Goal: Task Accomplishment & Management: Manage account settings

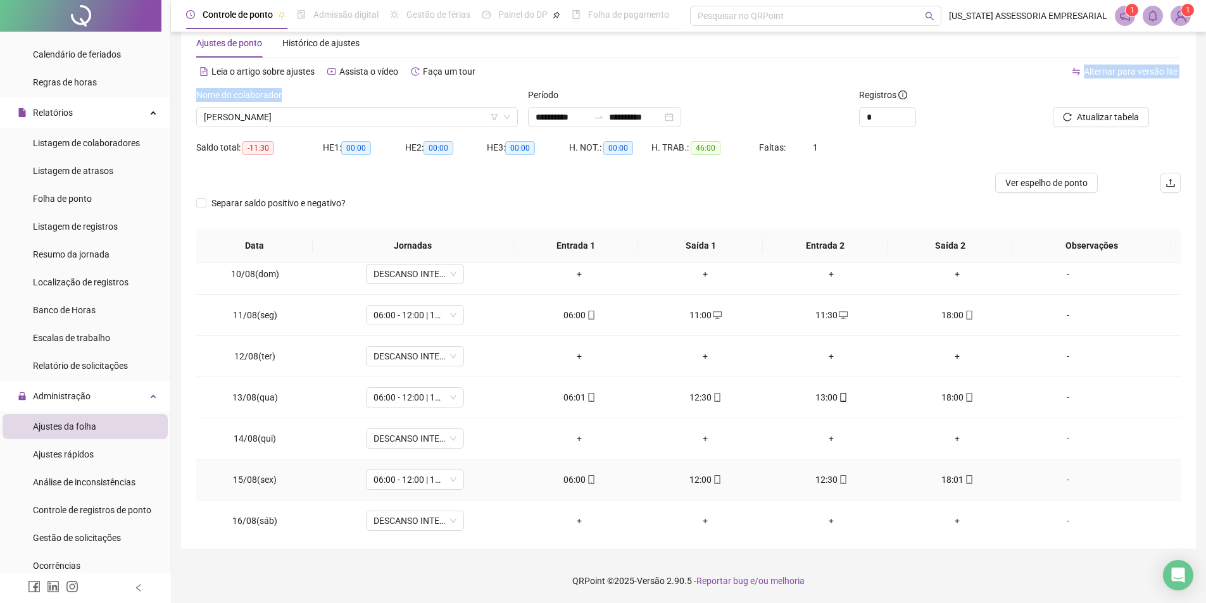
scroll to position [429, 0]
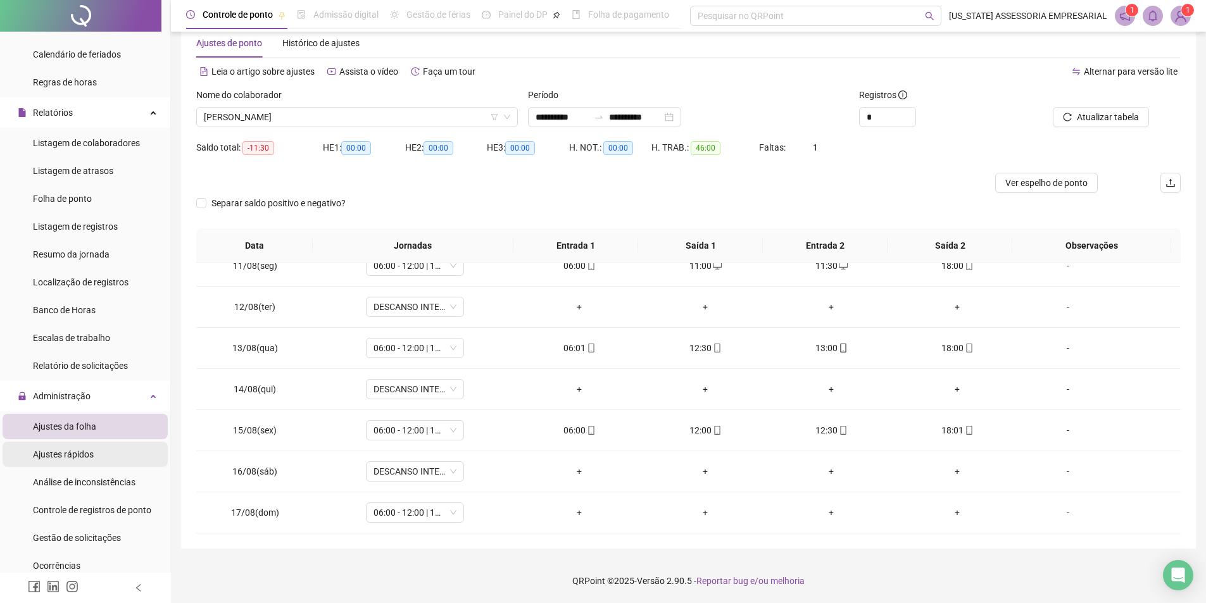
click at [89, 452] on span "Ajustes rápidos" at bounding box center [63, 454] width 61 height 10
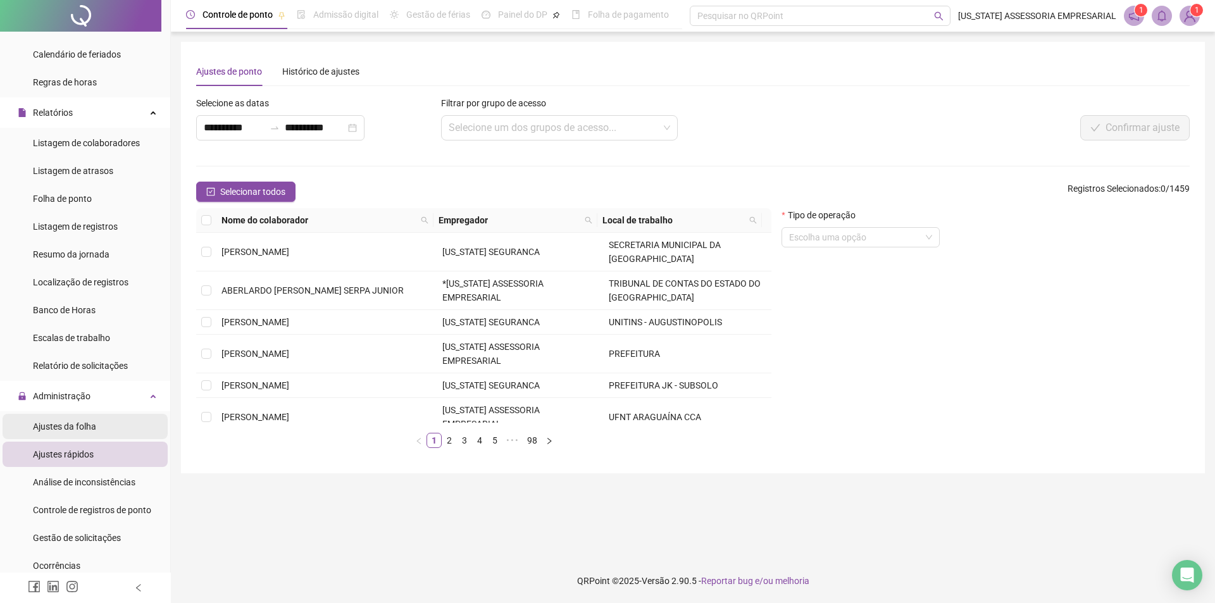
click at [142, 420] on li "Ajustes da folha" at bounding box center [85, 426] width 165 height 25
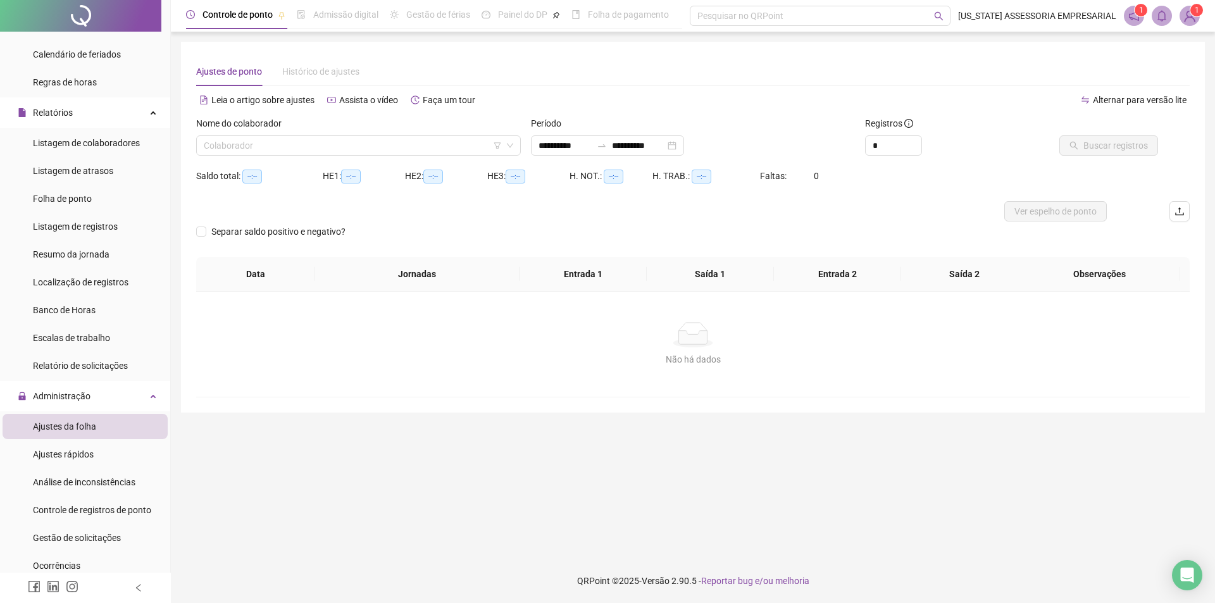
type input "**********"
click at [122, 460] on li "Ajustes rápidos" at bounding box center [85, 454] width 165 height 25
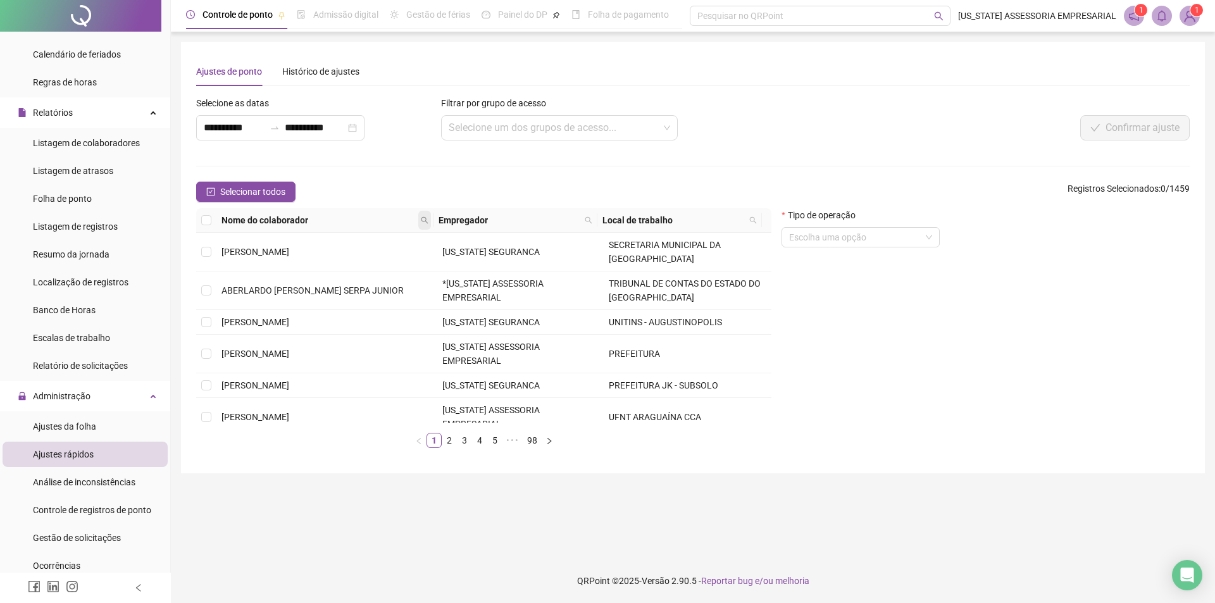
click at [420, 219] on span at bounding box center [424, 220] width 13 height 19
click at [394, 241] on input "text" at bounding box center [371, 242] width 119 height 20
click at [452, 41] on div "**********" at bounding box center [693, 301] width 1044 height 603
click at [462, 132] on input "search" at bounding box center [554, 128] width 211 height 24
click at [329, 175] on form "**********" at bounding box center [693, 277] width 994 height 362
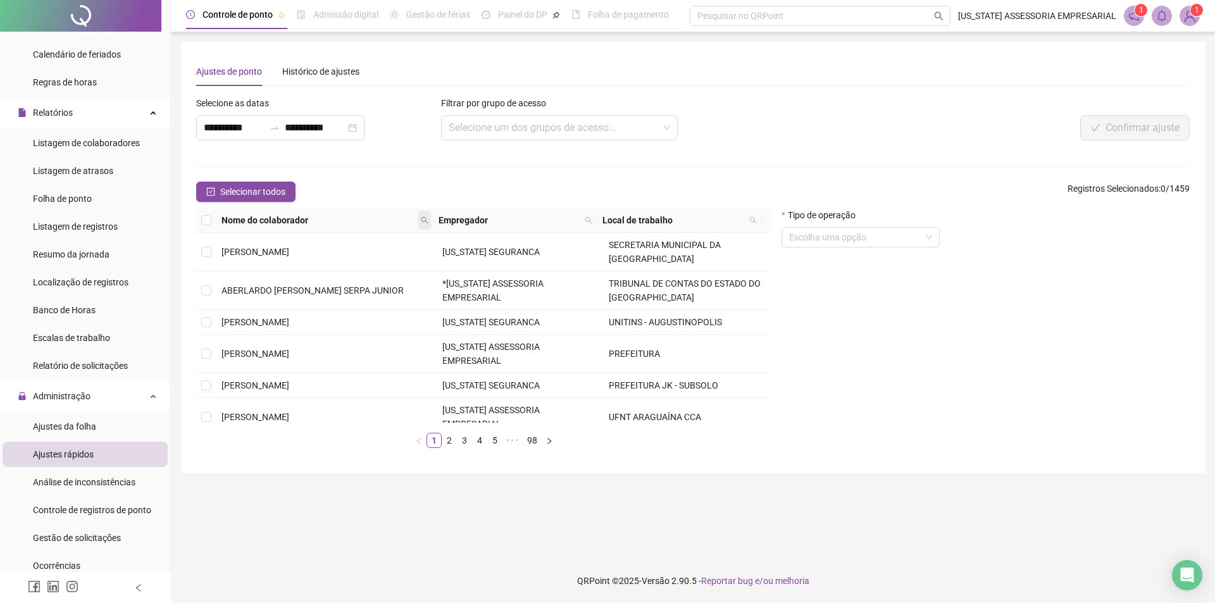
click at [430, 219] on span at bounding box center [424, 220] width 13 height 19
click at [393, 239] on input "text" at bounding box center [371, 242] width 119 height 20
type input "*"
drag, startPoint x: 399, startPoint y: 236, endPoint x: 936, endPoint y: 509, distance: 602.6
click at [940, 510] on main "**********" at bounding box center [693, 295] width 1024 height 507
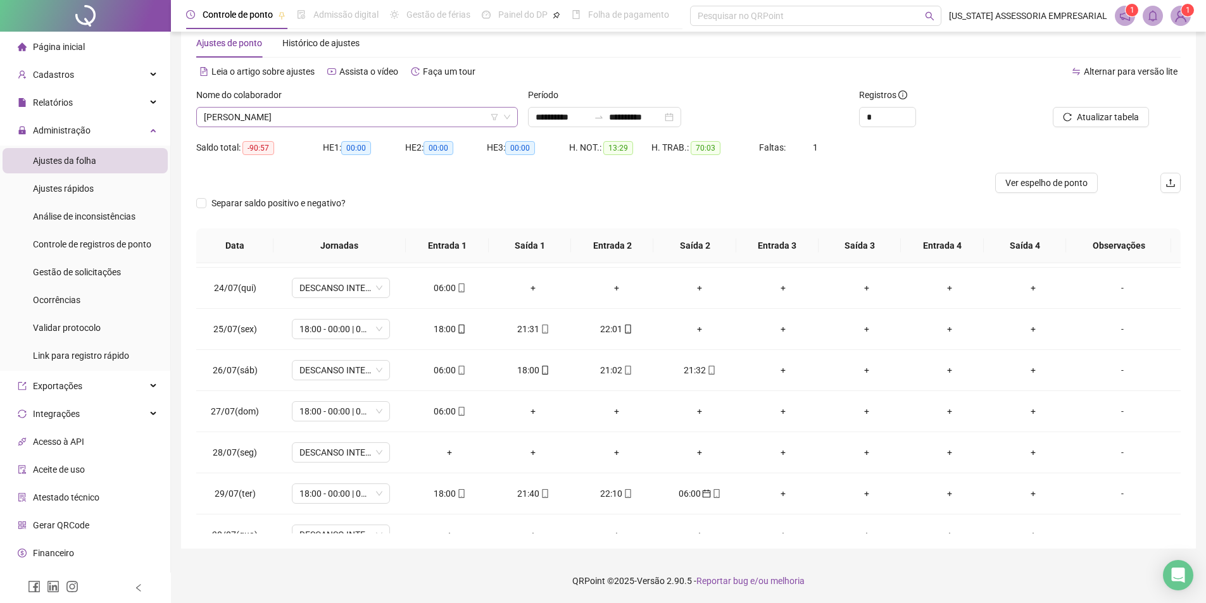
scroll to position [22924, 0]
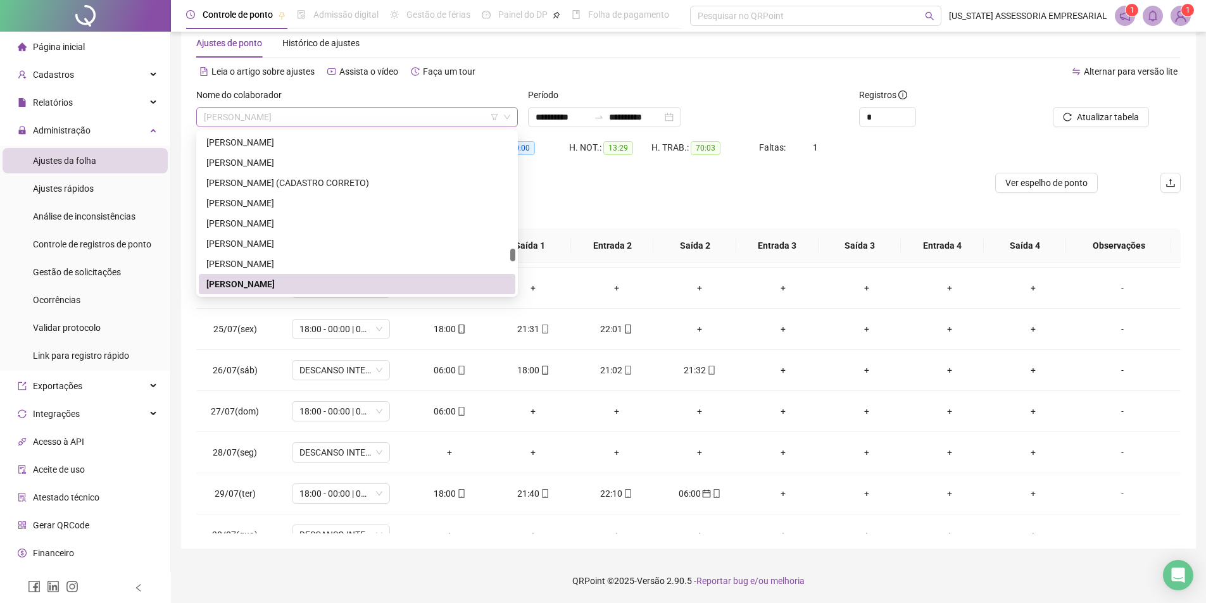
click at [419, 115] on span "PAULO MARLON SOUTO" at bounding box center [357, 117] width 306 height 19
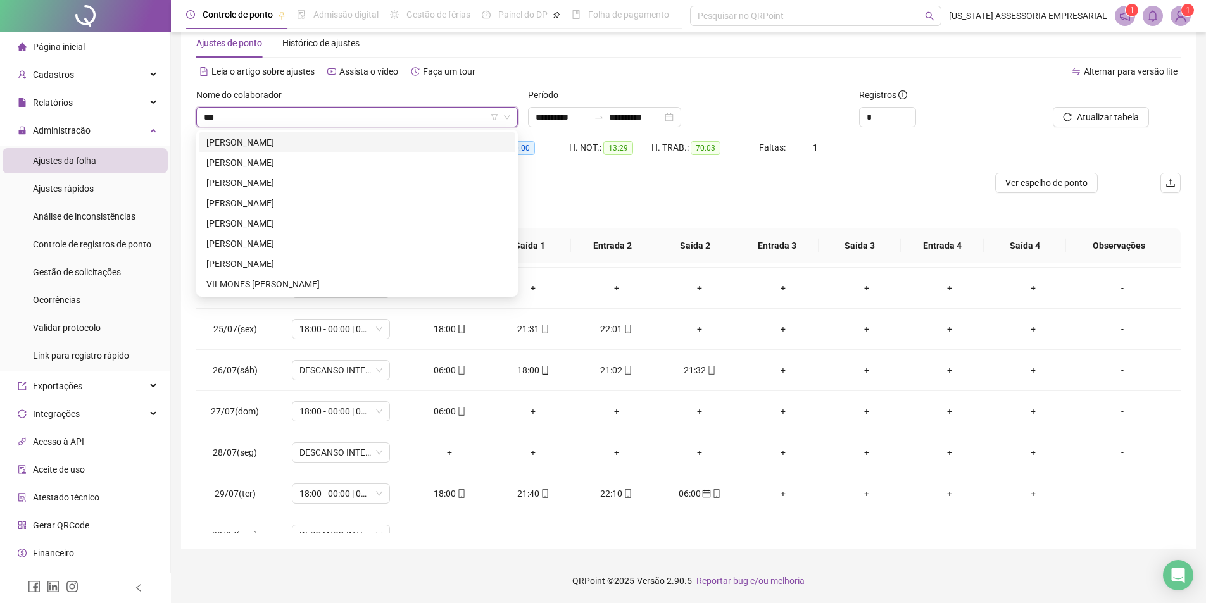
scroll to position [0, 0]
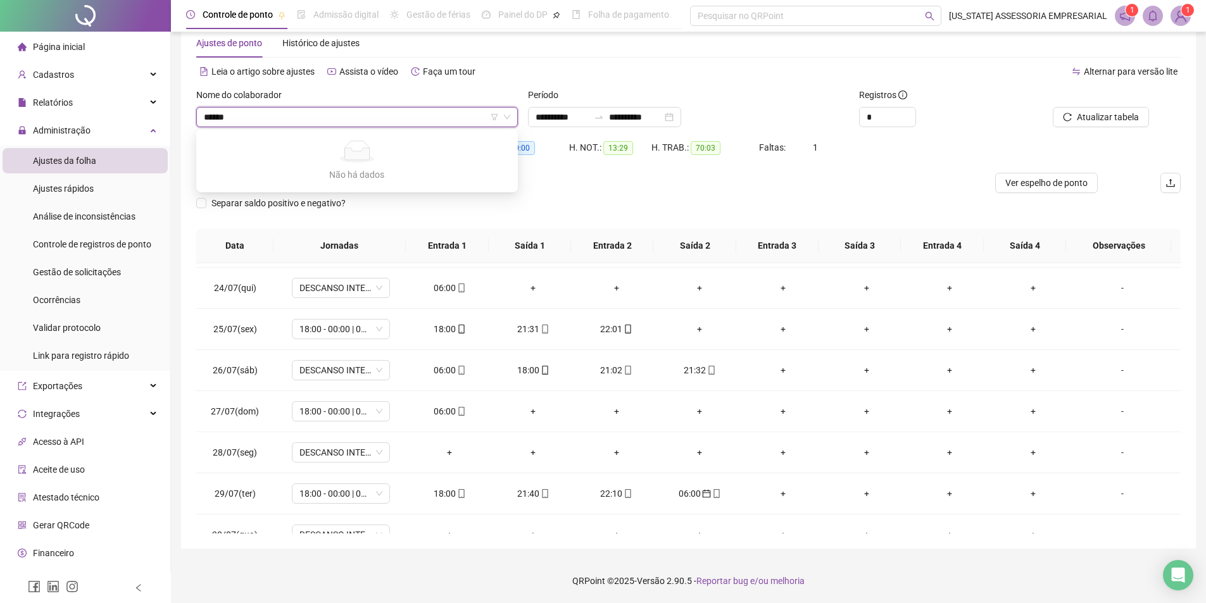
type input "*****"
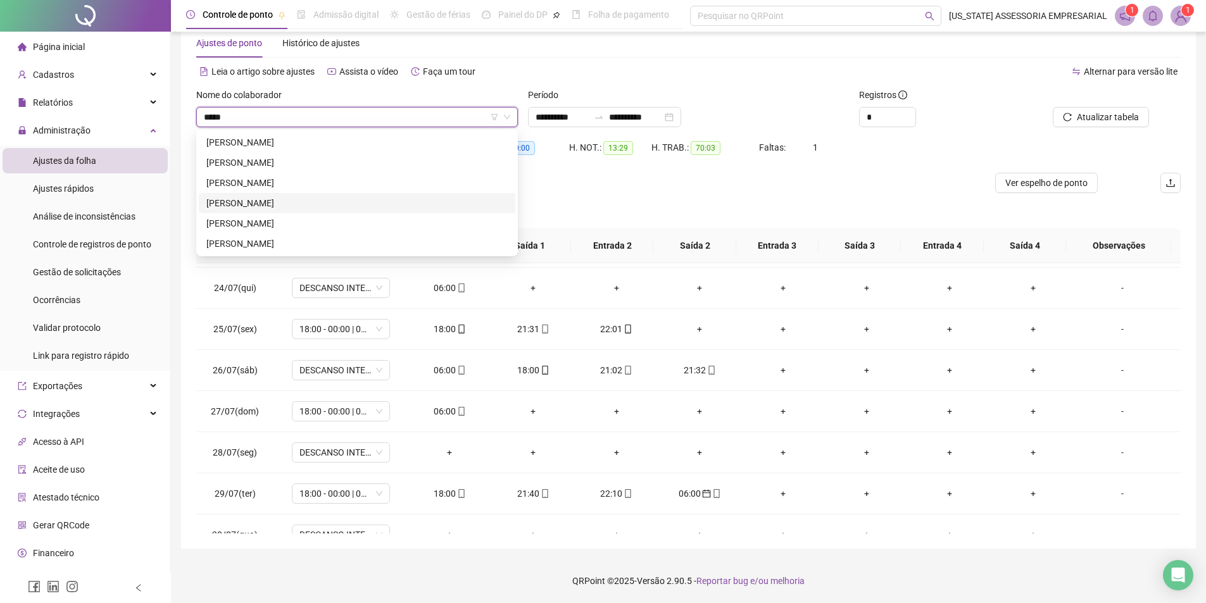
click at [319, 203] on div "VILMAR FERREIRA DE ARAUJO" at bounding box center [356, 203] width 301 height 14
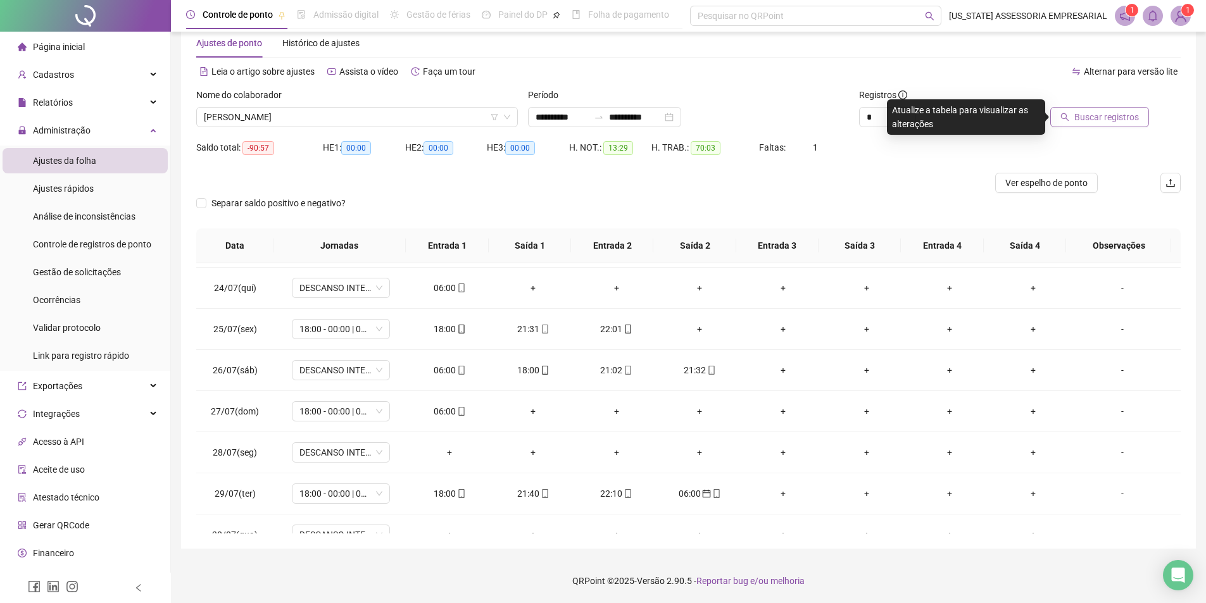
click at [1126, 120] on span "Buscar registros" at bounding box center [1106, 117] width 65 height 14
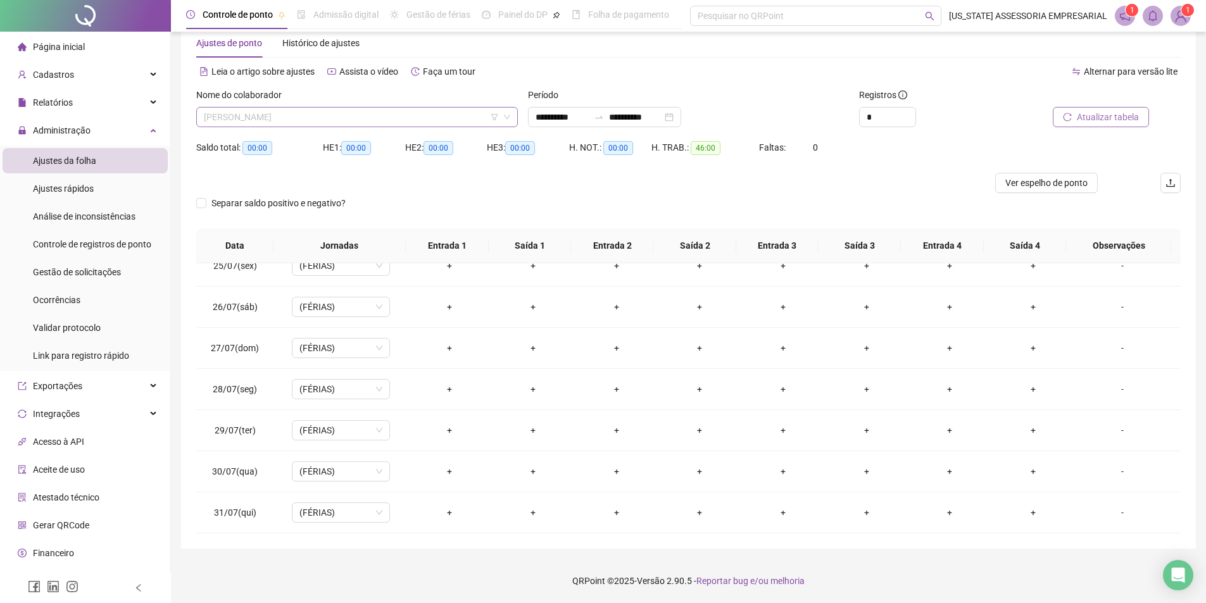
scroll to position [27927, 0]
click at [427, 113] on span "VILMAR FERREIRA DE ARAUJO" at bounding box center [357, 117] width 306 height 19
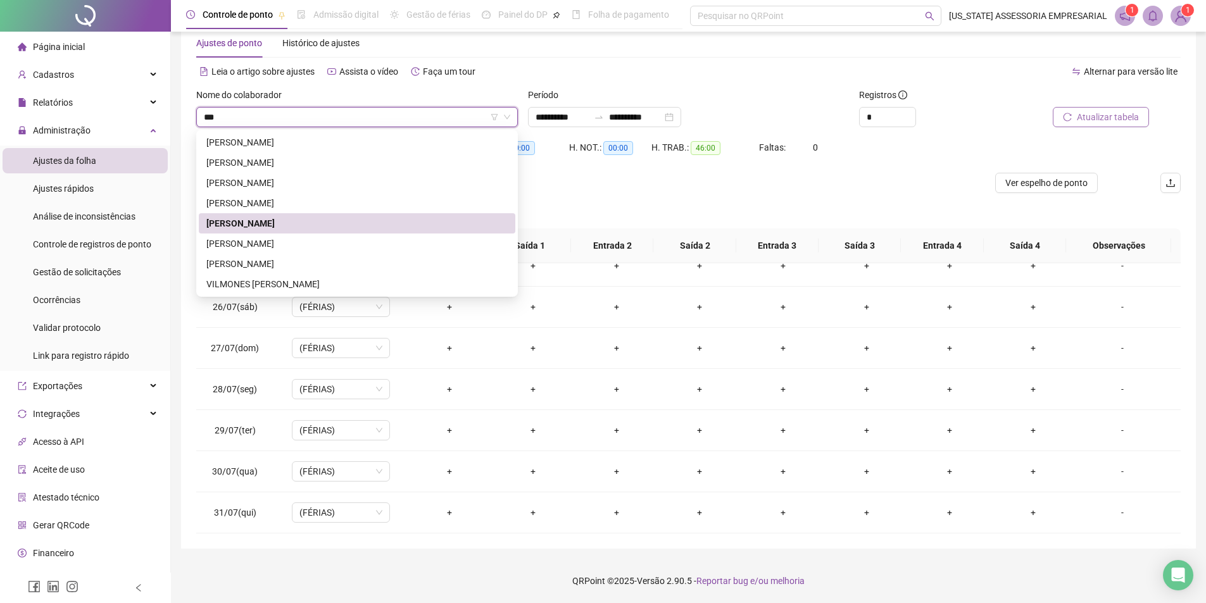
scroll to position [0, 0]
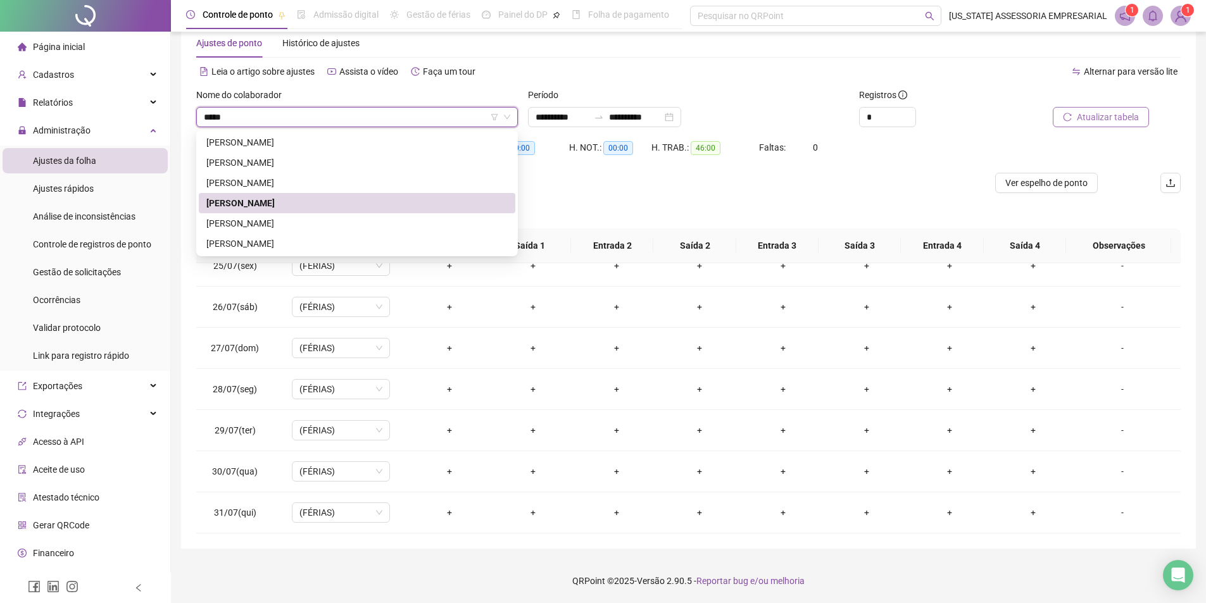
type input "******"
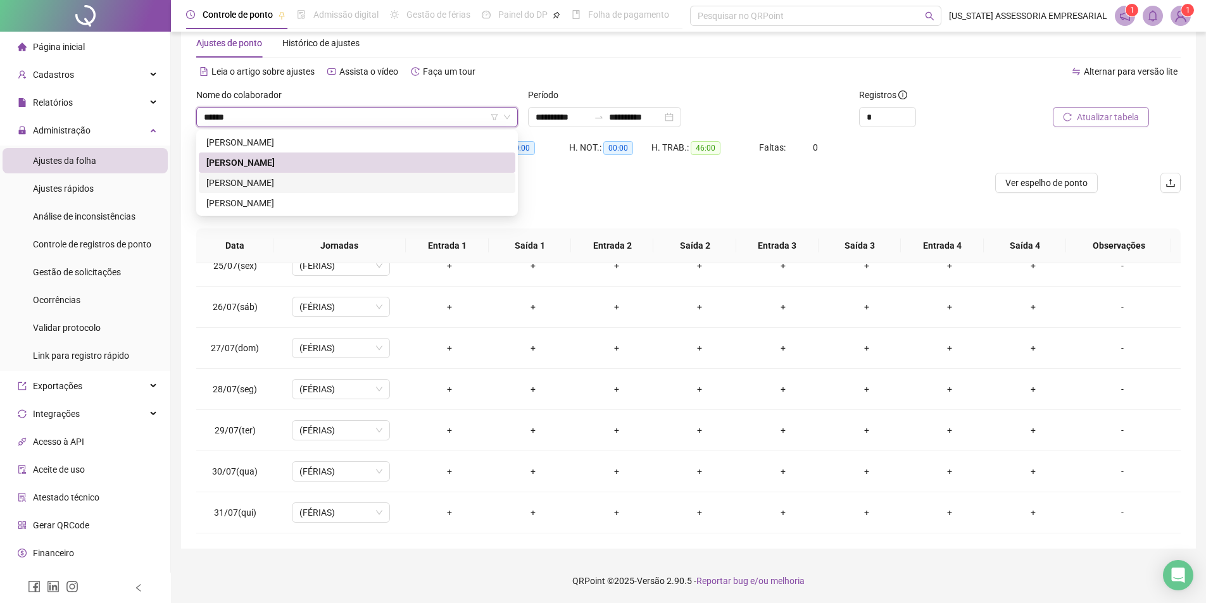
click at [304, 187] on div "VILMAR PEREIRA DE SOUZA" at bounding box center [356, 183] width 301 height 14
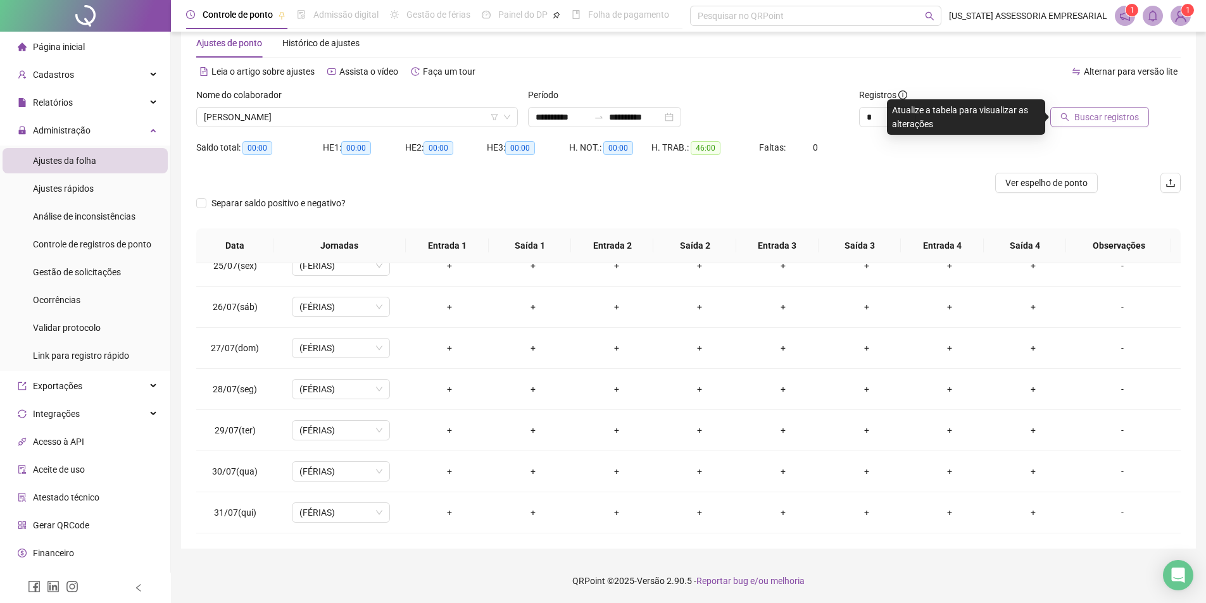
click at [1099, 114] on span "Buscar registros" at bounding box center [1106, 117] width 65 height 14
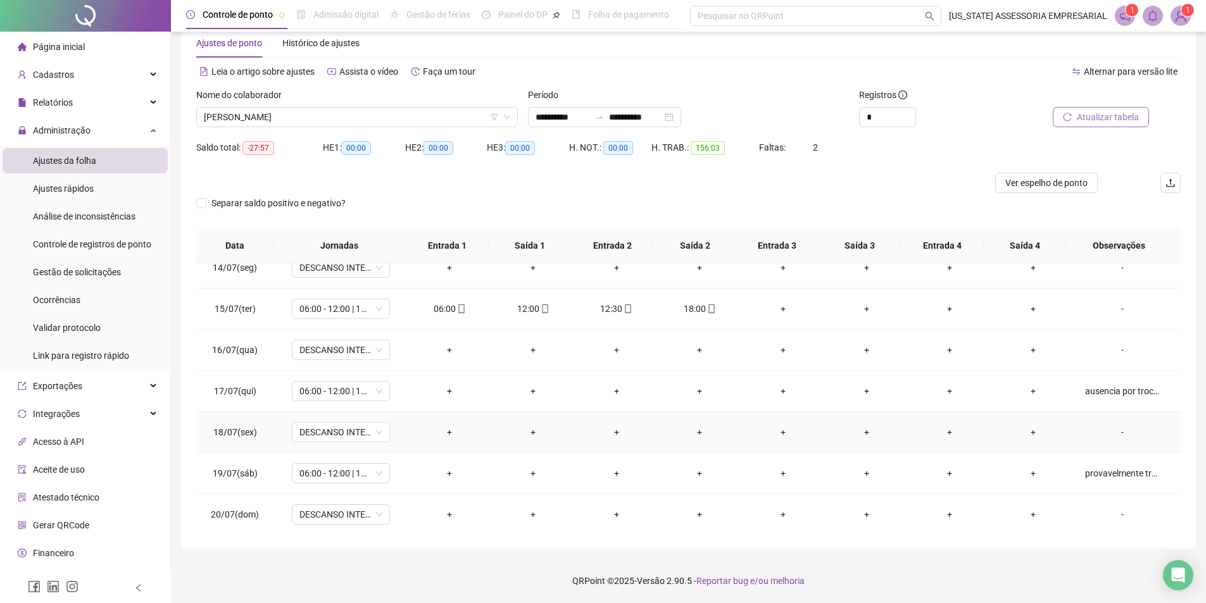
scroll to position [570, 0]
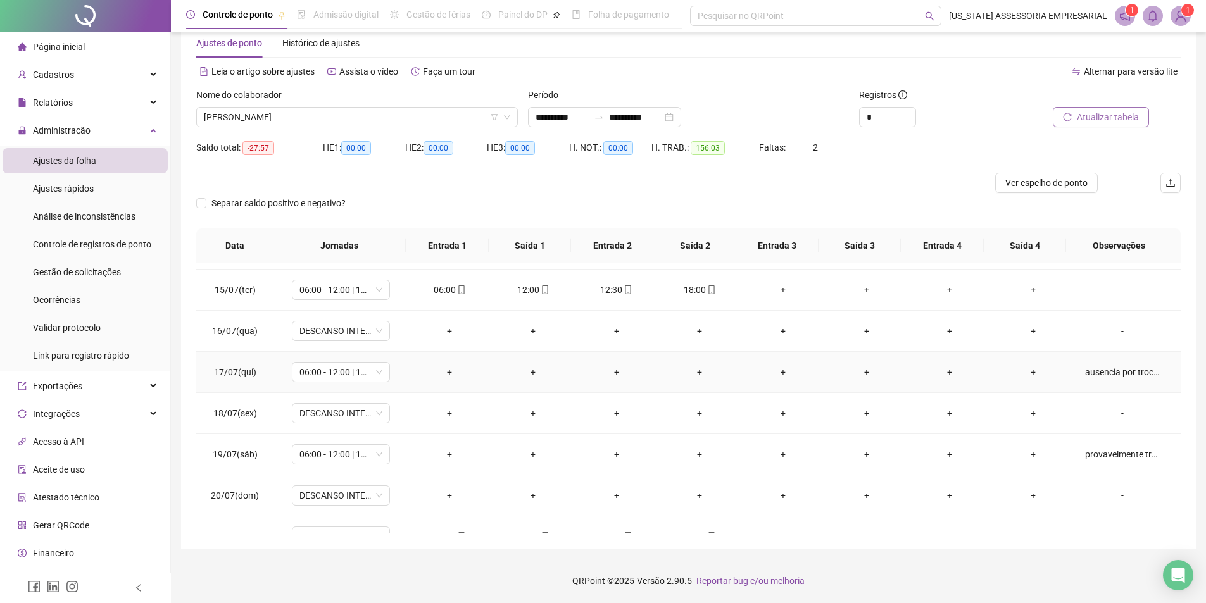
click at [1100, 368] on div "ausencia por troca de plantão com laurindo" at bounding box center [1122, 372] width 75 height 14
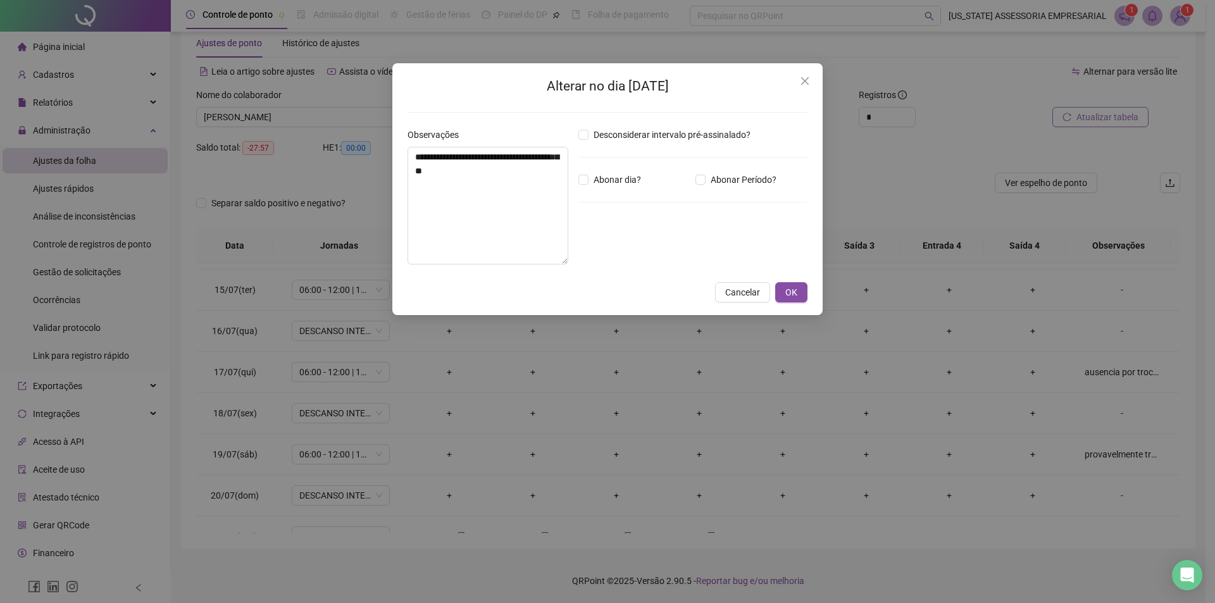
click at [792, 309] on div "**********" at bounding box center [607, 189] width 430 height 252
click at [788, 289] on span "OK" at bounding box center [791, 292] width 12 height 14
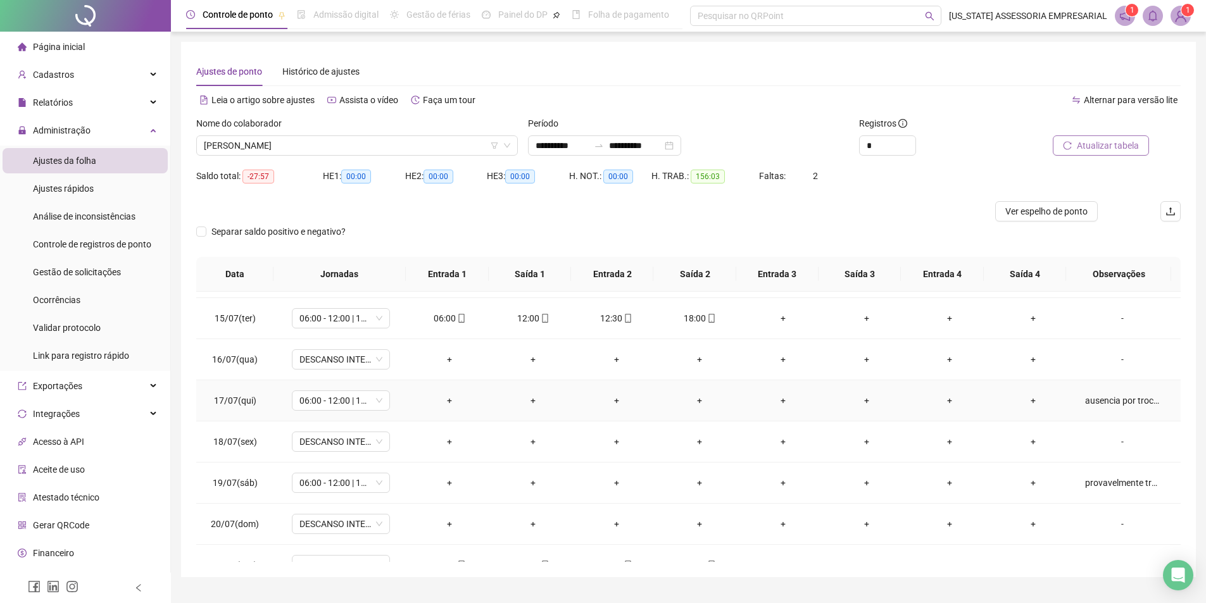
click at [1095, 401] on div "ausencia por troca de plantão com laurindo" at bounding box center [1122, 401] width 75 height 14
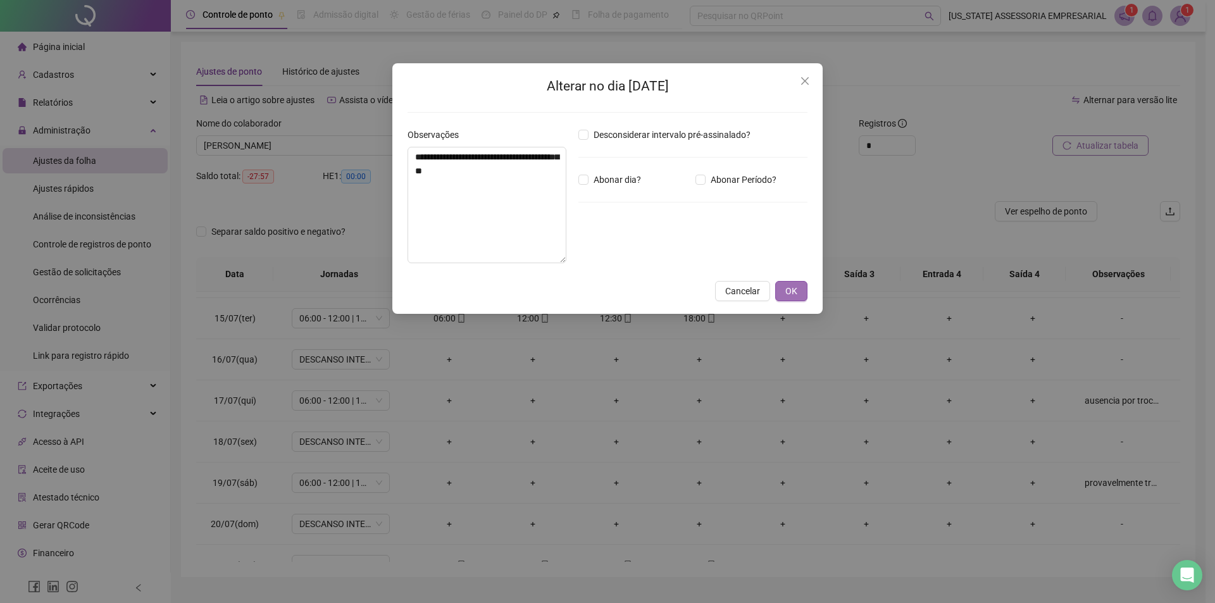
click at [787, 293] on span "OK" at bounding box center [791, 291] width 12 height 14
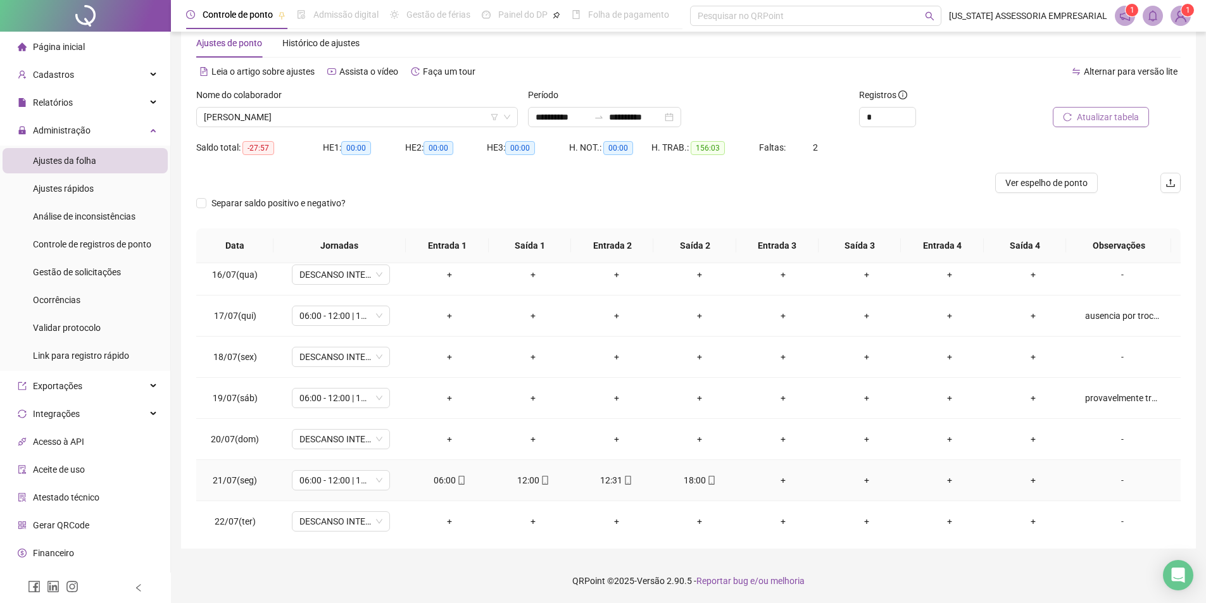
scroll to position [625, 0]
click at [1116, 393] on div "provavelmente trabalhou pro laurindo (CONFIRMAR LIGANDO)" at bounding box center [1122, 399] width 75 height 14
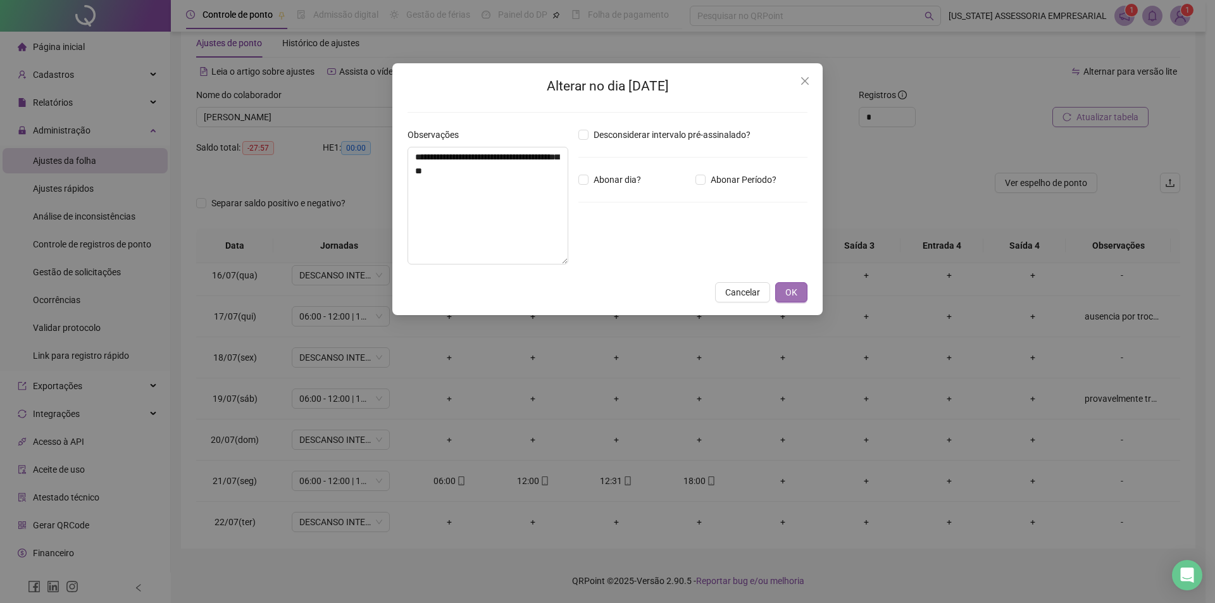
click at [793, 285] on button "OK" at bounding box center [791, 292] width 32 height 20
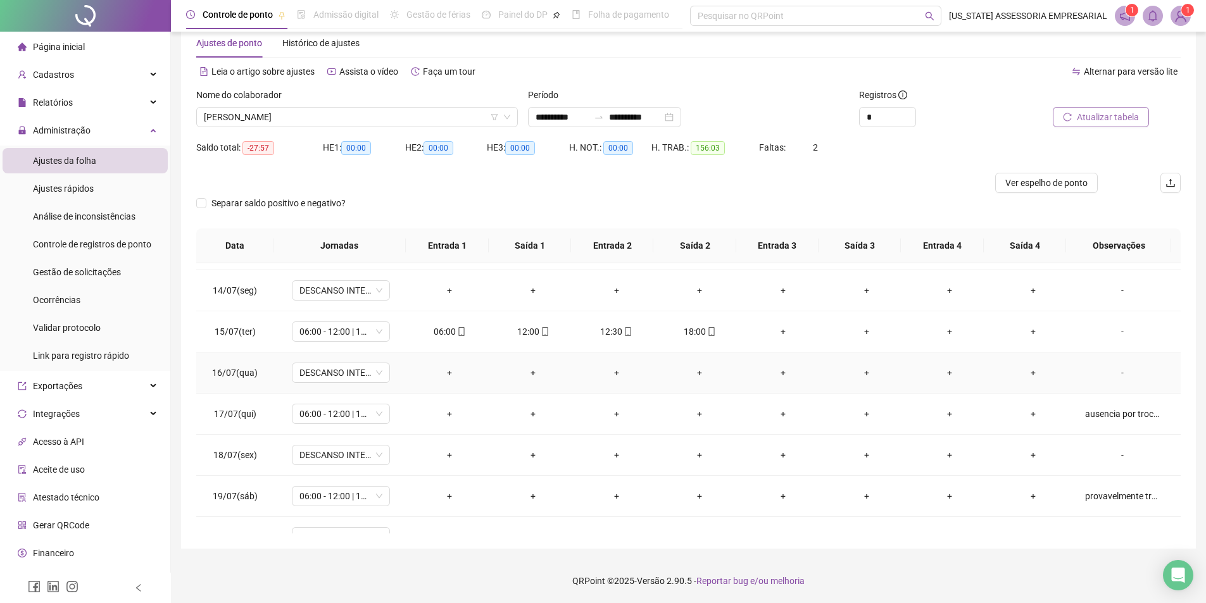
scroll to position [499, 0]
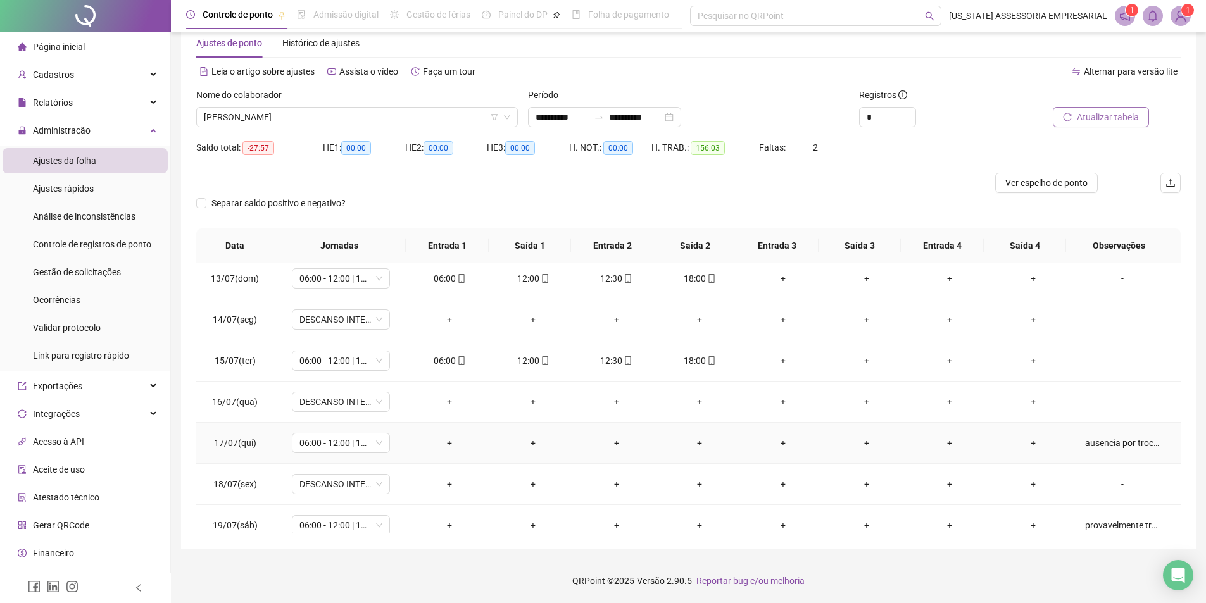
click at [1103, 443] on div "ausencia por troca de plantão com laurindo" at bounding box center [1122, 443] width 75 height 14
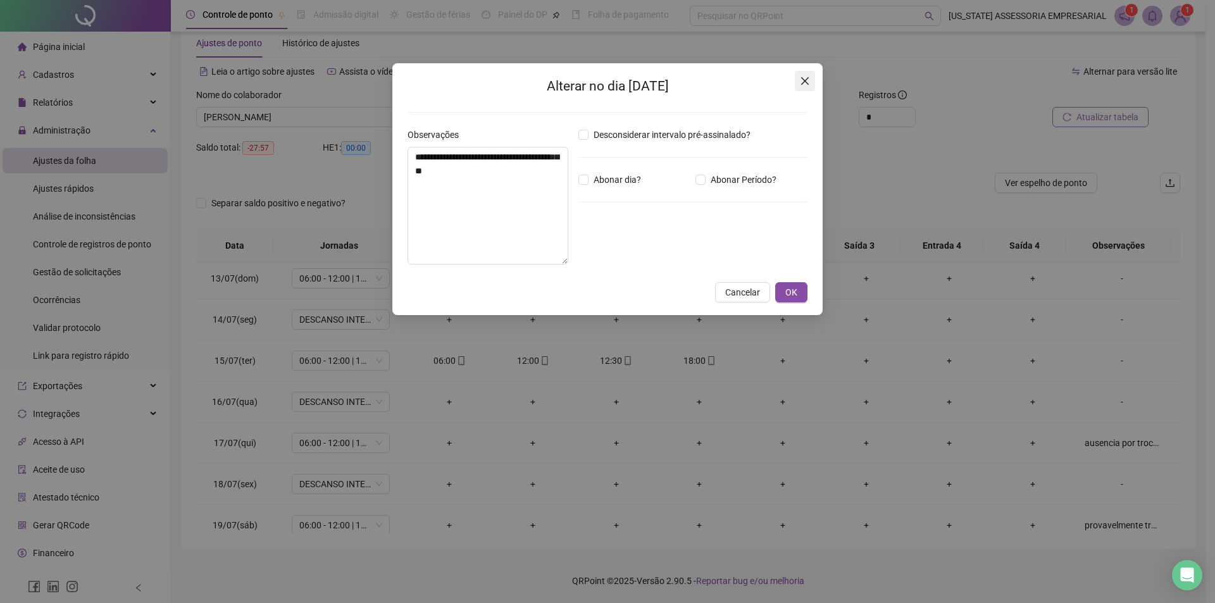
click at [802, 88] on button "Close" at bounding box center [805, 81] width 20 height 20
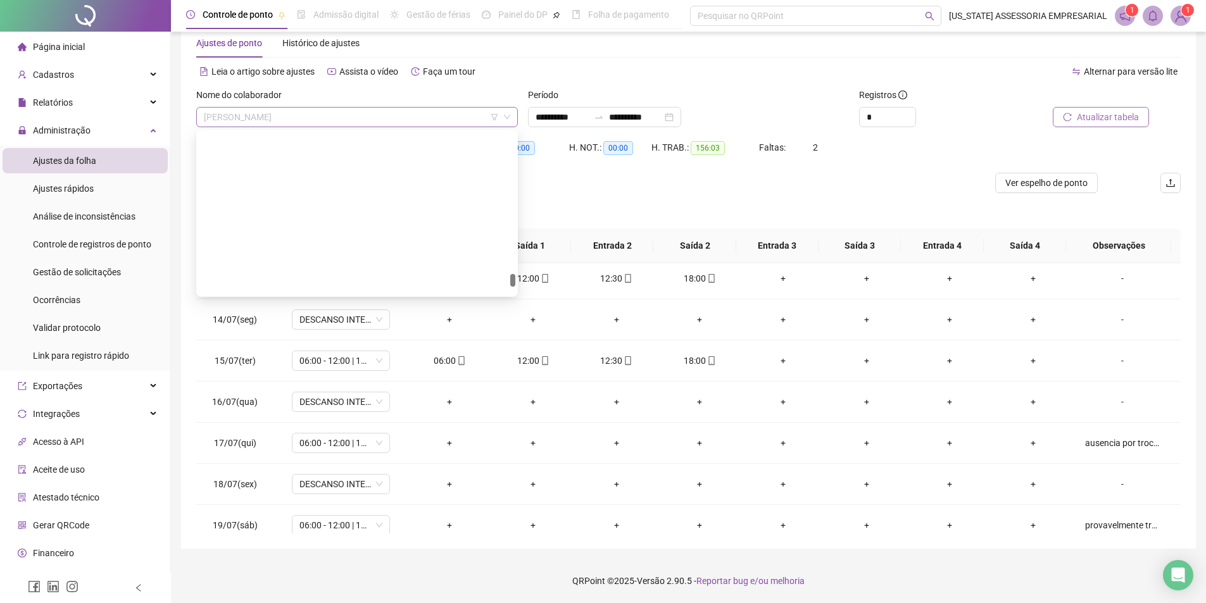
scroll to position [27947, 0]
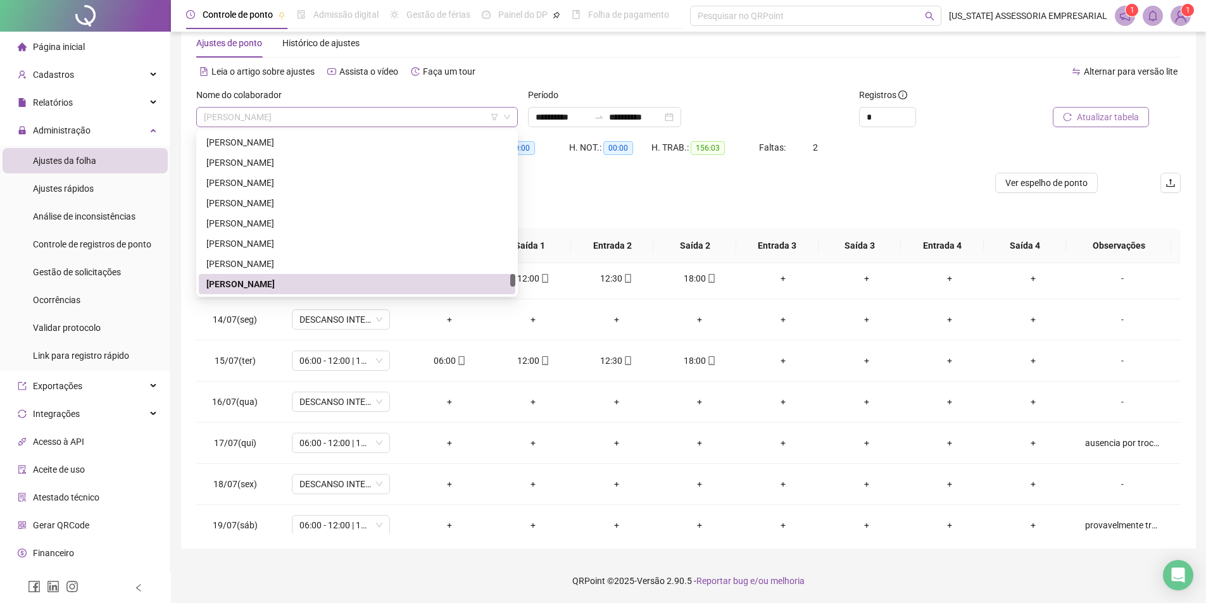
click at [382, 113] on span "VILMAR PEREIRA DE SOUZA" at bounding box center [357, 117] width 306 height 19
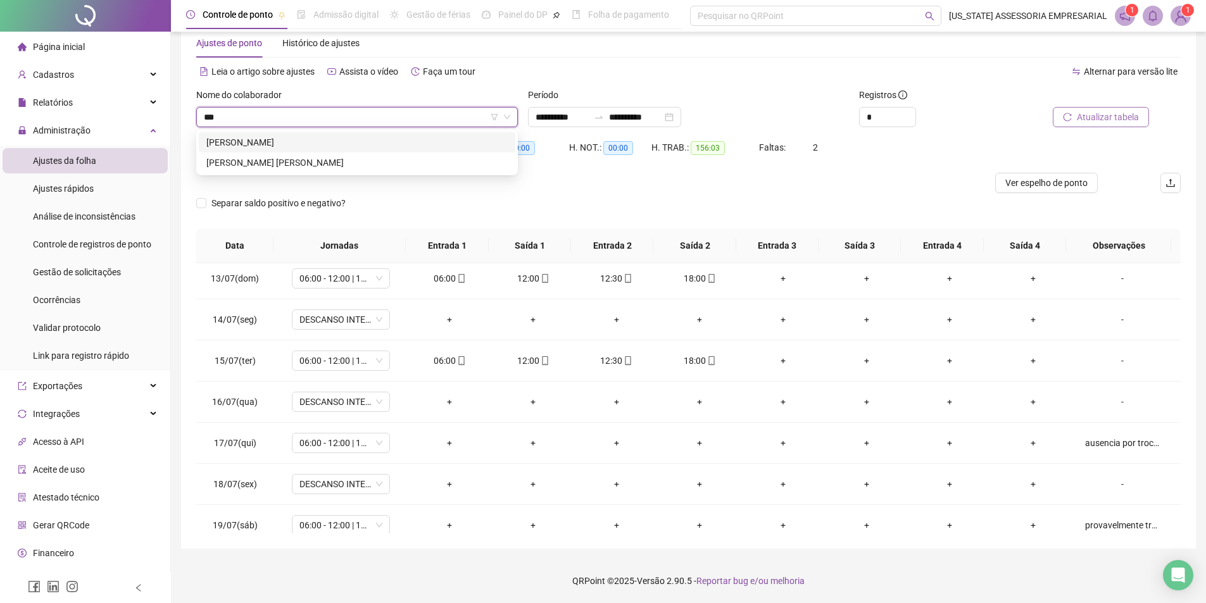
scroll to position [0, 0]
type input "****"
click at [284, 137] on div "WEBERSON SOUSA ALVES" at bounding box center [356, 142] width 301 height 14
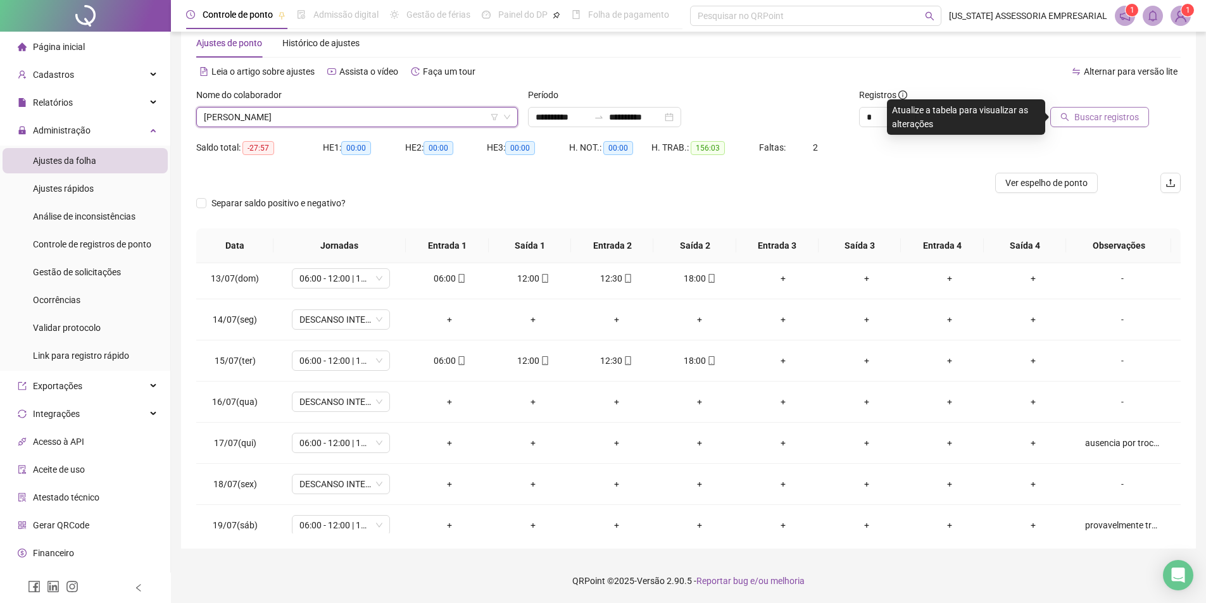
click at [1127, 117] on span "Buscar registros" at bounding box center [1106, 117] width 65 height 14
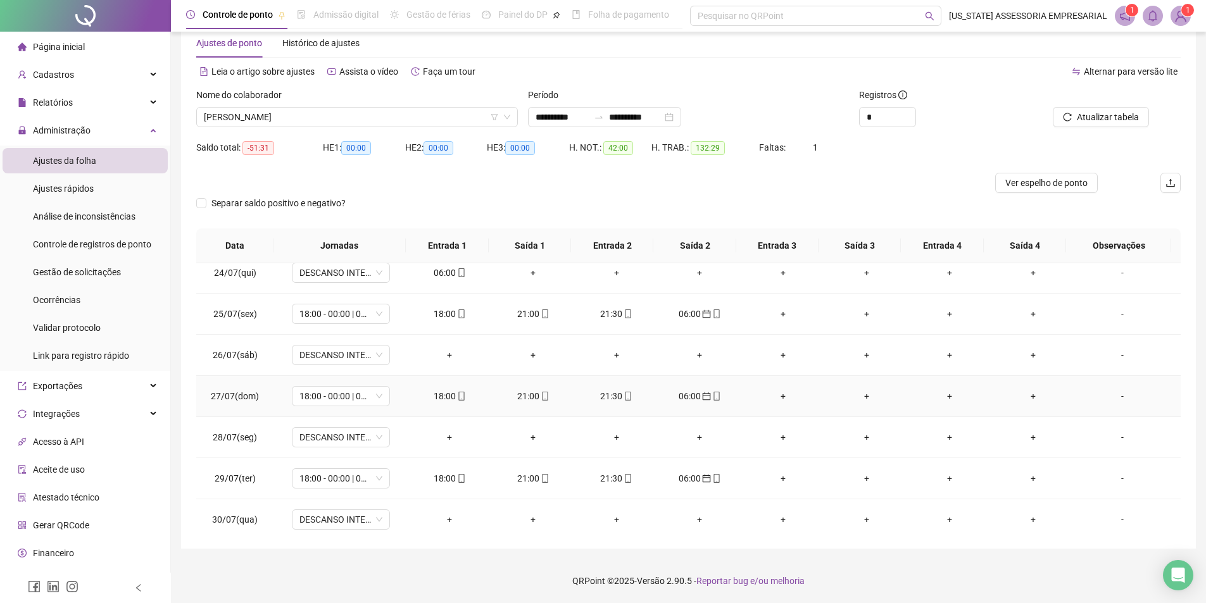
scroll to position [1005, 0]
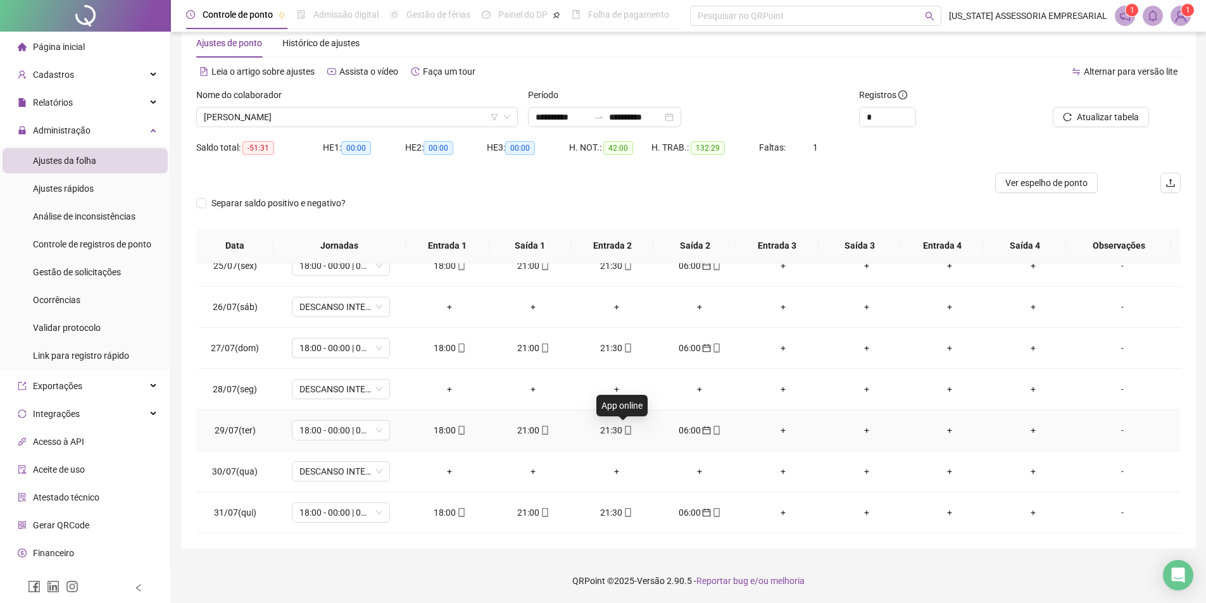
click at [623, 427] on icon "mobile" at bounding box center [627, 430] width 9 height 9
type input "**********"
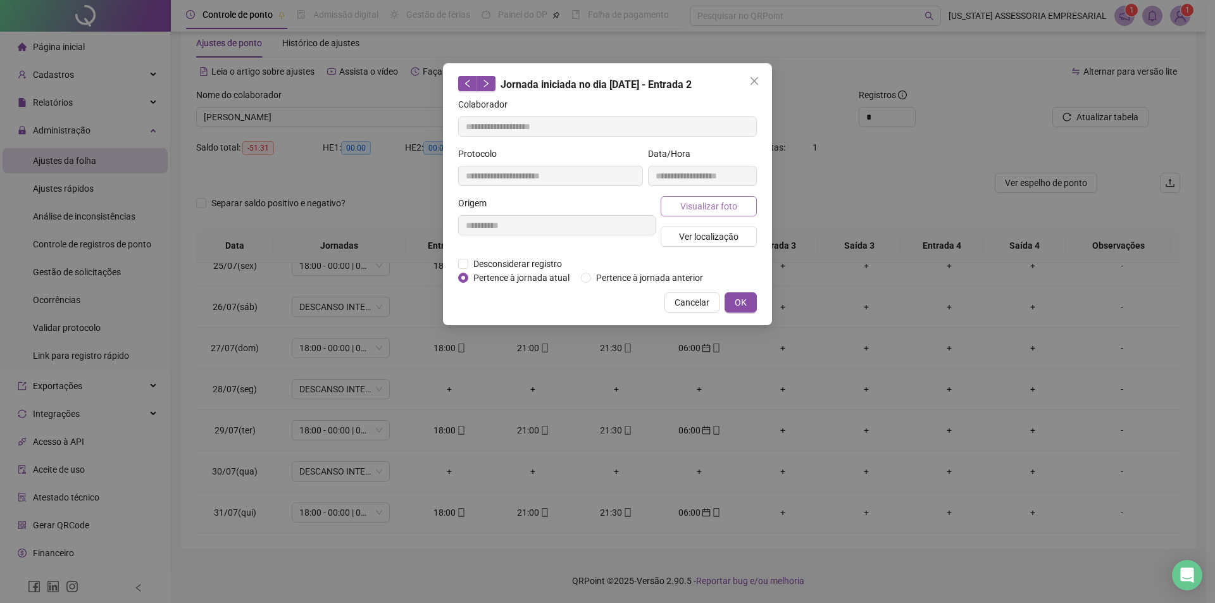
click at [720, 209] on span "Visualizar foto" at bounding box center [708, 206] width 57 height 14
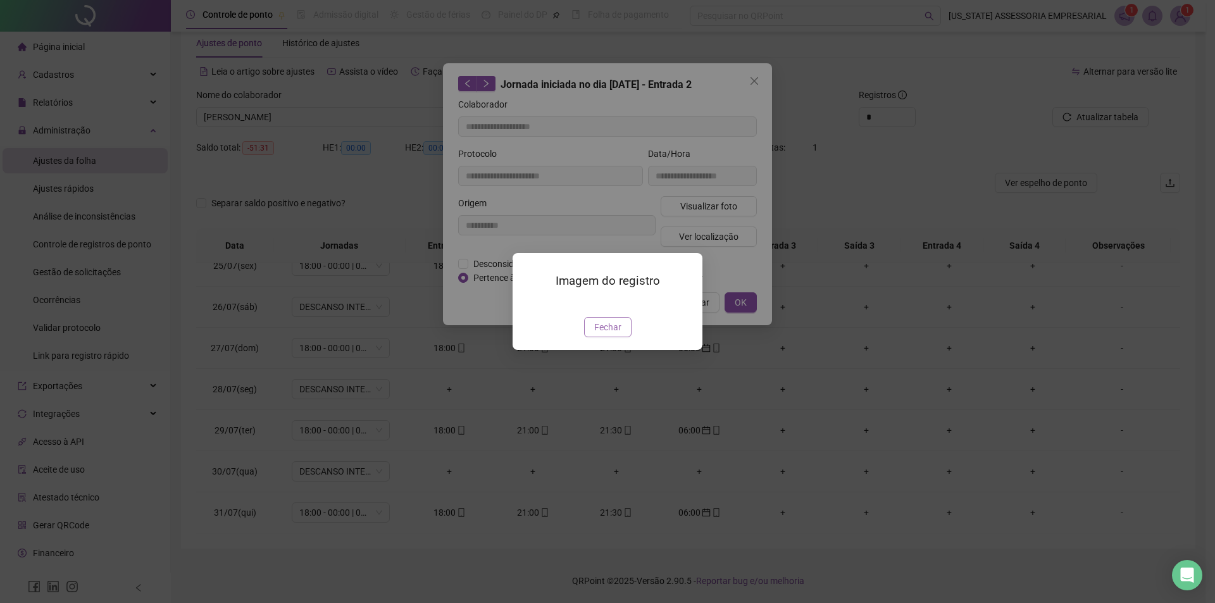
click at [613, 337] on button "Fechar" at bounding box center [607, 327] width 47 height 20
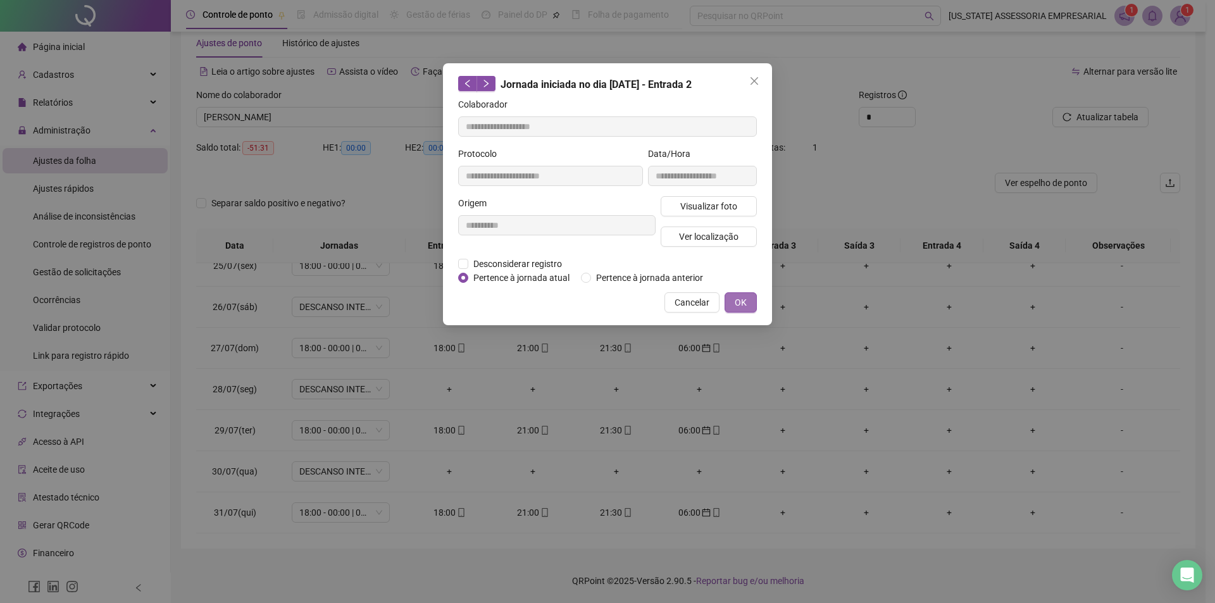
click at [740, 303] on span "OK" at bounding box center [741, 303] width 12 height 14
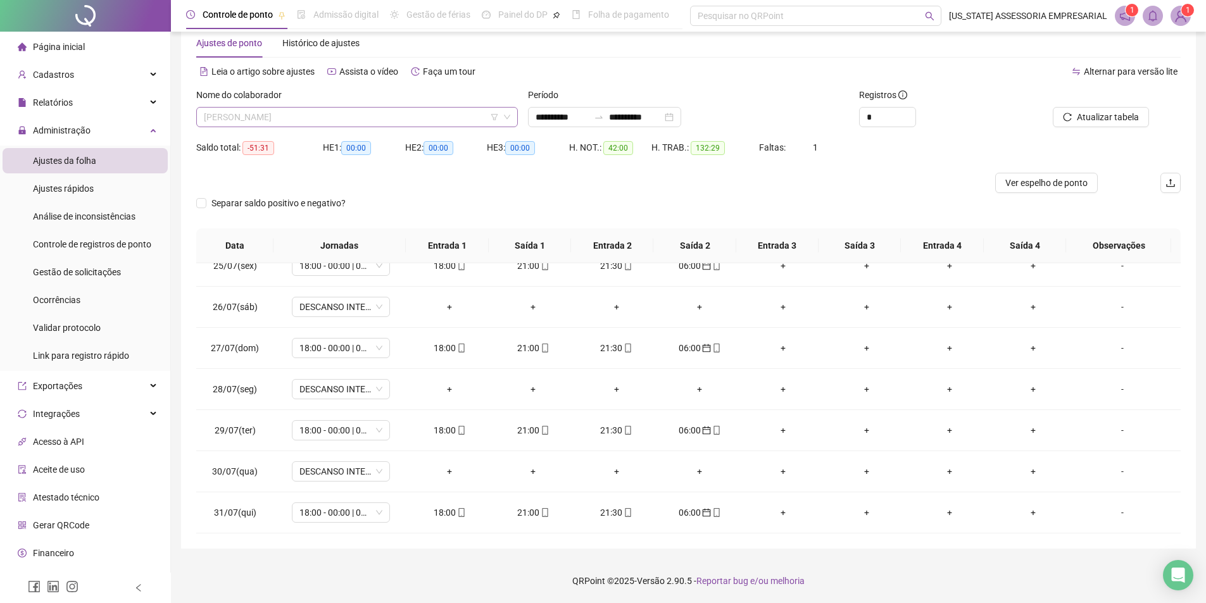
scroll to position [28554, 0]
click at [356, 115] on span "WEBERSON SOUSA ALVES" at bounding box center [357, 117] width 306 height 19
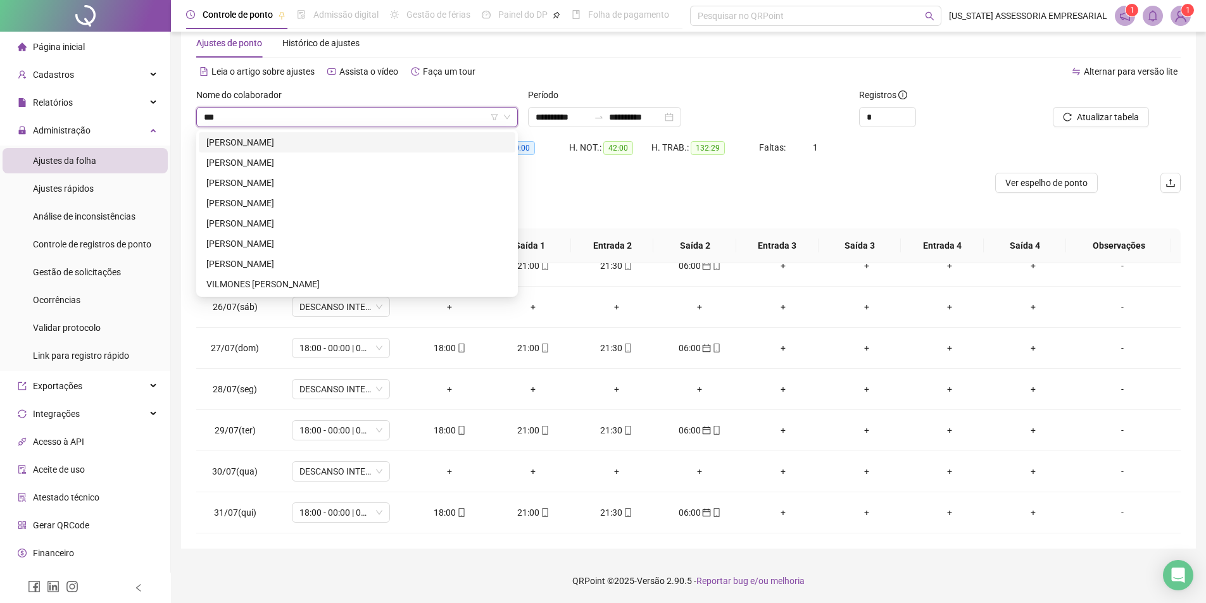
scroll to position [0, 0]
type input "******"
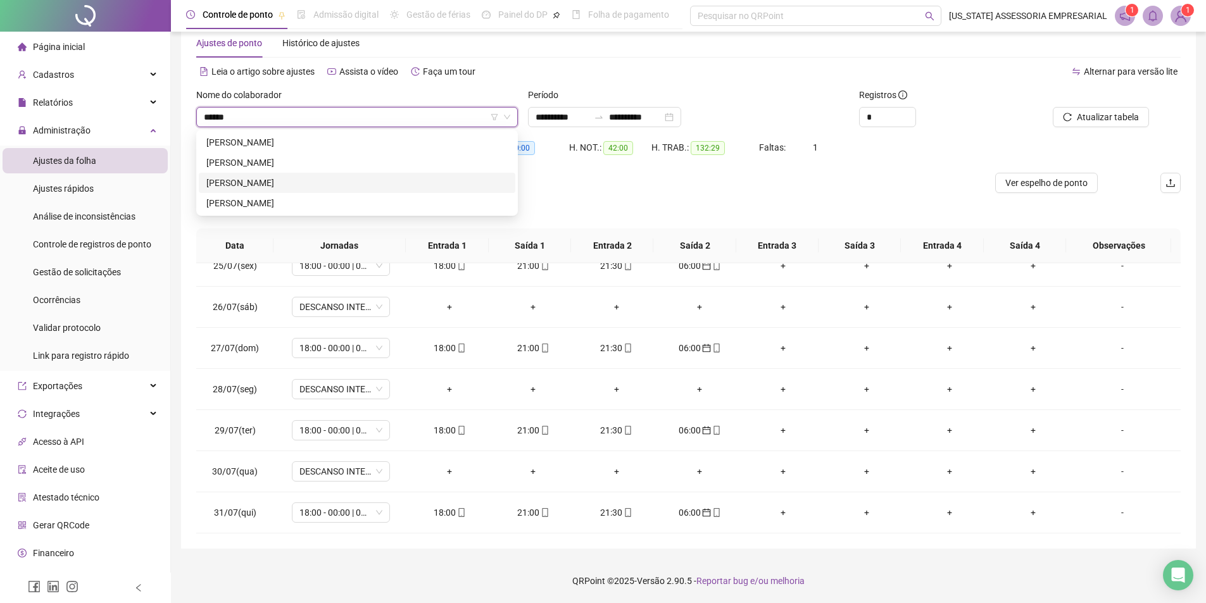
click at [313, 189] on div "VILMAR PEREIRA DE SOUZA" at bounding box center [356, 183] width 301 height 14
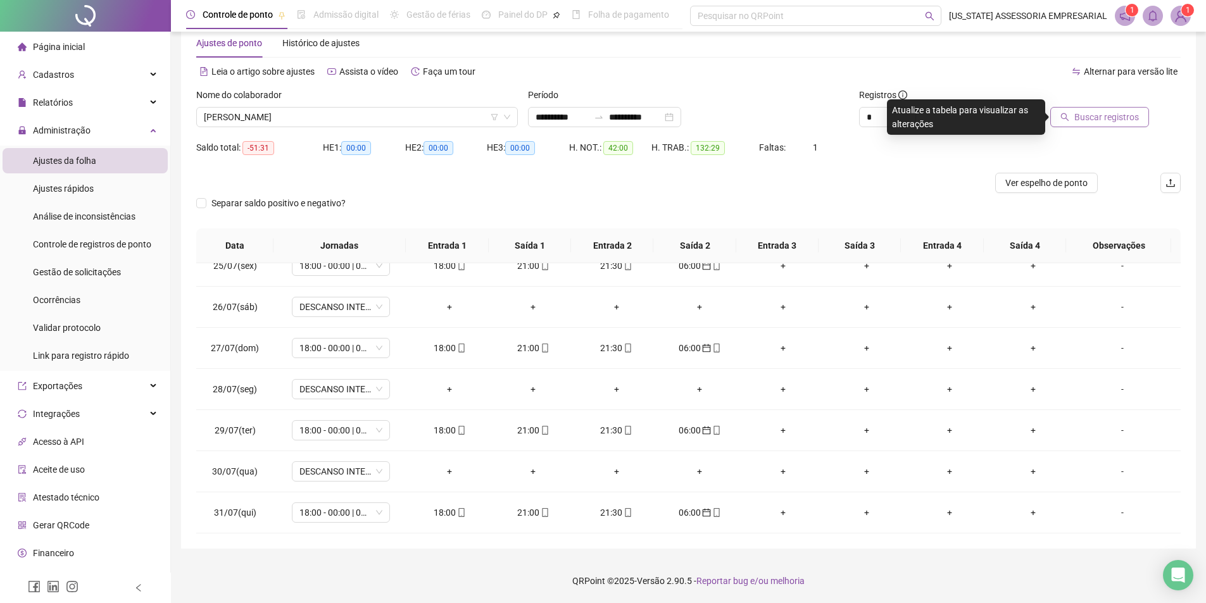
click at [1087, 122] on span "Buscar registros" at bounding box center [1106, 117] width 65 height 14
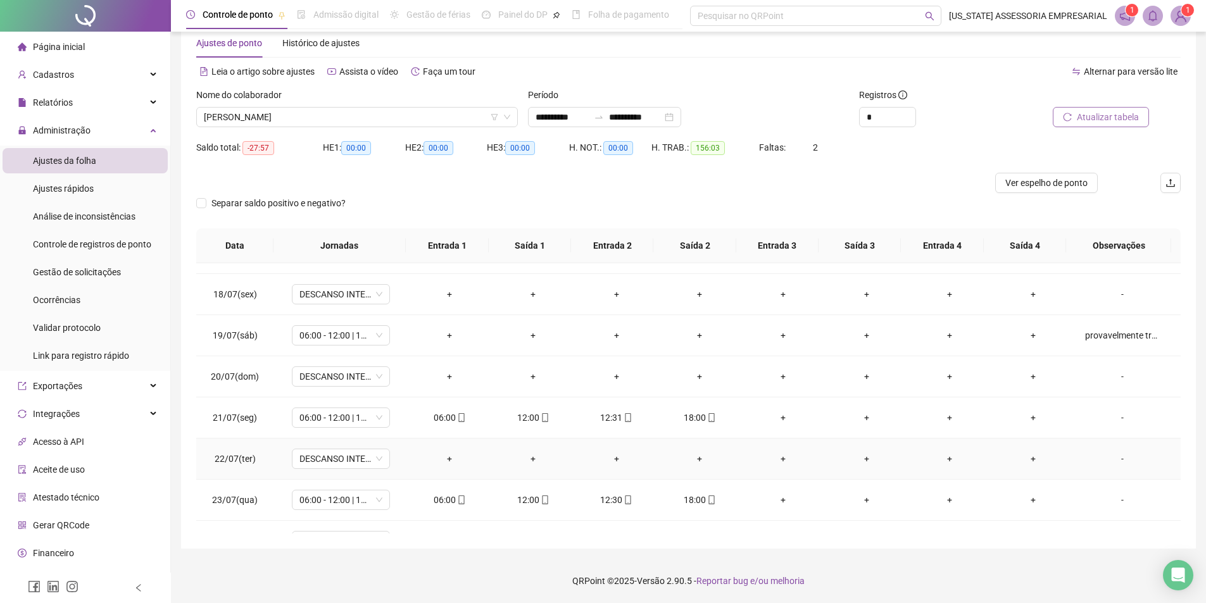
scroll to position [625, 0]
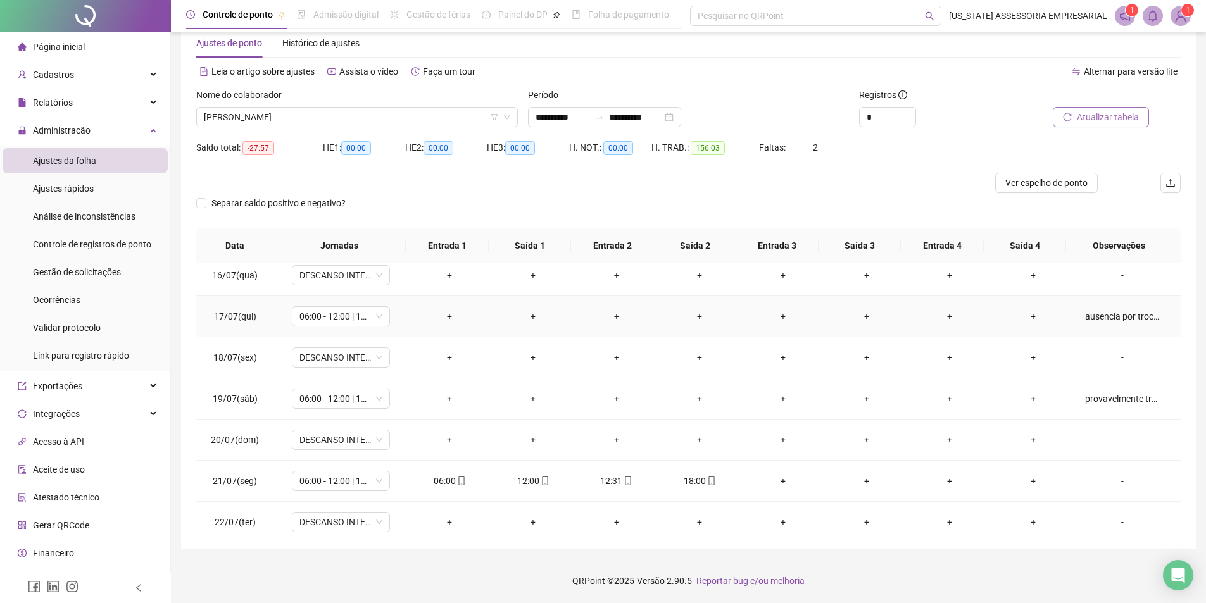
click at [1091, 308] on td "ausencia por troca de plantão com laurindo" at bounding box center [1128, 316] width 106 height 41
click at [1094, 320] on div "ausencia por troca de plantão com laurindo" at bounding box center [1122, 316] width 75 height 14
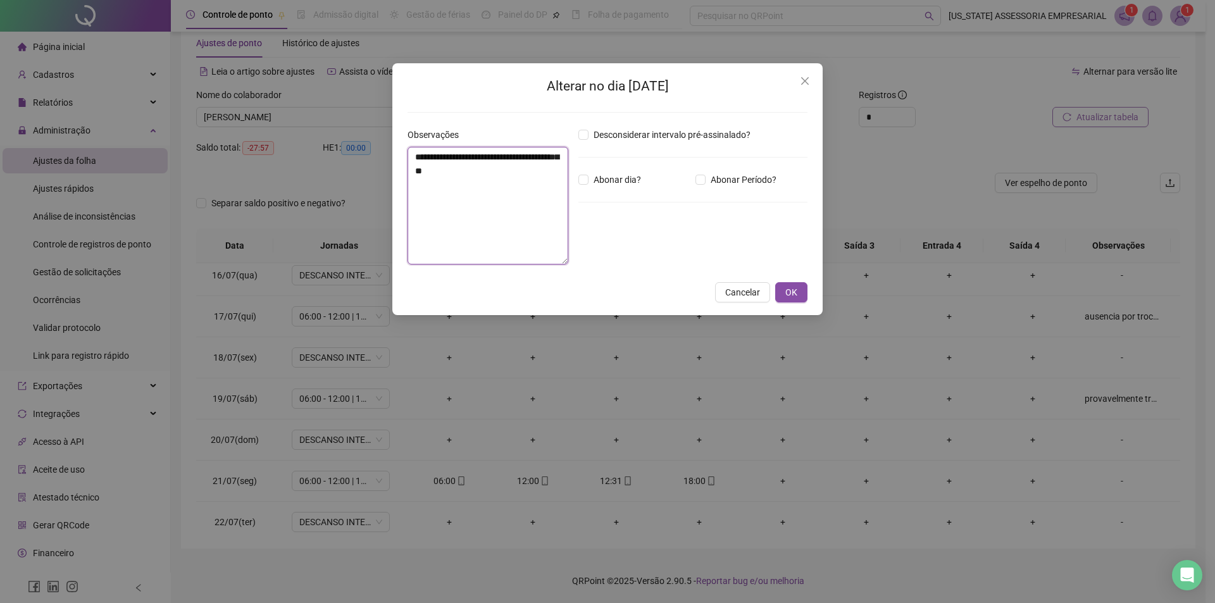
click at [469, 180] on textarea "**********" at bounding box center [488, 206] width 161 height 118
type textarea "*"
click at [788, 291] on span "OK" at bounding box center [791, 292] width 12 height 14
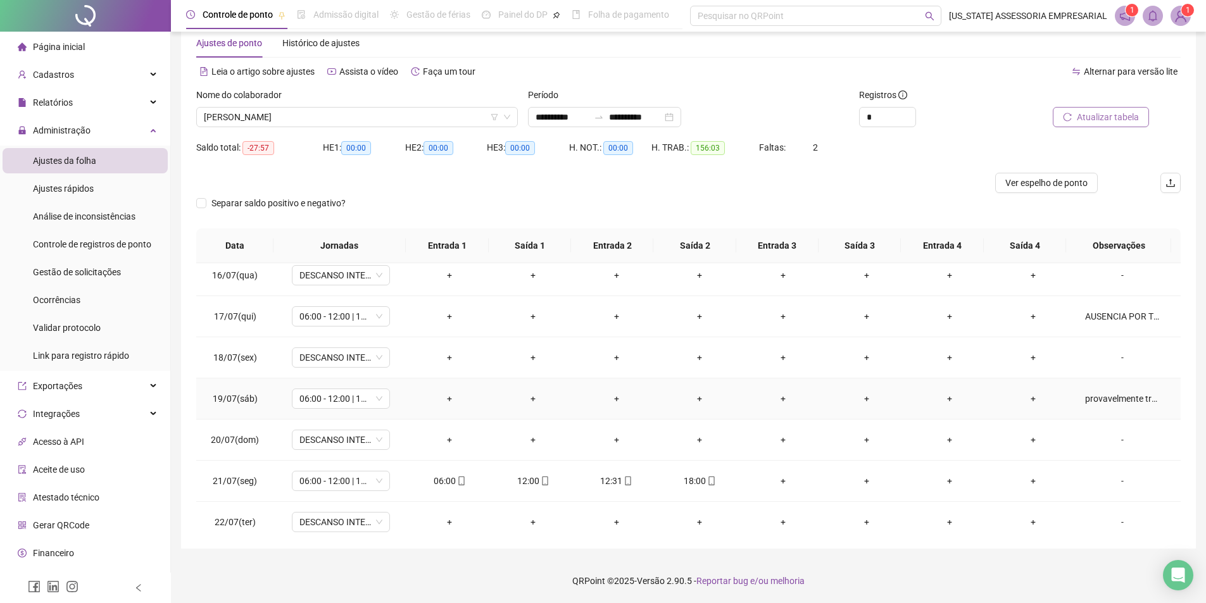
click at [1108, 390] on td "provavelmente trabalhou pro laurindo (CONFIRMAR LIGANDO)" at bounding box center [1128, 398] width 106 height 41
click at [1119, 412] on td "provavelmente trabalhou pro laurindo (CONFIRMAR LIGANDO)" at bounding box center [1128, 398] width 106 height 41
click at [1115, 402] on div "provavelmente trabalhou pro laurindo (CONFIRMAR LIGANDO)" at bounding box center [1122, 399] width 75 height 14
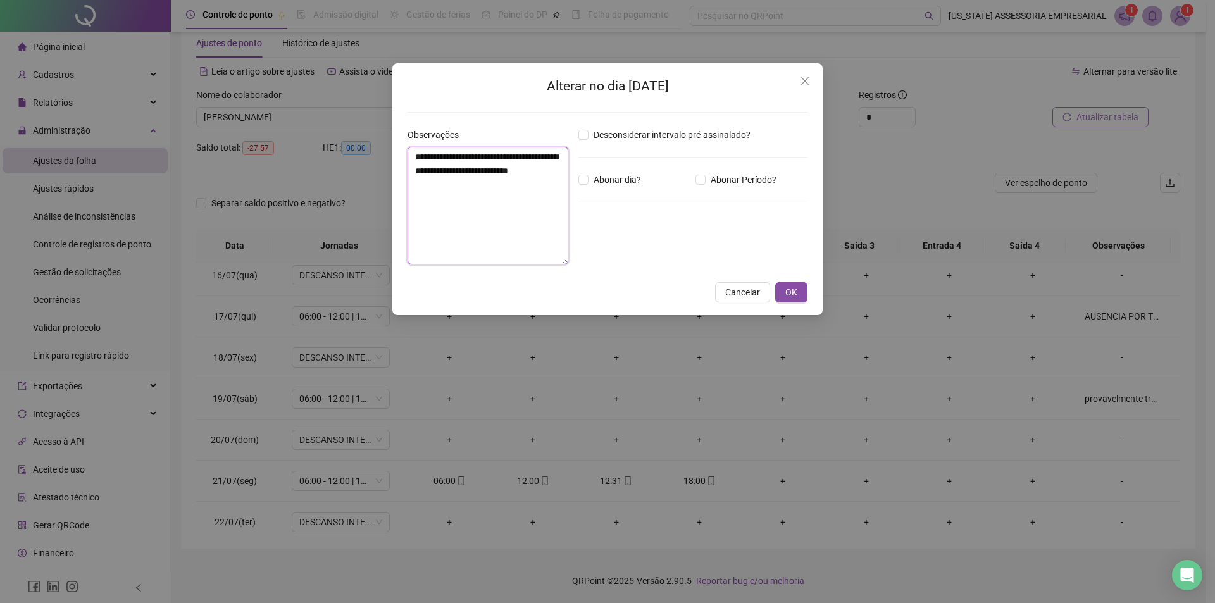
click at [547, 186] on textarea "**********" at bounding box center [488, 206] width 161 height 118
type textarea "*"
type textarea "**********"
click at [800, 295] on button "OK" at bounding box center [791, 292] width 32 height 20
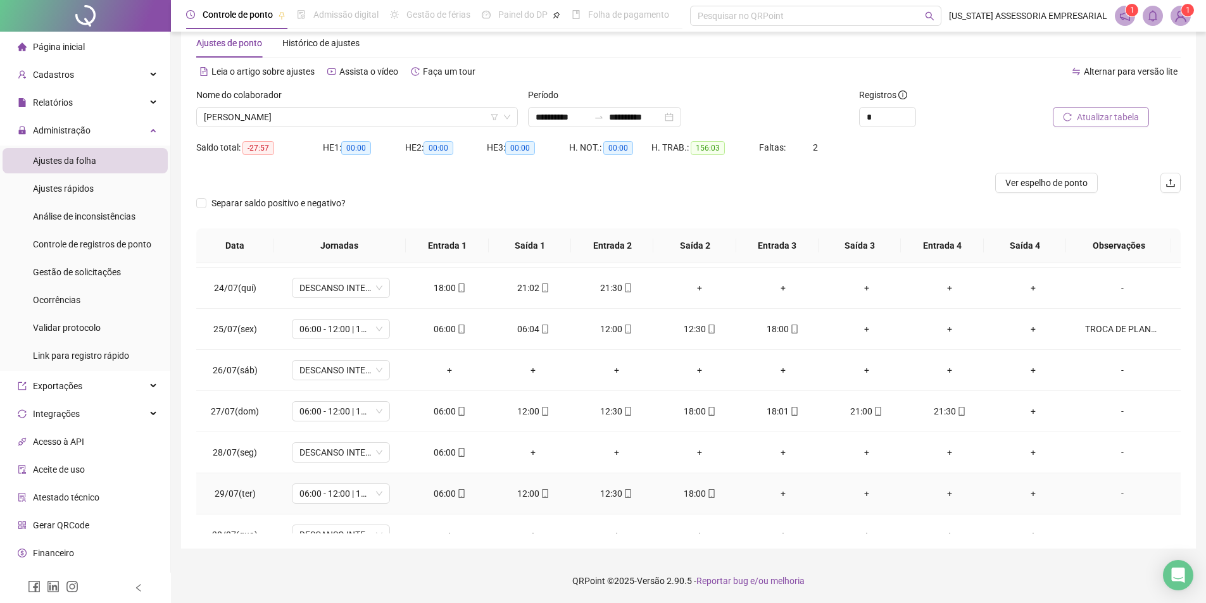
scroll to position [1005, 0]
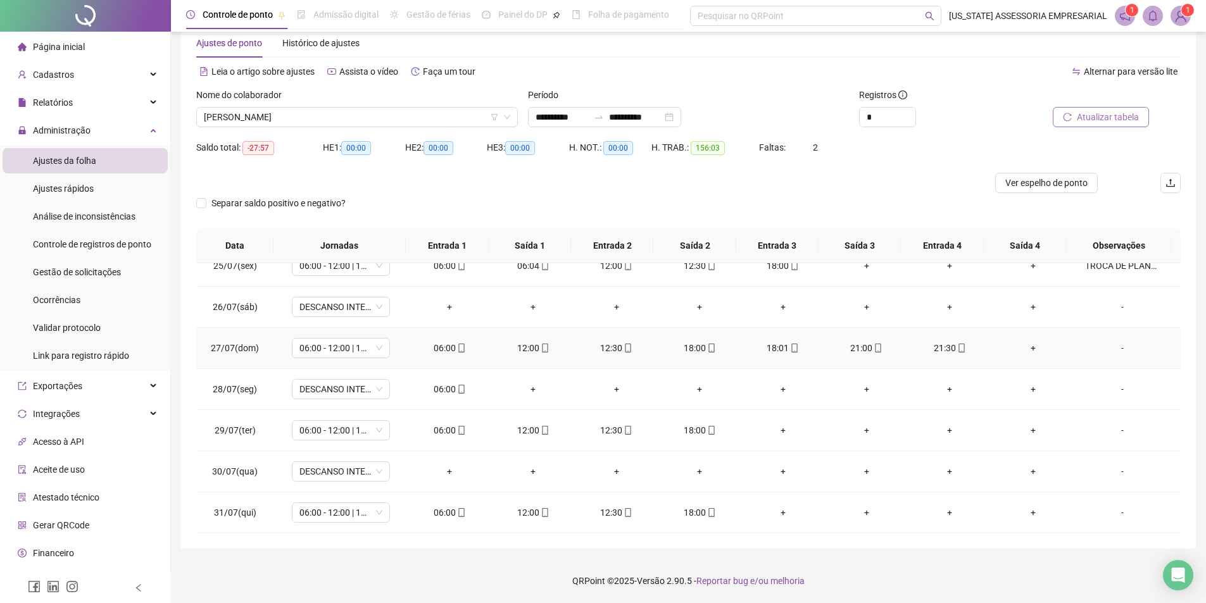
click at [1107, 344] on div "-" at bounding box center [1122, 348] width 75 height 14
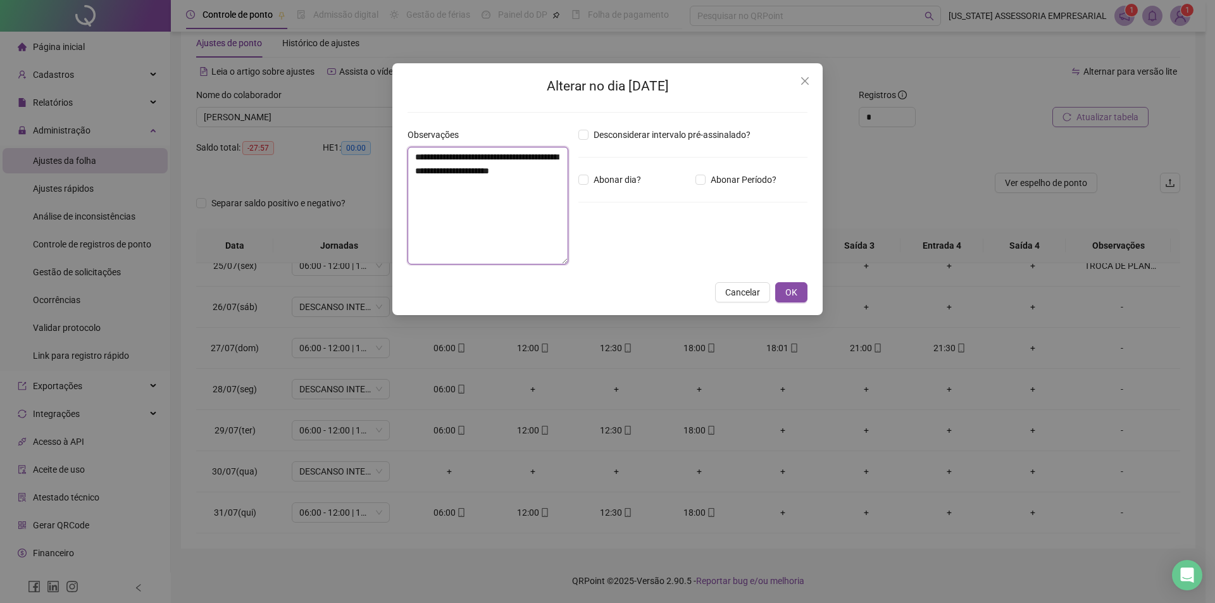
click at [523, 220] on textarea "**********" at bounding box center [488, 206] width 161 height 118
click at [782, 289] on button "OK" at bounding box center [791, 292] width 32 height 20
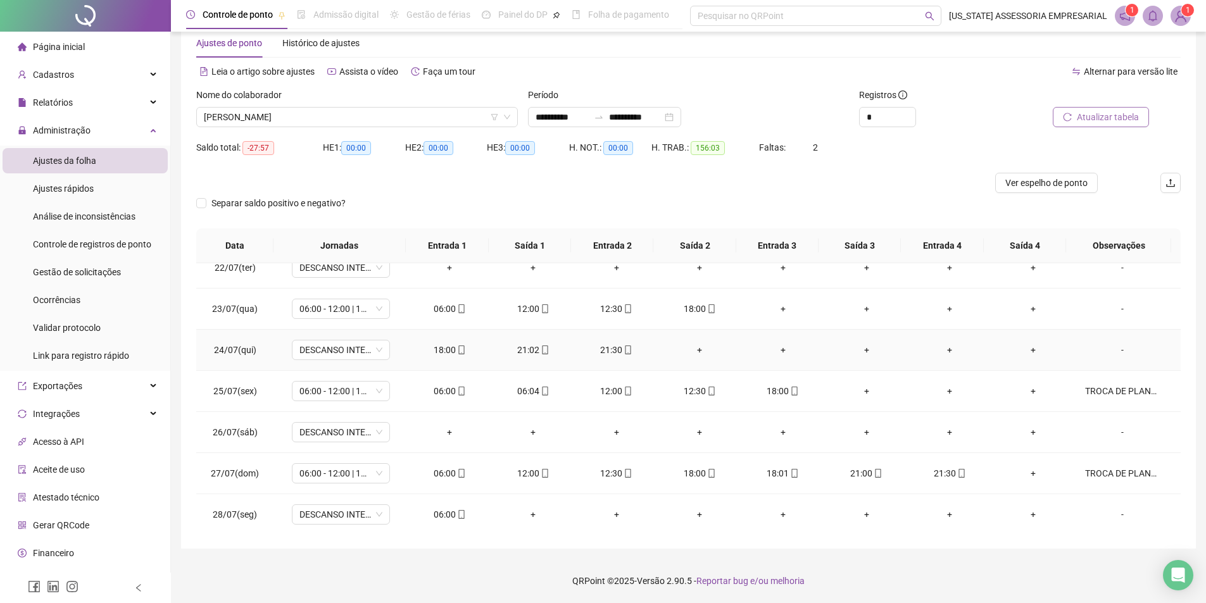
scroll to position [878, 0]
click at [1107, 397] on div "TROCA DE PLANTÃO - VIGILANTE SUBSTITUTO MAURI JANIO ALVES NOGUEIRA 27/07/25" at bounding box center [1122, 392] width 75 height 14
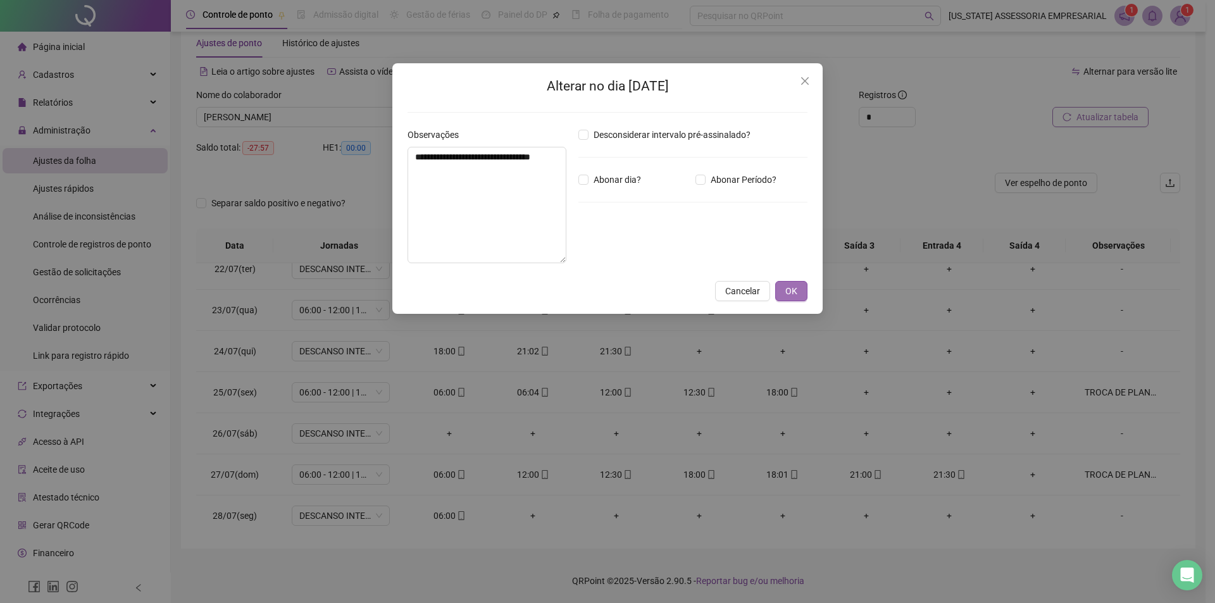
click at [802, 292] on button "OK" at bounding box center [791, 291] width 32 height 20
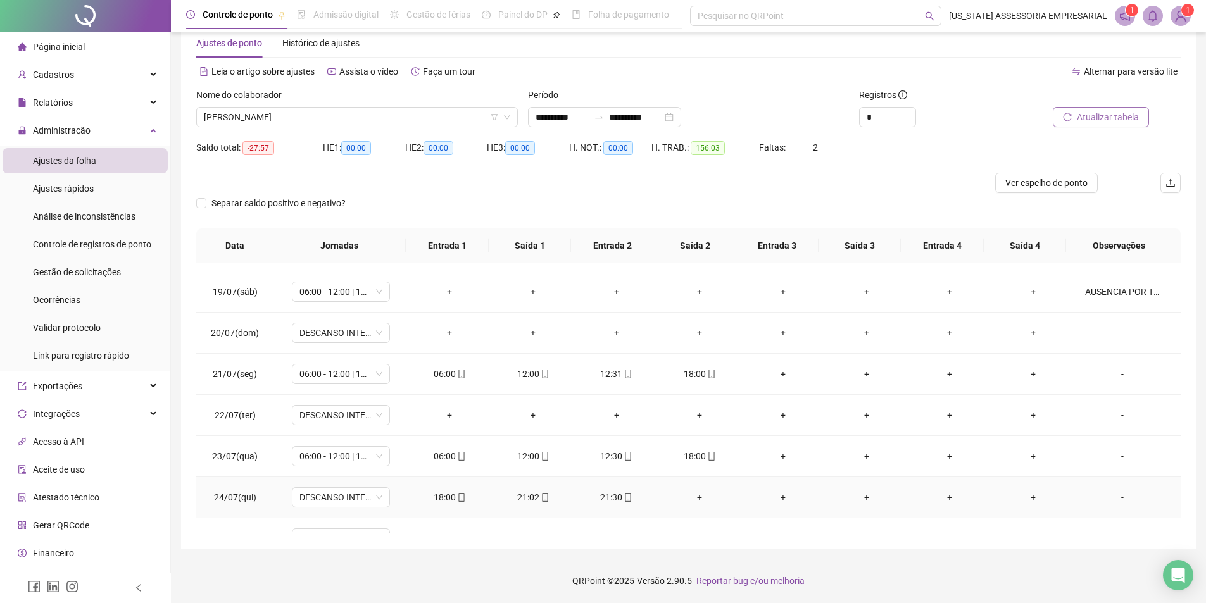
scroll to position [689, 0]
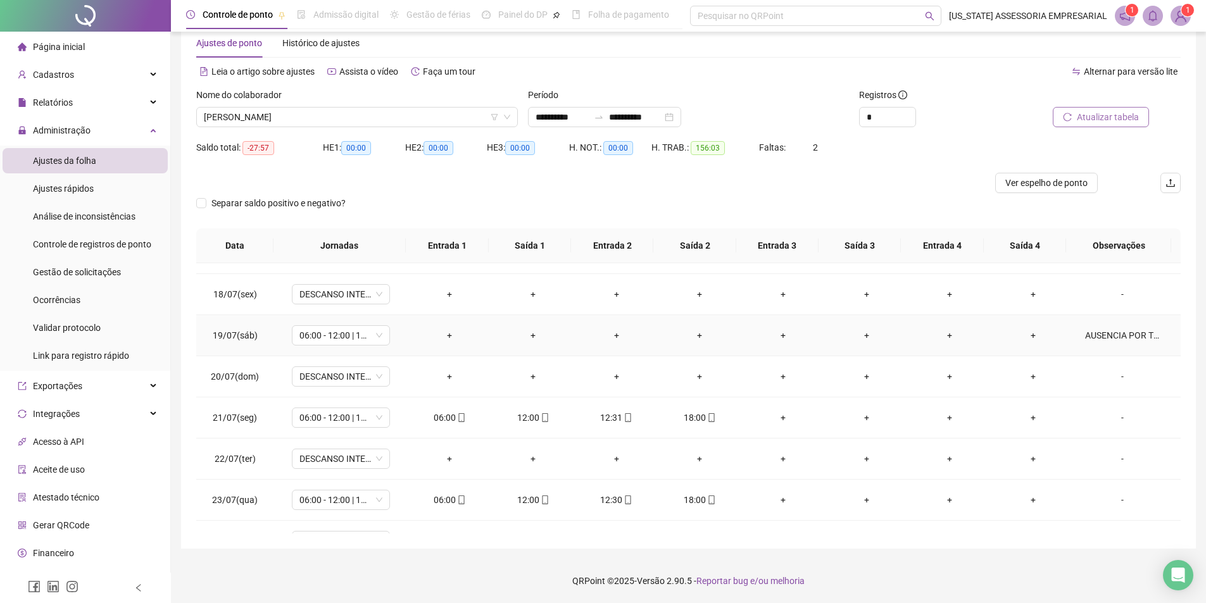
click at [1090, 335] on div "AUSENCIA POR TROCA DE PLANTÂO COM FUNC, JOSE NONATO CARDOZO DE MATOS" at bounding box center [1122, 335] width 75 height 14
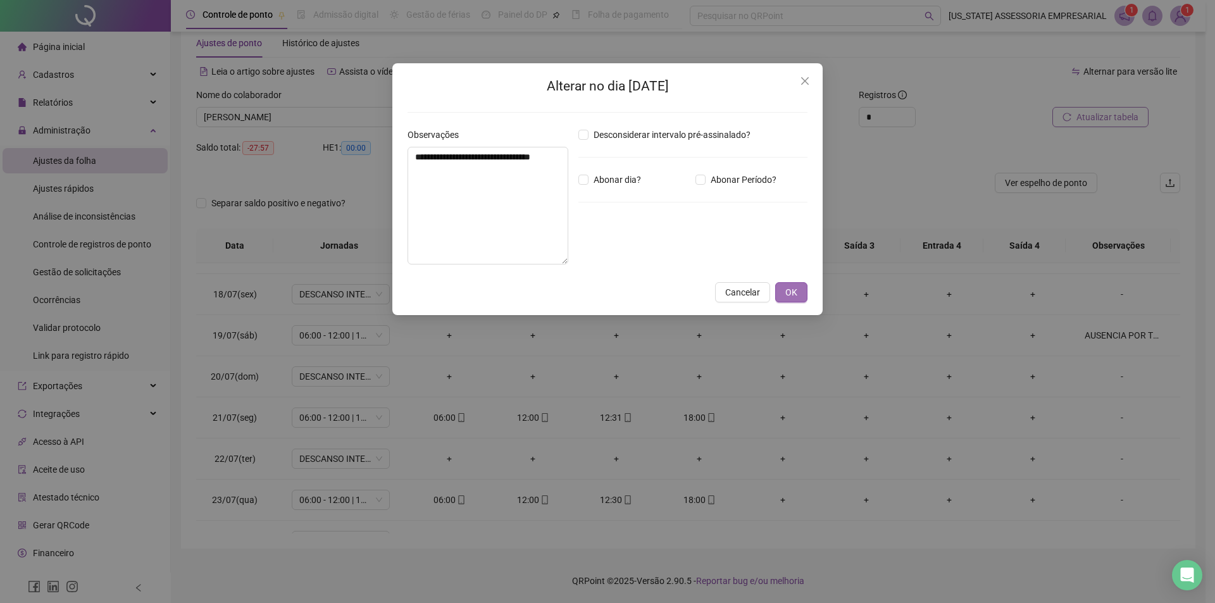
click at [802, 286] on button "OK" at bounding box center [791, 292] width 32 height 20
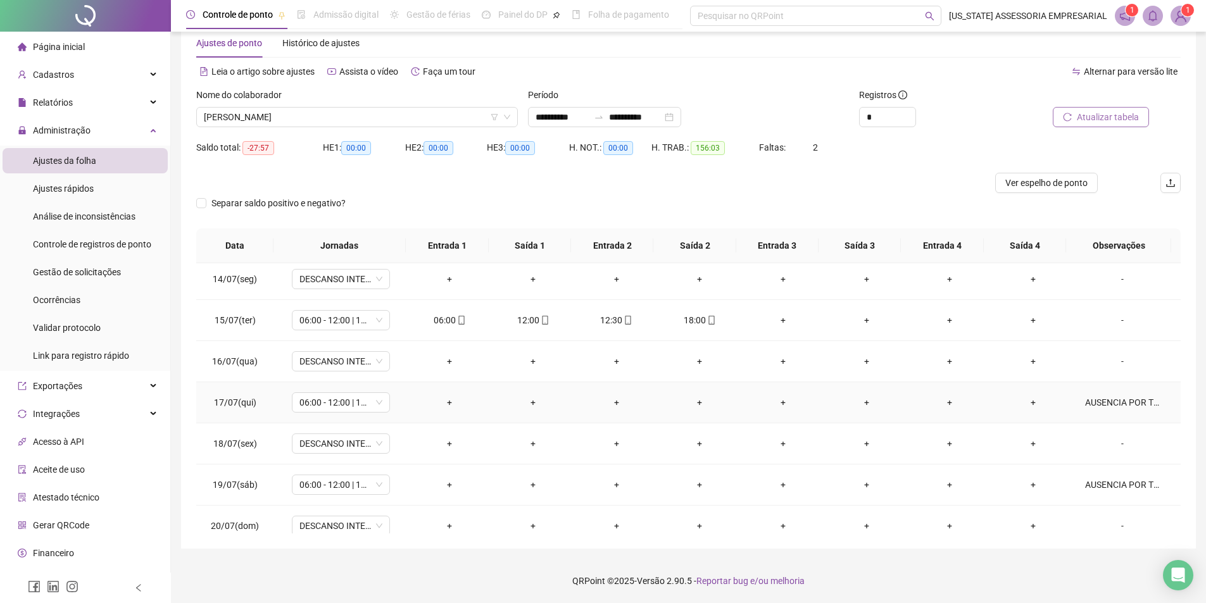
scroll to position [499, 0]
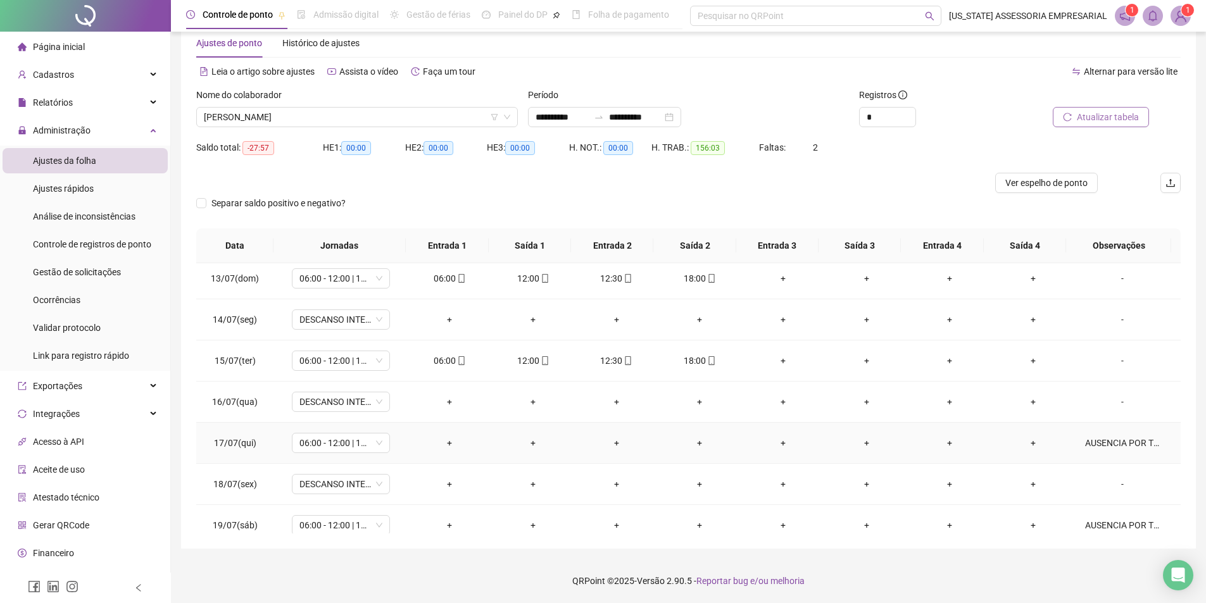
click at [1089, 444] on div "AUSENCIA POR TRACA DE PLANTAO COM FUNC. LAURIMDO GONÇALVES DE SANTANA NETO" at bounding box center [1122, 443] width 75 height 14
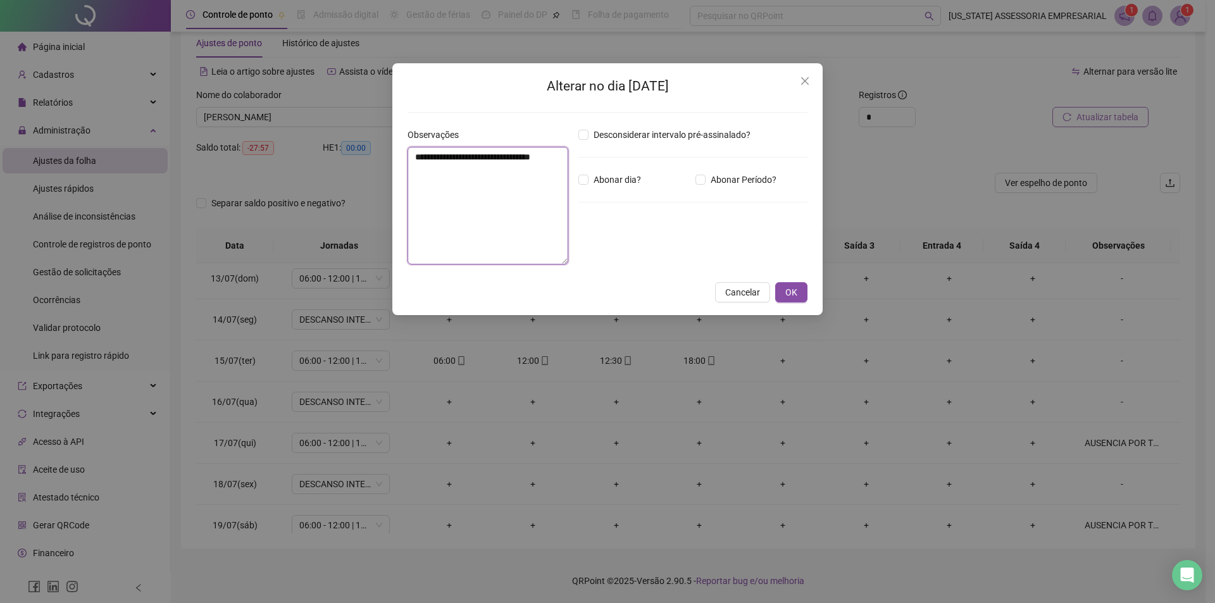
drag, startPoint x: 465, startPoint y: 169, endPoint x: 590, endPoint y: 197, distance: 129.1
click at [590, 197] on div "**********" at bounding box center [607, 201] width 410 height 147
click at [782, 281] on div "**********" at bounding box center [607, 189] width 430 height 252
click at [790, 298] on span "OK" at bounding box center [791, 292] width 12 height 14
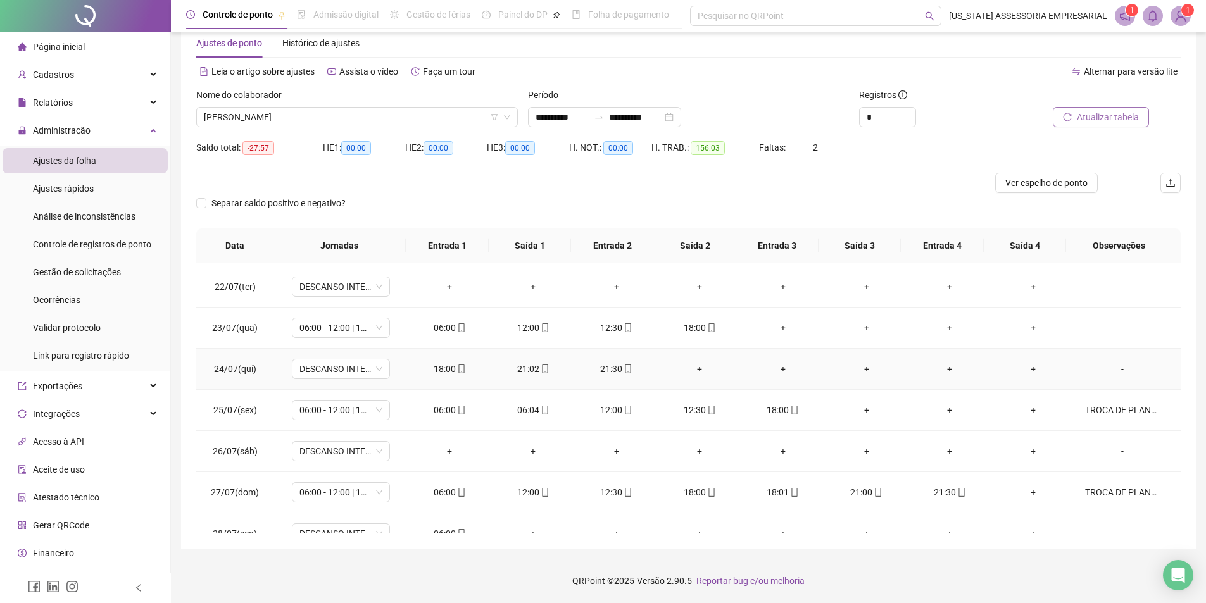
scroll to position [878, 0]
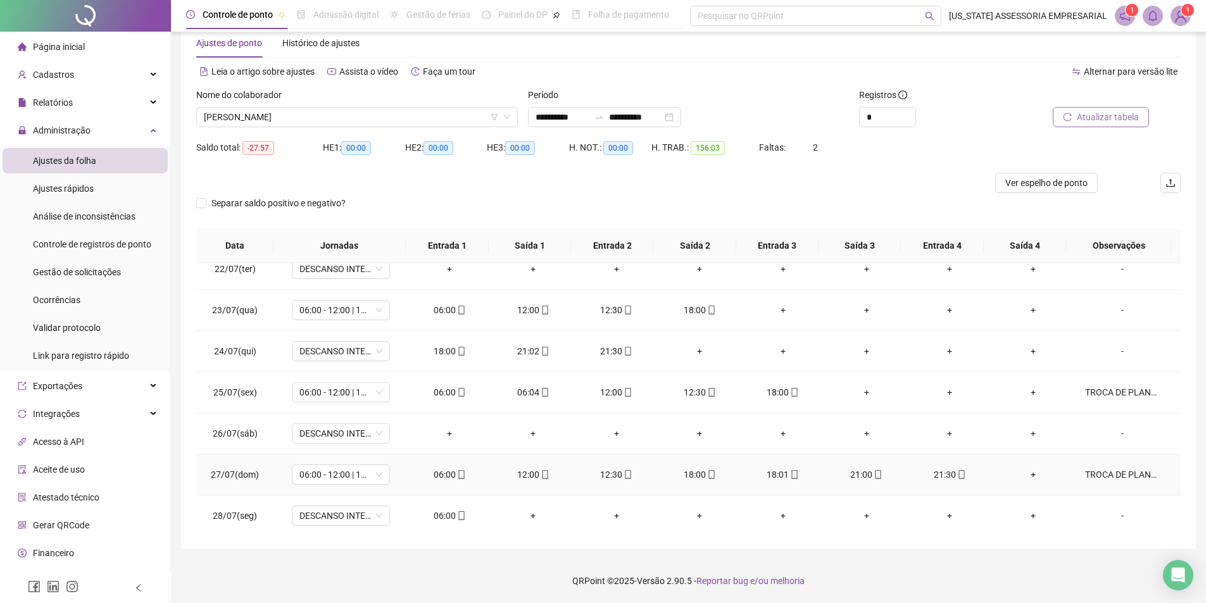
click at [1104, 473] on div "TROCA DE PLANTÂO COM FUNC, LAURINDO" at bounding box center [1122, 475] width 75 height 14
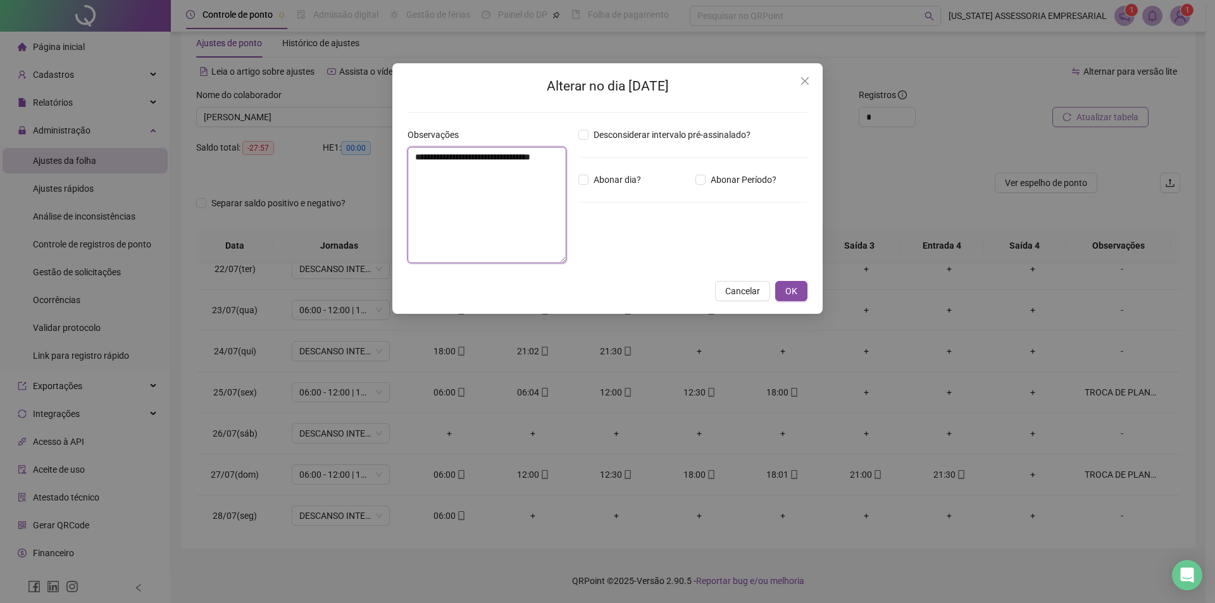
click at [515, 184] on textarea "**********" at bounding box center [487, 205] width 159 height 116
drag, startPoint x: 496, startPoint y: 82, endPoint x: 444, endPoint y: 218, distance: 144.8
drag, startPoint x: 444, startPoint y: 218, endPoint x: 544, endPoint y: 152, distance: 119.2
paste textarea "**********"
click at [438, 177] on textarea "**********" at bounding box center [488, 206] width 161 height 118
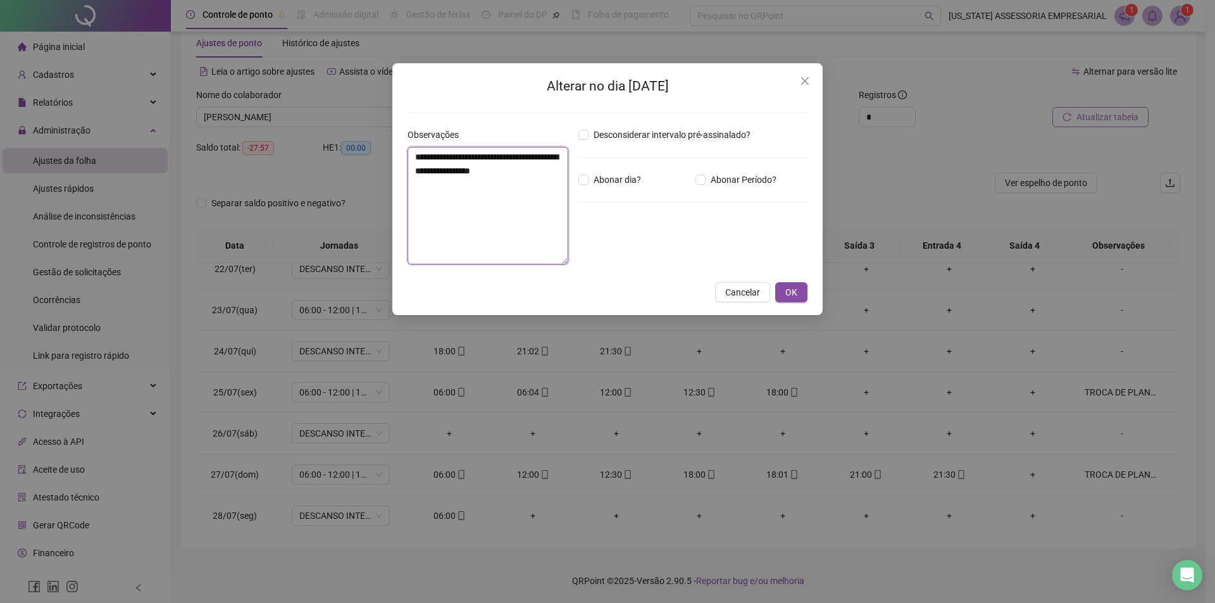
click at [547, 170] on textarea "**********" at bounding box center [488, 206] width 161 height 118
click at [552, 159] on textarea "**********" at bounding box center [488, 206] width 161 height 118
click at [802, 296] on button "OK" at bounding box center [791, 292] width 32 height 20
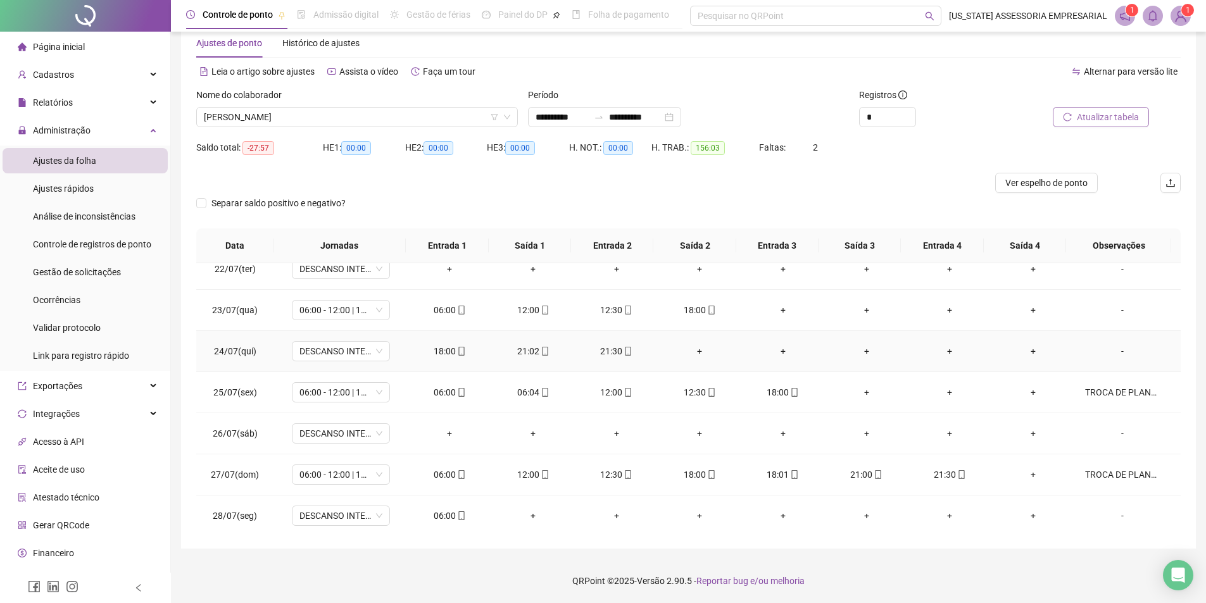
click at [1107, 348] on div "-" at bounding box center [1122, 351] width 75 height 14
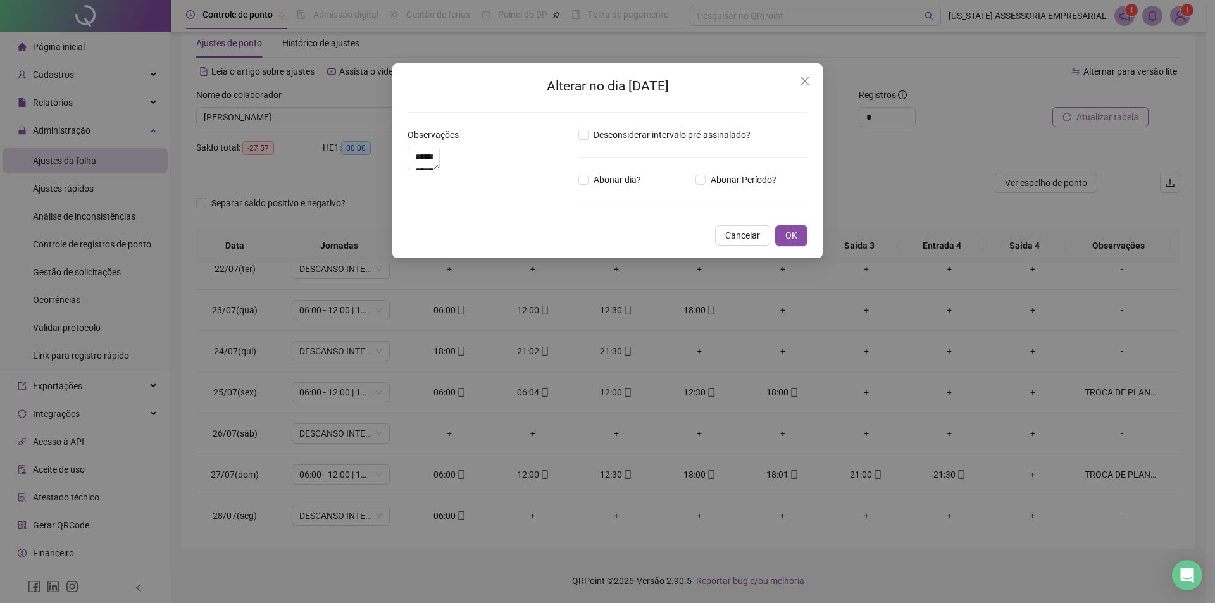
click at [381, 194] on div "**********" at bounding box center [607, 301] width 1215 height 603
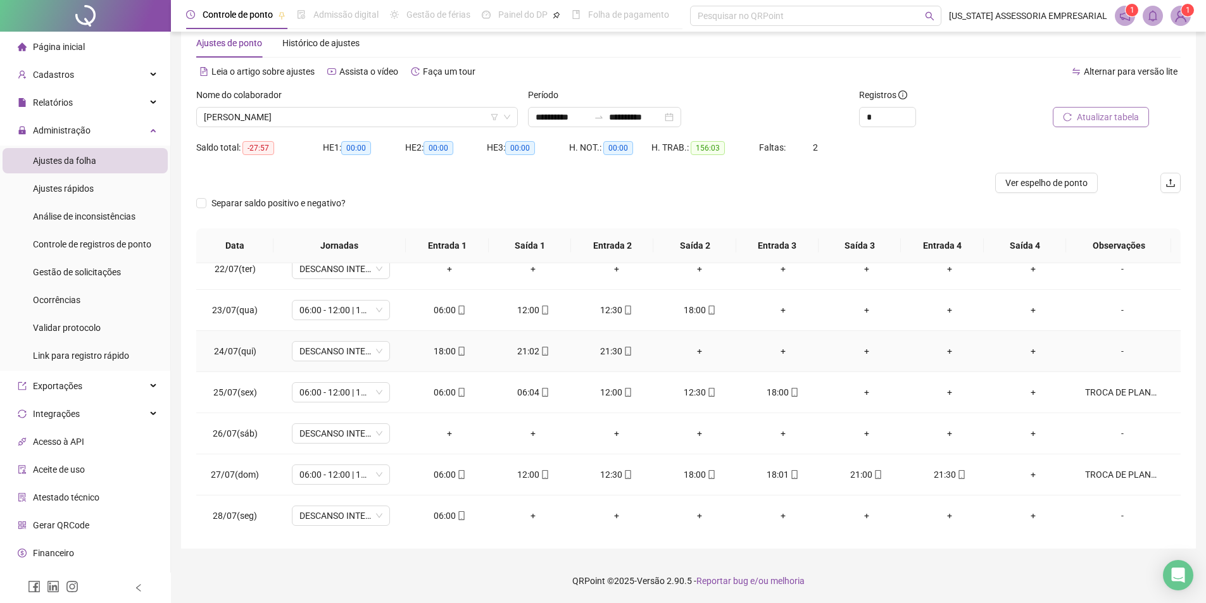
click at [1107, 349] on div "-" at bounding box center [1122, 351] width 75 height 14
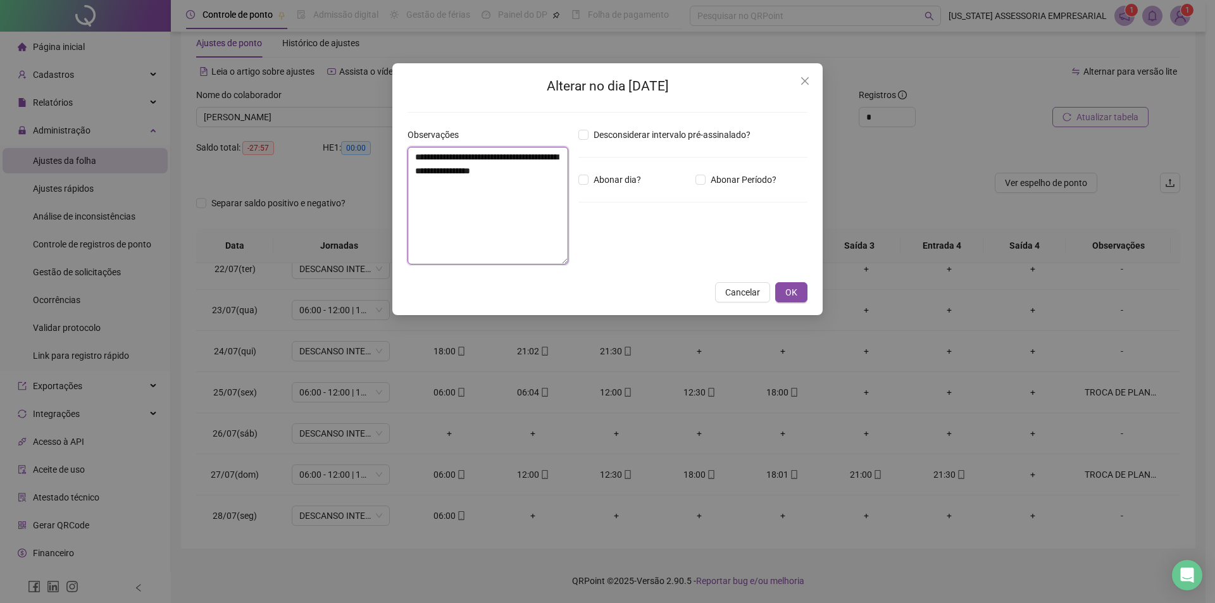
click at [501, 200] on textarea "**********" at bounding box center [488, 206] width 161 height 118
paste textarea
type textarea "*"
click at [786, 289] on span "OK" at bounding box center [791, 292] width 12 height 14
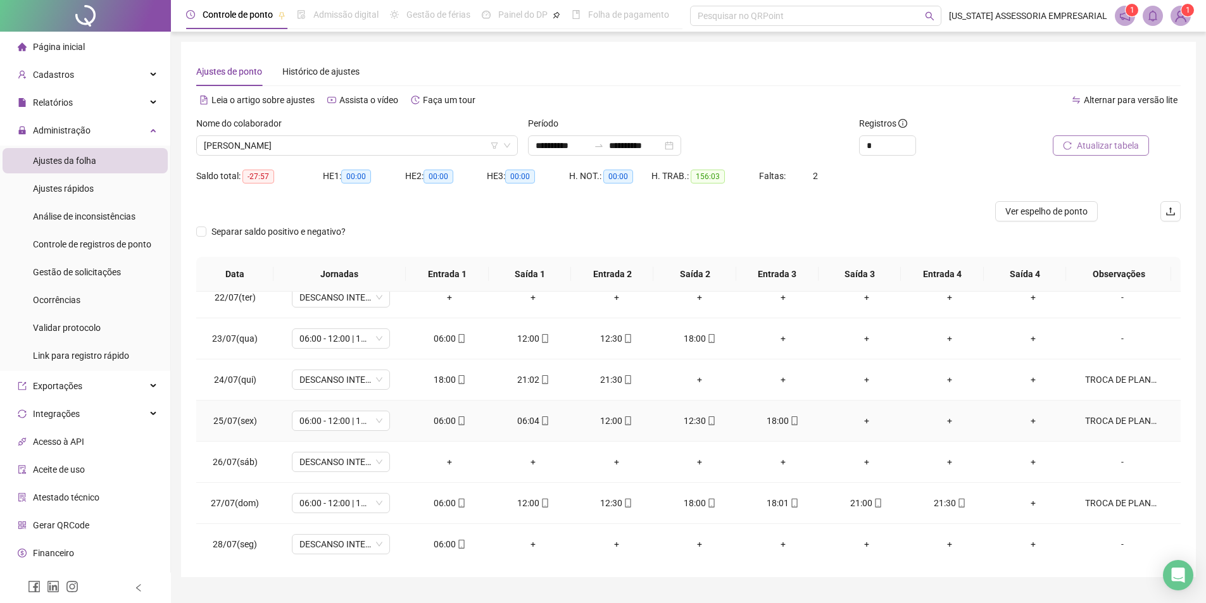
click at [1107, 410] on td "TROCA DE PLANTÃO - VIGILANTE SUBSTITUTO MAURI JANIO ALVES NOGUEIRA 27/07/25" at bounding box center [1128, 421] width 106 height 41
click at [1108, 426] on div "TROCA DE PLANTÃO - VIGILANTE SUBSTITUTO MAURI JANIO ALVES NOGUEIRA 27/07/25" at bounding box center [1122, 421] width 75 height 14
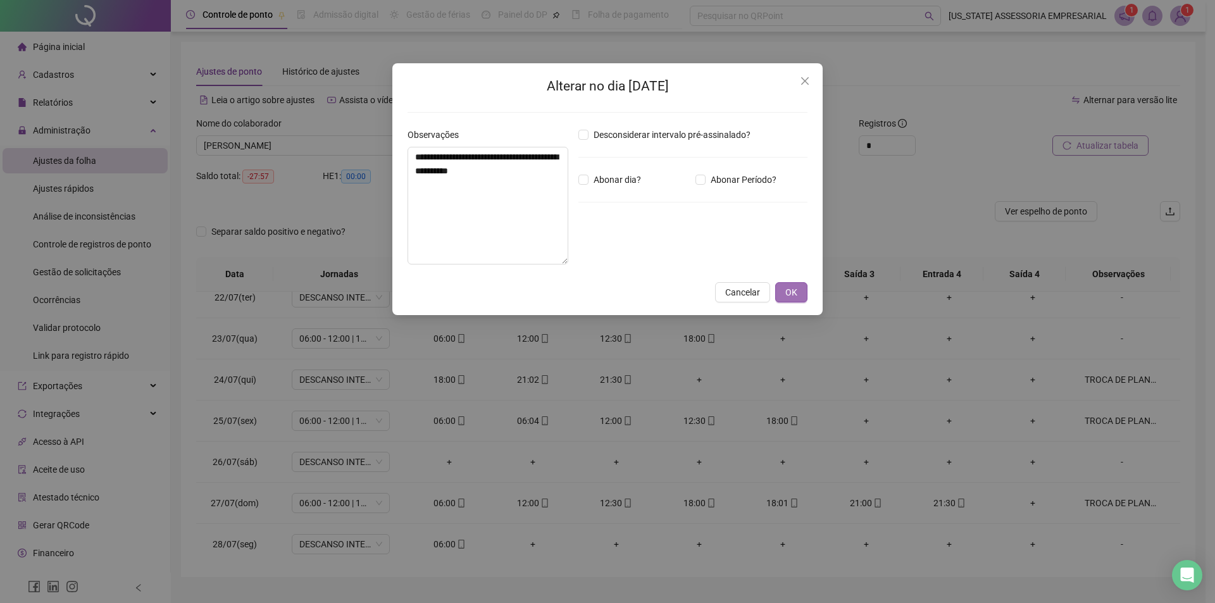
click at [801, 294] on button "OK" at bounding box center [791, 292] width 32 height 20
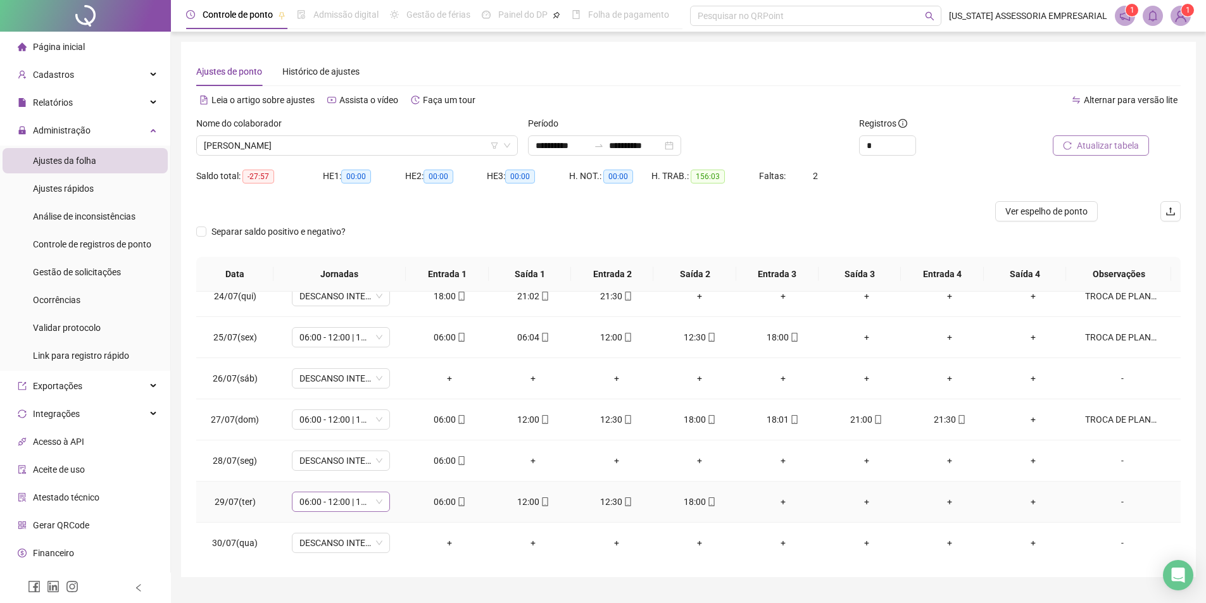
scroll to position [942, 0]
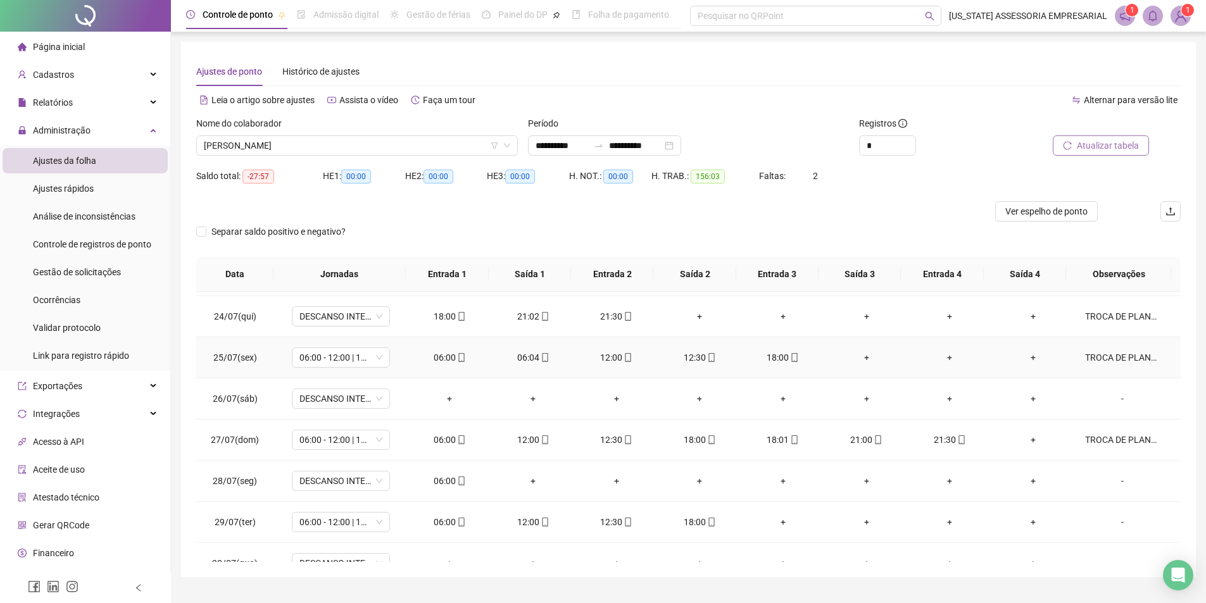
click at [1094, 351] on div "TROCA DE PLANTÃO - VIGILANTE SUBSTITUTO MAURI JANIO ALVES NOGUEIRA 27/07/25" at bounding box center [1122, 358] width 75 height 14
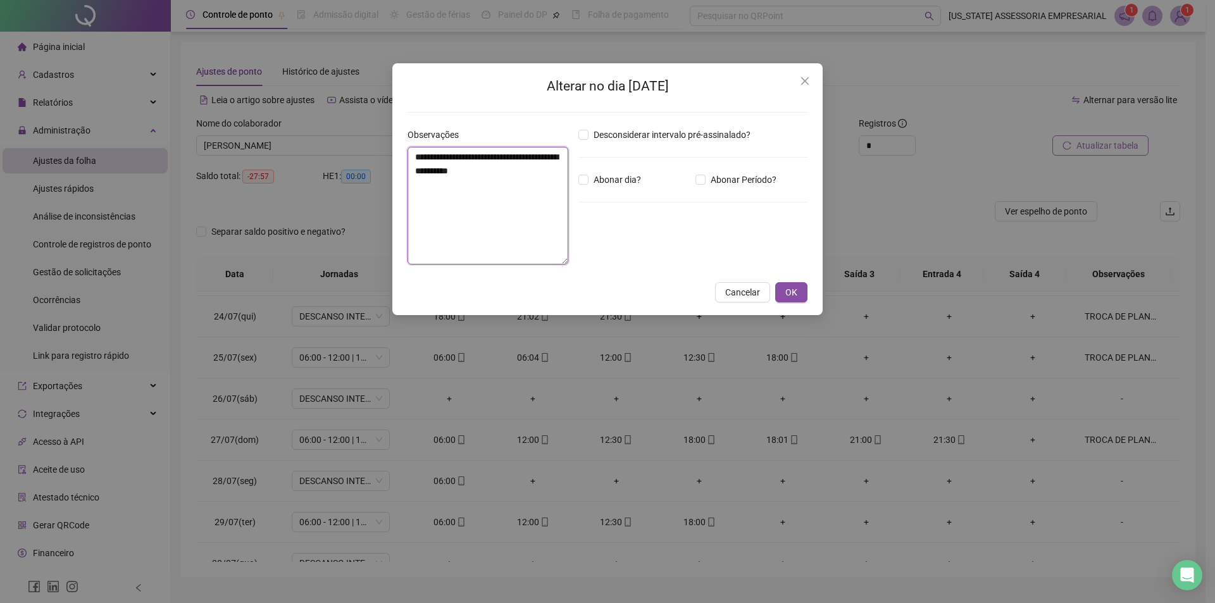
click at [502, 195] on textarea "**********" at bounding box center [488, 206] width 161 height 118
type textarea "*"
click at [788, 295] on span "OK" at bounding box center [791, 292] width 12 height 14
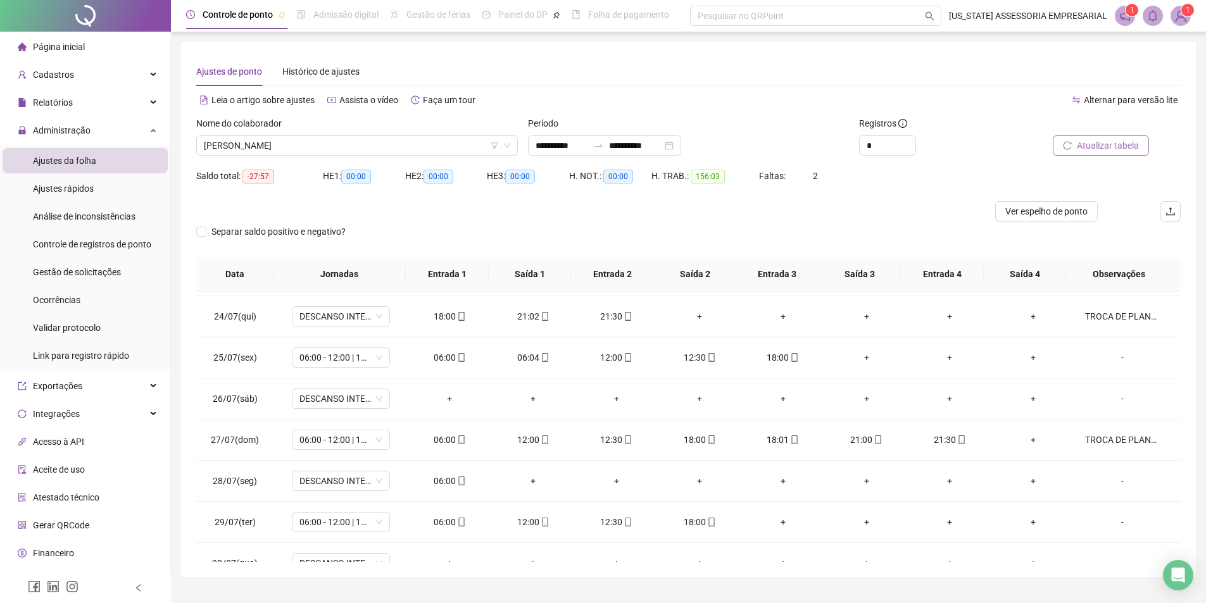
click at [1104, 135] on div at bounding box center [1087, 125] width 124 height 19
click at [1103, 140] on span "Atualizar tabela" at bounding box center [1107, 146] width 62 height 14
click at [1104, 435] on div "TROCA DE PLANTÂO COM FUNC LAURIMDO GONÇALVES DE SANTANA NETO," at bounding box center [1122, 440] width 75 height 14
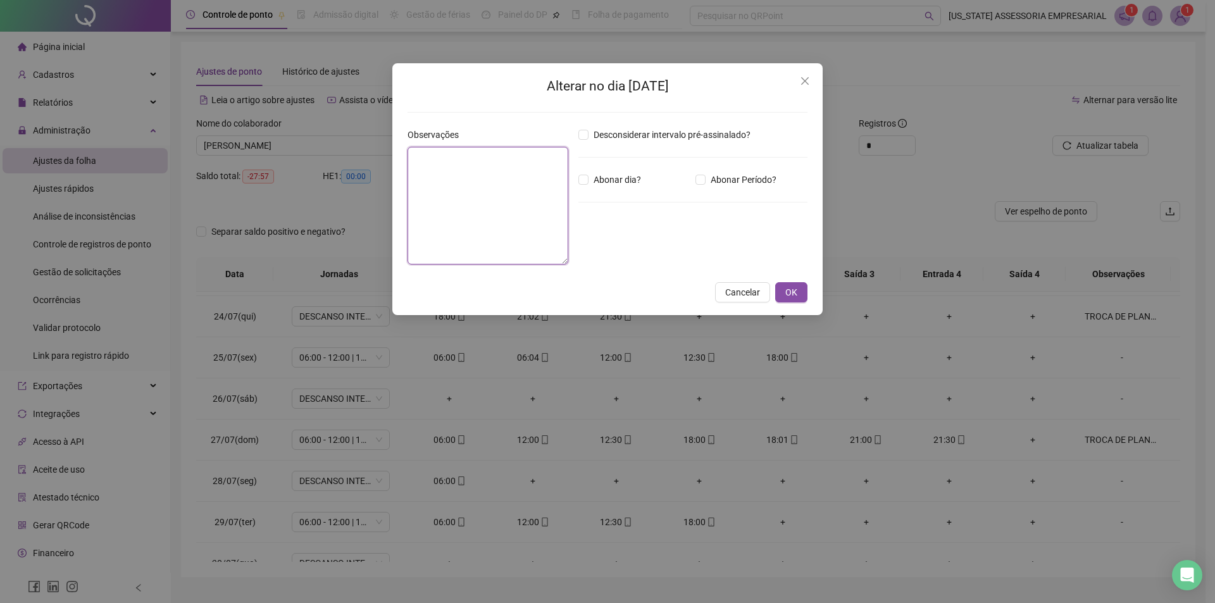
click at [527, 187] on textarea "**********" at bounding box center [488, 206] width 161 height 118
type textarea "*"
click at [804, 74] on div "Alterar no dia 27/07/2025 Observações Desconsiderar intervalo pré-assinalado? A…" at bounding box center [607, 189] width 430 height 252
click at [808, 81] on icon "close" at bounding box center [805, 81] width 10 height 10
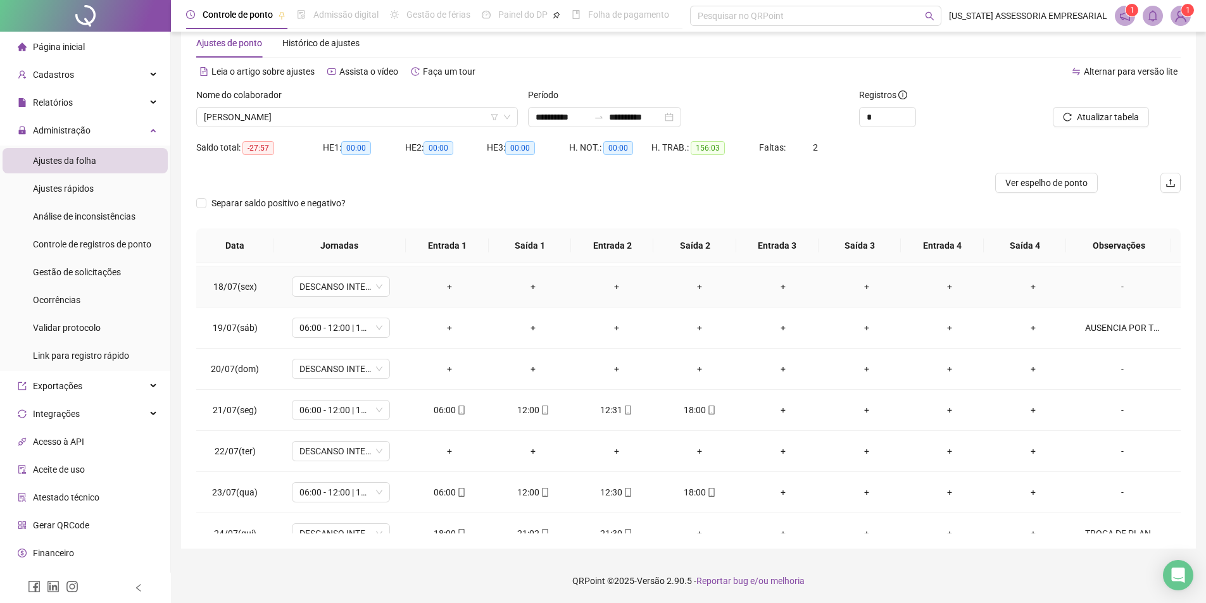
scroll to position [1005, 0]
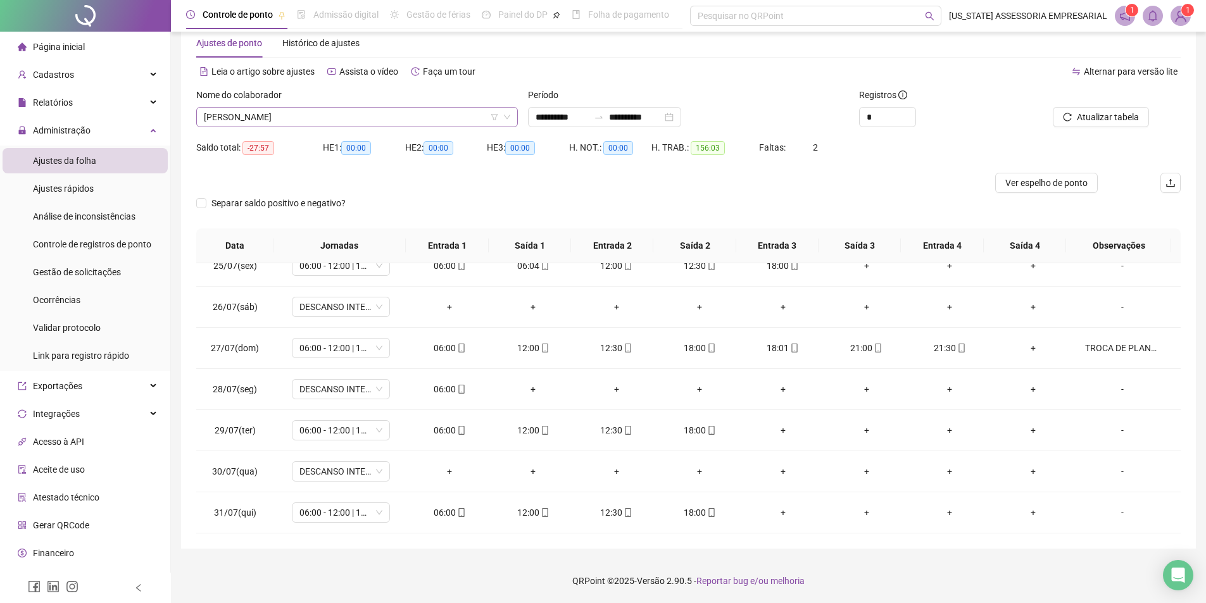
click at [418, 122] on span "VILMAR PEREIRA DE SOUZA" at bounding box center [357, 117] width 306 height 19
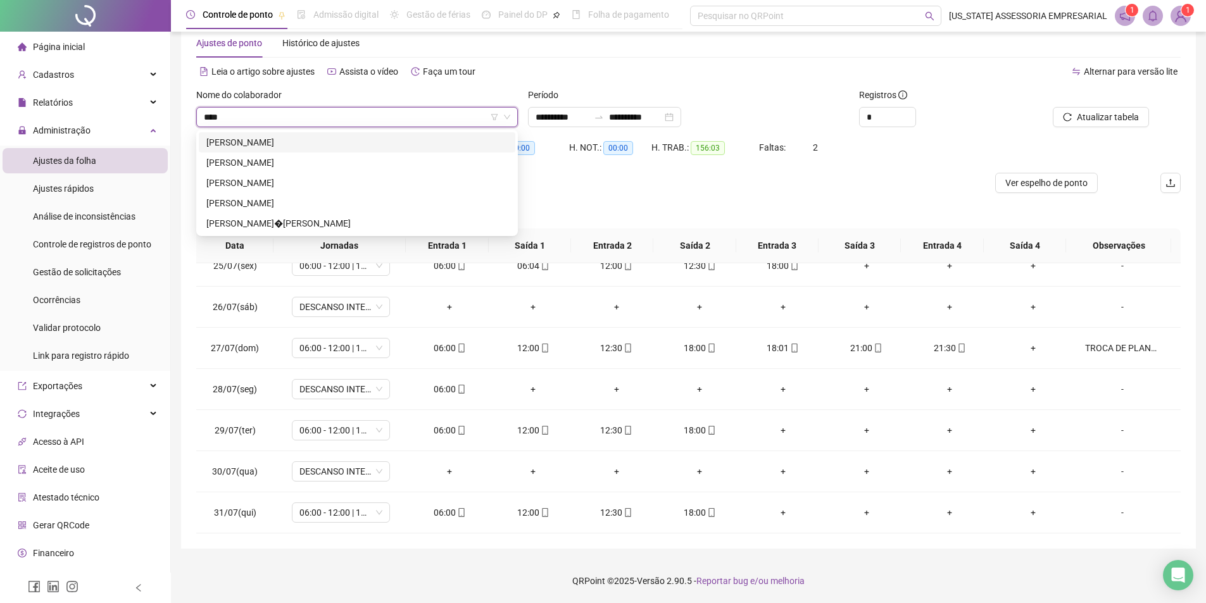
scroll to position [0, 0]
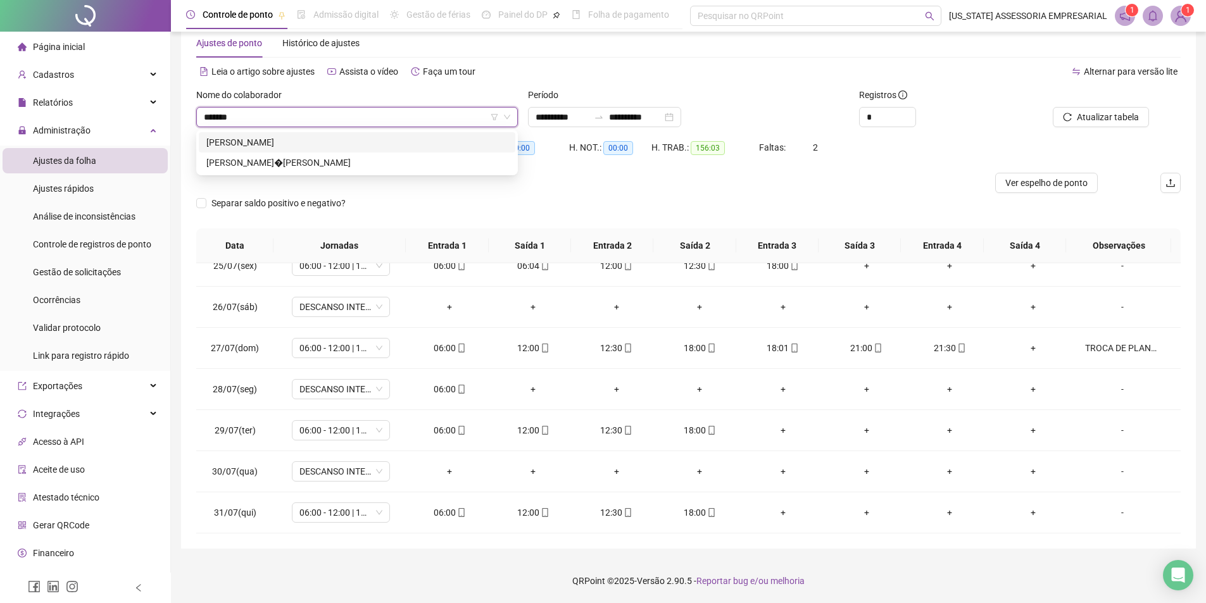
type input "********"
click at [313, 163] on div "LAURINDO GON�ALVES DE SANTANA NETO" at bounding box center [356, 163] width 301 height 14
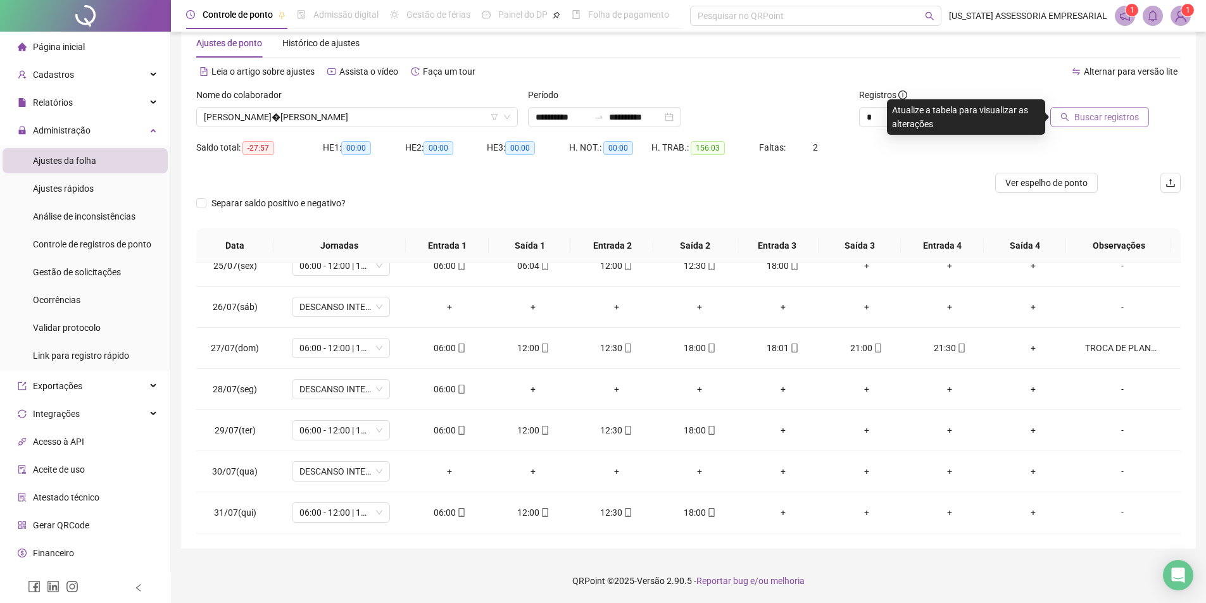
click at [1112, 118] on span "Buscar registros" at bounding box center [1106, 117] width 65 height 14
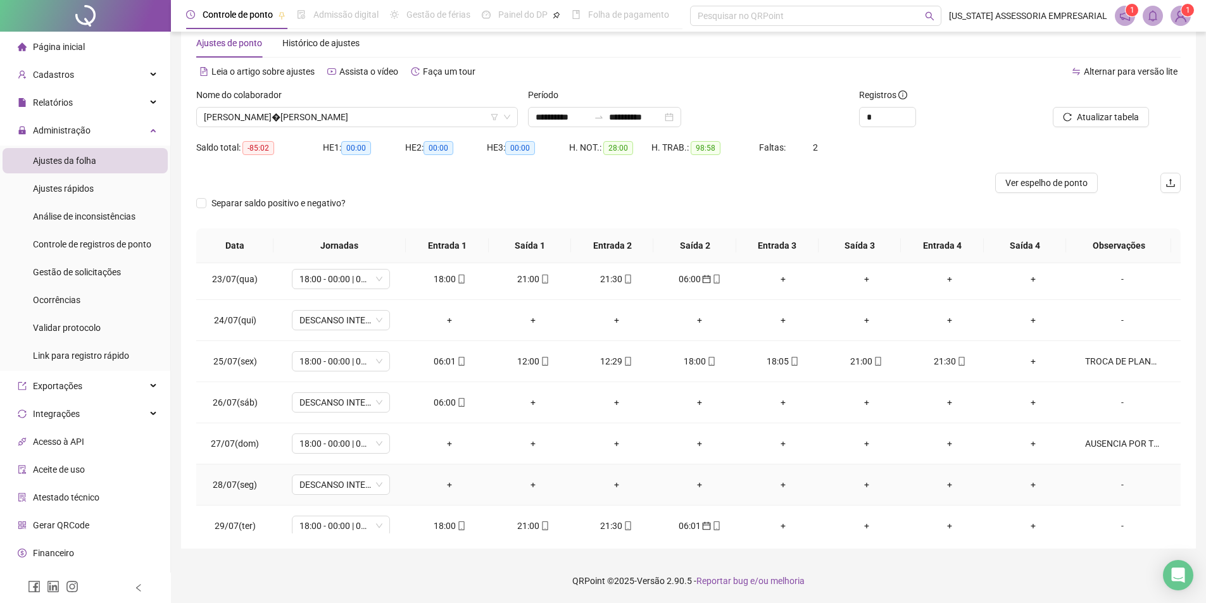
scroll to position [878, 0]
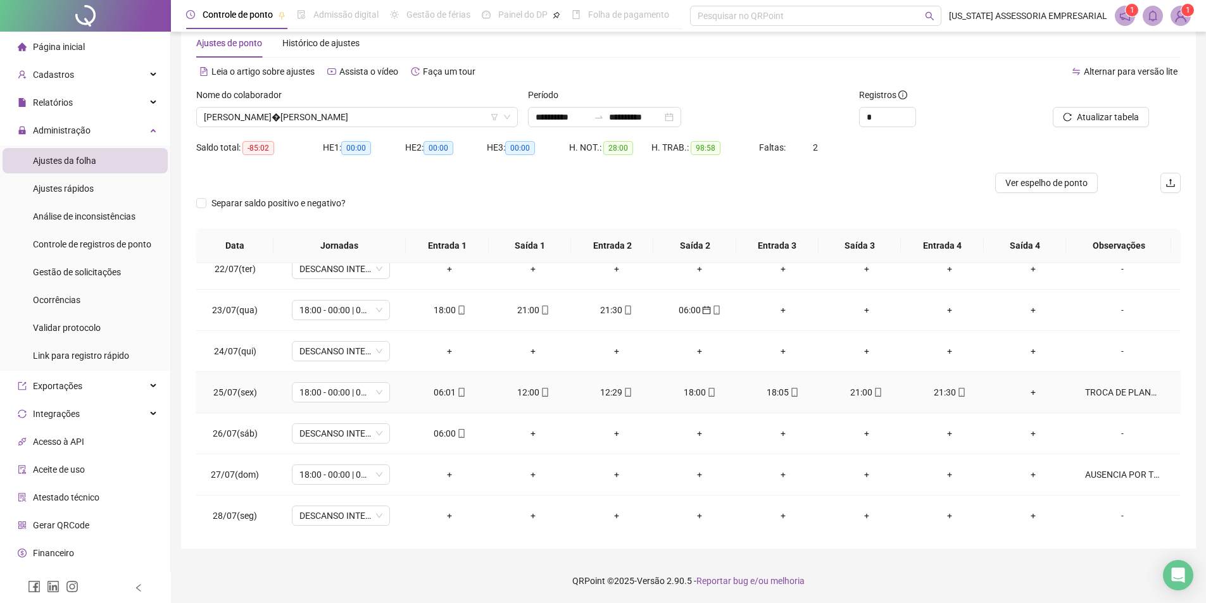
click at [1099, 406] on td "TROCA DE PLANTAO COM FUNC, MAURI JANIO ALVES NOGUEIRA" at bounding box center [1128, 392] width 106 height 41
click at [1097, 392] on div "TROCA DE PLANTAO COM FUNC, MAURI JANIO ALVES NOGUEIRA" at bounding box center [1122, 392] width 75 height 14
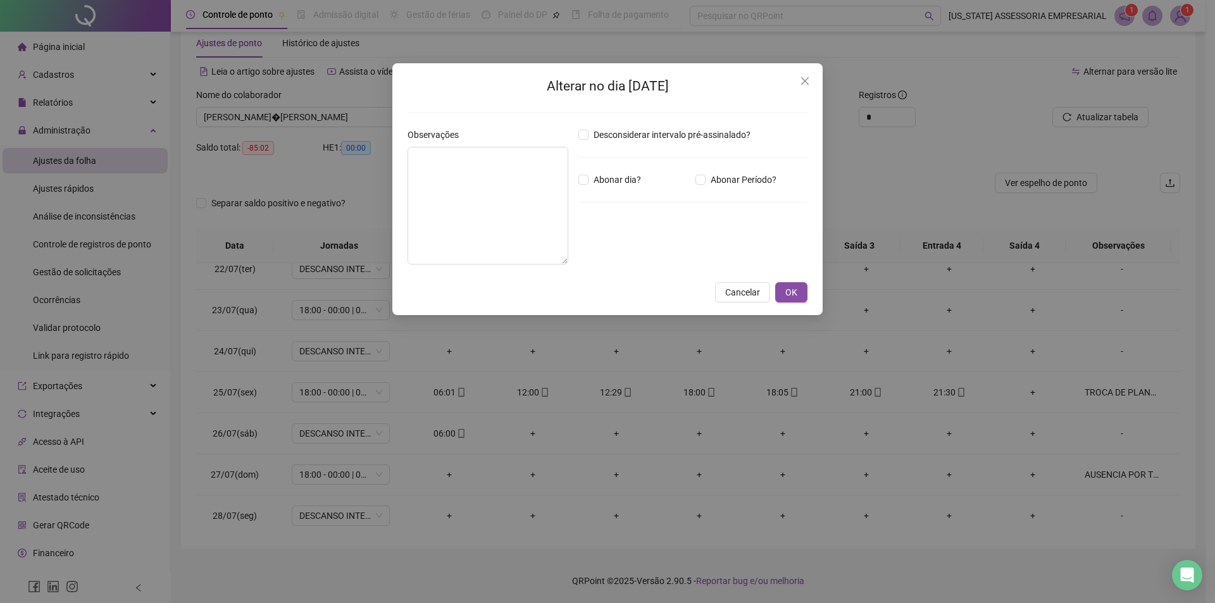
click at [793, 303] on div "**********" at bounding box center [607, 189] width 430 height 252
click at [780, 289] on button "OK" at bounding box center [791, 292] width 32 height 20
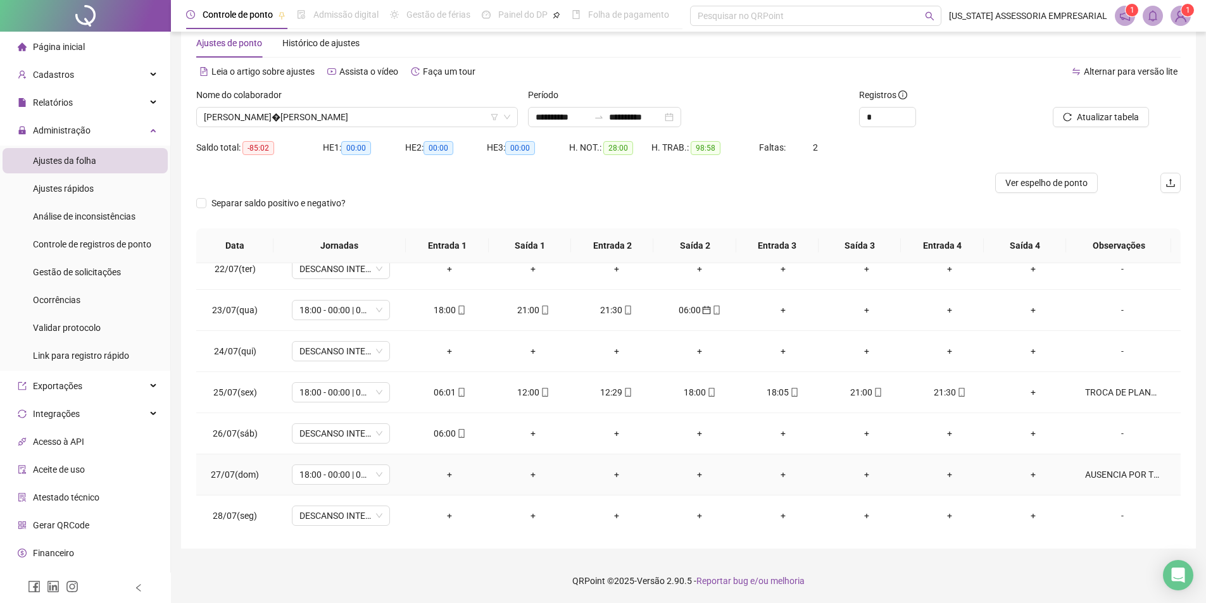
click at [1123, 473] on div "AUSENCIA POR TROCAQ DE PLANTÂO COM FUNC, VILMAR PEREIRA DE SOUZA" at bounding box center [1122, 475] width 75 height 14
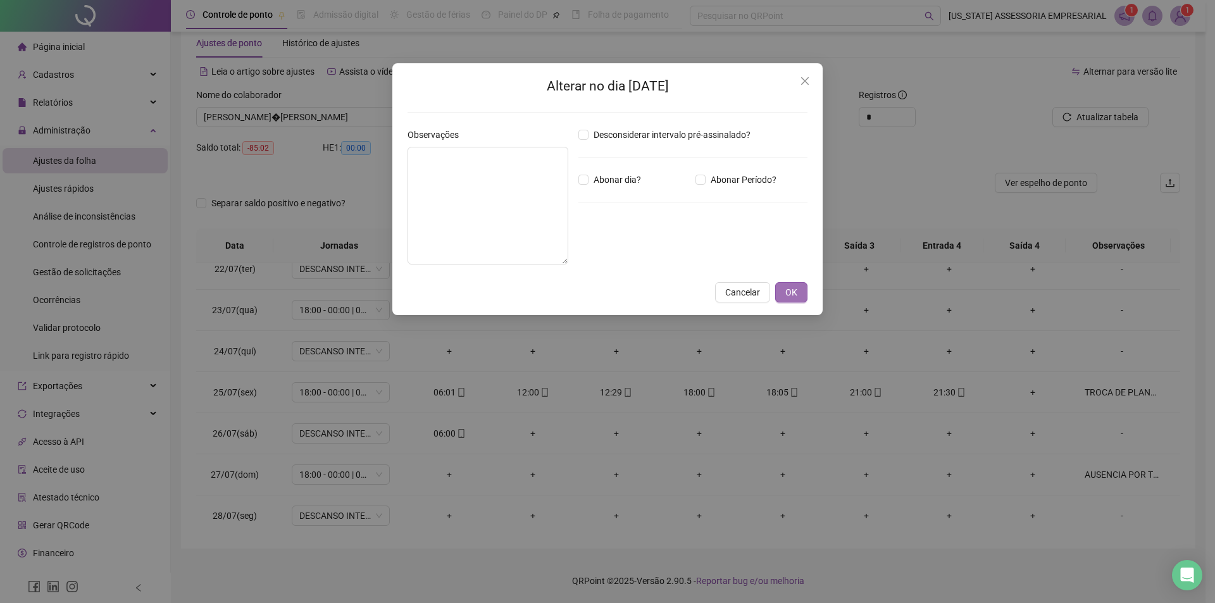
click at [782, 287] on button "OK" at bounding box center [791, 292] width 32 height 20
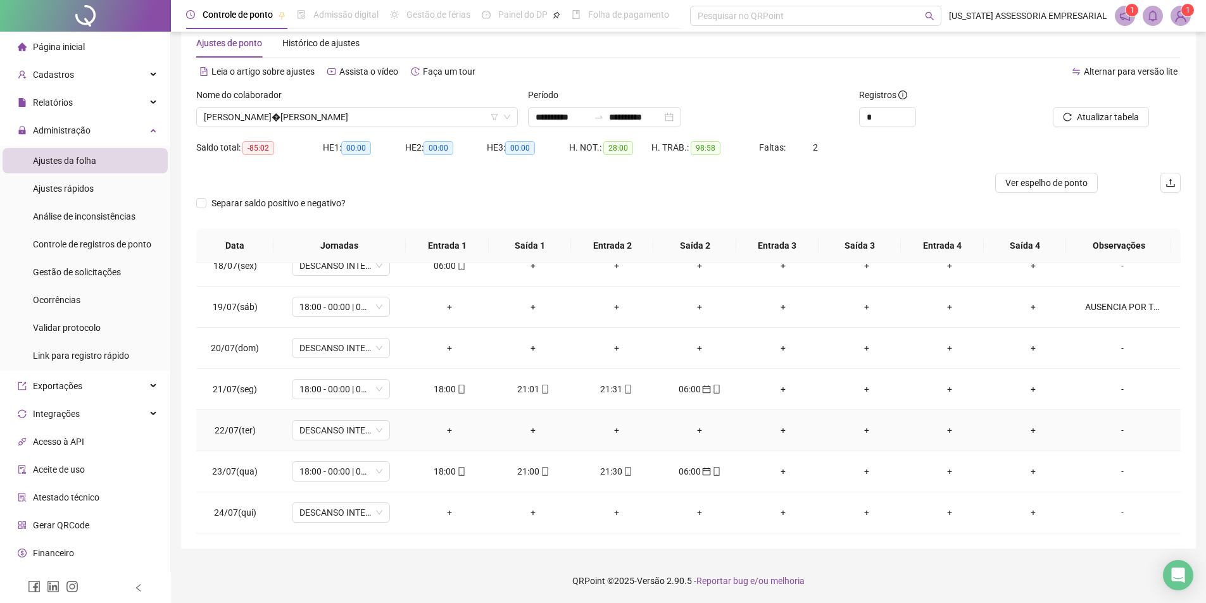
scroll to position [625, 0]
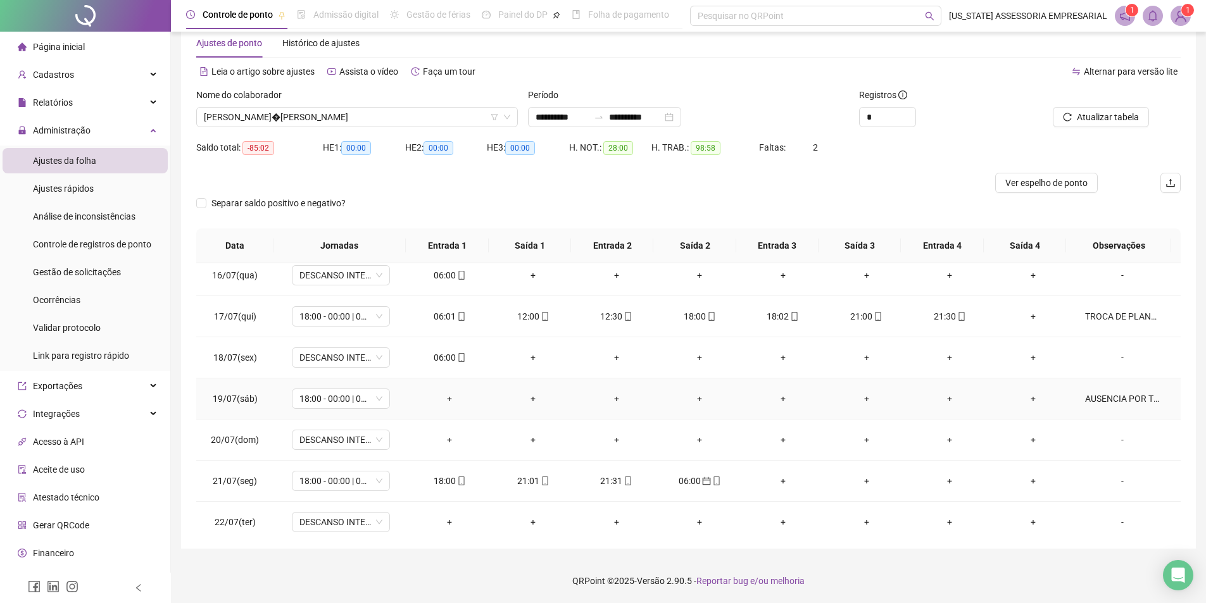
click at [1089, 403] on div "AUSENCIA POR TROCA DE PLANTÂO COM FUNC, MAURI JANIO ALVES NOGUEIRA" at bounding box center [1122, 399] width 75 height 14
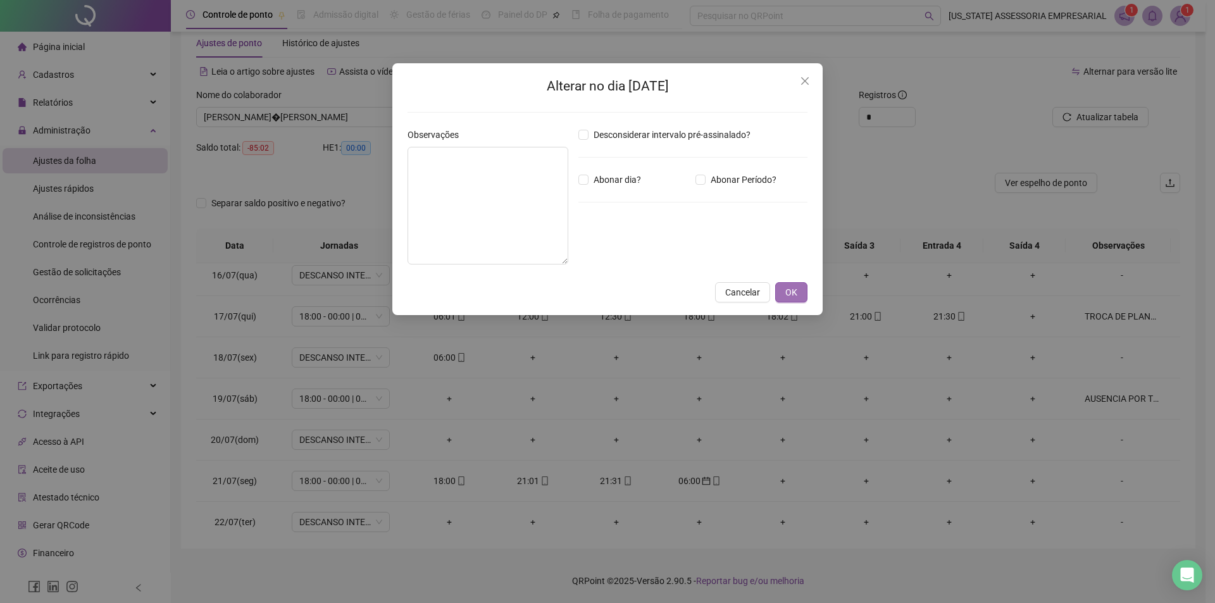
click at [796, 286] on span "OK" at bounding box center [791, 292] width 12 height 14
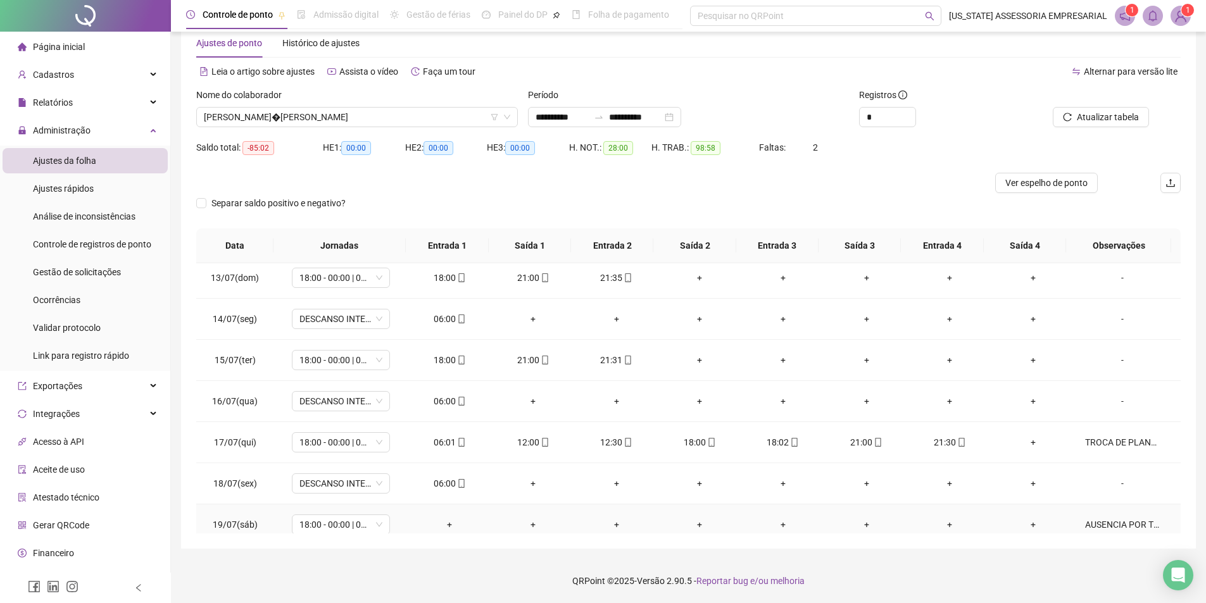
scroll to position [499, 0]
click at [1100, 441] on div "TROCA DE PLANTÂO COM FUNC, VILMAR PEREIRA DE SOUZA" at bounding box center [1122, 443] width 75 height 14
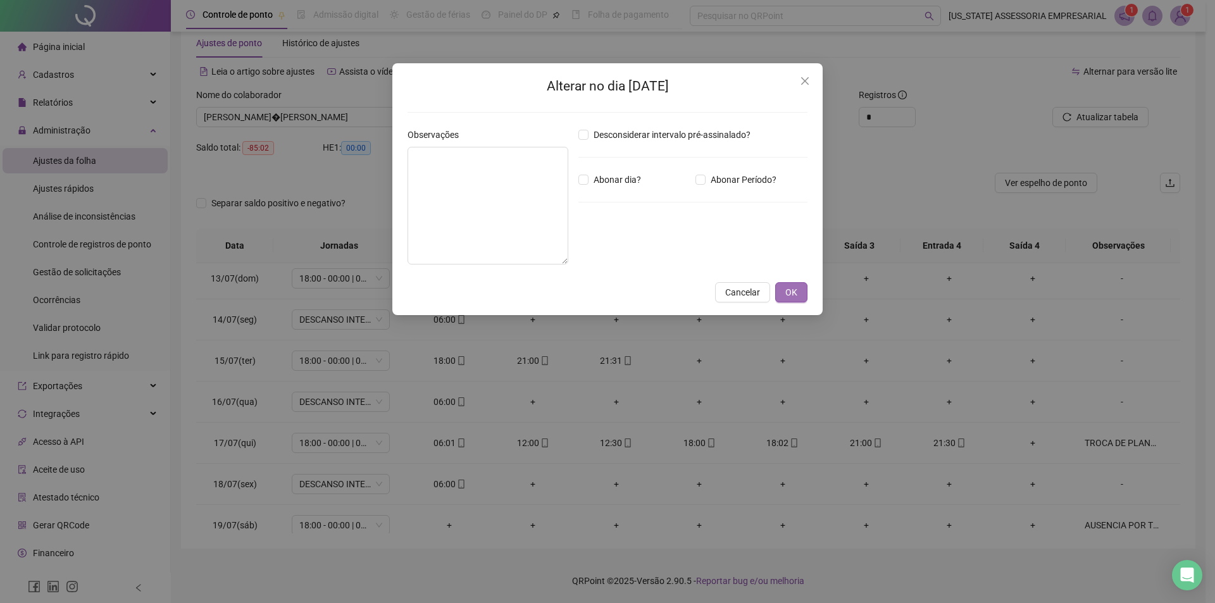
click at [775, 290] on button "OK" at bounding box center [791, 292] width 32 height 20
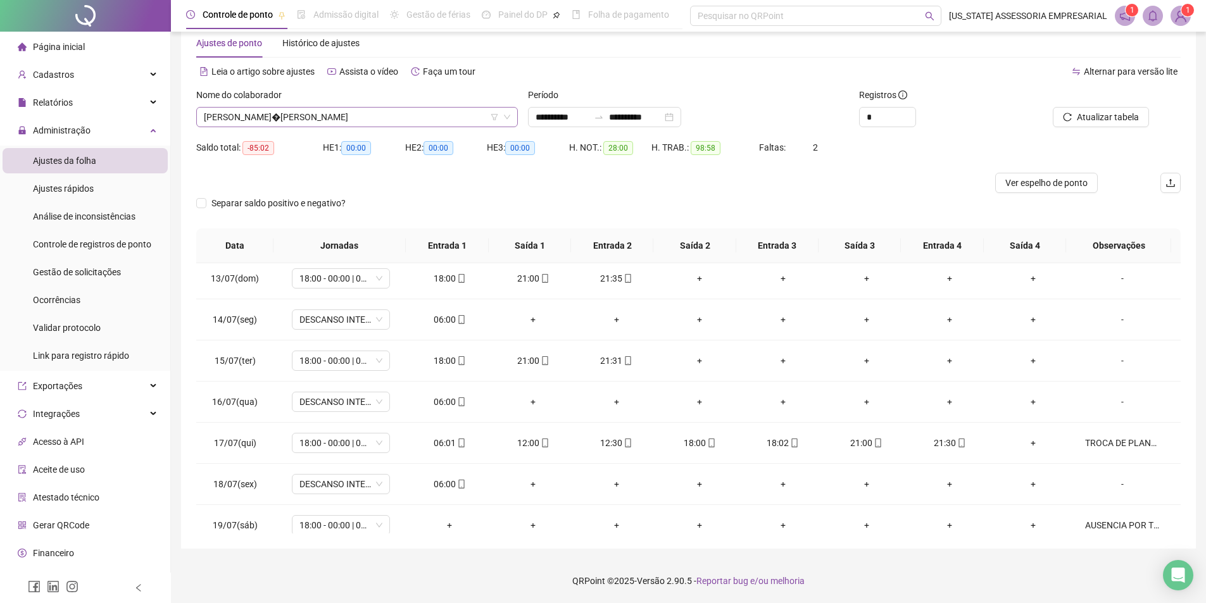
scroll to position [15978, 0]
click at [418, 117] on span "LAURINDO GON�ALVES DE SANTANA NETO" at bounding box center [357, 117] width 306 height 19
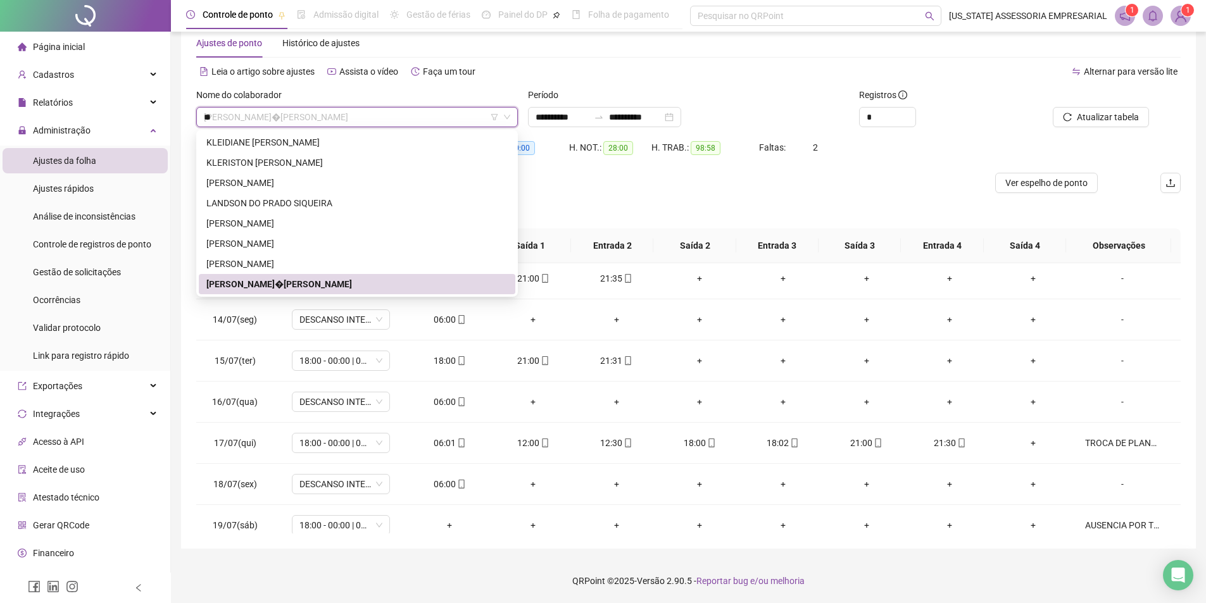
scroll to position [0, 0]
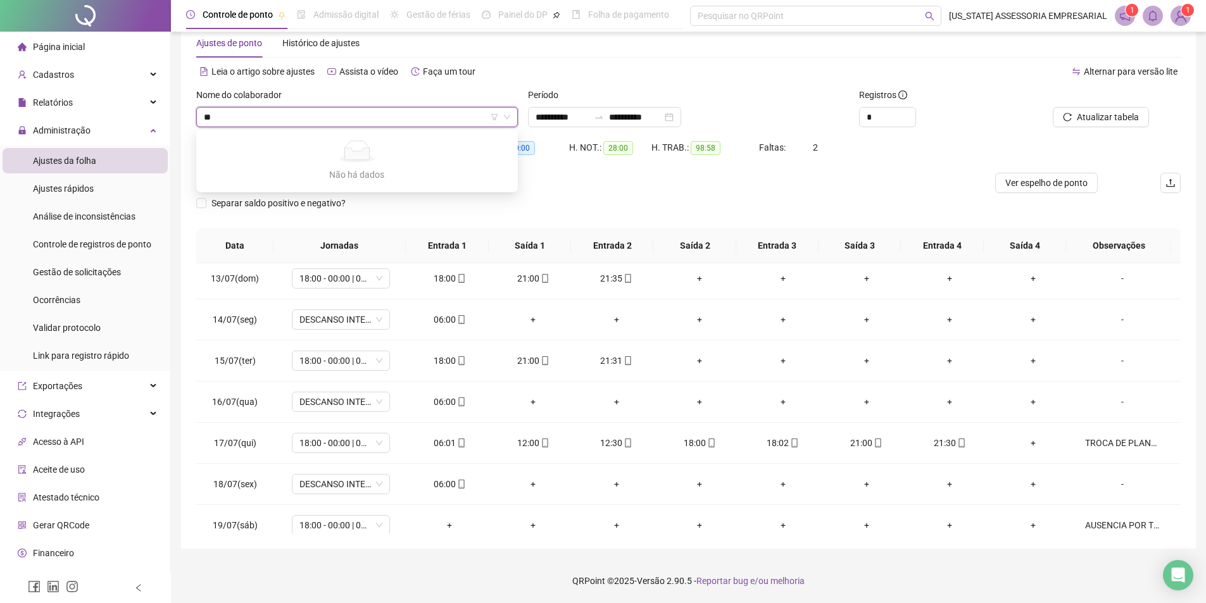
type input "*"
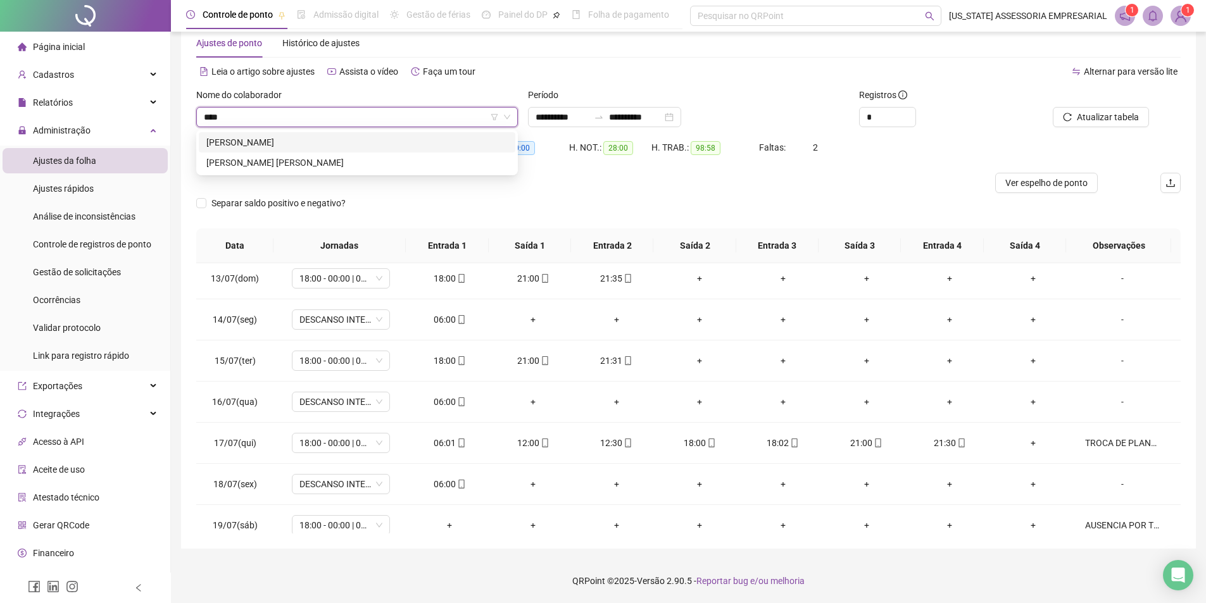
type input "*****"
click at [326, 132] on div "WEBERSON SOUSA ALVES" at bounding box center [357, 142] width 316 height 20
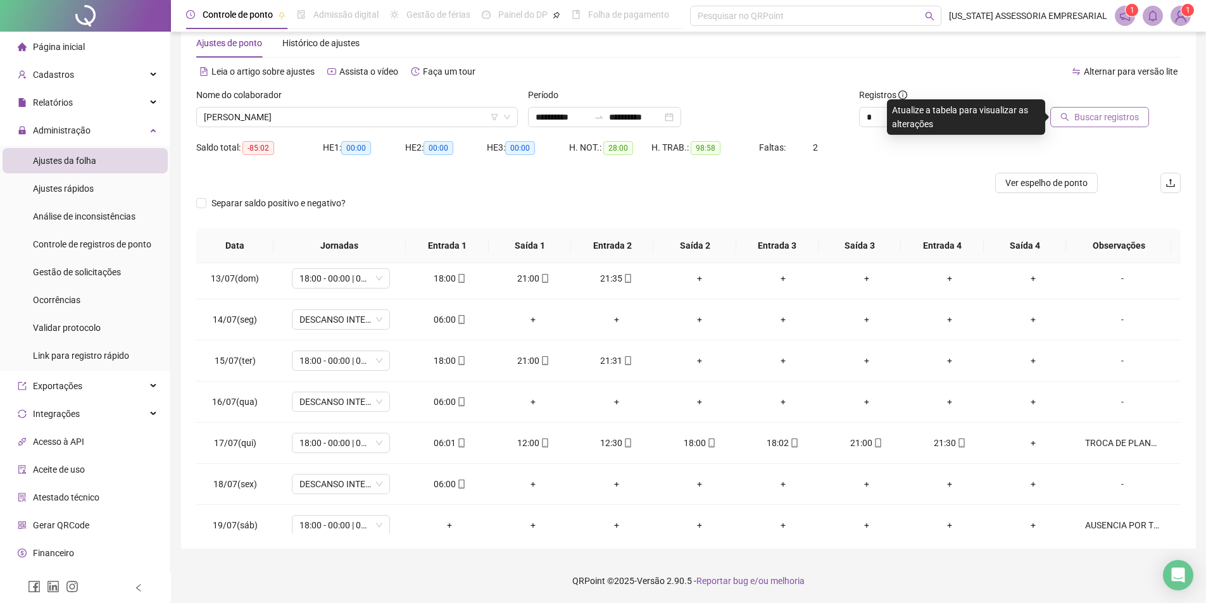
click at [1111, 112] on span "Buscar registros" at bounding box center [1106, 117] width 65 height 14
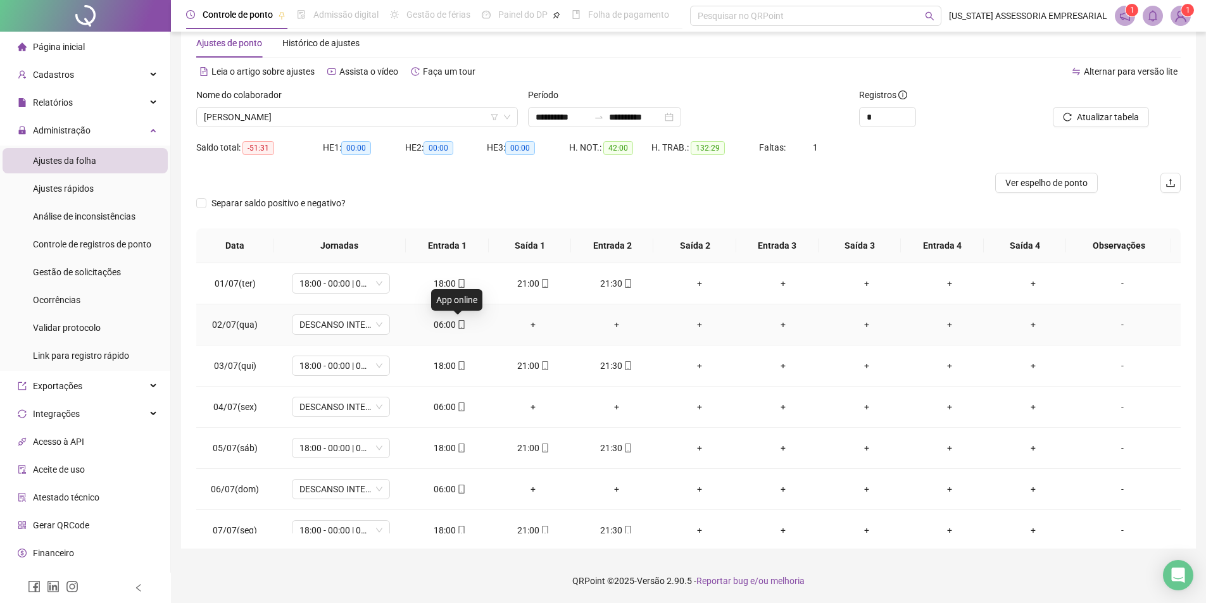
click at [459, 323] on icon "mobile" at bounding box center [461, 324] width 9 height 9
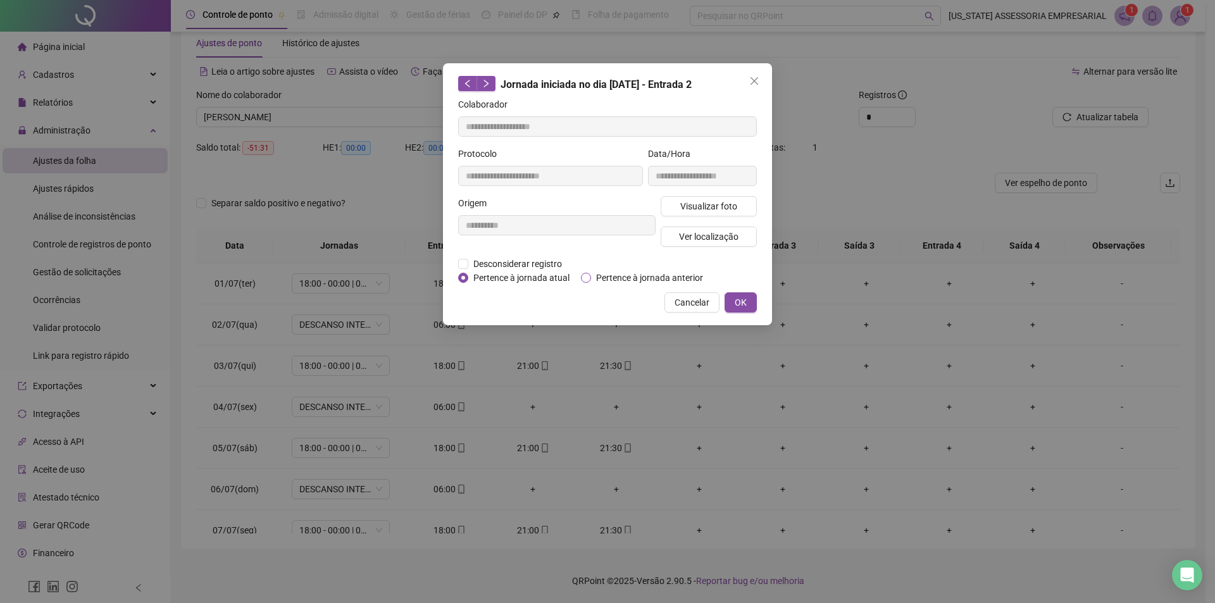
click at [632, 274] on span "Pertence à jornada anterior" at bounding box center [649, 278] width 117 height 14
type input "**********"
click at [733, 302] on button "OK" at bounding box center [741, 302] width 32 height 20
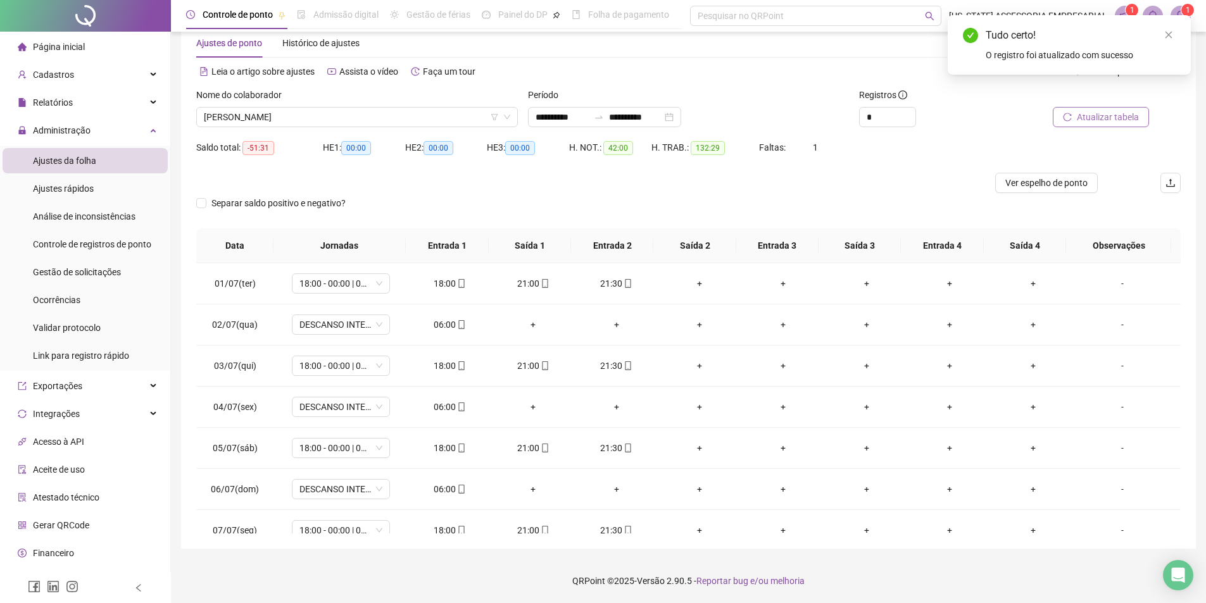
click at [1095, 112] on span "Atualizar tabela" at bounding box center [1107, 117] width 62 height 14
click at [1099, 119] on span "Atualizar tabela" at bounding box center [1107, 117] width 62 height 14
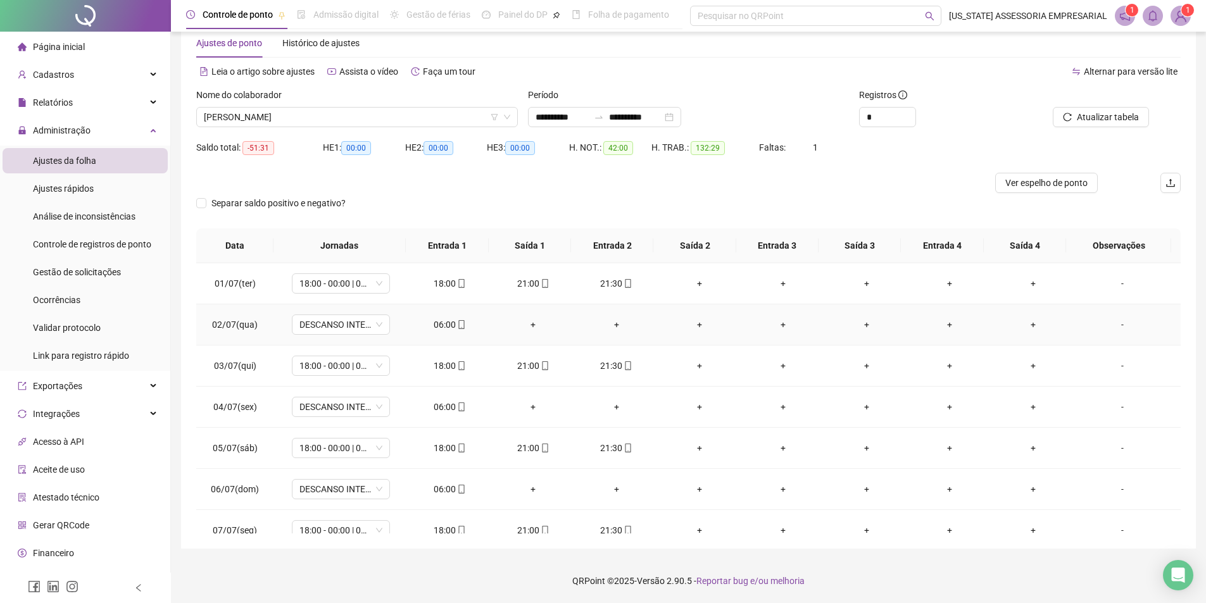
click at [451, 323] on div "06:00" at bounding box center [449, 325] width 63 height 14
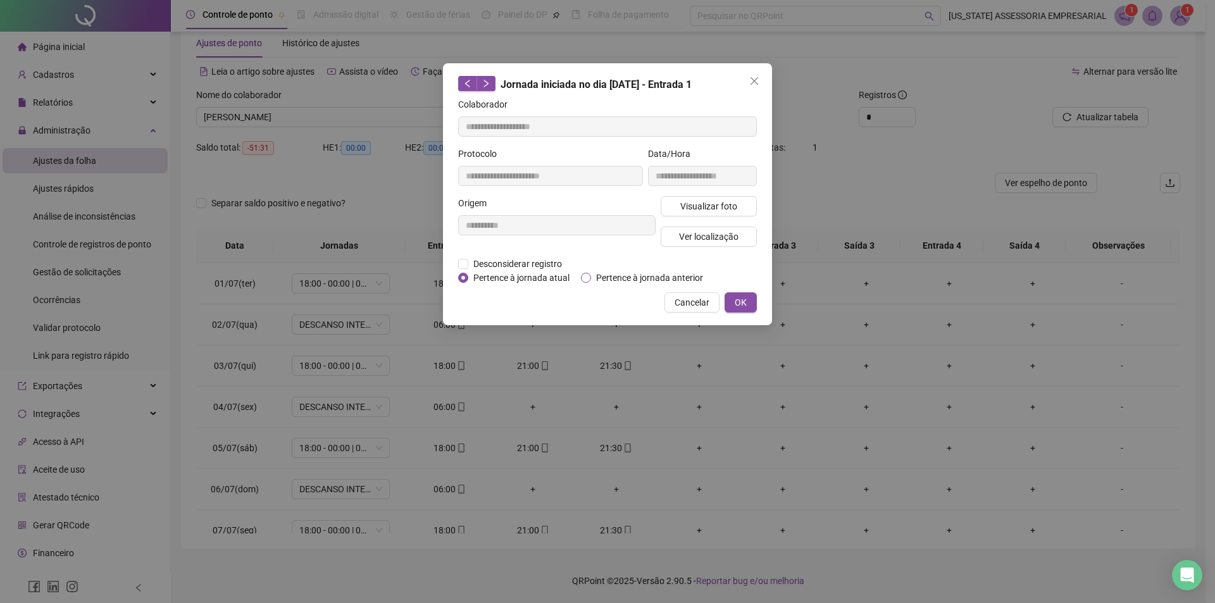
click at [620, 283] on span "Pertence à jornada anterior" at bounding box center [649, 278] width 117 height 14
click at [737, 299] on span "OK" at bounding box center [741, 303] width 12 height 14
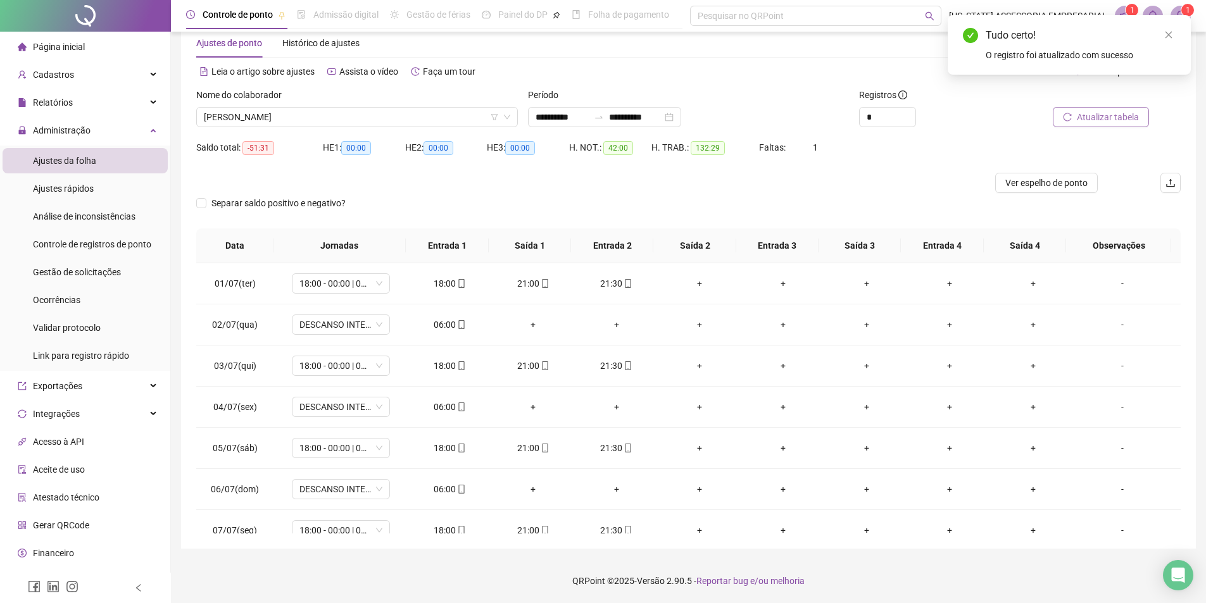
click at [1116, 109] on div "Atualizar tabela" at bounding box center [1087, 107] width 124 height 39
click at [1116, 109] on button "Atualizar tabela" at bounding box center [1100, 117] width 96 height 20
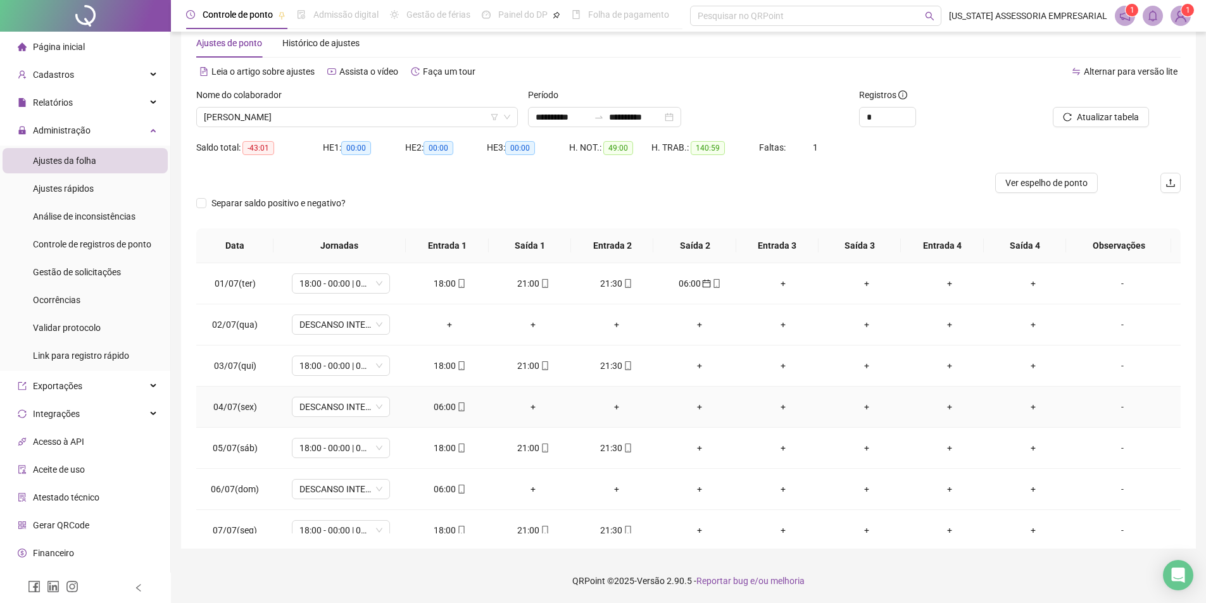
click at [449, 409] on div "06:00" at bounding box center [449, 407] width 63 height 14
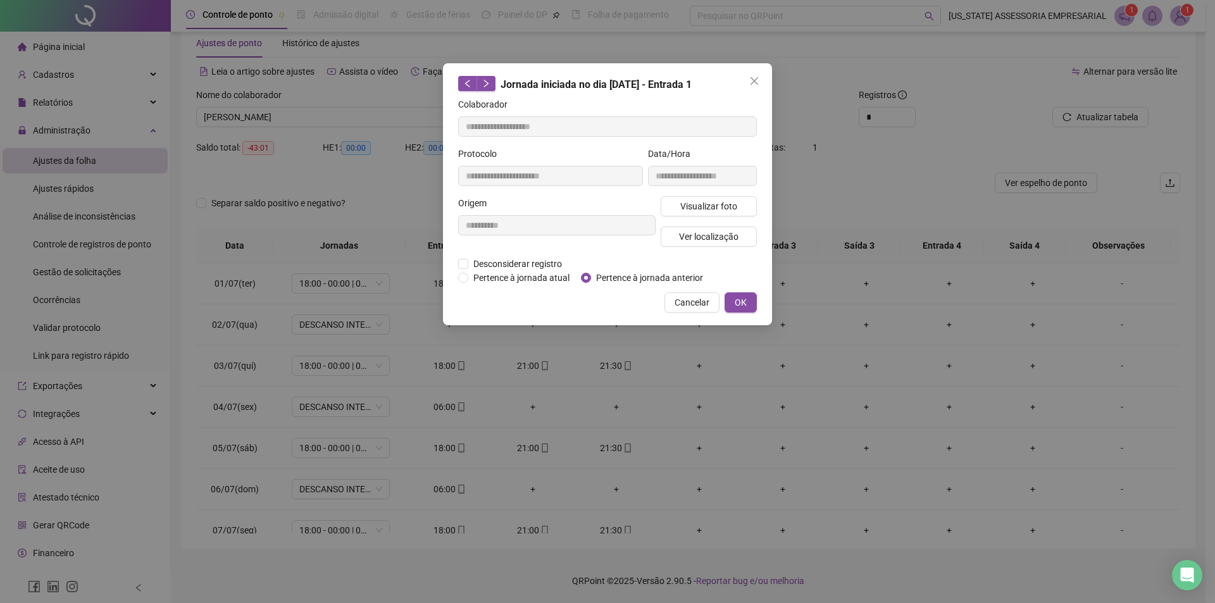
type input "**********"
click at [610, 278] on span "Pertence à jornada anterior" at bounding box center [649, 278] width 117 height 14
click at [739, 306] on span "OK" at bounding box center [741, 303] width 12 height 14
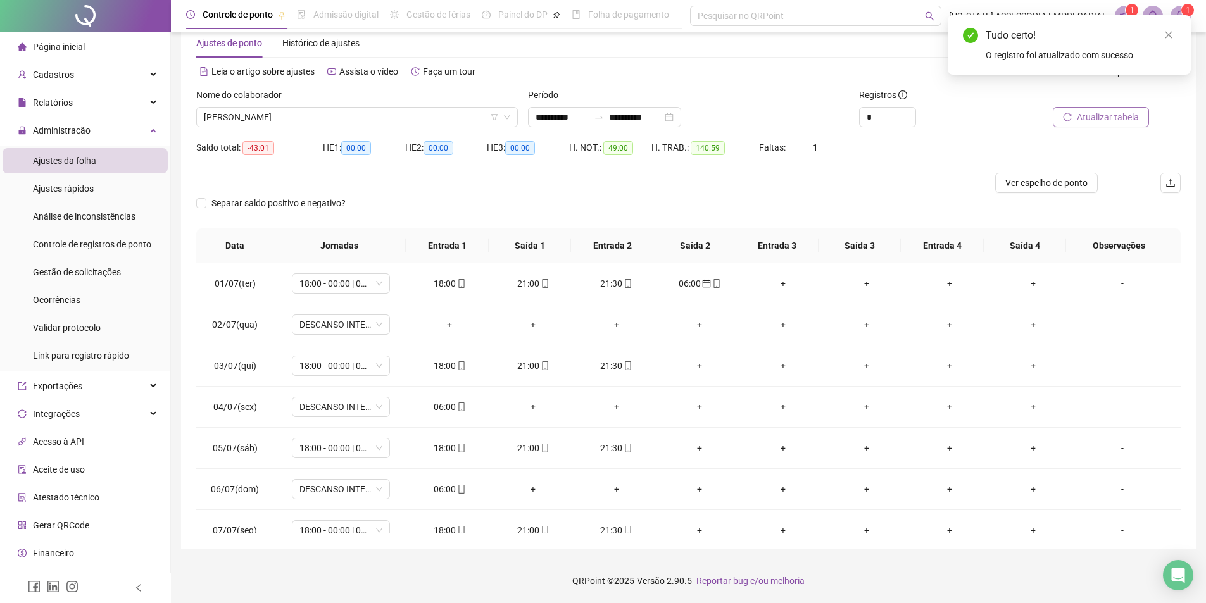
click at [1114, 108] on button "Atualizar tabela" at bounding box center [1100, 117] width 96 height 20
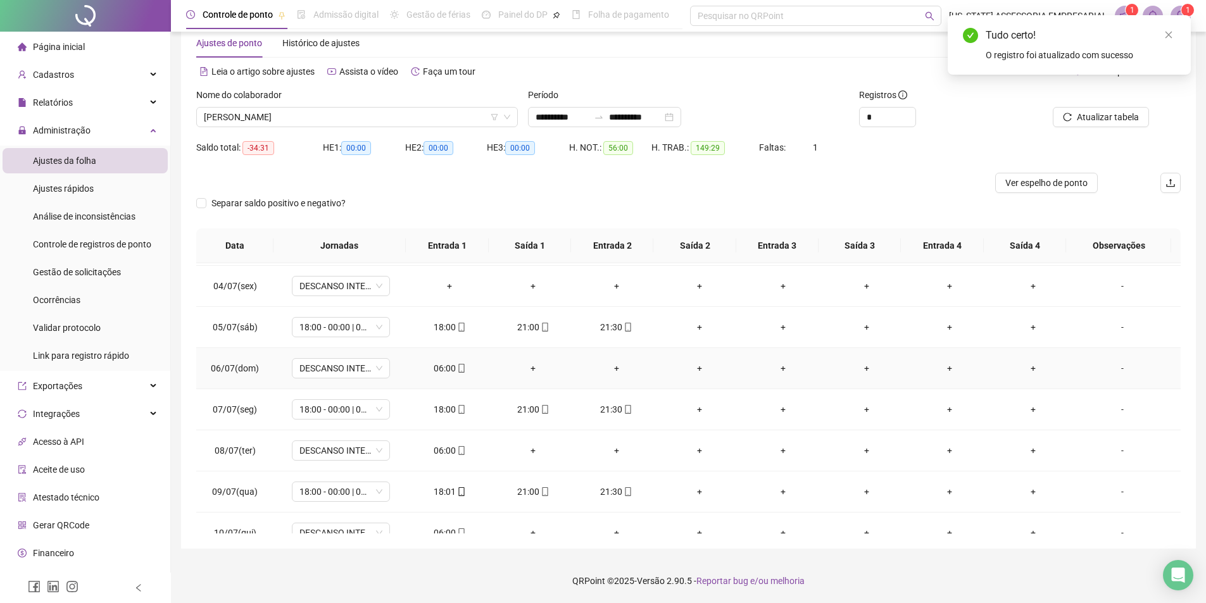
scroll to position [127, 0]
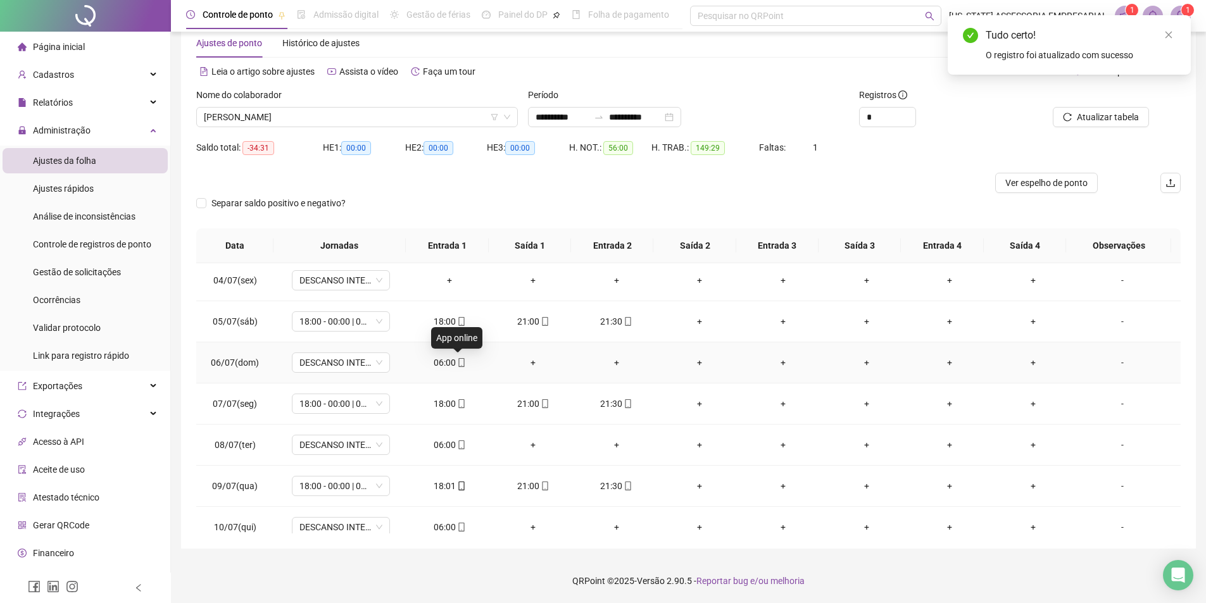
click at [457, 363] on icon "mobile" at bounding box center [461, 362] width 9 height 9
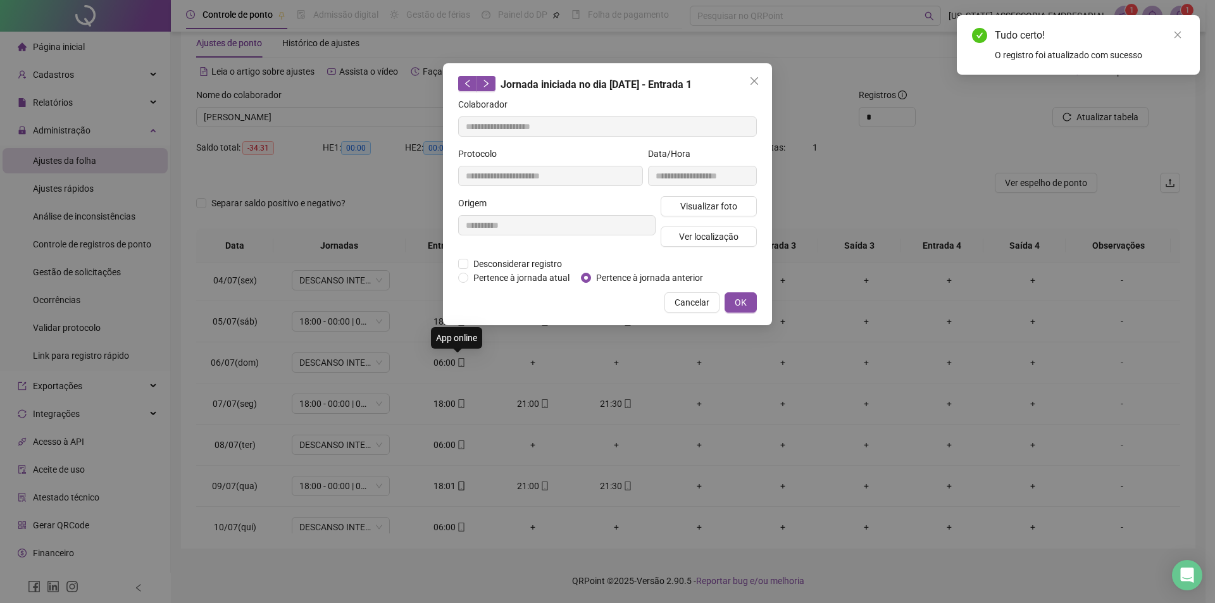
type input "**********"
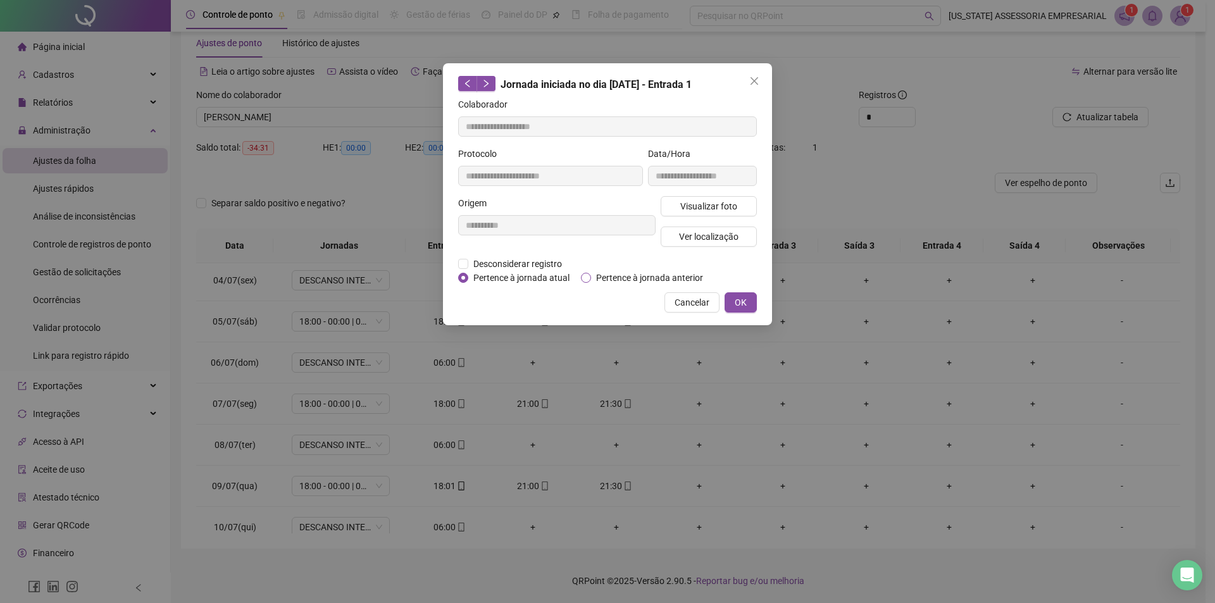
click at [622, 280] on span "Pertence à jornada anterior" at bounding box center [649, 278] width 117 height 14
click at [740, 299] on span "OK" at bounding box center [741, 303] width 12 height 14
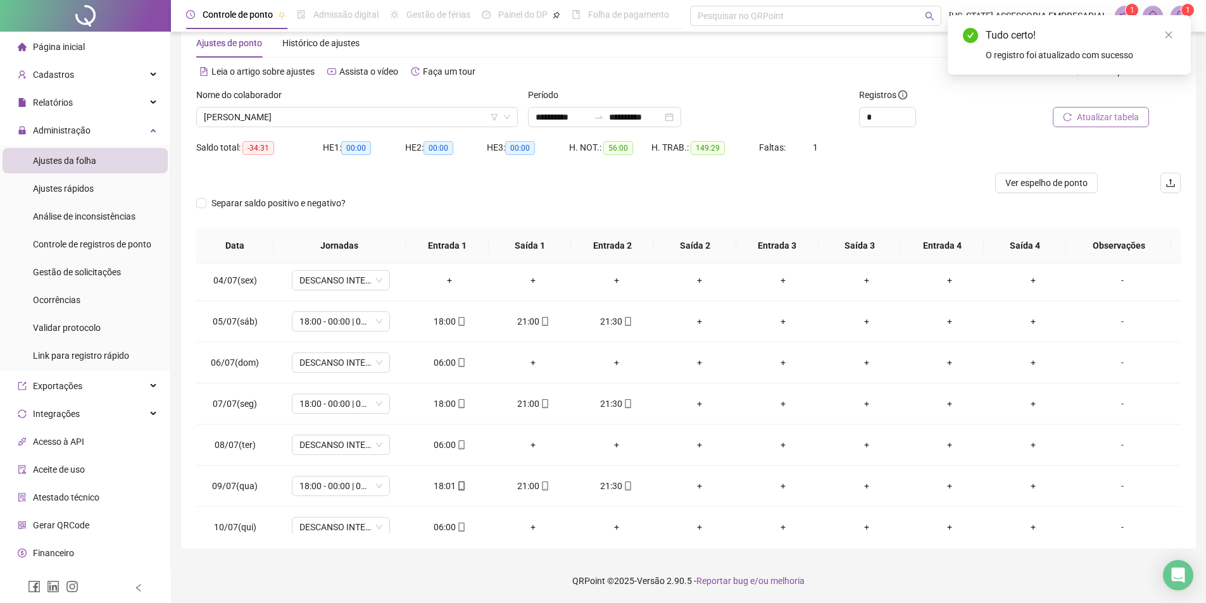
click at [1108, 123] on span "Atualizar tabela" at bounding box center [1107, 117] width 62 height 14
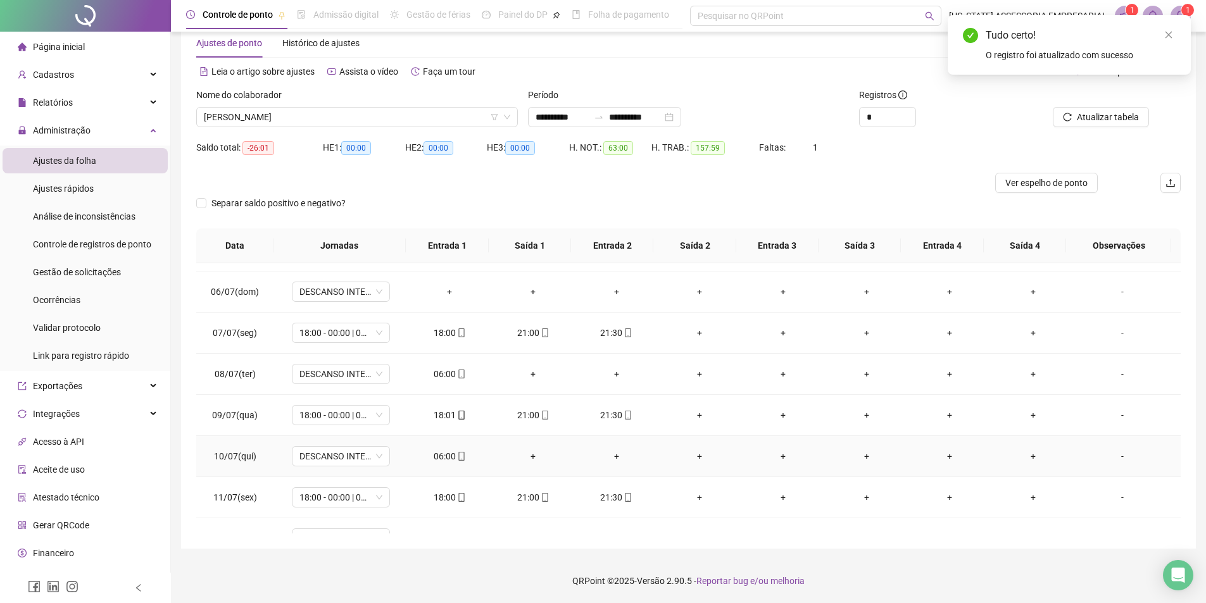
scroll to position [253, 0]
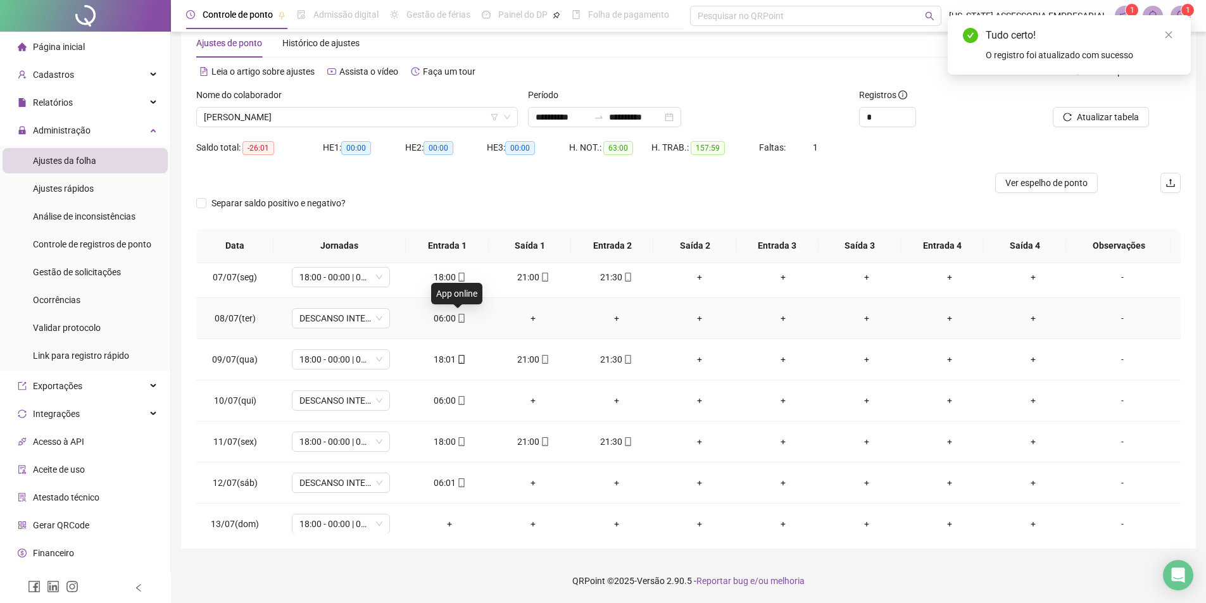
click at [458, 320] on icon "mobile" at bounding box center [461, 318] width 9 height 9
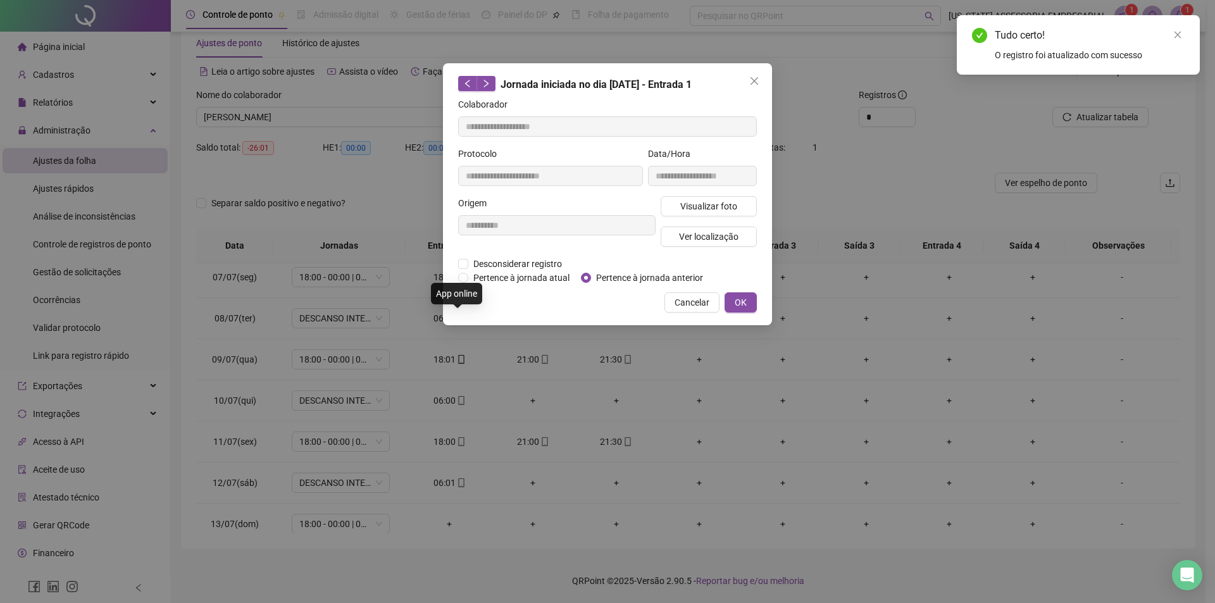
type input "**********"
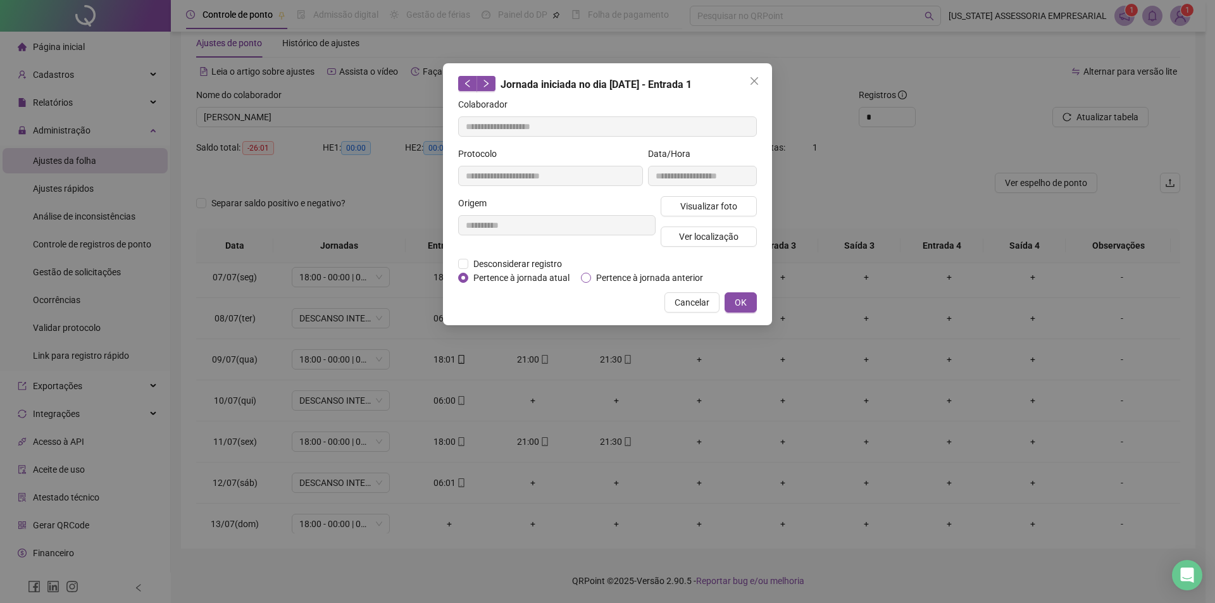
click at [597, 273] on span "Pertence à jornada anterior" at bounding box center [649, 278] width 117 height 14
click at [744, 305] on span "OK" at bounding box center [741, 303] width 12 height 14
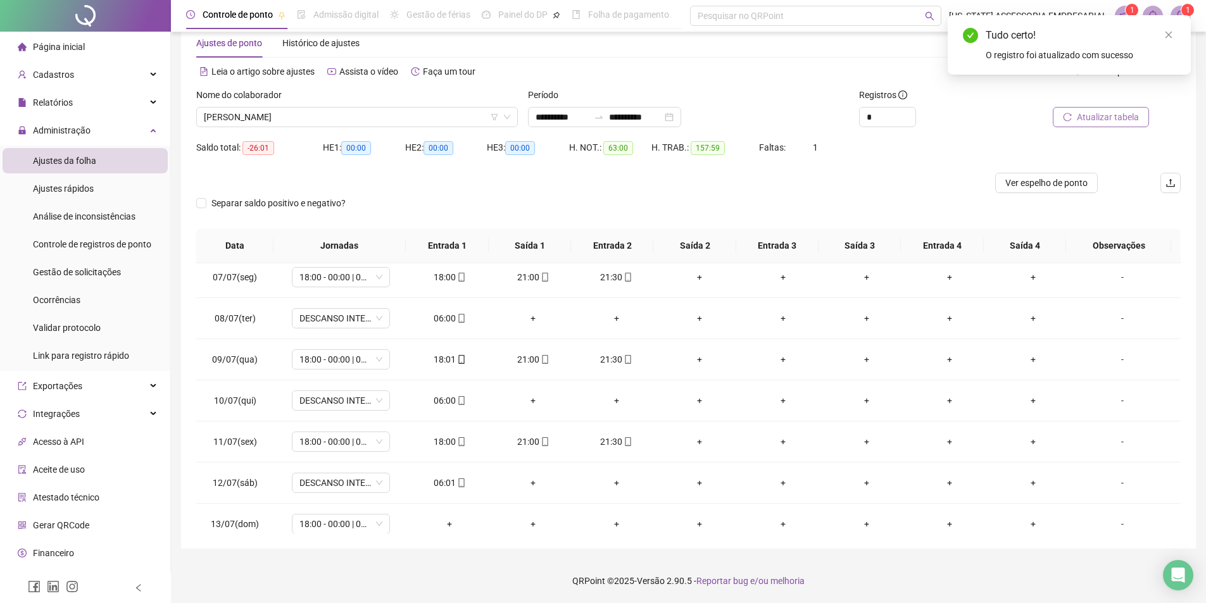
click at [1114, 116] on span "Atualizar tabela" at bounding box center [1107, 117] width 62 height 14
click at [449, 396] on div "06:00" at bounding box center [449, 401] width 63 height 14
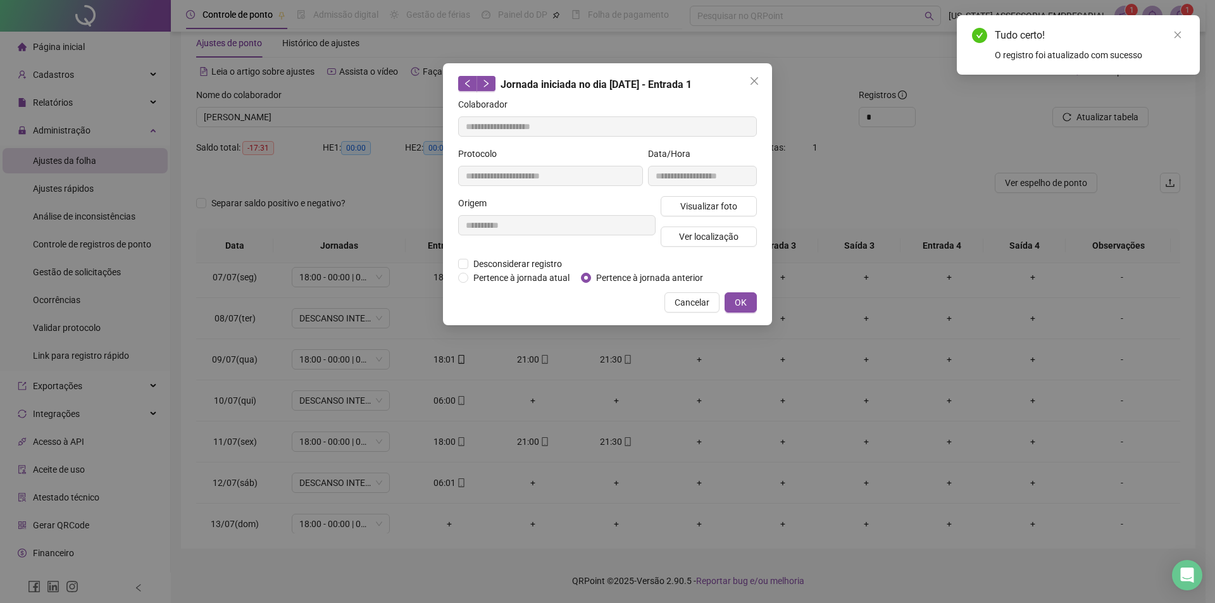
type input "**********"
click at [609, 277] on span "Pertence à jornada anterior" at bounding box center [649, 278] width 117 height 14
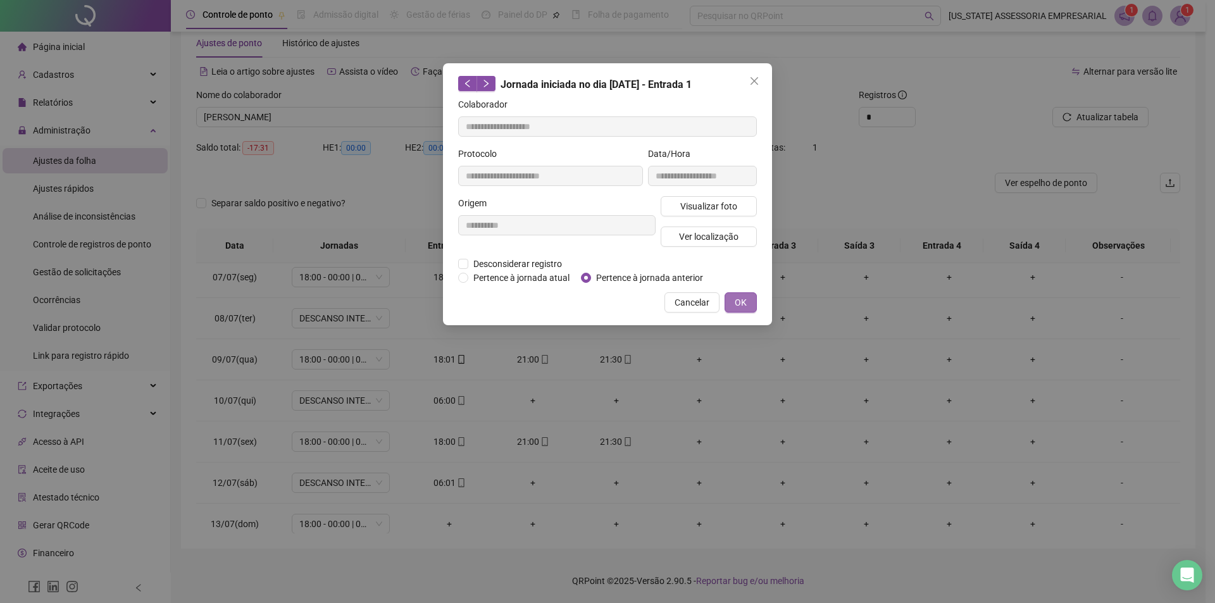
click at [740, 301] on span "OK" at bounding box center [741, 303] width 12 height 14
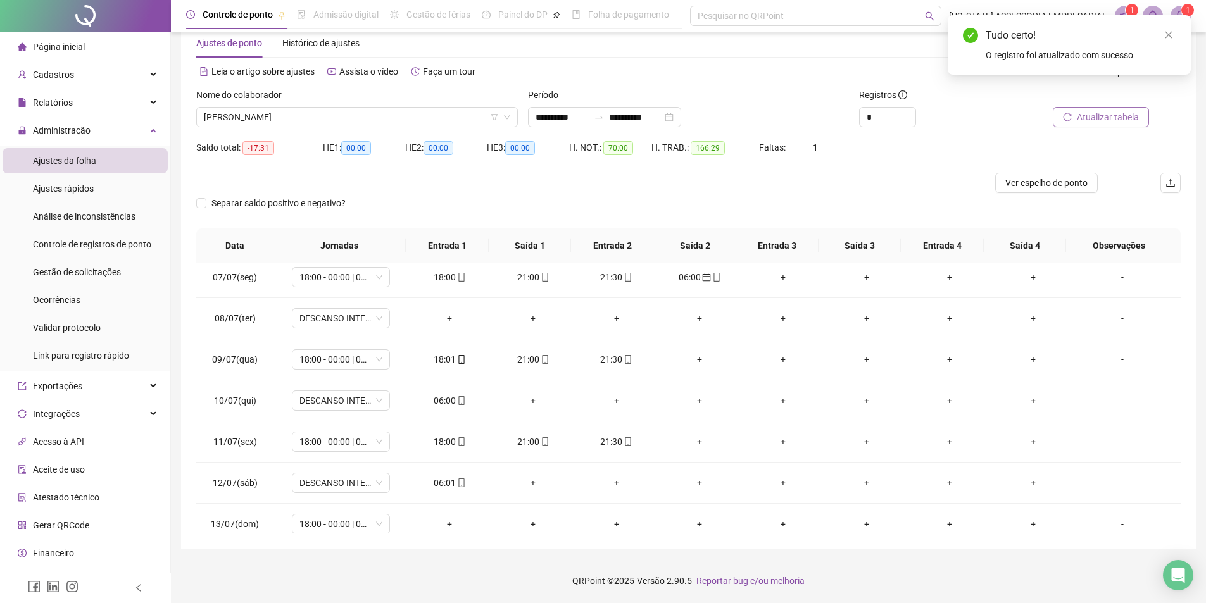
click at [1087, 112] on span "Atualizar tabela" at bounding box center [1107, 117] width 62 height 14
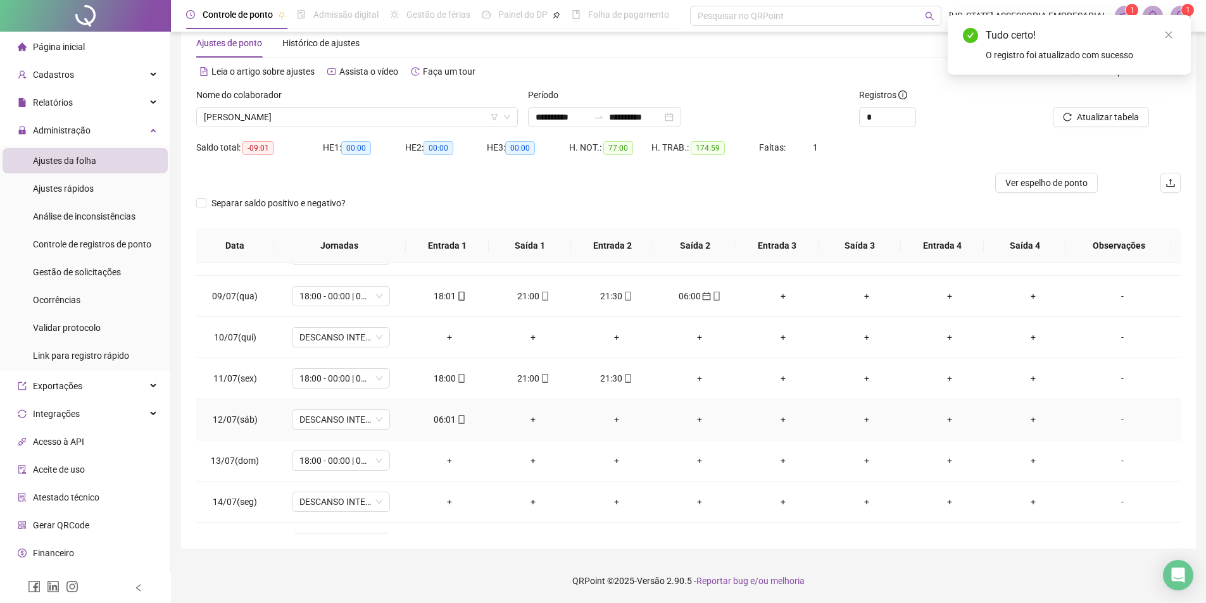
click at [452, 421] on div "06:01" at bounding box center [449, 420] width 63 height 14
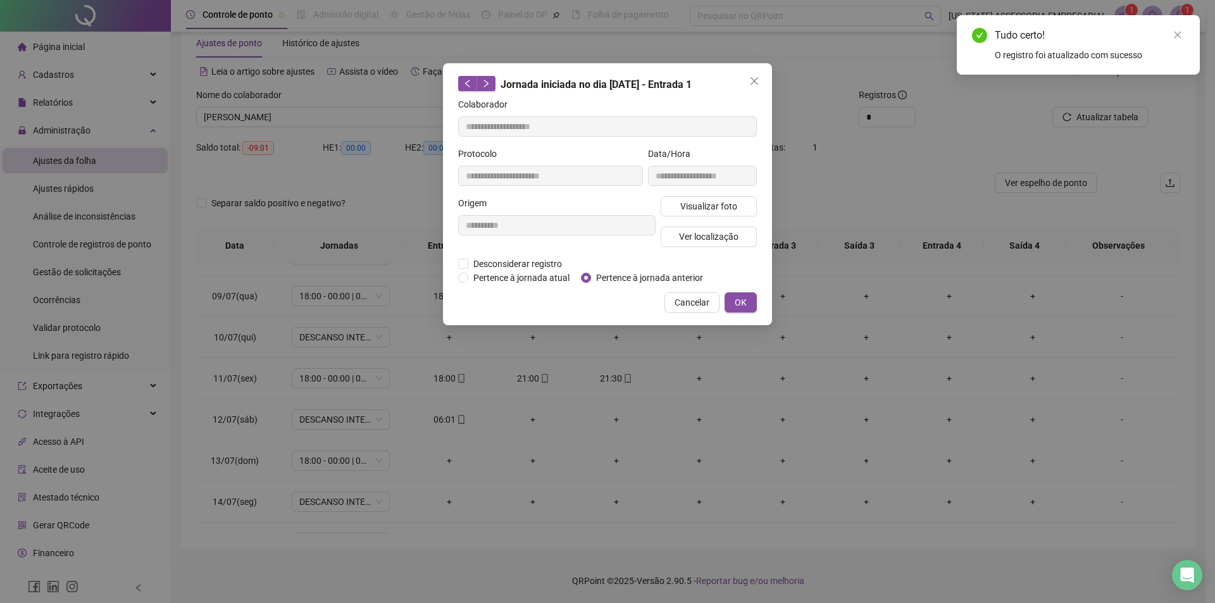
type input "**********"
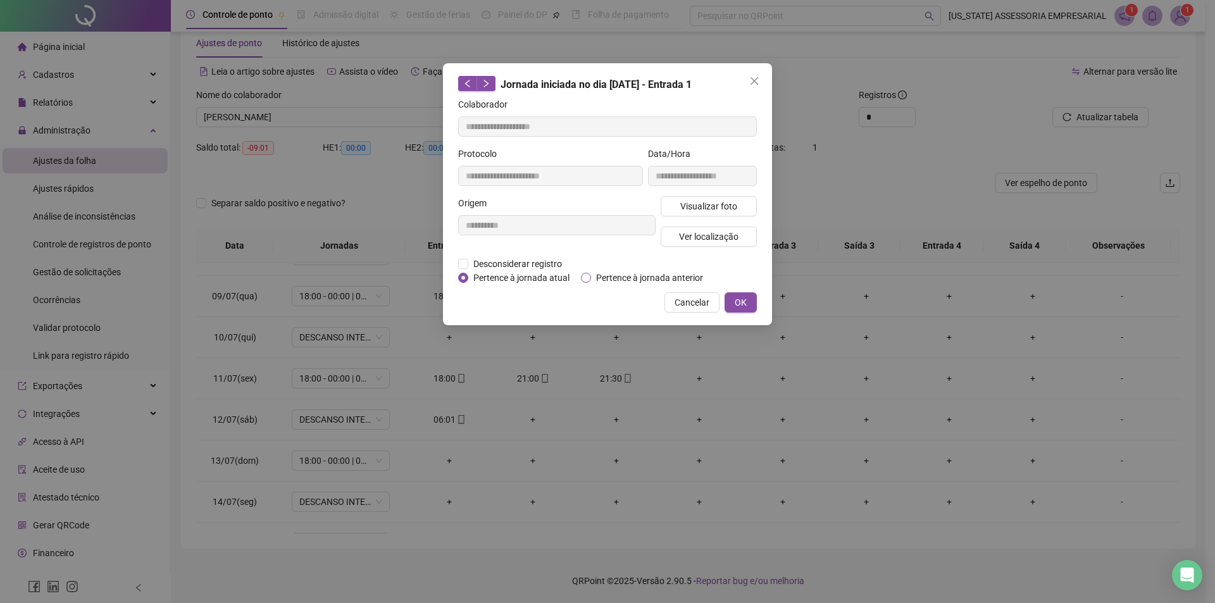
click at [663, 276] on span "Pertence à jornada anterior" at bounding box center [649, 278] width 117 height 14
click at [735, 296] on span "OK" at bounding box center [741, 303] width 12 height 14
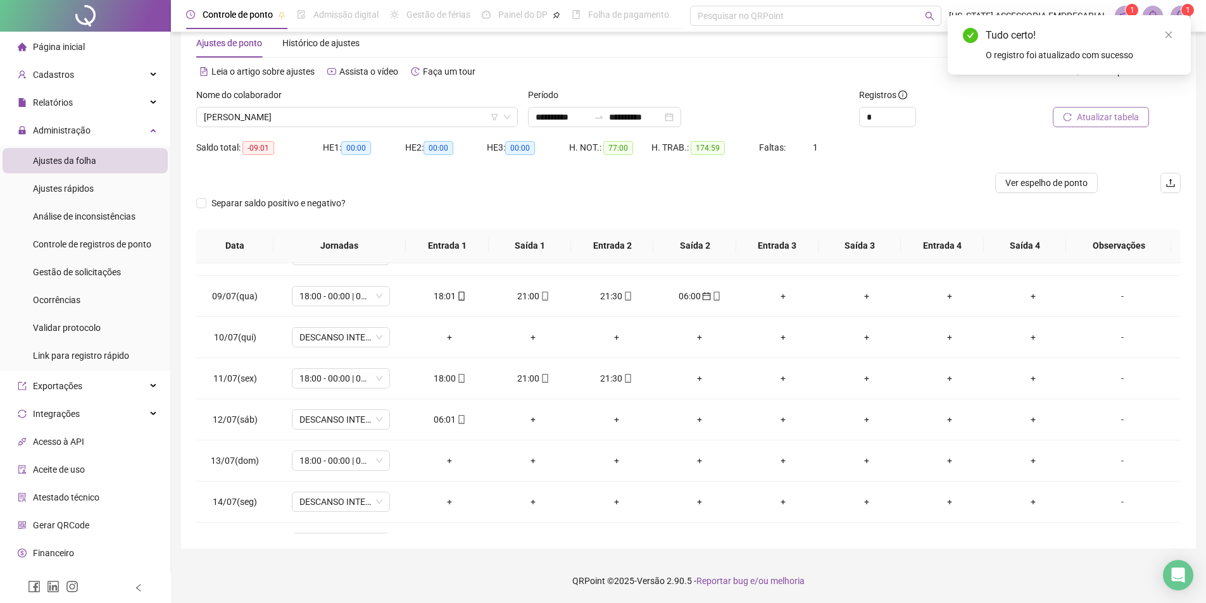
click at [1132, 117] on span "Atualizar tabela" at bounding box center [1107, 117] width 62 height 14
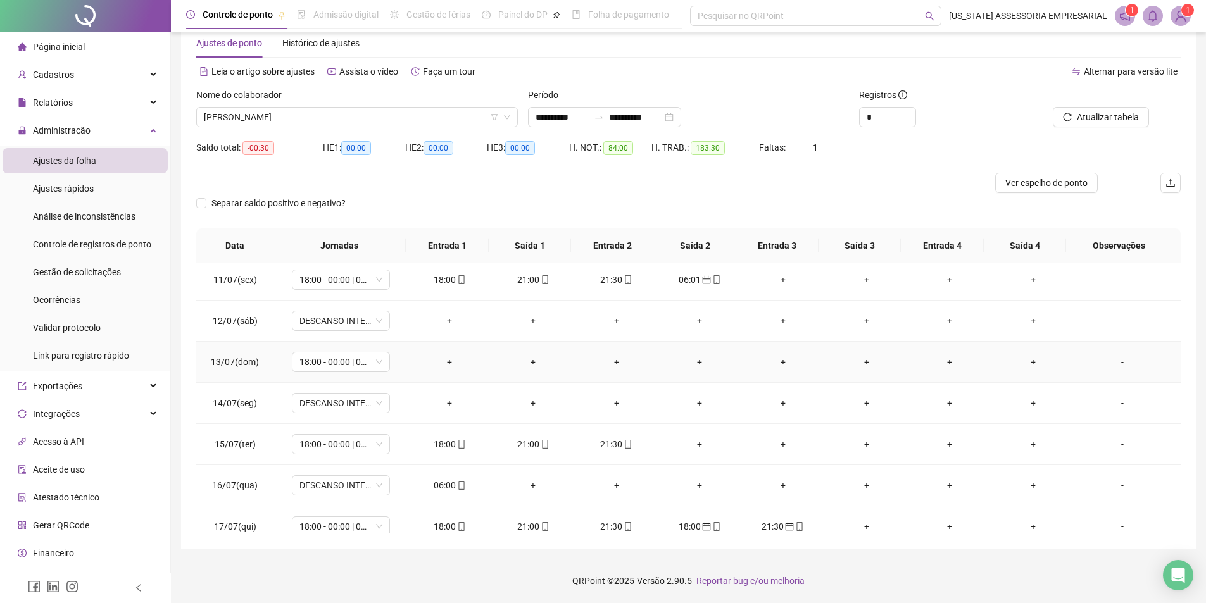
scroll to position [443, 0]
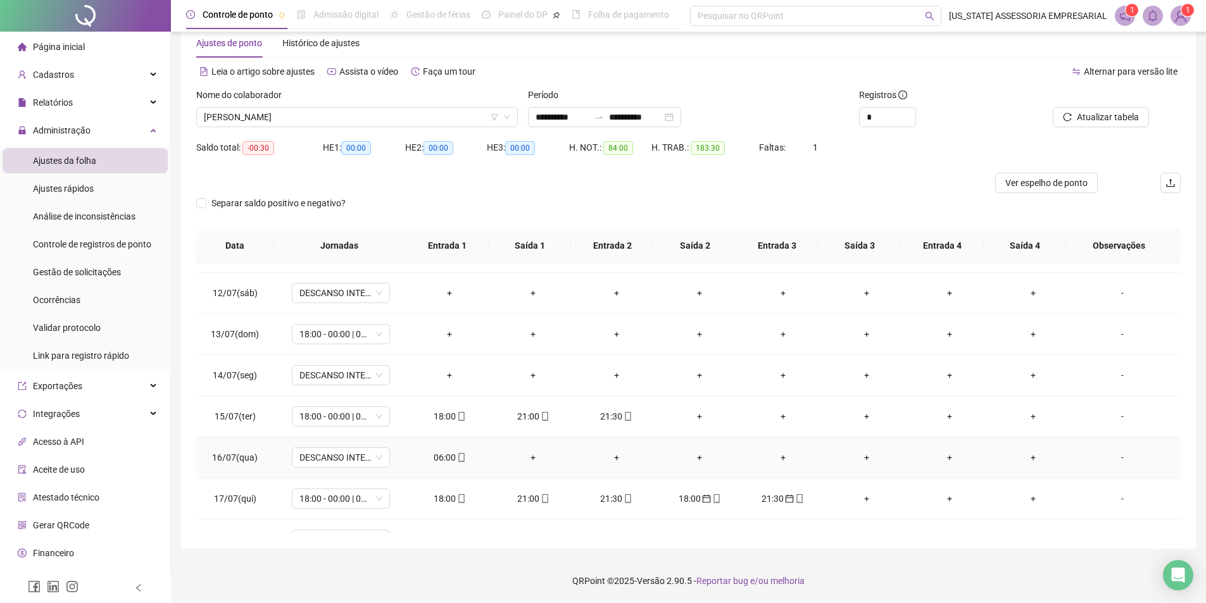
click at [449, 454] on div "06:00" at bounding box center [449, 458] width 63 height 14
type input "**********"
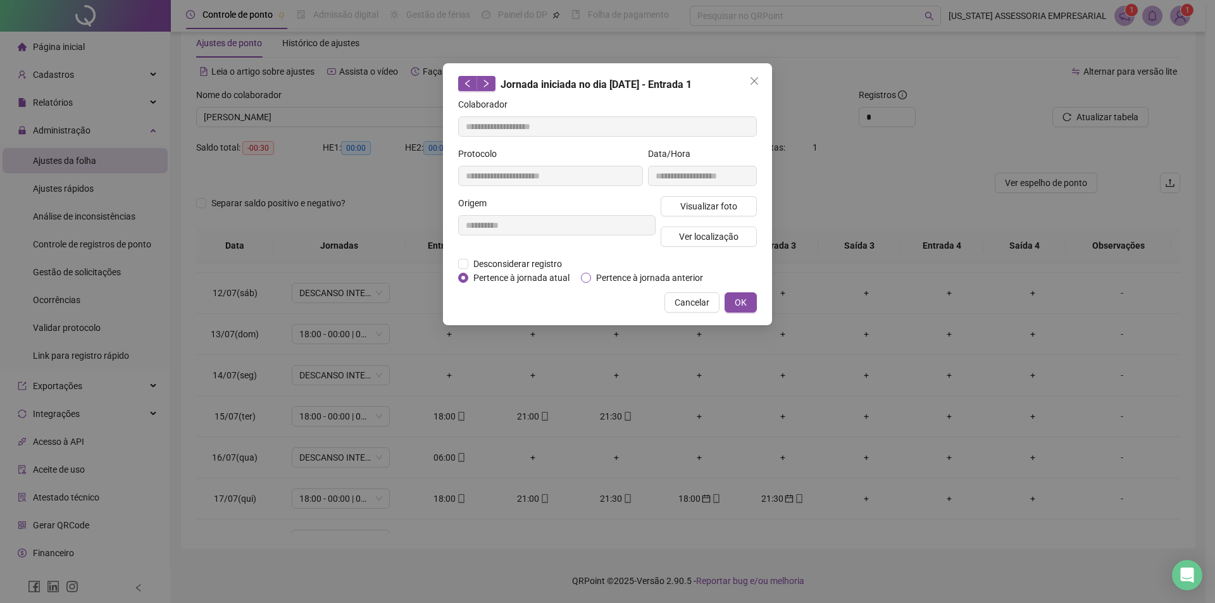
click at [632, 277] on span "Pertence à jornada anterior" at bounding box center [649, 278] width 117 height 14
click at [743, 302] on span "OK" at bounding box center [741, 303] width 12 height 14
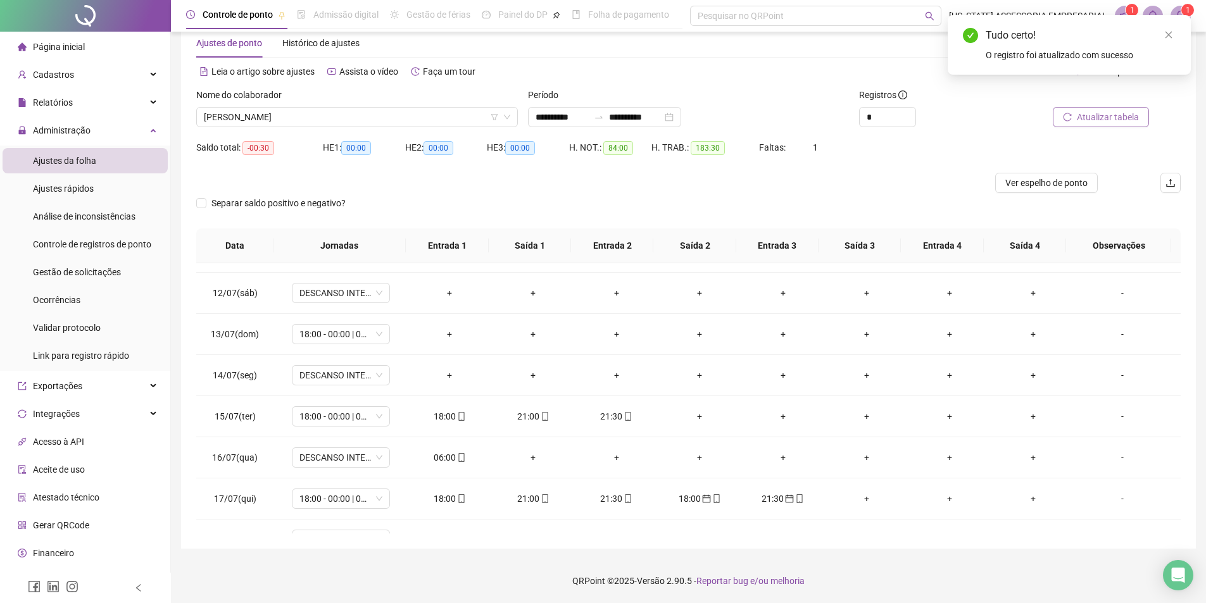
click at [1125, 122] on span "Atualizar tabela" at bounding box center [1107, 117] width 62 height 14
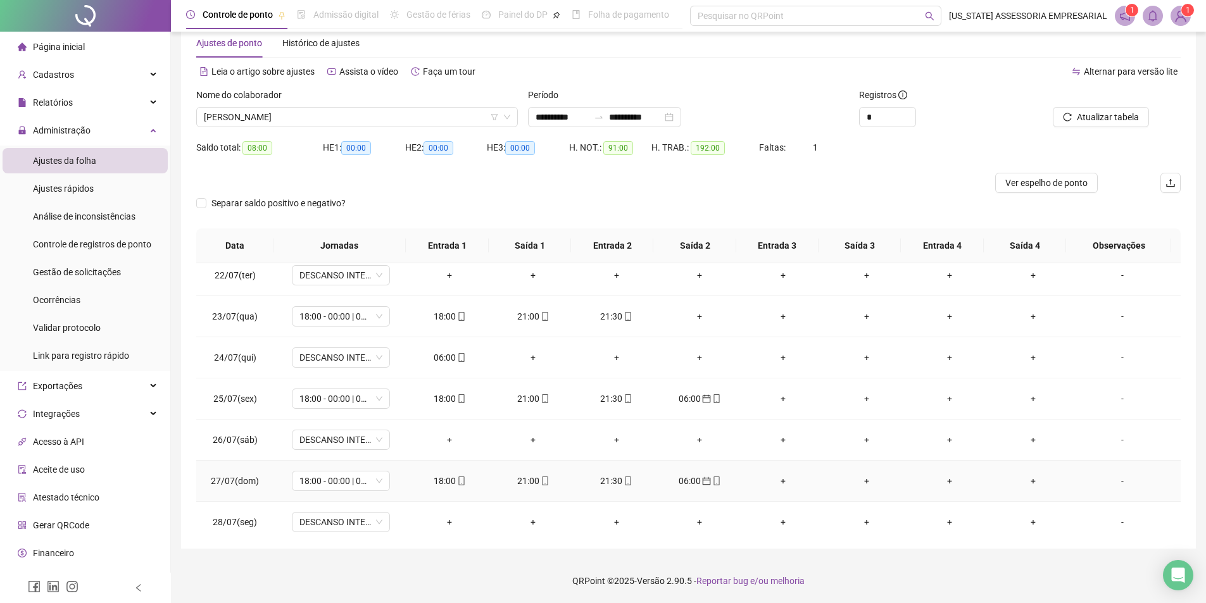
scroll to position [886, 0]
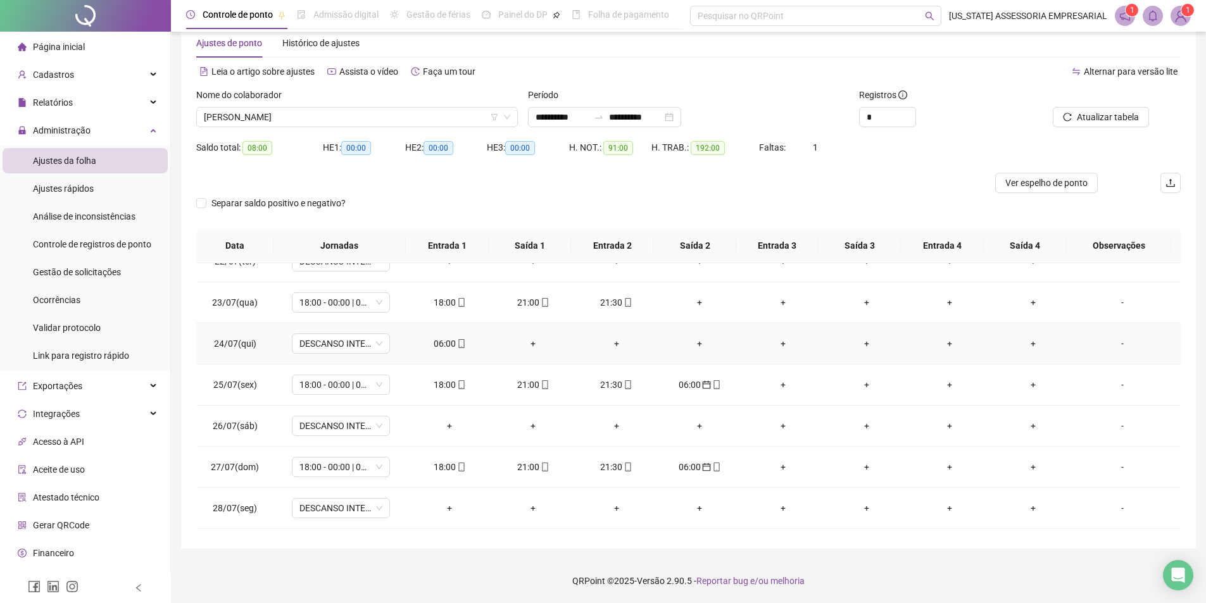
click at [447, 338] on div "06:00" at bounding box center [449, 344] width 63 height 14
type input "**********"
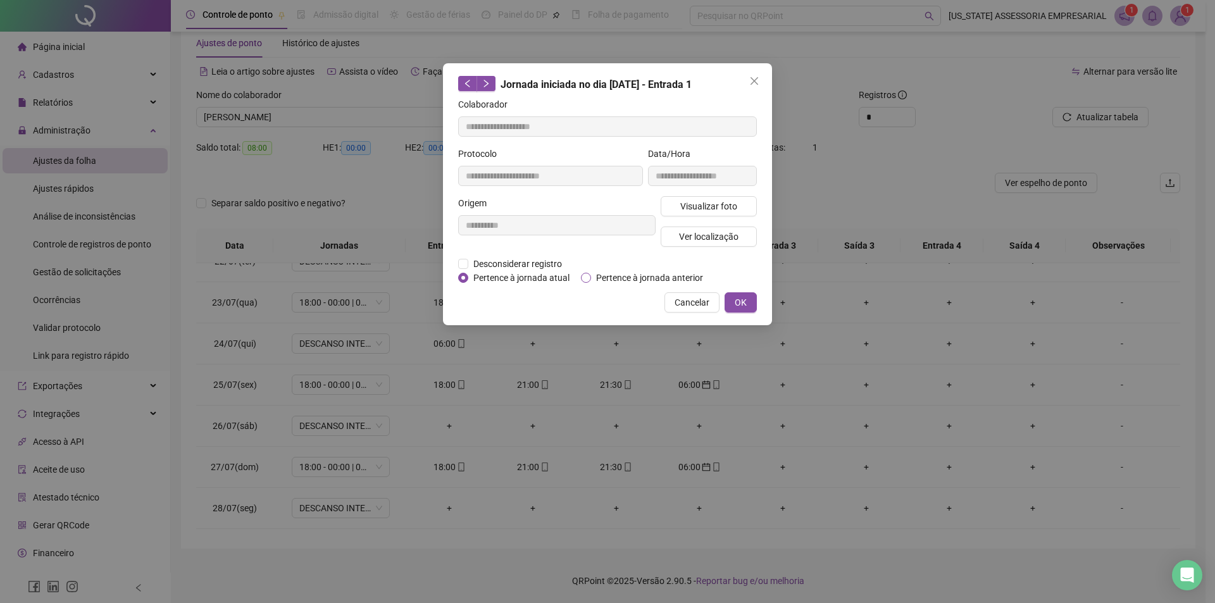
click at [604, 274] on span "Pertence à jornada anterior" at bounding box center [649, 278] width 117 height 14
click at [744, 303] on span "OK" at bounding box center [741, 303] width 12 height 14
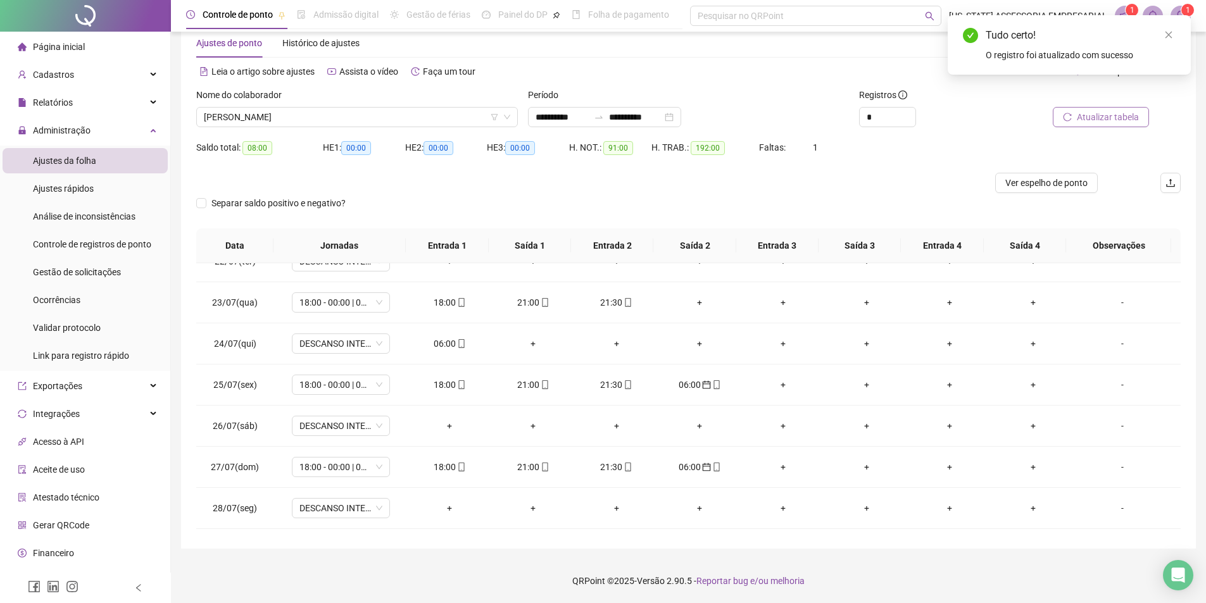
click at [1120, 118] on span "Atualizar tabela" at bounding box center [1107, 117] width 62 height 14
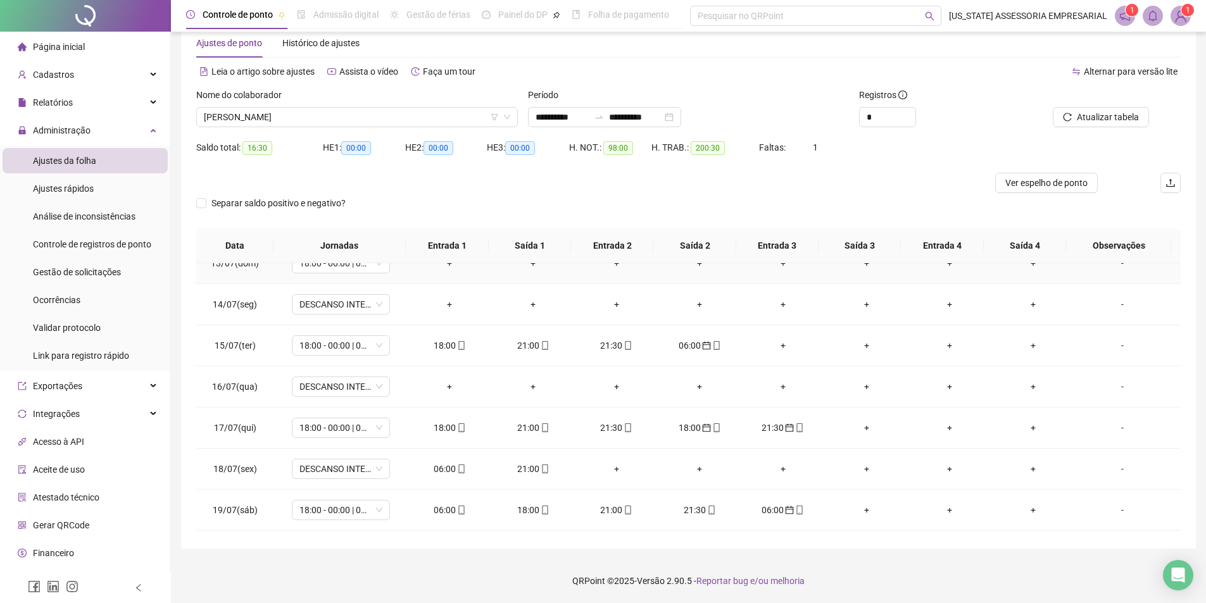
scroll to position [562, 0]
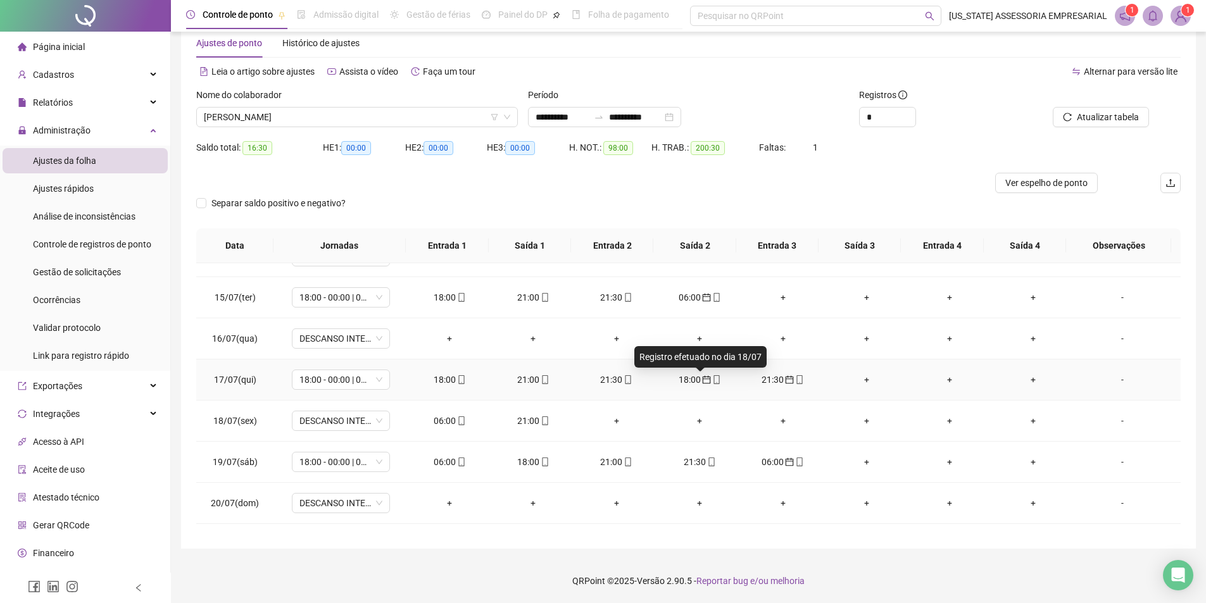
click at [702, 380] on icon "calendar" at bounding box center [706, 380] width 8 height 8
type input "**********"
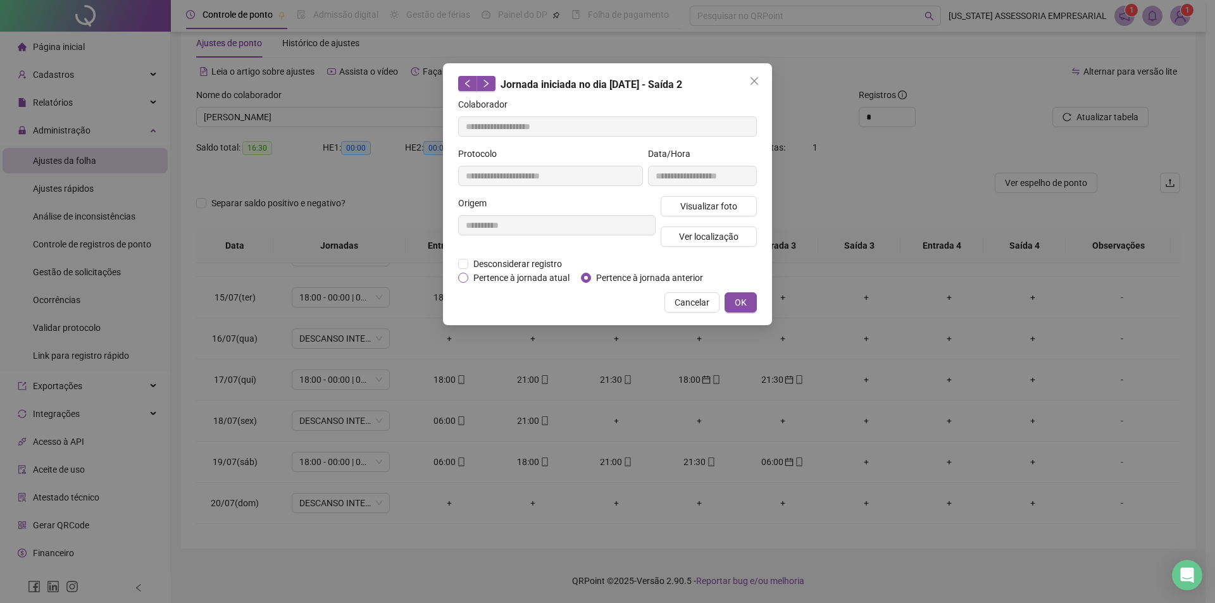
click at [491, 274] on span "Pertence à jornada atual" at bounding box center [521, 278] width 106 height 14
click at [749, 299] on button "OK" at bounding box center [741, 302] width 32 height 20
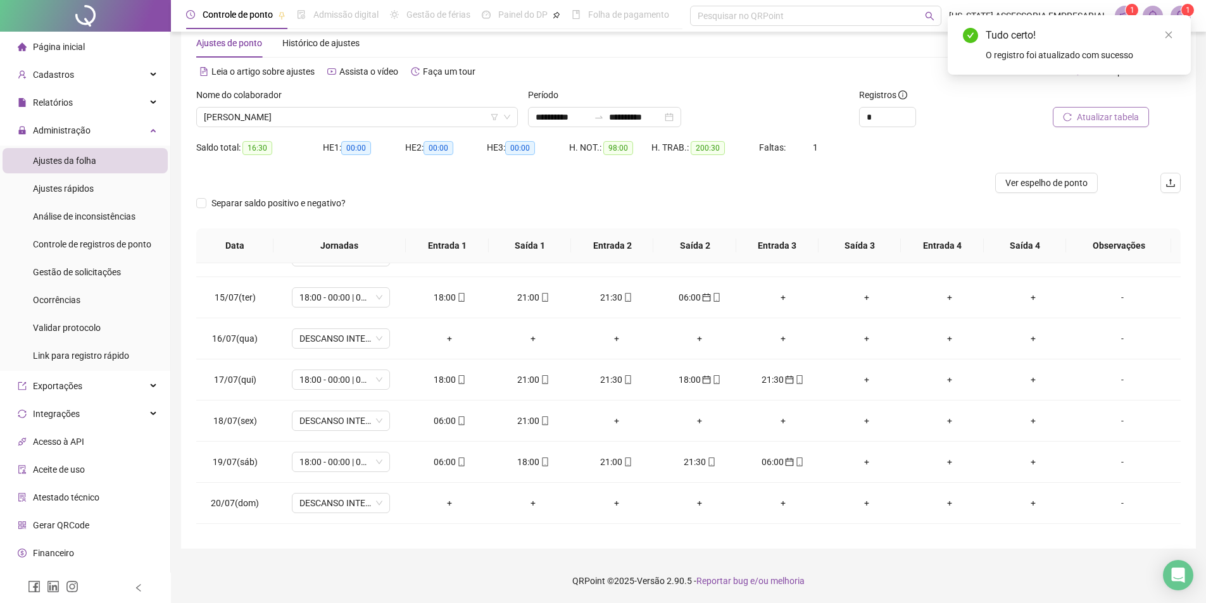
click at [1111, 110] on span "Atualizar tabela" at bounding box center [1107, 117] width 62 height 14
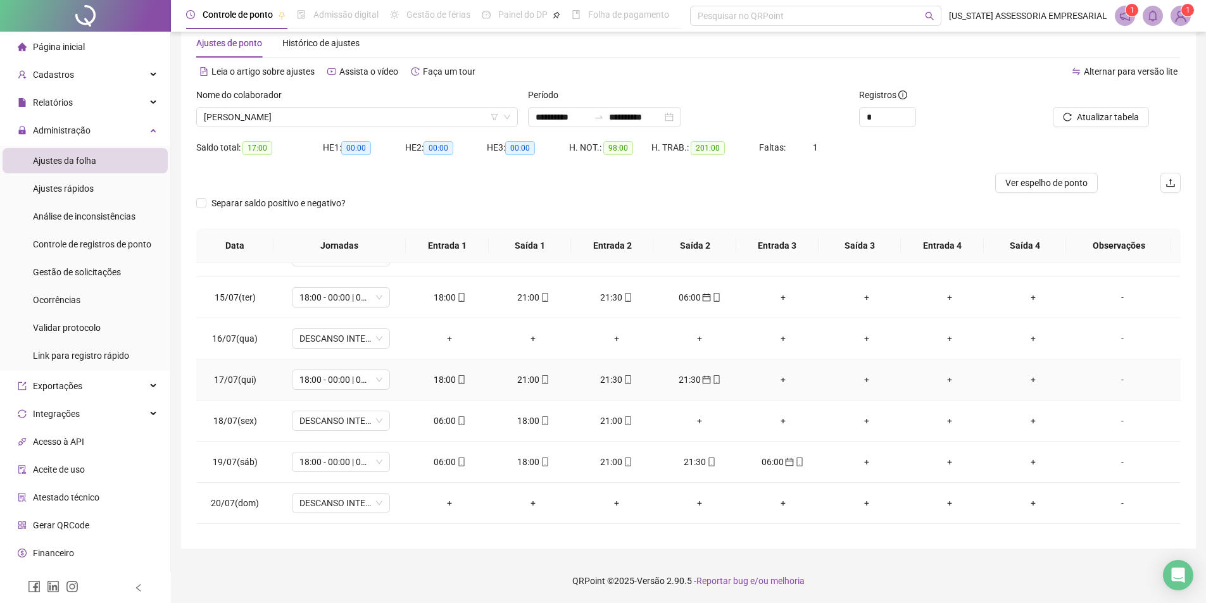
click at [693, 376] on div "21:30" at bounding box center [699, 380] width 63 height 14
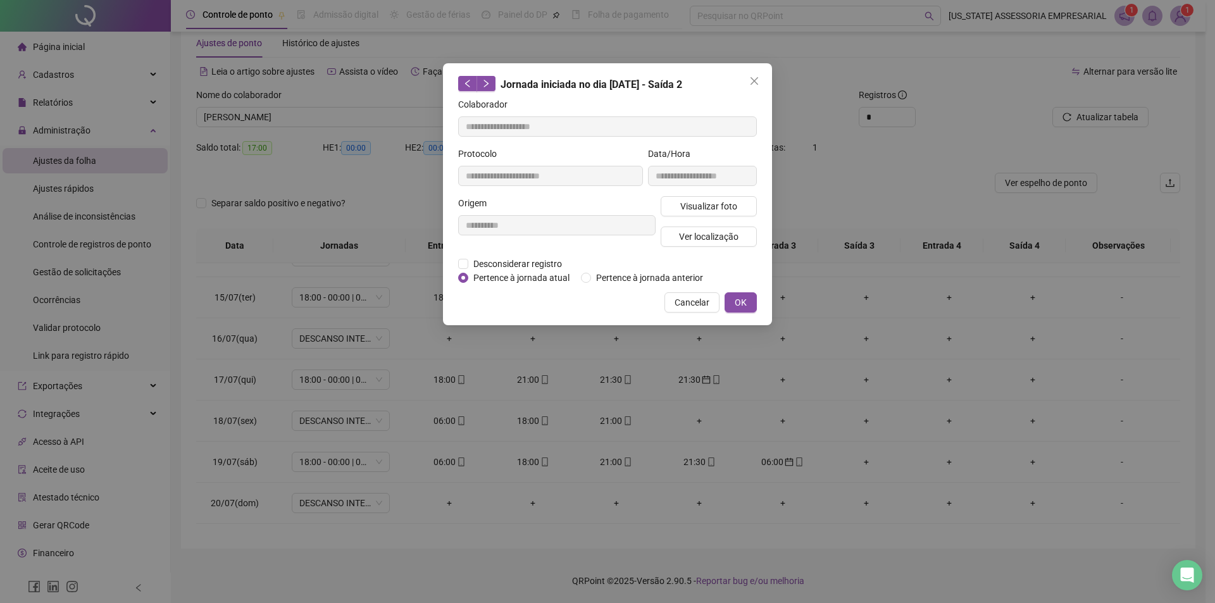
type input "**********"
click at [530, 277] on span "Pertence à jornada atual" at bounding box center [521, 278] width 106 height 14
click at [739, 292] on button "OK" at bounding box center [741, 302] width 32 height 20
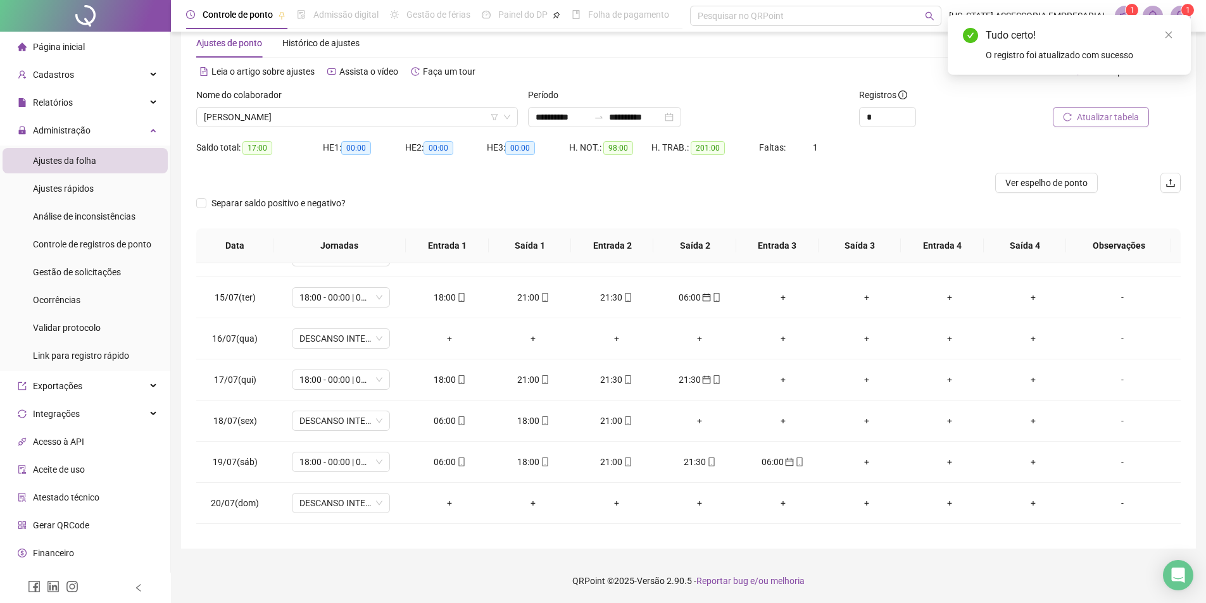
click at [1110, 122] on span "Atualizar tabela" at bounding box center [1107, 117] width 62 height 14
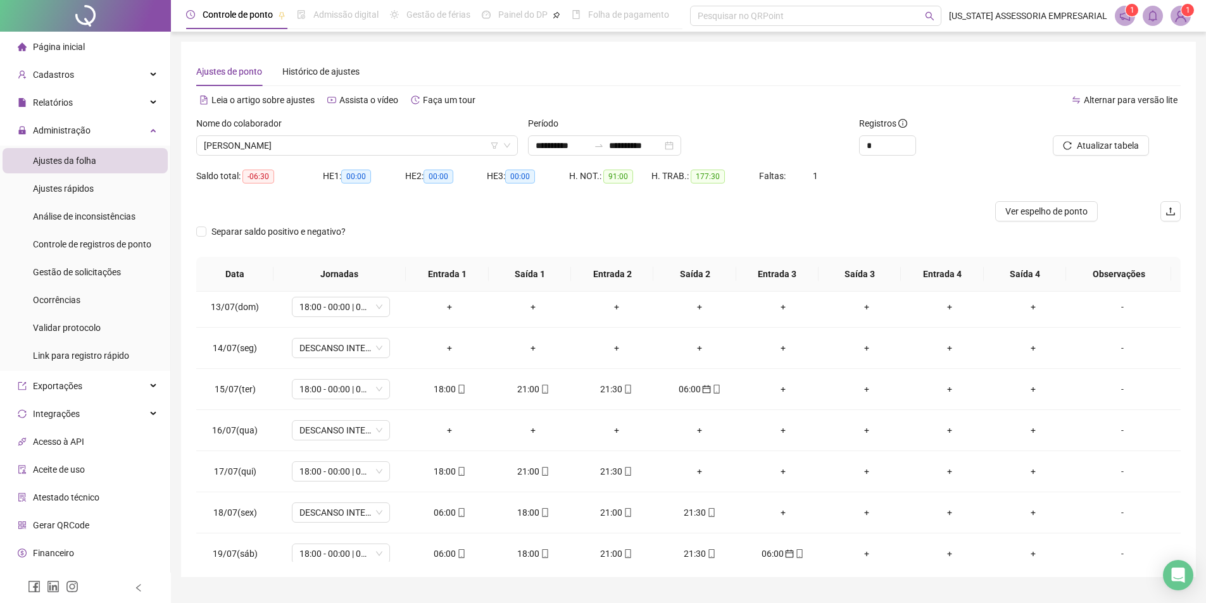
scroll to position [435, 0]
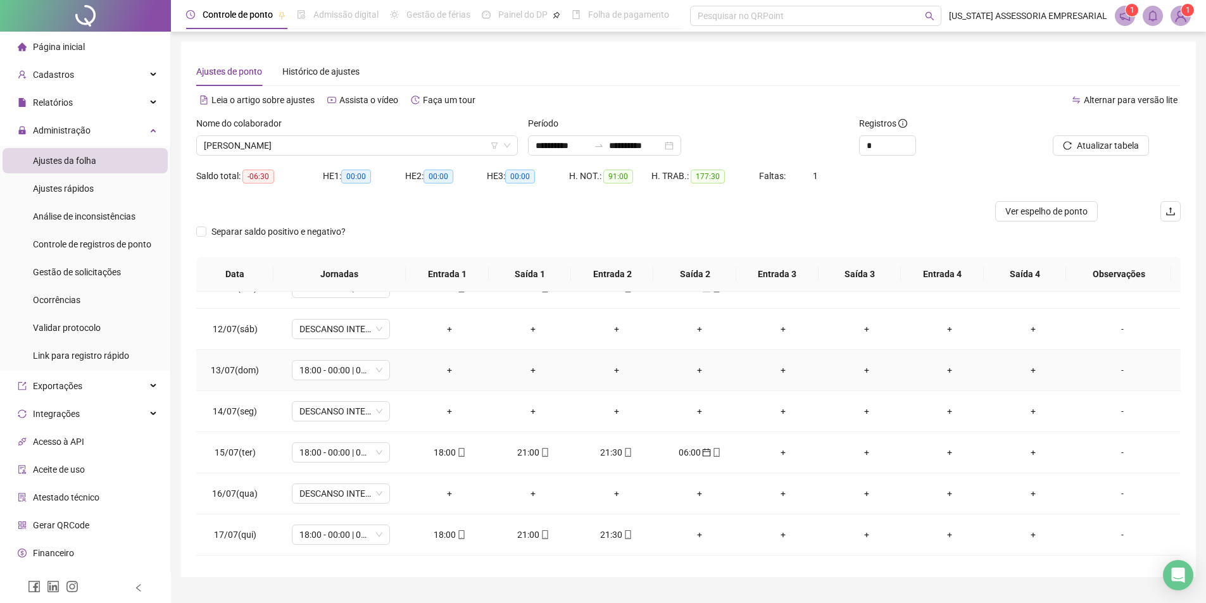
click at [1107, 368] on div "-" at bounding box center [1122, 370] width 75 height 14
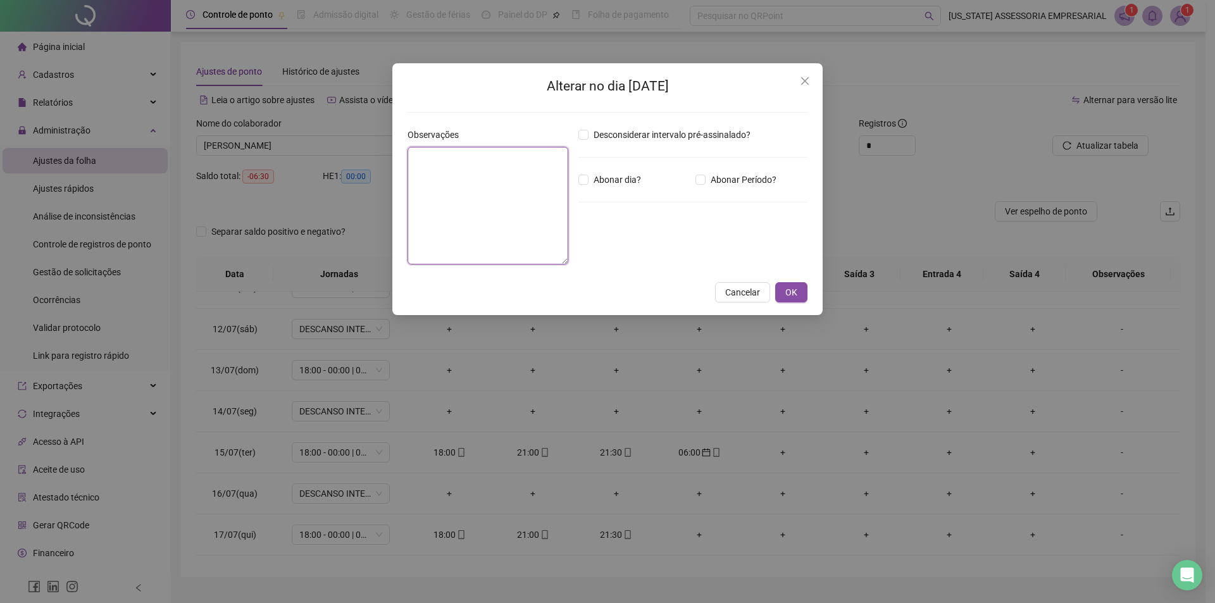
click at [481, 195] on textarea at bounding box center [488, 206] width 161 height 118
type textarea "**********"
click at [784, 291] on button "OK" at bounding box center [791, 292] width 32 height 20
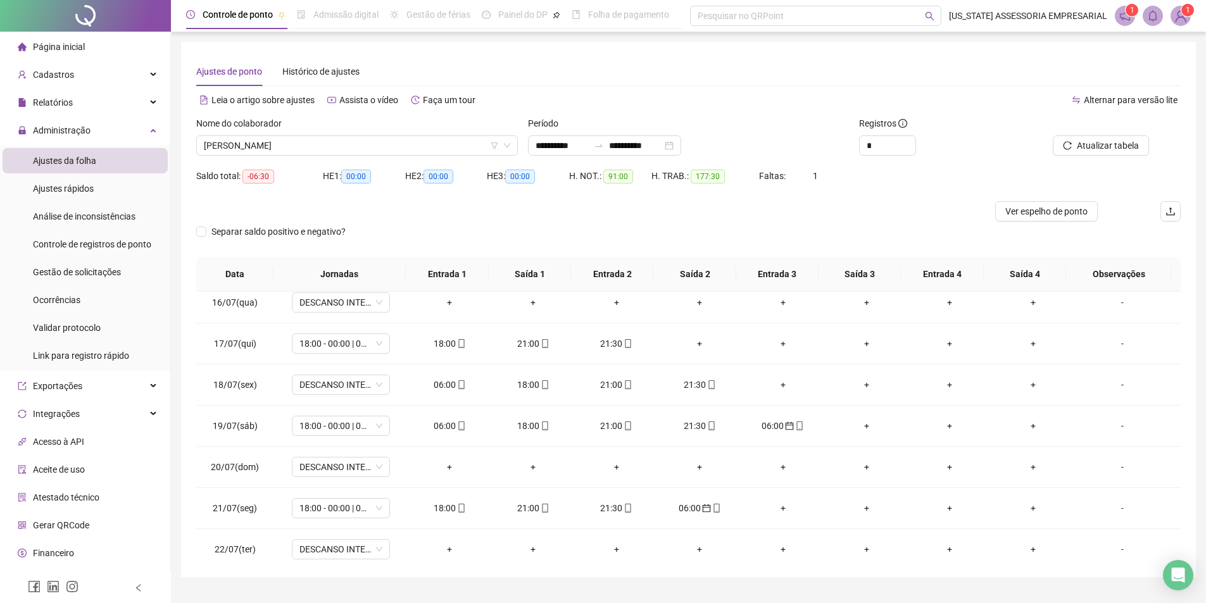
scroll to position [625, 0]
click at [1125, 380] on div "-" at bounding box center [1122, 386] width 75 height 14
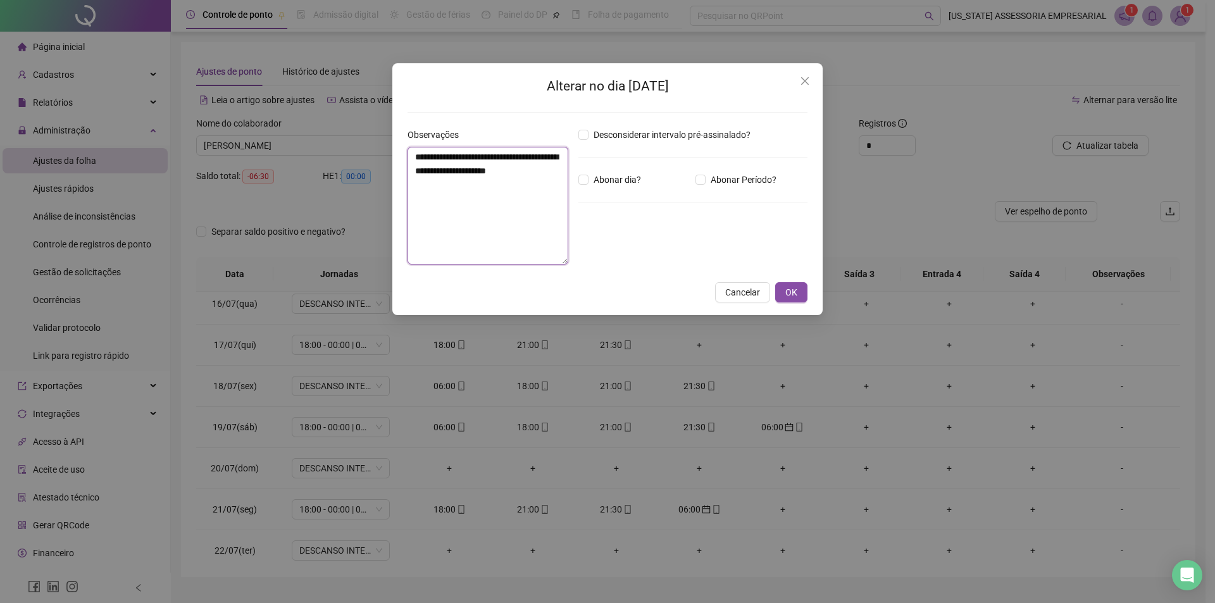
click at [478, 147] on textarea "**********" at bounding box center [488, 206] width 161 height 118
click at [435, 175] on textarea "**********" at bounding box center [488, 206] width 161 height 118
click at [459, 180] on textarea "**********" at bounding box center [488, 206] width 161 height 118
type textarea "**********"
click at [785, 292] on button "OK" at bounding box center [791, 292] width 32 height 20
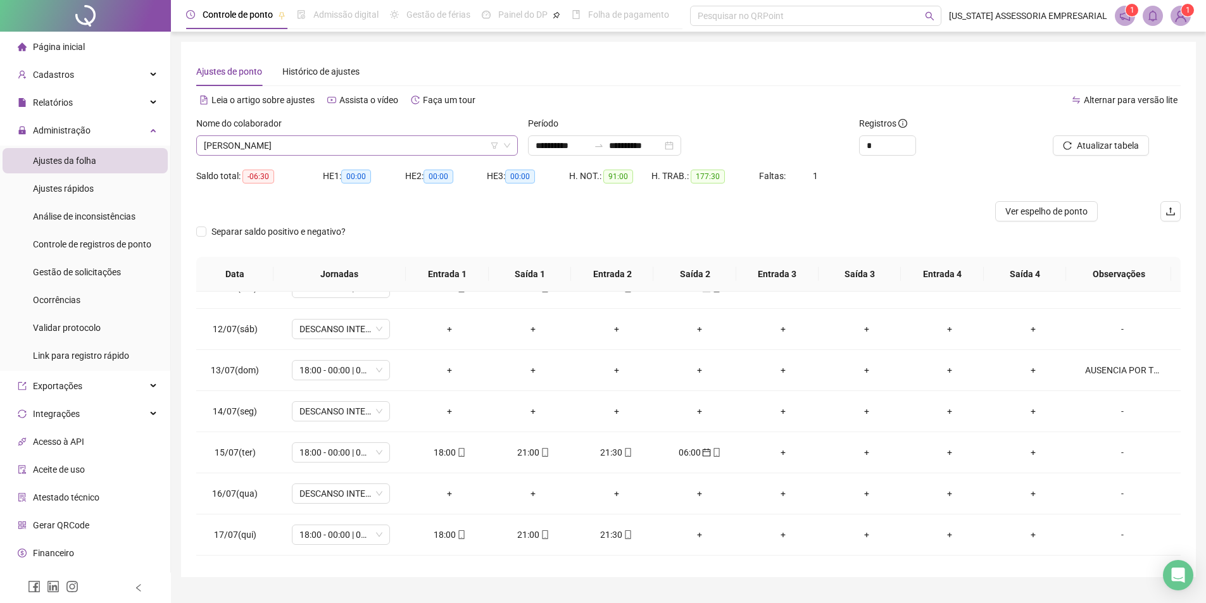
scroll to position [28554, 0]
click at [373, 148] on span "WEBERSON SOUSA ALVES" at bounding box center [357, 145] width 306 height 19
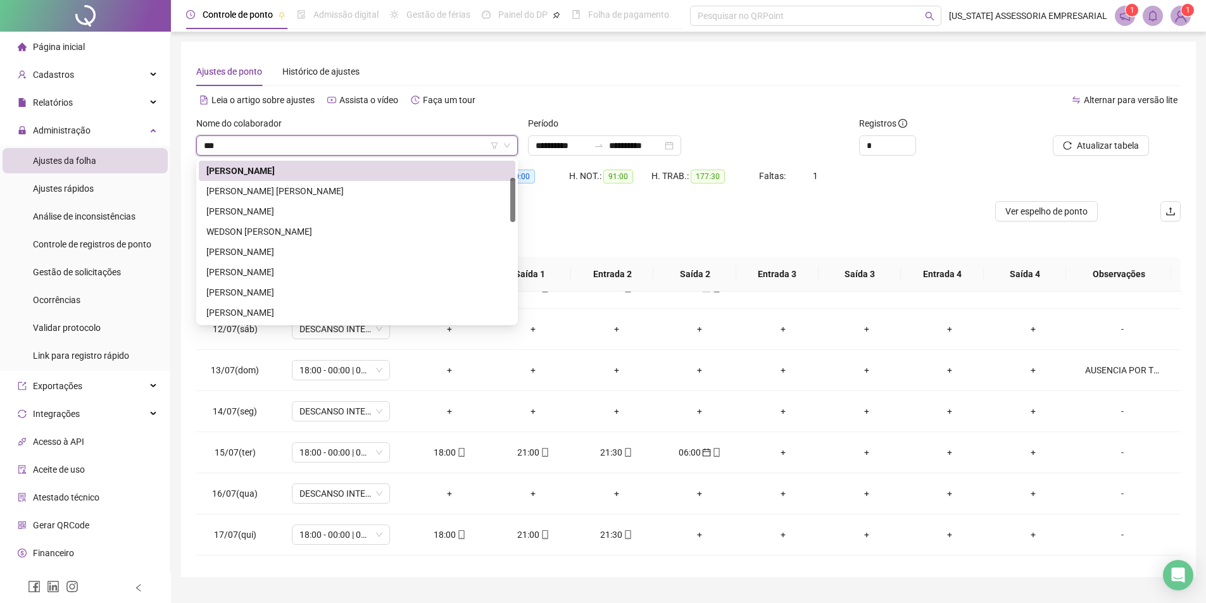
scroll to position [0, 0]
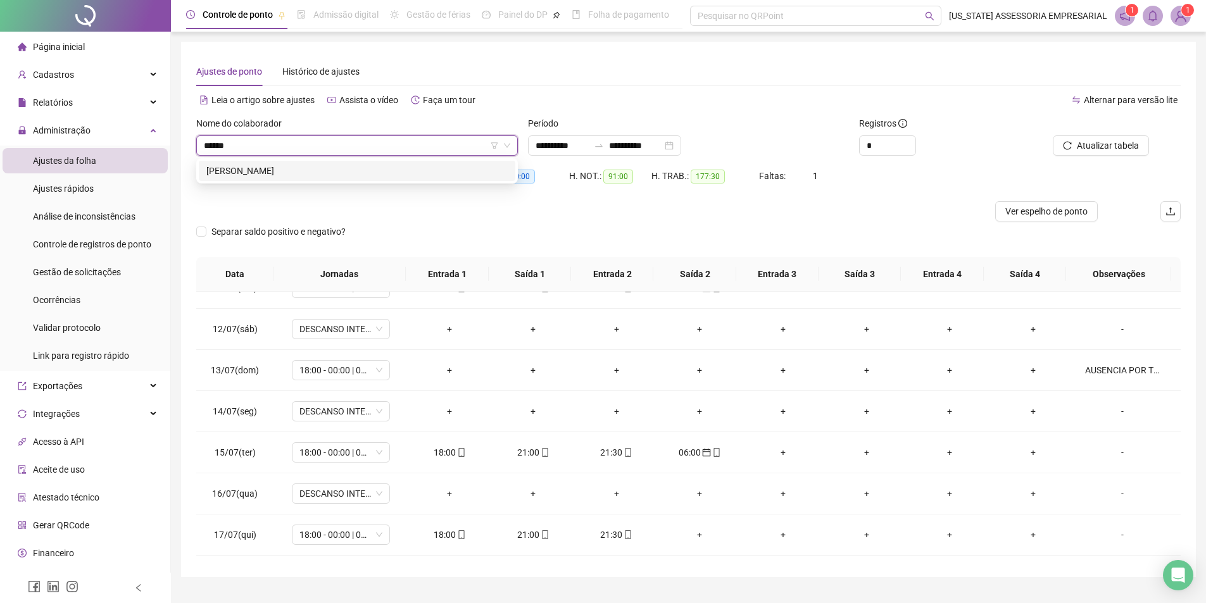
type input "******"
click at [289, 172] on div "WELTON FERREIRA DE SOUSA" at bounding box center [356, 171] width 301 height 14
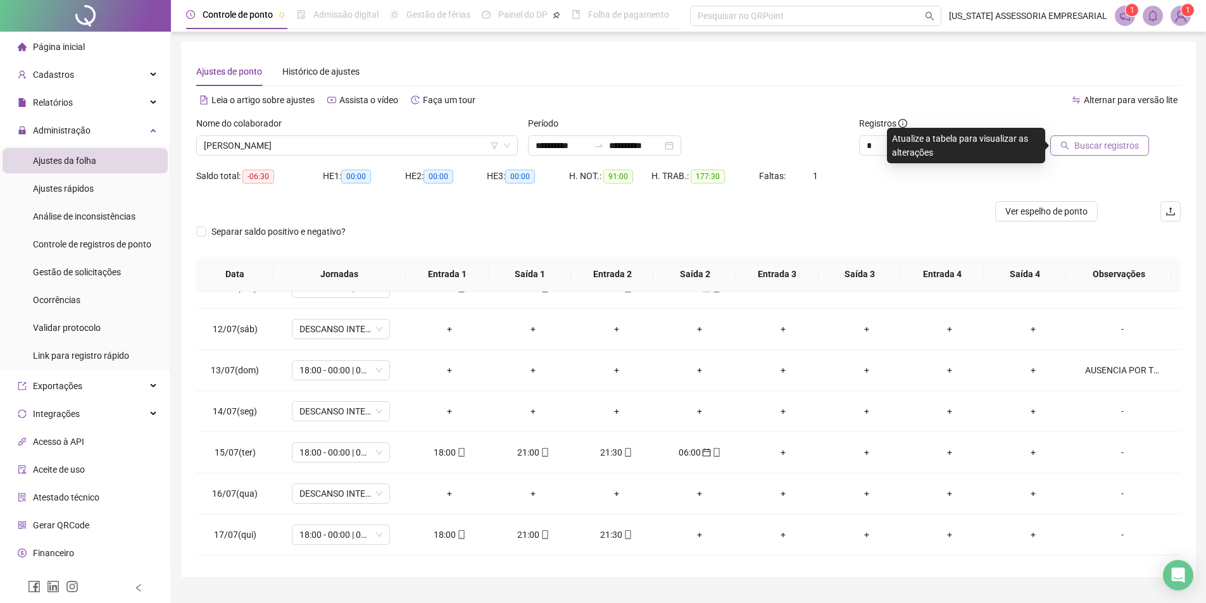
click at [1110, 143] on span "Buscar registros" at bounding box center [1106, 146] width 65 height 14
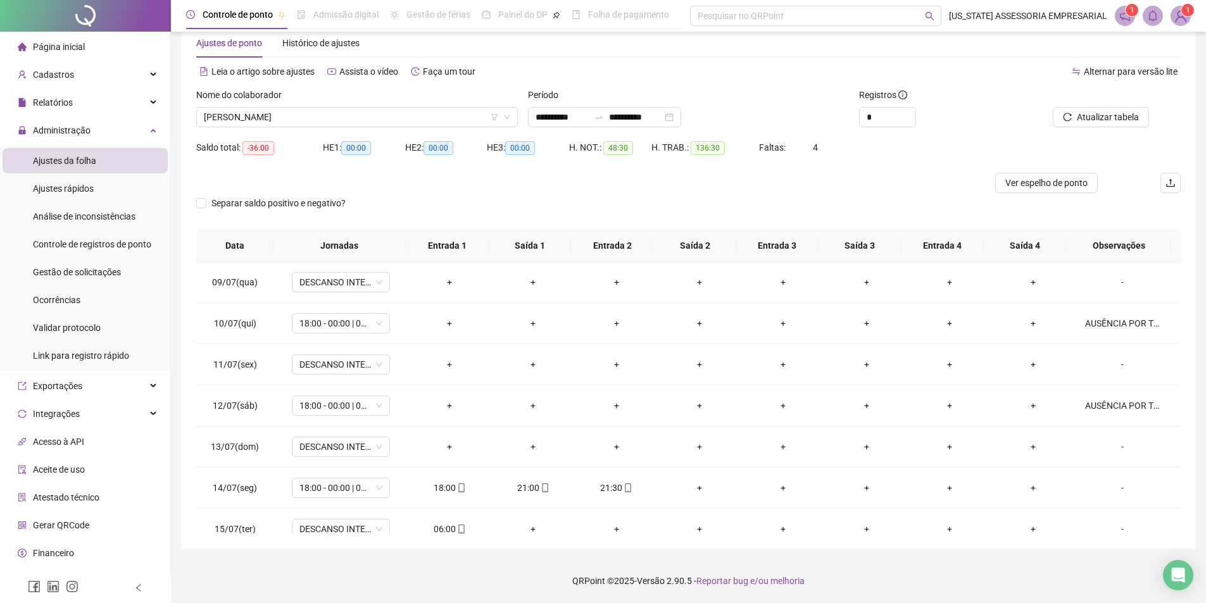
scroll to position [309, 0]
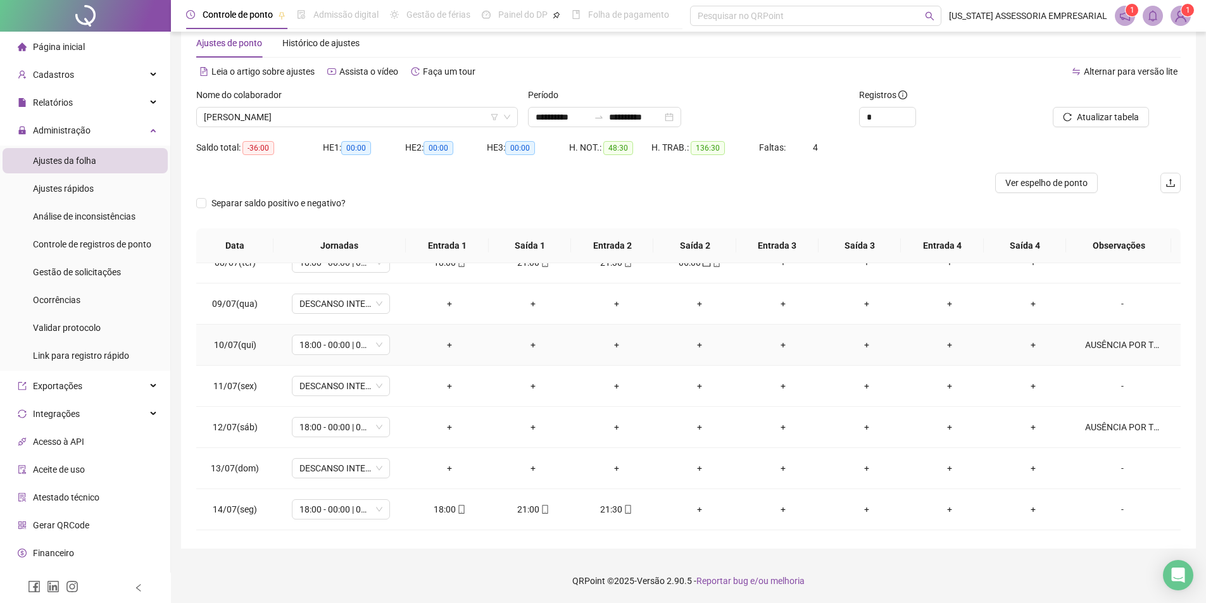
click at [1102, 348] on div "AUSÊNCIA POR TROCA DE PLANTÃO COM WEMERSON REGO" at bounding box center [1122, 345] width 75 height 14
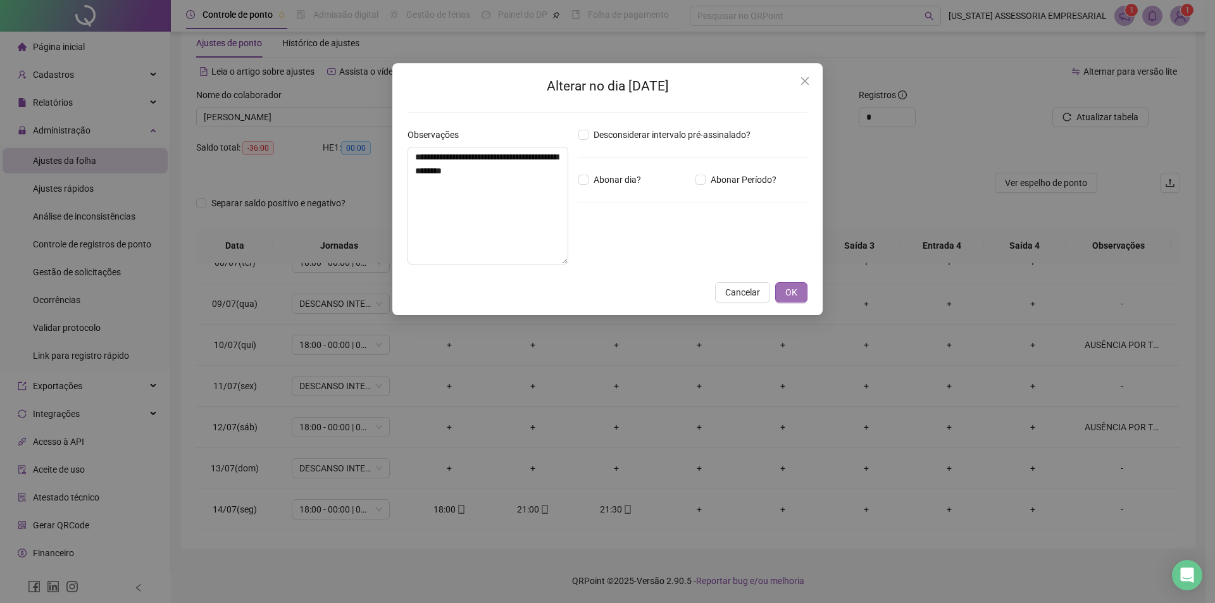
click at [779, 299] on button "OK" at bounding box center [791, 292] width 32 height 20
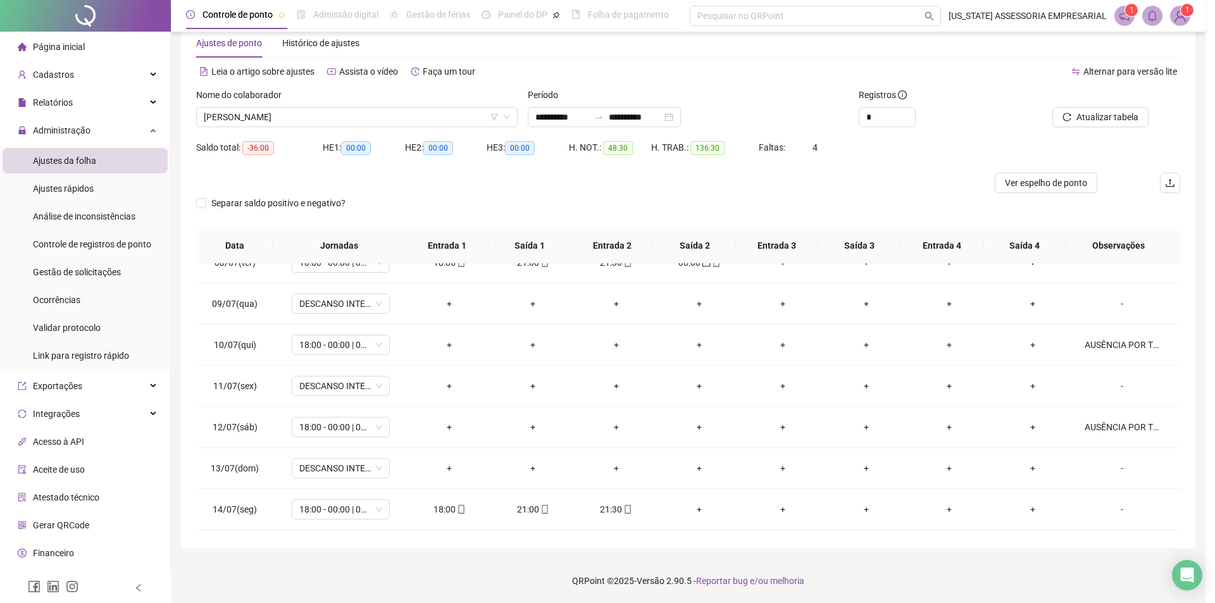
click at [788, 299] on div "**********" at bounding box center [607, 301] width 1215 height 603
click at [1118, 424] on div "AUSÊNCIA POR TROCA DE PLANTÃO COM EDSON CHARLE LOBO BARRETO" at bounding box center [1122, 427] width 75 height 14
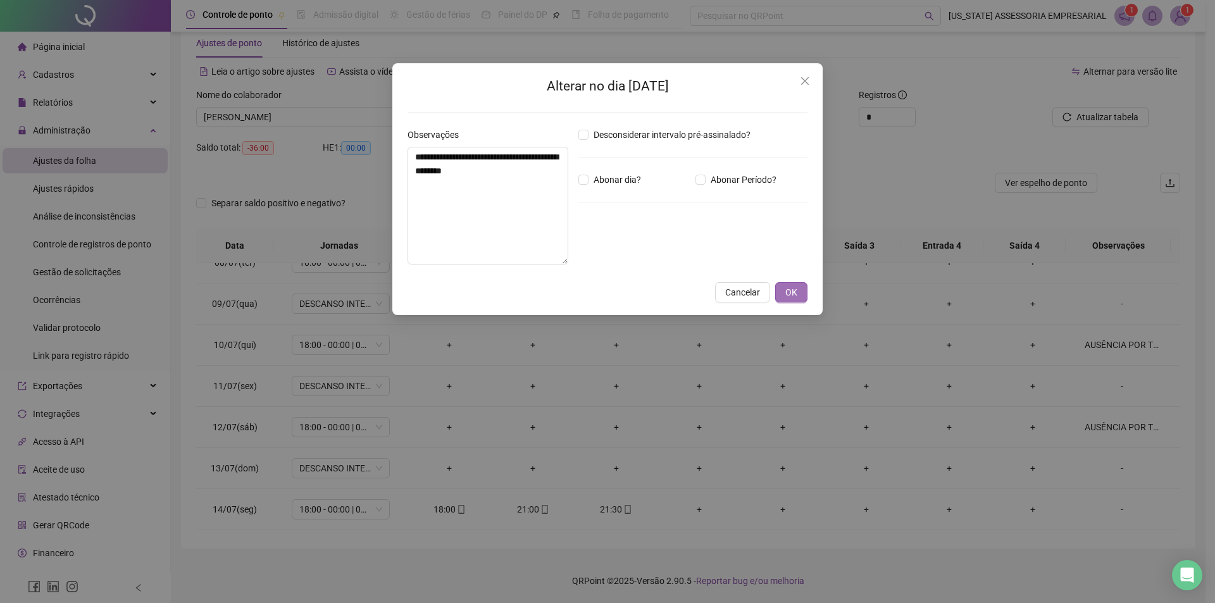
click at [793, 296] on span "OK" at bounding box center [791, 292] width 12 height 14
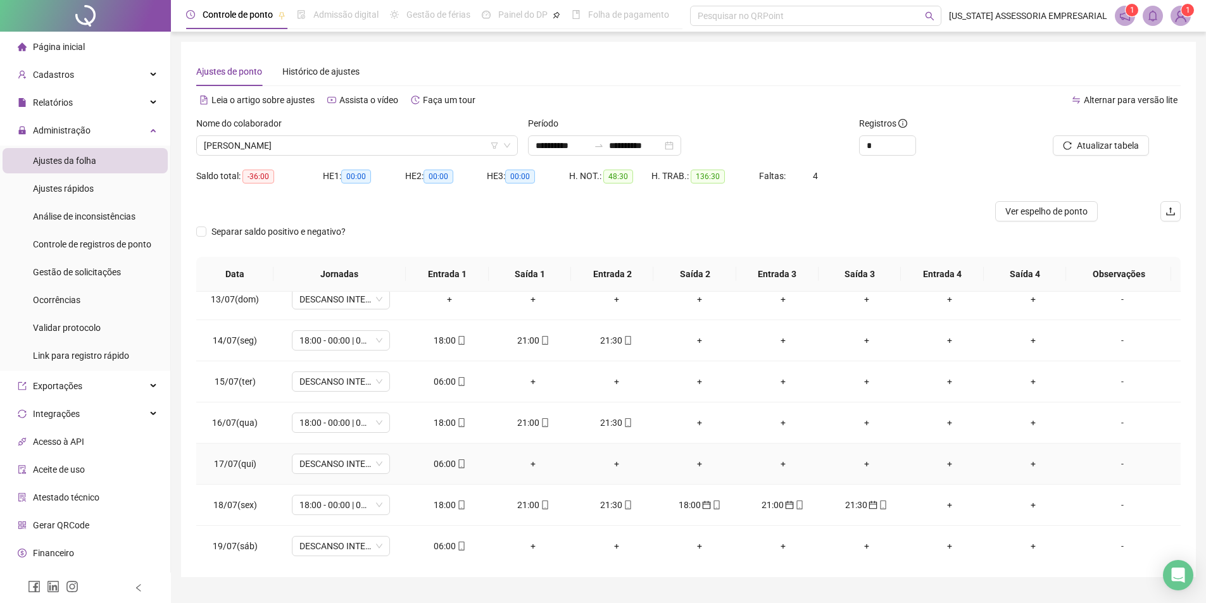
scroll to position [570, 0]
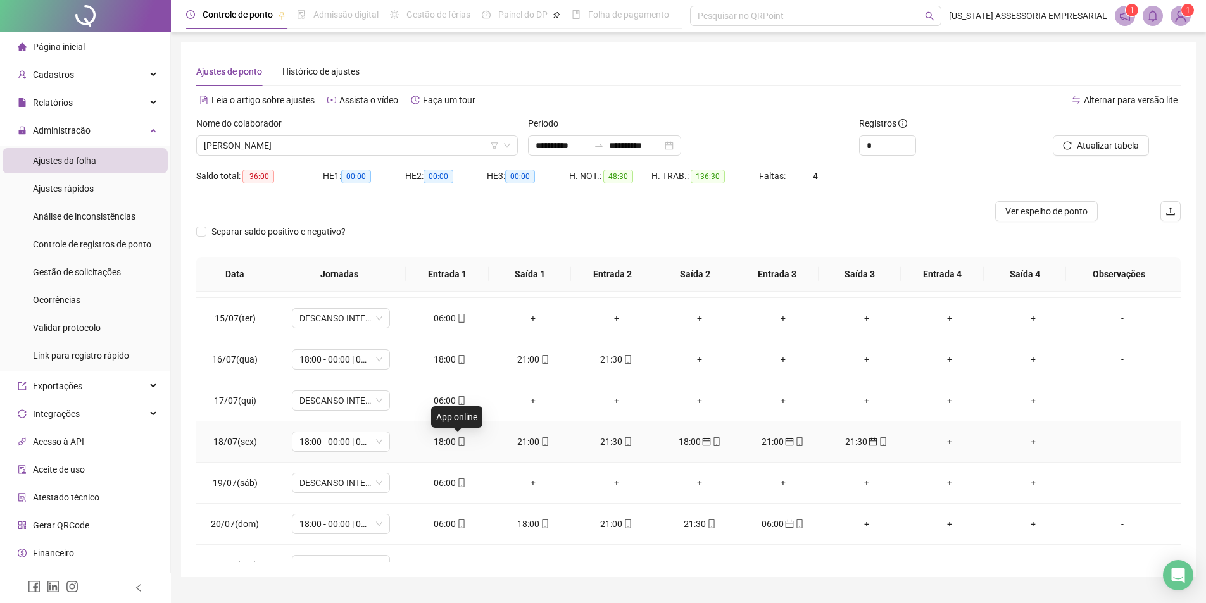
click at [459, 443] on icon "mobile" at bounding box center [461, 441] width 9 height 9
type input "**********"
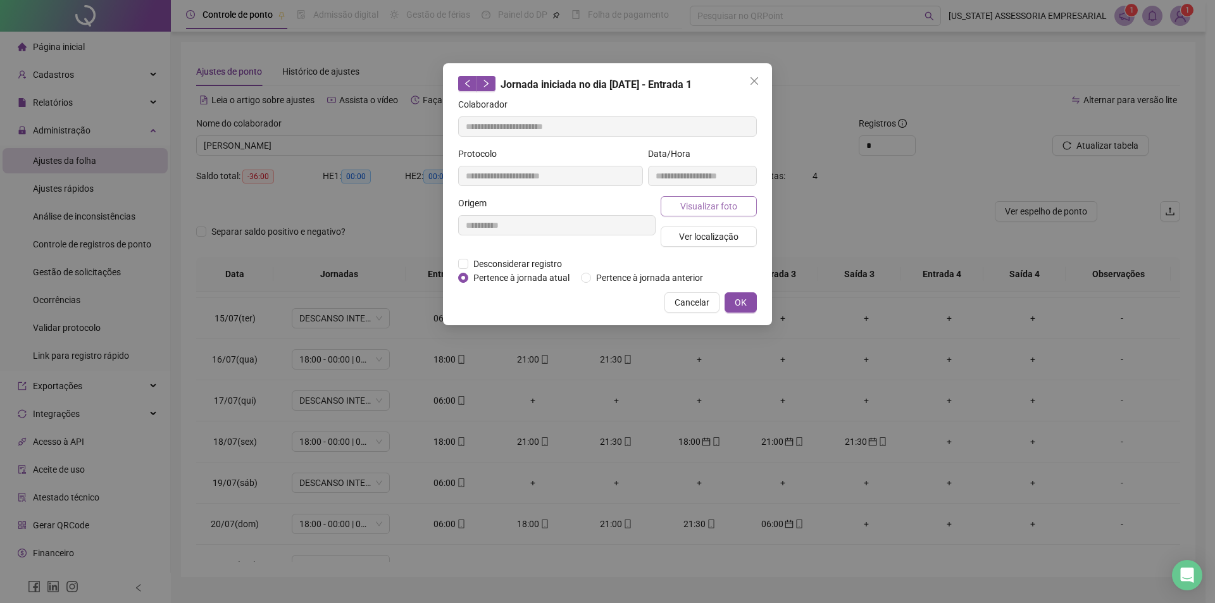
click at [709, 208] on span "Visualizar foto" at bounding box center [708, 206] width 57 height 14
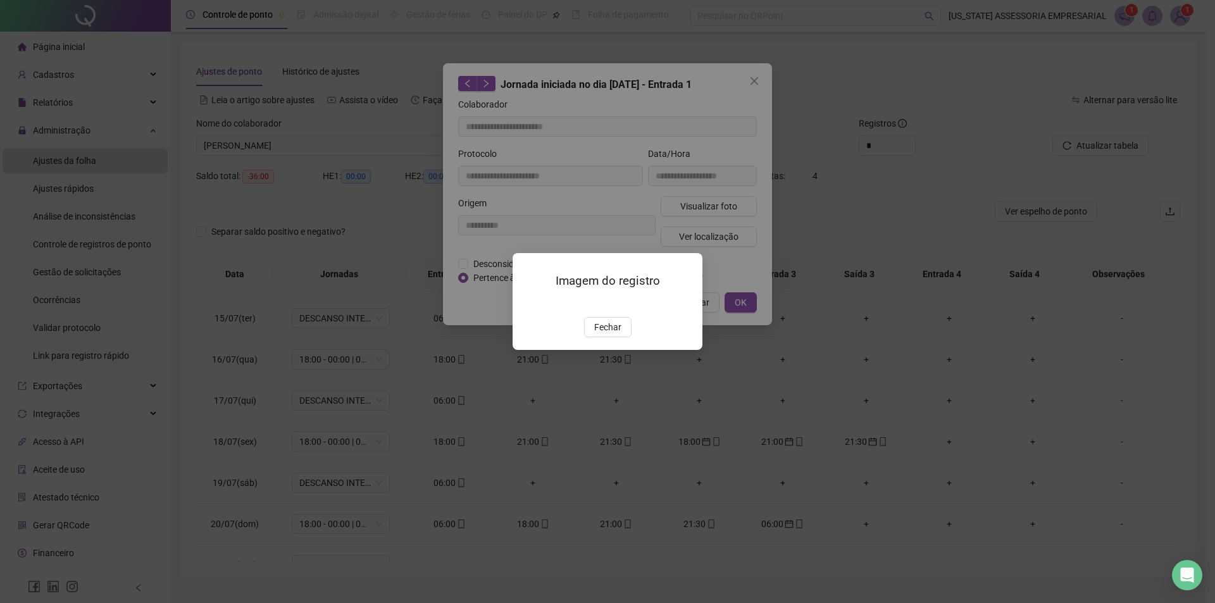
click at [614, 350] on div "Imagem do registro Fechar" at bounding box center [608, 301] width 190 height 97
click at [615, 334] on span "Fechar" at bounding box center [607, 327] width 27 height 14
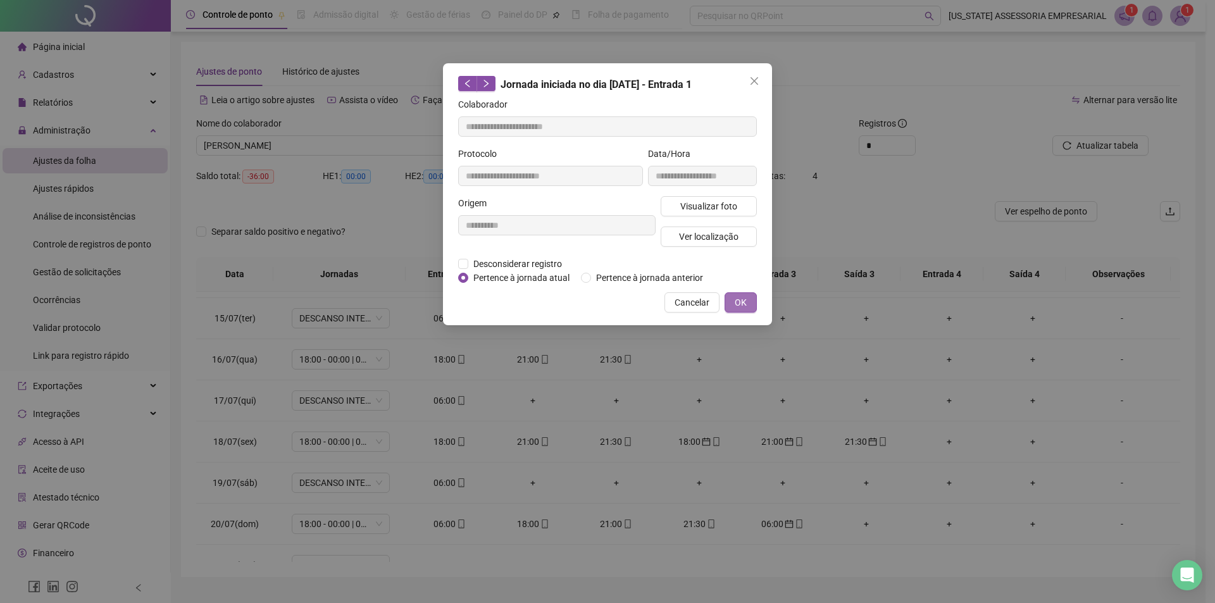
click at [734, 306] on button "OK" at bounding box center [741, 302] width 32 height 20
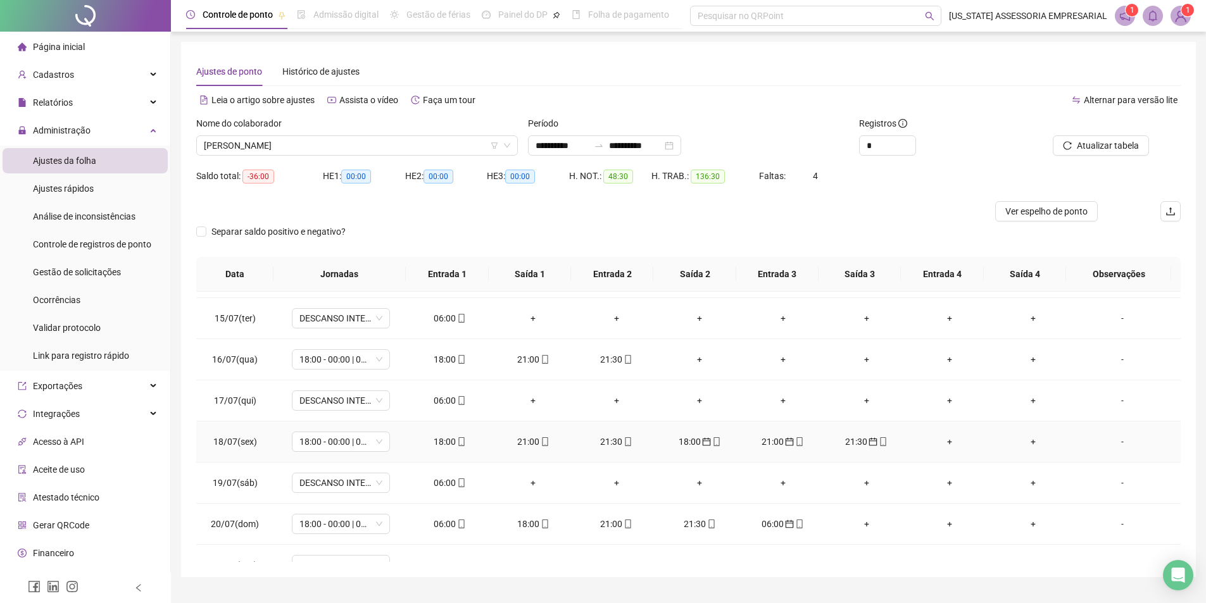
click at [622, 443] on span "mobile" at bounding box center [627, 441] width 10 height 9
type input "**********"
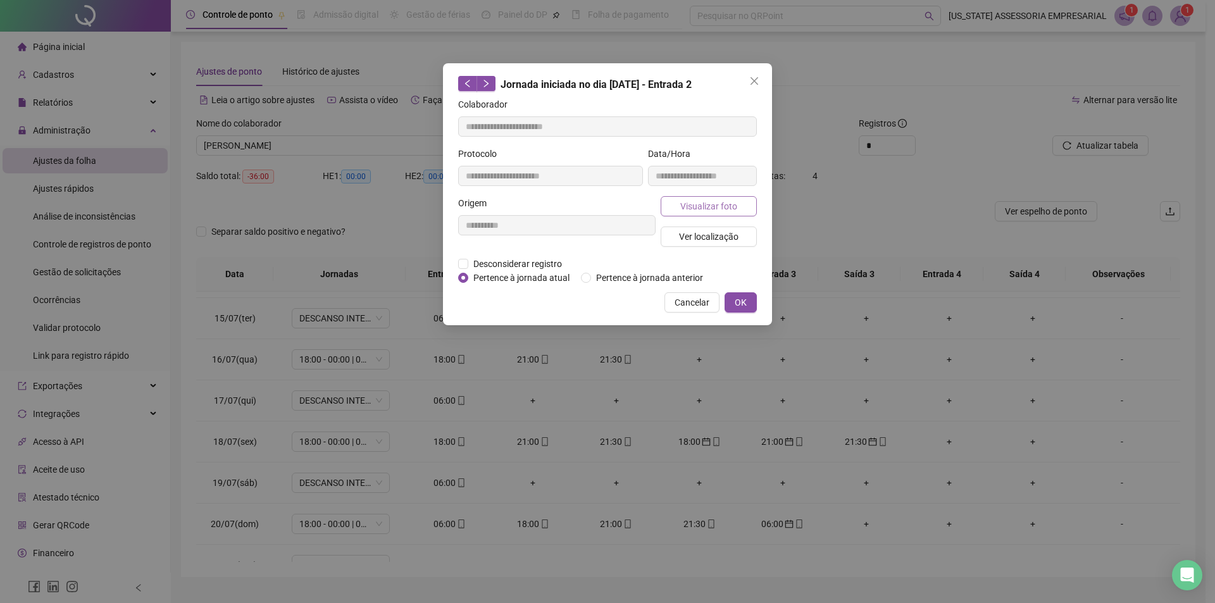
click at [718, 215] on button "Visualizar foto" at bounding box center [709, 206] width 96 height 20
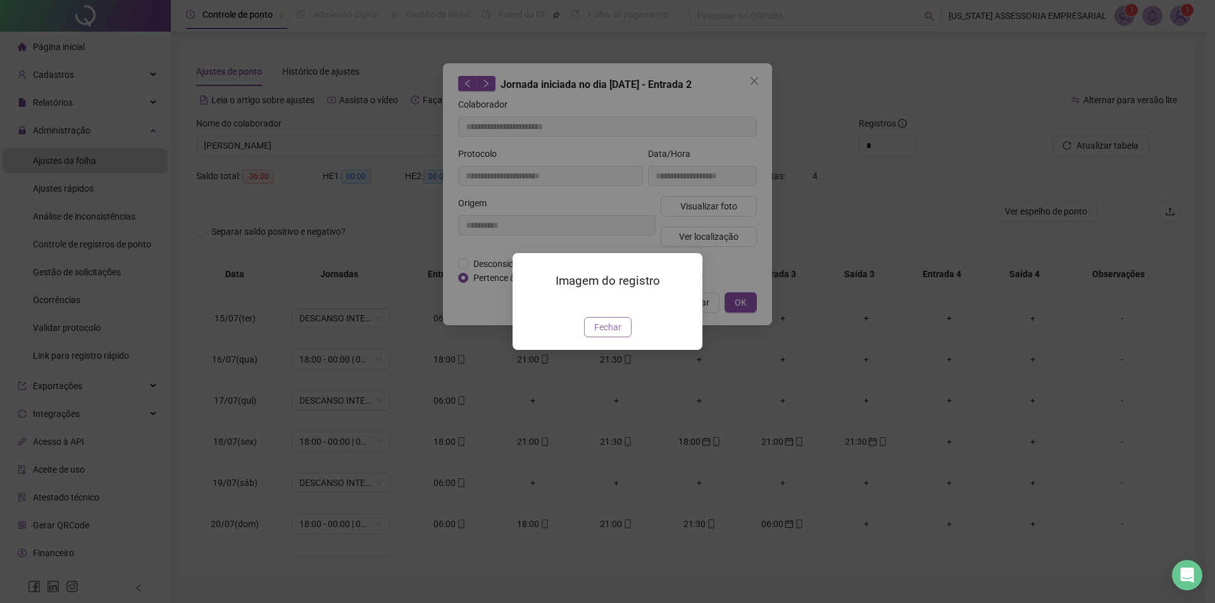
click at [612, 334] on span "Fechar" at bounding box center [607, 327] width 27 height 14
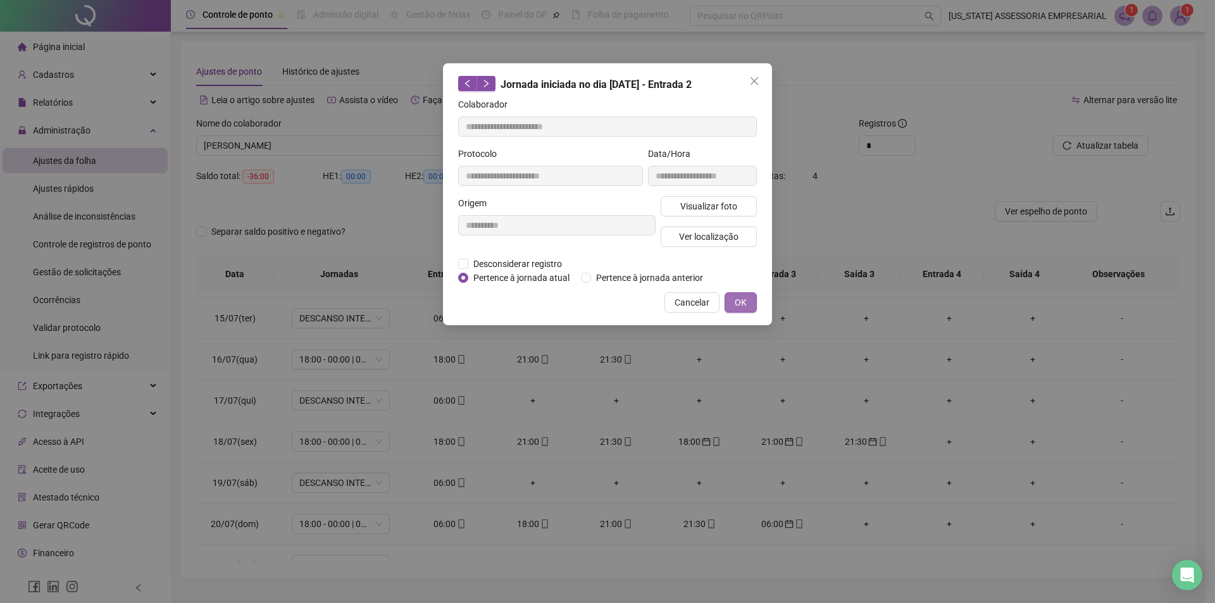
click at [749, 301] on button "OK" at bounding box center [741, 302] width 32 height 20
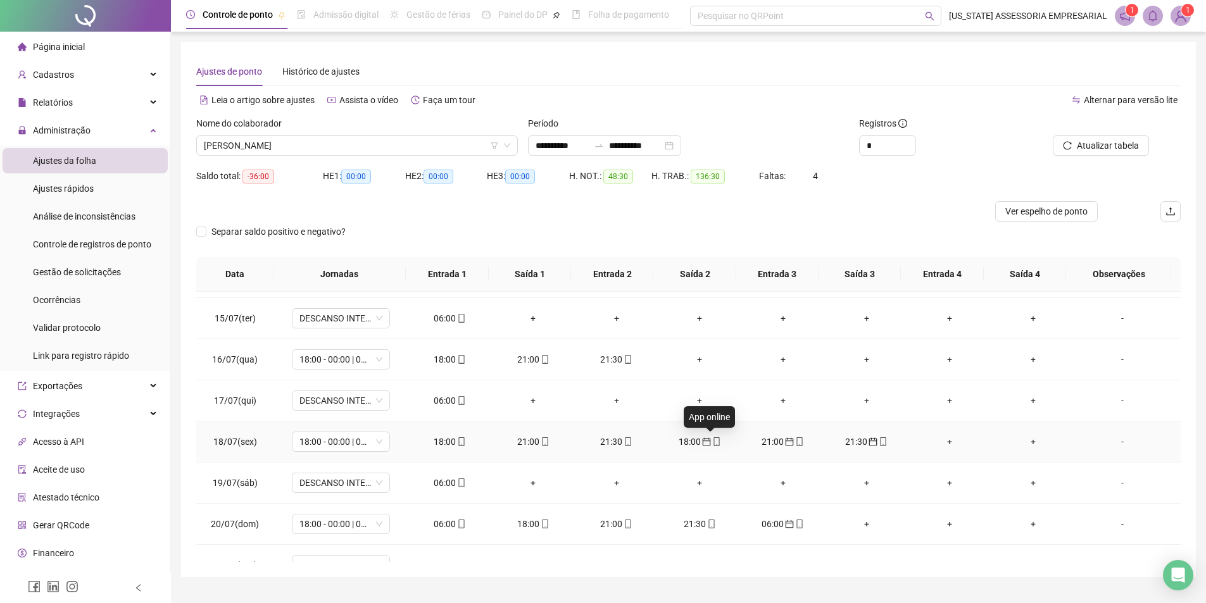
click at [712, 444] on icon "mobile" at bounding box center [716, 441] width 9 height 9
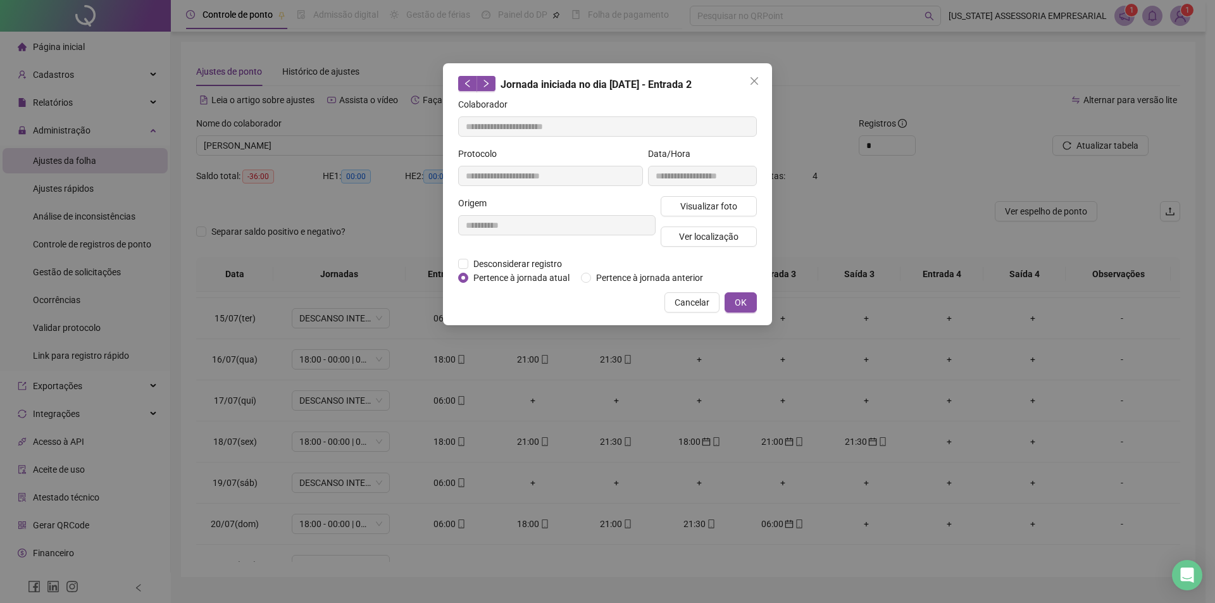
type input "**********"
click at [708, 204] on span "Visualizar foto" at bounding box center [708, 206] width 57 height 14
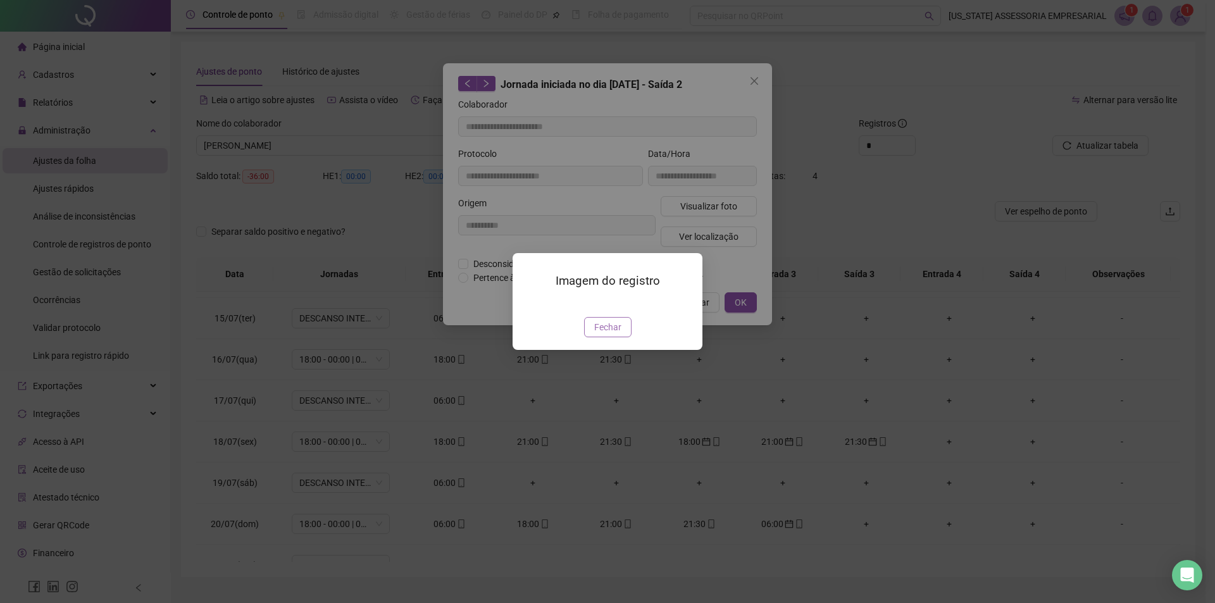
click at [599, 334] on span "Fechar" at bounding box center [607, 327] width 27 height 14
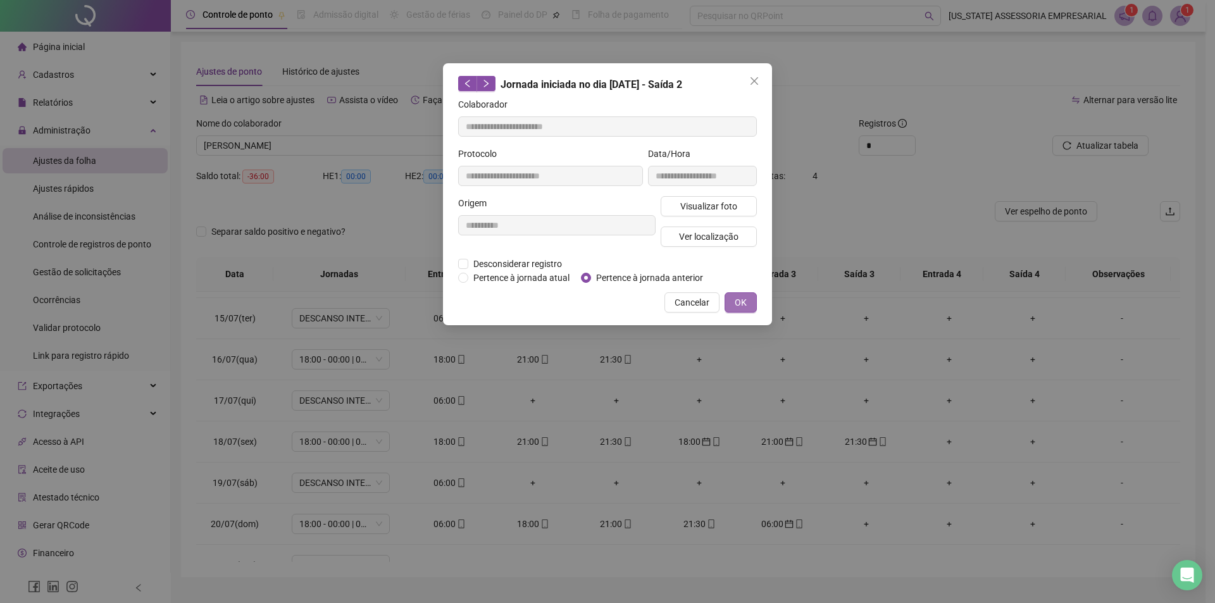
click at [744, 300] on span "OK" at bounding box center [741, 303] width 12 height 14
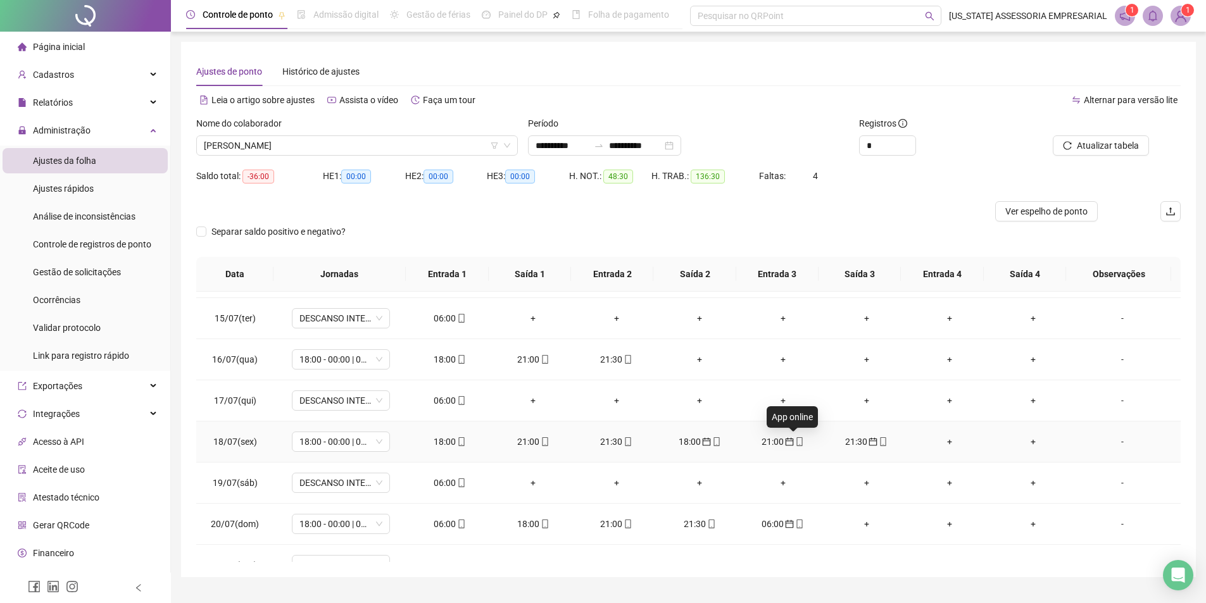
click at [795, 442] on icon "mobile" at bounding box center [799, 441] width 9 height 9
type input "**********"
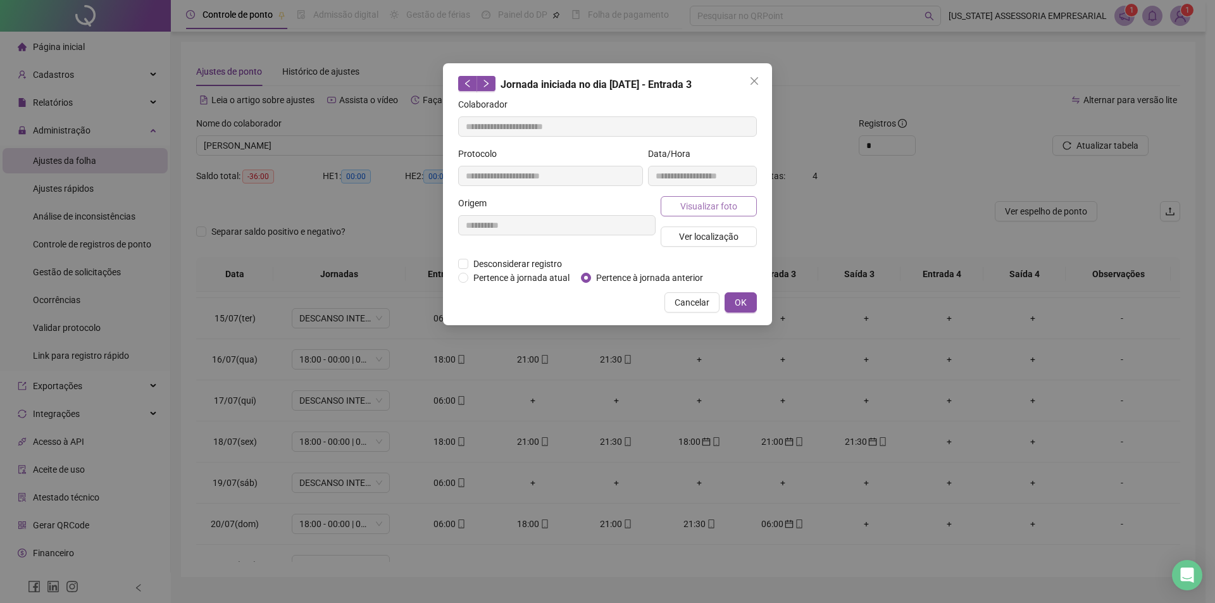
click at [710, 211] on span "Visualizar foto" at bounding box center [708, 206] width 57 height 14
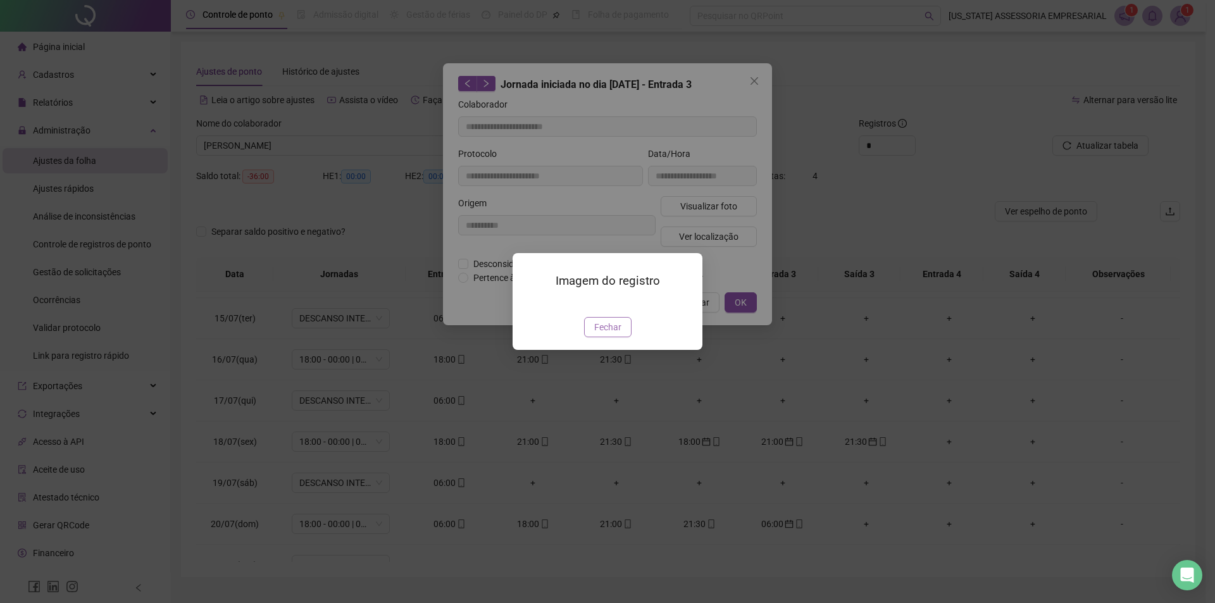
click at [605, 334] on span "Fechar" at bounding box center [607, 327] width 27 height 14
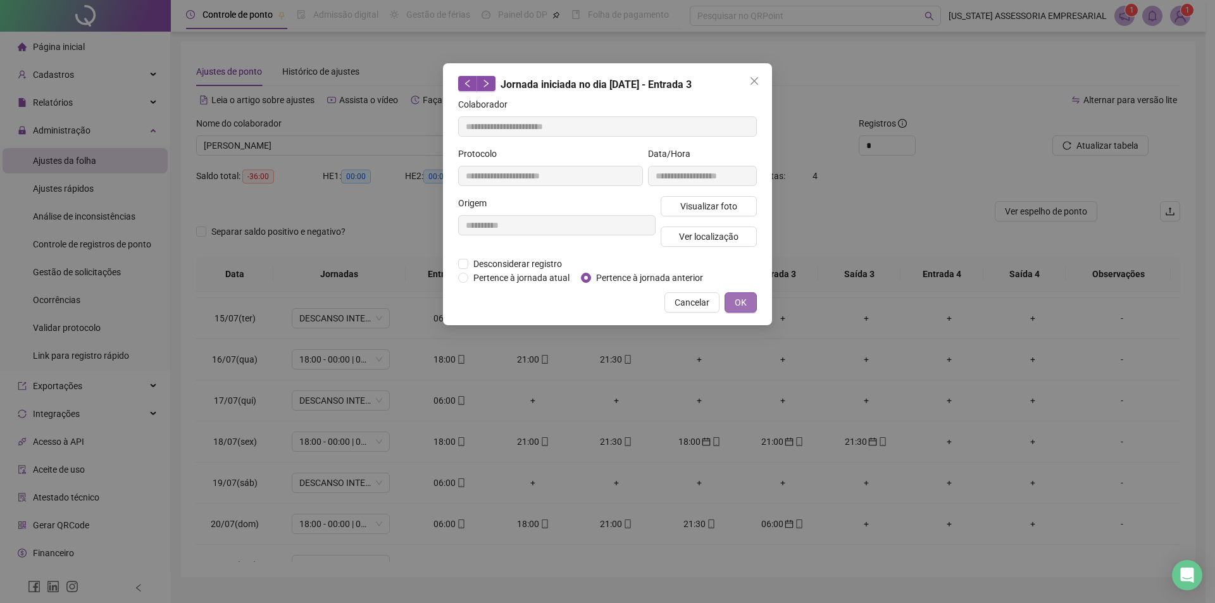
click at [748, 298] on button "OK" at bounding box center [741, 302] width 32 height 20
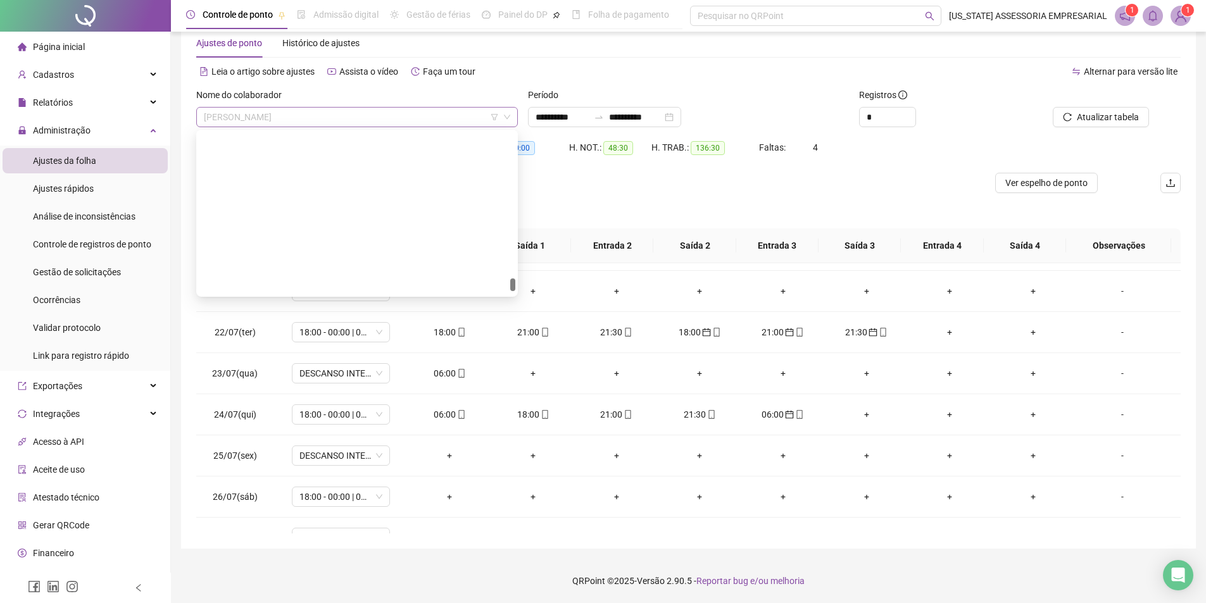
scroll to position [28777, 0]
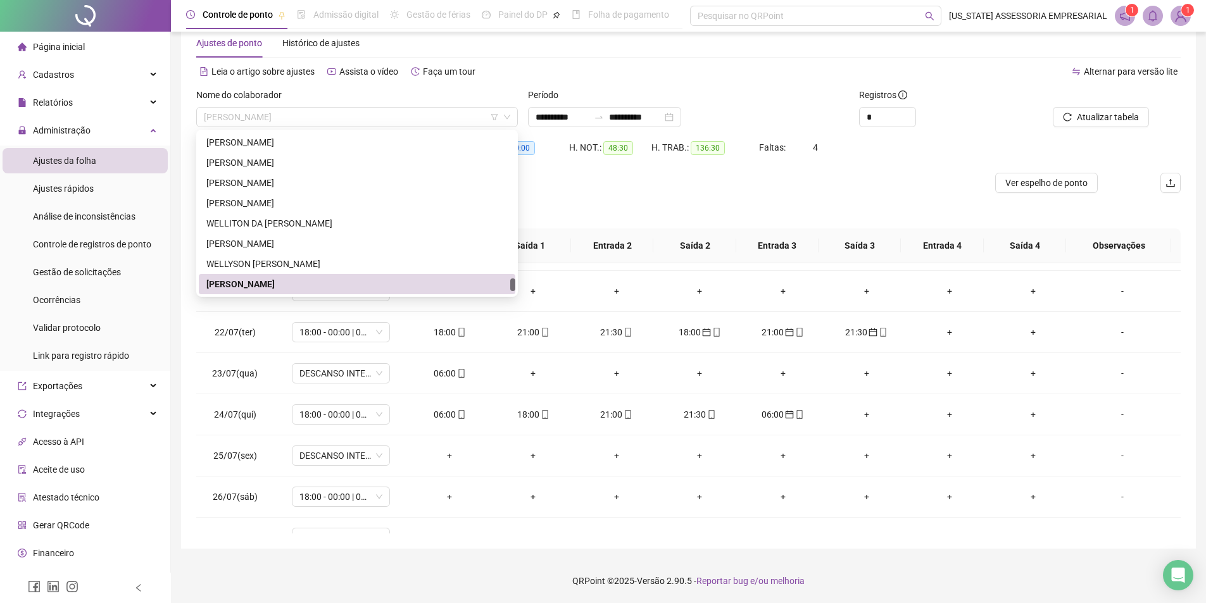
drag, startPoint x: 382, startPoint y: 119, endPoint x: 508, endPoint y: 68, distance: 135.4
click at [487, 81] on div "**********" at bounding box center [688, 301] width 984 height 466
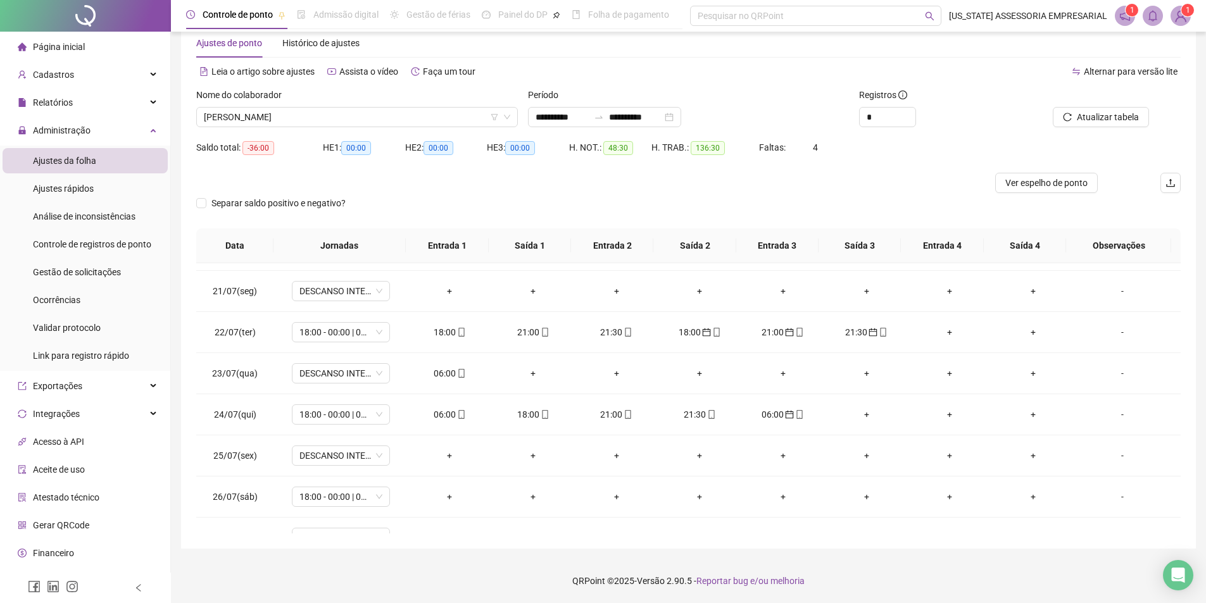
click at [328, 104] on div "Nome do colaborador" at bounding box center [356, 97] width 321 height 19
click at [344, 116] on span "WELTON FERREIRA DE SOUSA" at bounding box center [357, 117] width 306 height 19
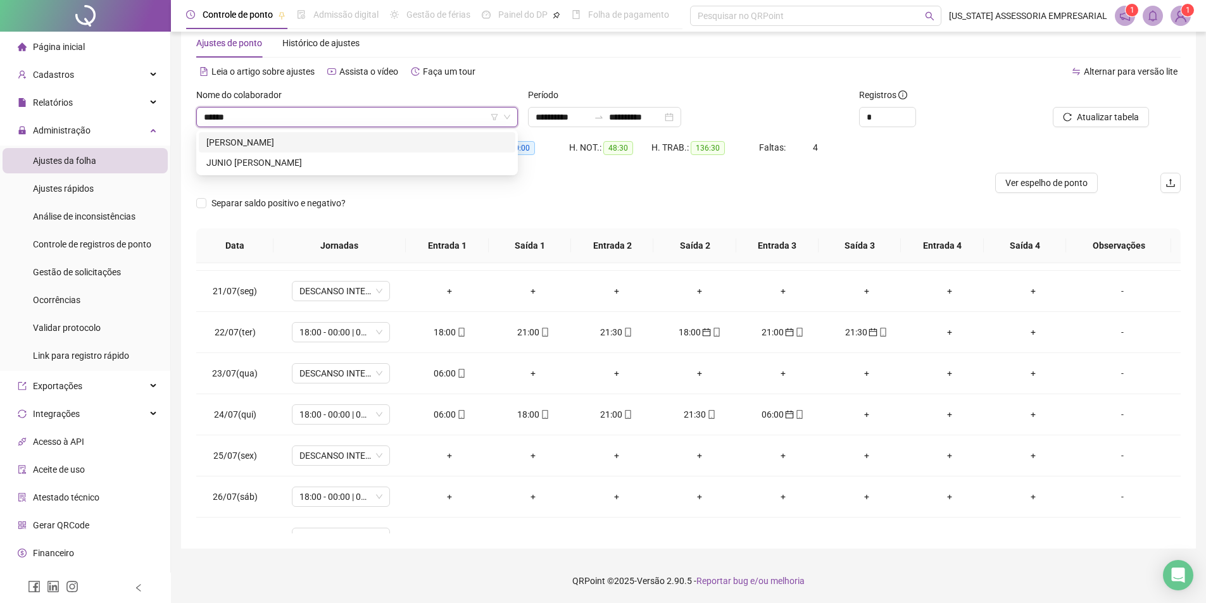
scroll to position [0, 0]
type input "**********"
click at [268, 143] on div "JUNIOR CESAR NUNES DA SILVA" at bounding box center [356, 142] width 301 height 14
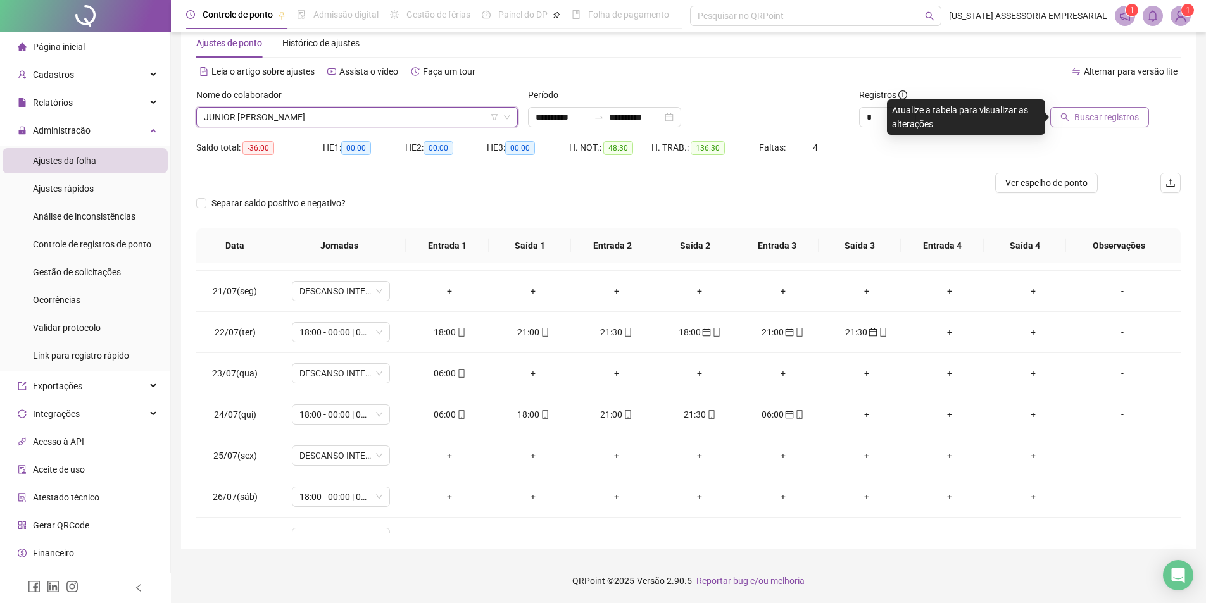
click at [1113, 111] on span "Buscar registros" at bounding box center [1106, 117] width 65 height 14
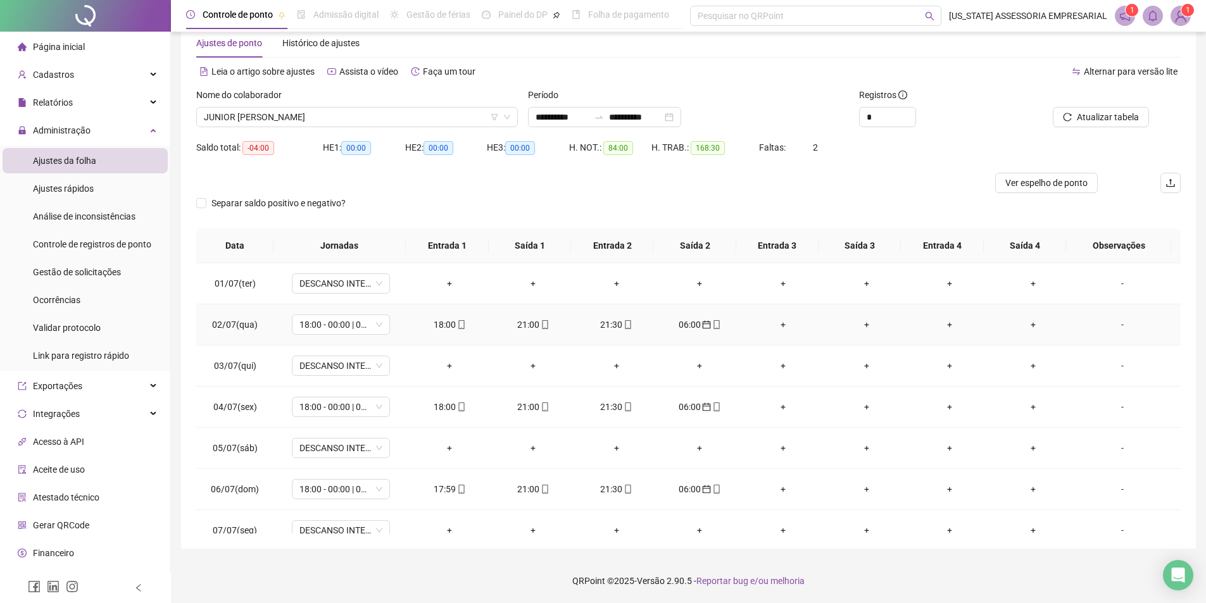
click at [690, 321] on div "06:00" at bounding box center [699, 325] width 63 height 14
type input "**********"
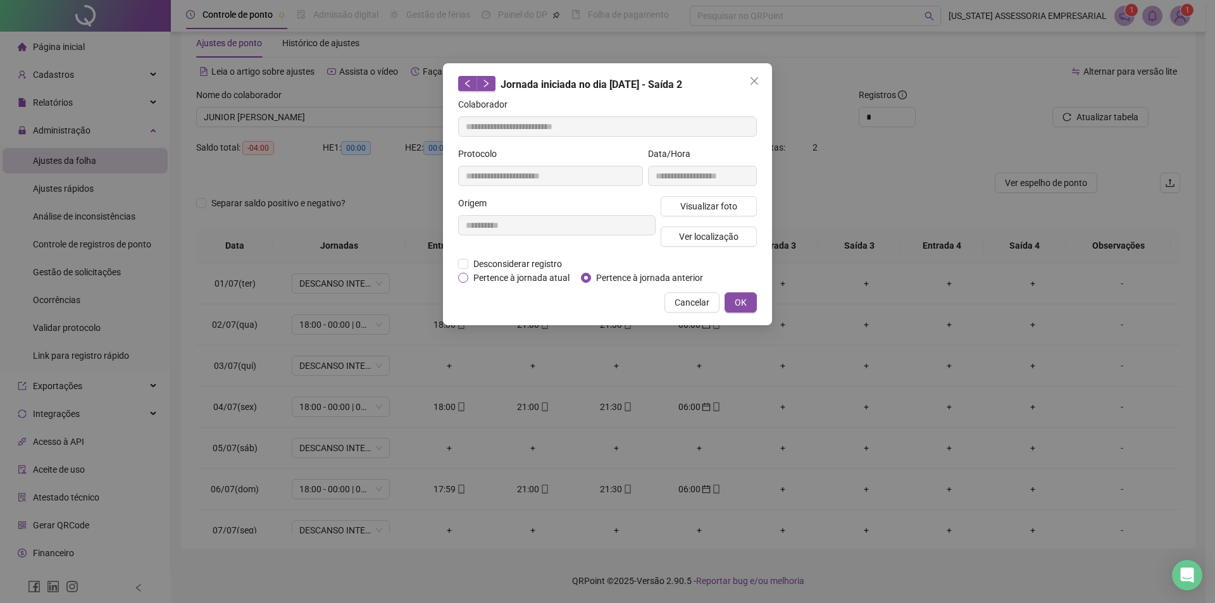
click at [487, 275] on span "Pertence à jornada atual" at bounding box center [521, 278] width 106 height 14
click at [741, 299] on span "OK" at bounding box center [741, 303] width 12 height 14
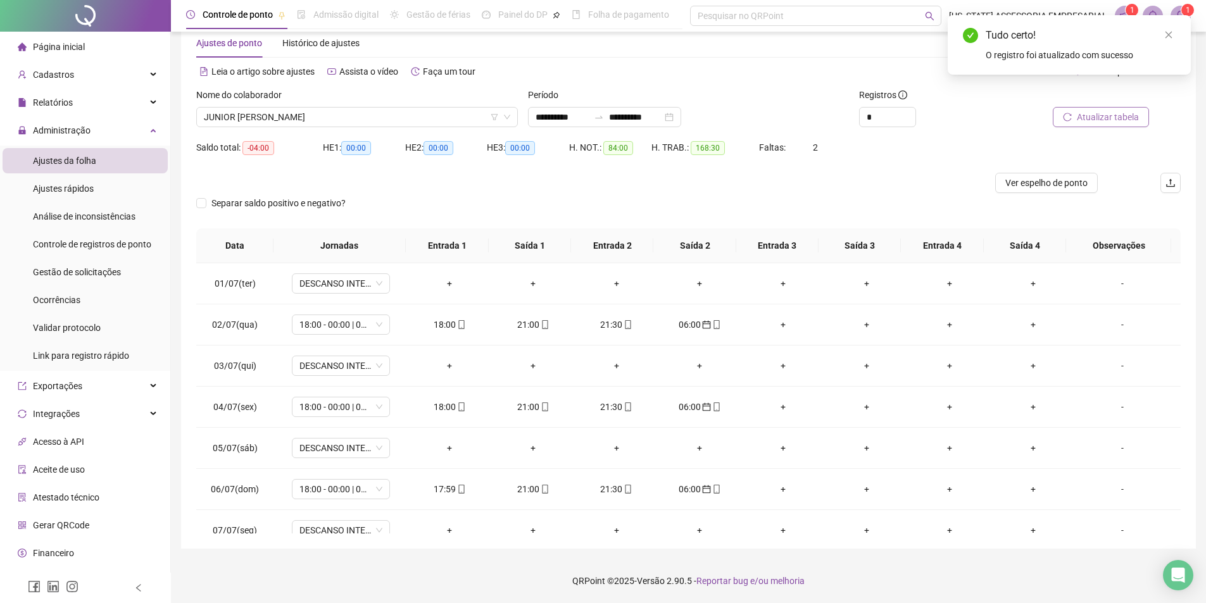
click at [1104, 120] on span "Atualizar tabela" at bounding box center [1107, 117] width 62 height 14
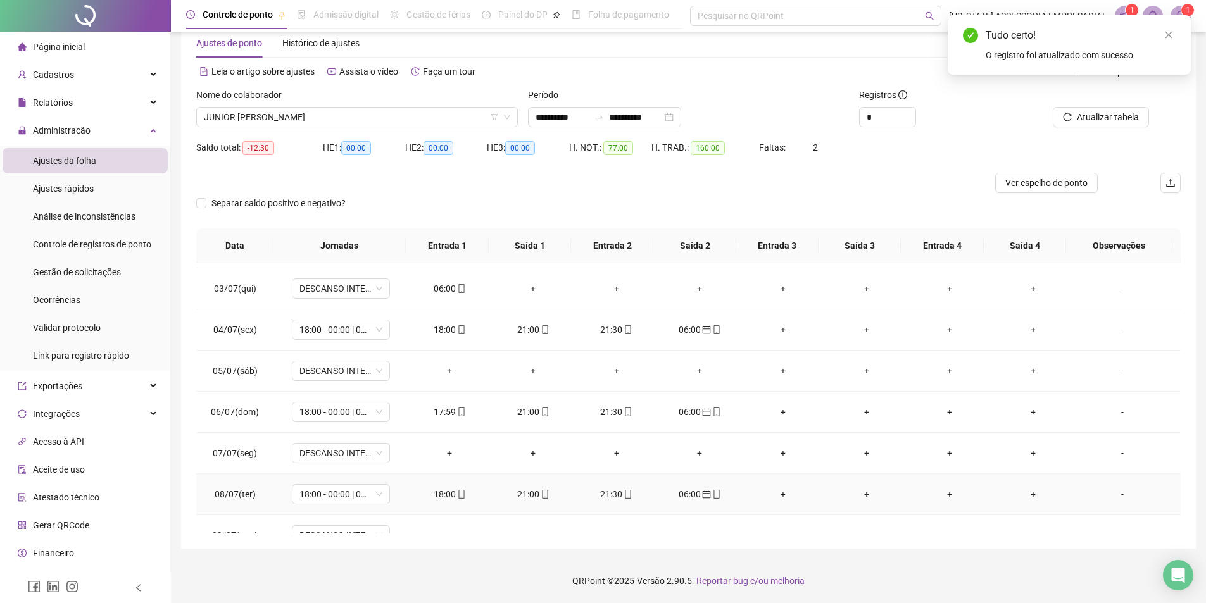
scroll to position [63, 0]
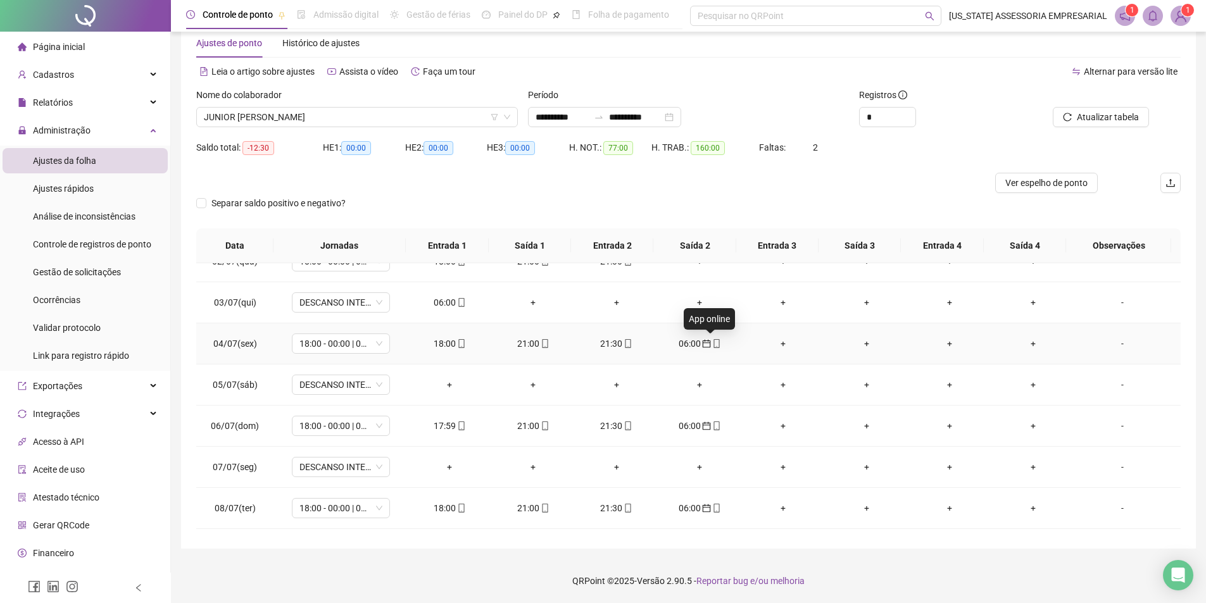
click at [712, 339] on icon "mobile" at bounding box center [716, 343] width 9 height 9
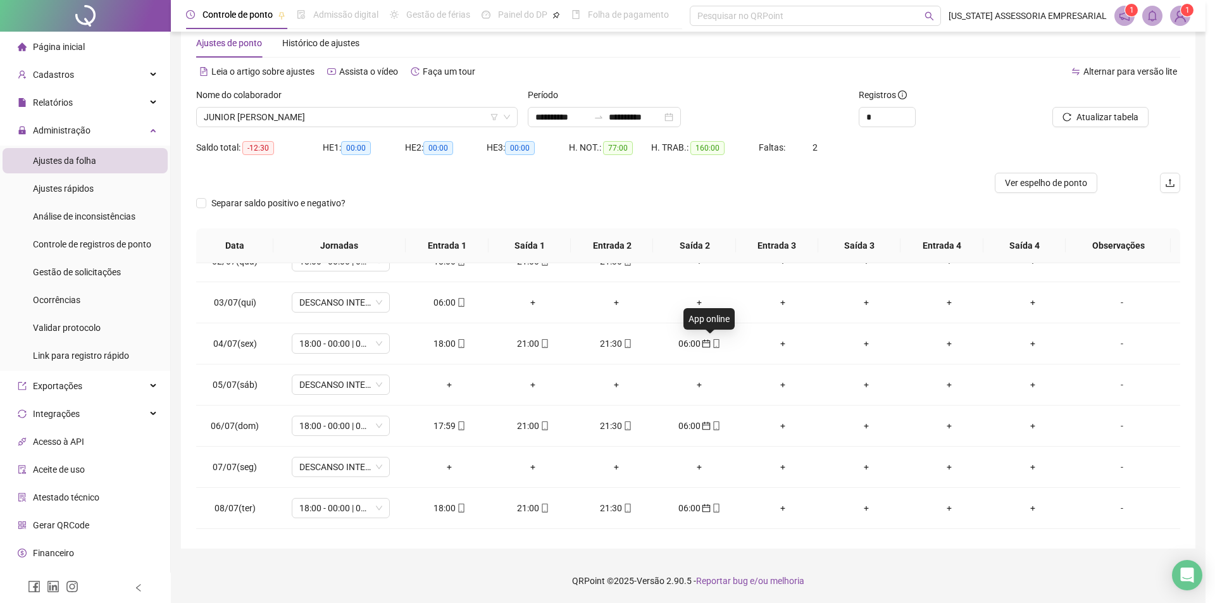
type input "**********"
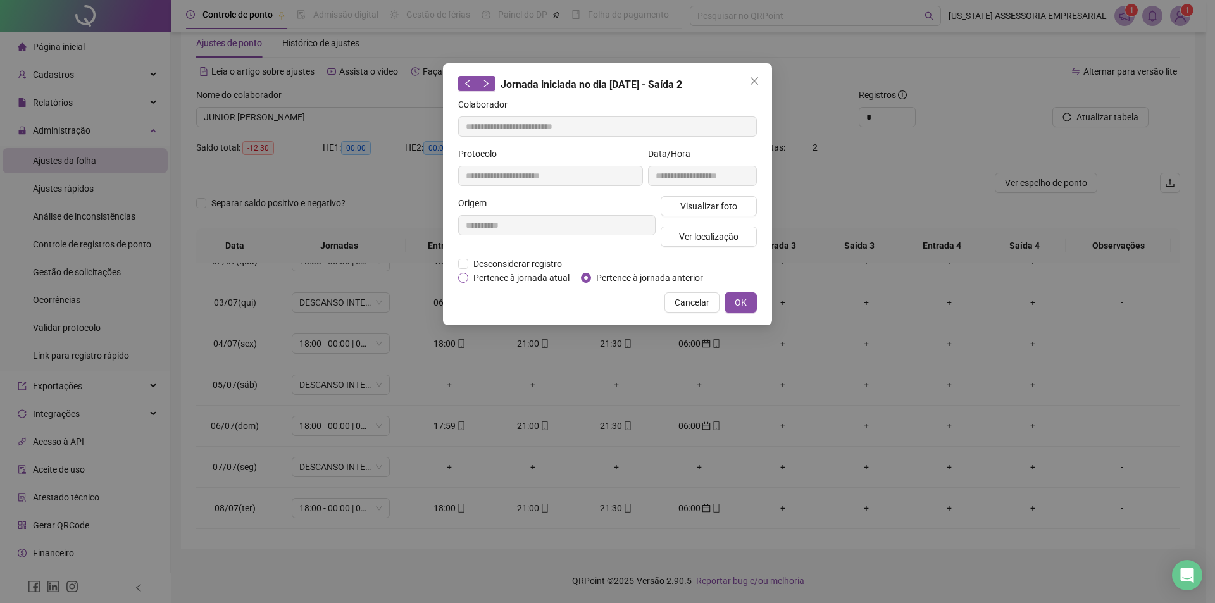
click at [494, 275] on span "Pertence à jornada atual" at bounding box center [521, 278] width 106 height 14
click at [743, 301] on span "OK" at bounding box center [741, 303] width 12 height 14
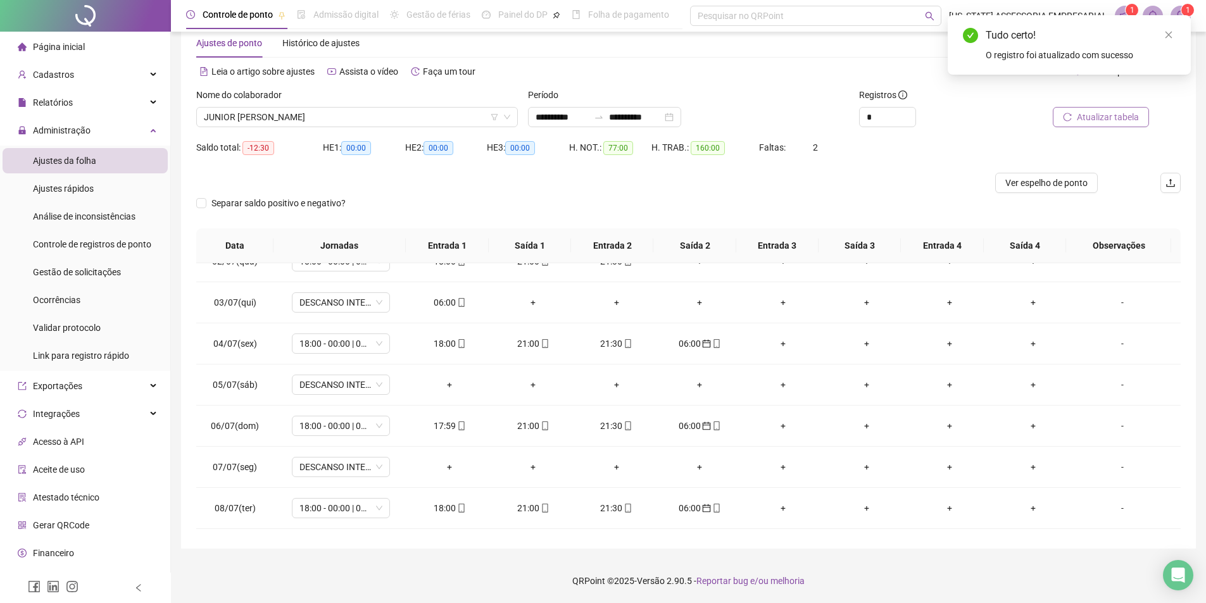
click at [1101, 113] on span "Atualizar tabela" at bounding box center [1107, 117] width 62 height 14
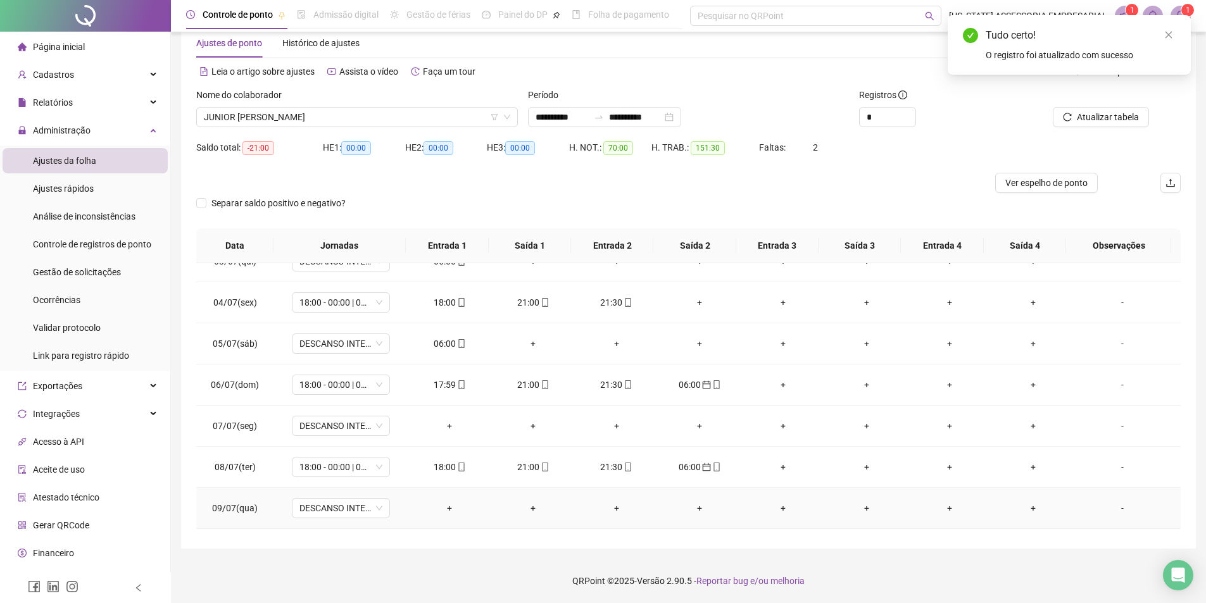
scroll to position [127, 0]
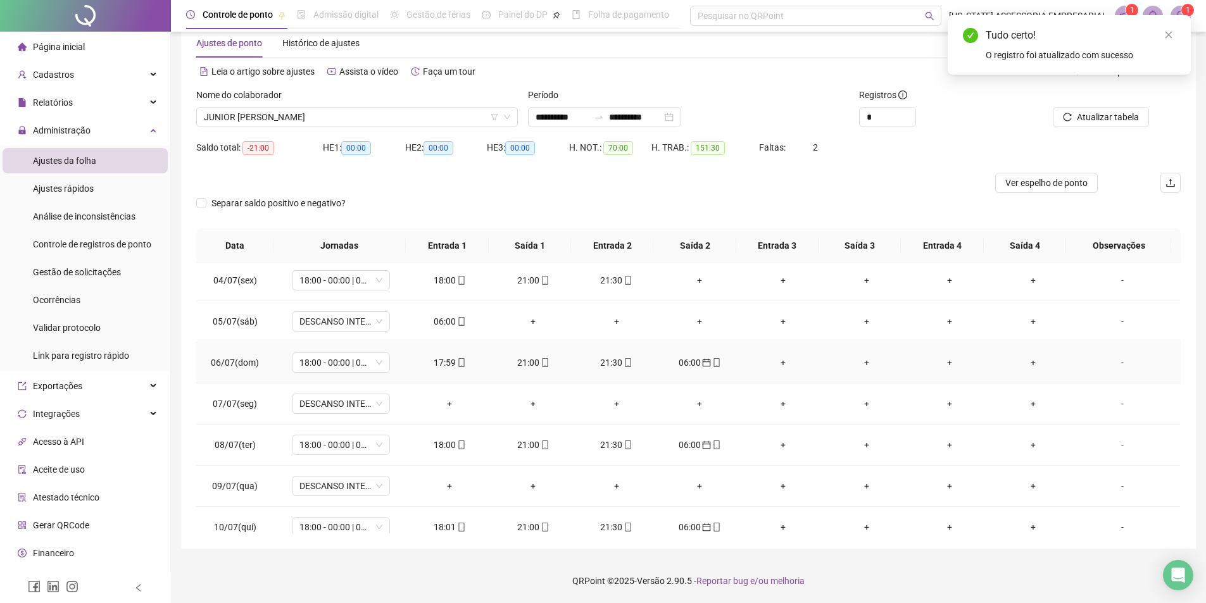
click at [683, 366] on div "06:00" at bounding box center [699, 363] width 63 height 14
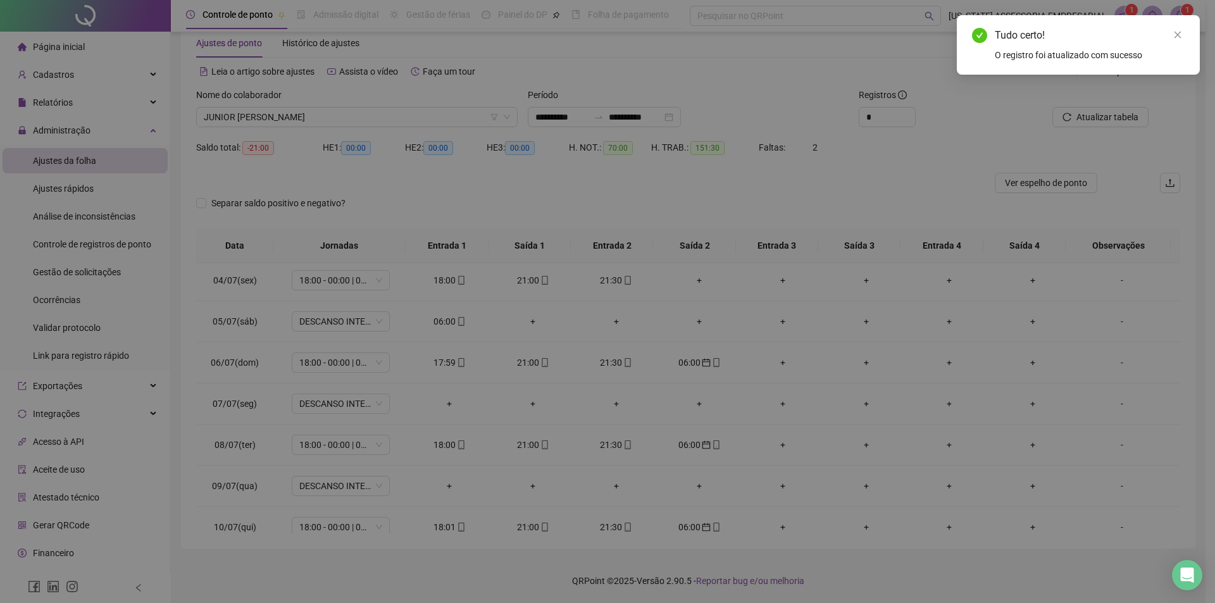
type input "**********"
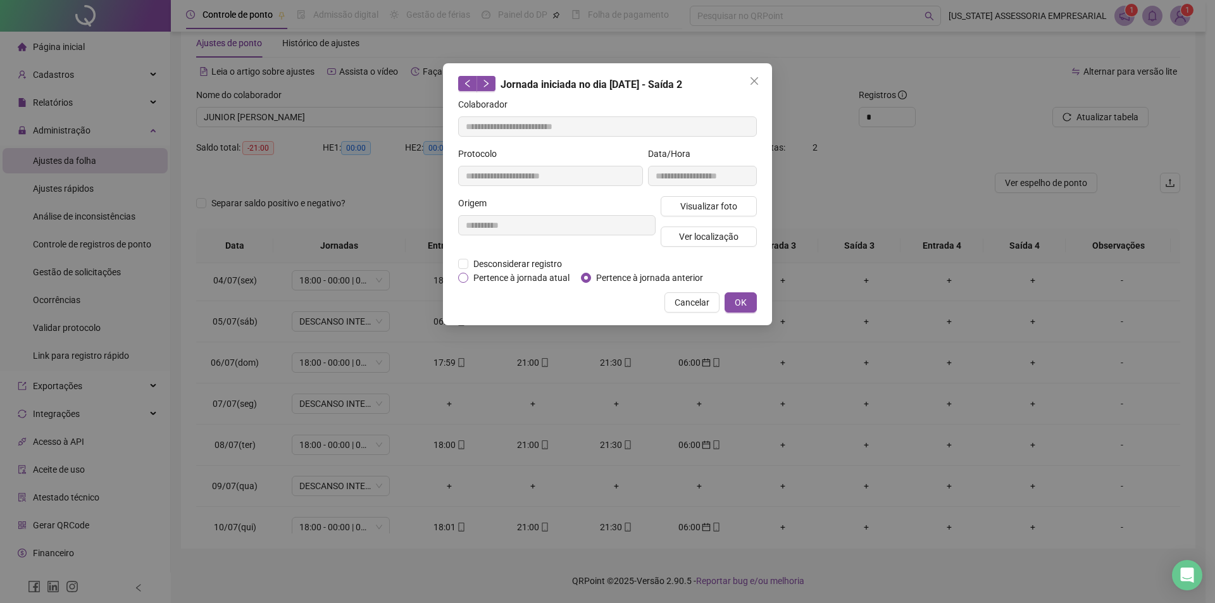
click at [528, 277] on span "Pertence à jornada atual" at bounding box center [521, 278] width 106 height 14
click at [733, 296] on button "OK" at bounding box center [741, 302] width 32 height 20
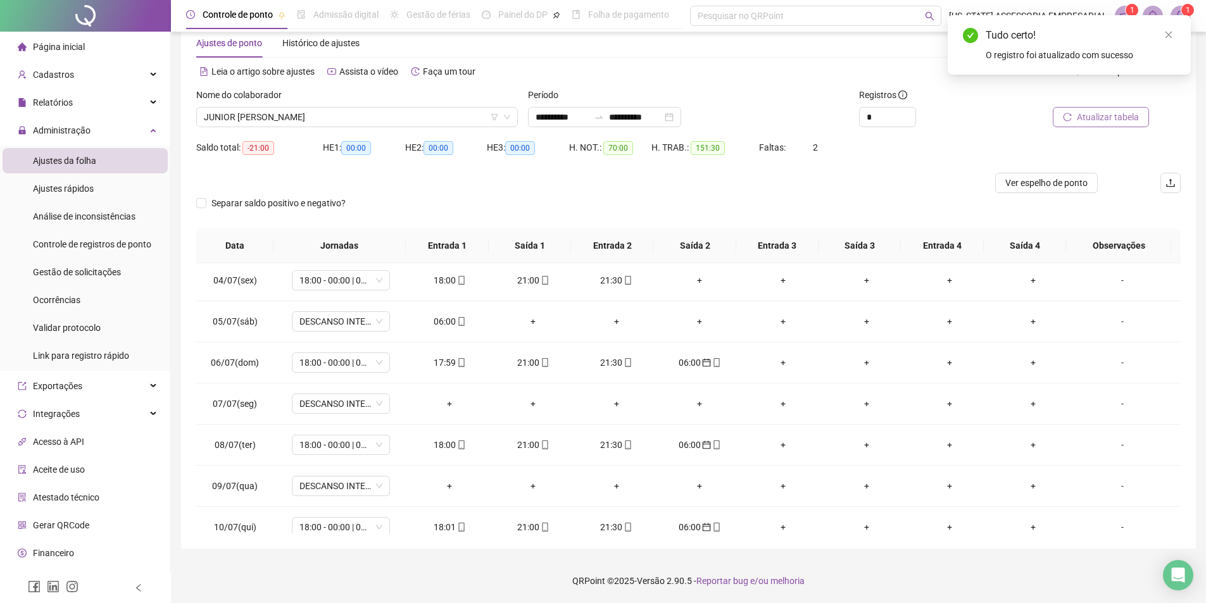
click at [1134, 118] on span "Atualizar tabela" at bounding box center [1107, 117] width 62 height 14
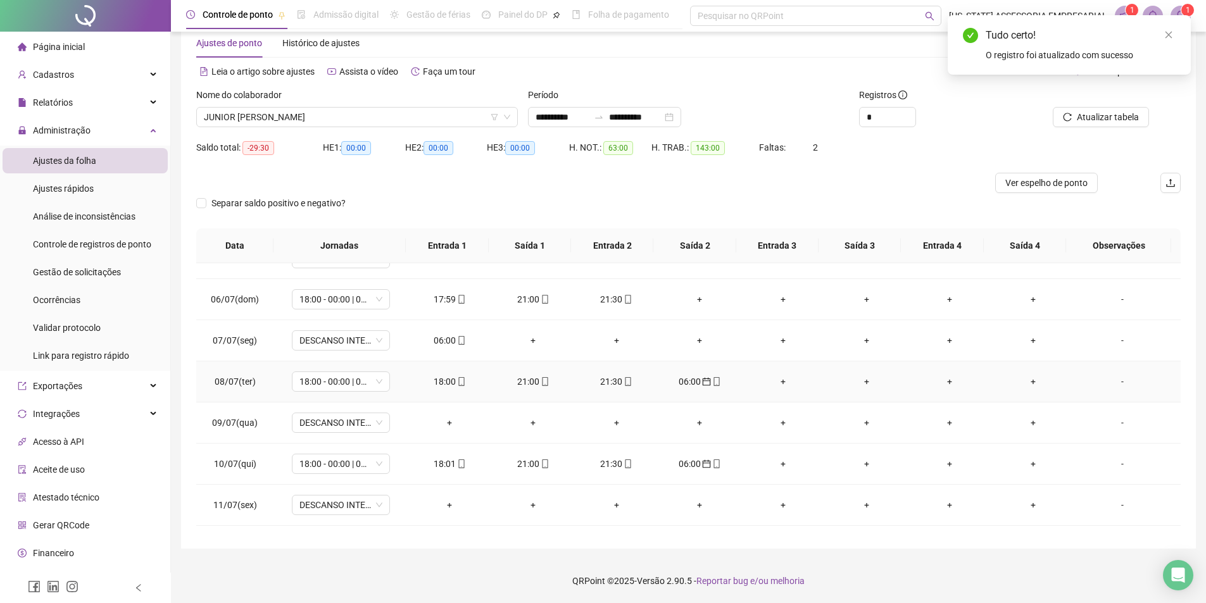
click at [682, 386] on div "06:00" at bounding box center [699, 382] width 63 height 14
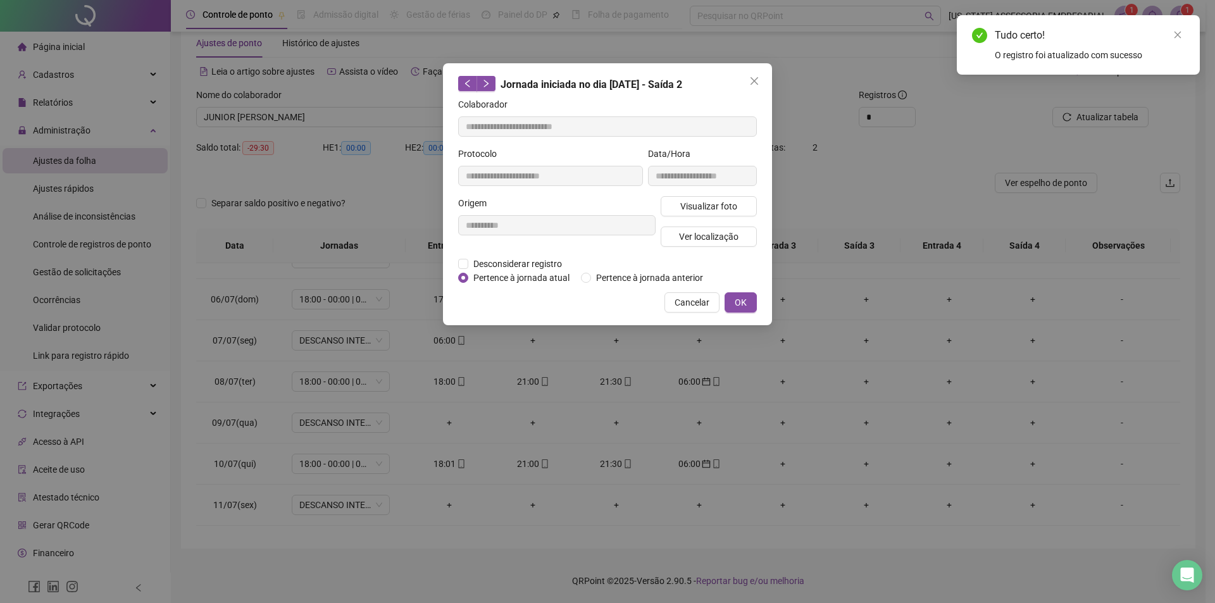
type input "**********"
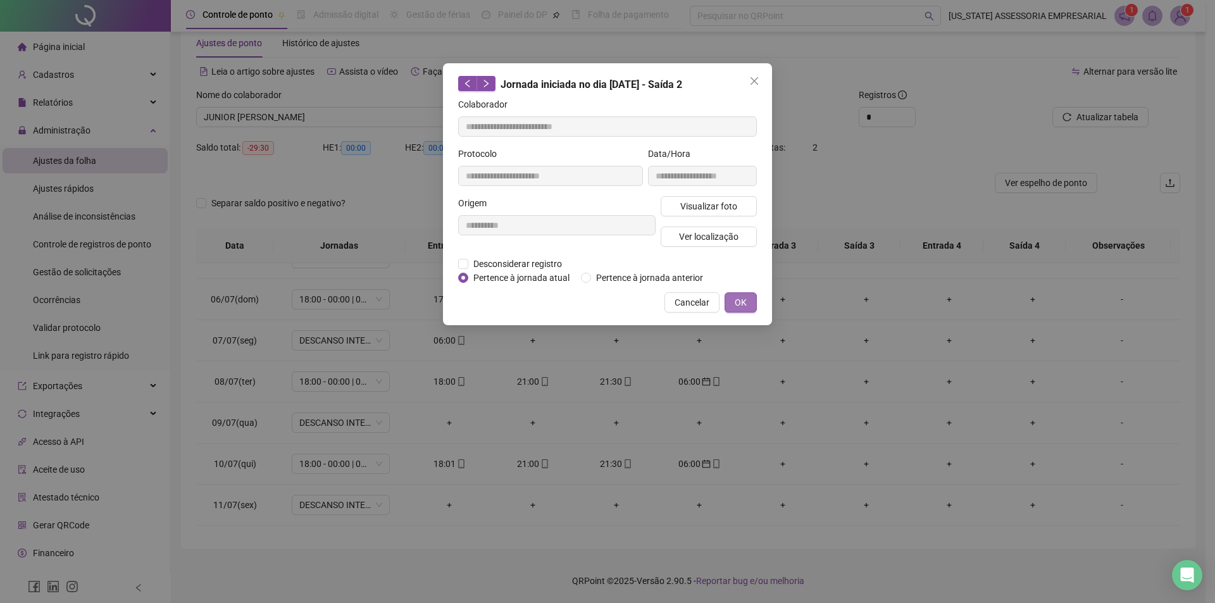
click at [735, 311] on button "OK" at bounding box center [741, 302] width 32 height 20
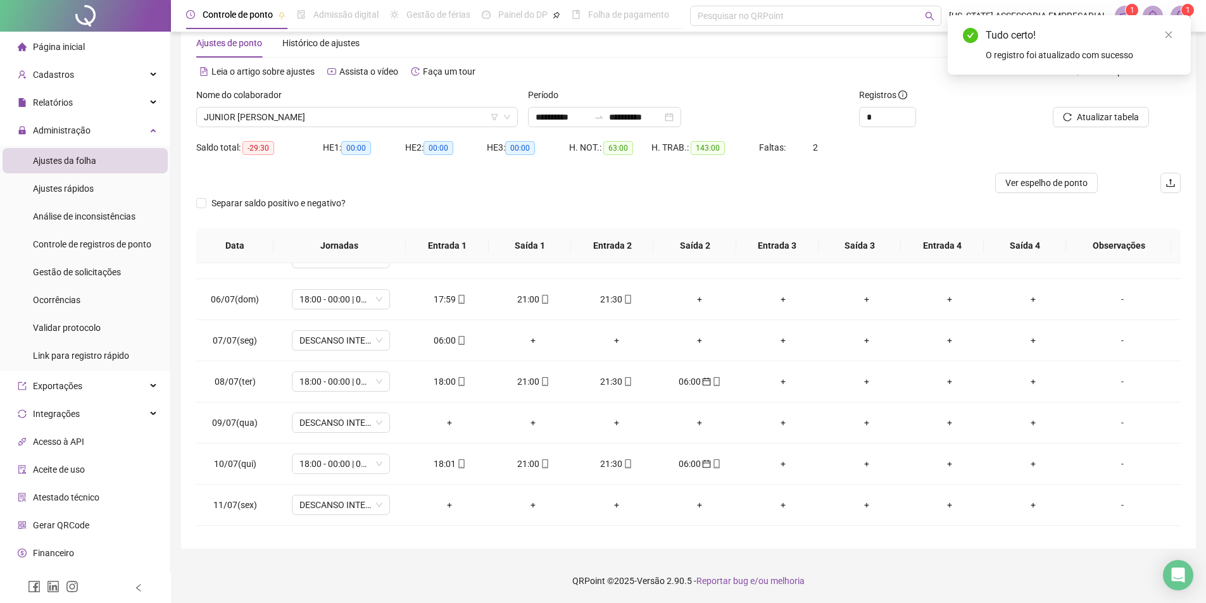
drag, startPoint x: 1133, startPoint y: 97, endPoint x: 1130, endPoint y: 111, distance: 14.4
click at [1133, 100] on div at bounding box center [1087, 97] width 124 height 19
click at [1128, 113] on span "Atualizar tabela" at bounding box center [1107, 117] width 62 height 14
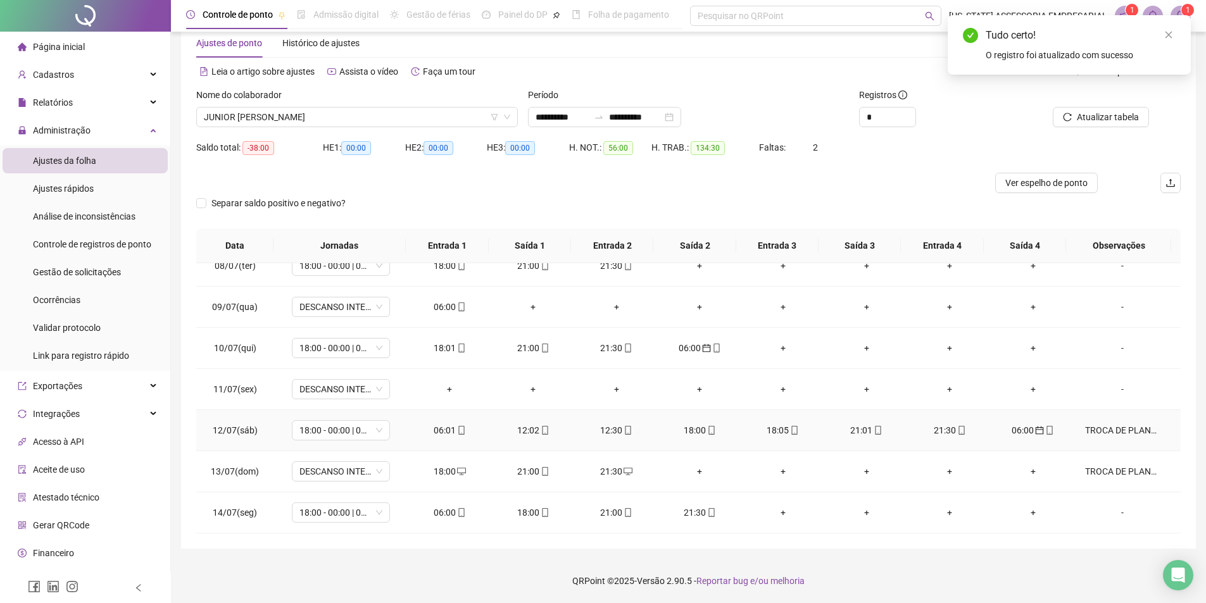
scroll to position [316, 0]
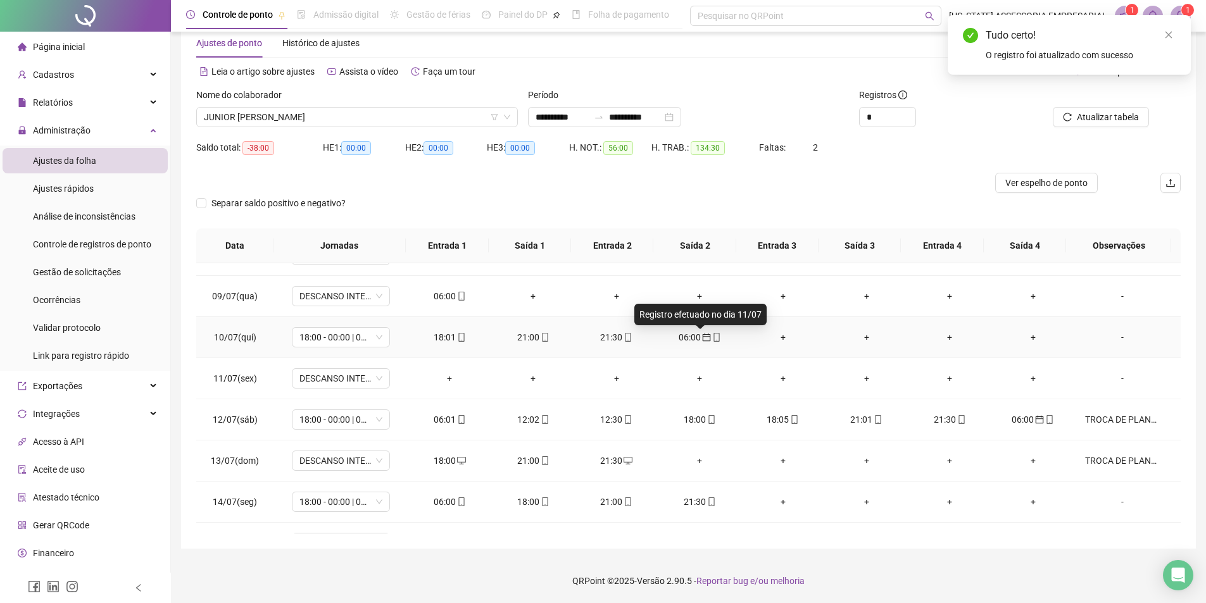
click at [702, 334] on icon "calendar" at bounding box center [706, 338] width 8 height 8
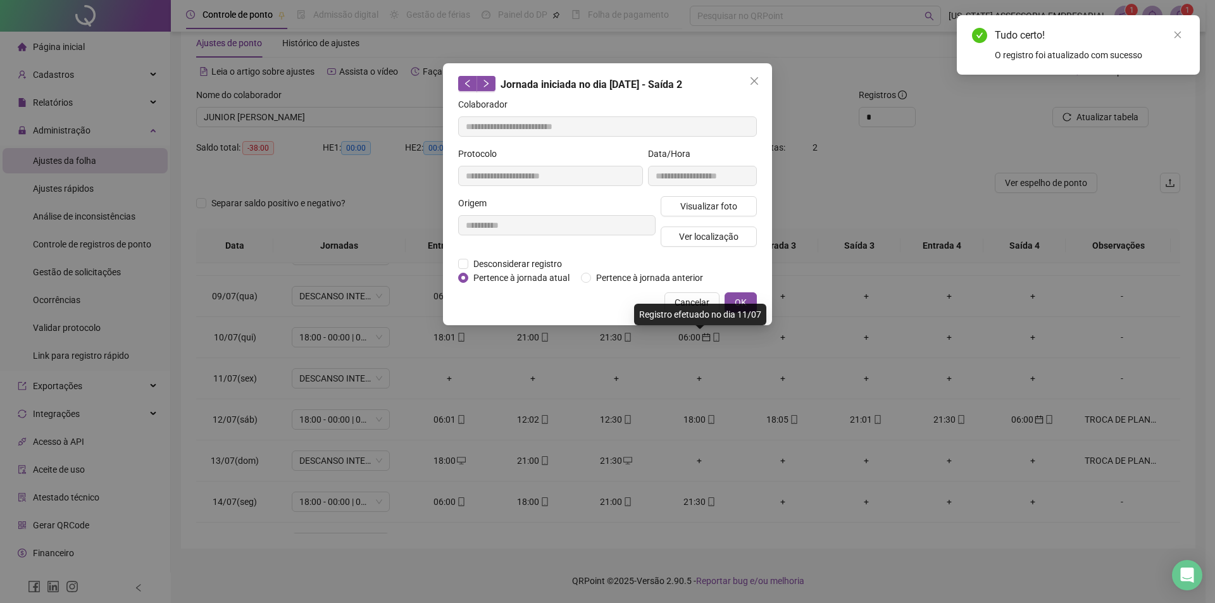
type input "**********"
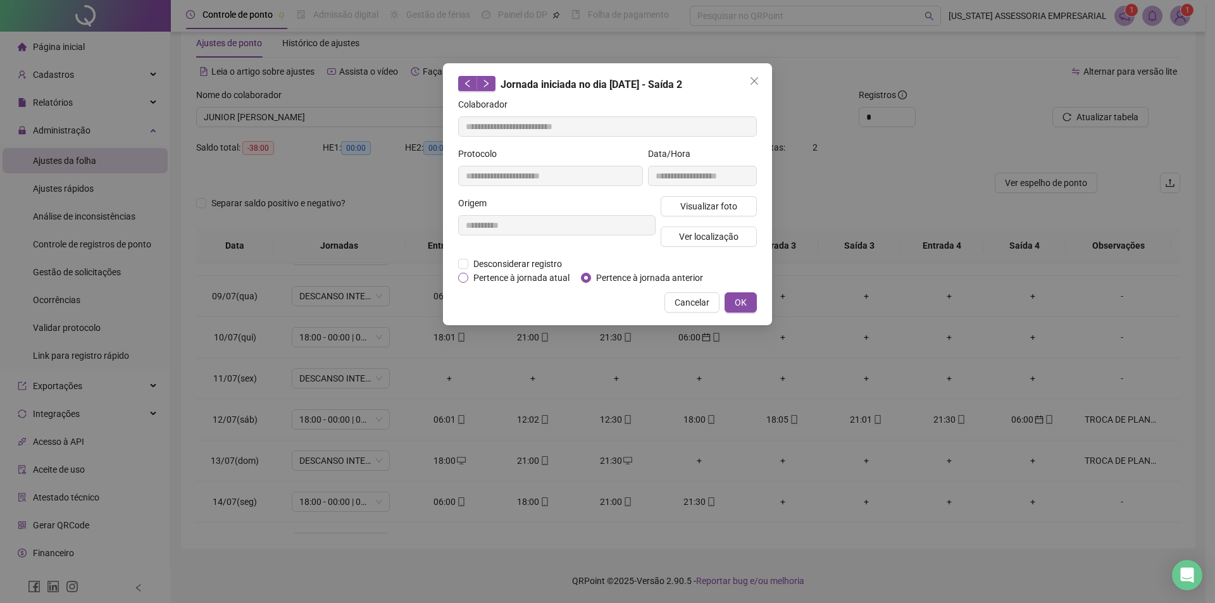
click at [529, 274] on span "Pertence à jornada atual" at bounding box center [521, 278] width 106 height 14
click at [736, 301] on span "OK" at bounding box center [741, 303] width 12 height 14
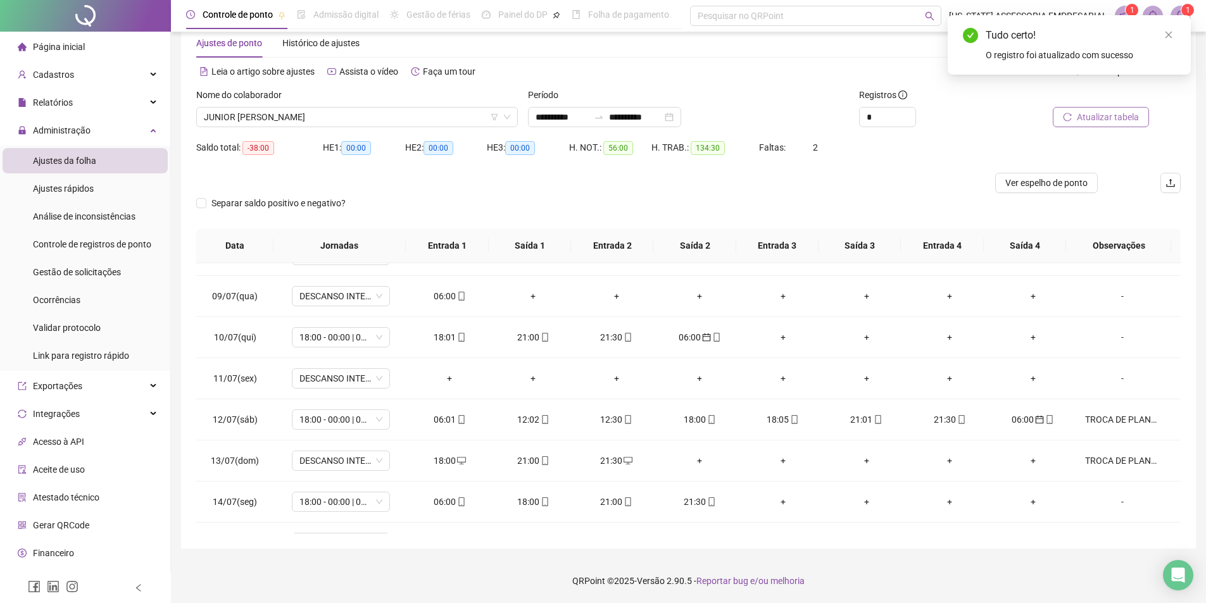
click at [1096, 123] on span "Atualizar tabela" at bounding box center [1107, 117] width 62 height 14
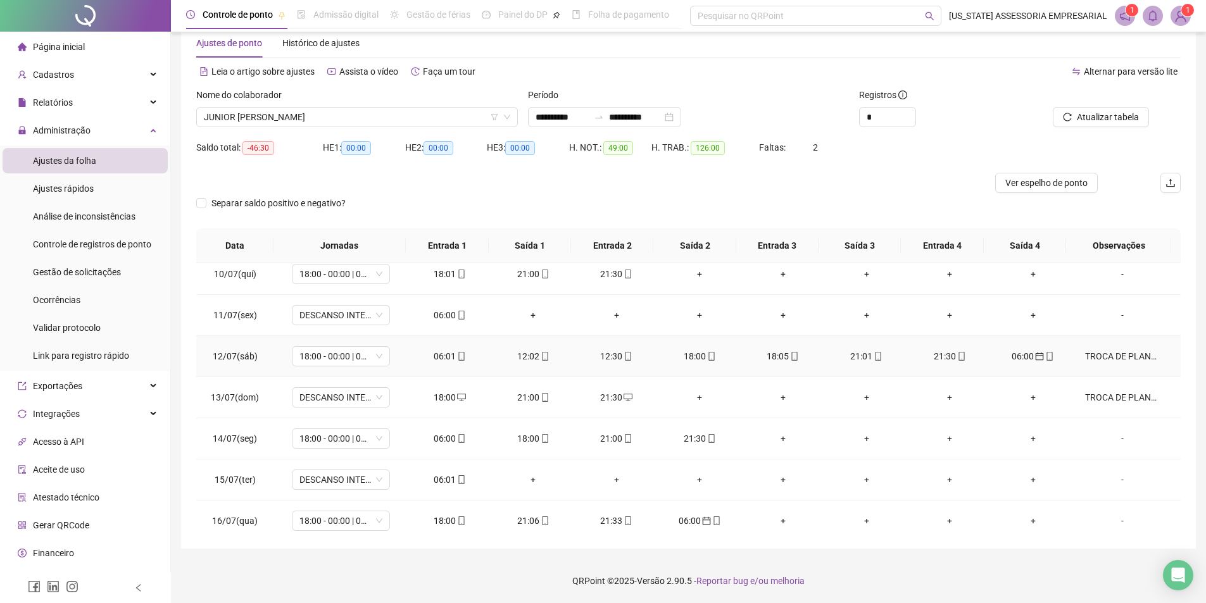
click at [1114, 355] on div "TROCA DE PLANTÃO COM FUNC.ALEX VIEIRA NASCIMENTO" at bounding box center [1122, 356] width 75 height 14
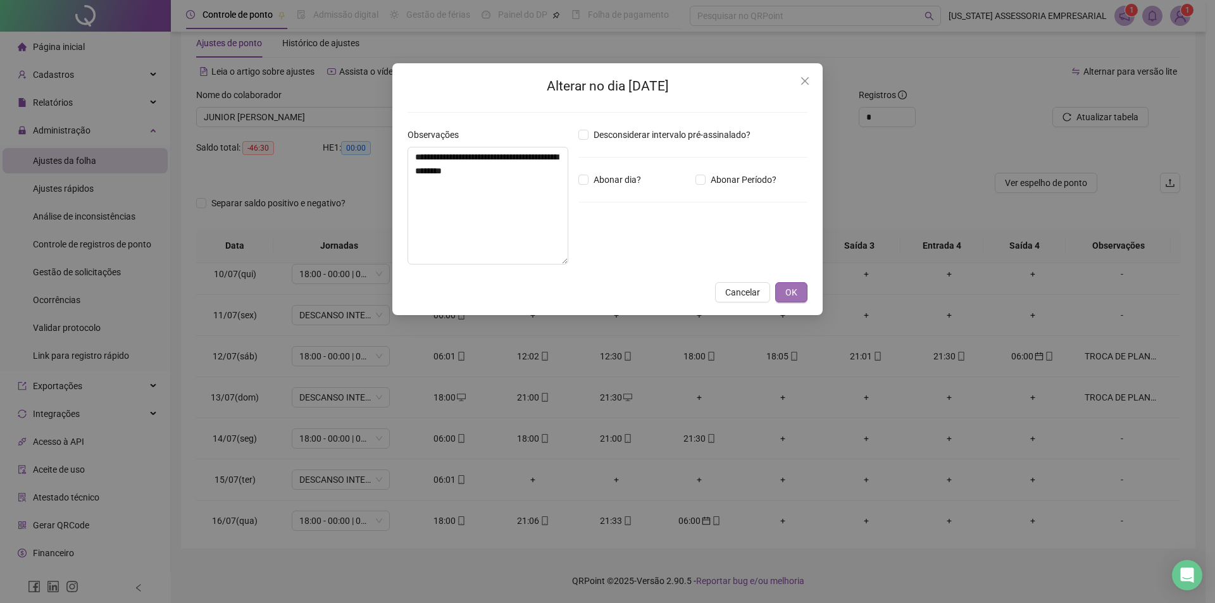
click at [779, 292] on button "OK" at bounding box center [791, 292] width 32 height 20
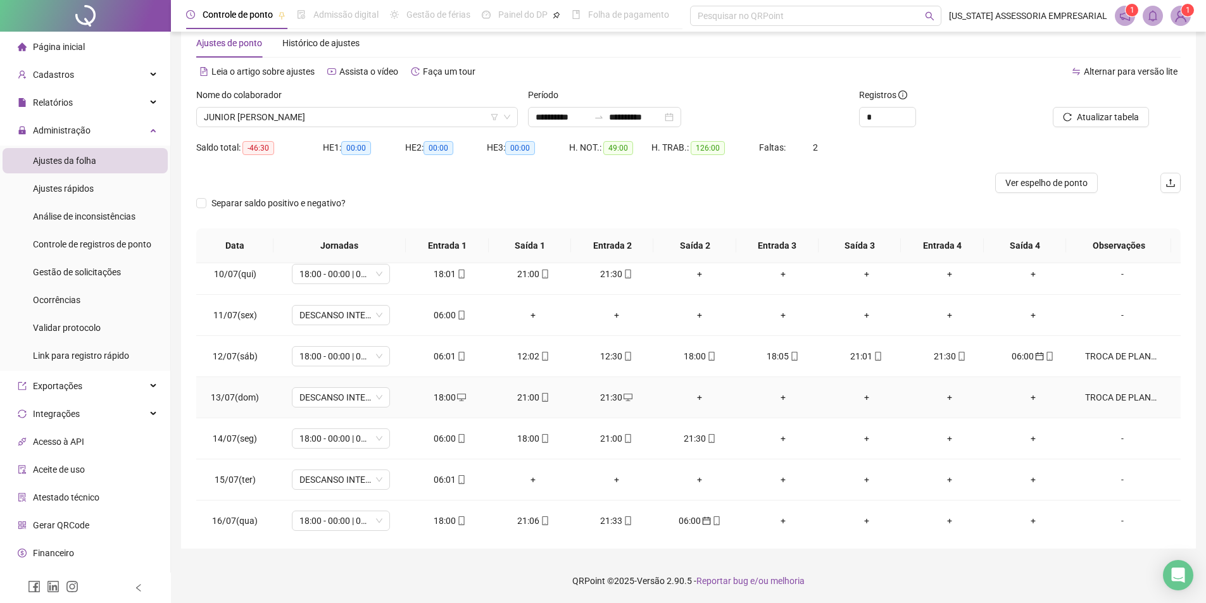
click at [1098, 396] on div "TROCA DE PLANTÃO COM FUNC. WEBSON SOUSA ALVES" at bounding box center [1122, 397] width 75 height 14
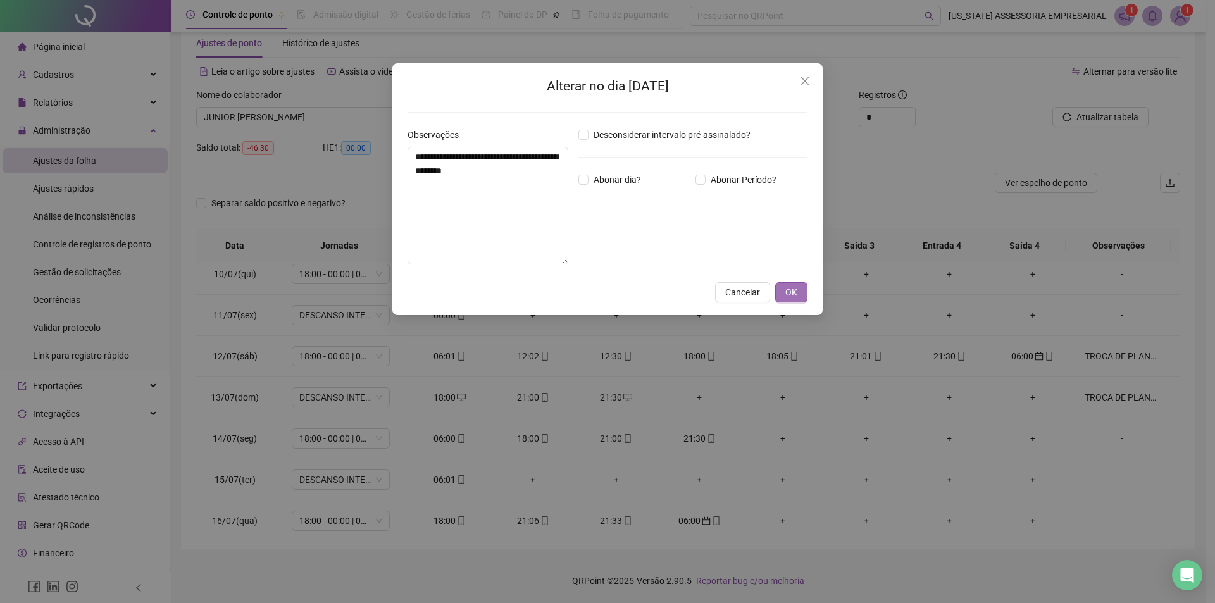
click at [797, 287] on span "OK" at bounding box center [791, 292] width 12 height 14
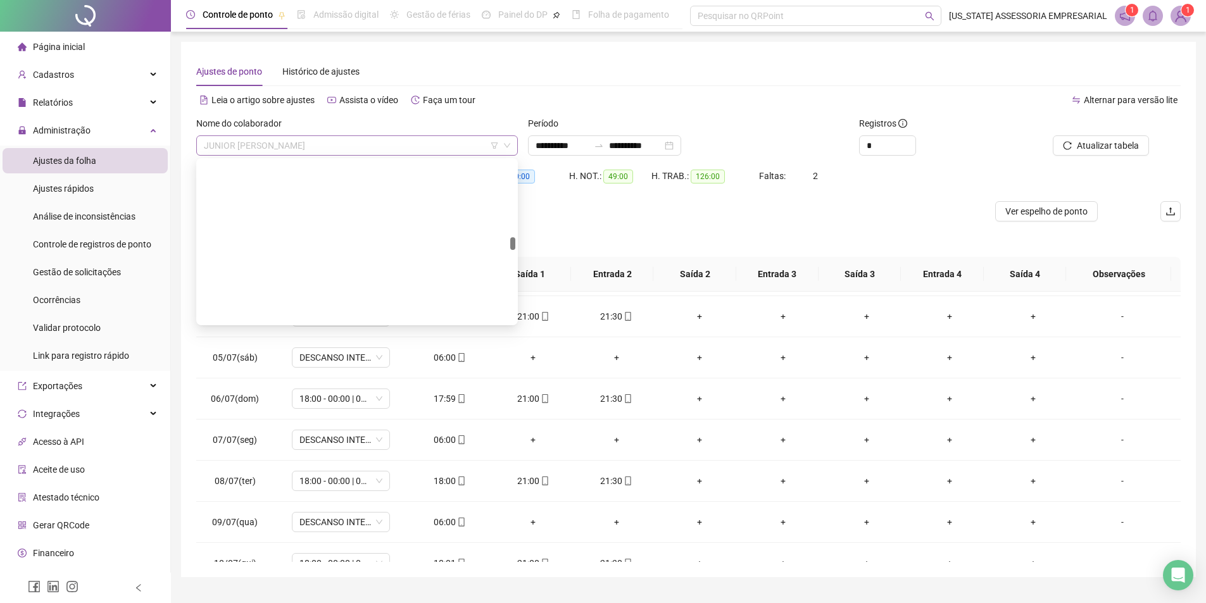
scroll to position [15107, 0]
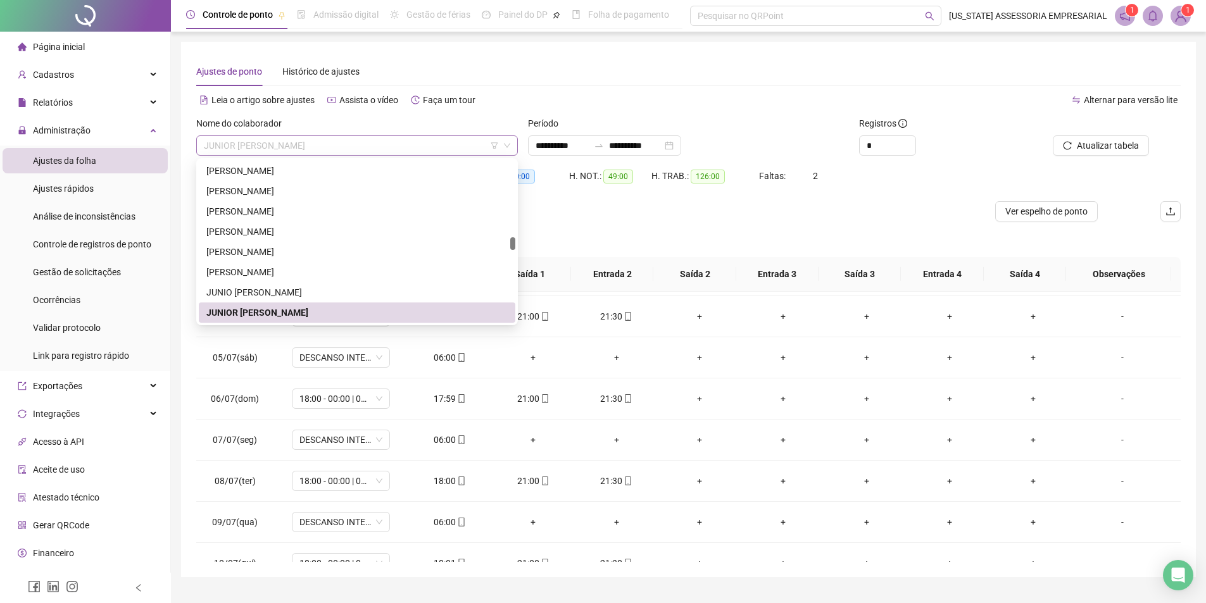
click at [392, 142] on span "JUNIOR CESAR NUNES DA SILVA" at bounding box center [357, 145] width 306 height 19
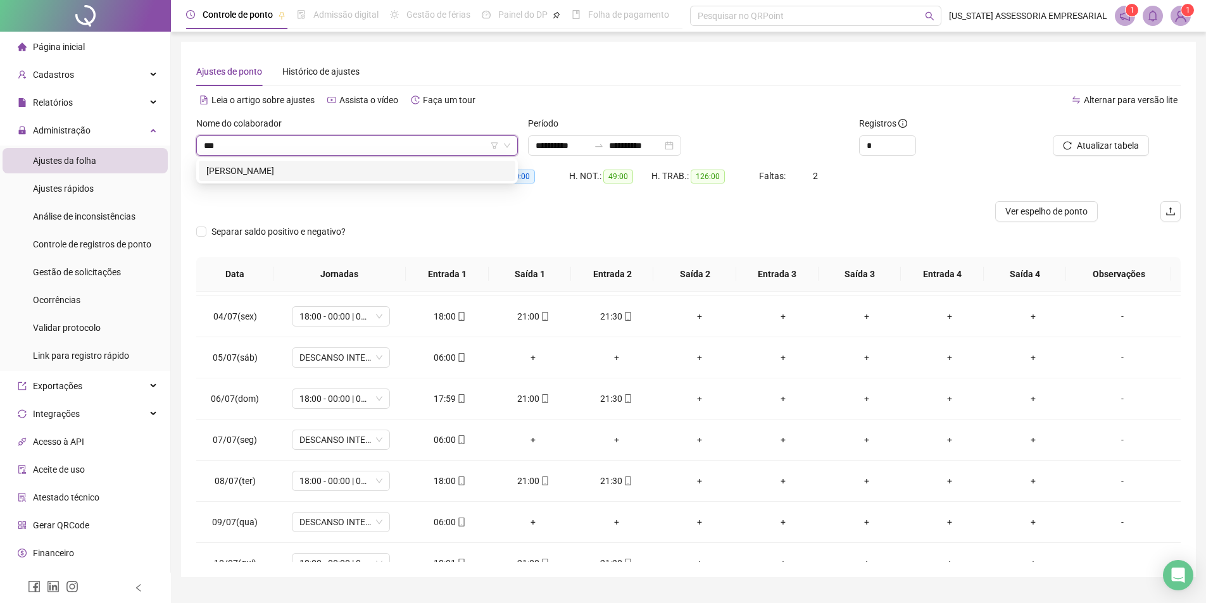
scroll to position [0, 0]
type input "********"
click at [299, 171] on div "ZACARIAS RODRIGUES BATISTA" at bounding box center [356, 171] width 301 height 14
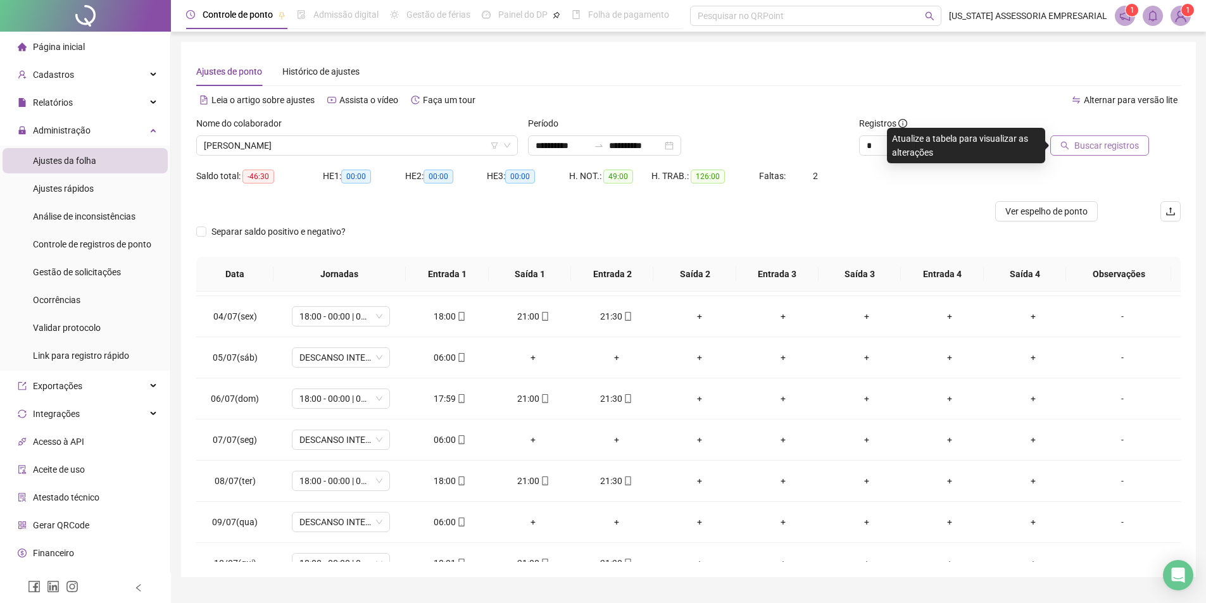
click at [1099, 149] on span "Buscar registros" at bounding box center [1106, 146] width 65 height 14
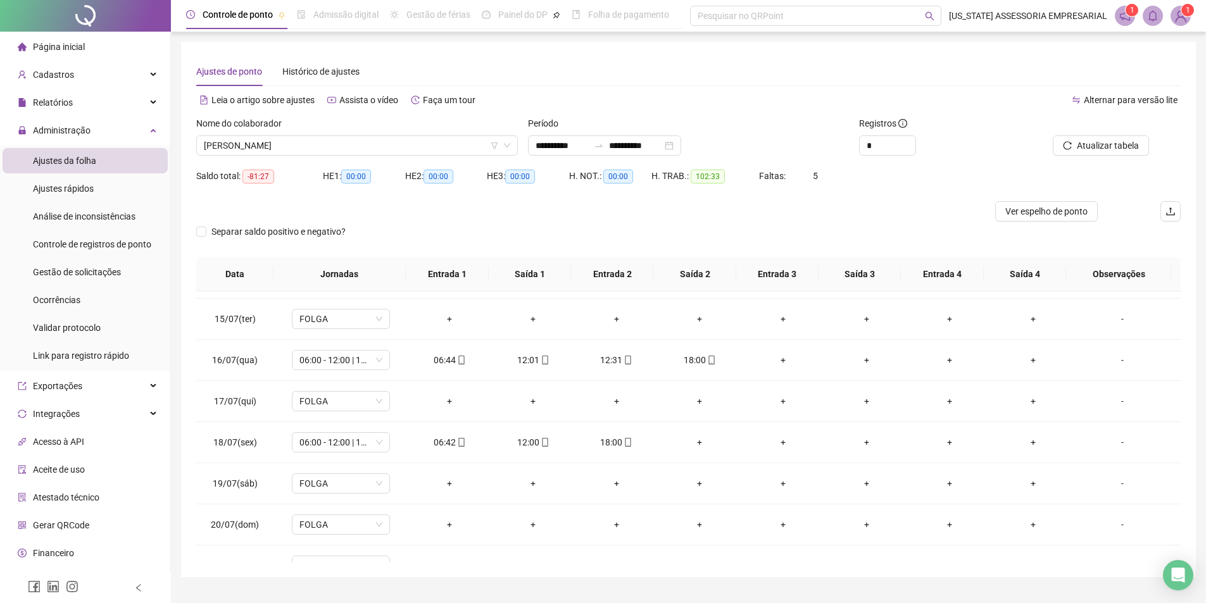
scroll to position [570, 0]
click at [687, 442] on div "+" at bounding box center [699, 442] width 63 height 14
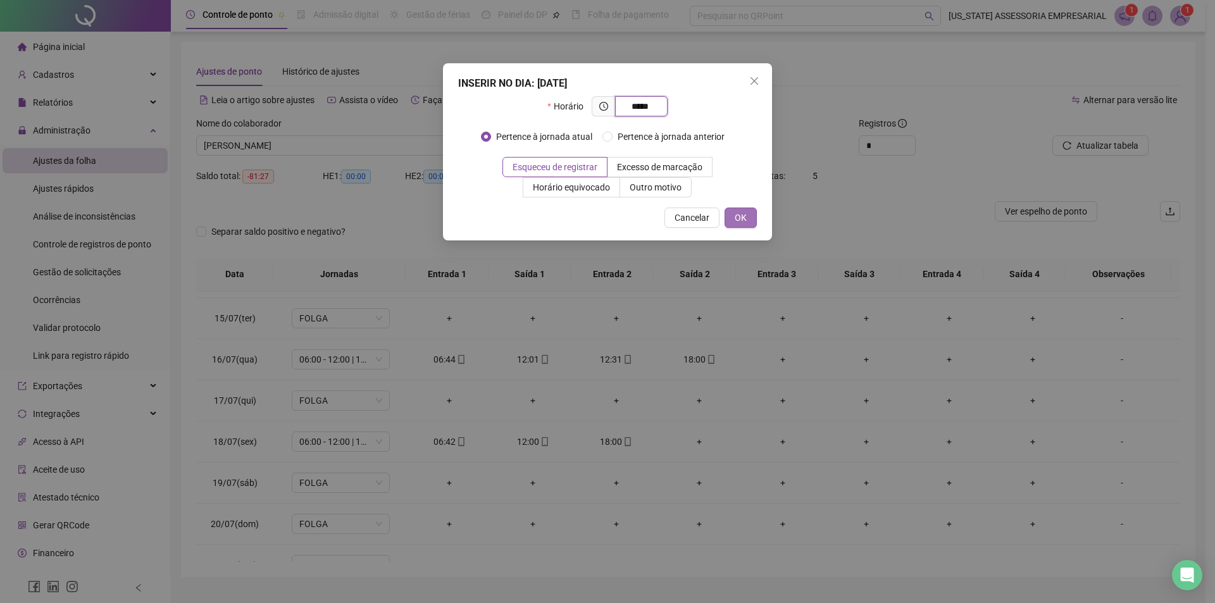
type input "*****"
click at [742, 213] on span "OK" at bounding box center [741, 218] width 12 height 14
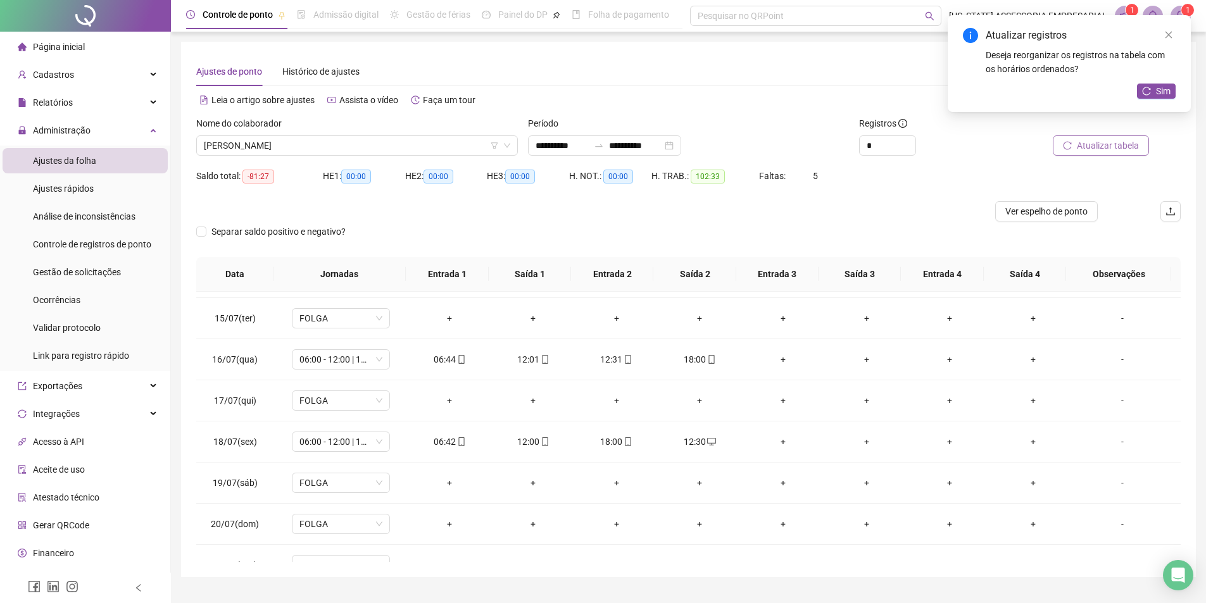
click at [1124, 138] on button "Atualizar tabela" at bounding box center [1100, 145] width 96 height 20
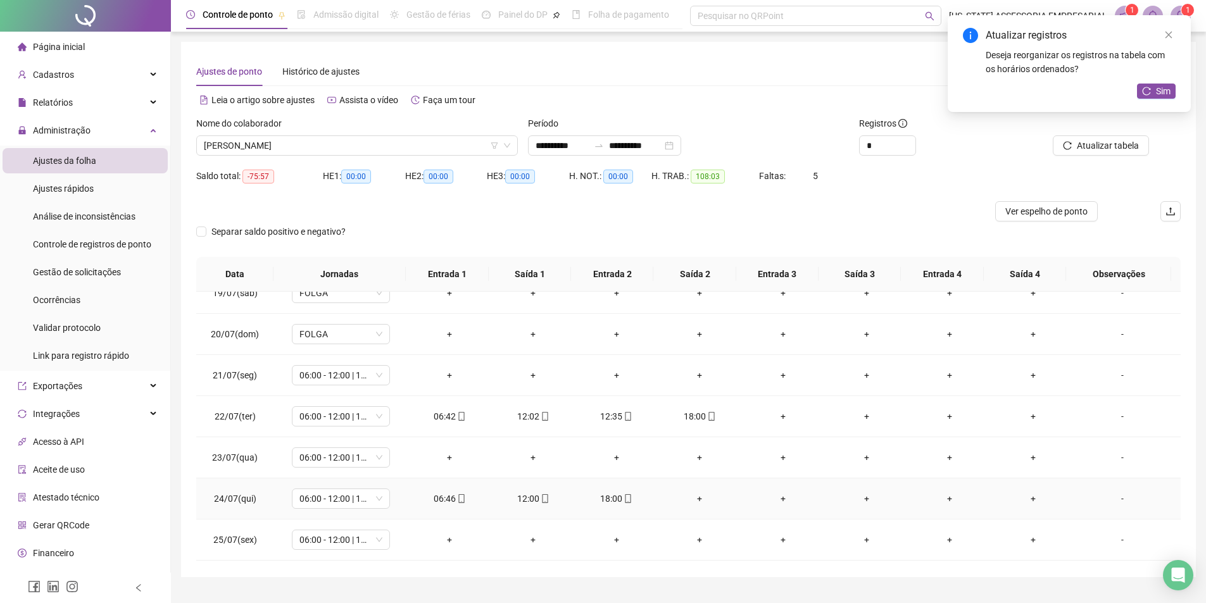
click at [689, 492] on div "+" at bounding box center [699, 499] width 63 height 14
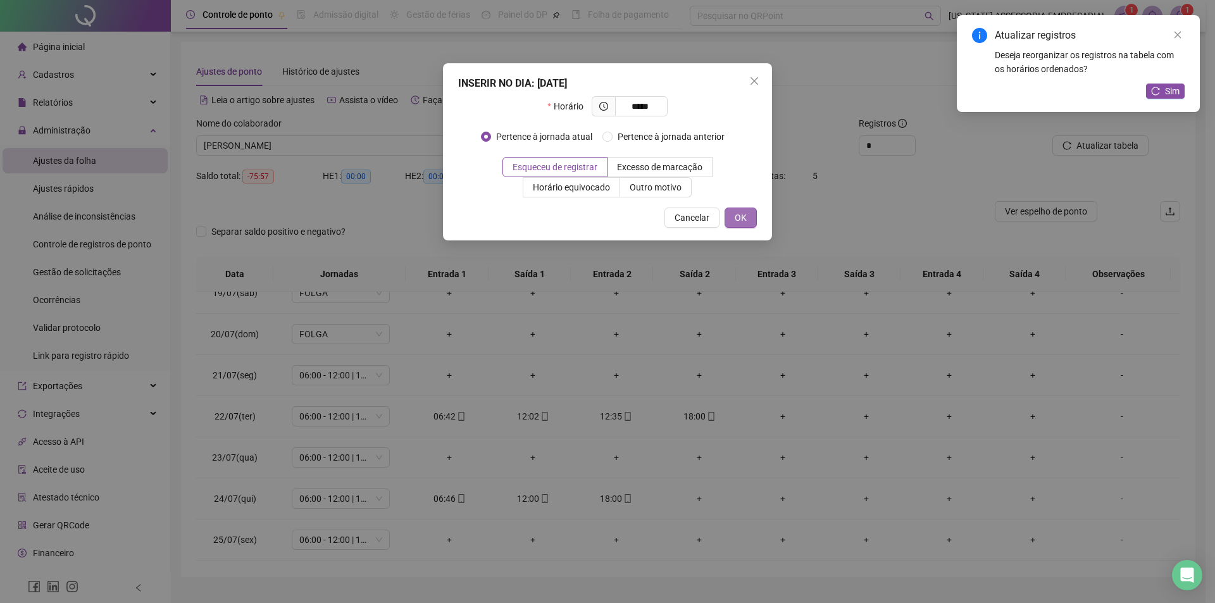
type input "*****"
click at [743, 215] on span "OK" at bounding box center [741, 218] width 12 height 14
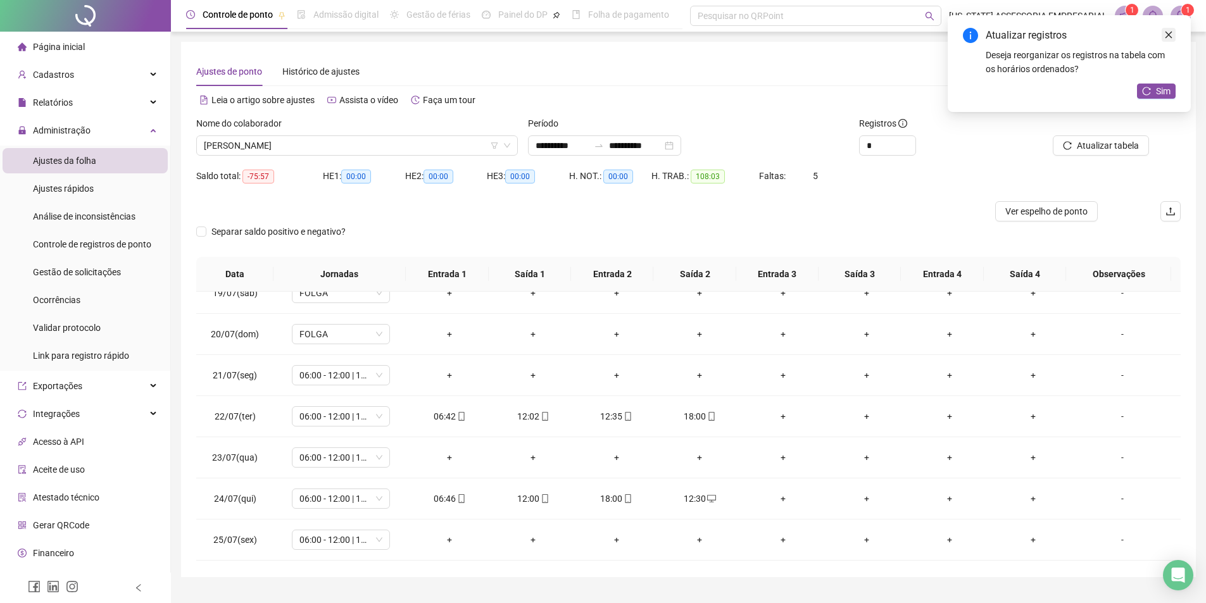
click at [1173, 30] on link "Close" at bounding box center [1168, 35] width 14 height 14
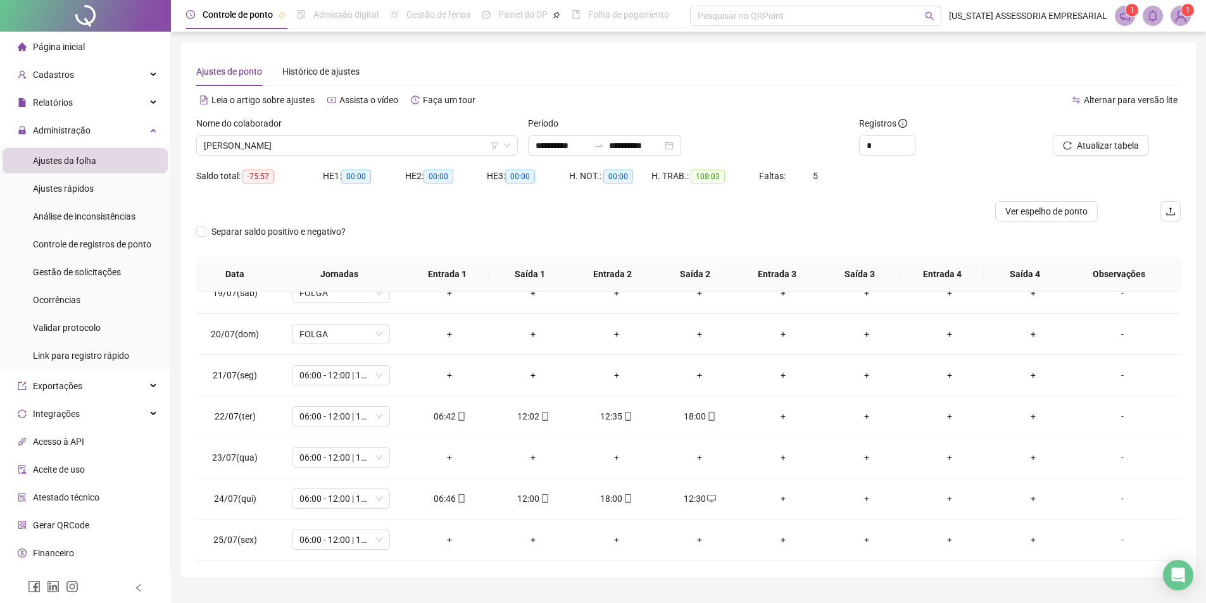
click at [1095, 156] on div "Atualizar tabela" at bounding box center [1103, 140] width 166 height 49
click at [1102, 140] on span "Atualizar tabela" at bounding box center [1107, 146] width 62 height 14
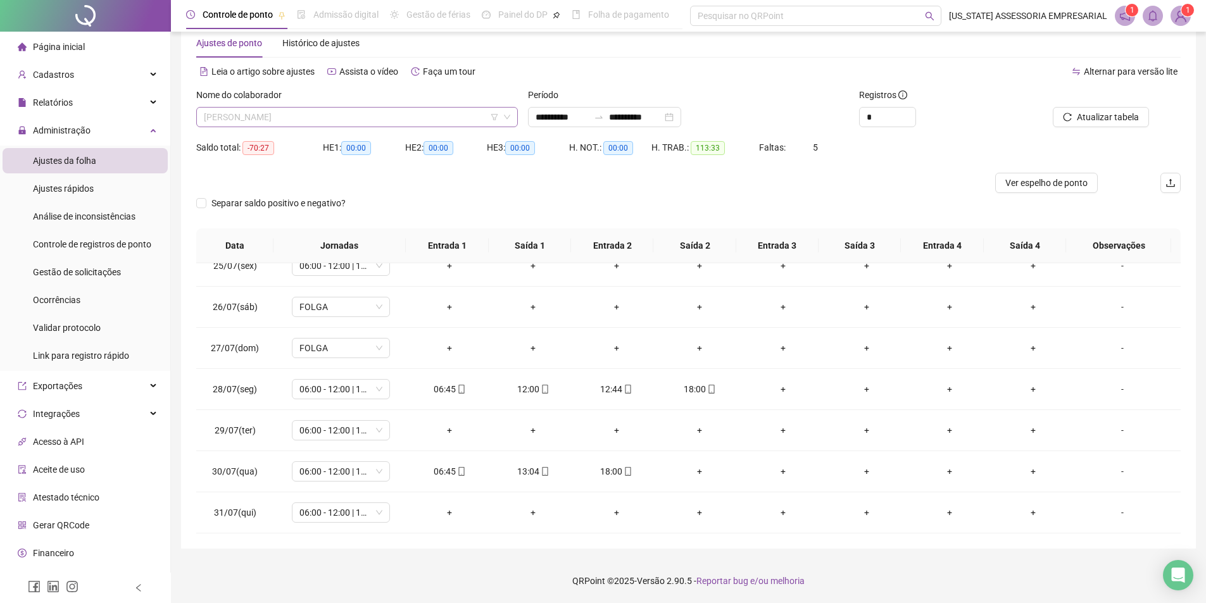
scroll to position [29324, 0]
click at [412, 111] on span "ZACARIAS RODRIGUES BATISTA" at bounding box center [357, 117] width 306 height 19
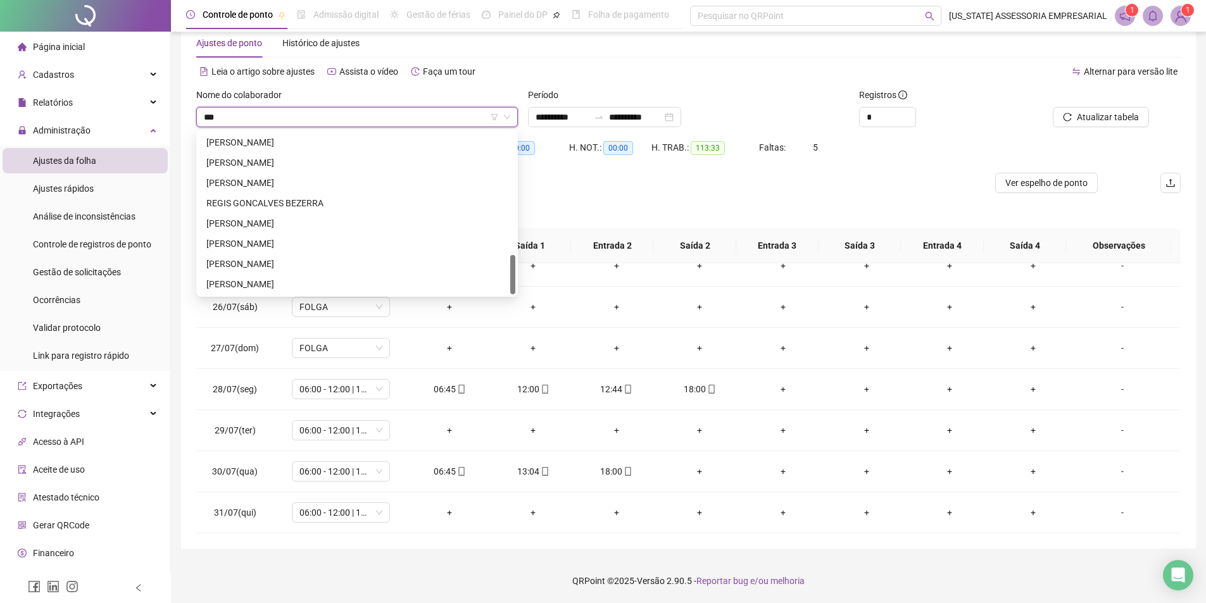
scroll to position [0, 0]
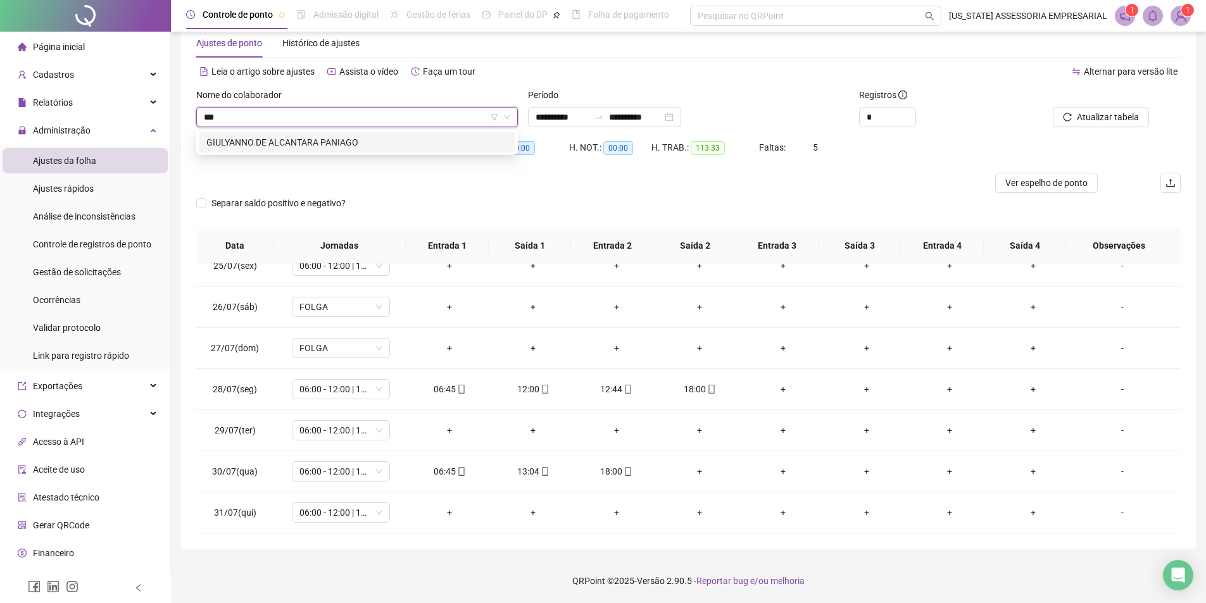
type input "**"
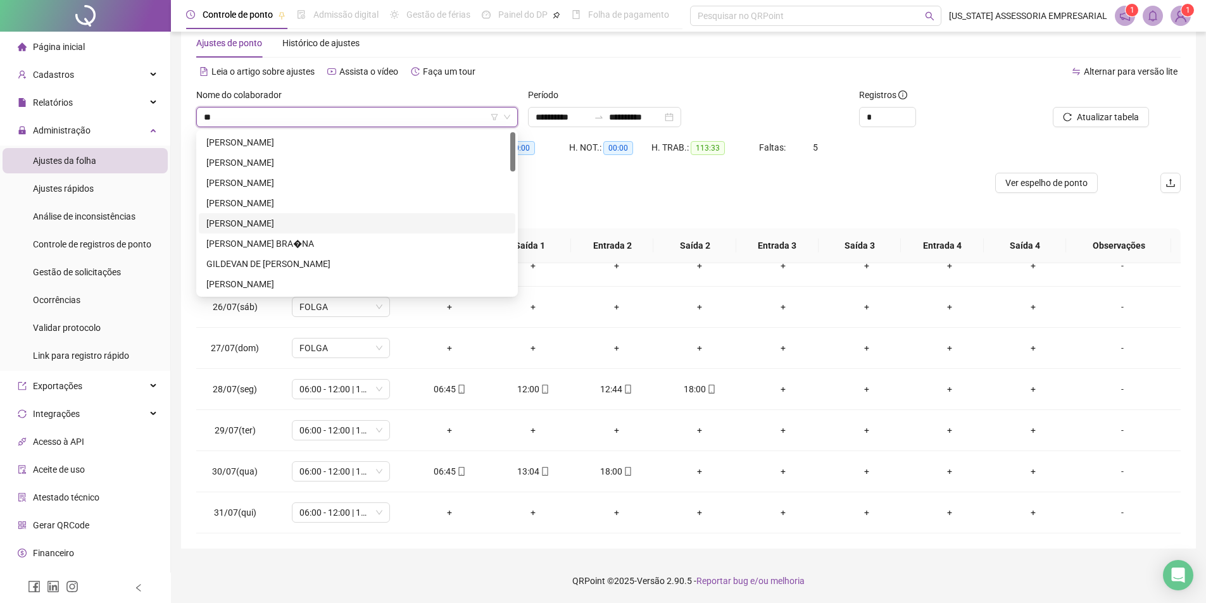
click at [312, 228] on div "GILBERTO TAVARES DE AZEVEDO" at bounding box center [356, 223] width 301 height 14
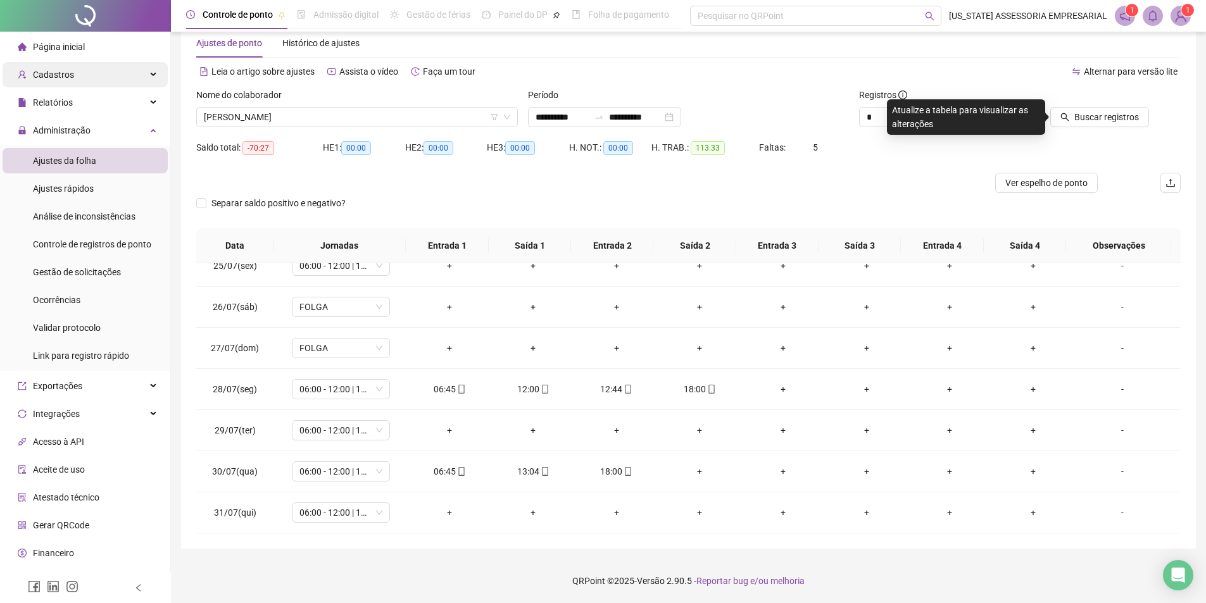
click at [61, 70] on span "Cadastros" at bounding box center [53, 75] width 41 height 10
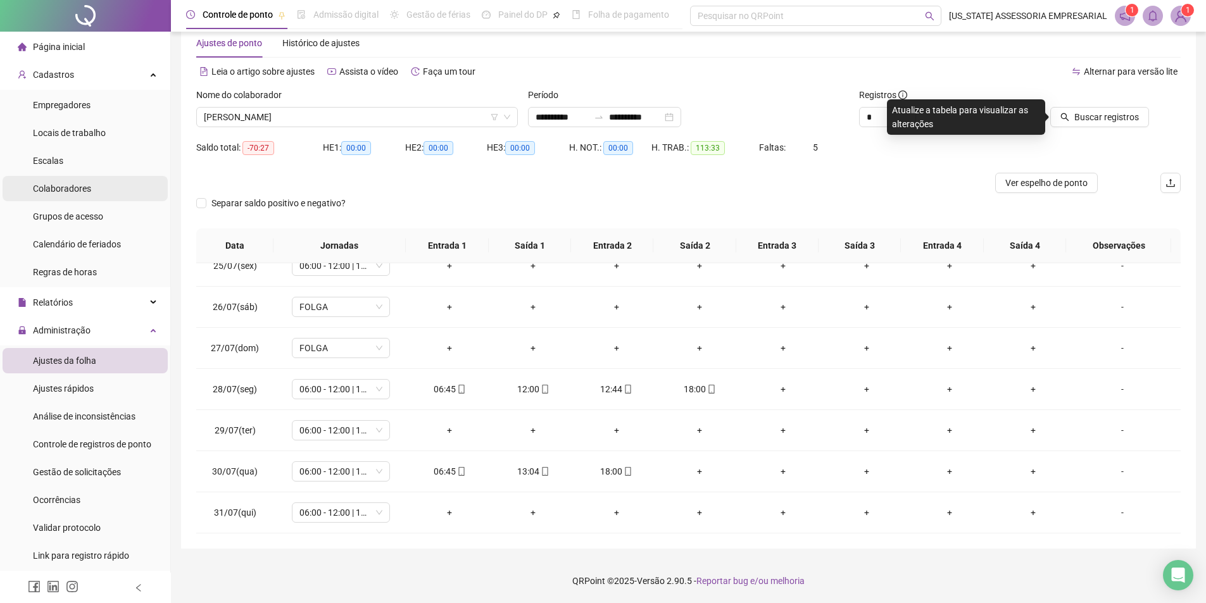
click at [94, 192] on li "Colaboradores" at bounding box center [85, 188] width 165 height 25
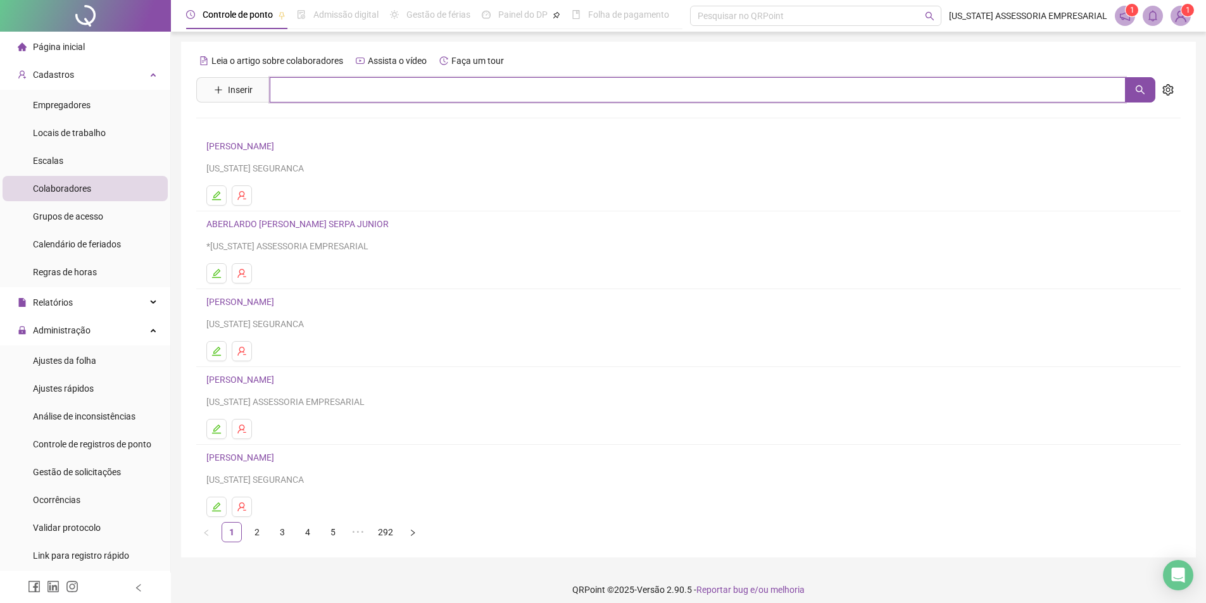
click at [418, 93] on input "text" at bounding box center [698, 89] width 856 height 25
click at [1137, 94] on icon "search" at bounding box center [1140, 90] width 10 height 10
click at [285, 94] on input "********" at bounding box center [698, 89] width 856 height 25
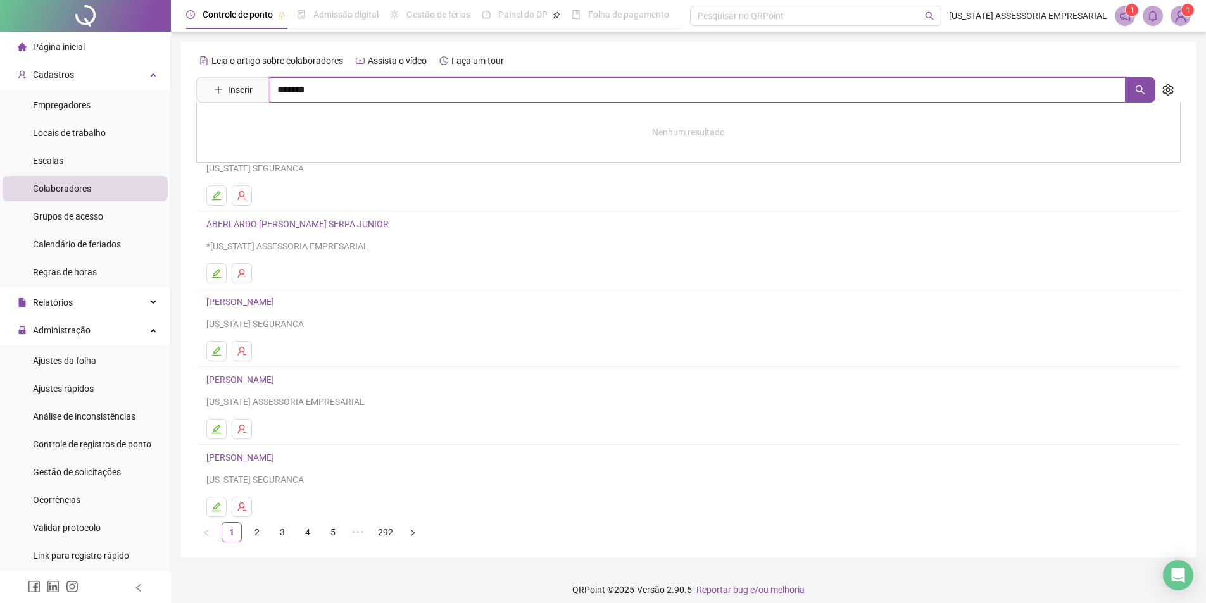
click at [425, 85] on input "*******" at bounding box center [698, 89] width 856 height 25
type input "*"
click at [1147, 90] on button "button" at bounding box center [1140, 89] width 30 height 25
type input "********"
click at [287, 178] on link "GILBERTO TAVARES DE AZEVEDO" at bounding box center [254, 182] width 68 height 10
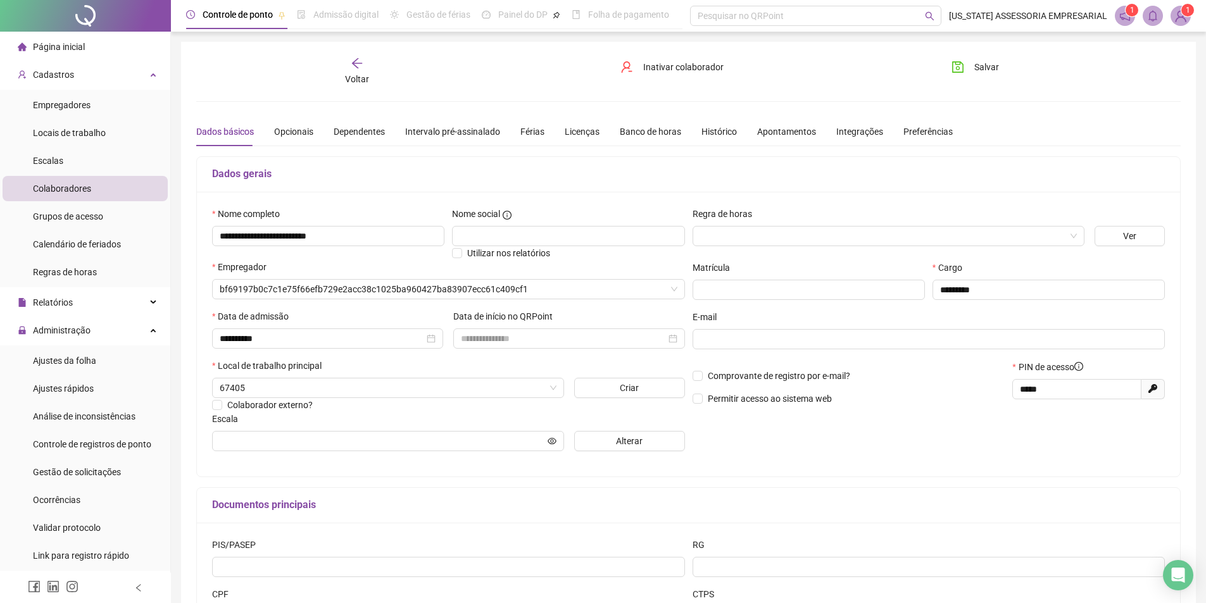
type input "**********"
drag, startPoint x: 349, startPoint y: 58, endPoint x: 349, endPoint y: 65, distance: 7.0
click at [349, 65] on div "Voltar" at bounding box center [357, 71] width 156 height 29
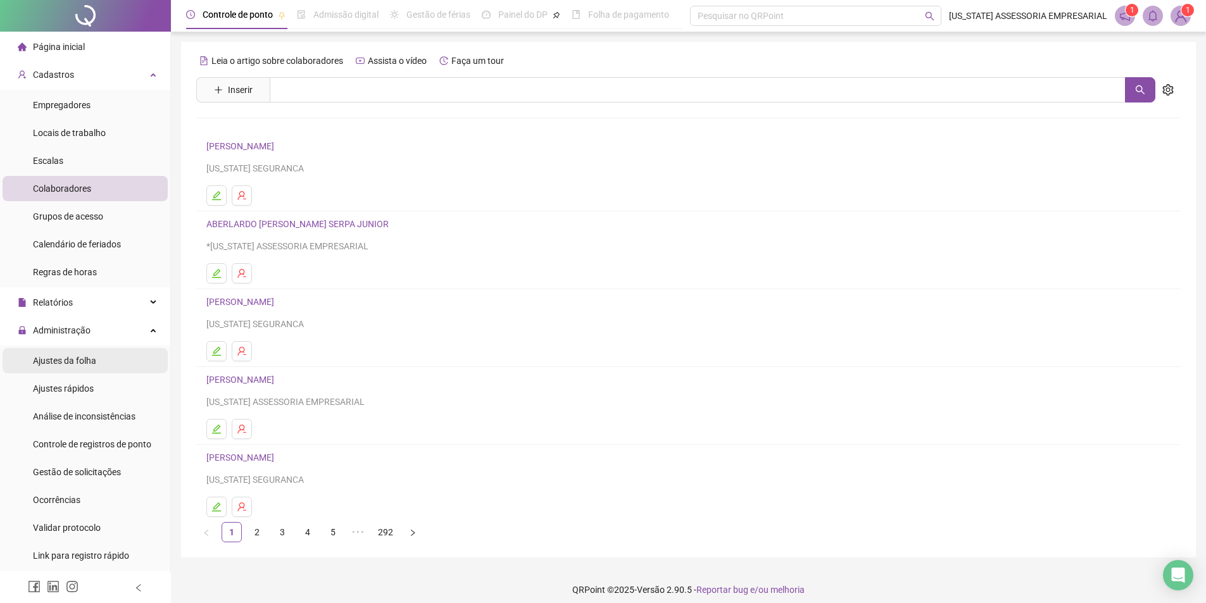
click at [73, 368] on div "Ajustes da folha" at bounding box center [64, 360] width 63 height 25
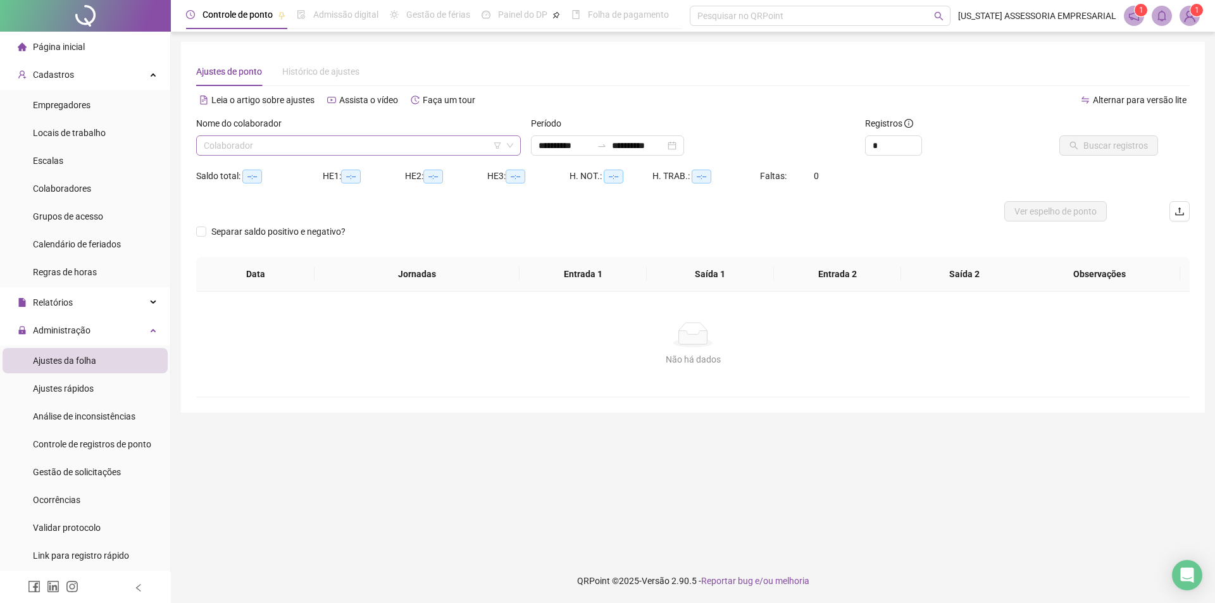
type input "**********"
click at [389, 140] on input "search" at bounding box center [353, 145] width 298 height 19
type input "*****"
click at [325, 167] on div "WELTON FERREIRA DE SOUSA" at bounding box center [358, 171] width 304 height 14
click at [1123, 151] on span "Buscar registros" at bounding box center [1115, 146] width 65 height 14
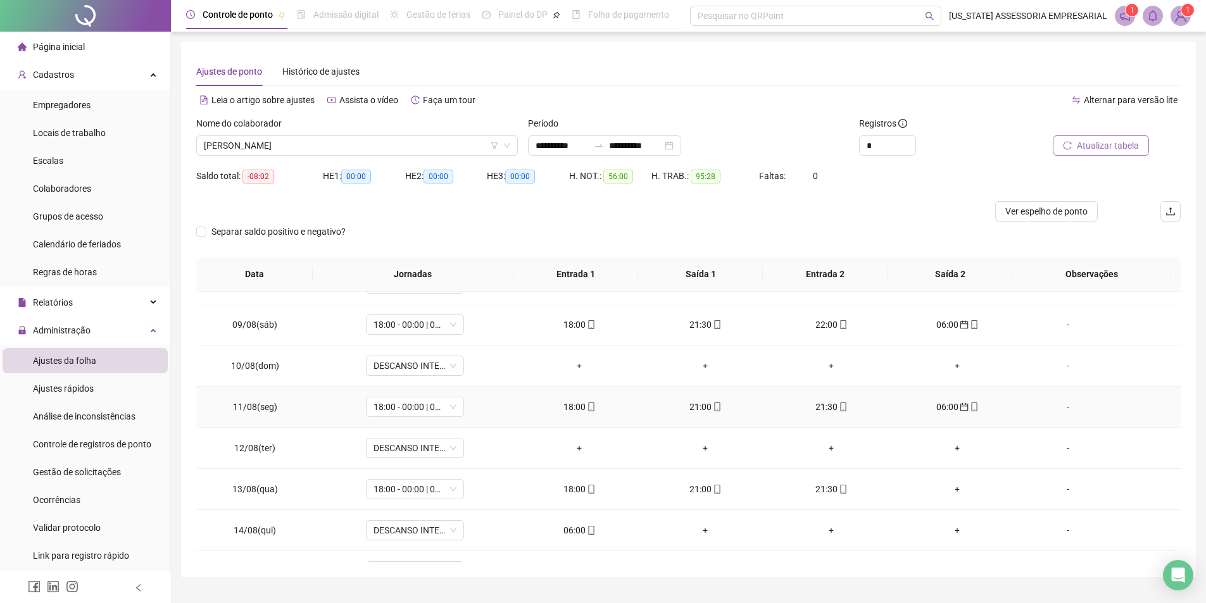
scroll to position [190, 0]
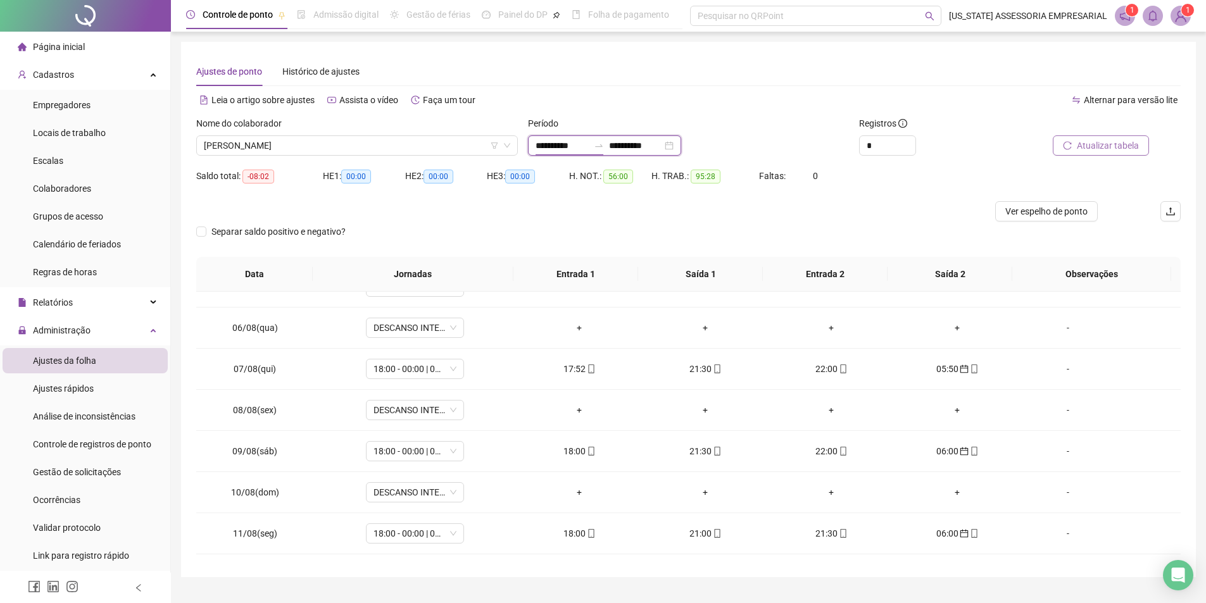
click at [535, 147] on input "**********" at bounding box center [561, 146] width 53 height 14
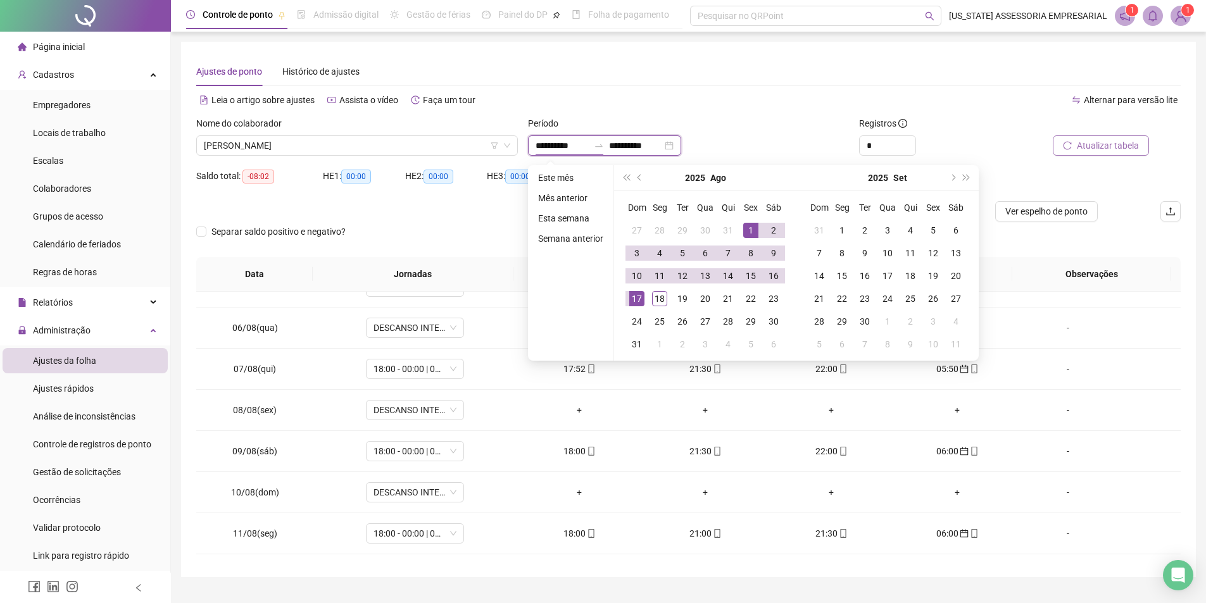
type input "**********"
click at [639, 177] on span "prev-year" at bounding box center [640, 178] width 6 height 6
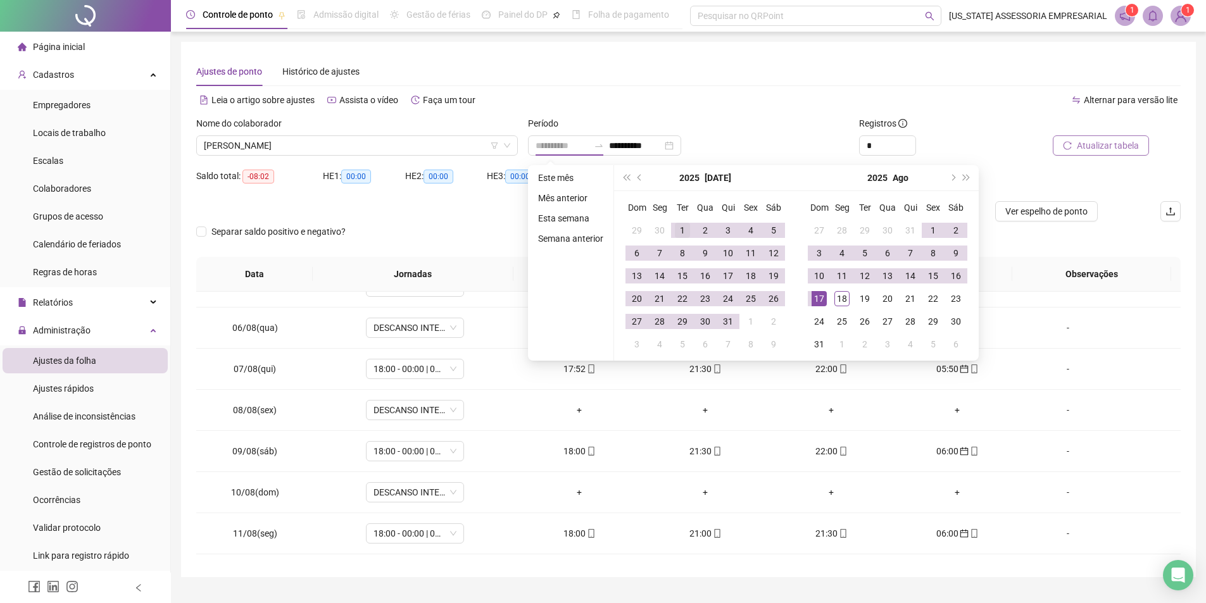
type input "**********"
click at [676, 234] on div "1" at bounding box center [682, 230] width 15 height 15
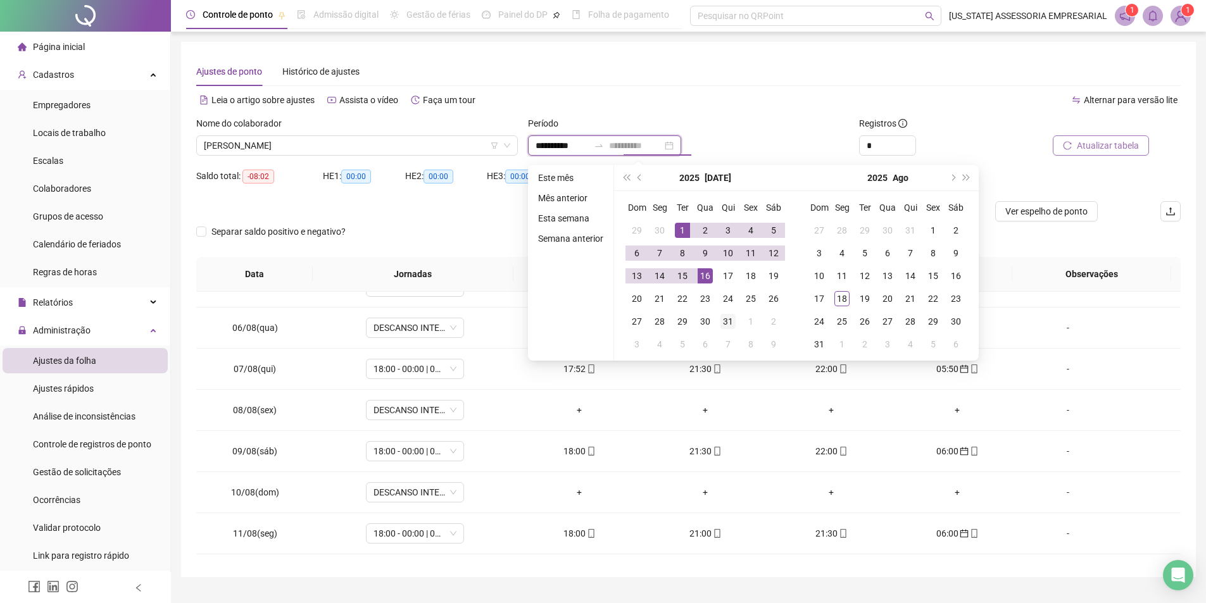
type input "**********"
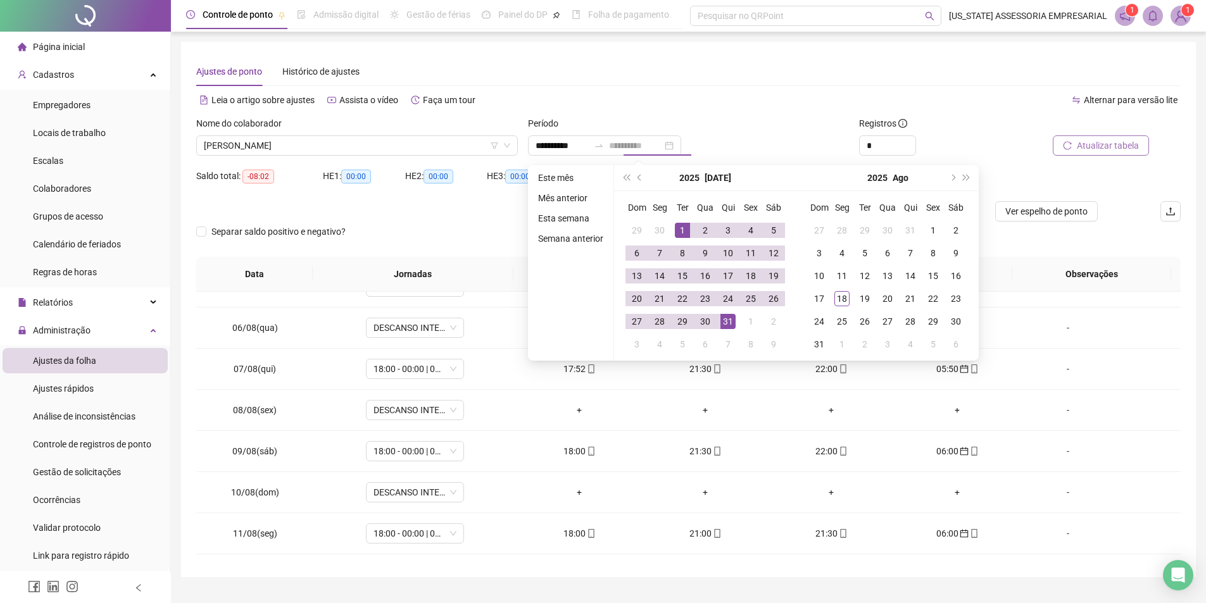
click at [727, 330] on td "31" at bounding box center [727, 321] width 23 height 23
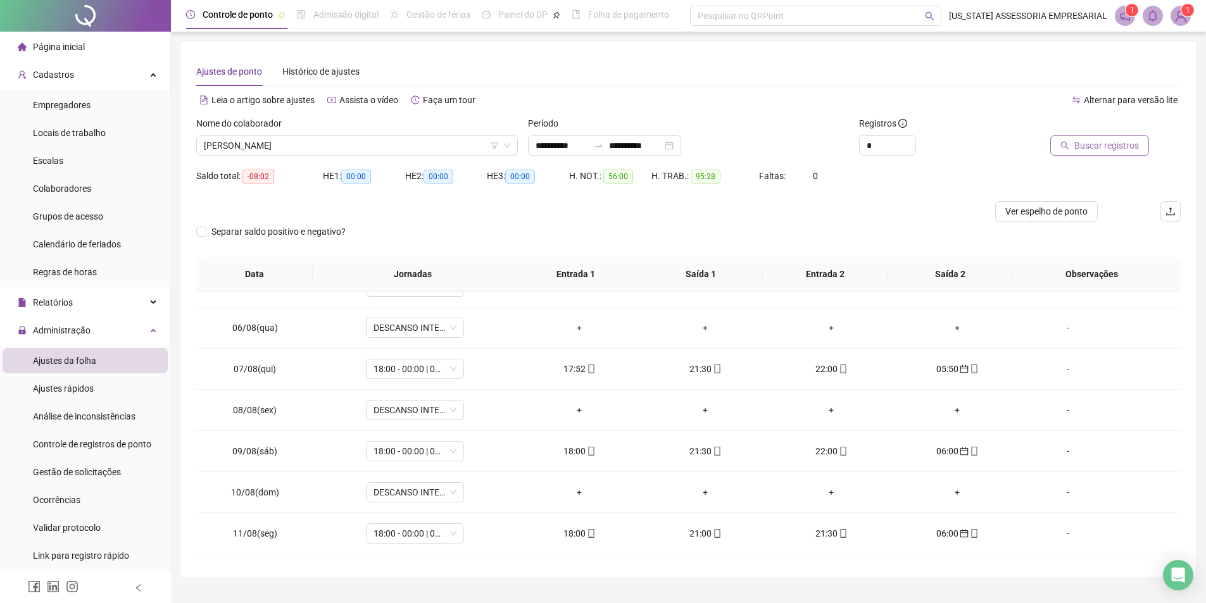
click at [1118, 145] on span "Buscar registros" at bounding box center [1106, 146] width 65 height 14
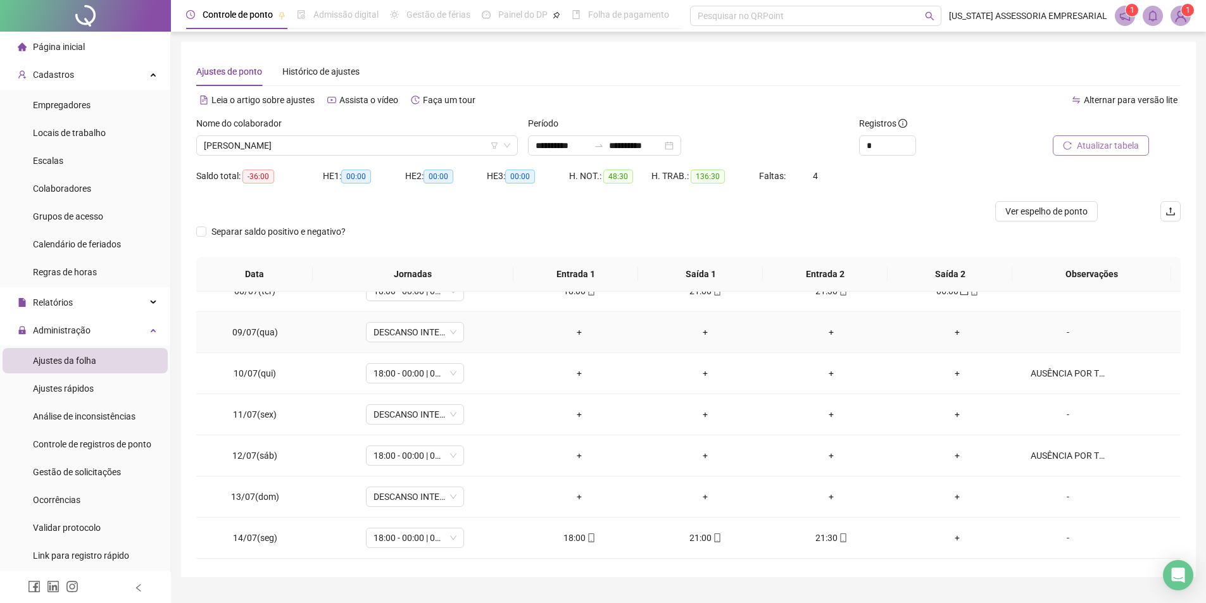
scroll to position [316, 0]
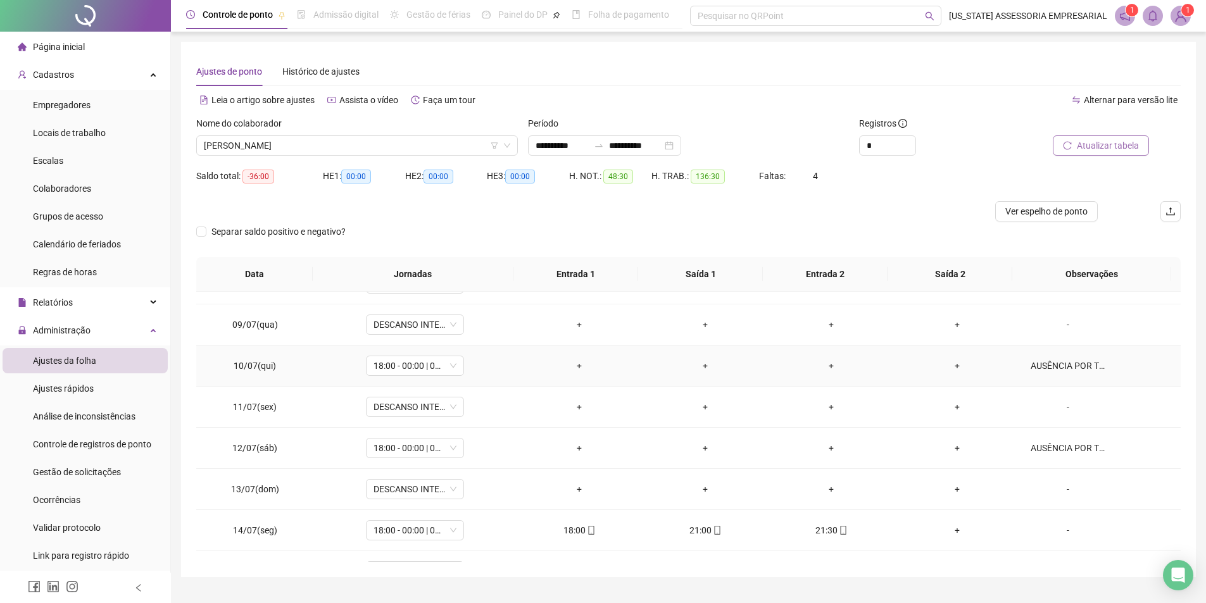
click at [1049, 368] on div "AUSÊNCIA POR TROCA DE PLANTÃO COM WEMERSON REGO" at bounding box center [1067, 366] width 75 height 14
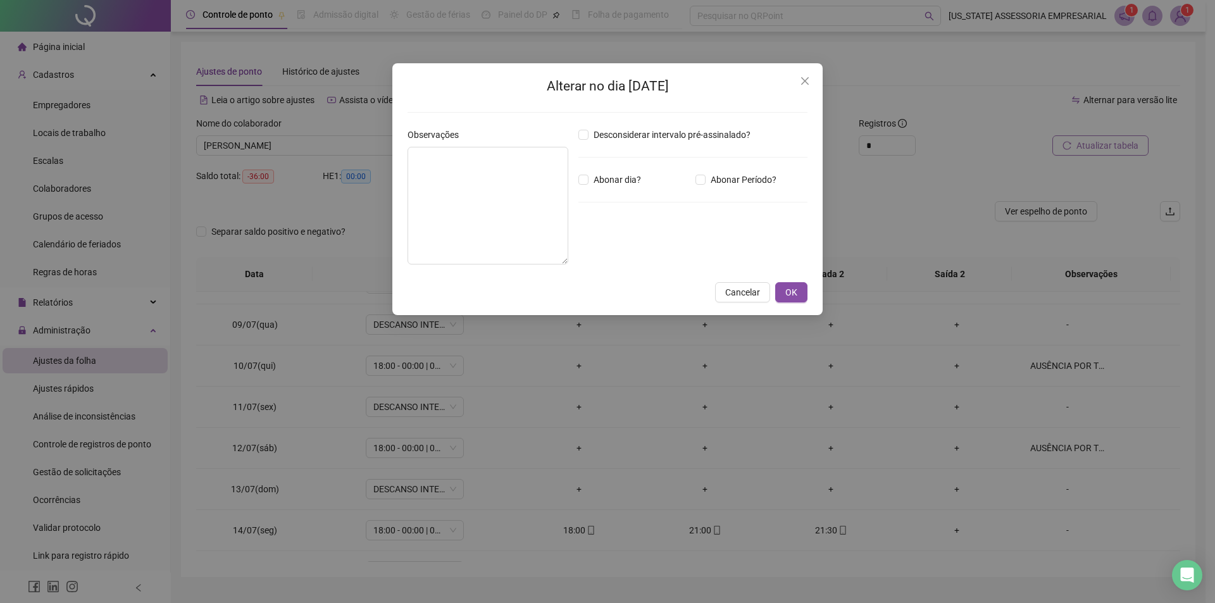
type textarea "**********"
click at [790, 292] on span "OK" at bounding box center [791, 292] width 12 height 14
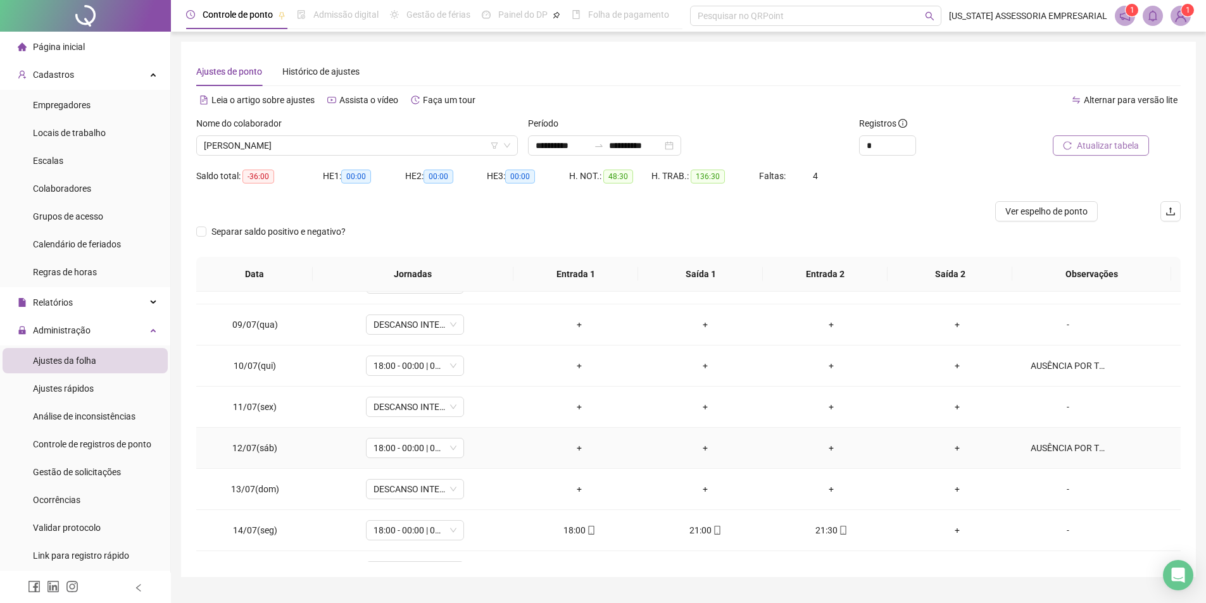
click at [1045, 446] on div "AUSÊNCIA POR TROCA DE PLANTÃO COM EDSON CHARLE LOBO BARRETO" at bounding box center [1067, 448] width 75 height 14
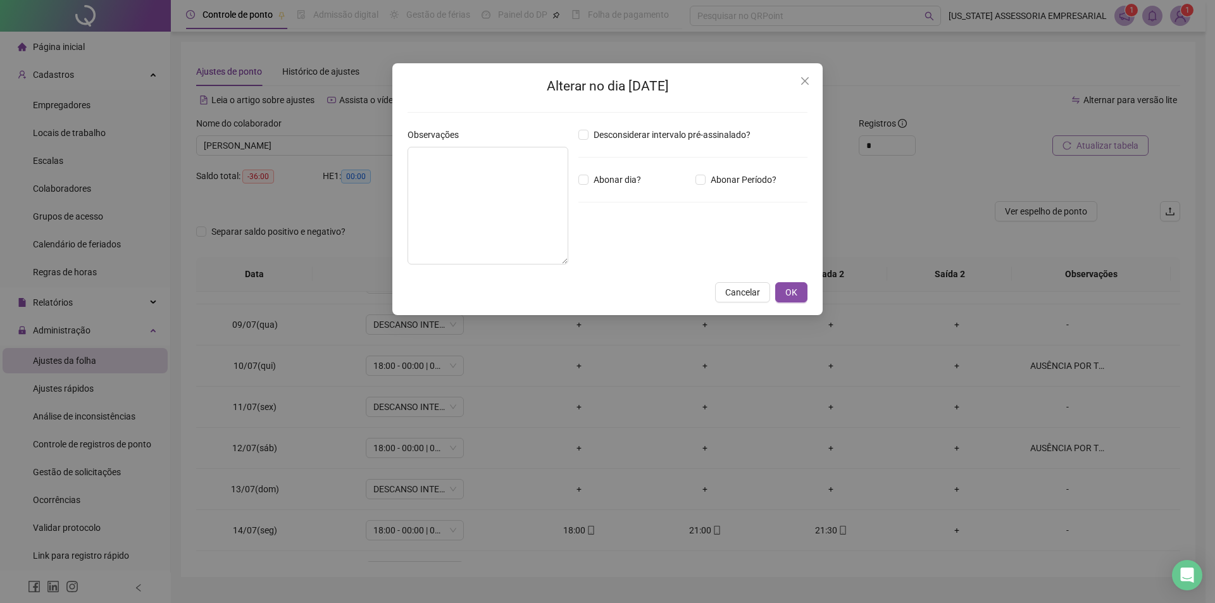
type textarea "**********"
click at [796, 291] on span "OK" at bounding box center [791, 292] width 12 height 14
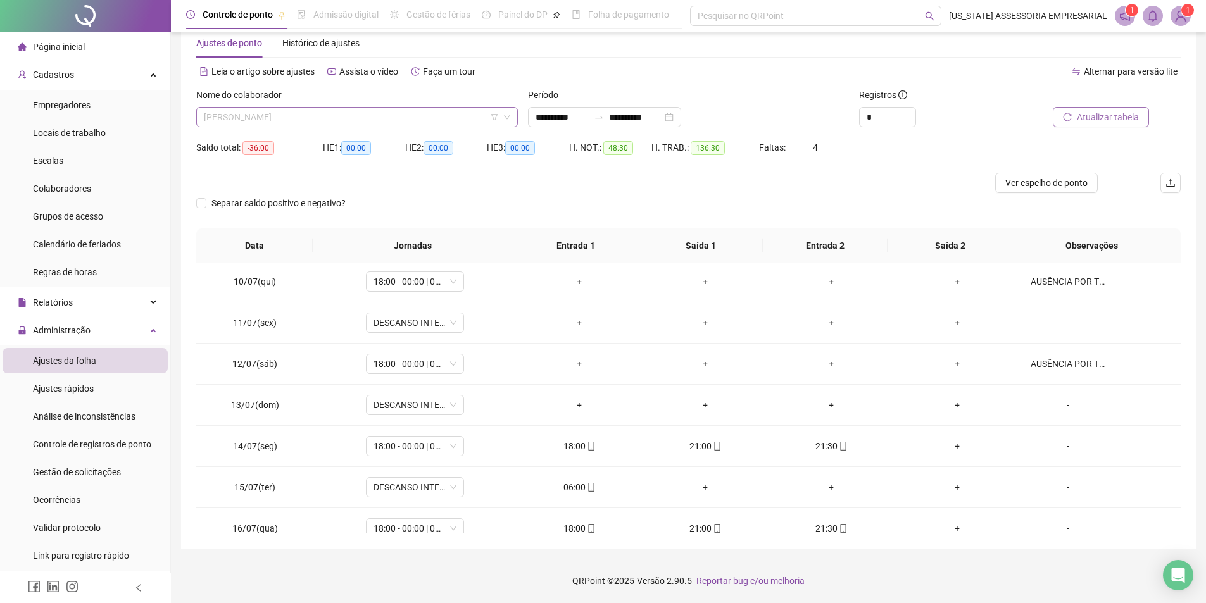
scroll to position [28737, 0]
click at [365, 120] on span "WELTON FERREIRA DE SOUSA" at bounding box center [357, 117] width 306 height 19
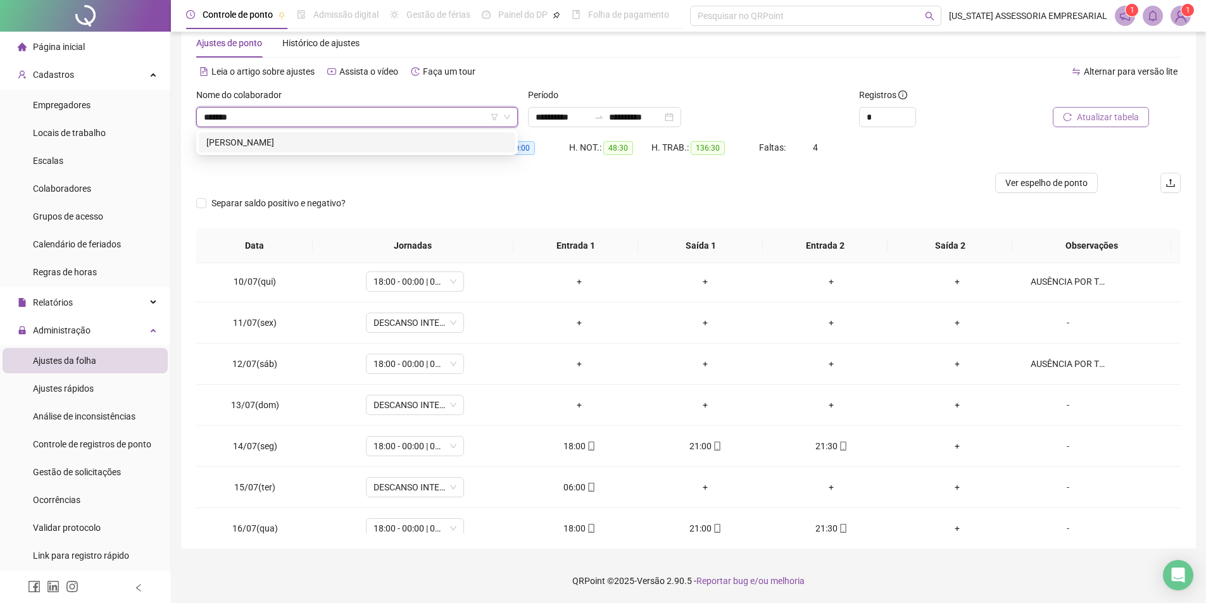
type input "********"
click at [282, 137] on div "ZACARIAS RODRIGUES BATISTA" at bounding box center [356, 142] width 301 height 14
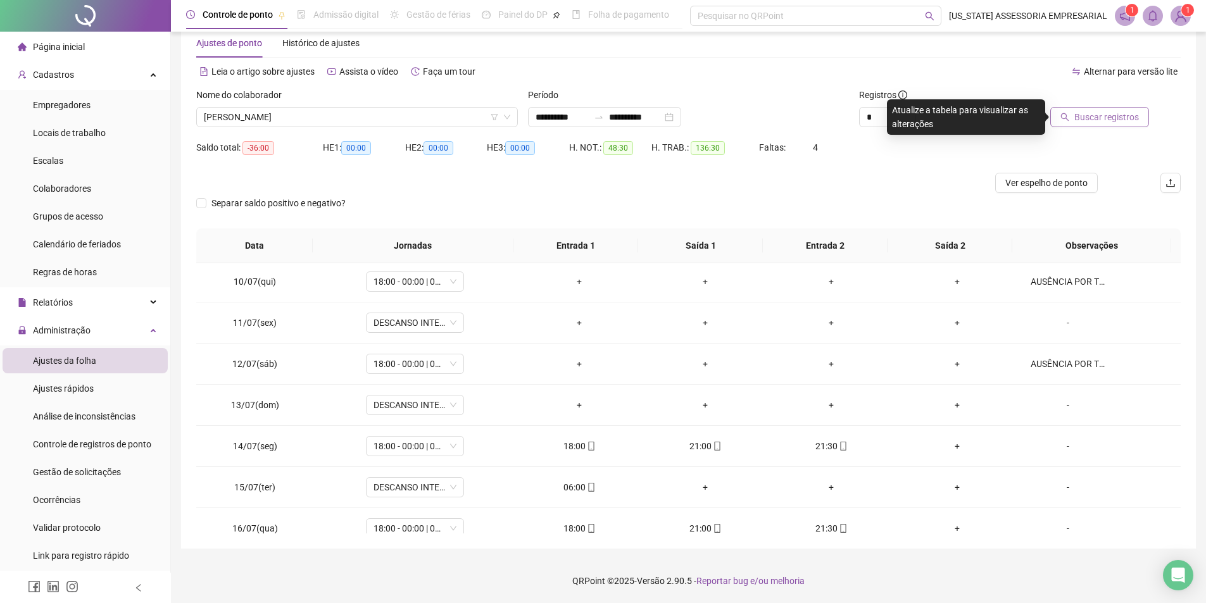
click at [1128, 115] on span "Buscar registros" at bounding box center [1106, 117] width 65 height 14
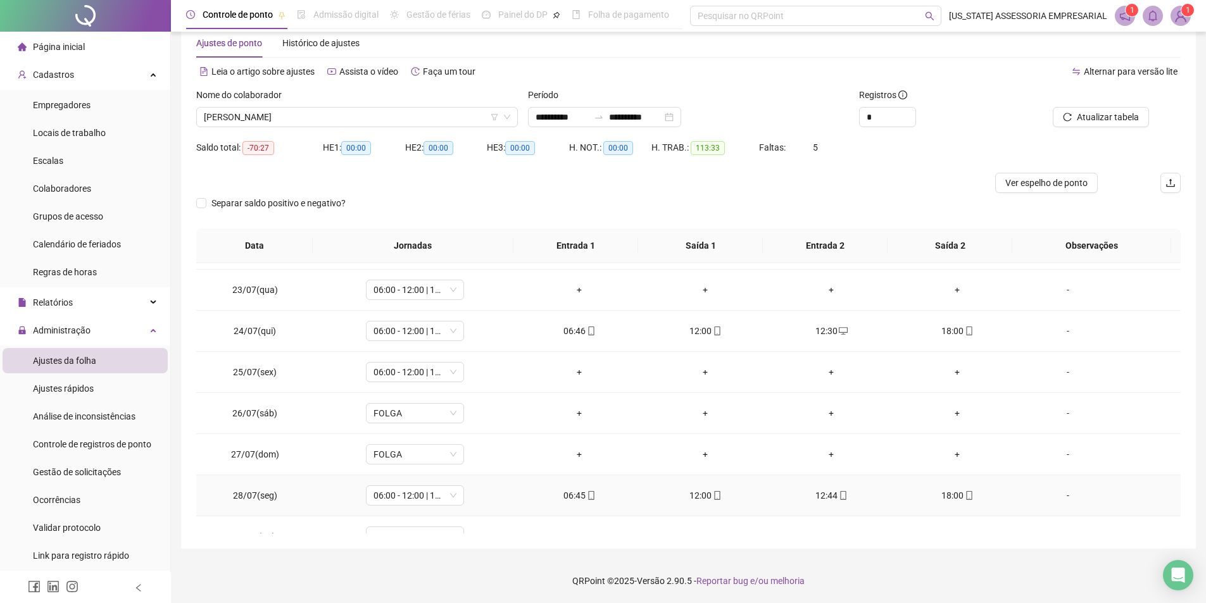
scroll to position [1005, 0]
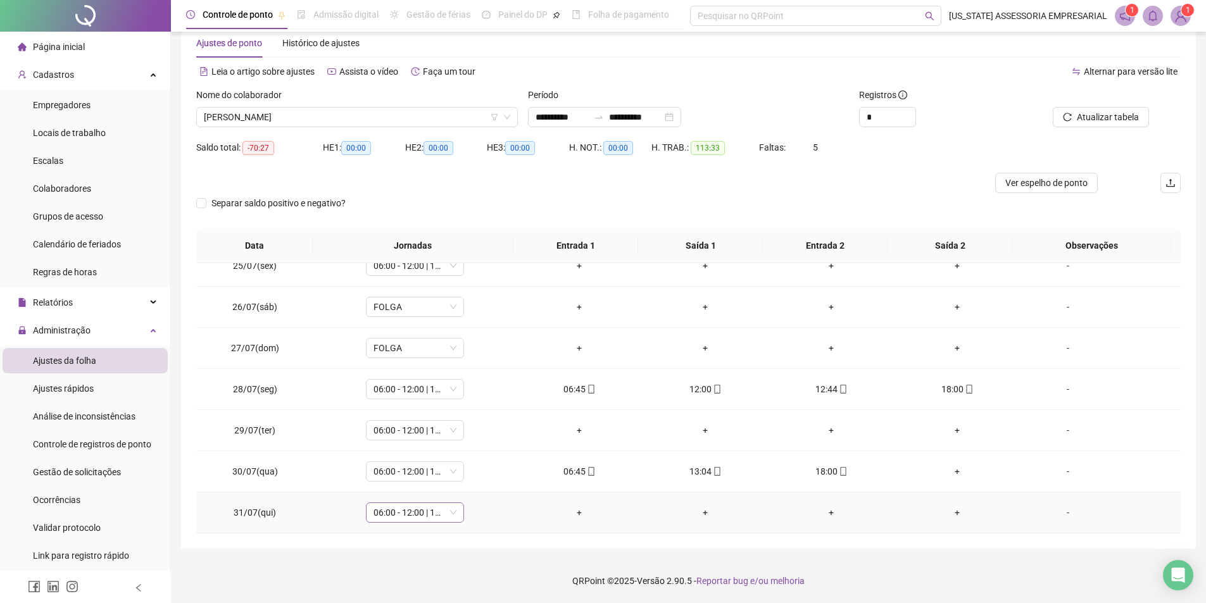
click at [428, 520] on span "06:00 - 12:00 | 12:30 - 18:00" at bounding box center [414, 512] width 83 height 19
click at [714, 342] on div "+" at bounding box center [705, 348] width 106 height 14
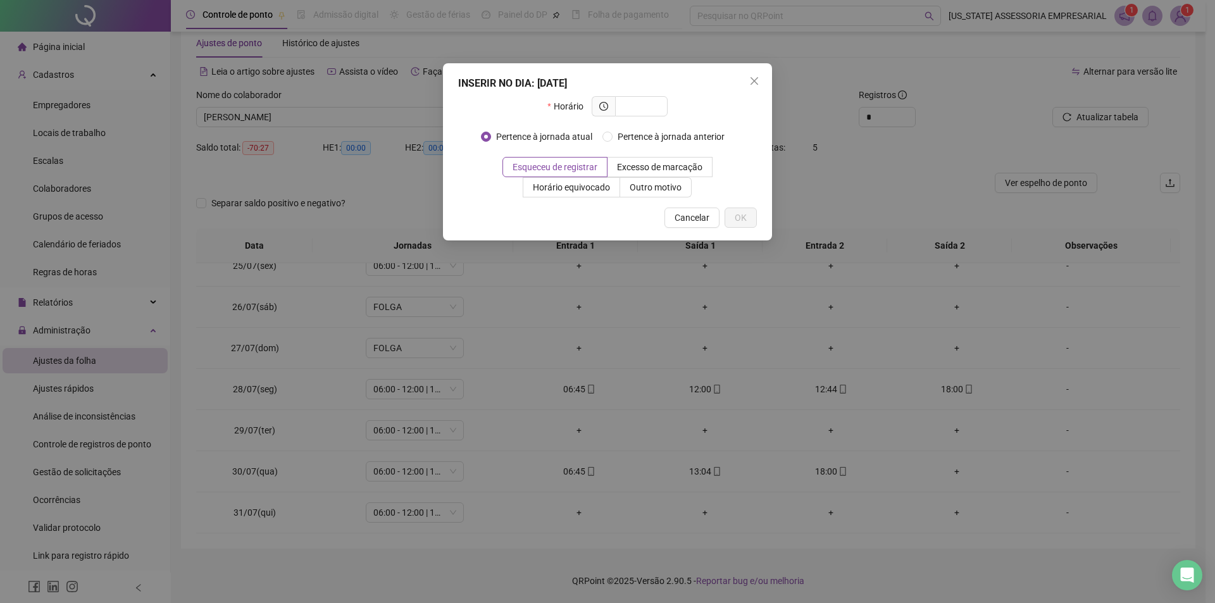
click at [749, 70] on div "INSERIR NO DIA : 27/07/2025 Horário Pertence à jornada atual Pertence à jornada…" at bounding box center [607, 151] width 329 height 177
click at [753, 85] on icon "close" at bounding box center [754, 81] width 10 height 10
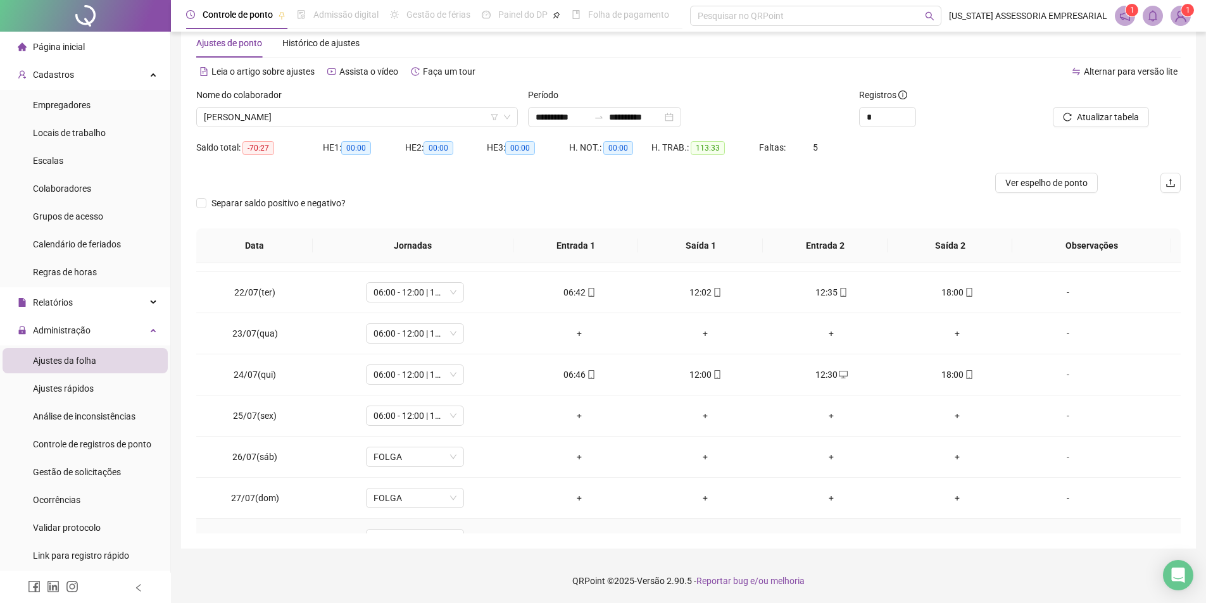
scroll to position [815, 0]
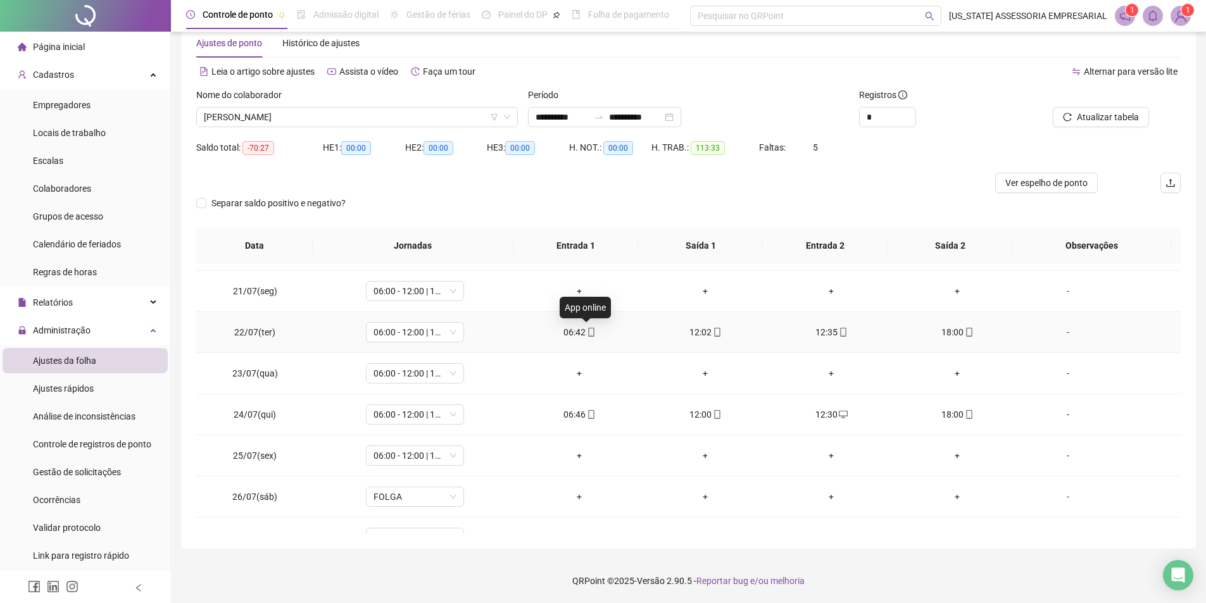
click at [587, 334] on icon "mobile" at bounding box center [591, 332] width 9 height 9
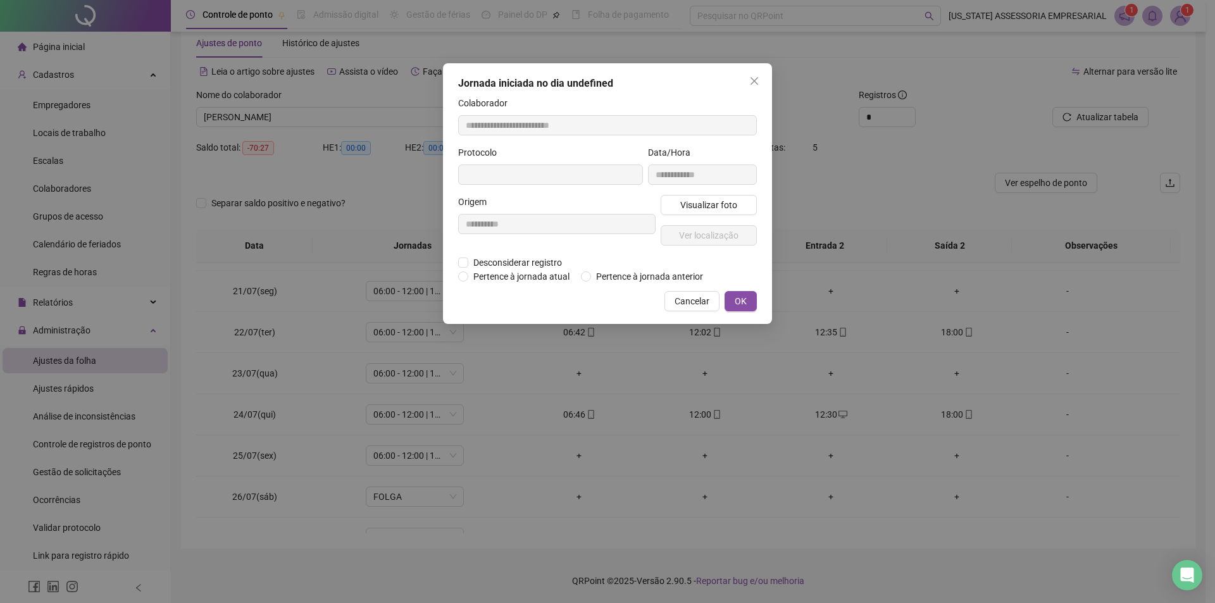
type input "**********"
click at [700, 209] on span "Visualizar foto" at bounding box center [708, 206] width 57 height 14
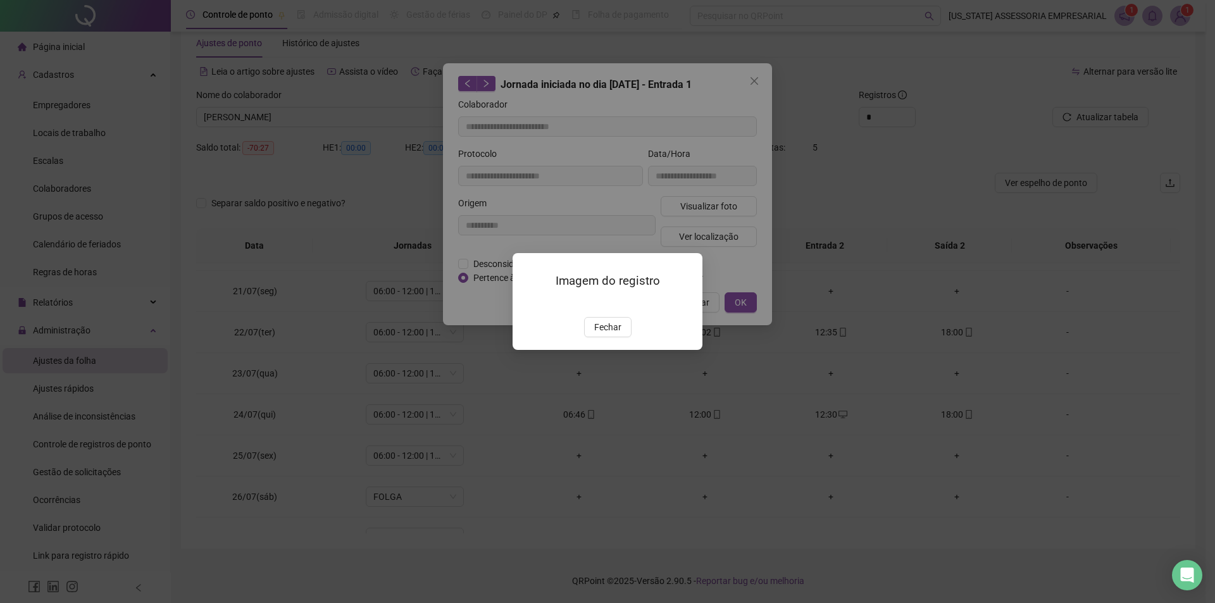
click at [614, 334] on span "Fechar" at bounding box center [607, 327] width 27 height 14
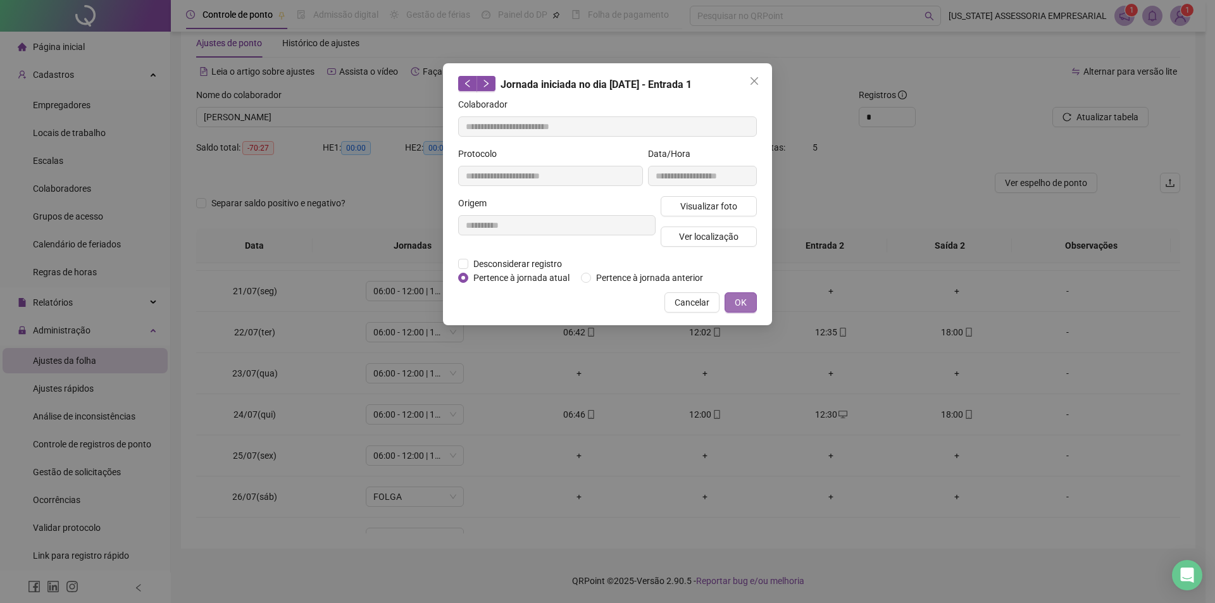
click at [749, 306] on button "OK" at bounding box center [741, 302] width 32 height 20
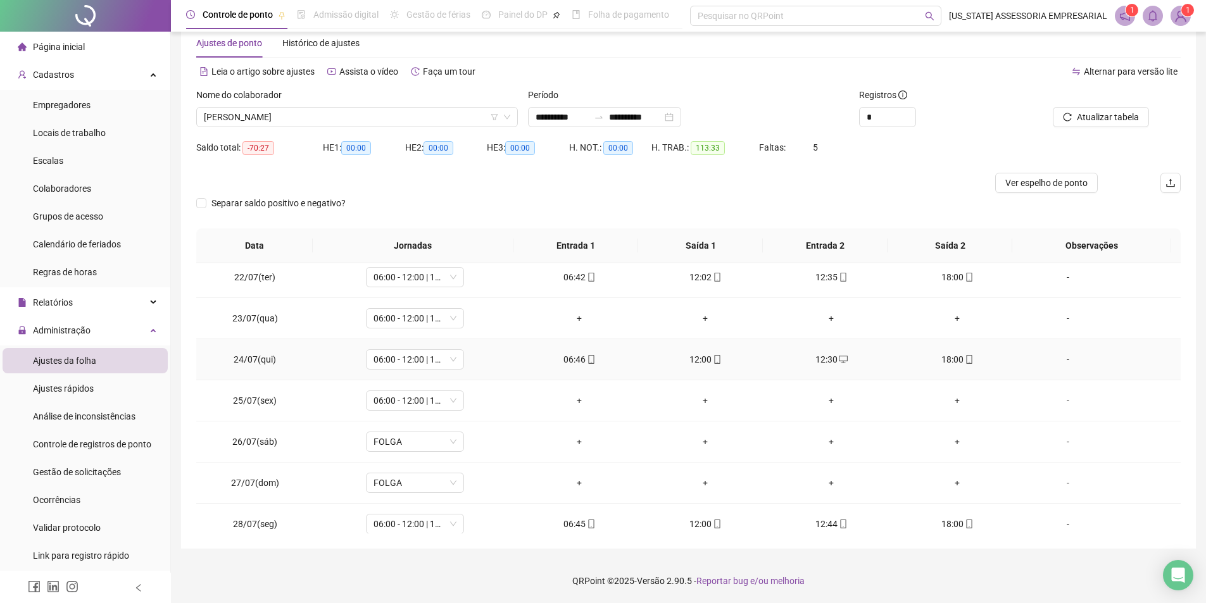
scroll to position [1005, 0]
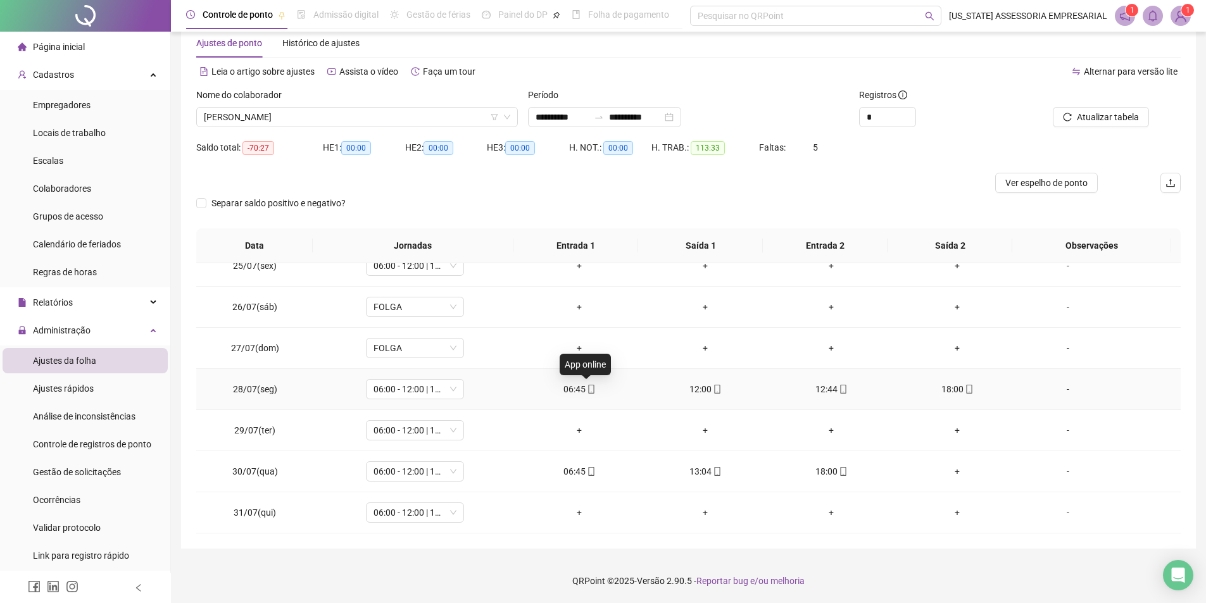
click at [588, 392] on icon "mobile" at bounding box center [591, 389] width 9 height 9
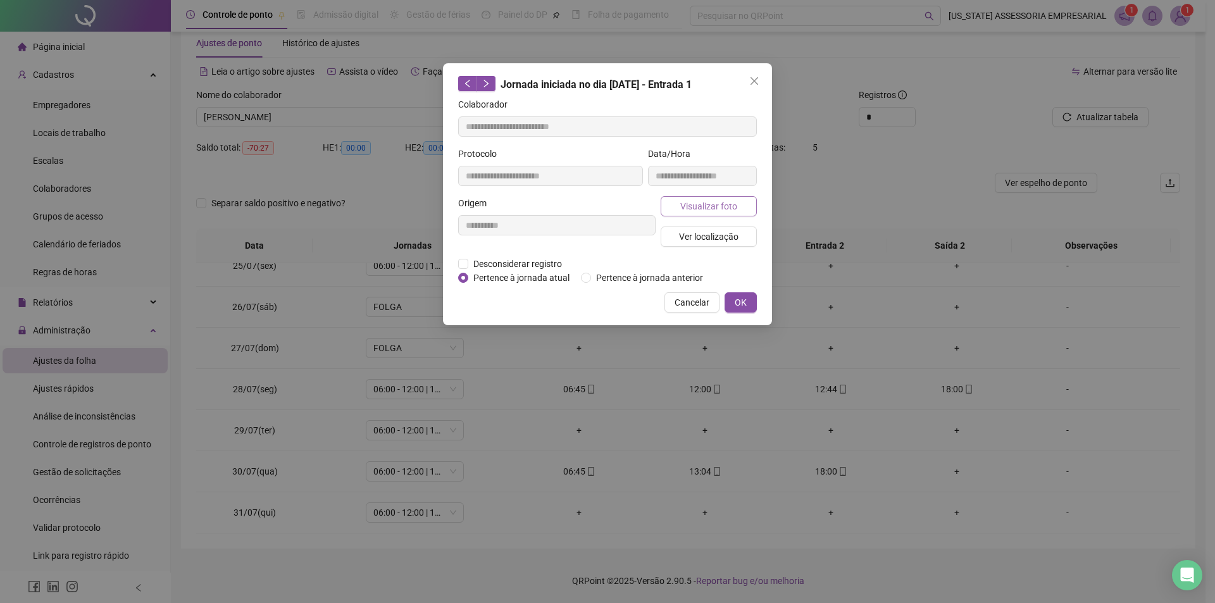
type input "**********"
click at [687, 203] on span "Visualizar foto" at bounding box center [708, 206] width 57 height 14
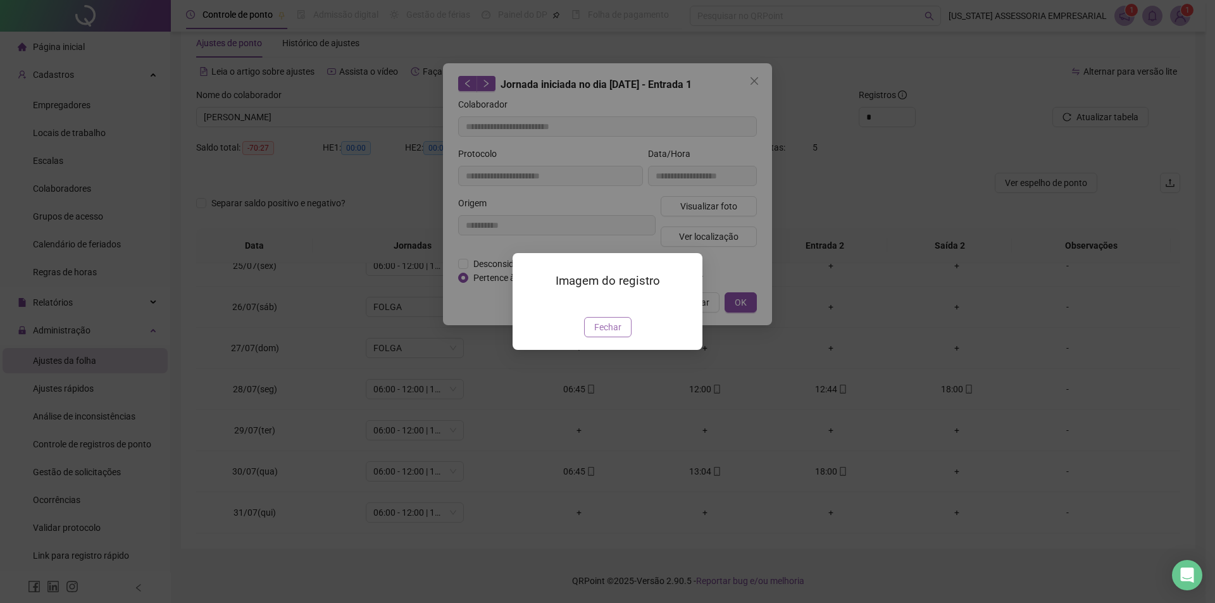
click at [609, 334] on span "Fechar" at bounding box center [607, 327] width 27 height 14
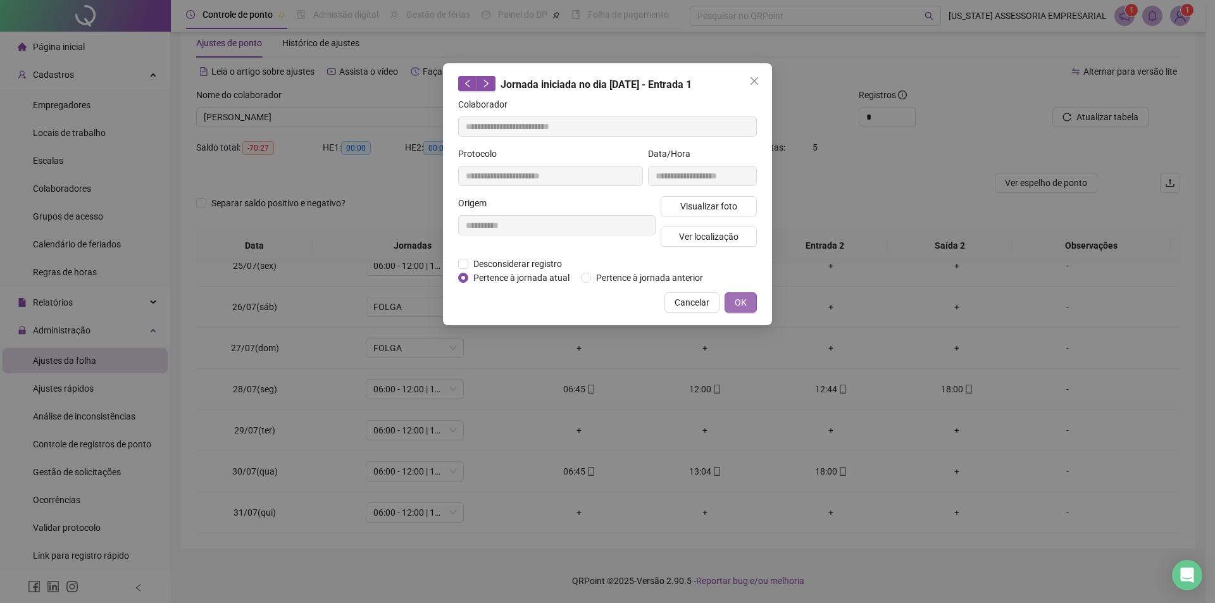
click at [737, 292] on button "OK" at bounding box center [741, 302] width 32 height 20
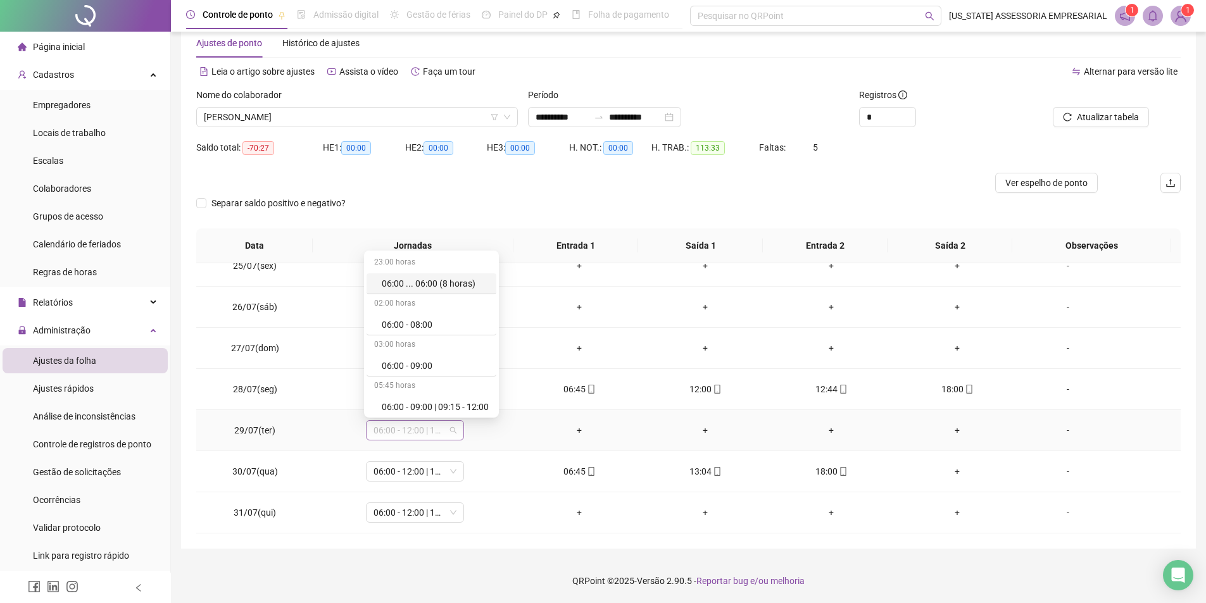
click at [427, 429] on span "06:00 - 12:00 | 12:30 - 18:00" at bounding box center [414, 430] width 83 height 19
click at [778, 306] on div "+" at bounding box center [831, 307] width 106 height 14
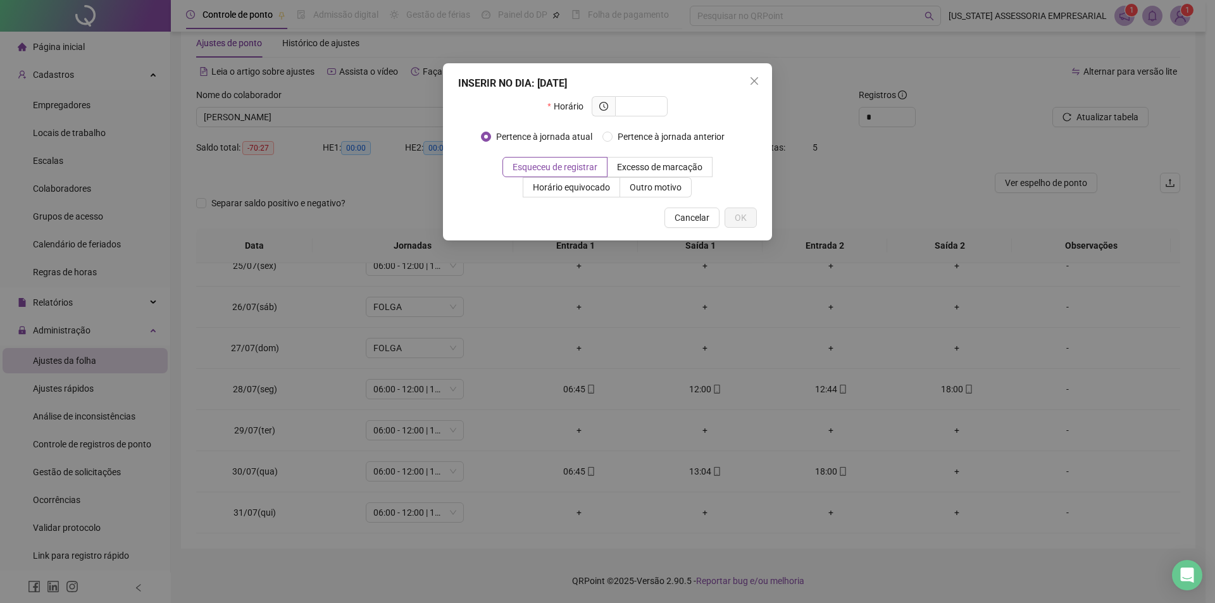
click at [737, 85] on div "INSERIR NO DIA : 26/07/2025" at bounding box center [607, 83] width 299 height 15
click at [752, 80] on icon "close" at bounding box center [754, 81] width 10 height 10
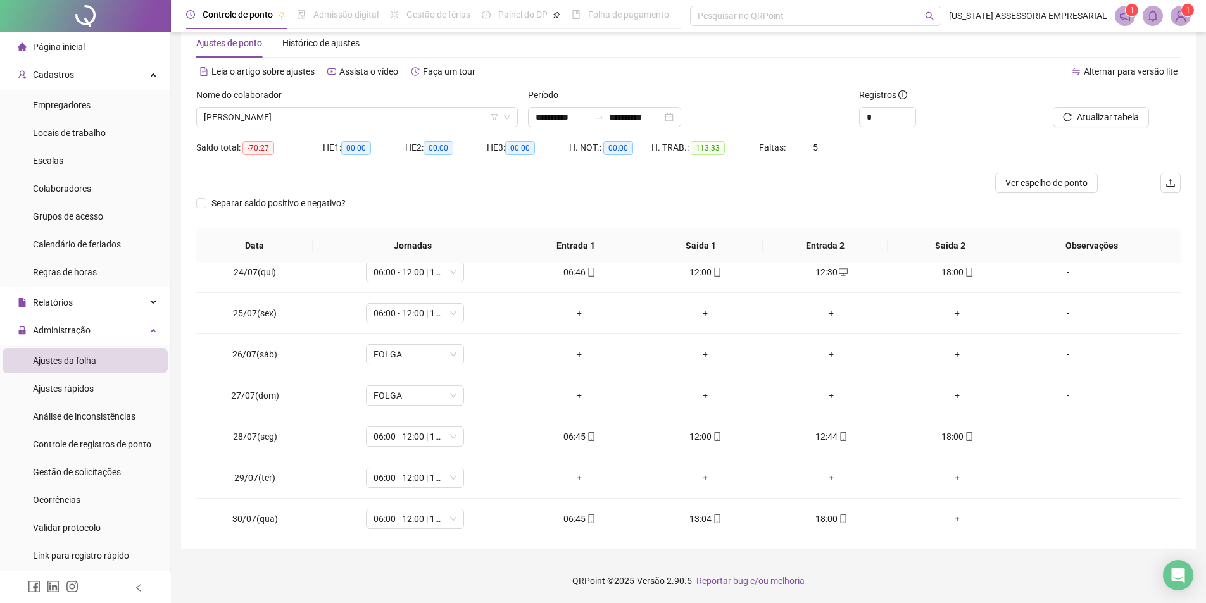
scroll to position [1005, 0]
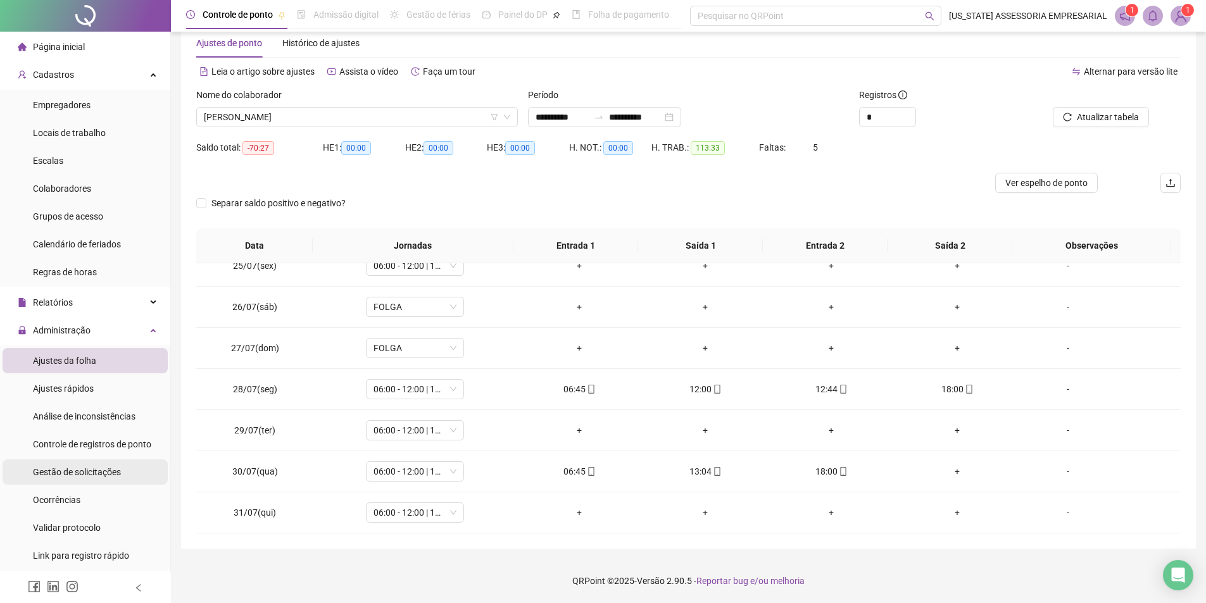
click at [93, 482] on div "Gestão de solicitações" at bounding box center [77, 471] width 88 height 25
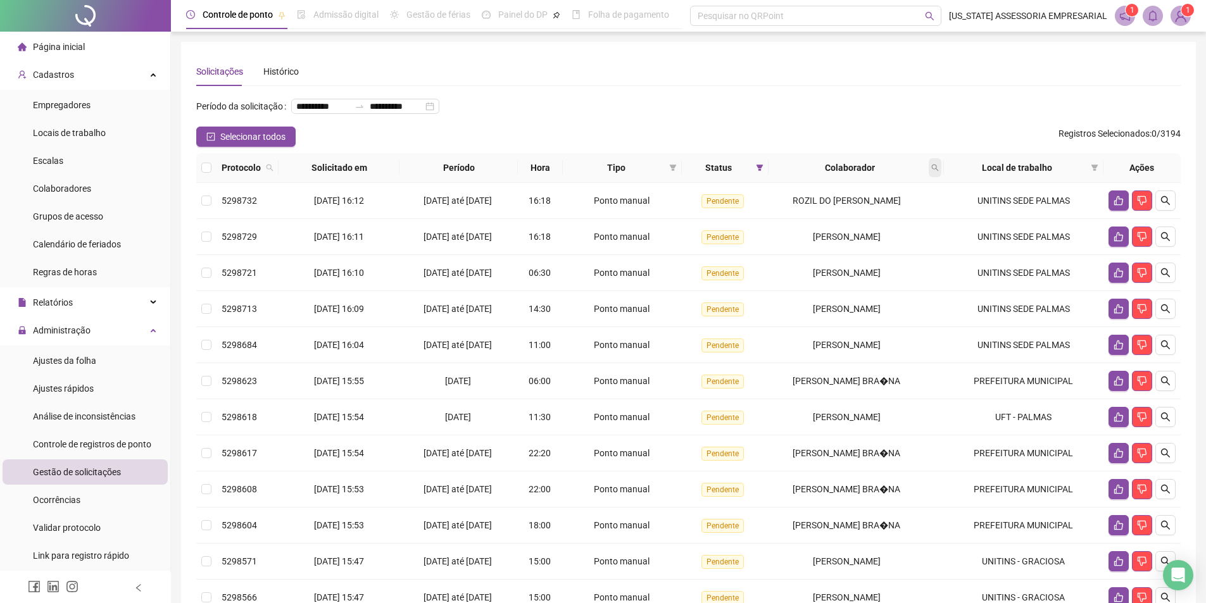
click at [937, 177] on span at bounding box center [934, 167] width 13 height 19
type input "*********"
click at [861, 235] on span "Buscar" at bounding box center [856, 238] width 28 height 14
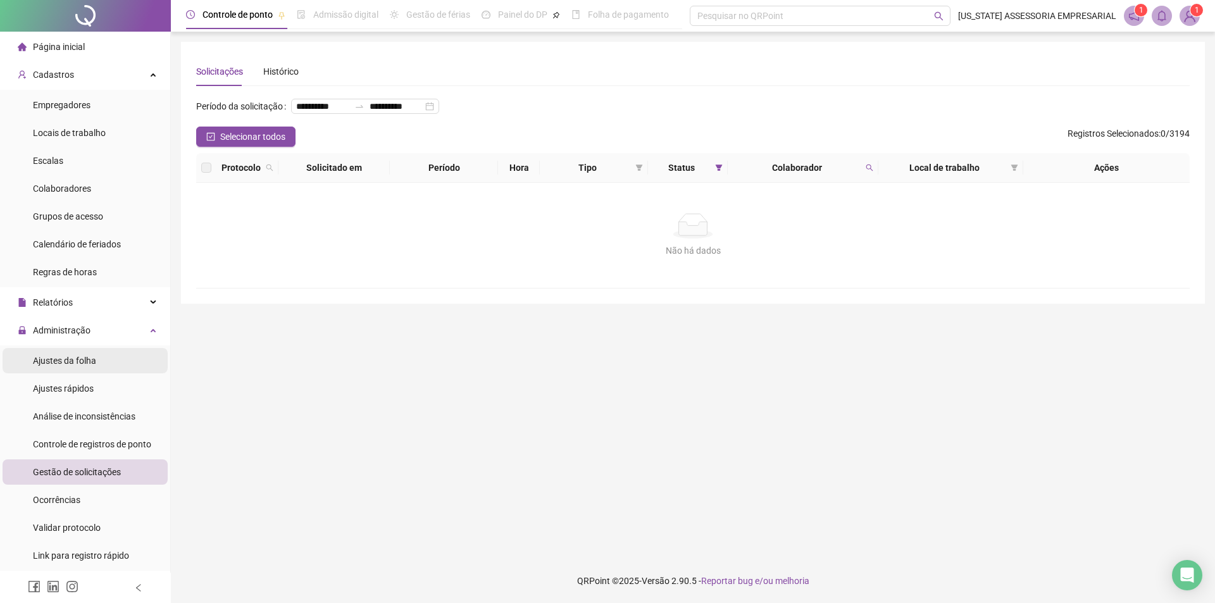
click at [128, 359] on li "Ajustes da folha" at bounding box center [85, 360] width 165 height 25
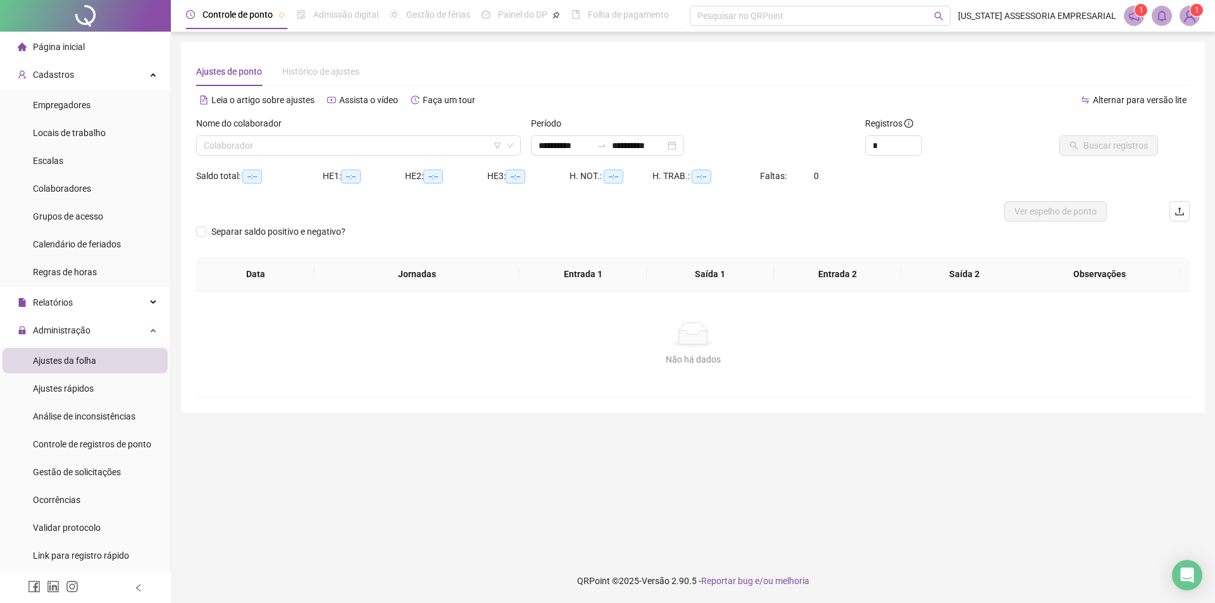
type input "**********"
click at [366, 149] on input "search" at bounding box center [353, 145] width 298 height 19
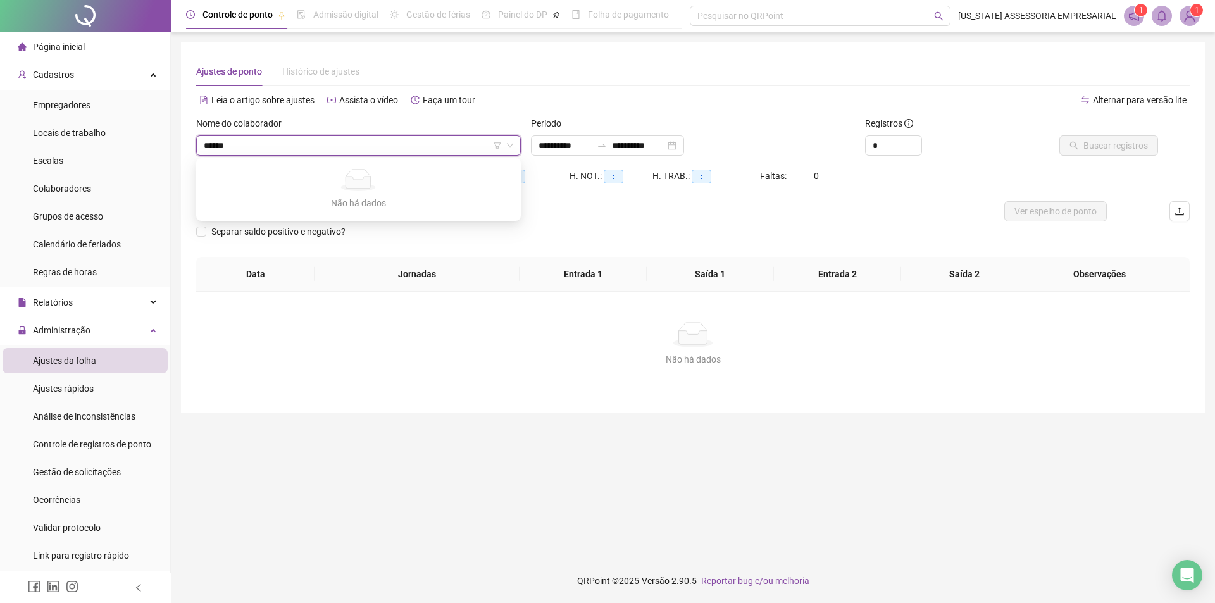
type input "*****"
click at [238, 171] on div "ZACARIAS RODRIGUES BATISTA" at bounding box center [358, 171] width 304 height 14
click at [533, 149] on div "**********" at bounding box center [607, 145] width 153 height 20
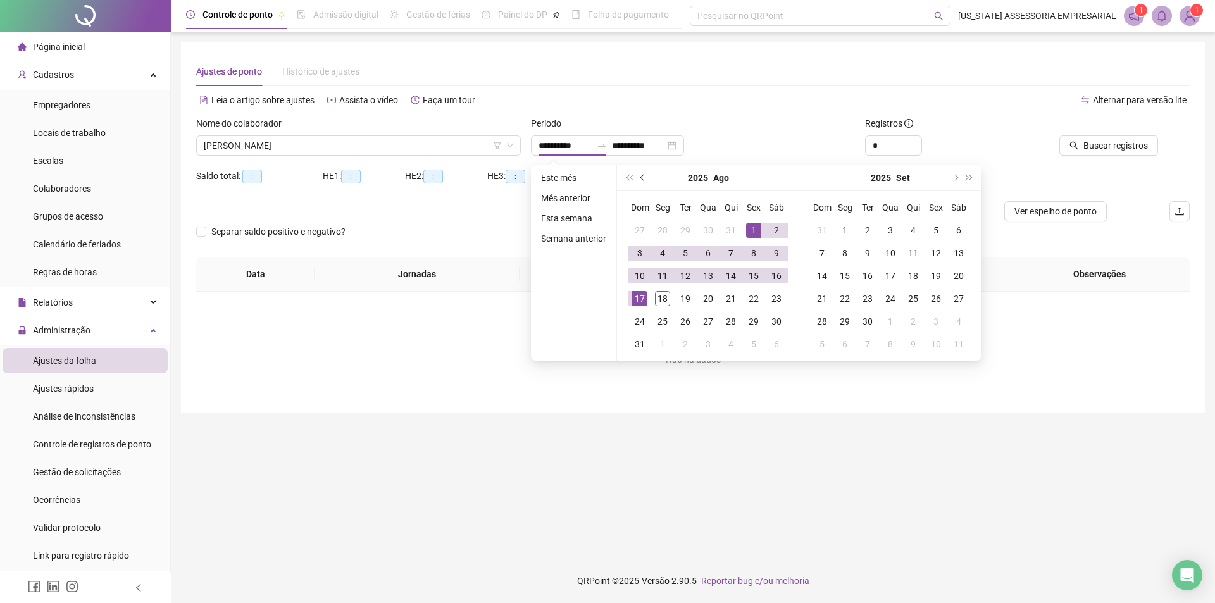
click at [644, 178] on span "prev-year" at bounding box center [643, 178] width 6 height 6
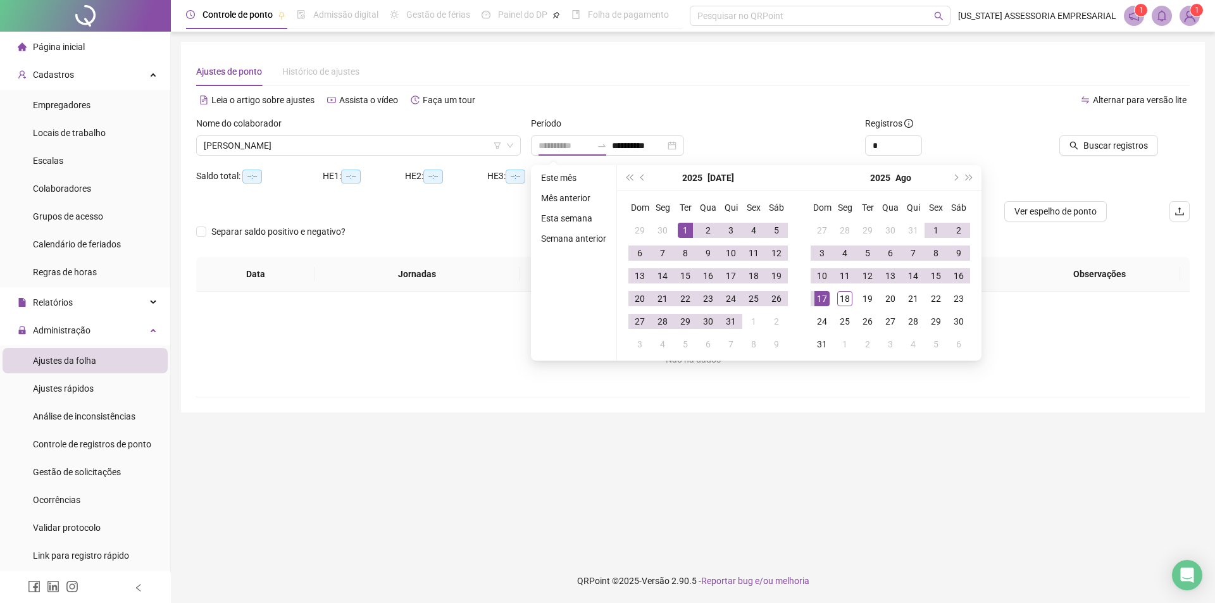
type input "**********"
click at [681, 234] on div "1" at bounding box center [685, 230] width 15 height 15
type input "**********"
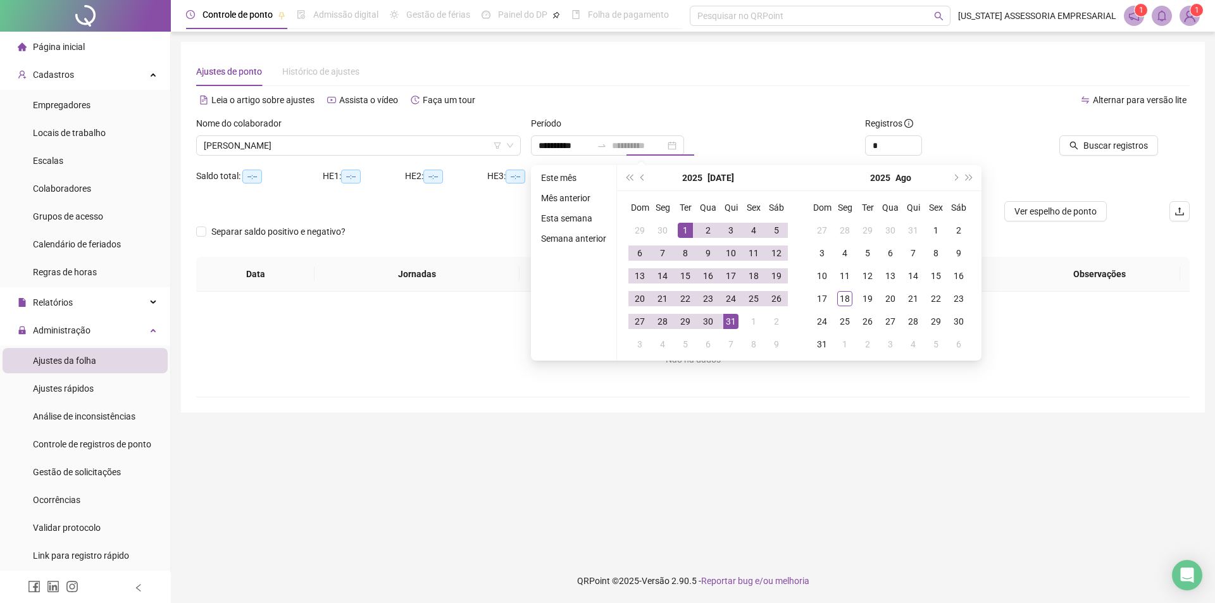
click at [728, 326] on div "31" at bounding box center [730, 321] width 15 height 15
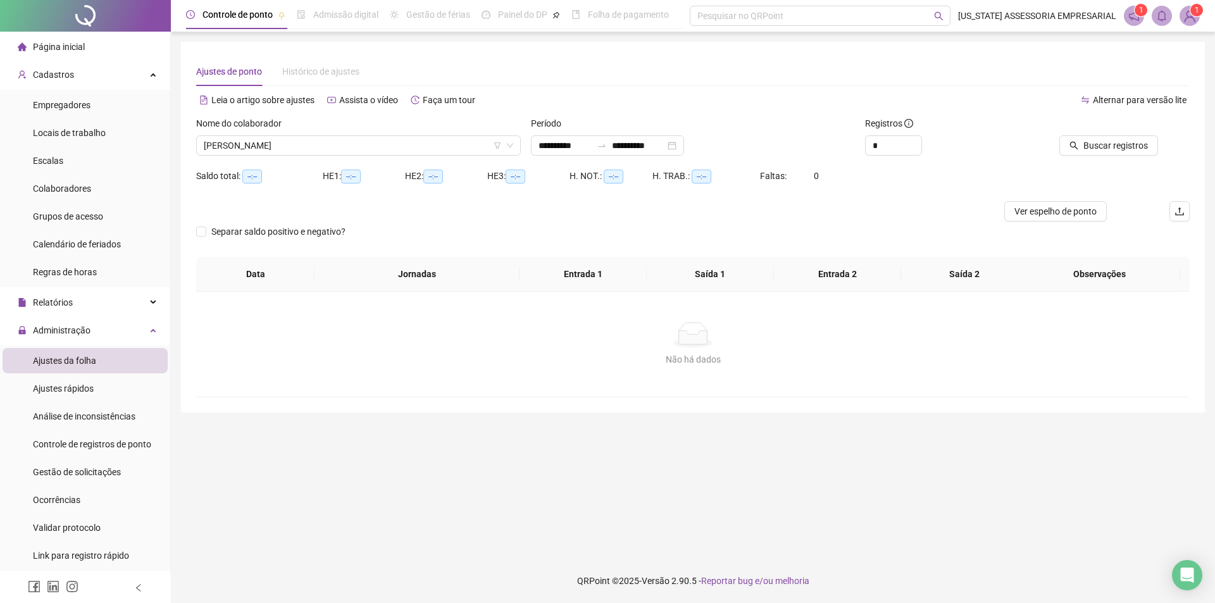
click at [1155, 158] on div "Buscar registros" at bounding box center [1111, 140] width 167 height 49
click at [1116, 145] on span "Buscar registros" at bounding box center [1115, 146] width 65 height 14
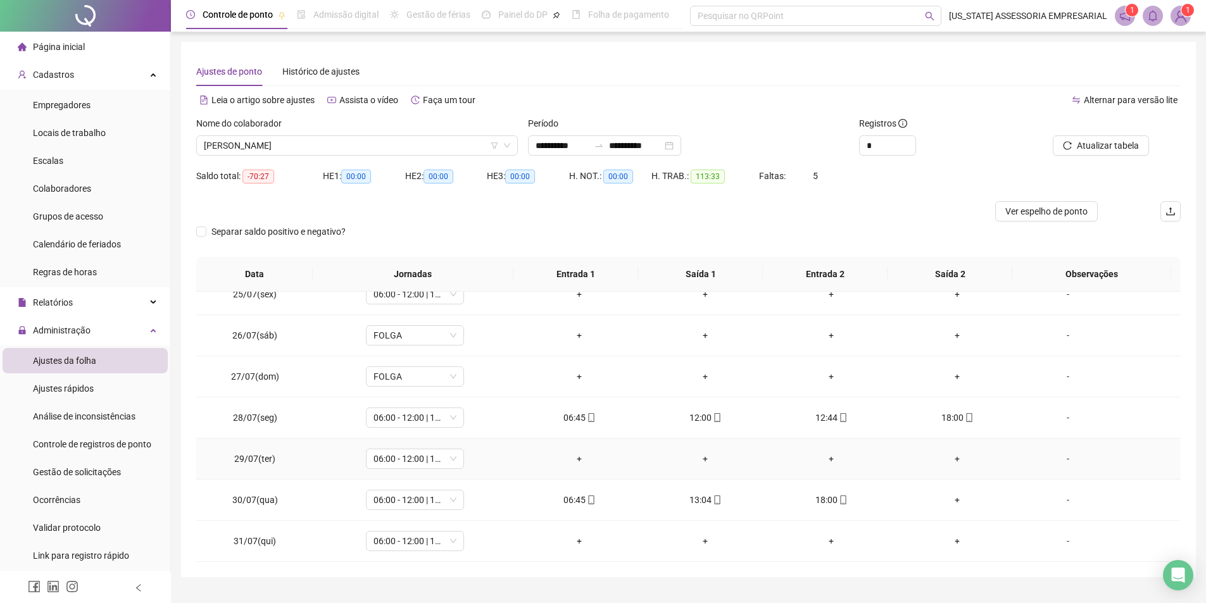
scroll to position [28, 0]
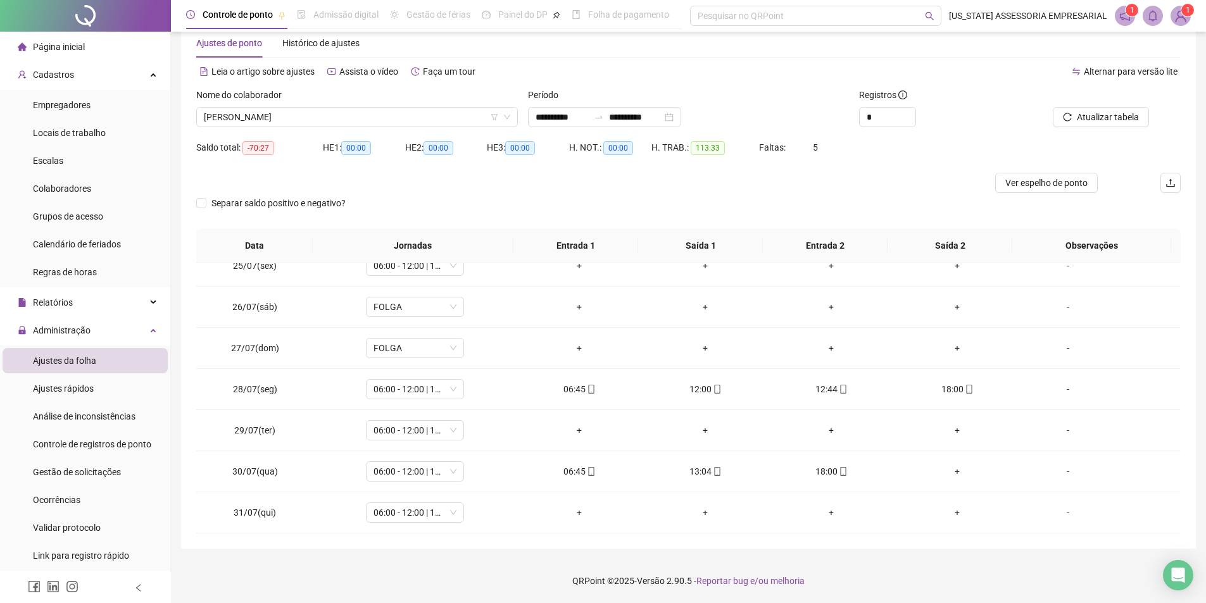
click at [1052, 107] on button "Atualizar tabela" at bounding box center [1100, 117] width 96 height 20
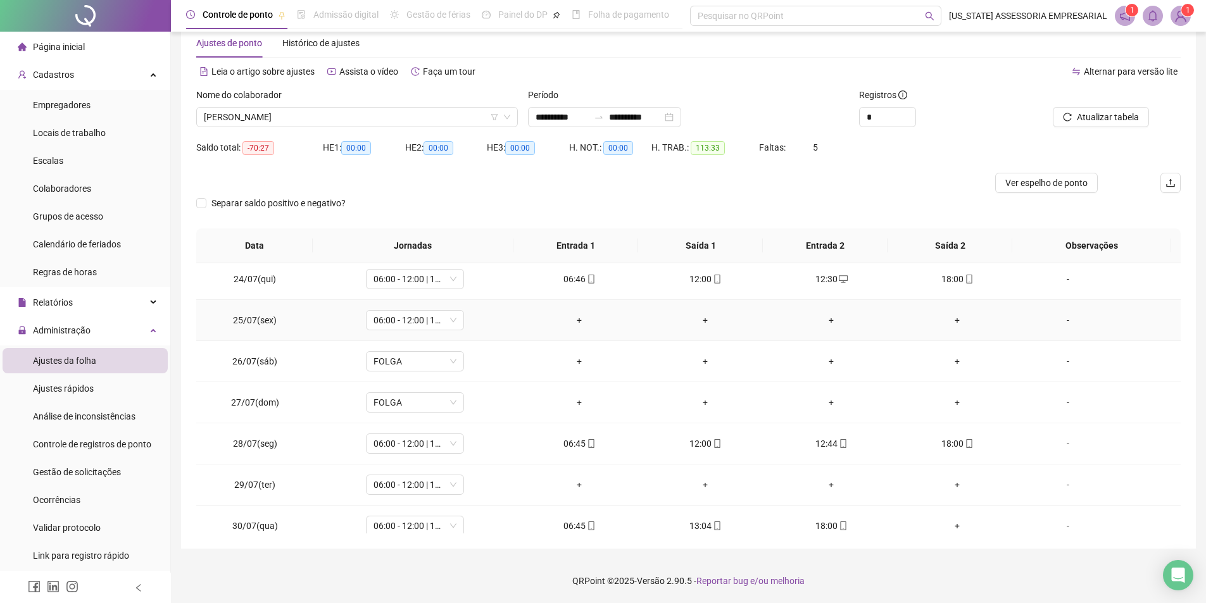
scroll to position [1005, 0]
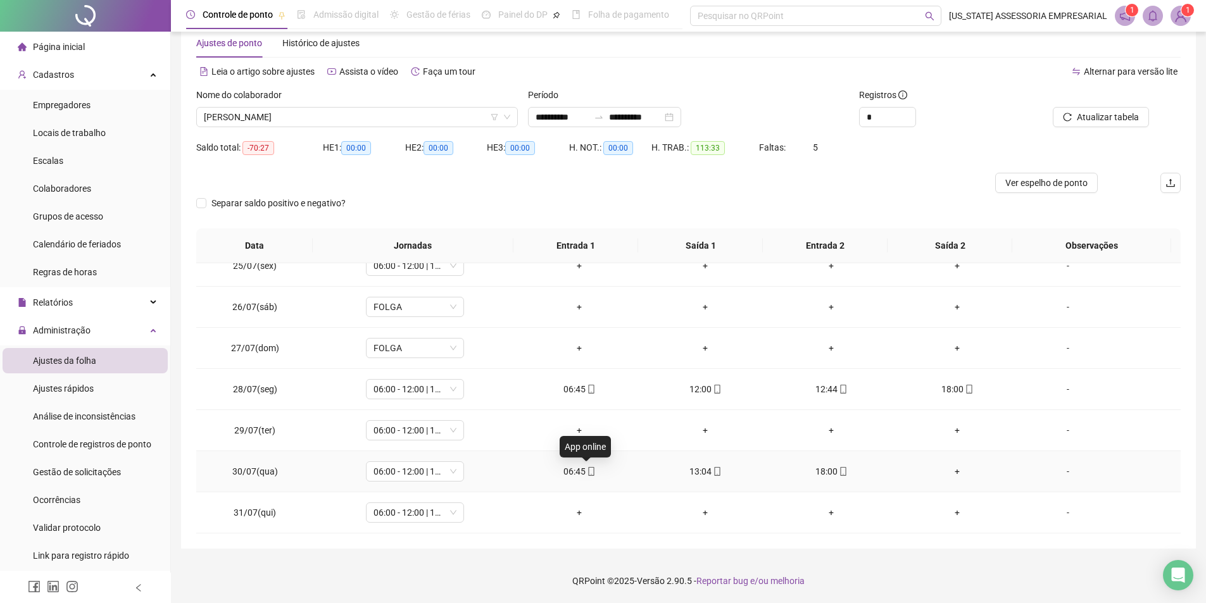
click at [587, 467] on icon "mobile" at bounding box center [591, 471] width 9 height 9
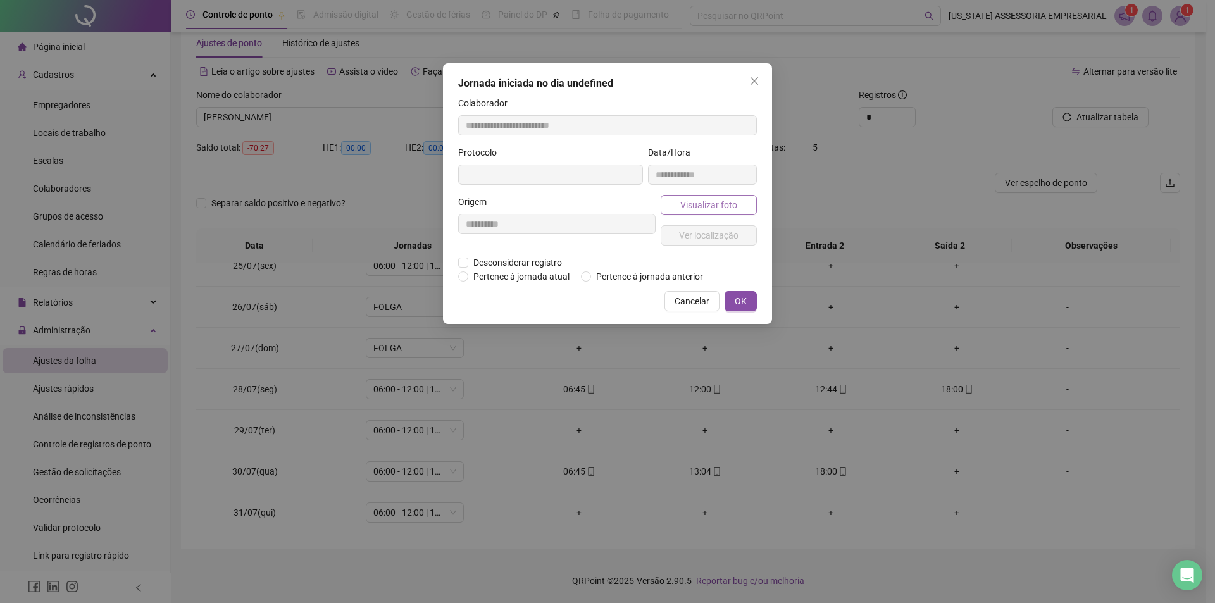
click at [670, 211] on button "Visualizar foto" at bounding box center [709, 205] width 96 height 20
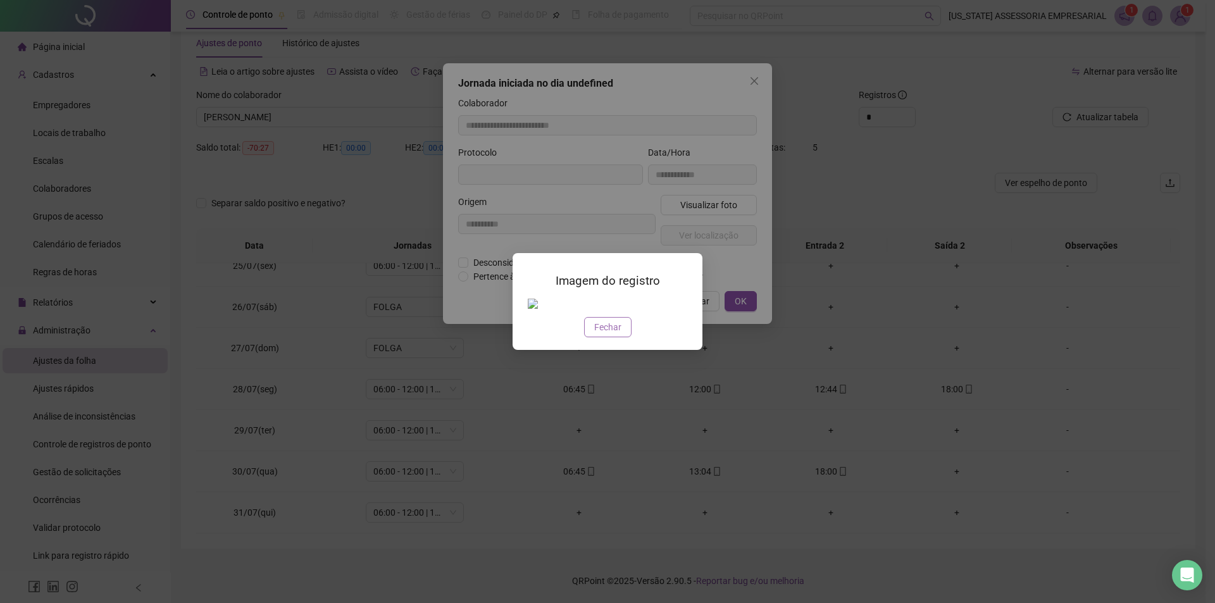
type input "**********"
click at [623, 337] on button "Fechar" at bounding box center [607, 327] width 47 height 20
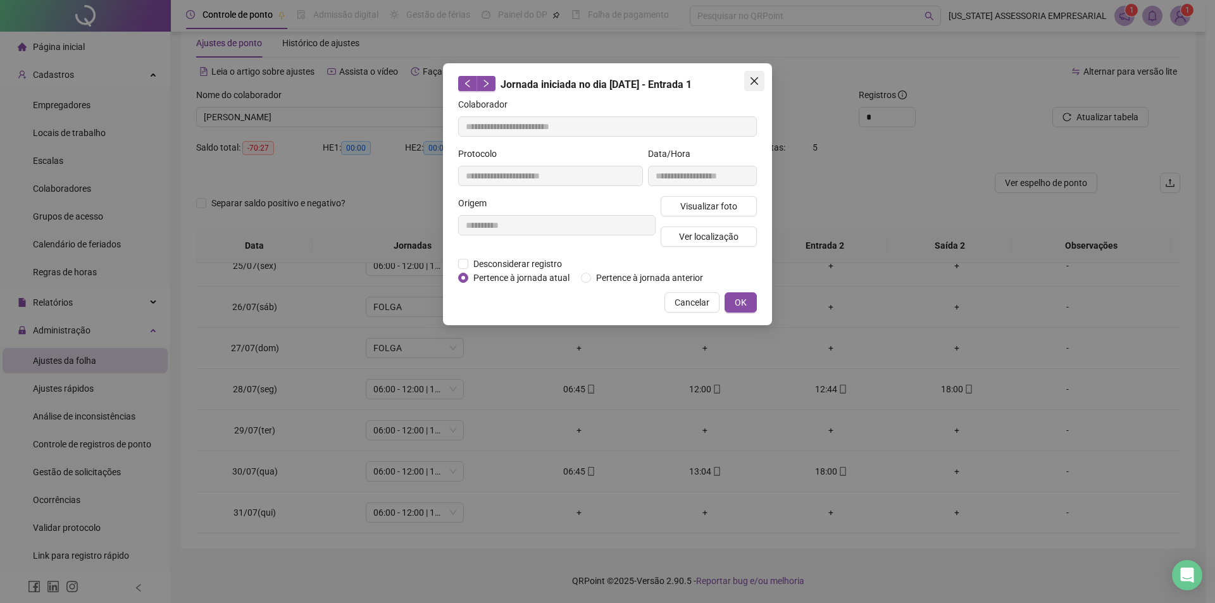
click at [754, 77] on icon "close" at bounding box center [754, 81] width 10 height 10
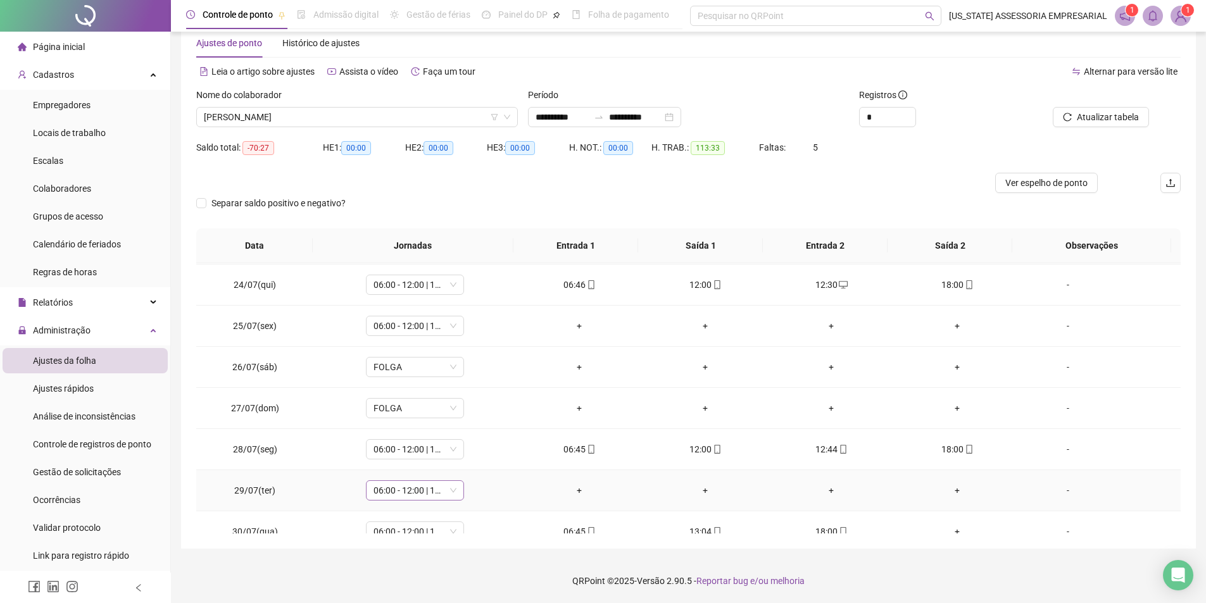
scroll to position [949, 0]
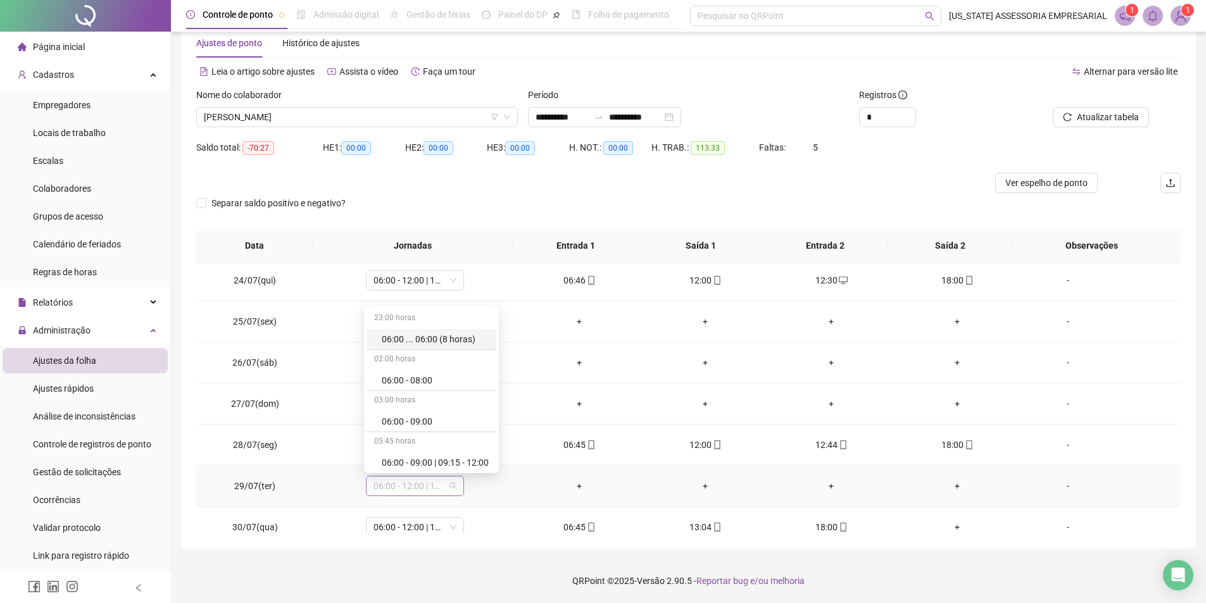
click at [442, 494] on span "06:00 - 12:00 | 12:30 - 18:00" at bounding box center [414, 486] width 83 height 19
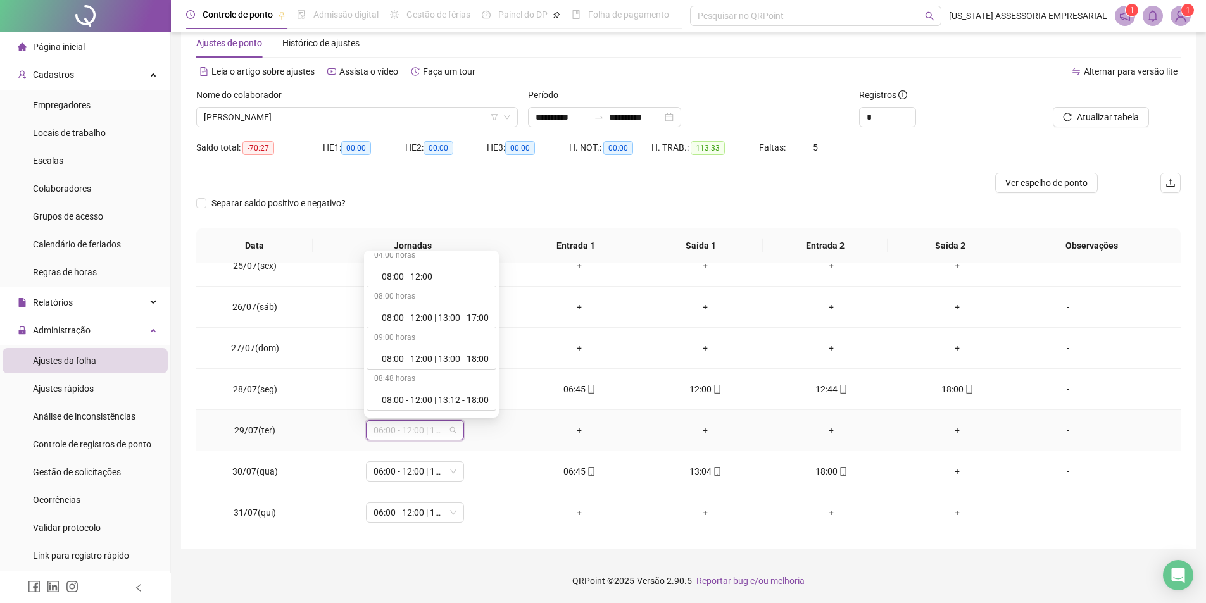
scroll to position [1962, 0]
click at [551, 325] on td "+" at bounding box center [579, 307] width 126 height 41
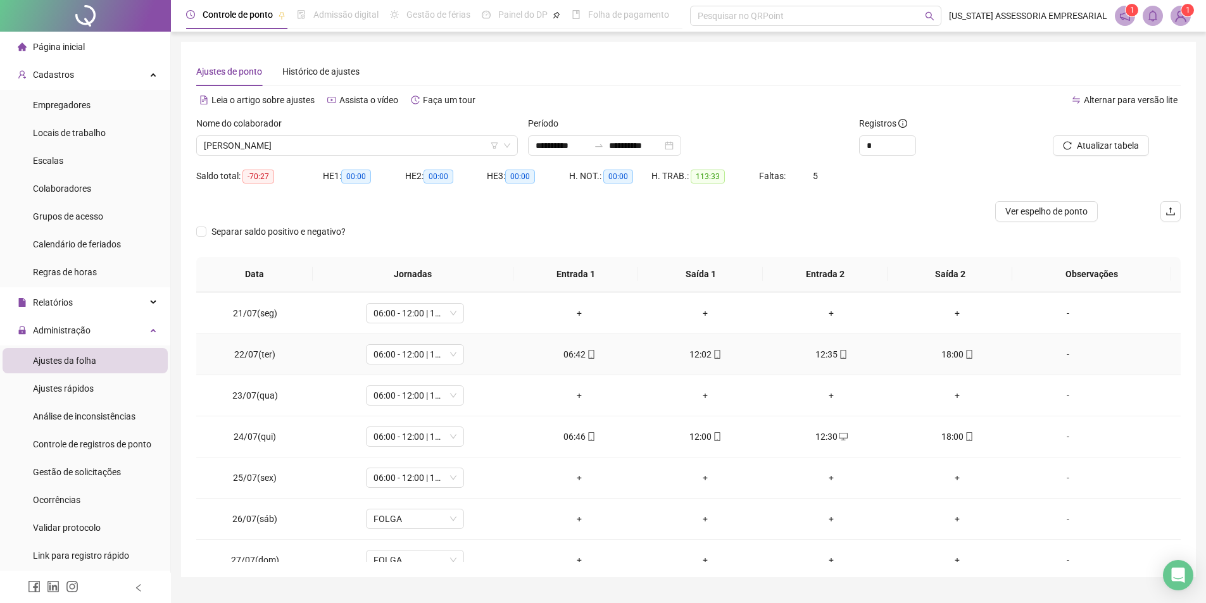
scroll to position [823, 0]
click at [447, 321] on span "06:00 - 12:00 | 12:30 - 18:00" at bounding box center [414, 312] width 83 height 19
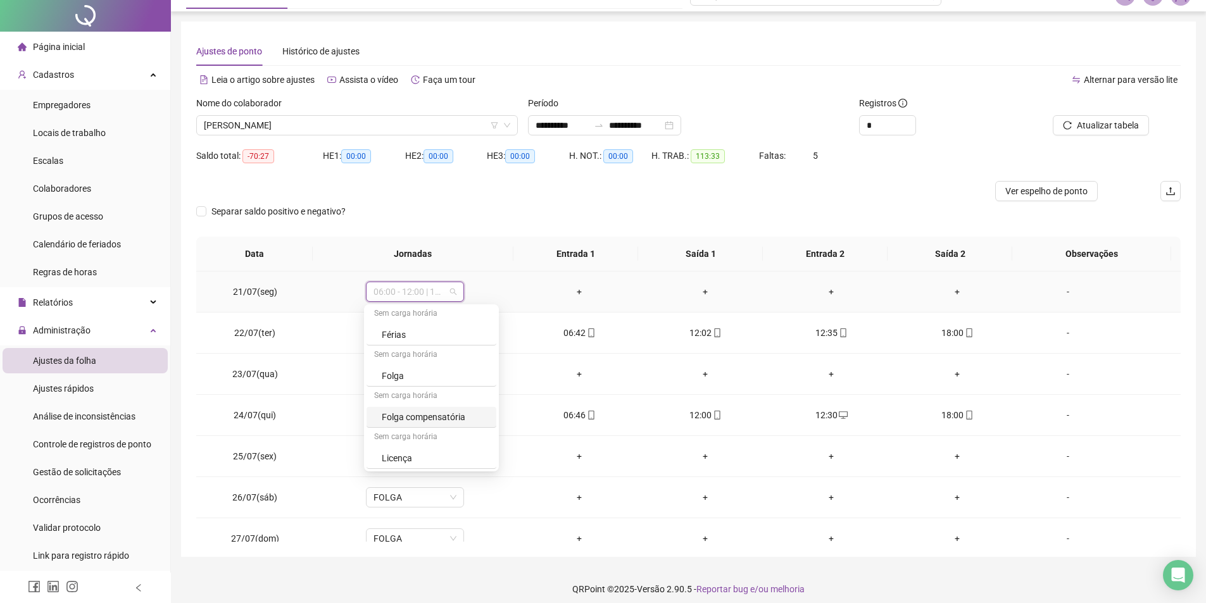
scroll to position [28, 0]
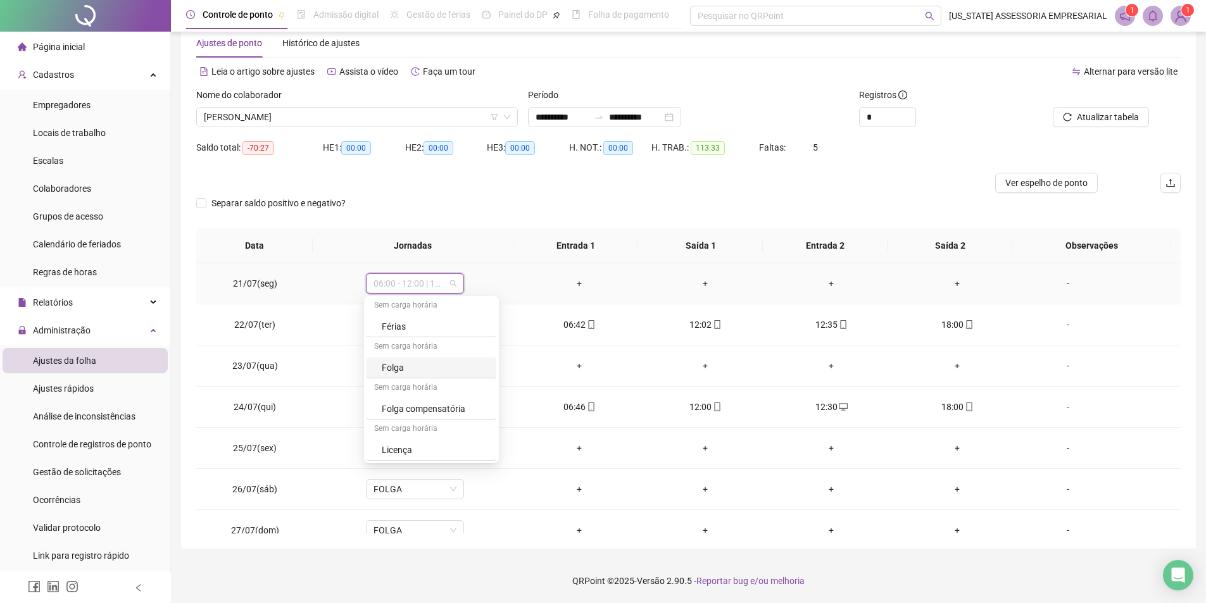
click at [431, 374] on div "Folga" at bounding box center [435, 368] width 107 height 14
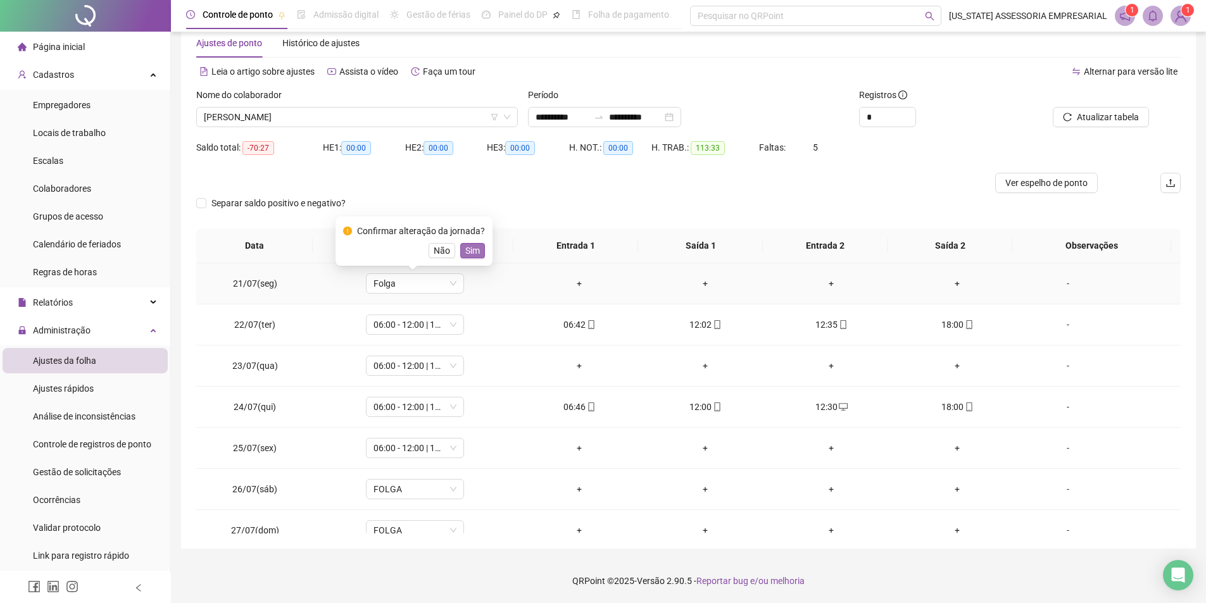
click at [468, 245] on span "Sim" at bounding box center [472, 251] width 15 height 14
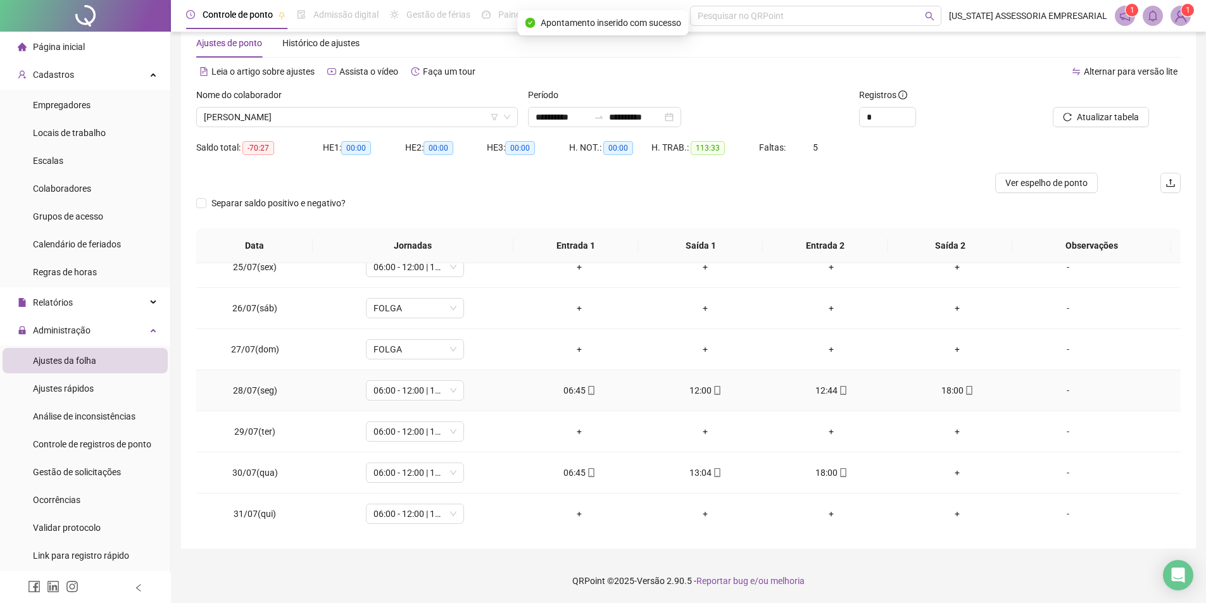
scroll to position [1005, 0]
click at [409, 280] on td "06:00 - 12:00 | 12:30 - 18:00" at bounding box center [415, 266] width 203 height 41
click at [411, 271] on span "06:00 - 12:00 | 12:30 - 18:00" at bounding box center [414, 265] width 83 height 19
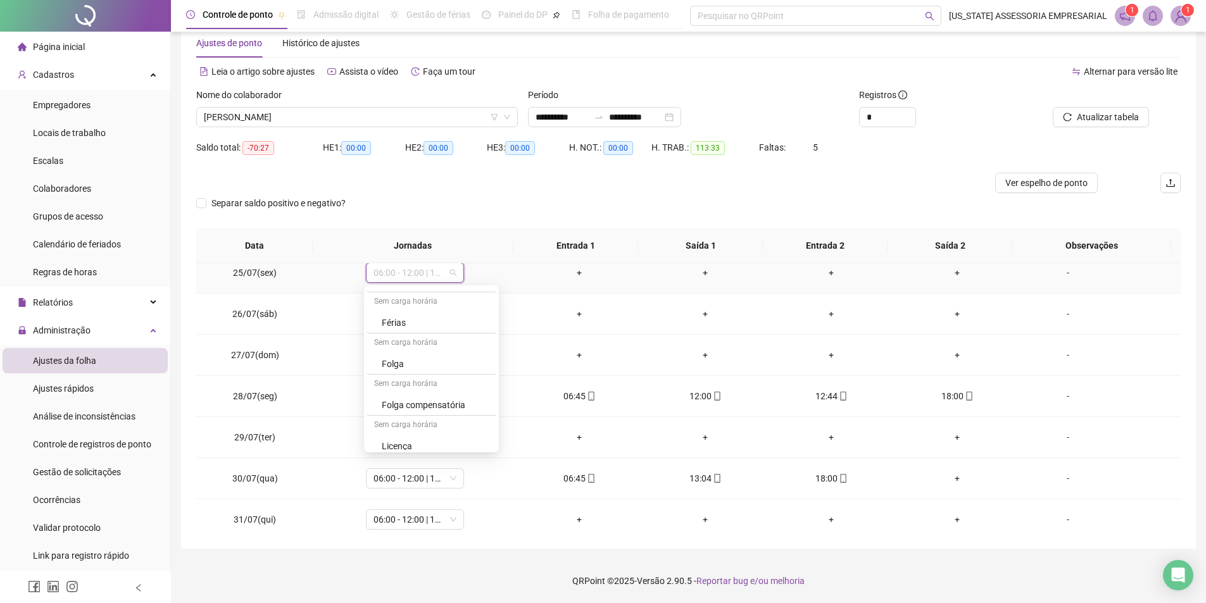
scroll to position [3705, 0]
click at [428, 358] on div "Folga" at bounding box center [435, 357] width 107 height 14
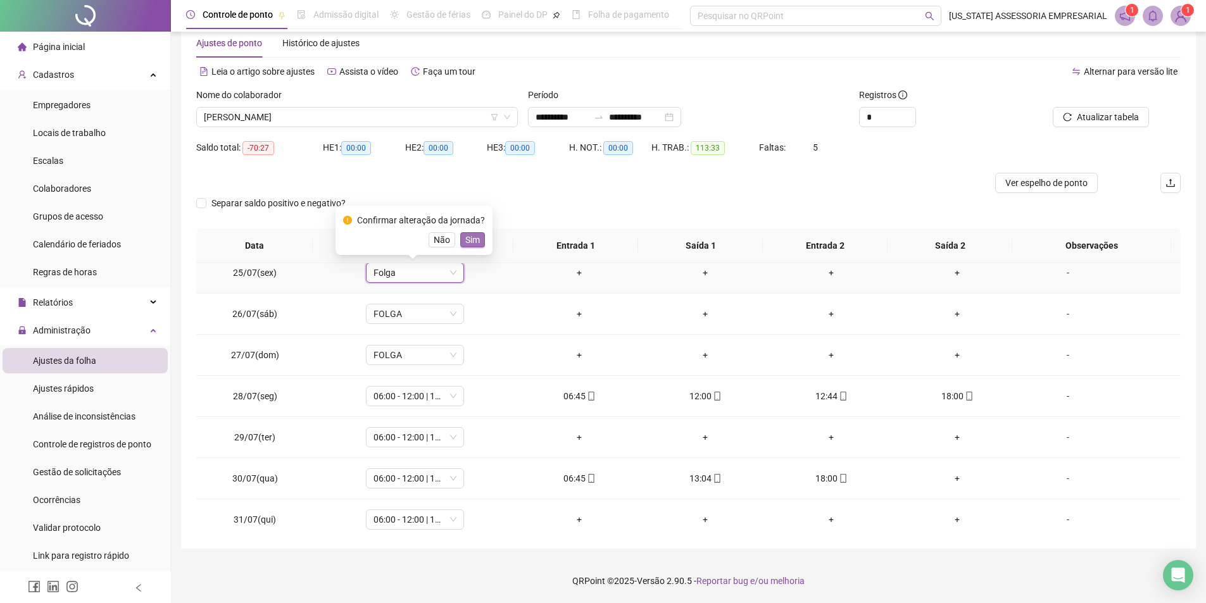
click at [470, 244] on span "Sim" at bounding box center [472, 240] width 15 height 14
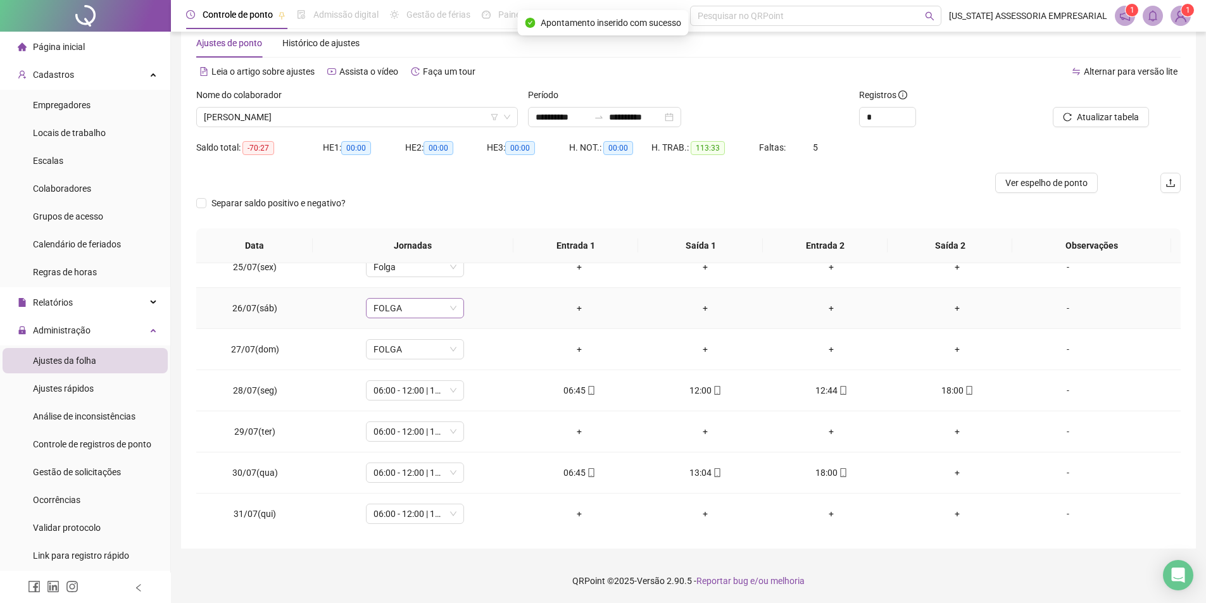
scroll to position [1005, 0]
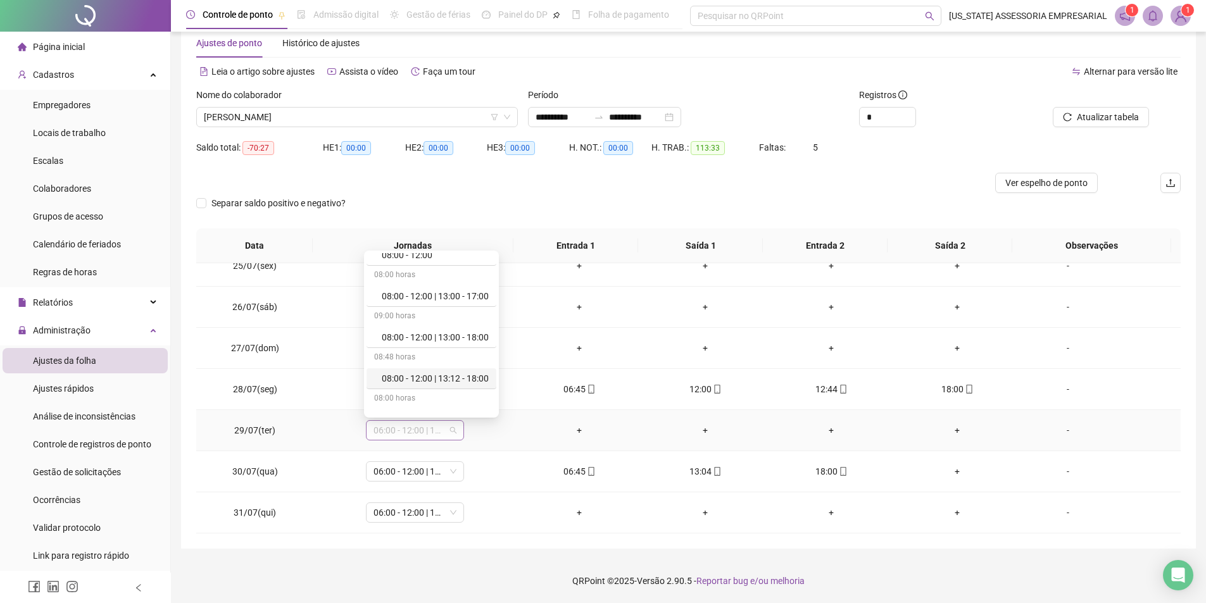
click at [430, 428] on span "06:00 - 12:00 | 12:30 - 18:00" at bounding box center [414, 430] width 83 height 19
click at [418, 317] on div "Folga" at bounding box center [435, 322] width 107 height 14
click at [478, 393] on button "Sim" at bounding box center [472, 397] width 25 height 15
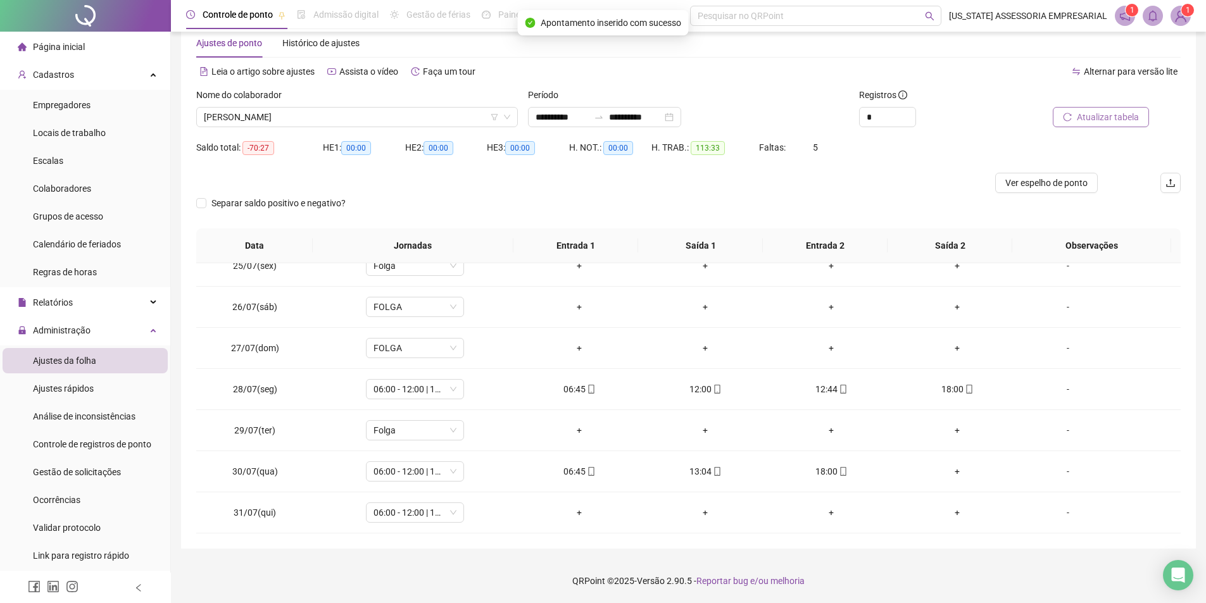
click at [1087, 114] on span "Atualizar tabela" at bounding box center [1107, 117] width 62 height 14
click at [417, 522] on div "06:00 - 12:00 | 12:30 - 18:00" at bounding box center [415, 512] width 98 height 20
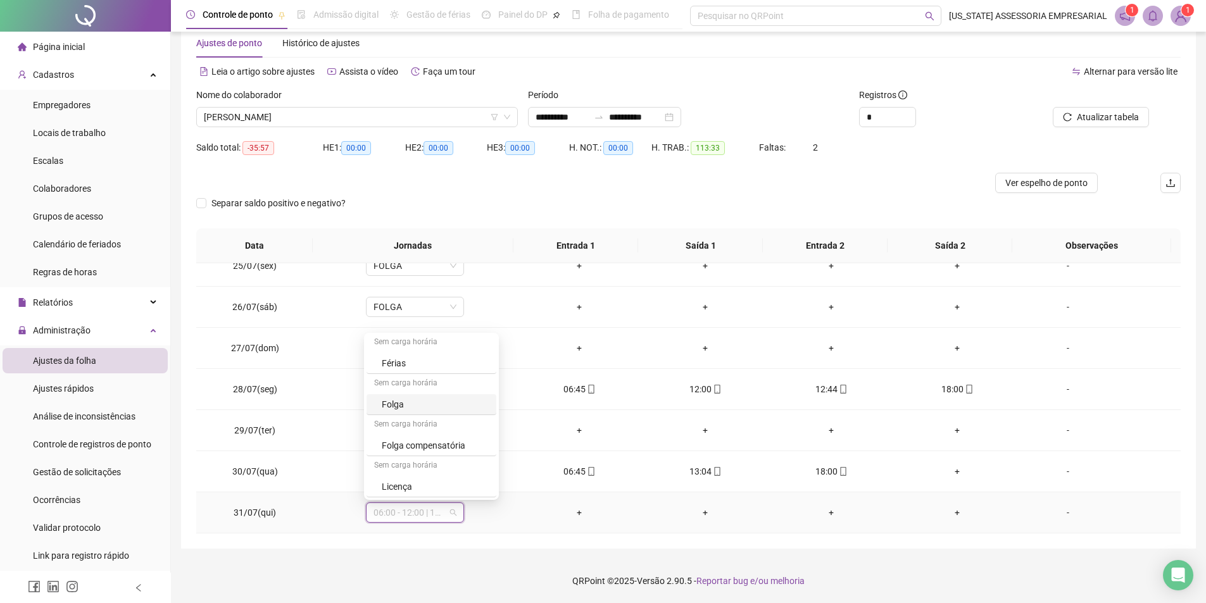
click at [410, 403] on div "Folga" at bounding box center [435, 404] width 107 height 14
click at [475, 482] on span "Sim" at bounding box center [472, 480] width 15 height 14
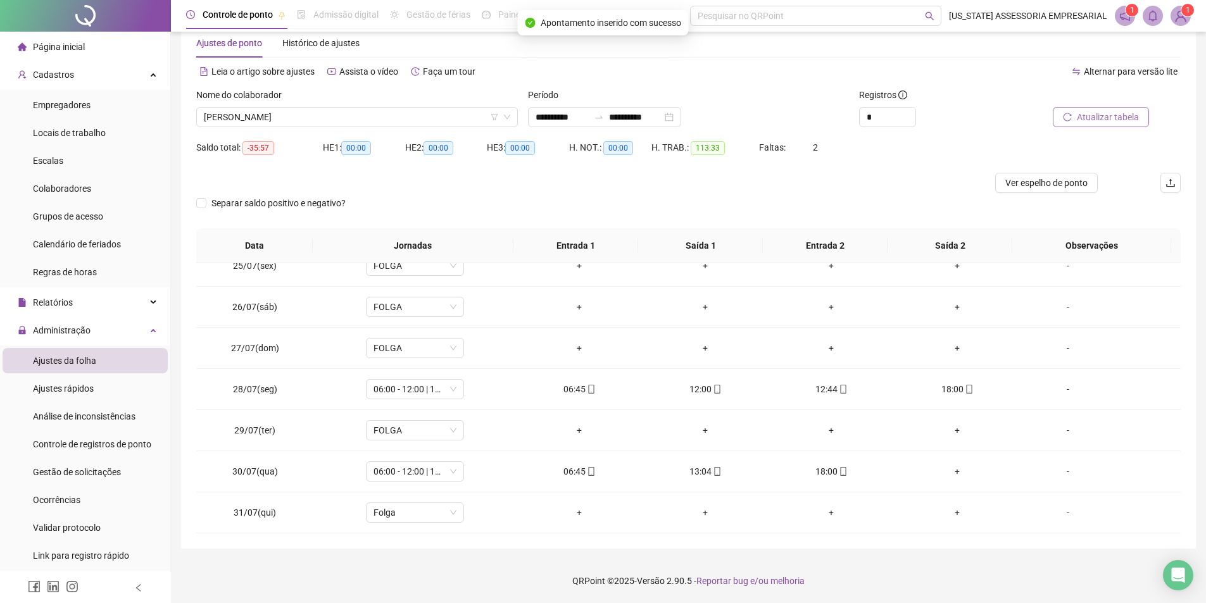
click at [1113, 118] on span "Atualizar tabela" at bounding box center [1107, 117] width 62 height 14
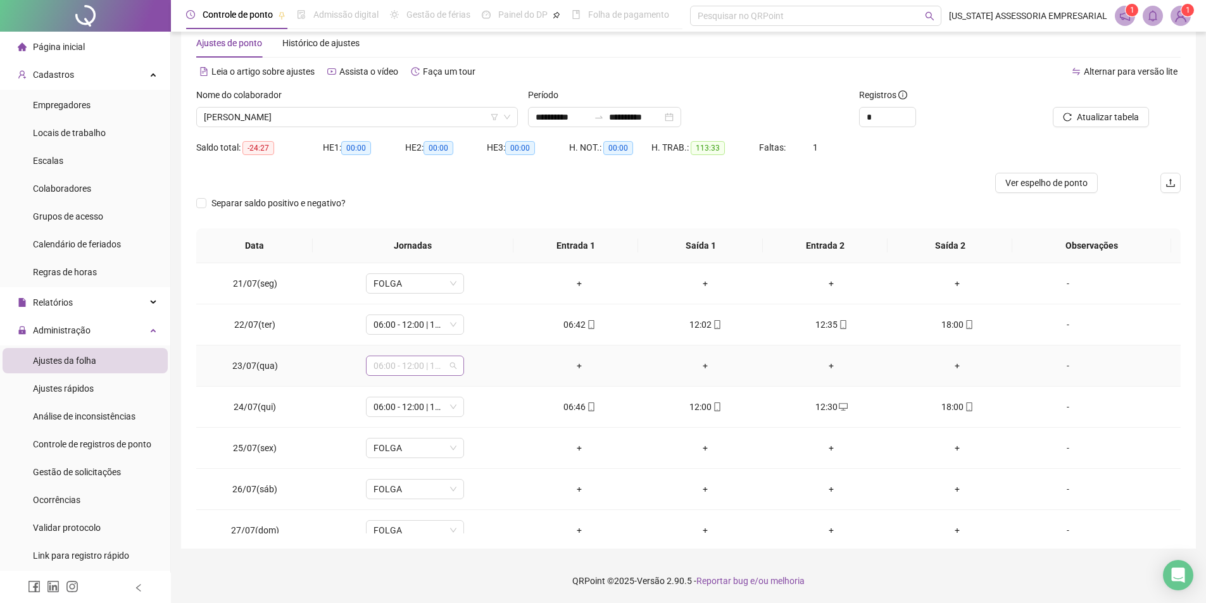
click at [426, 375] on div "06:00 - 12:00 | 12:30 - 18:00" at bounding box center [415, 366] width 98 height 20
click at [438, 455] on div "Folga" at bounding box center [435, 450] width 107 height 14
click at [478, 340] on button "Sim" at bounding box center [472, 332] width 25 height 15
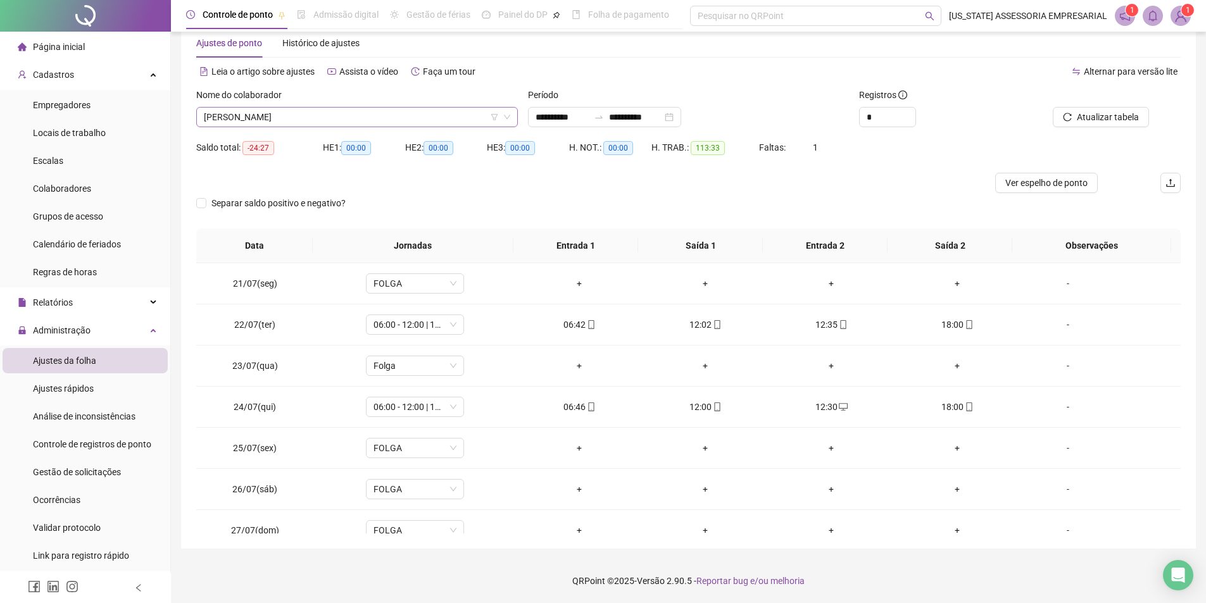
click at [344, 113] on span "ZACARIAS RODRIGUES BATISTA" at bounding box center [357, 117] width 306 height 19
type input "*"
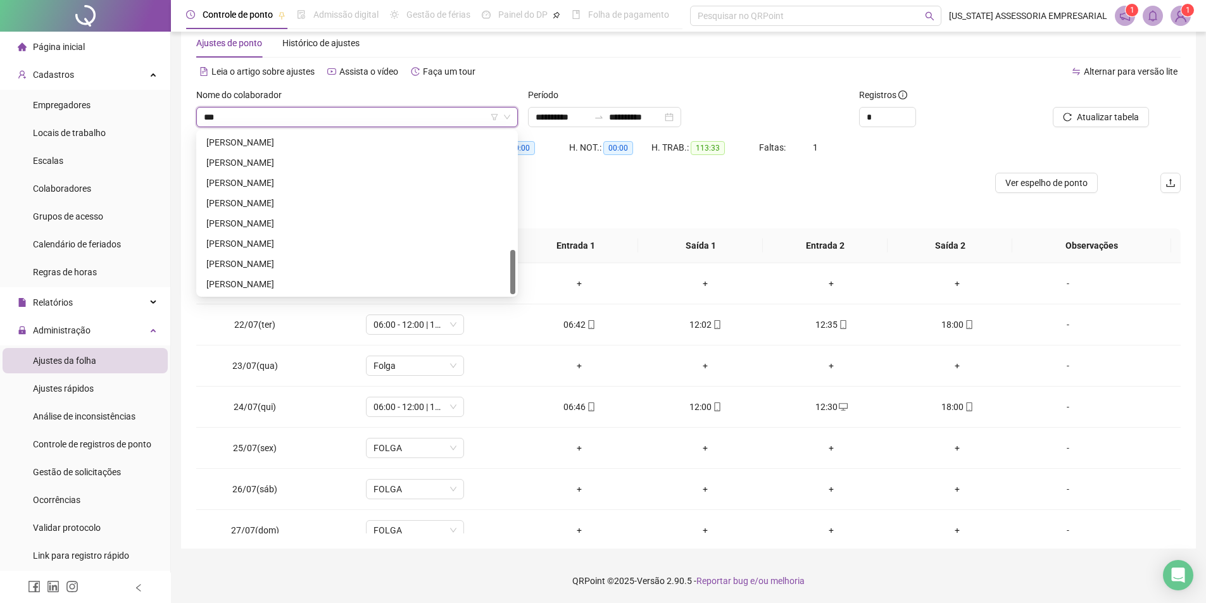
scroll to position [0, 0]
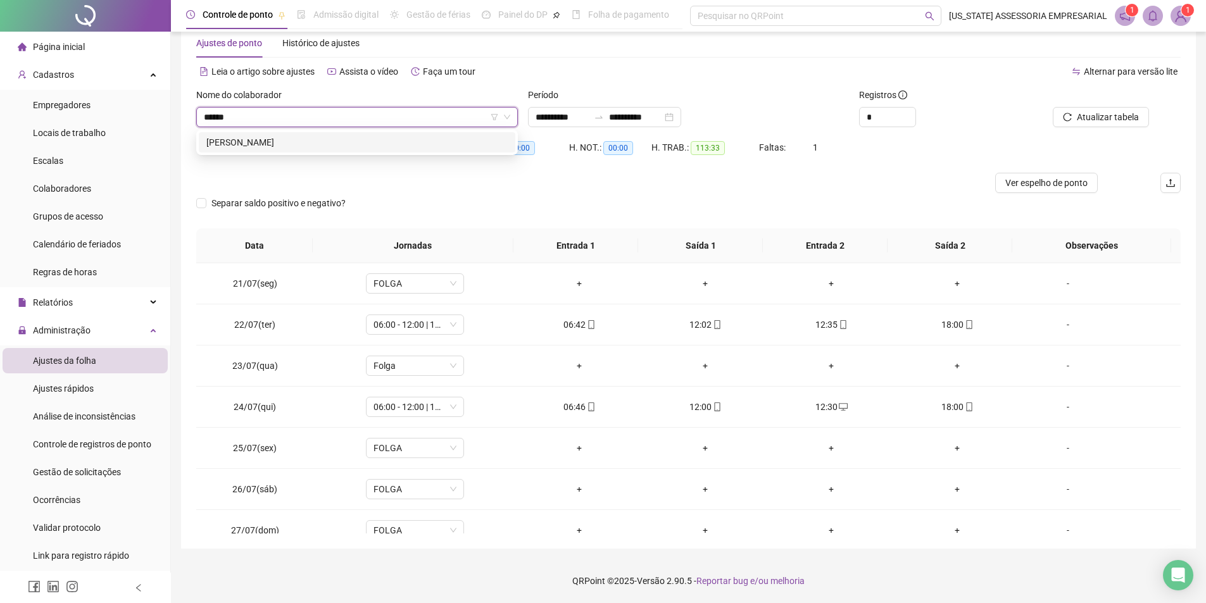
type input "*******"
click at [335, 146] on div "WEMERSON REGO NASCIMENTO" at bounding box center [356, 142] width 301 height 14
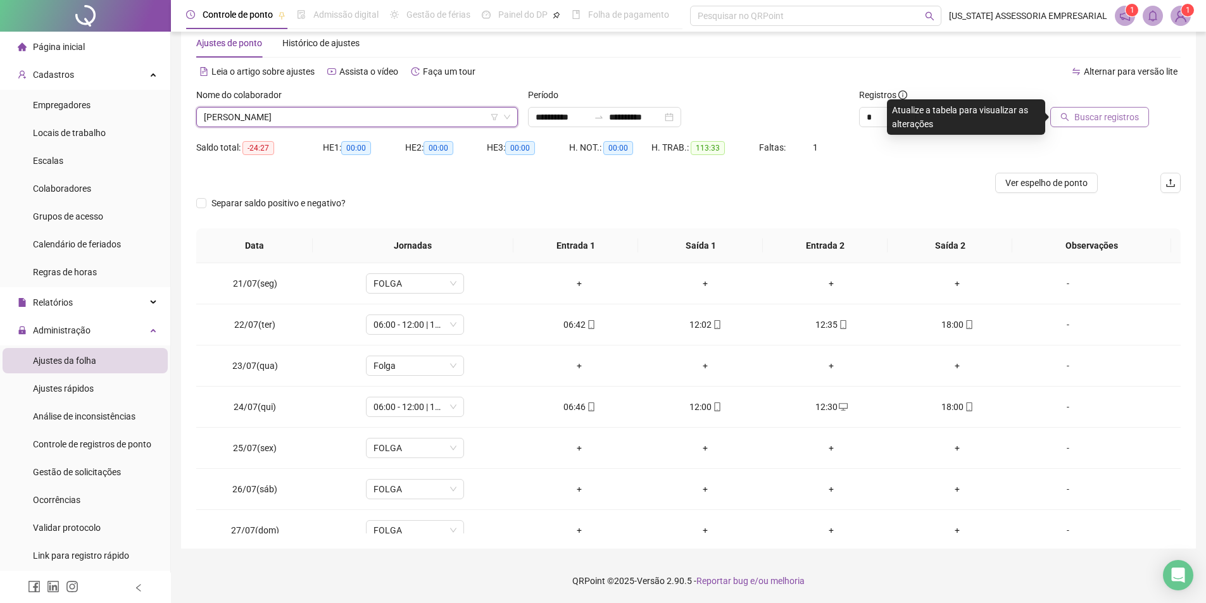
click at [1107, 109] on button "Buscar registros" at bounding box center [1099, 117] width 99 height 20
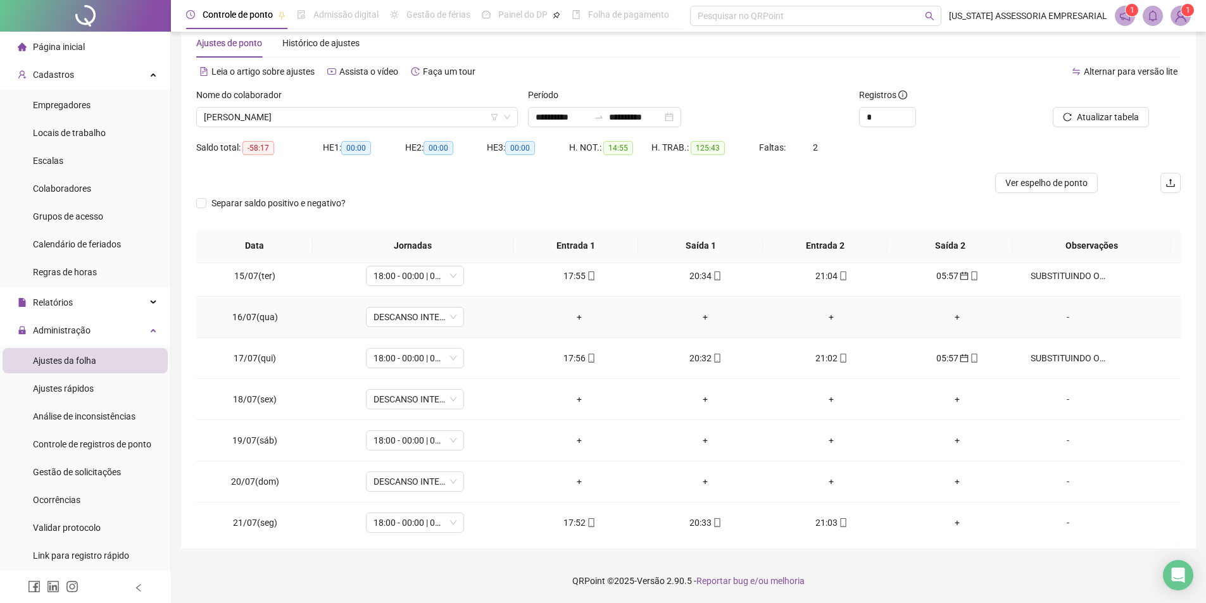
scroll to position [562, 0]
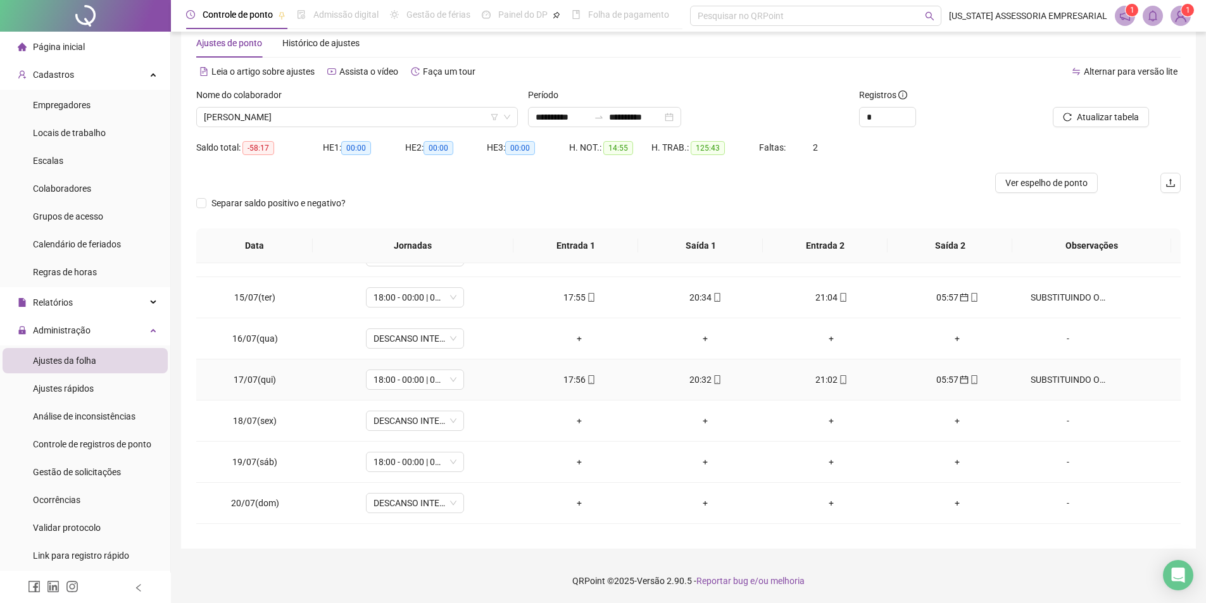
click at [1042, 382] on div "SUBSTITUINDO O FUNC. LEANDRO ALVES PEREIRA" at bounding box center [1067, 380] width 75 height 14
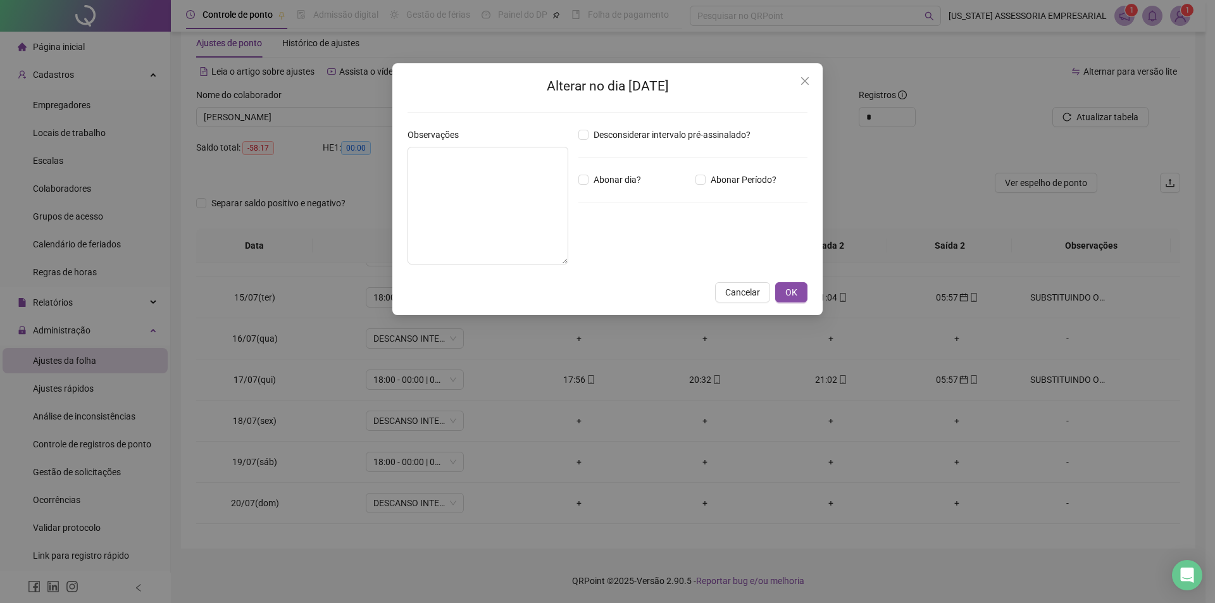
type textarea "**********"
click at [796, 294] on span "OK" at bounding box center [791, 292] width 12 height 14
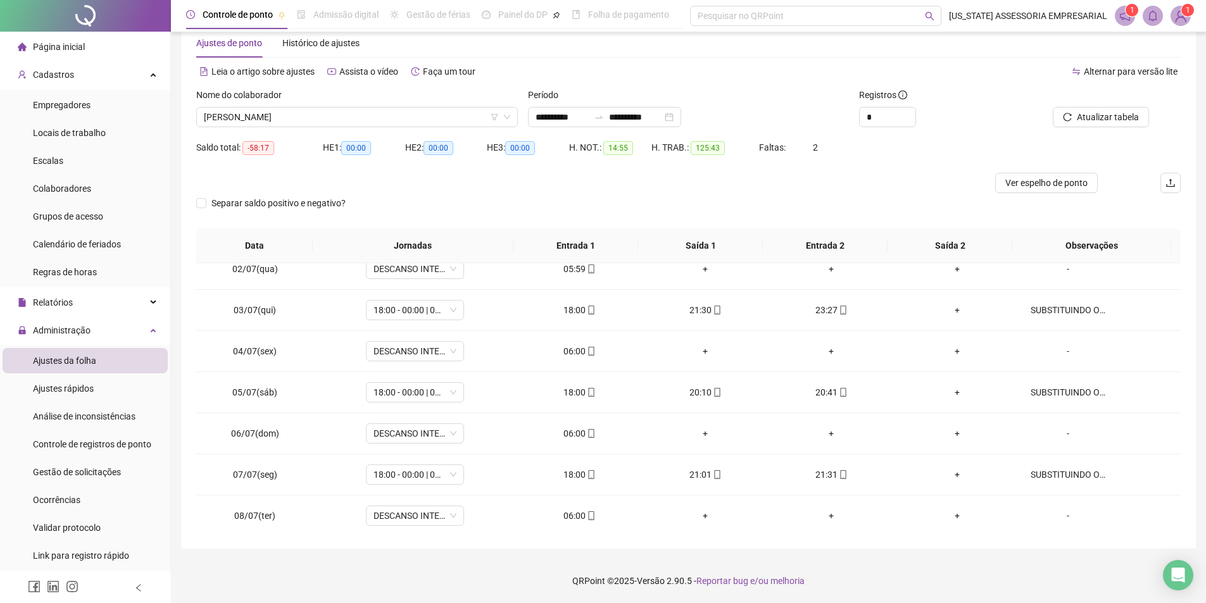
scroll to position [0, 0]
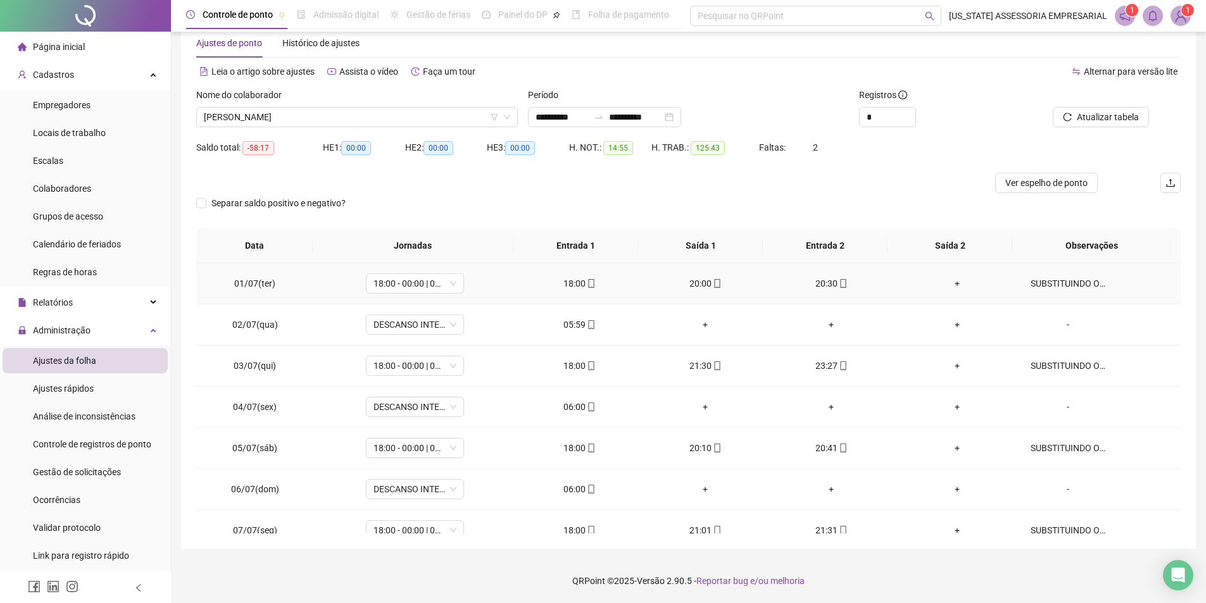
click at [1059, 274] on td "SUBSTITUINDO O FUNC. LEANDRO ALVES PEREIRA" at bounding box center [1100, 283] width 160 height 41
click at [1063, 282] on div "SUBSTITUINDO O FUNC. LEANDRO ALVES PEREIRA" at bounding box center [1067, 284] width 75 height 14
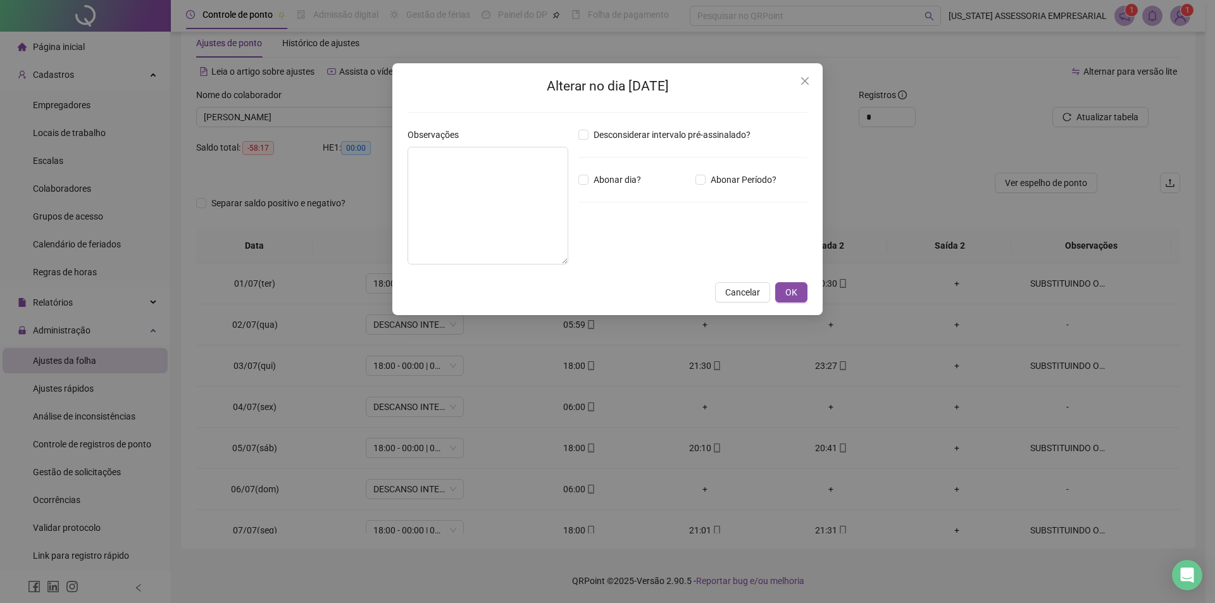
type textarea "**********"
click at [797, 307] on div "**********" at bounding box center [607, 189] width 430 height 252
click at [795, 294] on span "OK" at bounding box center [791, 292] width 12 height 14
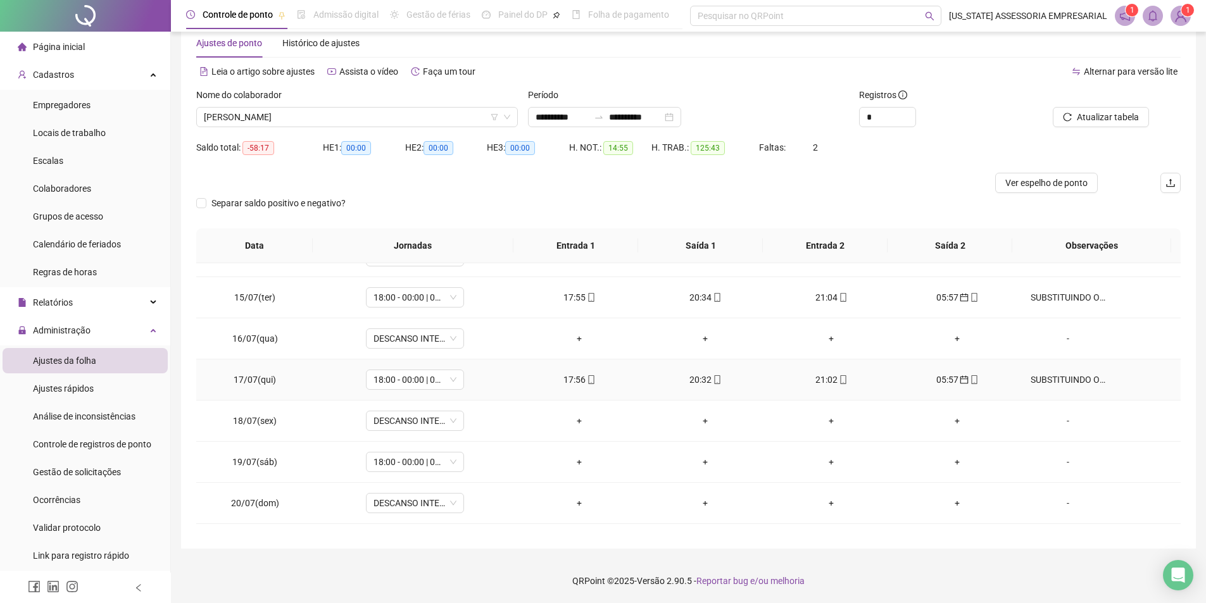
scroll to position [499, 0]
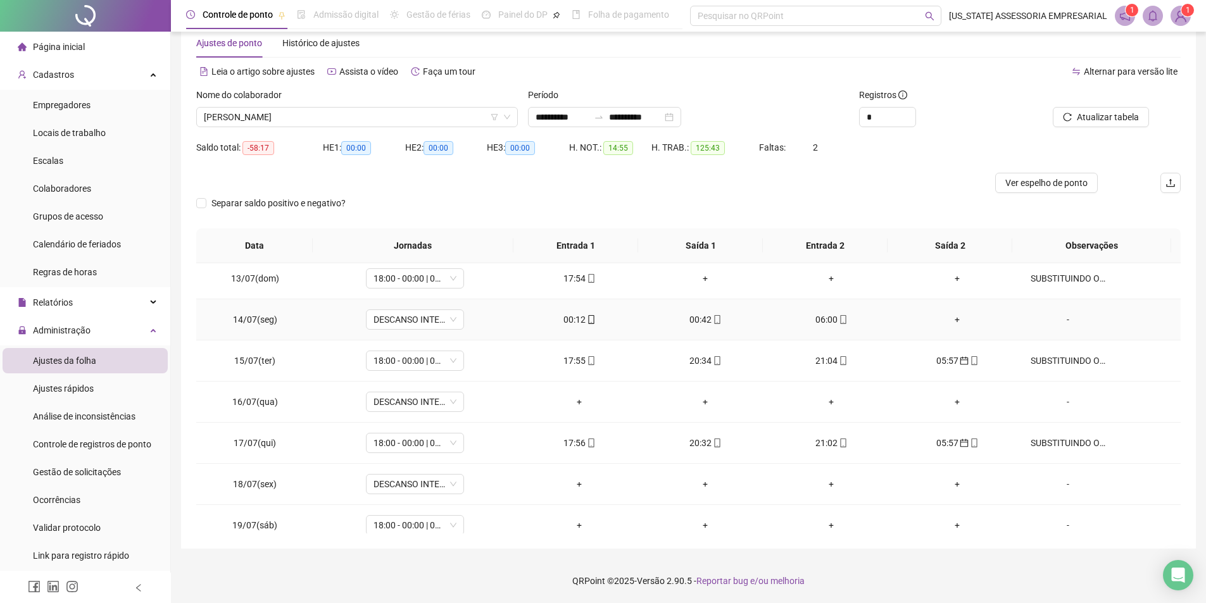
click at [713, 317] on icon "mobile" at bounding box center [717, 319] width 9 height 9
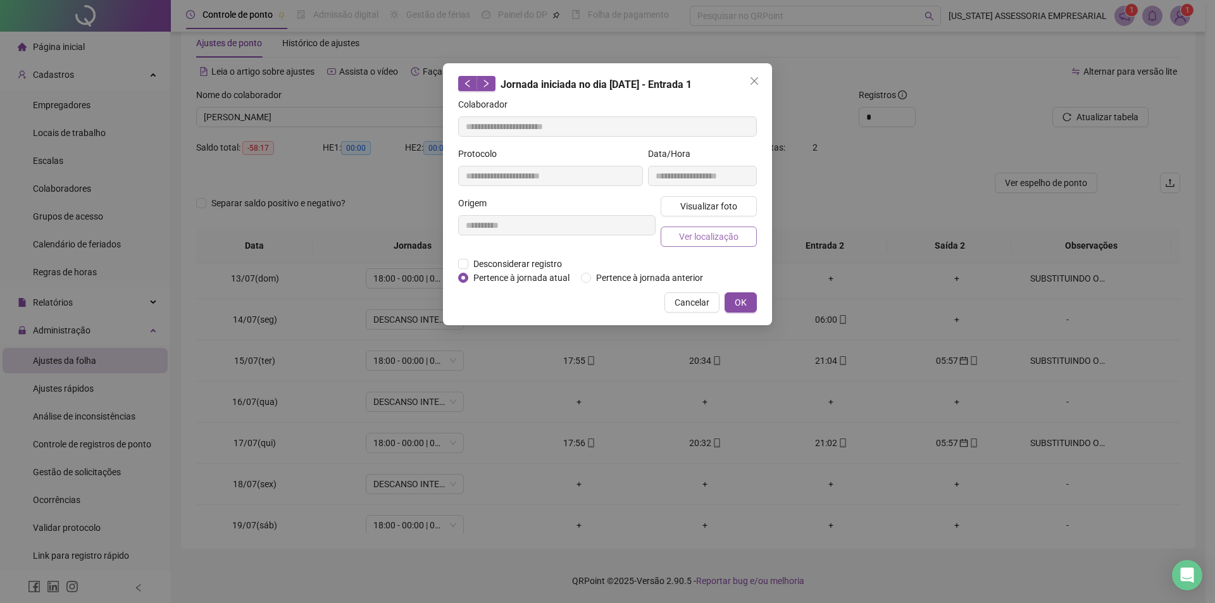
type input "**********"
click at [709, 208] on span "Visualizar foto" at bounding box center [708, 206] width 57 height 14
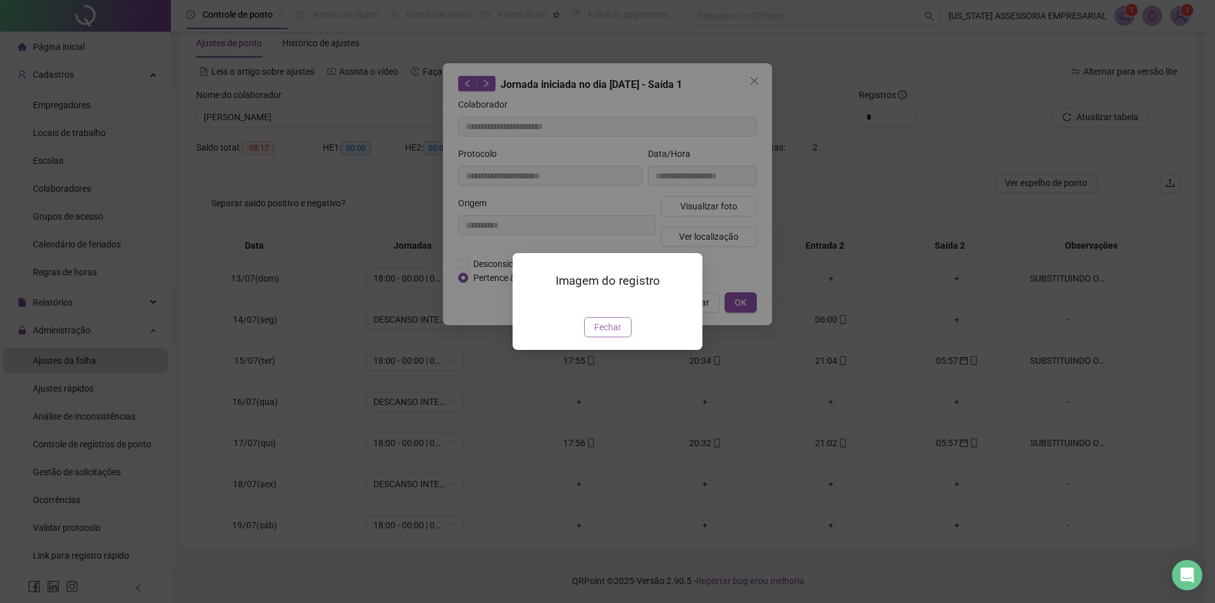
click at [607, 334] on span "Fechar" at bounding box center [607, 327] width 27 height 14
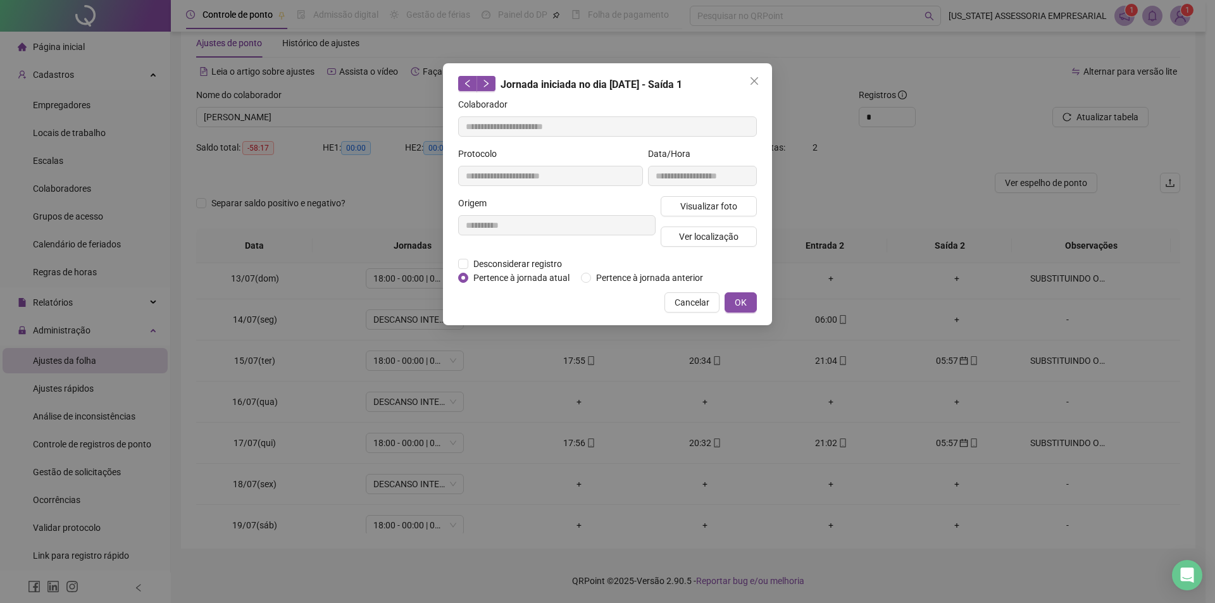
click at [744, 312] on div "**********" at bounding box center [607, 194] width 329 height 262
click at [743, 309] on button "OK" at bounding box center [741, 302] width 32 height 20
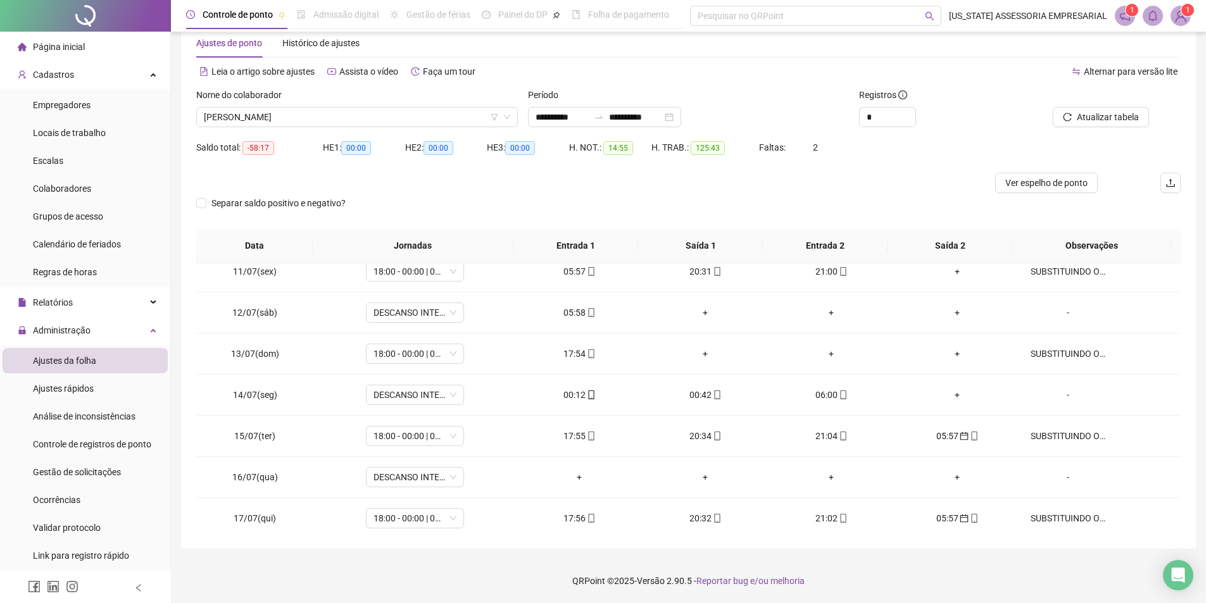
scroll to position [372, 0]
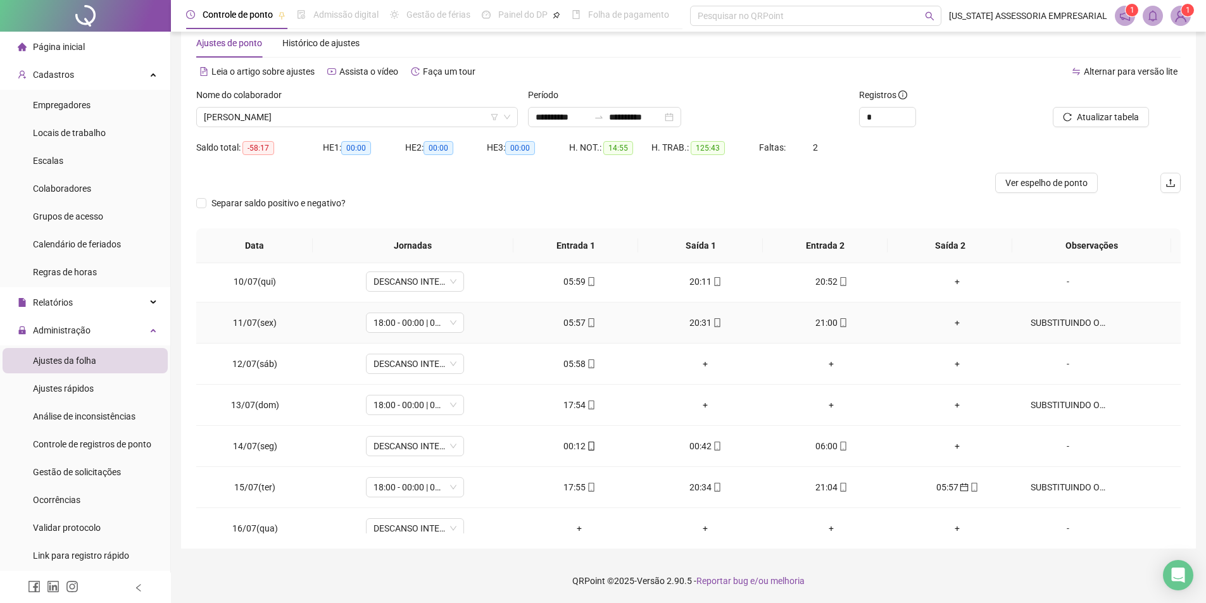
click at [1070, 325] on div "SUBSTITUINDO O FUNC. LEANDRO ALVES PEREIRA" at bounding box center [1067, 323] width 75 height 14
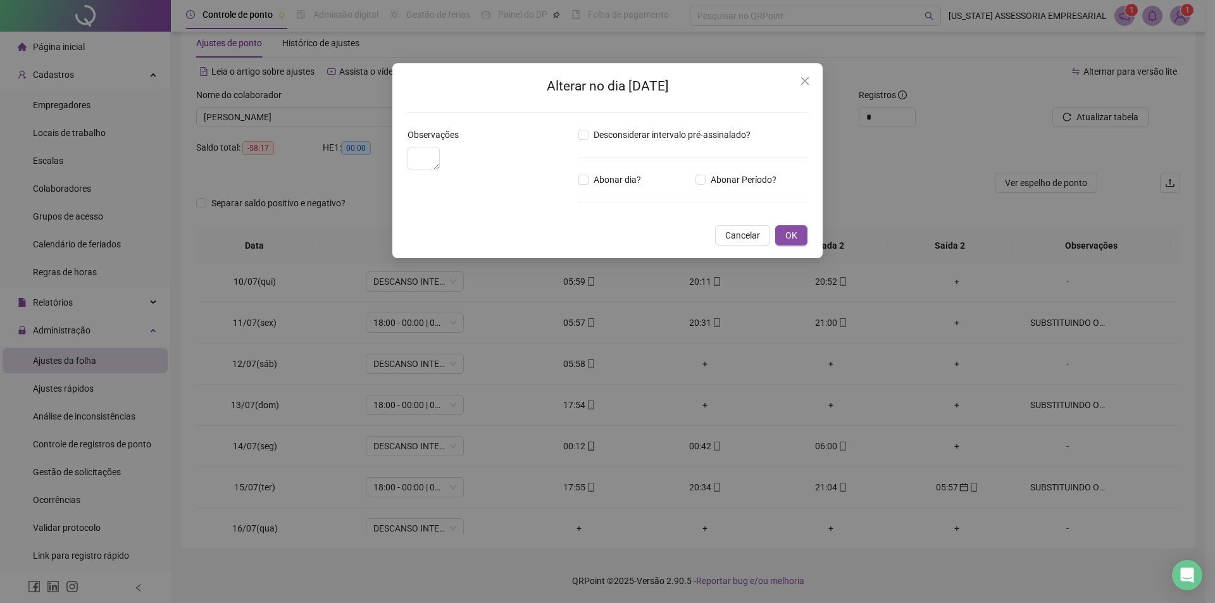
type textarea "**********"
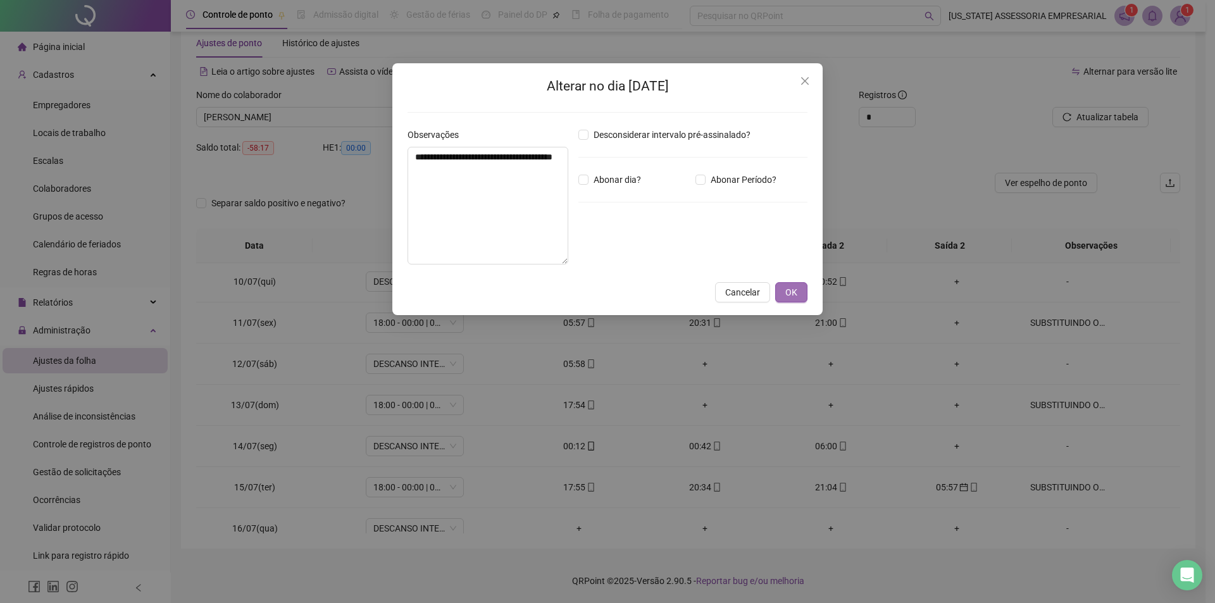
click at [793, 290] on span "OK" at bounding box center [791, 292] width 12 height 14
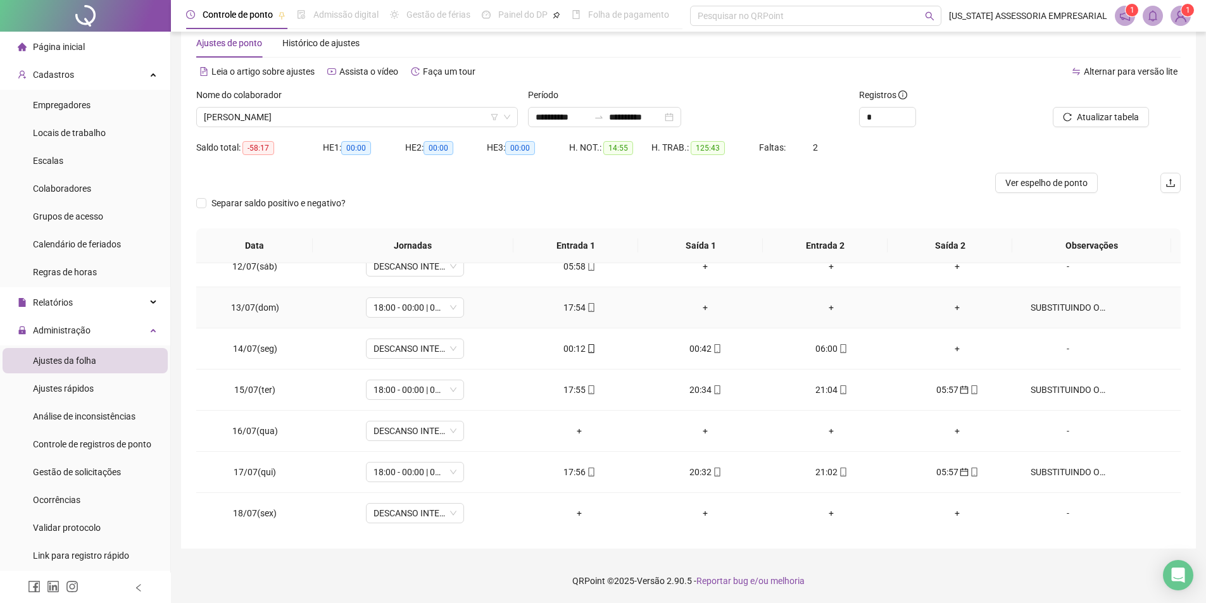
scroll to position [562, 0]
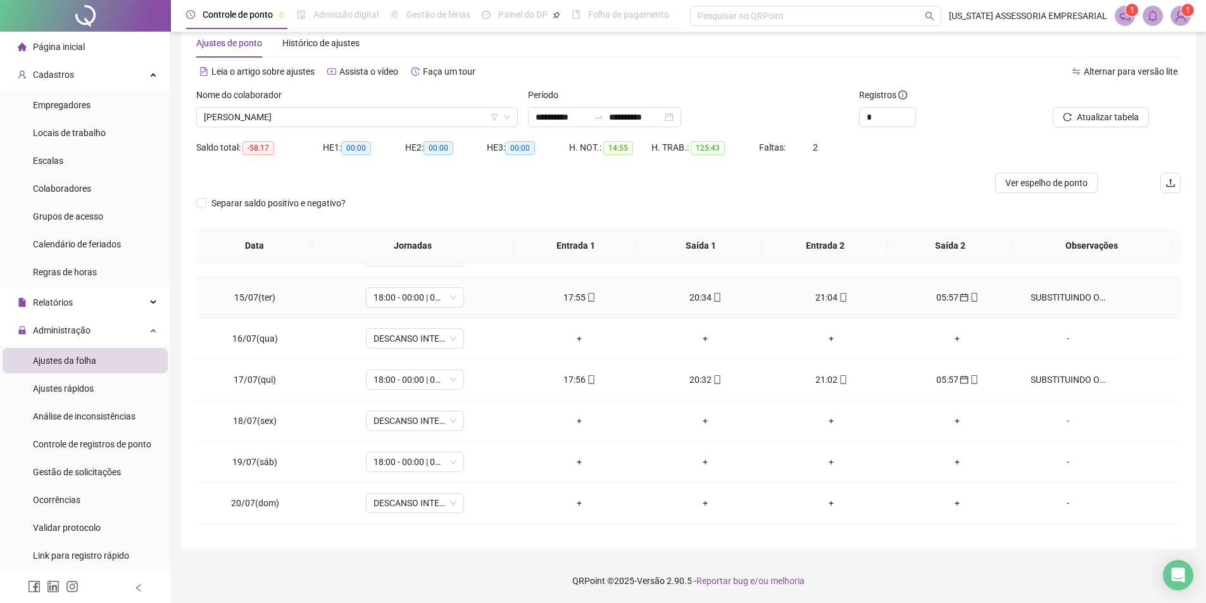
click at [1050, 295] on div "SUBSTITUINDO O FUNC. LEANDRO ALVES PEREIRA" at bounding box center [1067, 297] width 75 height 14
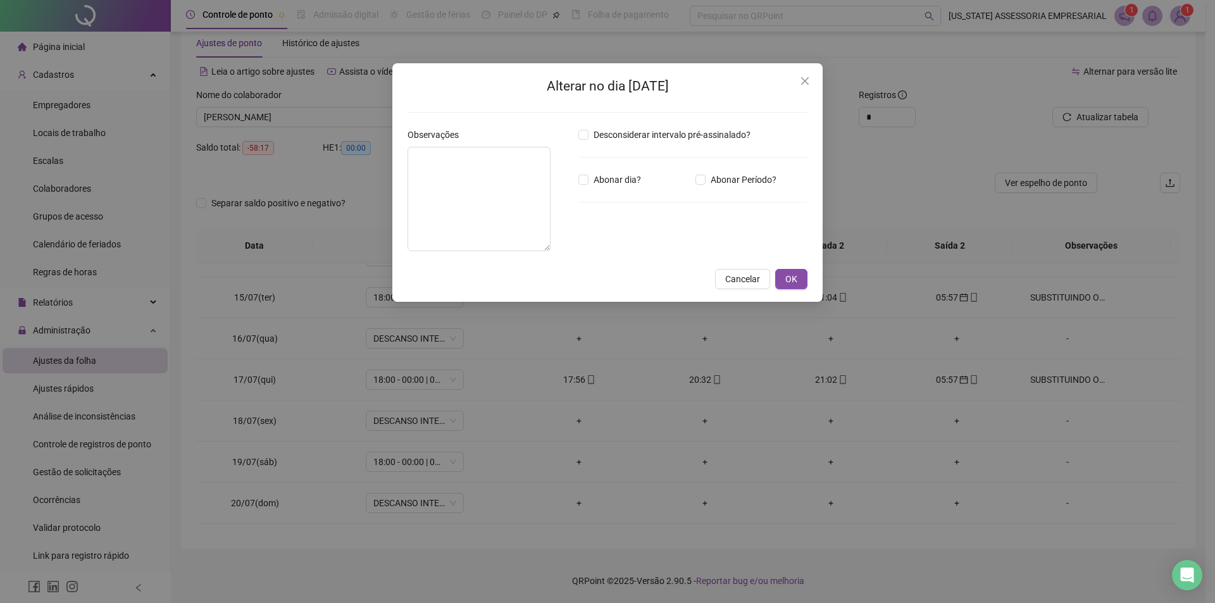
type textarea "**********"
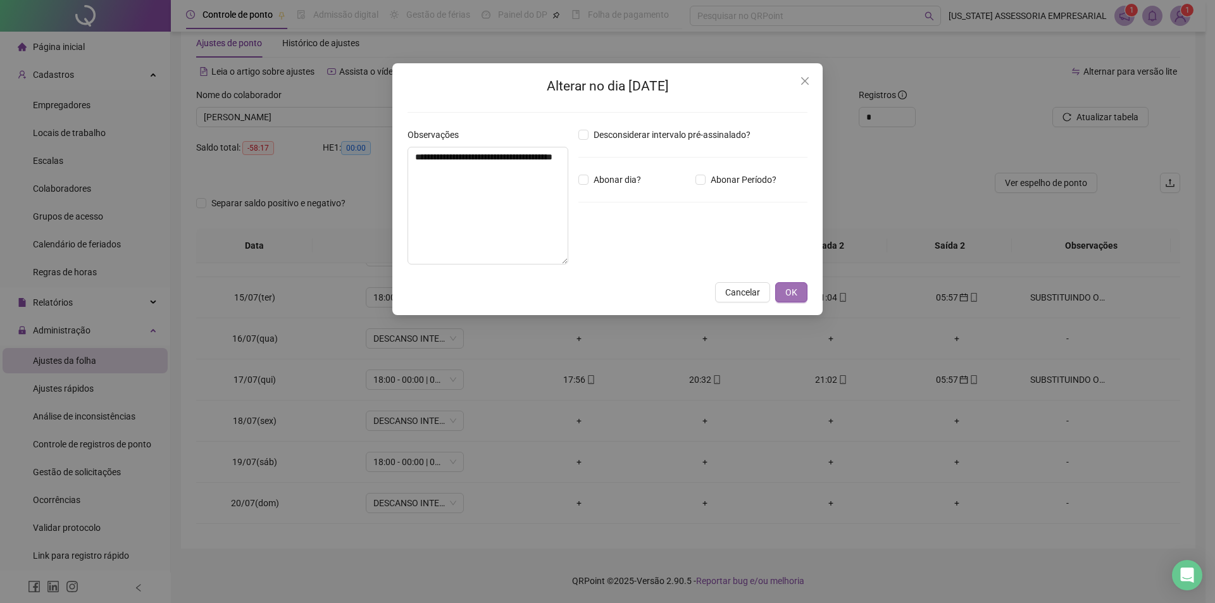
click at [788, 297] on span "OK" at bounding box center [791, 292] width 12 height 14
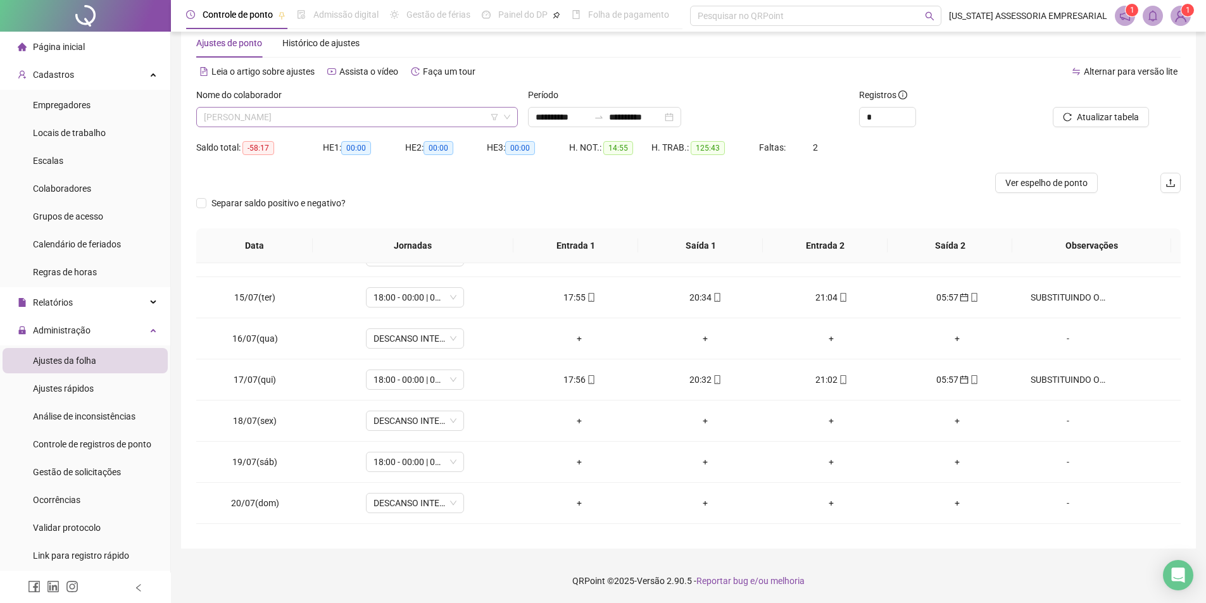
scroll to position [28757, 0]
click at [431, 116] on span "WEMERSON REGO NASCIMENTO" at bounding box center [357, 117] width 306 height 19
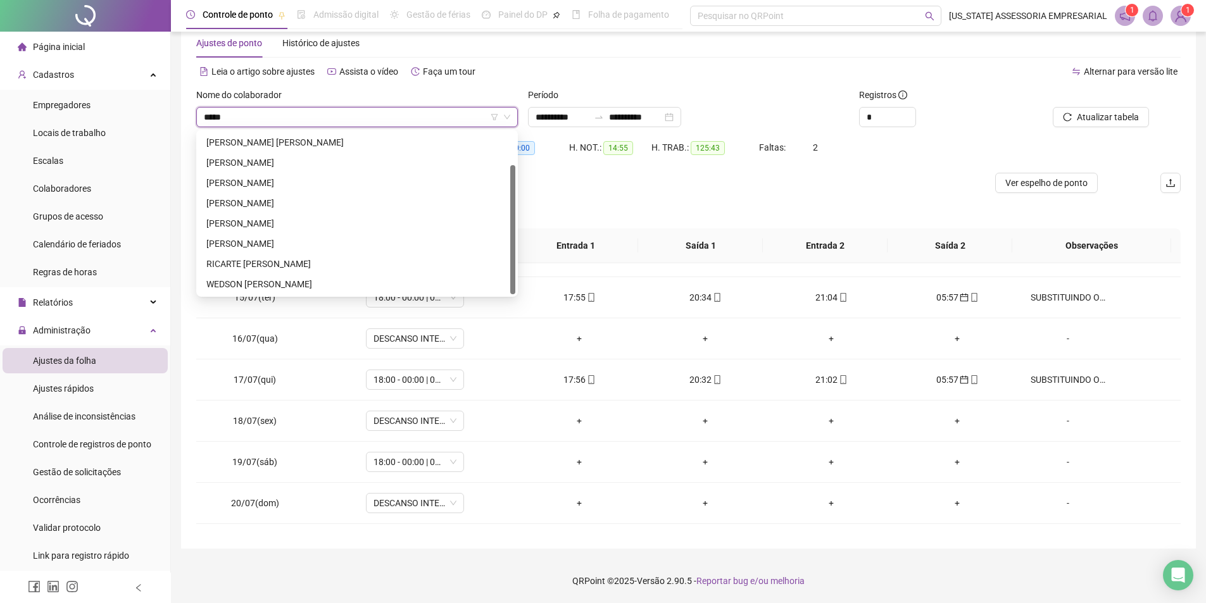
scroll to position [0, 0]
type input "*******"
click at [273, 196] on div "RICARDO SOUZA AGUIAR" at bounding box center [356, 203] width 301 height 14
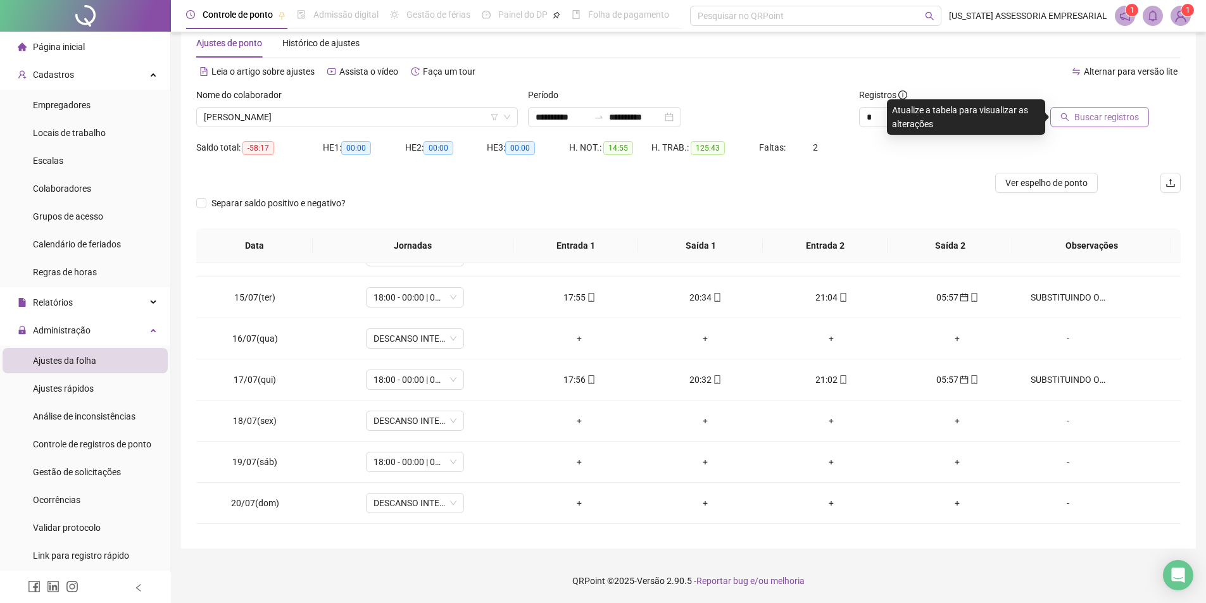
click at [1105, 108] on button "Buscar registros" at bounding box center [1099, 117] width 99 height 20
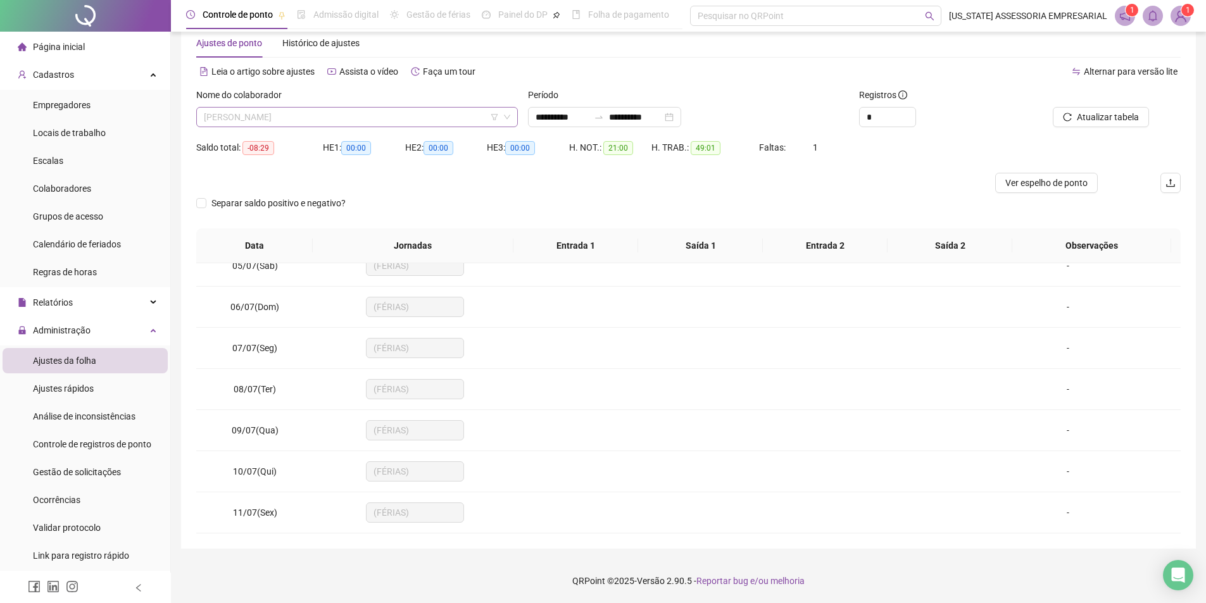
scroll to position [24383, 0]
click at [368, 108] on span "RICARDO SOUZA AGUIAR" at bounding box center [357, 117] width 306 height 19
click at [91, 99] on li "Empregadores" at bounding box center [85, 104] width 165 height 25
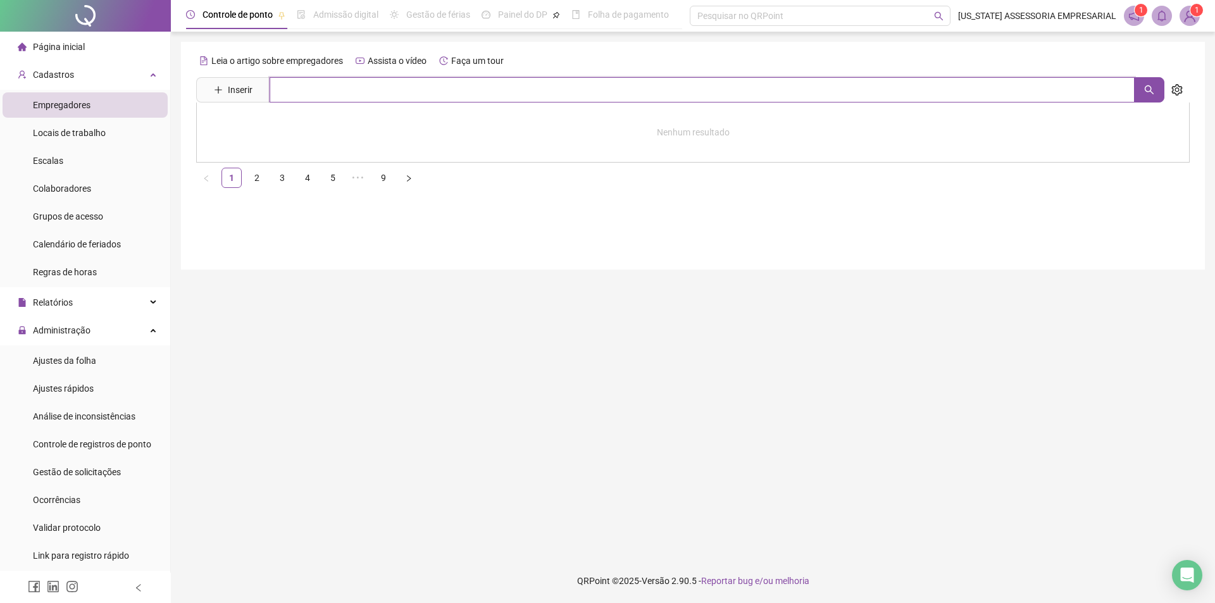
click at [492, 95] on input "text" at bounding box center [702, 89] width 865 height 25
click at [77, 366] on div "Ajustes da folha" at bounding box center [64, 360] width 63 height 25
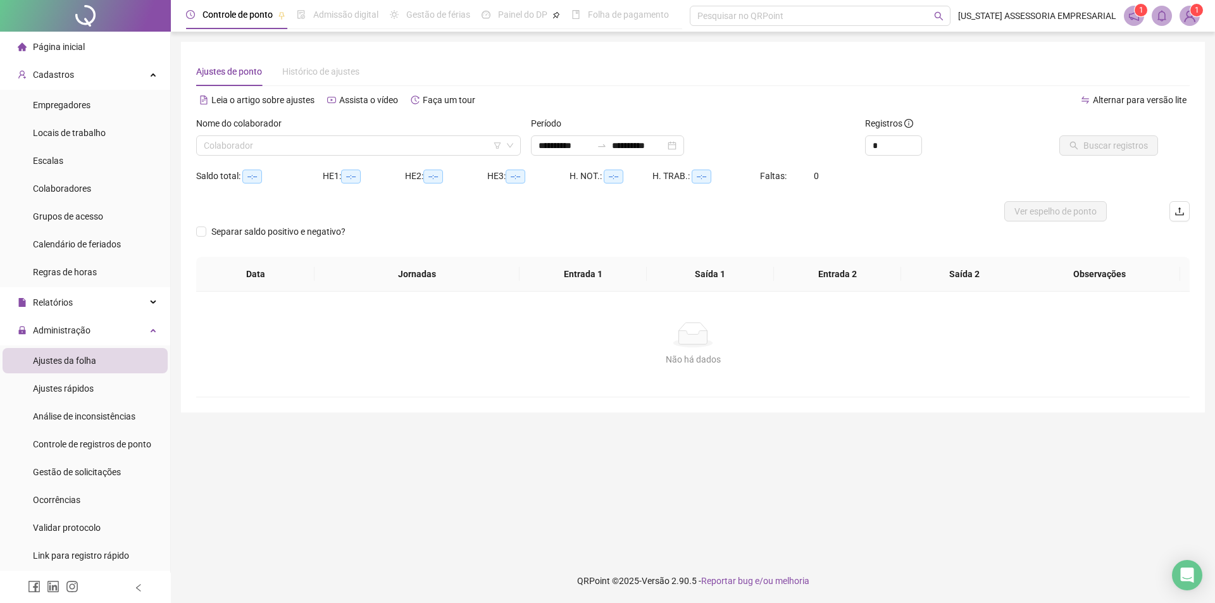
click at [390, 162] on div "Nome do colaborador Colaborador" at bounding box center [358, 140] width 335 height 49
type input "**********"
click at [394, 146] on input "search" at bounding box center [353, 145] width 298 height 19
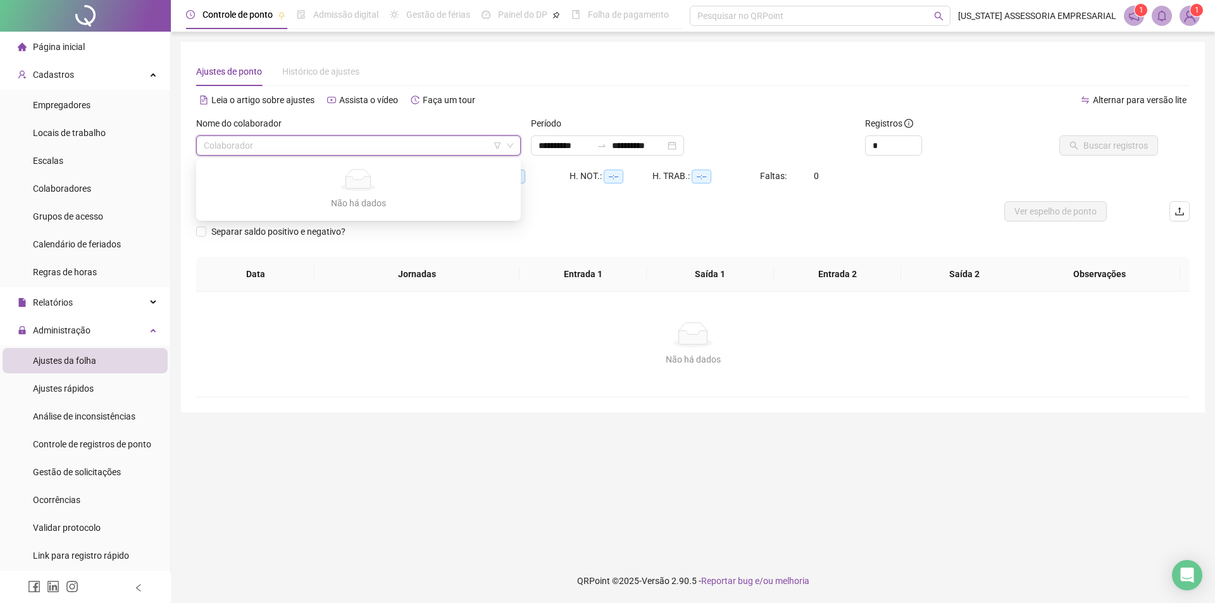
drag, startPoint x: 394, startPoint y: 146, endPoint x: 376, endPoint y: 158, distance: 21.1
click at [376, 158] on div "Nome do colaborador Colaborador" at bounding box center [358, 140] width 335 height 49
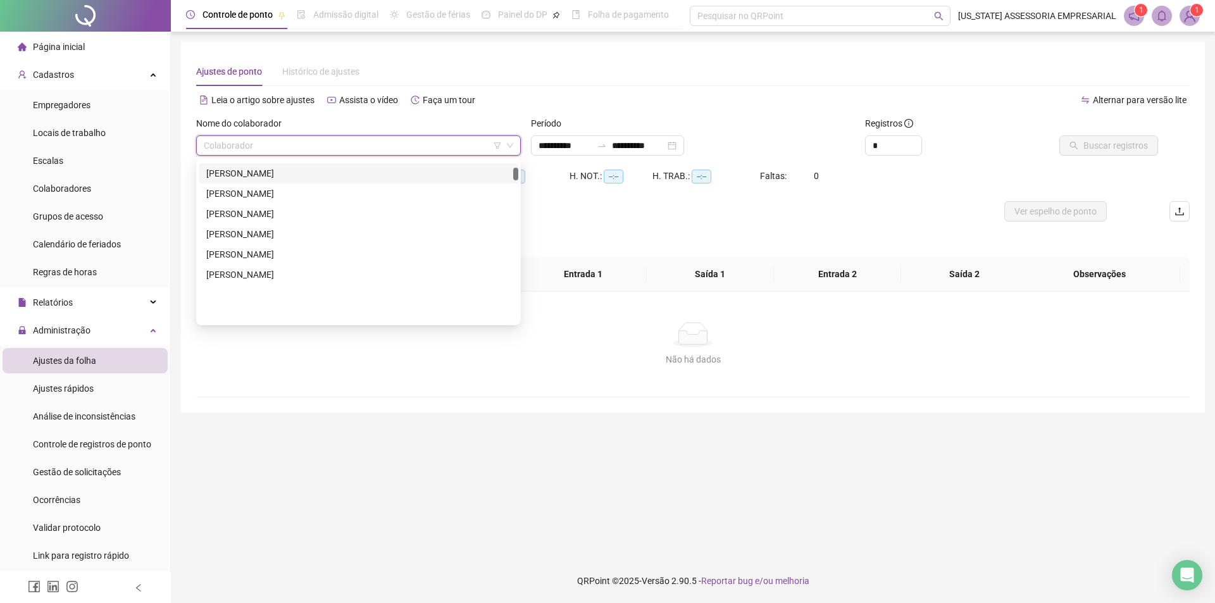
scroll to position [1392, 0]
click at [319, 143] on input "search" at bounding box center [353, 145] width 298 height 19
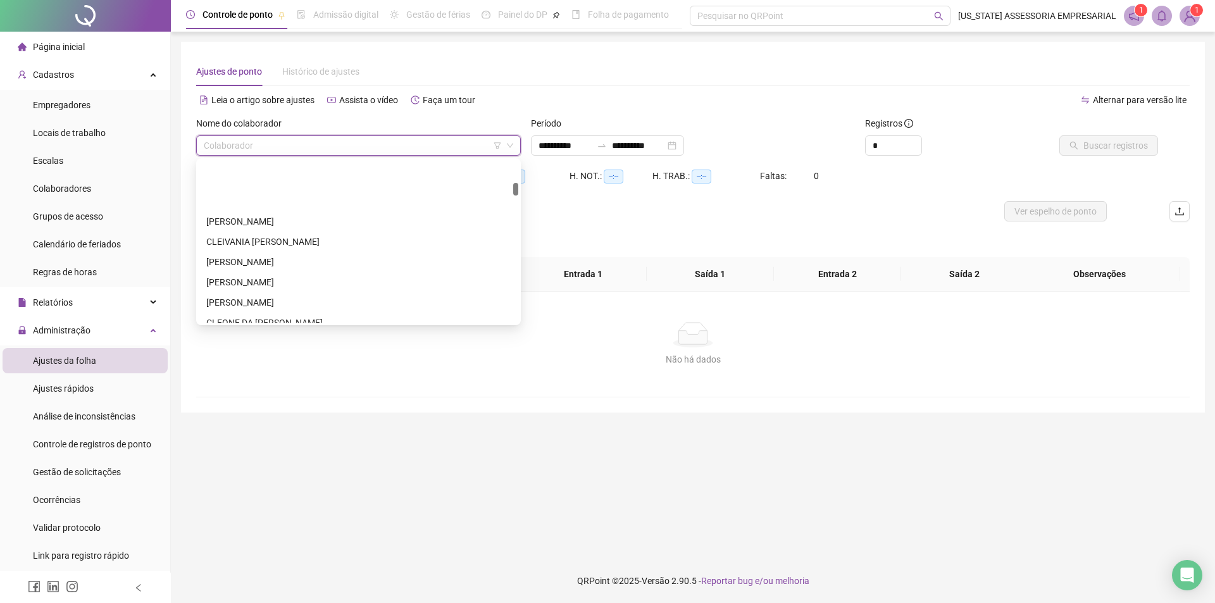
scroll to position [4430, 0]
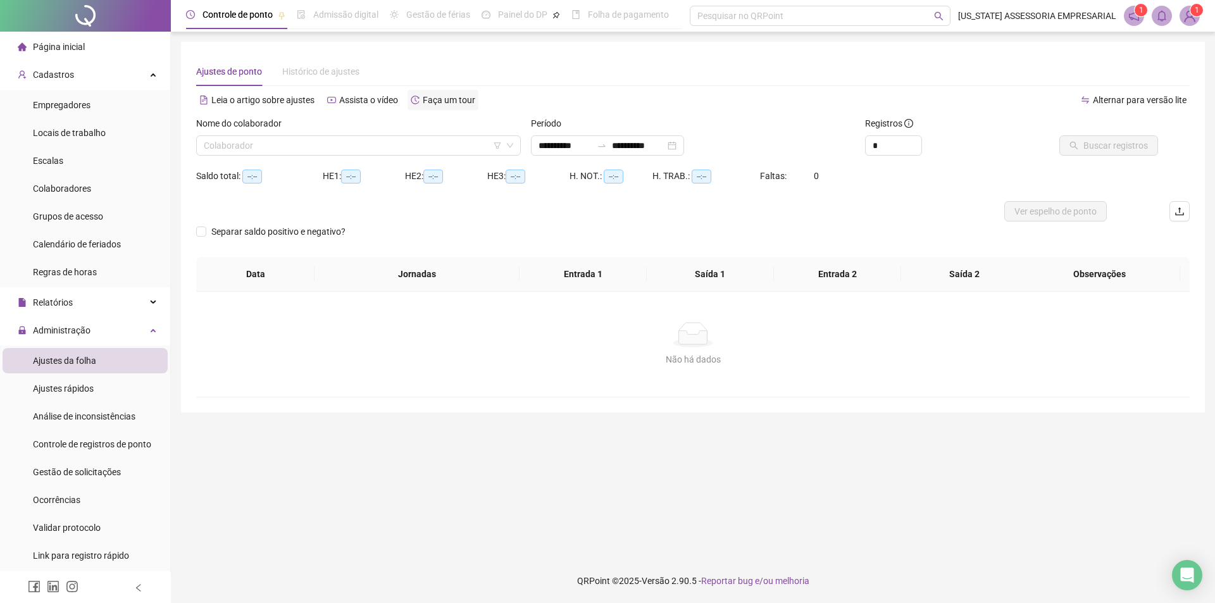
click at [463, 90] on div "Faça um tour" at bounding box center [443, 100] width 71 height 20
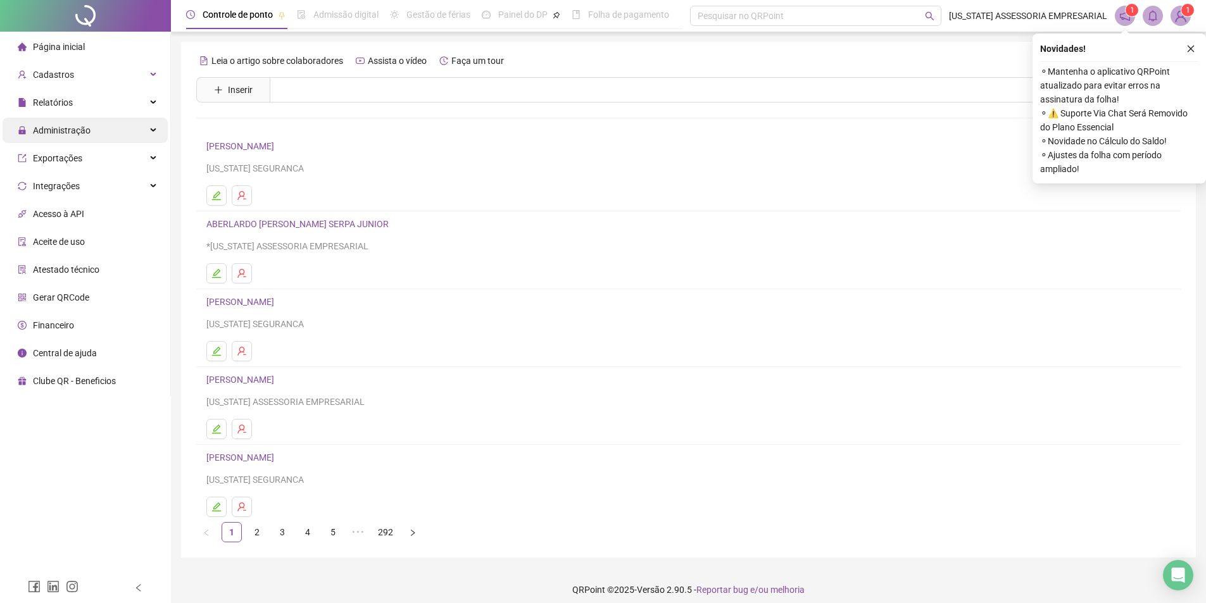
click at [123, 127] on div "Administração" at bounding box center [85, 130] width 165 height 25
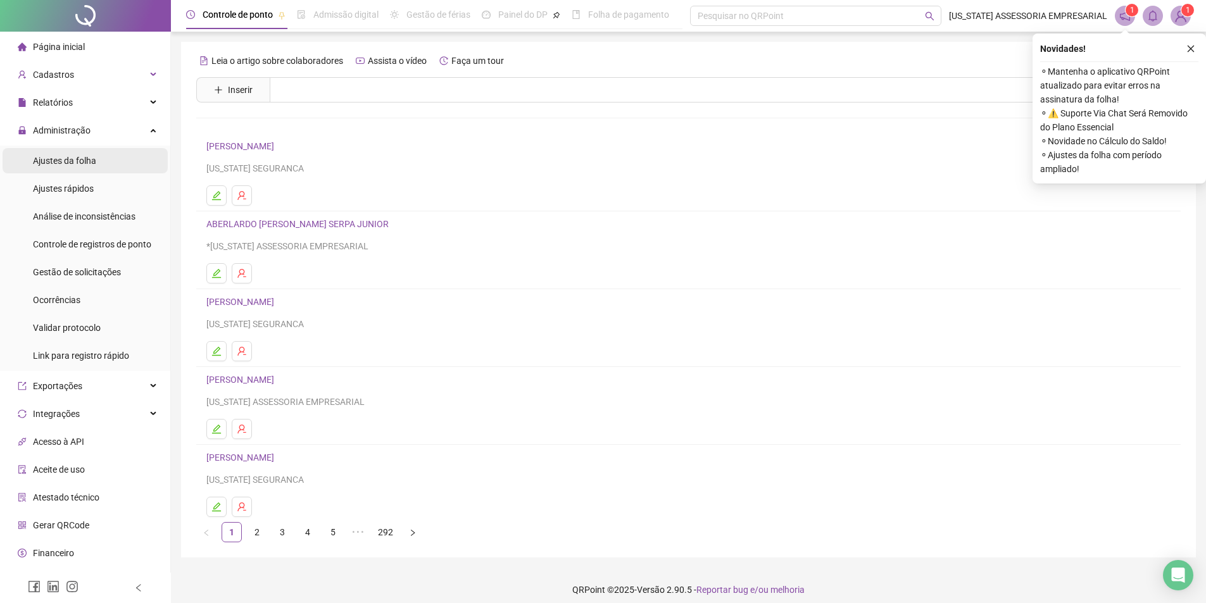
click at [120, 158] on li "Ajustes da folha" at bounding box center [85, 160] width 165 height 25
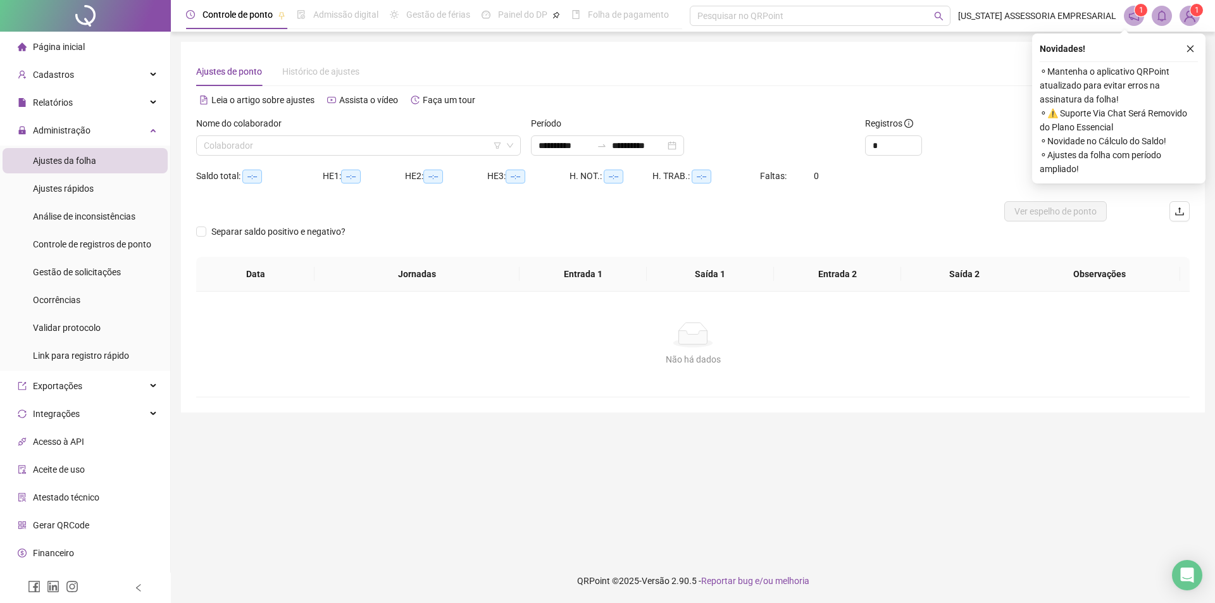
type input "**********"
click at [280, 147] on input "search" at bounding box center [353, 145] width 298 height 19
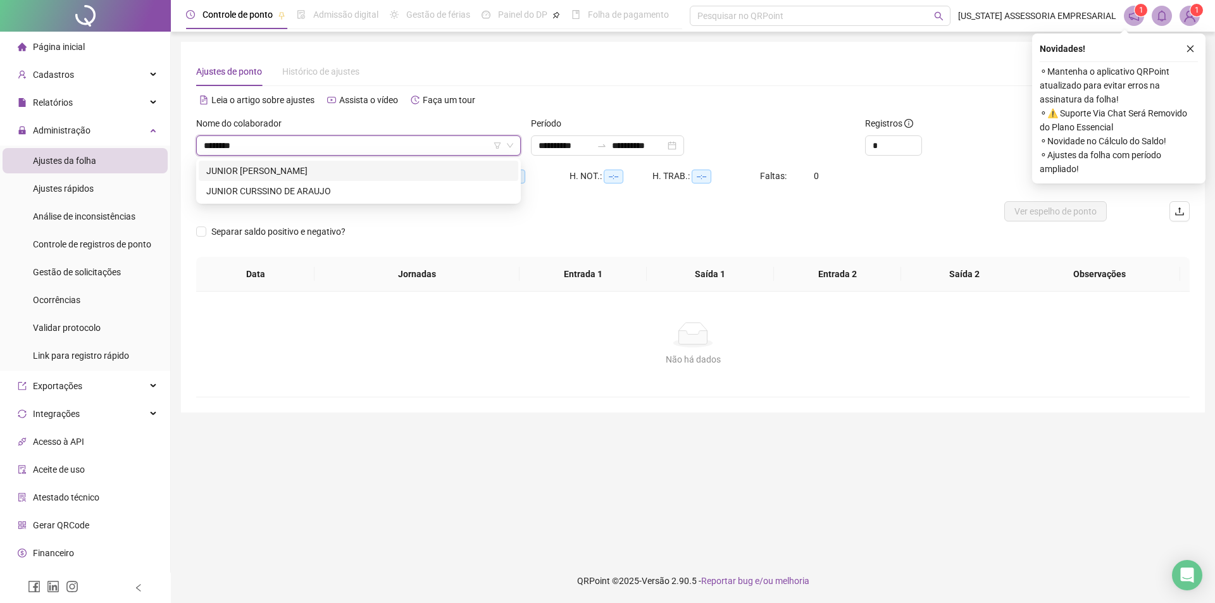
type input "*********"
click at [378, 174] on div "JUNIOR [PERSON_NAME]" at bounding box center [358, 171] width 304 height 14
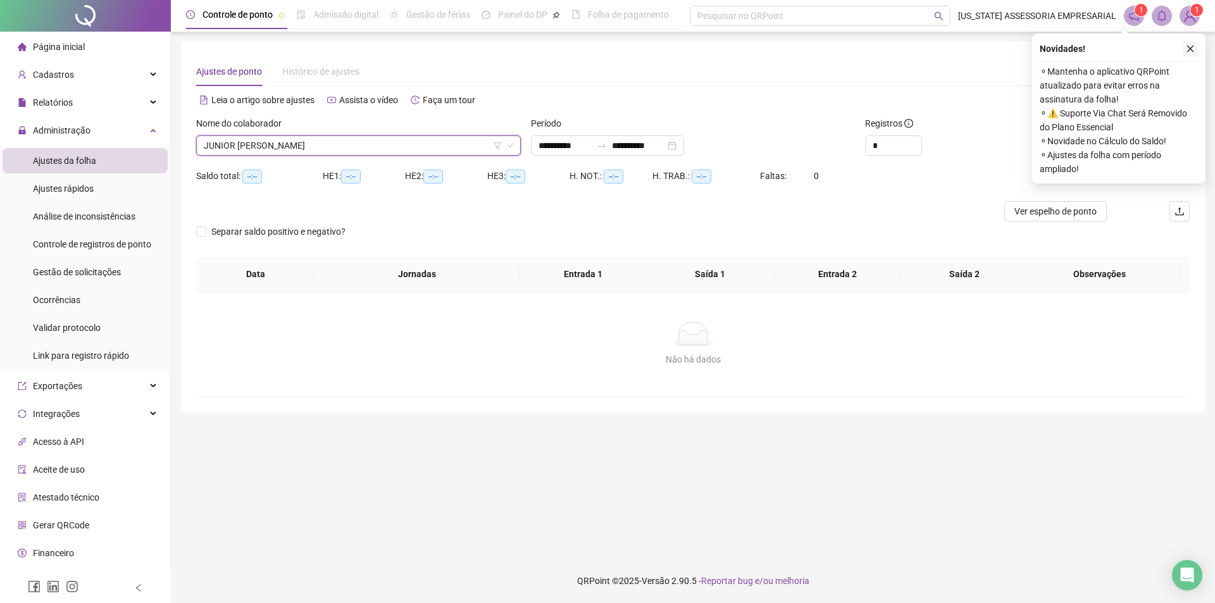
click at [1190, 49] on icon "close" at bounding box center [1190, 48] width 9 height 9
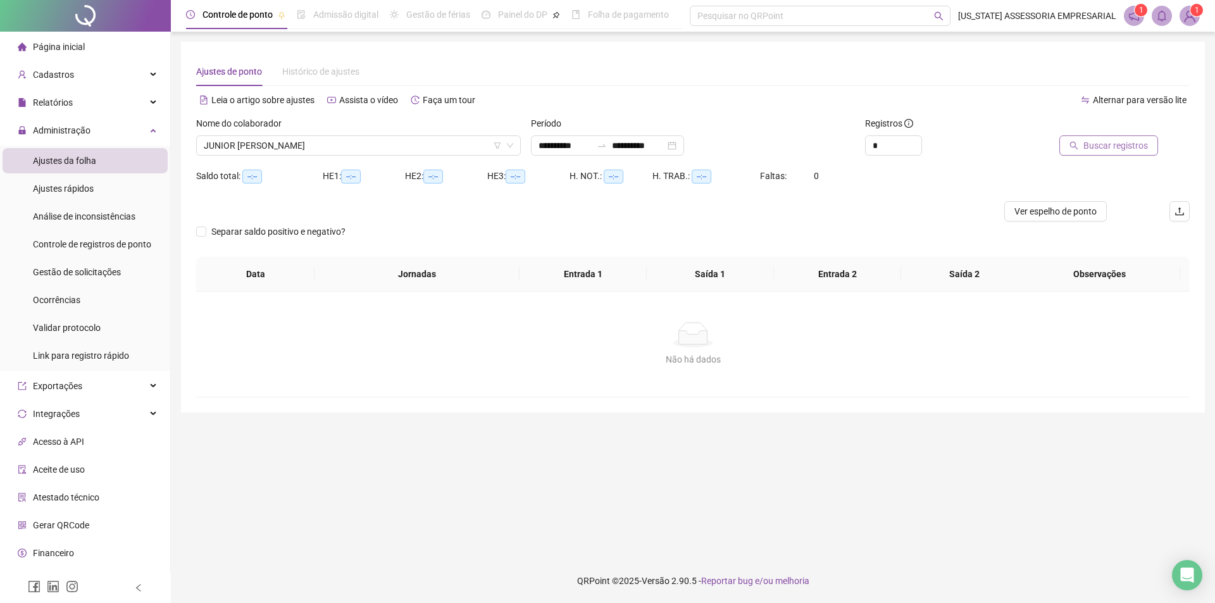
click at [1124, 149] on span "Buscar registros" at bounding box center [1115, 146] width 65 height 14
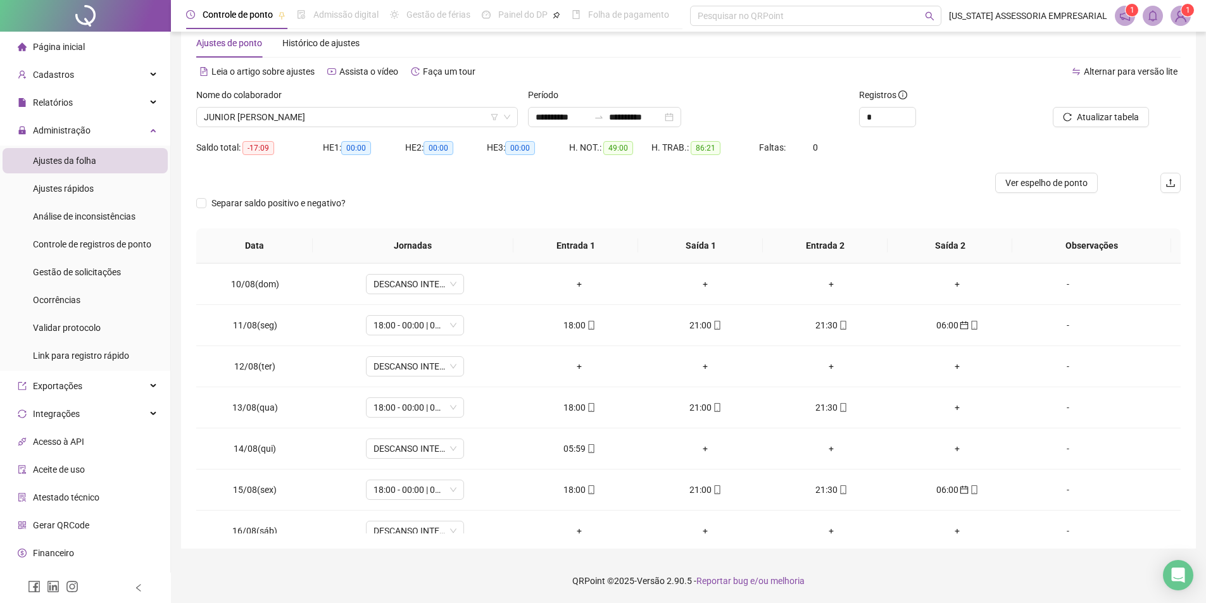
scroll to position [429, 0]
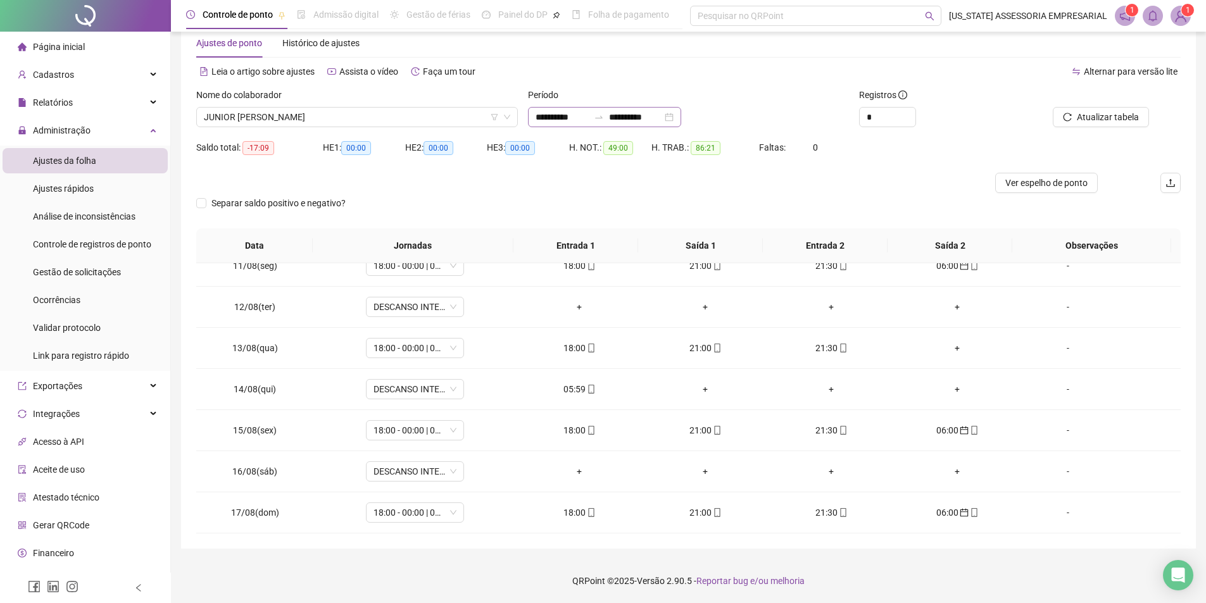
click at [544, 109] on div "**********" at bounding box center [604, 117] width 153 height 20
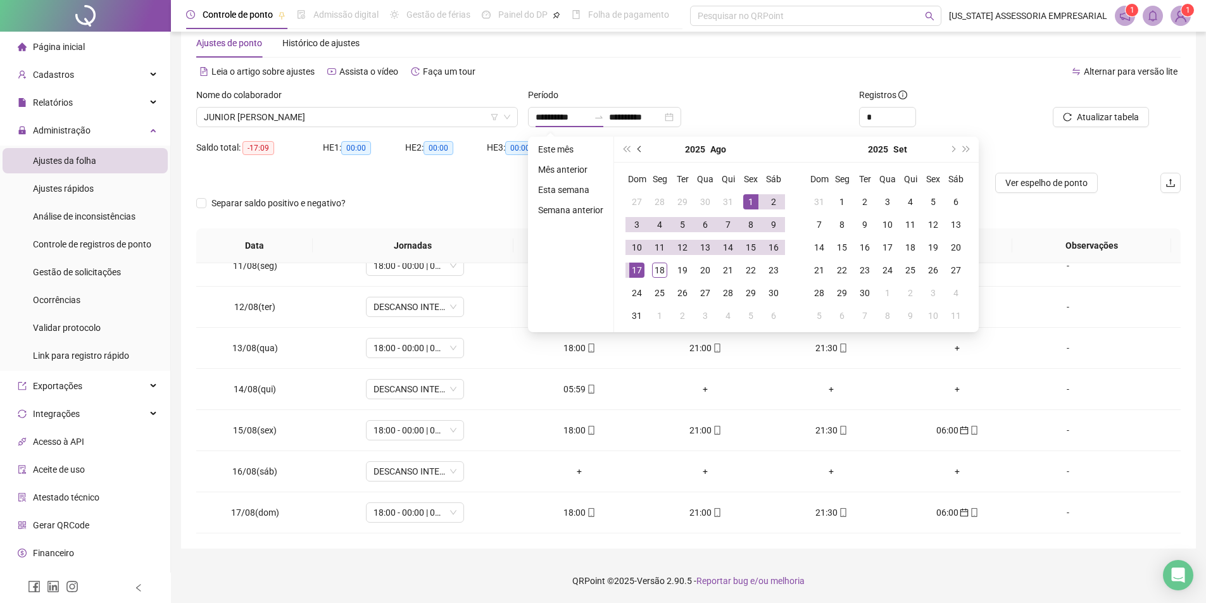
click at [638, 142] on button "prev-year" at bounding box center [640, 149] width 14 height 25
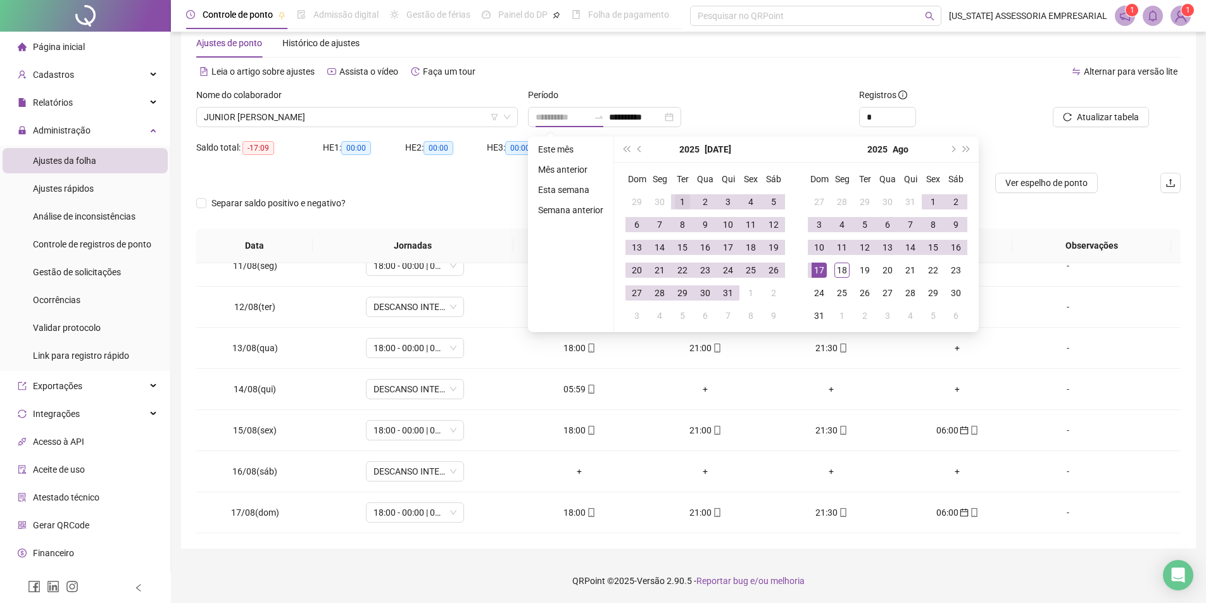
type input "**********"
click at [678, 196] on div "1" at bounding box center [682, 201] width 15 height 15
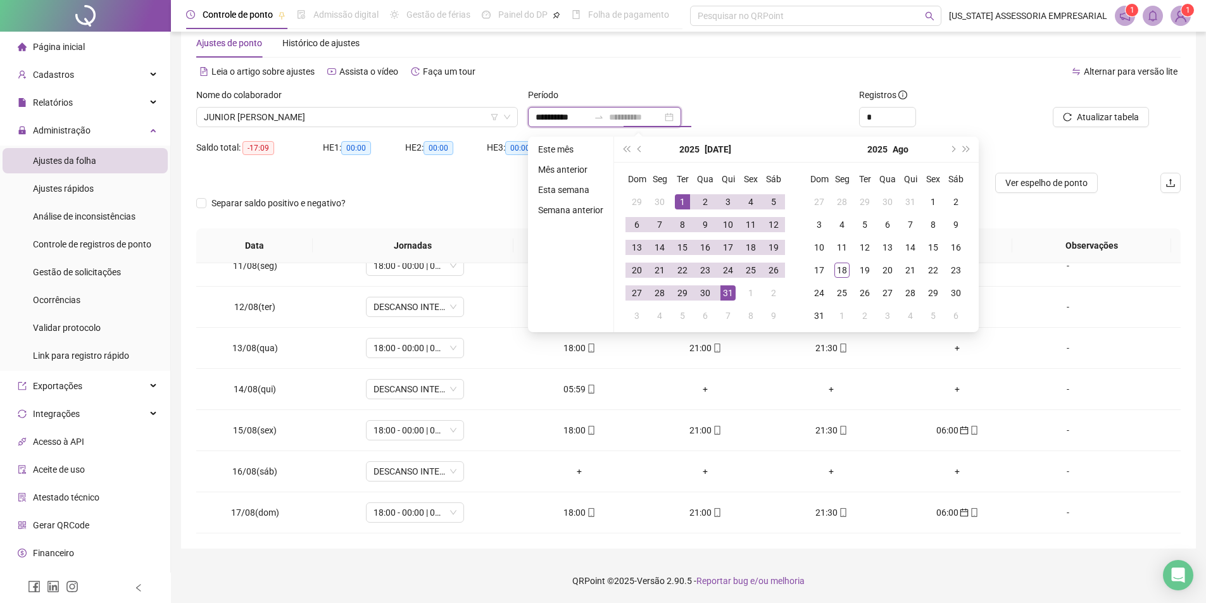
type input "**********"
drag, startPoint x: 721, startPoint y: 287, endPoint x: 720, endPoint y: 279, distance: 8.4
click at [721, 287] on div "31" at bounding box center [727, 292] width 15 height 15
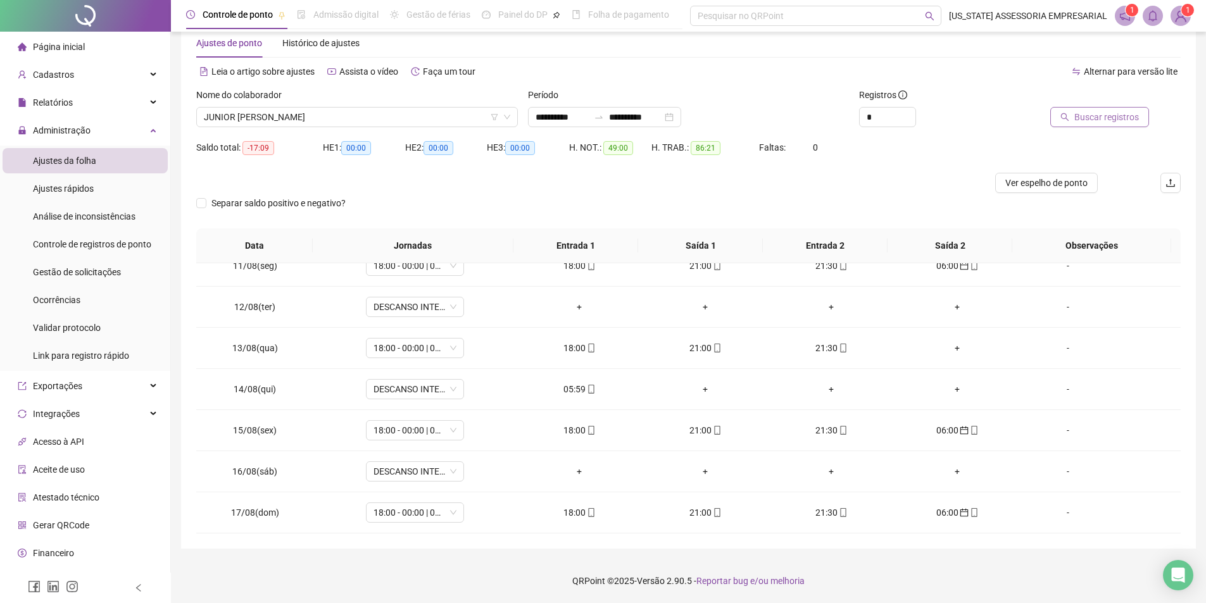
click at [1083, 120] on span "Buscar registros" at bounding box center [1106, 117] width 65 height 14
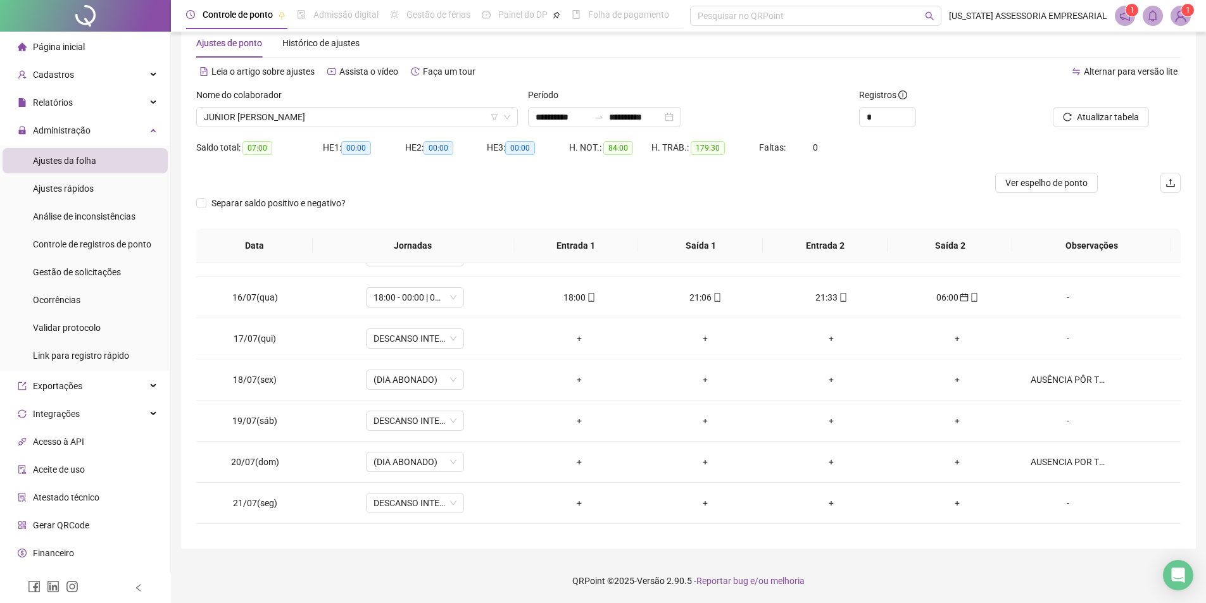
scroll to position [619, 0]
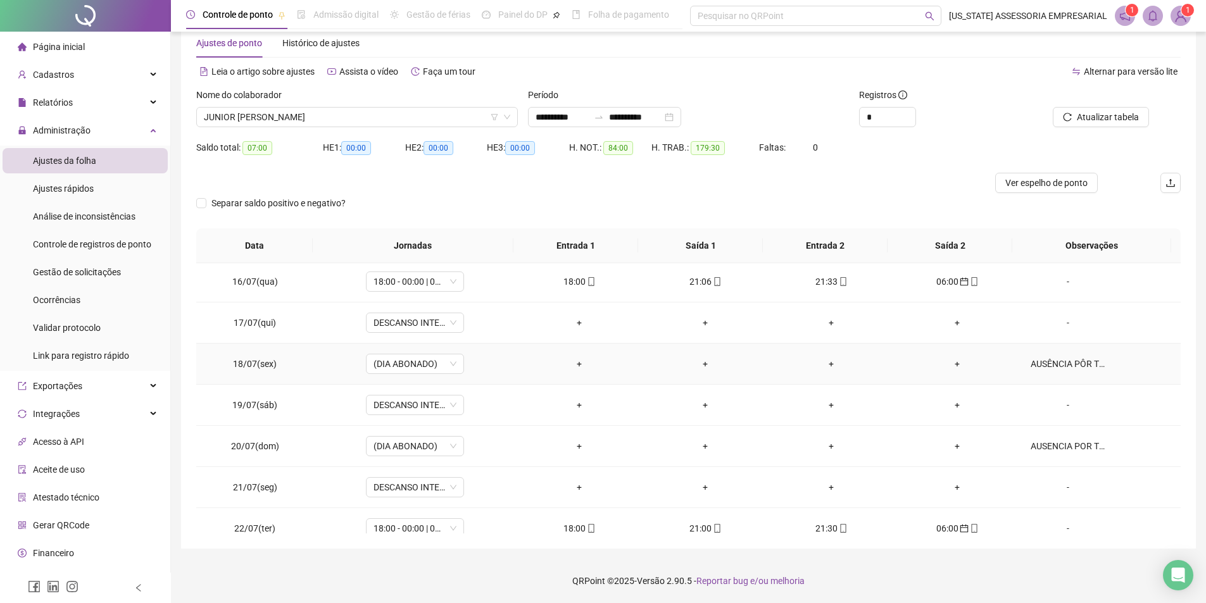
click at [1063, 359] on div "AUSÊNCIA PÔR TROCA DE PLANTÃO COM O FUNC,WEBSON SOUSA ALVES" at bounding box center [1067, 364] width 75 height 14
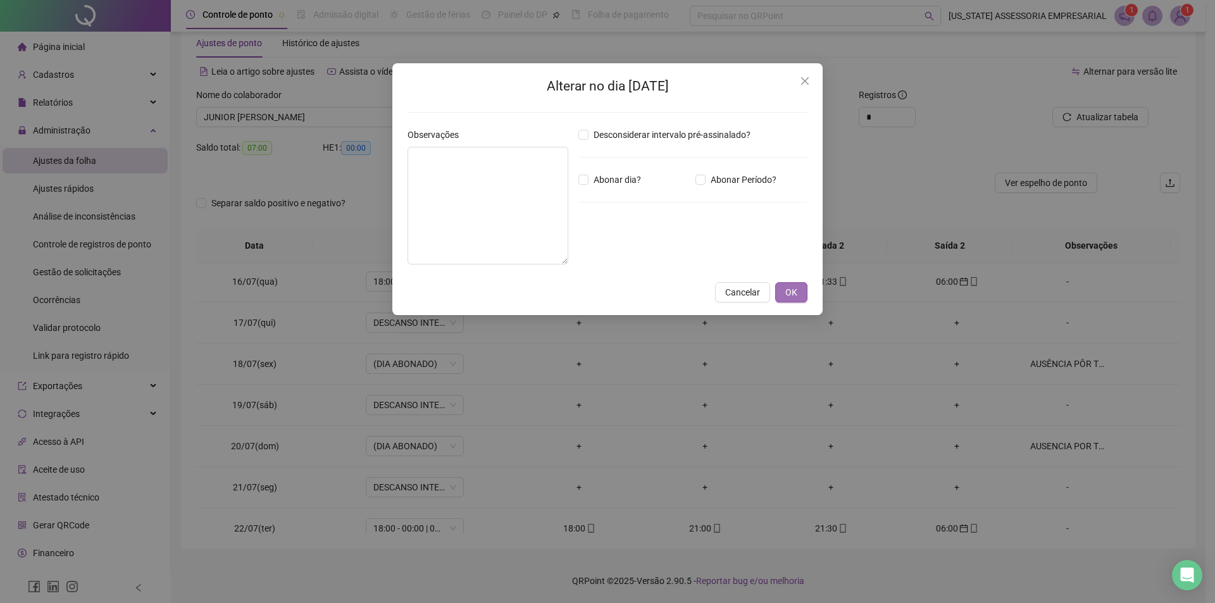
type textarea "**********"
click at [589, 181] on span "Abonar dia?" at bounding box center [618, 180] width 58 height 14
click at [789, 296] on span "OK" at bounding box center [791, 292] width 12 height 14
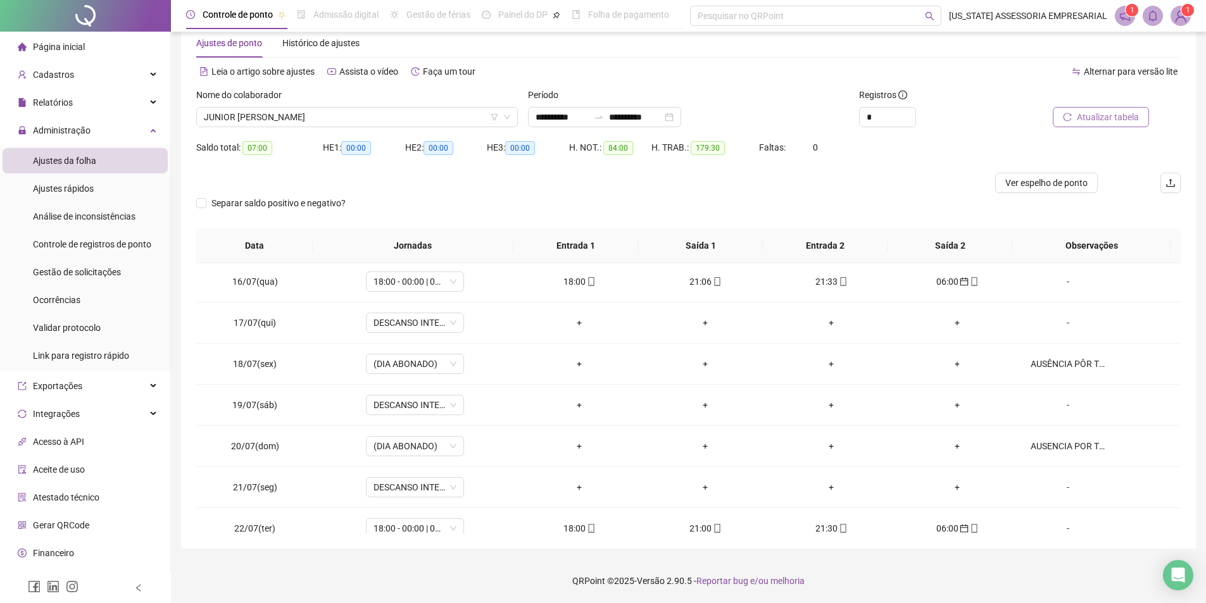
click at [1114, 117] on span "Atualizar tabela" at bounding box center [1107, 117] width 62 height 14
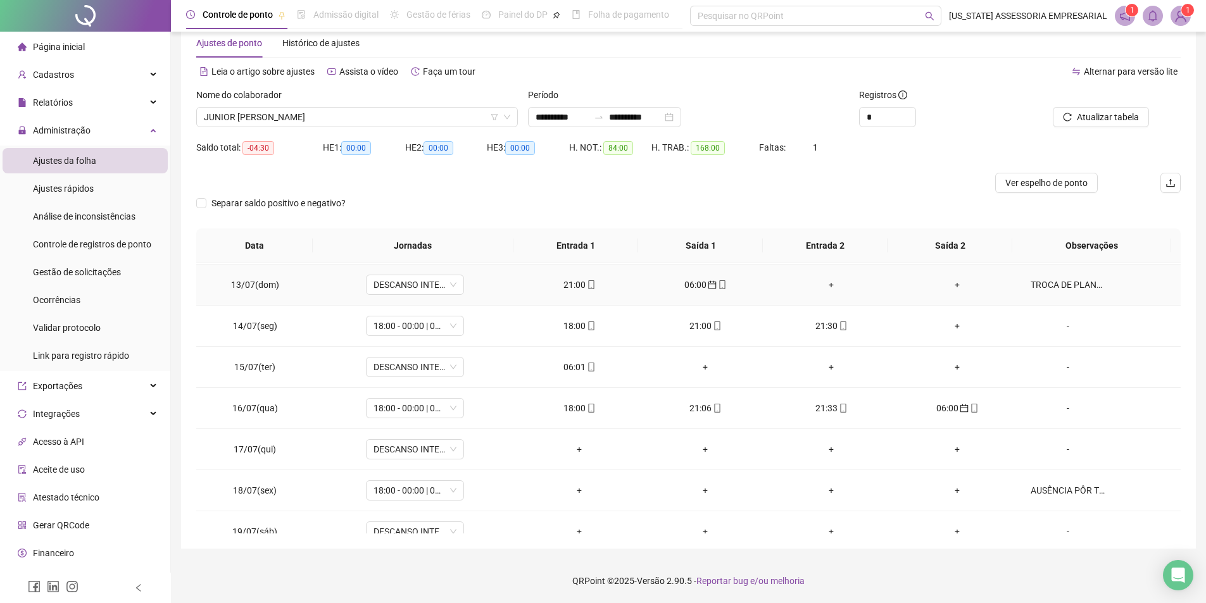
scroll to position [429, 0]
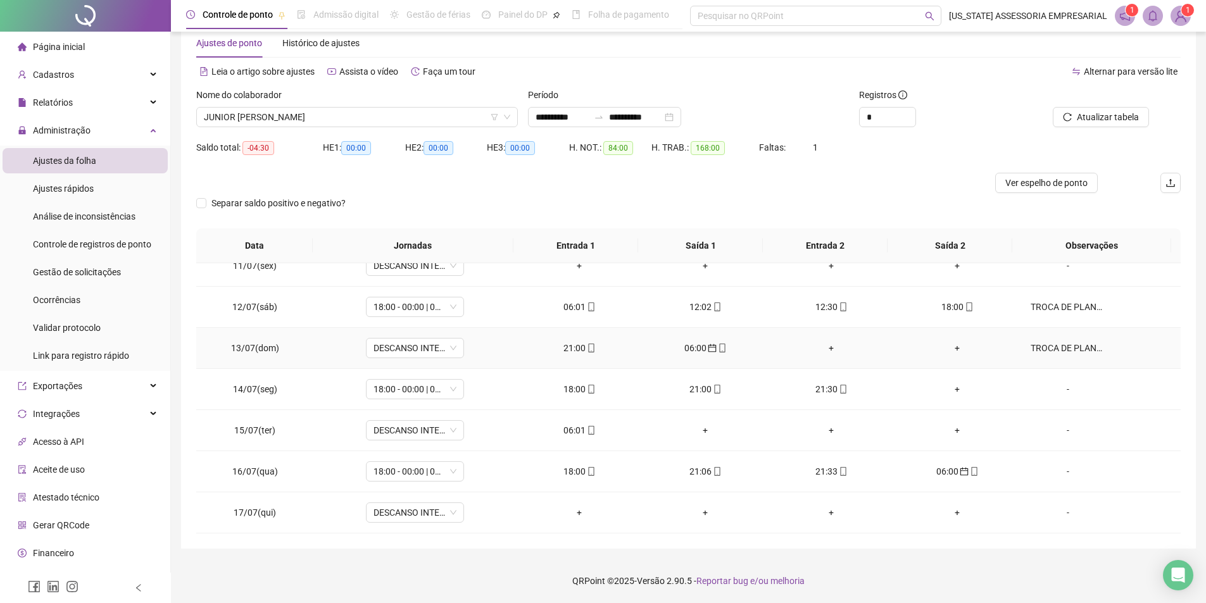
click at [1075, 344] on div "TROCA DE PLANTÃO COM FUNC. WEBSON SOUSA ALVES" at bounding box center [1067, 348] width 75 height 14
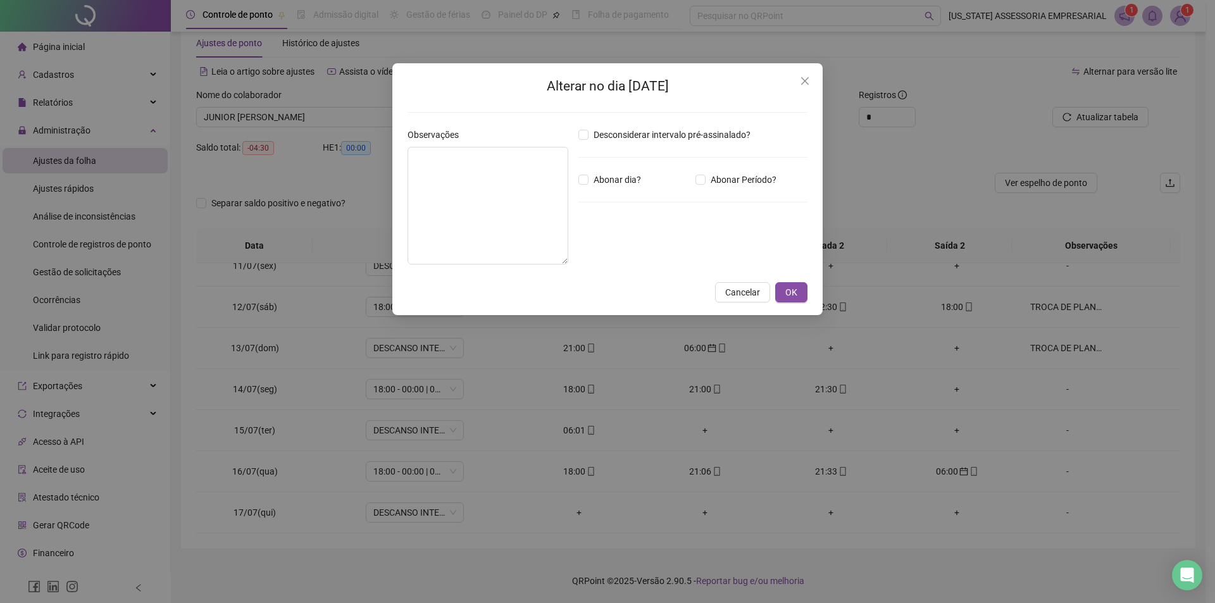
type textarea "**********"
click at [800, 290] on button "OK" at bounding box center [791, 292] width 32 height 20
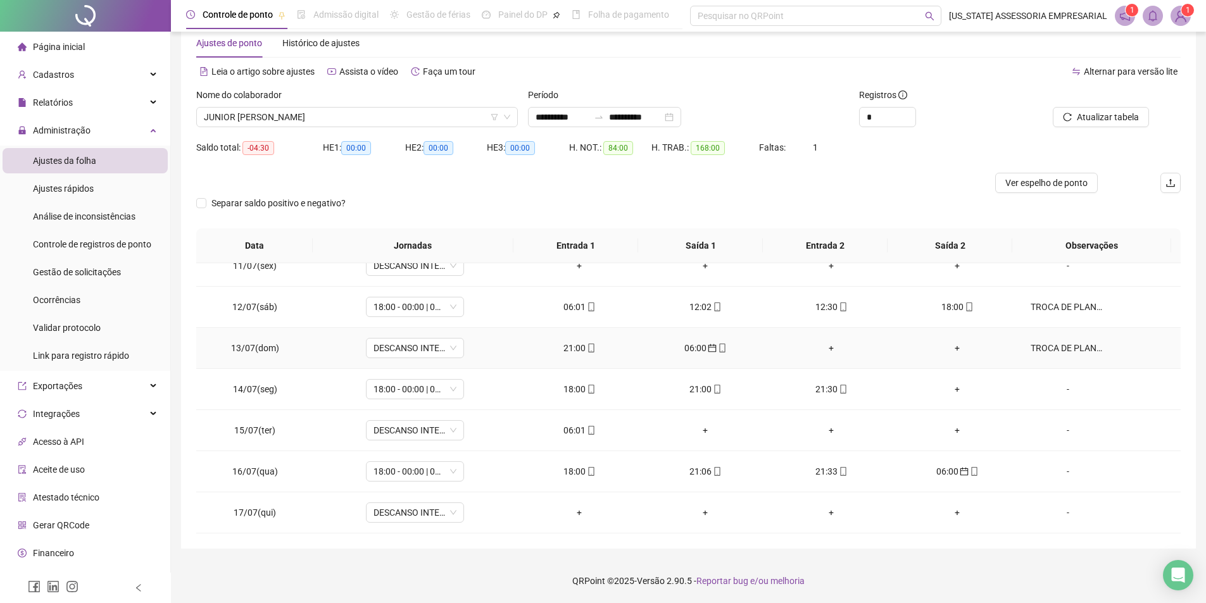
click at [823, 347] on div "+" at bounding box center [831, 348] width 106 height 14
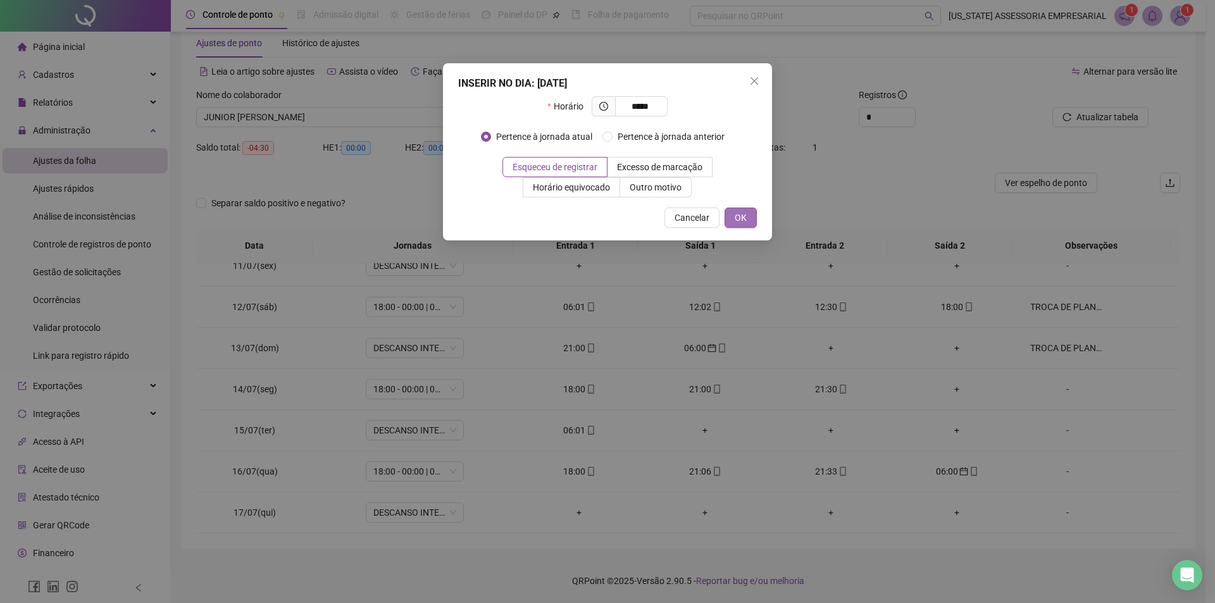
type input "*****"
click at [754, 210] on button "OK" at bounding box center [741, 218] width 32 height 20
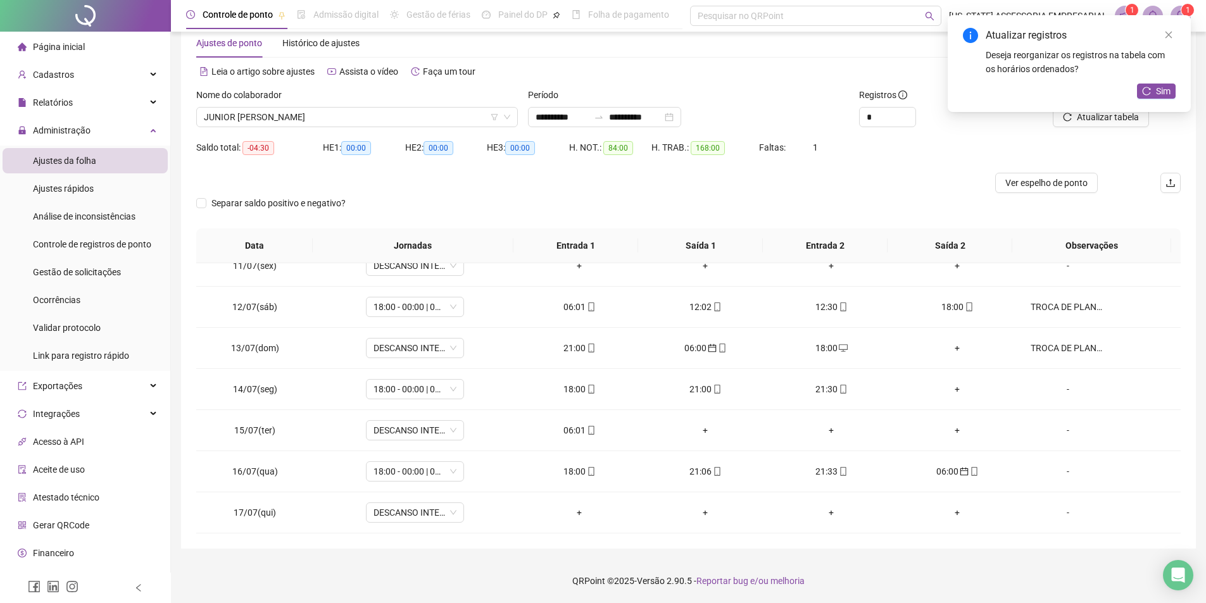
click at [1158, 31] on div "Atualizar registros Deseja reorganizar os registros na tabela com os horários o…" at bounding box center [1068, 63] width 243 height 97
click at [1162, 34] on link "Close" at bounding box center [1168, 35] width 14 height 14
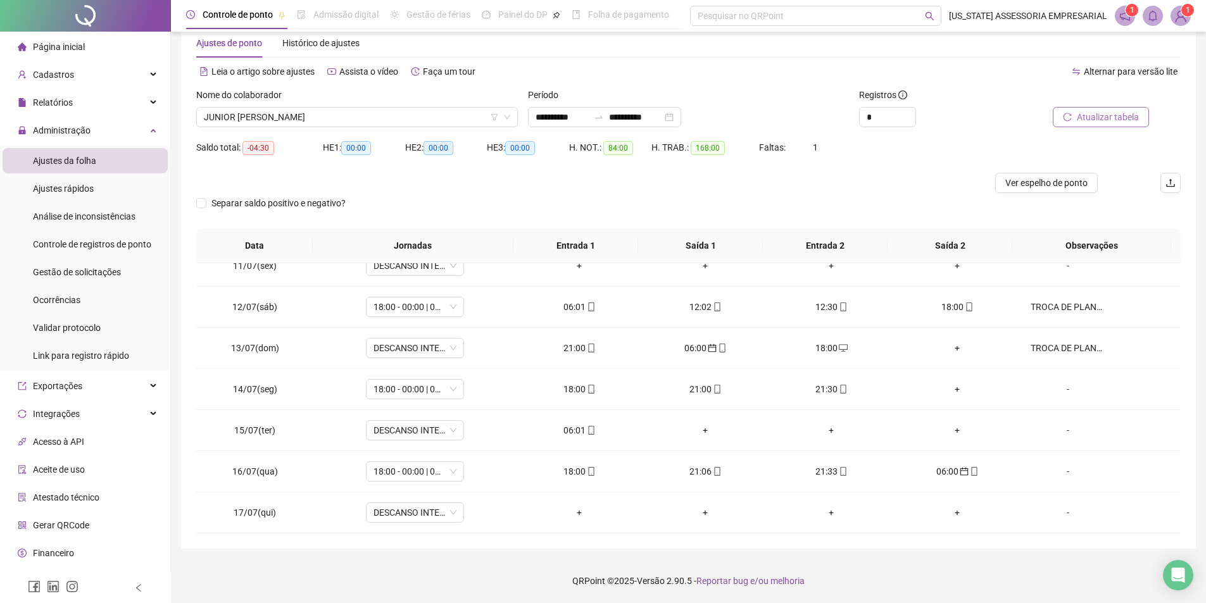
click at [1114, 120] on span "Atualizar tabela" at bounding box center [1107, 117] width 62 height 14
click at [947, 346] on div "+" at bounding box center [957, 348] width 106 height 14
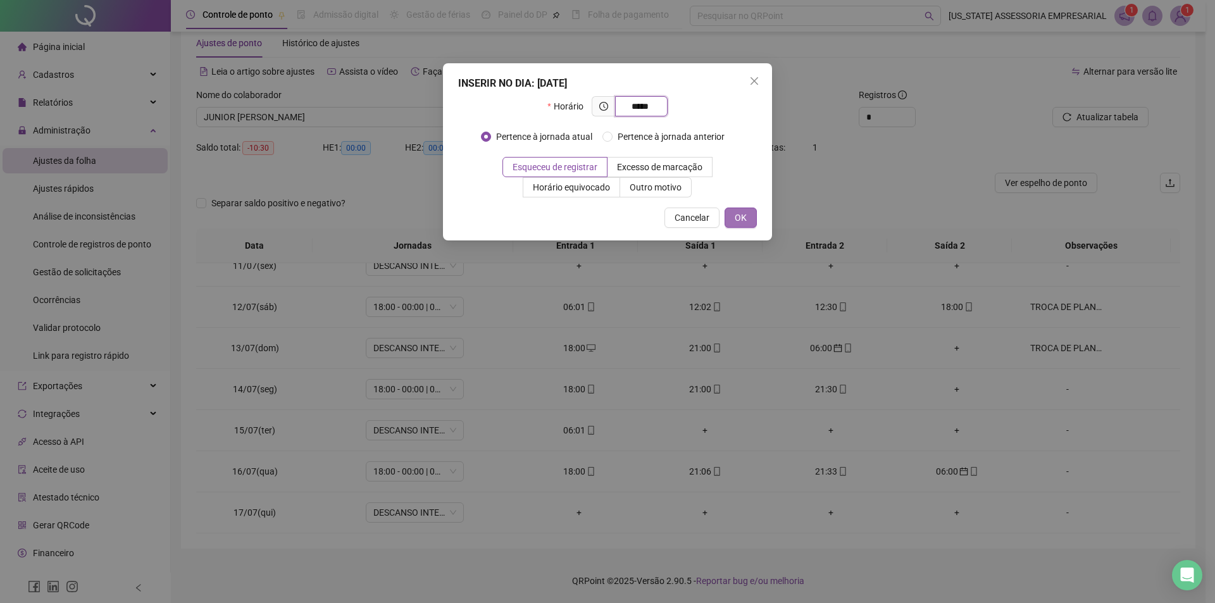
type input "*****"
click at [735, 216] on span "OK" at bounding box center [741, 218] width 12 height 14
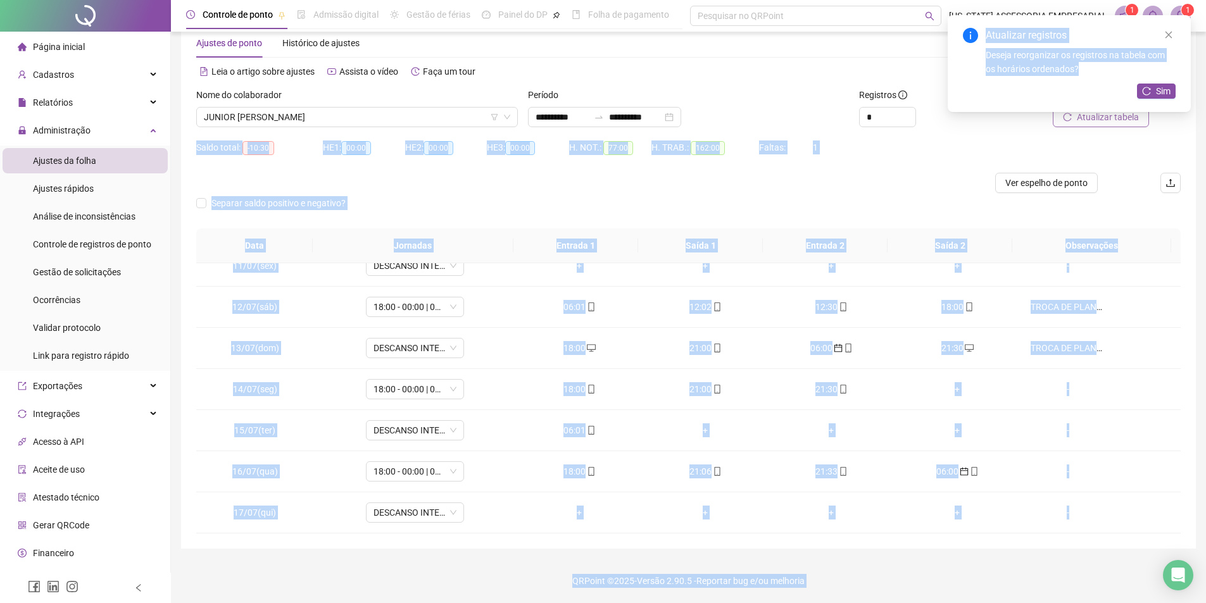
click at [1095, 122] on body "**********" at bounding box center [603, 273] width 1206 height 603
click at [923, 185] on div at bounding box center [565, 183] width 738 height 20
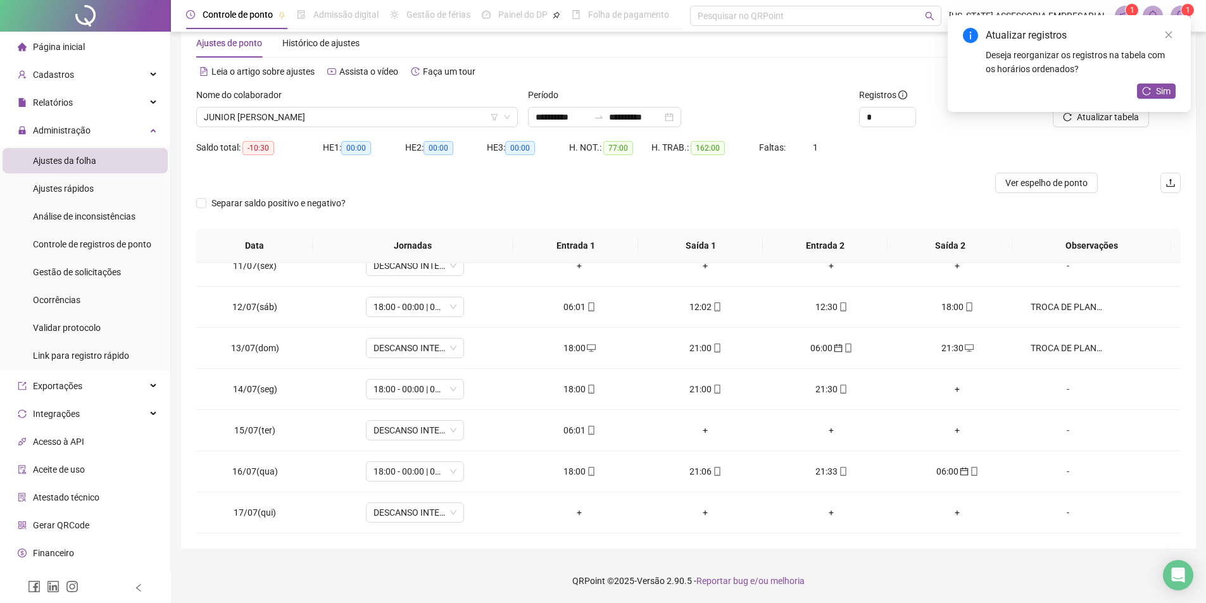
drag, startPoint x: 1069, startPoint y: 118, endPoint x: 1082, endPoint y: 101, distance: 22.1
click at [1070, 112] on div "Atualizar registros Deseja reorganizar os registros na tabela com os horários o…" at bounding box center [1068, 63] width 243 height 97
click at [1168, 37] on icon "close" at bounding box center [1168, 34] width 9 height 9
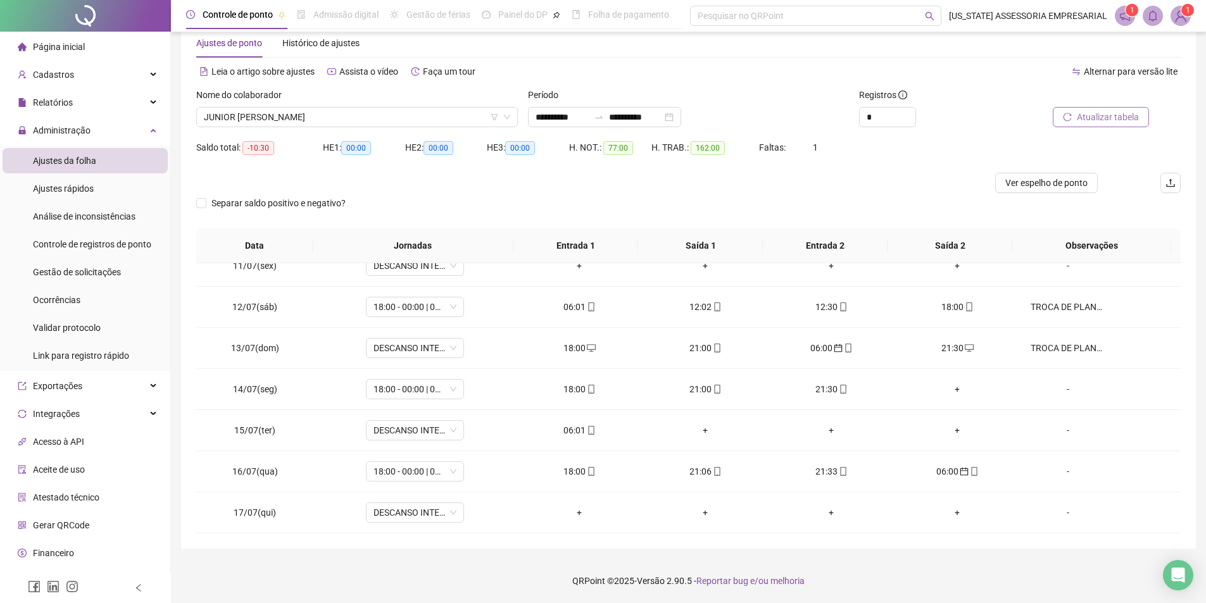
click at [1115, 116] on span "Atualizar tabela" at bounding box center [1107, 117] width 62 height 14
click at [960, 349] on icon "calendar" at bounding box center [964, 348] width 8 height 8
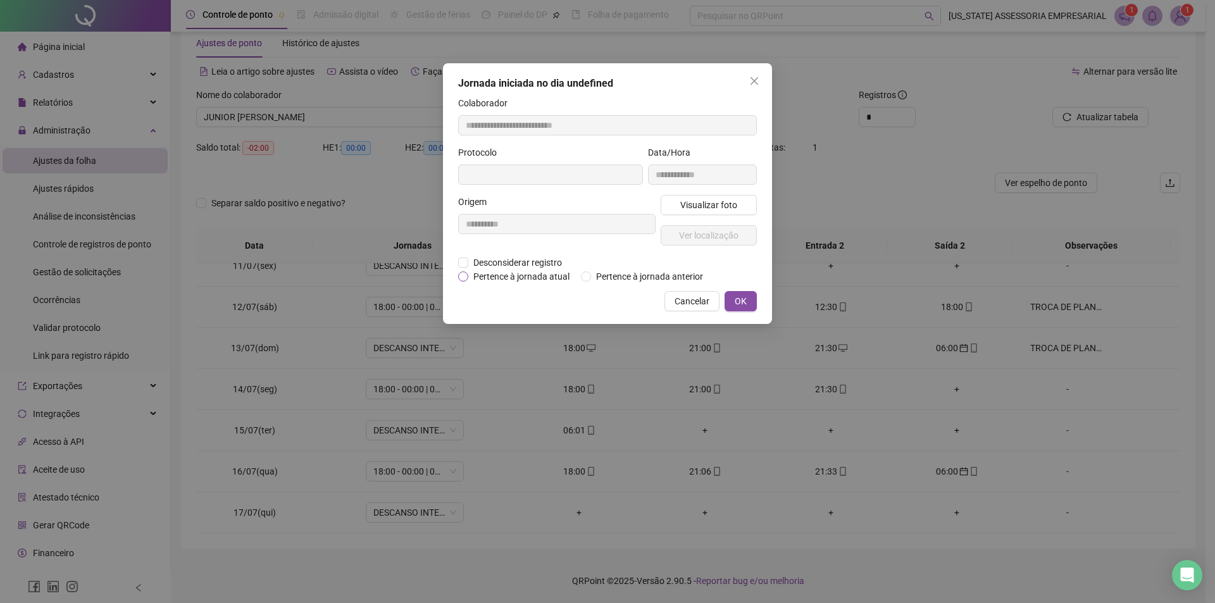
type input "**********"
click at [476, 271] on span "Pertence à jornada atual" at bounding box center [521, 277] width 106 height 14
click at [746, 305] on span "OK" at bounding box center [741, 303] width 12 height 14
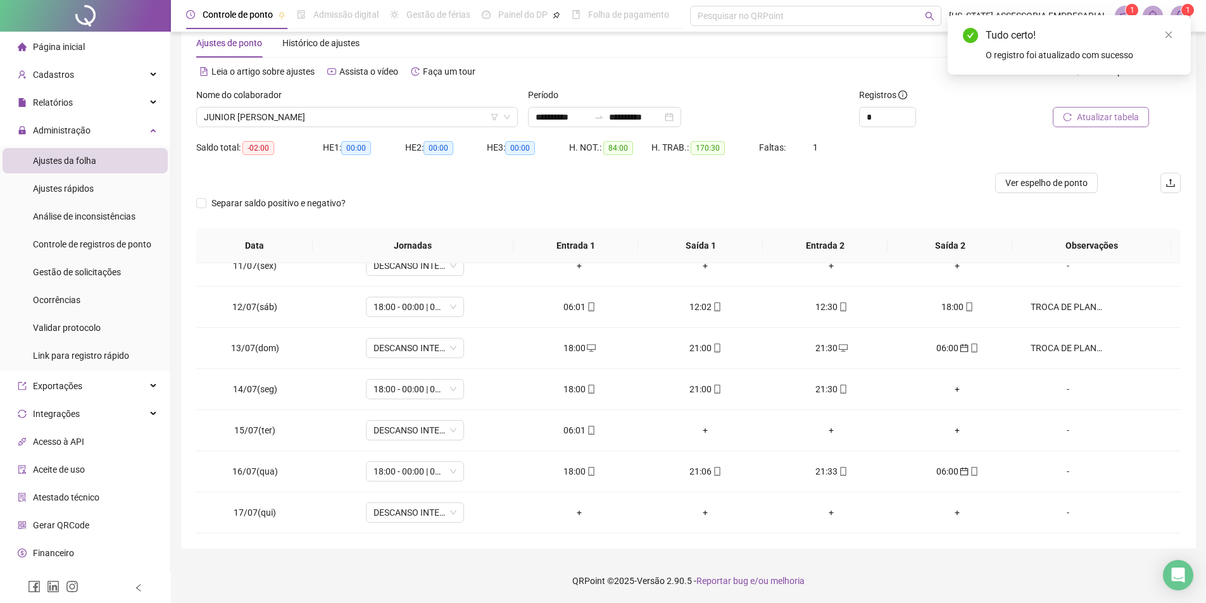
click at [1066, 115] on icon "reload" at bounding box center [1067, 117] width 8 height 8
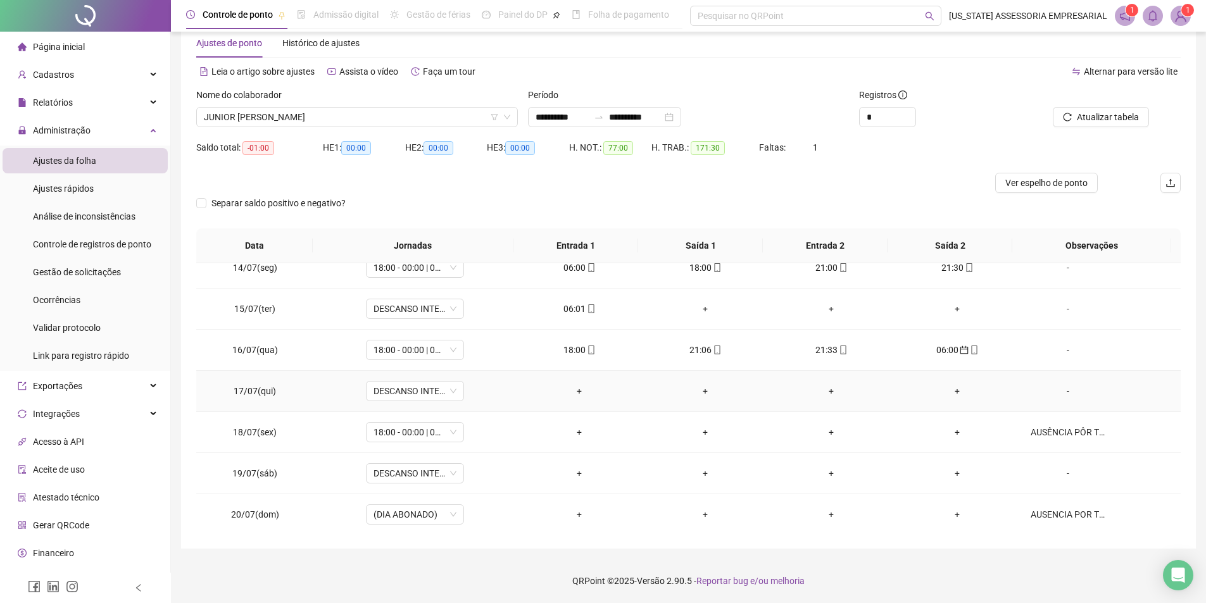
scroll to position [556, 0]
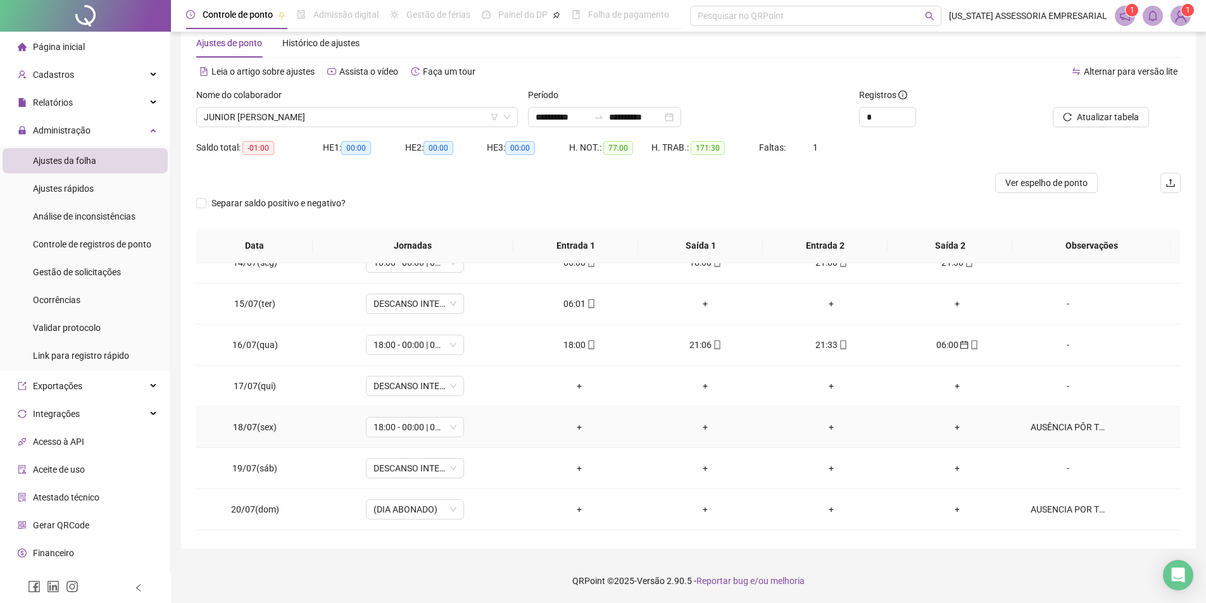
click at [1053, 427] on div "AUSÊNCIA PÔR TROCA DE PLANTÃO COM O FUNC,WEBSON SOUSA ALVES" at bounding box center [1067, 427] width 75 height 14
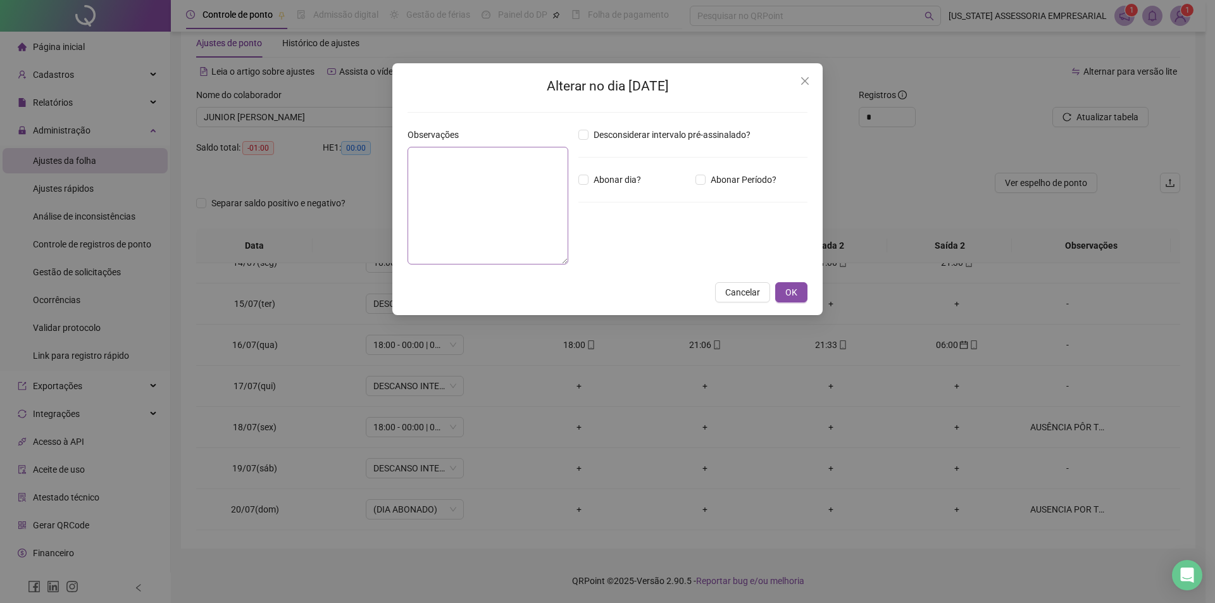
type textarea "**********"
click at [795, 303] on div "**********" at bounding box center [607, 189] width 430 height 252
click at [797, 299] on button "OK" at bounding box center [791, 292] width 32 height 20
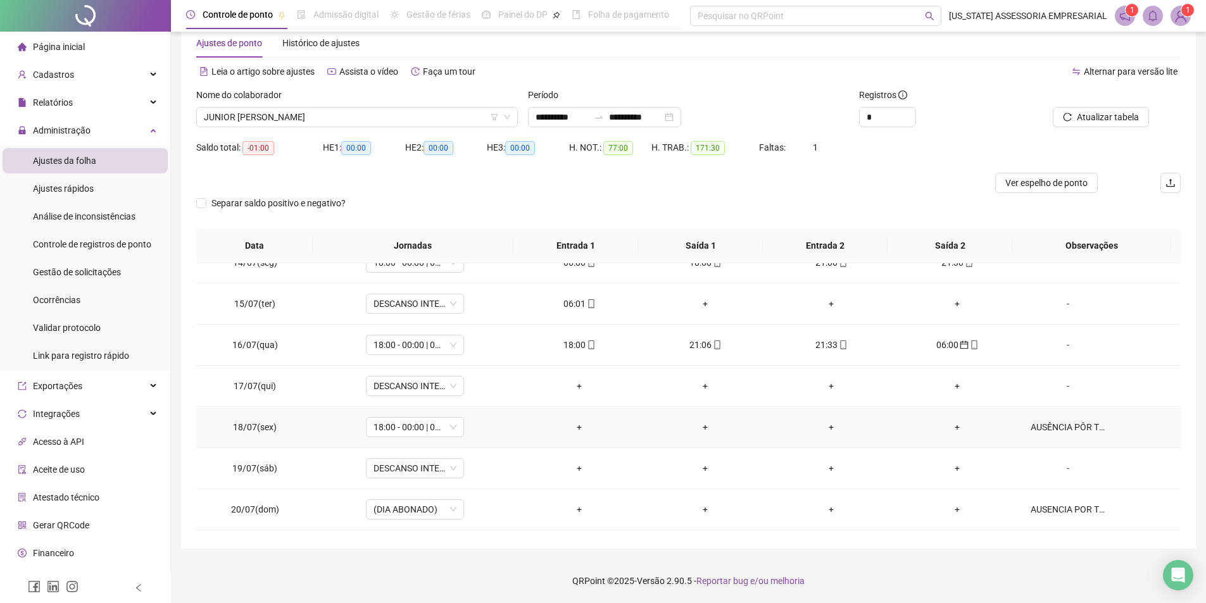
click at [572, 428] on div "+" at bounding box center [580, 427] width 106 height 14
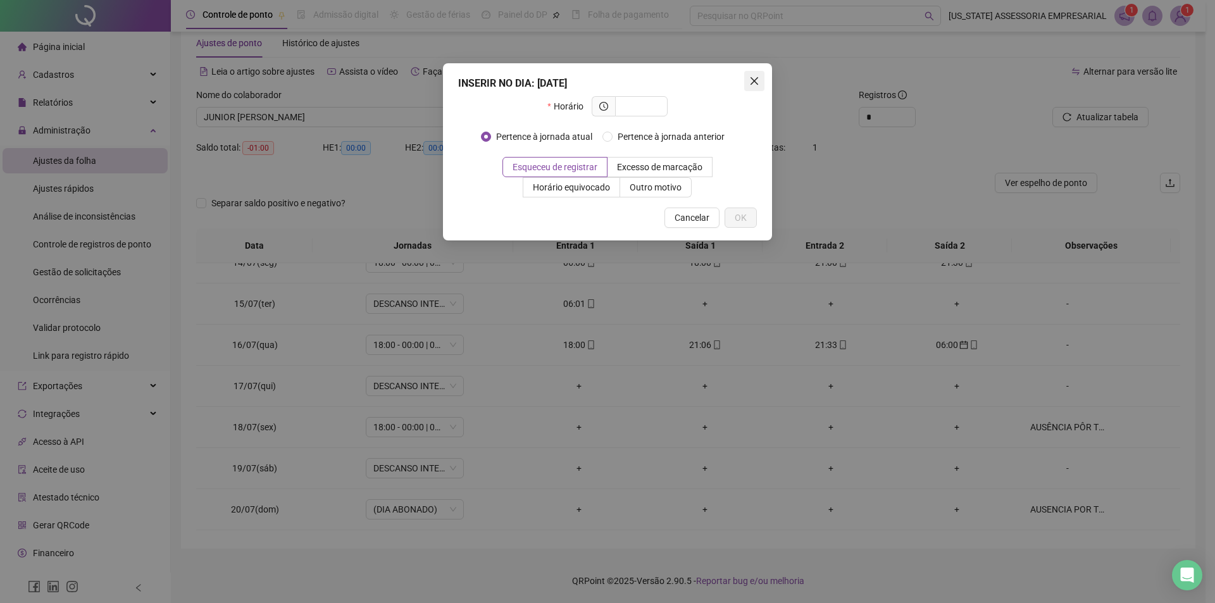
click at [753, 79] on icon "close" at bounding box center [755, 81] width 8 height 8
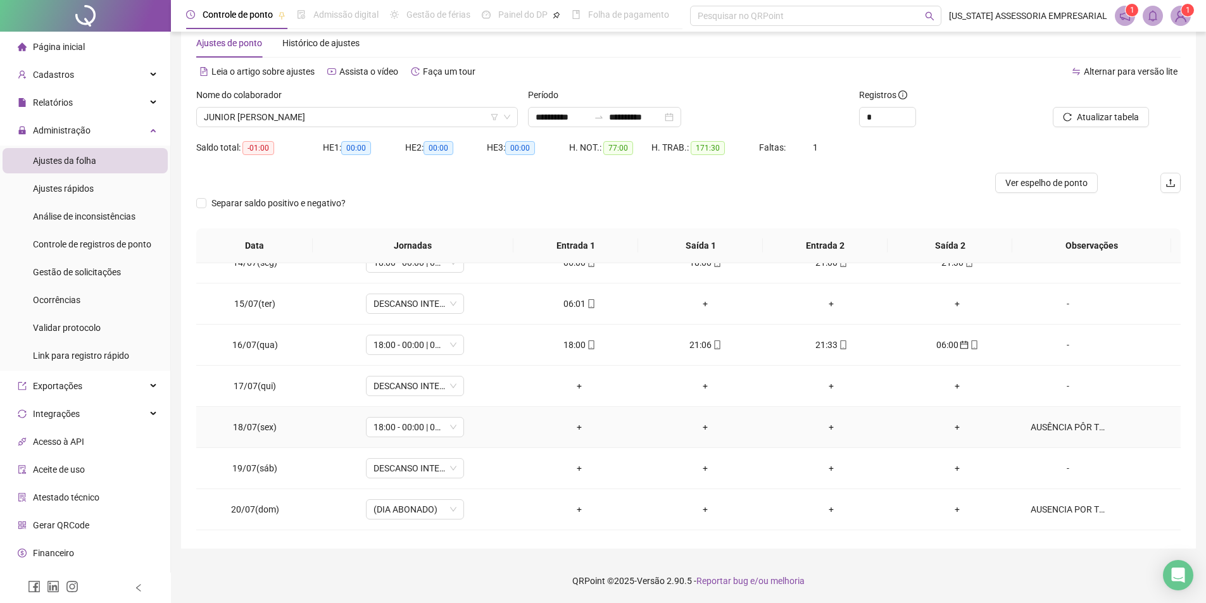
click at [575, 426] on div "+" at bounding box center [580, 427] width 106 height 14
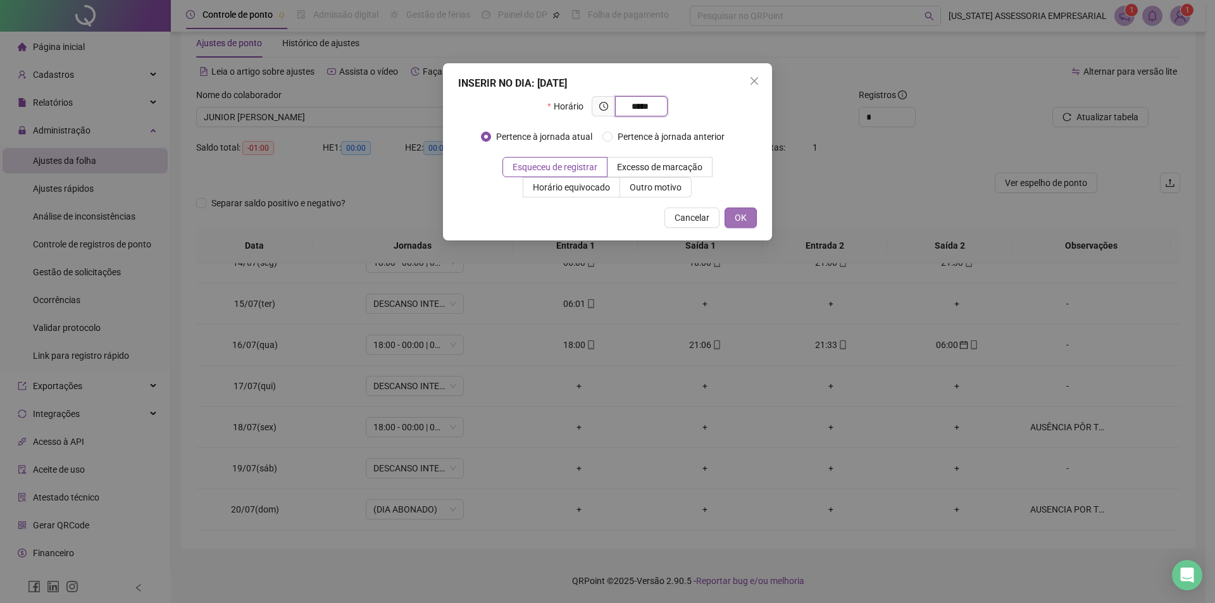
type input "*****"
click at [739, 216] on span "OK" at bounding box center [741, 218] width 12 height 14
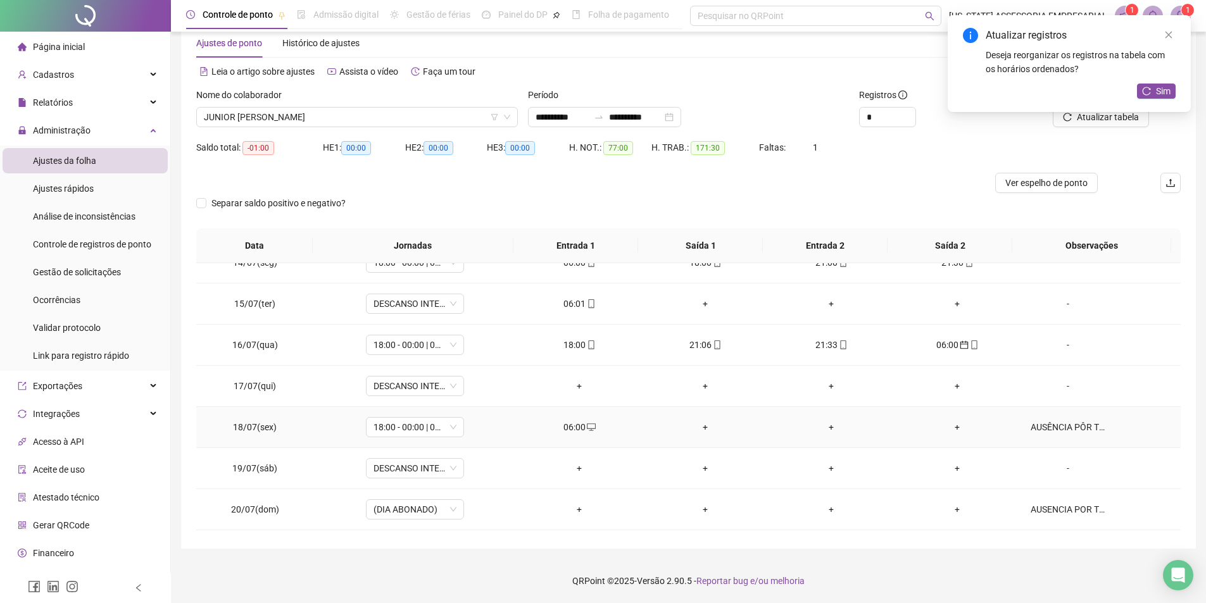
click at [697, 427] on div "+" at bounding box center [705, 427] width 106 height 14
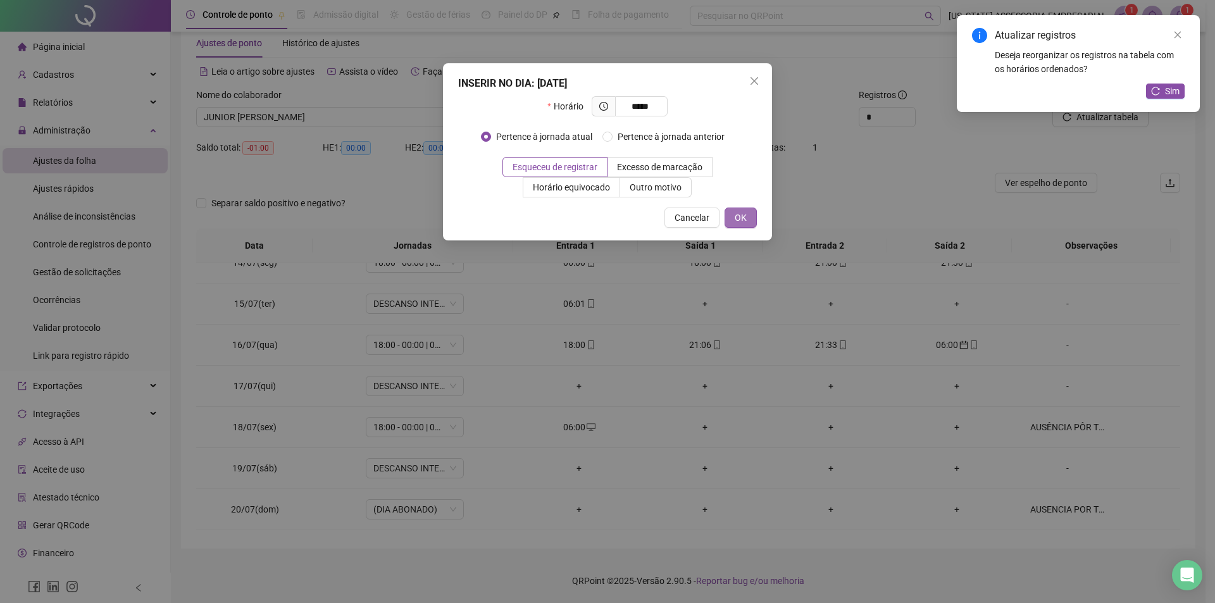
type input "*****"
click at [741, 221] on span "OK" at bounding box center [741, 218] width 12 height 14
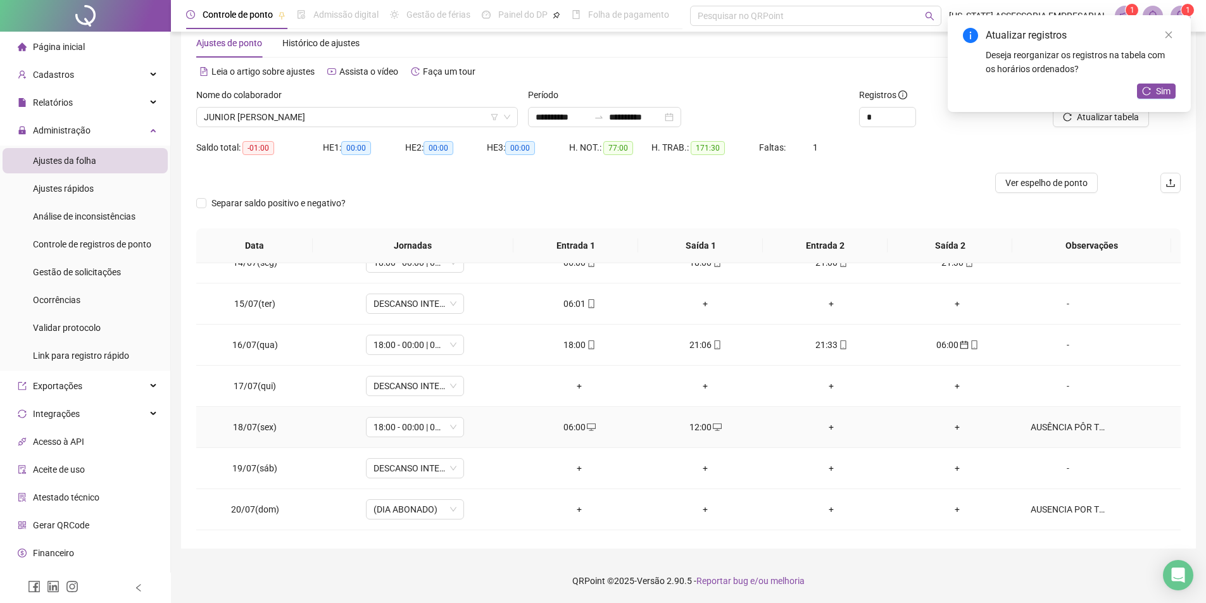
click at [824, 425] on div "+" at bounding box center [831, 427] width 106 height 14
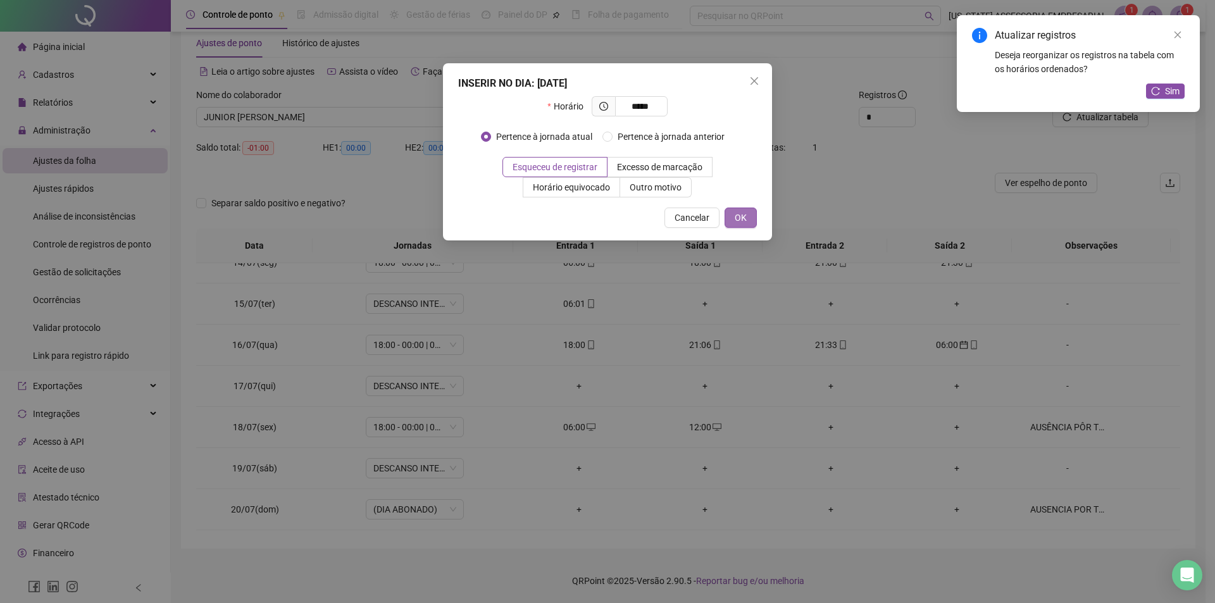
type input "*****"
click at [739, 211] on span "OK" at bounding box center [741, 218] width 12 height 14
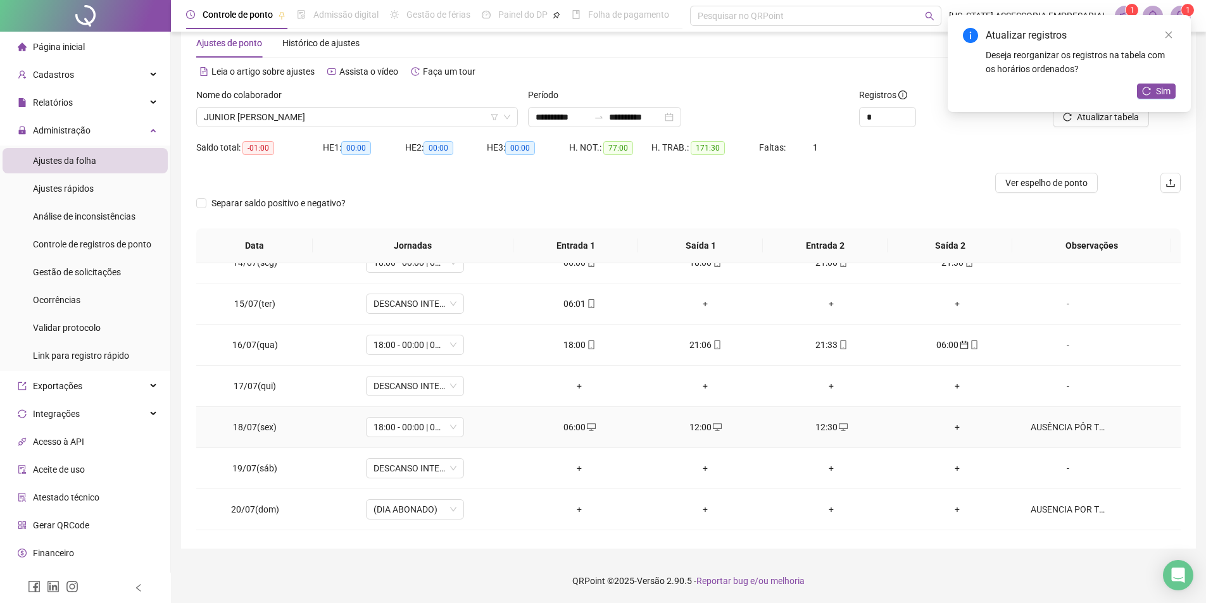
click at [951, 425] on div "+" at bounding box center [957, 427] width 106 height 14
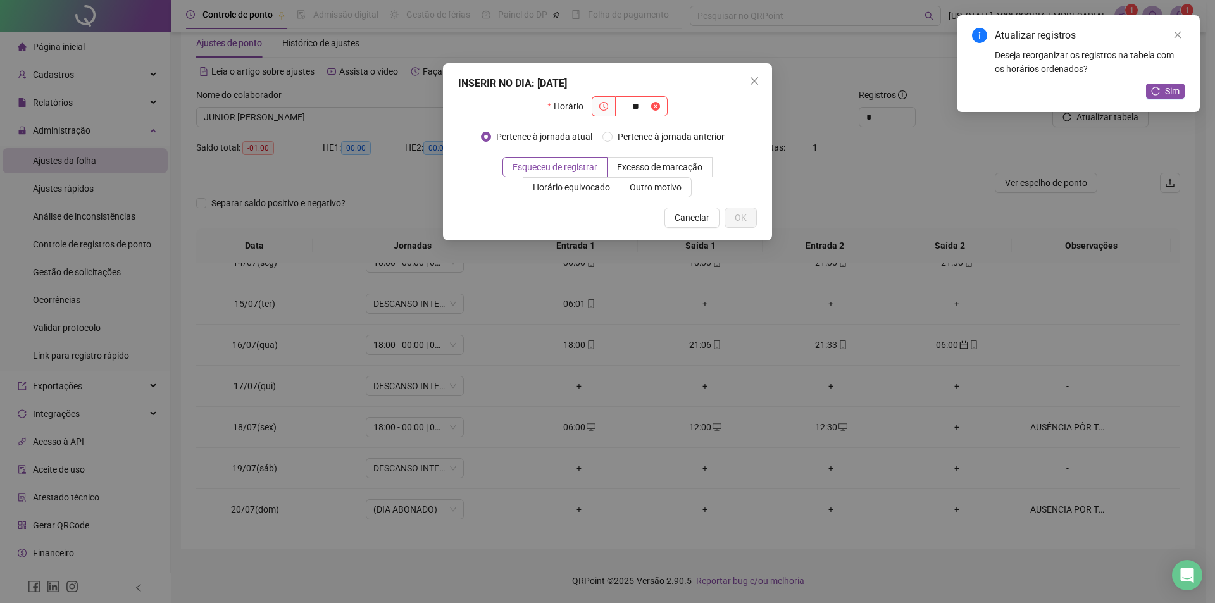
type input "*"
type input "*****"
click at [744, 221] on span "OK" at bounding box center [741, 218] width 12 height 14
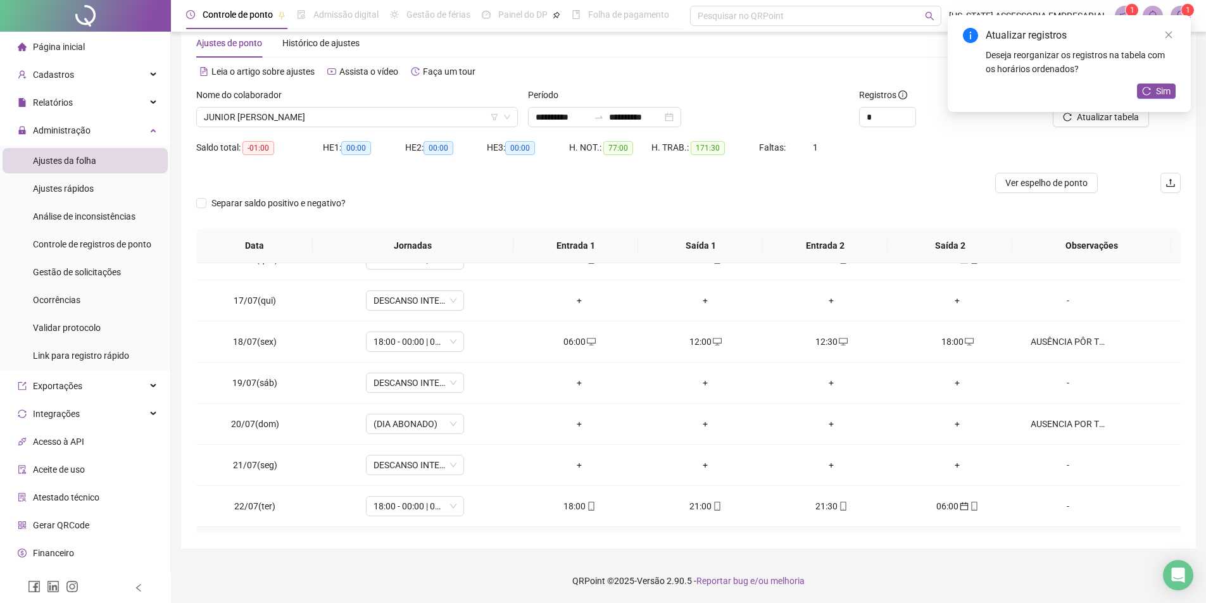
scroll to position [619, 0]
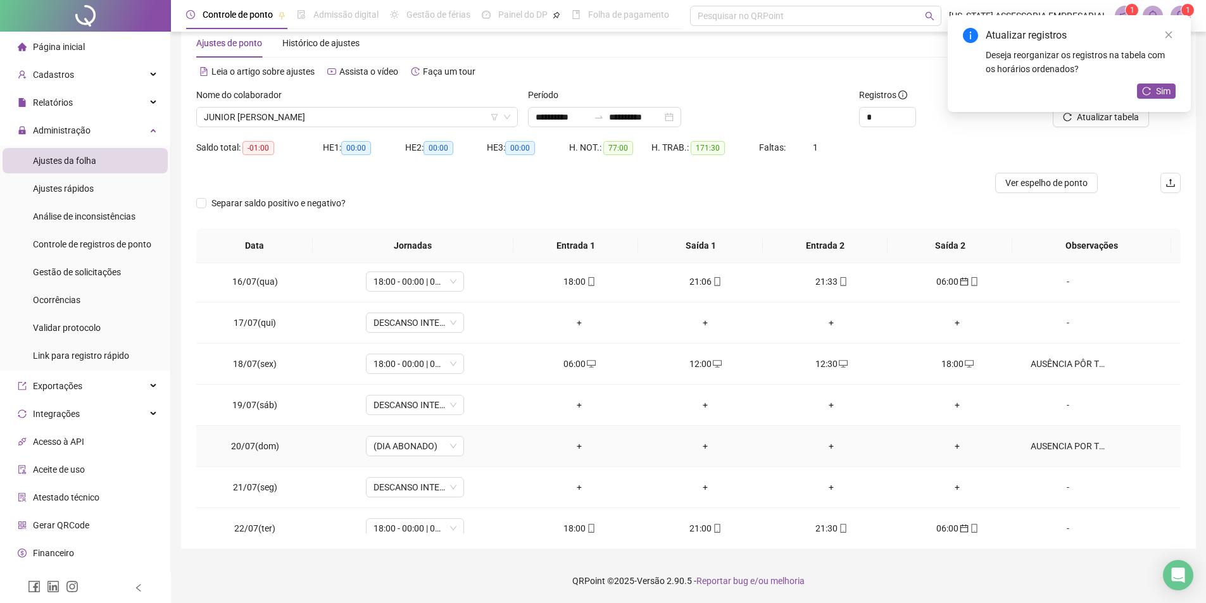
click at [1055, 448] on div "AUSENCIA POR TOCA DE PLANTÃO CON FUNC,ALEX VIEIRA NASCIMENTO" at bounding box center [1067, 446] width 75 height 14
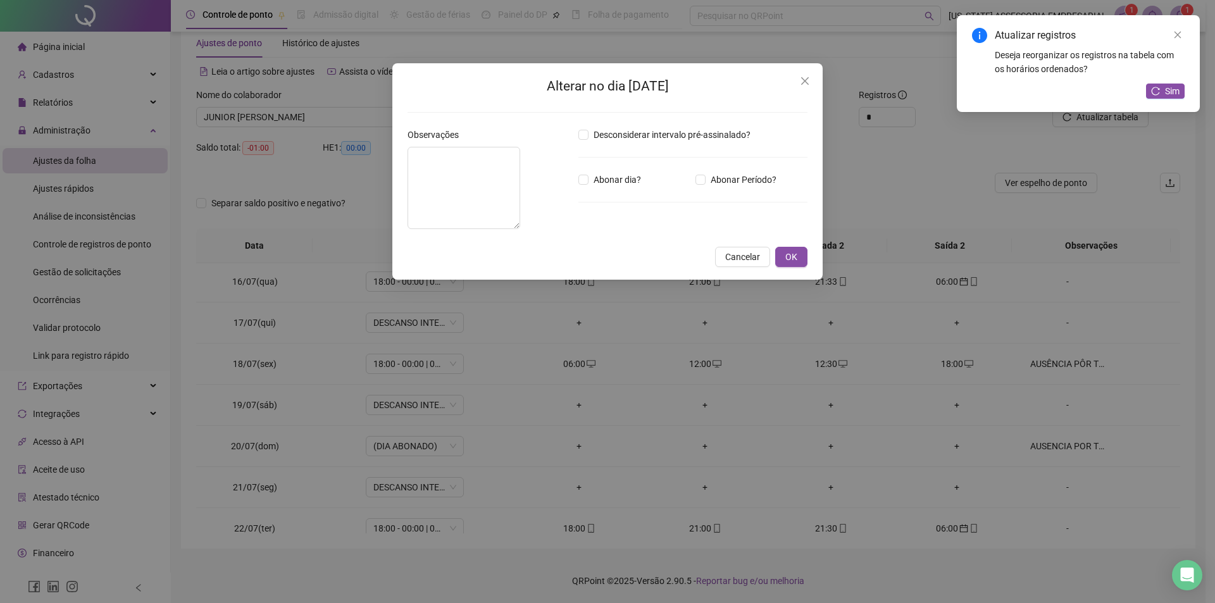
type textarea "**********"
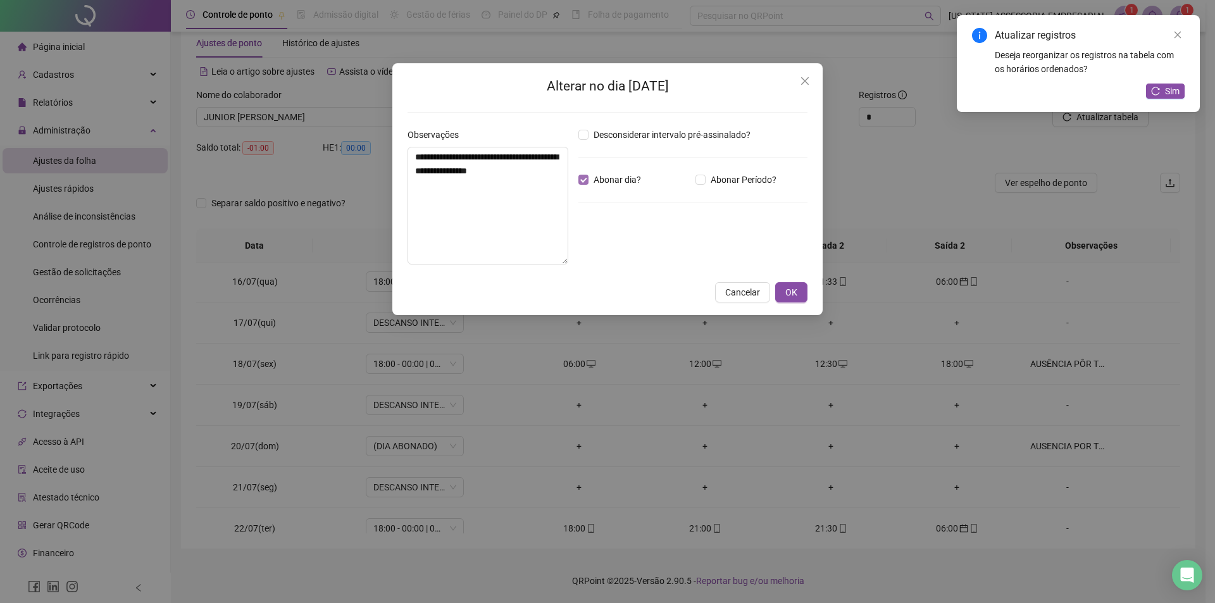
click at [593, 185] on span "Abonar dia?" at bounding box center [618, 180] width 58 height 14
click at [785, 294] on span "OK" at bounding box center [791, 292] width 12 height 14
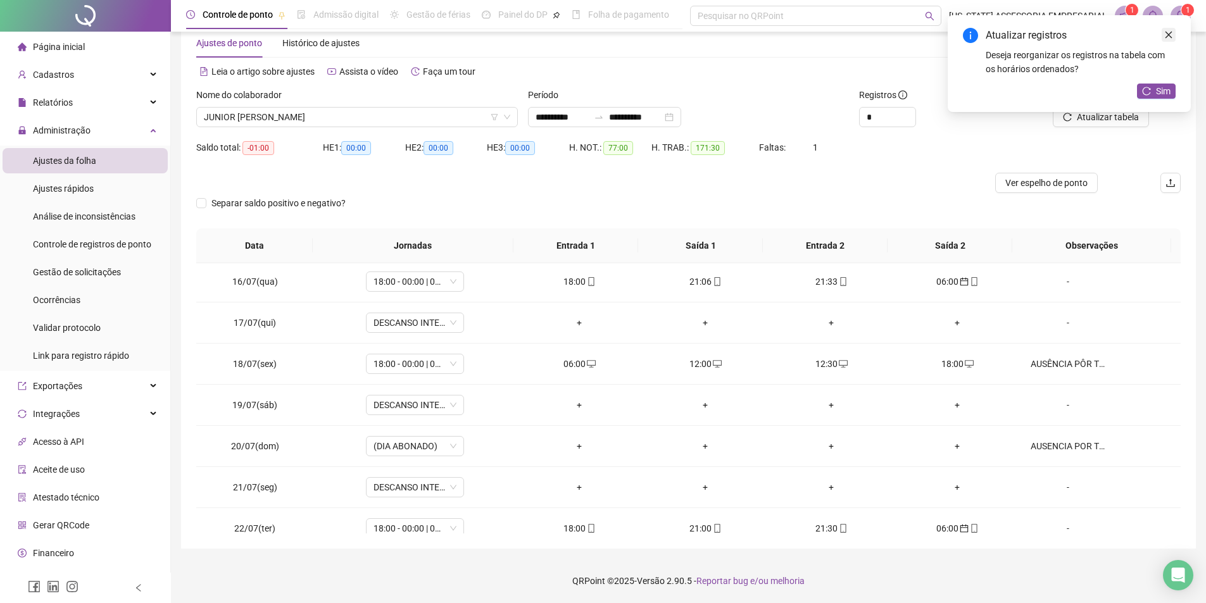
click at [1169, 29] on link "Close" at bounding box center [1168, 35] width 14 height 14
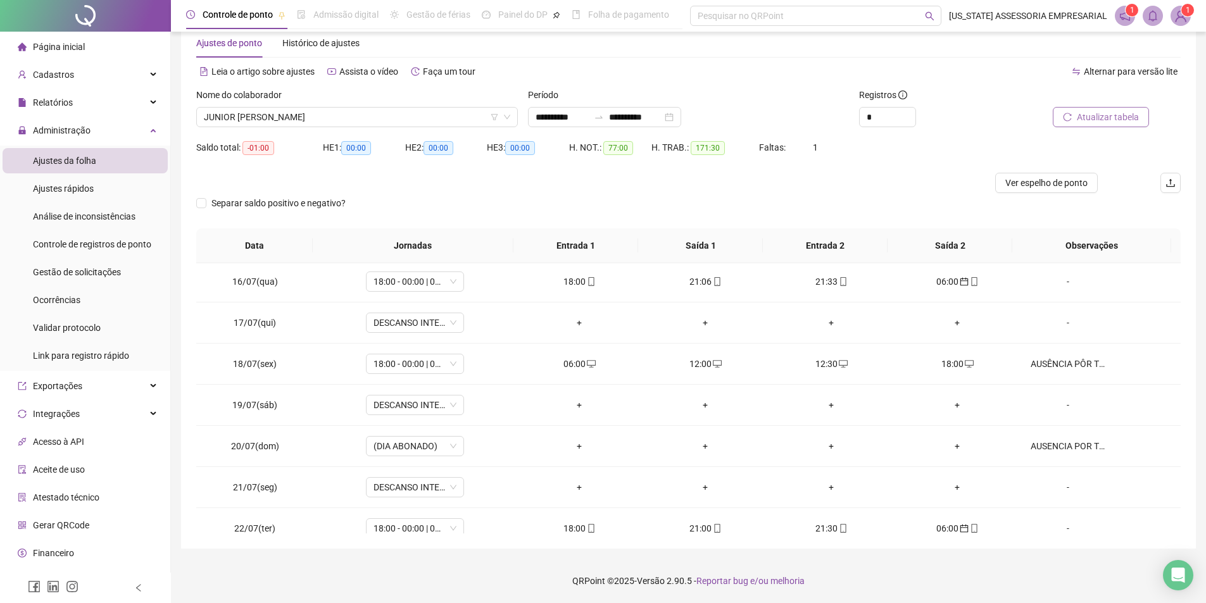
click at [1108, 120] on span "Atualizar tabela" at bounding box center [1107, 117] width 62 height 14
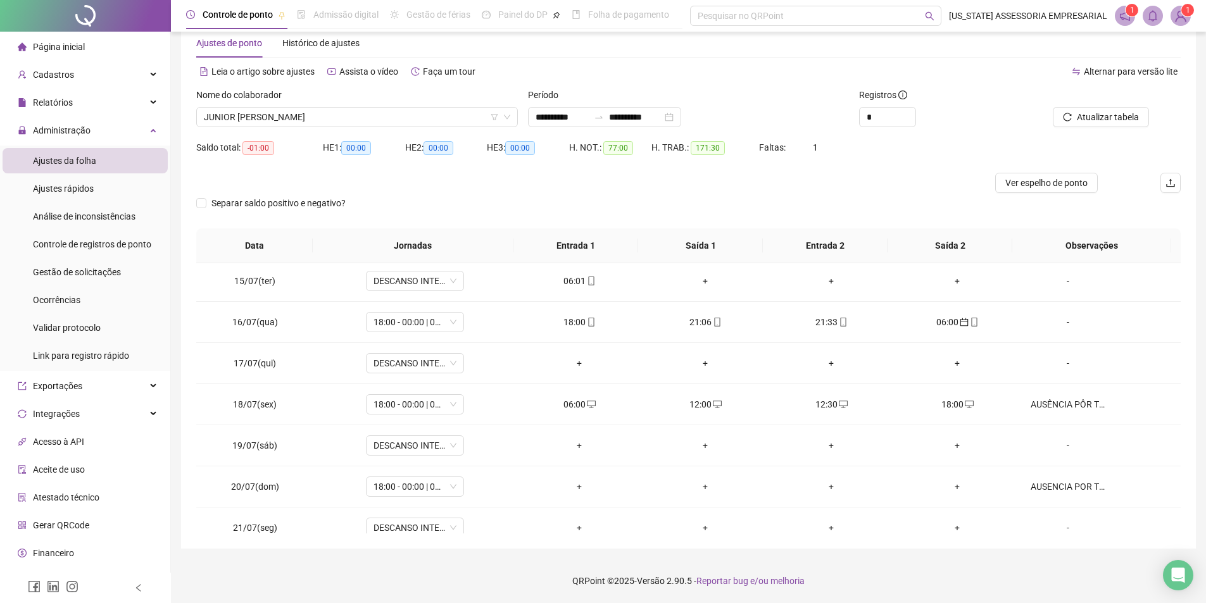
scroll to position [556, 0]
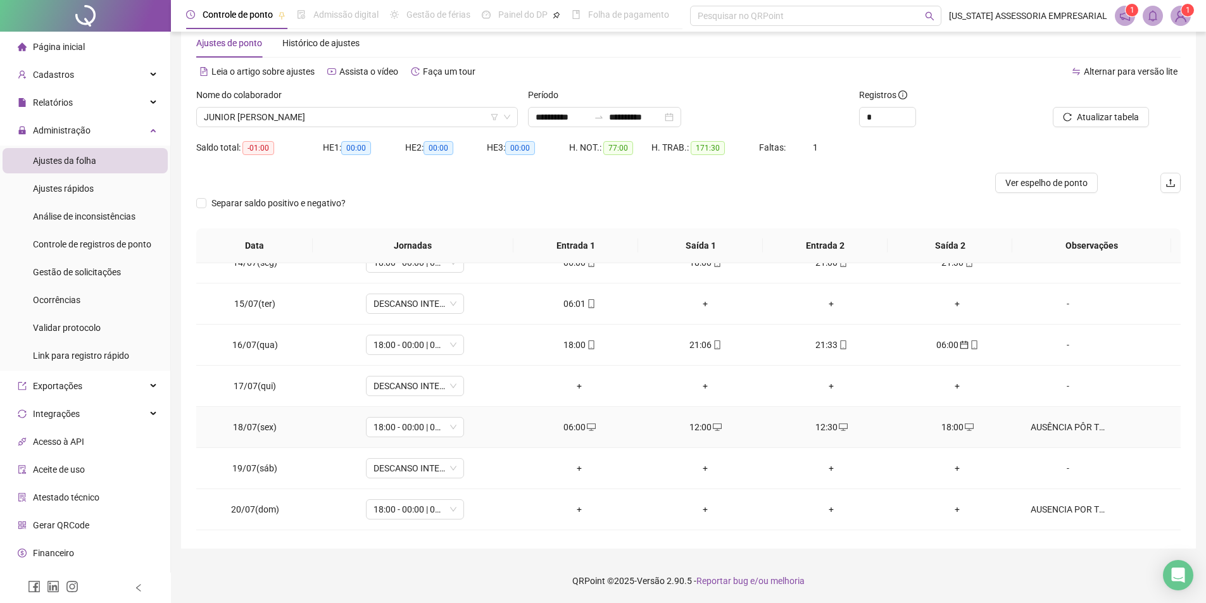
click at [953, 432] on div "18:00" at bounding box center [957, 427] width 106 height 14
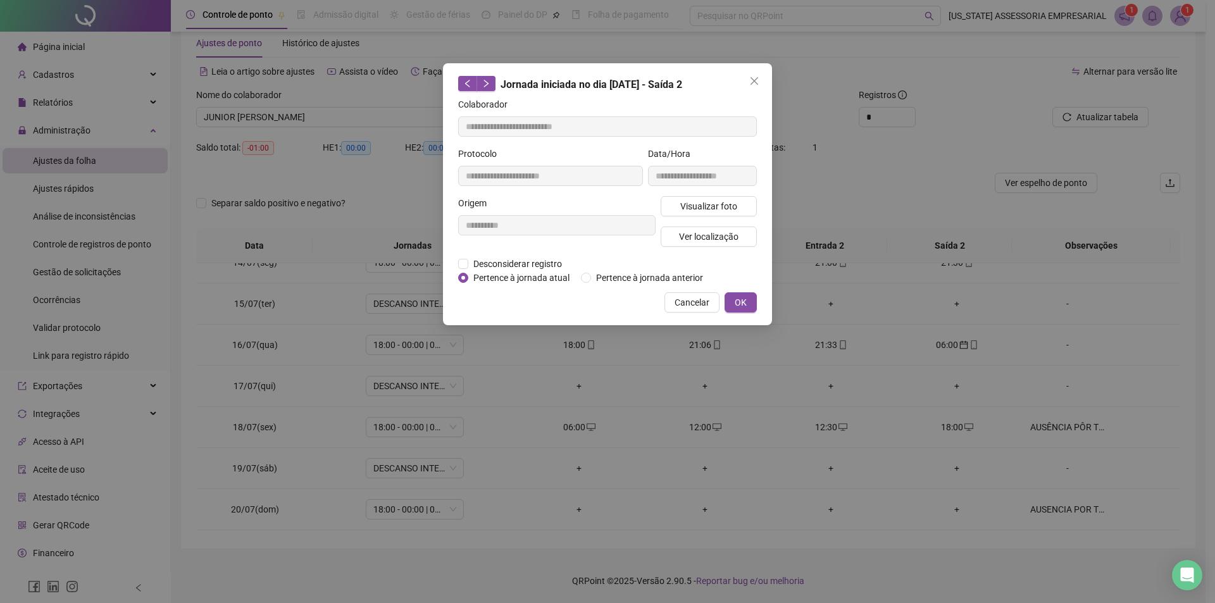
type input "**********"
click at [492, 265] on span "Desconsiderar registro" at bounding box center [517, 264] width 99 height 14
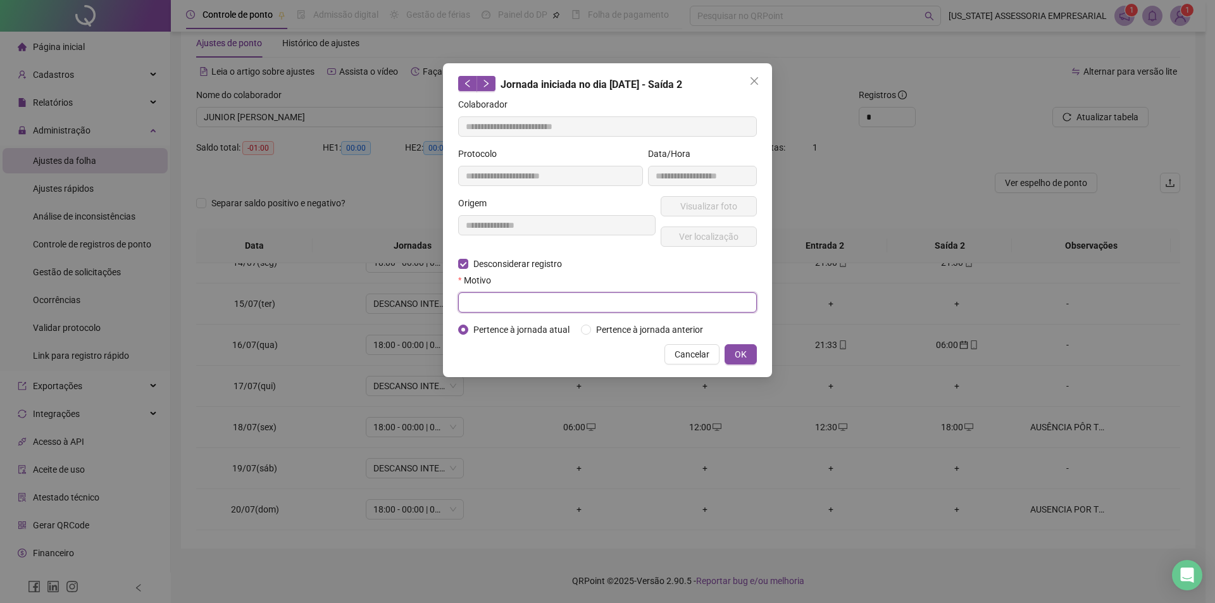
click at [489, 308] on input "text" at bounding box center [607, 302] width 299 height 20
type input "*"
click at [733, 361] on button "OK" at bounding box center [741, 354] width 32 height 20
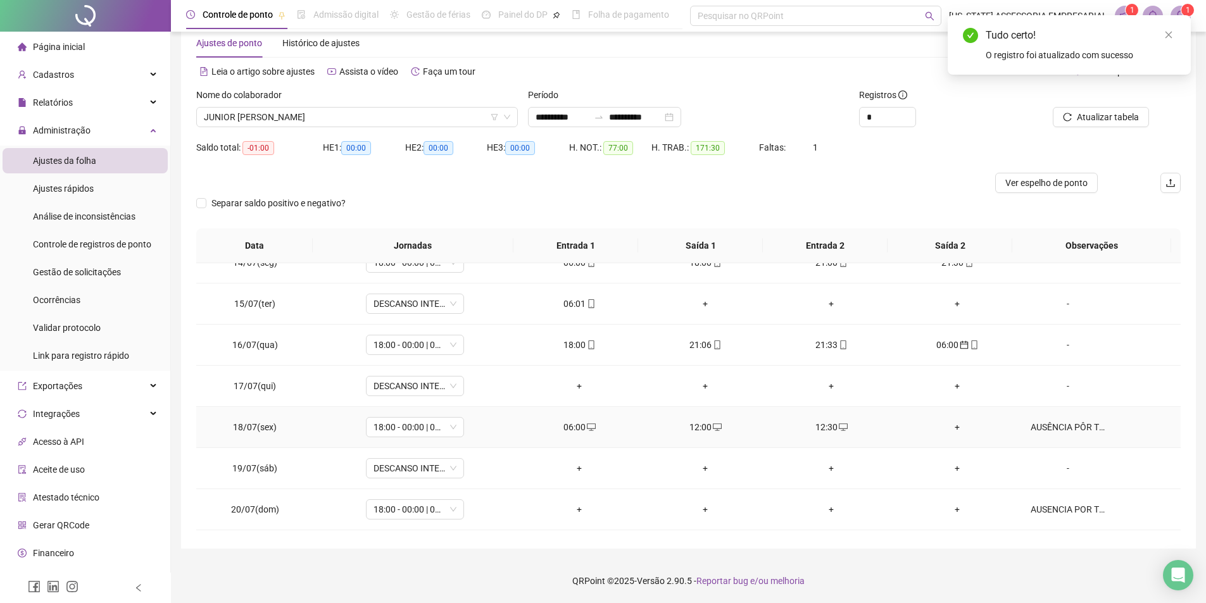
click at [821, 423] on div "12:30" at bounding box center [831, 427] width 106 height 14
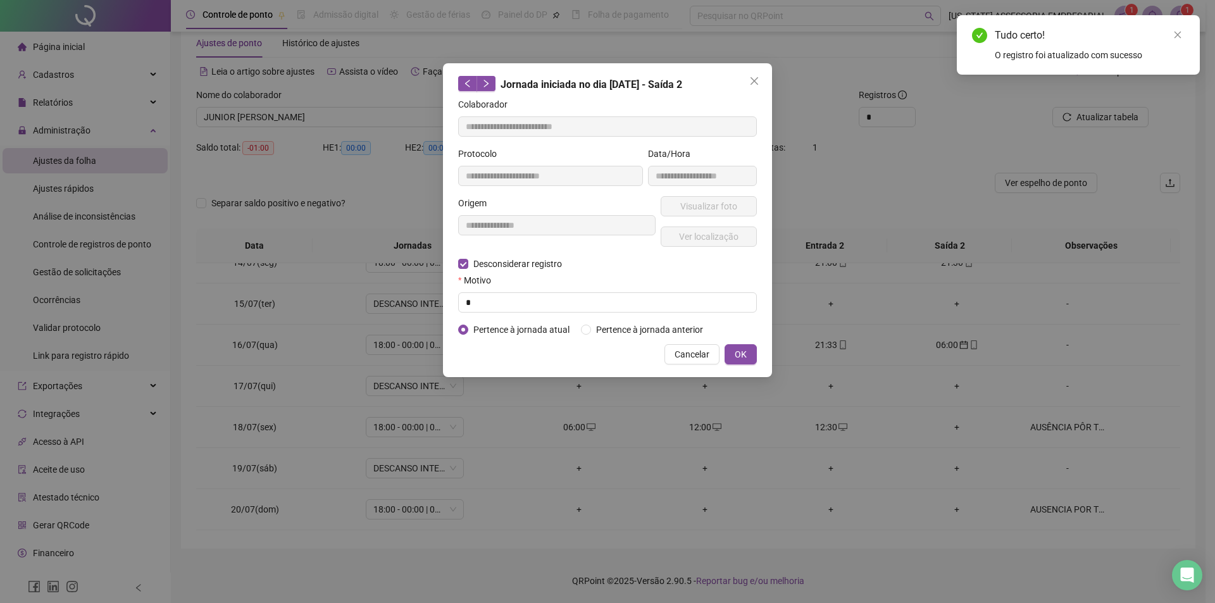
type input "**********"
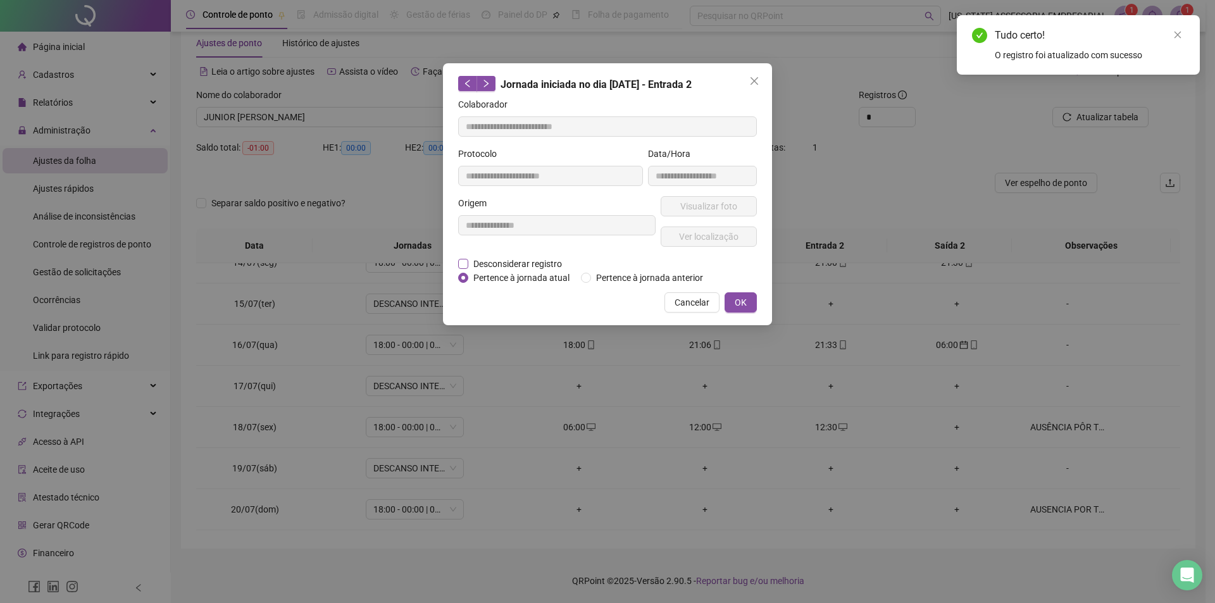
click at [511, 263] on span "Desconsiderar registro" at bounding box center [517, 264] width 99 height 14
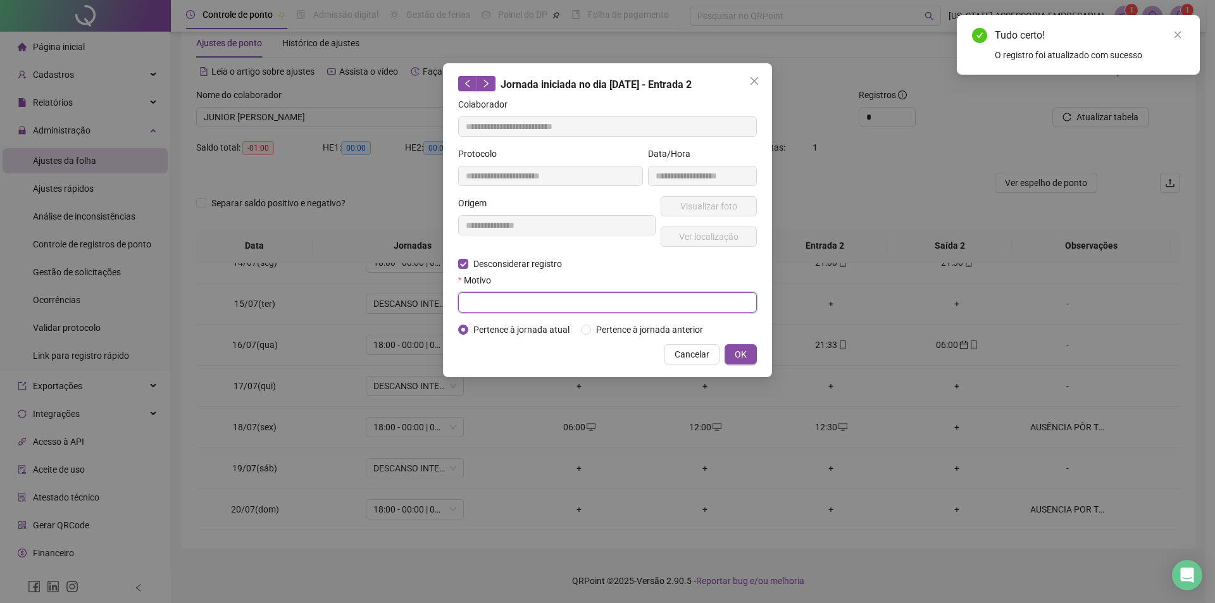
click at [521, 303] on input "text" at bounding box center [607, 302] width 299 height 20
type input "*"
click at [740, 343] on div "**********" at bounding box center [607, 220] width 329 height 314
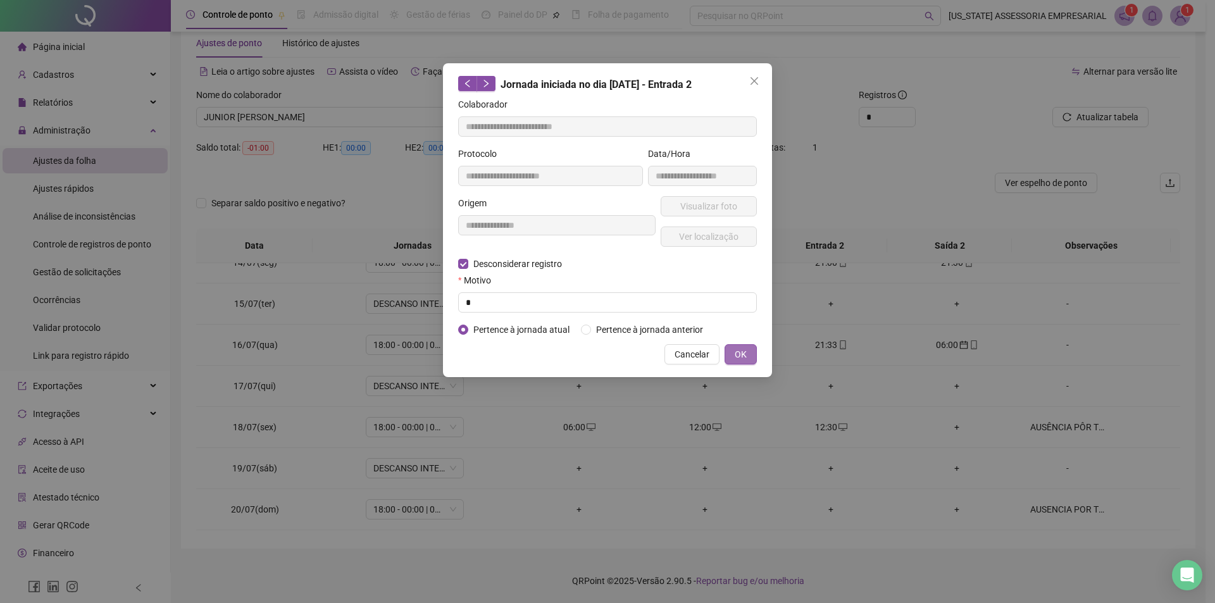
click at [743, 355] on span "OK" at bounding box center [741, 354] width 12 height 14
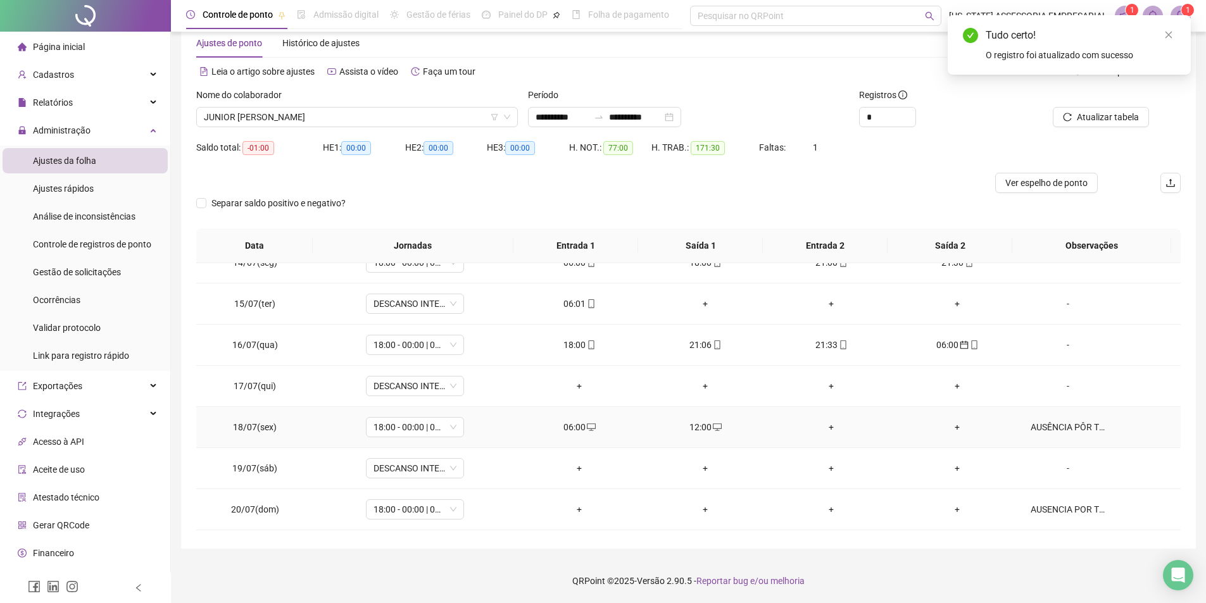
click at [705, 428] on div "12:00" at bounding box center [705, 427] width 106 height 14
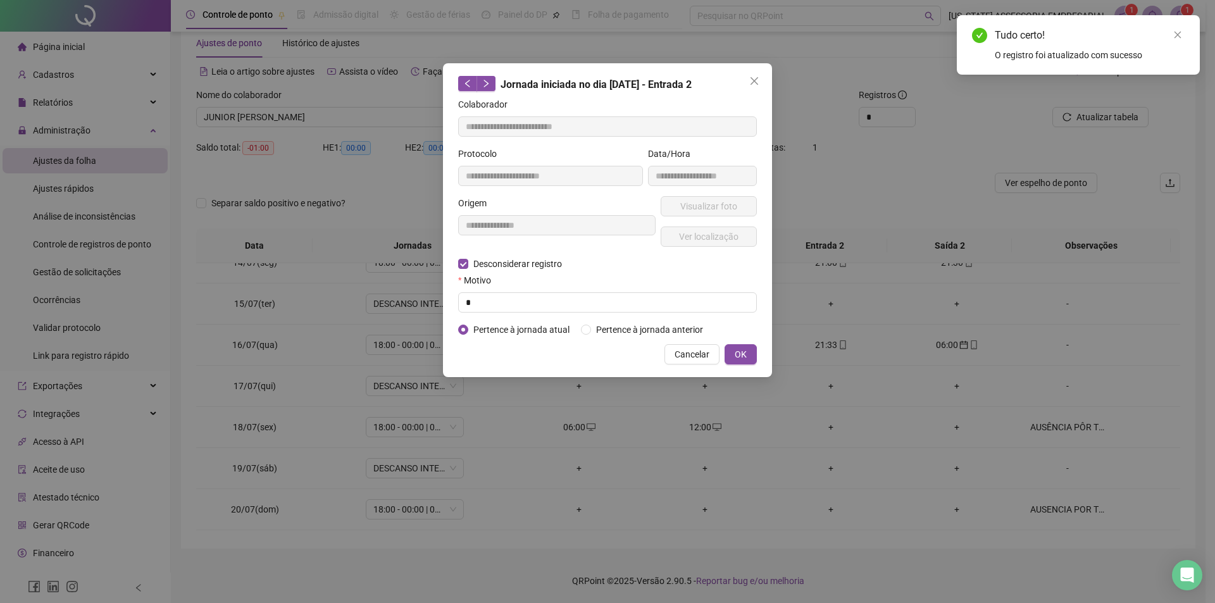
type input "**********"
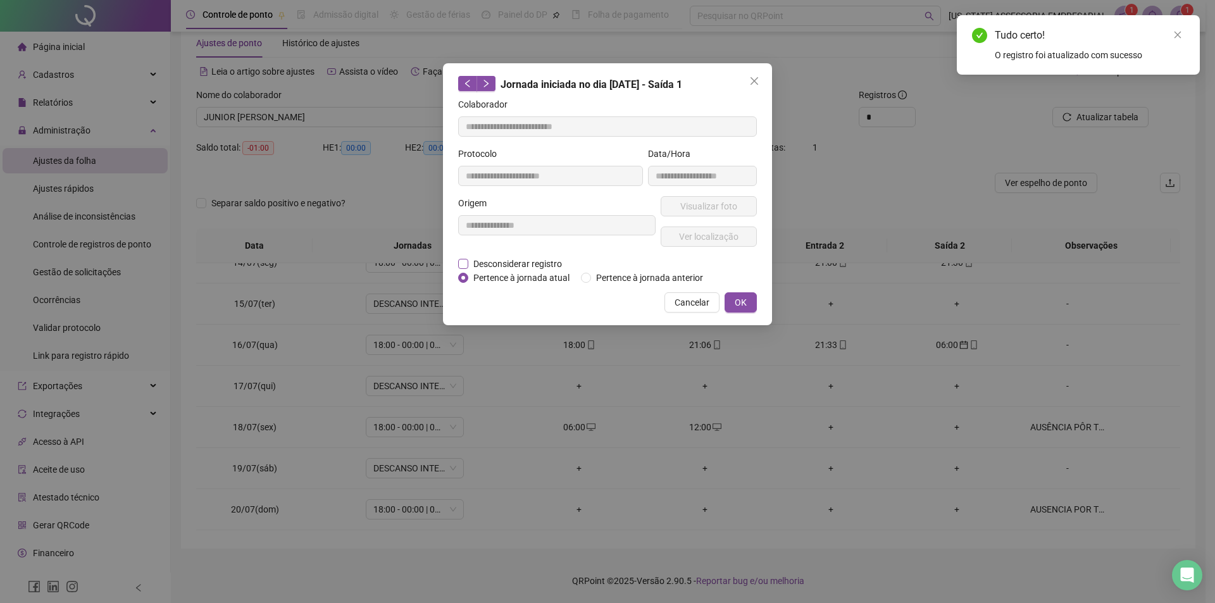
click at [494, 265] on span "Desconsiderar registro" at bounding box center [517, 264] width 99 height 14
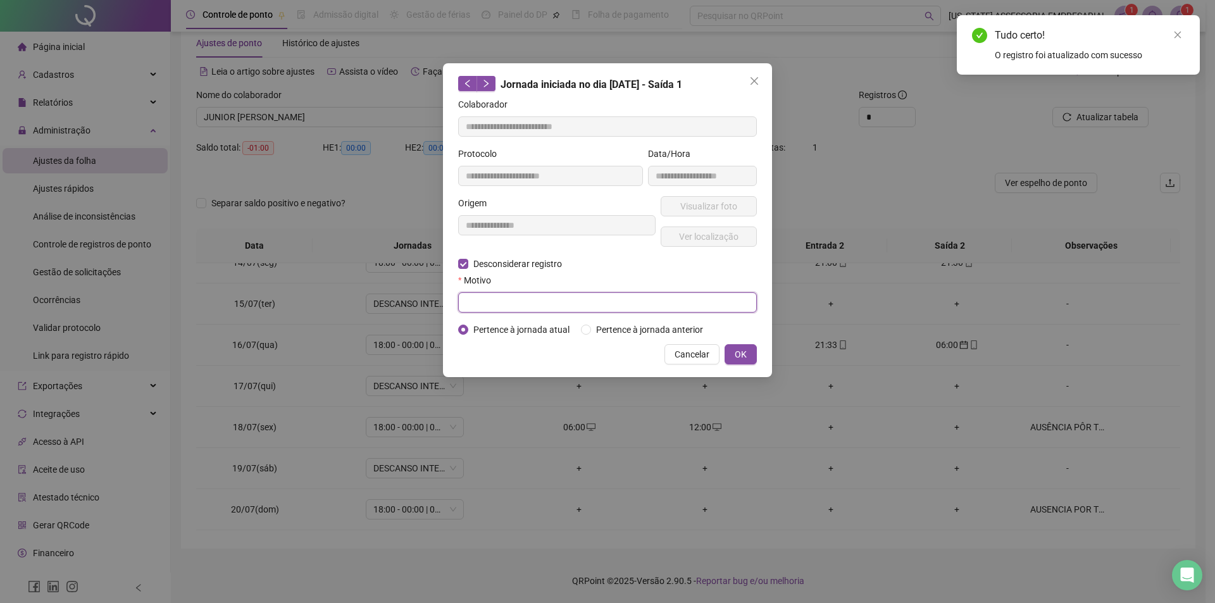
click at [487, 303] on input "text" at bounding box center [607, 302] width 299 height 20
type input "*"
click at [732, 353] on button "OK" at bounding box center [741, 354] width 32 height 20
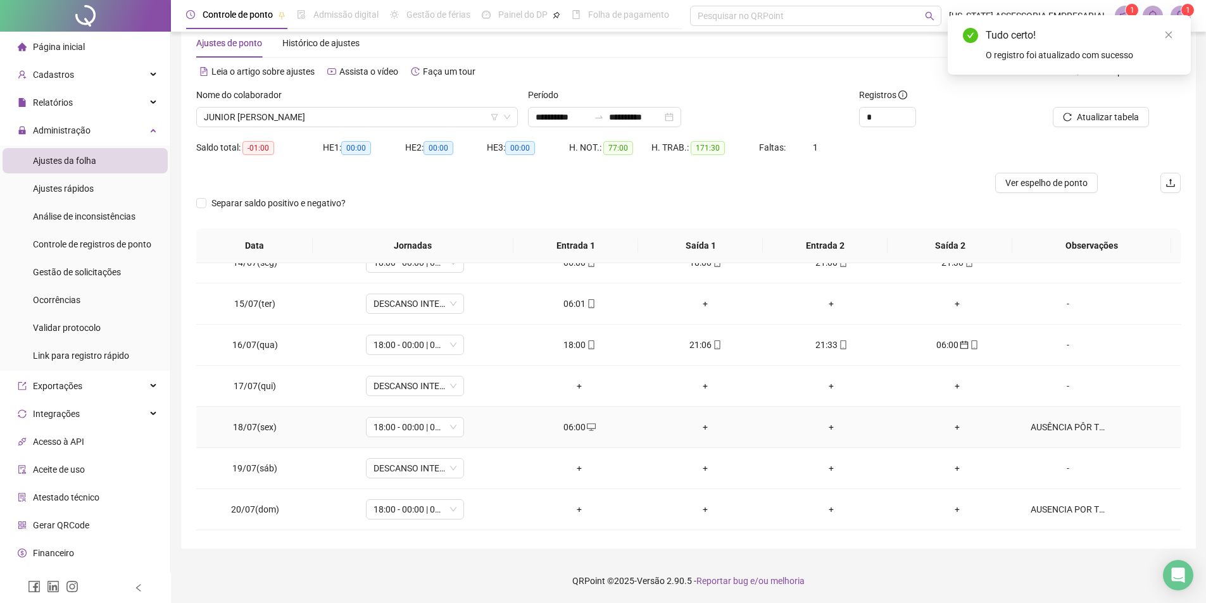
click at [577, 427] on div "06:00" at bounding box center [580, 427] width 106 height 14
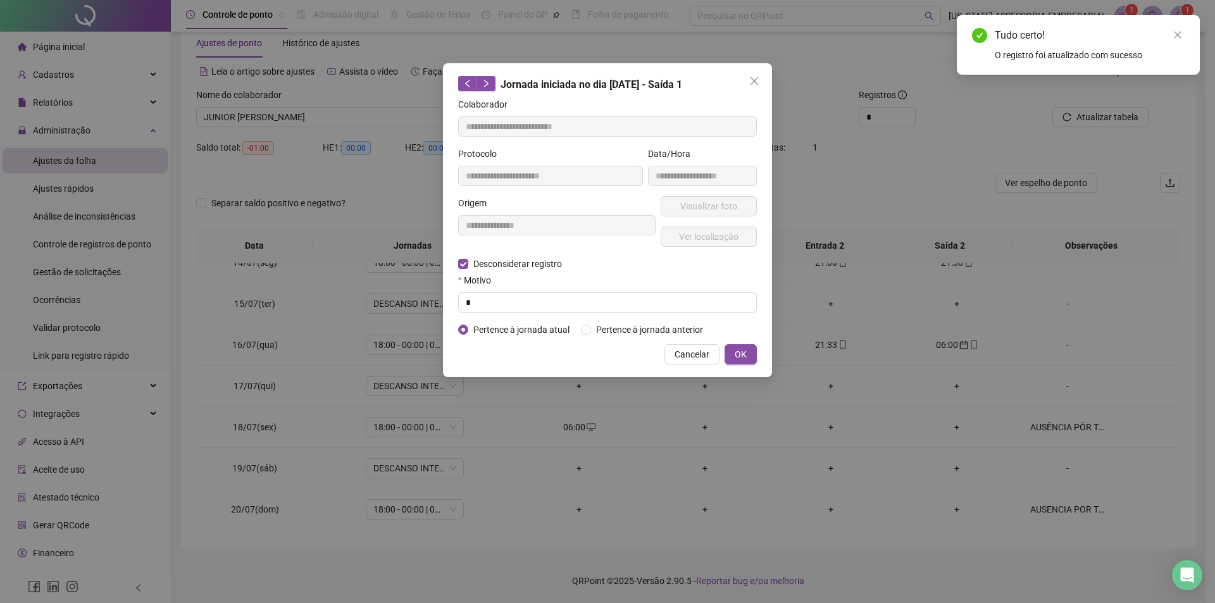
type input "**********"
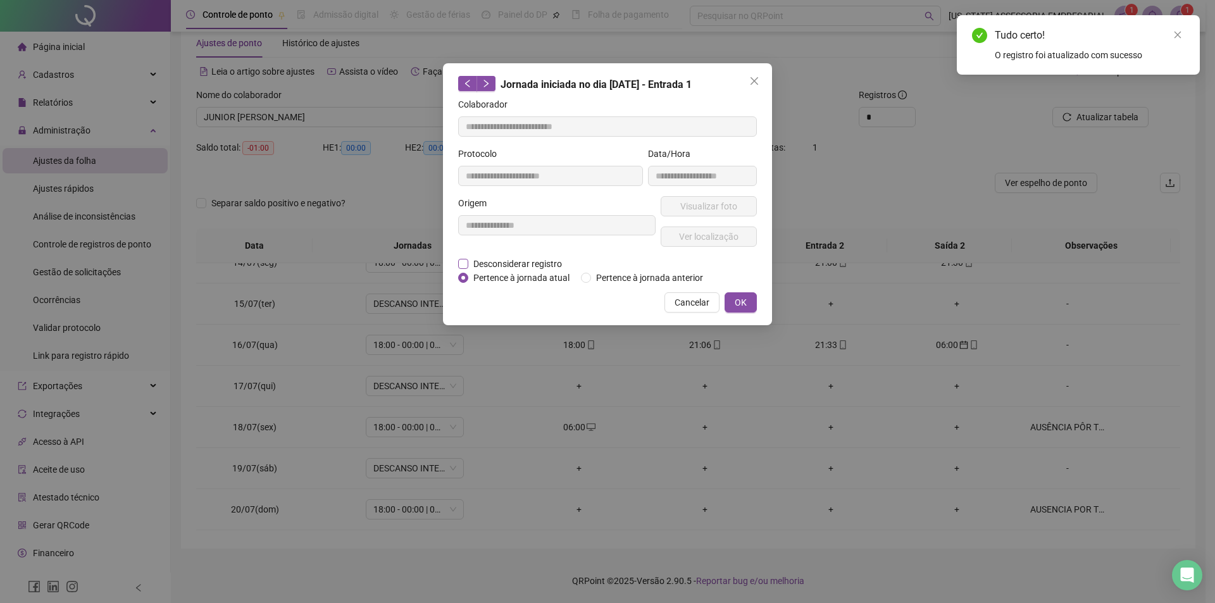
click at [491, 265] on span "Desconsiderar registro" at bounding box center [517, 264] width 99 height 14
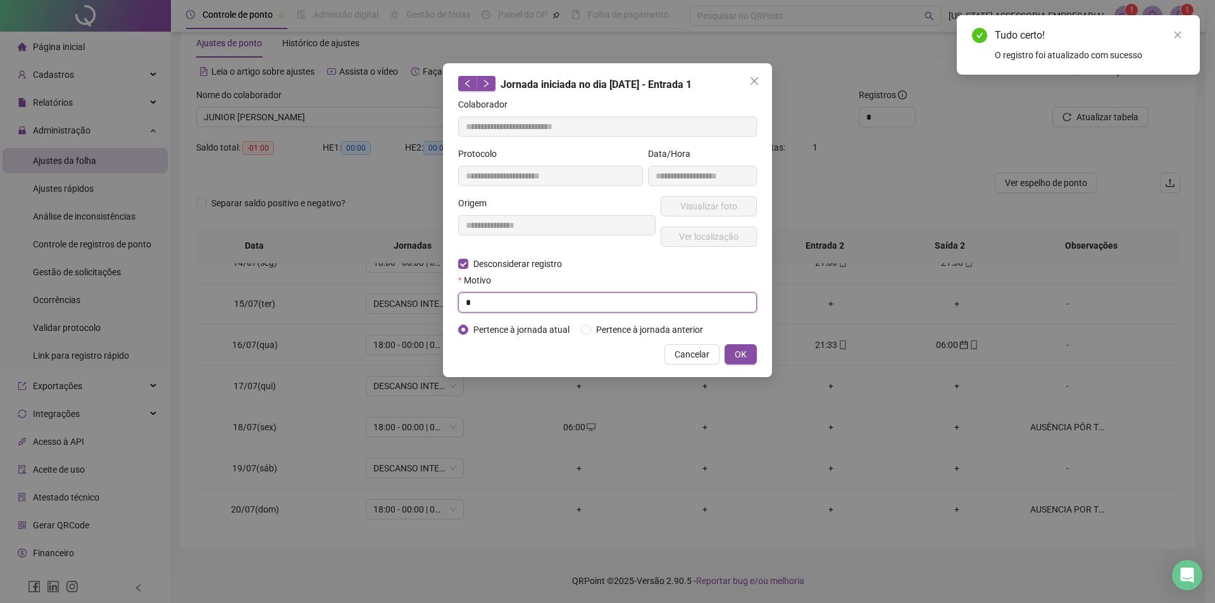
click at [489, 298] on input "*" at bounding box center [607, 302] width 299 height 20
type input "*"
click at [742, 353] on span "OK" at bounding box center [741, 354] width 12 height 14
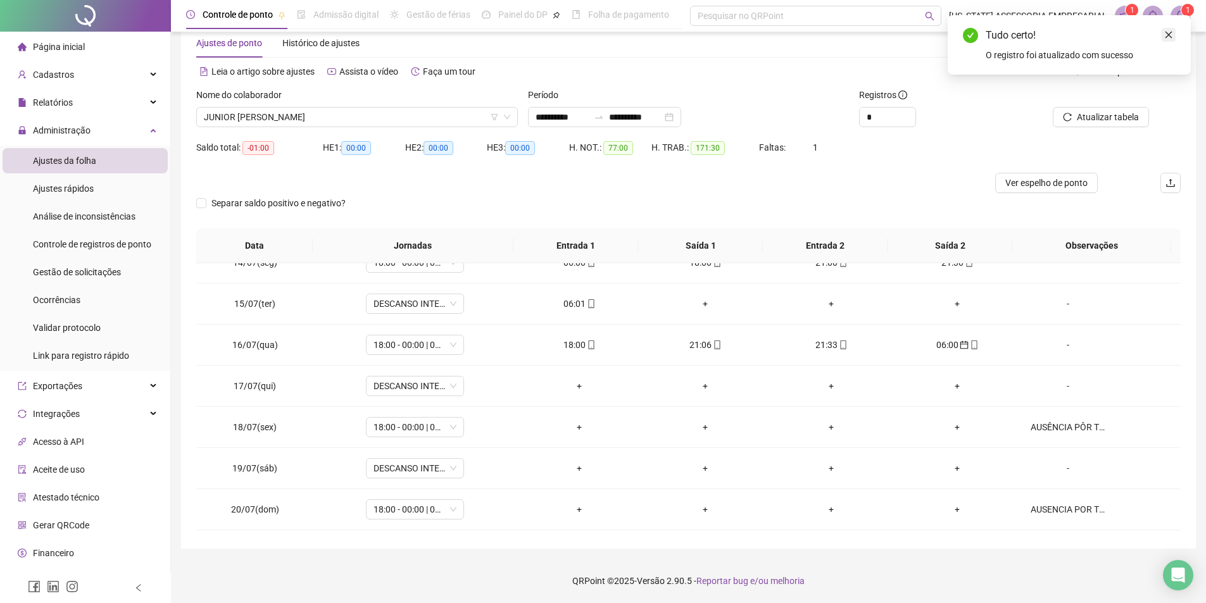
drag, startPoint x: 1172, startPoint y: 34, endPoint x: 1165, endPoint y: 38, distance: 8.3
click at [1171, 34] on icon "close" at bounding box center [1168, 34] width 9 height 9
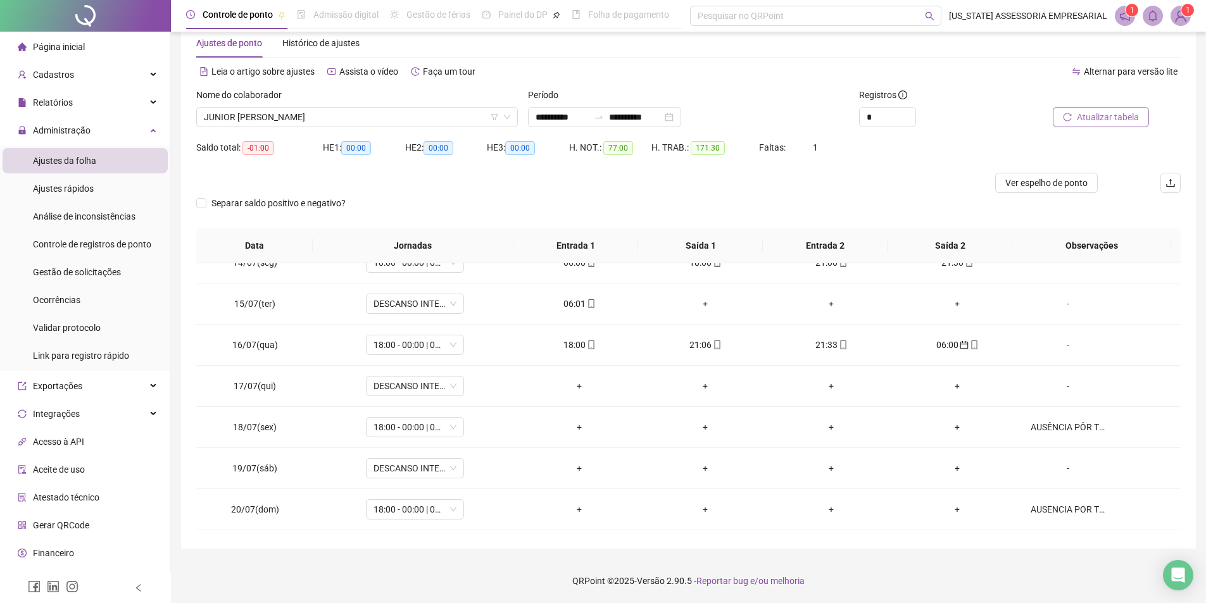
click at [1078, 118] on span "Atualizar tabela" at bounding box center [1107, 117] width 62 height 14
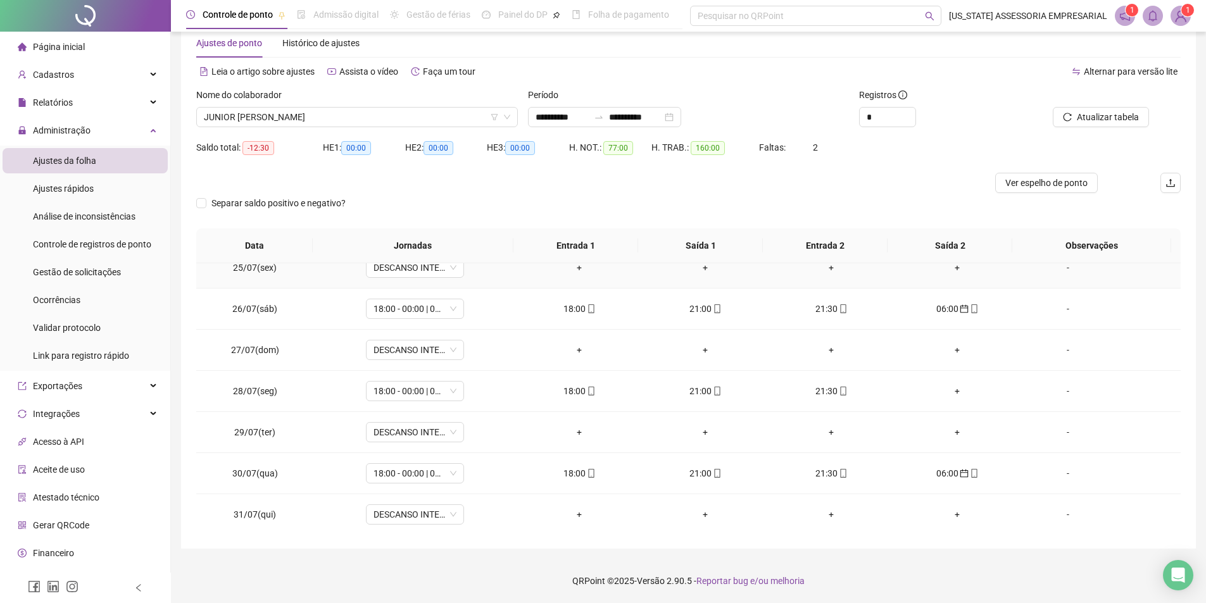
scroll to position [1005, 0]
click at [948, 390] on div "+" at bounding box center [957, 389] width 106 height 14
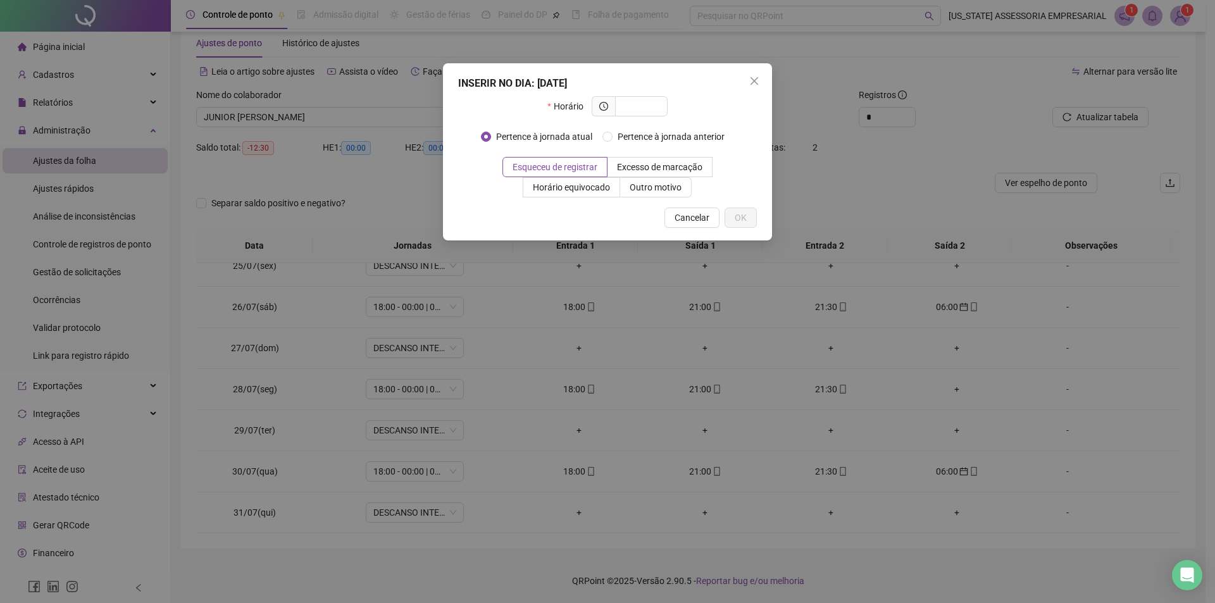
click at [587, 434] on div "INSERIR NO DIA : 28/07/2025 Horário Pertence à jornada atual Pertence à jornada…" at bounding box center [607, 301] width 1215 height 603
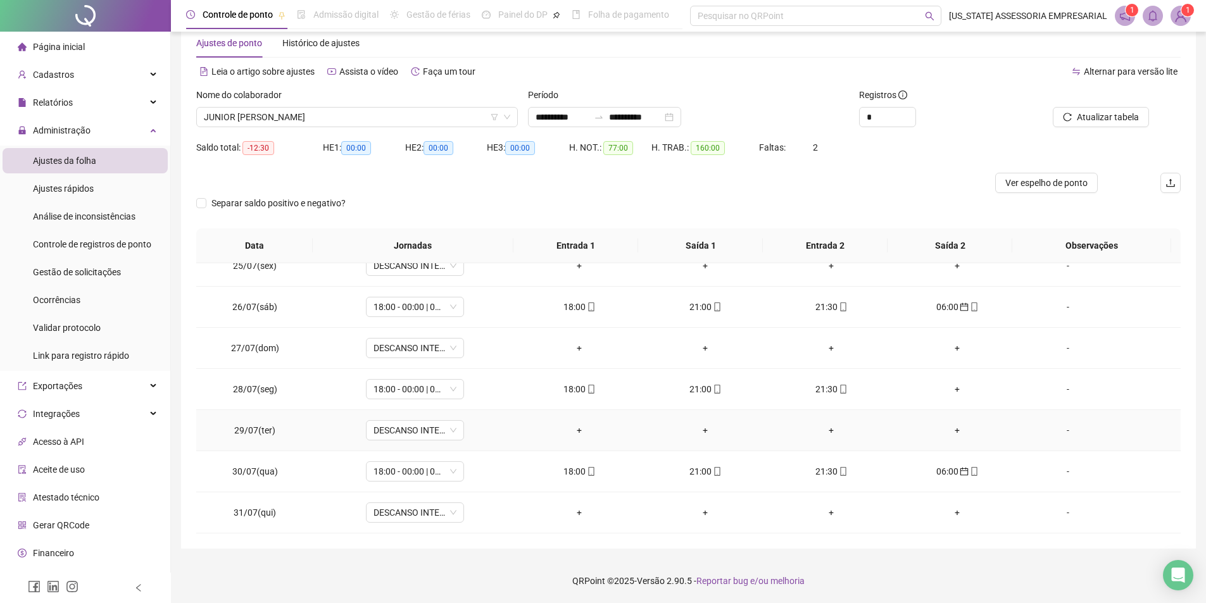
click at [571, 427] on div "+" at bounding box center [580, 430] width 106 height 14
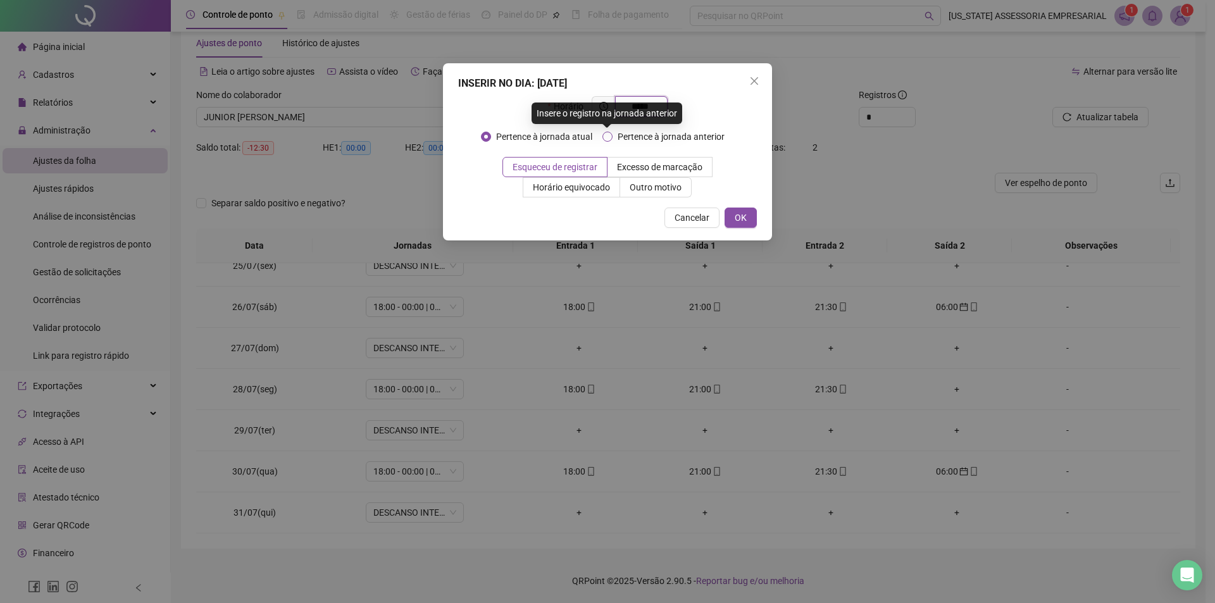
type input "*****"
click at [630, 140] on span "Pertence à jornada anterior" at bounding box center [671, 137] width 117 height 14
click at [646, 187] on span "Outro motivo" at bounding box center [656, 187] width 52 height 10
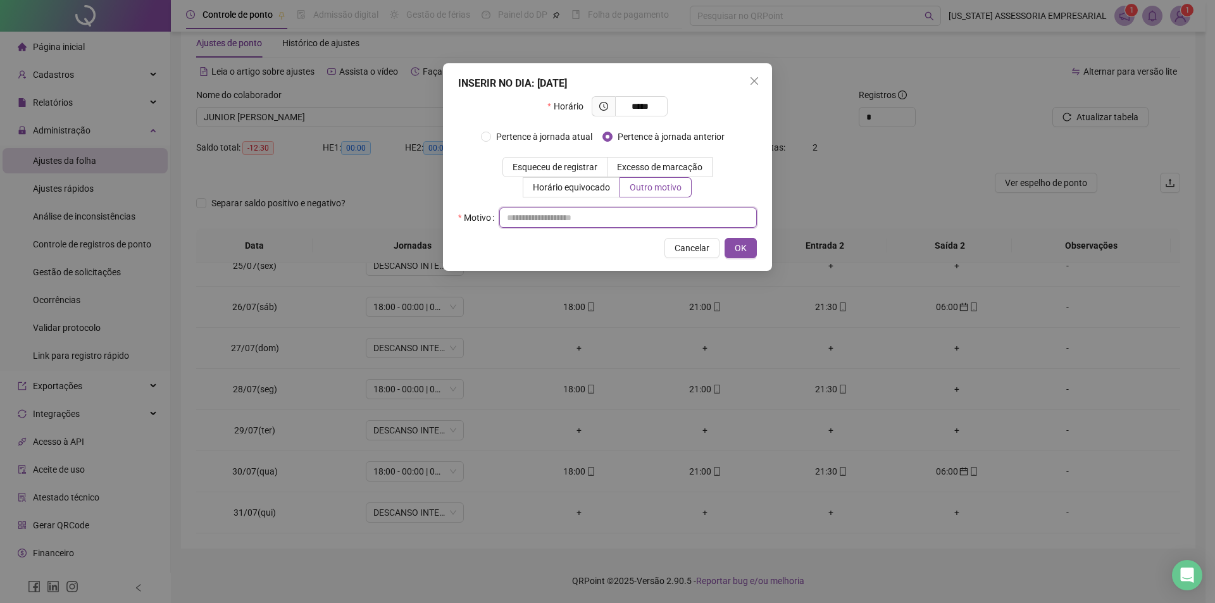
click at [613, 218] on input "text" at bounding box center [628, 218] width 258 height 20
type input "*"
click at [736, 248] on span "OK" at bounding box center [741, 248] width 12 height 14
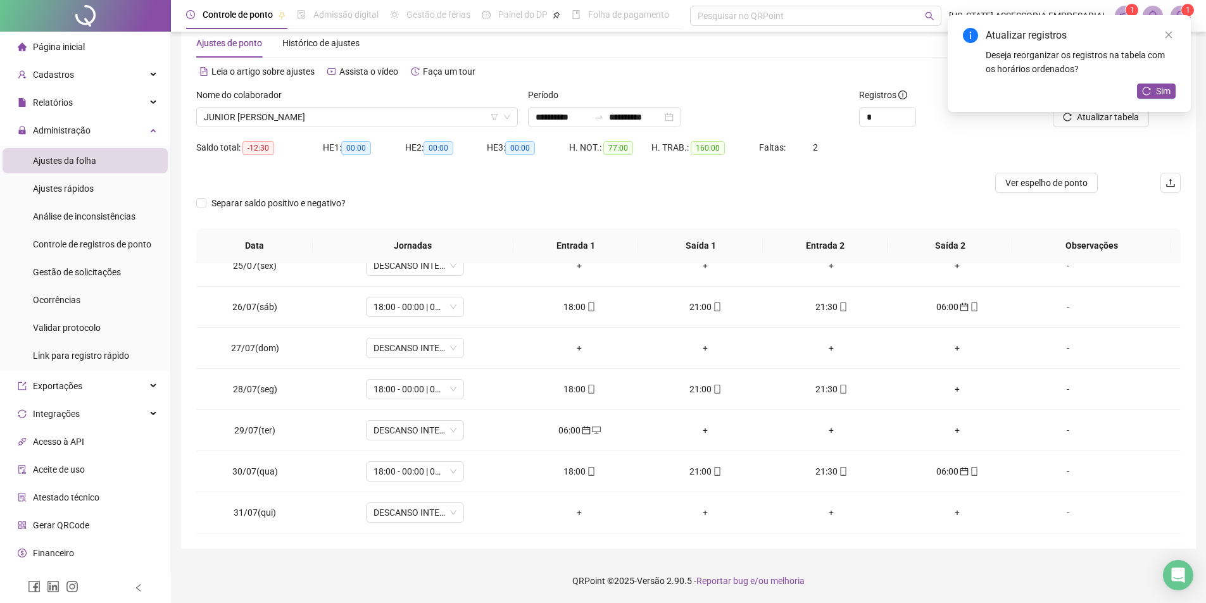
drag, startPoint x: 1175, startPoint y: 34, endPoint x: 1168, endPoint y: 45, distance: 12.8
click at [1173, 35] on link "Close" at bounding box center [1168, 35] width 14 height 14
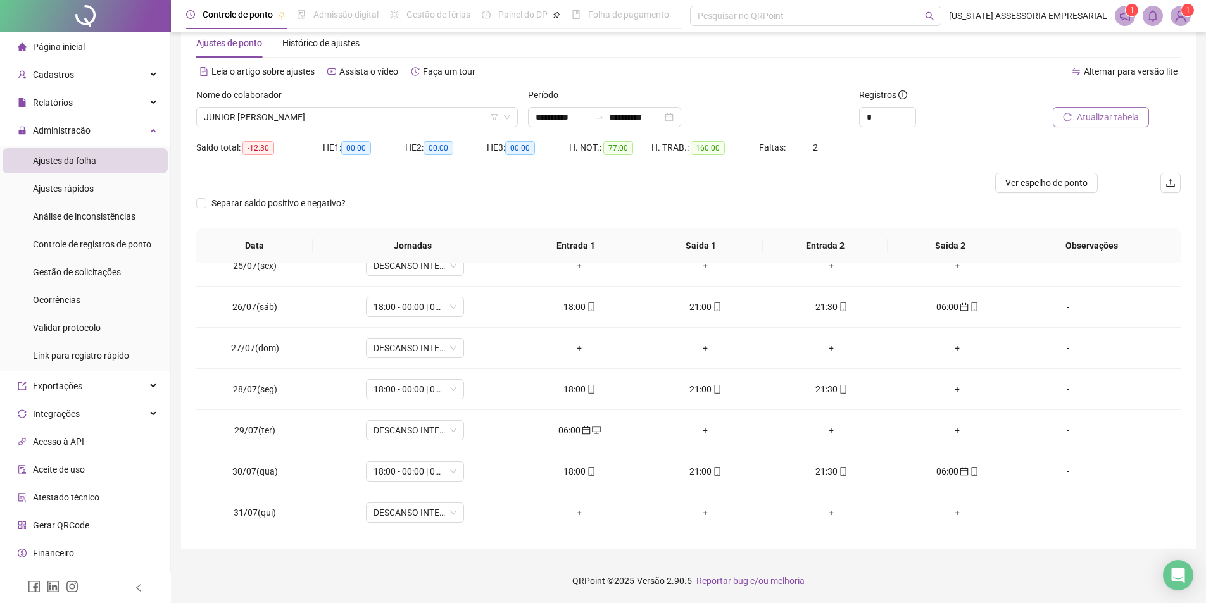
click at [1137, 110] on span "Atualizar tabela" at bounding box center [1107, 117] width 62 height 14
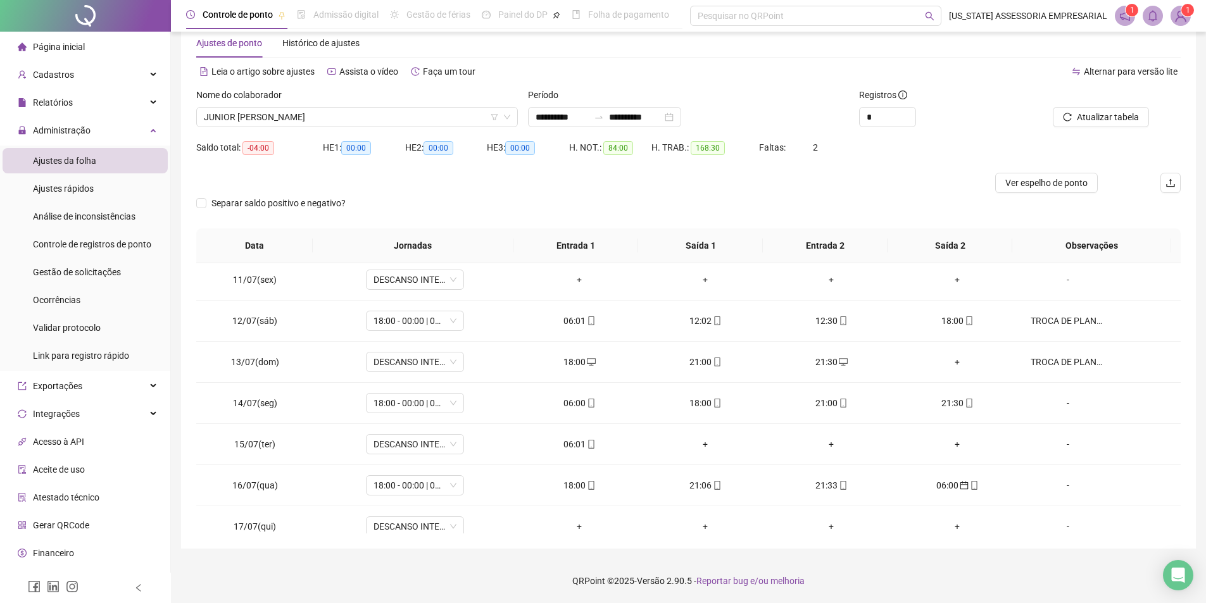
scroll to position [372, 0]
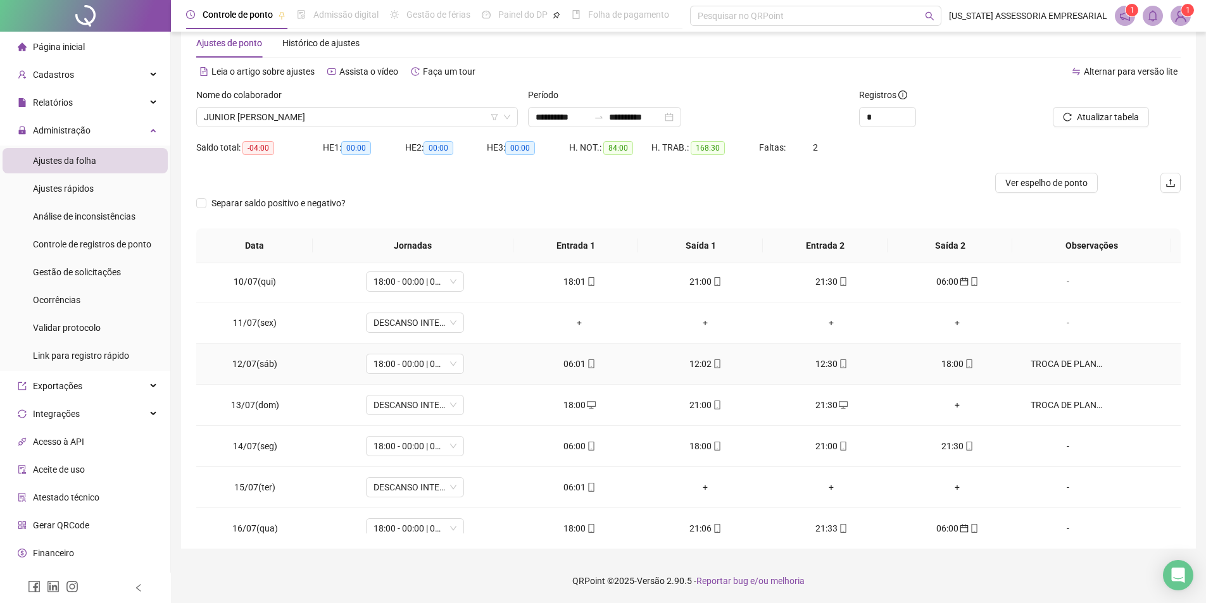
click at [1054, 370] on div "TROCA DE PLANTÃO COM FUNC.ALEX VIEIRA NASCIMENTO" at bounding box center [1067, 364] width 75 height 14
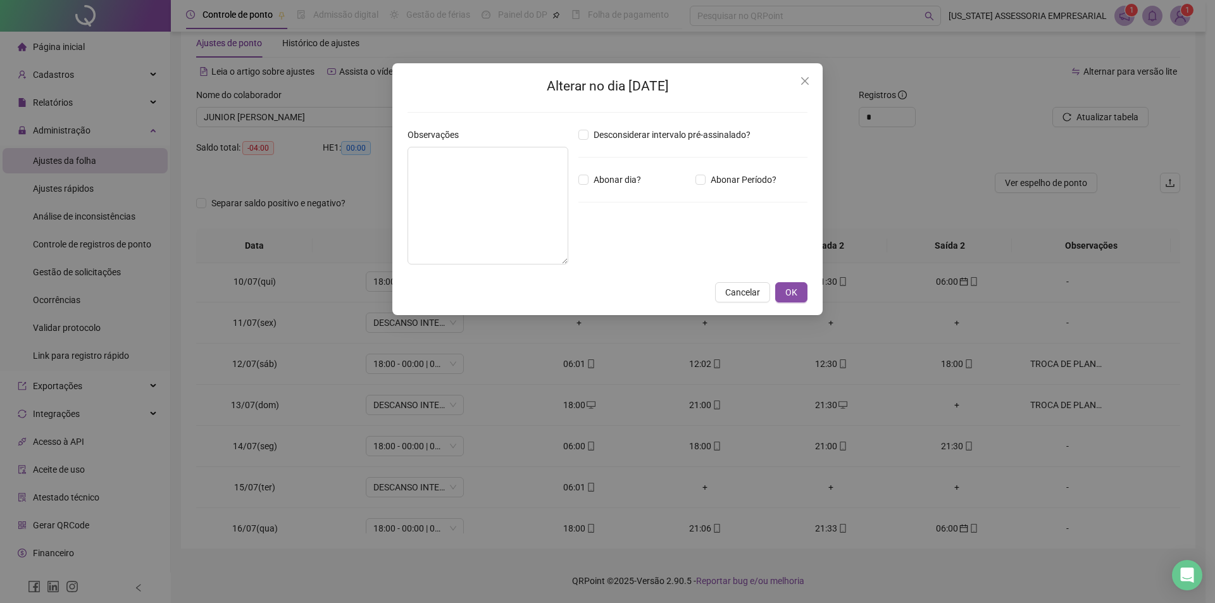
type textarea "**********"
click at [790, 294] on span "OK" at bounding box center [791, 292] width 12 height 14
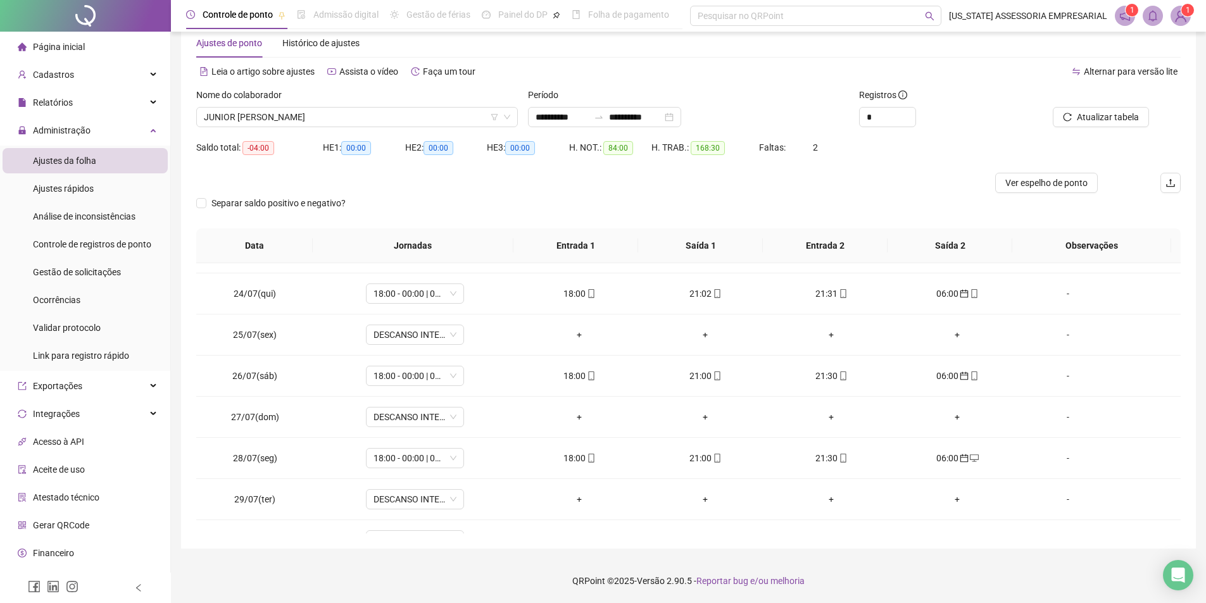
scroll to position [1005, 0]
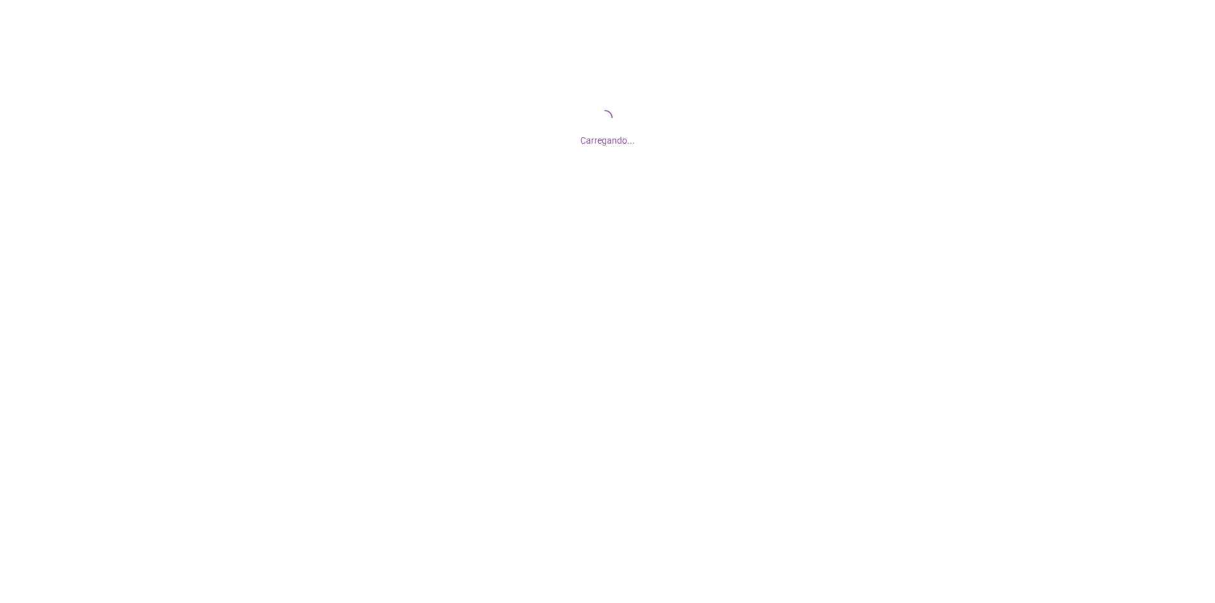
click at [308, 150] on div "Carregando..." at bounding box center [607, 126] width 1215 height 253
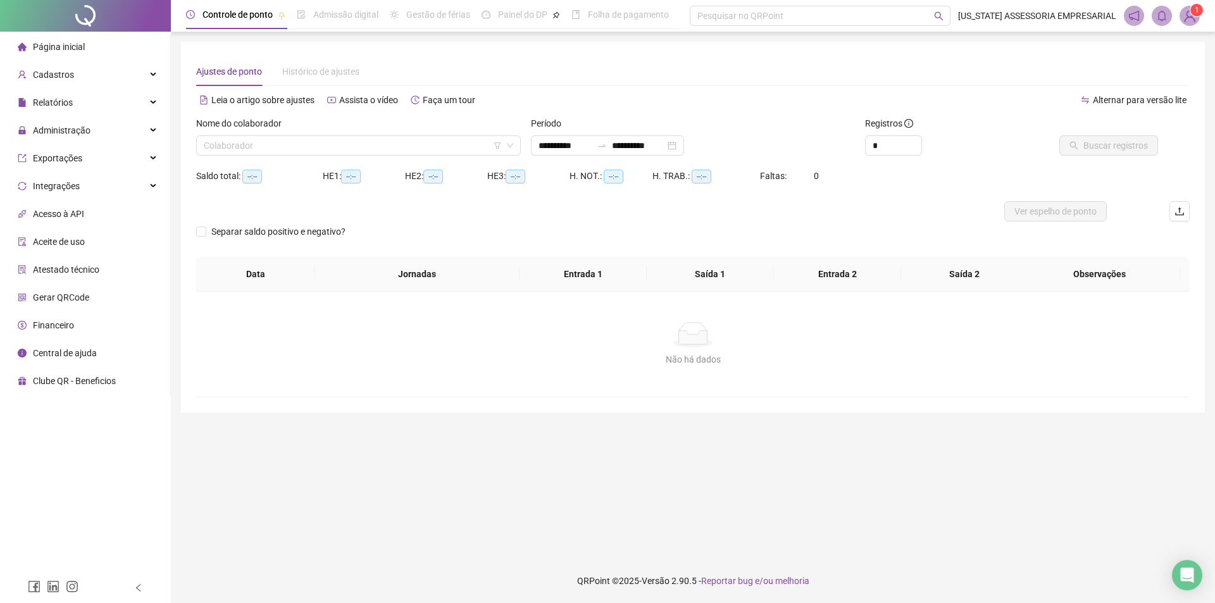
type input "**********"
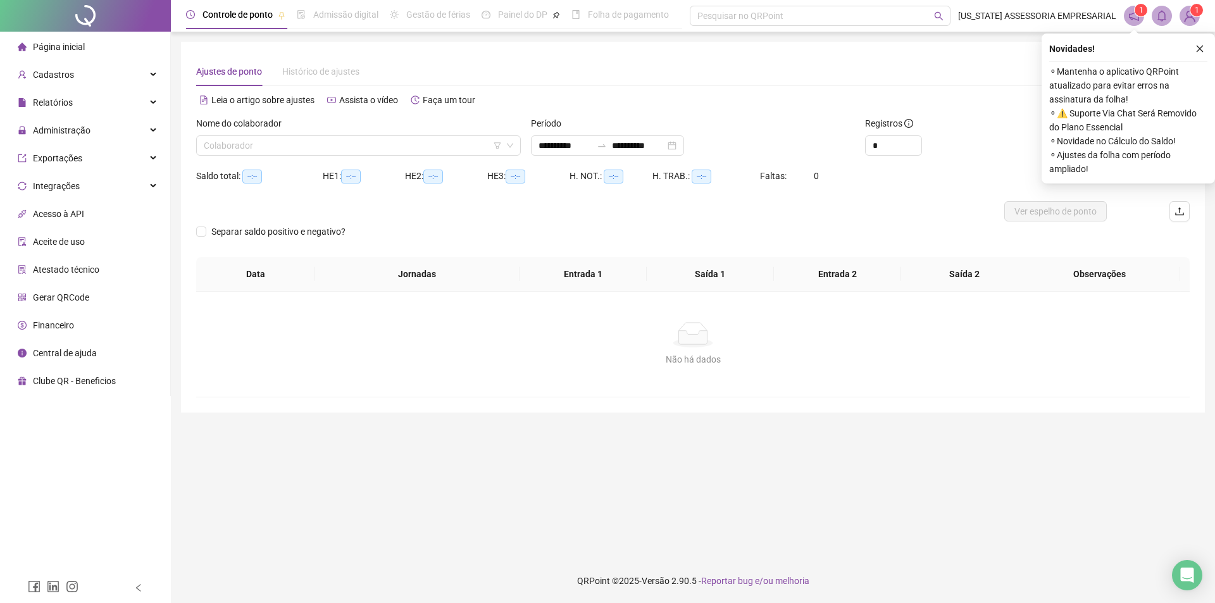
click at [1196, 56] on div "Novidades ! ⚬ Mantenha o aplicativo QRPoint atualizado para evitar erros na ass…" at bounding box center [1128, 109] width 173 height 150
click at [1207, 52] on div "Novidades ! ⚬ Mantenha o aplicativo QRPoint atualizado para evitar erros na ass…" at bounding box center [1128, 109] width 173 height 150
drag, startPoint x: 1196, startPoint y: 32, endPoint x: 1191, endPoint y: 2, distance: 30.8
click at [1194, 5] on div "**********" at bounding box center [693, 301] width 1044 height 603
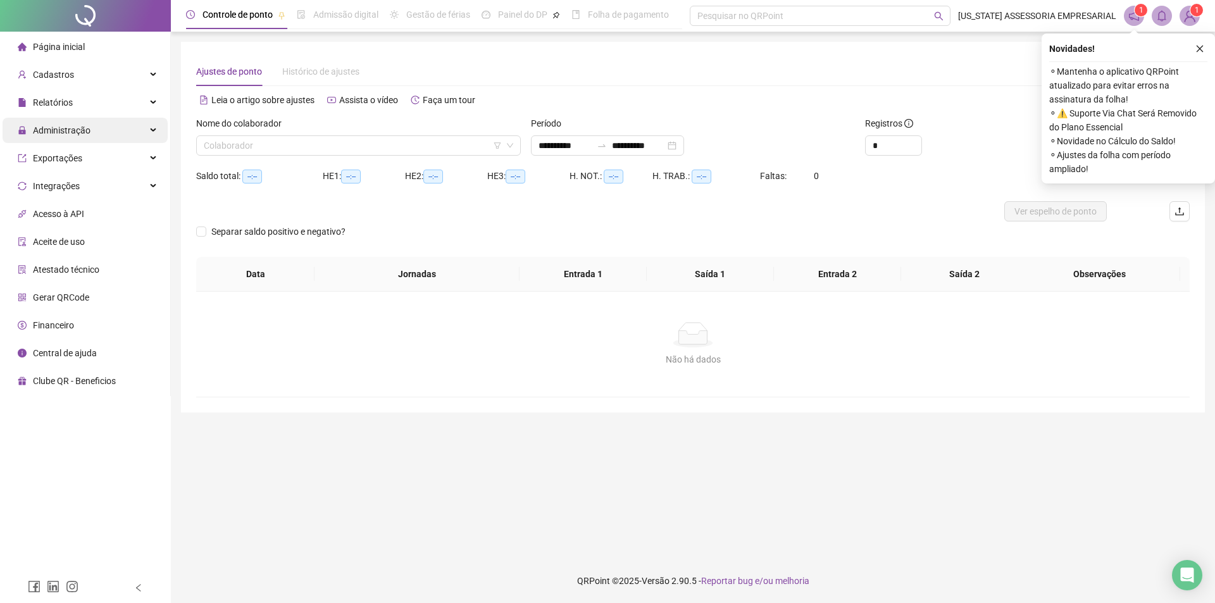
click at [97, 137] on div "Administração" at bounding box center [85, 130] width 165 height 25
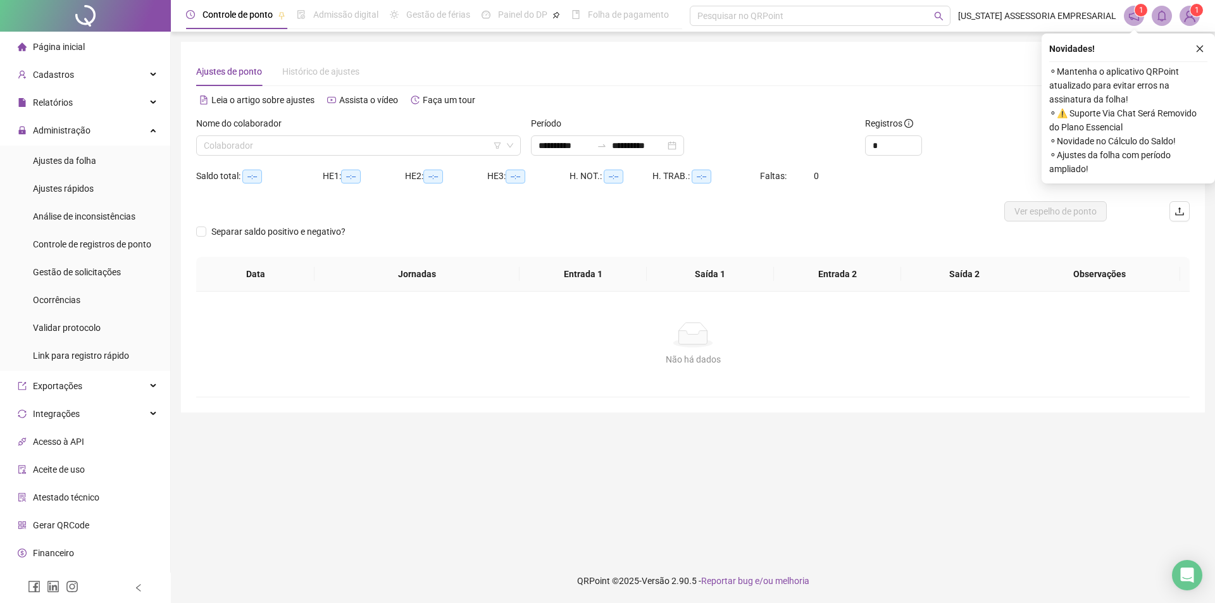
click at [306, 158] on div "Nome do colaborador Colaborador" at bounding box center [358, 140] width 335 height 49
click at [308, 154] on input "search" at bounding box center [353, 145] width 298 height 19
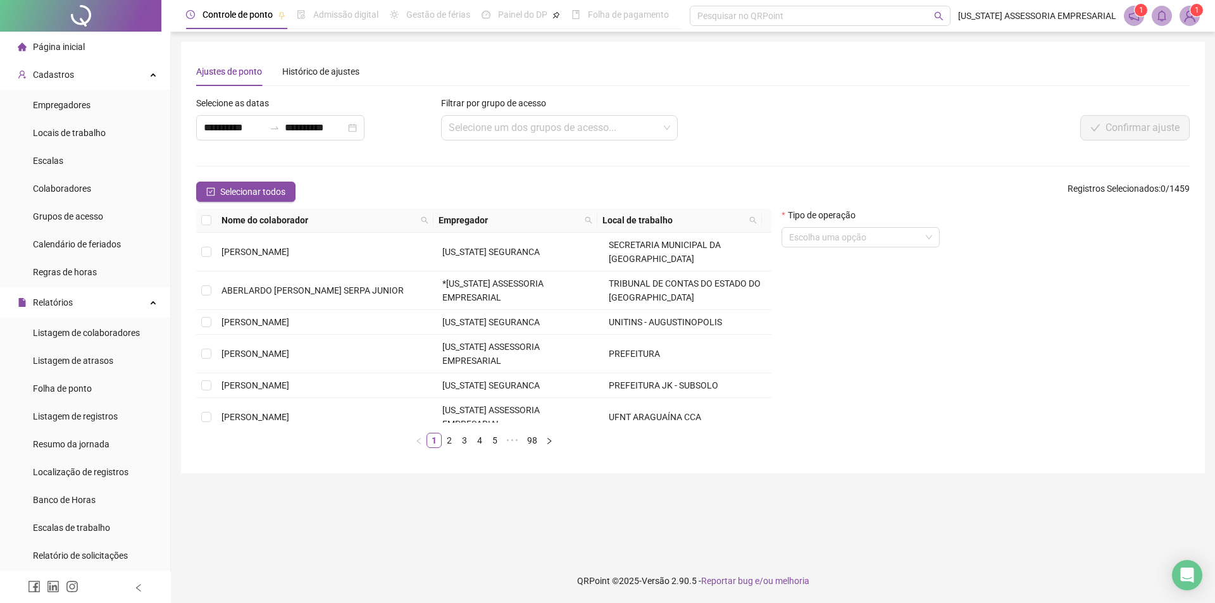
scroll to position [190, 0]
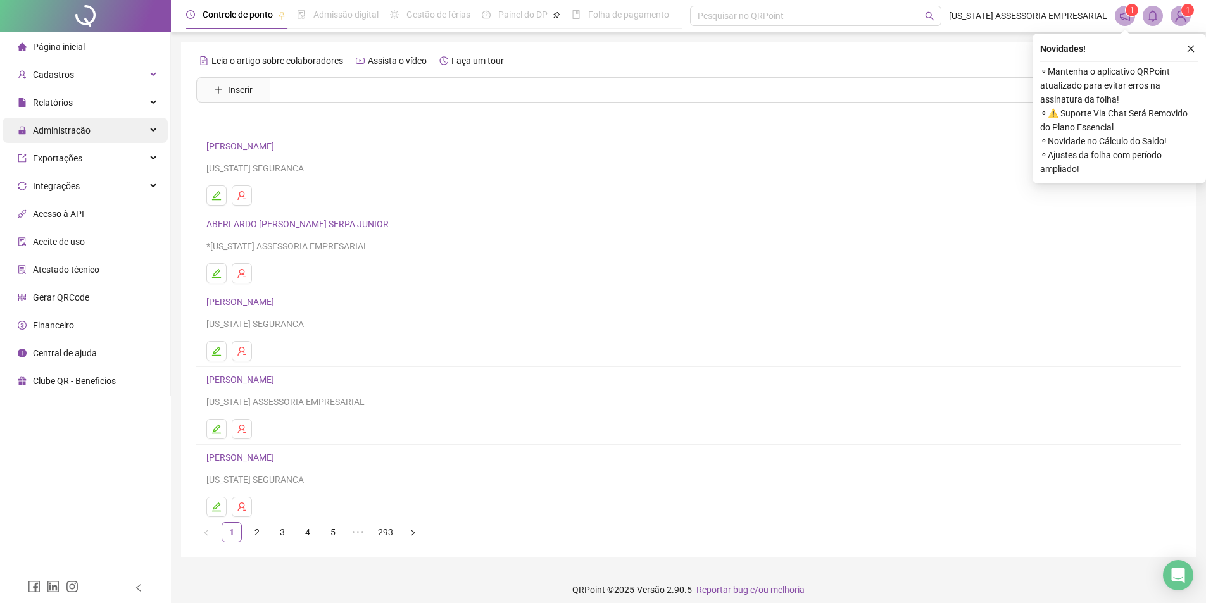
click at [49, 129] on span "Administração" at bounding box center [62, 130] width 58 height 10
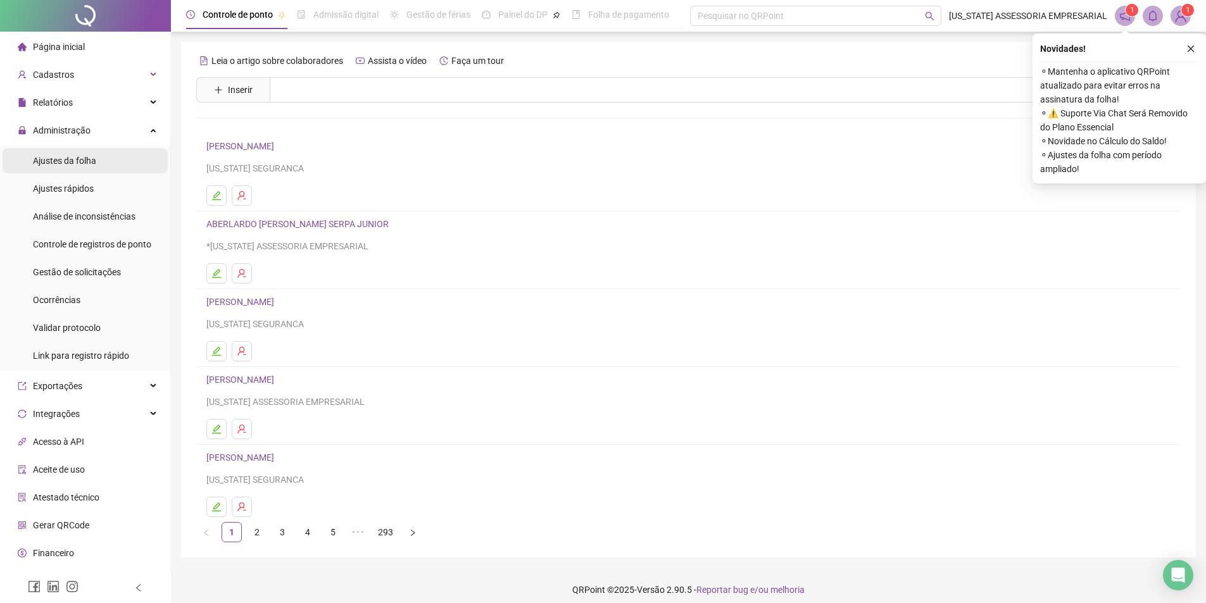
click at [57, 163] on span "Ajustes da folha" at bounding box center [64, 161] width 63 height 10
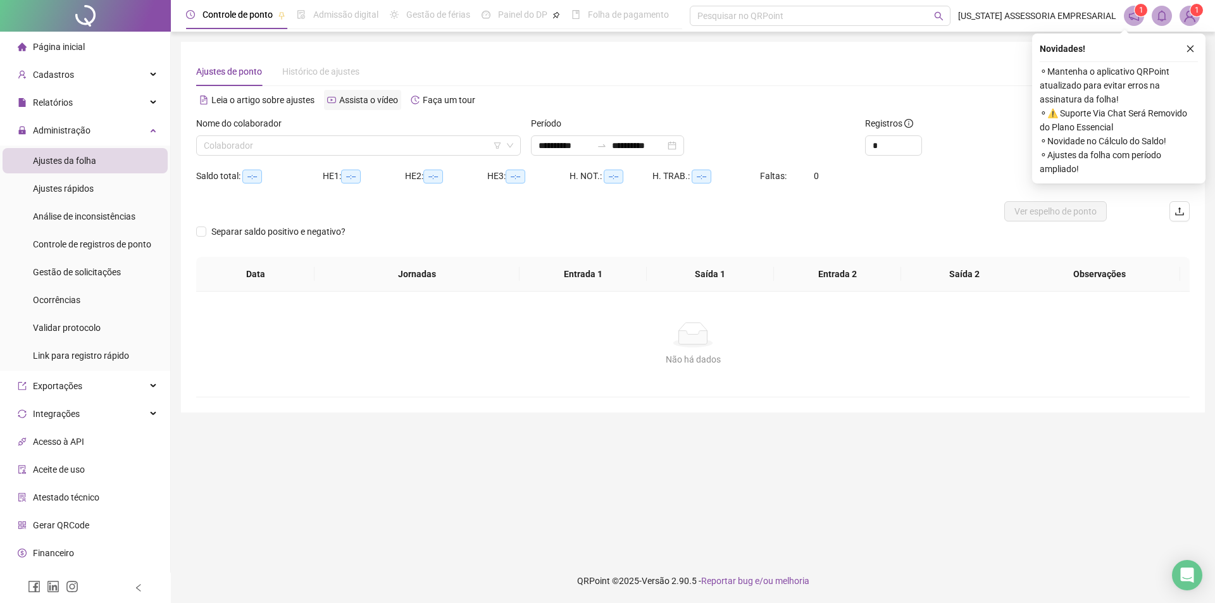
type input "**********"
click at [385, 154] on input "search" at bounding box center [353, 145] width 298 height 19
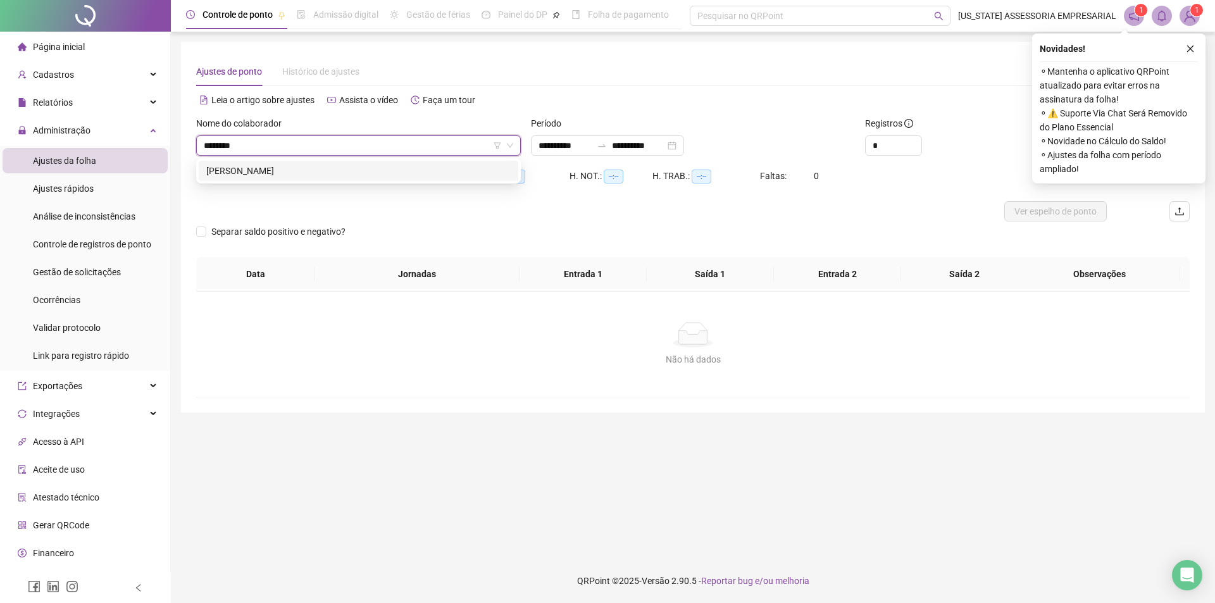
type input "*********"
click at [322, 174] on div "[PERSON_NAME]" at bounding box center [358, 171] width 304 height 14
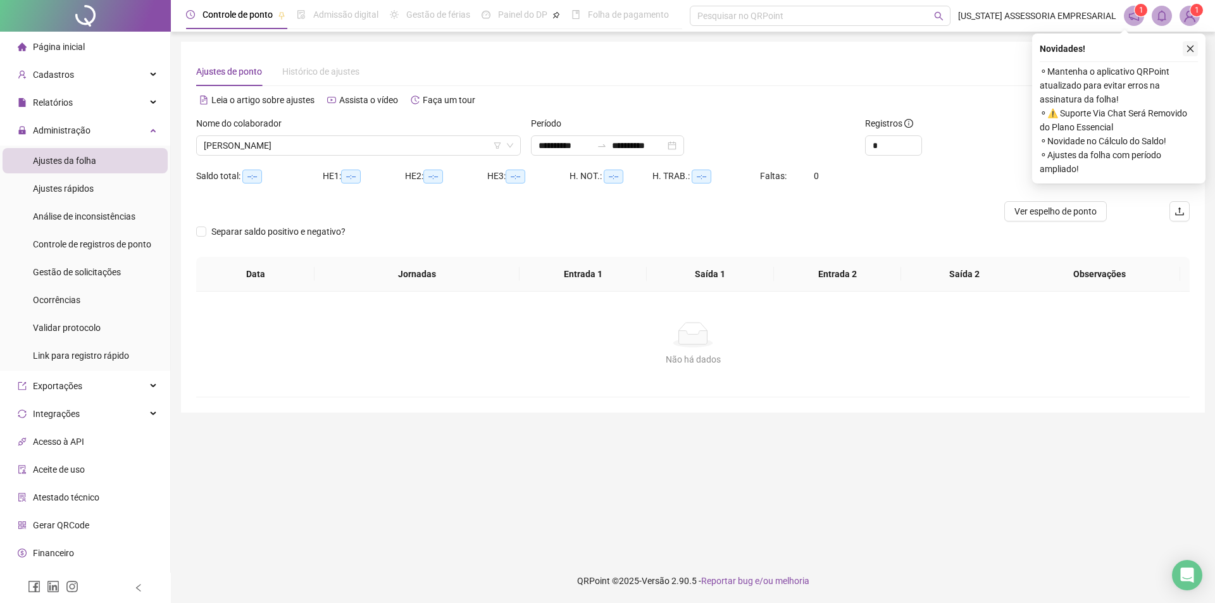
click at [1190, 55] on button "button" at bounding box center [1190, 48] width 15 height 15
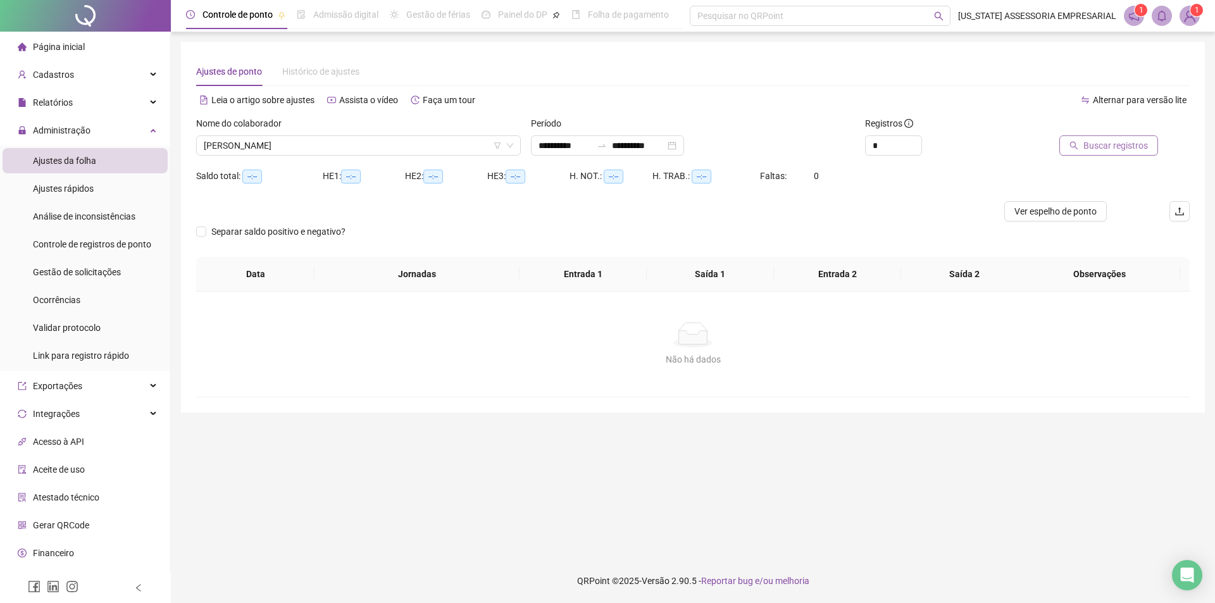
click at [1127, 151] on span "Buscar registros" at bounding box center [1115, 146] width 65 height 14
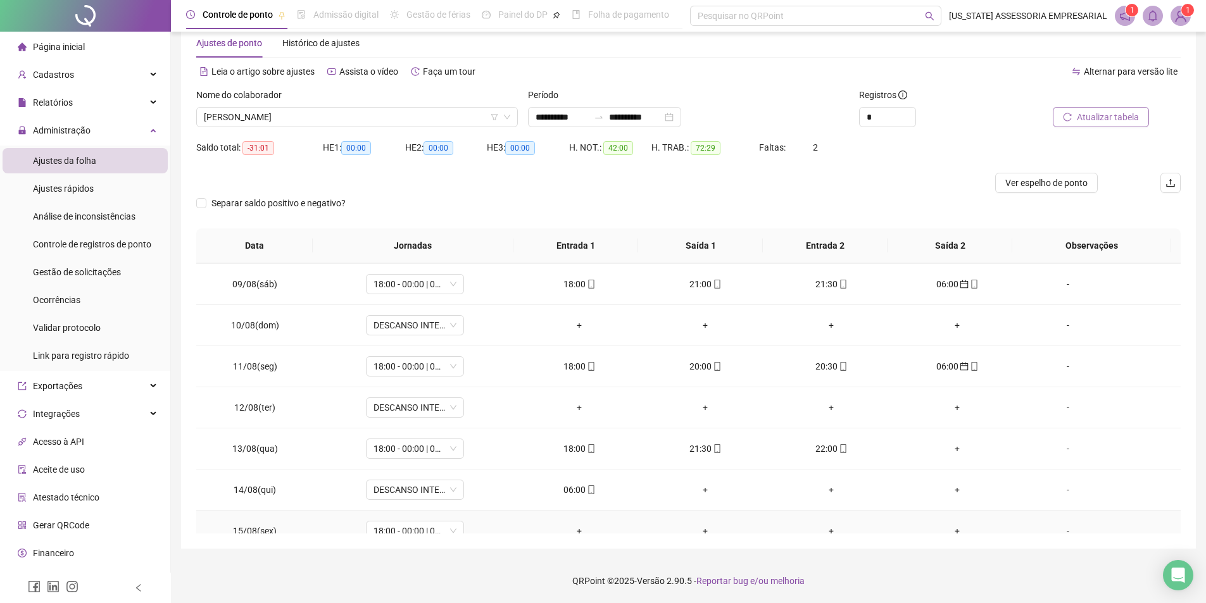
scroll to position [303, 0]
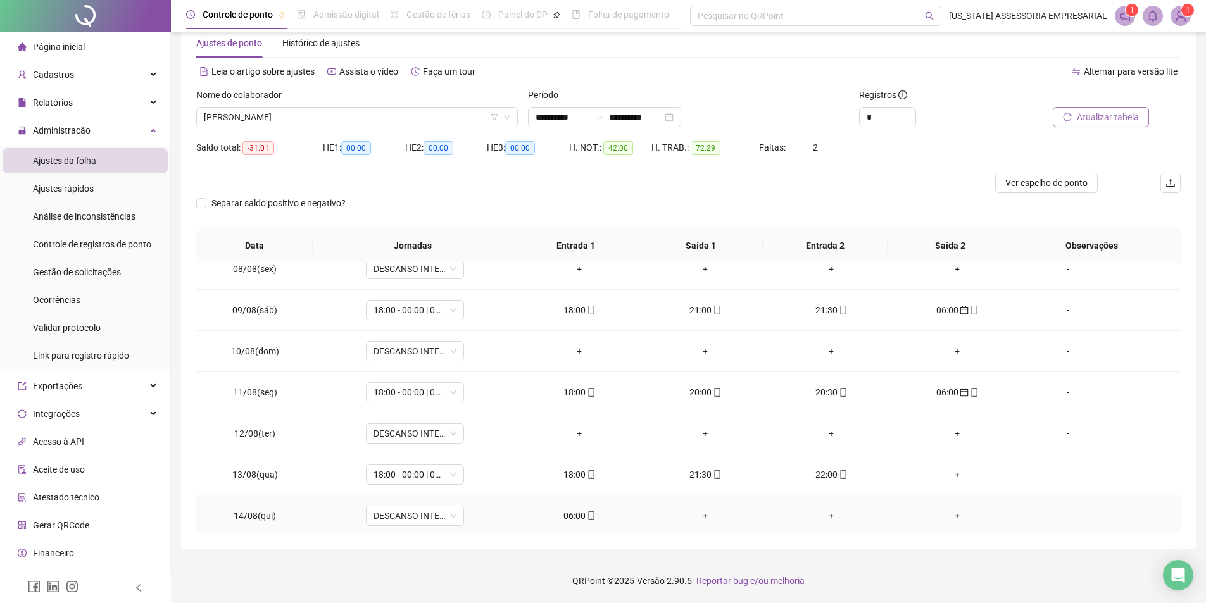
click at [576, 516] on div "06:00" at bounding box center [580, 516] width 106 height 14
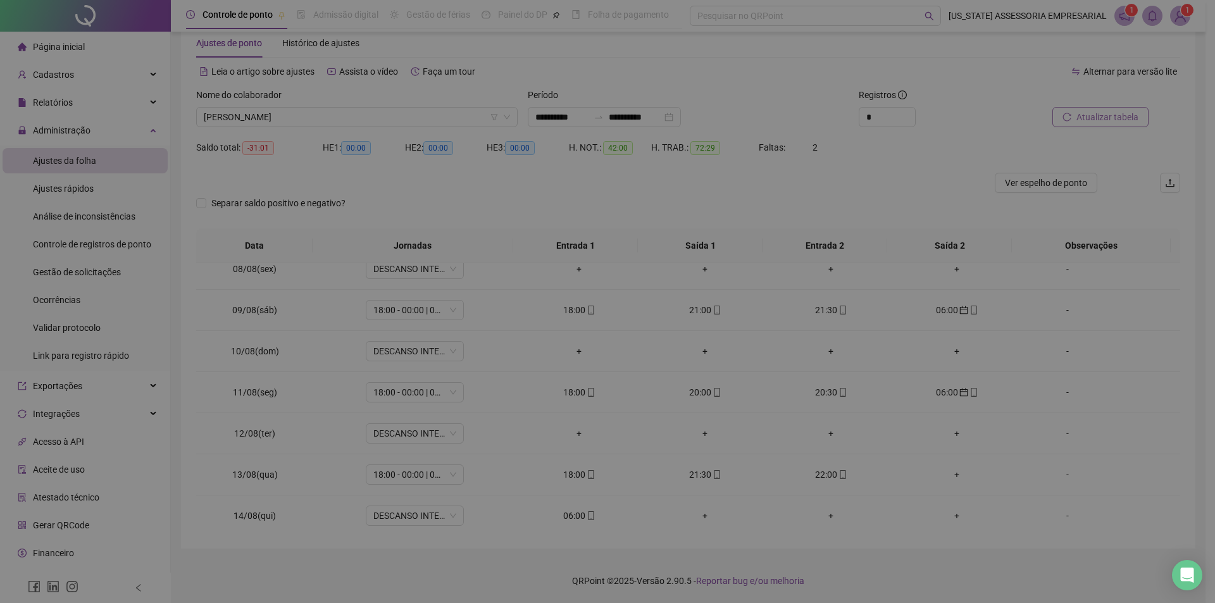
type input "**********"
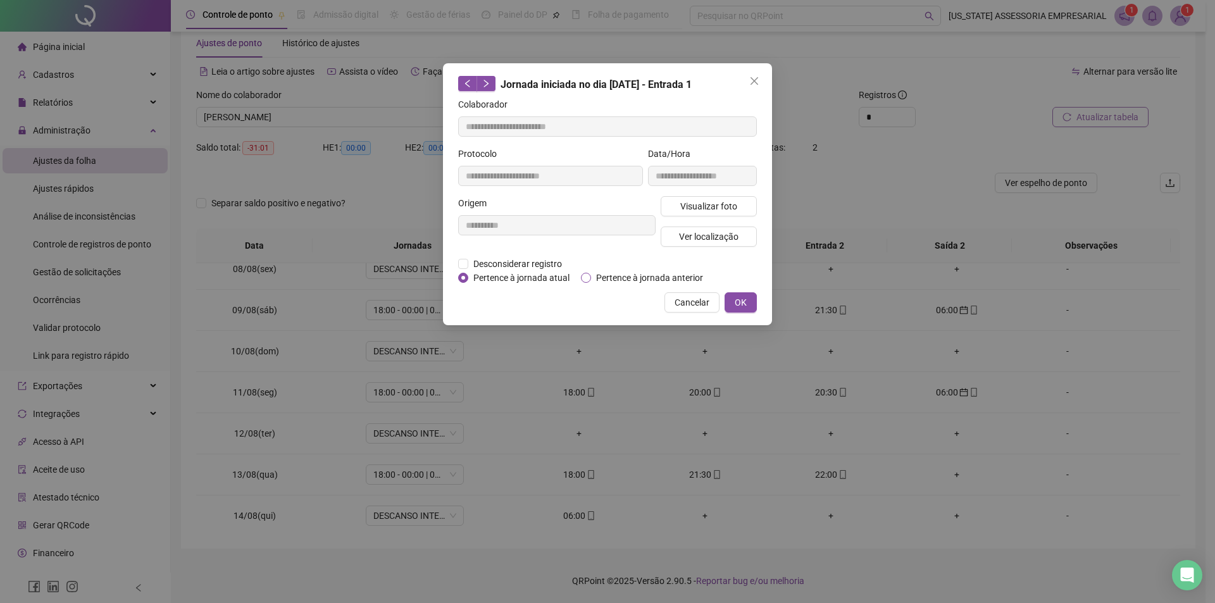
click at [626, 276] on span "Pertence à jornada anterior" at bounding box center [649, 278] width 117 height 14
click at [745, 304] on span "OK" at bounding box center [741, 303] width 12 height 14
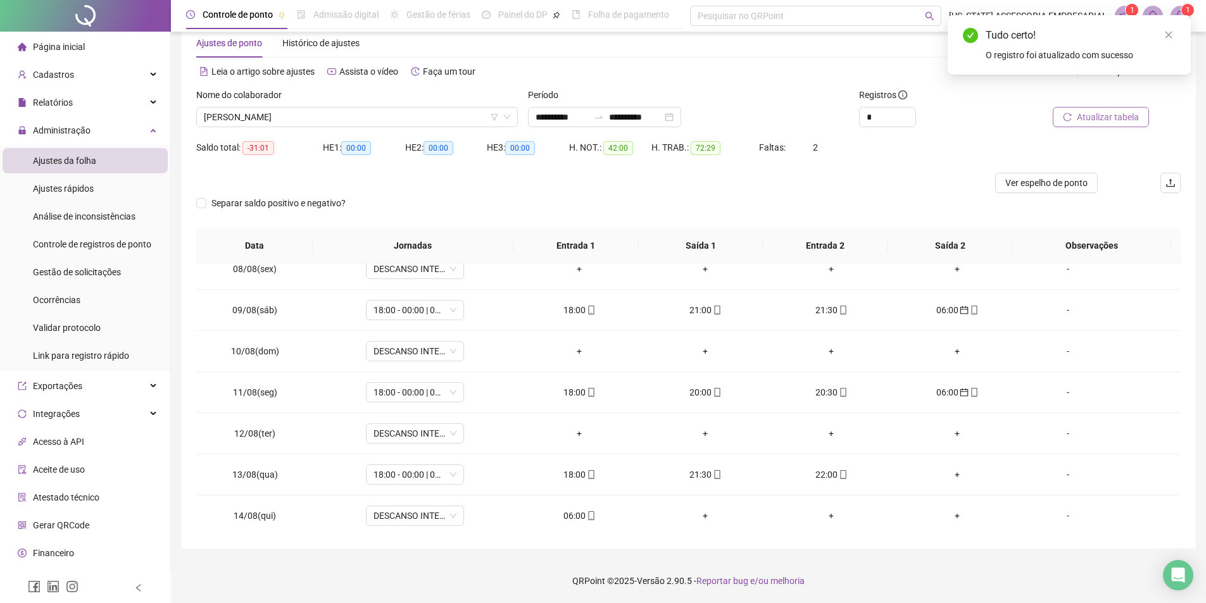
click at [1084, 118] on span "Atualizar tabela" at bounding box center [1107, 117] width 62 height 14
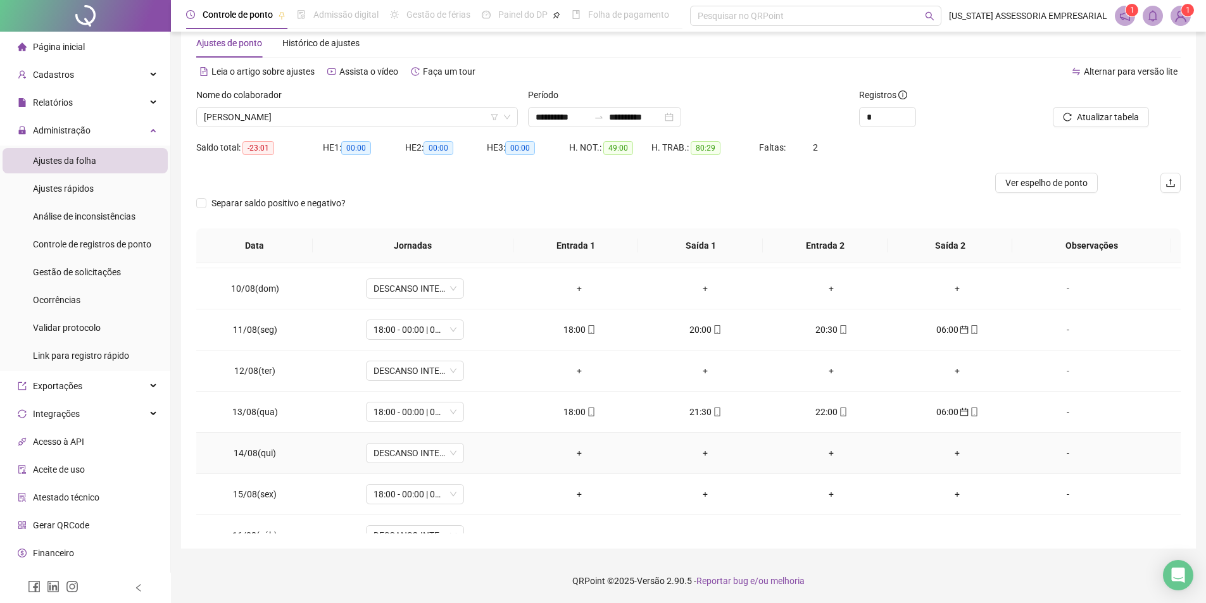
scroll to position [380, 0]
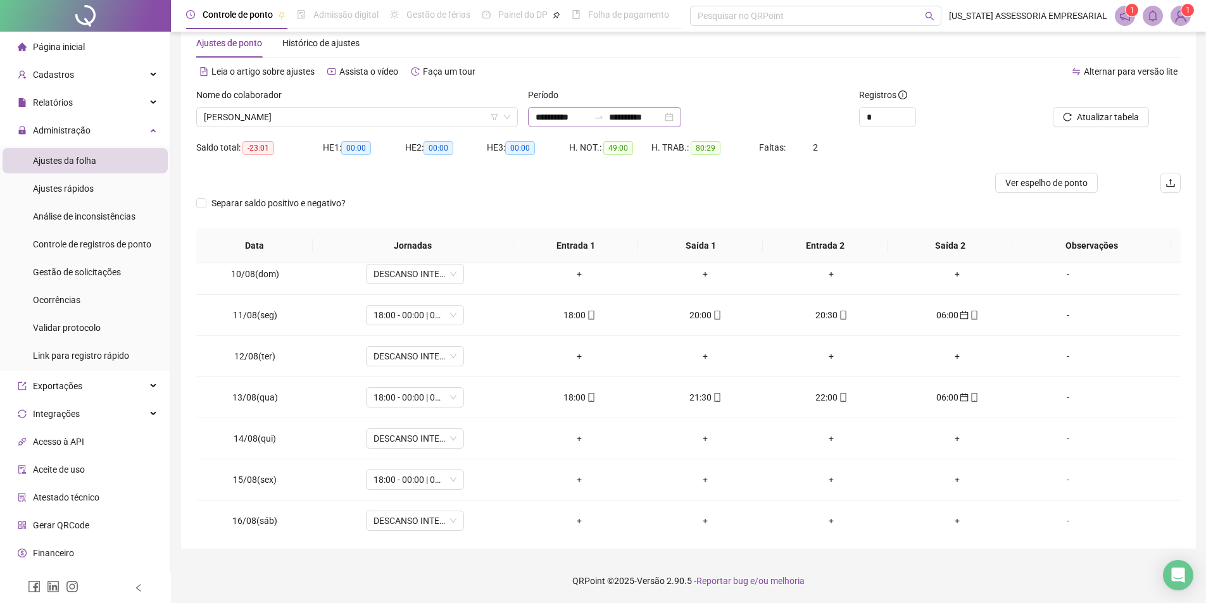
click at [546, 124] on div "**********" at bounding box center [604, 117] width 153 height 20
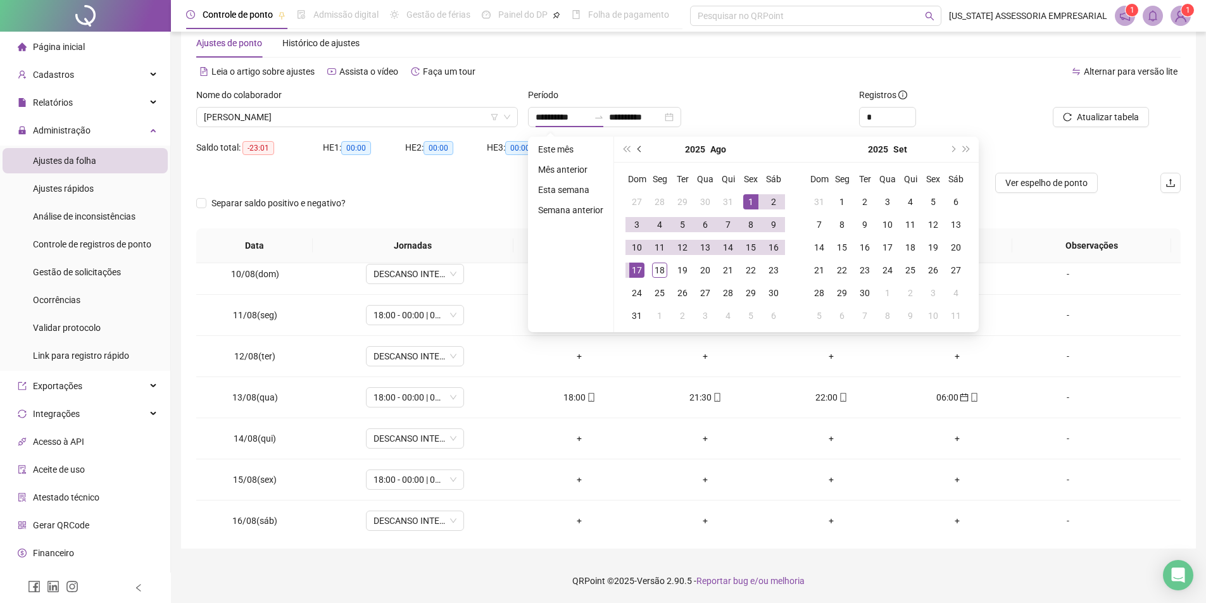
click at [637, 143] on button "prev-year" at bounding box center [640, 149] width 14 height 25
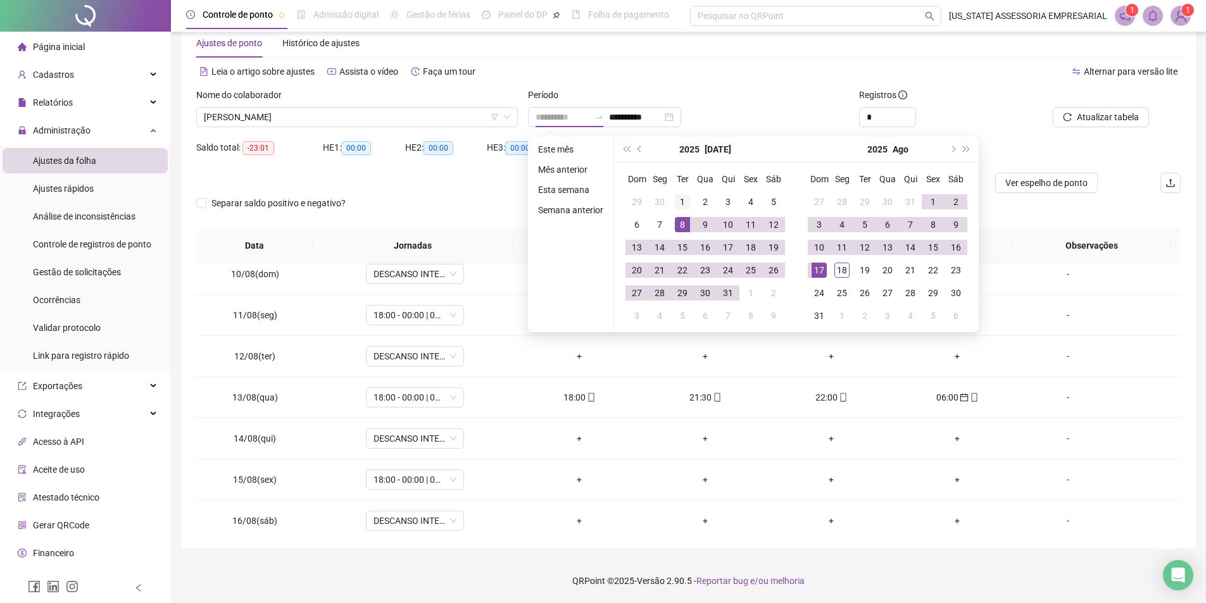
type input "**********"
click at [686, 207] on div "1" at bounding box center [682, 201] width 15 height 15
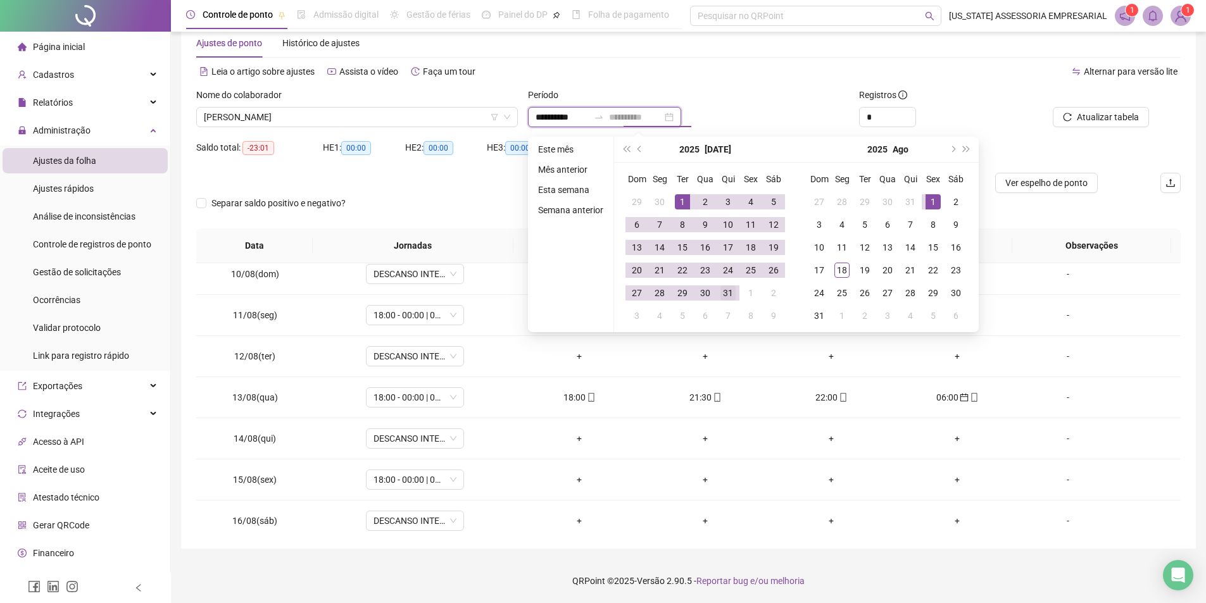
type input "**********"
click at [731, 293] on div "31" at bounding box center [727, 292] width 15 height 15
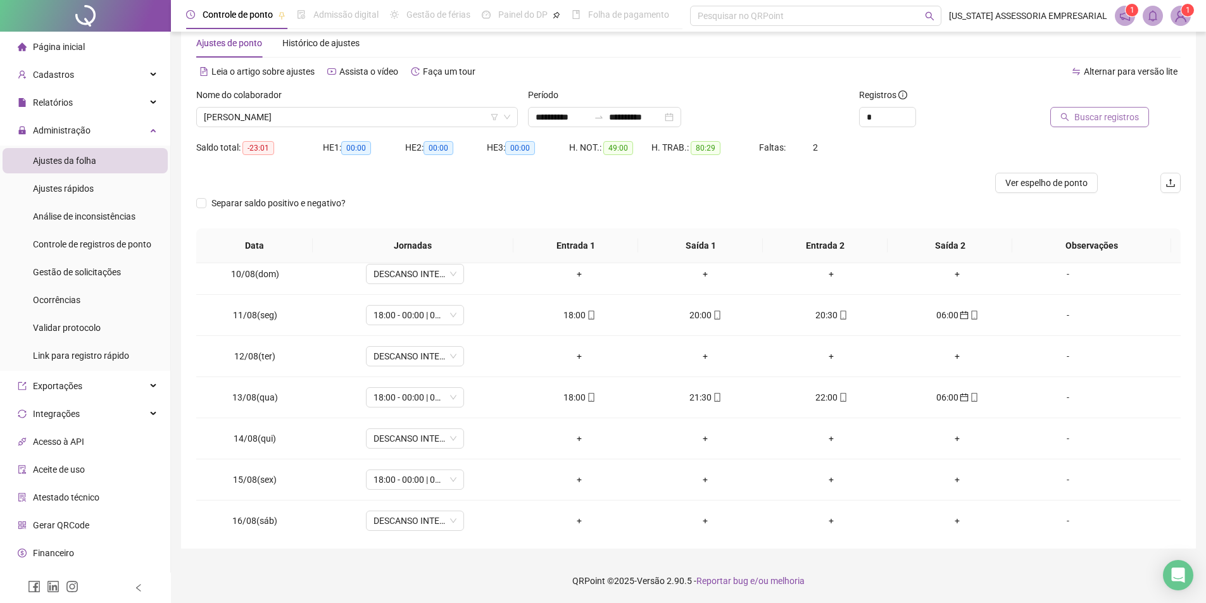
click at [1088, 110] on span "Buscar registros" at bounding box center [1106, 117] width 65 height 14
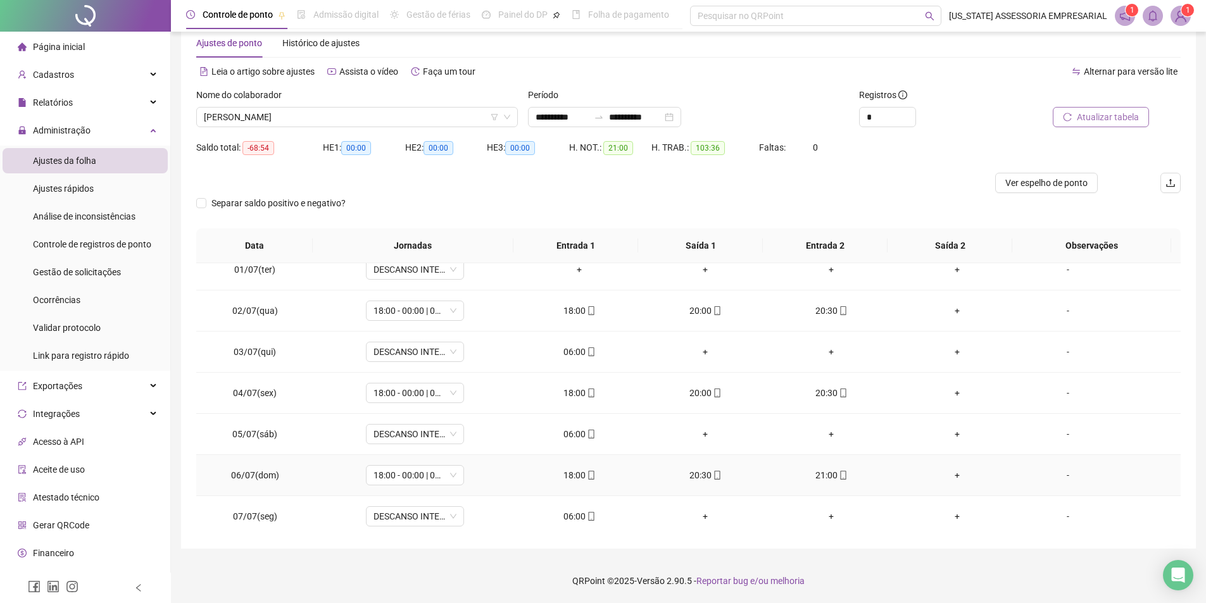
scroll to position [0, 0]
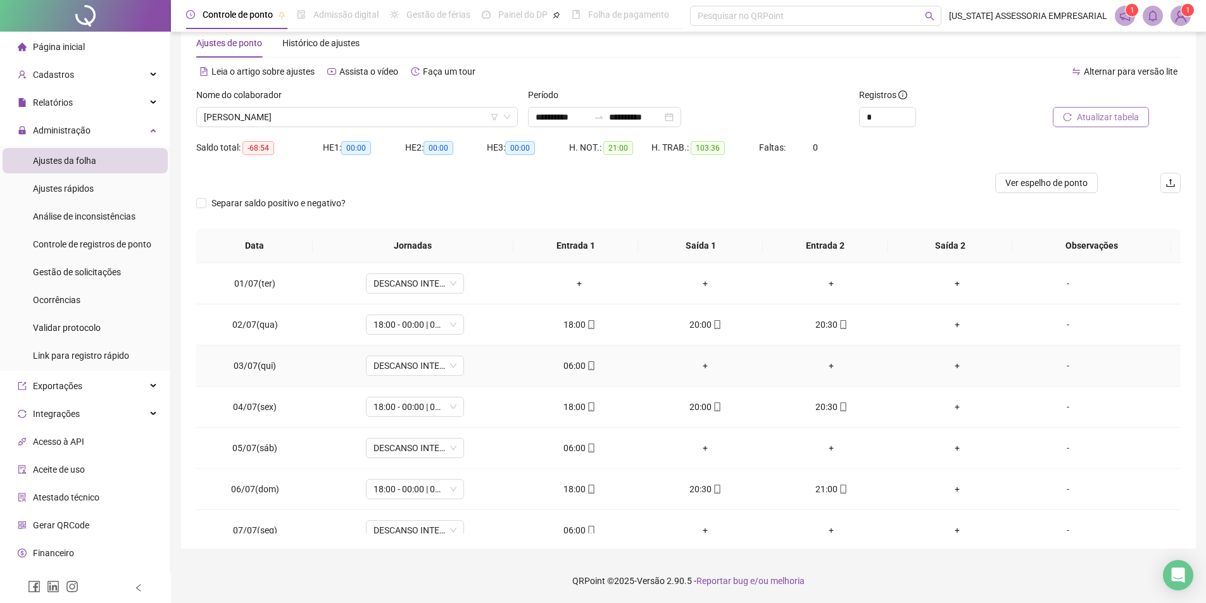
click at [560, 370] on div "06:00" at bounding box center [580, 366] width 106 height 14
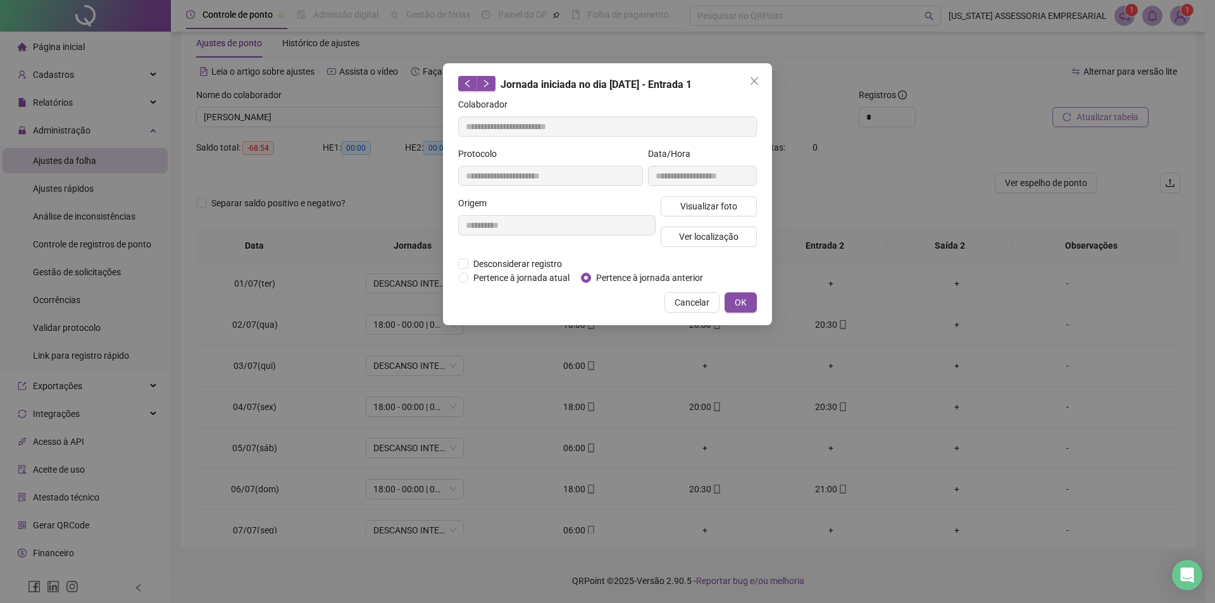
type input "**********"
click at [600, 270] on div "Desconsiderar registro Pertence ao lanche" at bounding box center [607, 264] width 299 height 14
click at [603, 276] on span "Pertence à jornada anterior" at bounding box center [649, 278] width 117 height 14
click at [747, 293] on button "OK" at bounding box center [741, 302] width 32 height 20
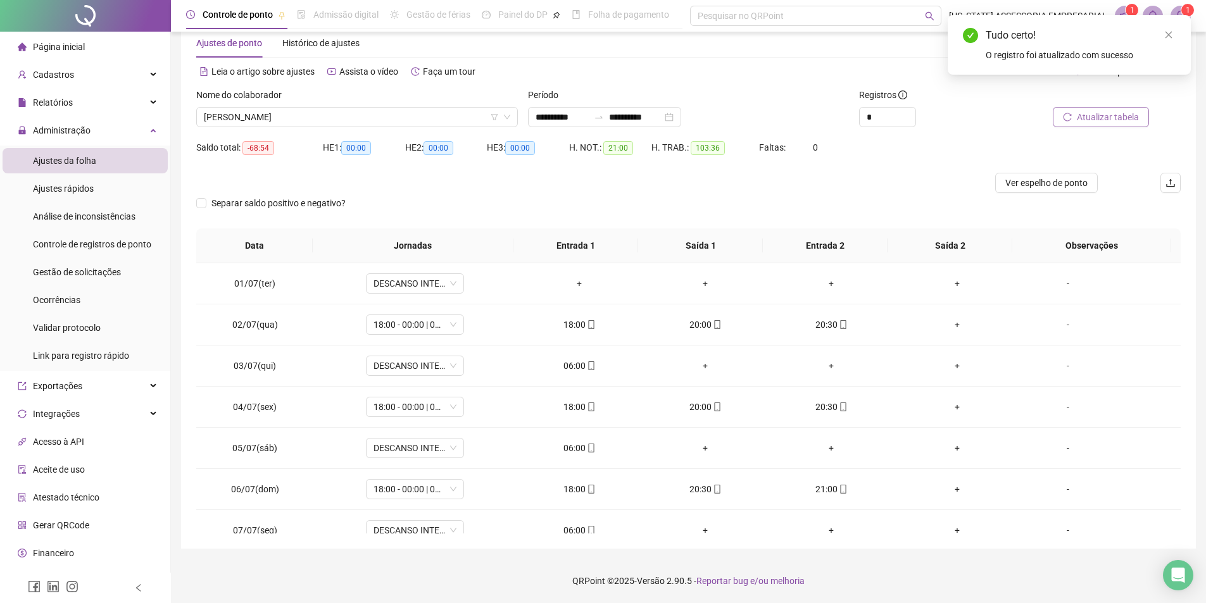
click at [1097, 116] on span "Atualizar tabela" at bounding box center [1107, 117] width 62 height 14
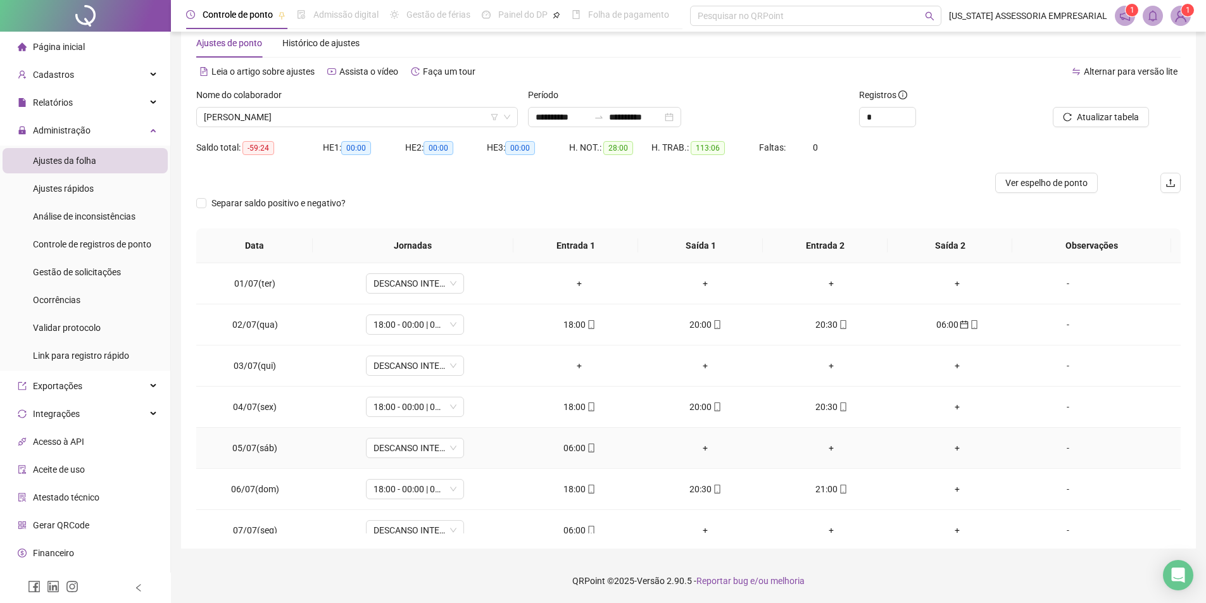
click at [567, 451] on div "06:00" at bounding box center [580, 448] width 106 height 14
type input "**********"
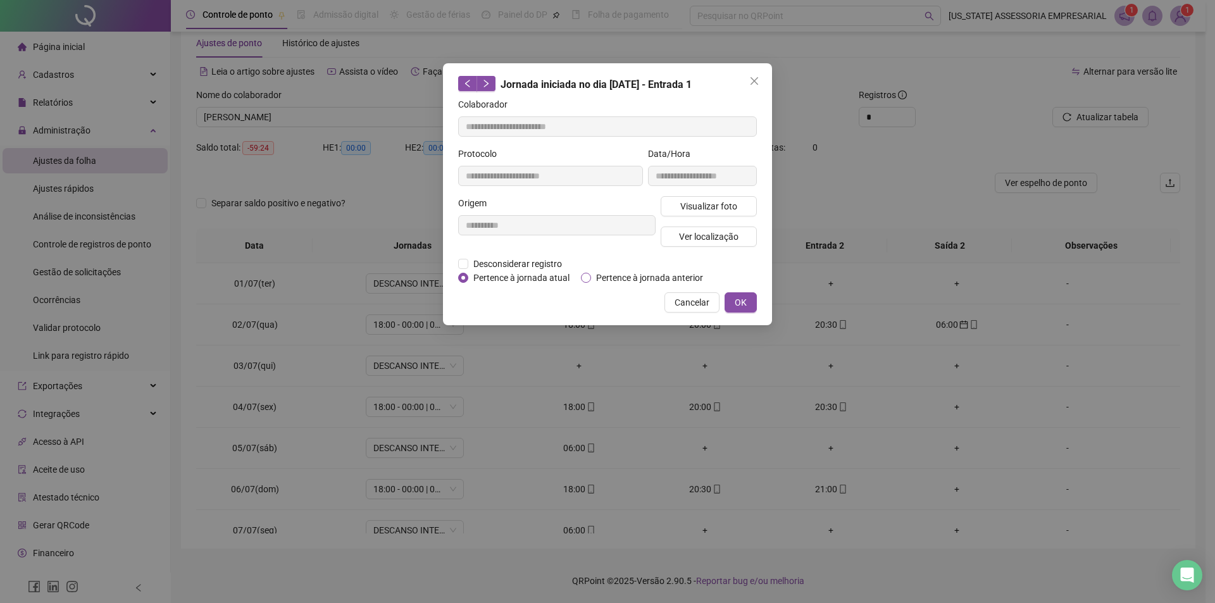
click at [632, 280] on span "Pertence à jornada anterior" at bounding box center [649, 278] width 117 height 14
click at [733, 304] on button "OK" at bounding box center [741, 302] width 32 height 20
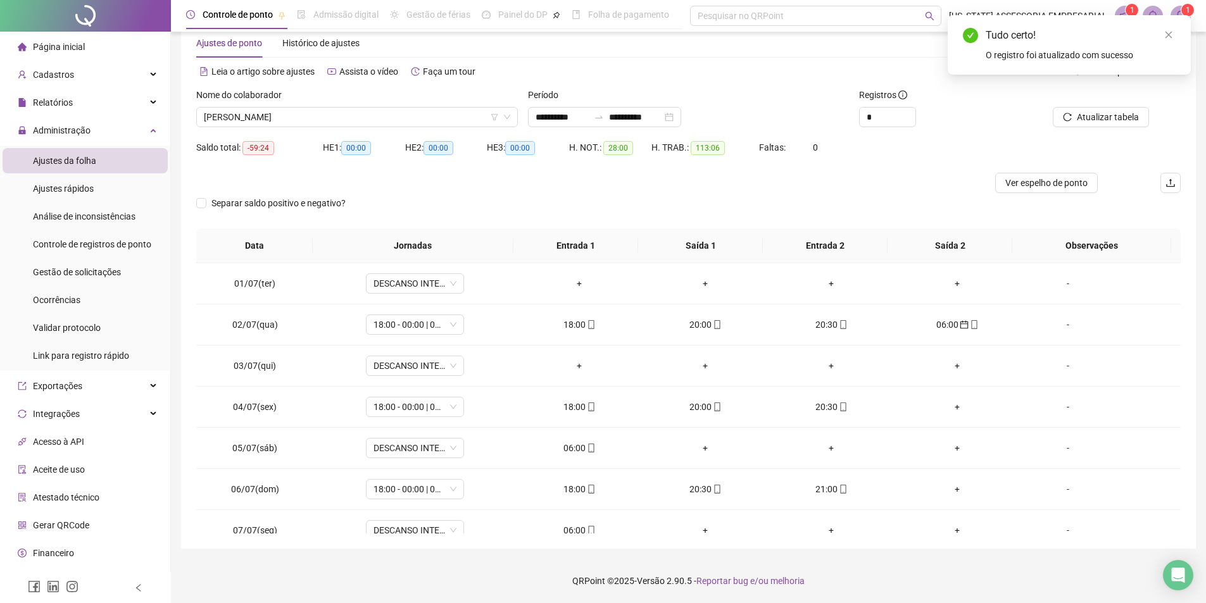
click at [1097, 127] on div "Atualizar tabela" at bounding box center [1103, 112] width 166 height 49
click at [1095, 115] on span "Atualizar tabela" at bounding box center [1107, 117] width 62 height 14
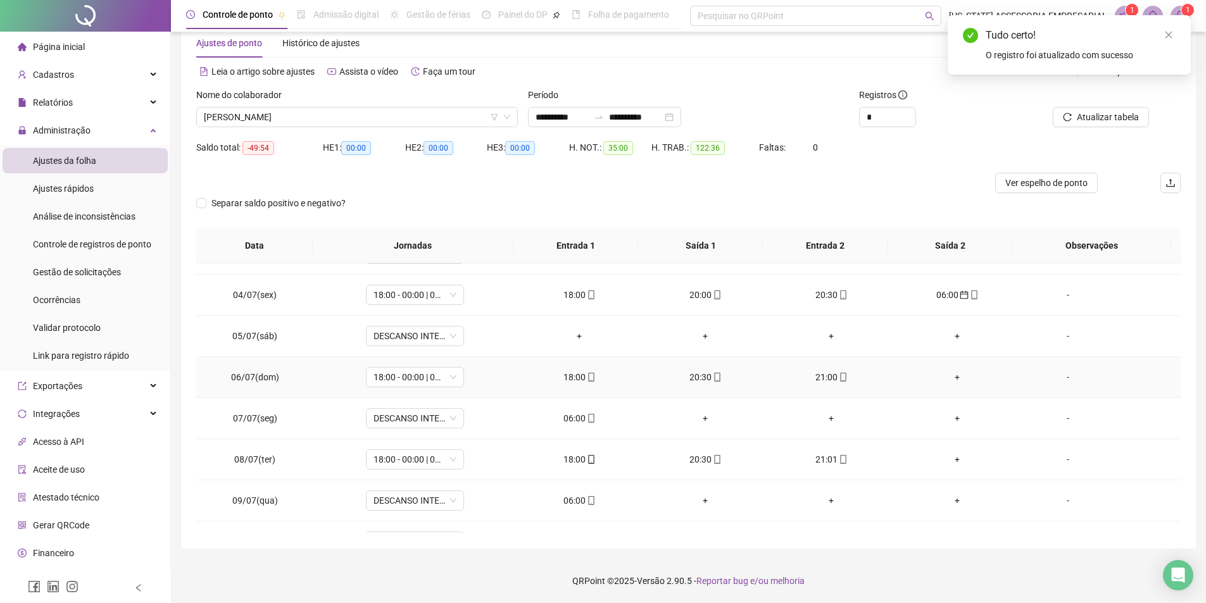
scroll to position [127, 0]
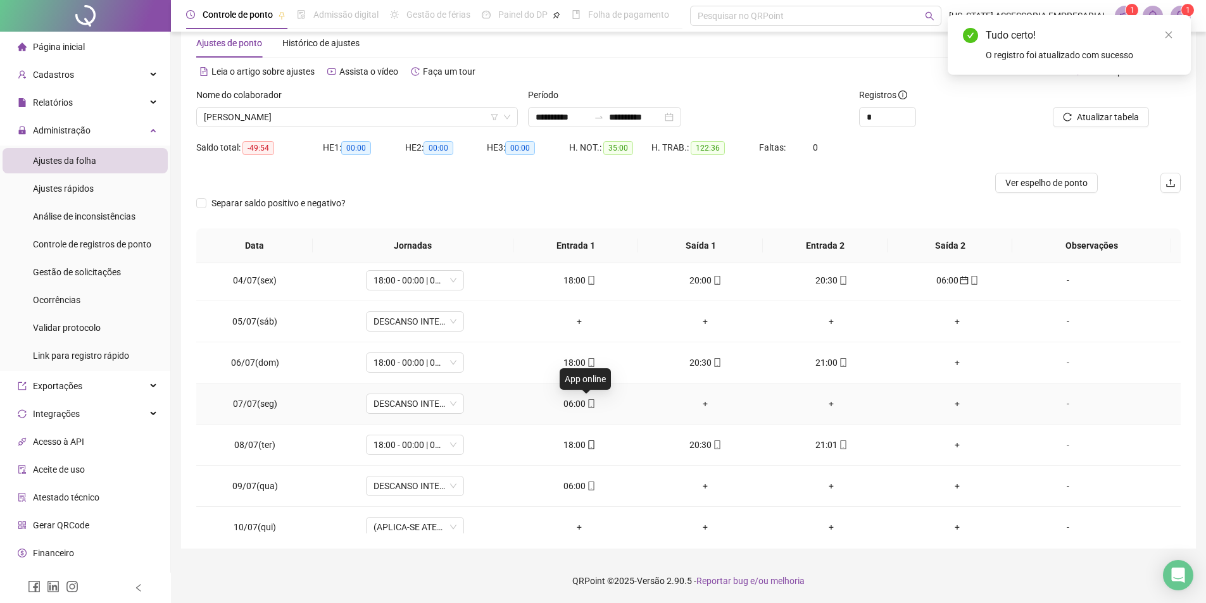
click at [587, 405] on icon "mobile" at bounding box center [591, 403] width 9 height 9
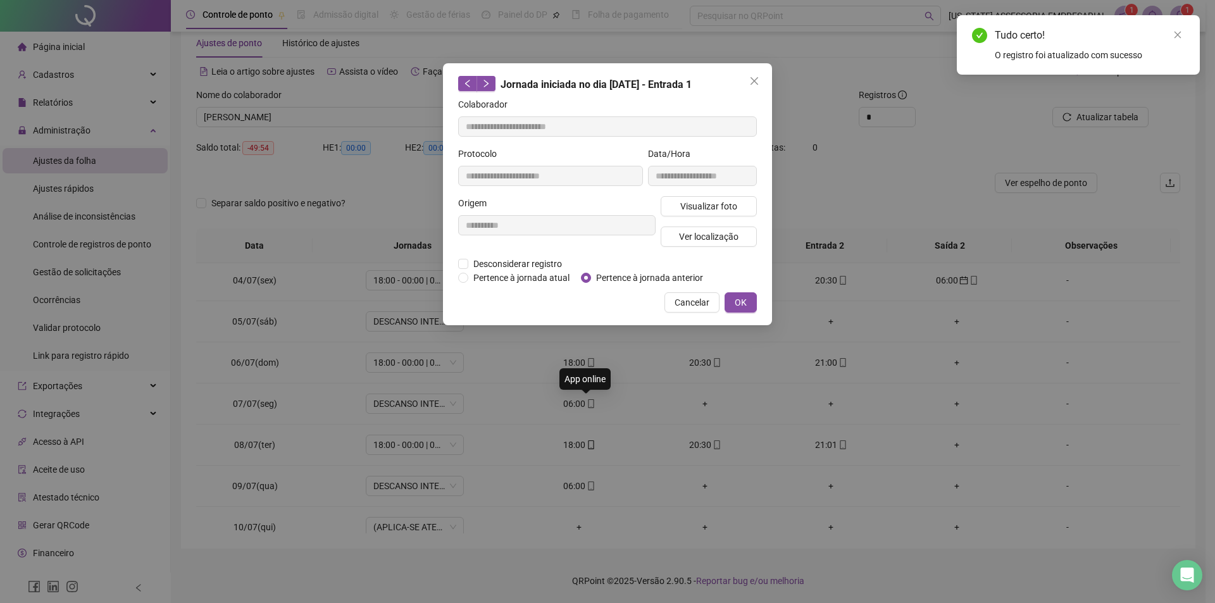
type input "**********"
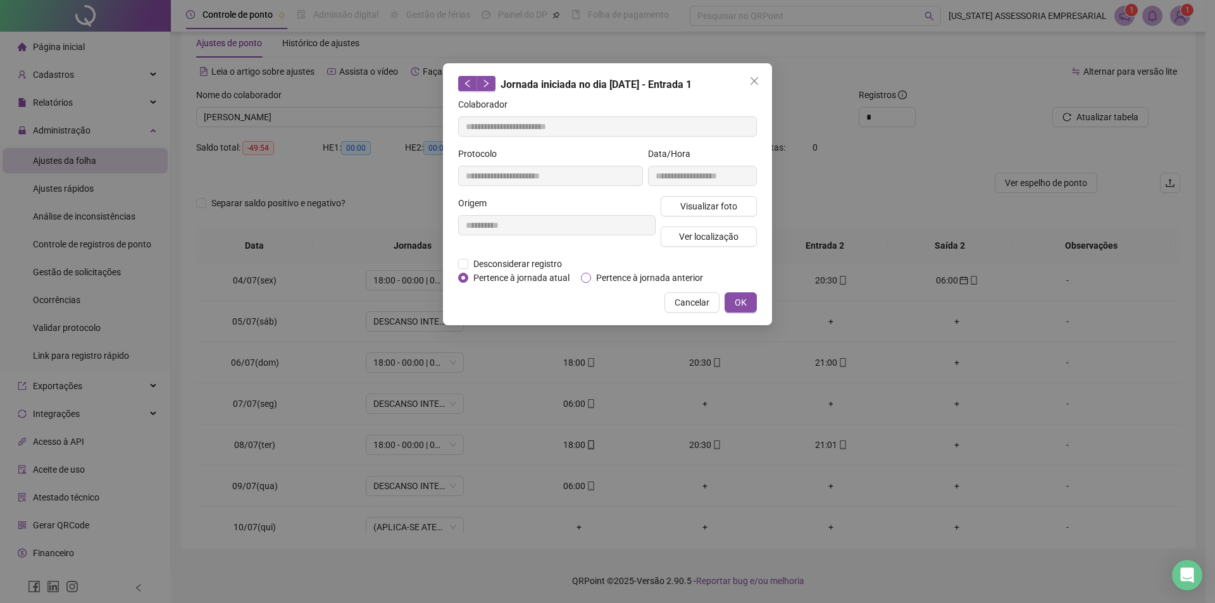
click at [663, 278] on span "Pertence à jornada anterior" at bounding box center [649, 278] width 117 height 14
click at [749, 303] on button "OK" at bounding box center [741, 302] width 32 height 20
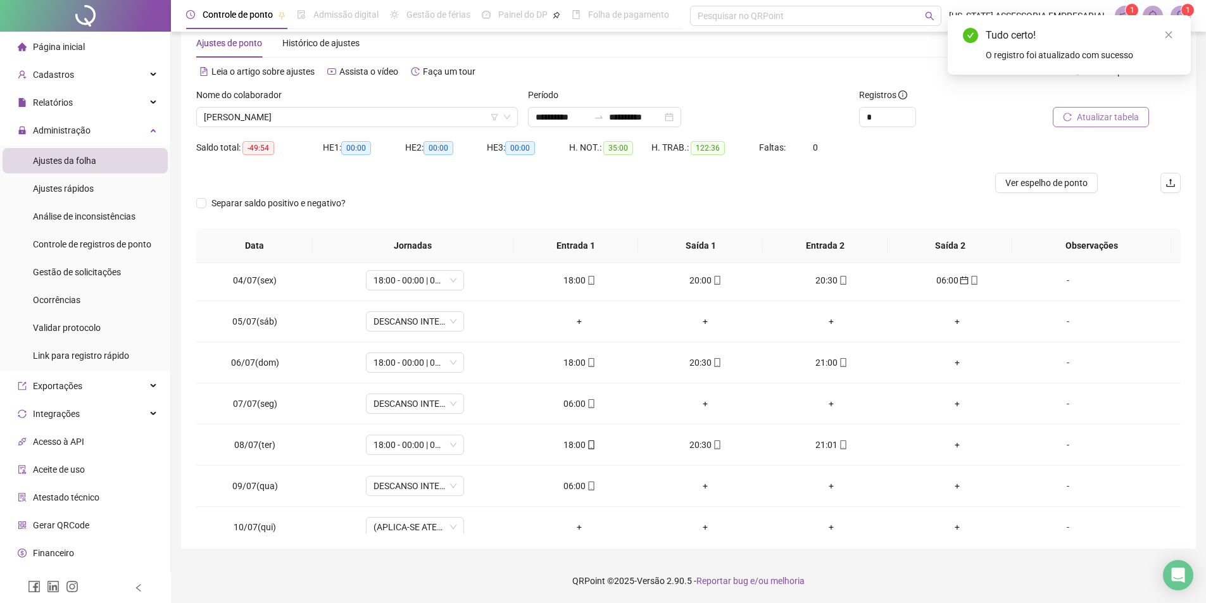
click at [1072, 111] on button "Atualizar tabela" at bounding box center [1100, 117] width 96 height 20
click at [578, 490] on div "06:00" at bounding box center [580, 486] width 106 height 14
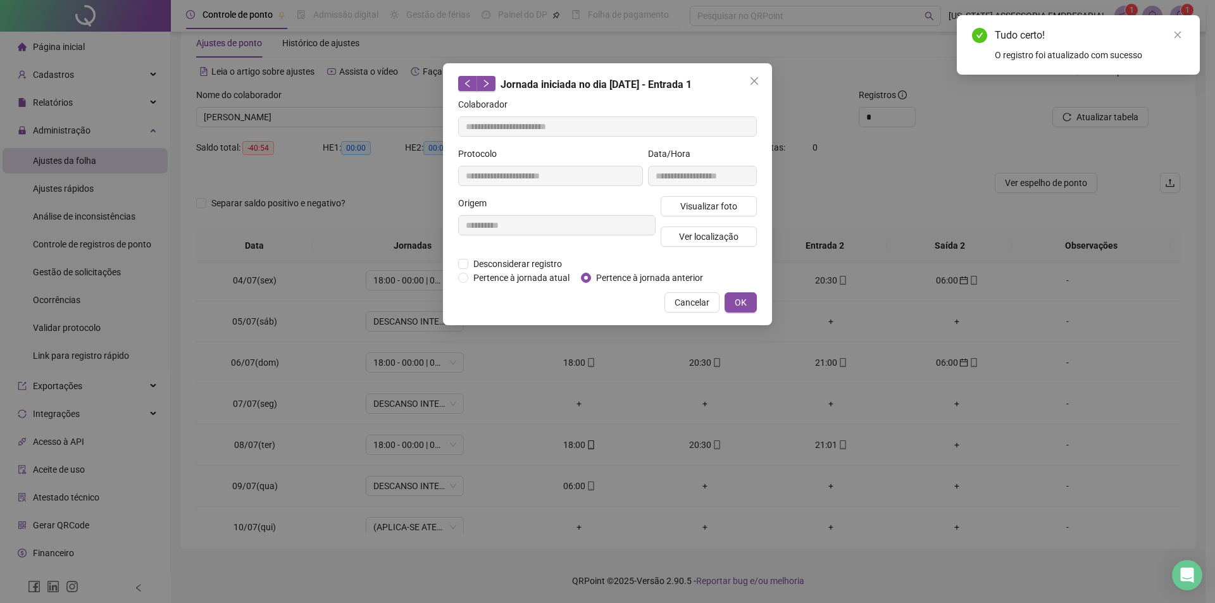
type input "**********"
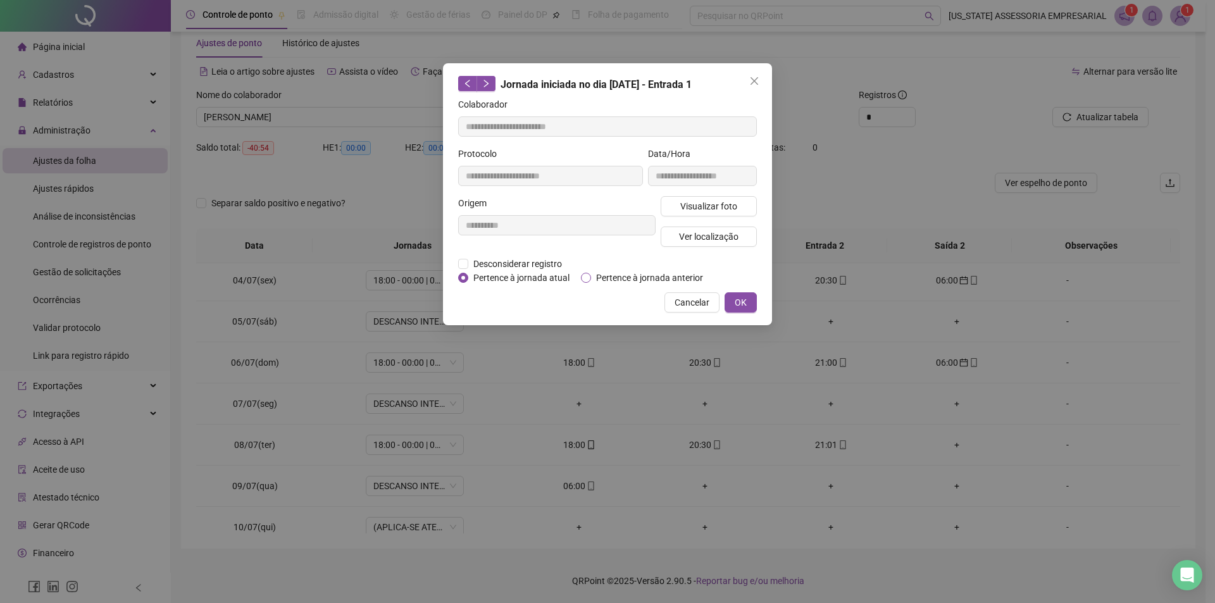
click at [667, 277] on span "Pertence à jornada anterior" at bounding box center [649, 278] width 117 height 14
click at [747, 306] on button "OK" at bounding box center [741, 302] width 32 height 20
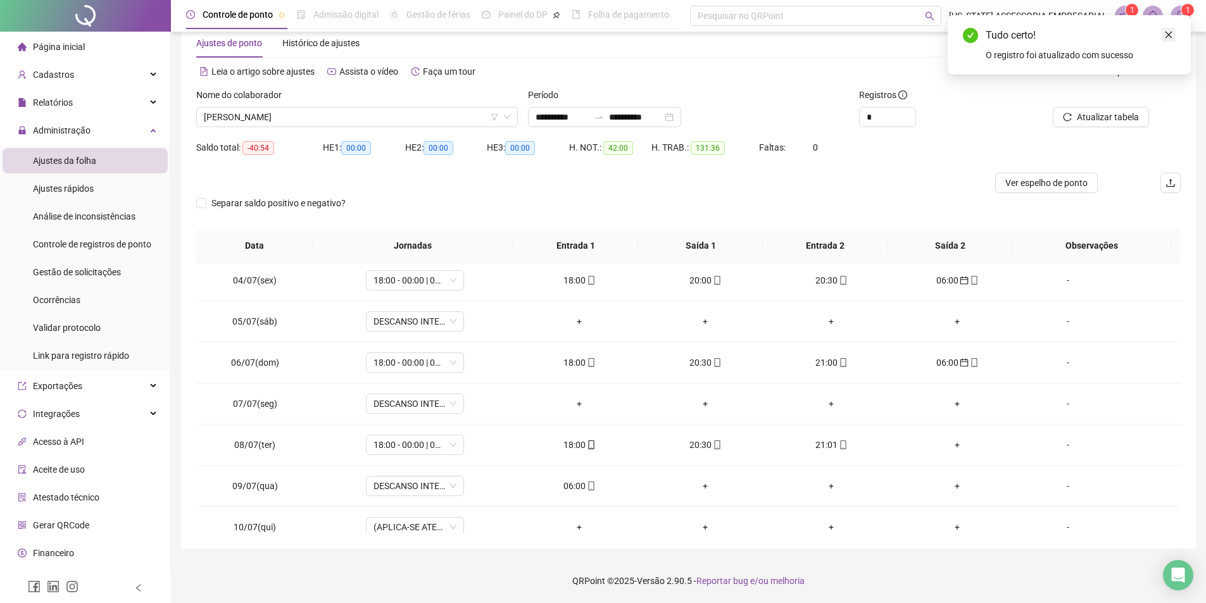
click at [1171, 33] on icon "close" at bounding box center [1168, 34] width 9 height 9
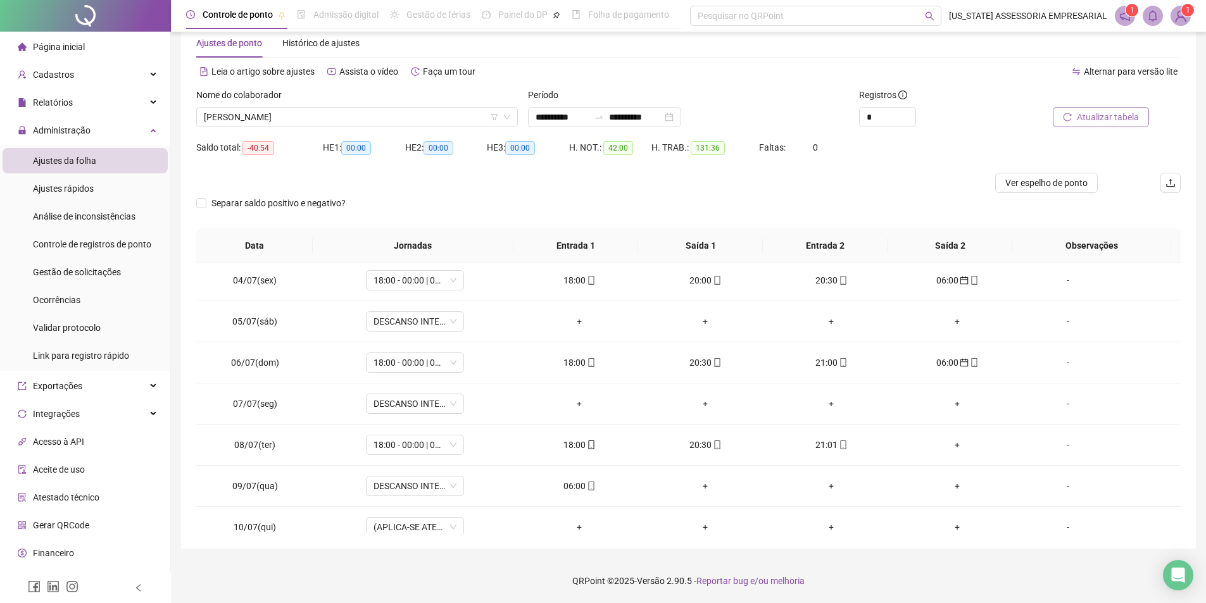
click at [1080, 123] on span "Atualizar tabela" at bounding box center [1107, 117] width 62 height 14
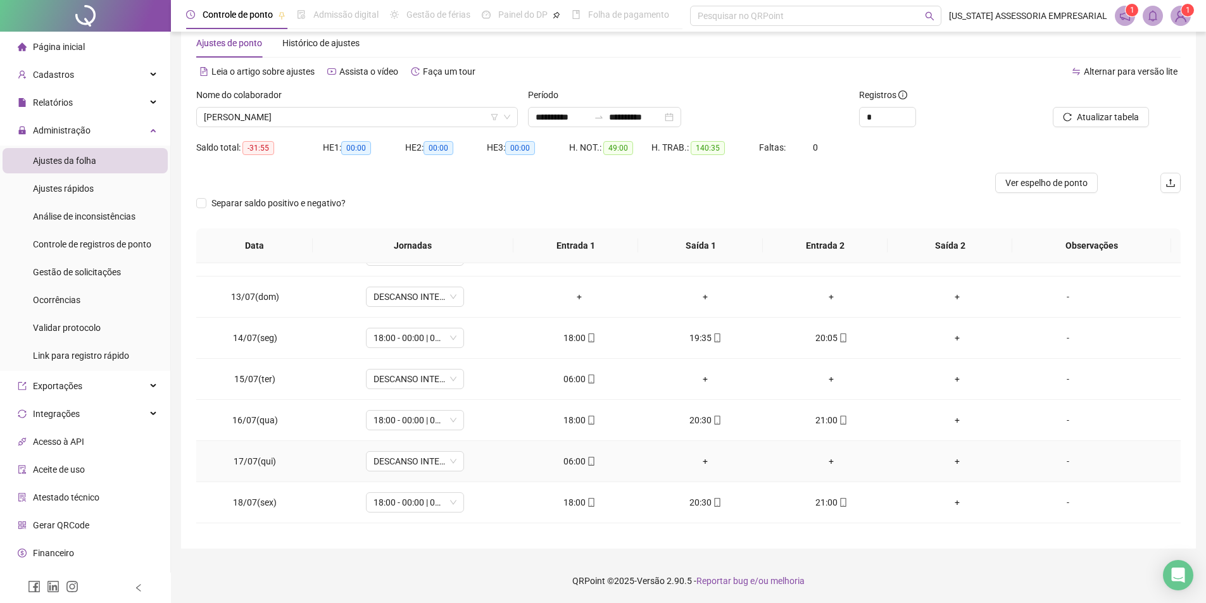
scroll to position [506, 0]
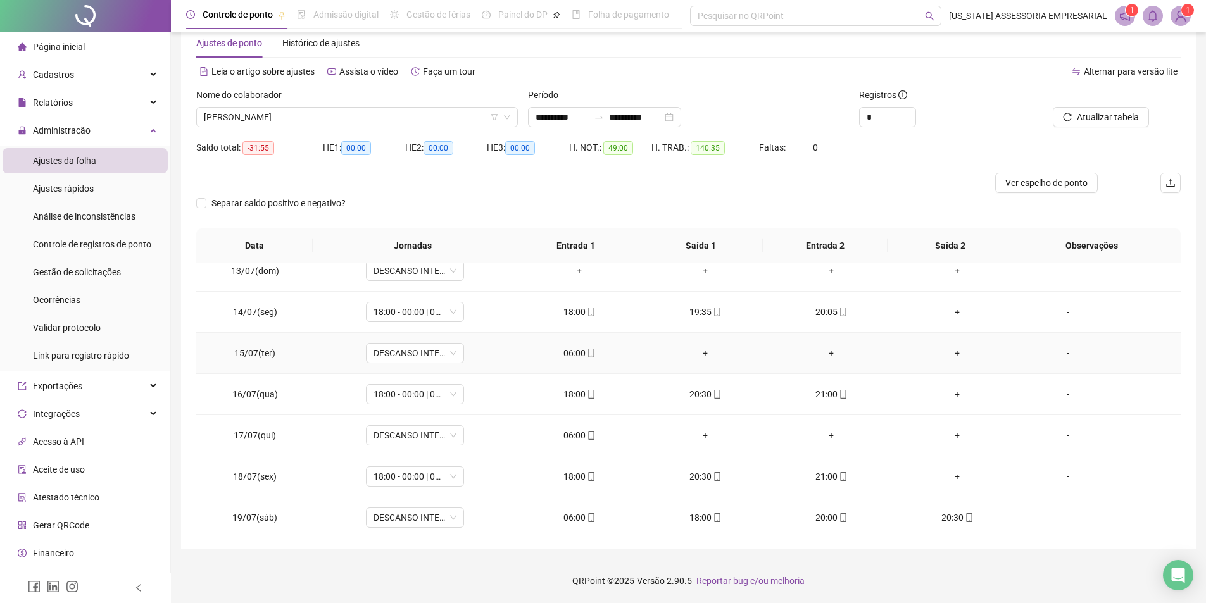
click at [585, 348] on span at bounding box center [590, 353] width 10 height 10
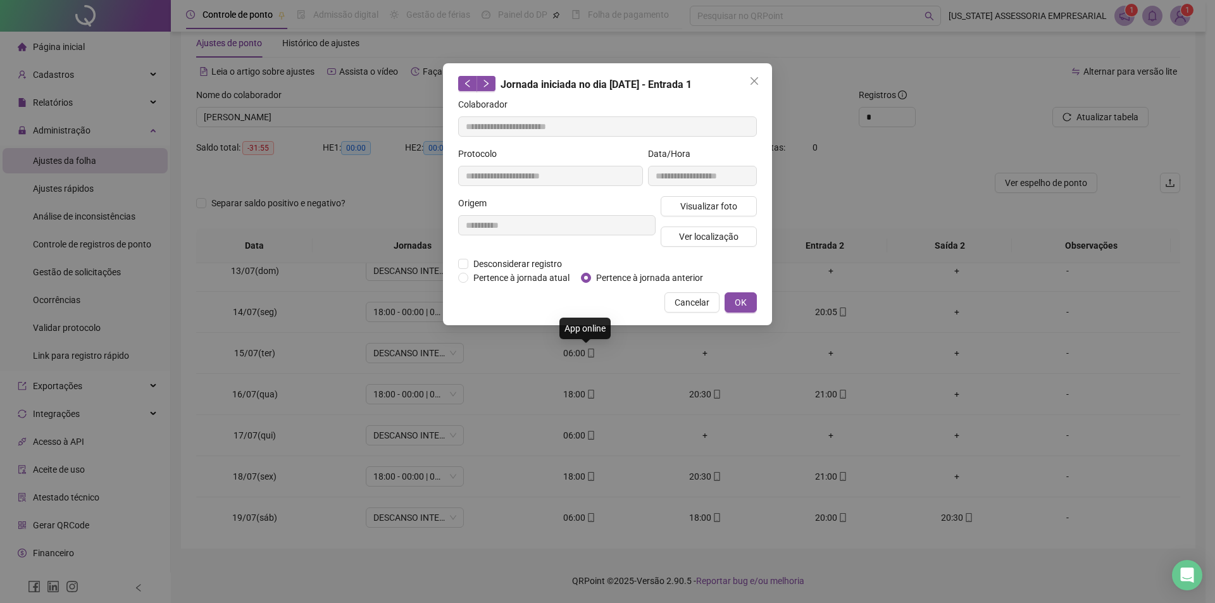
type input "**********"
click at [624, 278] on span "Pertence à jornada anterior" at bounding box center [649, 278] width 117 height 14
click at [745, 302] on span "OK" at bounding box center [741, 303] width 12 height 14
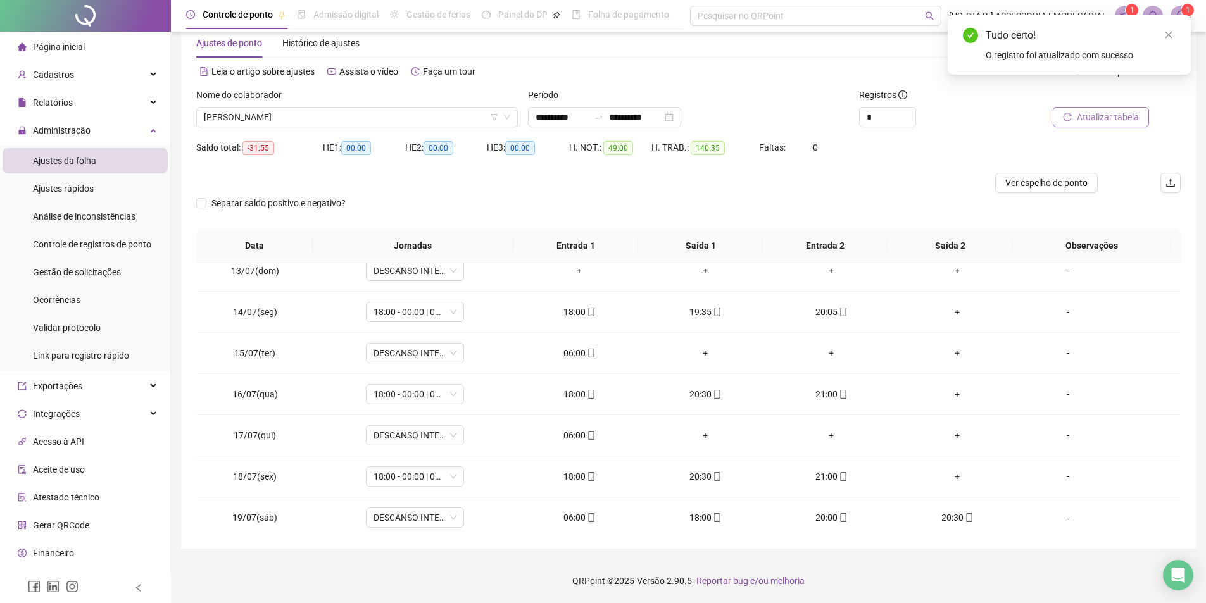
click at [1095, 118] on span "Atualizar tabela" at bounding box center [1107, 117] width 62 height 14
click at [587, 439] on icon "mobile" at bounding box center [591, 435] width 9 height 9
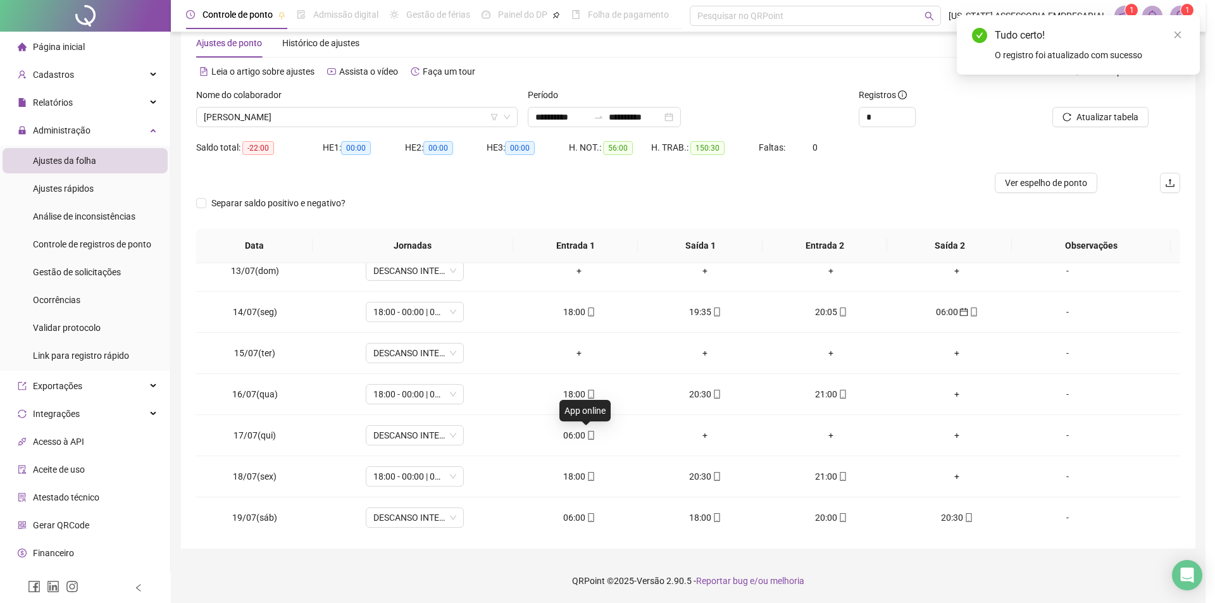
type input "**********"
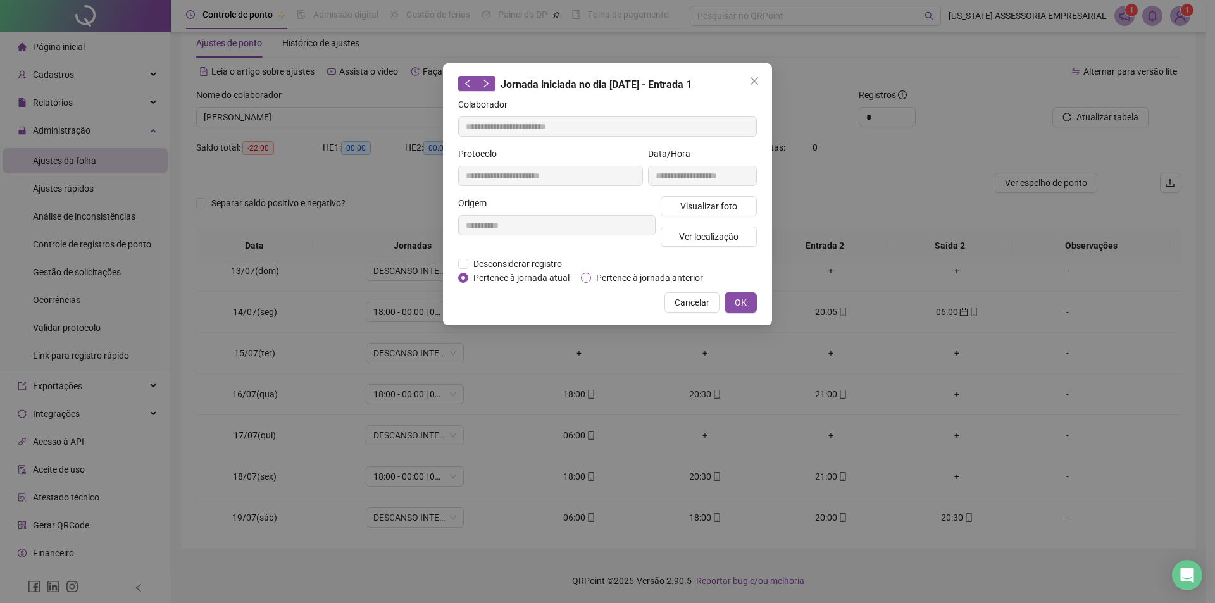
click at [637, 273] on span "Pertence à jornada anterior" at bounding box center [649, 278] width 117 height 14
click at [730, 304] on button "OK" at bounding box center [741, 302] width 32 height 20
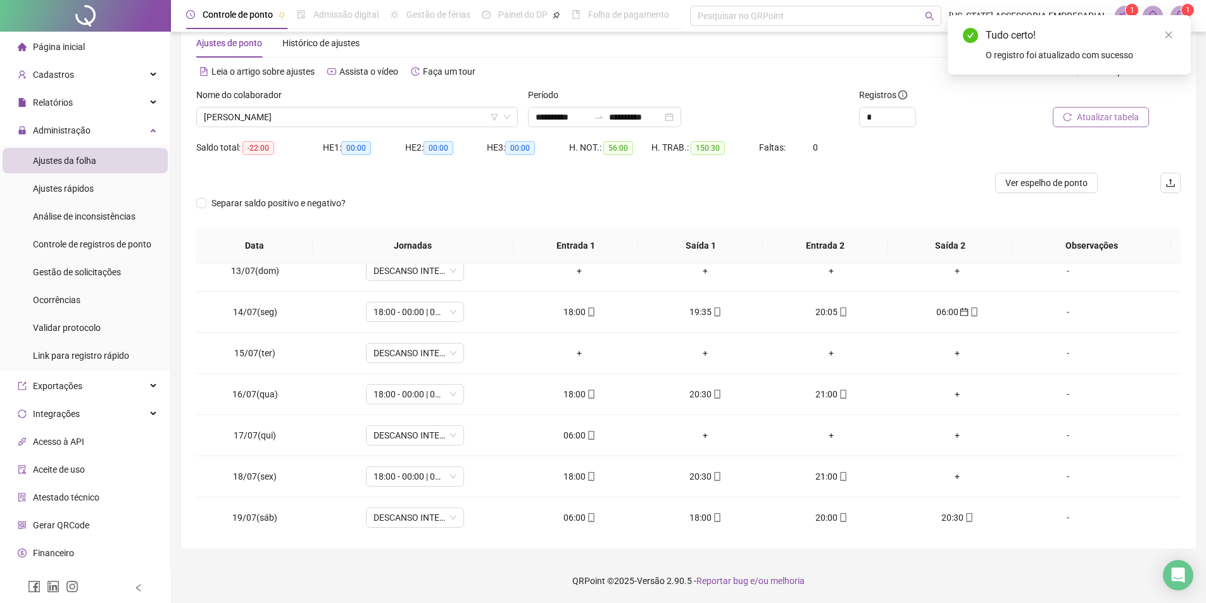
click at [1098, 119] on span "Atualizar tabela" at bounding box center [1107, 117] width 62 height 14
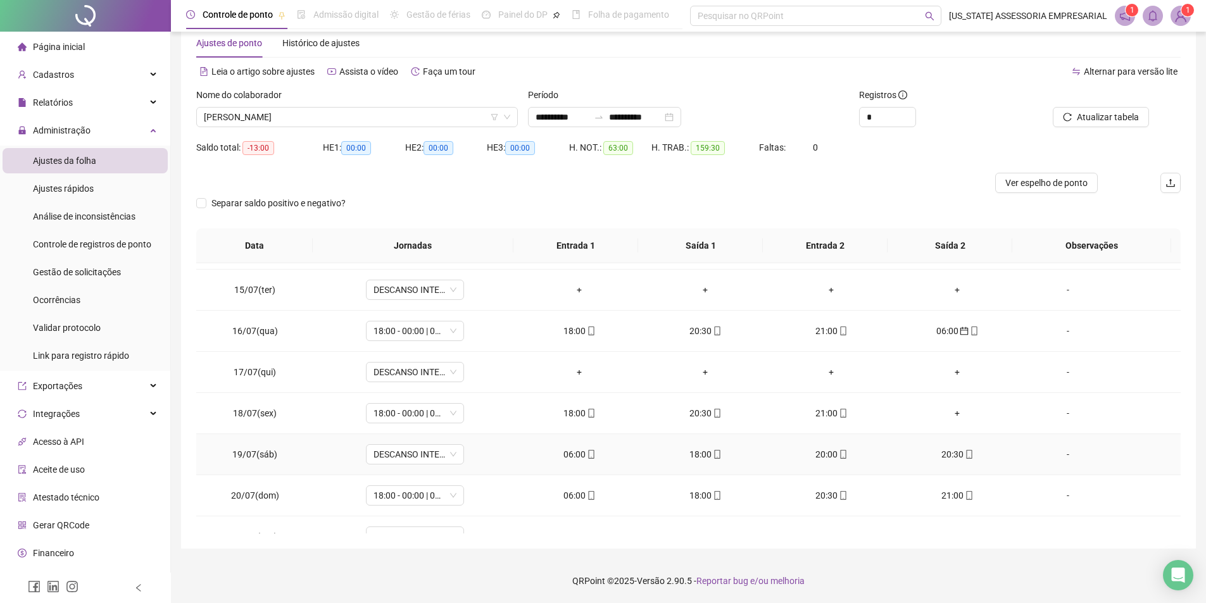
click at [565, 455] on div "06:00" at bounding box center [580, 454] width 106 height 14
type input "**********"
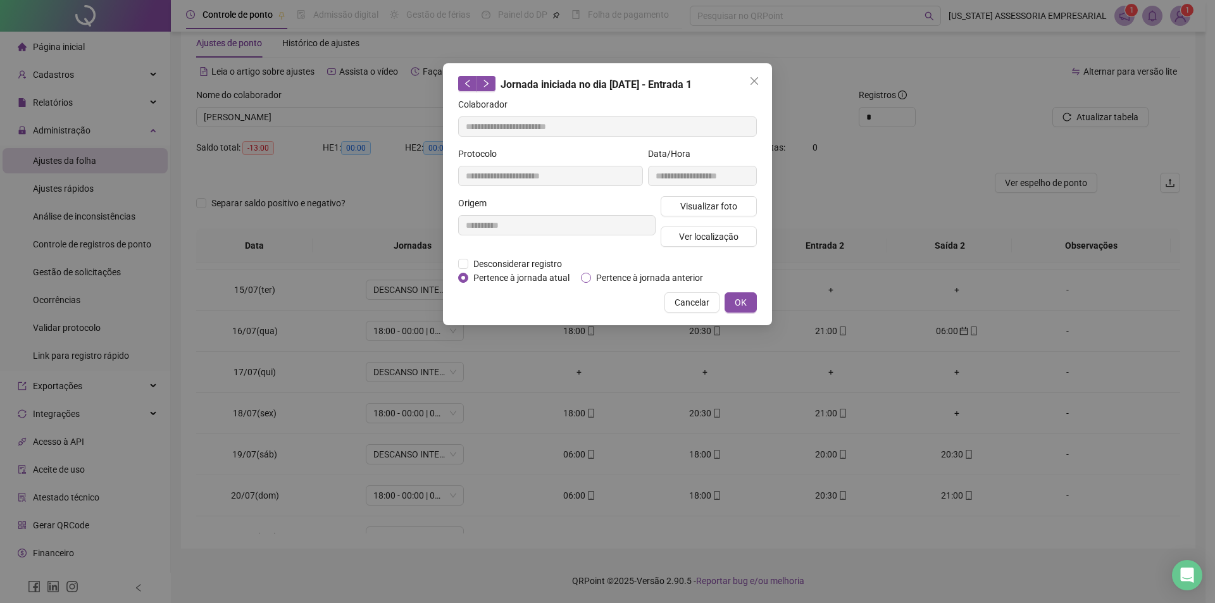
click at [666, 275] on span "Pertence à jornada anterior" at bounding box center [649, 278] width 117 height 14
click at [728, 300] on button "OK" at bounding box center [741, 302] width 32 height 20
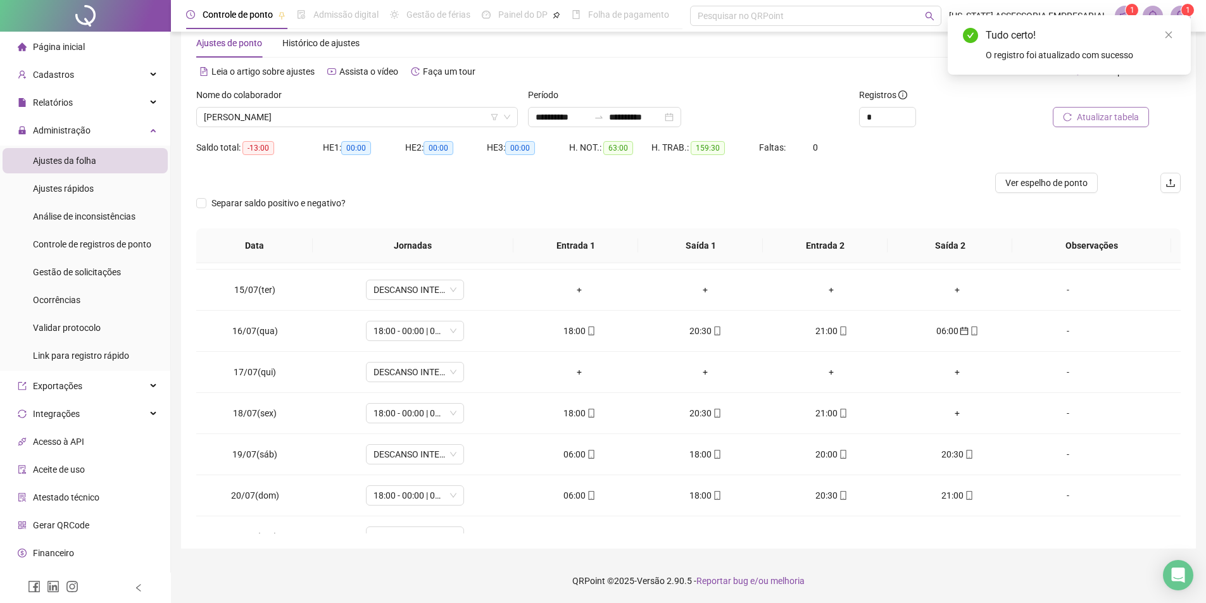
click at [1092, 115] on span "Atualizar tabela" at bounding box center [1107, 117] width 62 height 14
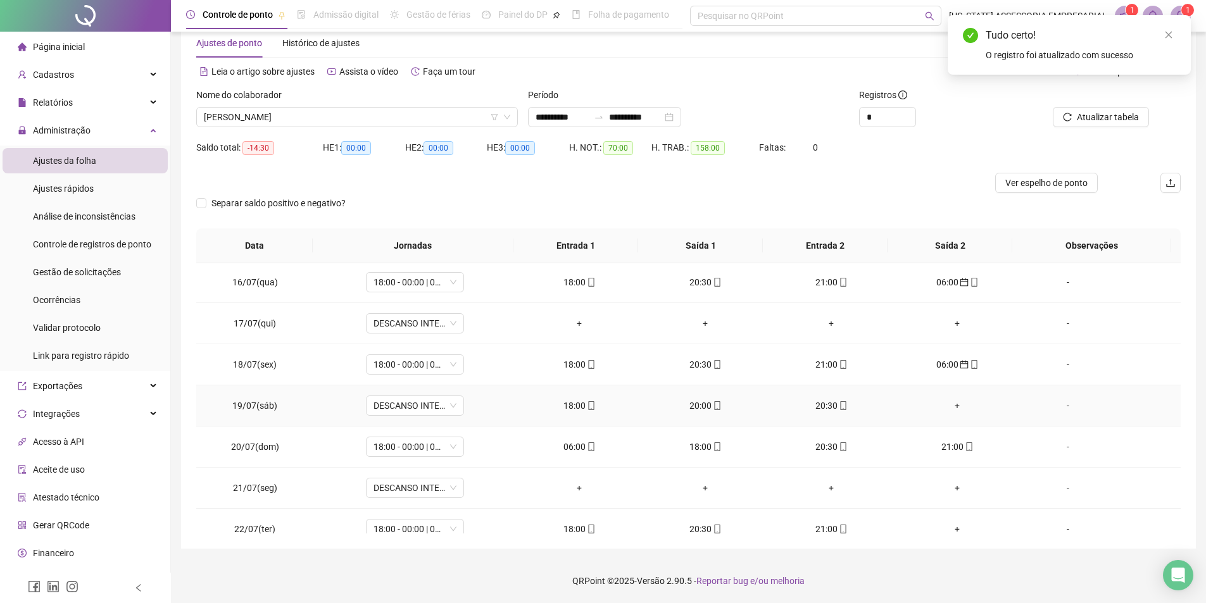
scroll to position [633, 0]
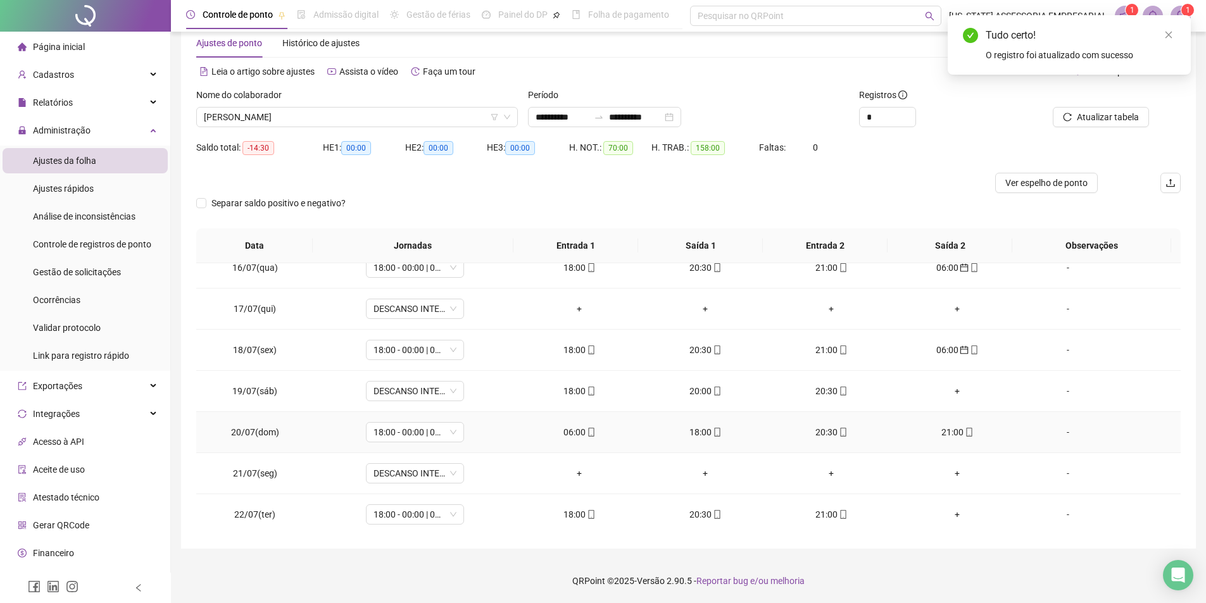
click at [596, 435] on div "06:00" at bounding box center [580, 432] width 106 height 14
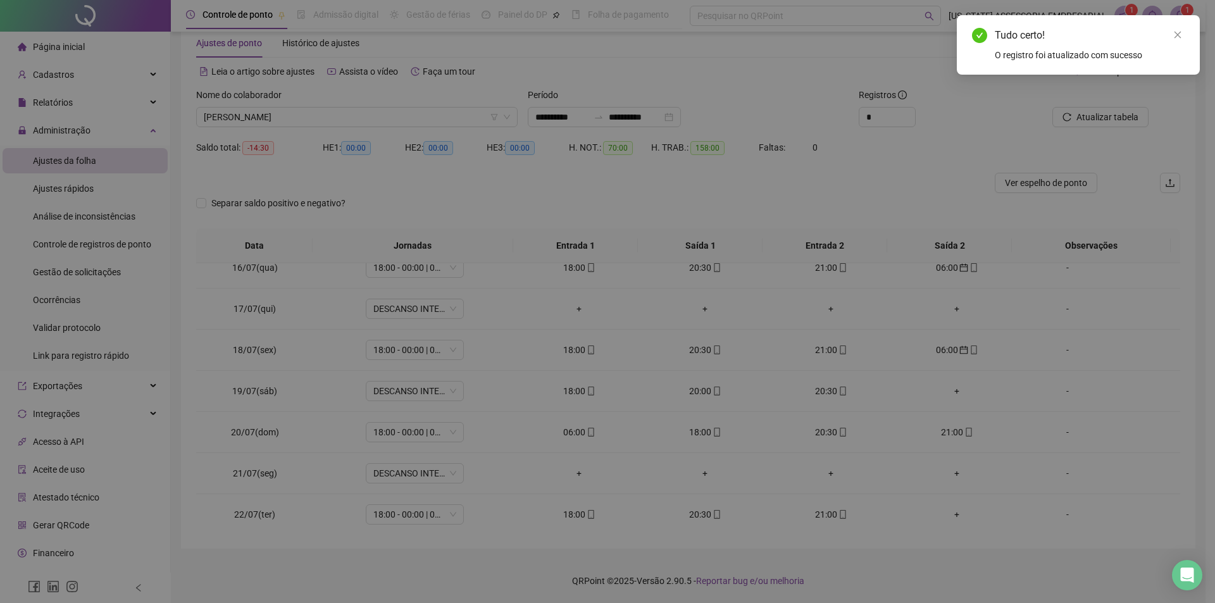
type input "**********"
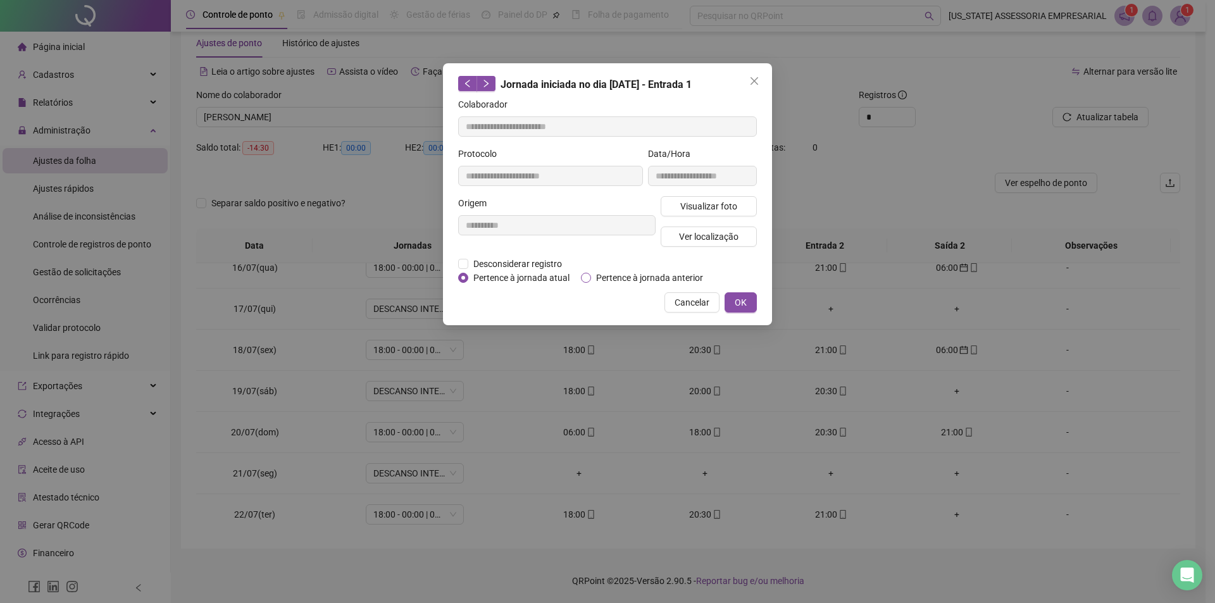
click at [607, 277] on span "Pertence à jornada anterior" at bounding box center [649, 278] width 117 height 14
click at [749, 303] on button "OK" at bounding box center [741, 302] width 32 height 20
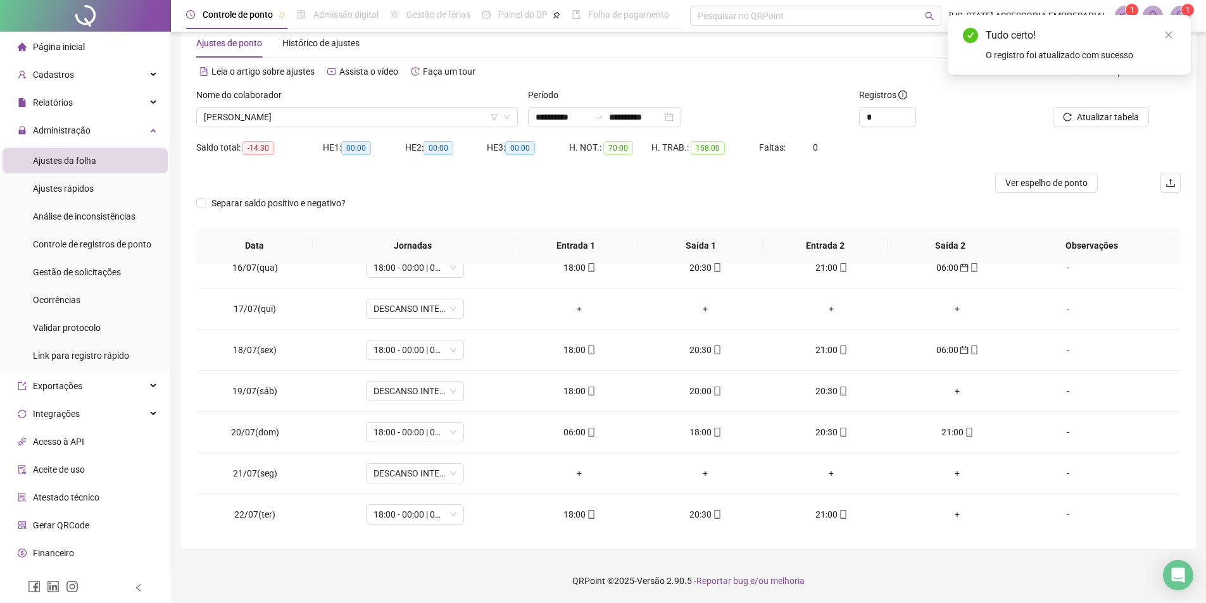
click at [1125, 129] on div "Atualizar tabela" at bounding box center [1103, 112] width 166 height 49
click at [1125, 113] on span "Atualizar tabela" at bounding box center [1107, 117] width 62 height 14
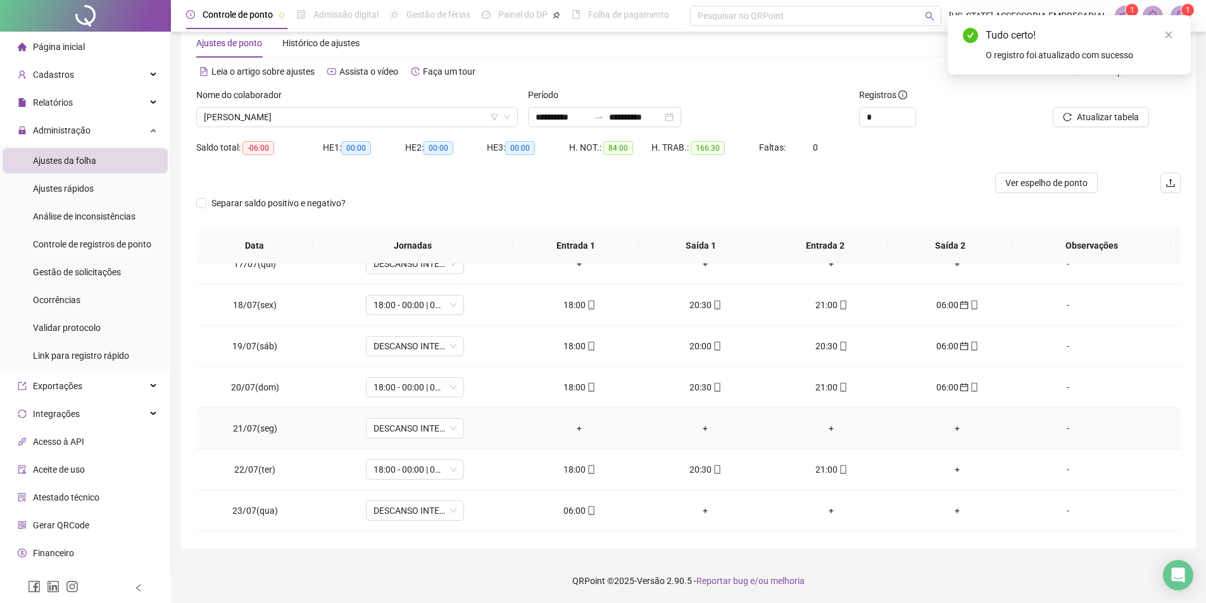
scroll to position [759, 0]
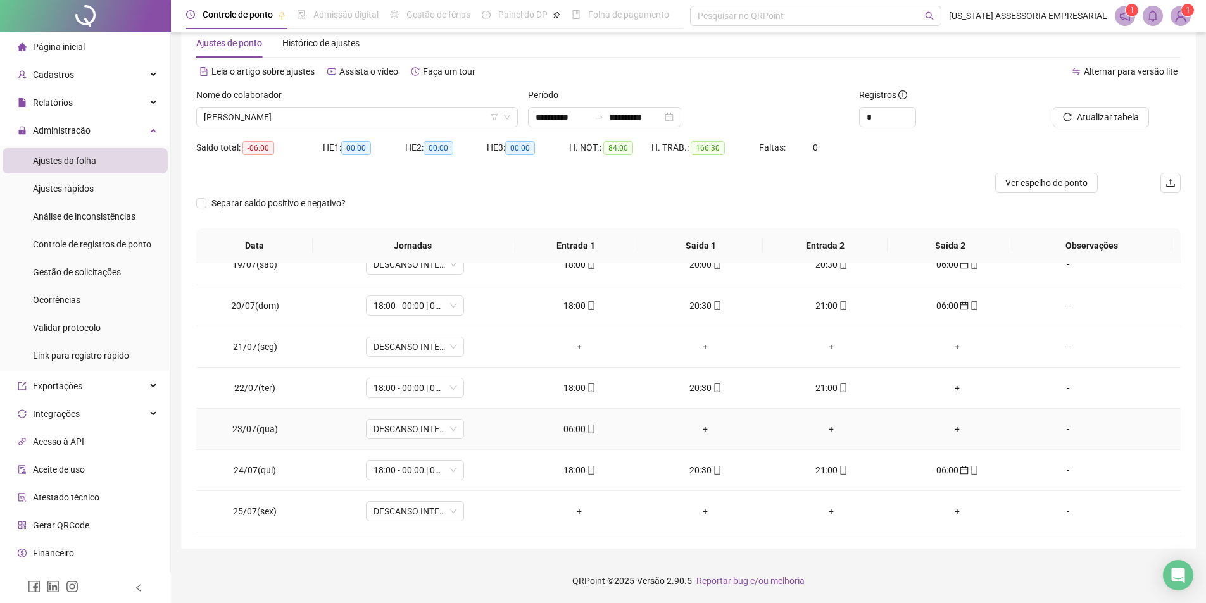
click at [566, 429] on div "06:00" at bounding box center [580, 429] width 106 height 14
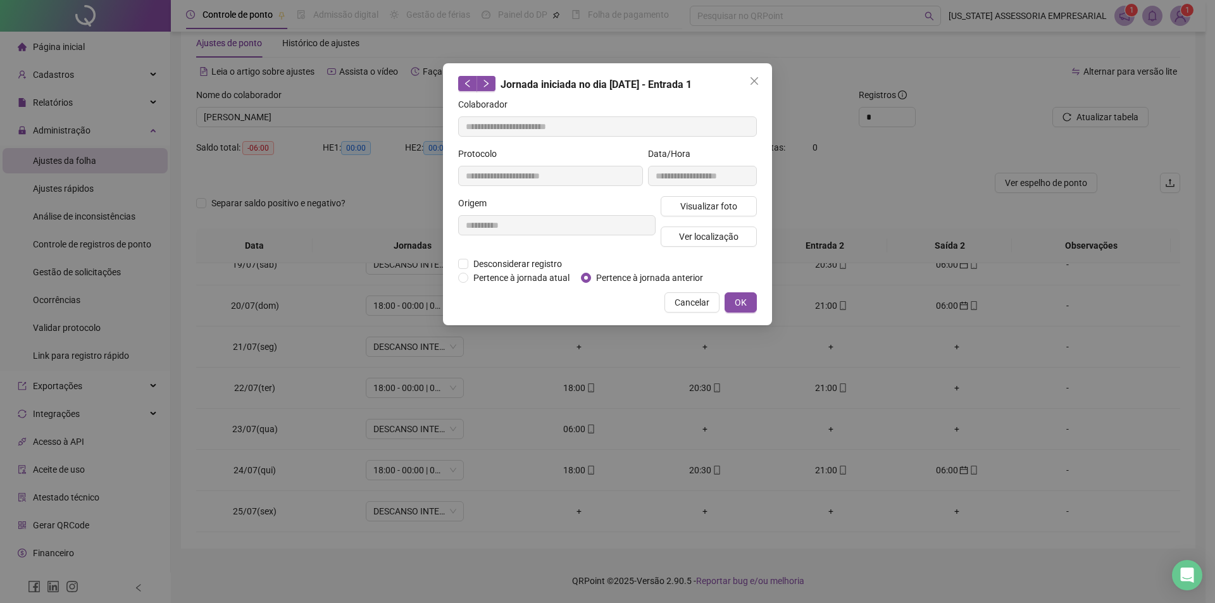
type input "**********"
click at [654, 273] on span "Pertence à jornada anterior" at bounding box center [649, 278] width 117 height 14
click at [735, 304] on span "OK" at bounding box center [741, 303] width 12 height 14
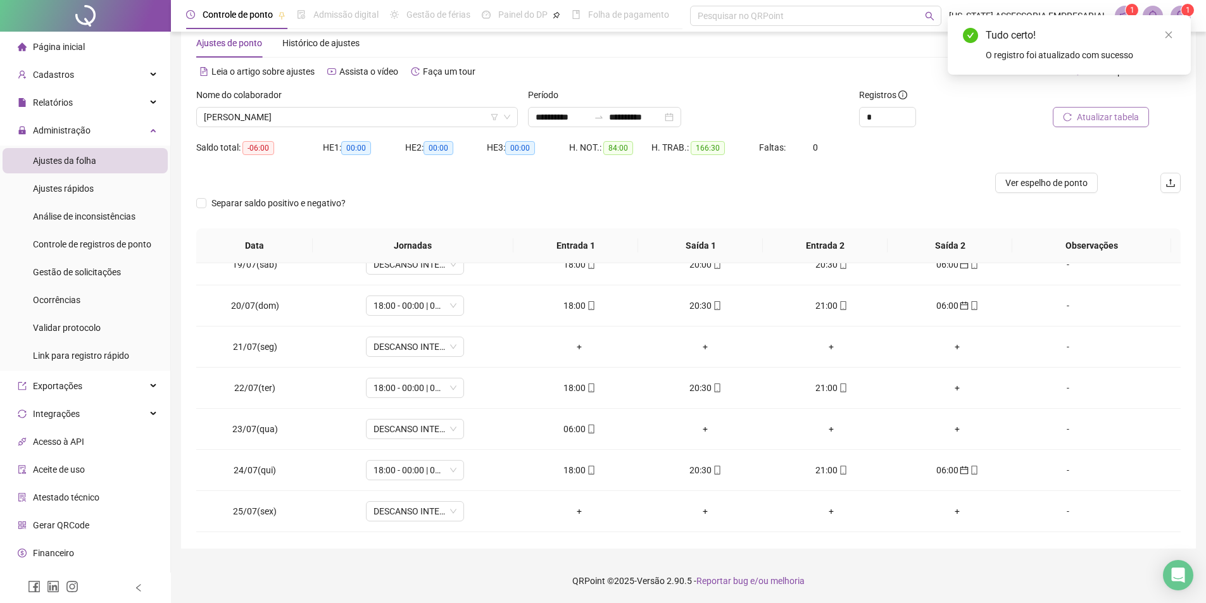
click at [1094, 112] on span "Atualizar tabela" at bounding box center [1107, 117] width 62 height 14
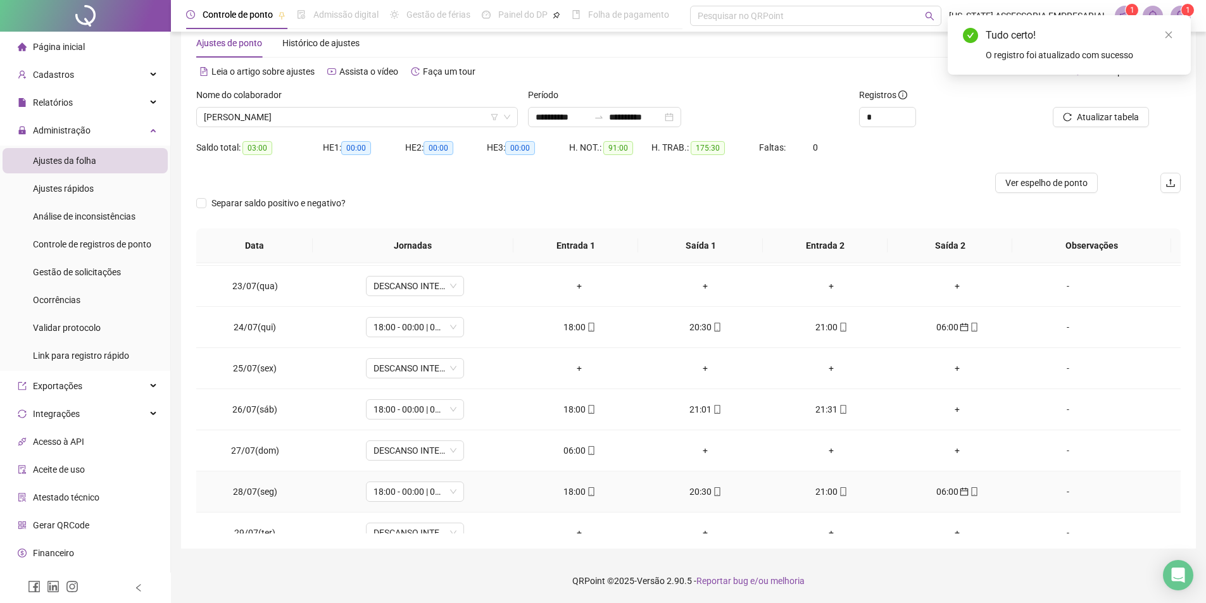
scroll to position [949, 0]
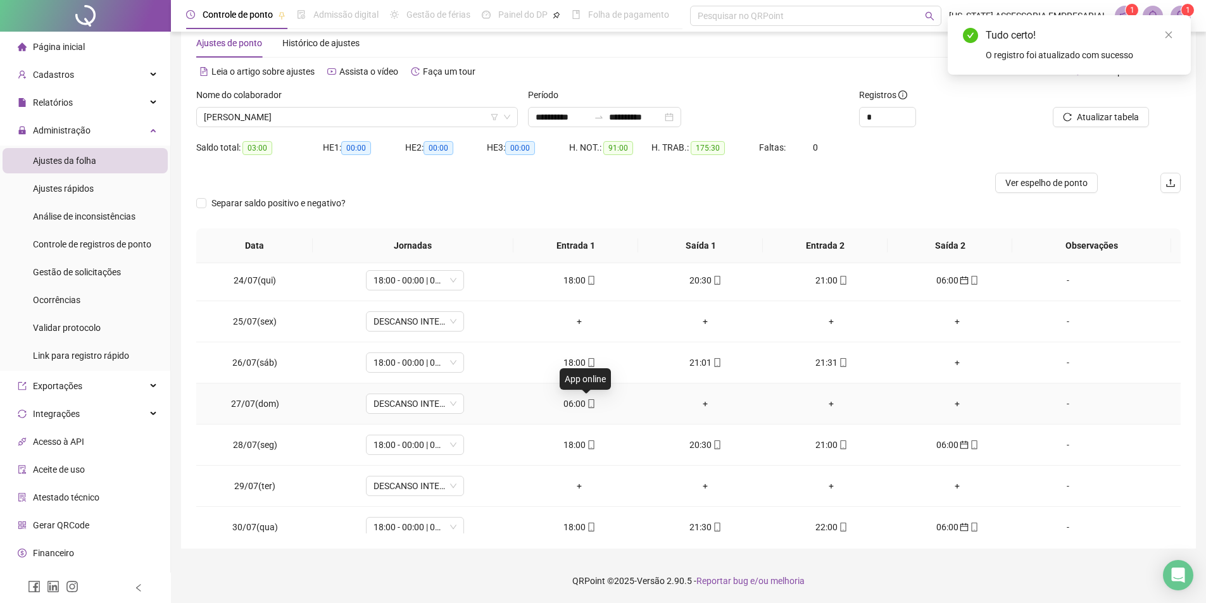
click at [587, 406] on icon "mobile" at bounding box center [591, 403] width 9 height 9
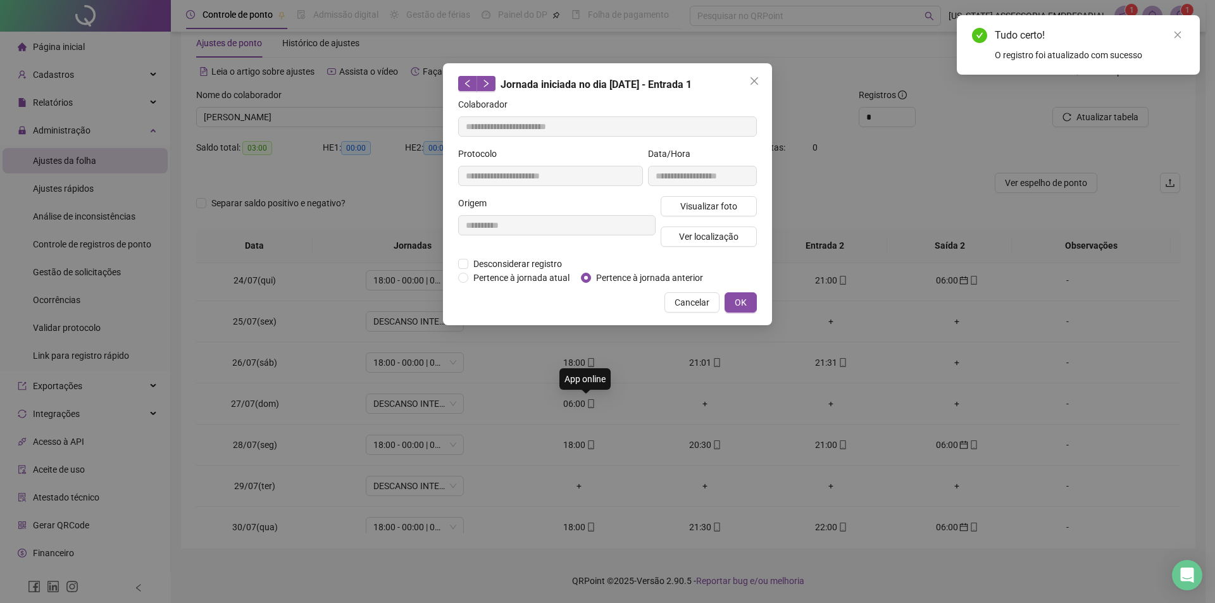
type input "**********"
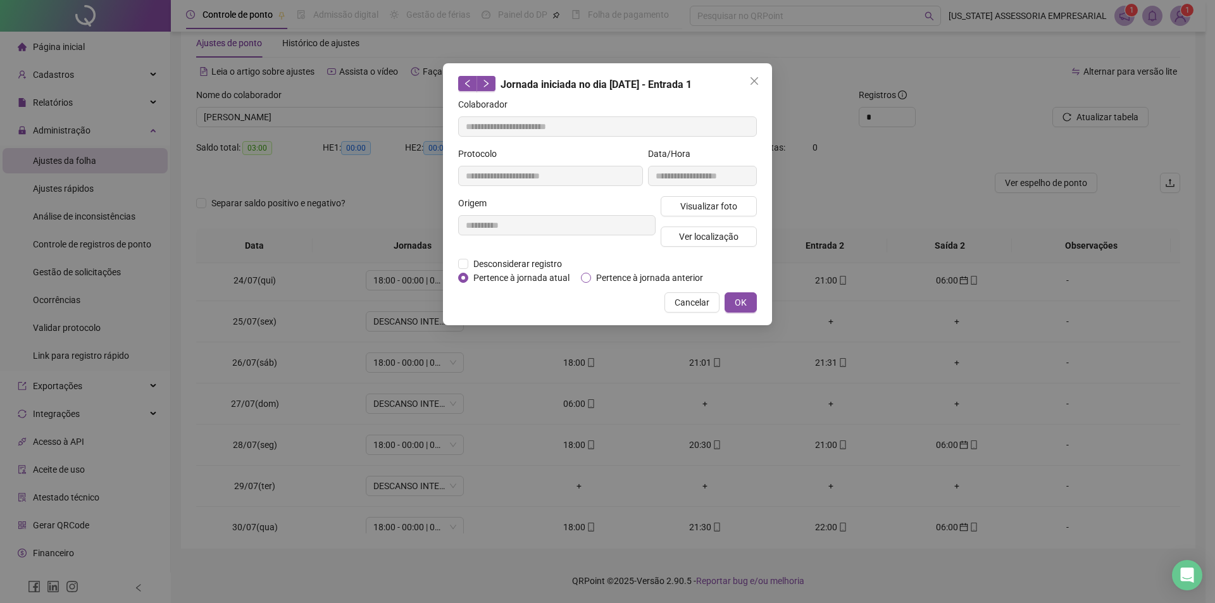
click at [619, 282] on span "Pertence à jornada anterior" at bounding box center [649, 278] width 117 height 14
click at [757, 304] on div "**********" at bounding box center [607, 194] width 329 height 262
click at [752, 304] on button "OK" at bounding box center [741, 302] width 32 height 20
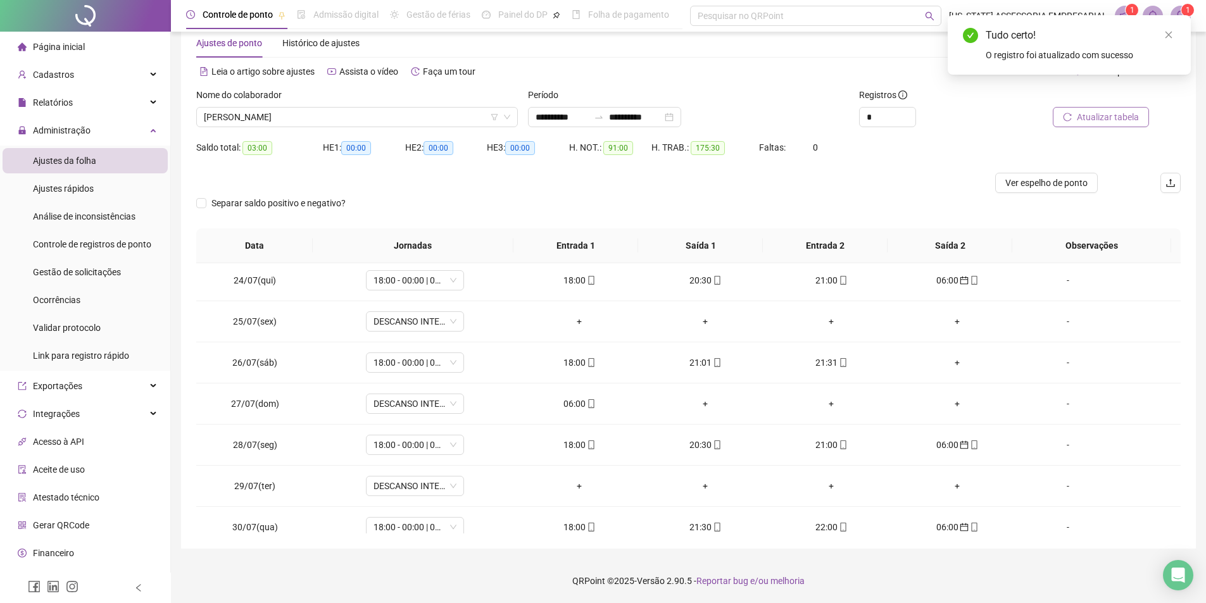
click at [1059, 119] on div "Atualizar tabela" at bounding box center [1087, 117] width 124 height 20
click at [1099, 117] on span "Atualizar tabela" at bounding box center [1107, 117] width 62 height 14
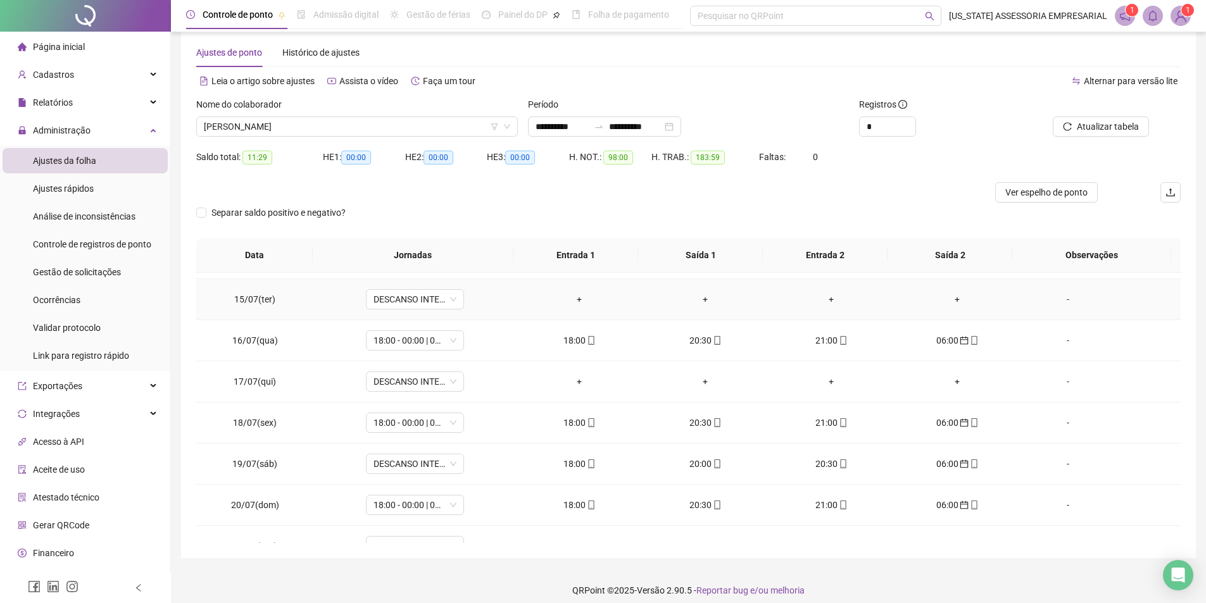
scroll to position [28, 0]
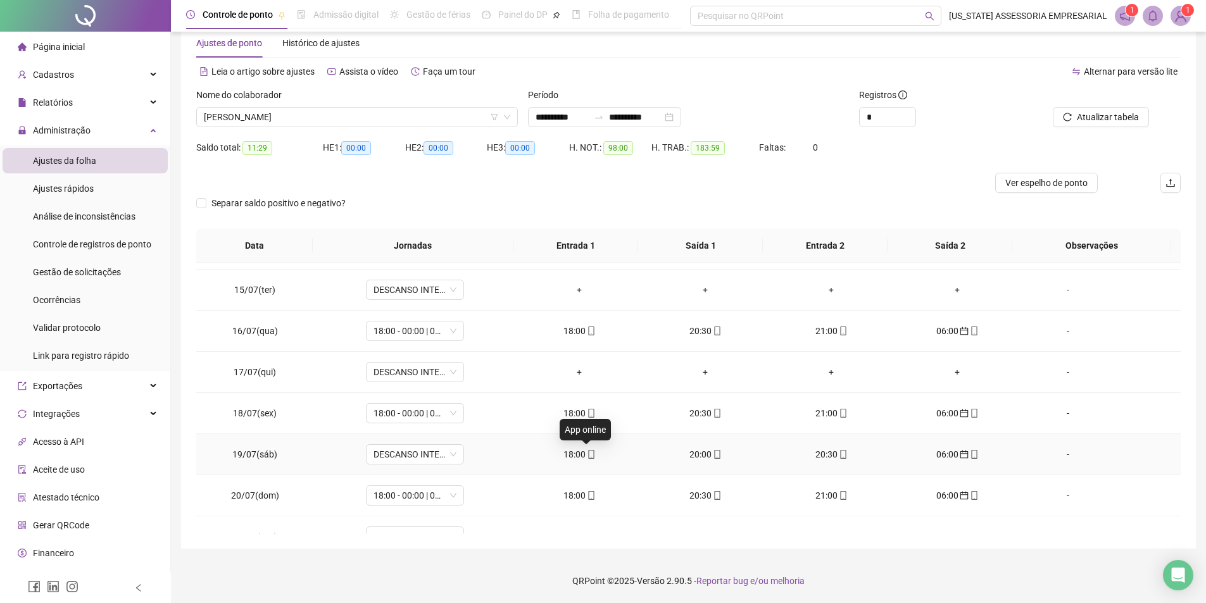
click at [587, 452] on icon "mobile" at bounding box center [591, 454] width 9 height 9
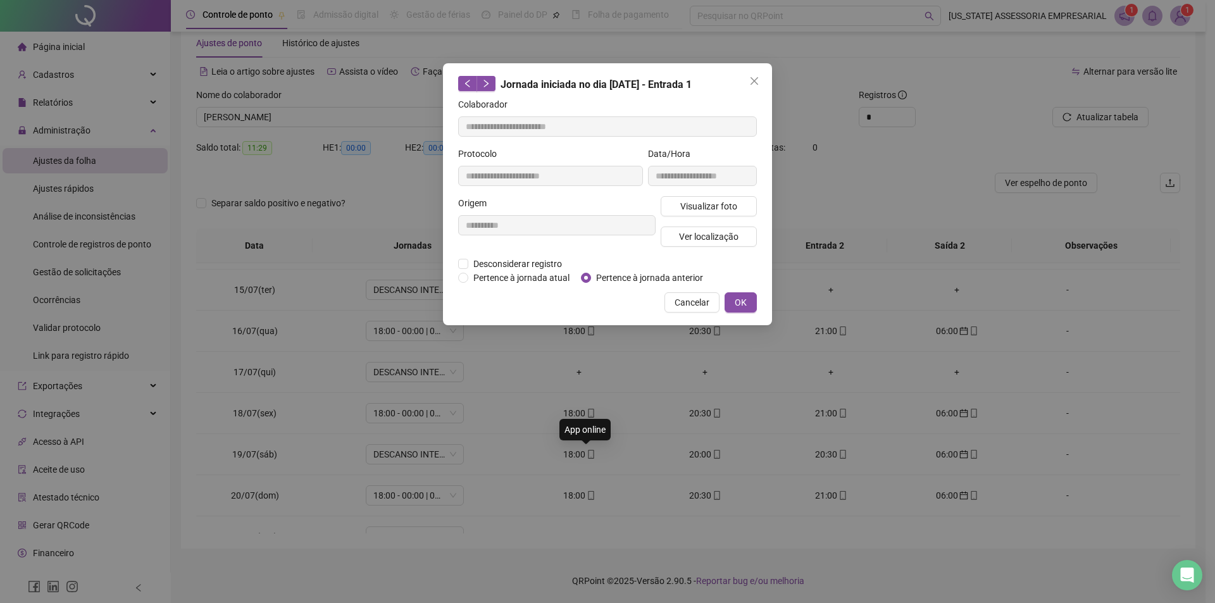
type input "**********"
click at [697, 212] on span "Visualizar foto" at bounding box center [708, 206] width 57 height 14
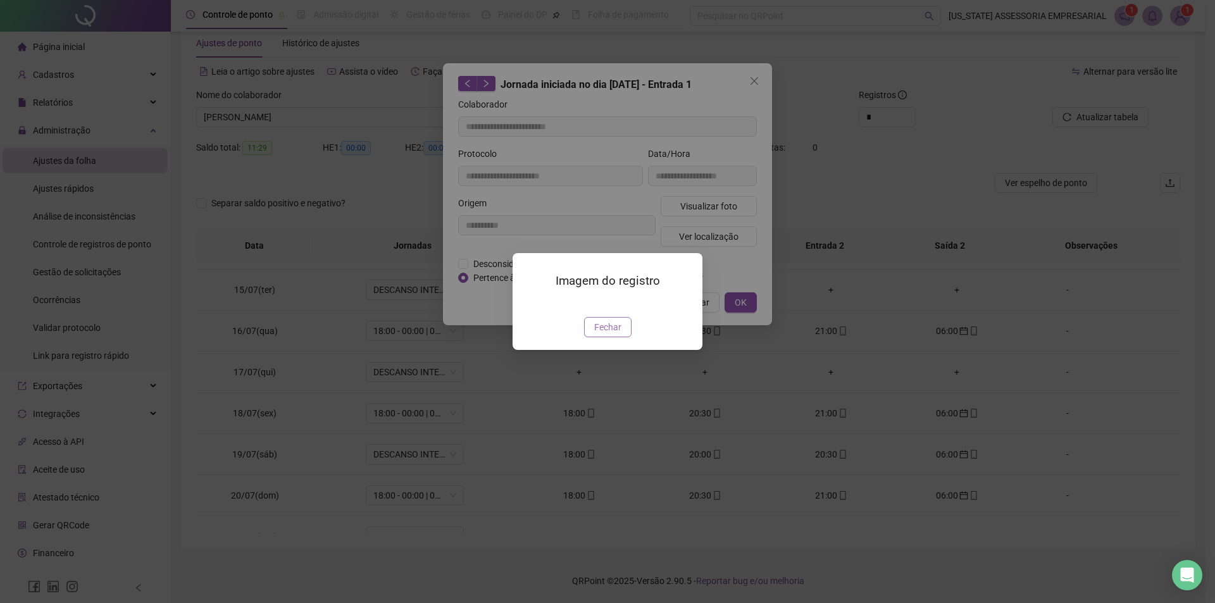
click at [609, 337] on button "Fechar" at bounding box center [607, 327] width 47 height 20
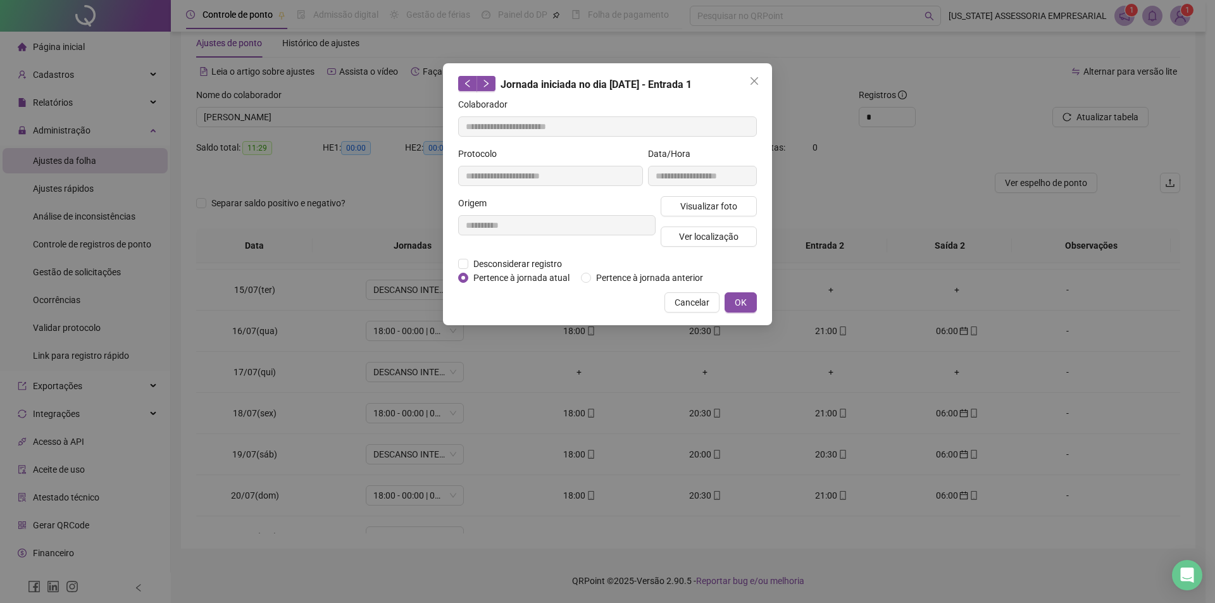
drag, startPoint x: 738, startPoint y: 300, endPoint x: 729, endPoint y: 318, distance: 20.4
click at [738, 301] on span "OK" at bounding box center [741, 303] width 12 height 14
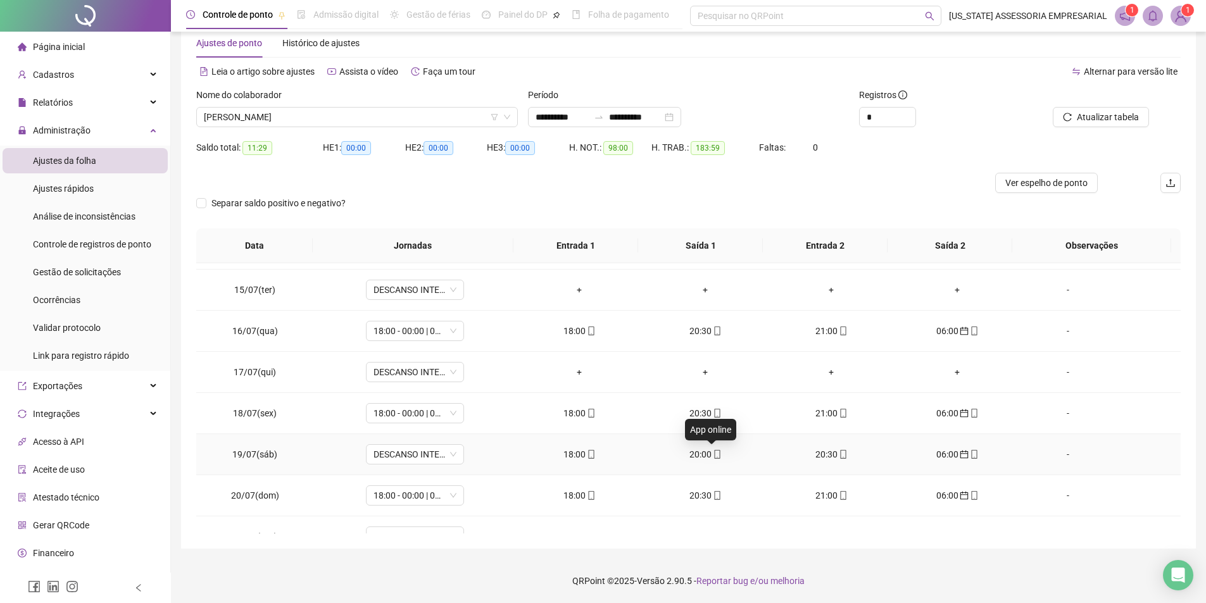
click at [711, 451] on span "mobile" at bounding box center [716, 454] width 10 height 9
type input "**********"
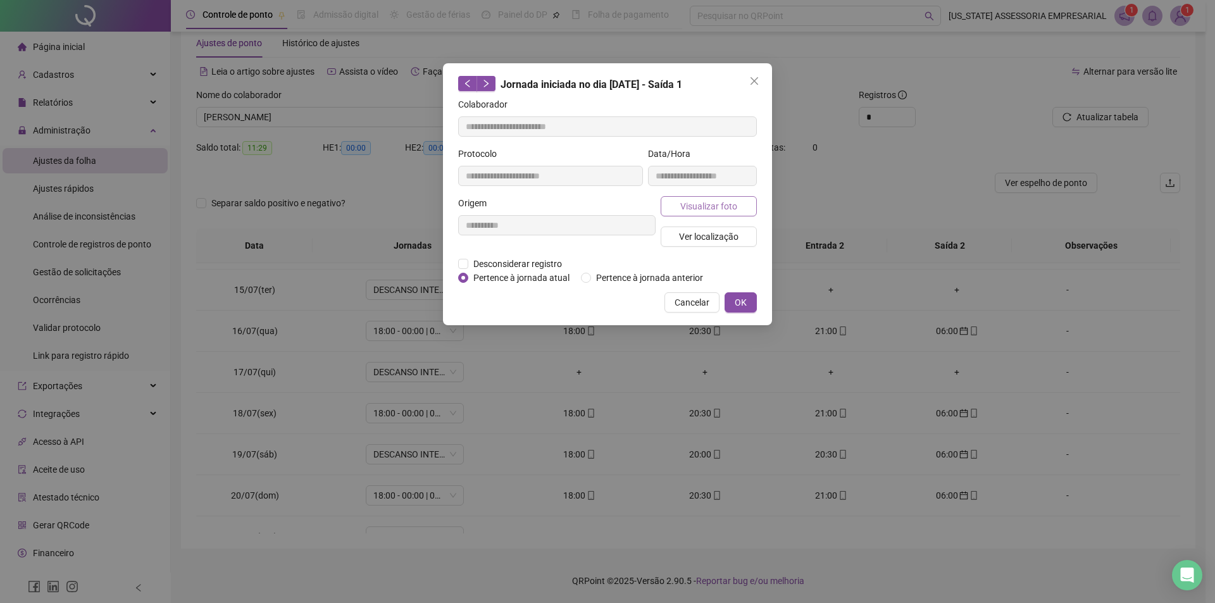
click at [690, 201] on span "Visualizar foto" at bounding box center [708, 206] width 57 height 14
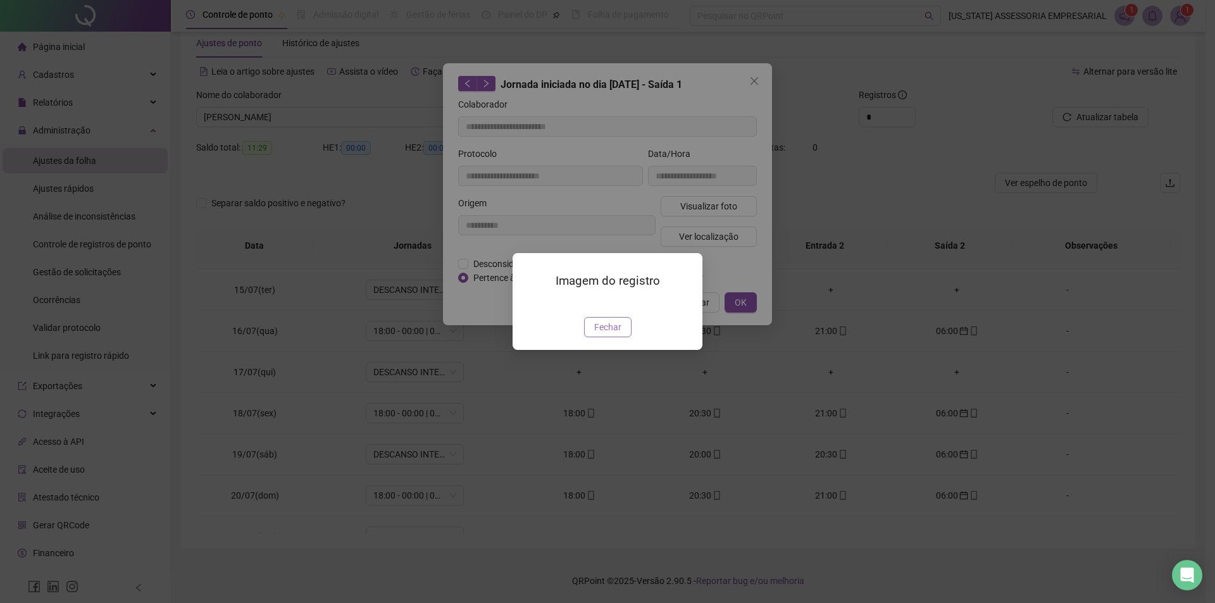
click at [607, 334] on span "Fechar" at bounding box center [607, 327] width 27 height 14
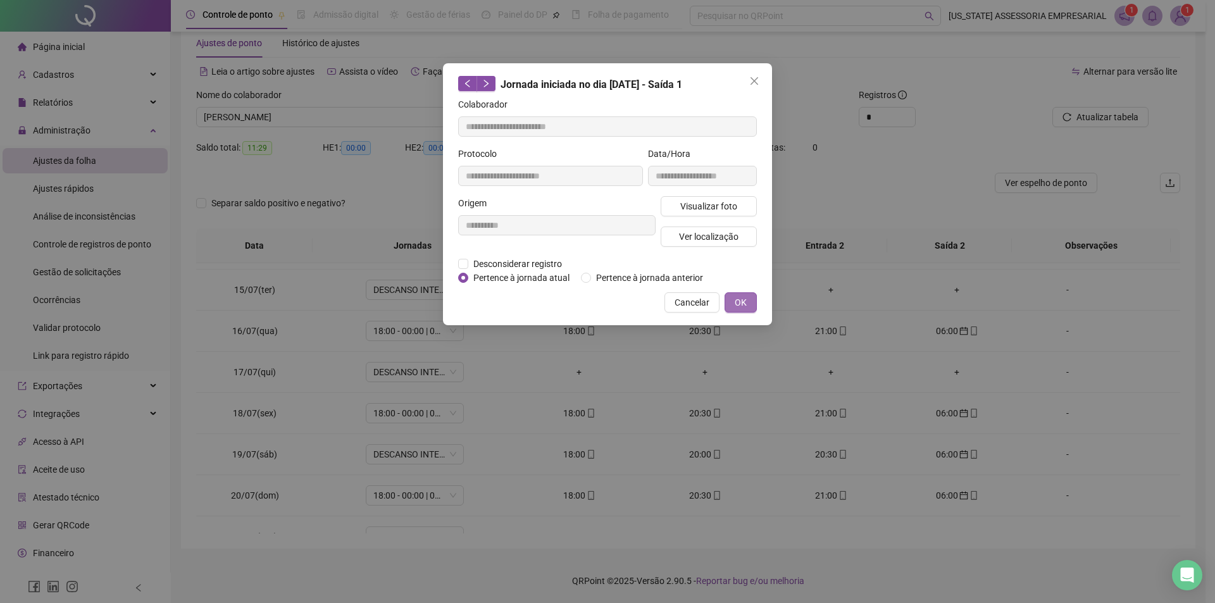
click at [737, 294] on button "OK" at bounding box center [741, 302] width 32 height 20
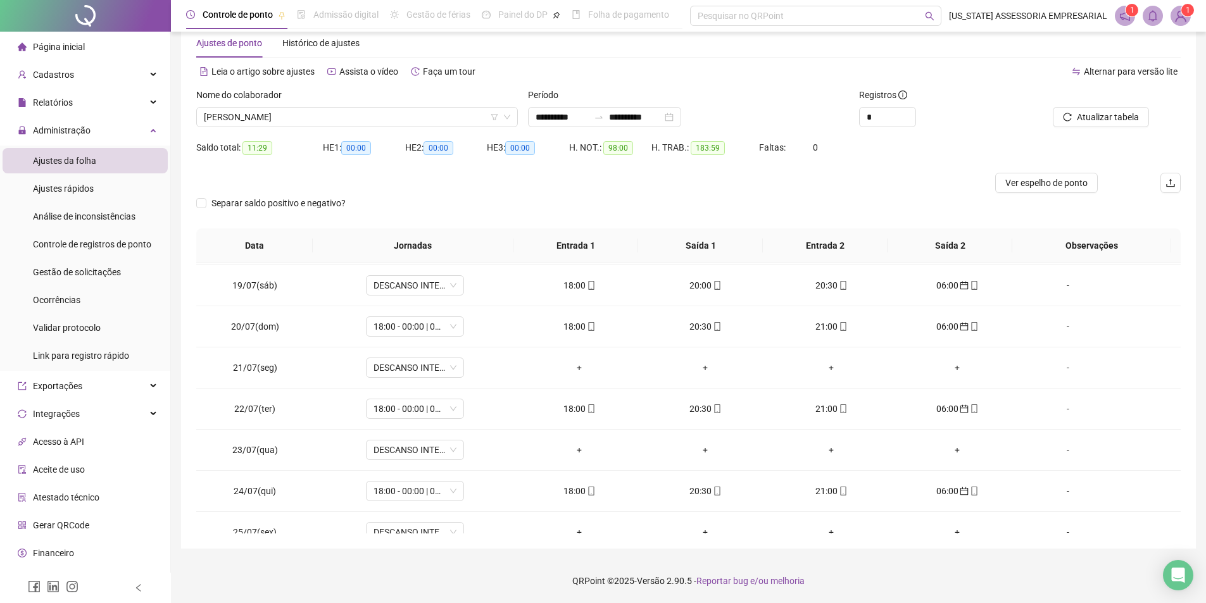
scroll to position [625, 0]
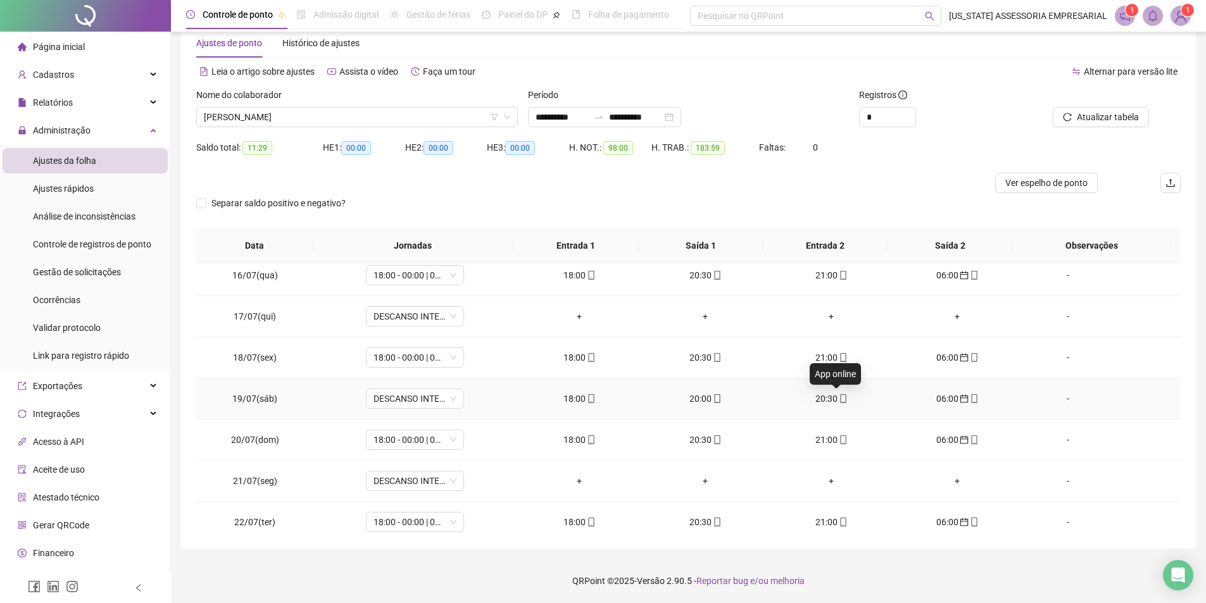
click at [839, 396] on icon "mobile" at bounding box center [843, 398] width 9 height 9
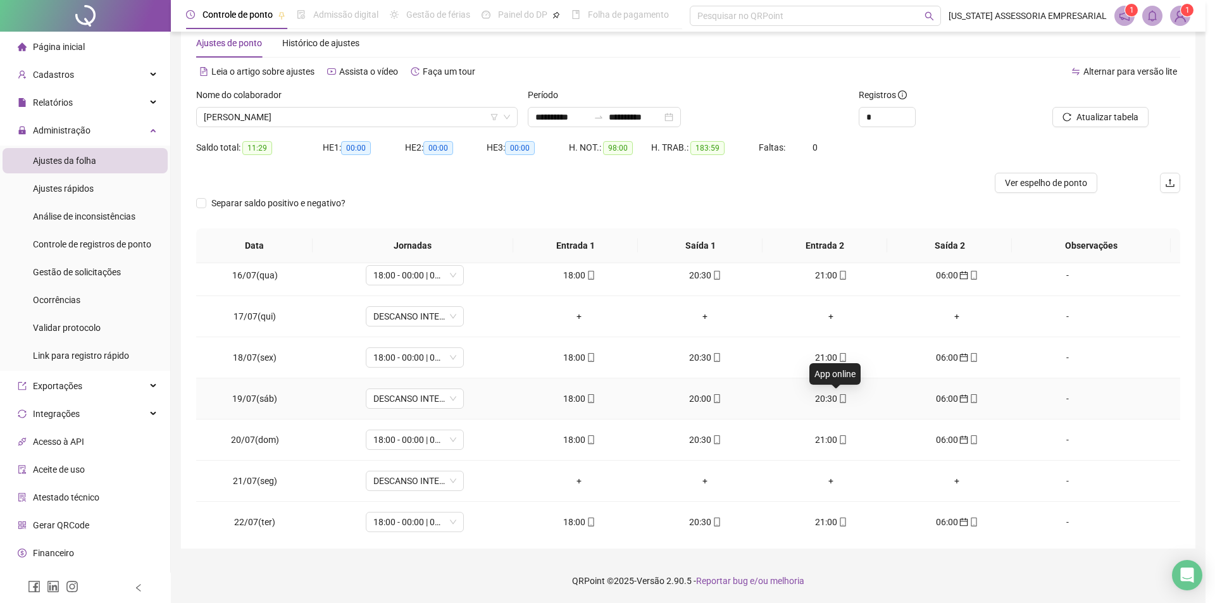
type input "**********"
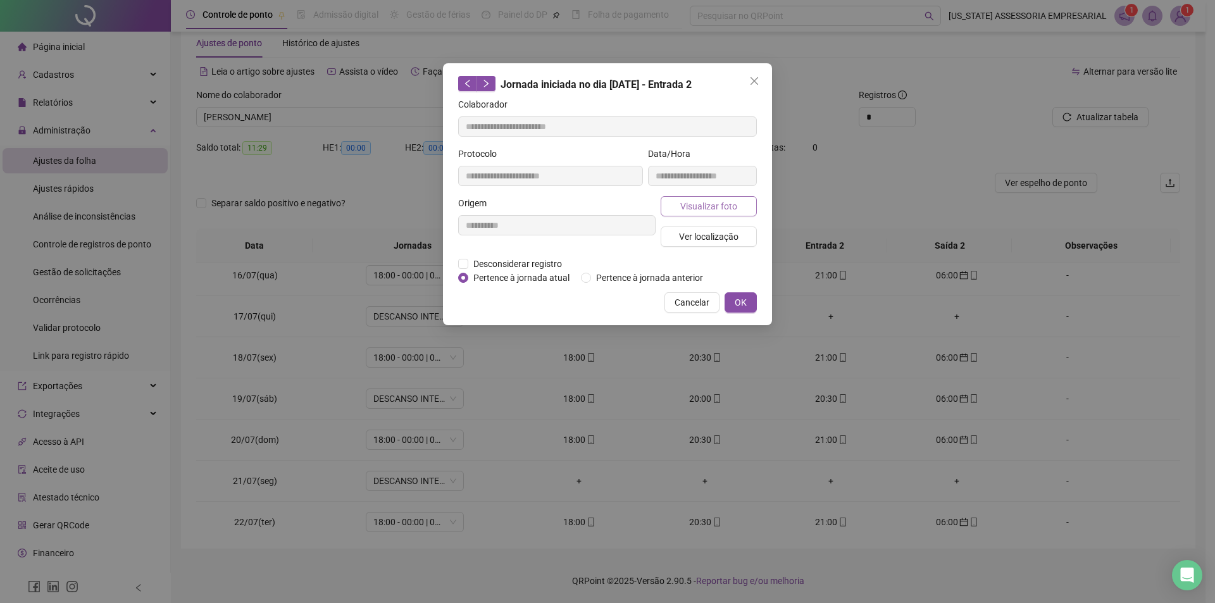
click at [737, 203] on button "Visualizar foto" at bounding box center [709, 206] width 96 height 20
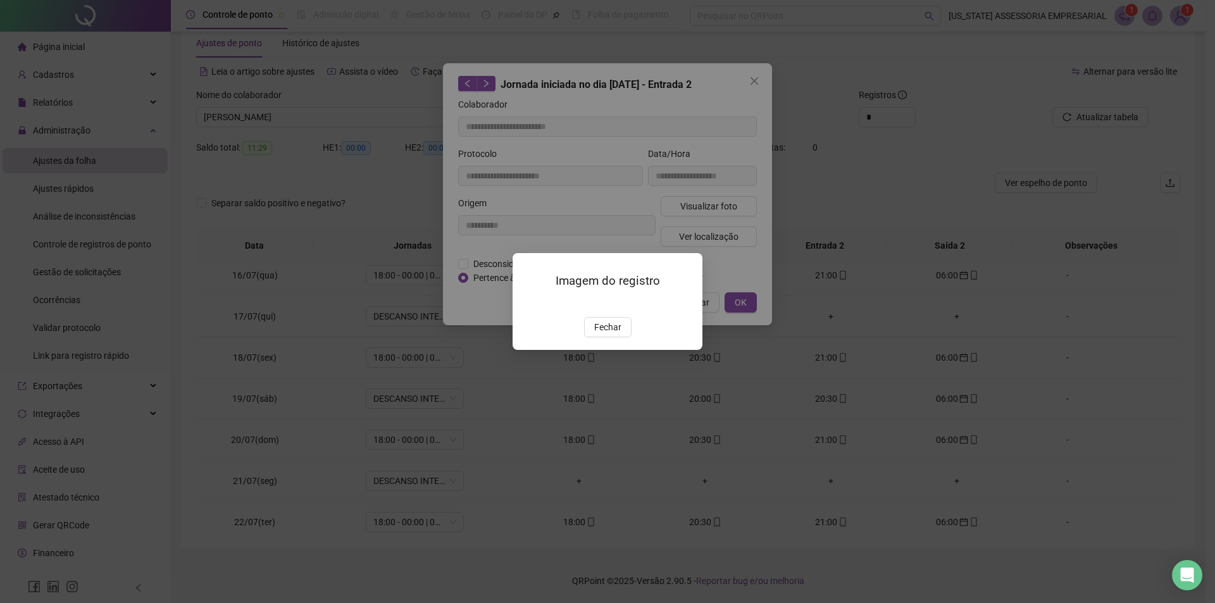
click at [759, 220] on div "Imagem do registro Fechar" at bounding box center [607, 301] width 1215 height 603
click at [608, 337] on button "Fechar" at bounding box center [607, 327] width 47 height 20
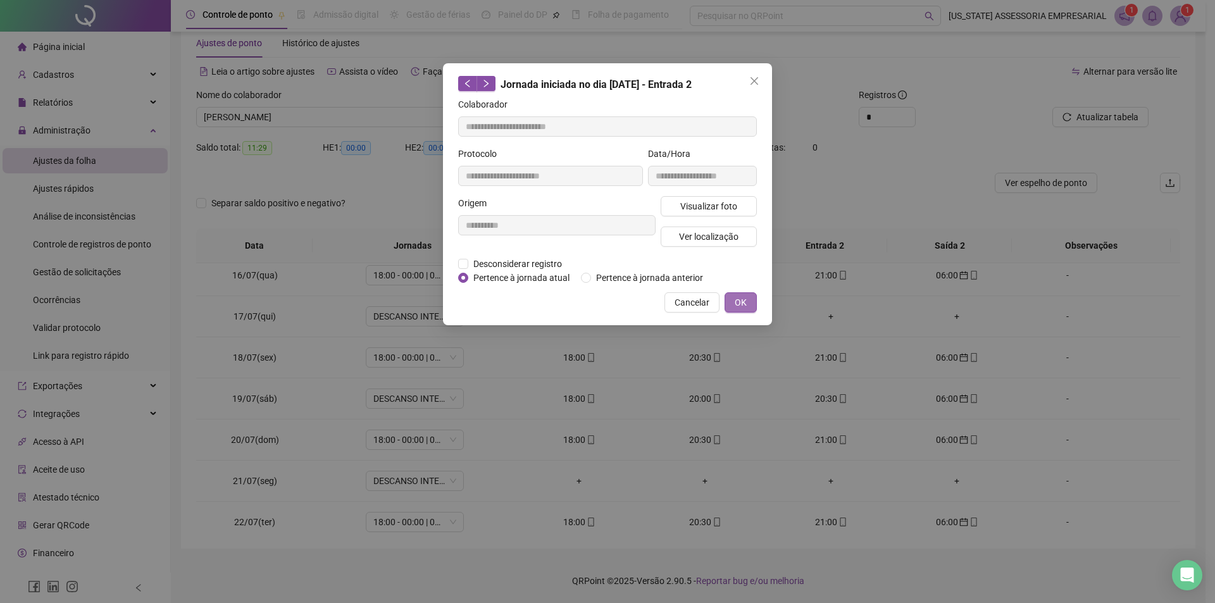
click at [746, 305] on span "OK" at bounding box center [741, 303] width 12 height 14
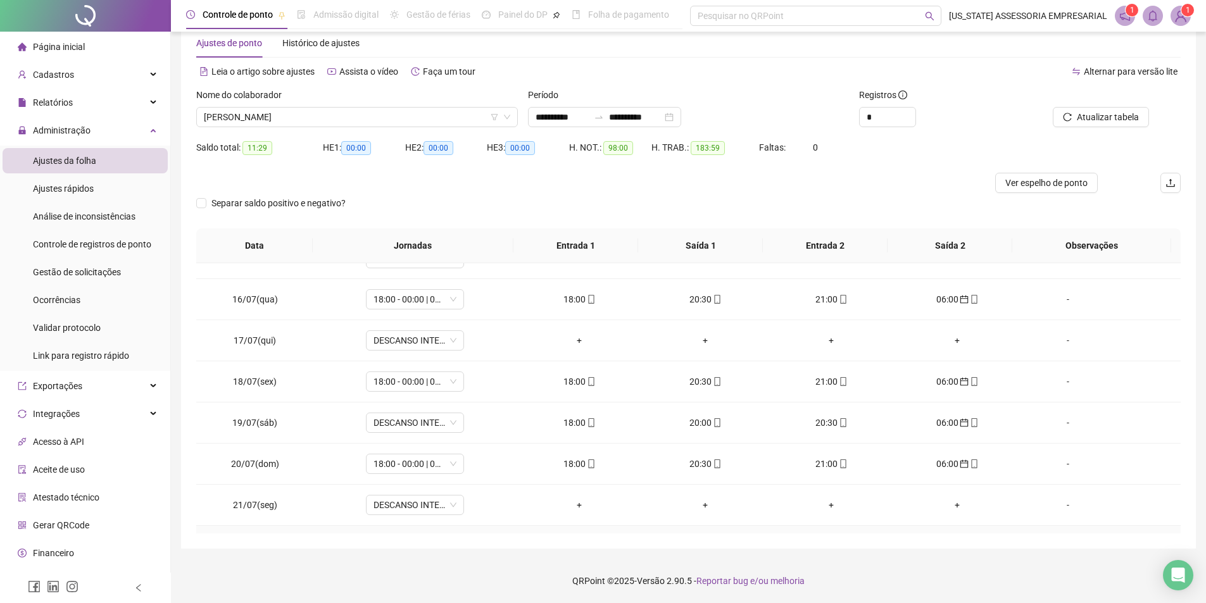
scroll to position [562, 0]
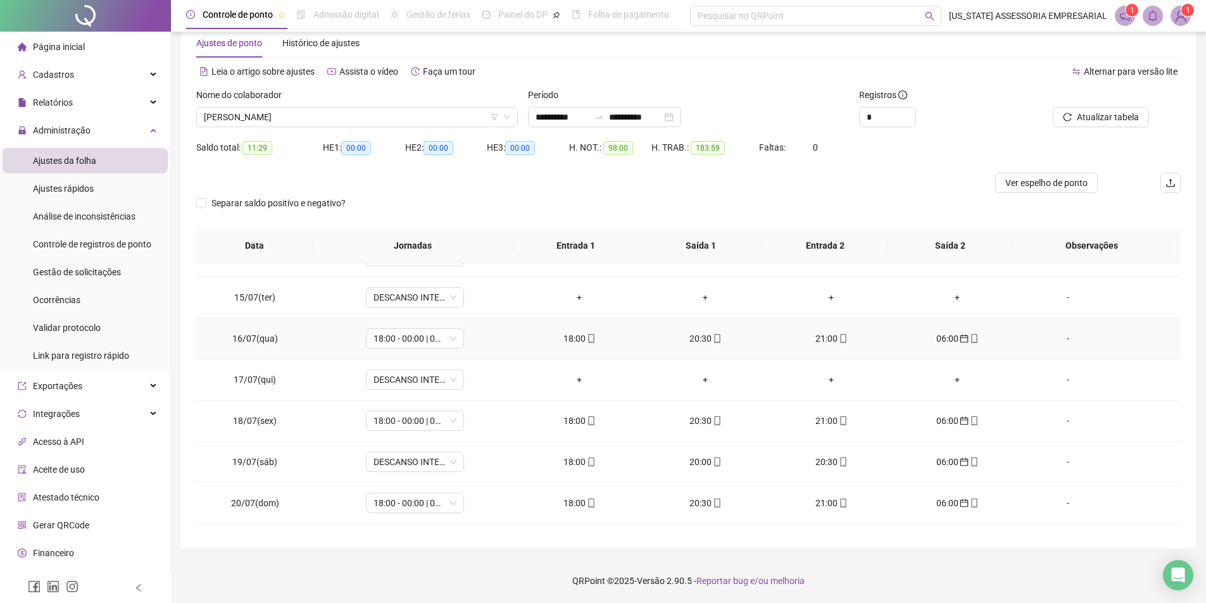
click at [713, 339] on icon "mobile" at bounding box center [717, 338] width 9 height 9
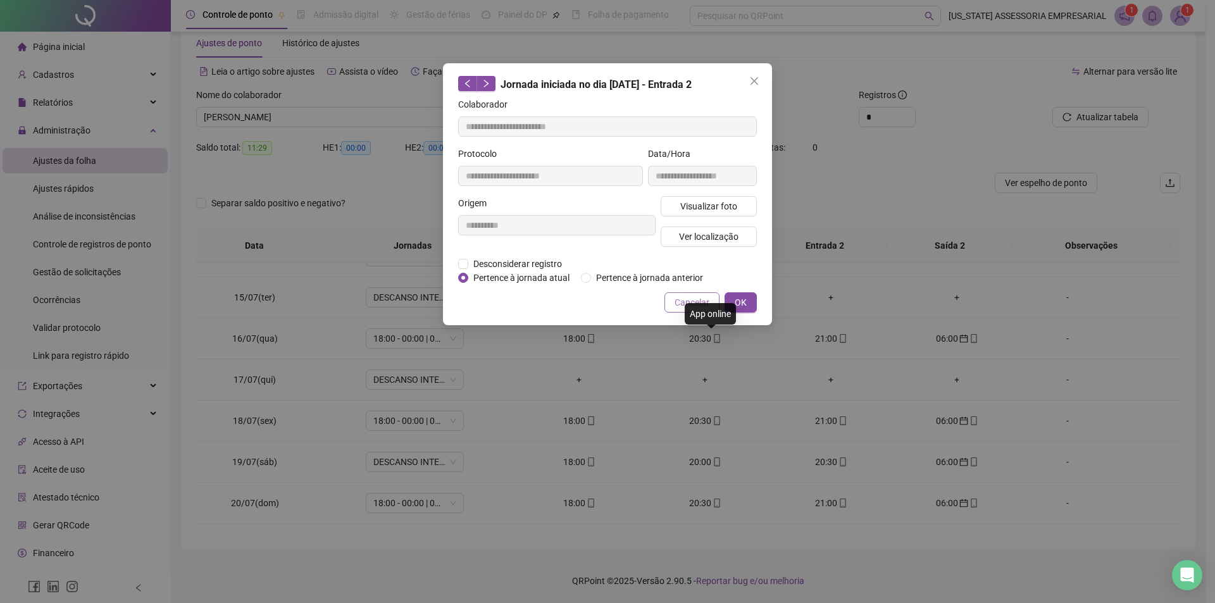
type input "**********"
click at [706, 211] on span "Visualizar foto" at bounding box center [708, 206] width 57 height 14
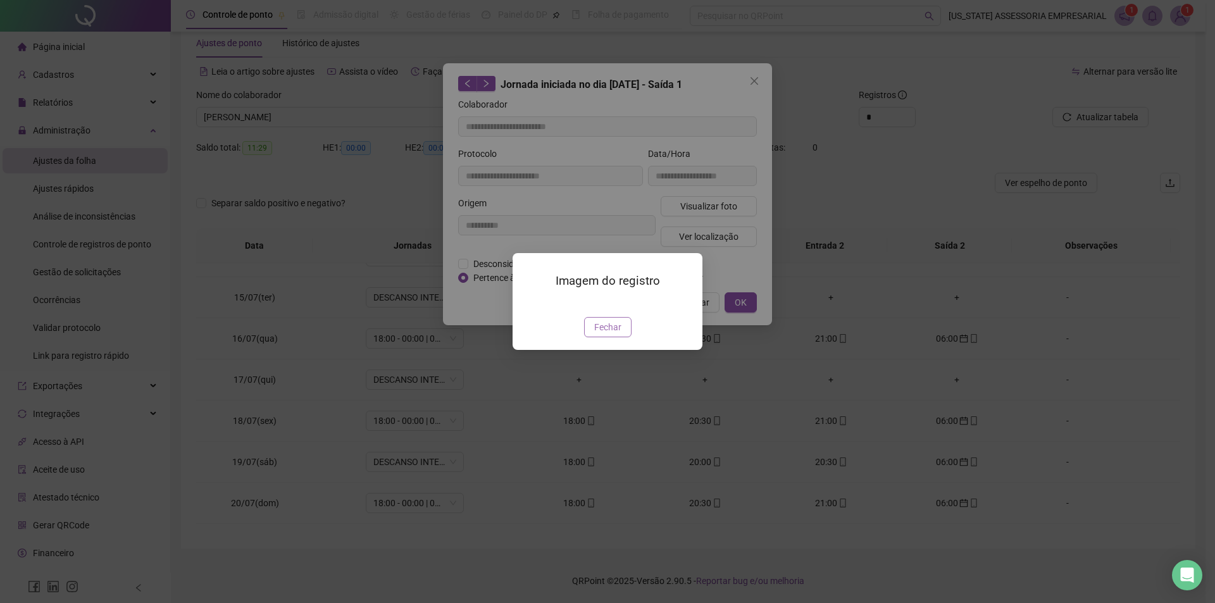
click at [602, 334] on span "Fechar" at bounding box center [607, 327] width 27 height 14
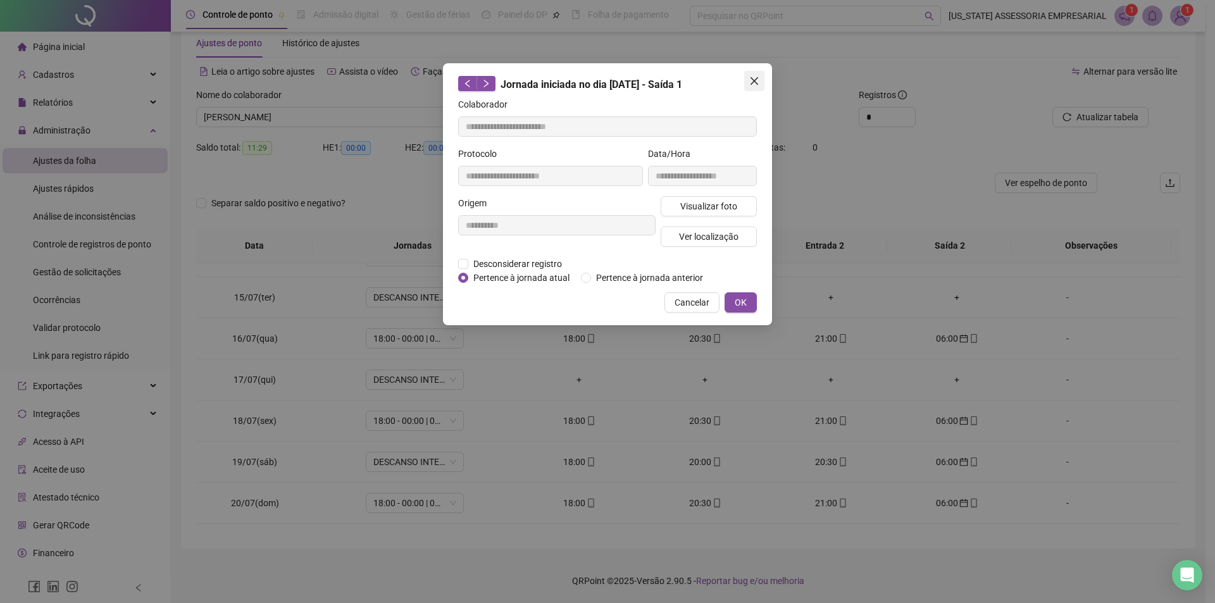
click at [753, 80] on icon "close" at bounding box center [755, 81] width 8 height 8
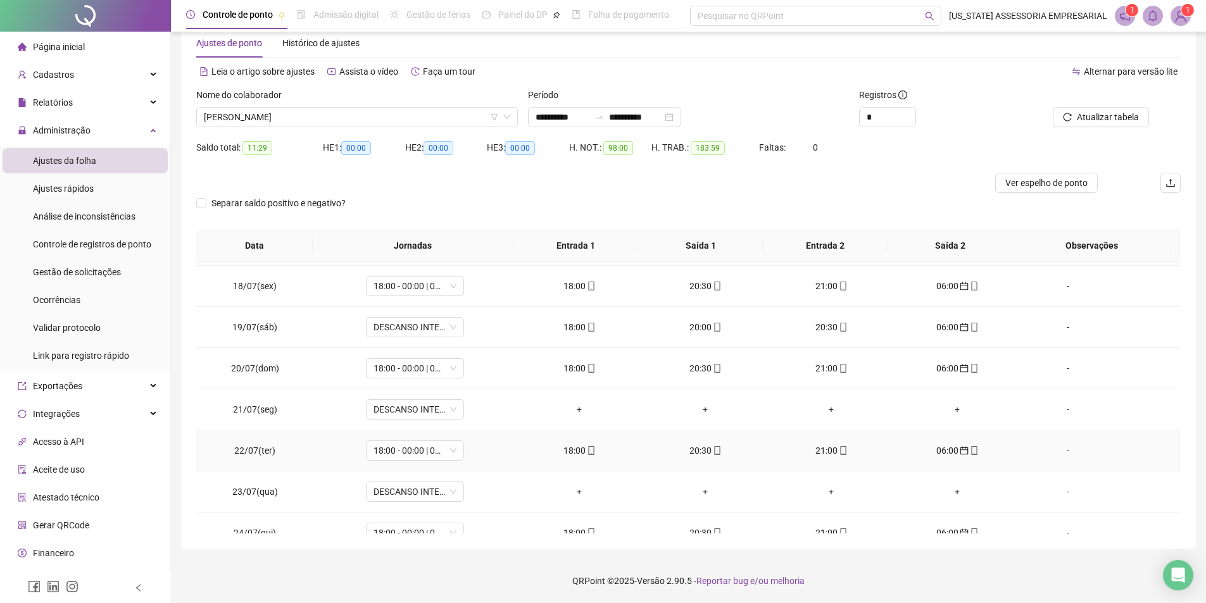
scroll to position [823, 0]
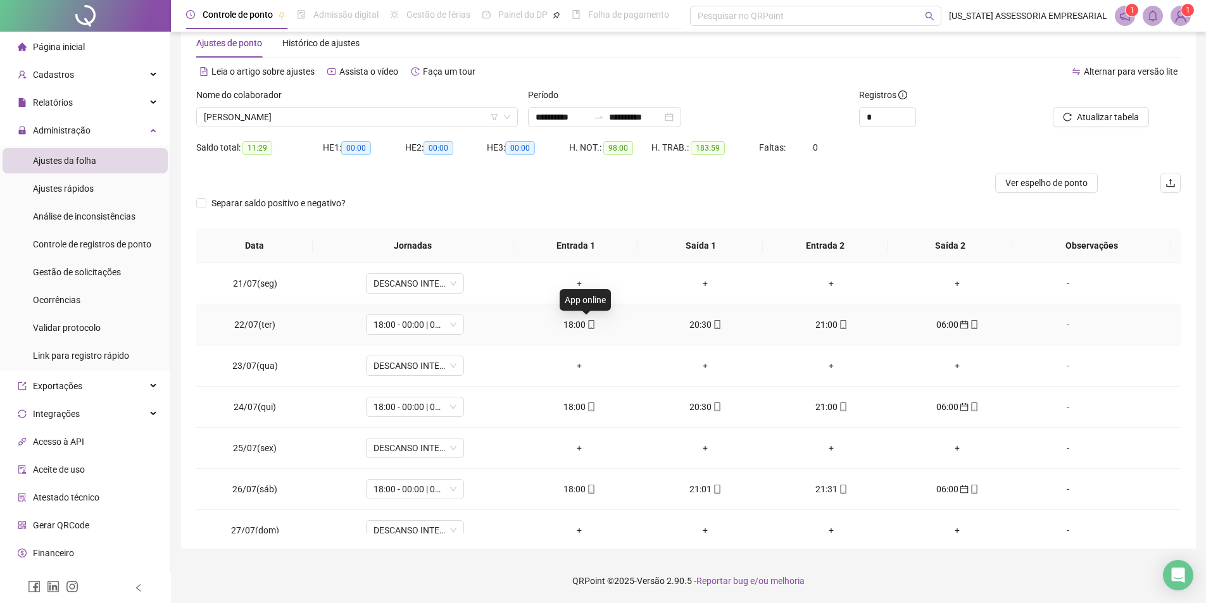
click at [589, 323] on icon "mobile" at bounding box center [591, 324] width 9 height 9
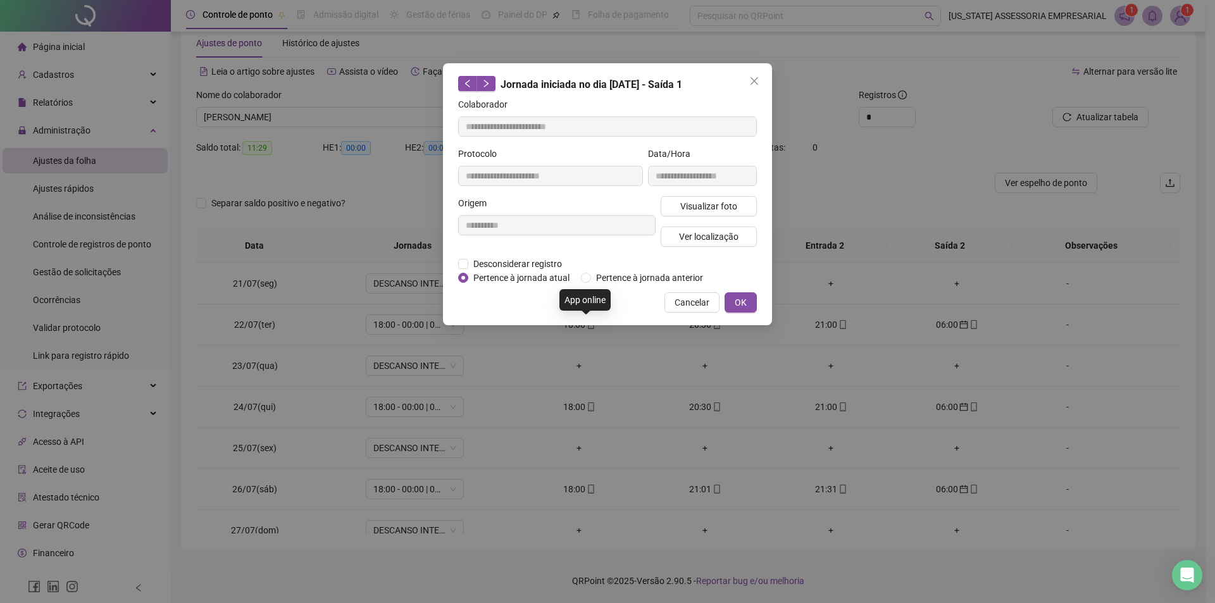
type input "**********"
click at [702, 206] on span "Visualizar foto" at bounding box center [708, 206] width 57 height 14
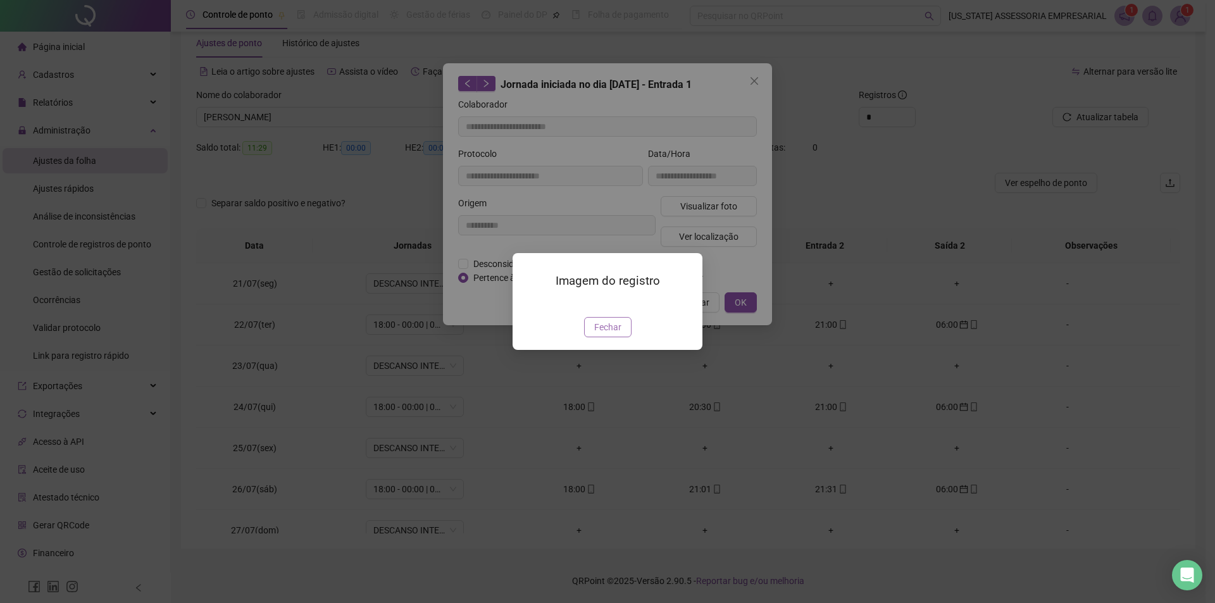
click at [617, 334] on span "Fechar" at bounding box center [607, 327] width 27 height 14
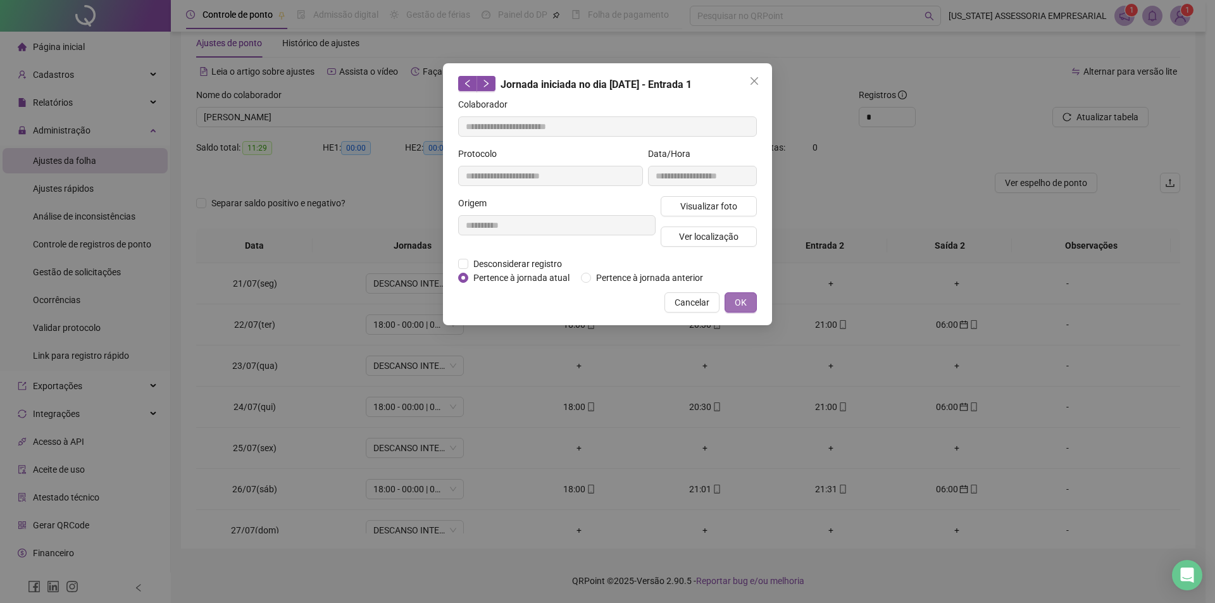
click at [732, 305] on button "OK" at bounding box center [741, 302] width 32 height 20
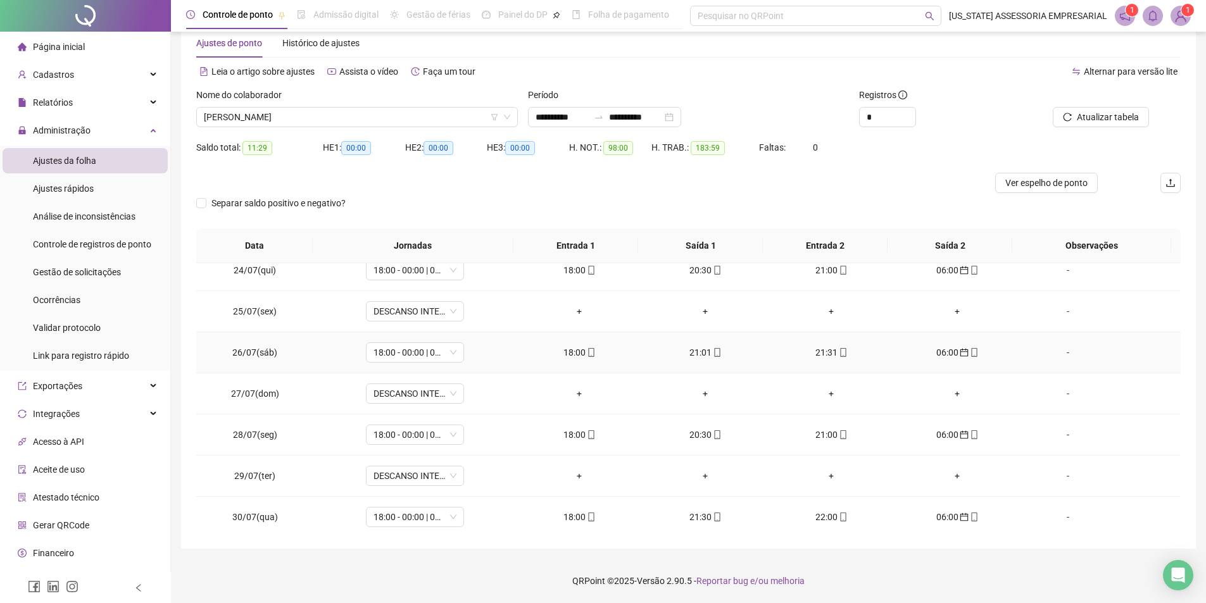
scroll to position [942, 0]
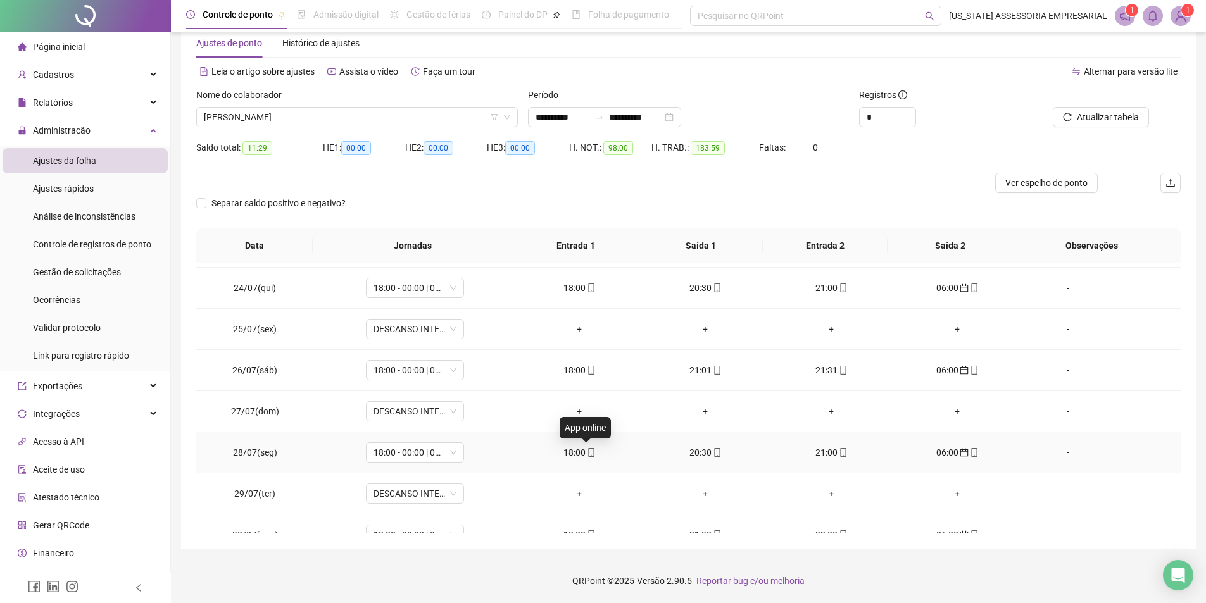
click at [587, 448] on icon "mobile" at bounding box center [591, 452] width 9 height 9
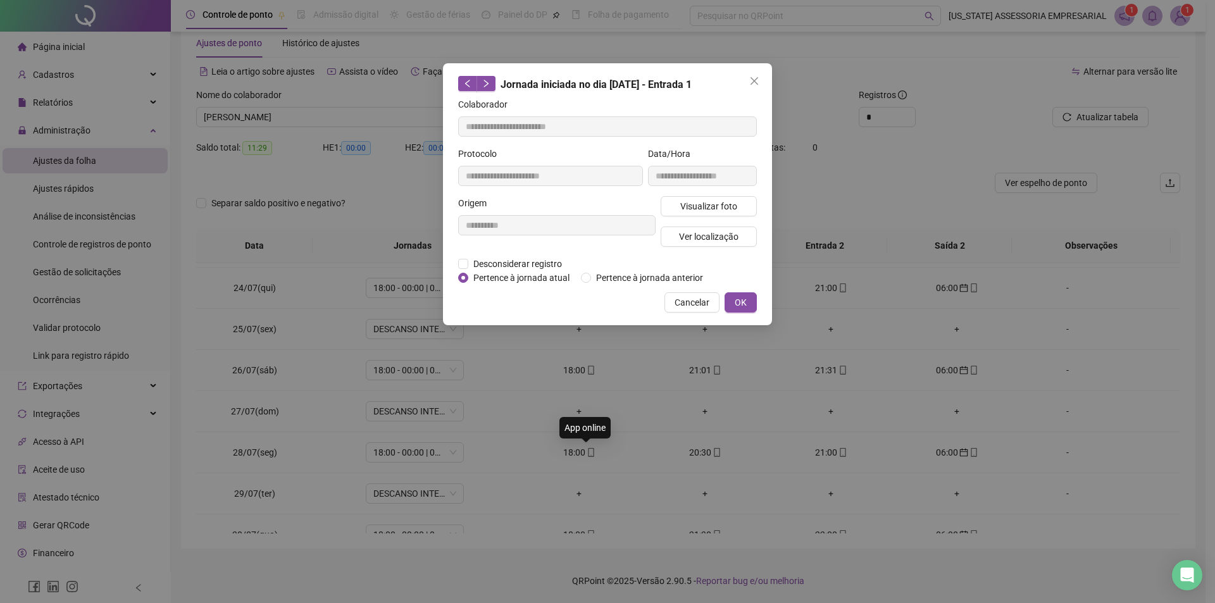
type input "**********"
click at [704, 193] on div "**********" at bounding box center [703, 171] width 114 height 49
click at [704, 210] on span "Visualizar foto" at bounding box center [708, 206] width 57 height 14
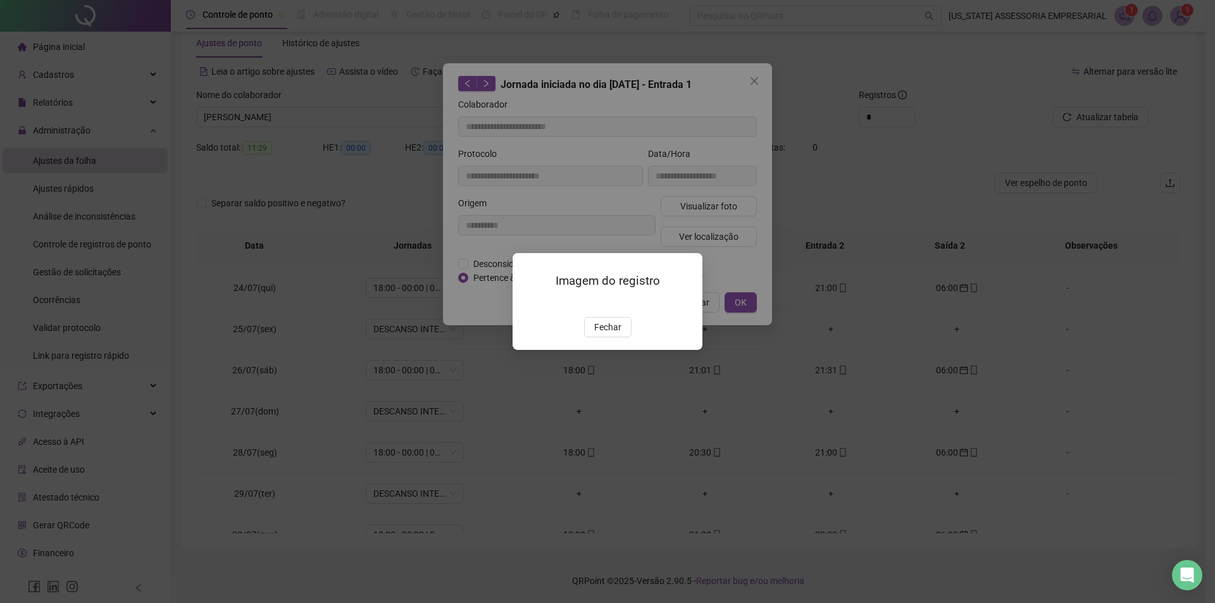
click at [597, 334] on span "Fechar" at bounding box center [607, 327] width 27 height 14
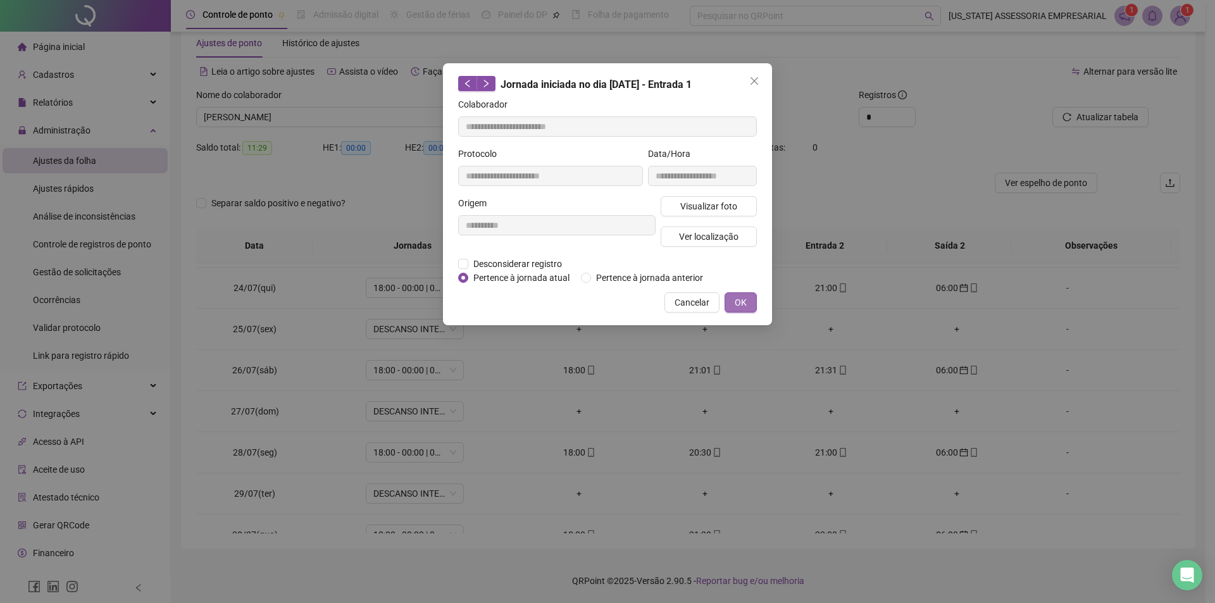
click at [747, 303] on button "OK" at bounding box center [741, 302] width 32 height 20
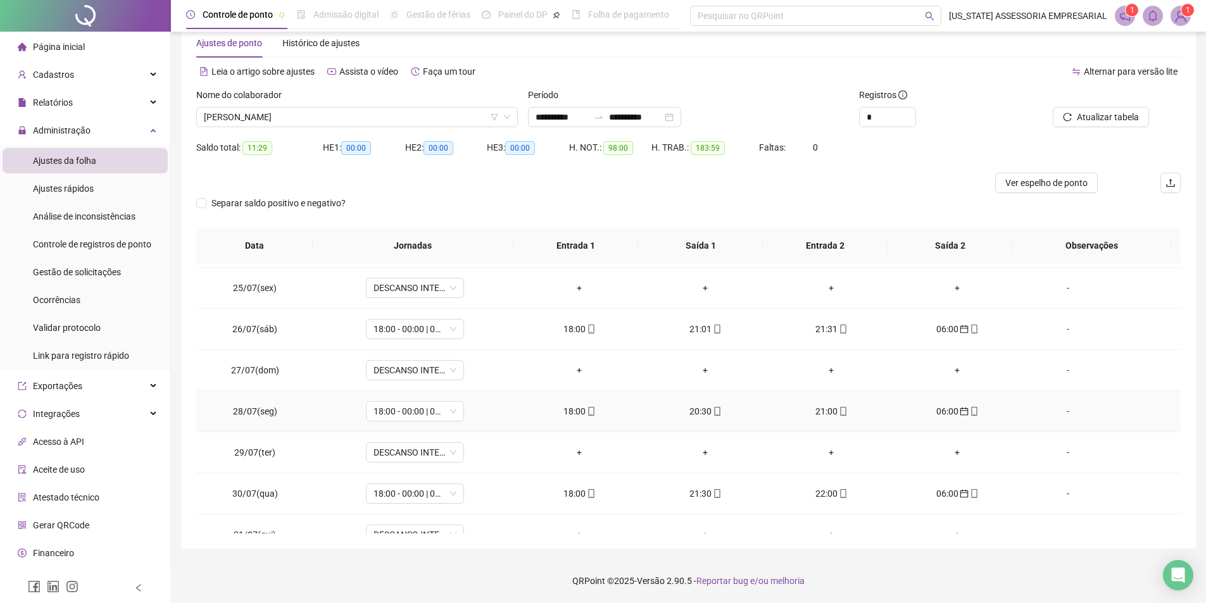
scroll to position [1005, 0]
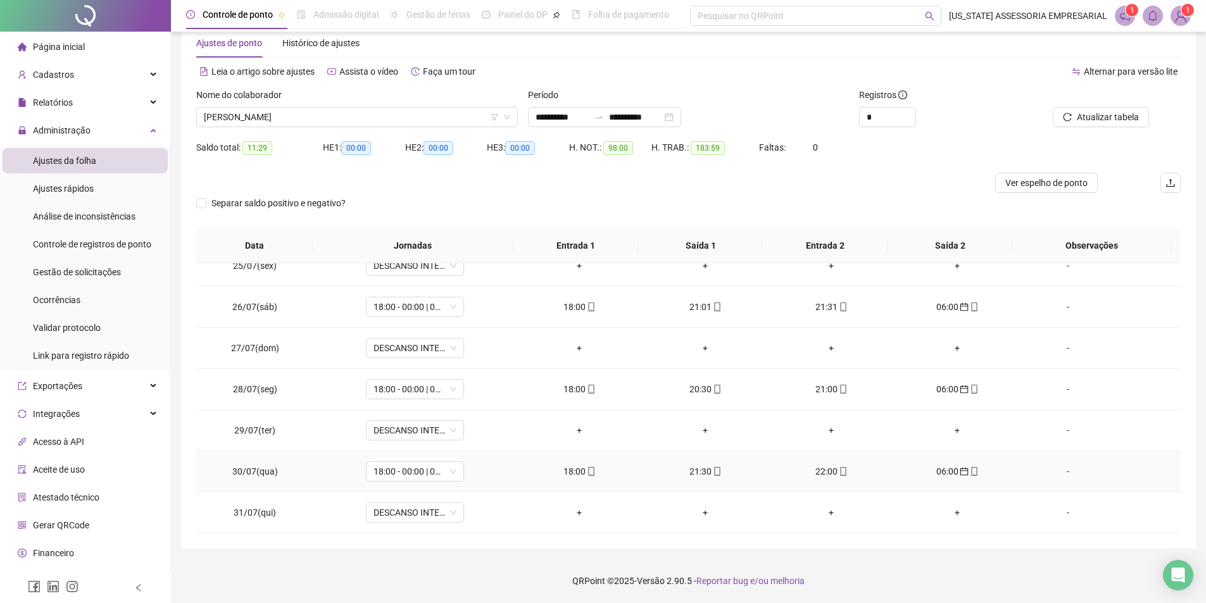
click at [706, 462] on td "21:30" at bounding box center [705, 471] width 126 height 41
drag, startPoint x: 718, startPoint y: 479, endPoint x: 711, endPoint y: 475, distance: 7.7
click at [717, 479] on td "21:30" at bounding box center [705, 471] width 126 height 41
click at [713, 475] on icon "mobile" at bounding box center [717, 471] width 9 height 9
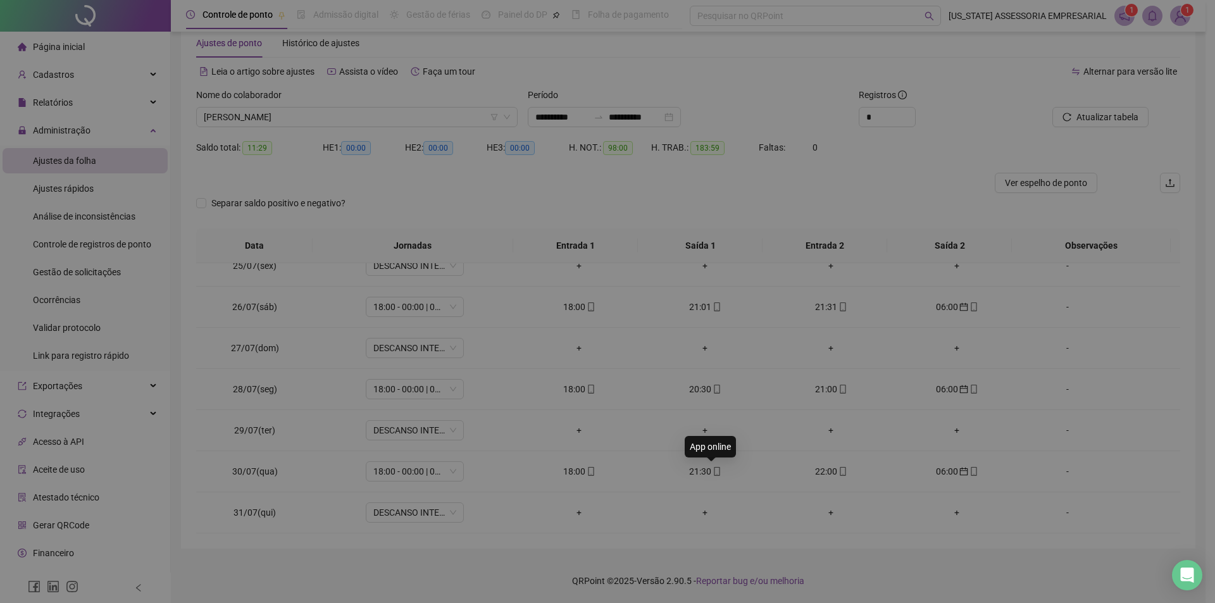
type input "**********"
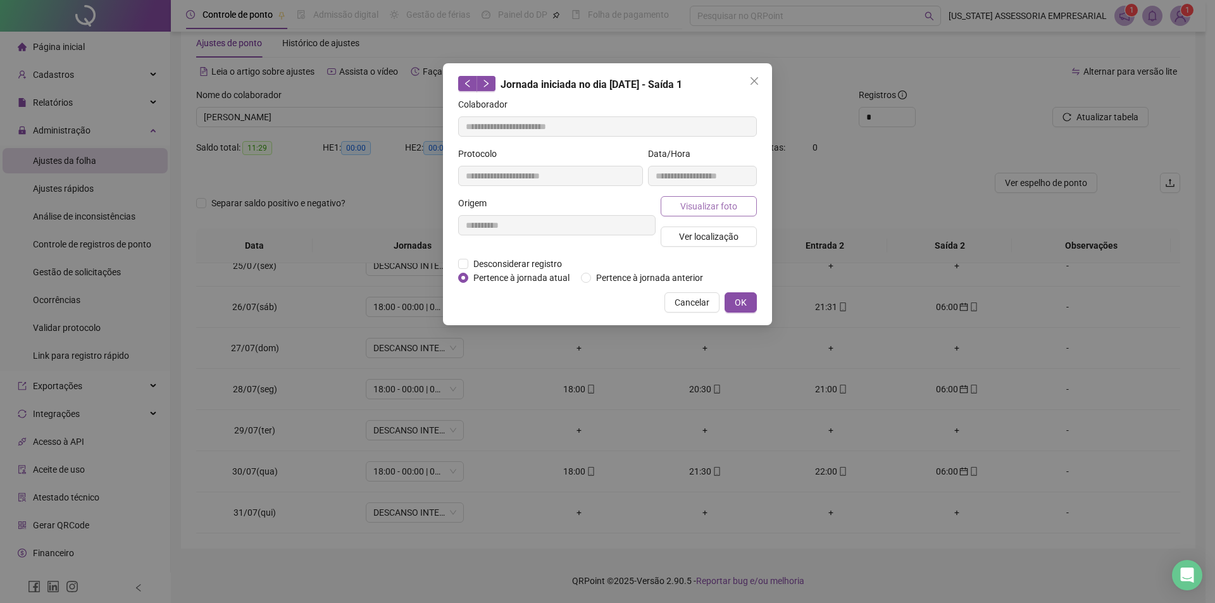
click at [686, 216] on div "Visualizar foto Ver localização" at bounding box center [708, 226] width 101 height 61
click at [685, 213] on button "Visualizar foto" at bounding box center [709, 206] width 96 height 20
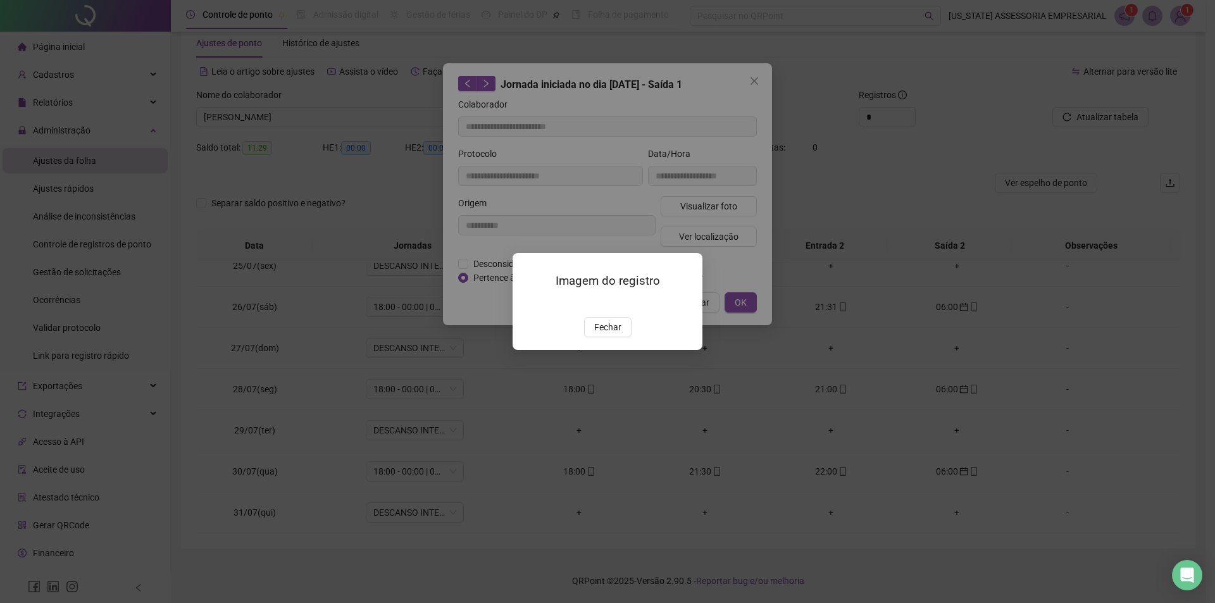
drag, startPoint x: 616, startPoint y: 404, endPoint x: 658, endPoint y: 334, distance: 82.1
click at [617, 334] on span "Fechar" at bounding box center [607, 327] width 27 height 14
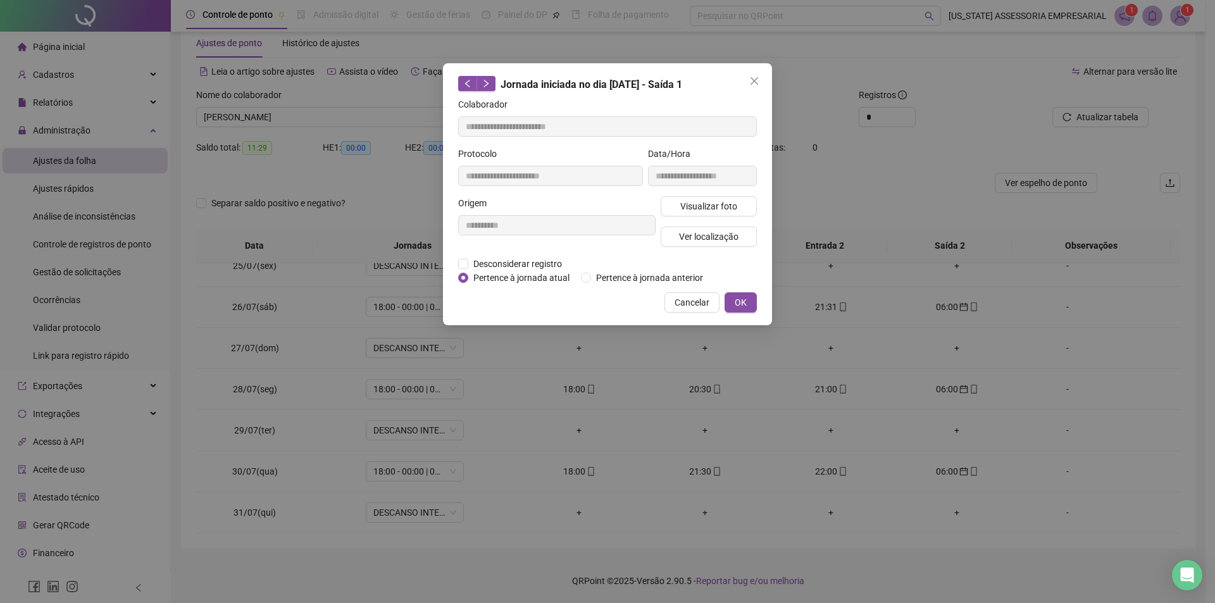
click at [739, 304] on span "OK" at bounding box center [741, 303] width 12 height 14
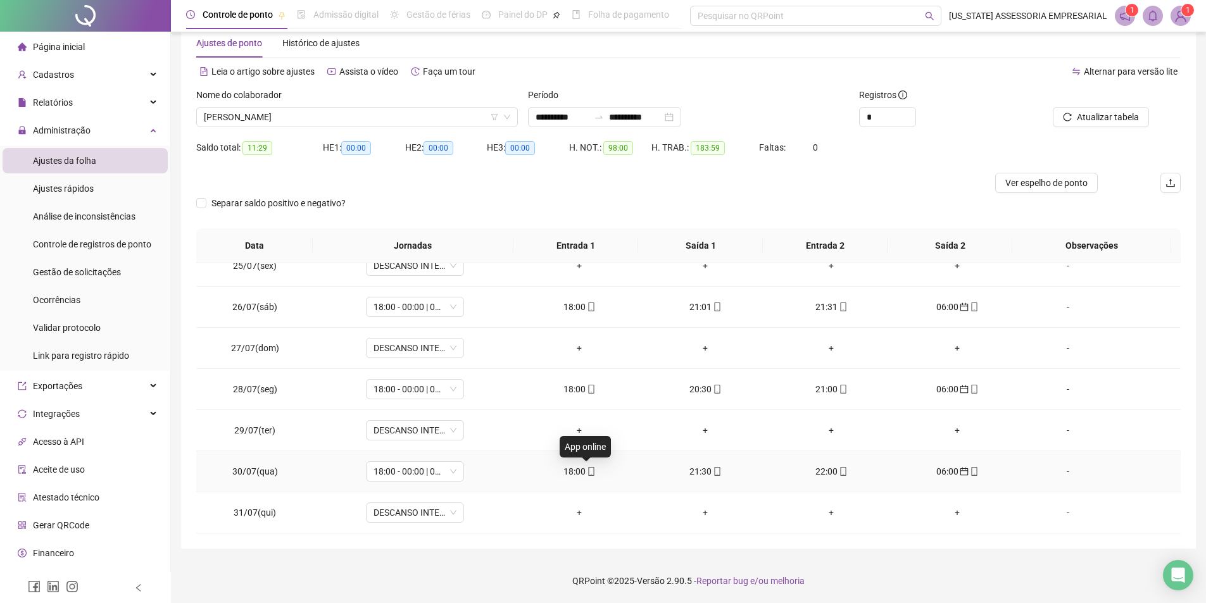
click at [588, 471] on icon "mobile" at bounding box center [591, 471] width 6 height 9
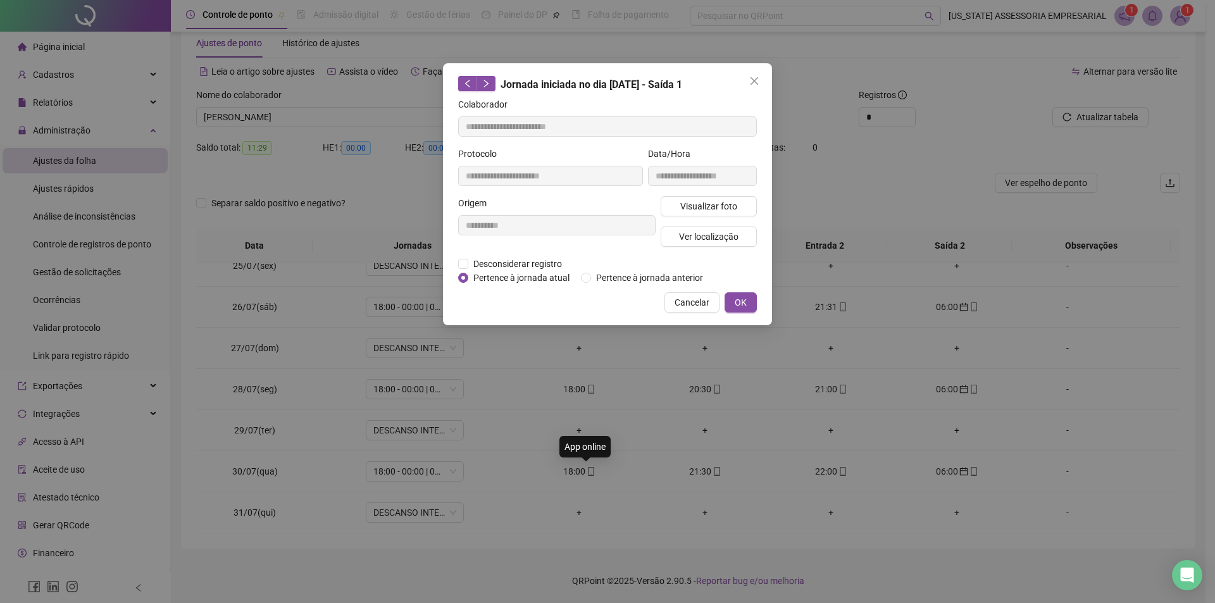
type input "**********"
click at [708, 204] on span "Visualizar foto" at bounding box center [708, 206] width 57 height 14
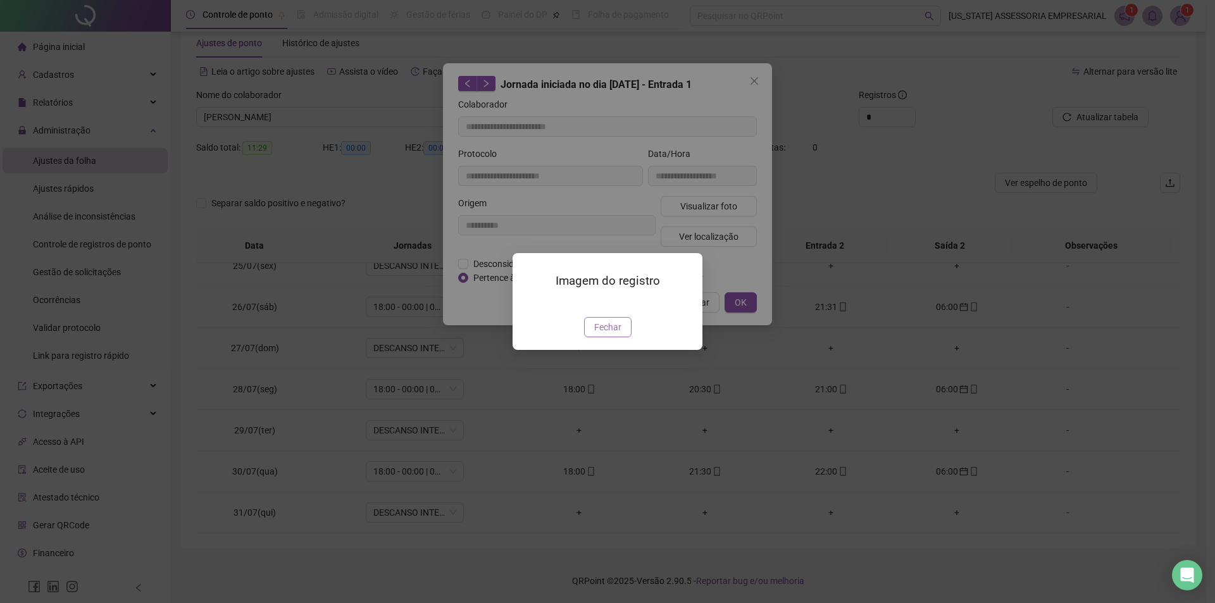
click at [608, 334] on span "Fechar" at bounding box center [607, 327] width 27 height 14
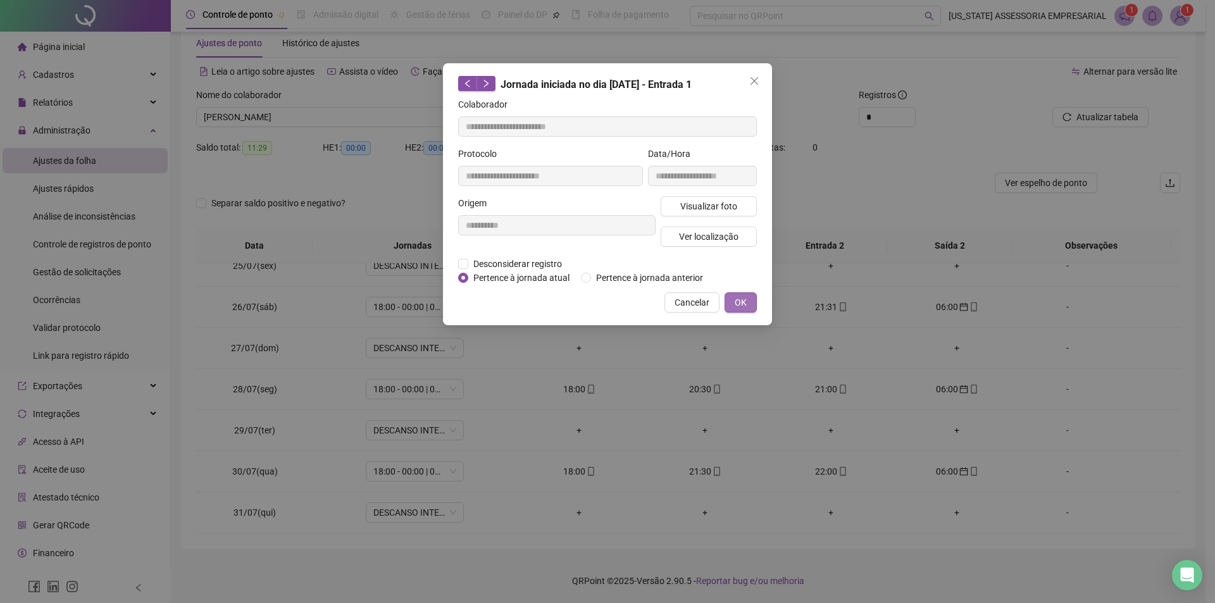
click at [732, 304] on button "OK" at bounding box center [741, 302] width 32 height 20
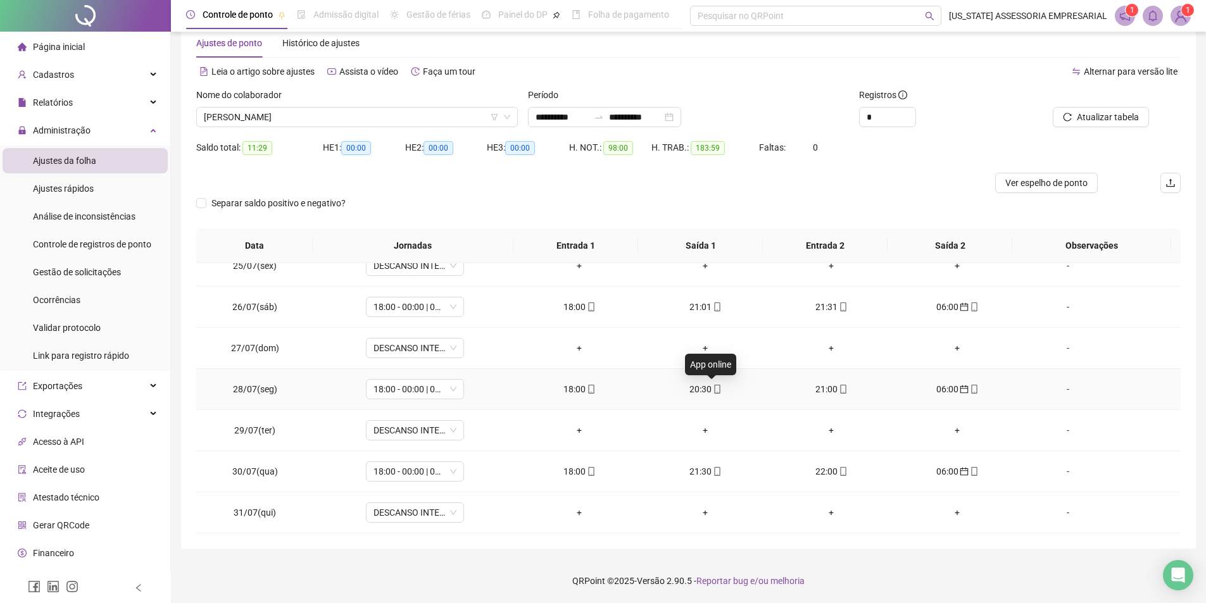
click at [713, 390] on icon "mobile" at bounding box center [717, 389] width 9 height 9
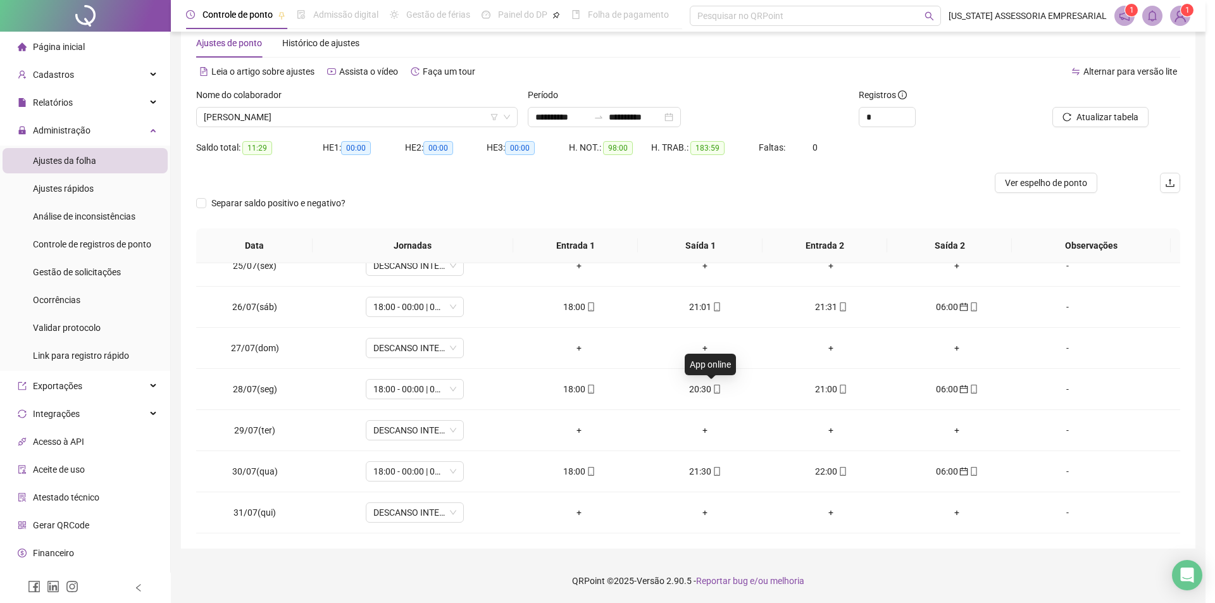
type input "**********"
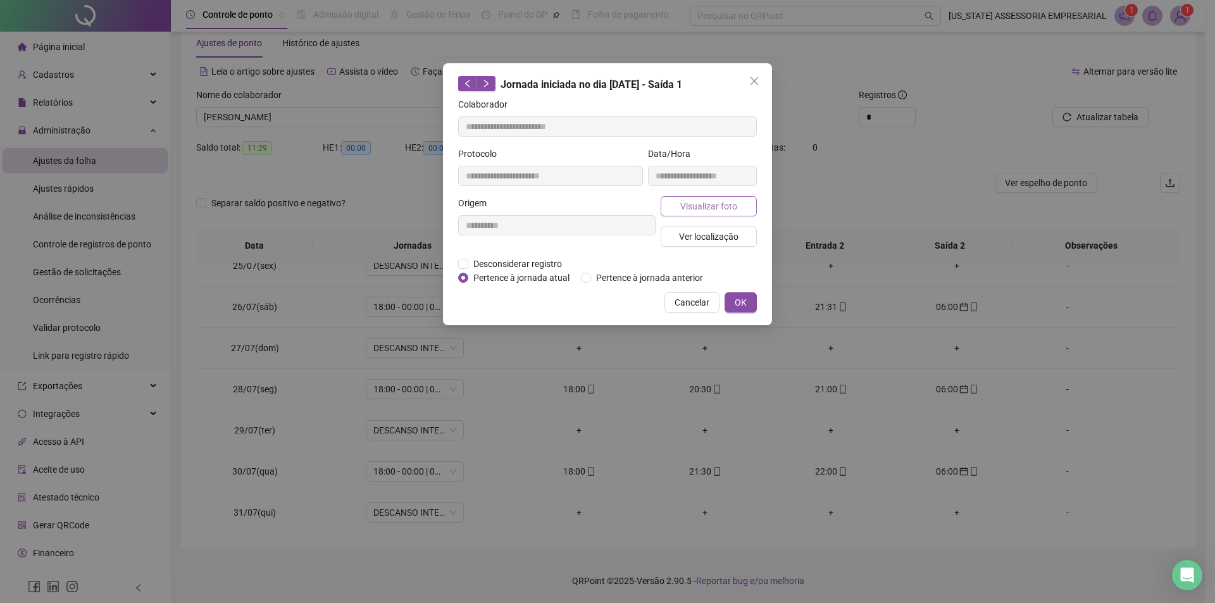
click at [709, 203] on span "Visualizar foto" at bounding box center [708, 206] width 57 height 14
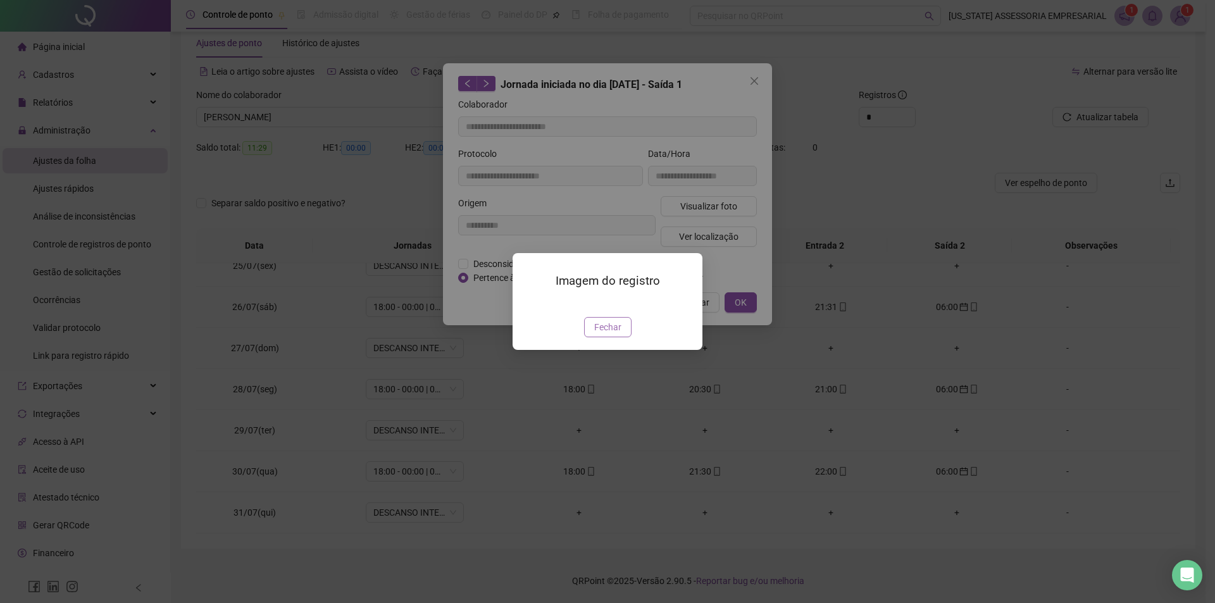
click at [608, 334] on span "Fechar" at bounding box center [607, 327] width 27 height 14
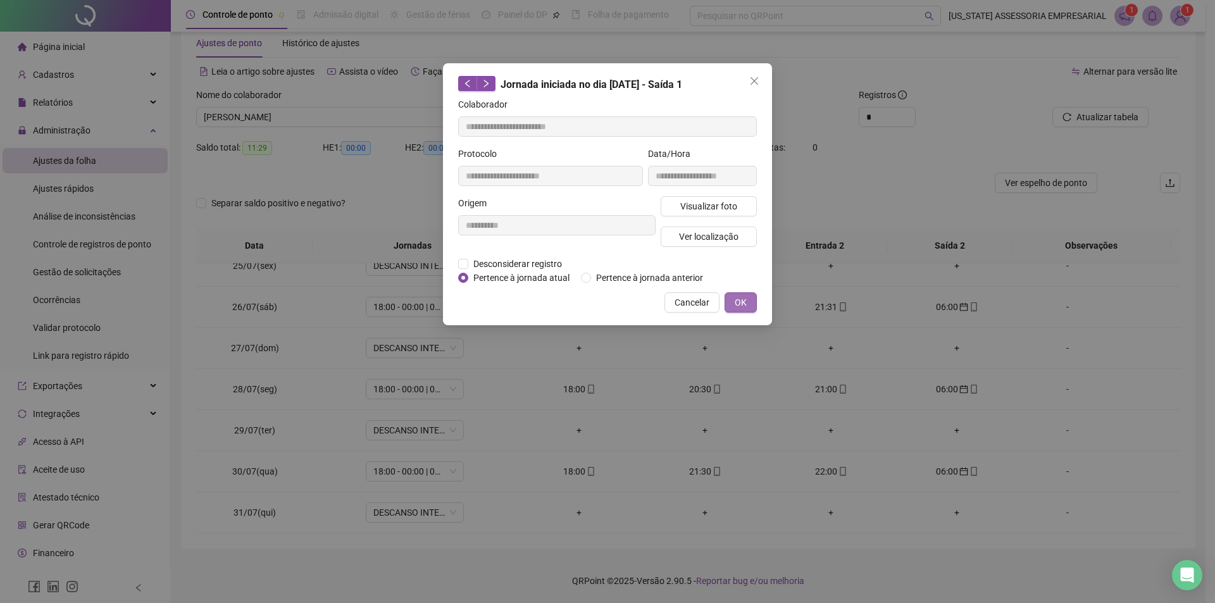
click at [744, 297] on span "OK" at bounding box center [741, 303] width 12 height 14
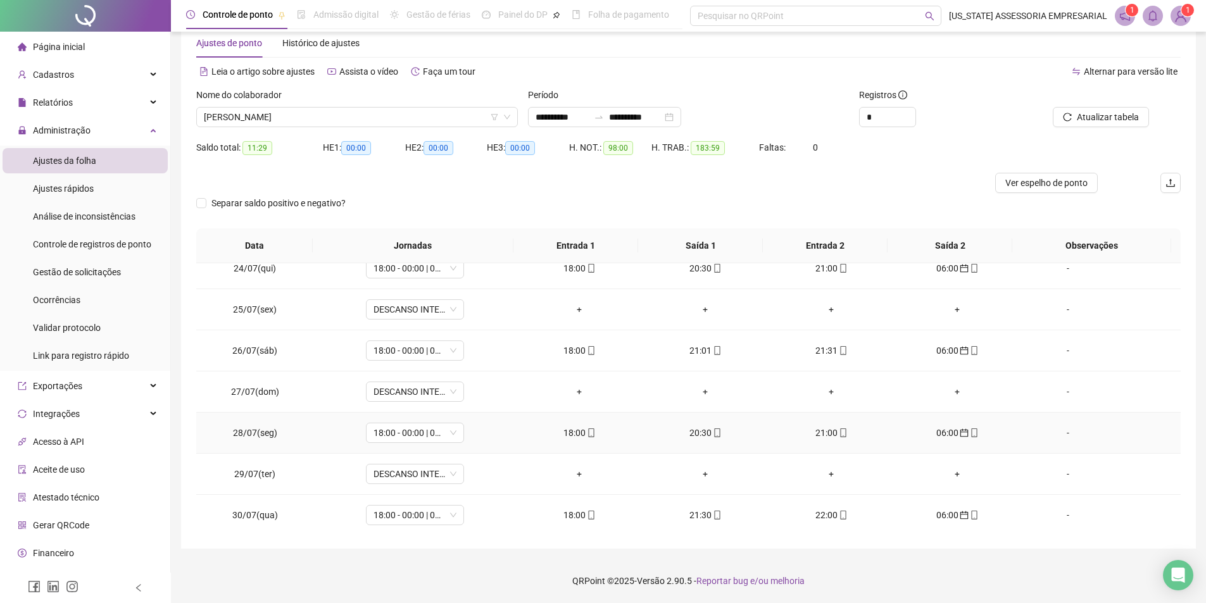
scroll to position [942, 0]
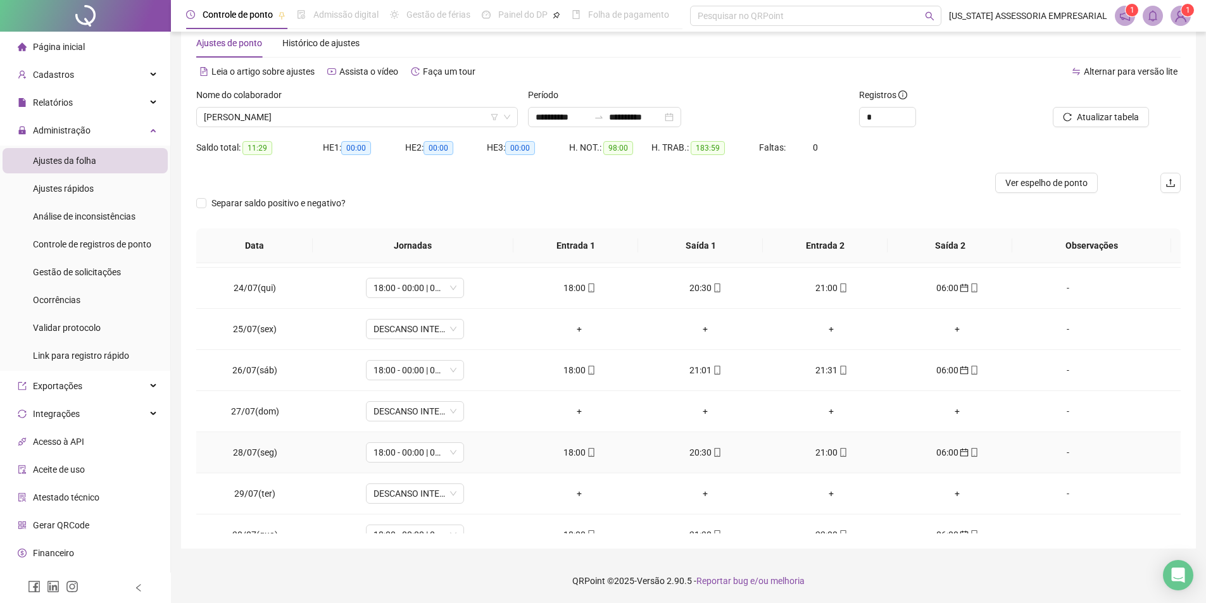
click at [578, 452] on div "18:00" at bounding box center [580, 453] width 106 height 14
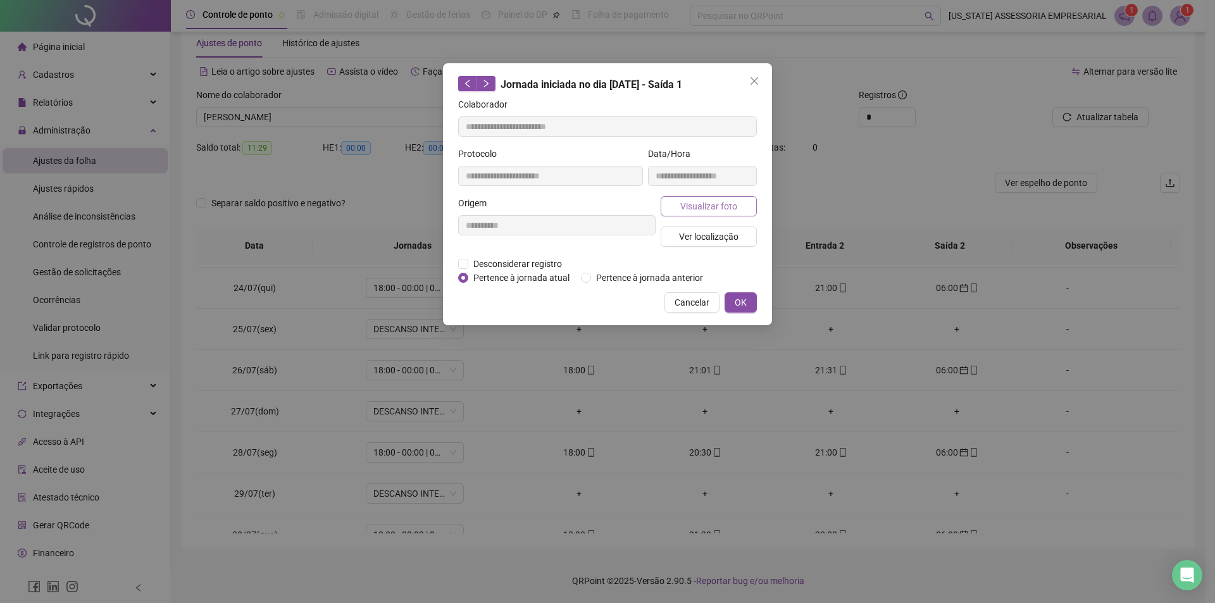
click at [716, 196] on button "Visualizar foto" at bounding box center [709, 206] width 96 height 20
type input "**********"
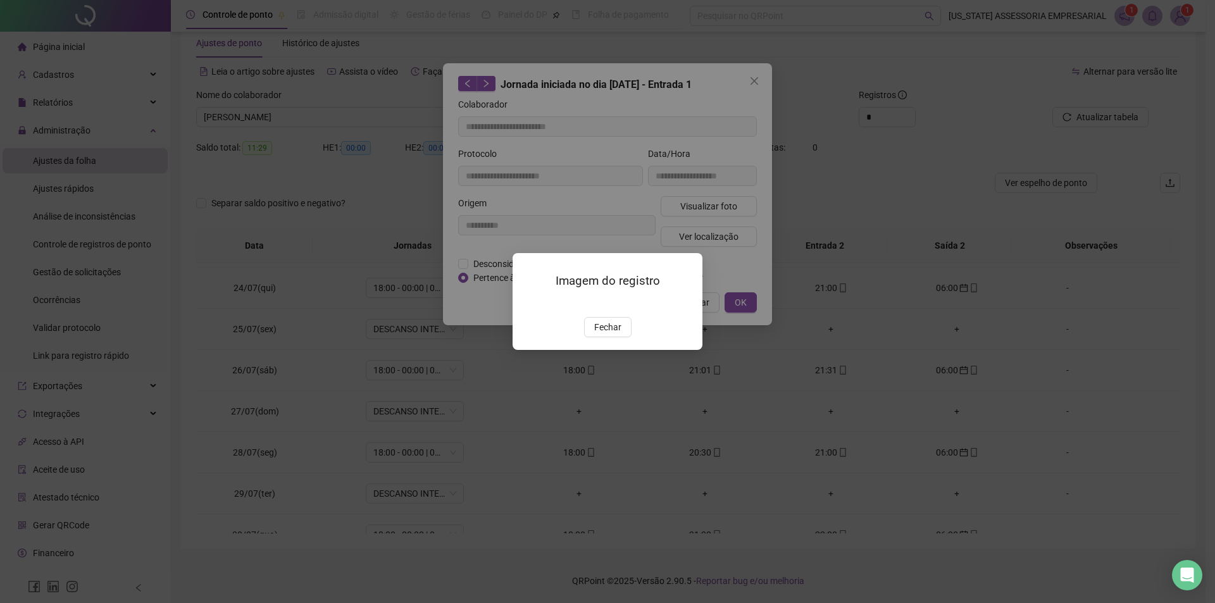
drag, startPoint x: 615, startPoint y: 394, endPoint x: 644, endPoint y: 399, distance: 30.1
click at [620, 334] on span "Fechar" at bounding box center [607, 327] width 27 height 14
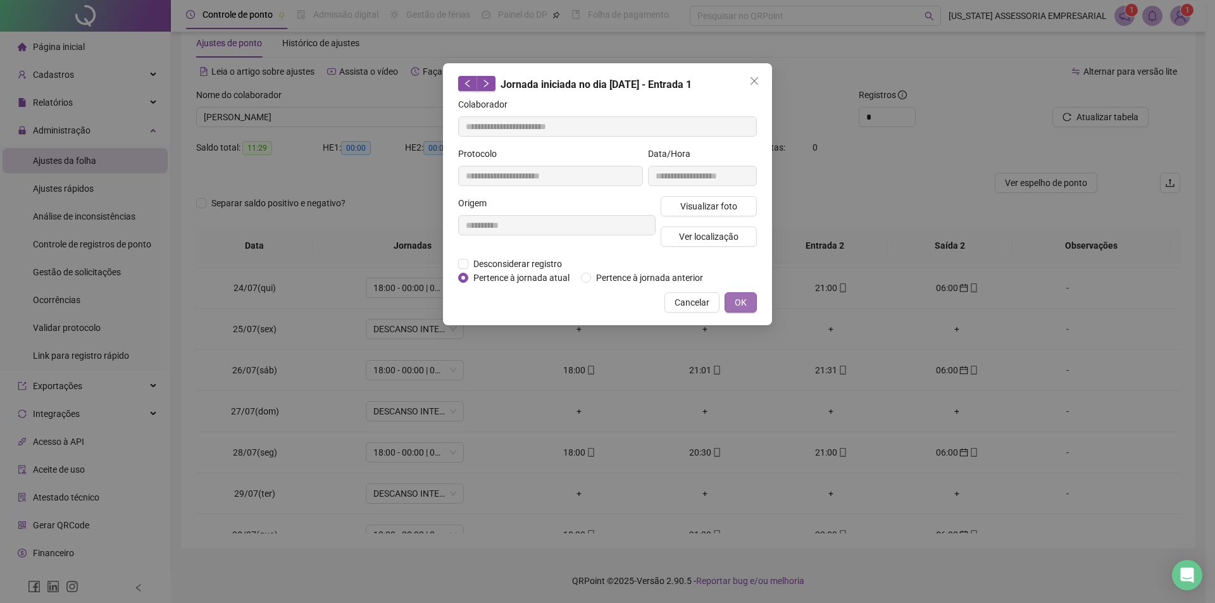
click at [747, 303] on button "OK" at bounding box center [741, 302] width 32 height 20
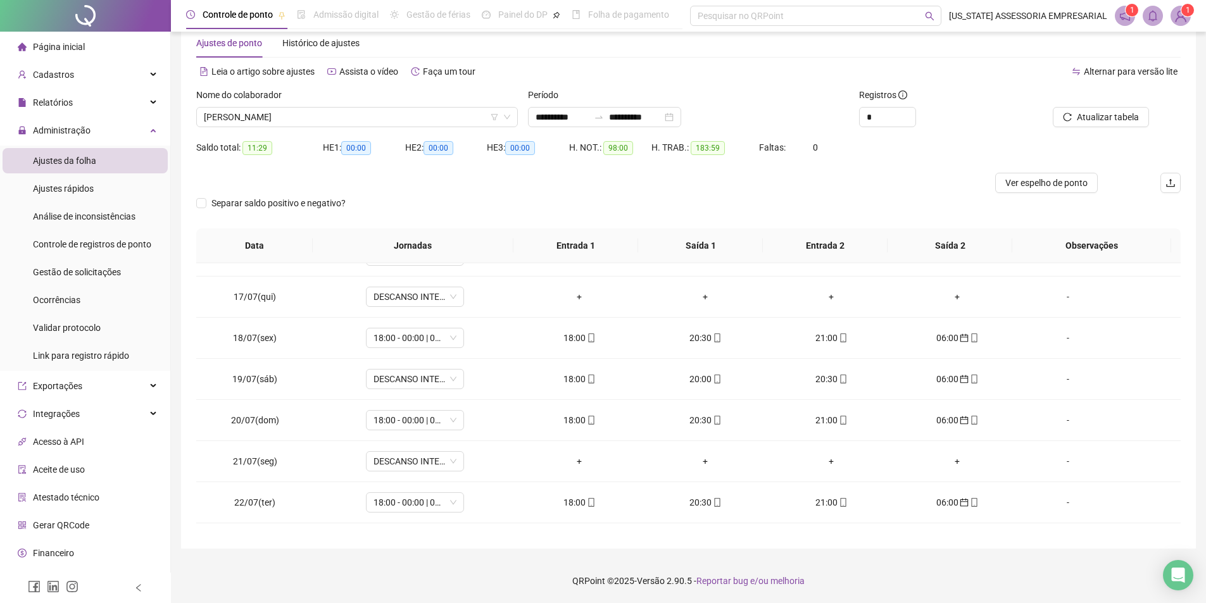
scroll to position [625, 0]
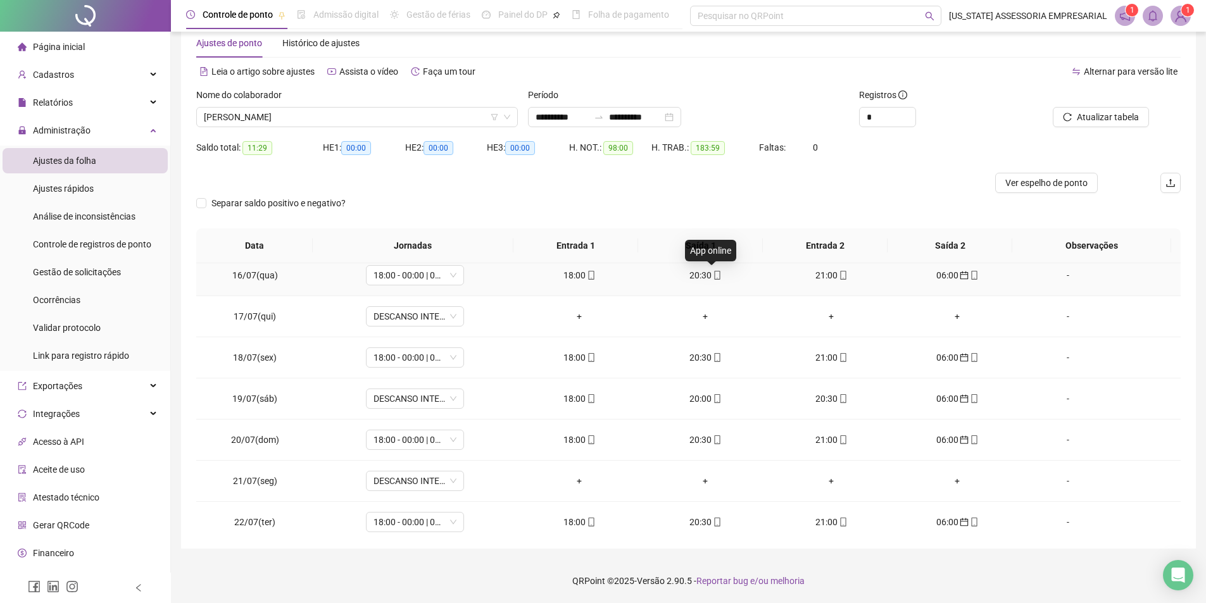
click at [711, 270] on span at bounding box center [716, 275] width 10 height 10
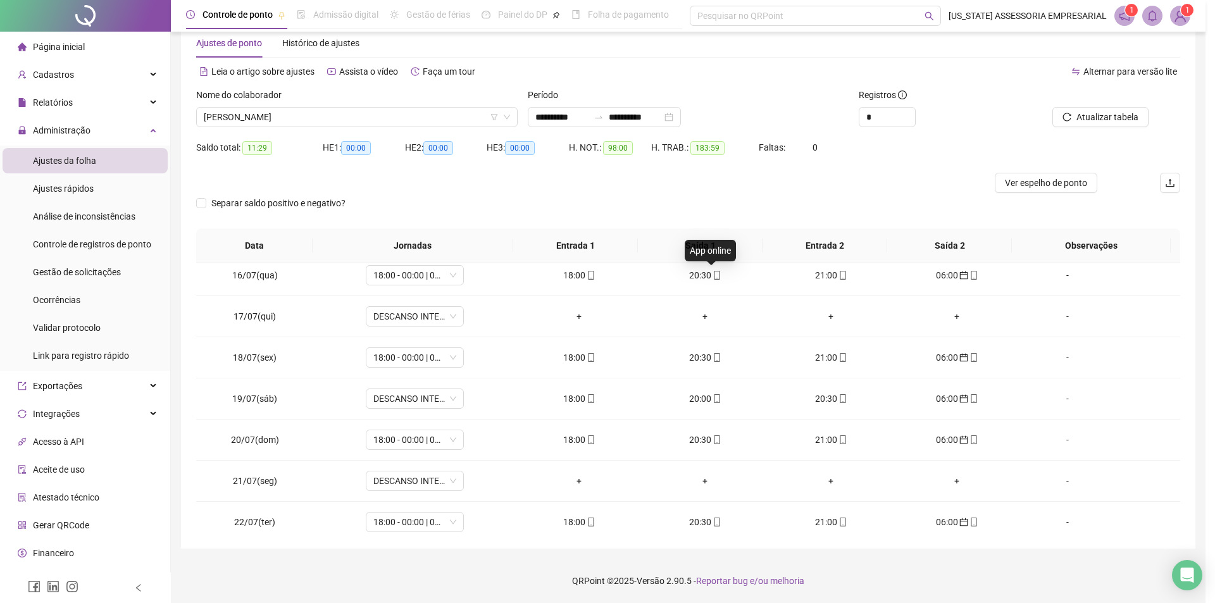
type input "**********"
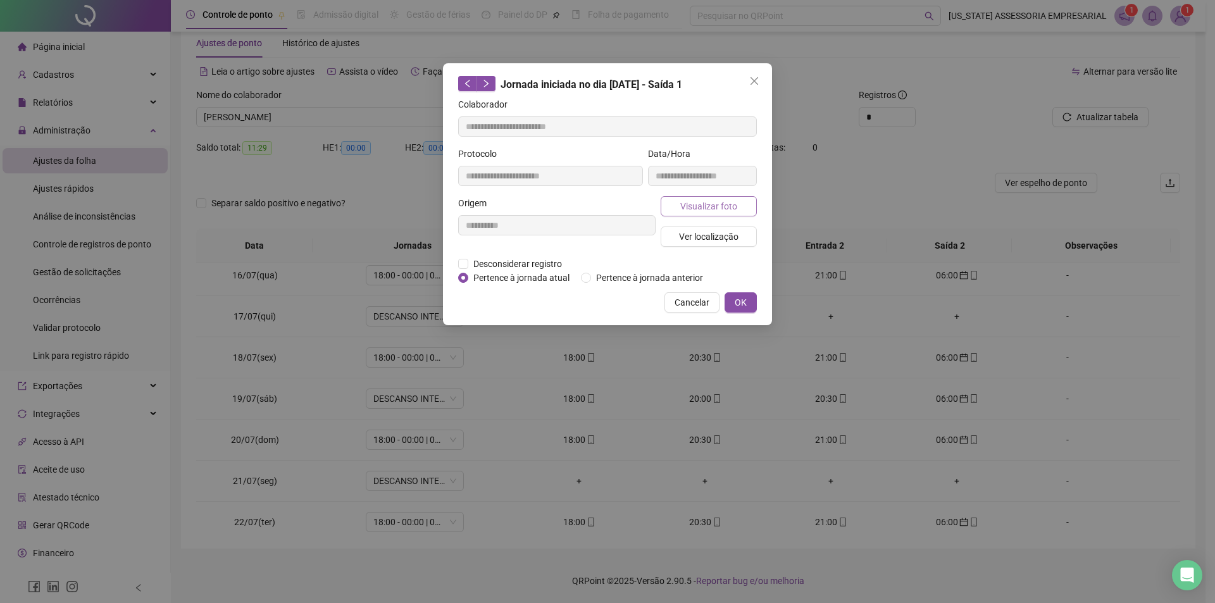
click at [711, 208] on span "Visualizar foto" at bounding box center [708, 206] width 57 height 14
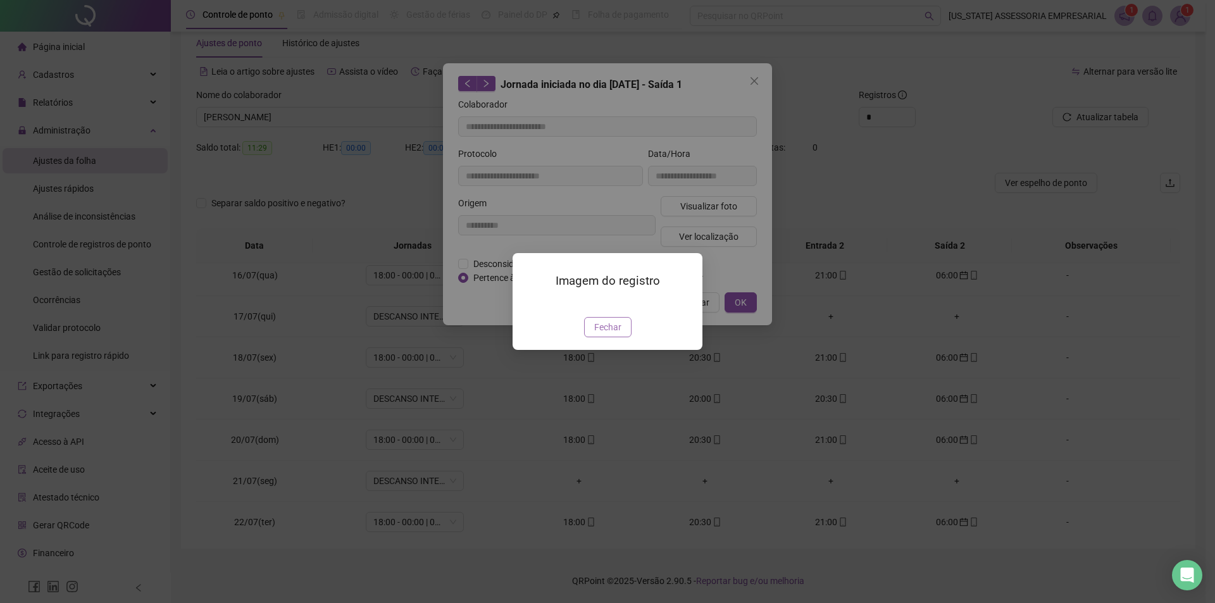
click at [627, 337] on button "Fechar" at bounding box center [607, 327] width 47 height 20
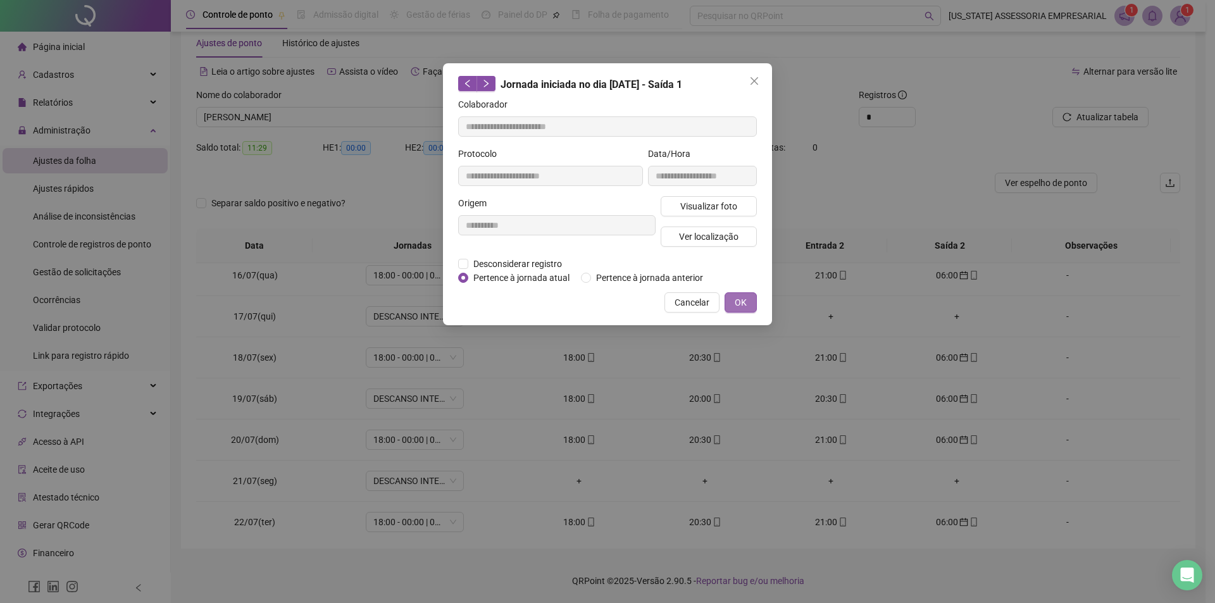
click at [751, 310] on button "OK" at bounding box center [741, 302] width 32 height 20
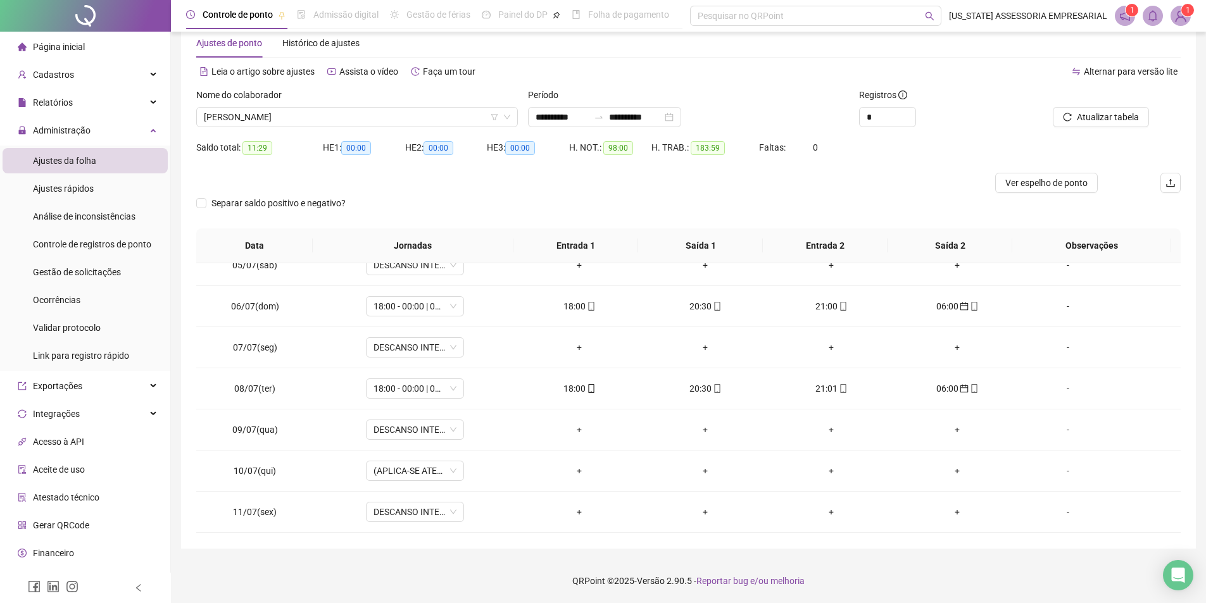
scroll to position [182, 0]
click at [713, 315] on td "20:30" at bounding box center [705, 307] width 126 height 41
click at [713, 303] on div "20:30" at bounding box center [705, 307] width 106 height 14
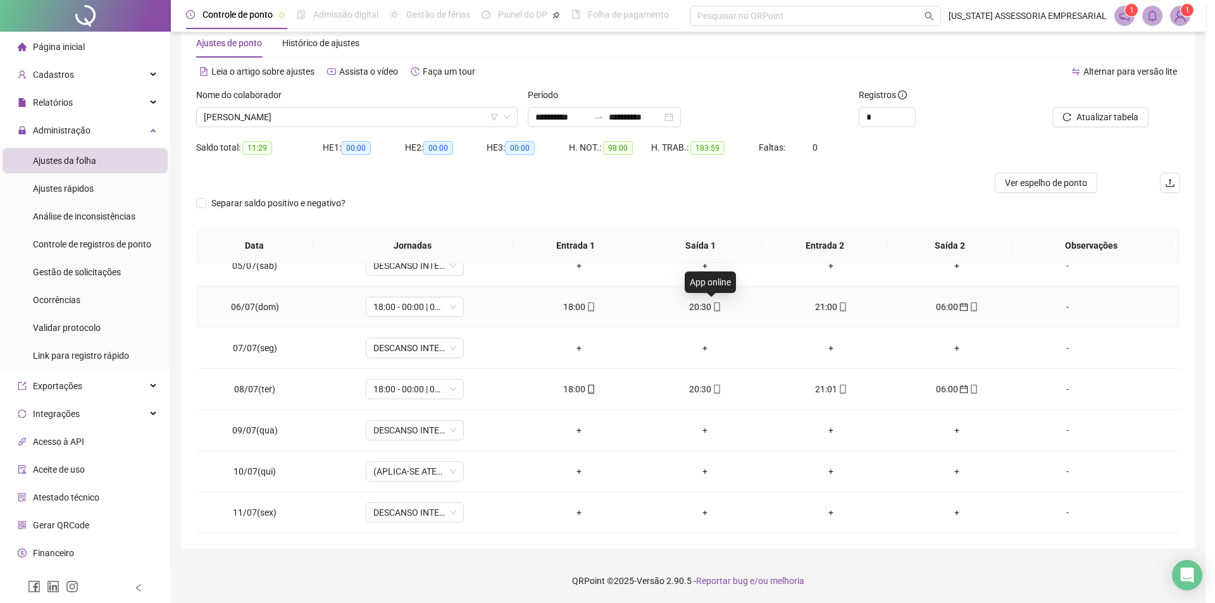
type input "**********"
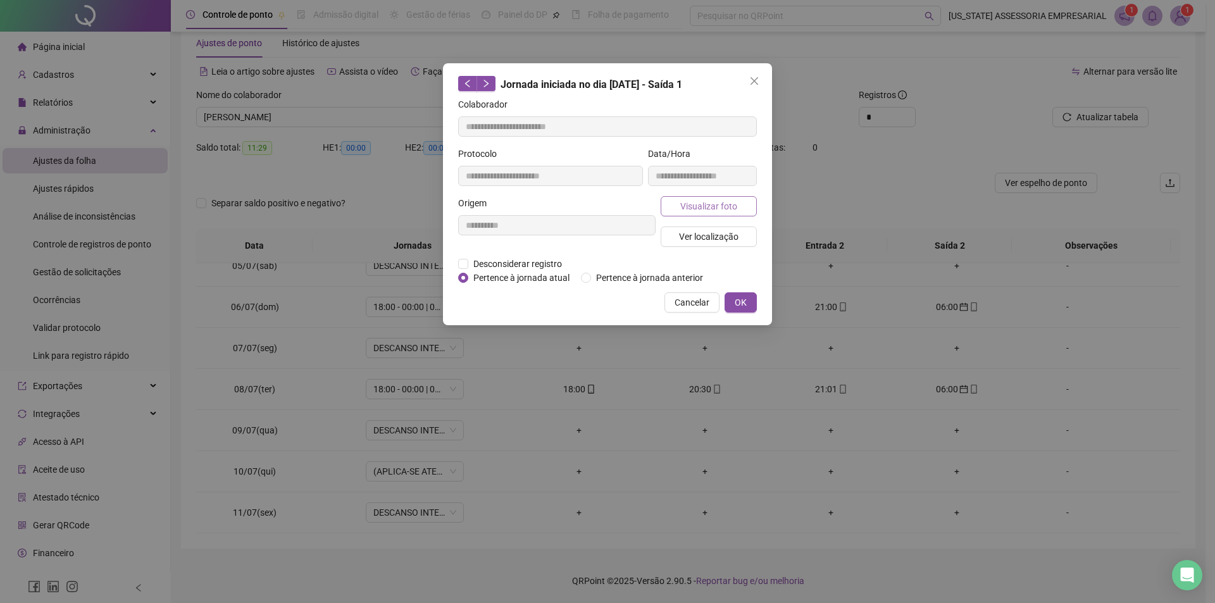
click at [716, 202] on span "Visualizar foto" at bounding box center [708, 206] width 57 height 14
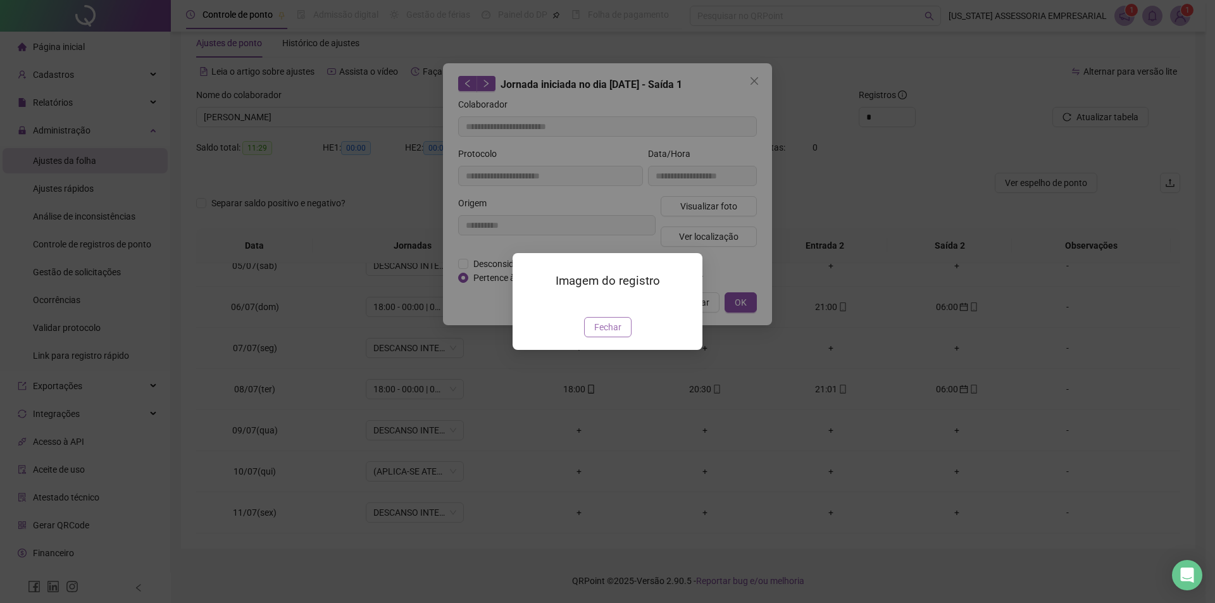
click at [592, 337] on button "Fechar" at bounding box center [607, 327] width 47 height 20
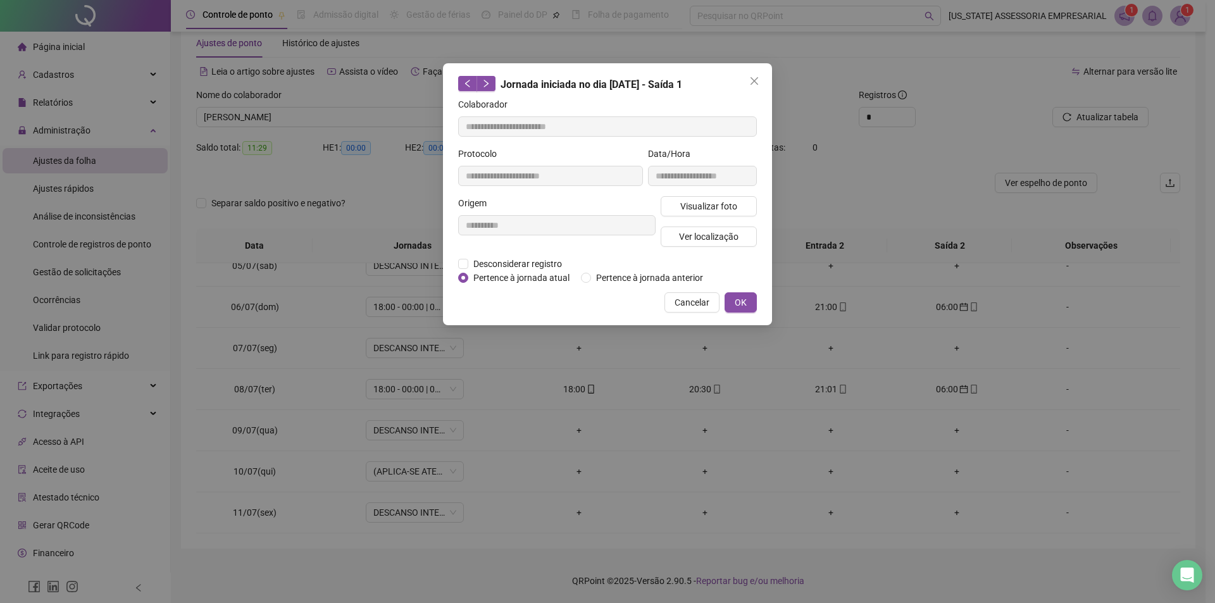
click at [735, 307] on button "OK" at bounding box center [741, 302] width 32 height 20
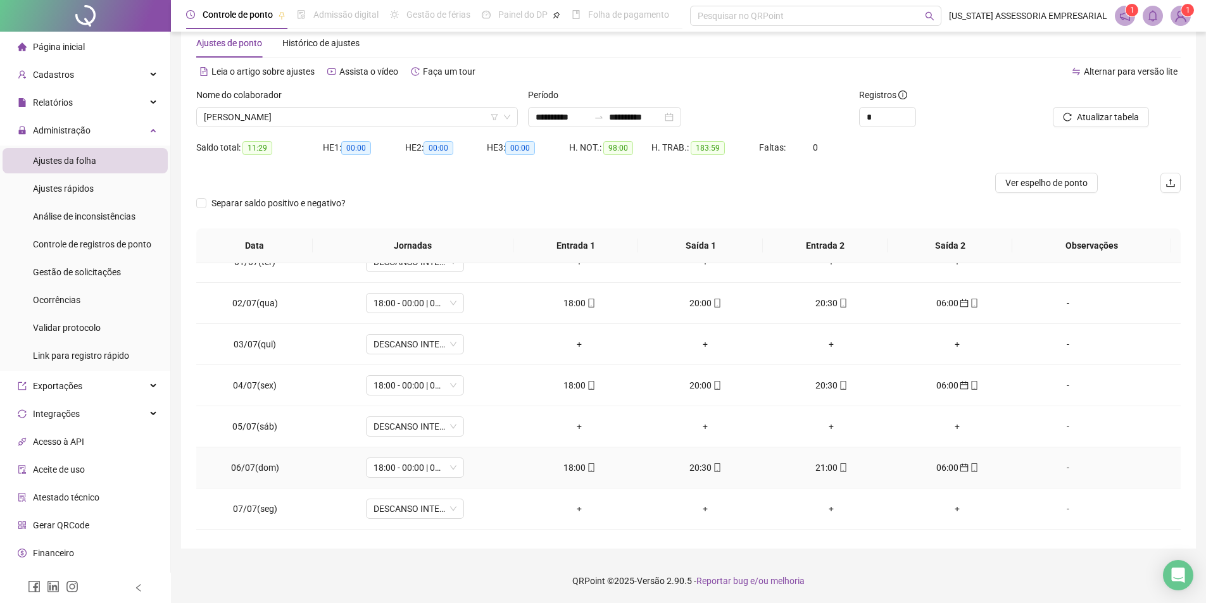
scroll to position [0, 0]
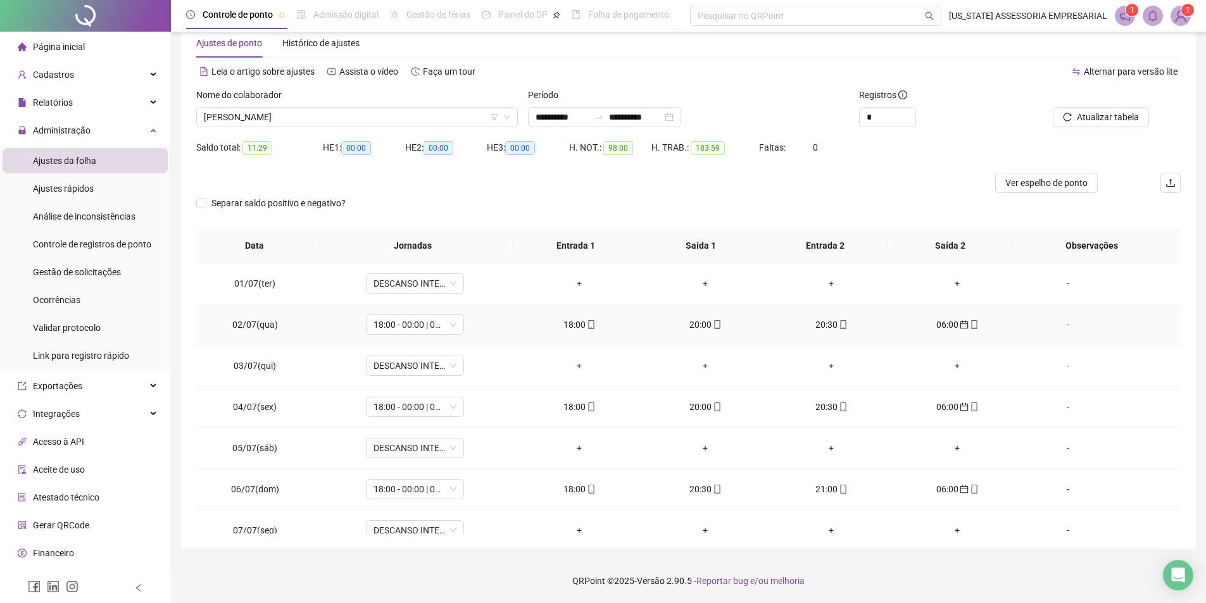
click at [585, 329] on span at bounding box center [590, 325] width 10 height 10
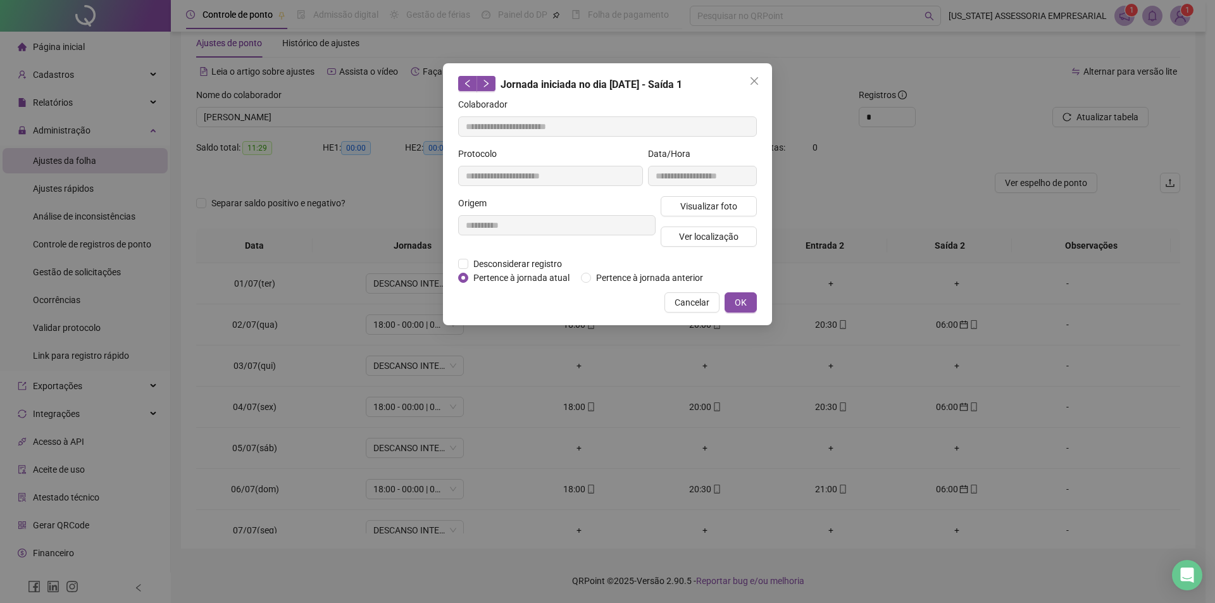
type input "**********"
click at [713, 208] on span "Visualizar foto" at bounding box center [708, 206] width 57 height 14
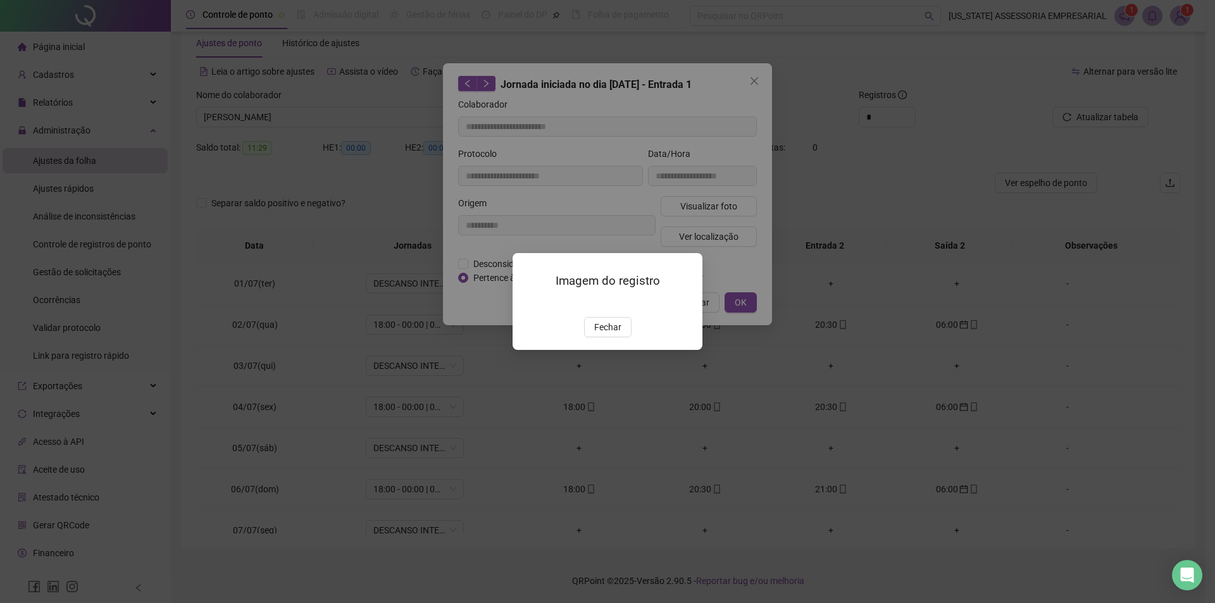
click at [617, 334] on span "Fechar" at bounding box center [607, 327] width 27 height 14
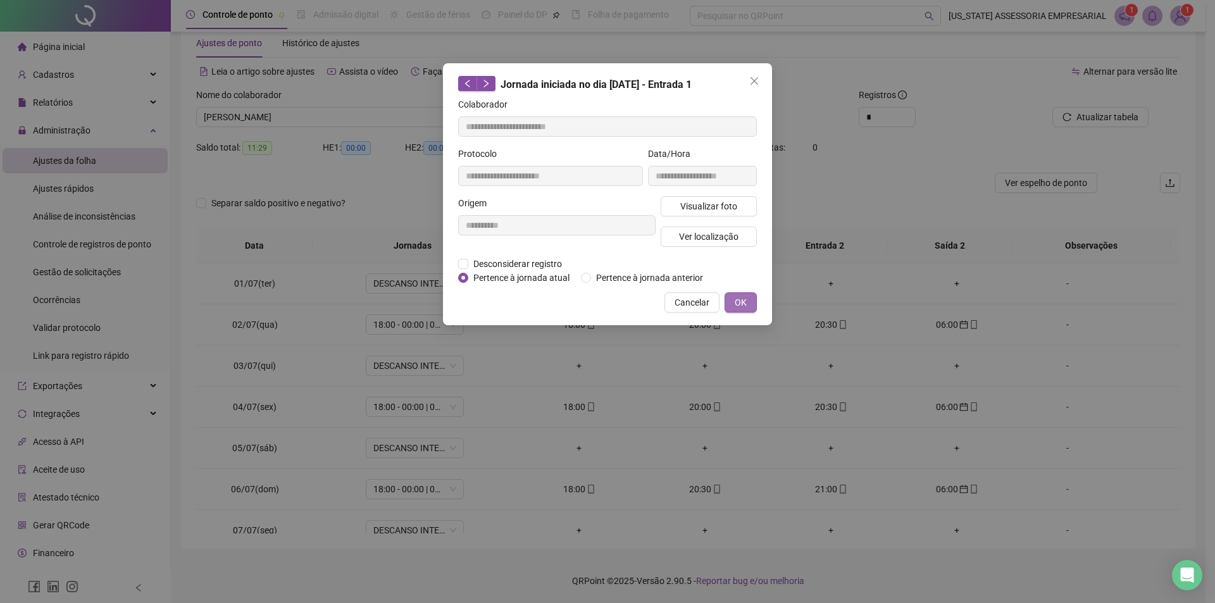
click at [745, 303] on span "OK" at bounding box center [741, 303] width 12 height 14
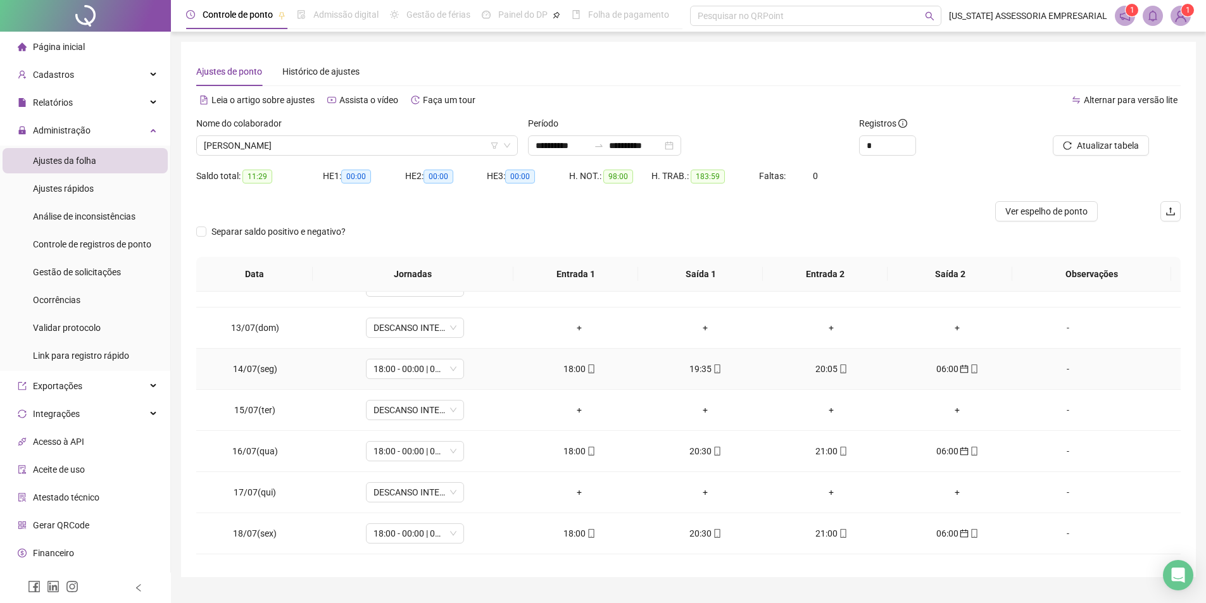
scroll to position [506, 0]
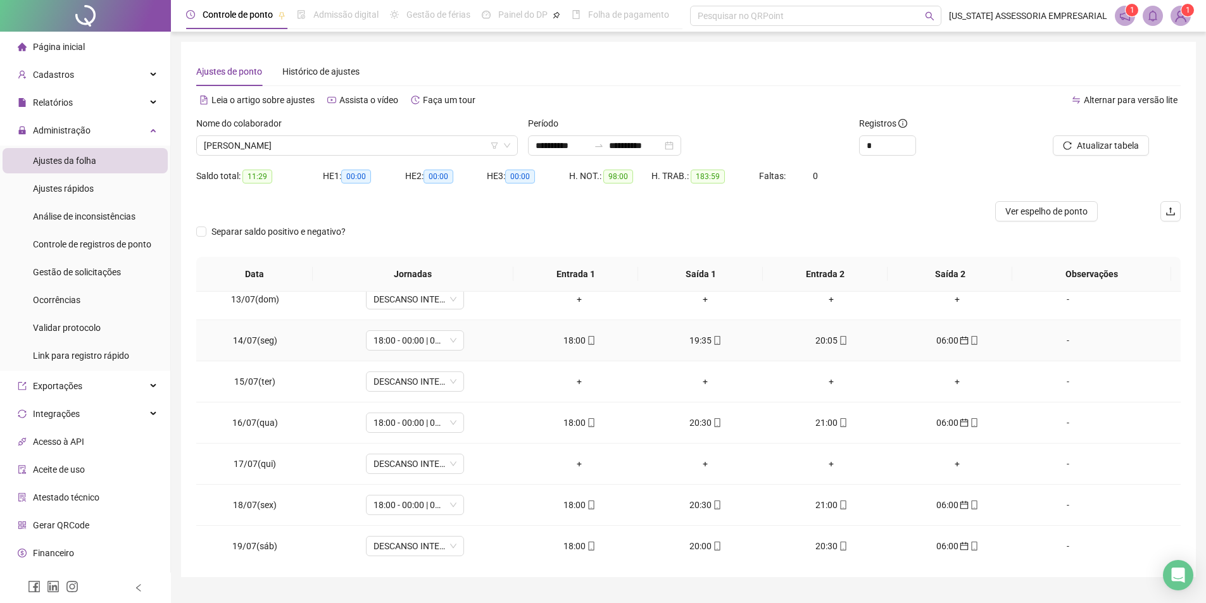
click at [582, 334] on div "18:00" at bounding box center [580, 341] width 106 height 14
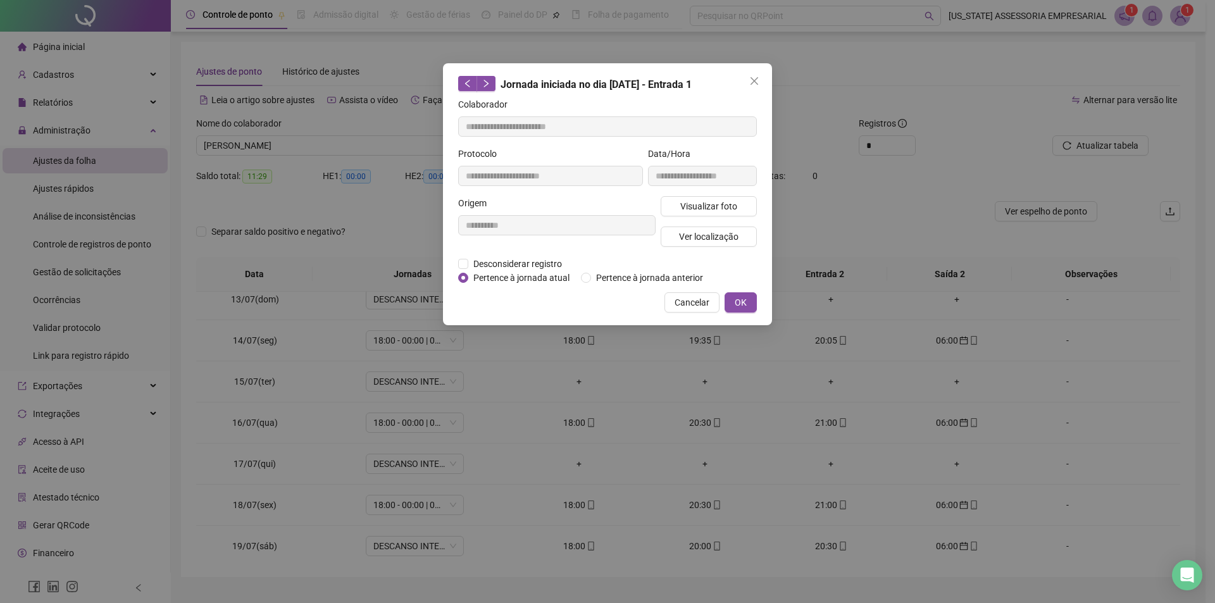
type input "**********"
click at [673, 199] on button "Visualizar foto" at bounding box center [709, 206] width 96 height 20
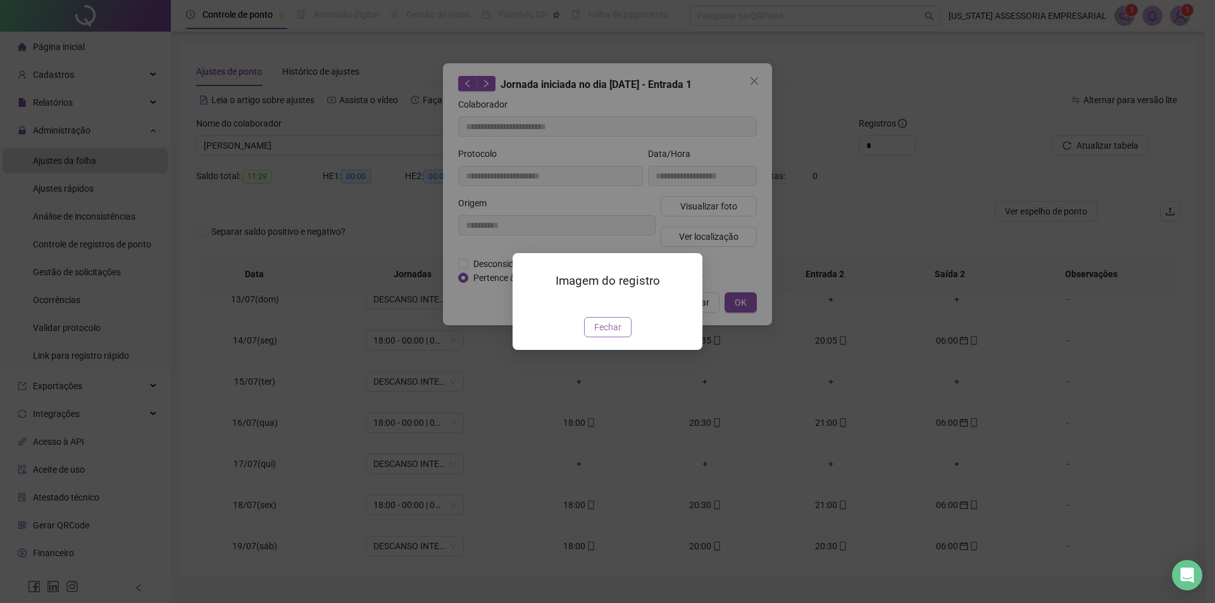
click at [599, 334] on span "Fechar" at bounding box center [607, 327] width 27 height 14
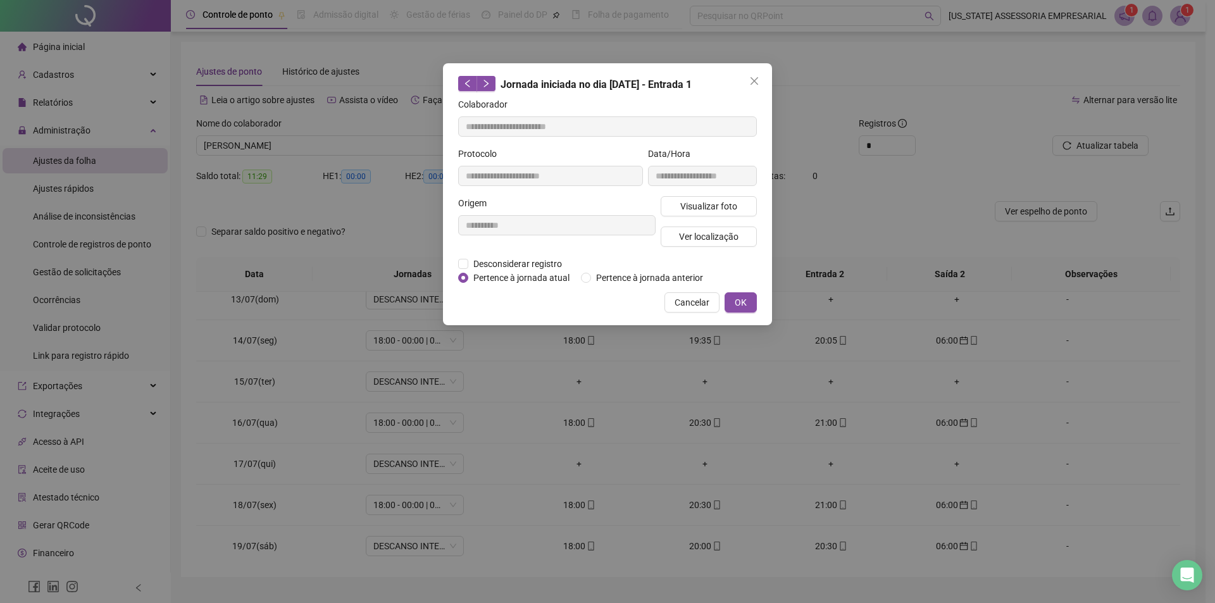
drag, startPoint x: 683, startPoint y: 345, endPoint x: 721, endPoint y: 309, distance: 52.4
drag, startPoint x: 727, startPoint y: 306, endPoint x: 728, endPoint y: 313, distance: 6.6
click at [728, 311] on button "OK" at bounding box center [741, 302] width 32 height 20
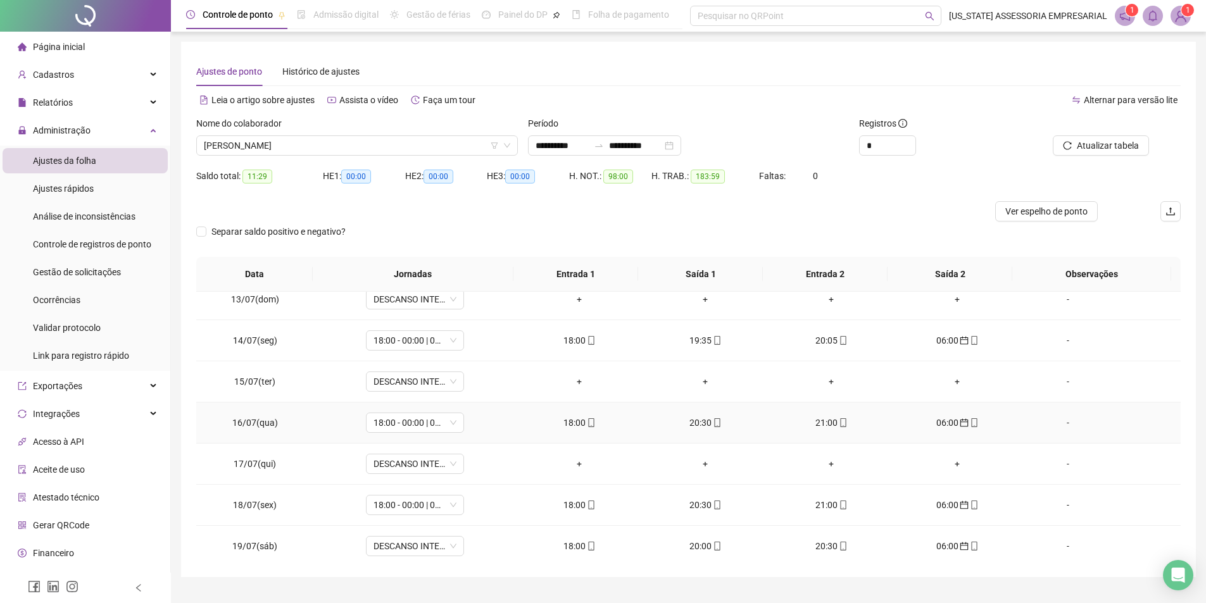
click at [716, 426] on icon "mobile" at bounding box center [717, 422] width 9 height 9
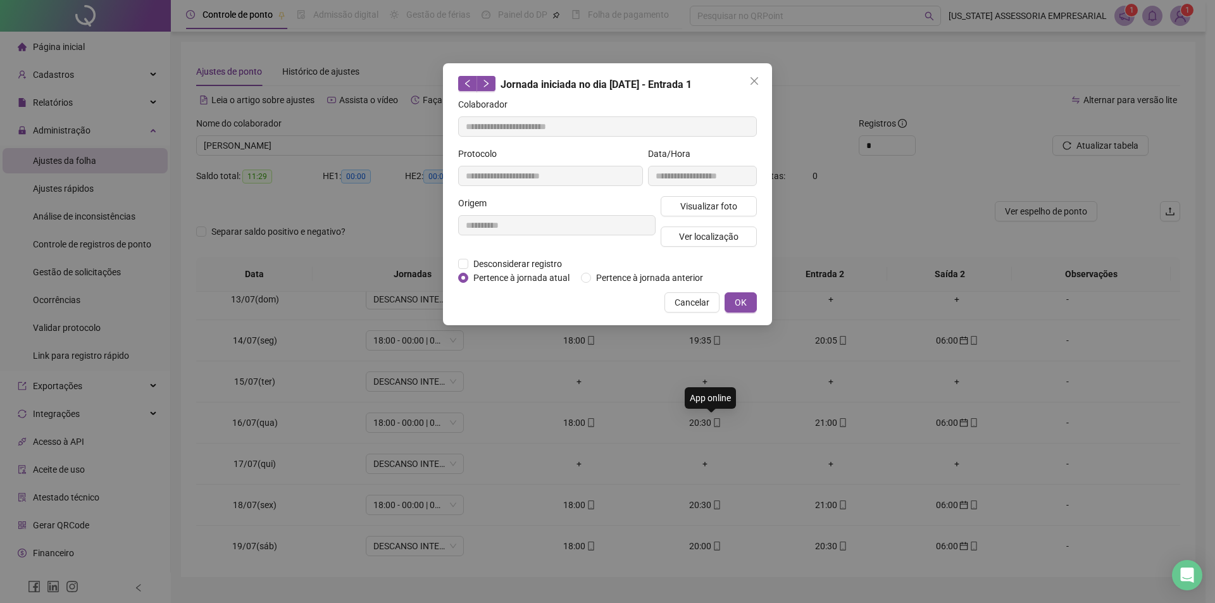
type input "**********"
drag, startPoint x: 716, startPoint y: 426, endPoint x: 666, endPoint y: 396, distance: 58.5
click at [666, 396] on div "**********" at bounding box center [607, 301] width 1215 height 603
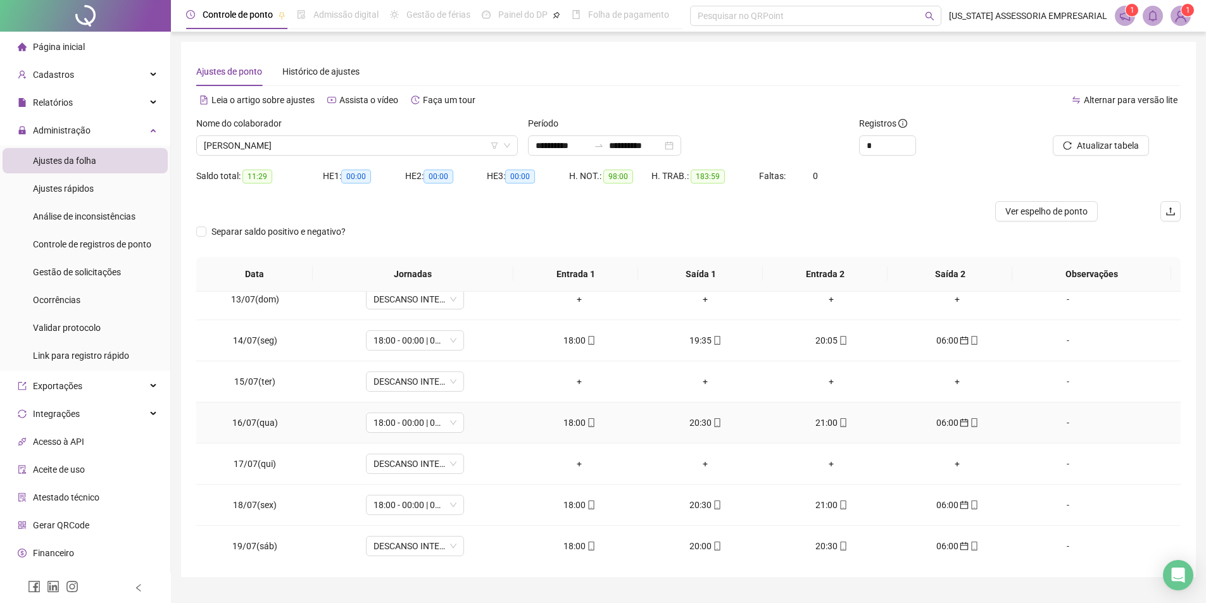
click at [694, 421] on div "20:30" at bounding box center [705, 423] width 106 height 14
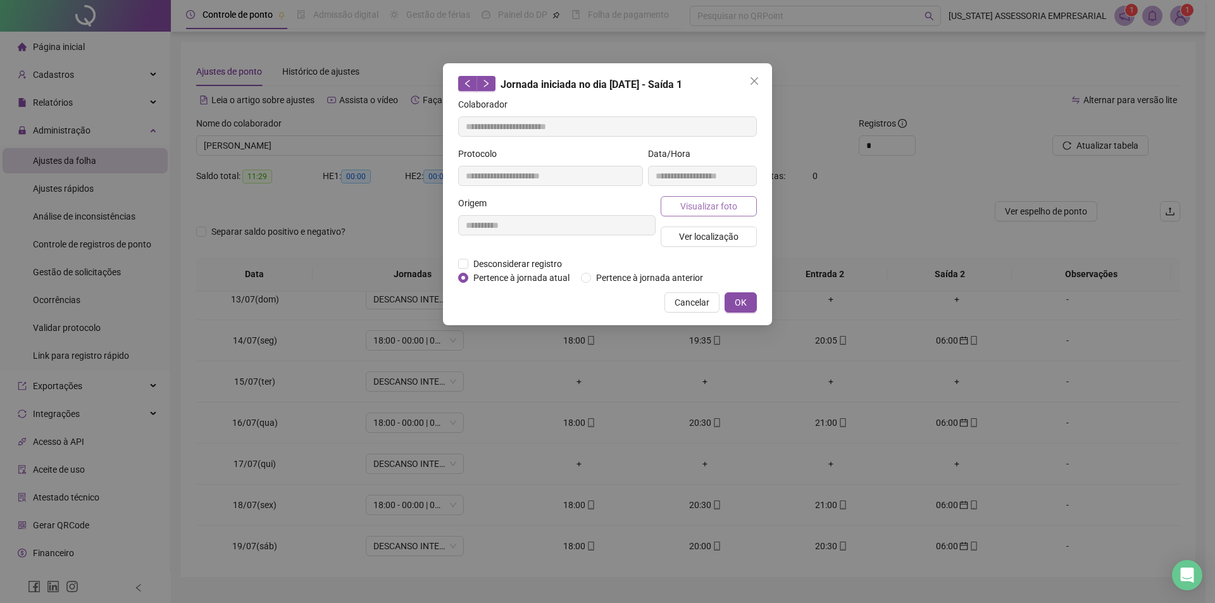
click at [689, 206] on span "Visualizar foto" at bounding box center [708, 206] width 57 height 14
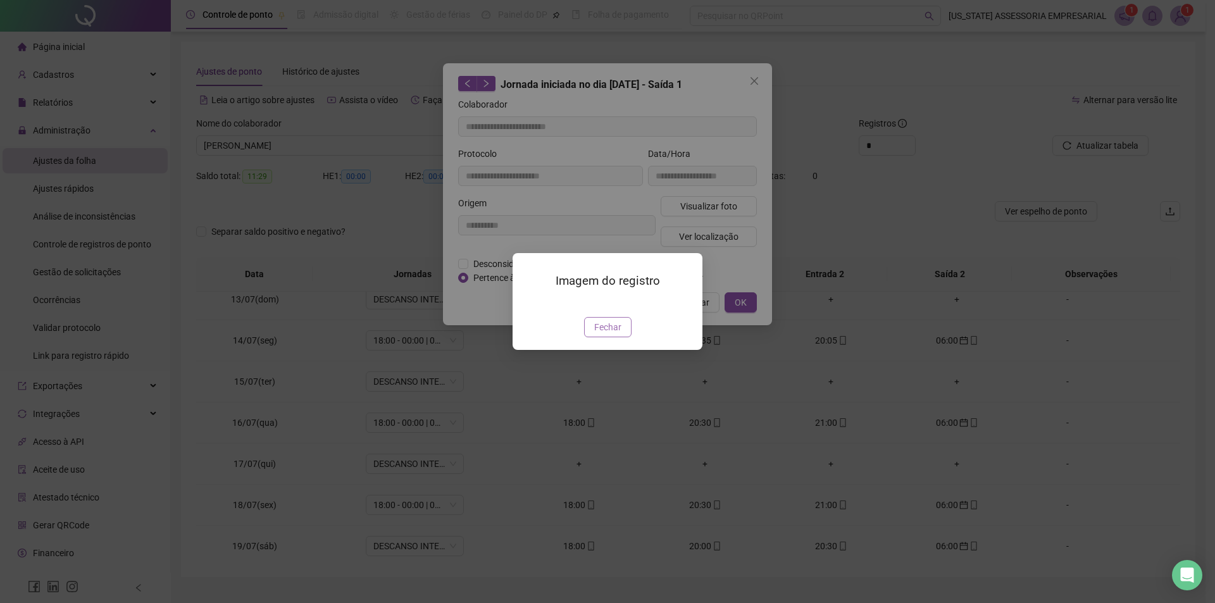
click at [620, 334] on span "Fechar" at bounding box center [607, 327] width 27 height 14
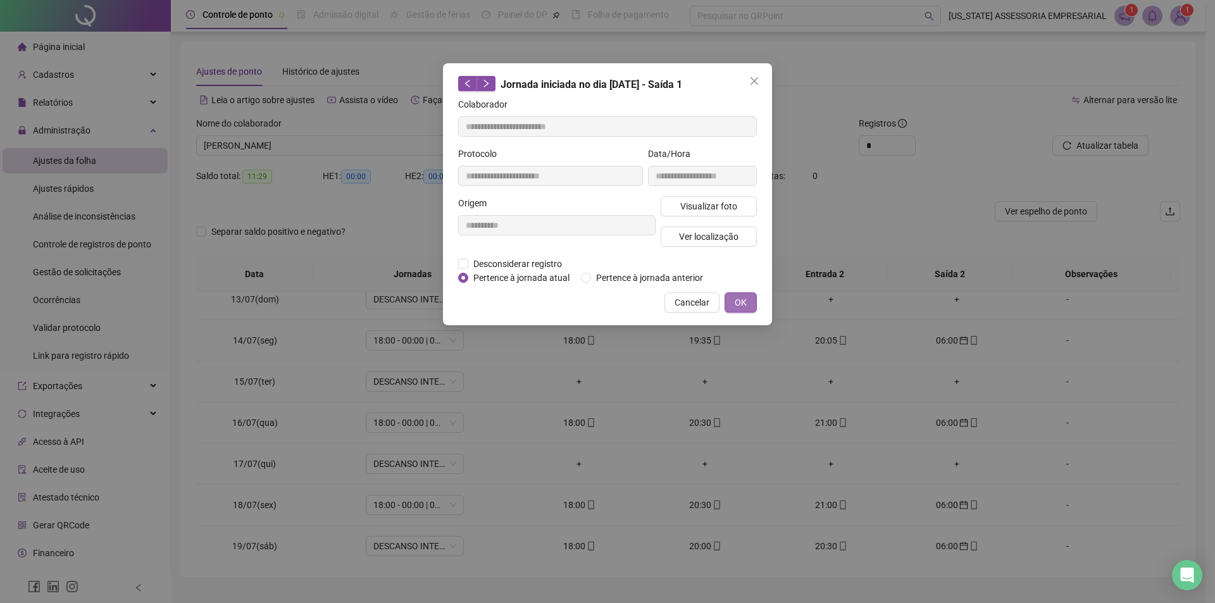
click at [737, 311] on button "OK" at bounding box center [741, 302] width 32 height 20
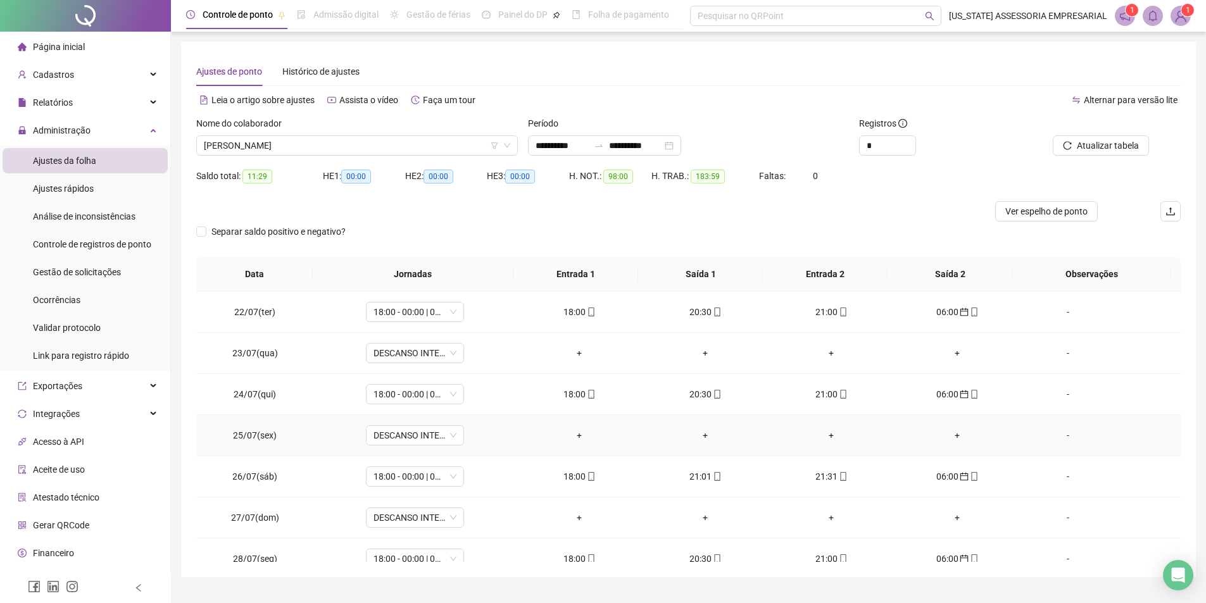
scroll to position [886, 0]
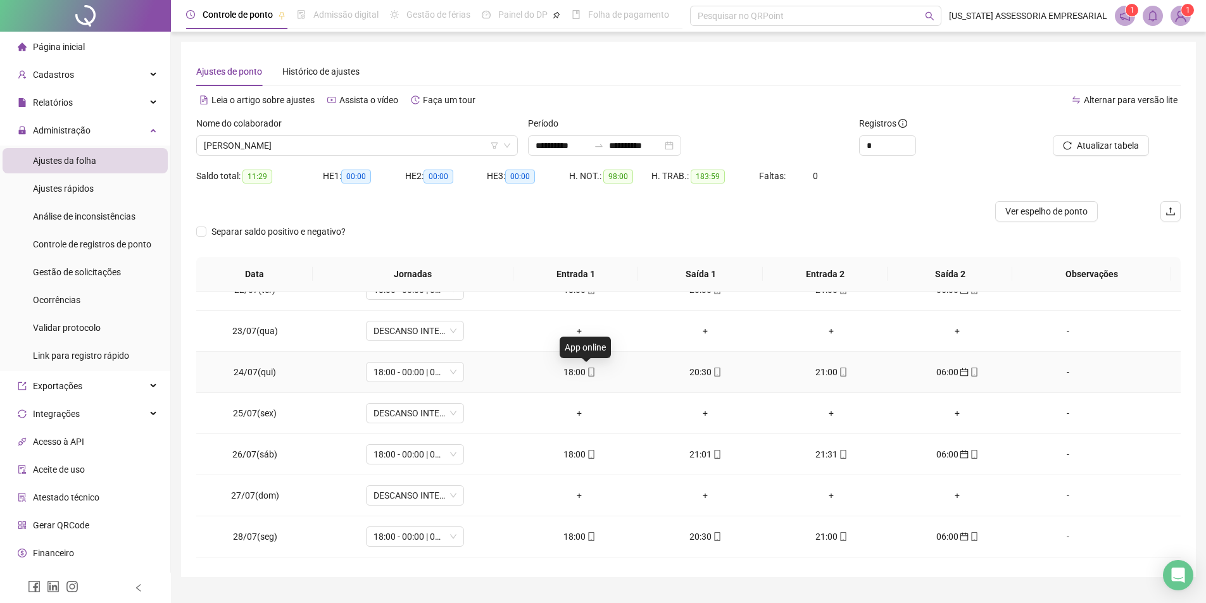
click at [587, 372] on icon "mobile" at bounding box center [591, 372] width 9 height 9
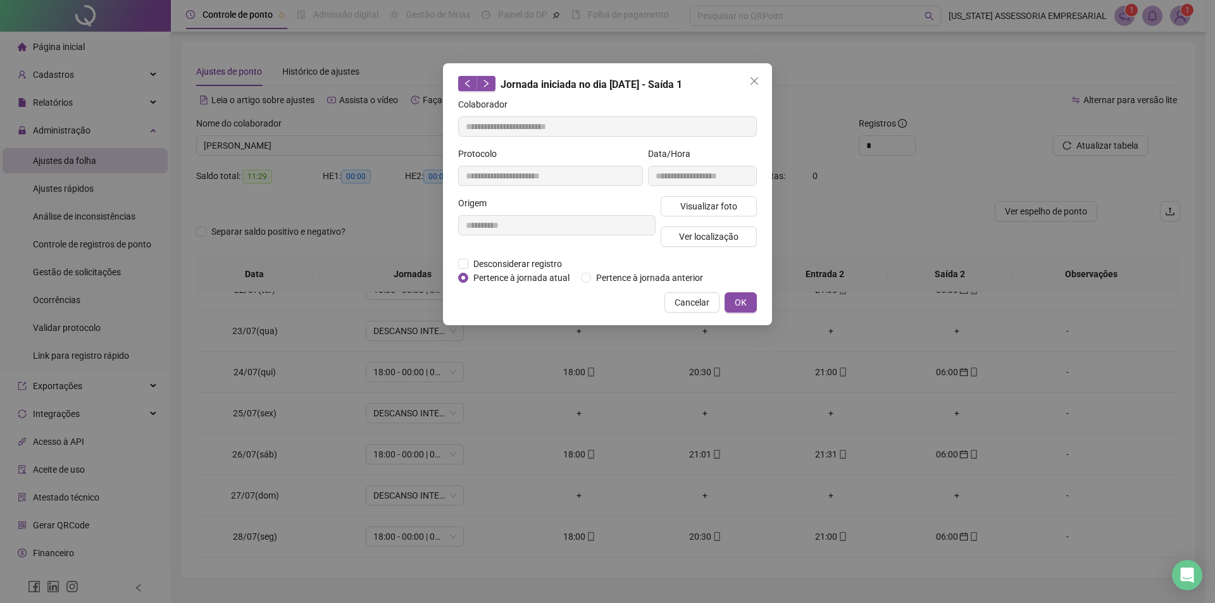
type input "**********"
click at [667, 213] on button "Visualizar foto" at bounding box center [709, 206] width 96 height 20
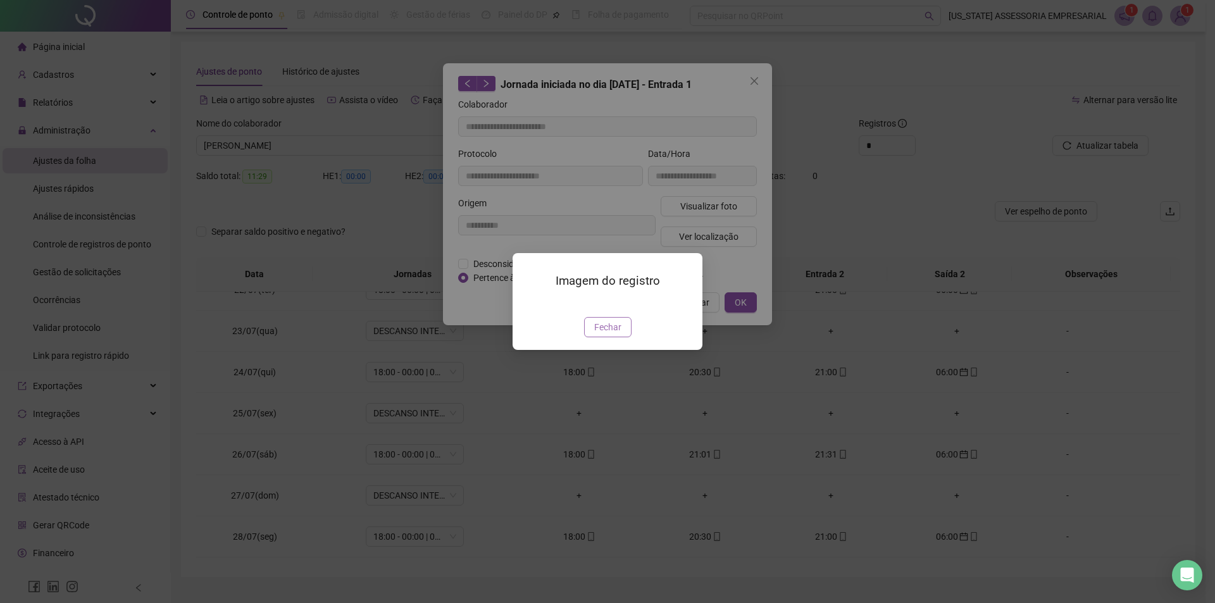
drag, startPoint x: 608, startPoint y: 409, endPoint x: 612, endPoint y: 402, distance: 8.3
click at [608, 337] on button "Fechar" at bounding box center [607, 327] width 47 height 20
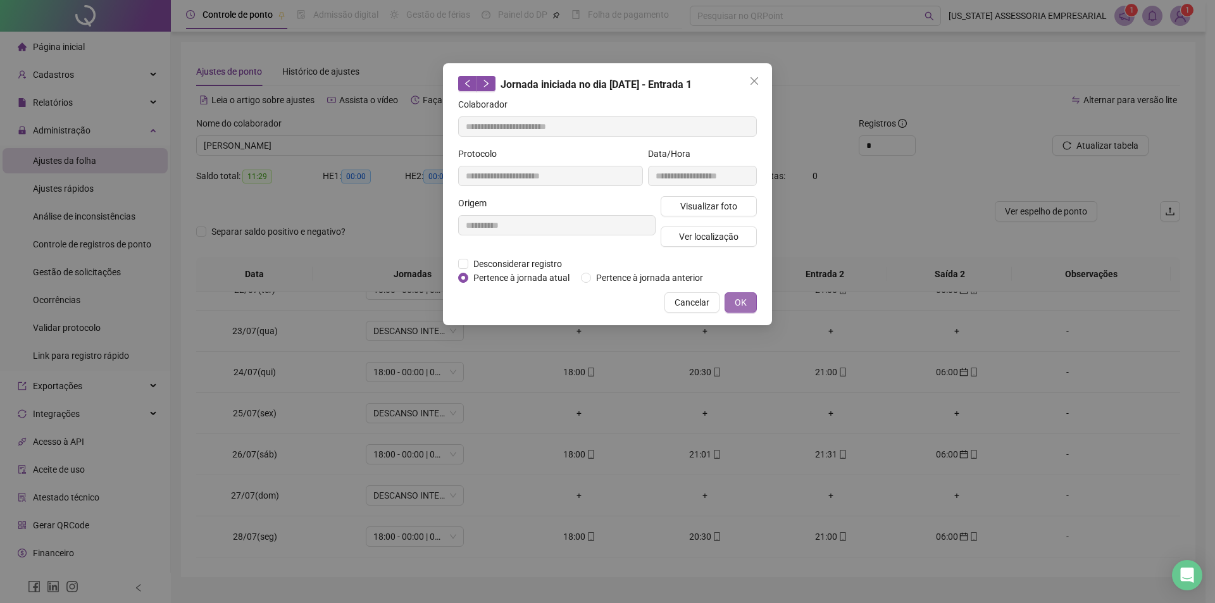
click at [730, 296] on button "OK" at bounding box center [741, 302] width 32 height 20
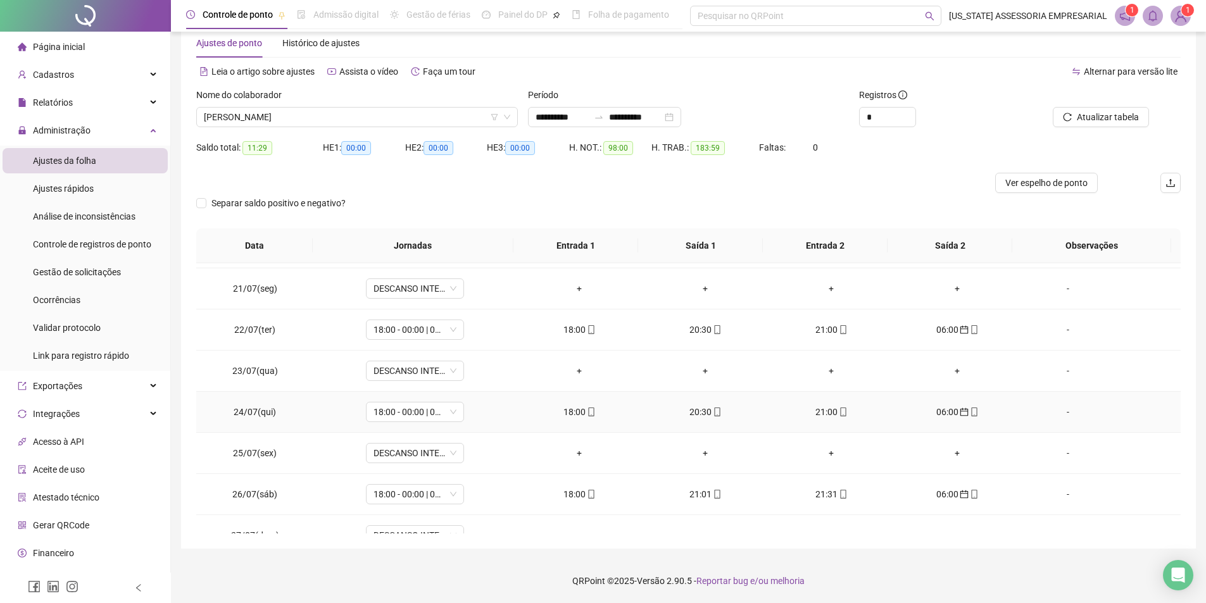
scroll to position [815, 0]
click at [580, 340] on td "18:00" at bounding box center [579, 332] width 126 height 41
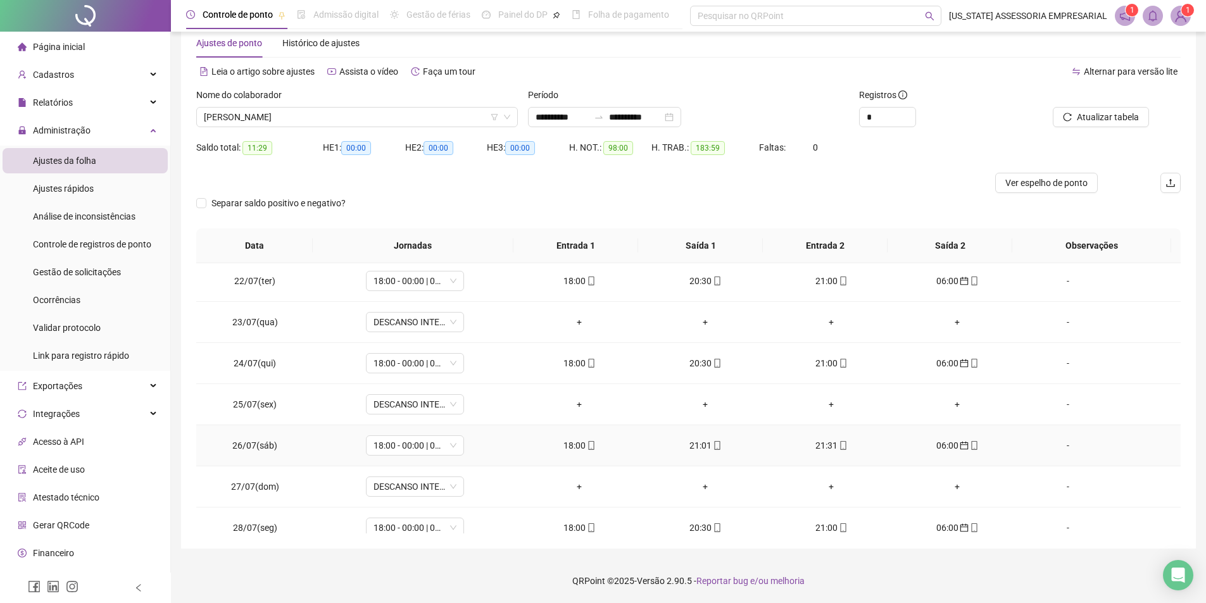
scroll to position [1005, 0]
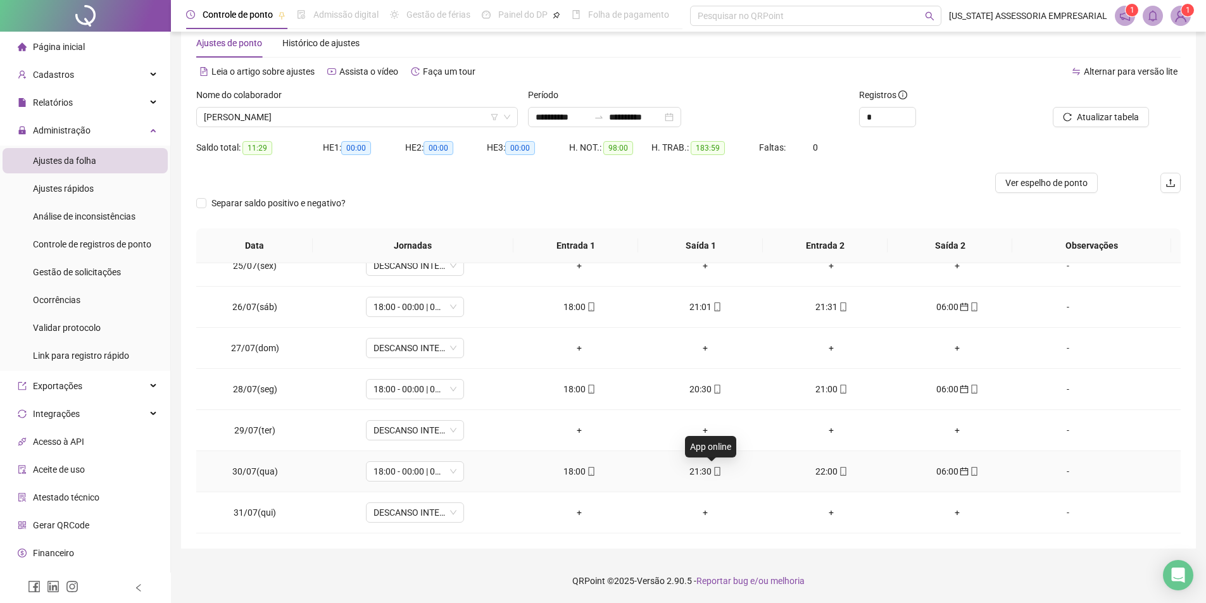
click at [713, 471] on icon "mobile" at bounding box center [717, 471] width 9 height 9
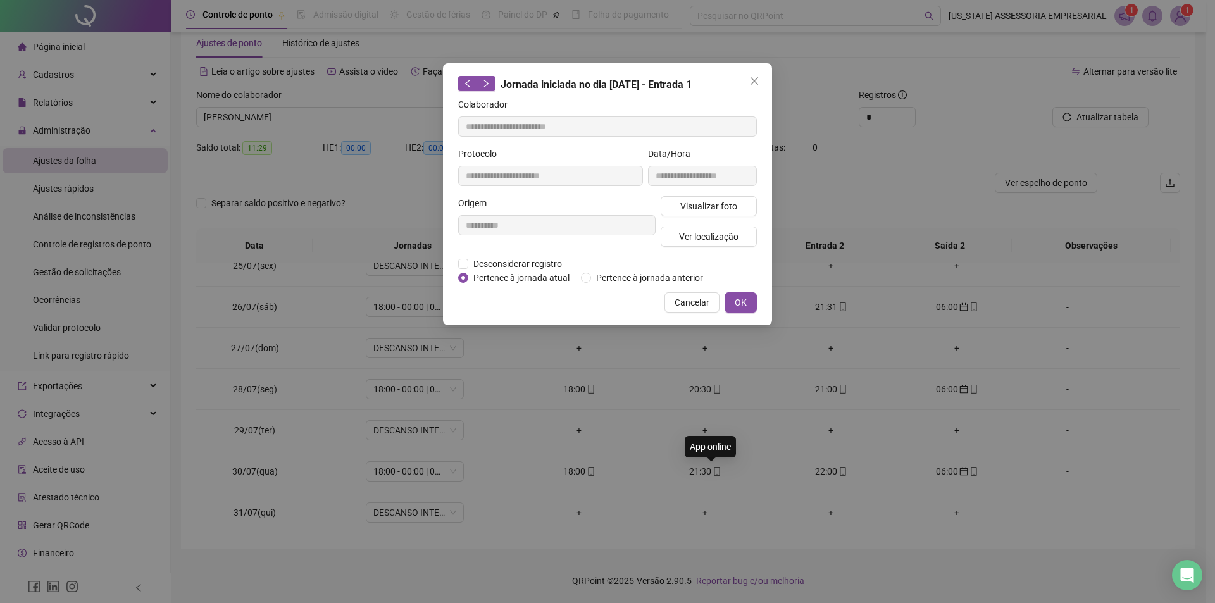
type input "**********"
click at [724, 213] on button "Visualizar foto" at bounding box center [709, 206] width 96 height 20
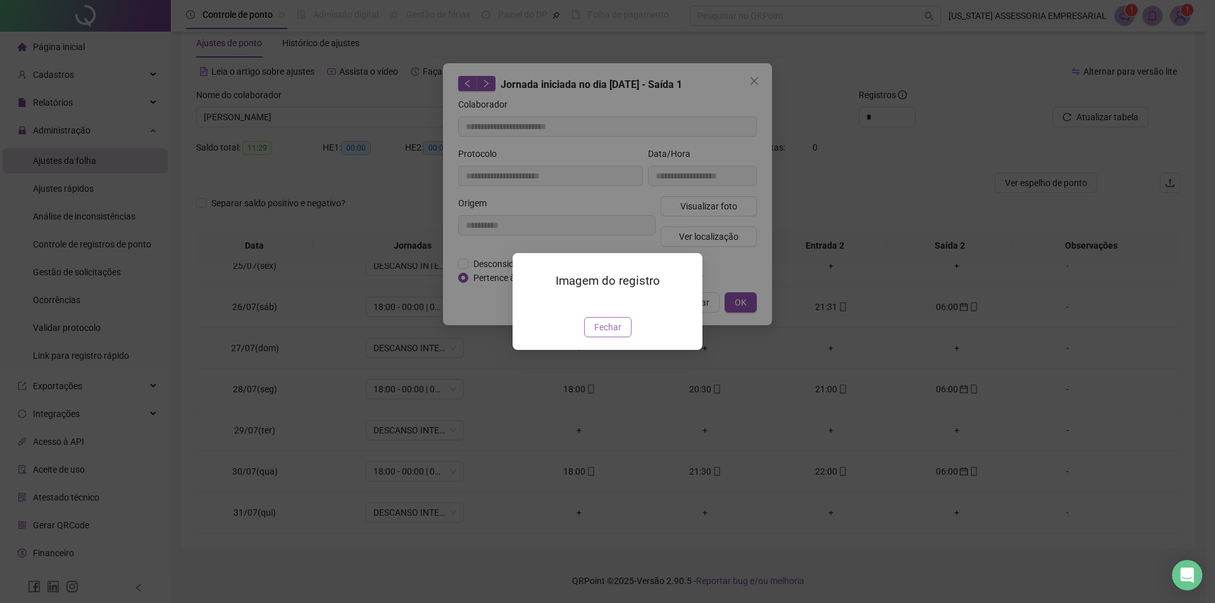
click at [602, 334] on span "Fechar" at bounding box center [607, 327] width 27 height 14
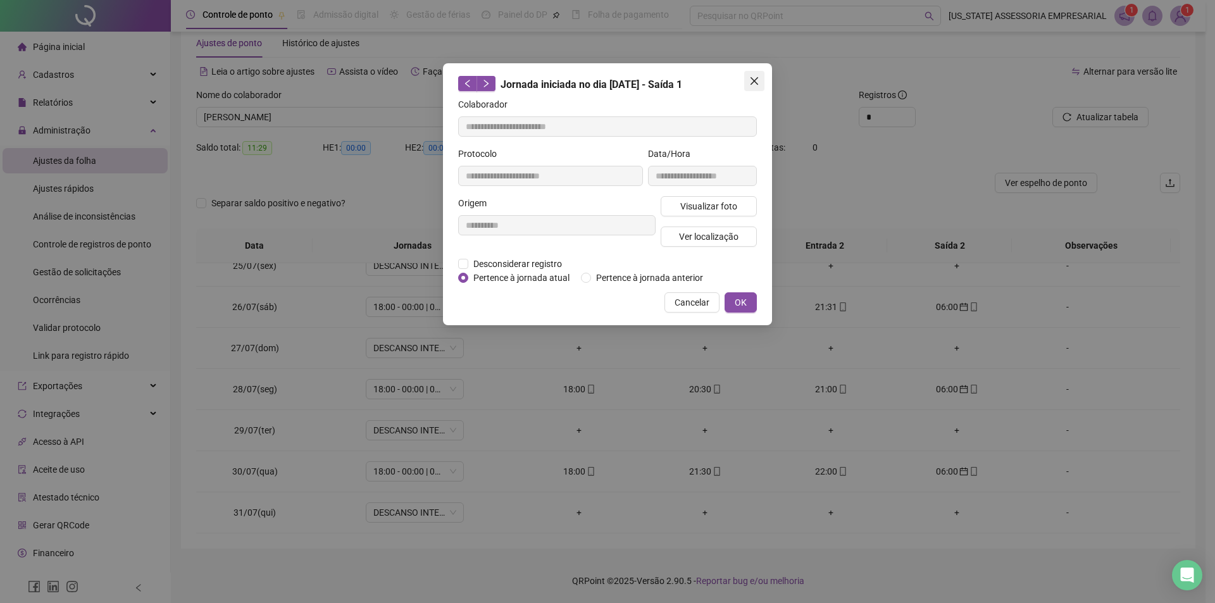
click at [757, 76] on icon "close" at bounding box center [754, 81] width 10 height 10
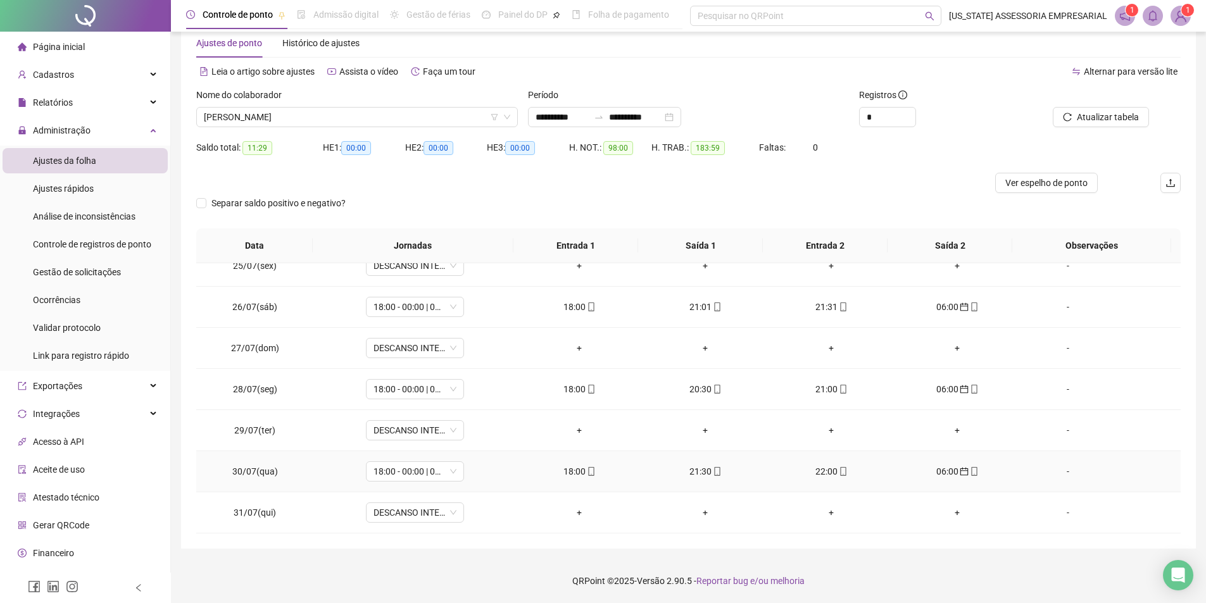
click at [589, 474] on icon "mobile" at bounding box center [591, 471] width 9 height 9
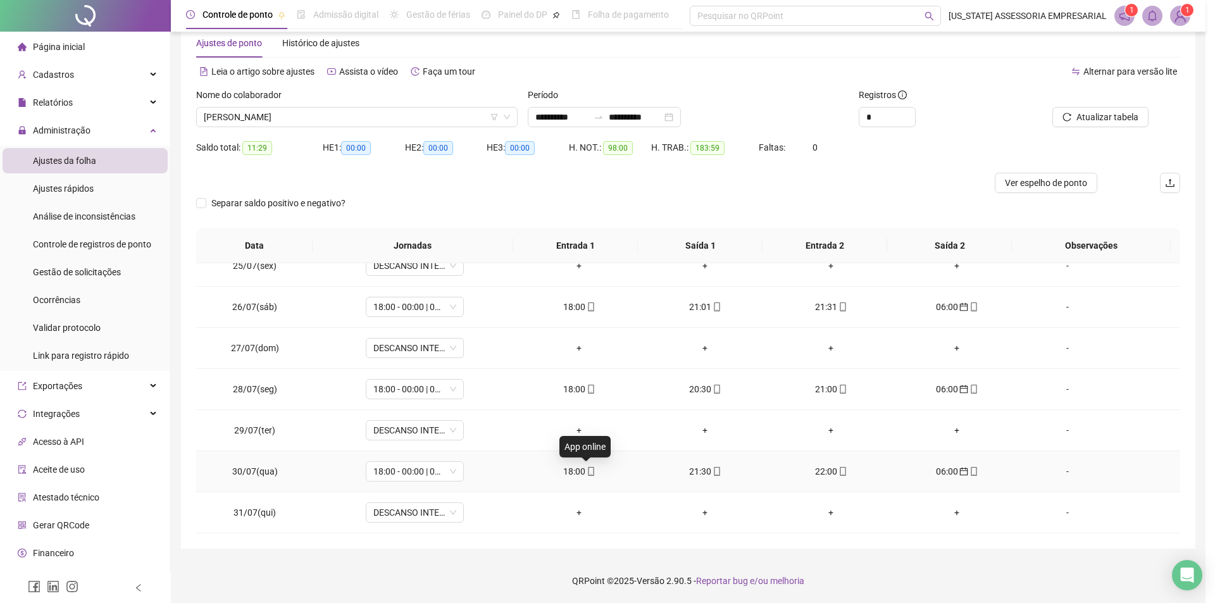
type input "**********"
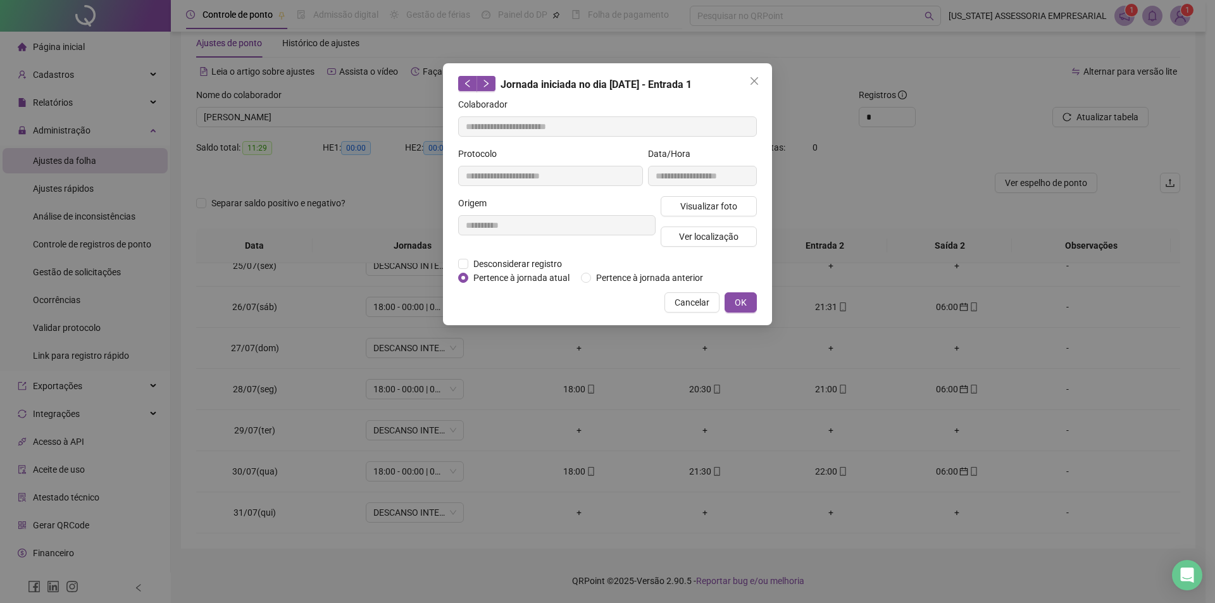
click at [731, 216] on div "Visualizar foto Ver localização" at bounding box center [708, 226] width 101 height 61
click at [737, 209] on button "Visualizar foto" at bounding box center [709, 206] width 96 height 20
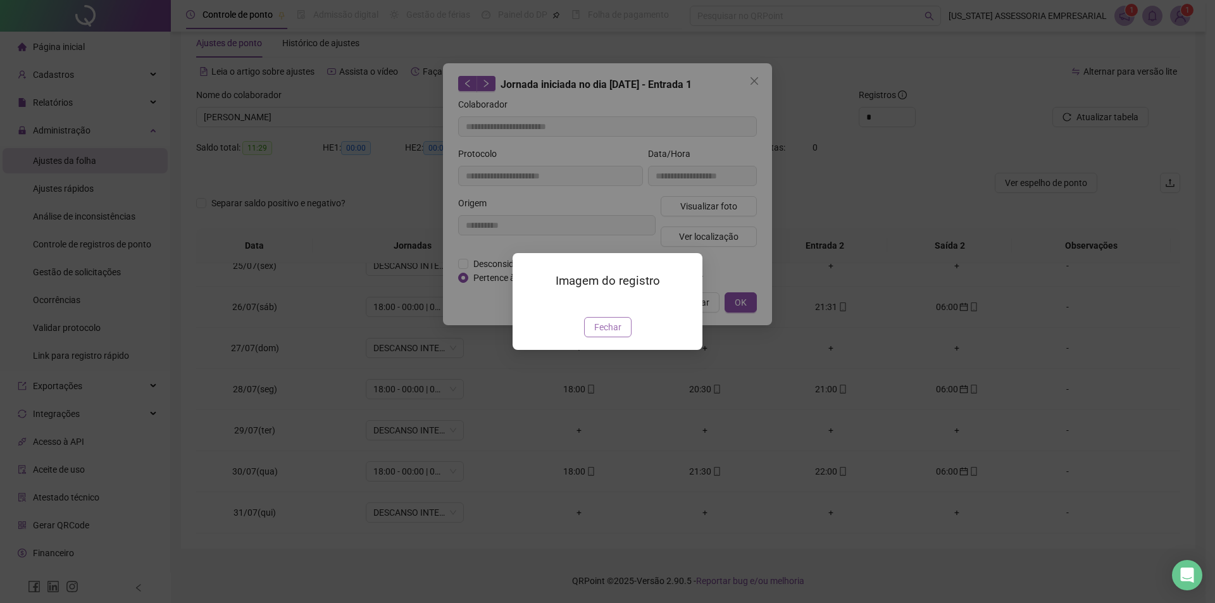
click at [628, 337] on button "Fechar" at bounding box center [607, 327] width 47 height 20
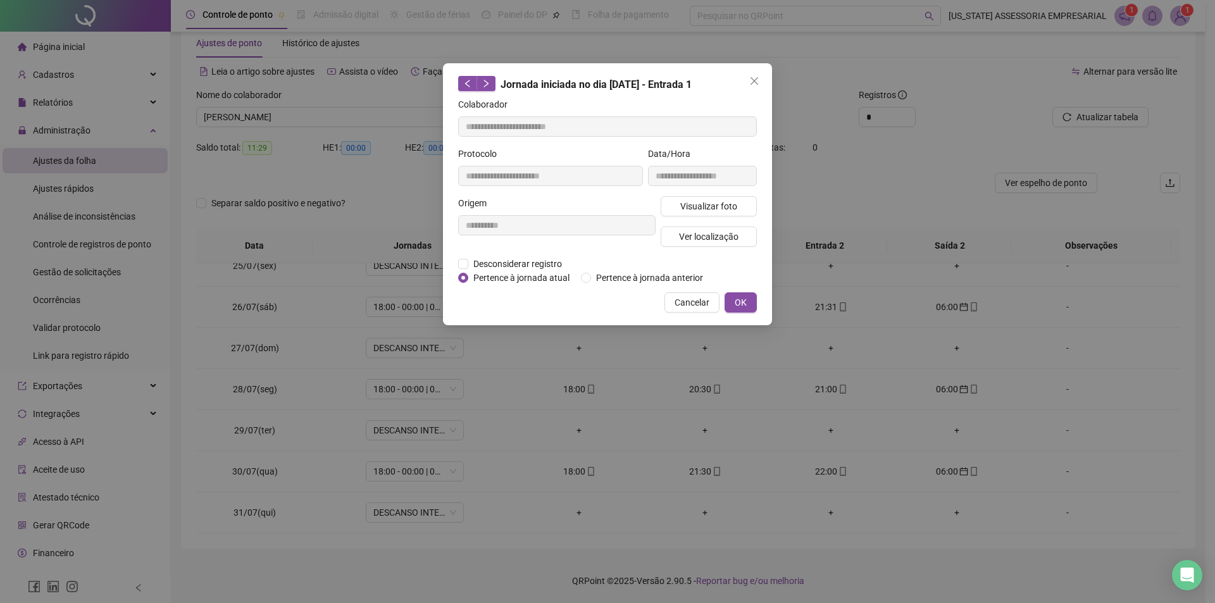
click at [722, 290] on div "**********" at bounding box center [607, 194] width 329 height 262
click at [729, 295] on button "OK" at bounding box center [741, 302] width 32 height 20
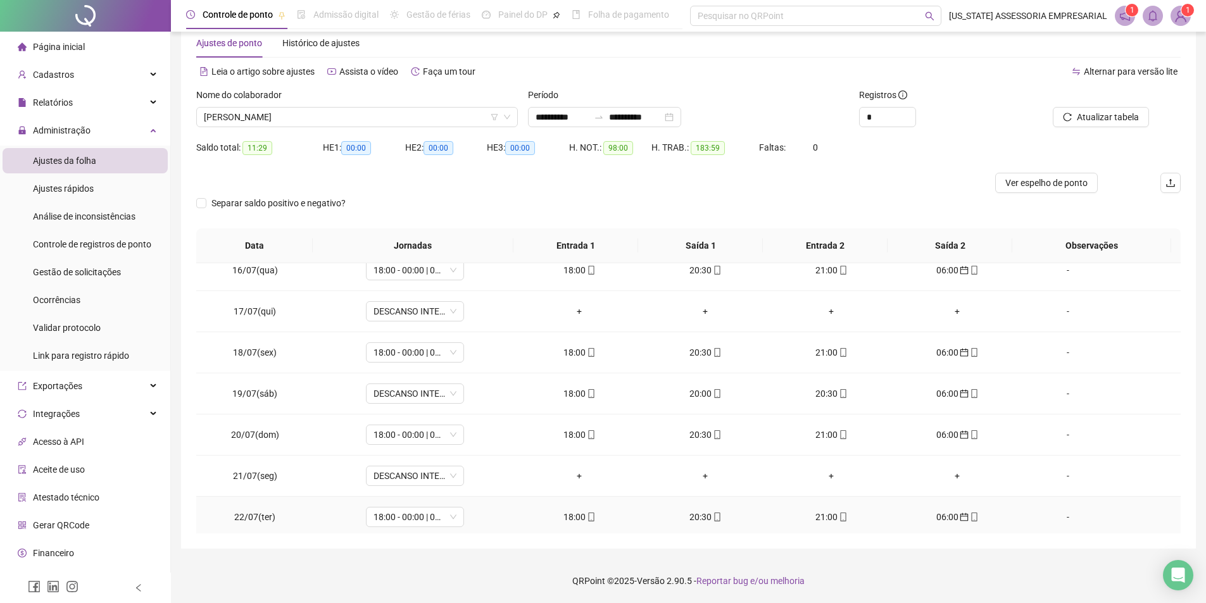
scroll to position [625, 0]
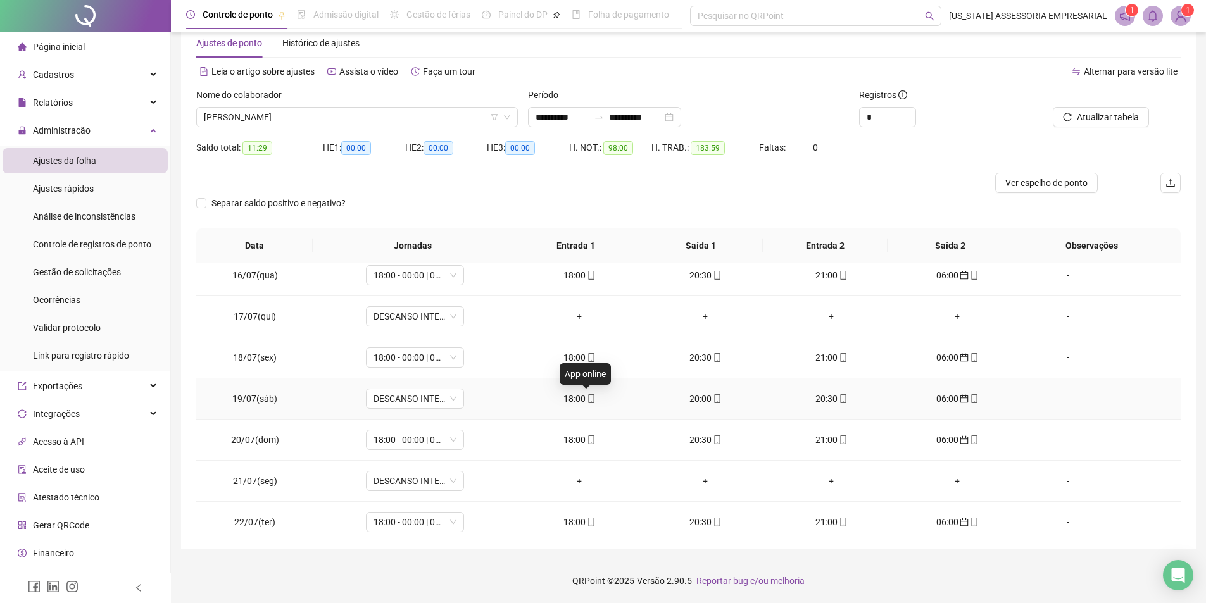
click at [587, 394] on icon "mobile" at bounding box center [591, 398] width 9 height 9
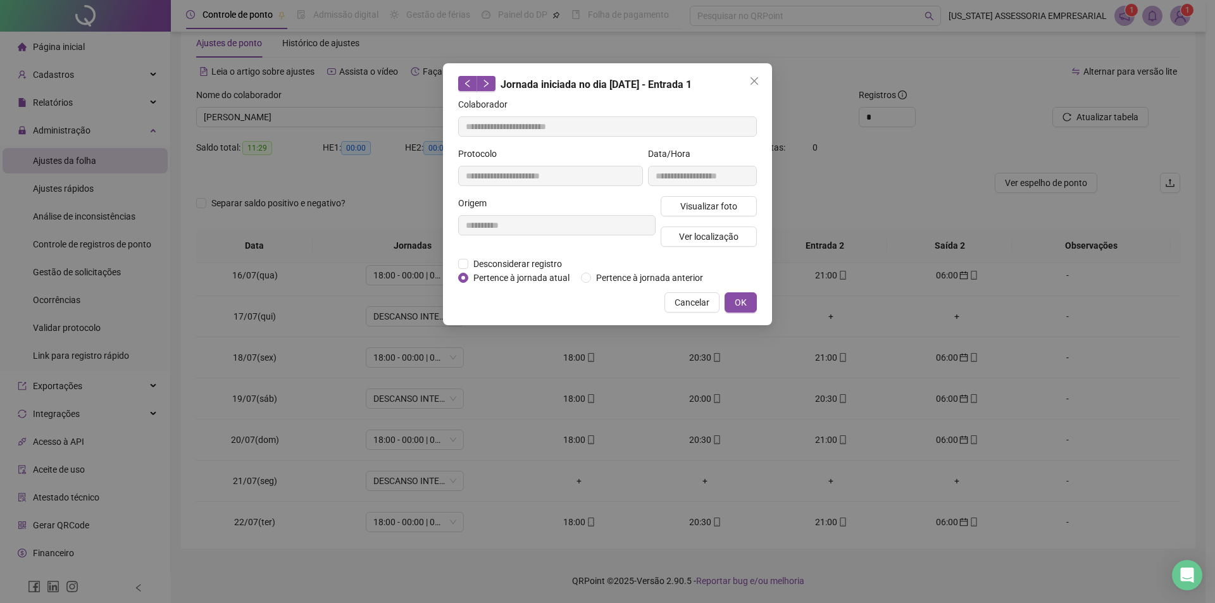
type input "**********"
click at [719, 200] on span "Visualizar foto" at bounding box center [708, 206] width 57 height 14
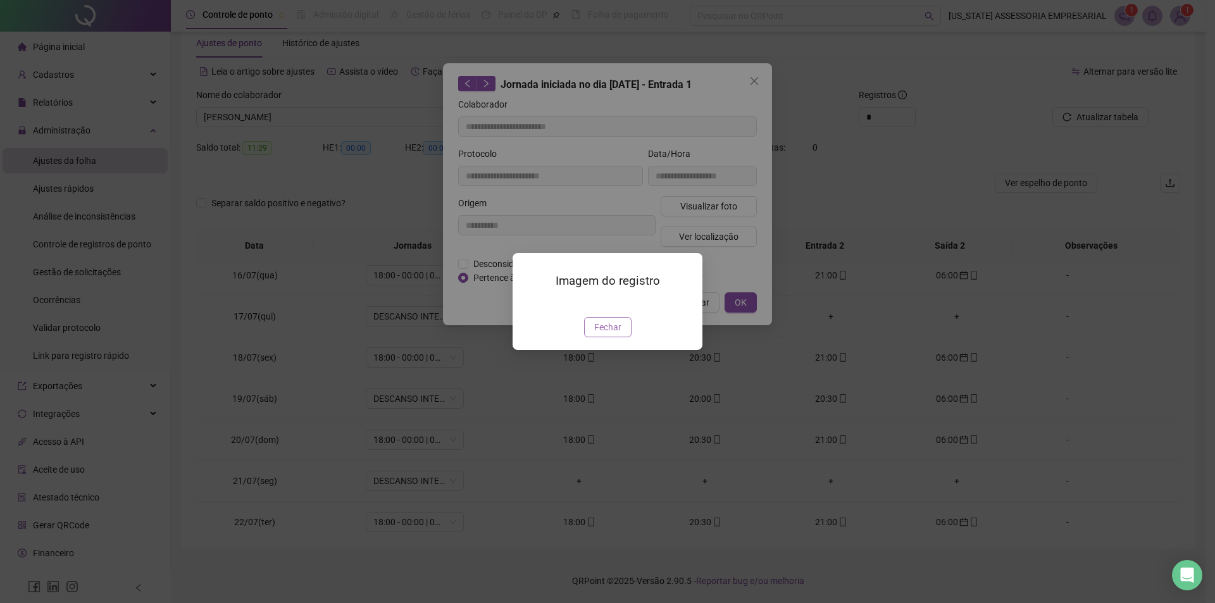
drag, startPoint x: 606, startPoint y: 396, endPoint x: 624, endPoint y: 373, distance: 28.9
click at [606, 334] on span "Fechar" at bounding box center [607, 327] width 27 height 14
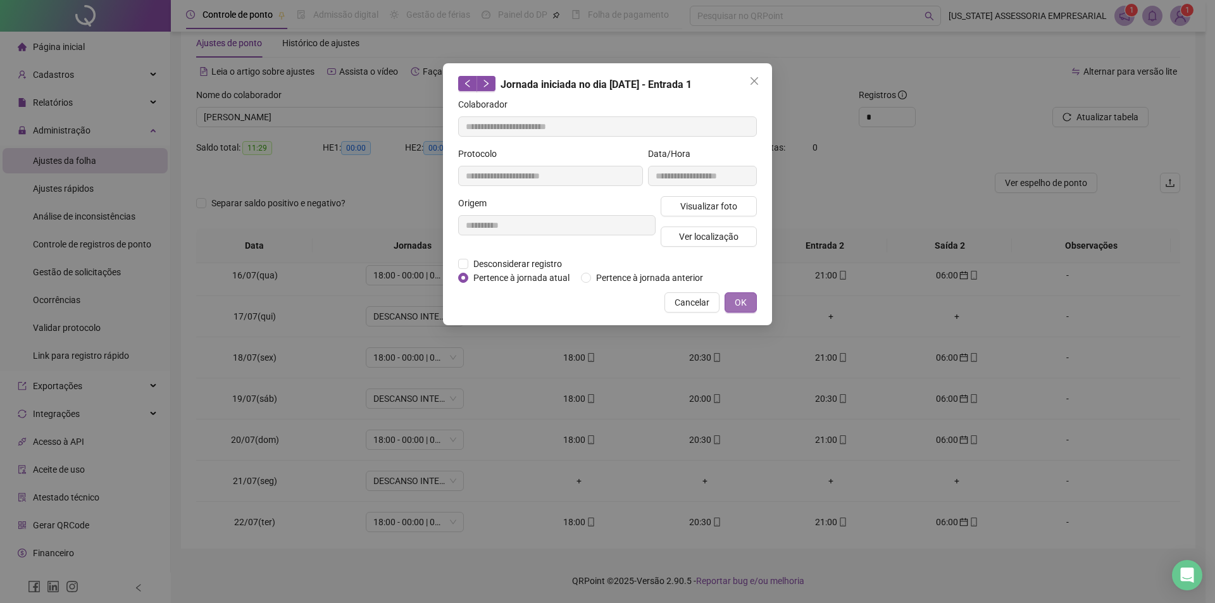
click at [733, 296] on button "OK" at bounding box center [741, 302] width 32 height 20
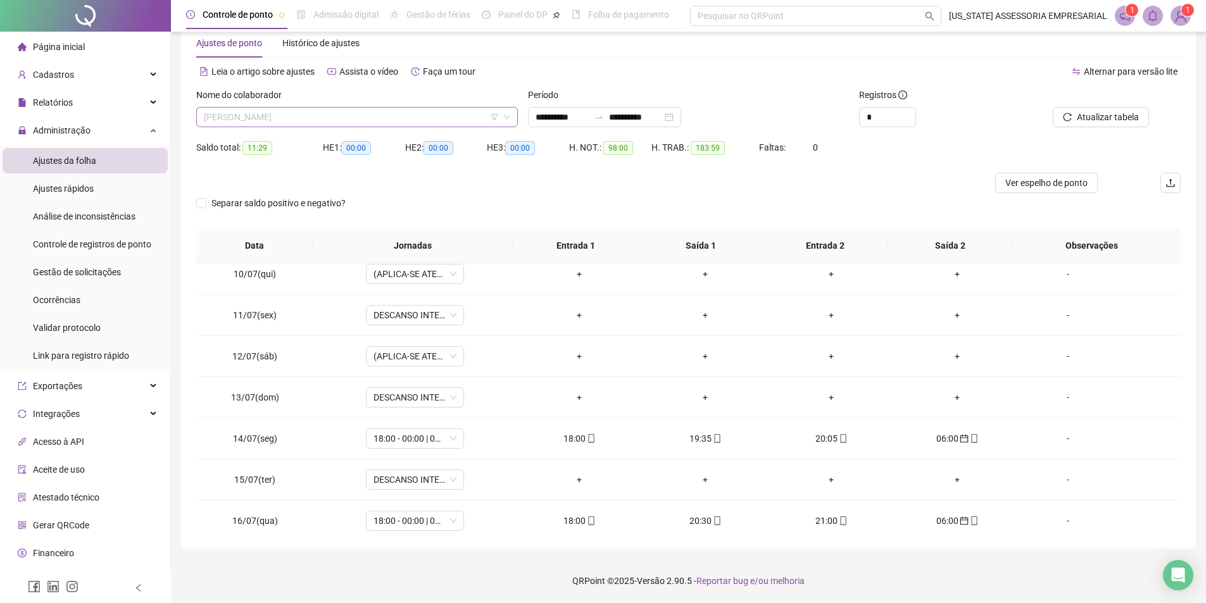
scroll to position [23937, 0]
click at [435, 123] on span "[PERSON_NAME]" at bounding box center [357, 117] width 306 height 19
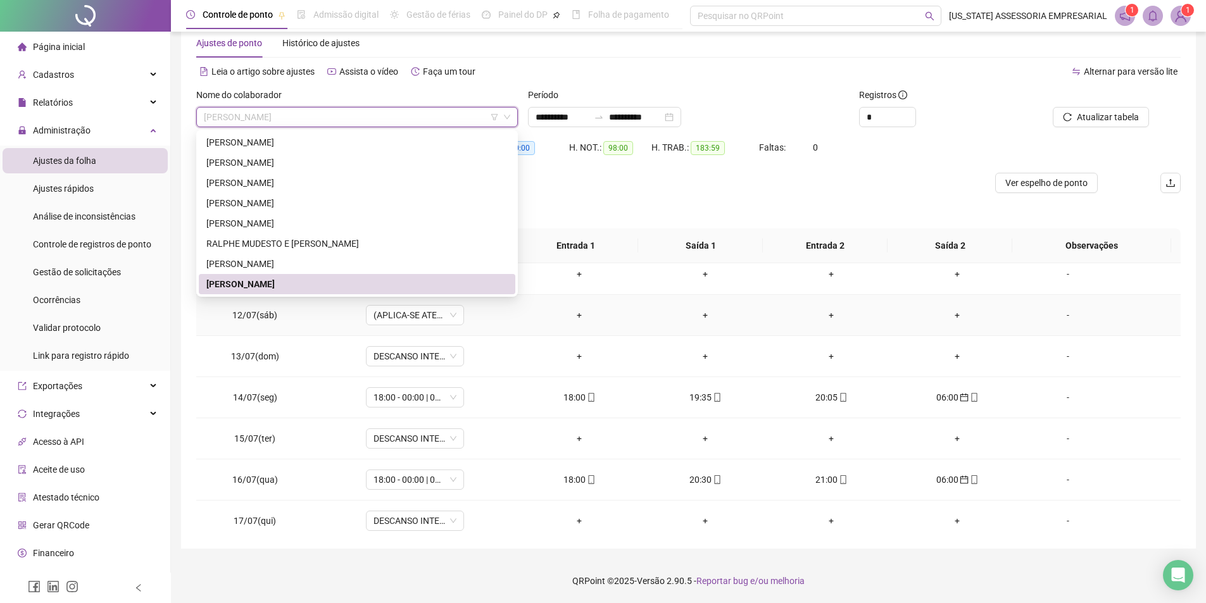
scroll to position [443, 0]
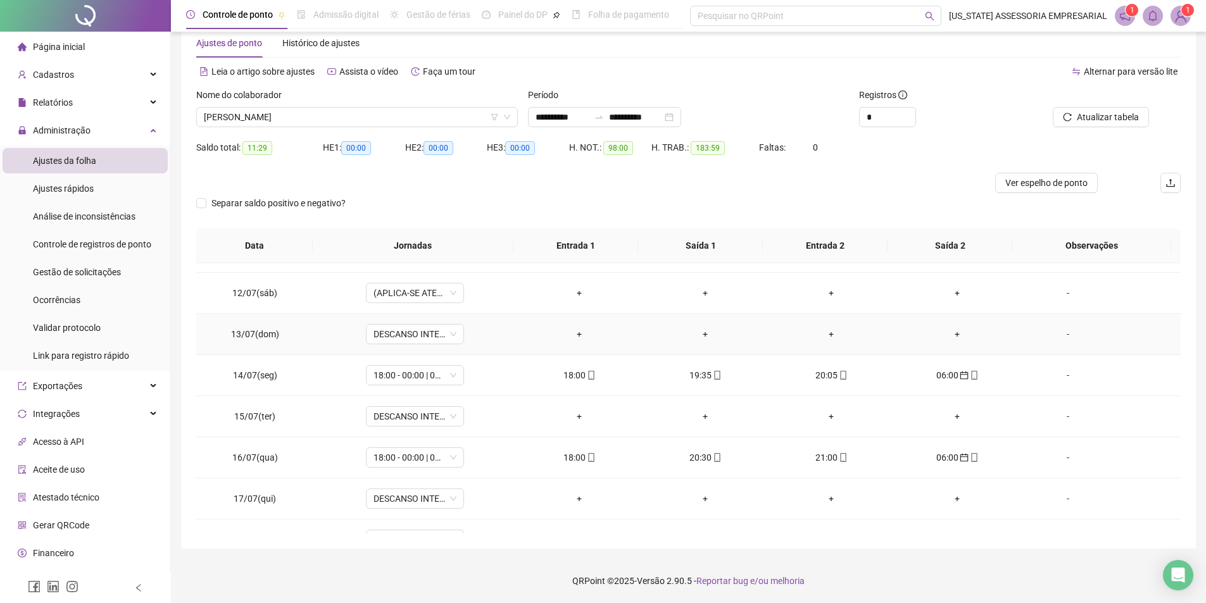
click at [880, 332] on td "+" at bounding box center [831, 334] width 126 height 41
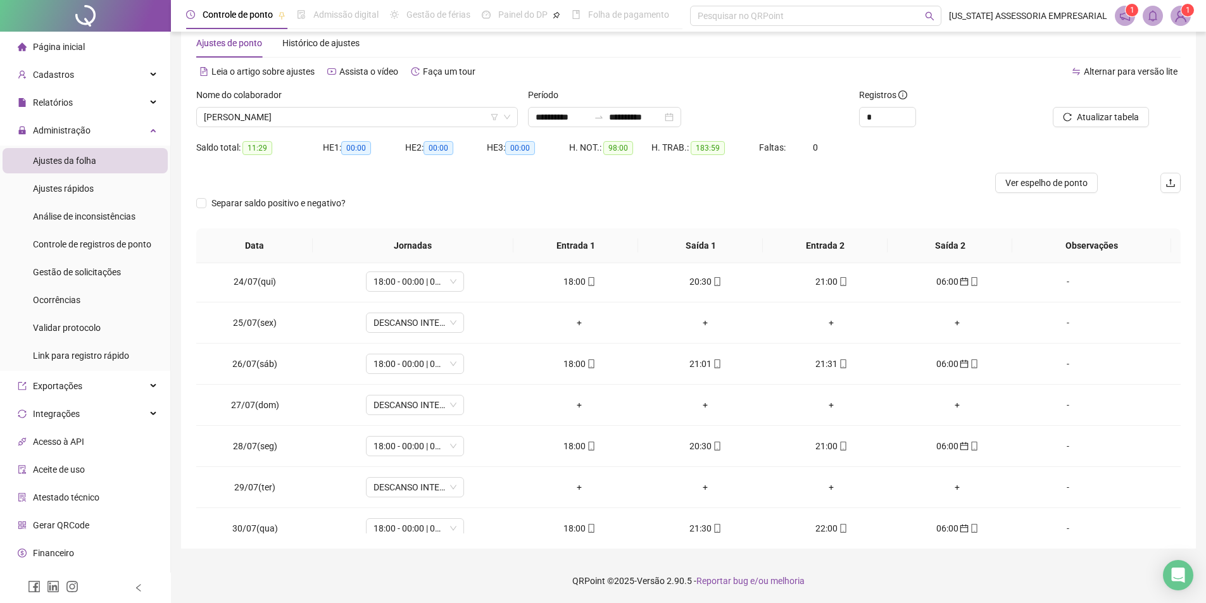
scroll to position [1005, 0]
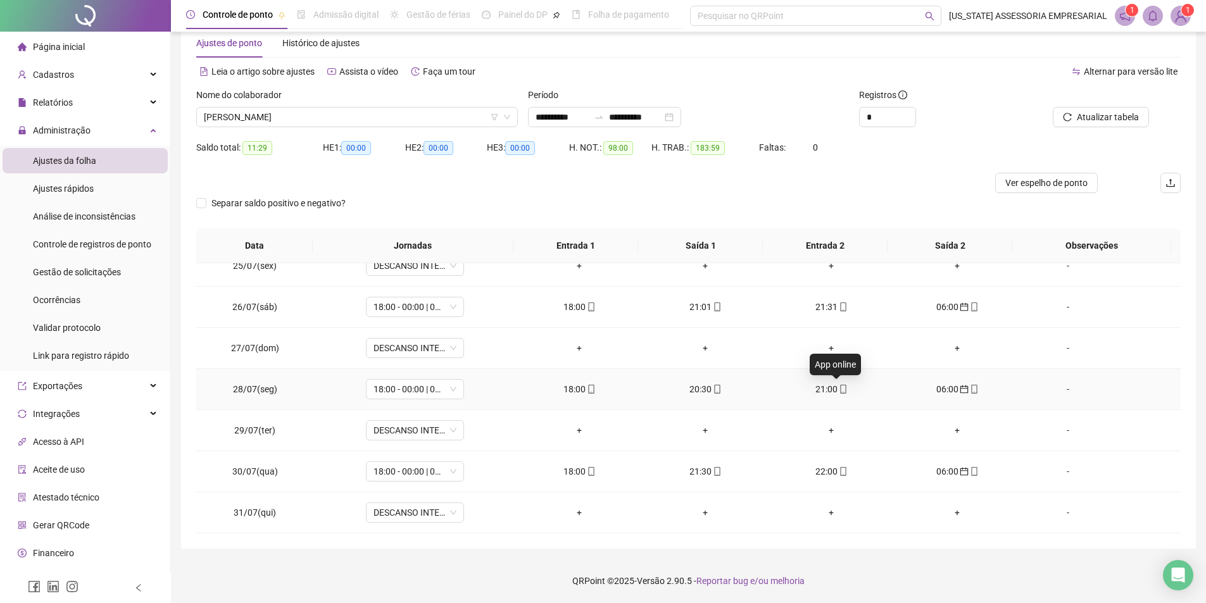
click at [839, 390] on icon "mobile" at bounding box center [843, 389] width 9 height 9
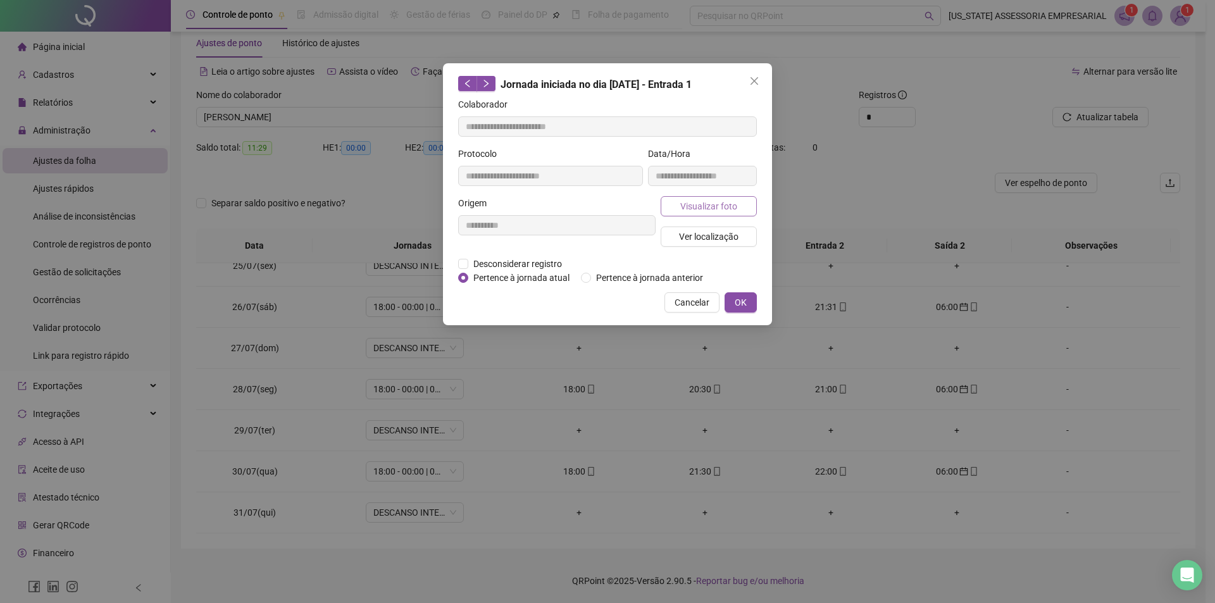
click at [752, 215] on button "Visualizar foto" at bounding box center [709, 206] width 96 height 20
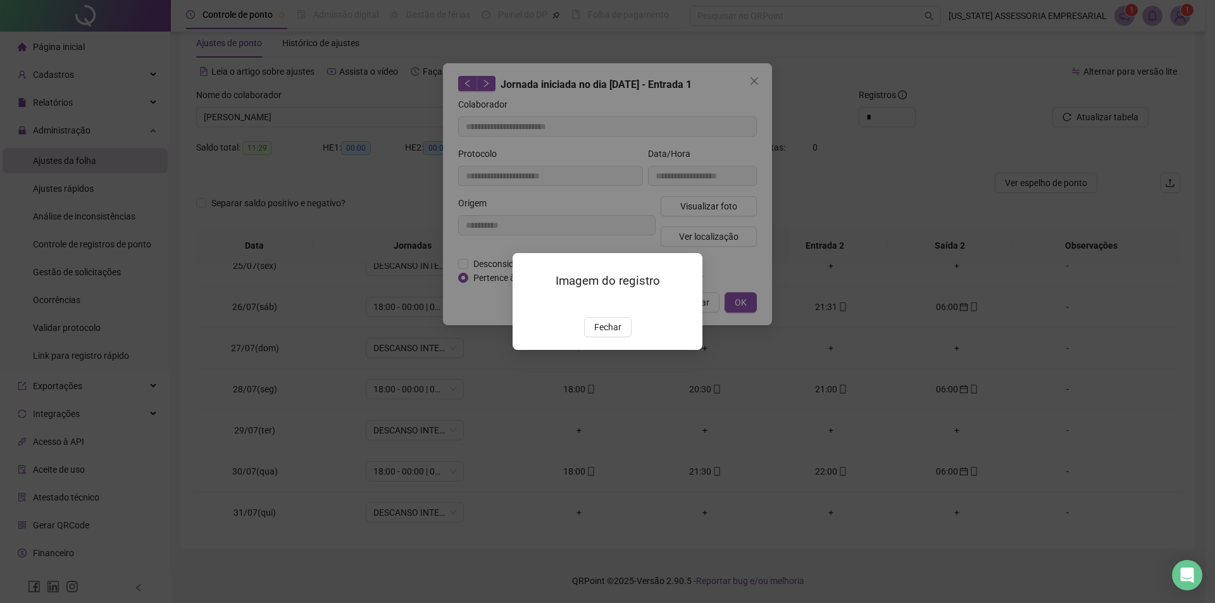
type input "**********"
click at [587, 337] on button "Fechar" at bounding box center [607, 327] width 47 height 20
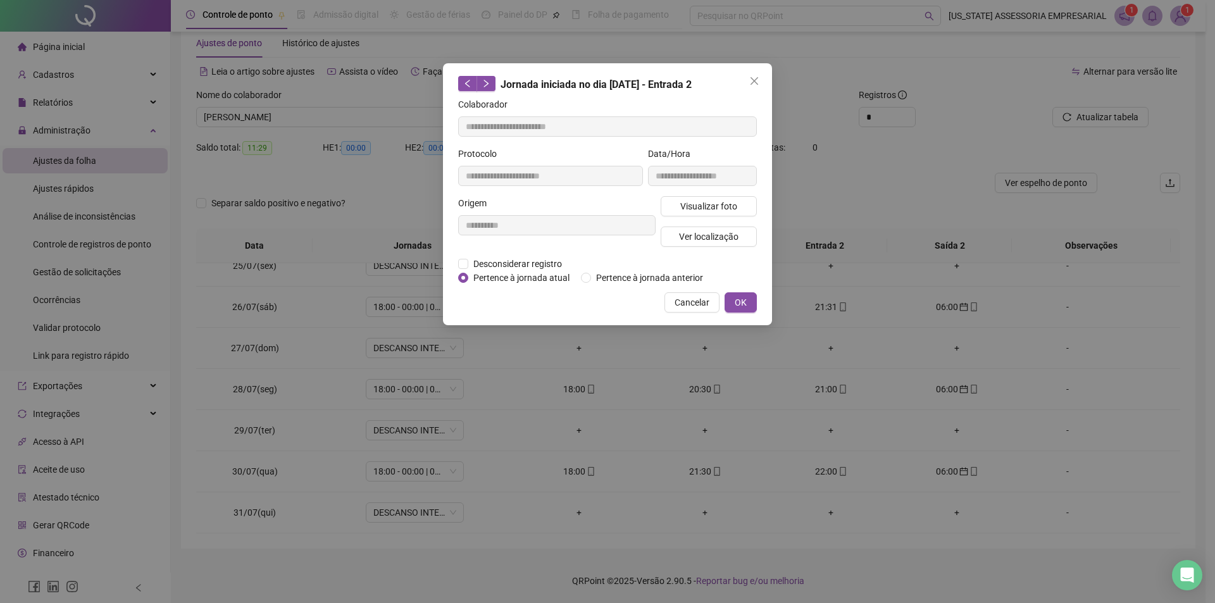
click at [913, 96] on div "**********" at bounding box center [607, 301] width 1215 height 603
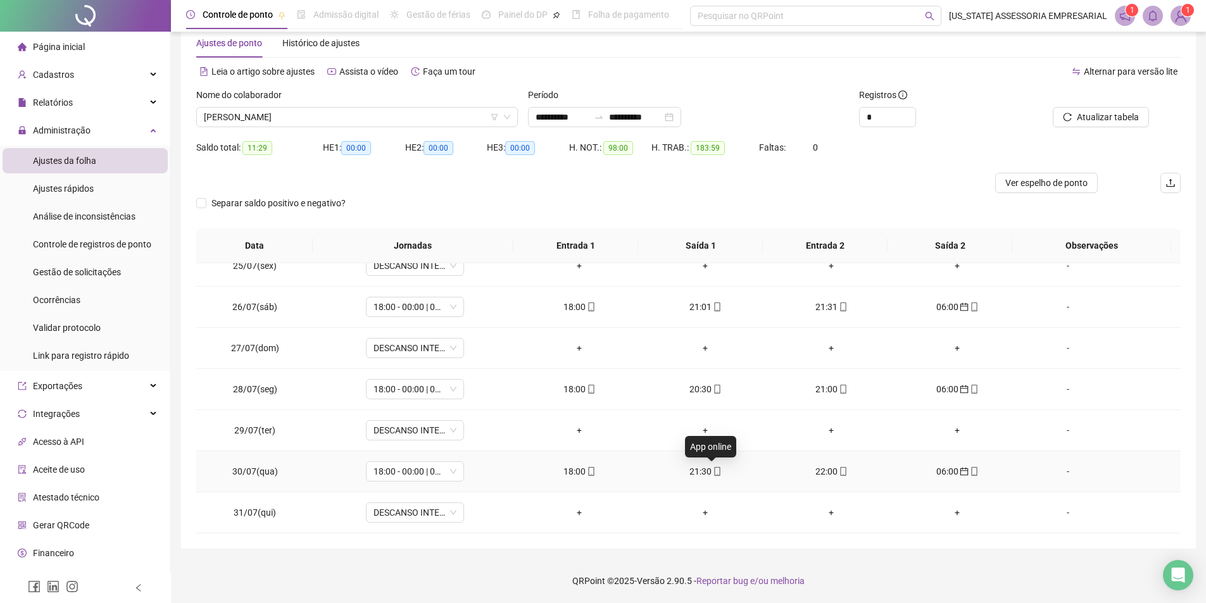
click at [715, 473] on icon "mobile" at bounding box center [717, 471] width 9 height 9
type input "**********"
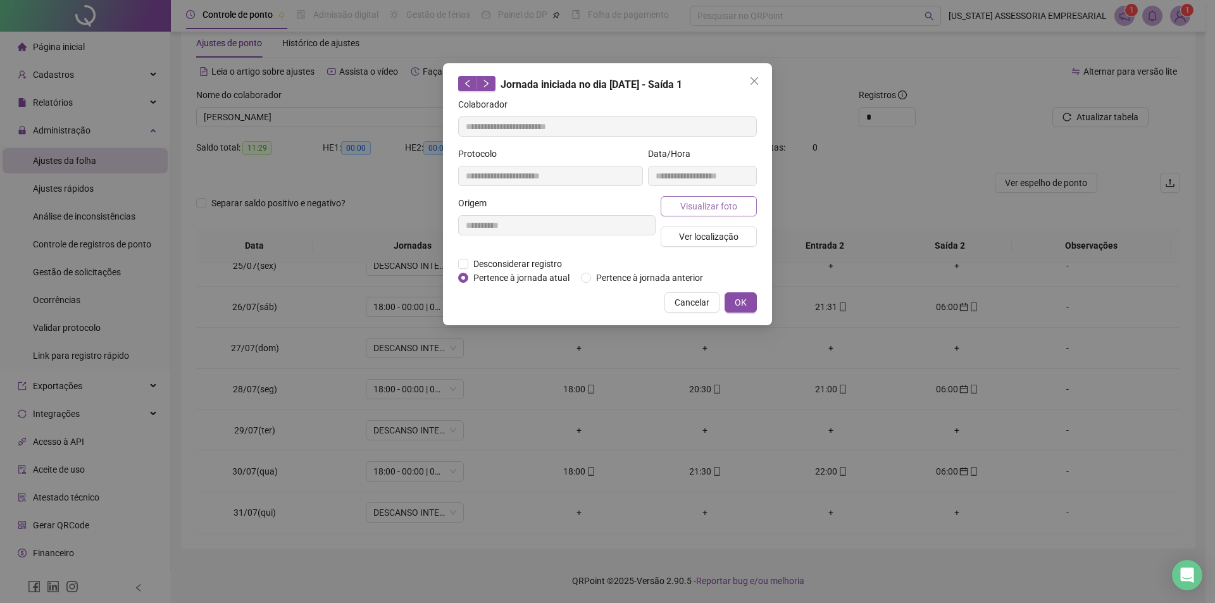
click at [735, 214] on button "Visualizar foto" at bounding box center [709, 206] width 96 height 20
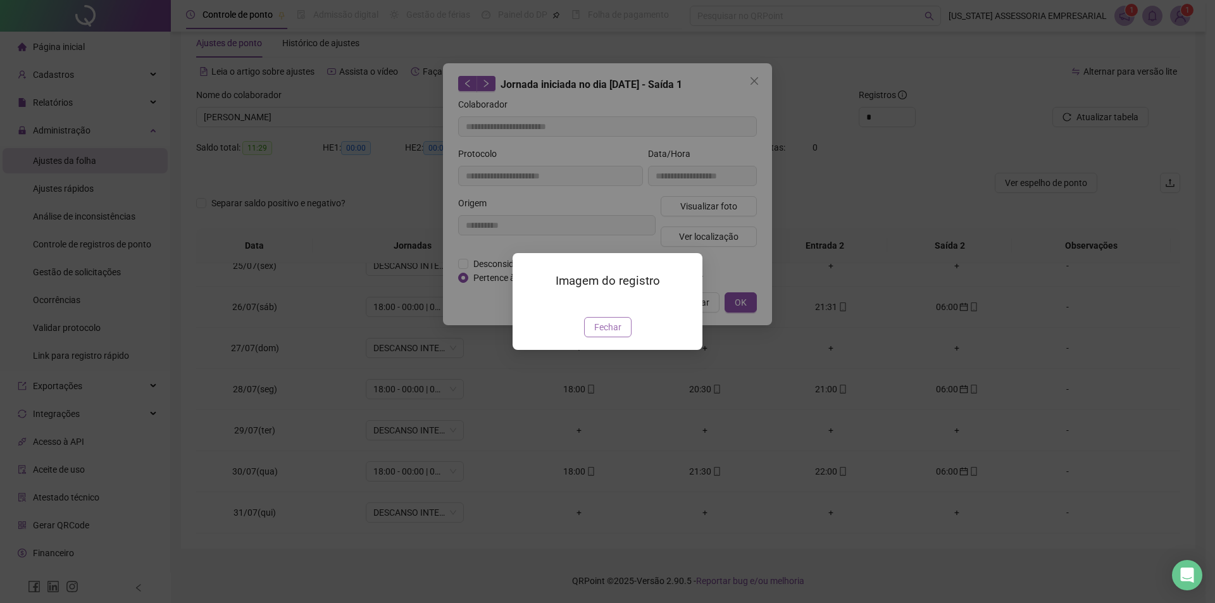
click at [613, 334] on span "Fechar" at bounding box center [607, 327] width 27 height 14
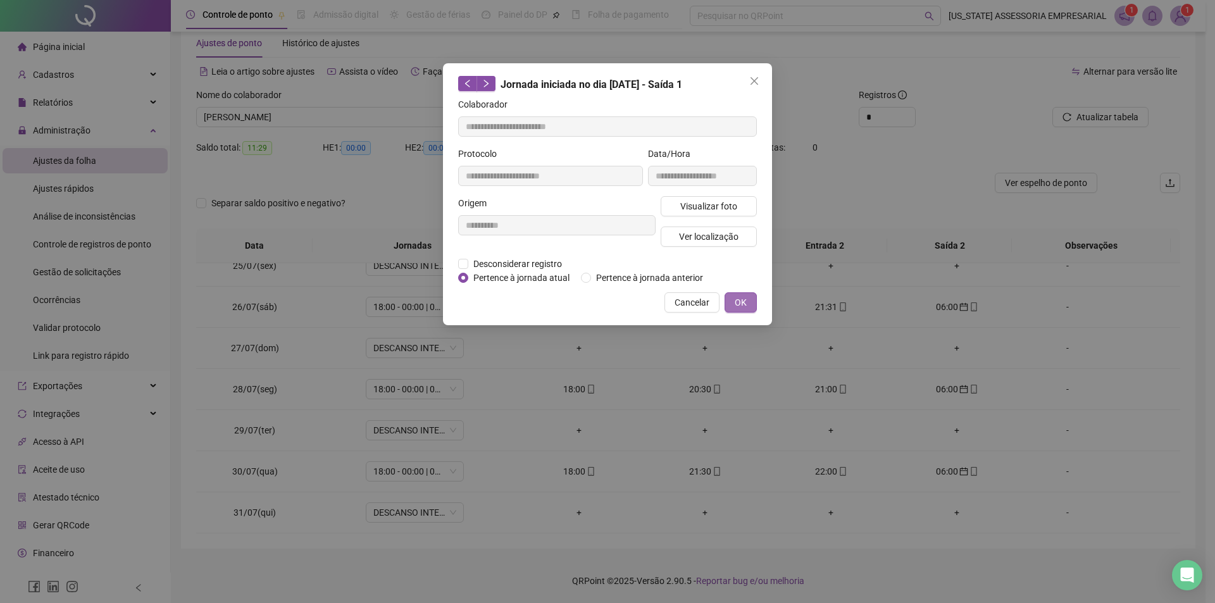
click at [736, 292] on button "OK" at bounding box center [741, 302] width 32 height 20
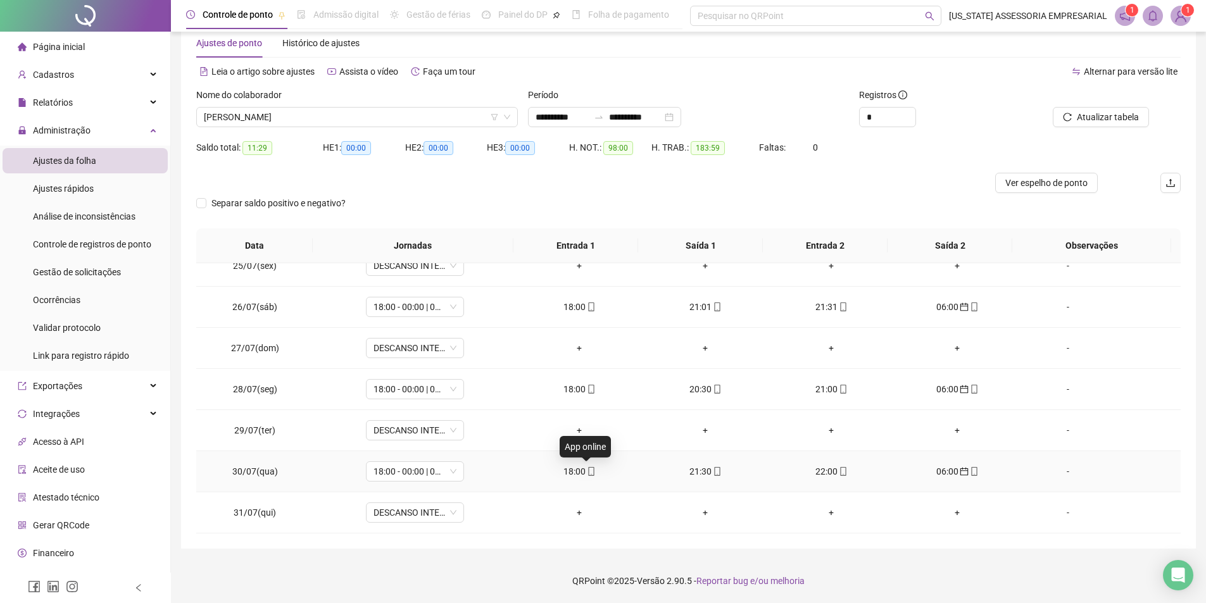
click at [587, 473] on icon "mobile" at bounding box center [591, 471] width 9 height 9
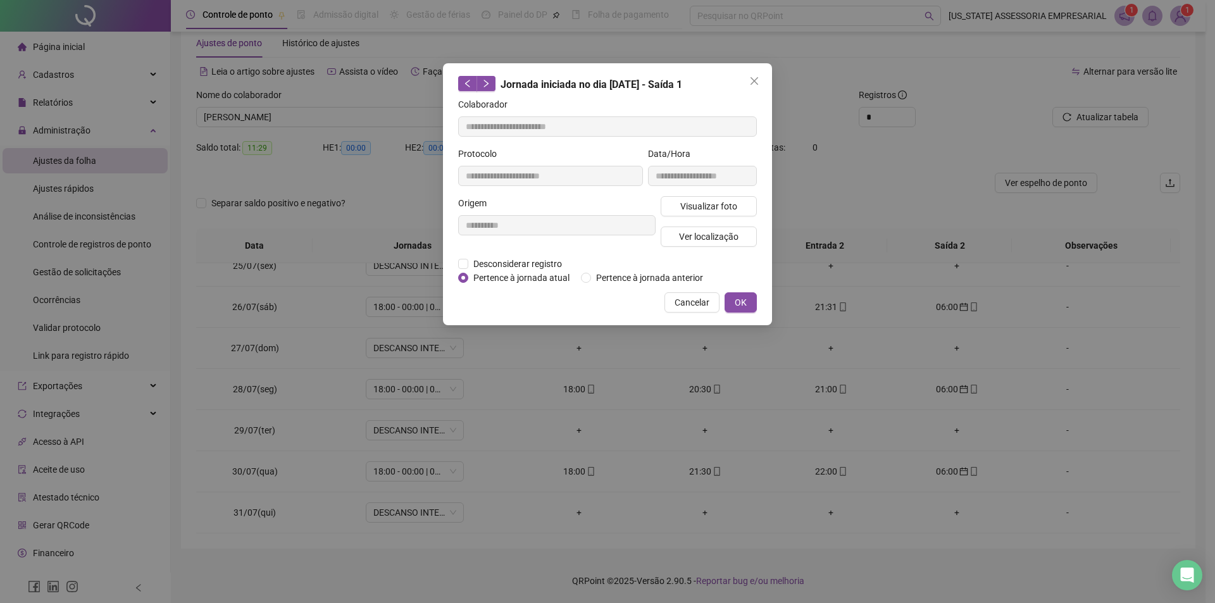
type input "**********"
click at [734, 207] on span "Visualizar foto" at bounding box center [708, 206] width 57 height 14
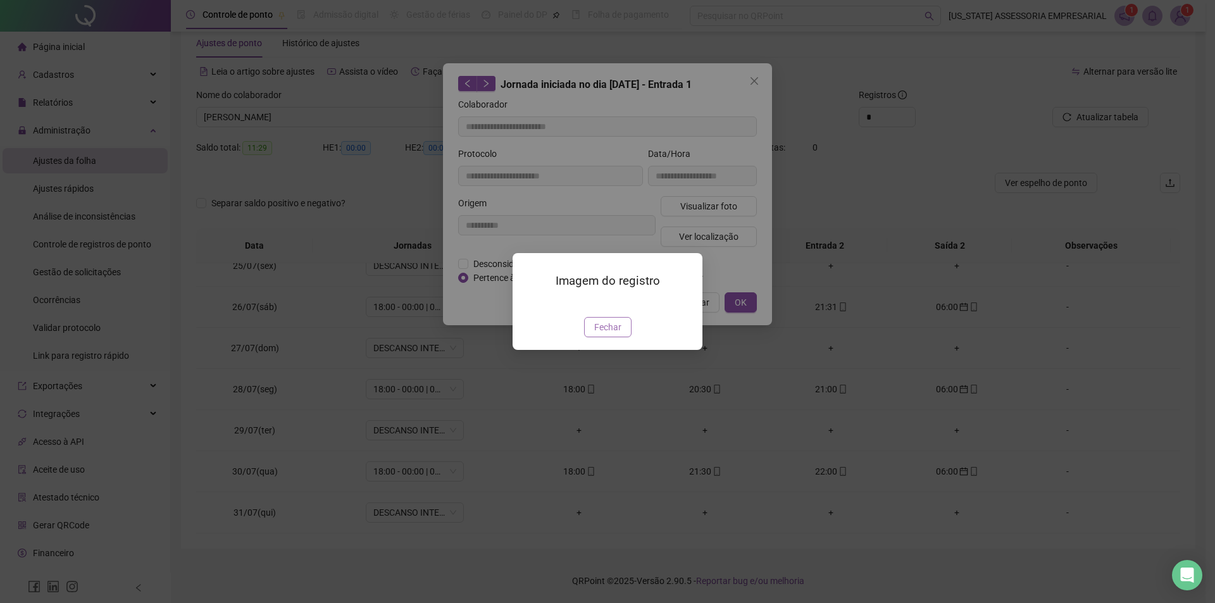
click at [613, 337] on button "Fechar" at bounding box center [607, 327] width 47 height 20
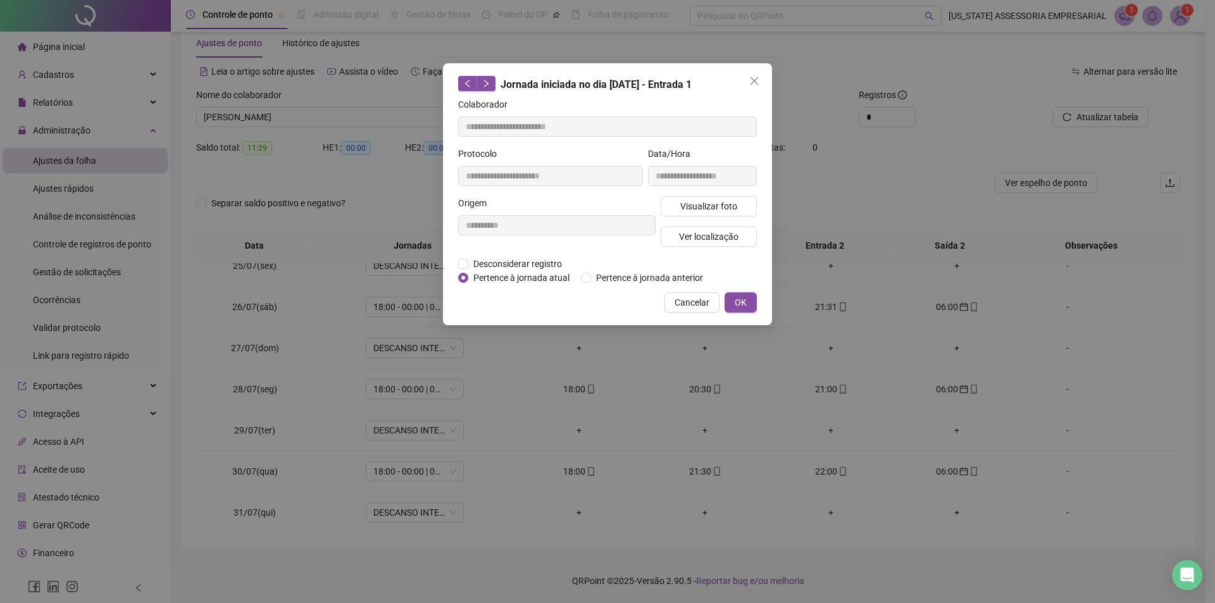
drag, startPoint x: 767, startPoint y: 308, endPoint x: 758, endPoint y: 308, distance: 8.9
click at [766, 309] on div "**********" at bounding box center [607, 194] width 329 height 262
click at [758, 308] on div "**********" at bounding box center [607, 194] width 329 height 262
click at [747, 306] on button "OK" at bounding box center [741, 302] width 32 height 20
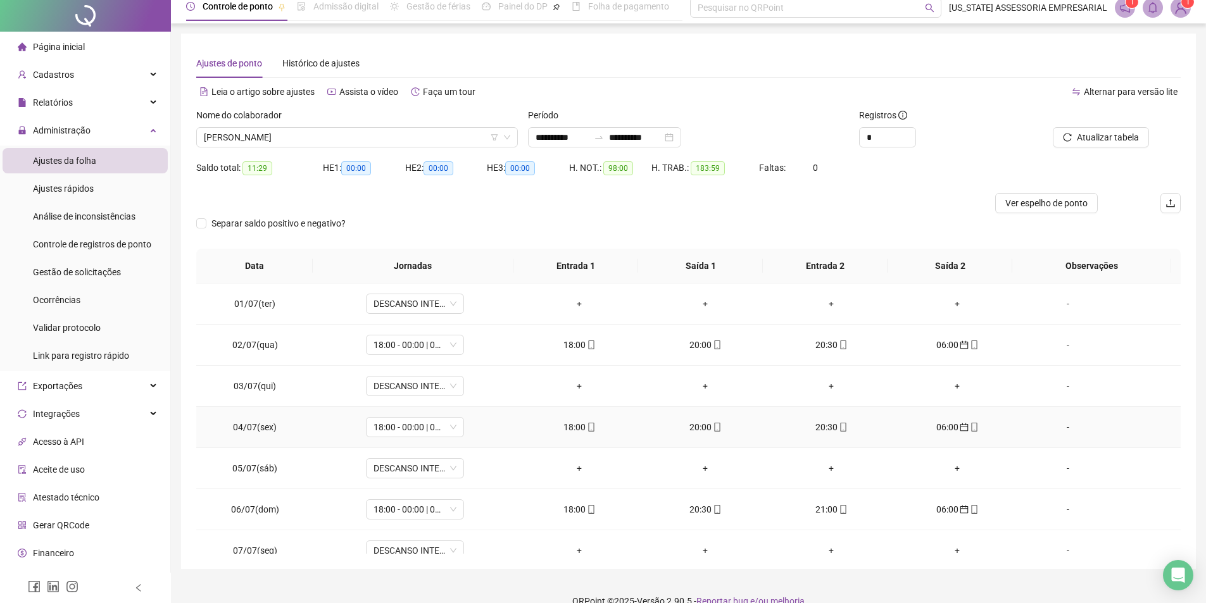
scroll to position [0, 0]
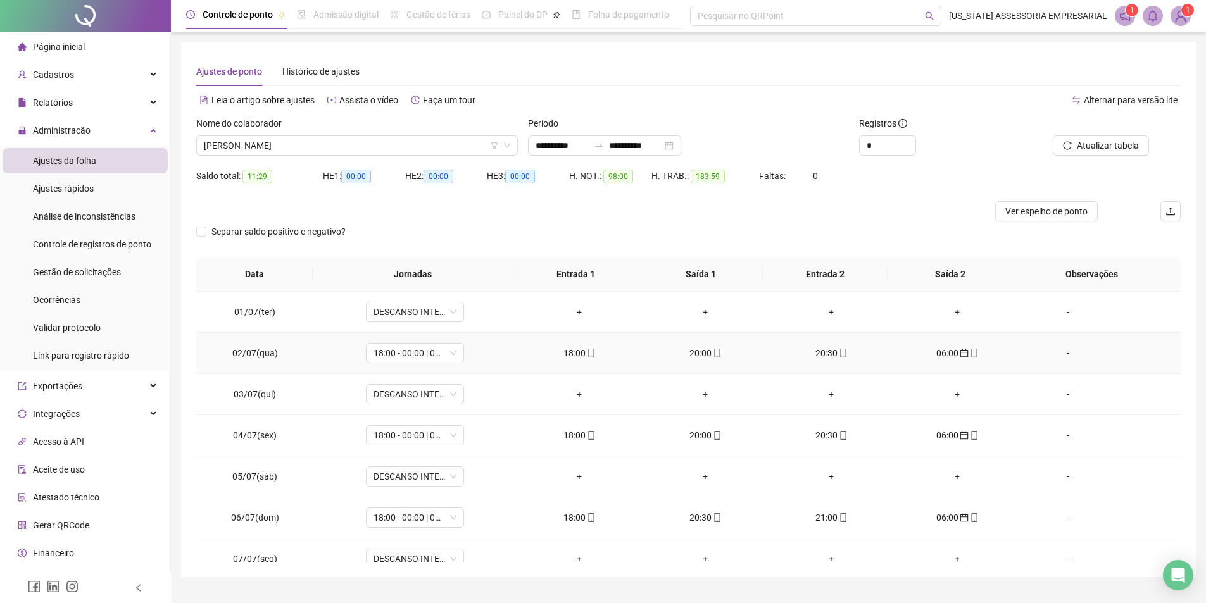
click at [585, 351] on span "mobile" at bounding box center [590, 353] width 10 height 9
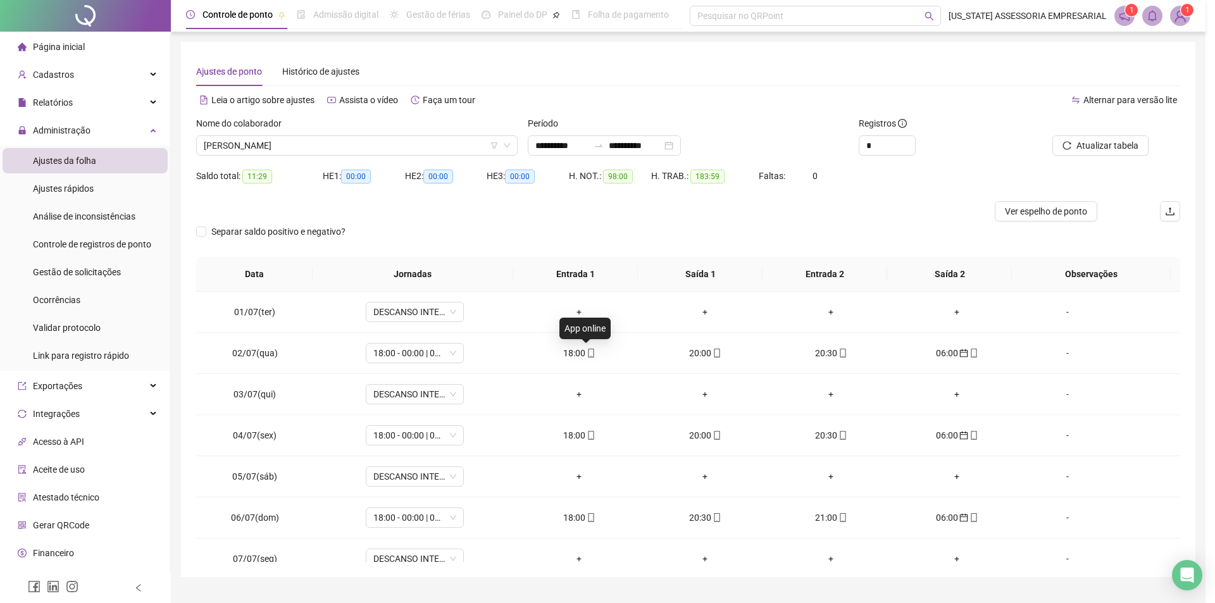
type input "**********"
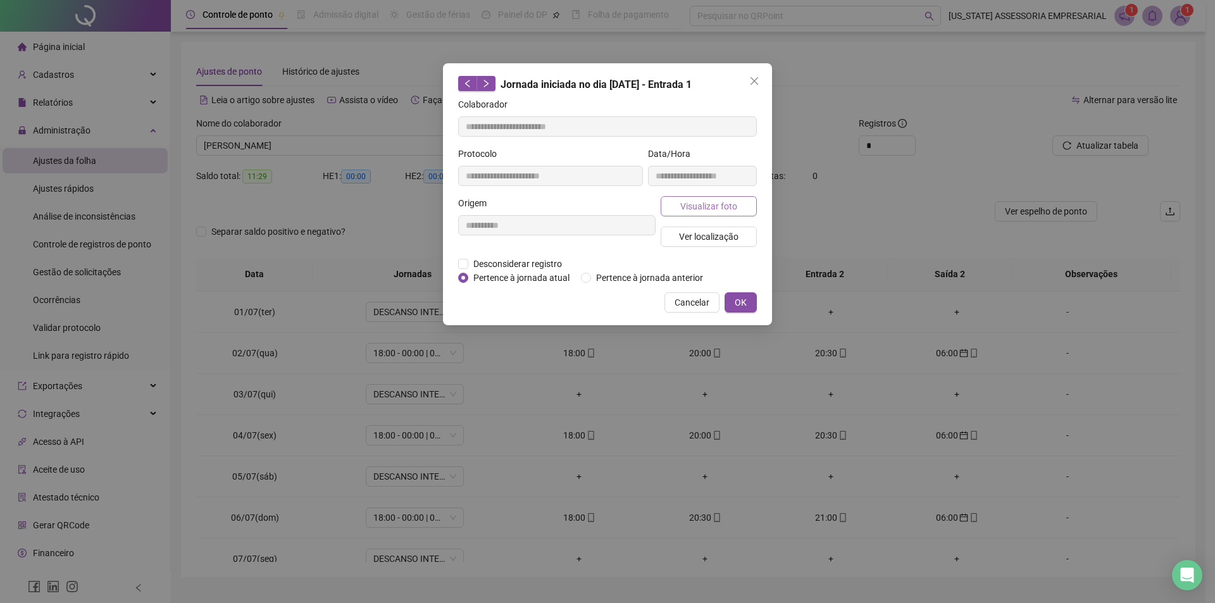
click at [696, 210] on span "Visualizar foto" at bounding box center [708, 206] width 57 height 14
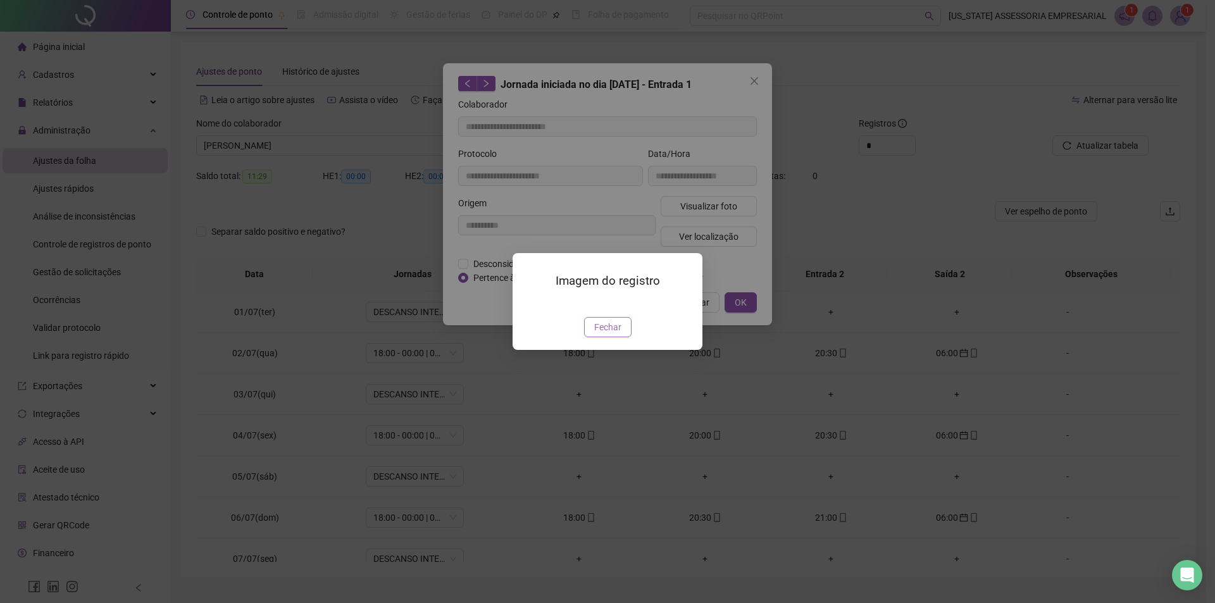
click at [608, 334] on span "Fechar" at bounding box center [607, 327] width 27 height 14
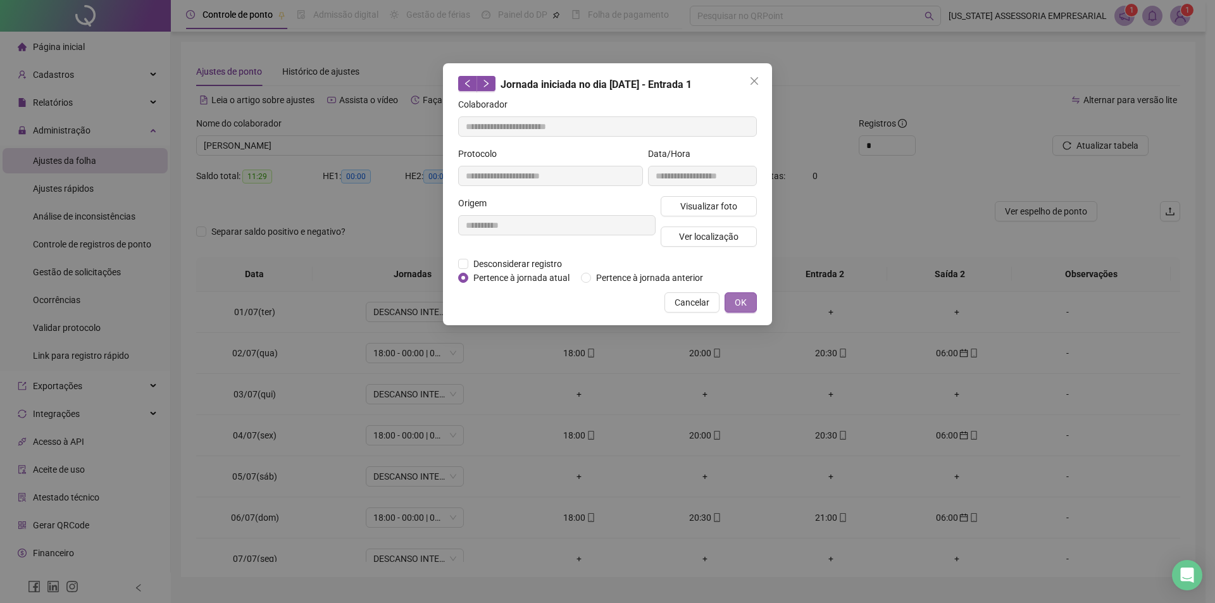
click at [729, 297] on button "OK" at bounding box center [741, 302] width 32 height 20
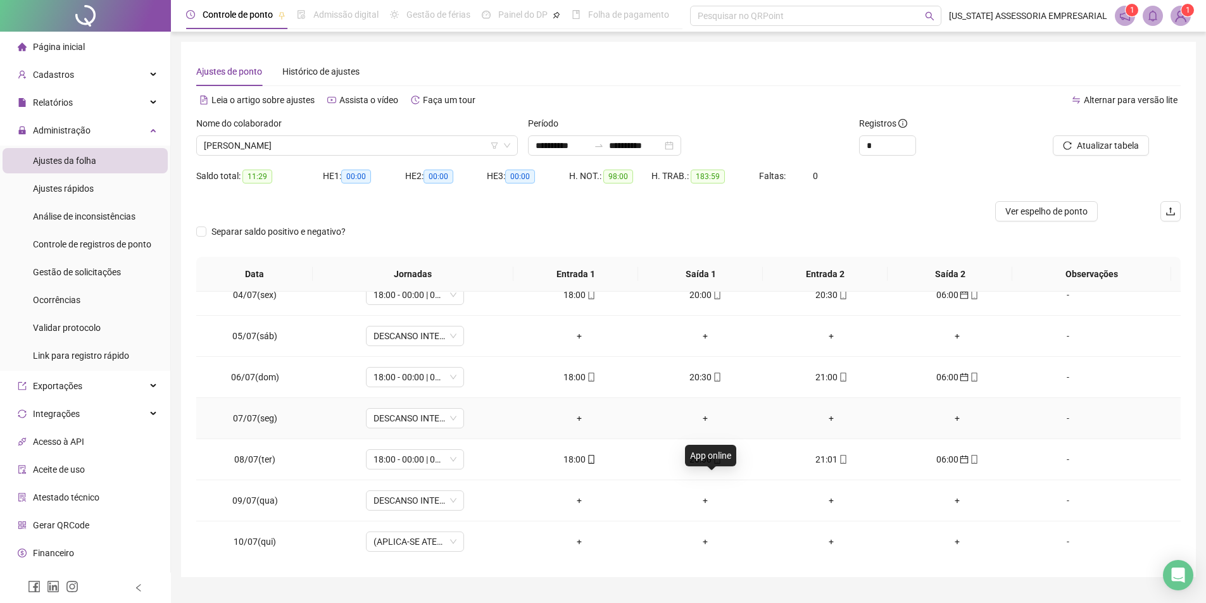
scroll to position [119, 0]
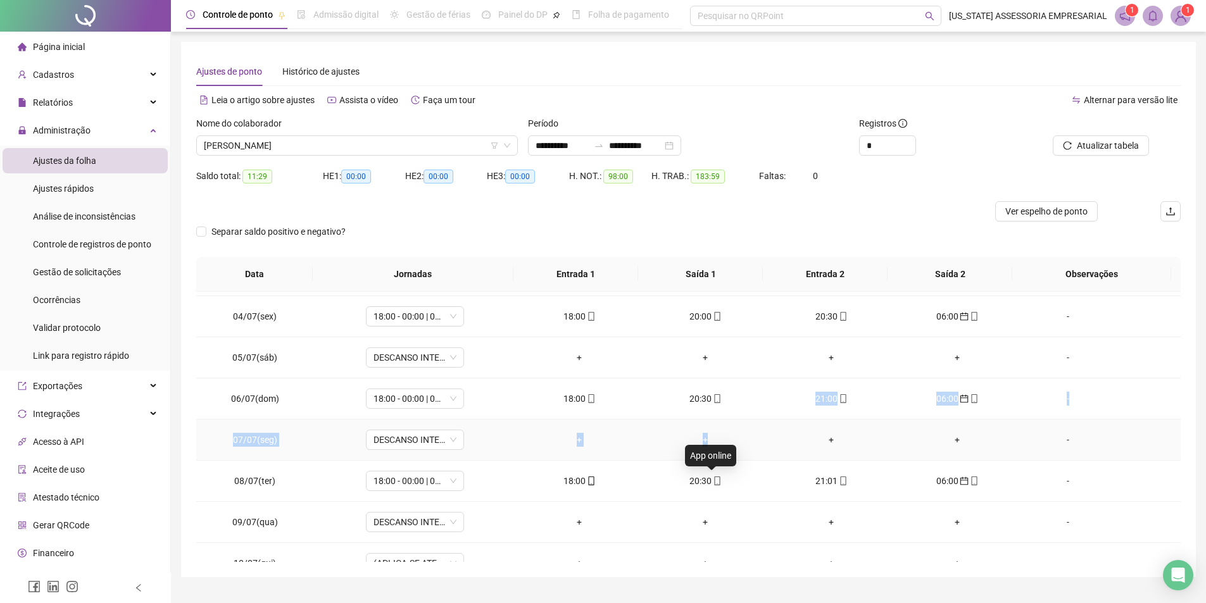
drag, startPoint x: 711, startPoint y: 421, endPoint x: 710, endPoint y: 410, distance: 11.4
click at [706, 389] on td "20:30" at bounding box center [705, 398] width 126 height 41
click at [702, 397] on div "20:30" at bounding box center [705, 399] width 106 height 14
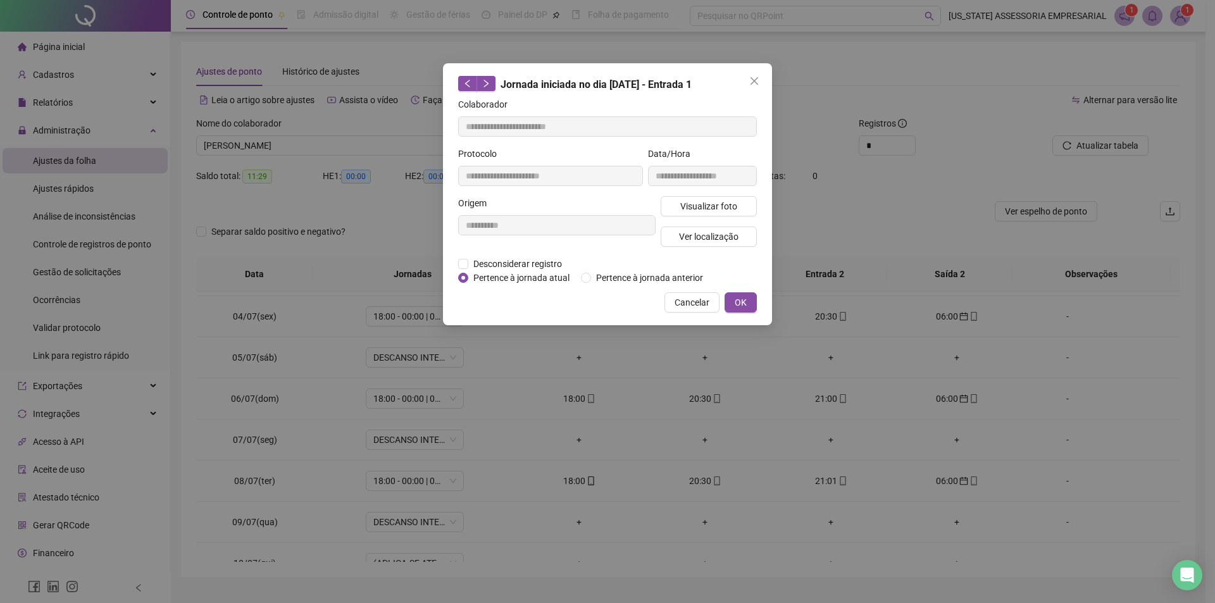
type input "**********"
click at [716, 204] on span "Visualizar foto" at bounding box center [708, 206] width 57 height 14
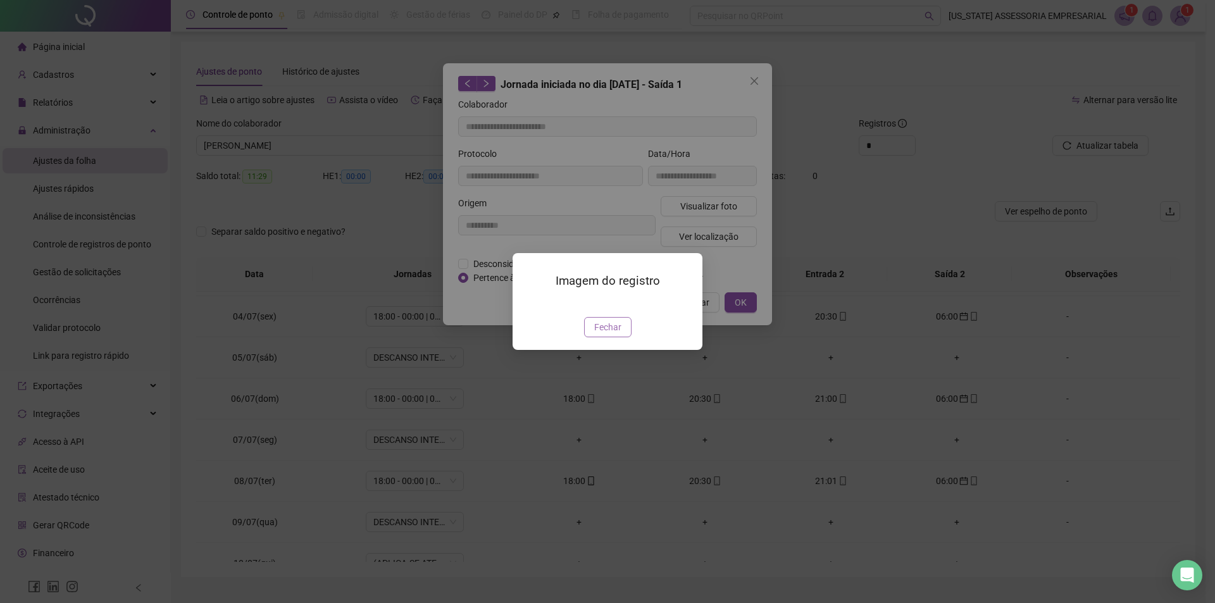
click at [613, 337] on button "Fechar" at bounding box center [607, 327] width 47 height 20
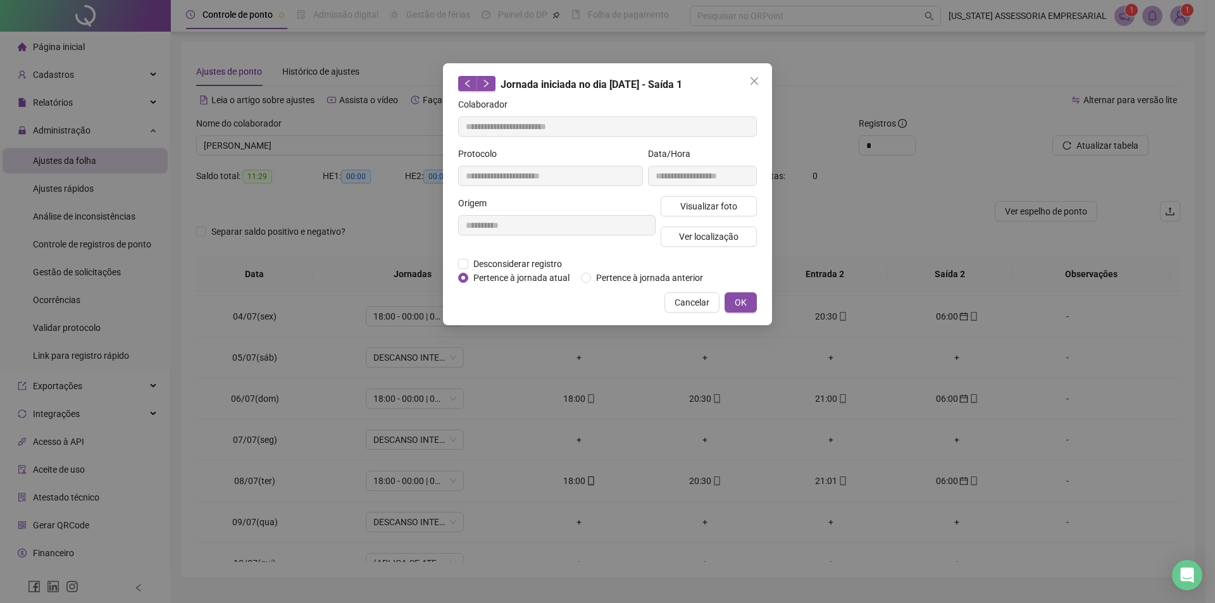
click at [735, 303] on button "OK" at bounding box center [741, 302] width 32 height 20
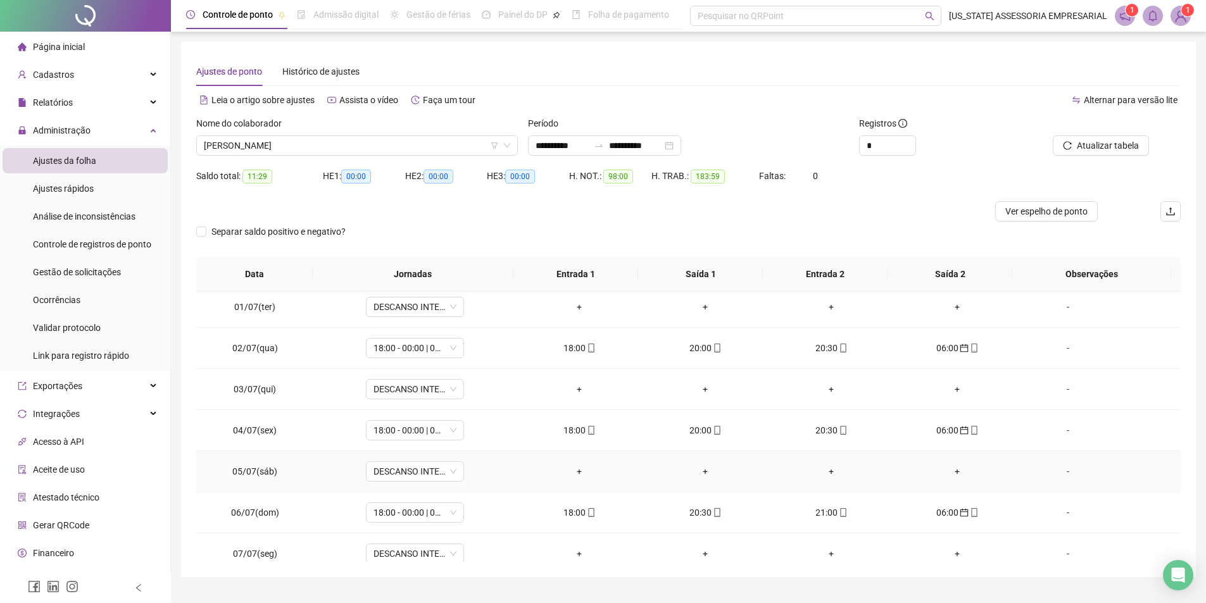
scroll to position [0, 0]
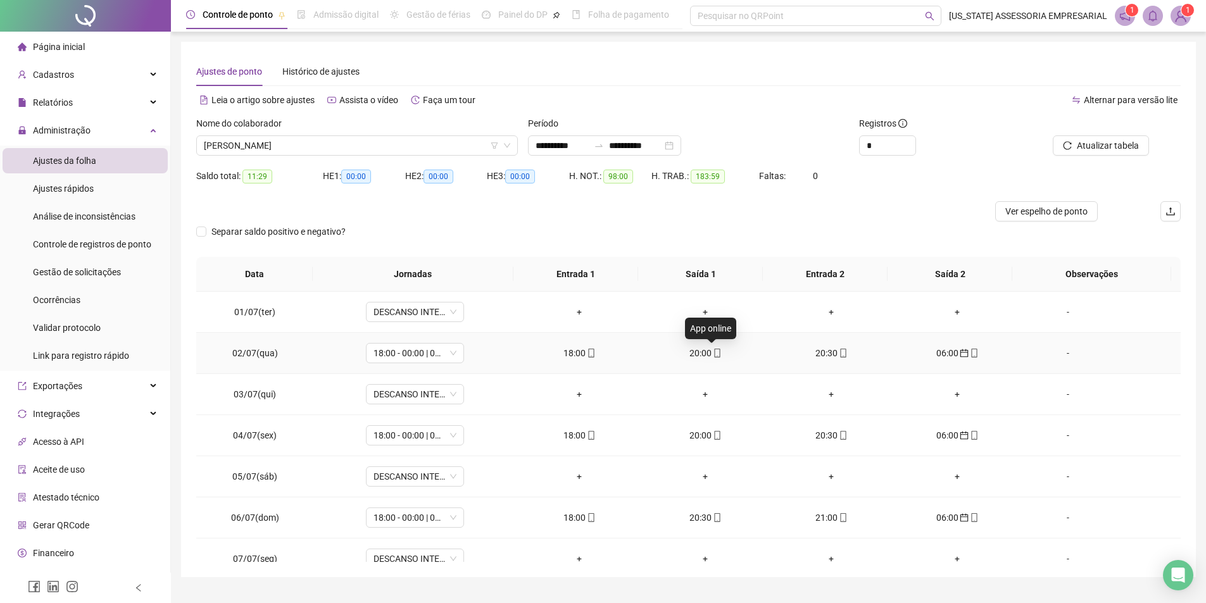
click at [713, 353] on icon "mobile" at bounding box center [717, 353] width 9 height 9
type input "**********"
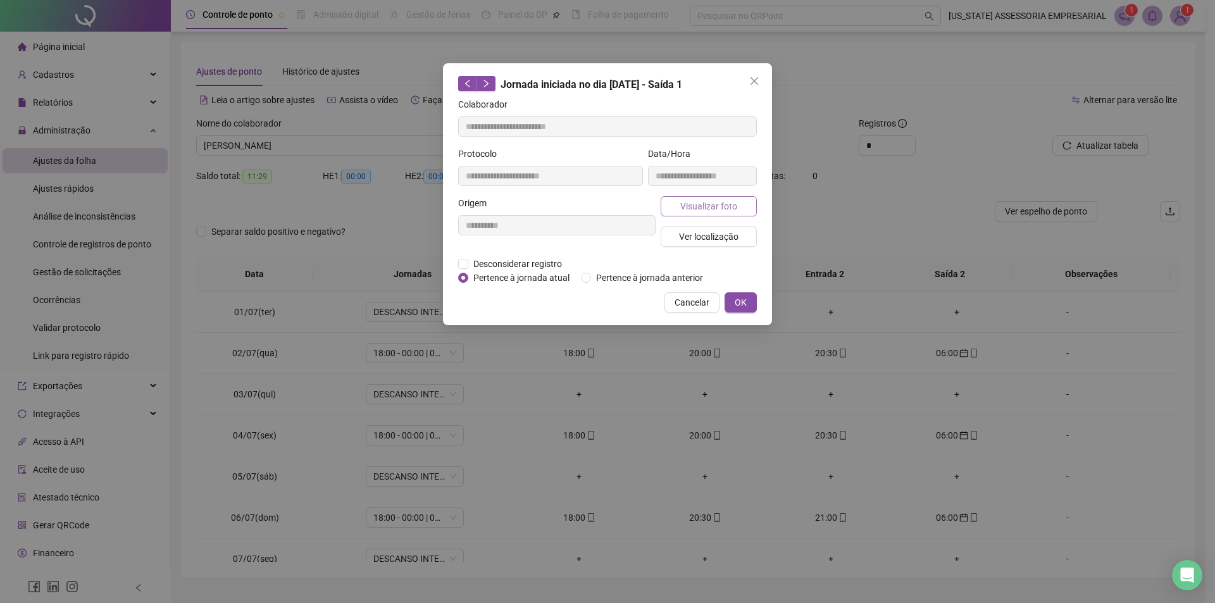
click at [738, 211] on button "Visualizar foto" at bounding box center [709, 206] width 96 height 20
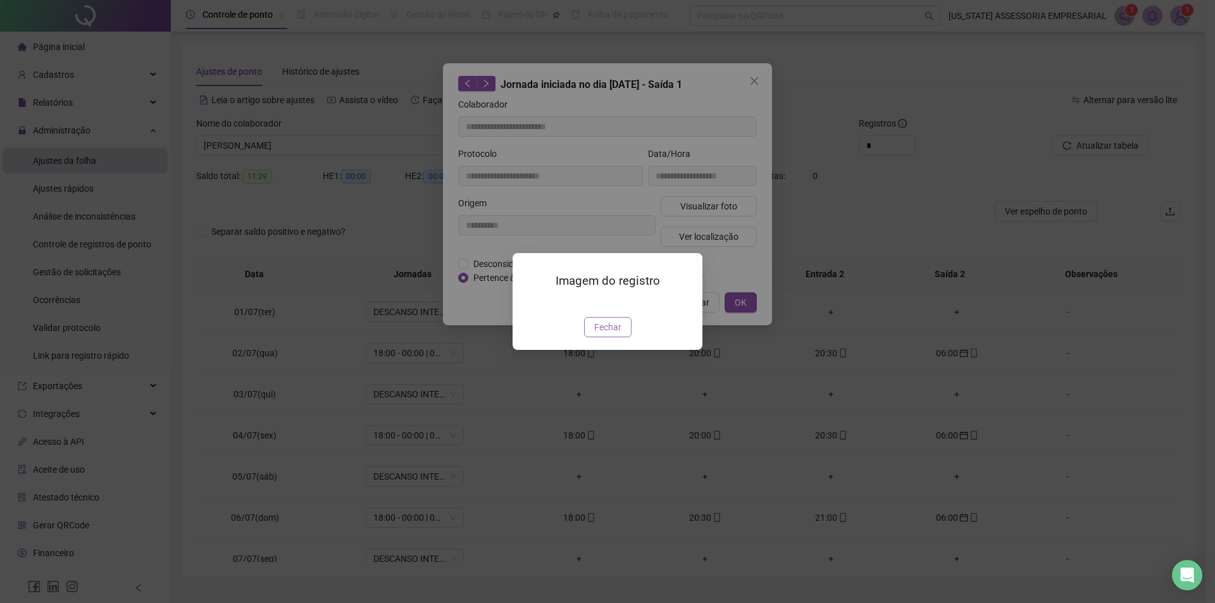
click at [614, 334] on span "Fechar" at bounding box center [607, 327] width 27 height 14
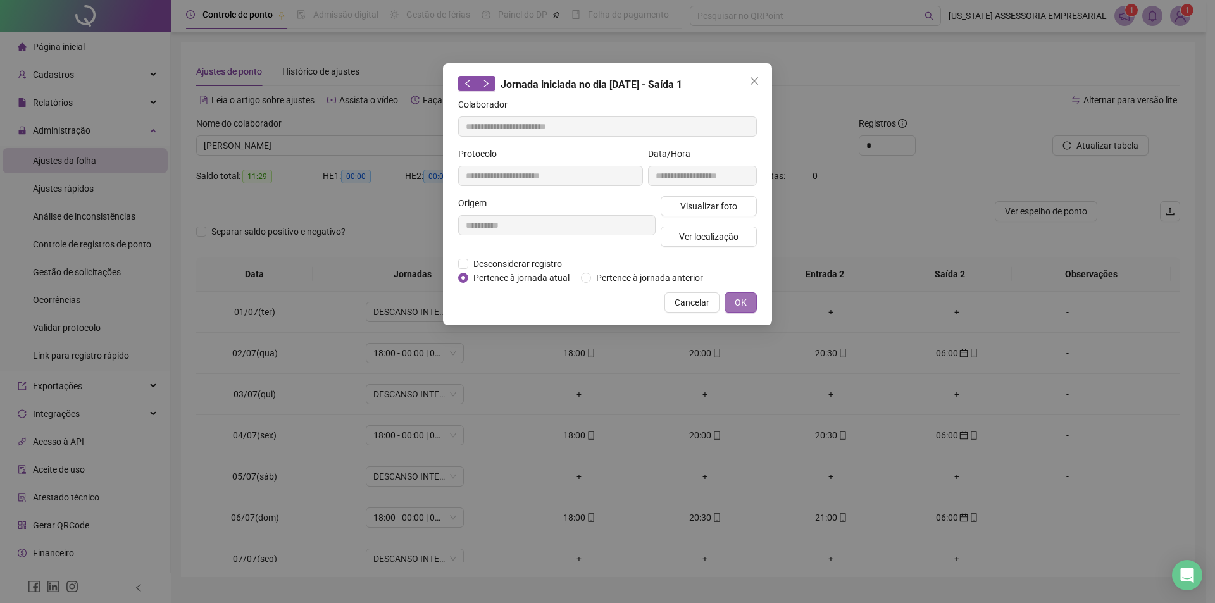
click at [737, 299] on span "OK" at bounding box center [741, 303] width 12 height 14
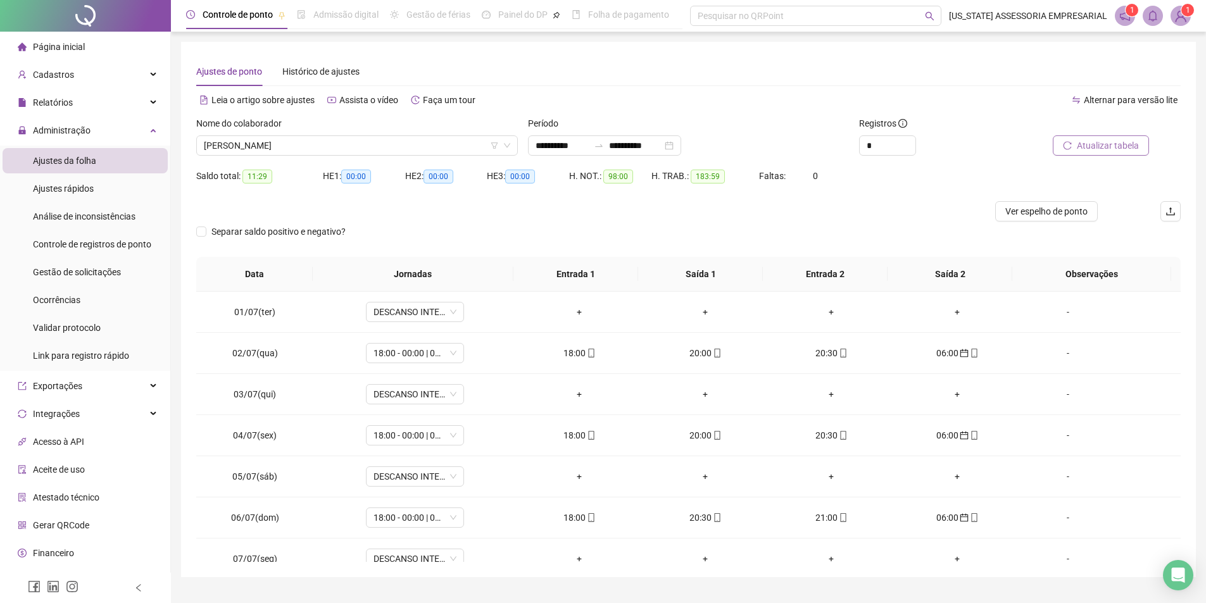
click at [1092, 154] on button "Atualizar tabela" at bounding box center [1100, 145] width 96 height 20
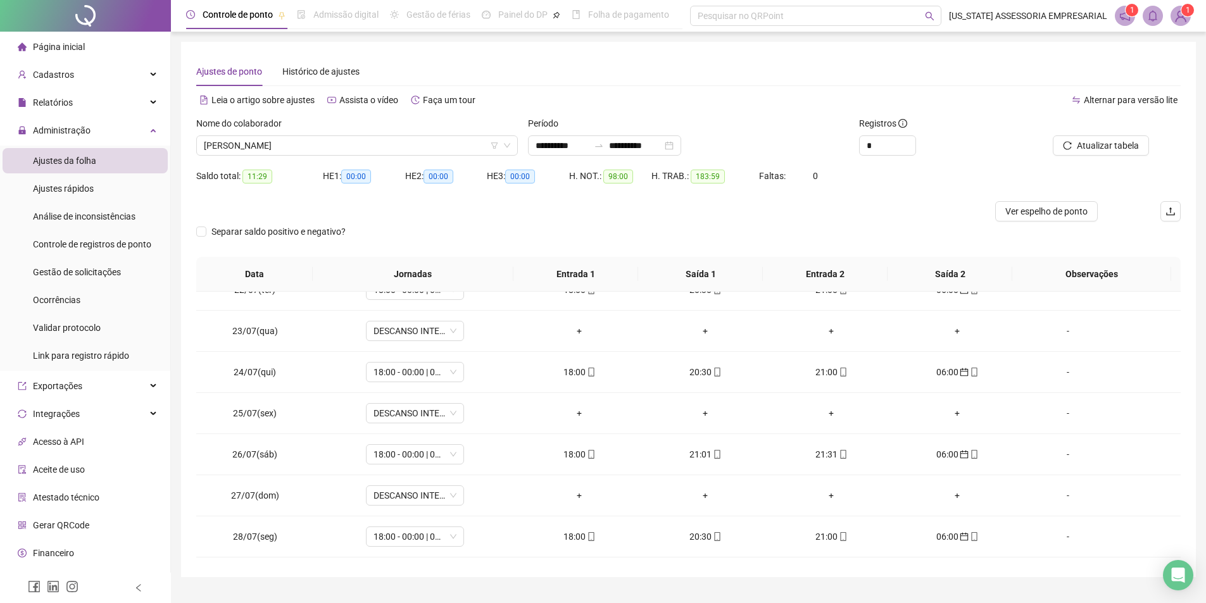
scroll to position [1005, 0]
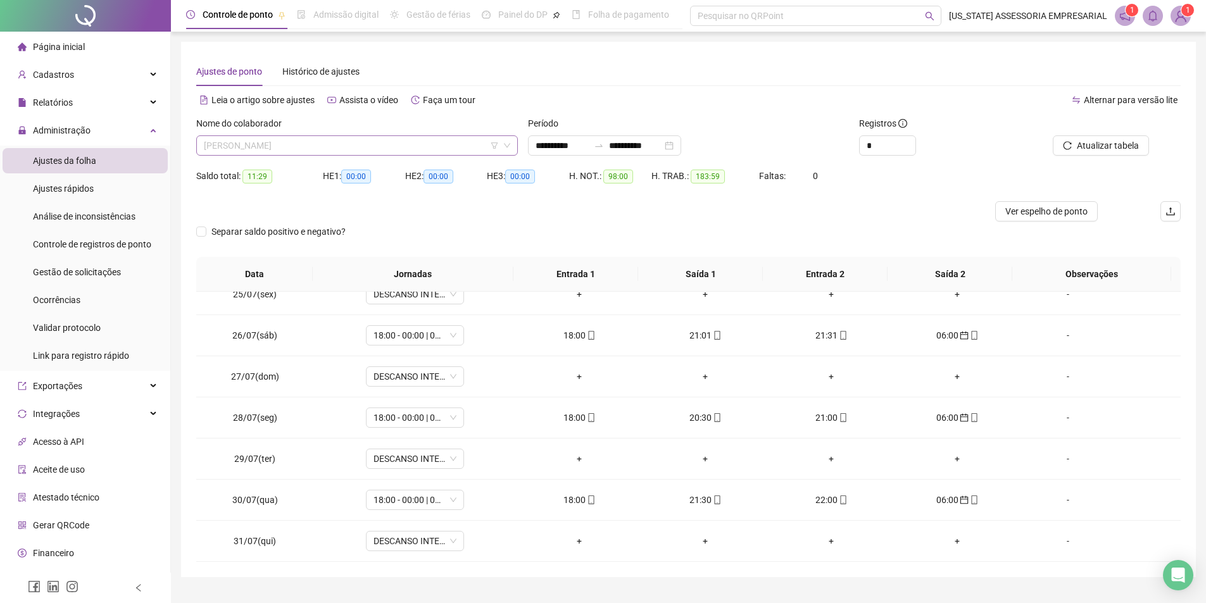
click at [391, 148] on span "[PERSON_NAME]" at bounding box center [357, 145] width 306 height 19
click at [503, 430] on td "18:00 - 00:00 | 00:30 - 06:00" at bounding box center [415, 417] width 203 height 41
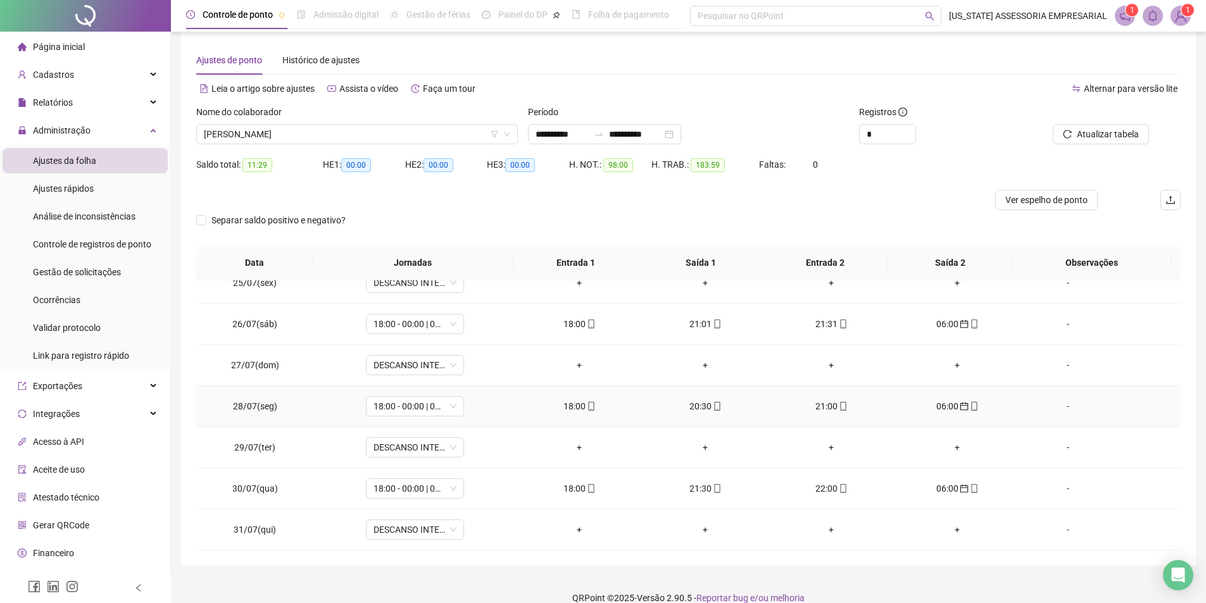
scroll to position [28, 0]
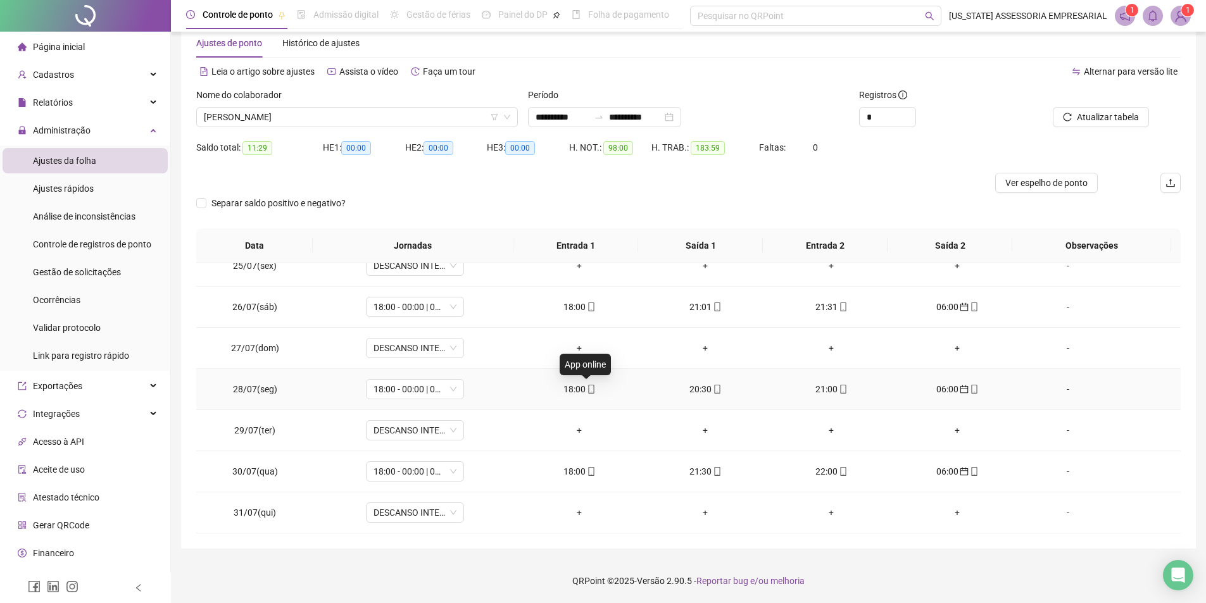
click at [587, 388] on icon "mobile" at bounding box center [591, 389] width 9 height 9
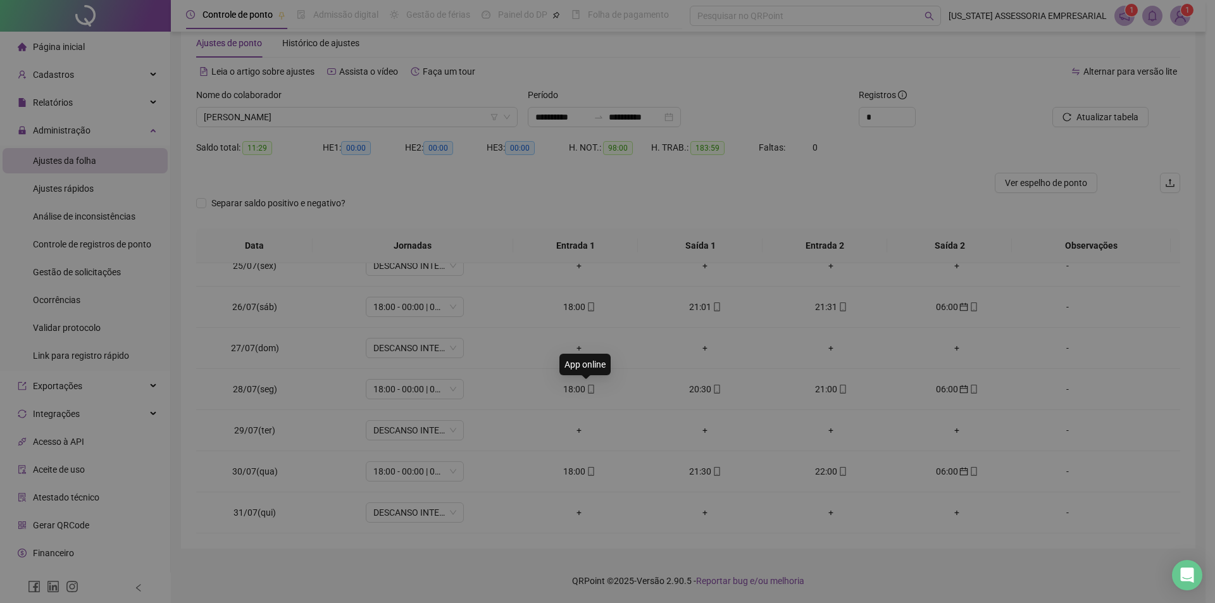
type input "**********"
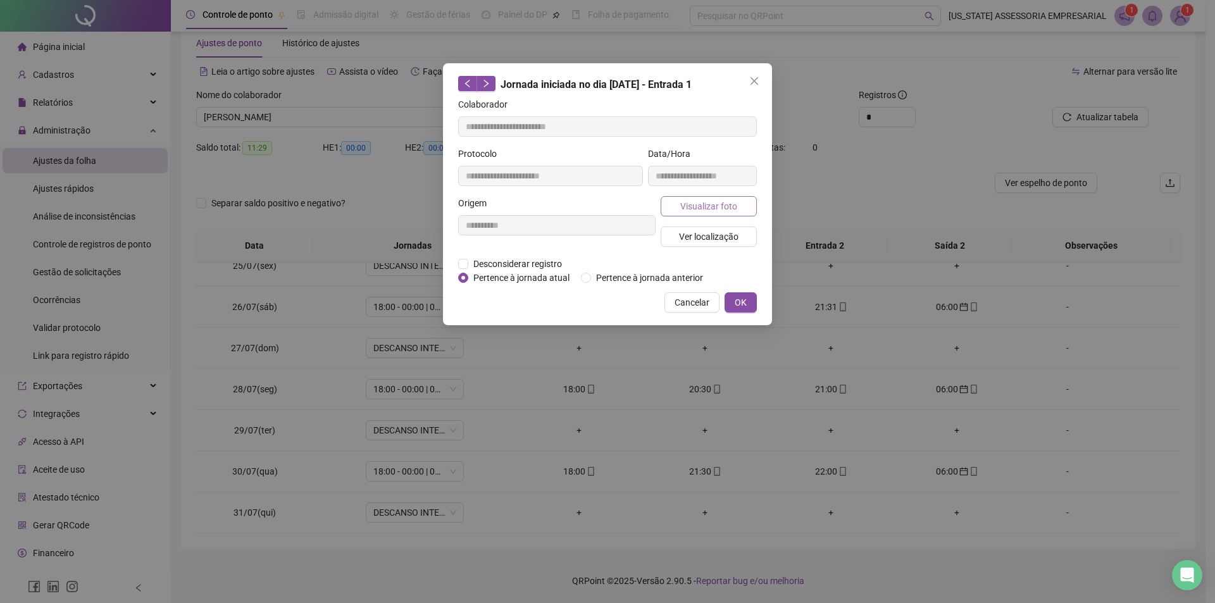
click at [710, 206] on span "Visualizar foto" at bounding box center [708, 206] width 57 height 14
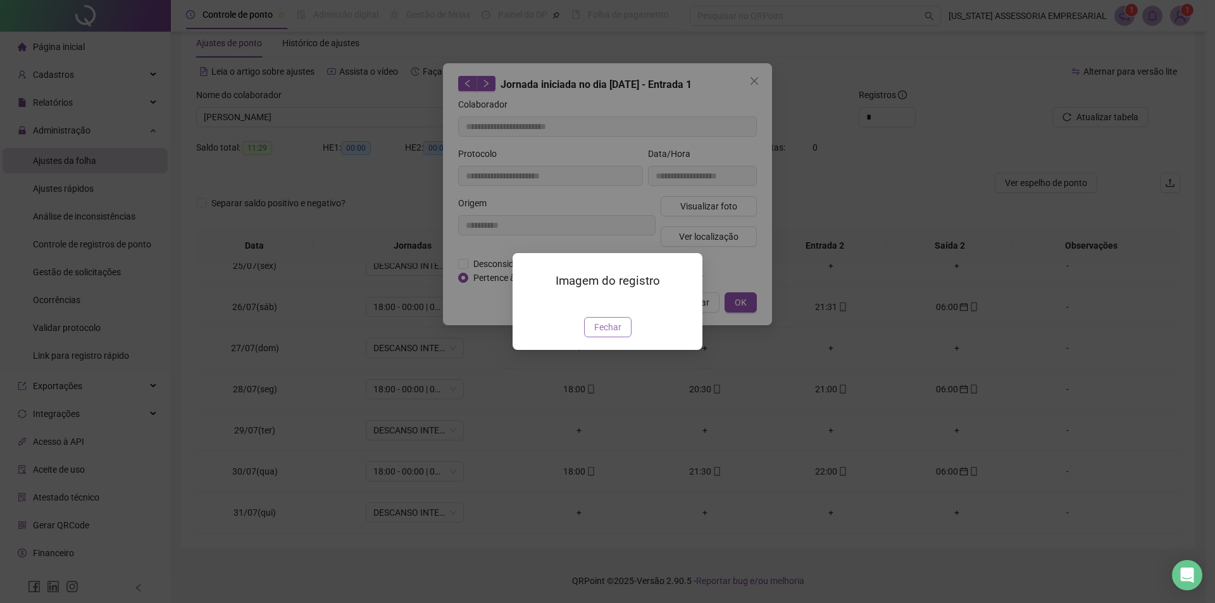
click at [611, 337] on button "Fechar" at bounding box center [607, 327] width 47 height 20
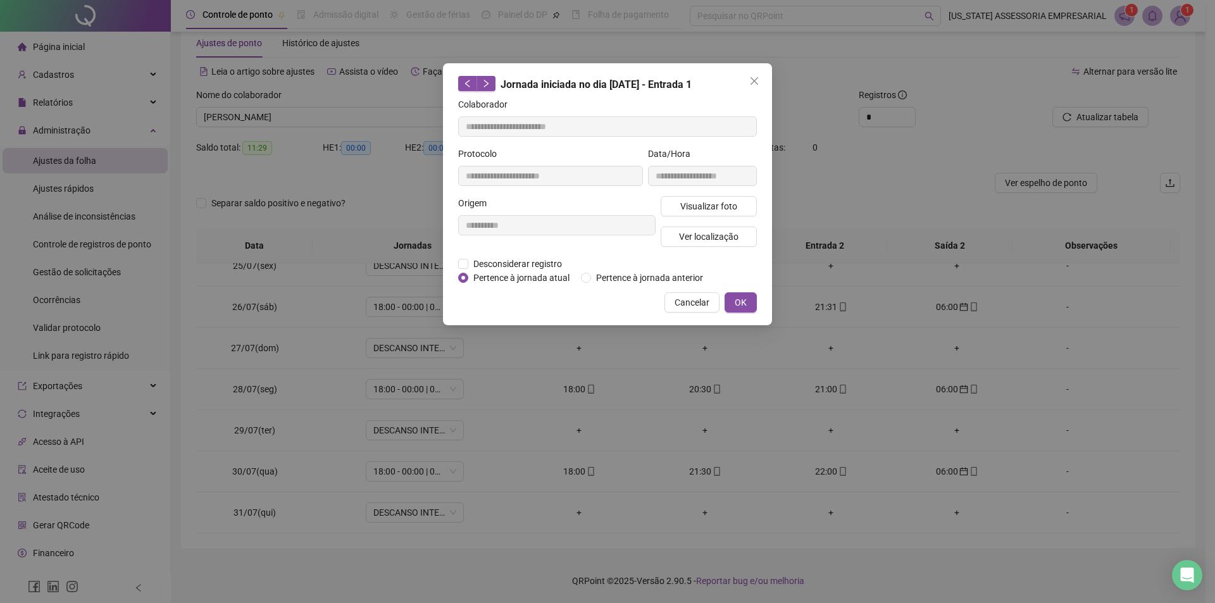
click at [732, 308] on button "OK" at bounding box center [741, 302] width 32 height 20
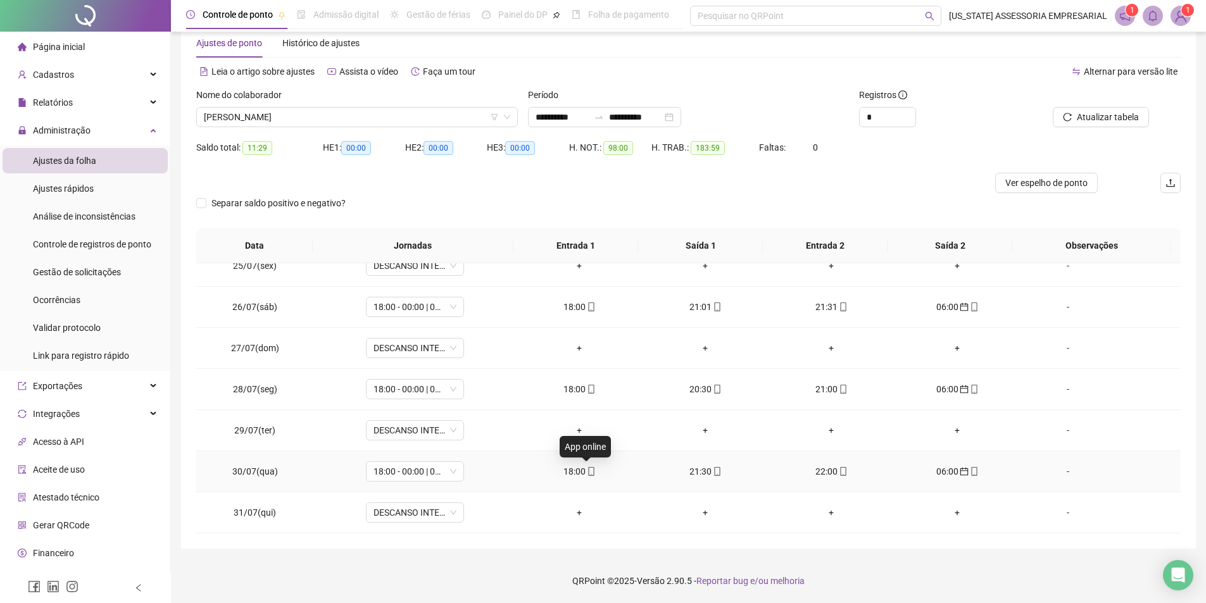
click at [585, 473] on span "mobile" at bounding box center [590, 471] width 10 height 9
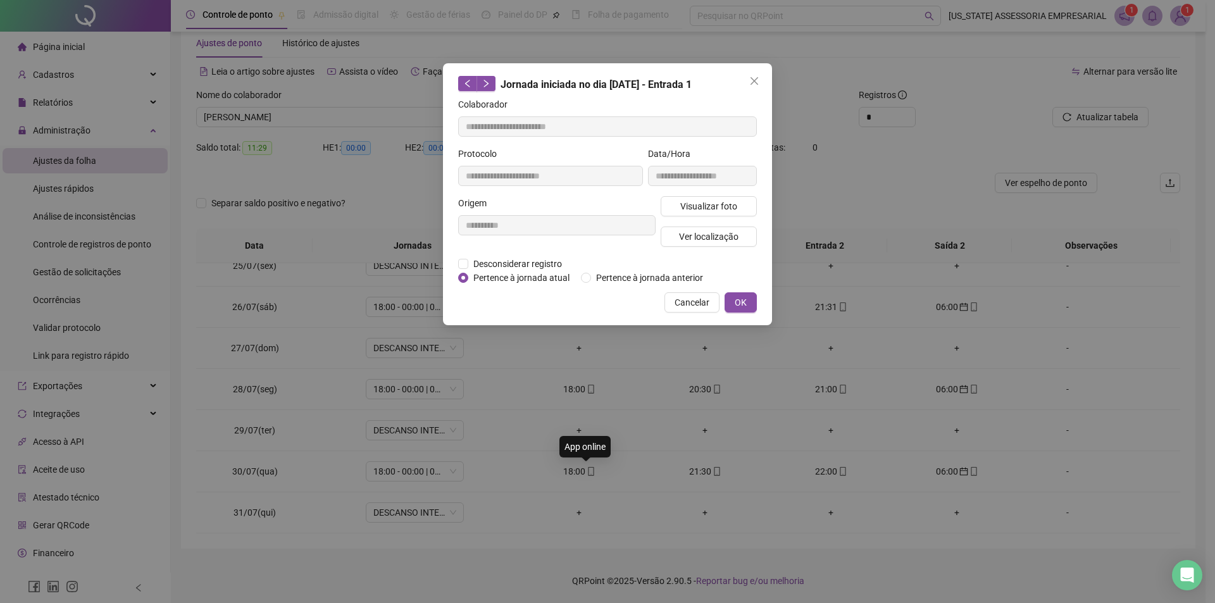
type input "**********"
click at [694, 210] on span "Visualizar foto" at bounding box center [708, 206] width 57 height 14
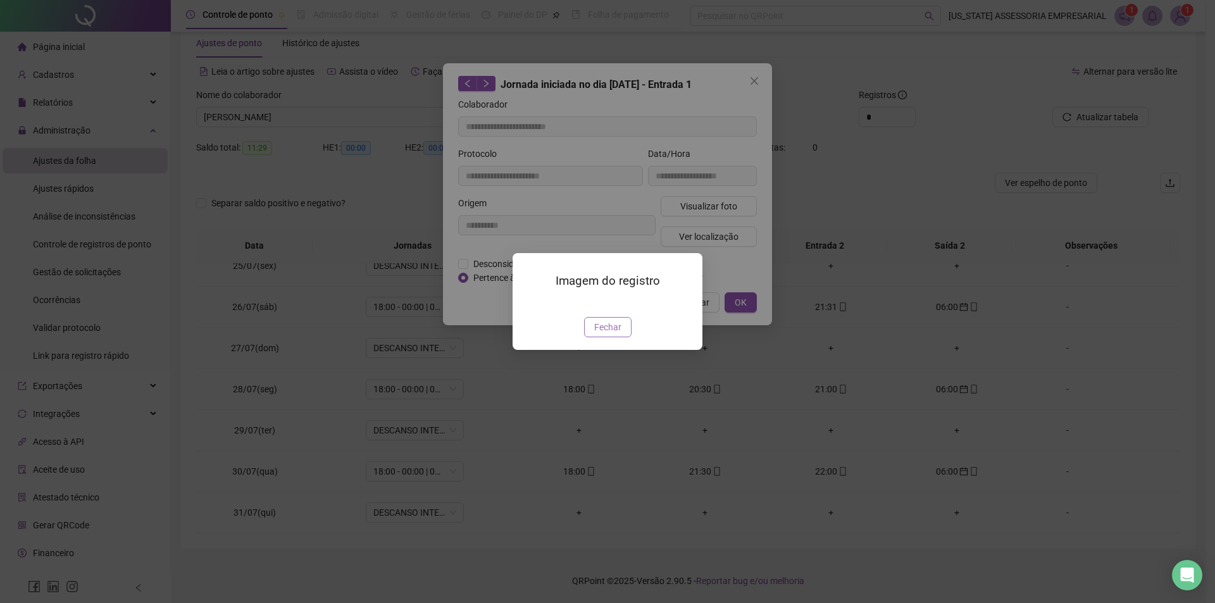
click at [608, 334] on span "Fechar" at bounding box center [607, 327] width 27 height 14
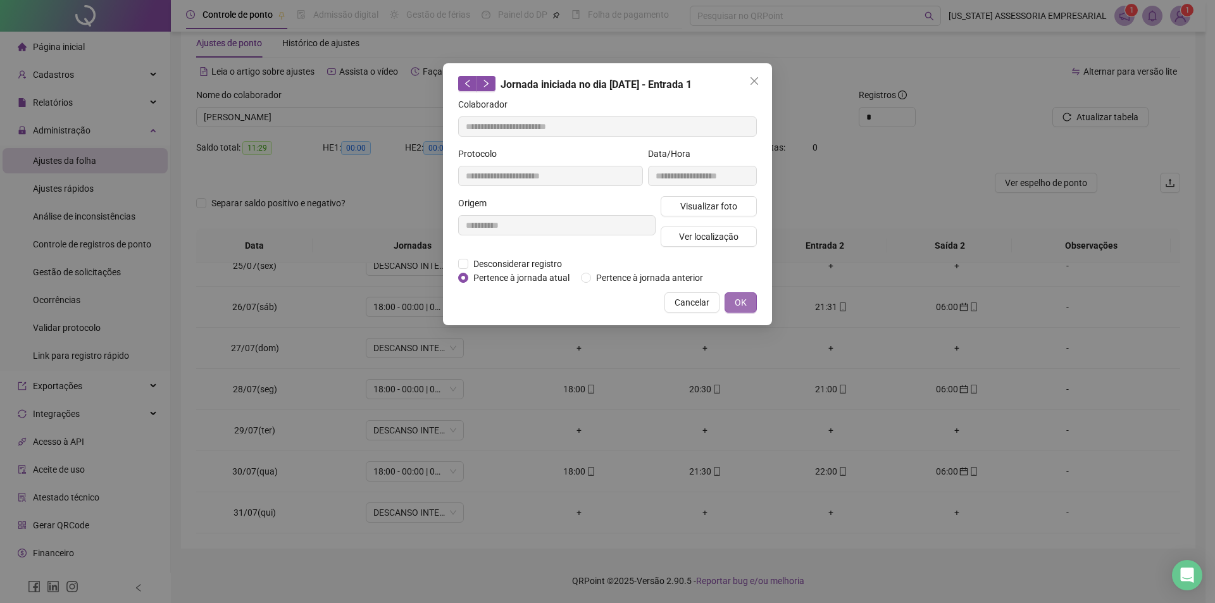
click at [737, 301] on span "OK" at bounding box center [741, 303] width 12 height 14
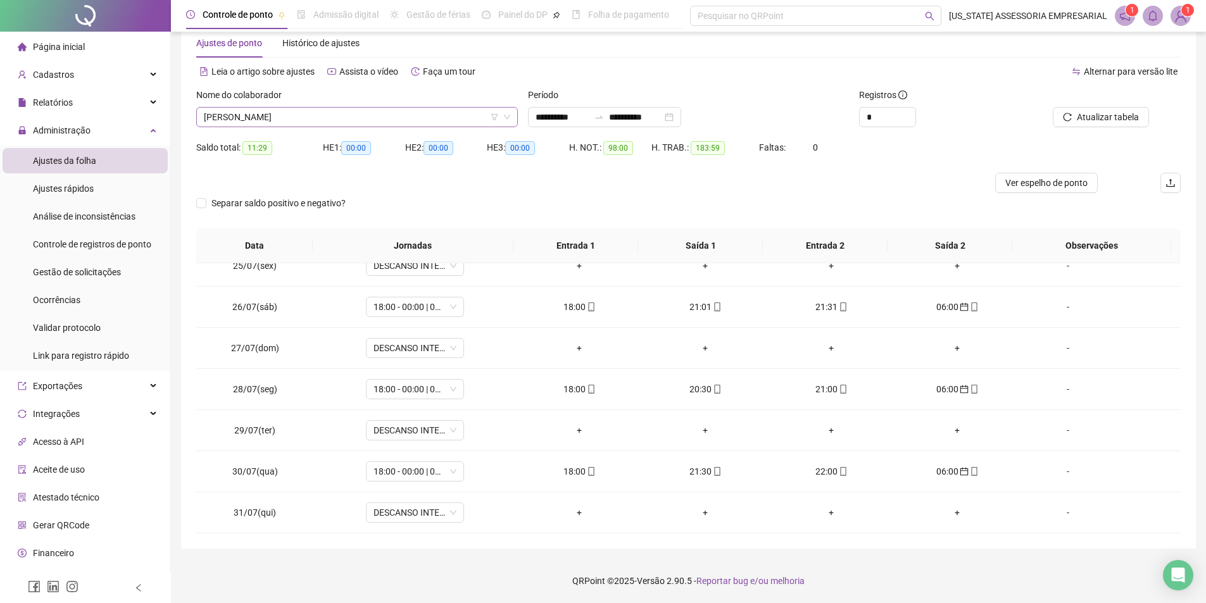
click at [411, 122] on span "[PERSON_NAME]" at bounding box center [357, 117] width 306 height 19
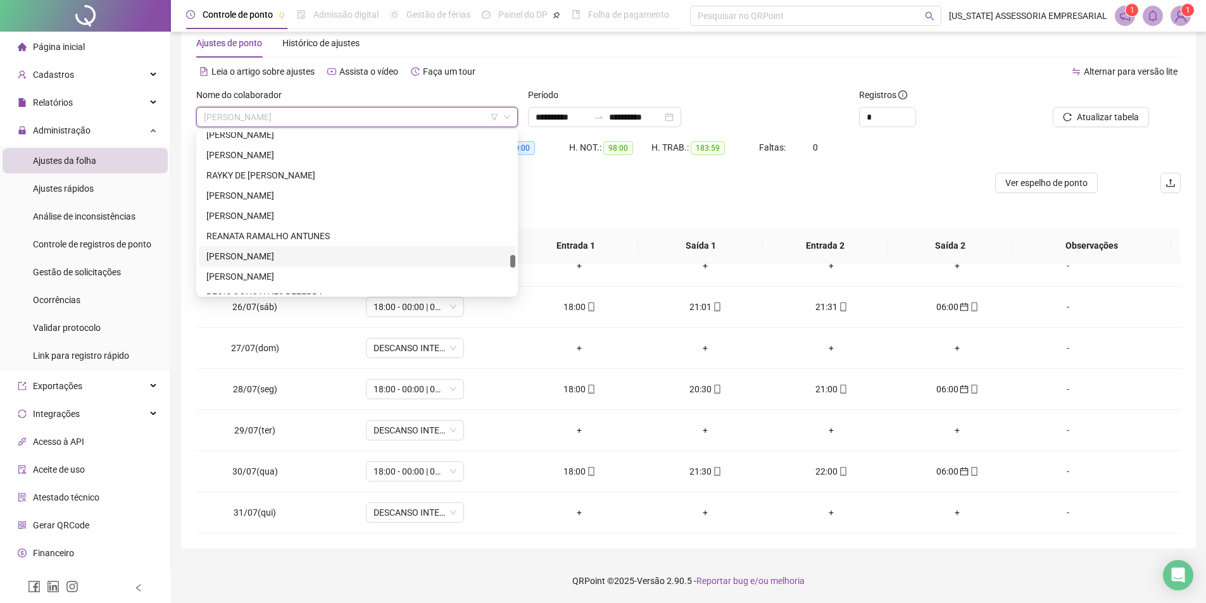
scroll to position [24190, 0]
click at [339, 259] on div "[PERSON_NAME] DE [PERSON_NAME]" at bounding box center [356, 254] width 301 height 14
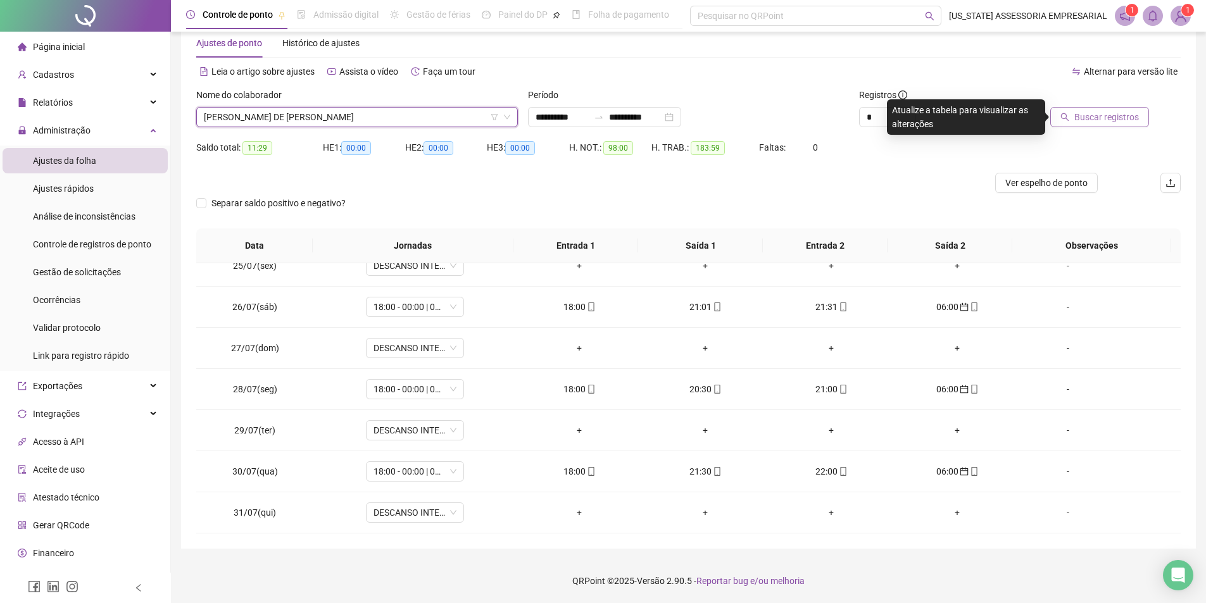
click at [1087, 117] on span "Buscar registros" at bounding box center [1106, 117] width 65 height 14
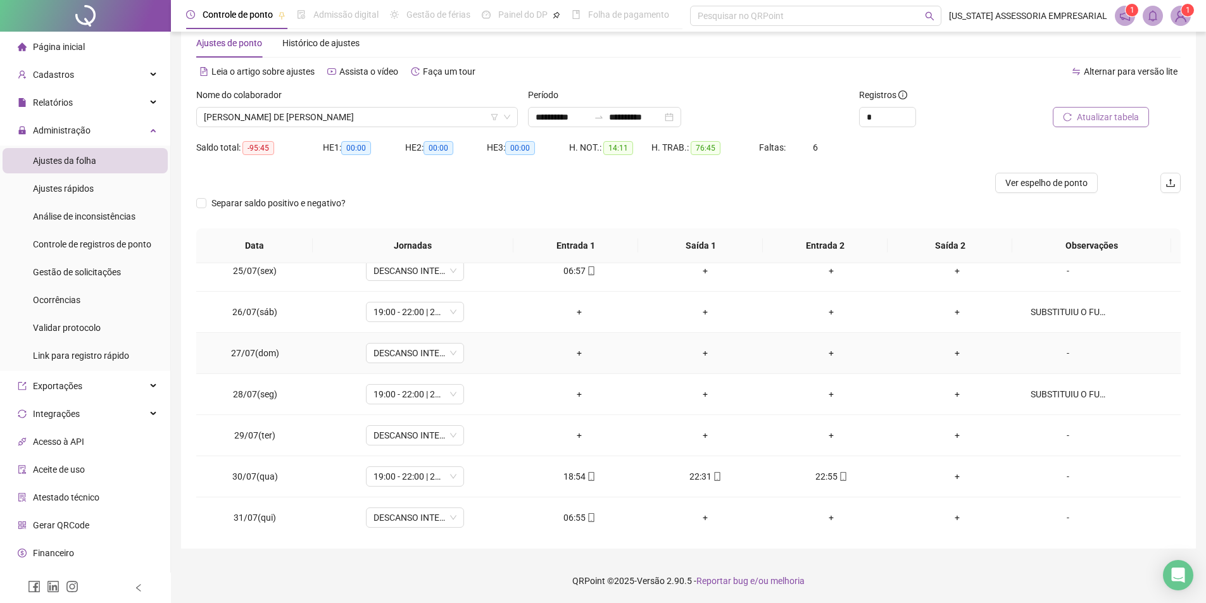
scroll to position [1005, 0]
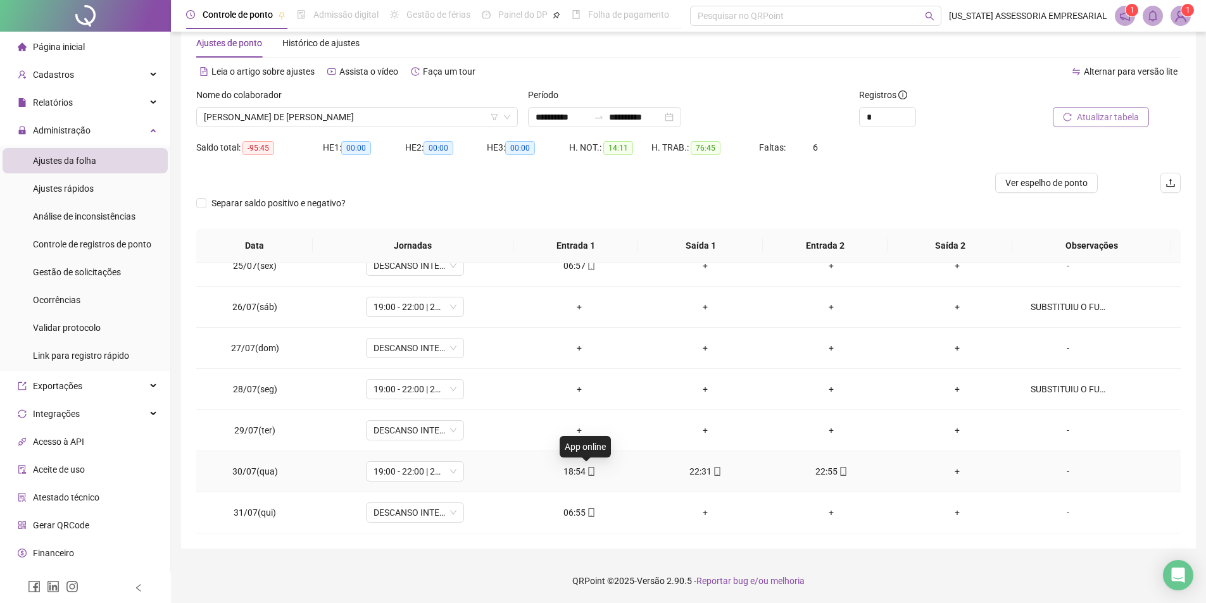
click at [587, 473] on icon "mobile" at bounding box center [591, 471] width 9 height 9
type input "**********"
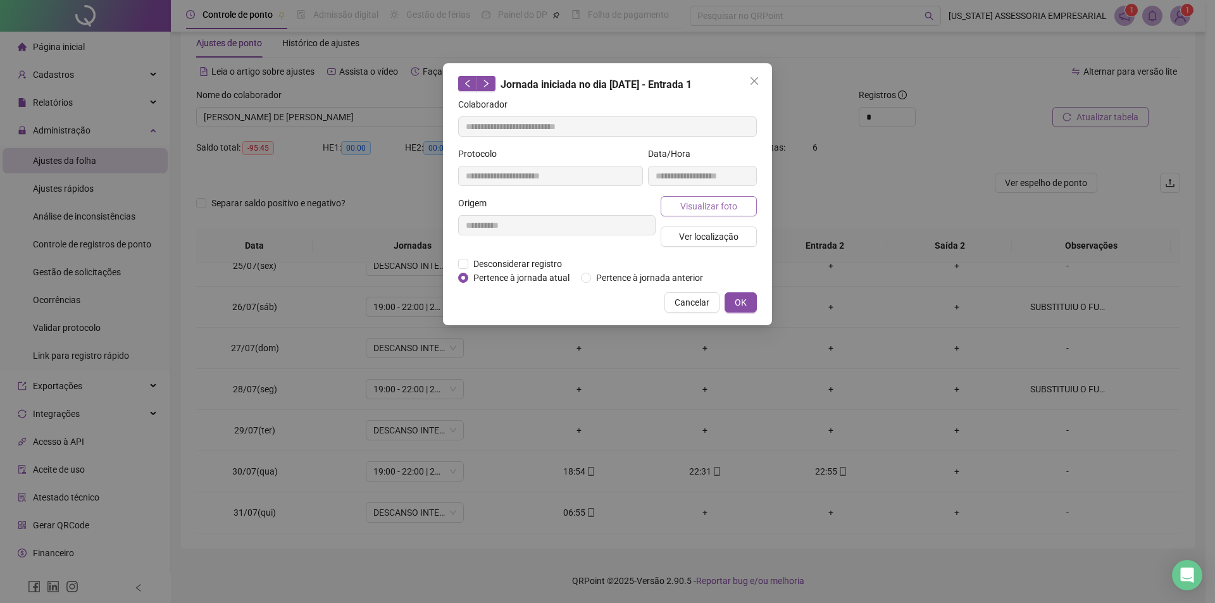
click at [714, 199] on span "Visualizar foto" at bounding box center [708, 206] width 57 height 14
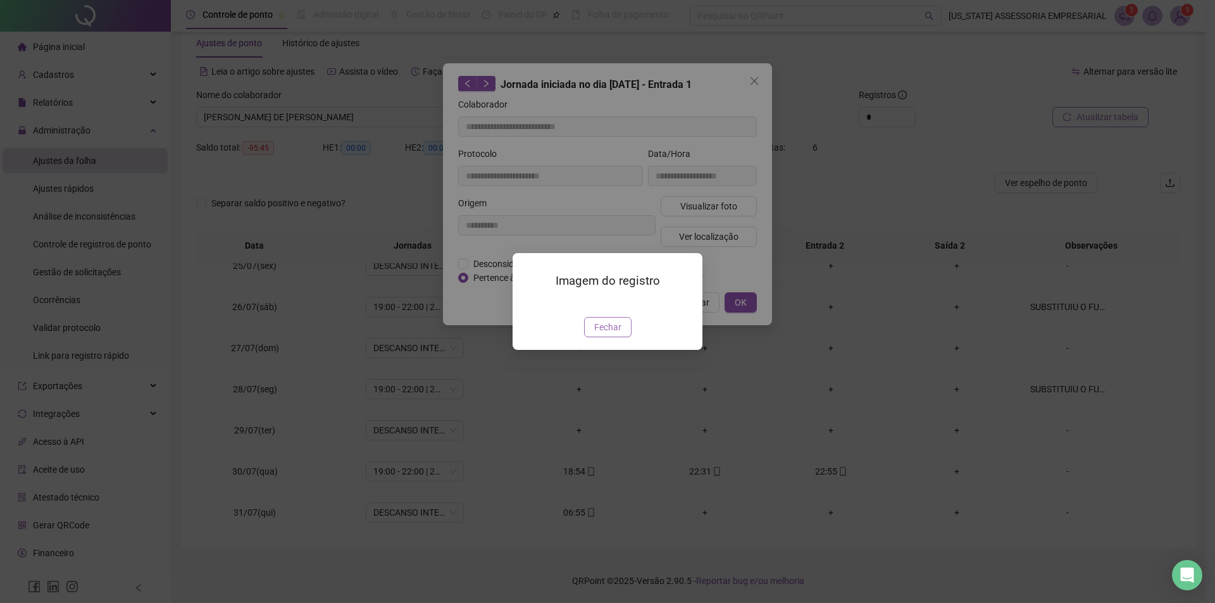
drag, startPoint x: 621, startPoint y: 398, endPoint x: 716, endPoint y: 330, distance: 117.0
click at [621, 337] on button "Fechar" at bounding box center [607, 327] width 47 height 20
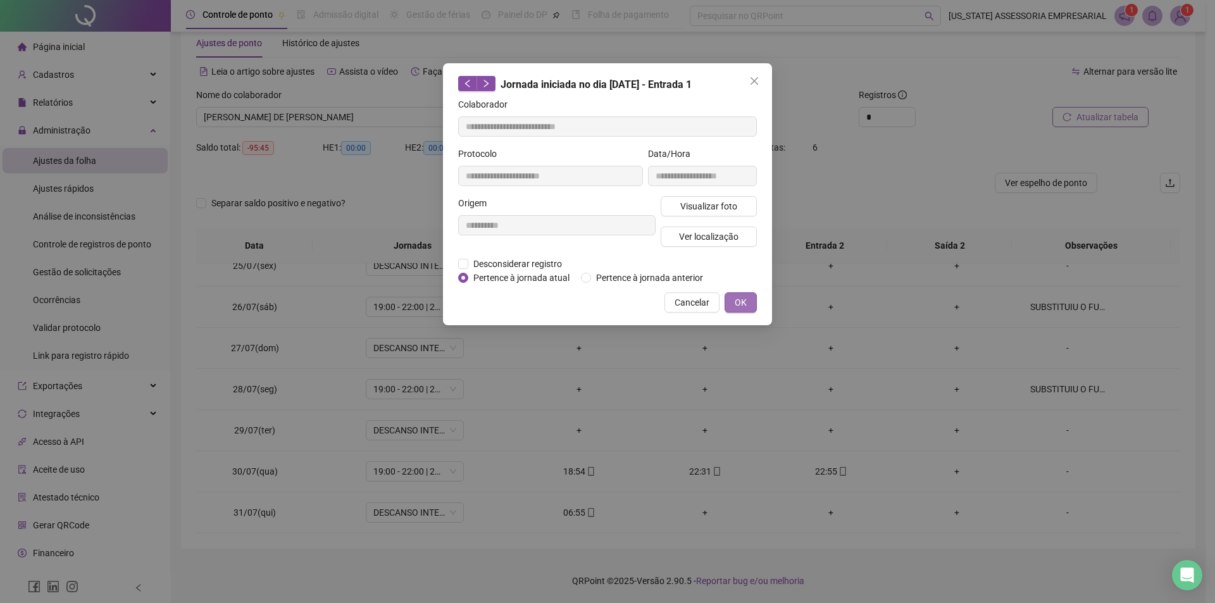
drag, startPoint x: 745, startPoint y: 284, endPoint x: 739, endPoint y: 297, distance: 13.9
click at [744, 289] on div "**********" at bounding box center [607, 194] width 329 height 262
click at [738, 314] on div "**********" at bounding box center [607, 194] width 329 height 262
click at [738, 308] on span "OK" at bounding box center [741, 303] width 12 height 14
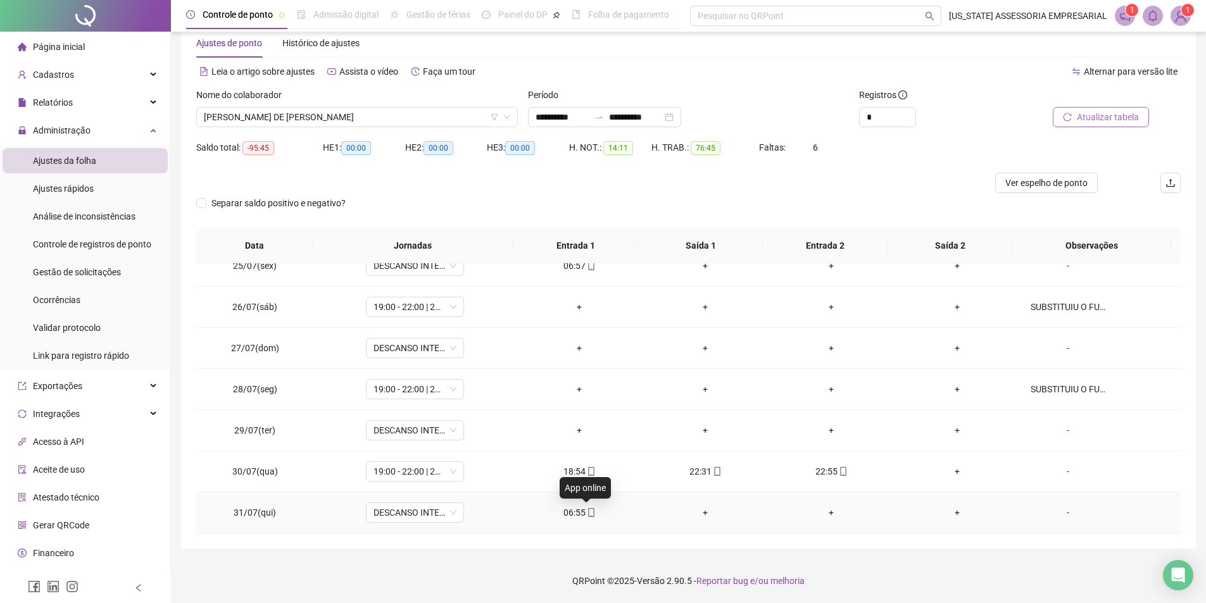
click at [588, 513] on icon "mobile" at bounding box center [591, 512] width 9 height 9
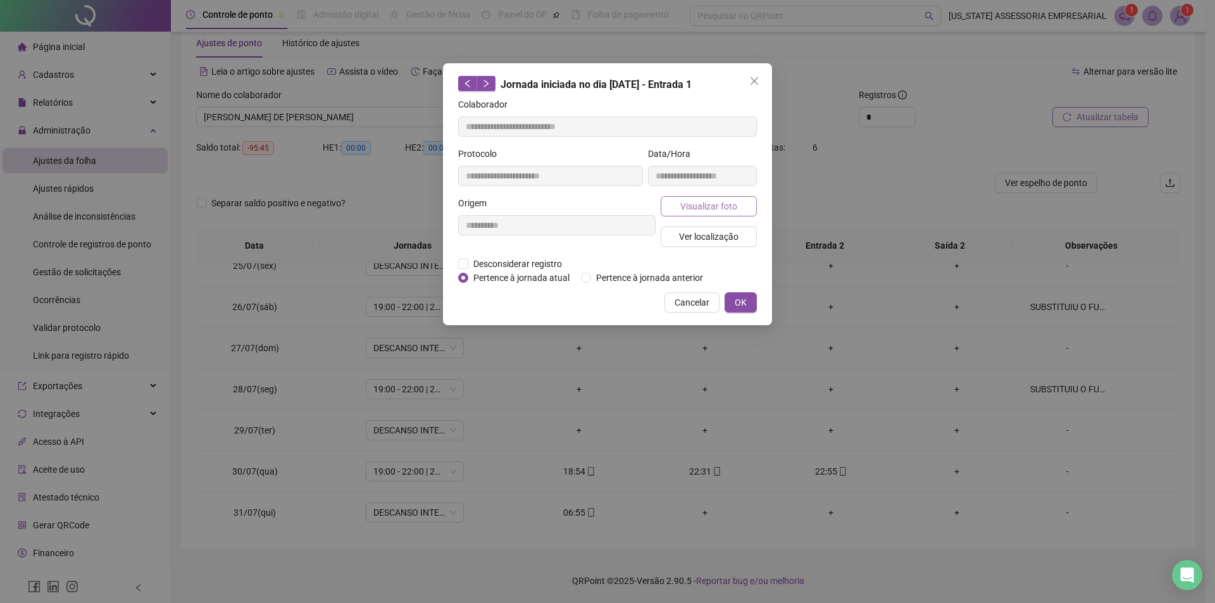
click at [713, 203] on span "Visualizar foto" at bounding box center [708, 206] width 57 height 14
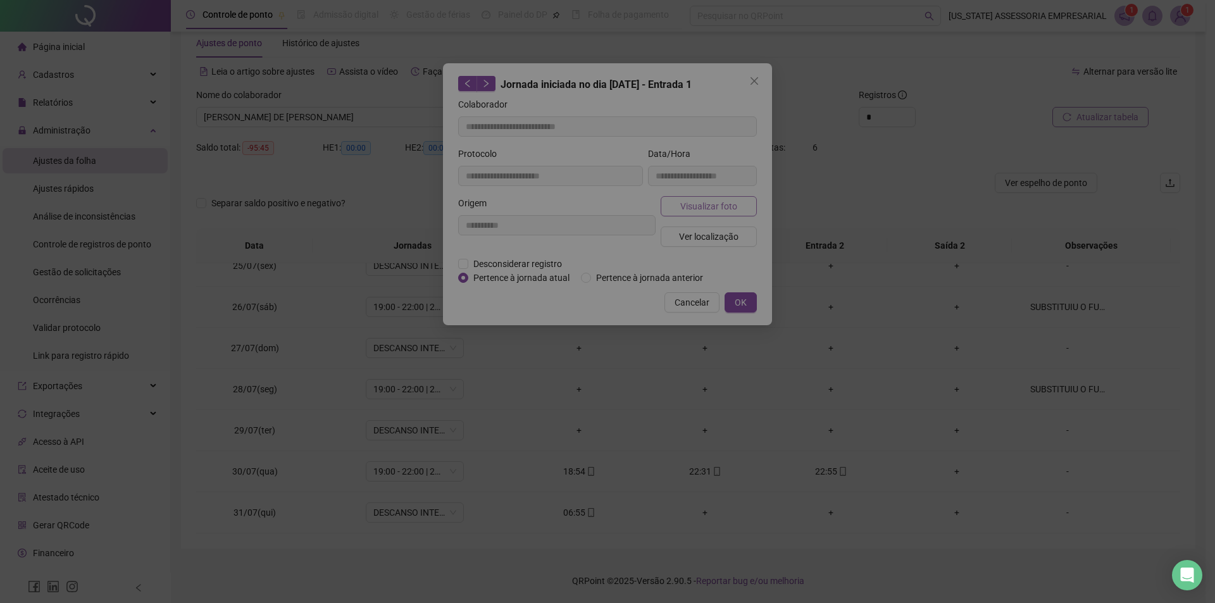
type input "**********"
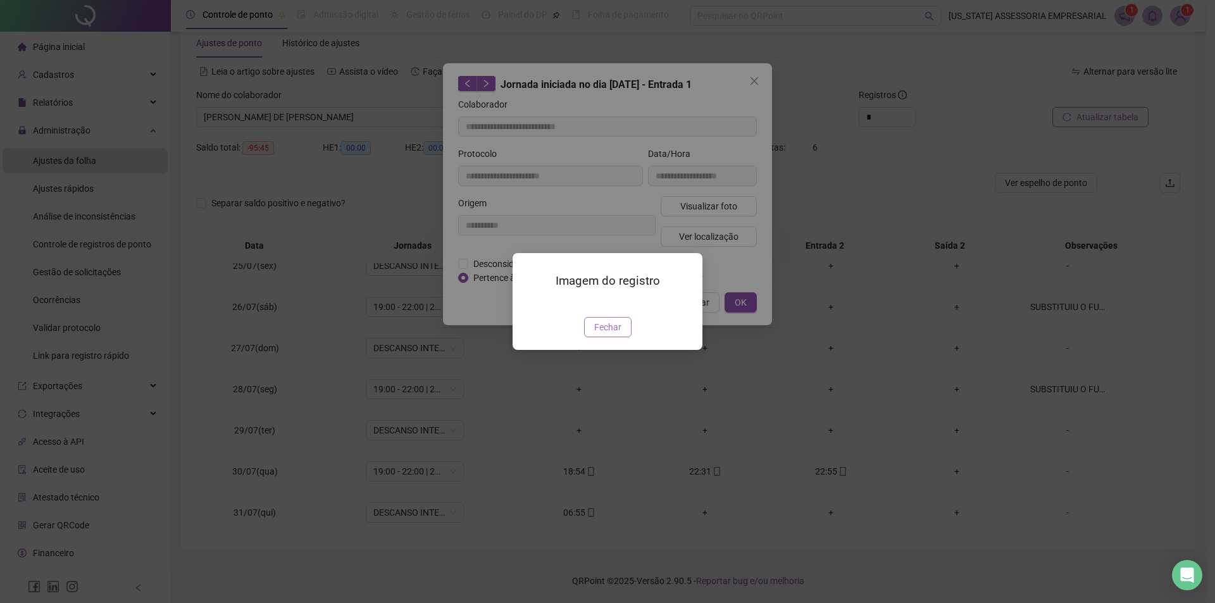
click at [607, 334] on span "Fechar" at bounding box center [607, 327] width 27 height 14
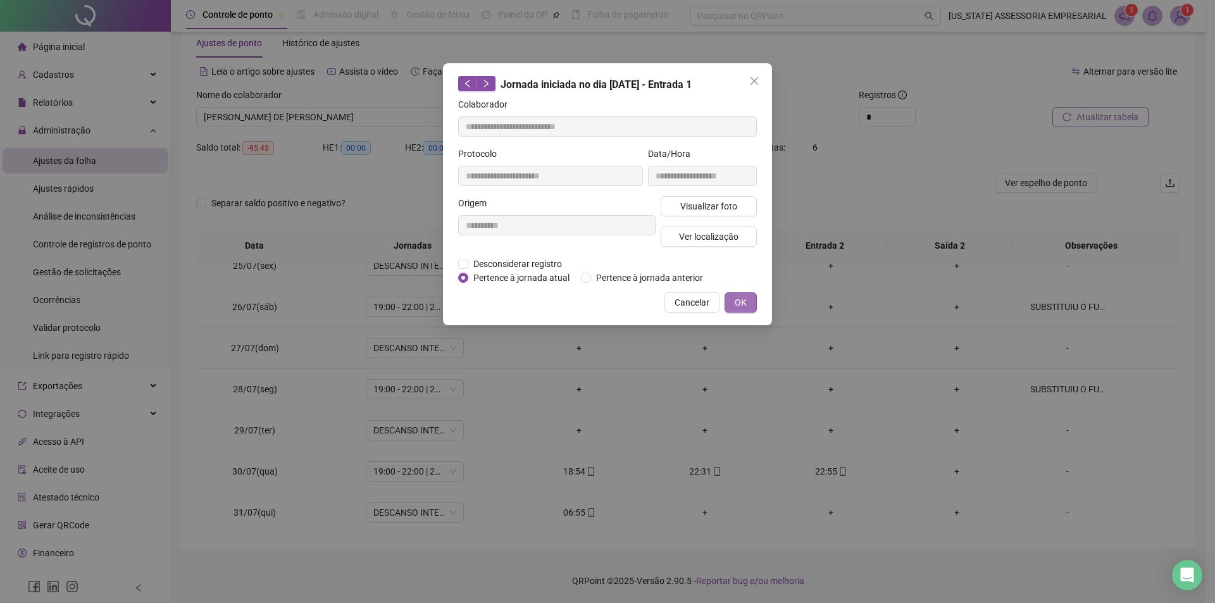
click at [726, 299] on button "OK" at bounding box center [741, 302] width 32 height 20
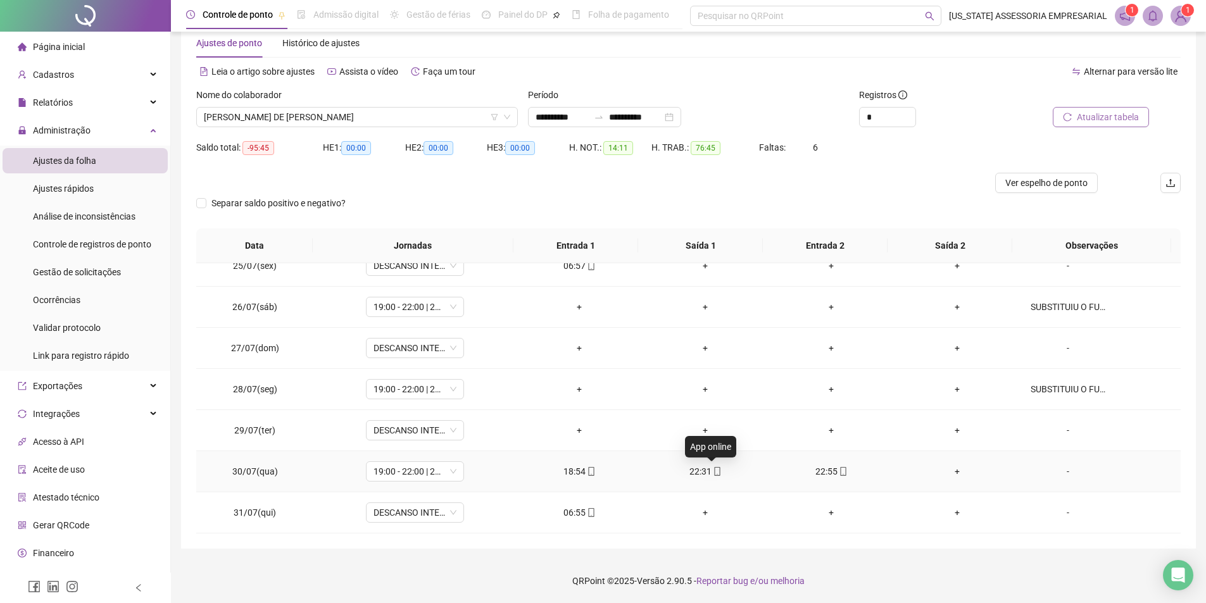
click at [714, 475] on icon "mobile" at bounding box center [717, 471] width 6 height 9
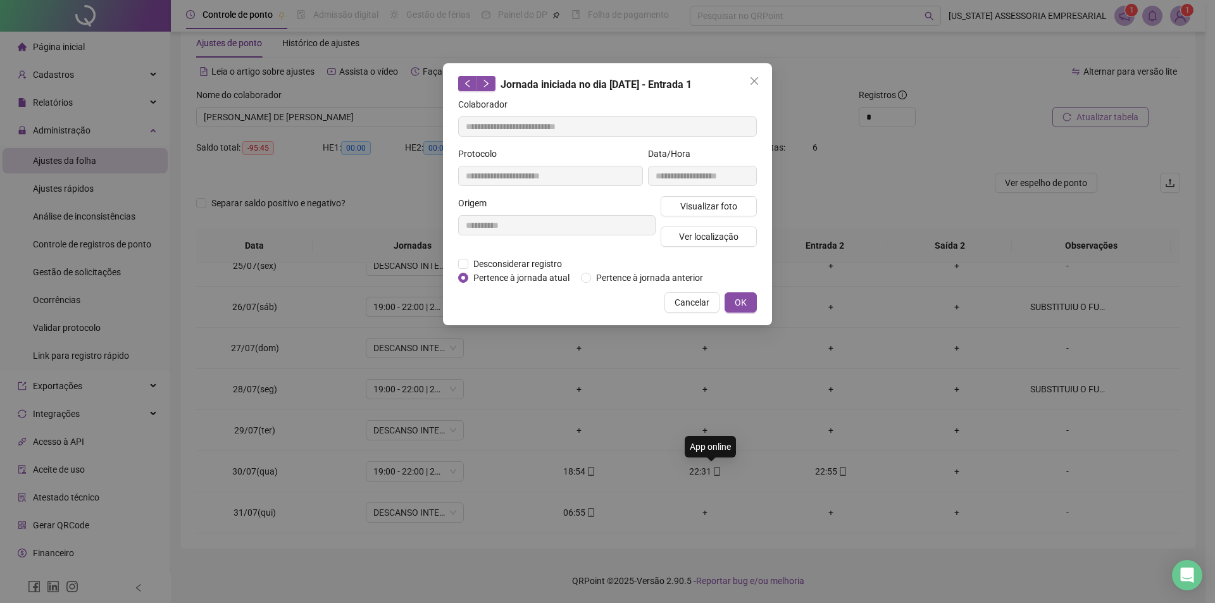
type input "**********"
click at [688, 212] on span "Visualizar foto" at bounding box center [708, 206] width 57 height 14
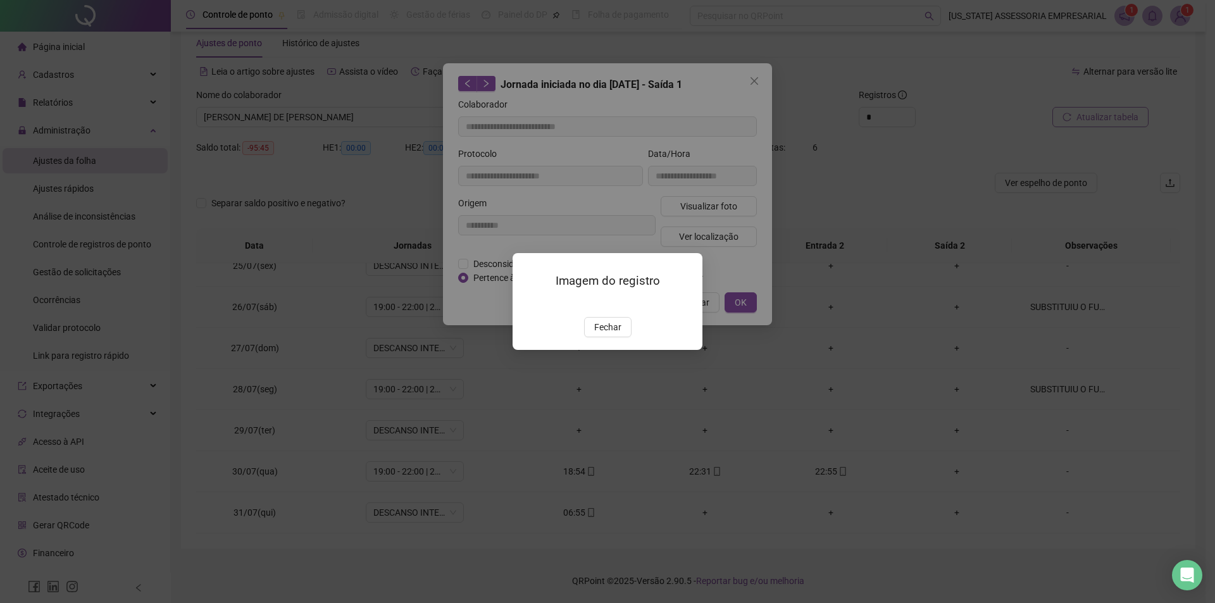
click at [583, 337] on div "Fechar" at bounding box center [607, 327] width 159 height 20
click at [599, 334] on span "Fechar" at bounding box center [607, 327] width 27 height 14
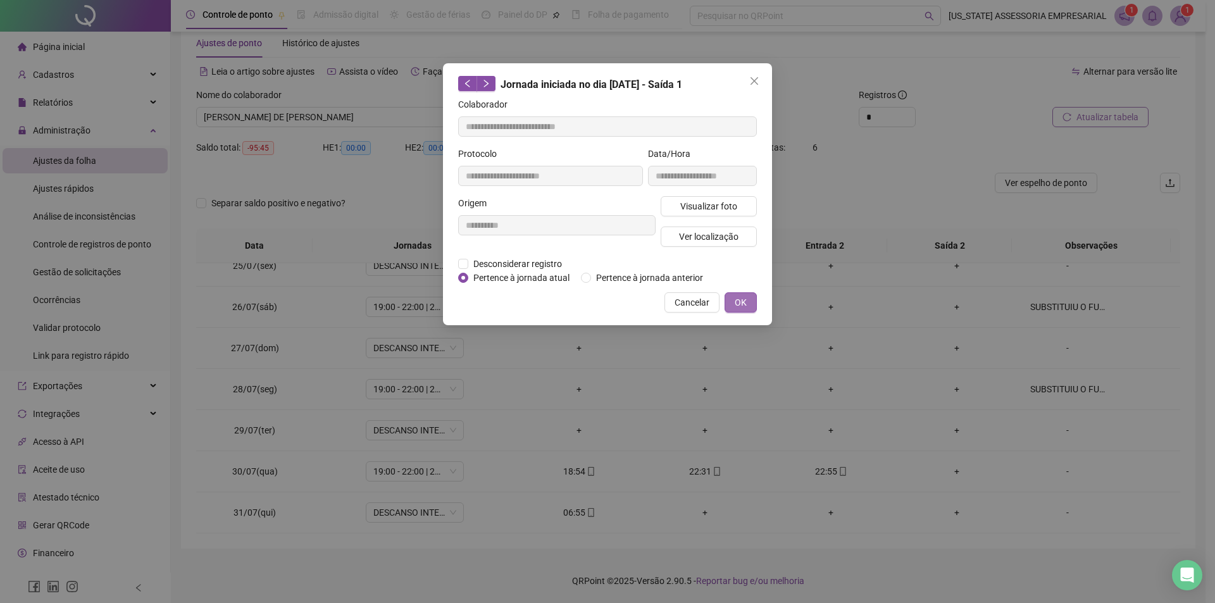
click at [751, 299] on button "OK" at bounding box center [741, 302] width 32 height 20
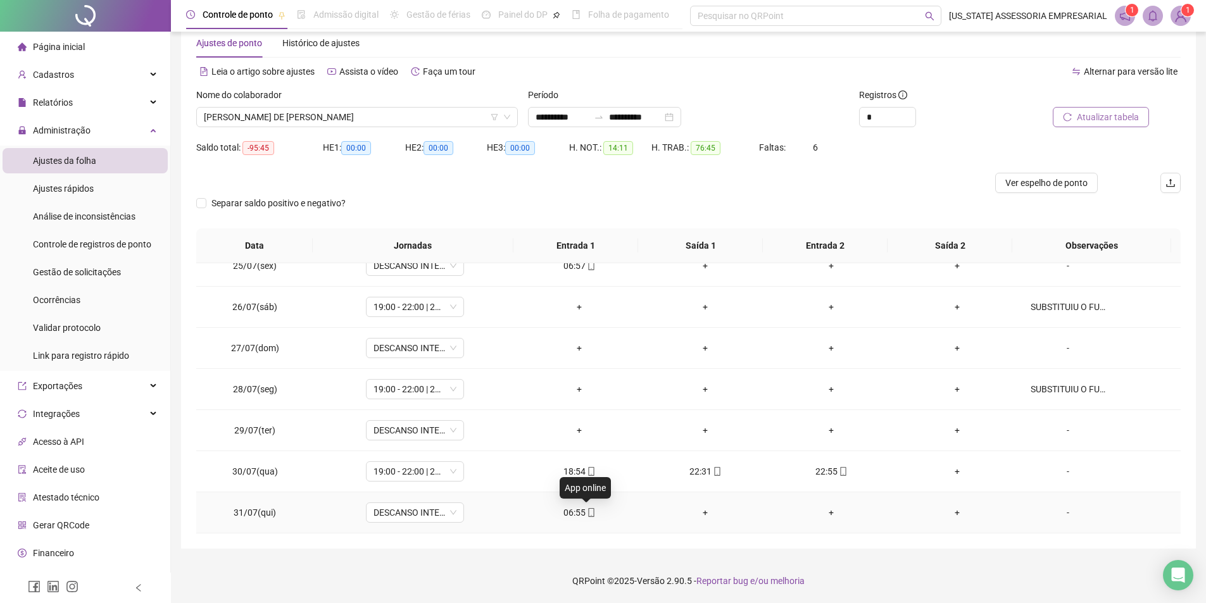
click at [587, 511] on icon "mobile" at bounding box center [591, 512] width 9 height 9
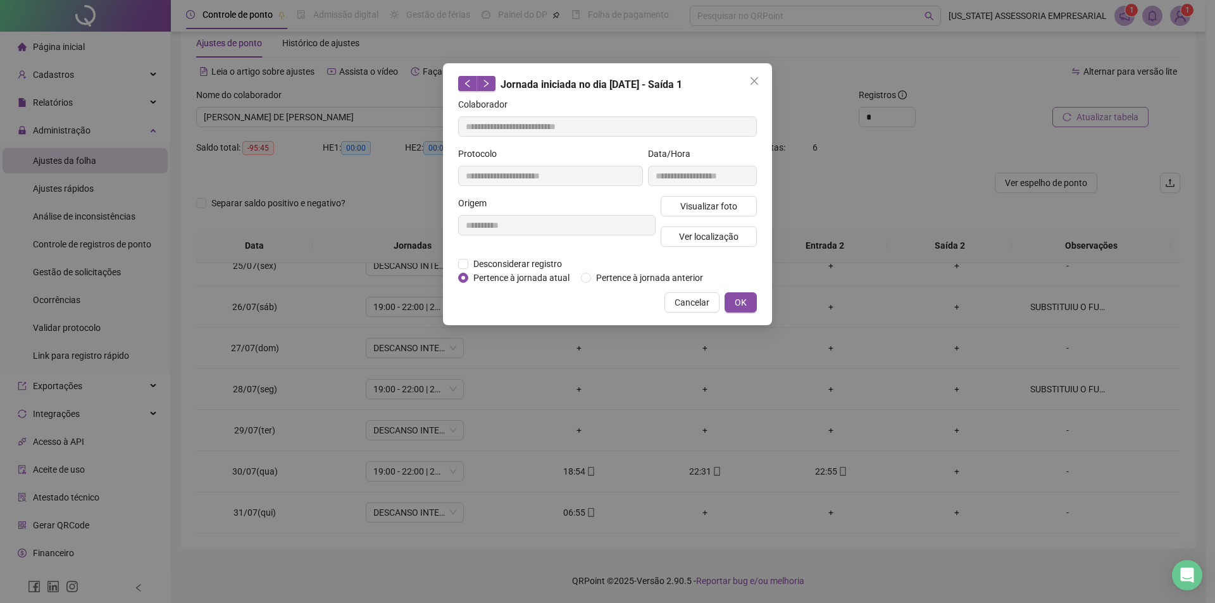
type input "**********"
click at [728, 210] on span "Visualizar foto" at bounding box center [708, 206] width 57 height 14
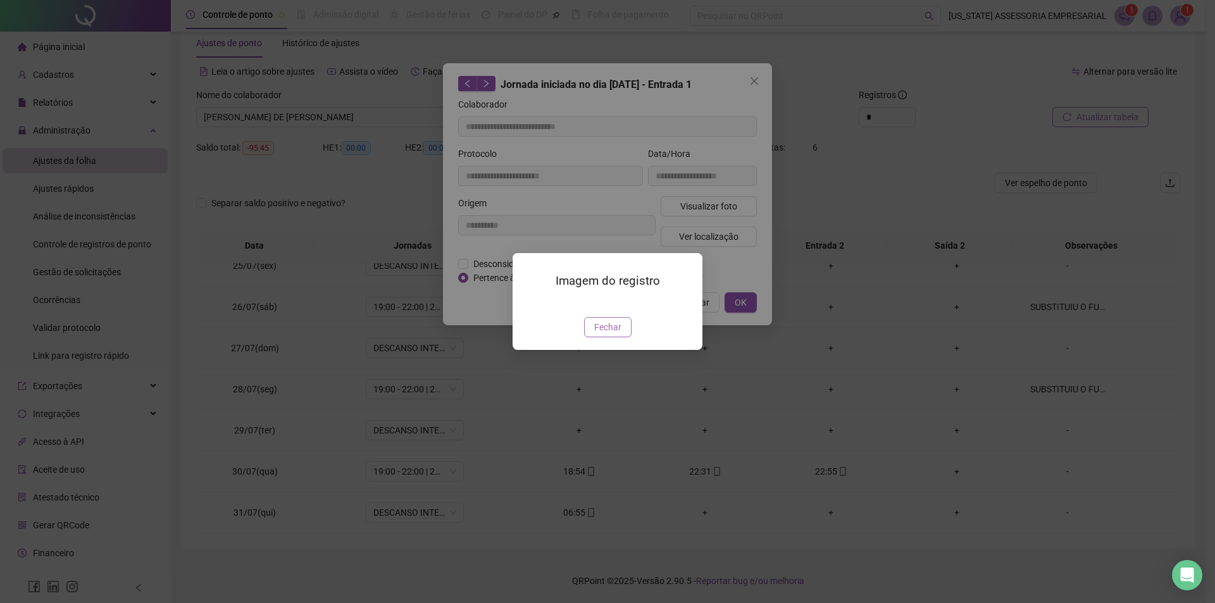
click at [620, 337] on button "Fechar" at bounding box center [607, 327] width 47 height 20
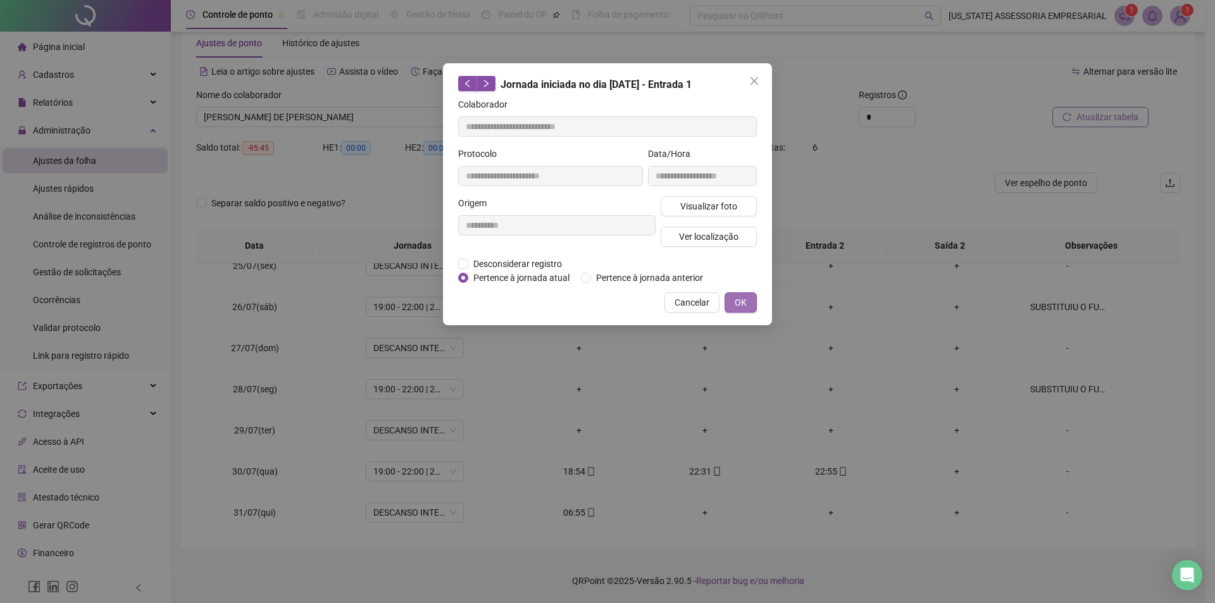
click at [754, 295] on button "OK" at bounding box center [741, 302] width 32 height 20
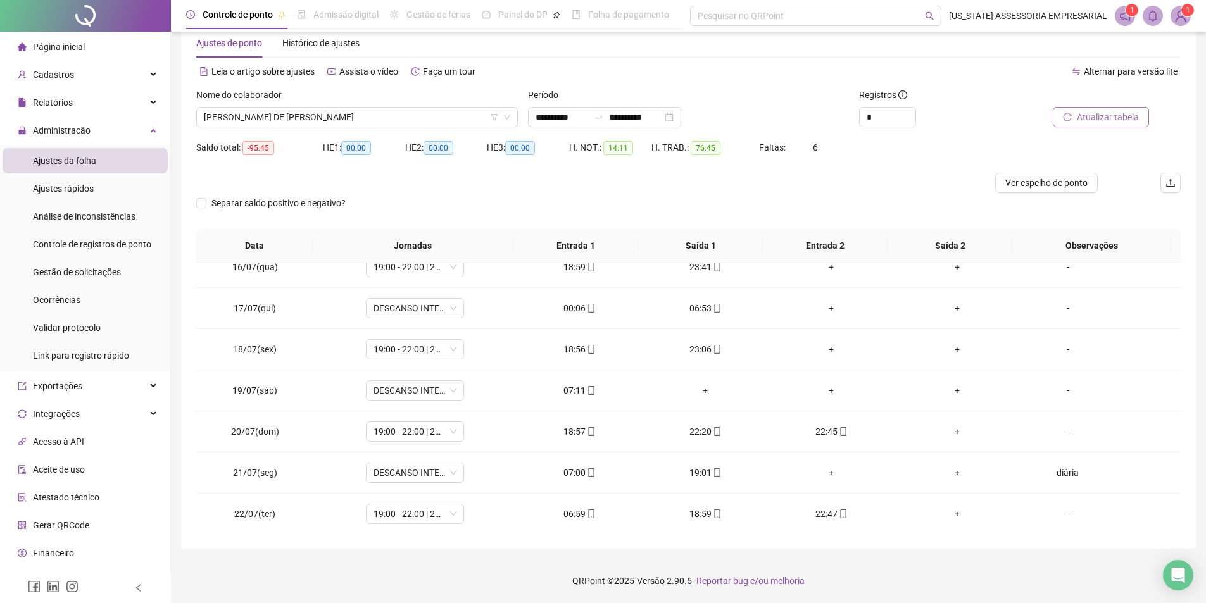
scroll to position [625, 0]
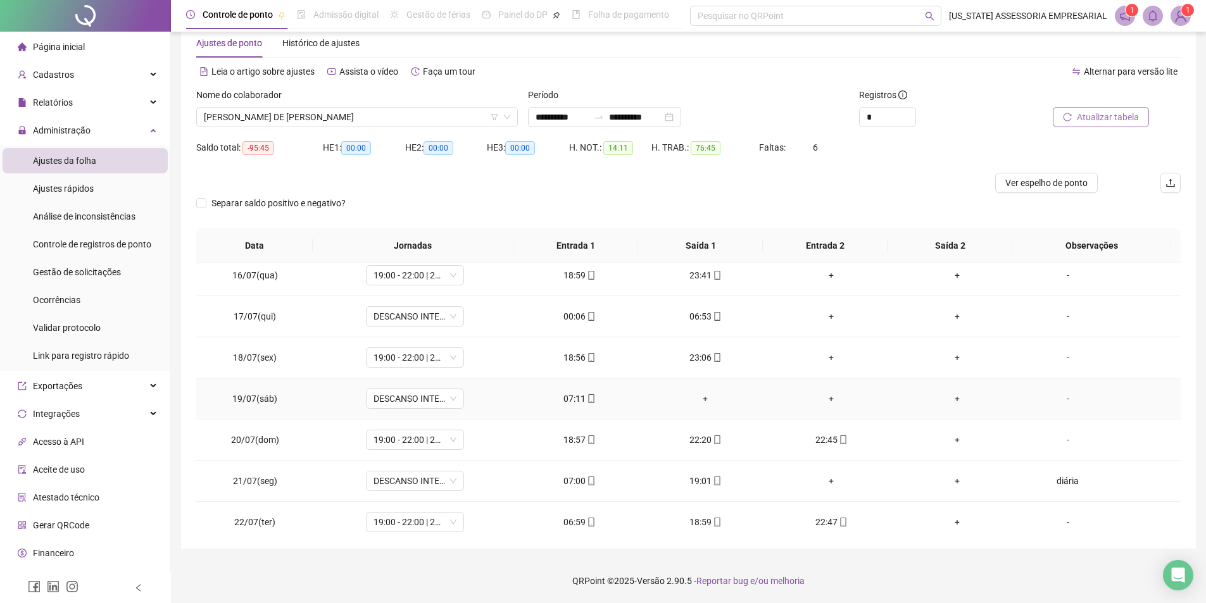
click at [578, 401] on div "07:11" at bounding box center [580, 399] width 106 height 14
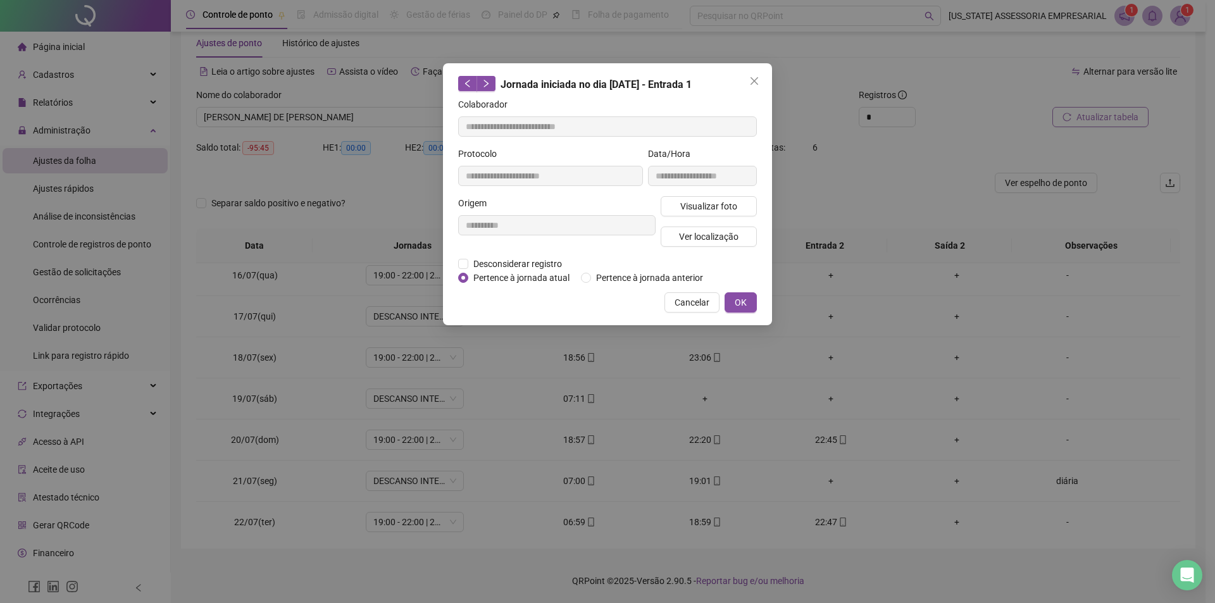
type input "**********"
drag, startPoint x: 713, startPoint y: 189, endPoint x: 709, endPoint y: 196, distance: 7.4
click at [713, 190] on div "**********" at bounding box center [703, 171] width 114 height 49
click at [708, 204] on span "Visualizar foto" at bounding box center [708, 206] width 57 height 14
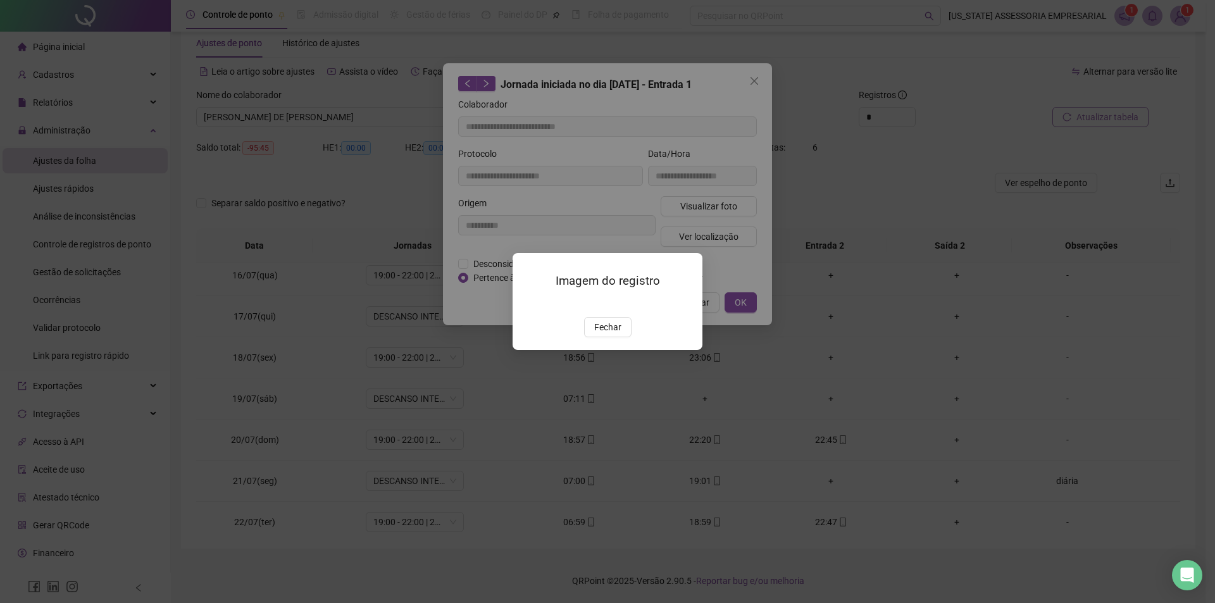
click at [601, 350] on div "Imagem do registro Fechar" at bounding box center [608, 301] width 190 height 97
click at [603, 337] on button "Fechar" at bounding box center [607, 327] width 47 height 20
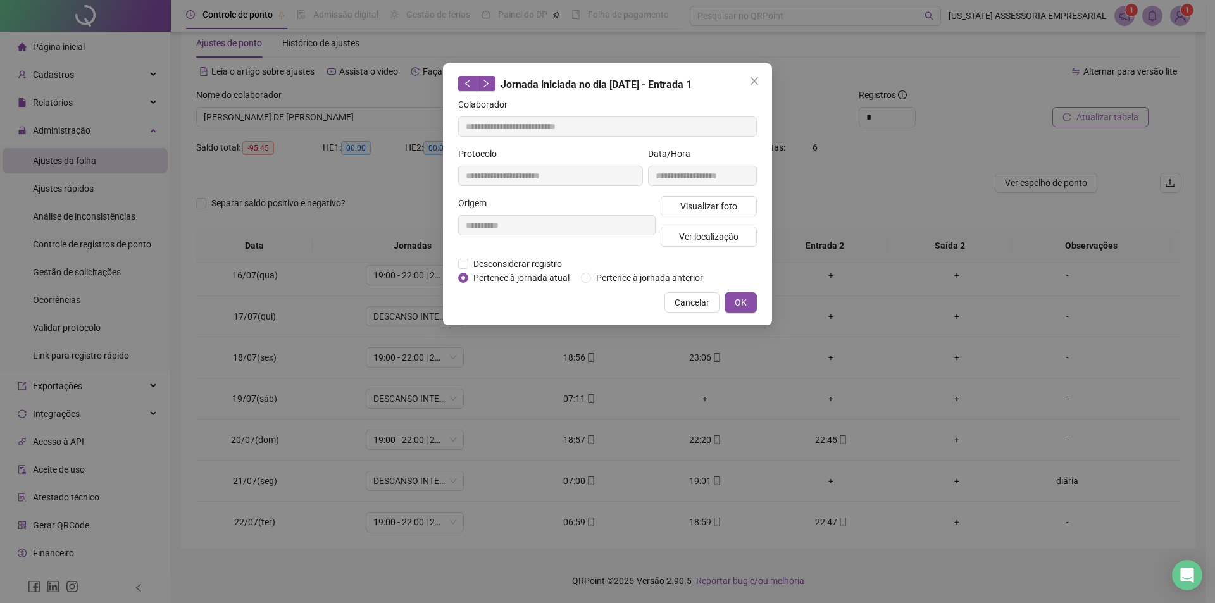
click at [737, 285] on div "**********" at bounding box center [607, 194] width 329 height 262
click at [739, 297] on span "OK" at bounding box center [741, 303] width 12 height 14
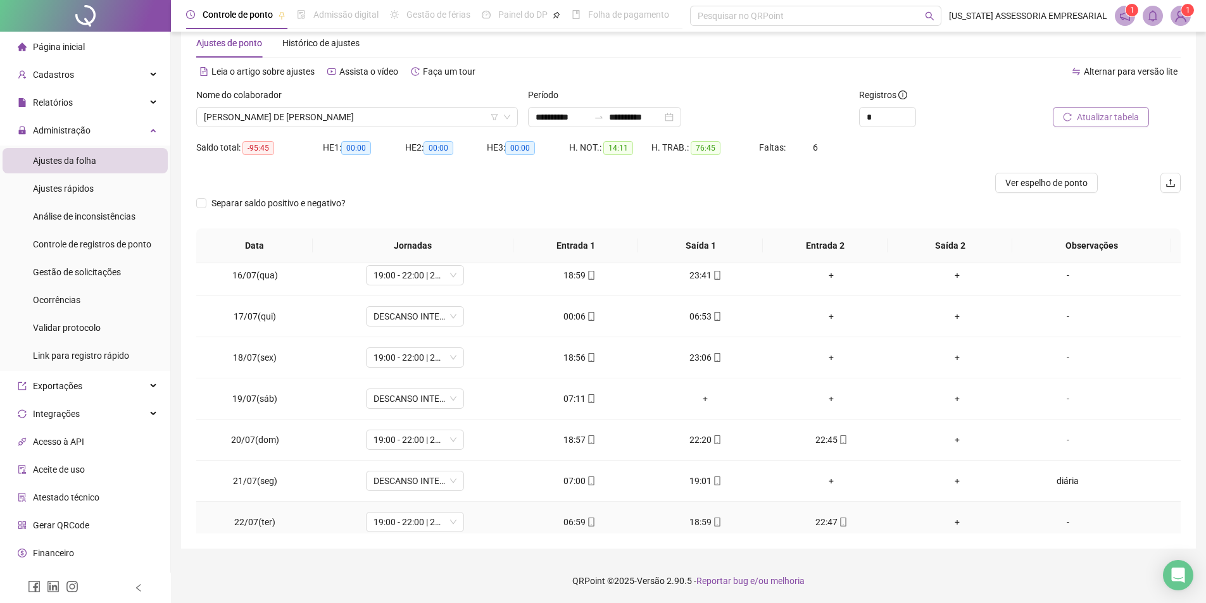
scroll to position [689, 0]
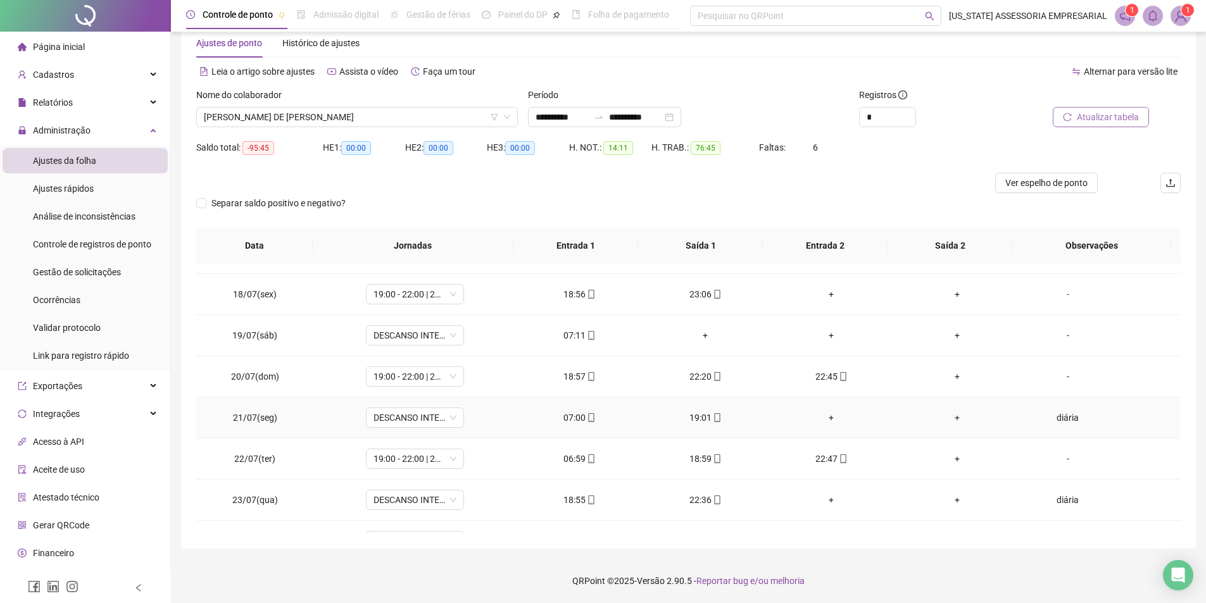
click at [1067, 418] on div "diária" at bounding box center [1067, 418] width 75 height 14
type textarea "******"
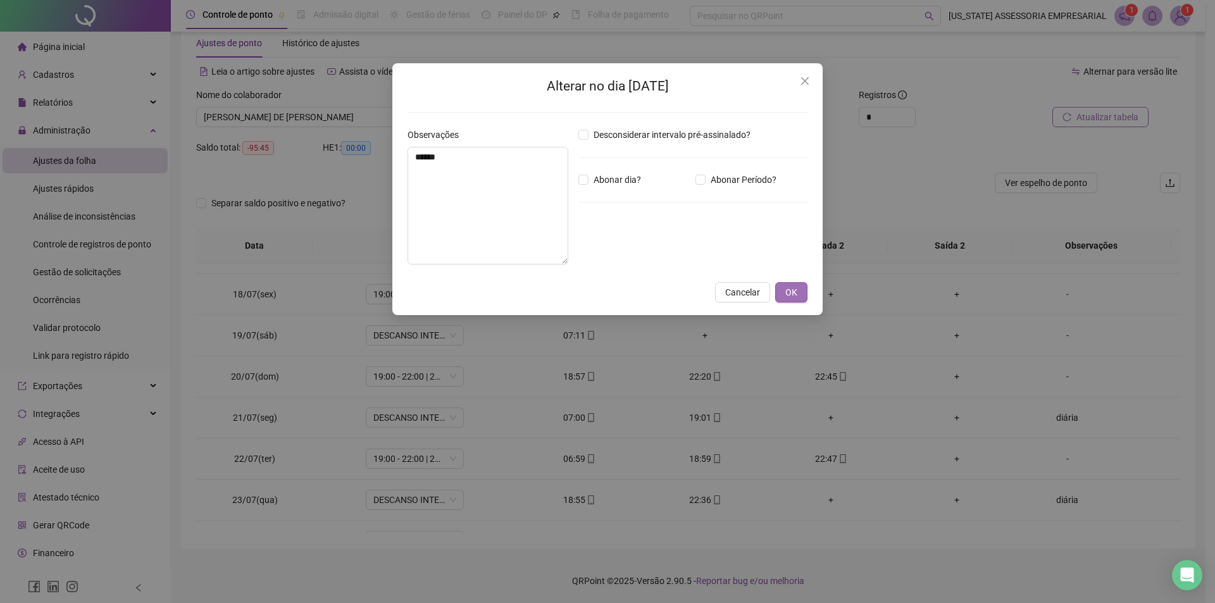
click at [791, 291] on span "OK" at bounding box center [791, 292] width 12 height 14
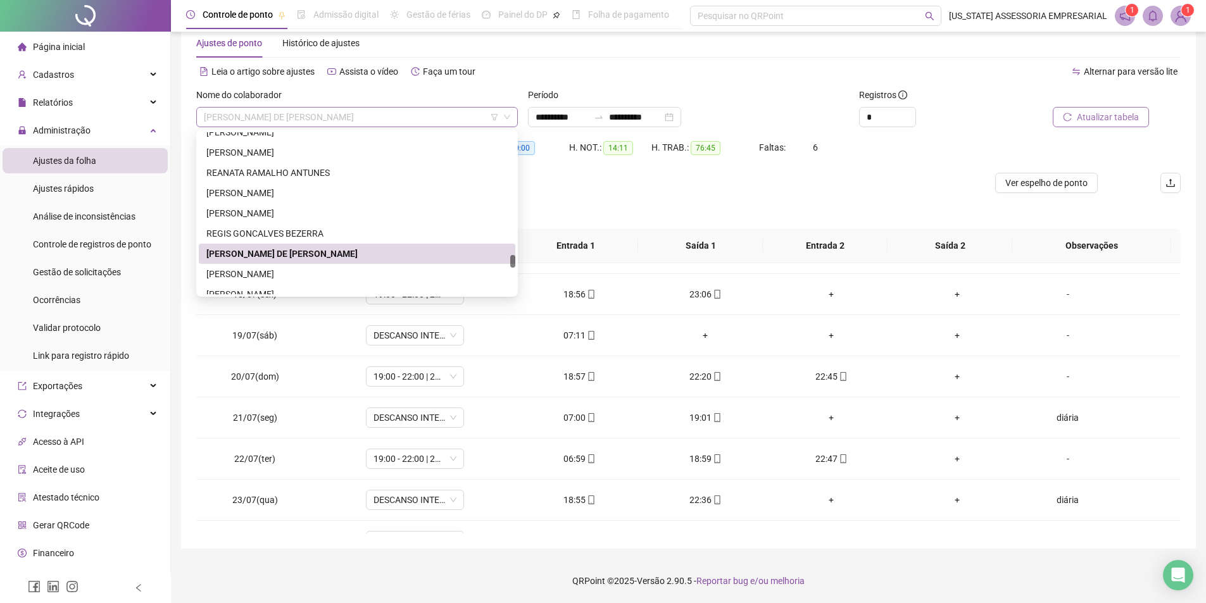
click at [371, 123] on span "[PERSON_NAME] DE [PERSON_NAME]" at bounding box center [357, 117] width 306 height 19
click at [566, 218] on div "Separar saldo positivo e negativo?" at bounding box center [688, 210] width 984 height 35
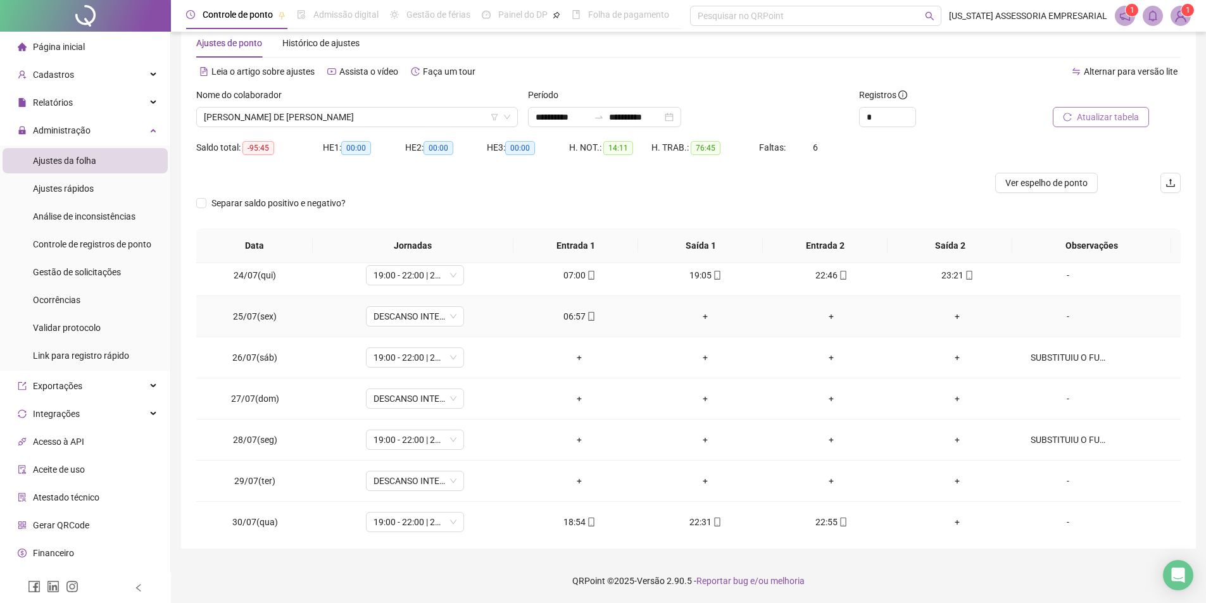
scroll to position [1005, 0]
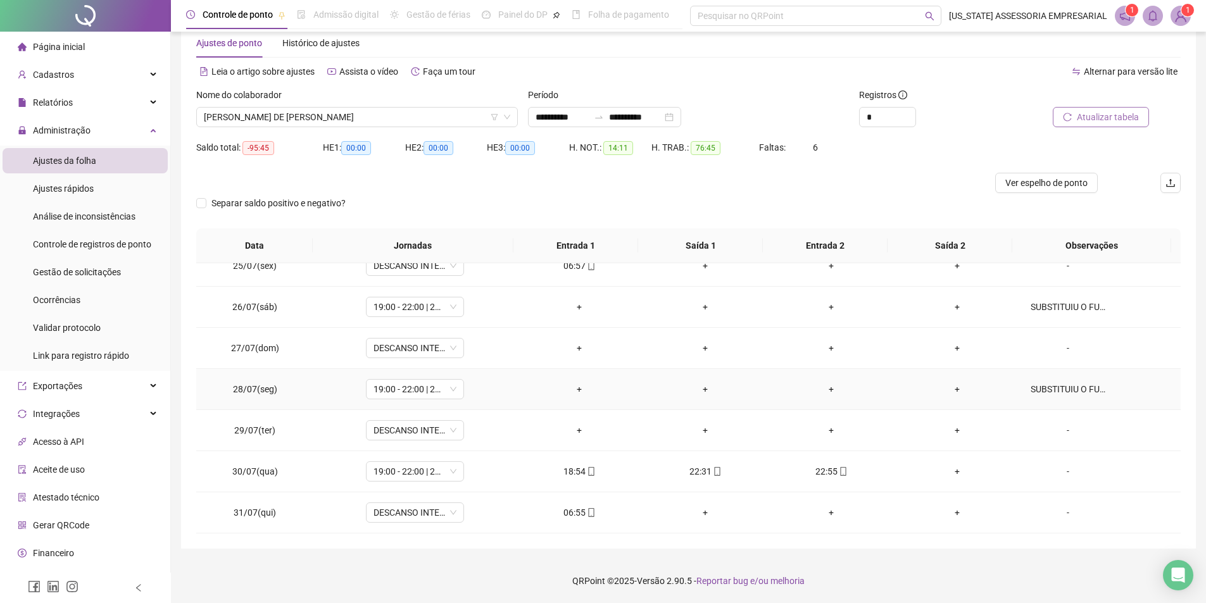
click at [1046, 384] on div "SUBSTITUIU O FUNC. [PERSON_NAME]" at bounding box center [1067, 389] width 75 height 14
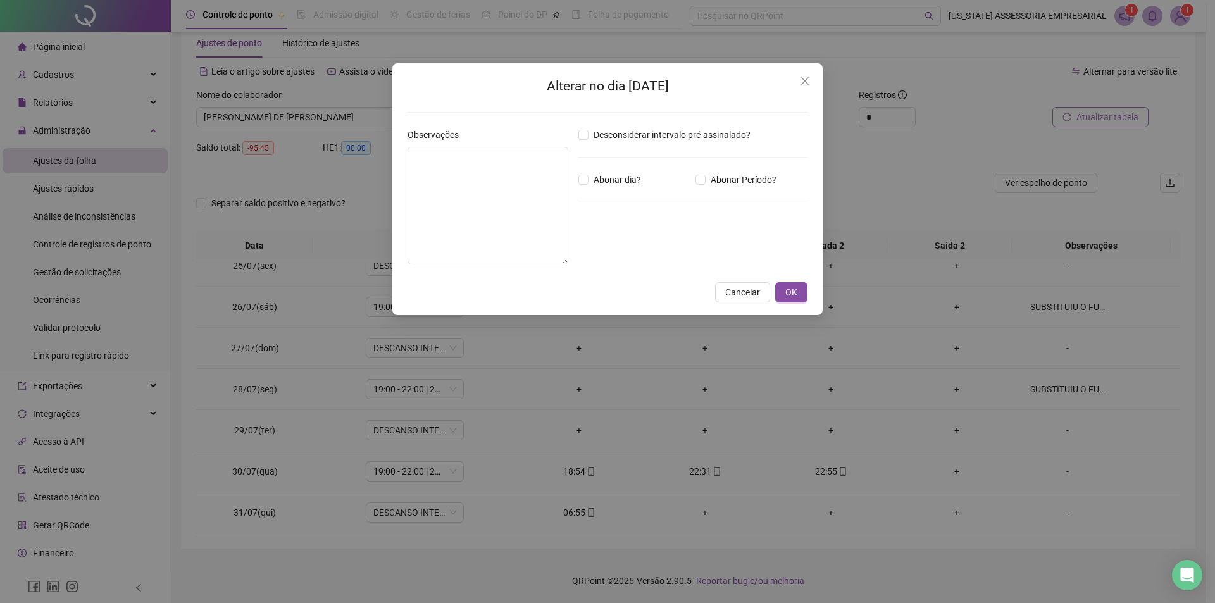
type textarea "**********"
click at [796, 293] on span "OK" at bounding box center [791, 292] width 12 height 14
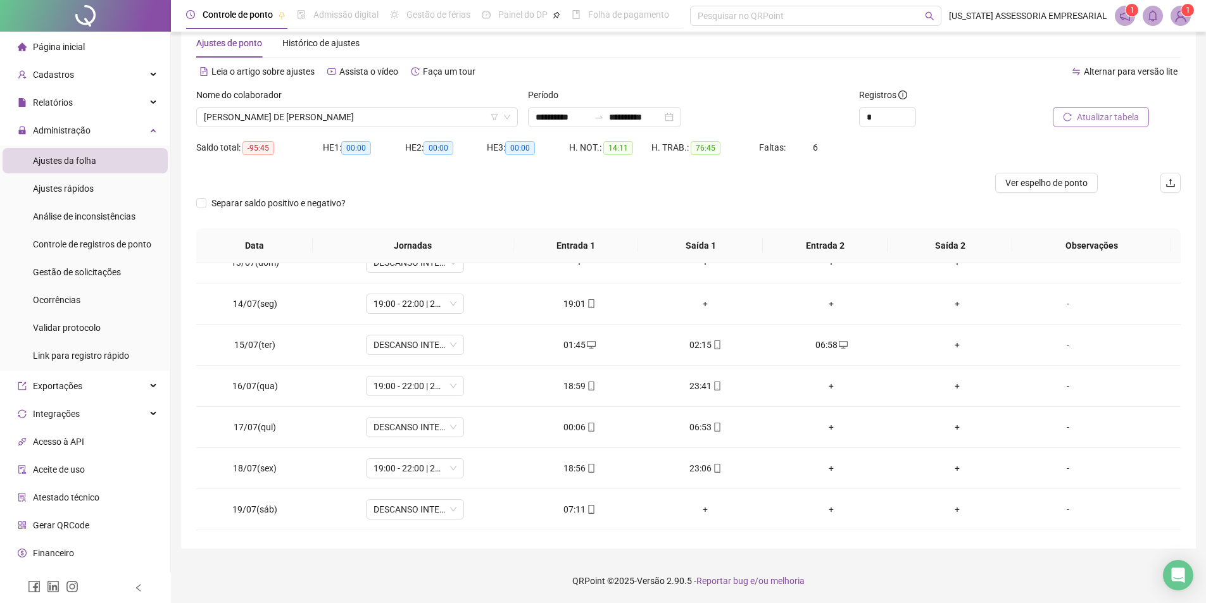
scroll to position [499, 0]
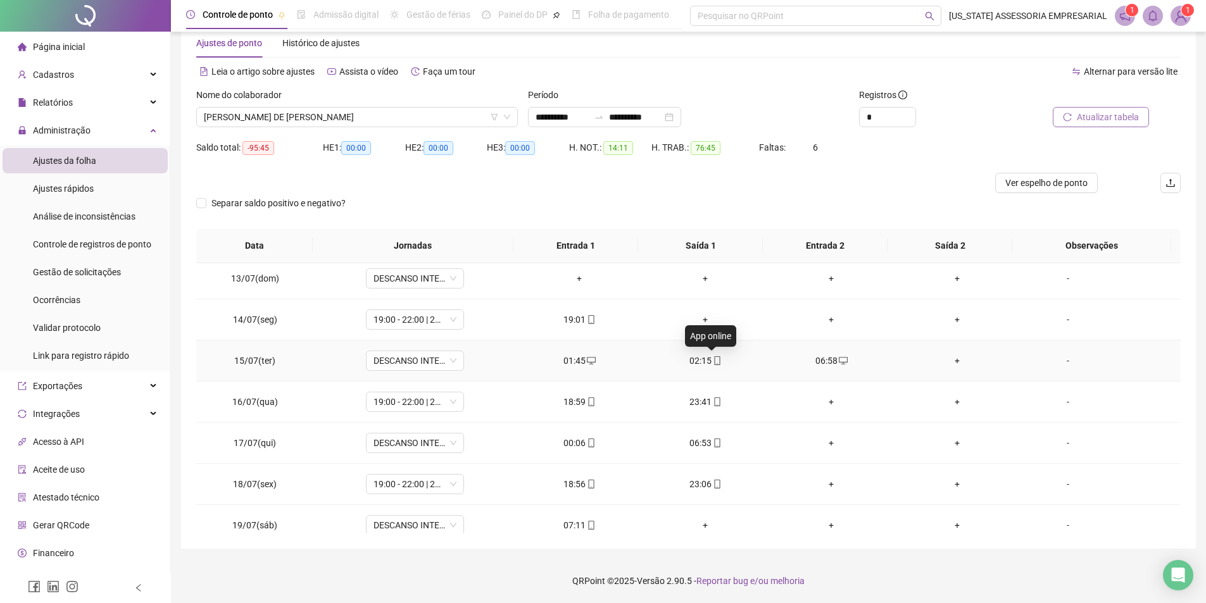
click at [713, 362] on icon "mobile" at bounding box center [717, 360] width 9 height 9
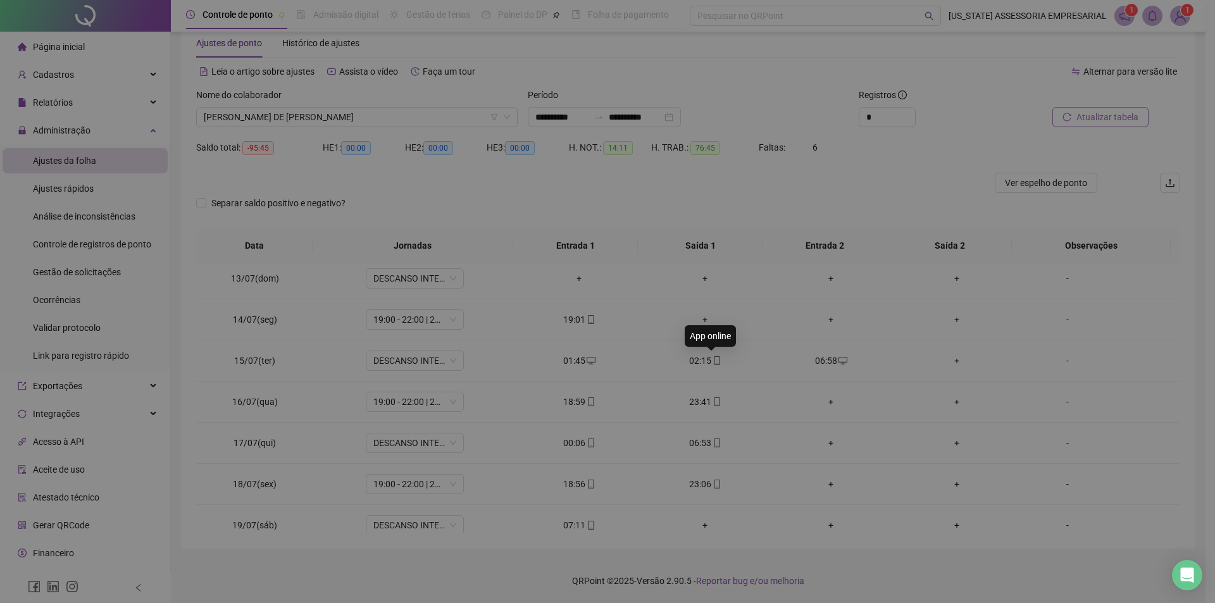
type input "**********"
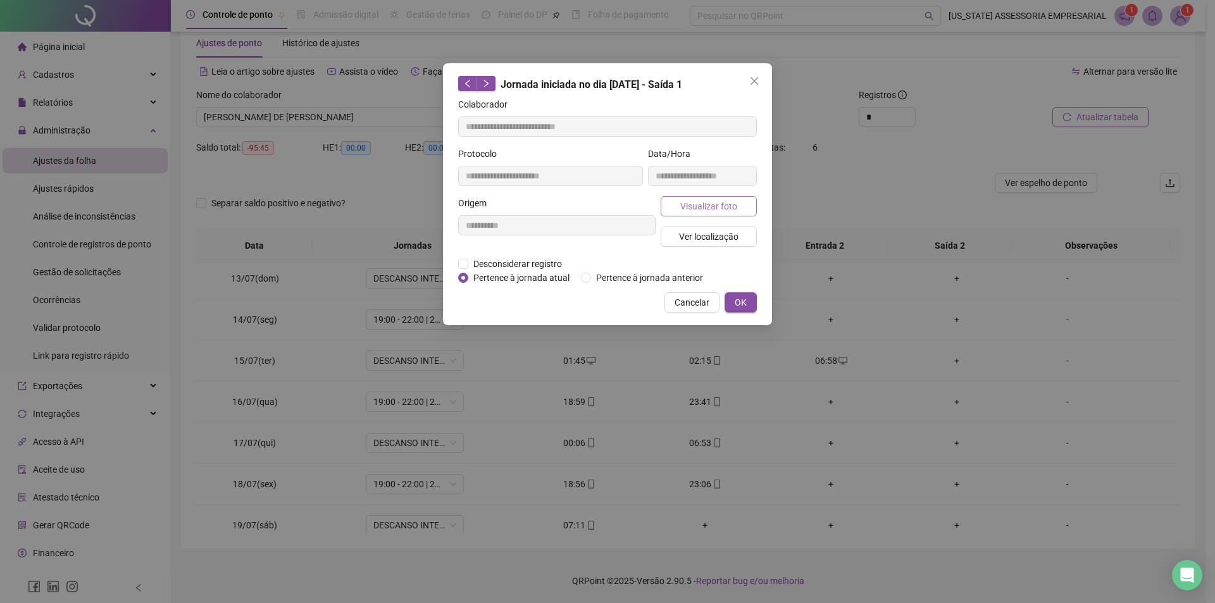
click at [693, 211] on span "Visualizar foto" at bounding box center [708, 206] width 57 height 14
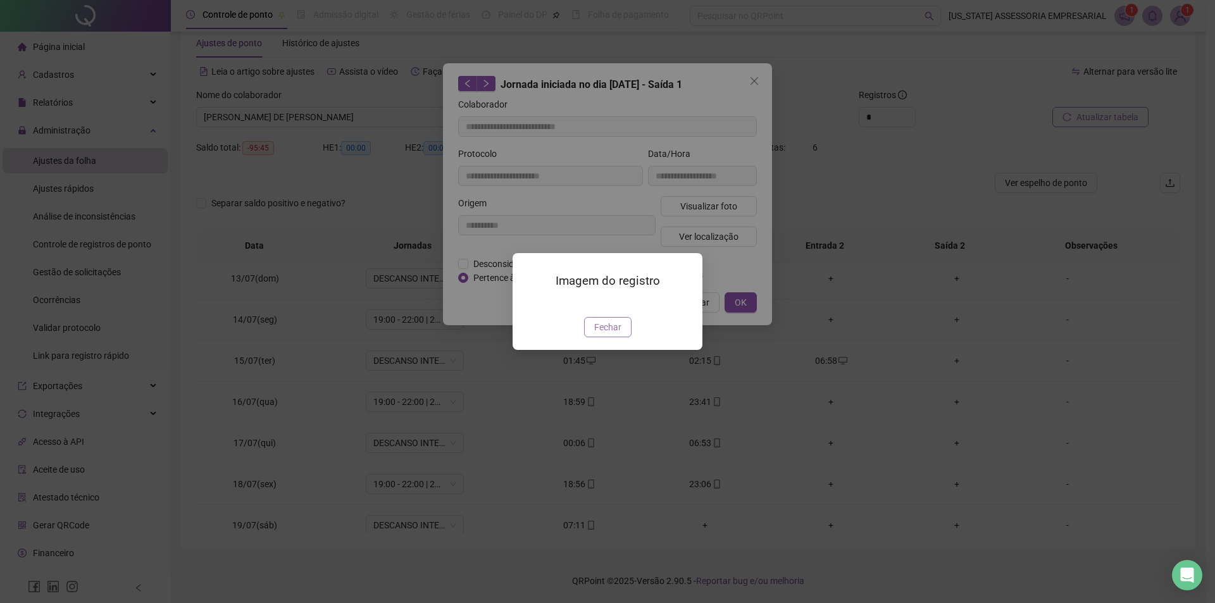
click at [618, 334] on span "Fechar" at bounding box center [607, 327] width 27 height 14
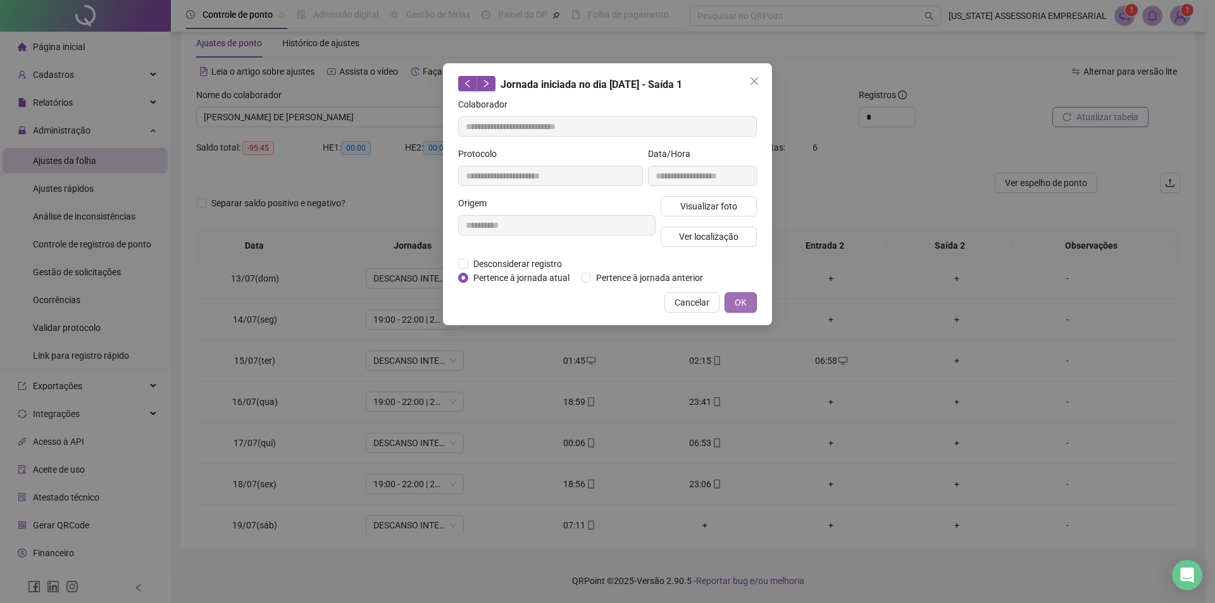
click at [752, 297] on button "OK" at bounding box center [741, 302] width 32 height 20
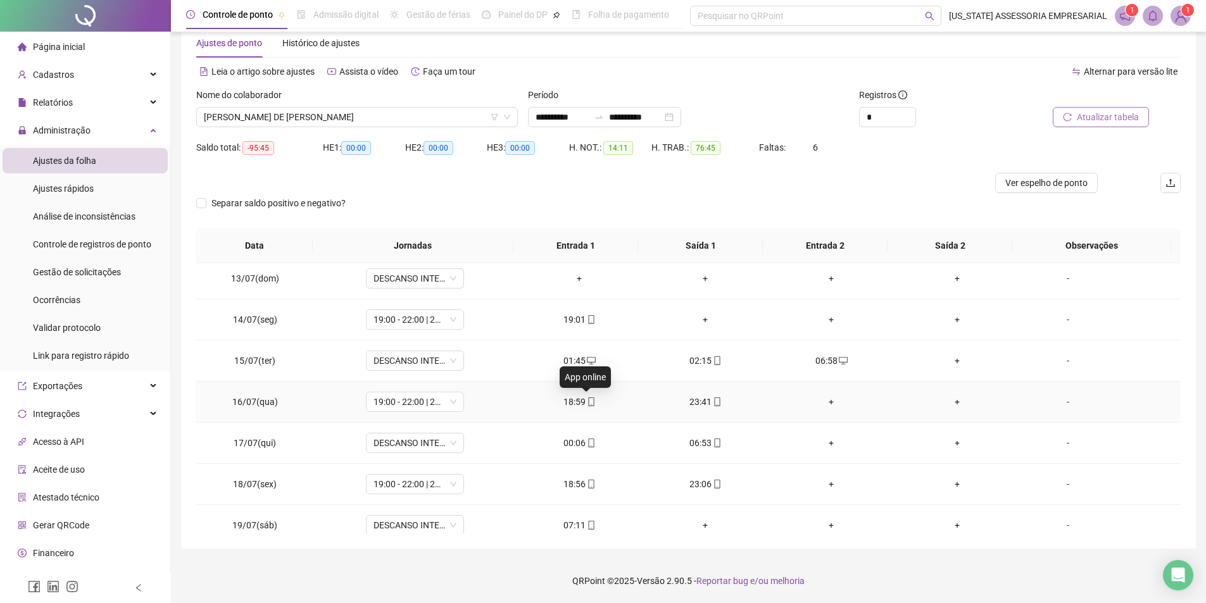
click at [587, 401] on icon "mobile" at bounding box center [591, 401] width 9 height 9
type input "**********"
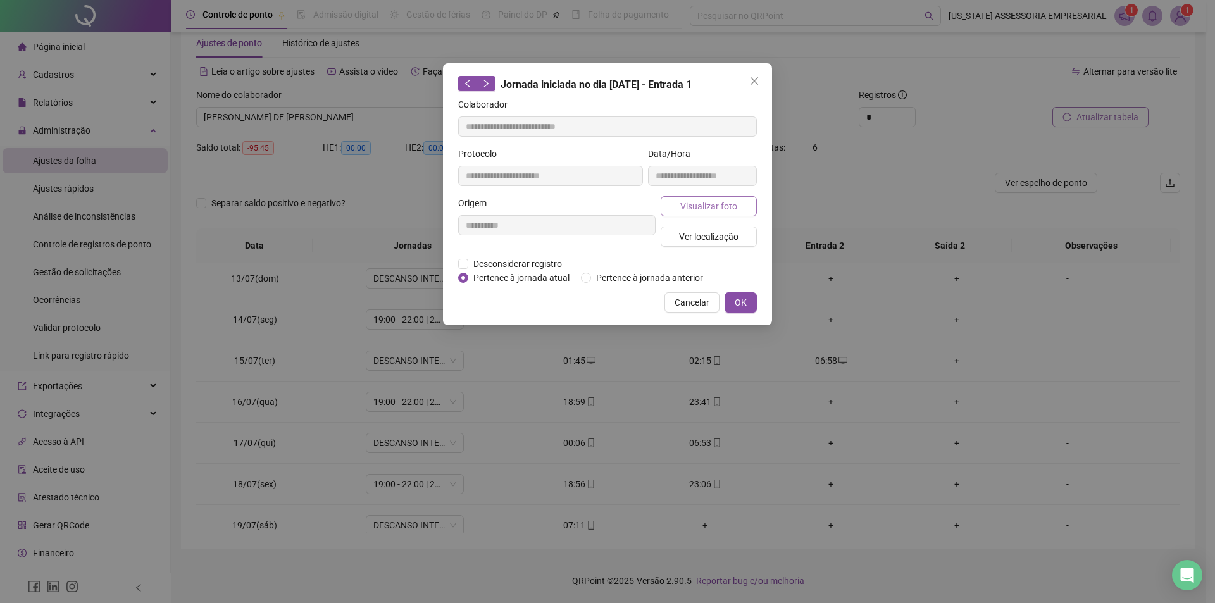
click at [701, 214] on button "Visualizar foto" at bounding box center [709, 206] width 96 height 20
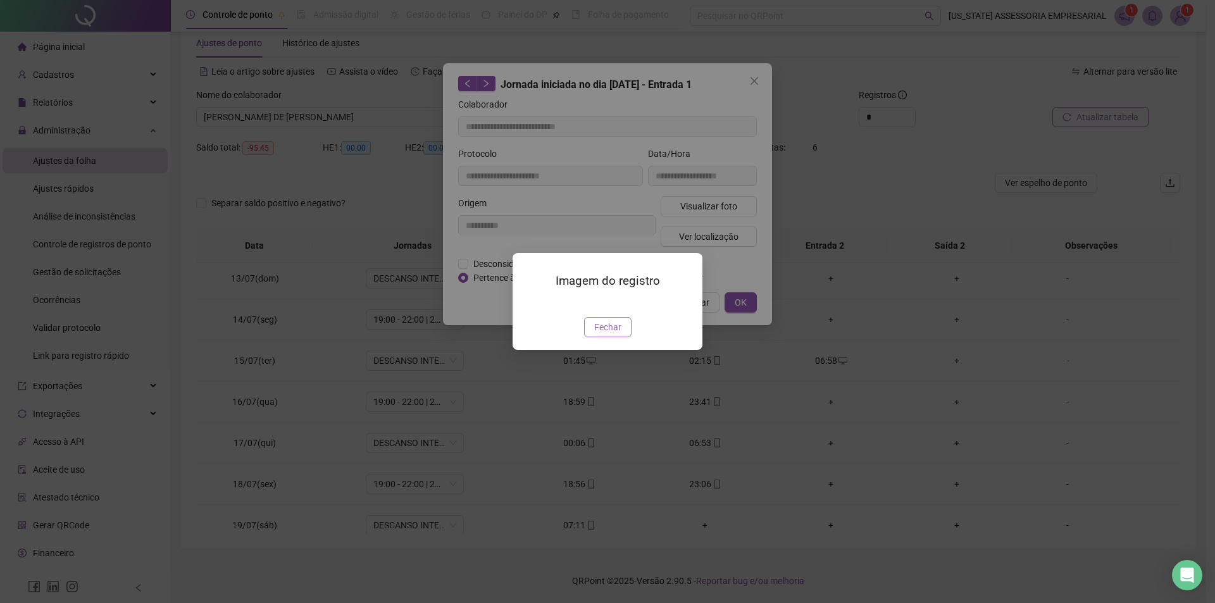
click at [615, 334] on span "Fechar" at bounding box center [607, 327] width 27 height 14
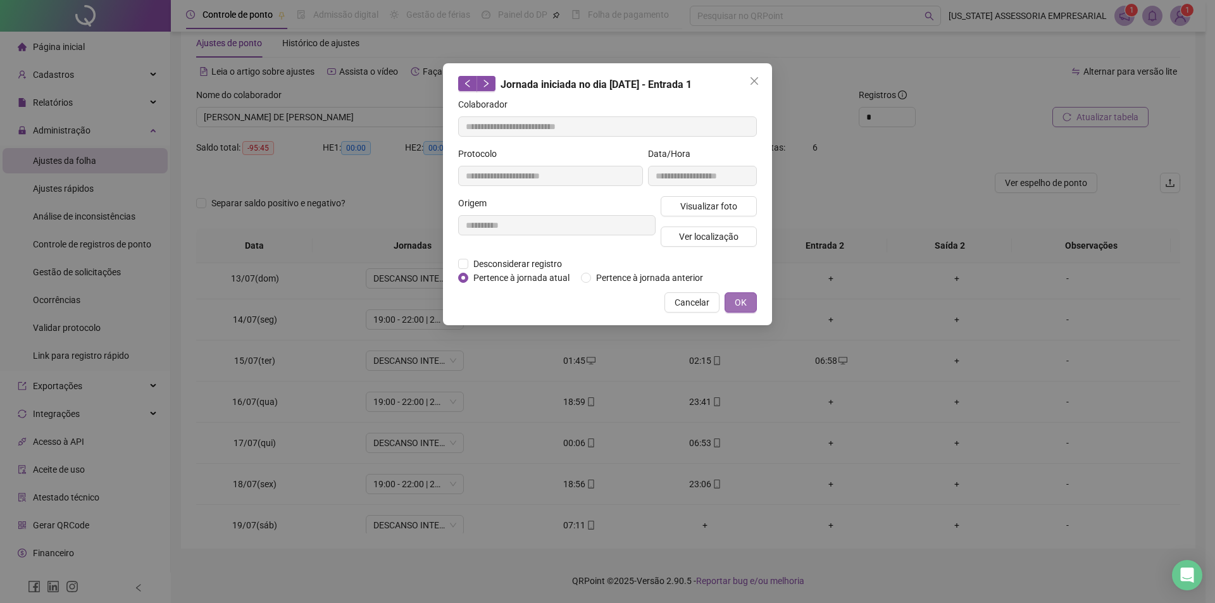
click at [749, 306] on button "OK" at bounding box center [741, 302] width 32 height 20
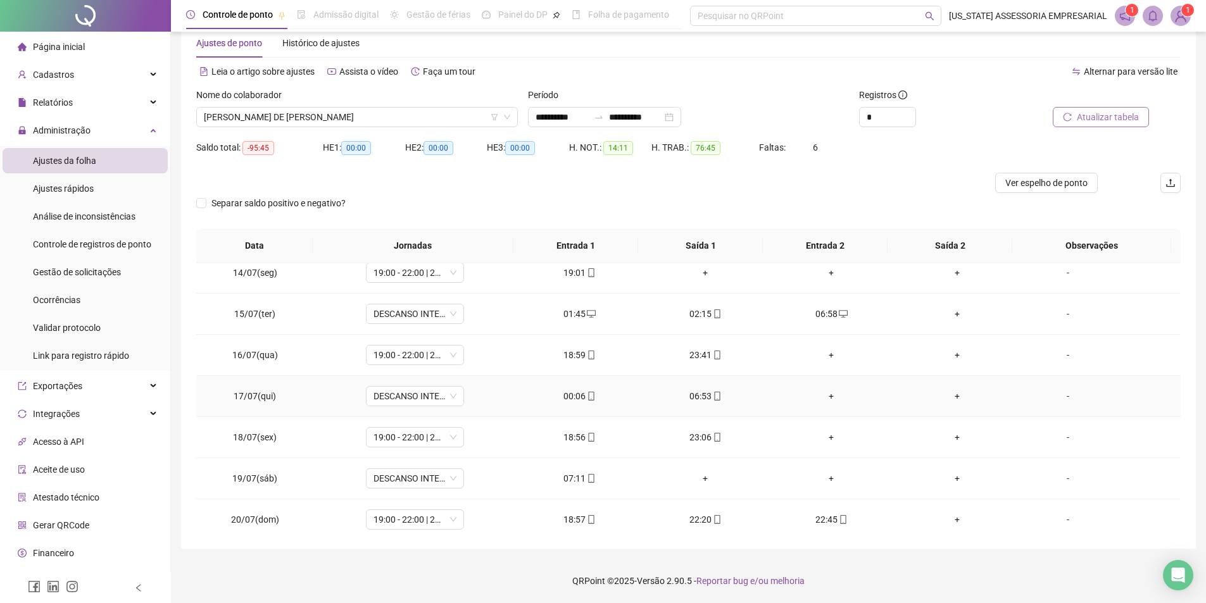
scroll to position [689, 0]
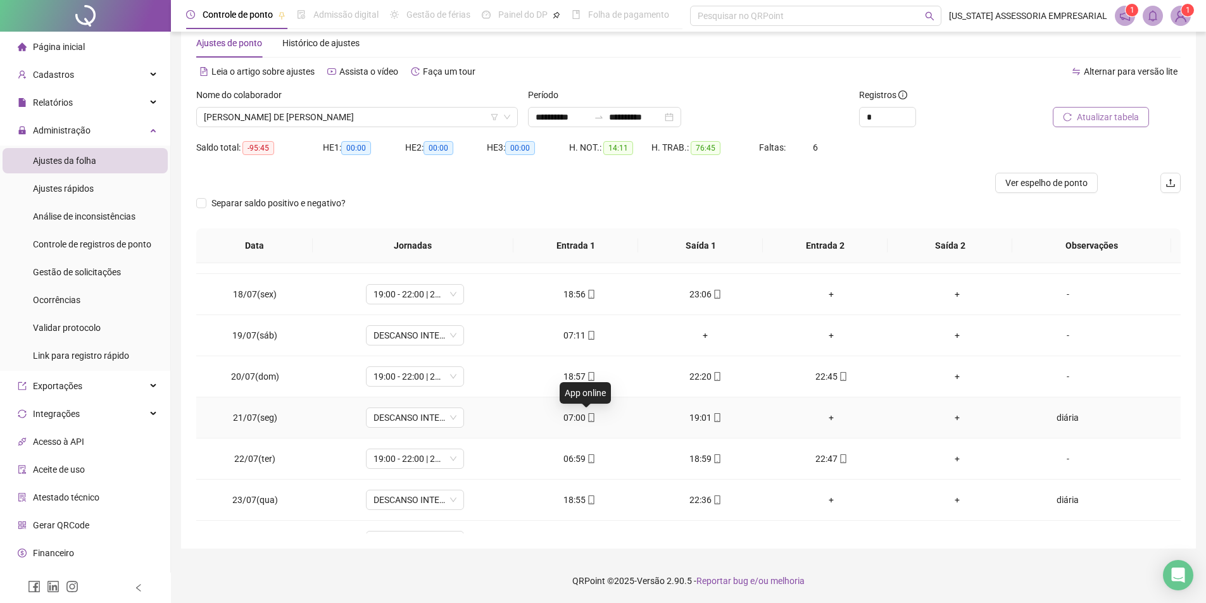
click at [587, 421] on icon "mobile" at bounding box center [591, 417] width 9 height 9
type input "**********"
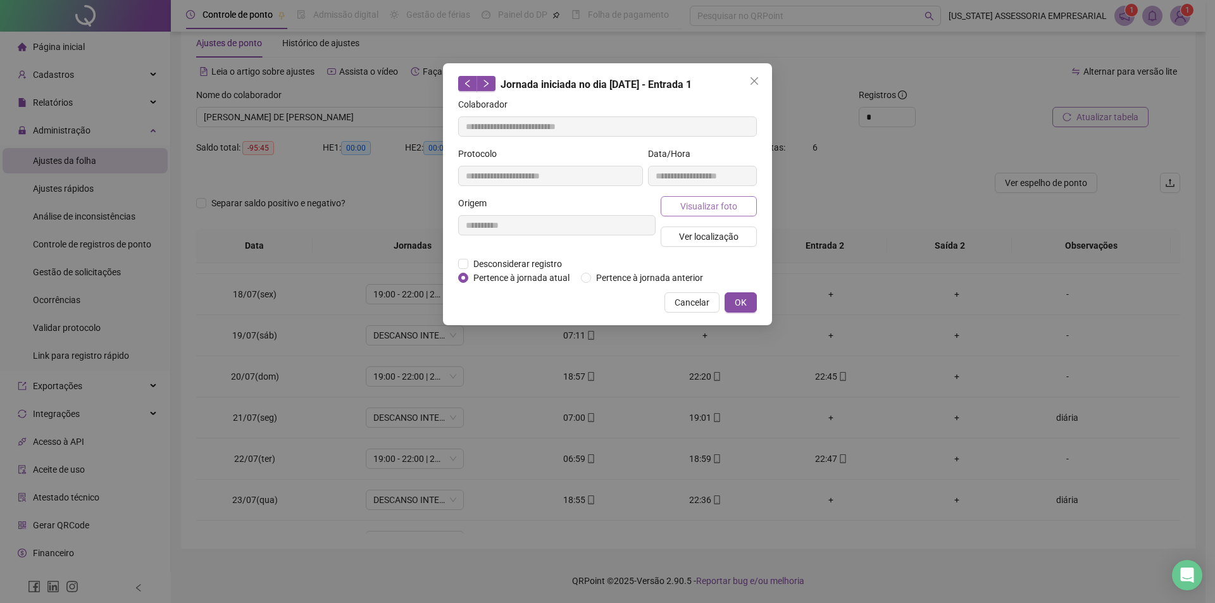
click at [696, 203] on span "Visualizar foto" at bounding box center [708, 206] width 57 height 14
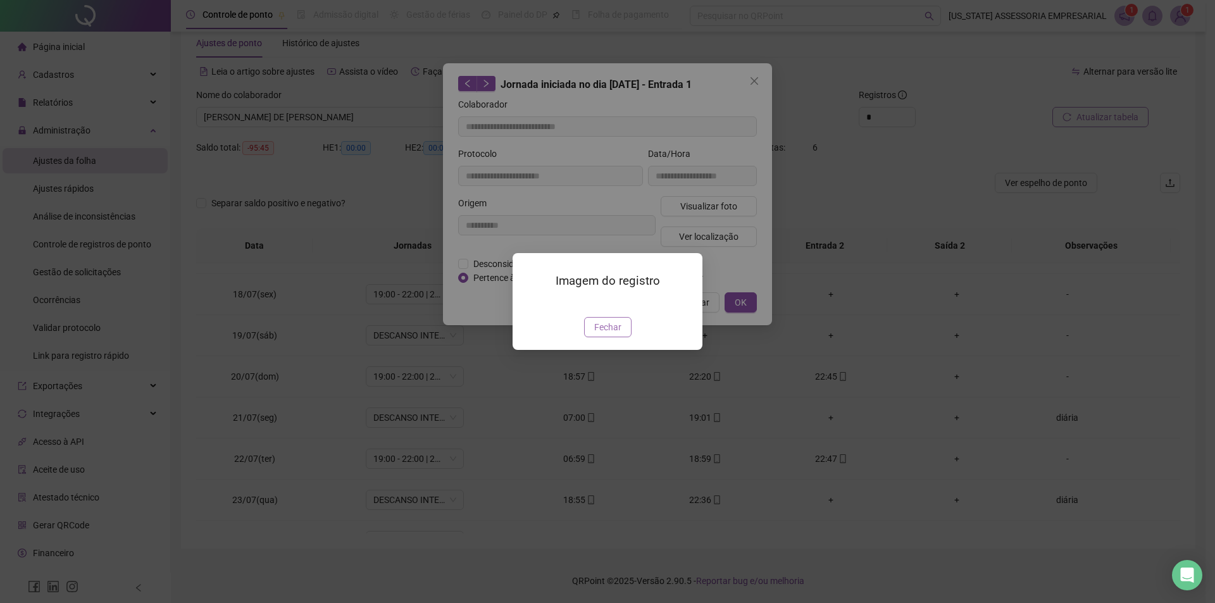
click at [604, 334] on span "Fechar" at bounding box center [607, 327] width 27 height 14
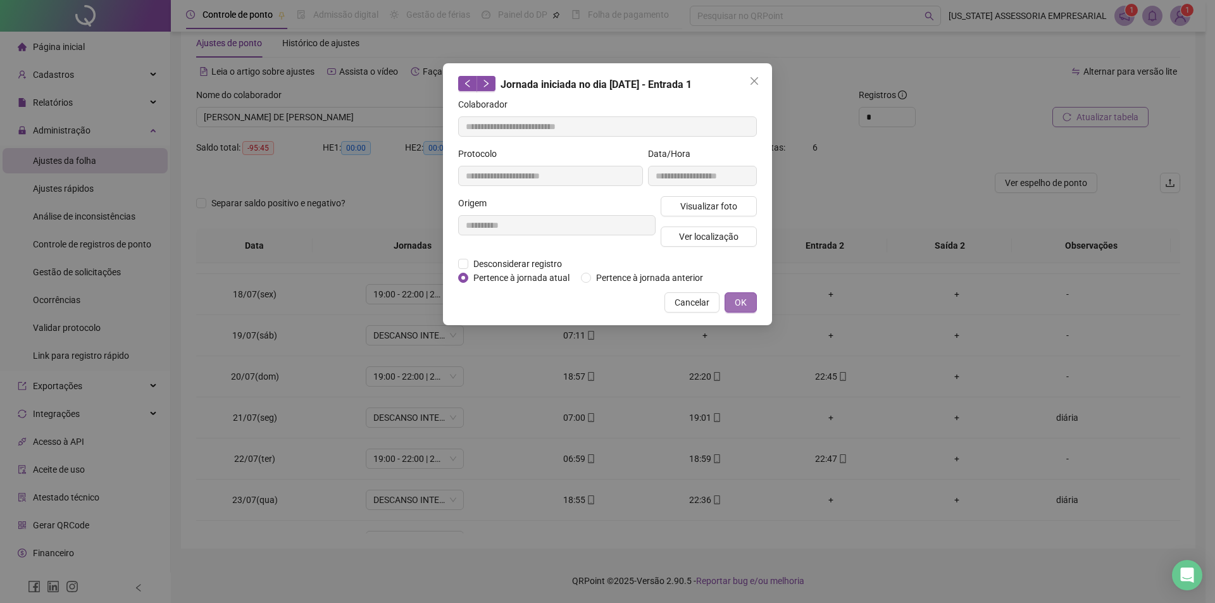
drag, startPoint x: 741, startPoint y: 308, endPoint x: 733, endPoint y: 296, distance: 14.6
click at [733, 296] on button "OK" at bounding box center [741, 302] width 32 height 20
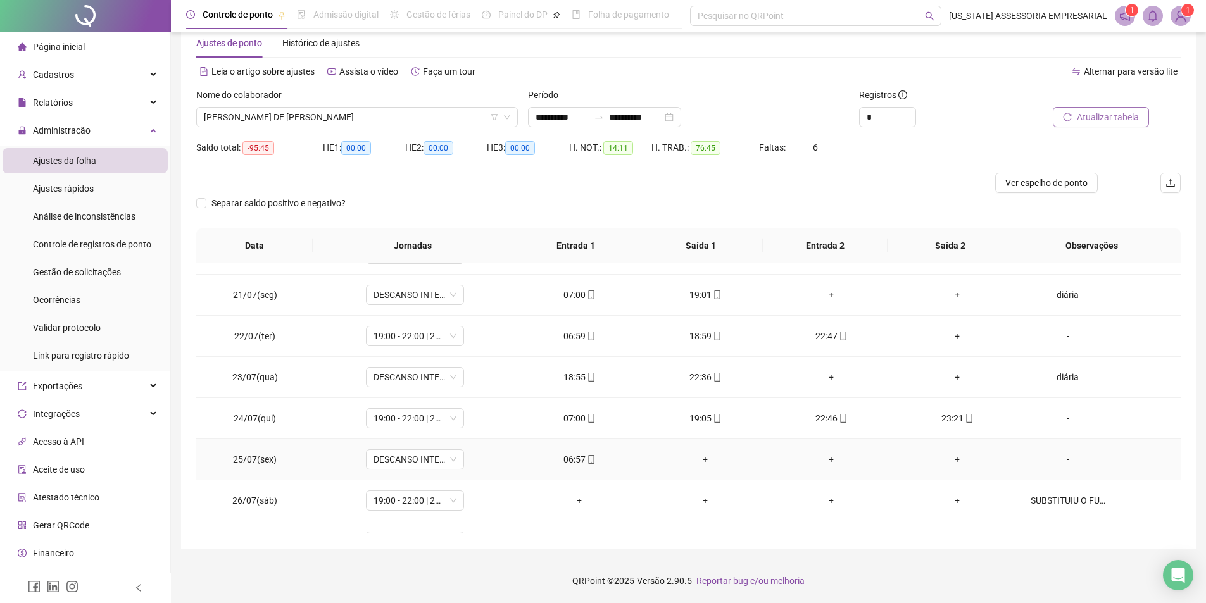
scroll to position [815, 0]
click at [713, 416] on icon "mobile" at bounding box center [717, 414] width 9 height 9
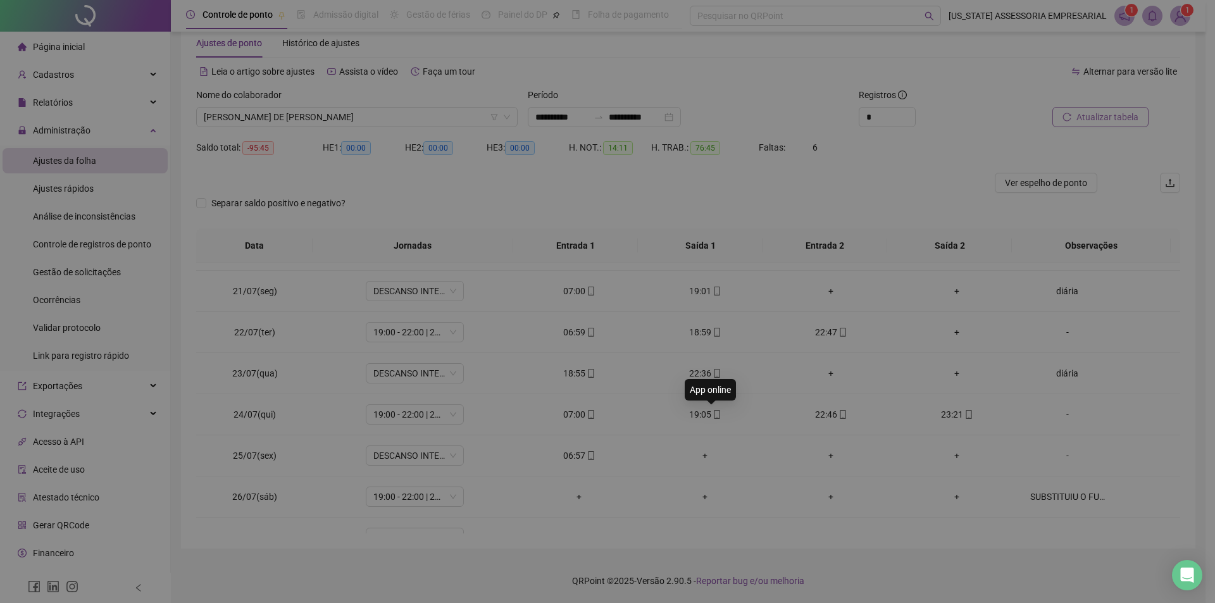
type input "**********"
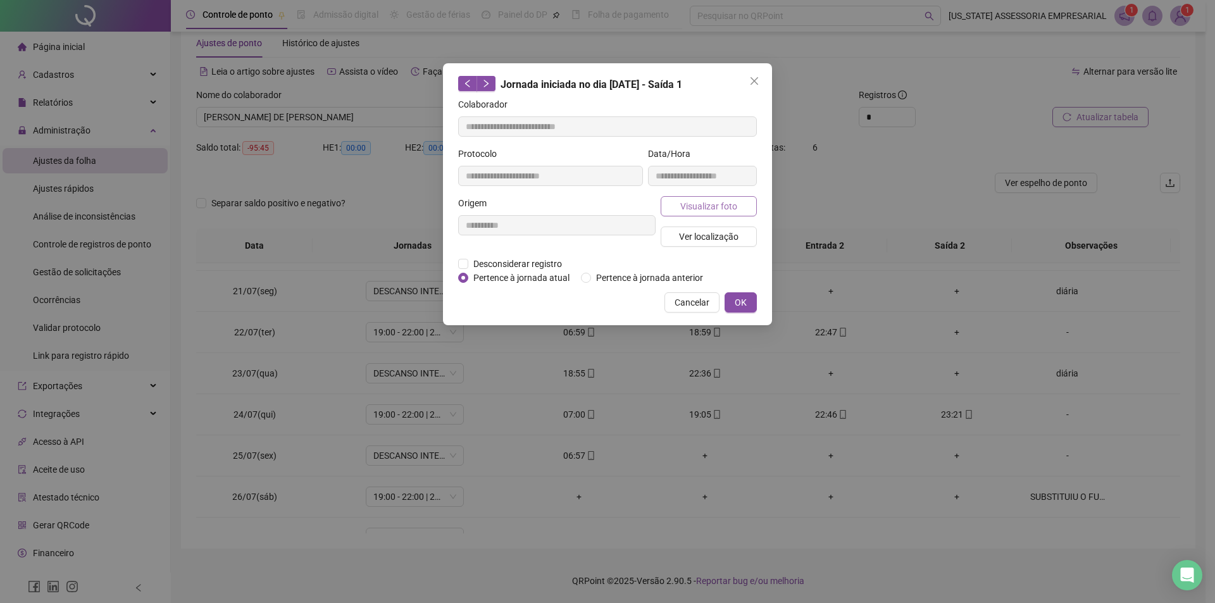
click at [733, 214] on button "Visualizar foto" at bounding box center [709, 206] width 96 height 20
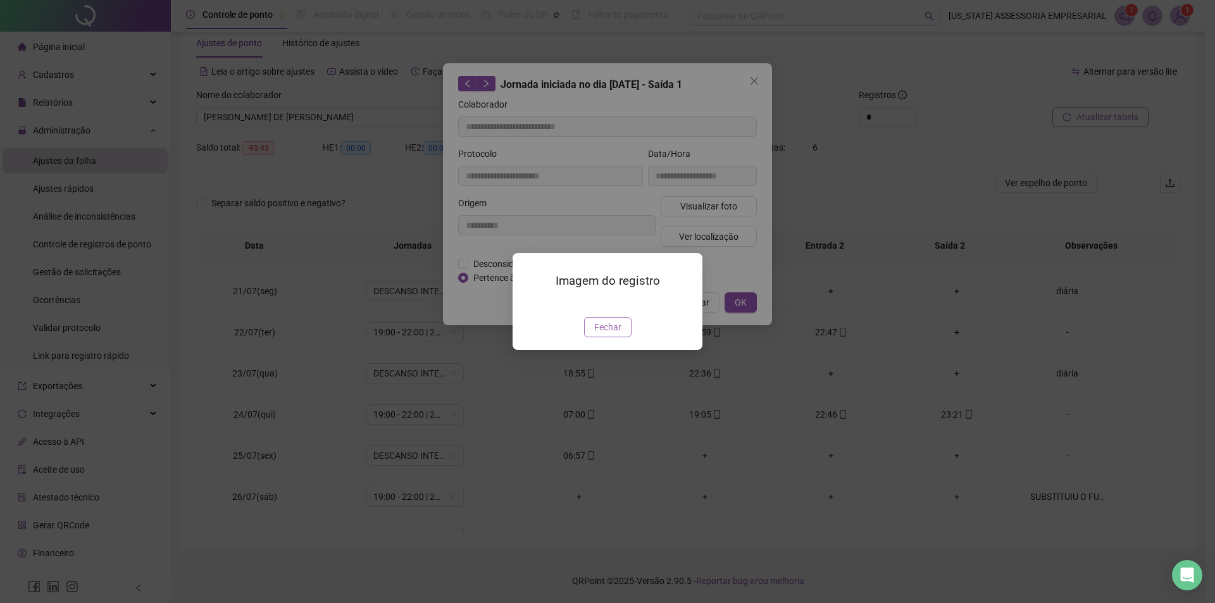
click at [591, 337] on button "Fechar" at bounding box center [607, 327] width 47 height 20
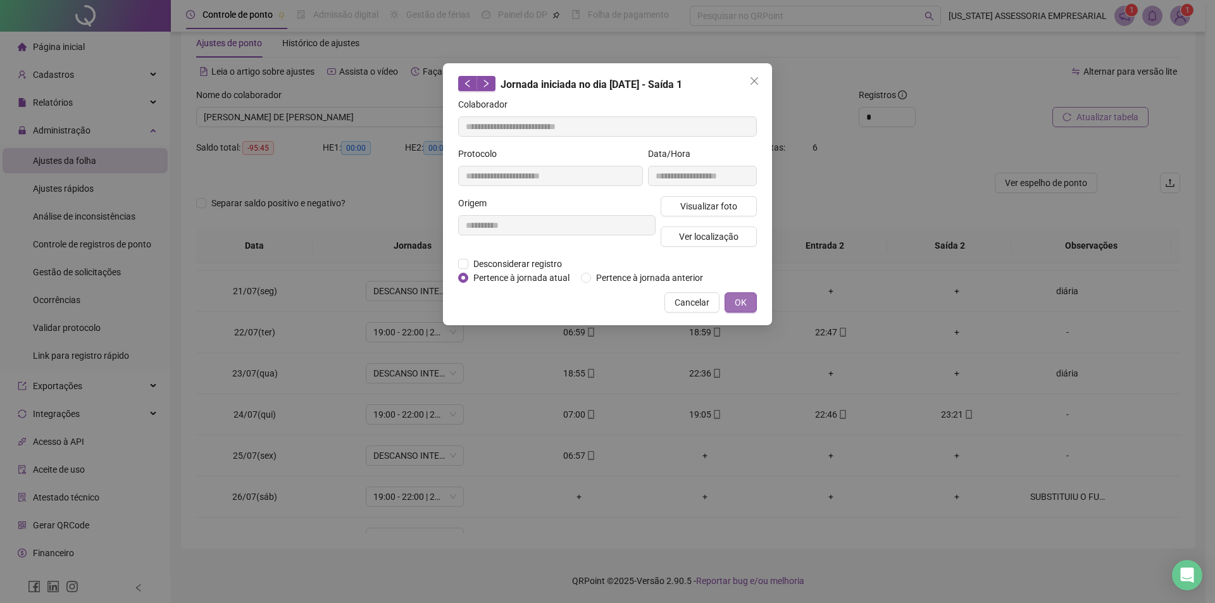
click at [751, 299] on button "OK" at bounding box center [741, 302] width 32 height 20
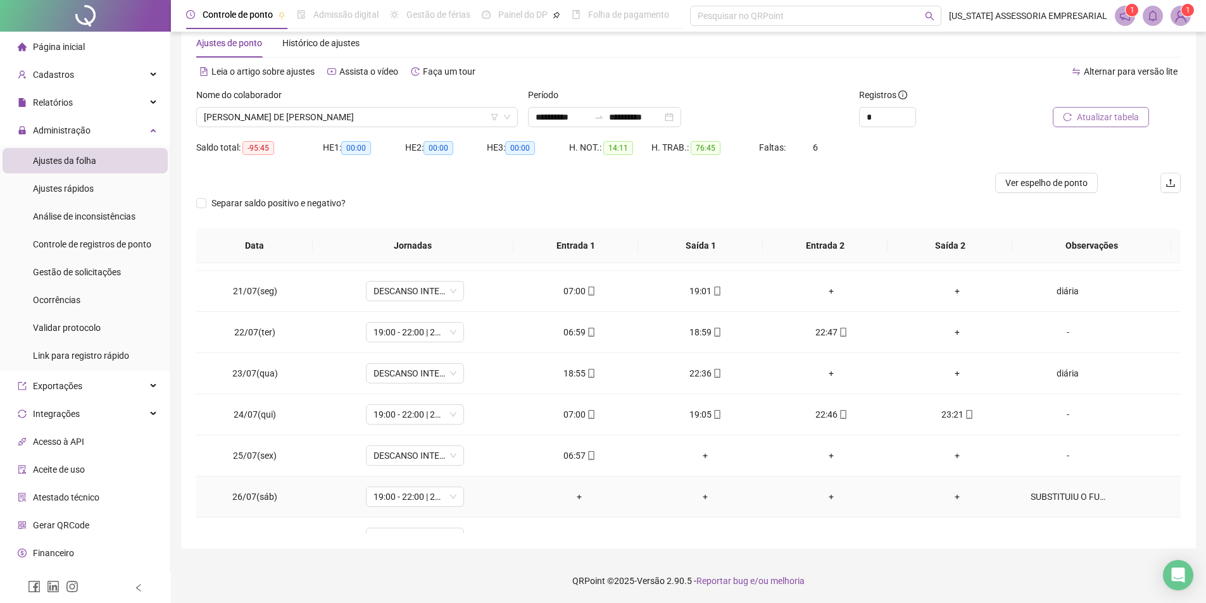
click at [1037, 496] on div "SUBSTITUIU O FUNC. [PERSON_NAME]" at bounding box center [1067, 497] width 75 height 14
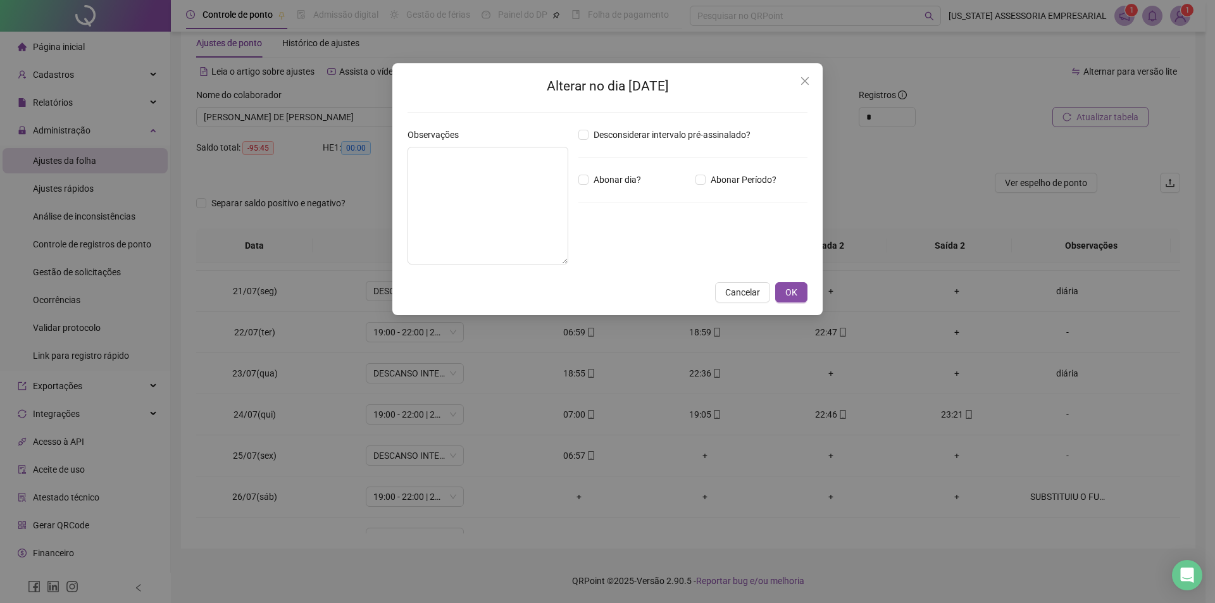
type textarea "**********"
click at [795, 295] on span "OK" at bounding box center [791, 292] width 12 height 14
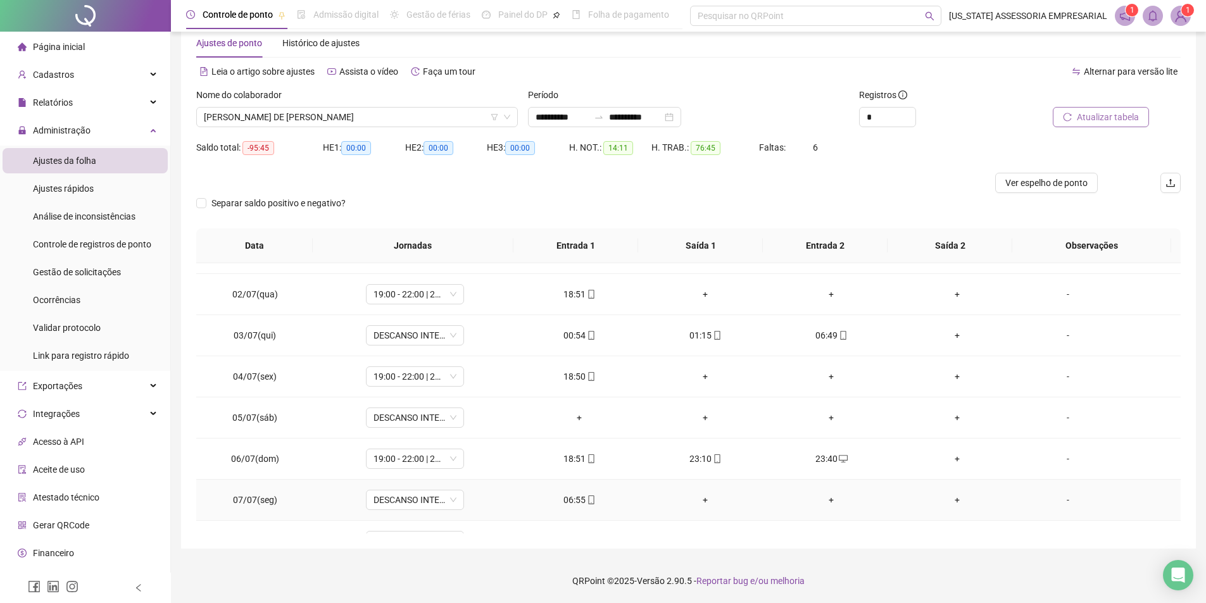
scroll to position [0, 0]
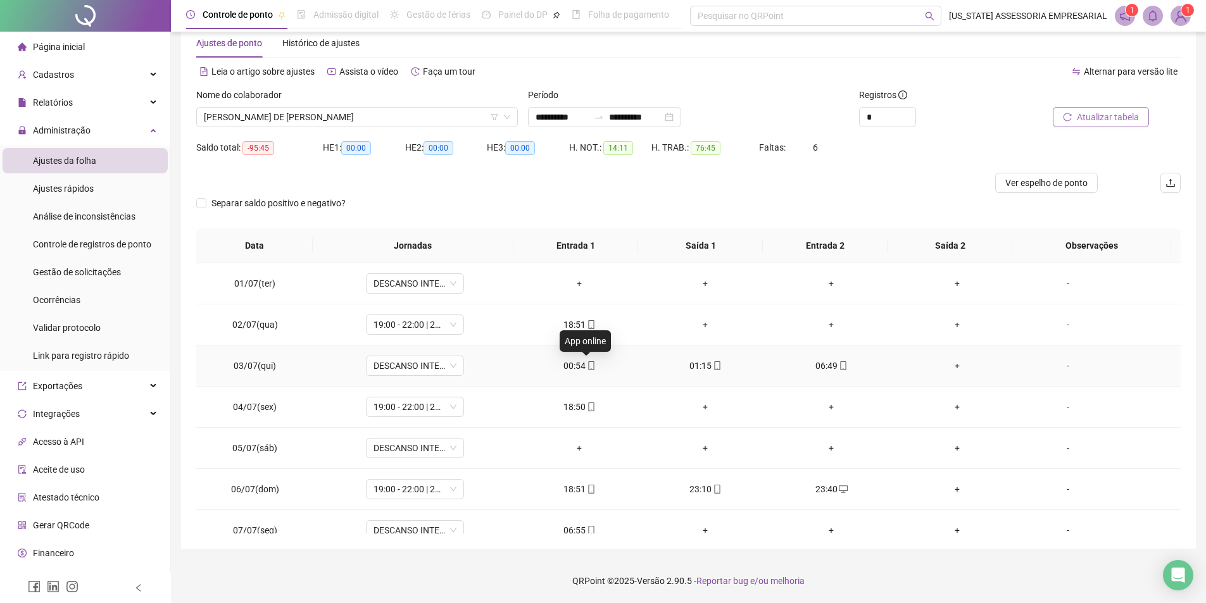
click at [587, 364] on icon "mobile" at bounding box center [591, 365] width 9 height 9
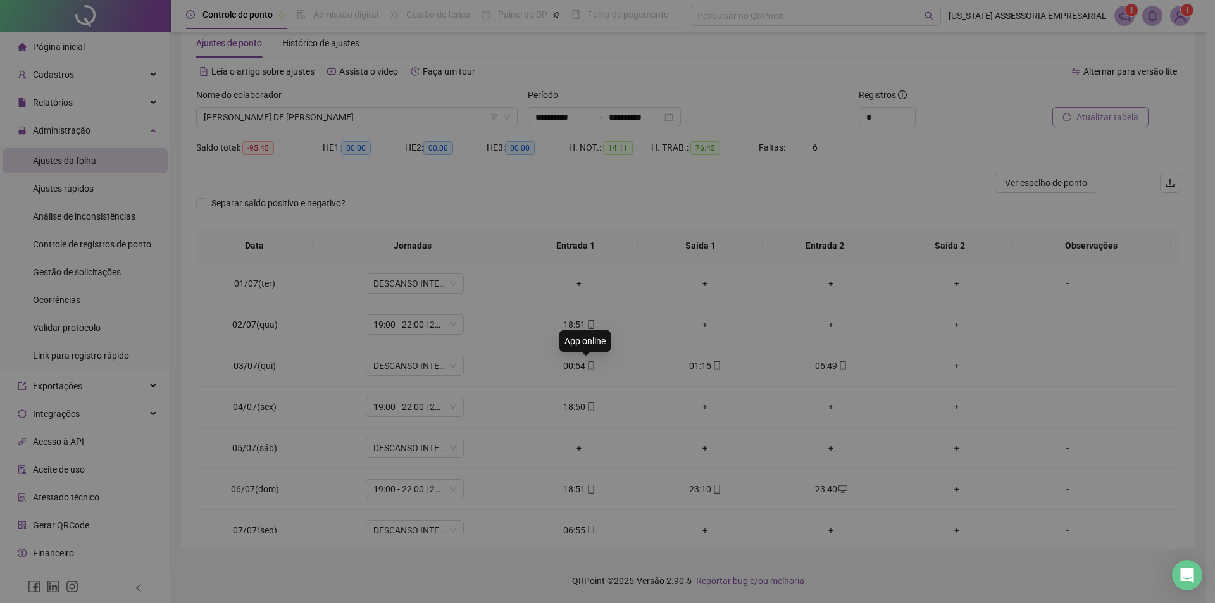
type input "**********"
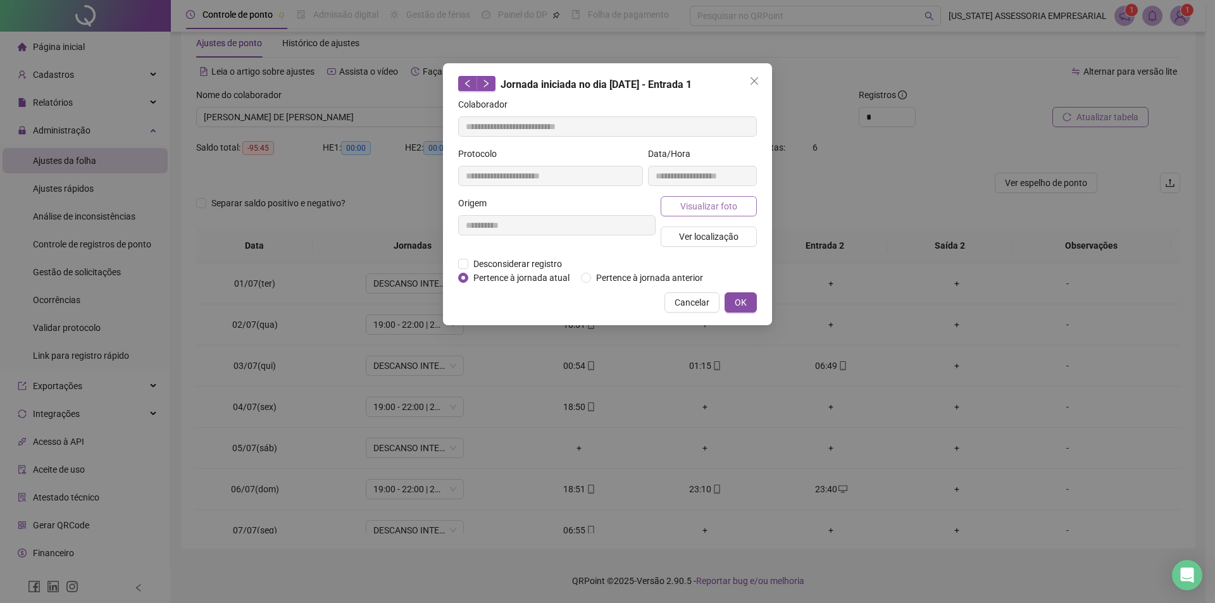
click at [694, 198] on button "Visualizar foto" at bounding box center [709, 206] width 96 height 20
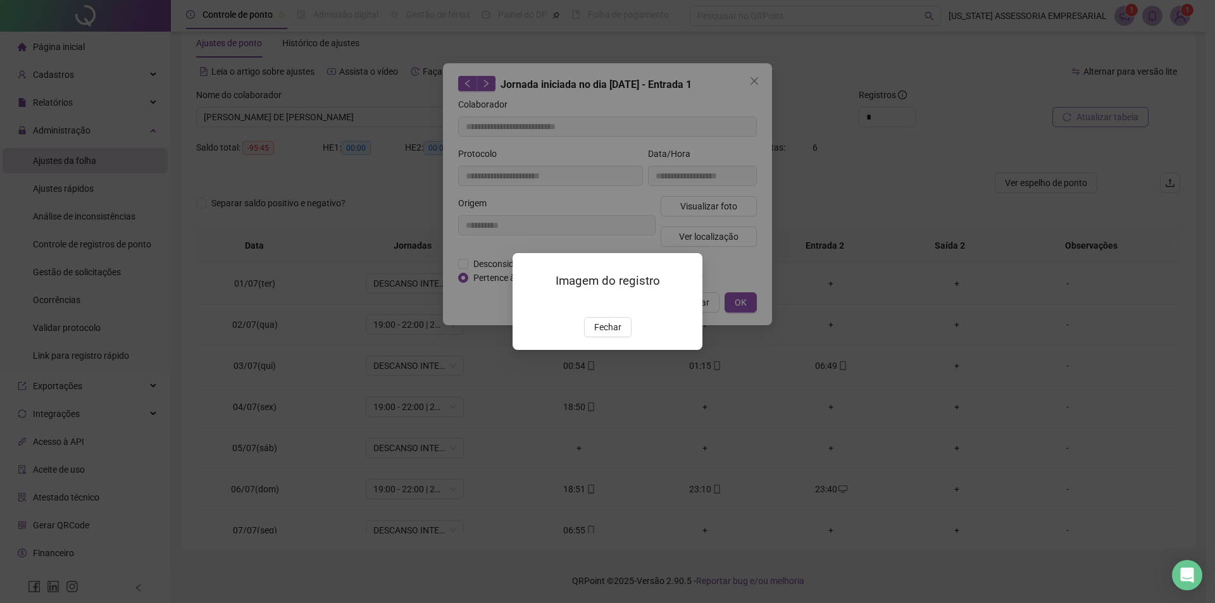
click at [528, 304] on img at bounding box center [528, 304] width 0 height 0
click at [638, 337] on div "Fechar" at bounding box center [607, 327] width 159 height 20
click at [626, 337] on button "Fechar" at bounding box center [607, 327] width 47 height 20
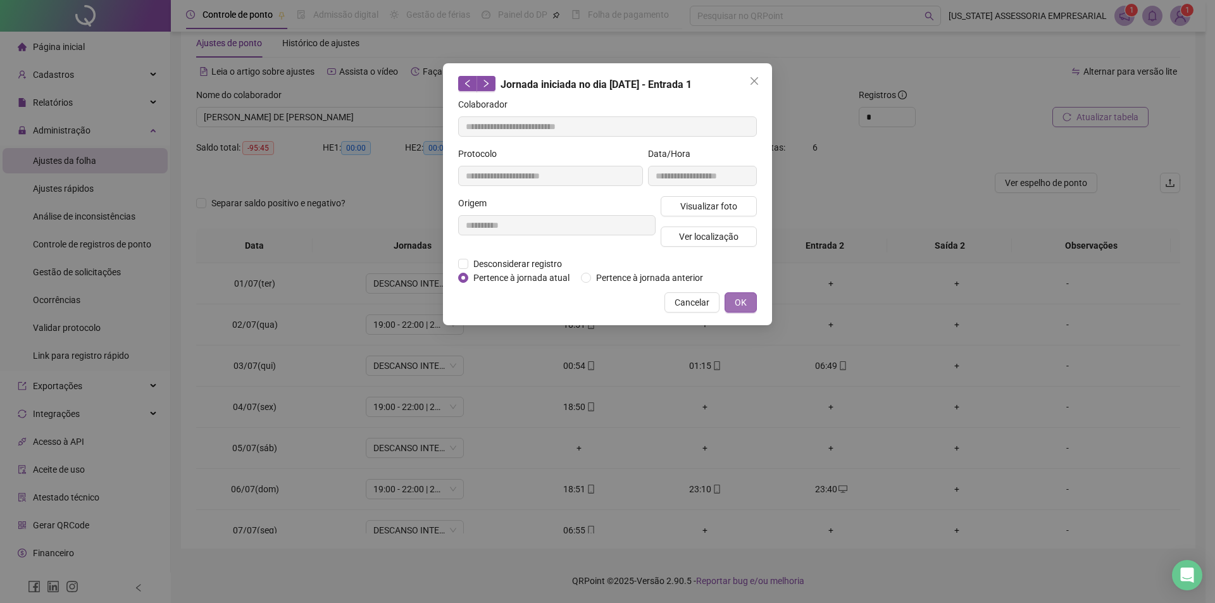
click at [746, 299] on span "OK" at bounding box center [741, 303] width 12 height 14
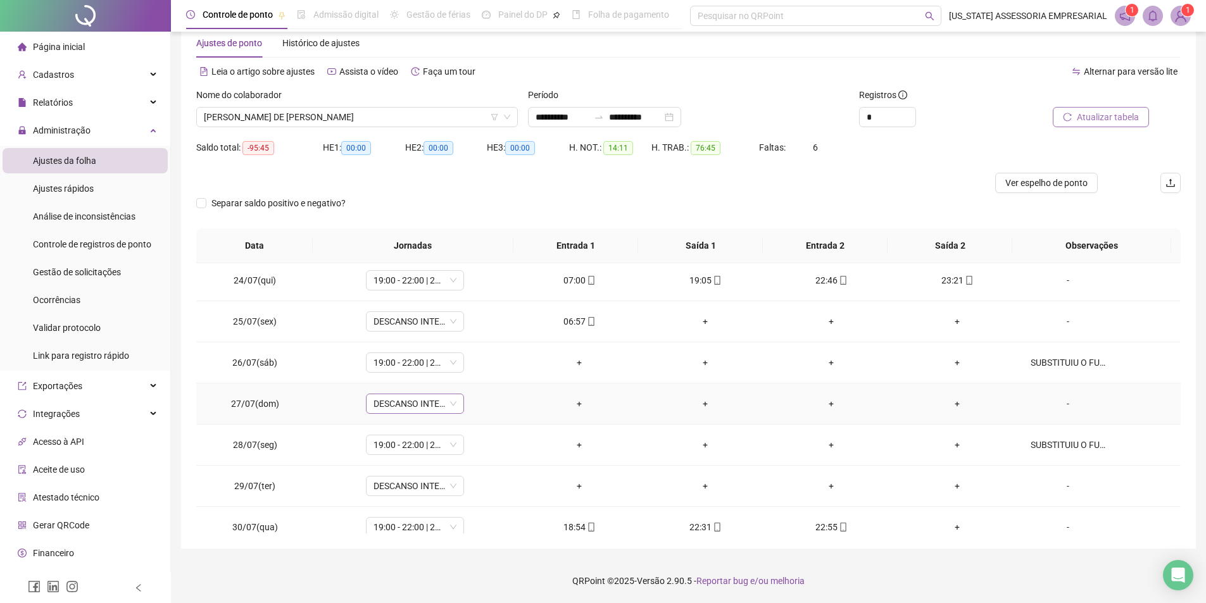
scroll to position [1005, 0]
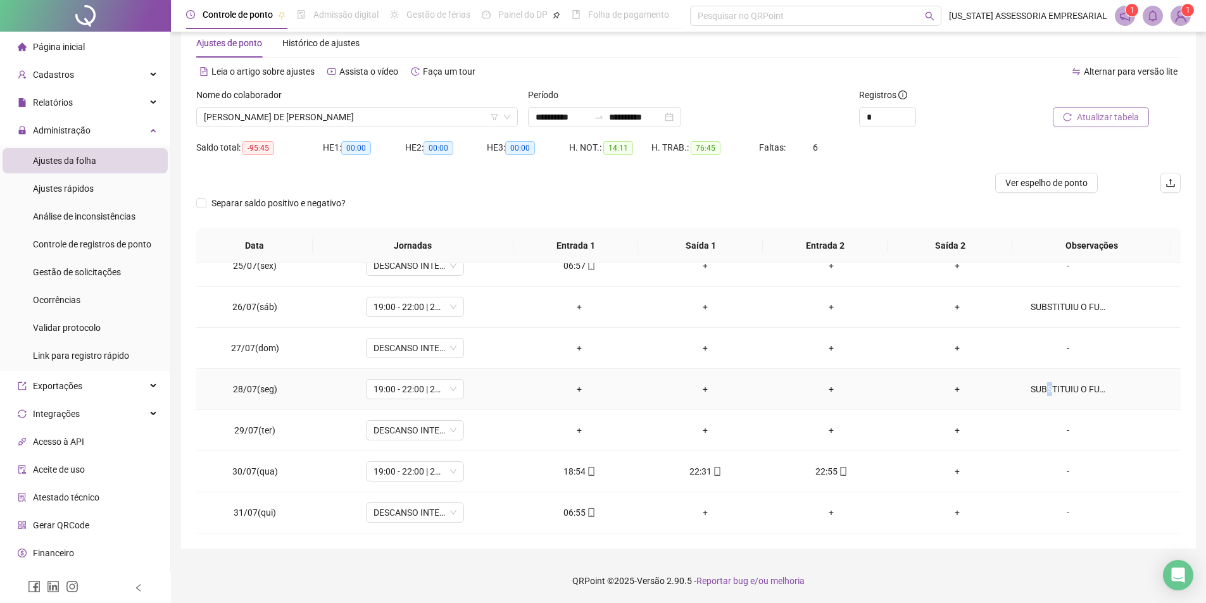
click at [1041, 400] on td "SUBSTITUIU O FUNC. [PERSON_NAME]" at bounding box center [1100, 389] width 160 height 41
click at [1073, 371] on td "SUBSTITUIU O FUNC. [PERSON_NAME]" at bounding box center [1100, 389] width 160 height 41
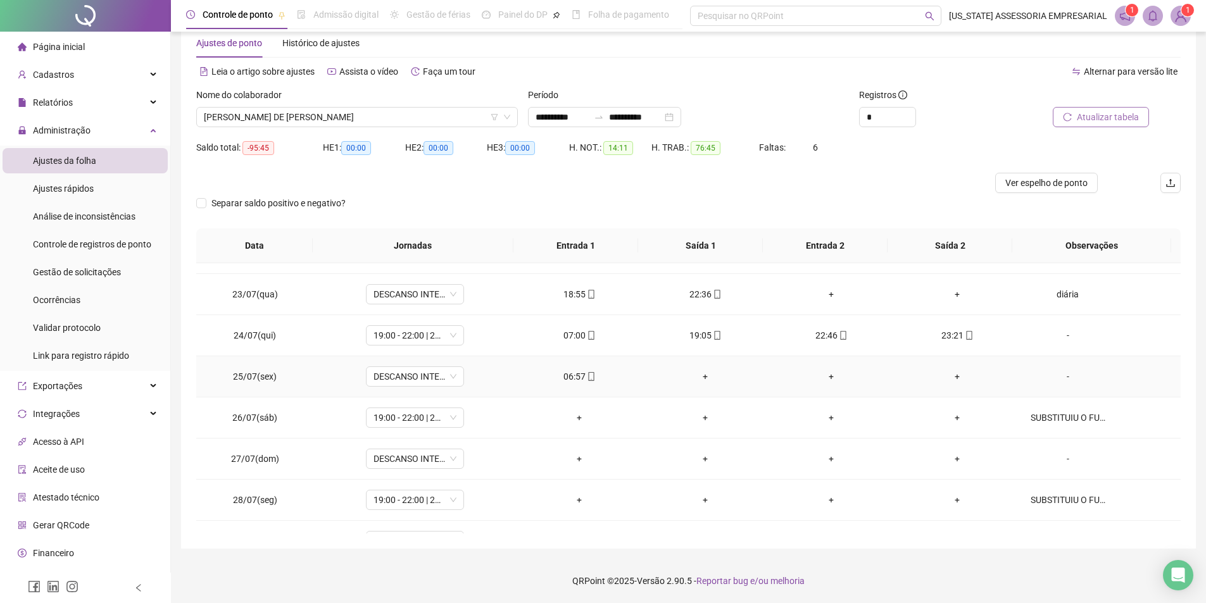
scroll to position [878, 0]
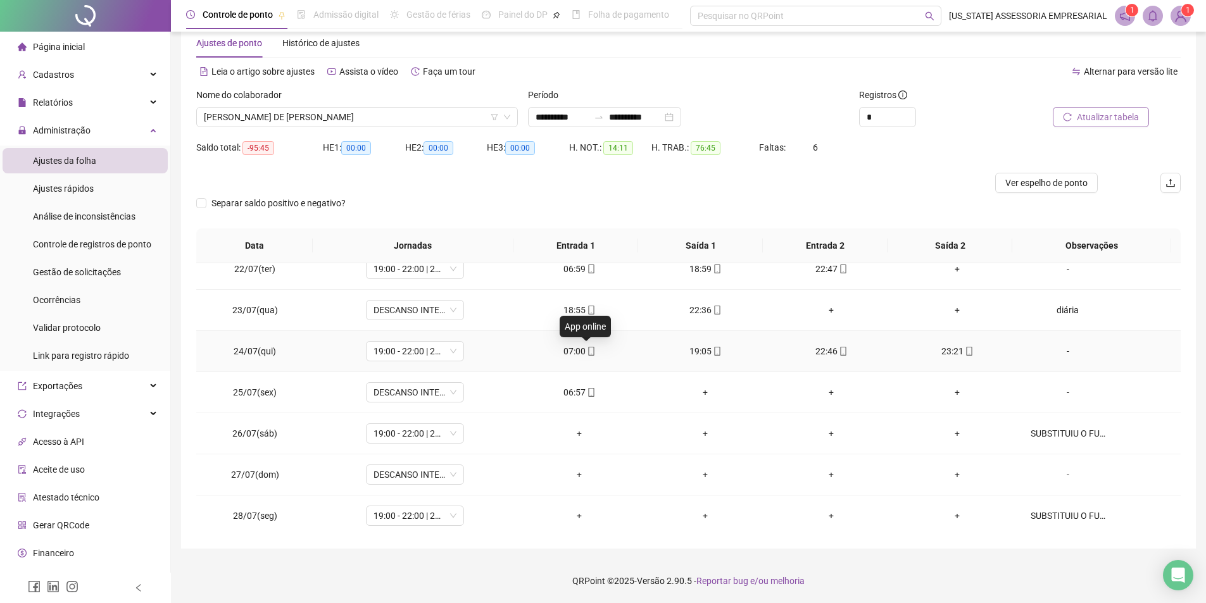
click at [585, 354] on span "mobile" at bounding box center [590, 351] width 10 height 9
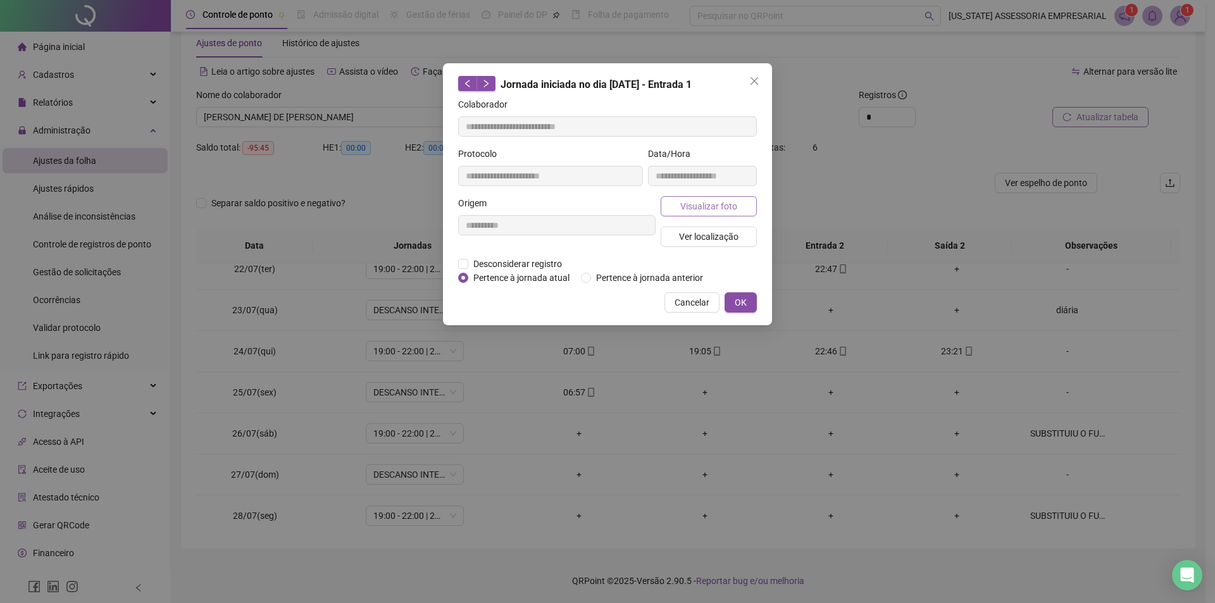
type input "**********"
click at [694, 209] on span "Visualizar foto" at bounding box center [708, 206] width 57 height 14
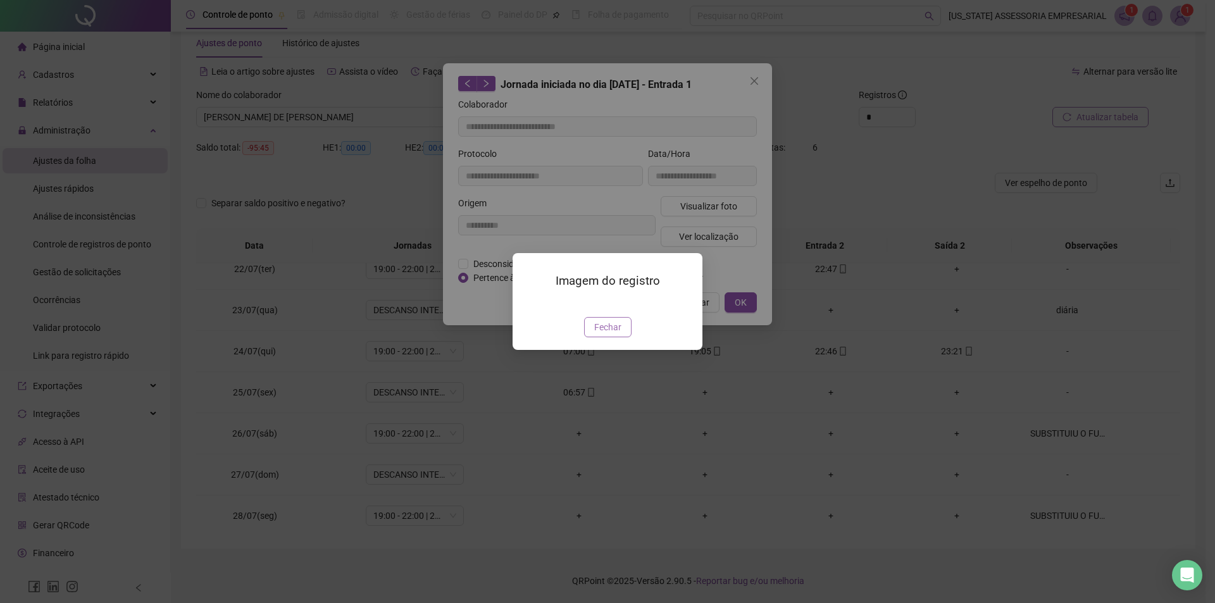
click at [608, 334] on span "Fechar" at bounding box center [607, 327] width 27 height 14
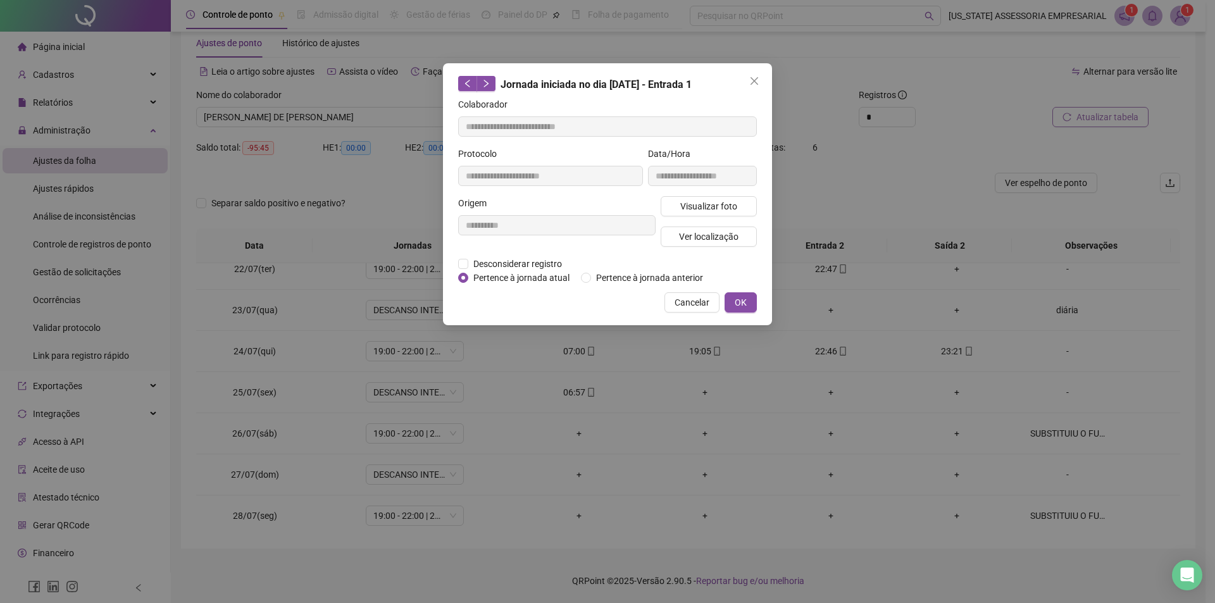
click at [738, 309] on button "OK" at bounding box center [741, 302] width 32 height 20
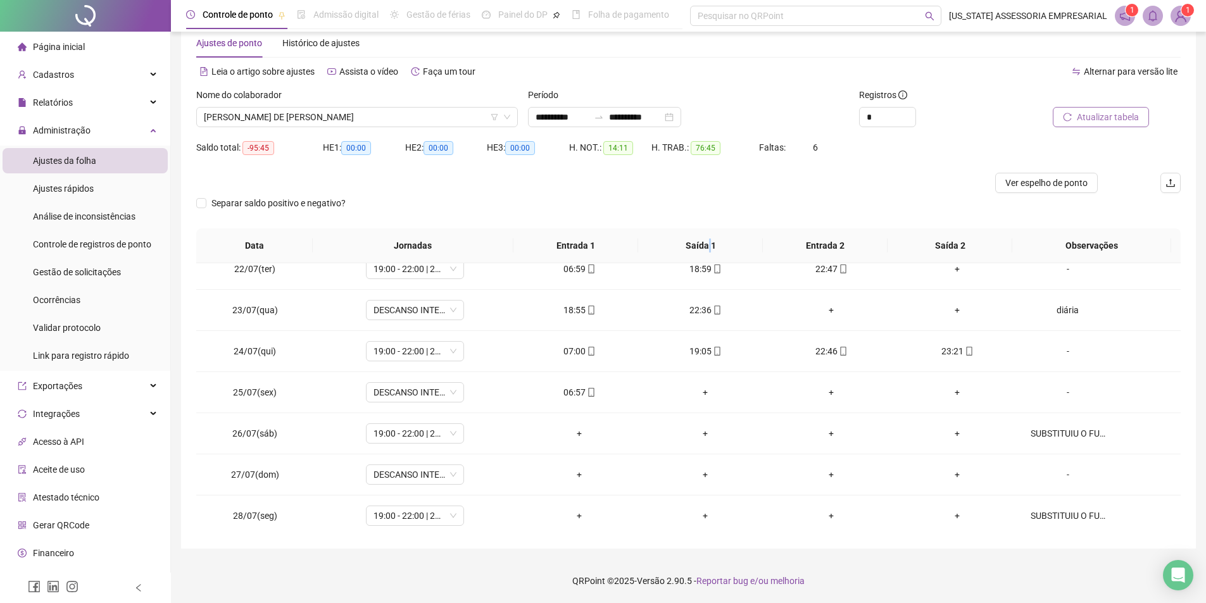
click at [710, 263] on th "Saída 1" at bounding box center [700, 245] width 125 height 35
drag, startPoint x: 699, startPoint y: 275, endPoint x: 711, endPoint y: 268, distance: 13.9
click at [703, 272] on div "18:59" at bounding box center [705, 269] width 106 height 14
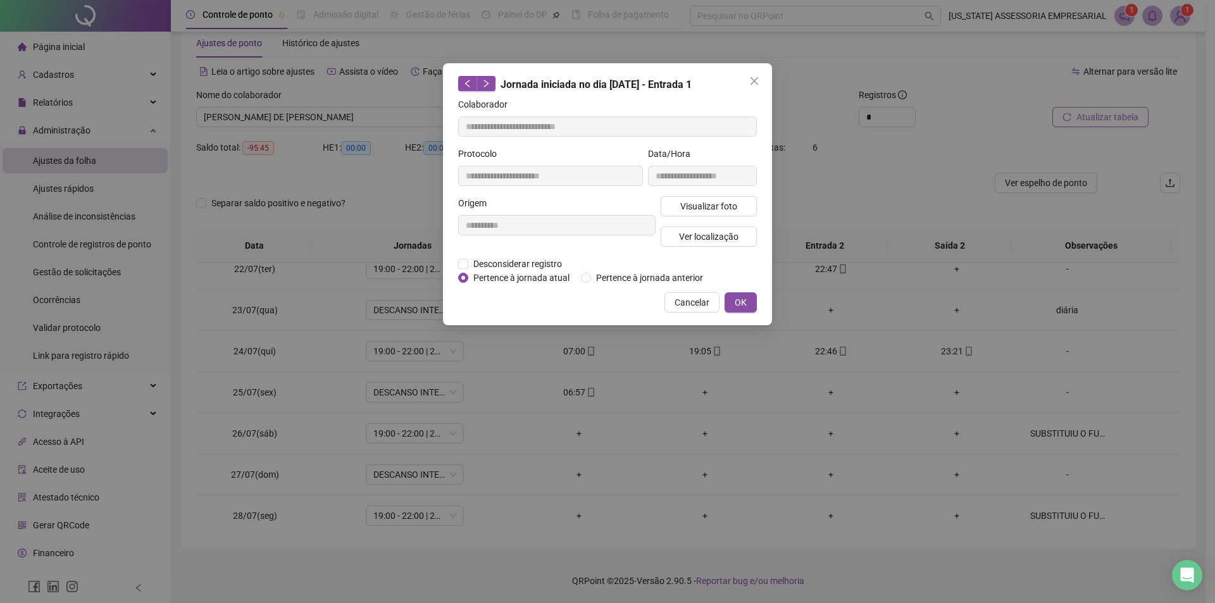
type input "**********"
click at [711, 268] on div "Desconsiderar registro Pertence ao lanche" at bounding box center [607, 264] width 299 height 14
click at [702, 197] on button "Visualizar foto" at bounding box center [709, 206] width 96 height 20
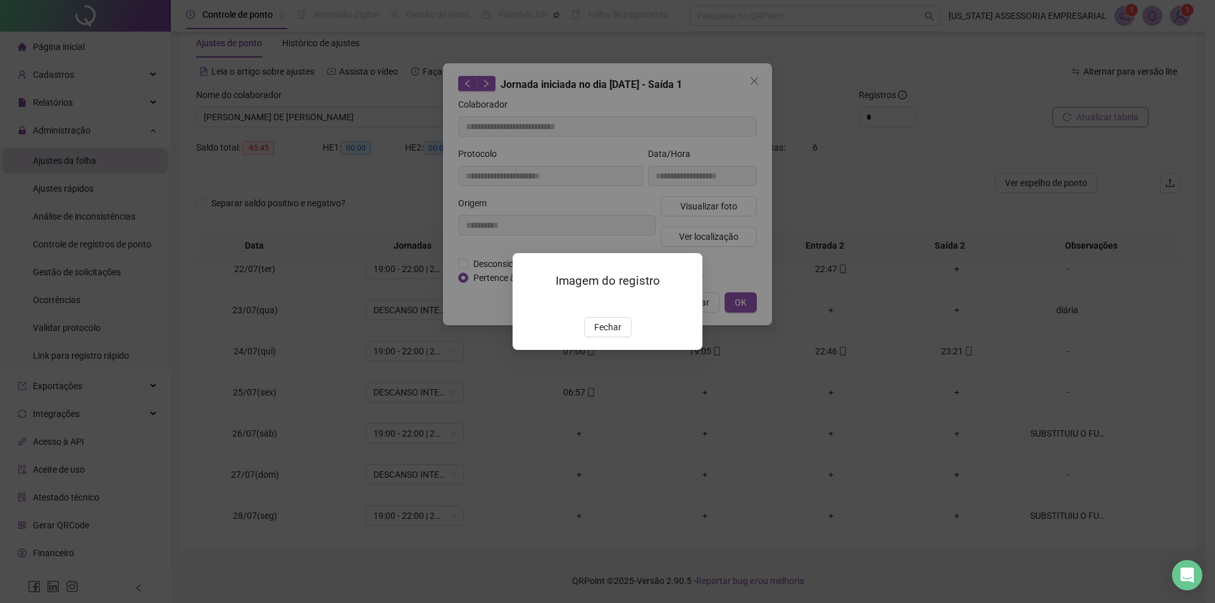
drag, startPoint x: 738, startPoint y: 302, endPoint x: 680, endPoint y: 365, distance: 85.1
click at [699, 343] on div "Imagem do registro Fechar" at bounding box center [607, 301] width 1215 height 603
click at [610, 334] on span "Fechar" at bounding box center [607, 327] width 27 height 14
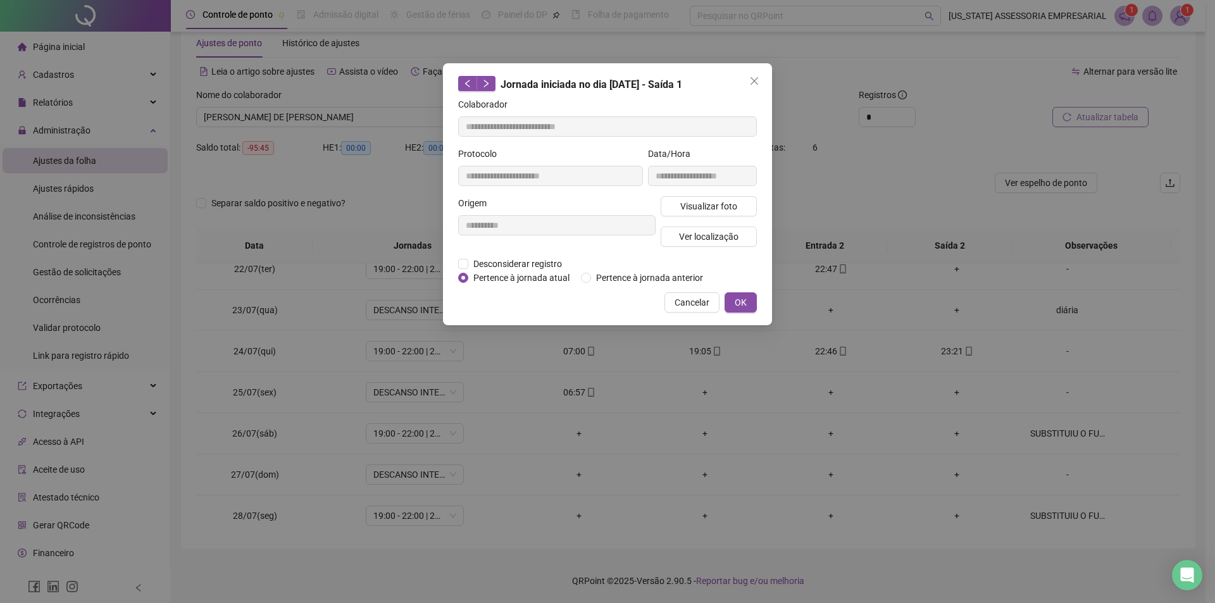
click at [757, 296] on div "**********" at bounding box center [607, 194] width 329 height 262
click at [739, 299] on span "OK" at bounding box center [741, 303] width 12 height 14
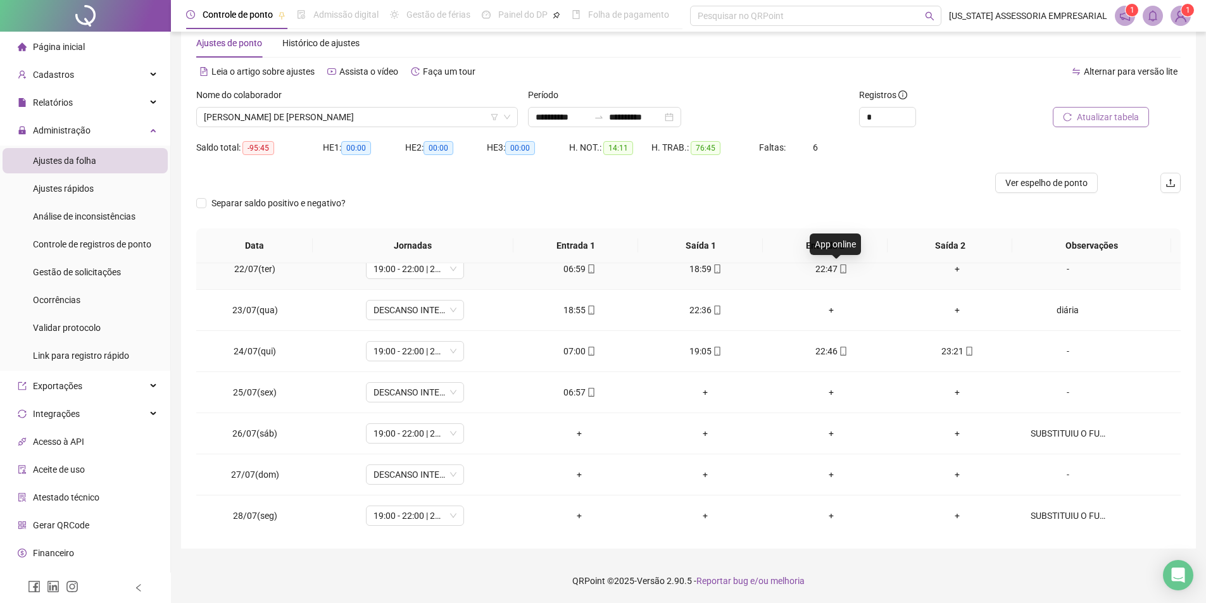
click at [839, 270] on icon "mobile" at bounding box center [843, 269] width 9 height 9
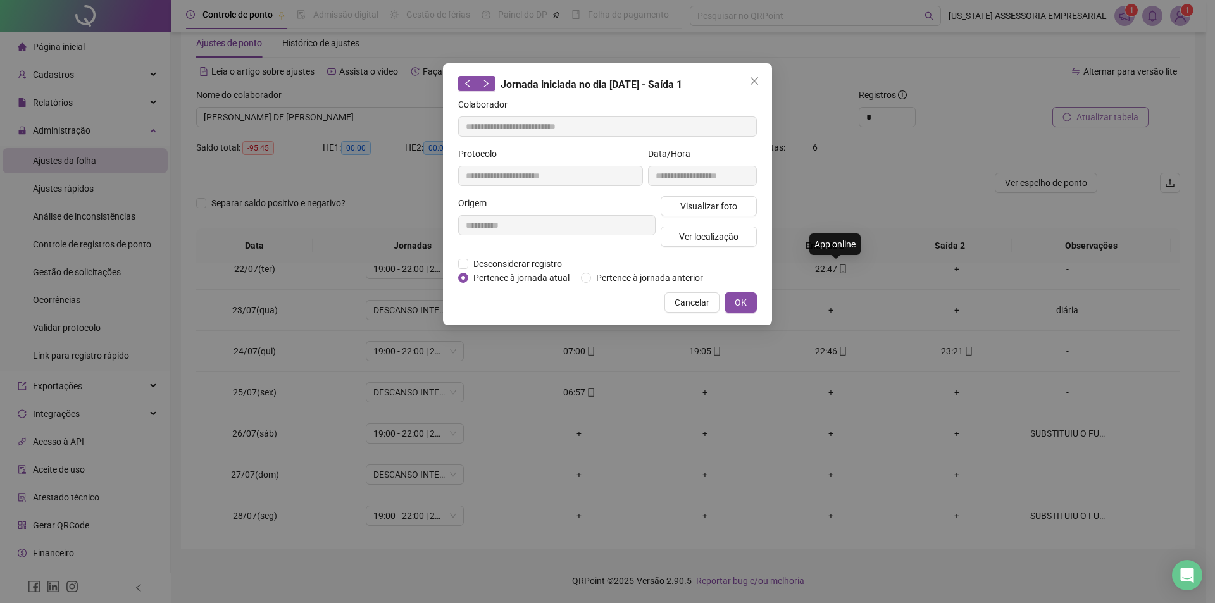
type input "**********"
click at [675, 204] on button "Visualizar foto" at bounding box center [709, 206] width 96 height 20
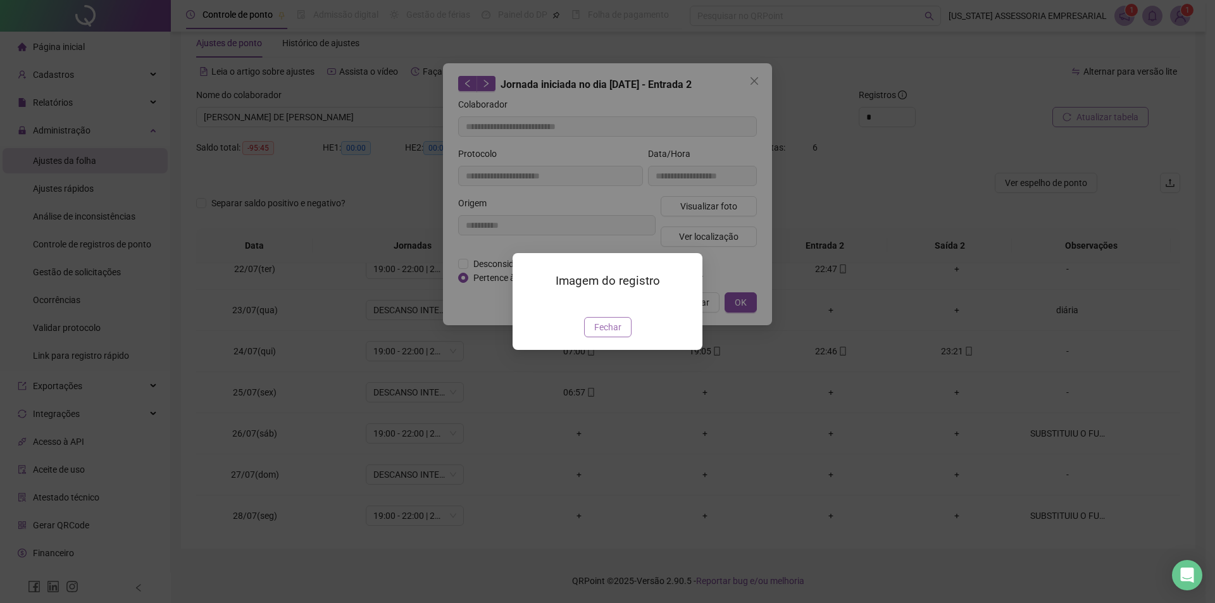
click at [615, 334] on span "Fechar" at bounding box center [607, 327] width 27 height 14
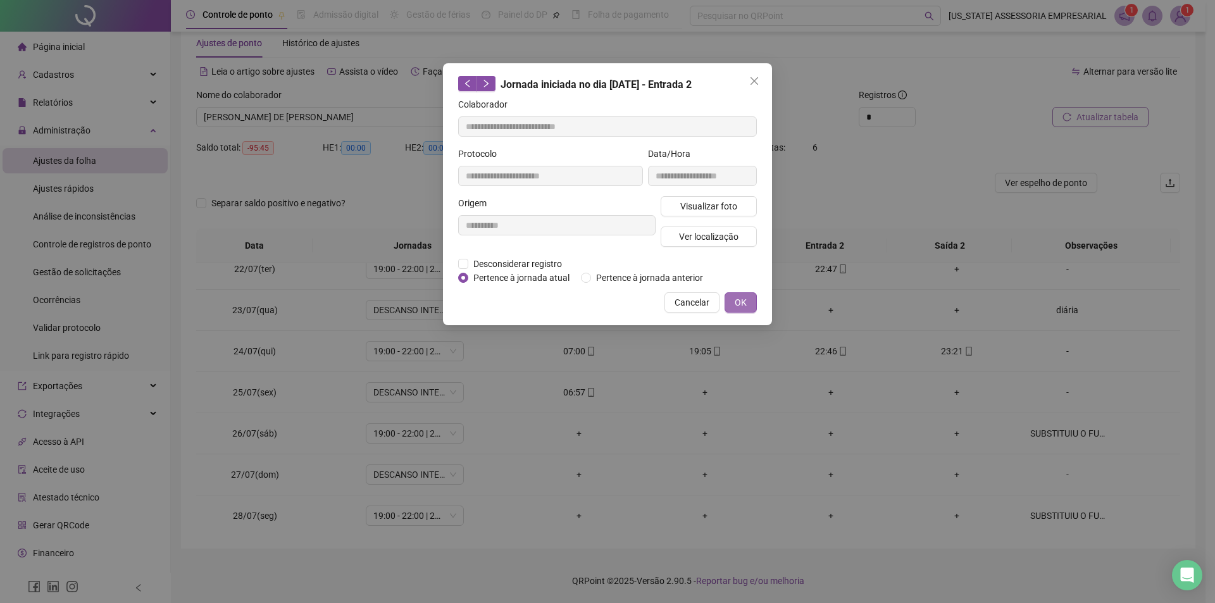
click at [734, 305] on button "OK" at bounding box center [741, 302] width 32 height 20
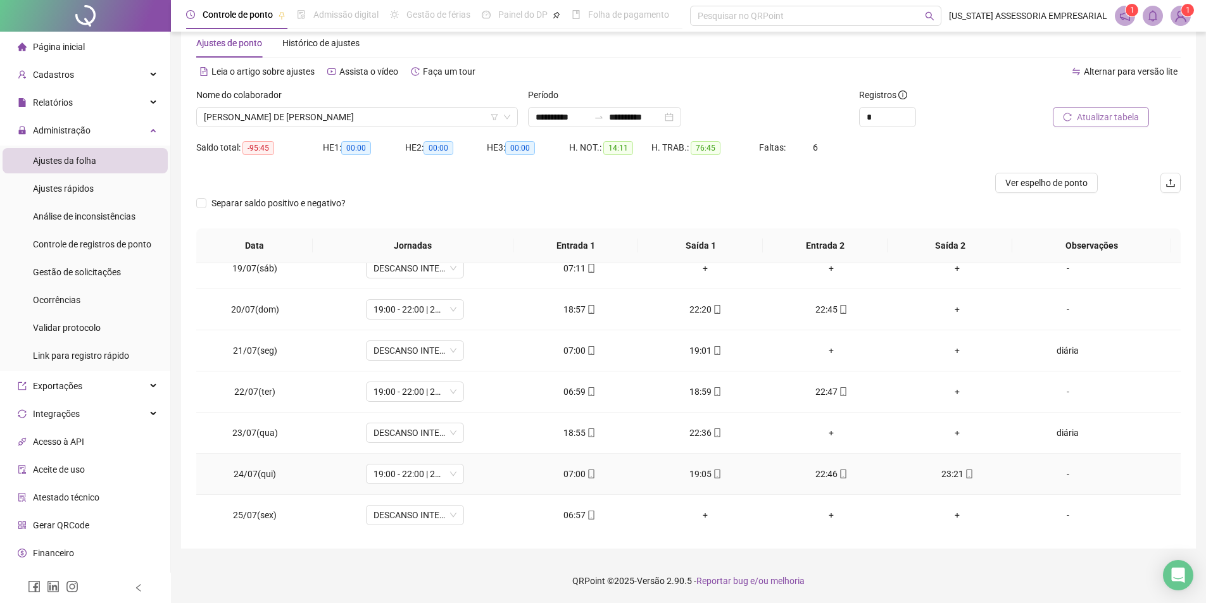
scroll to position [752, 0]
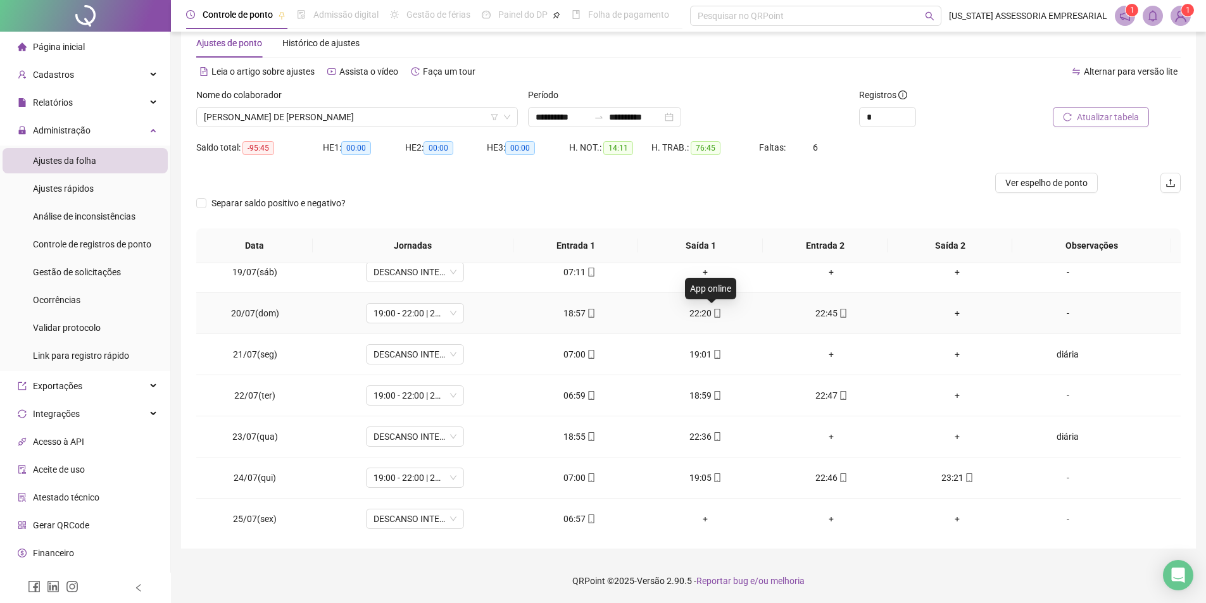
click at [713, 316] on icon "mobile" at bounding box center [717, 313] width 9 height 9
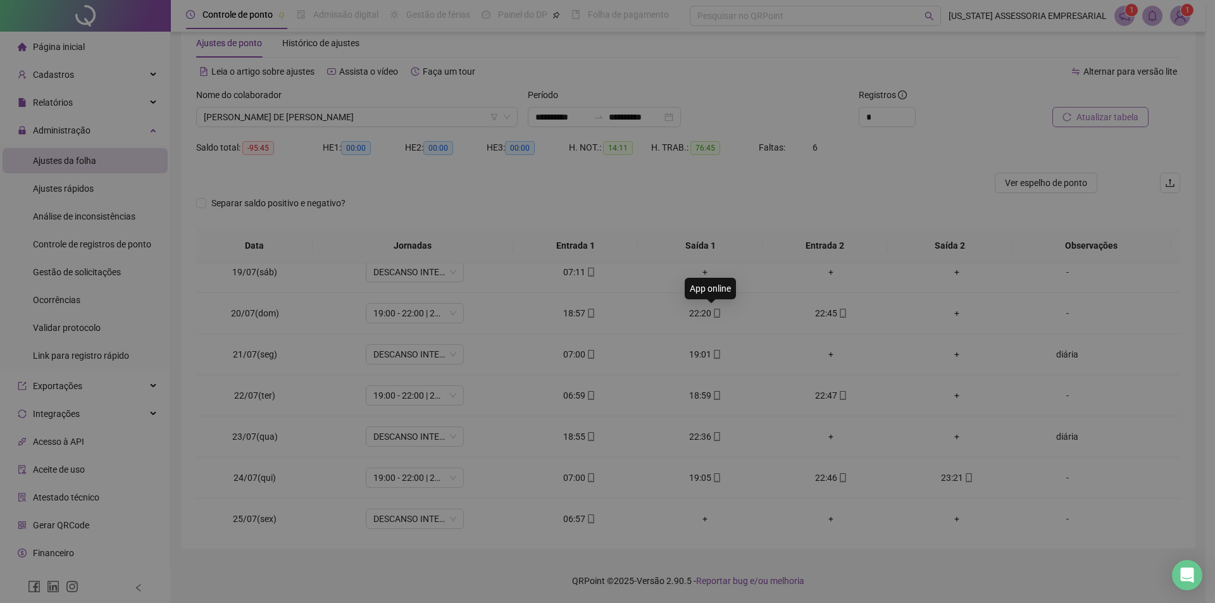
type input "**********"
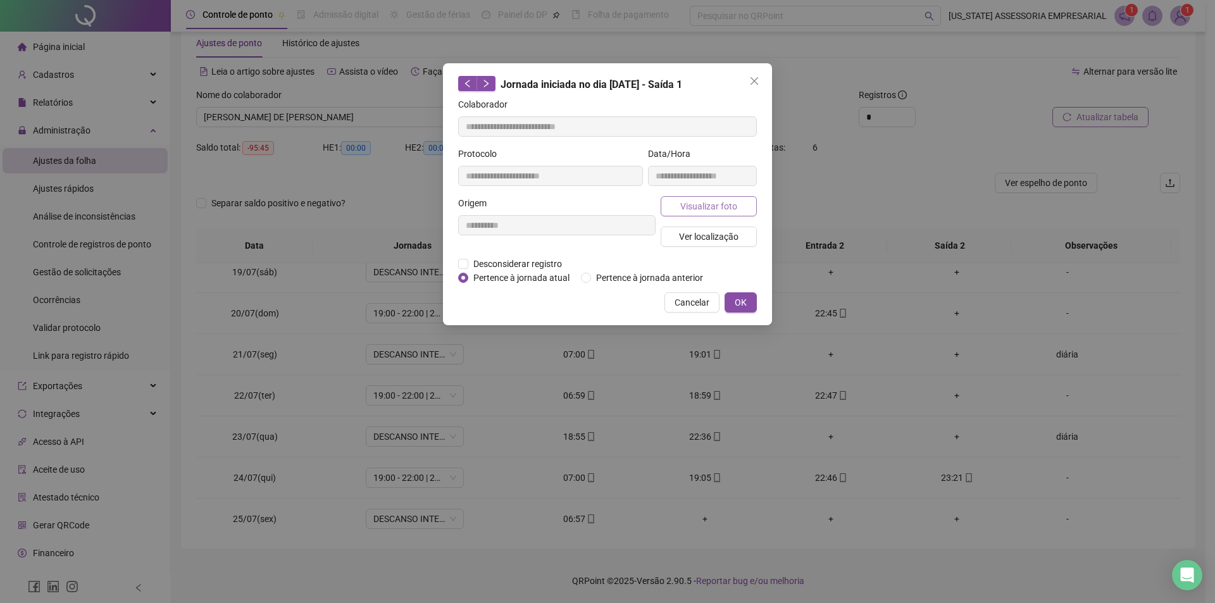
click at [676, 210] on button "Visualizar foto" at bounding box center [709, 206] width 96 height 20
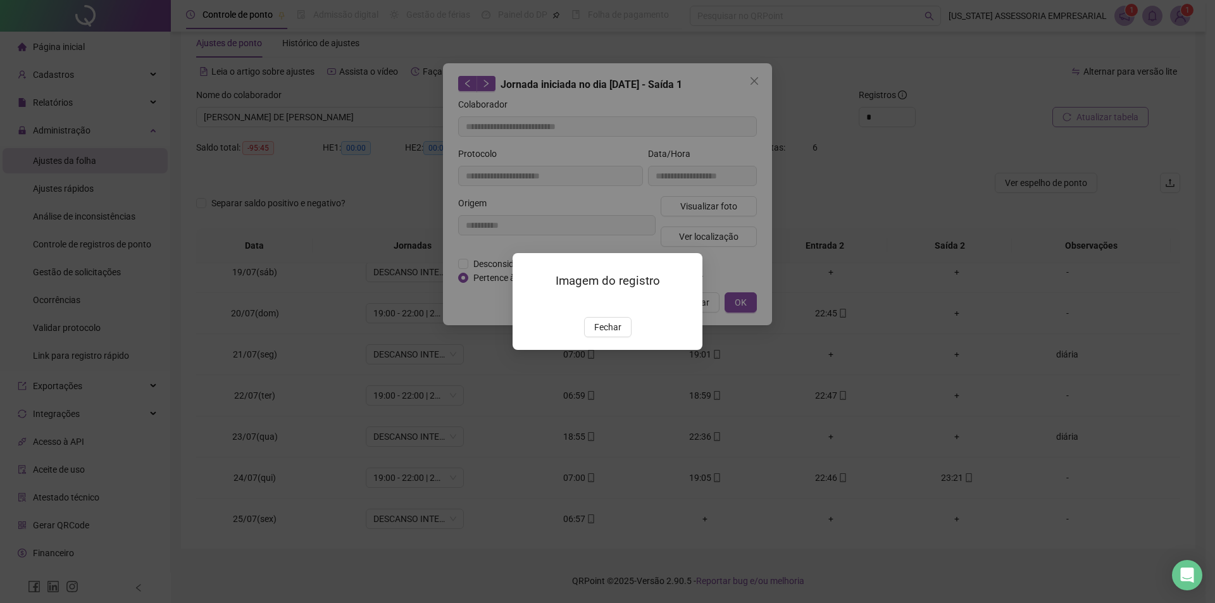
drag, startPoint x: 609, startPoint y: 402, endPoint x: 623, endPoint y: 407, distance: 14.0
click at [615, 334] on span "Fechar" at bounding box center [607, 327] width 27 height 14
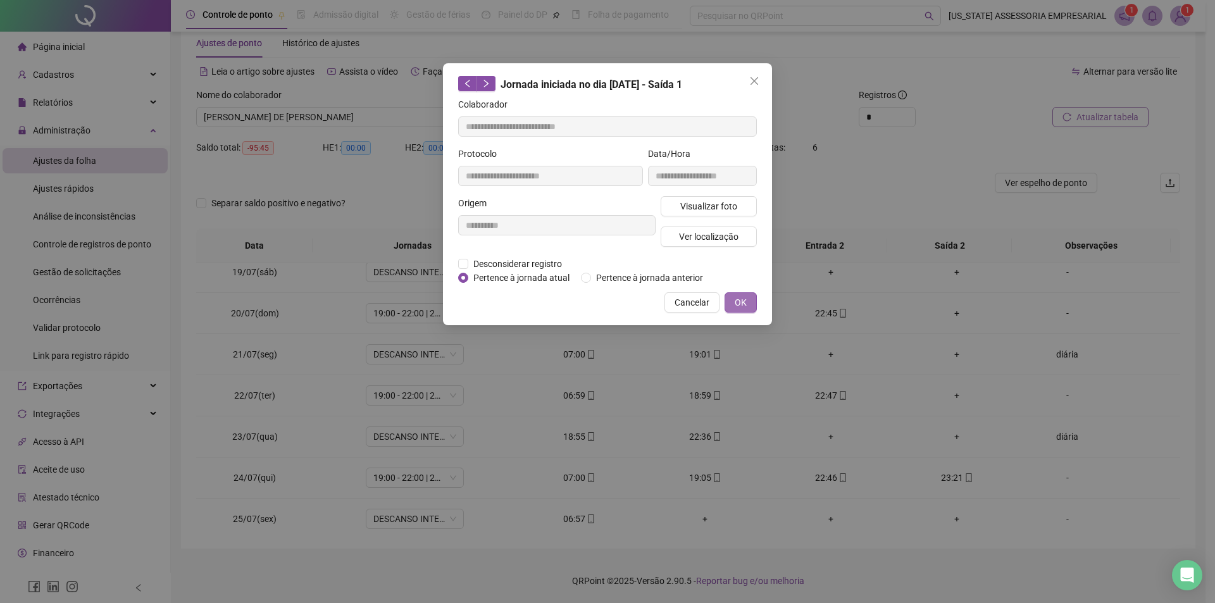
click at [739, 311] on button "OK" at bounding box center [741, 302] width 32 height 20
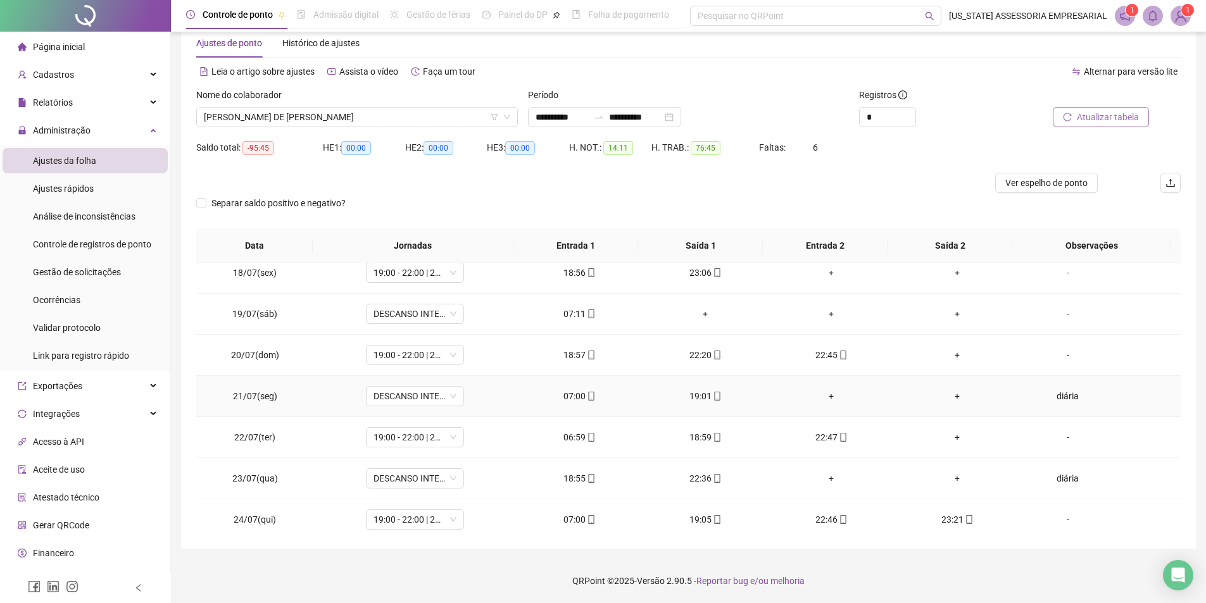
scroll to position [689, 0]
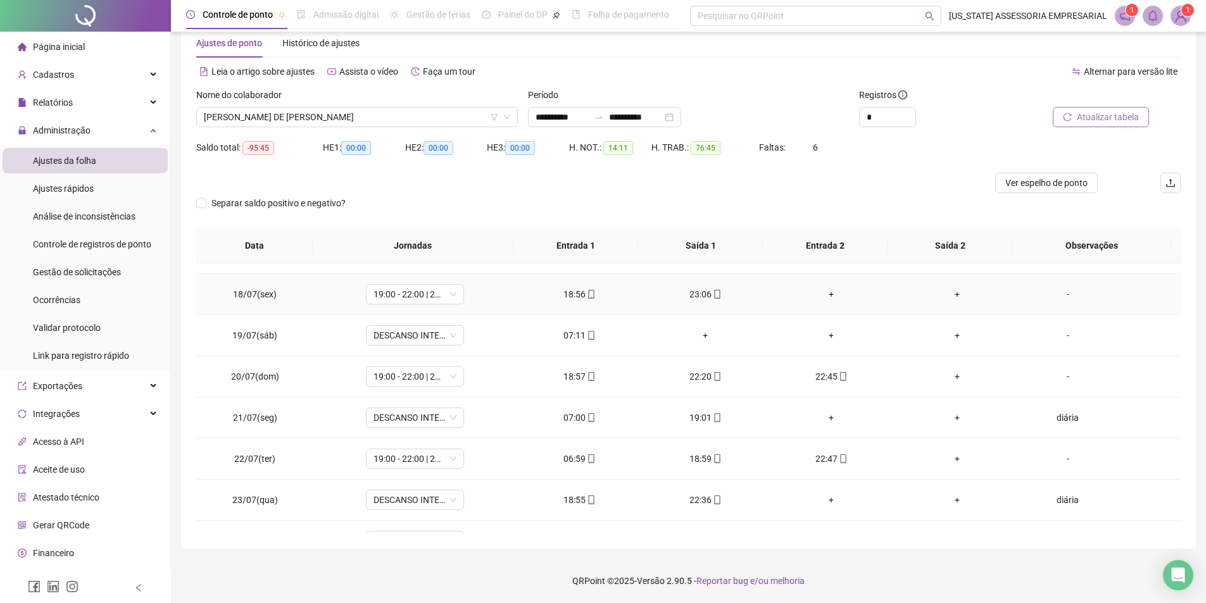
click at [713, 292] on icon "mobile" at bounding box center [717, 294] width 9 height 9
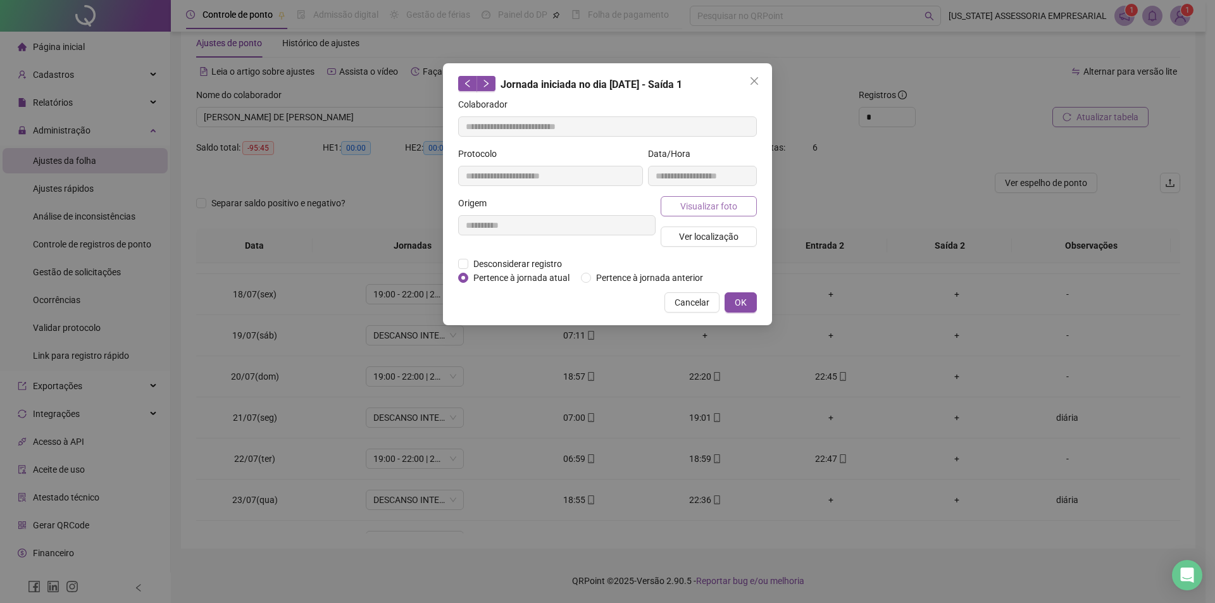
click at [727, 196] on button "Visualizar foto" at bounding box center [709, 206] width 96 height 20
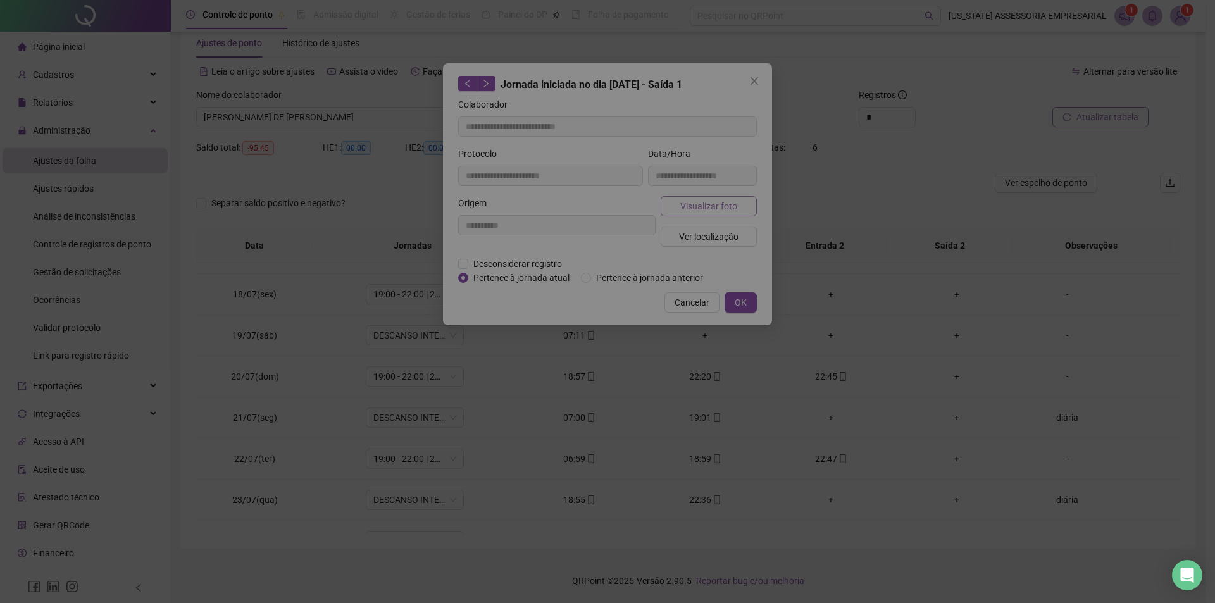
type input "**********"
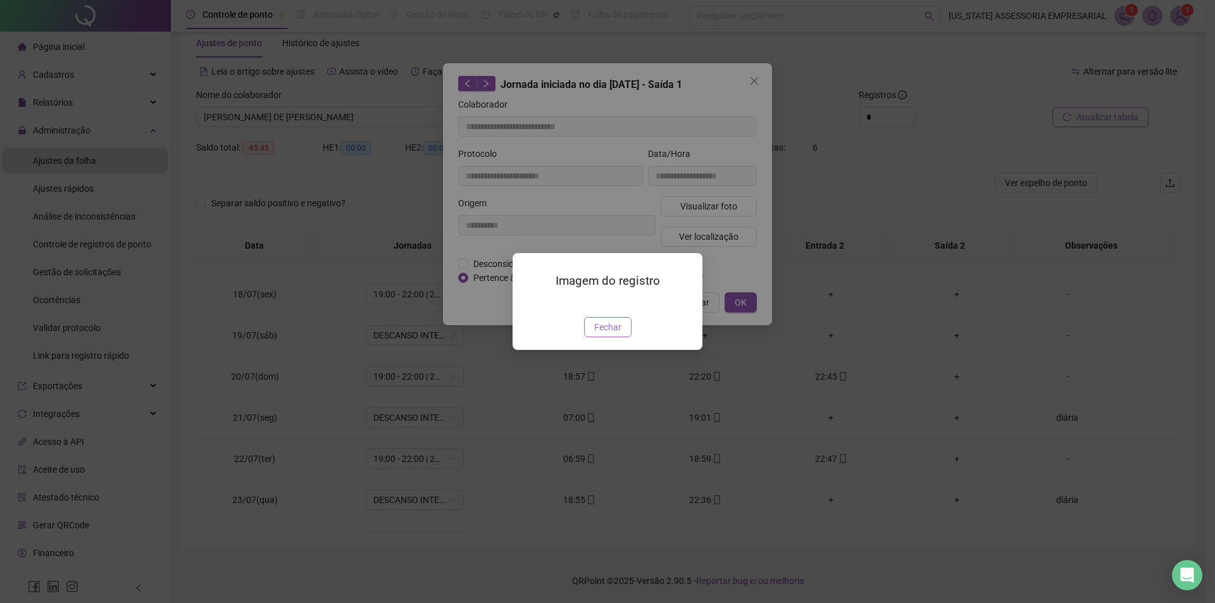
click at [604, 337] on button "Fechar" at bounding box center [607, 327] width 47 height 20
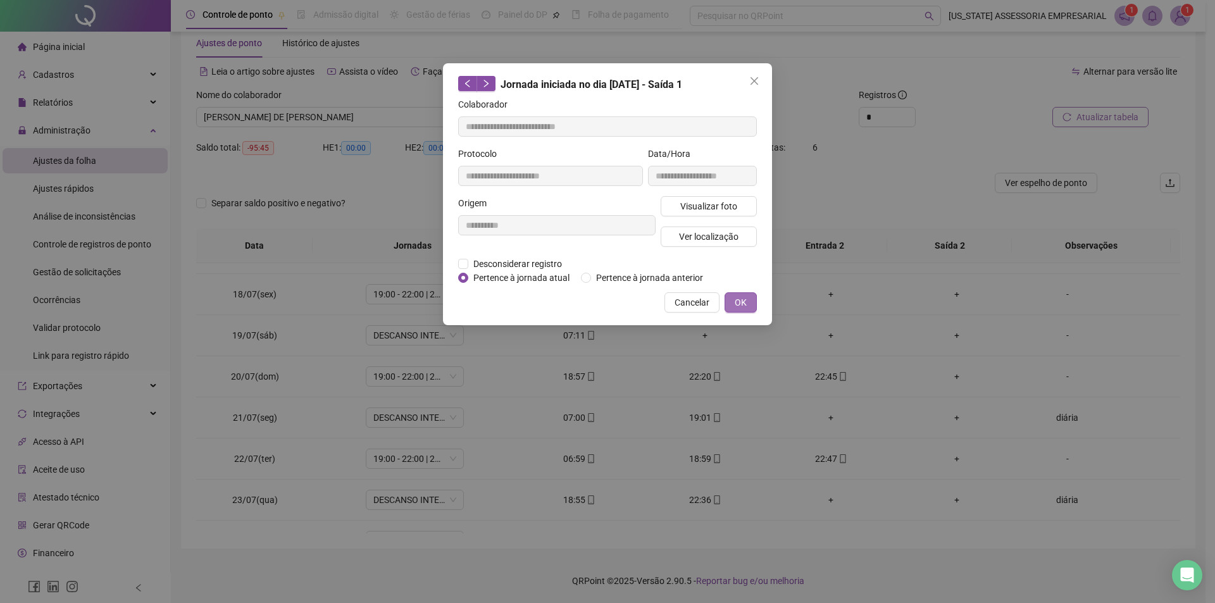
click at [740, 297] on span "OK" at bounding box center [741, 303] width 12 height 14
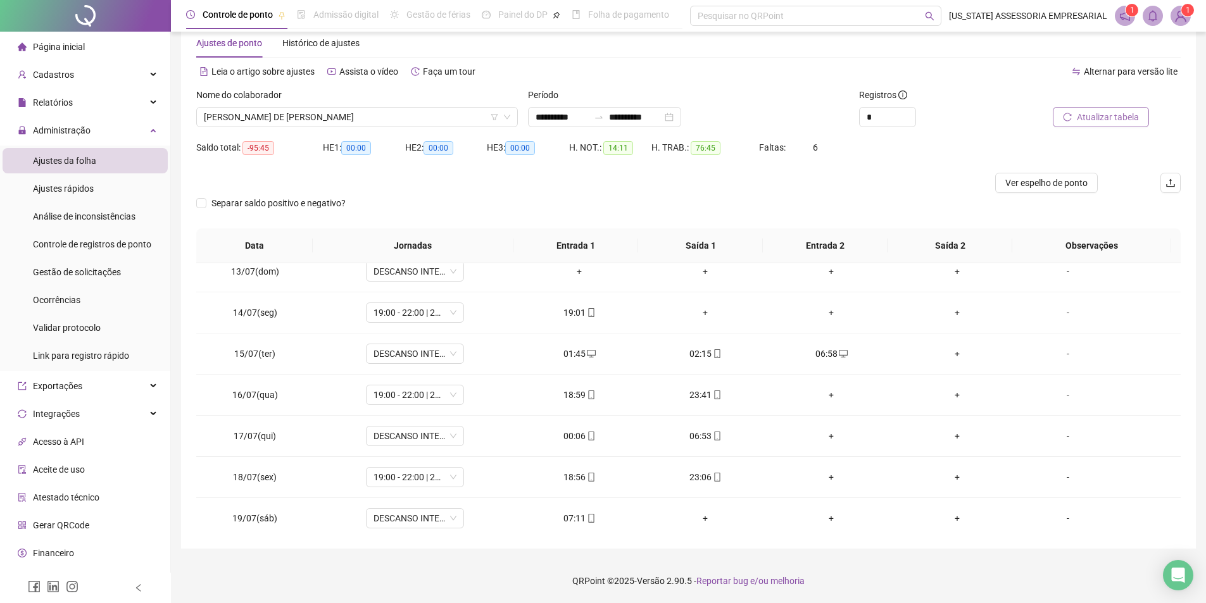
scroll to position [499, 0]
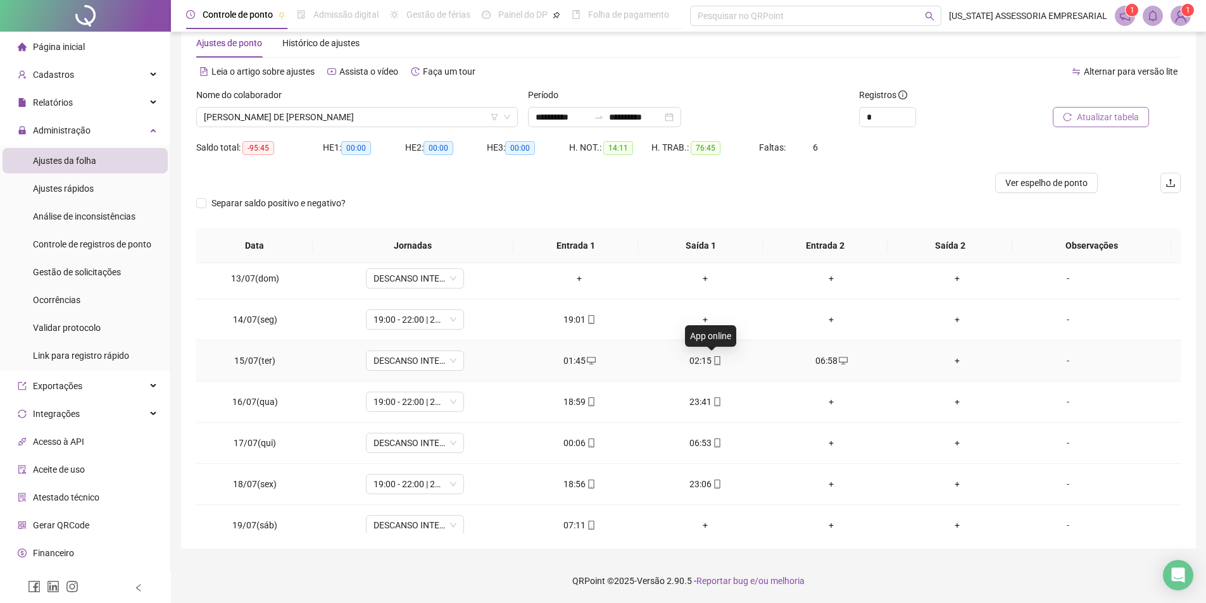
click at [716, 365] on icon "mobile" at bounding box center [717, 360] width 9 height 9
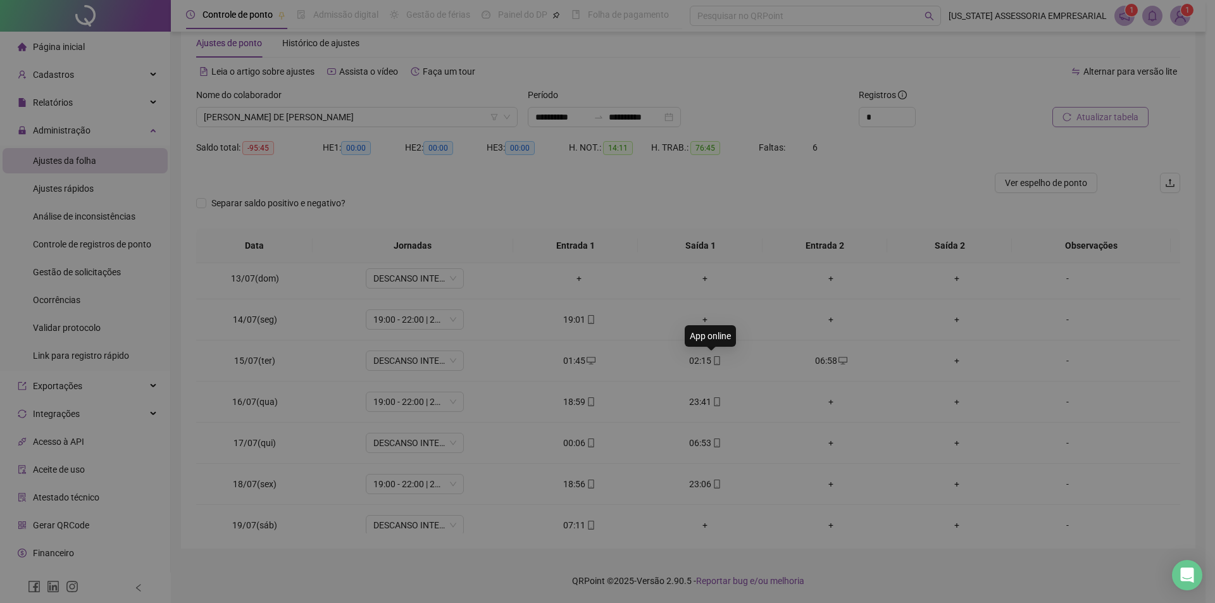
type input "**********"
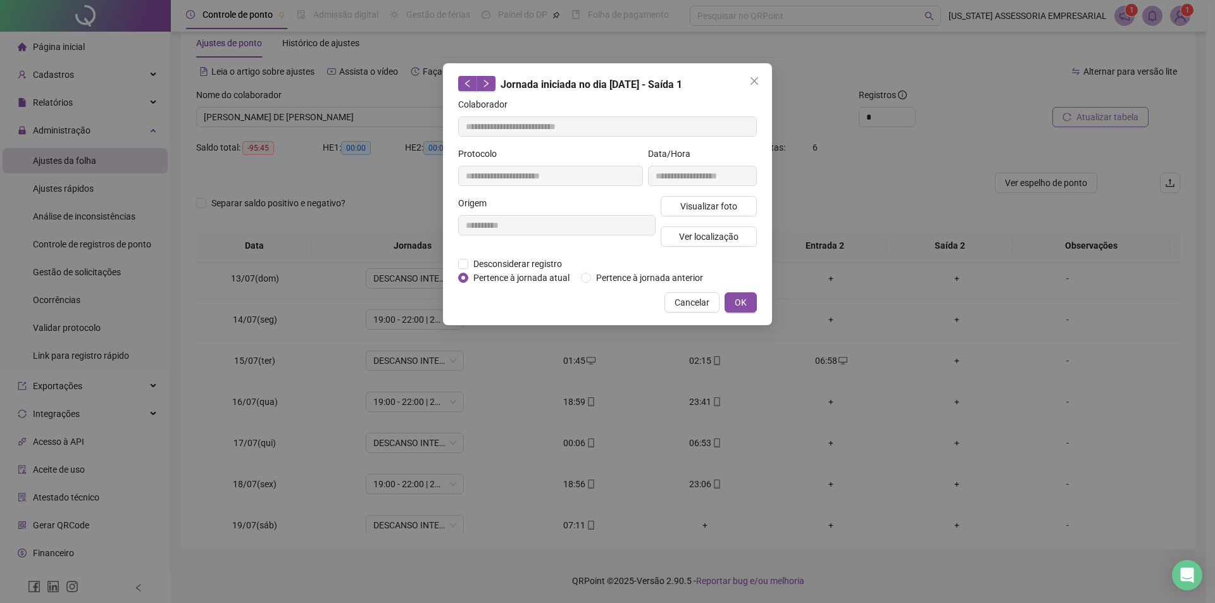
click at [702, 216] on div "Visualizar foto Ver localização" at bounding box center [708, 226] width 101 height 61
click at [700, 211] on span "Visualizar foto" at bounding box center [708, 206] width 57 height 14
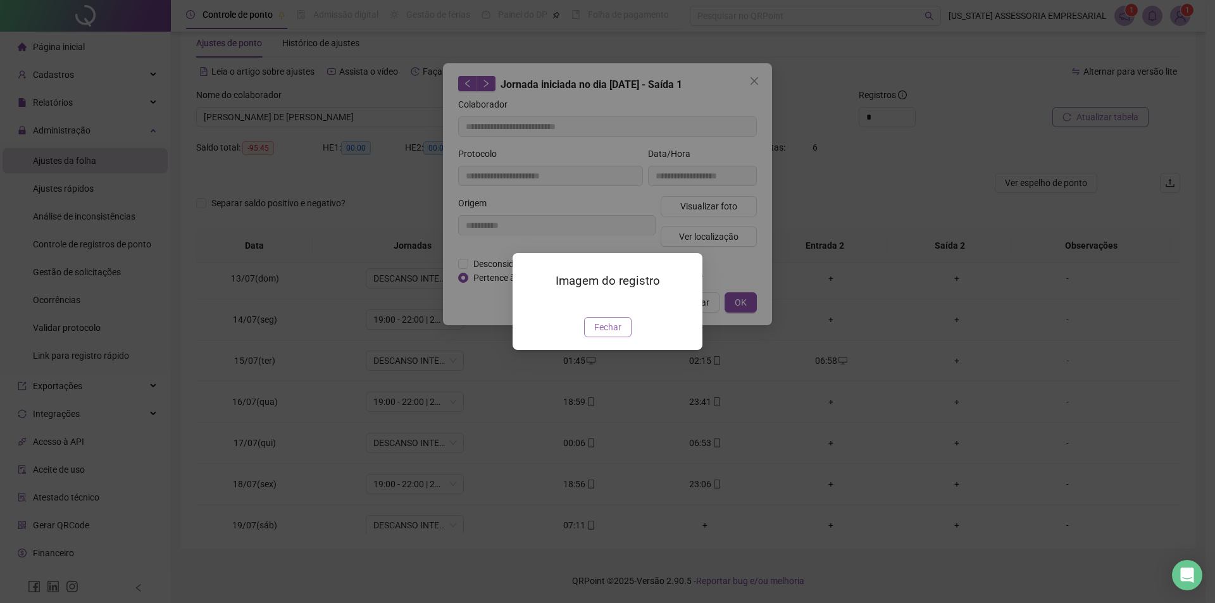
click at [602, 334] on span "Fechar" at bounding box center [607, 327] width 27 height 14
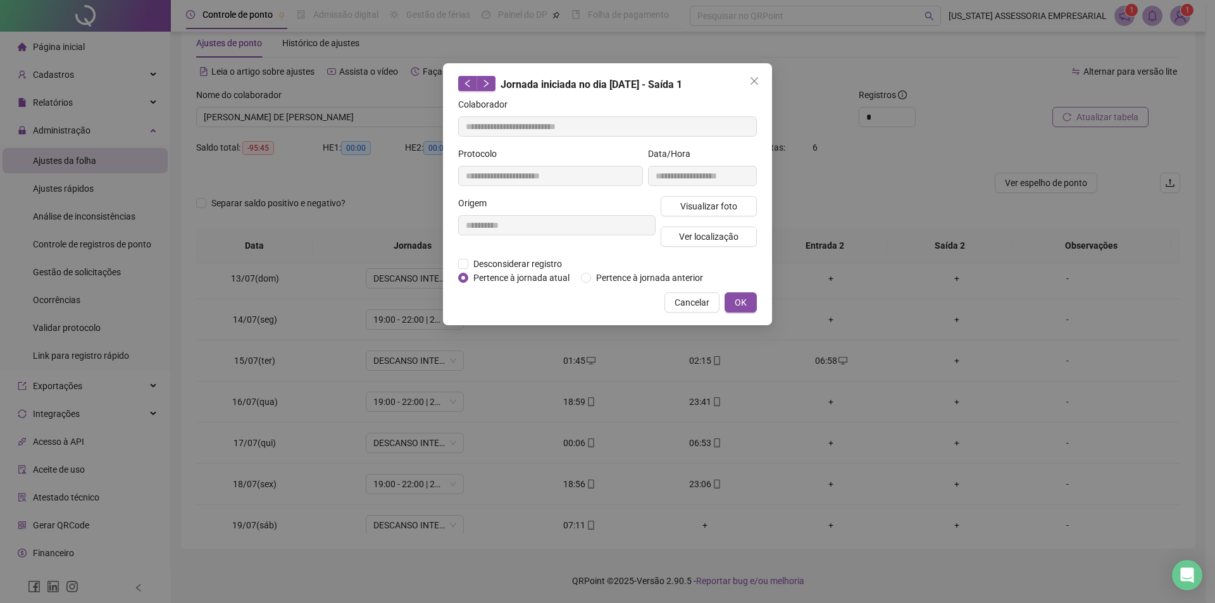
click at [752, 289] on div "**********" at bounding box center [607, 194] width 329 height 262
click at [725, 318] on div "**********" at bounding box center [607, 194] width 329 height 262
click at [730, 307] on button "OK" at bounding box center [741, 302] width 32 height 20
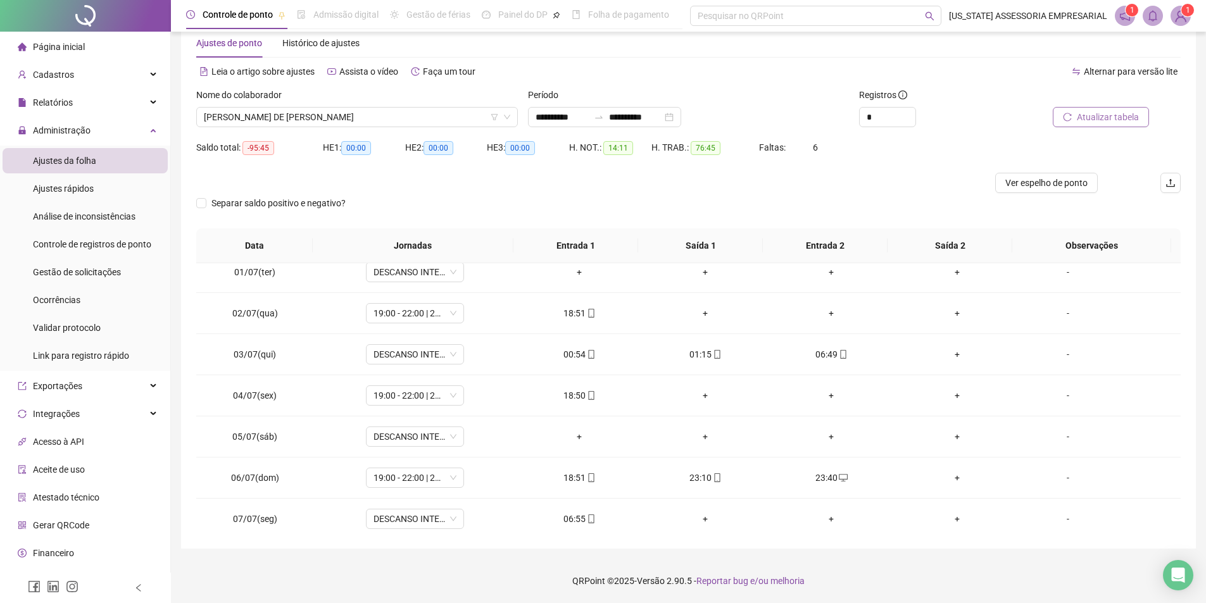
scroll to position [0, 0]
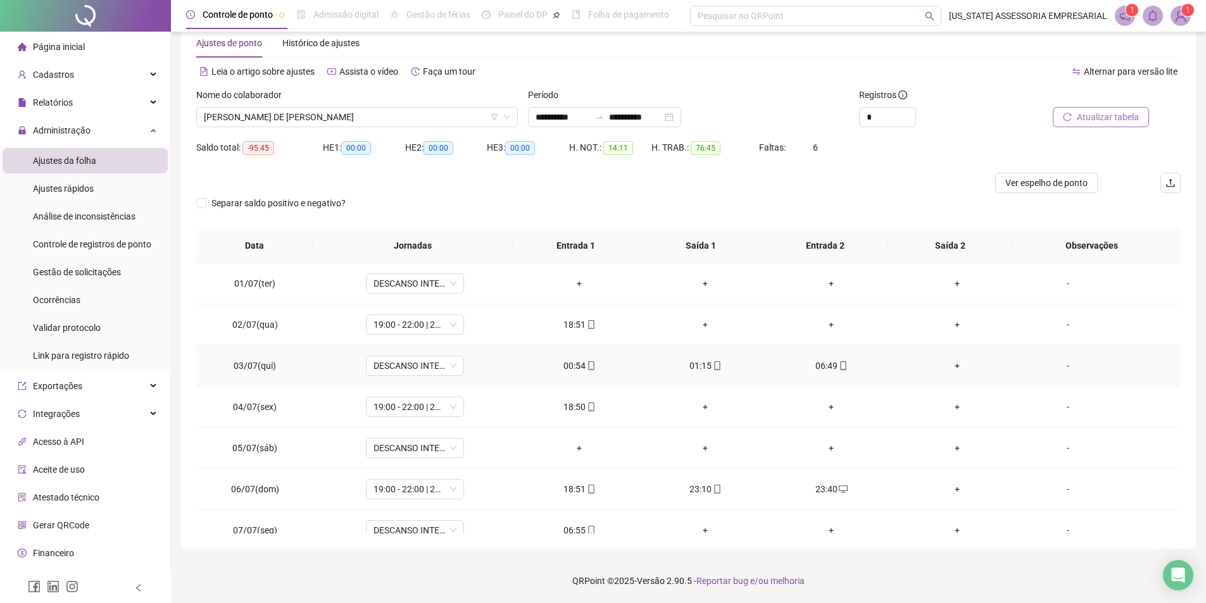
click at [711, 357] on td "01:15" at bounding box center [705, 366] width 126 height 41
click at [713, 366] on icon "mobile" at bounding box center [717, 365] width 9 height 9
type input "**********"
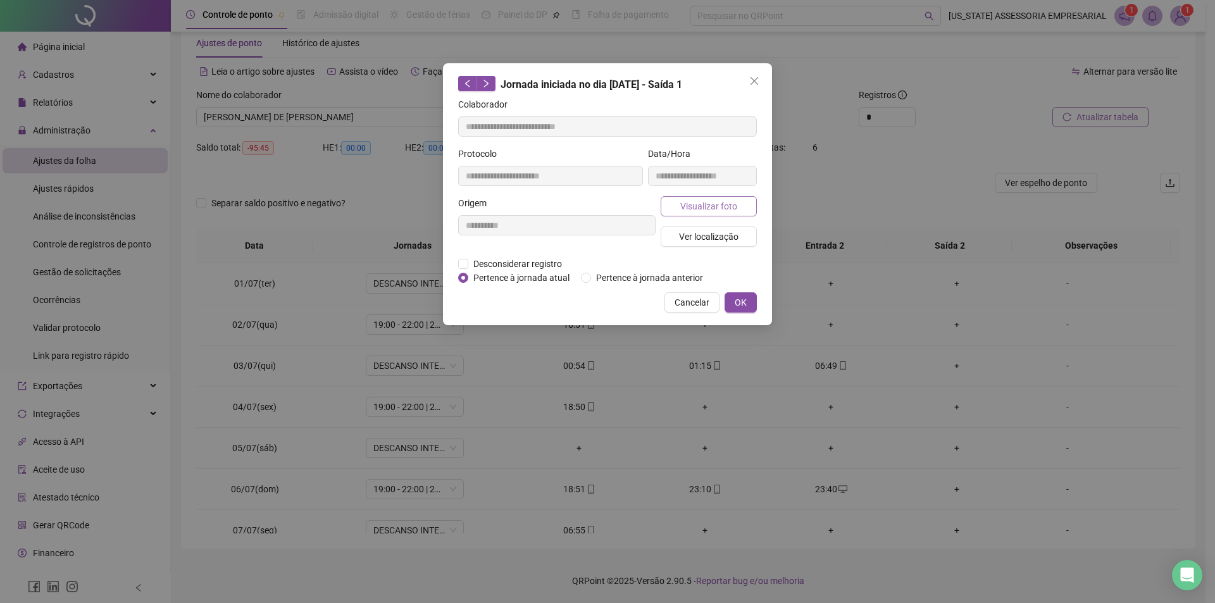
click at [734, 209] on span "Visualizar foto" at bounding box center [708, 206] width 57 height 14
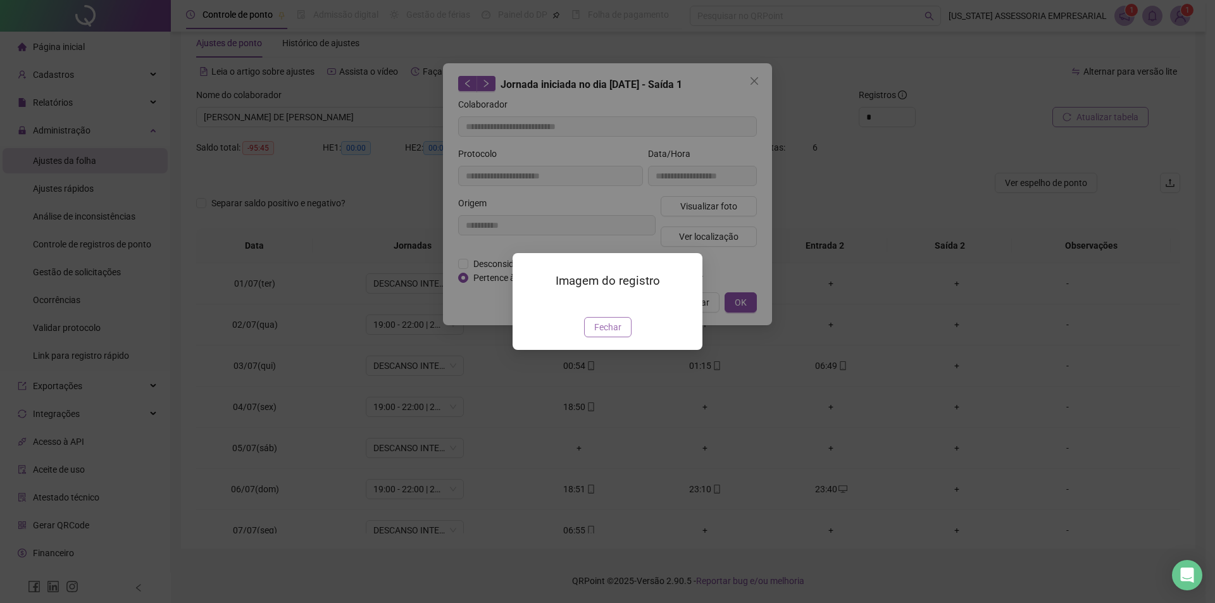
click at [600, 334] on span "Fechar" at bounding box center [607, 327] width 27 height 14
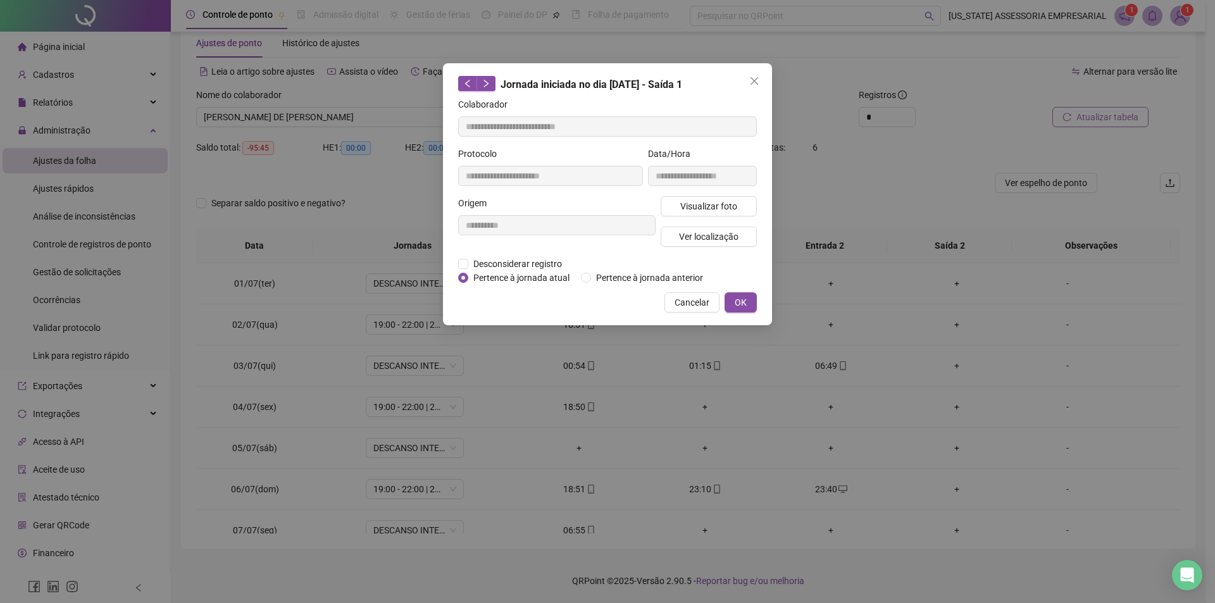
click at [721, 302] on div "Cancelar OK" at bounding box center [607, 302] width 299 height 20
click at [728, 304] on button "OK" at bounding box center [741, 302] width 32 height 20
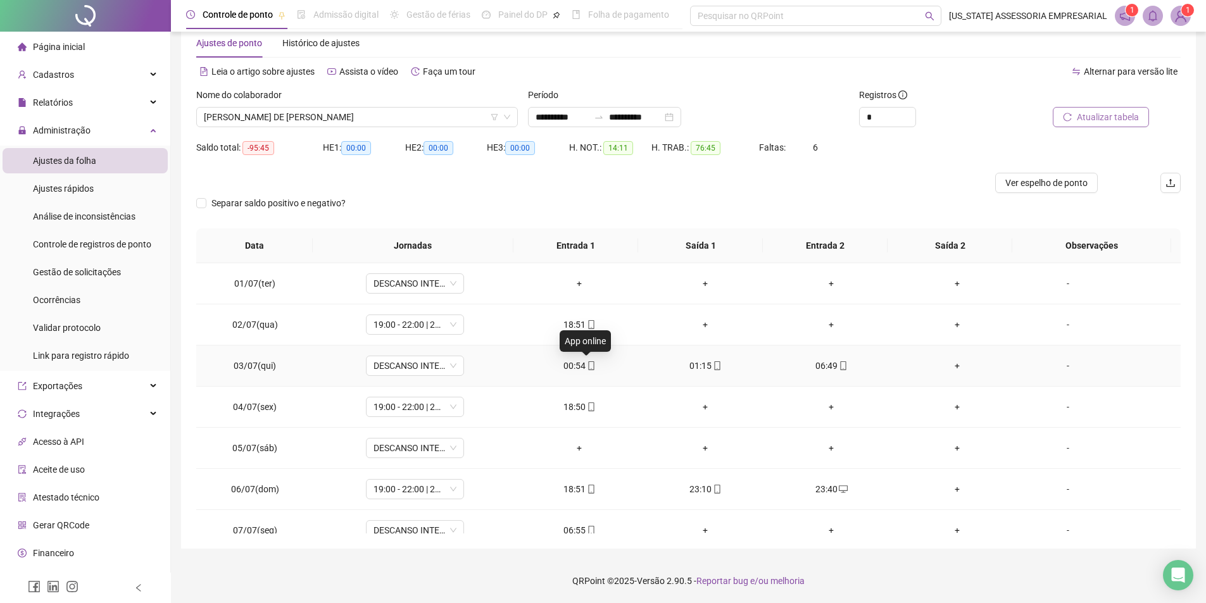
click at [587, 365] on icon "mobile" at bounding box center [591, 365] width 9 height 9
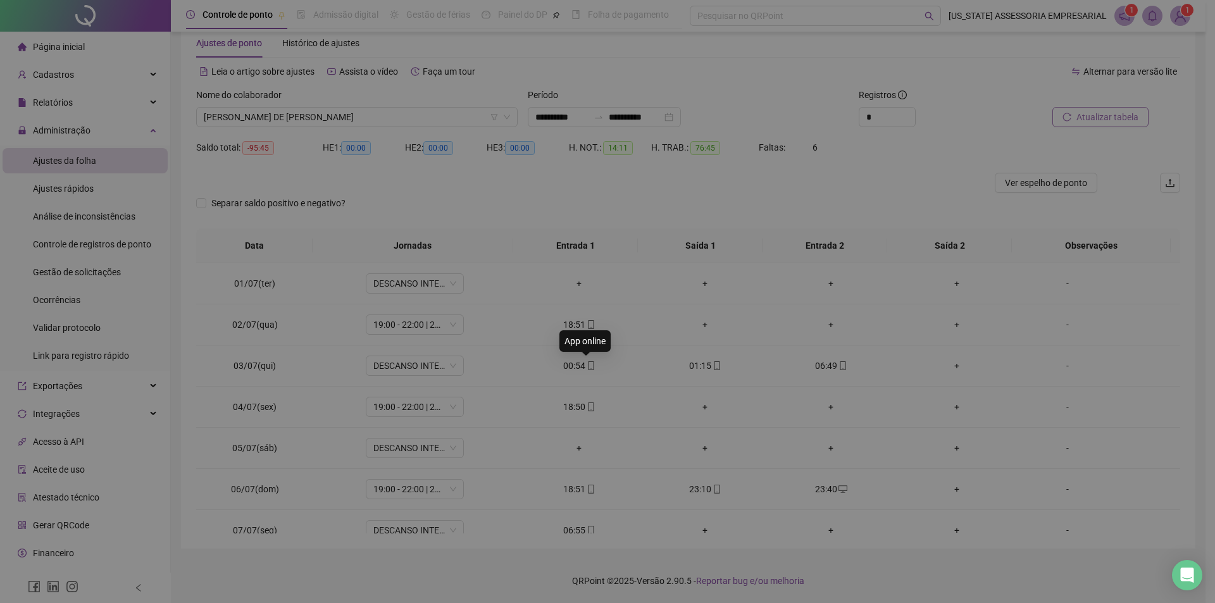
type input "**********"
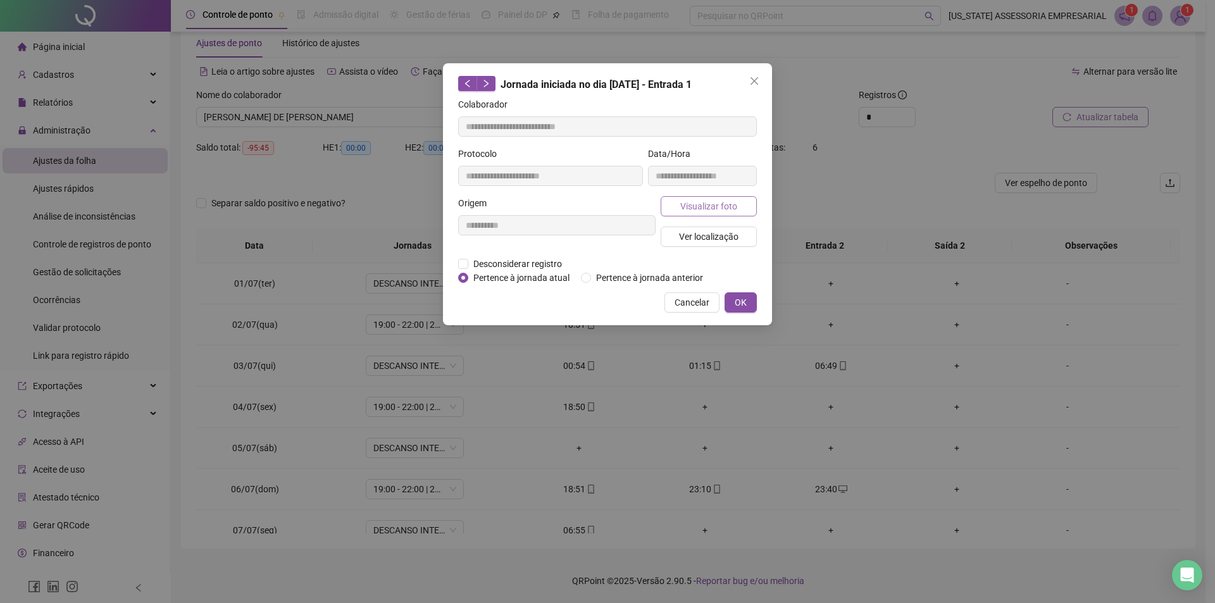
click at [711, 200] on span "Visualizar foto" at bounding box center [708, 206] width 57 height 14
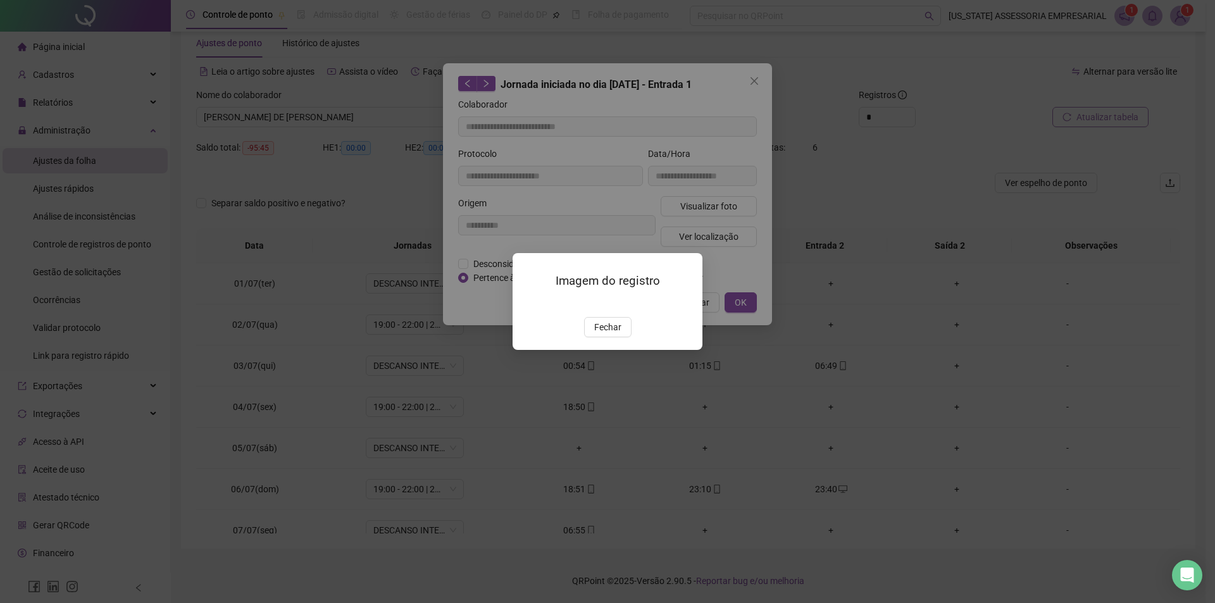
drag, startPoint x: 615, startPoint y: 398, endPoint x: 706, endPoint y: 433, distance: 97.6
click at [652, 453] on div "Imagem do registro Fechar" at bounding box center [607, 301] width 1215 height 603
click at [528, 304] on img at bounding box center [528, 304] width 0 height 0
click at [615, 334] on span "Fechar" at bounding box center [607, 327] width 27 height 14
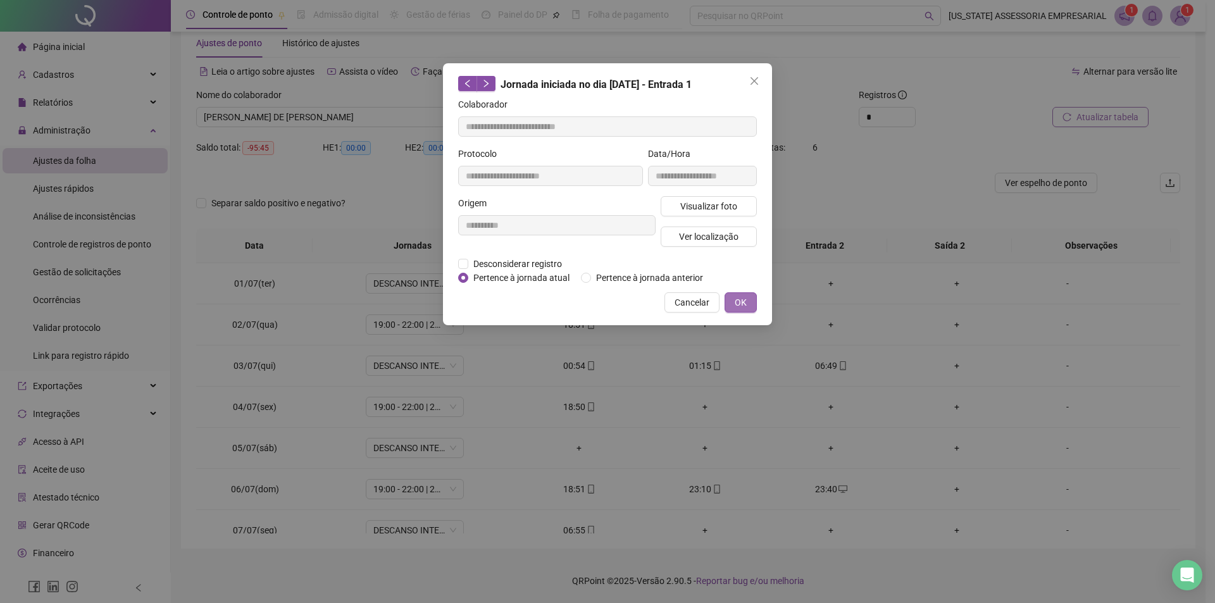
click at [734, 311] on button "OK" at bounding box center [741, 302] width 32 height 20
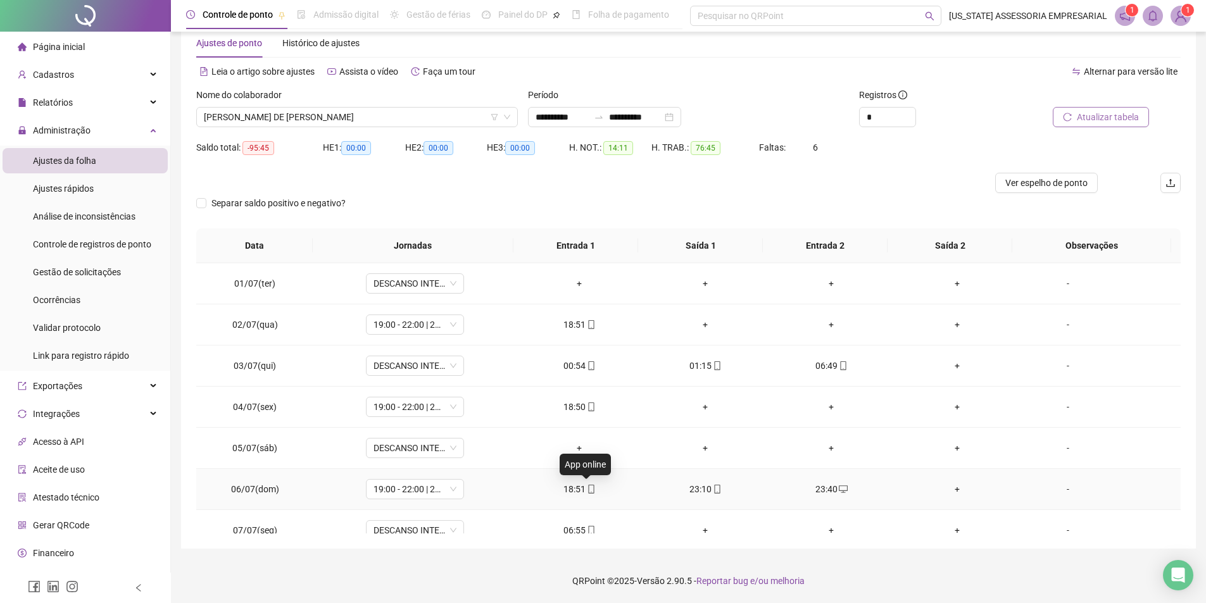
click at [587, 489] on icon "mobile" at bounding box center [591, 489] width 9 height 9
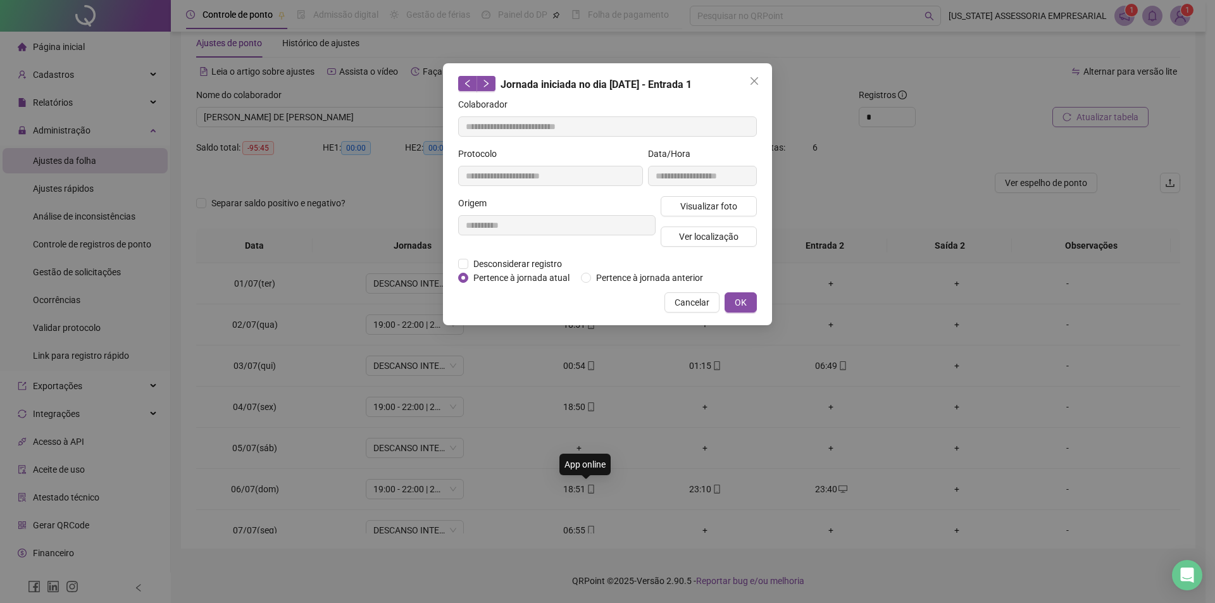
type input "**********"
click at [708, 213] on button "Visualizar foto" at bounding box center [709, 206] width 96 height 20
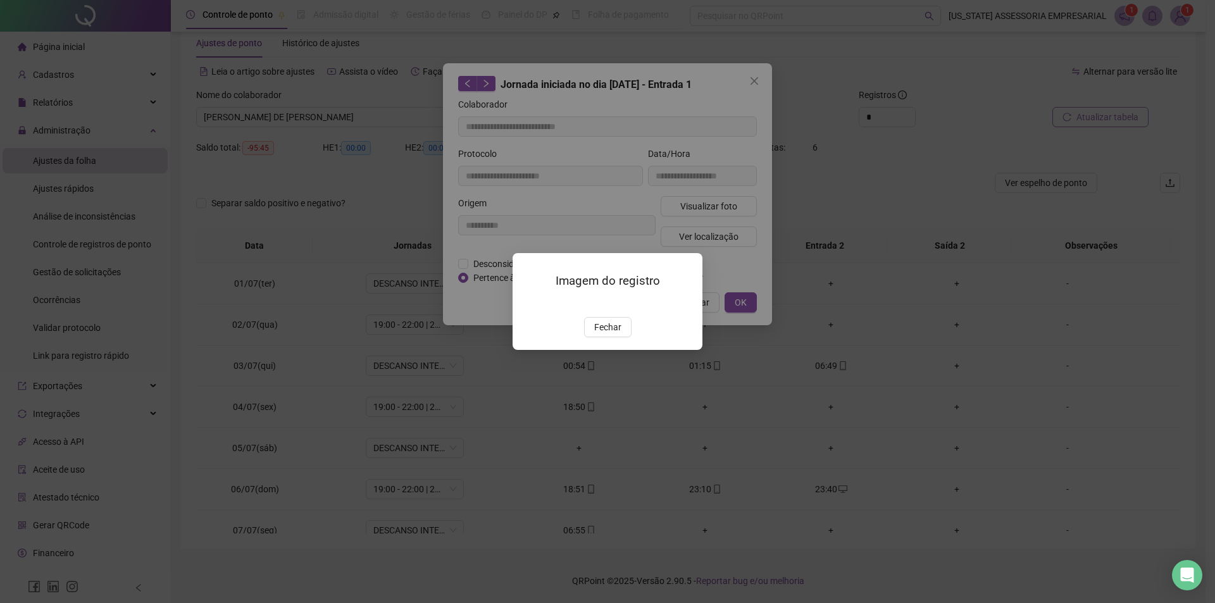
drag, startPoint x: 613, startPoint y: 401, endPoint x: 610, endPoint y: 408, distance: 7.4
click at [613, 334] on span "Fechar" at bounding box center [607, 327] width 27 height 14
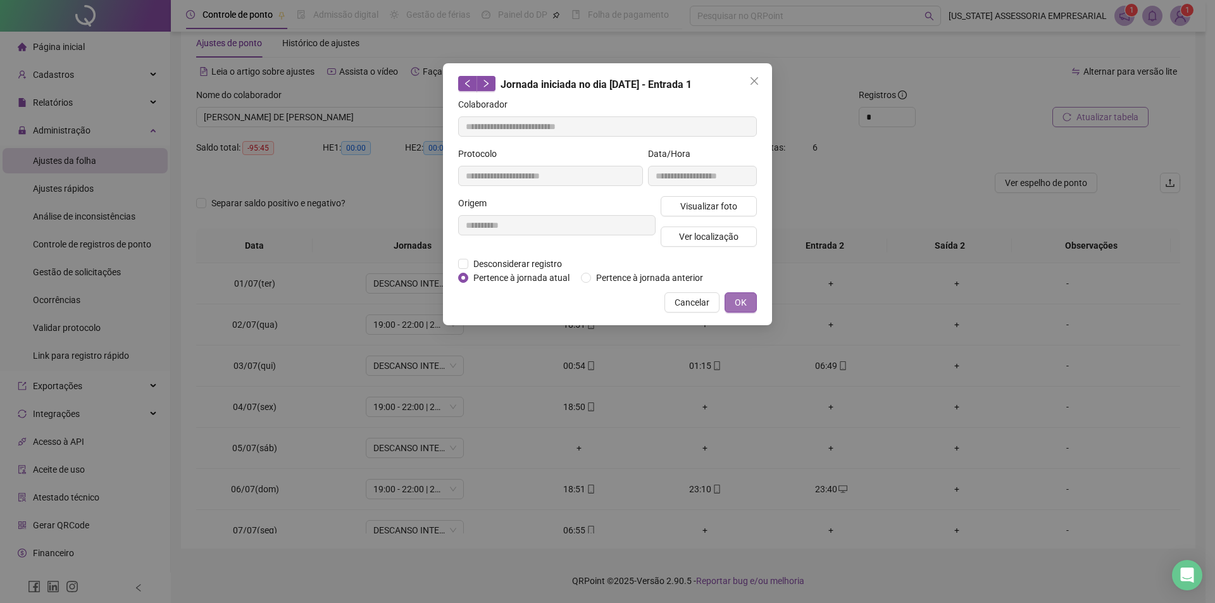
click at [740, 303] on span "OK" at bounding box center [741, 303] width 12 height 14
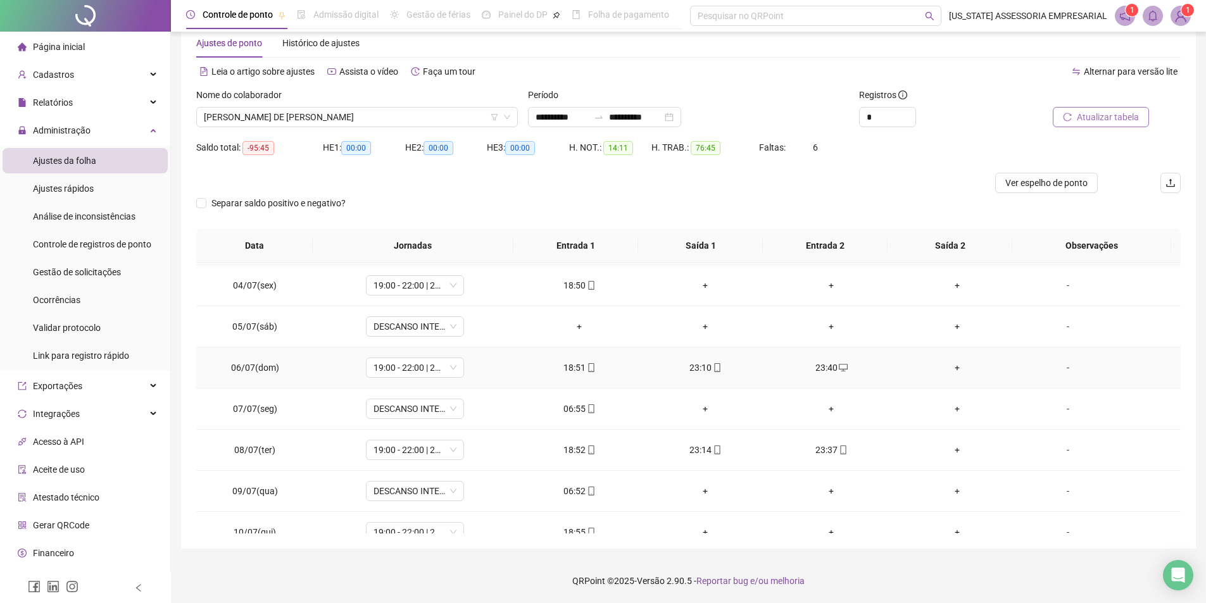
scroll to position [190, 0]
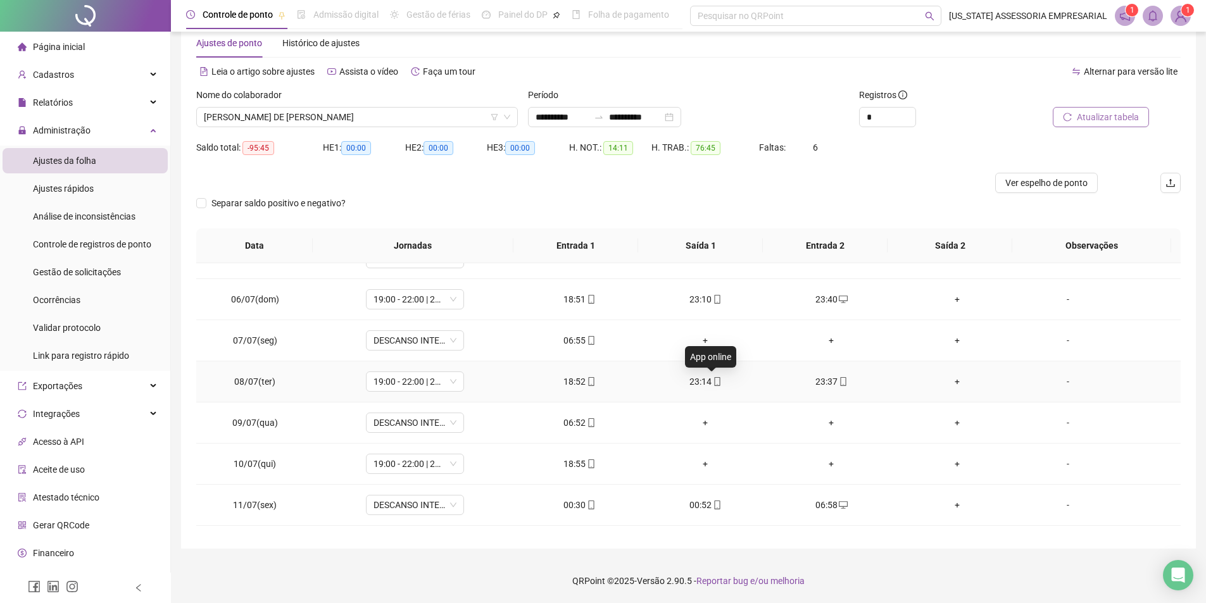
click at [713, 383] on icon "mobile" at bounding box center [717, 381] width 9 height 9
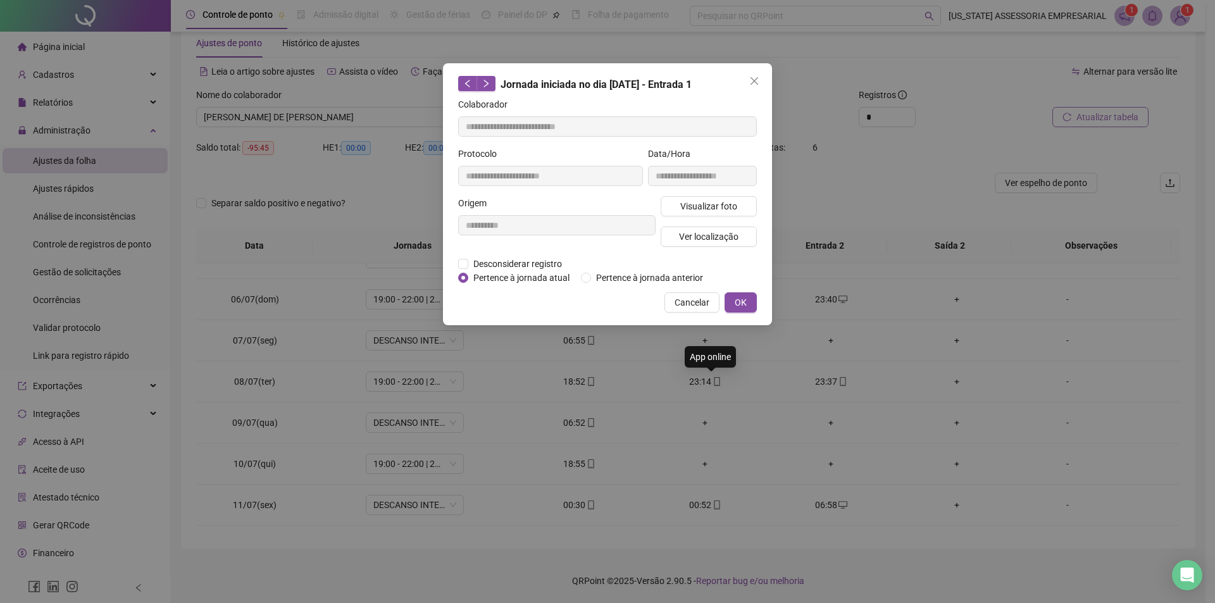
type input "**********"
click at [688, 195] on div "**********" at bounding box center [703, 171] width 114 height 49
click at [695, 205] on span "Visualizar foto" at bounding box center [708, 206] width 57 height 14
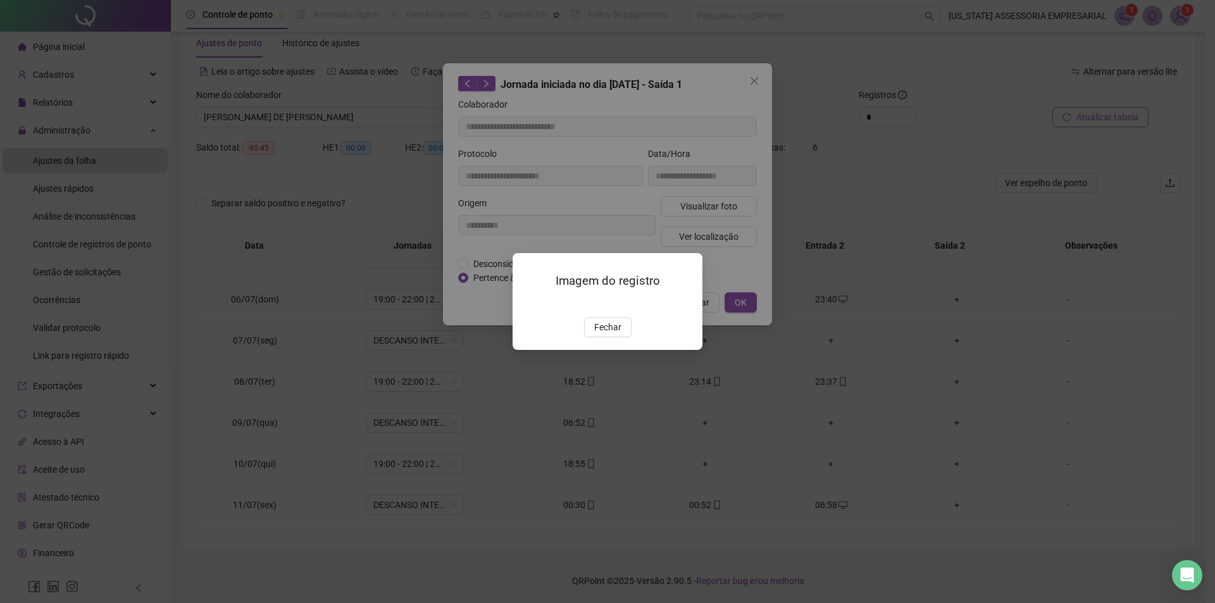
click at [615, 350] on div "Imagem do registro Fechar" at bounding box center [608, 301] width 190 height 97
click at [739, 294] on div "Imagem do registro Fechar" at bounding box center [607, 301] width 1215 height 603
click at [744, 303] on div "Imagem do registro Fechar" at bounding box center [607, 301] width 1215 height 603
click at [745, 304] on div "Imagem do registro Fechar" at bounding box center [607, 301] width 1215 height 603
drag, startPoint x: 582, startPoint y: 415, endPoint x: 598, endPoint y: 404, distance: 19.1
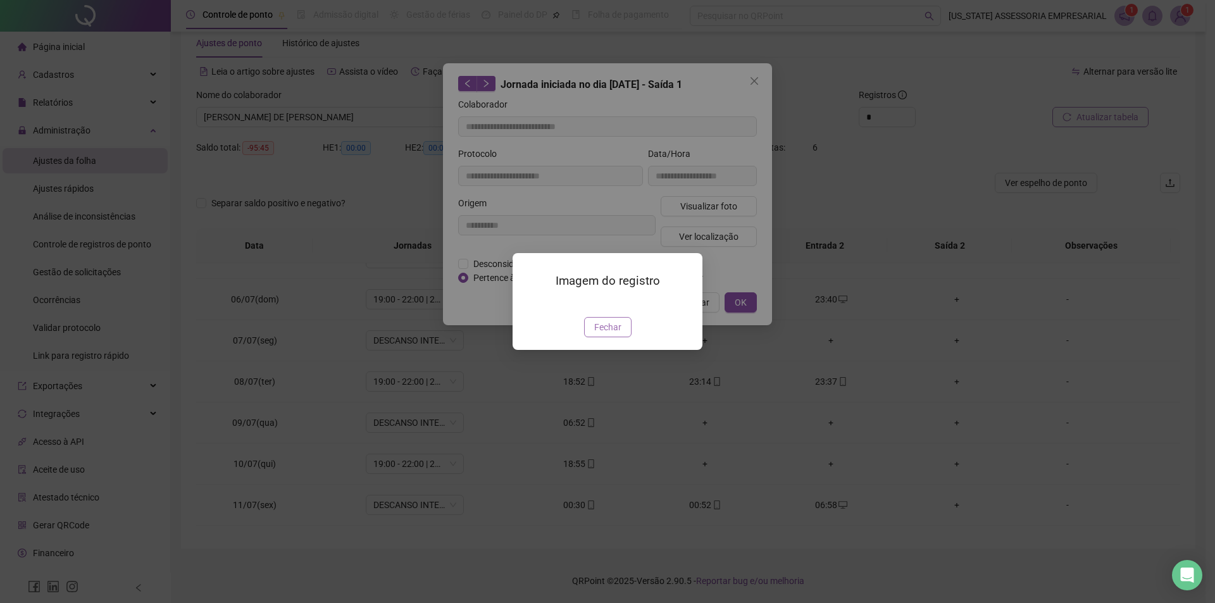
click at [590, 350] on div "Imagem do registro Fechar" at bounding box center [608, 301] width 190 height 97
click at [598, 334] on span "Fechar" at bounding box center [607, 327] width 27 height 14
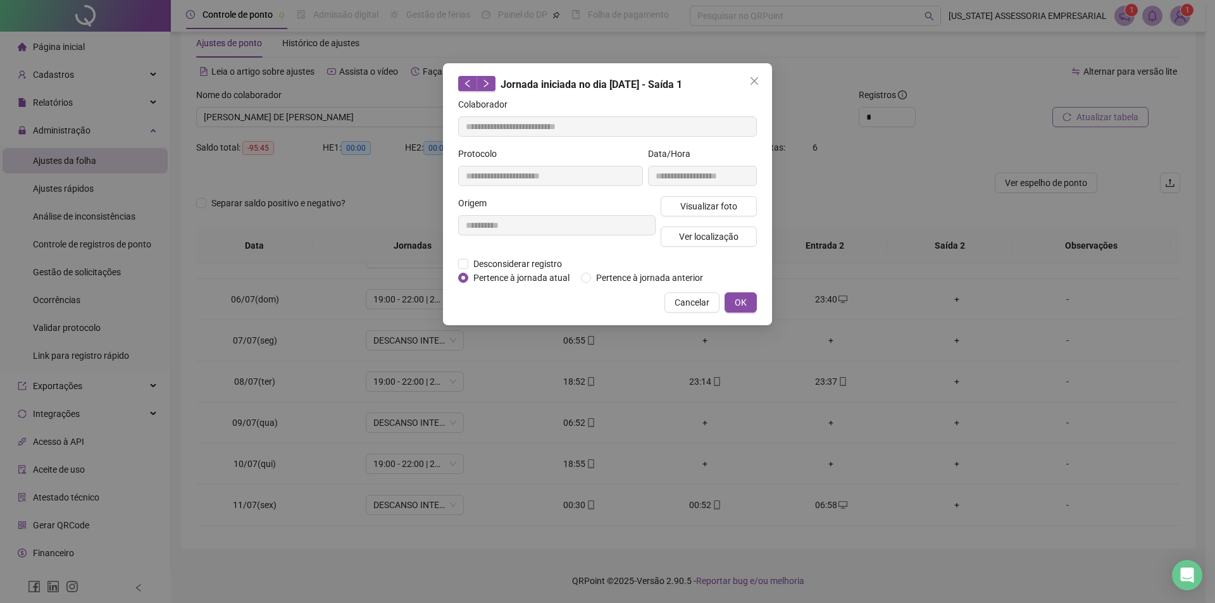
click at [729, 298] on button "OK" at bounding box center [741, 302] width 32 height 20
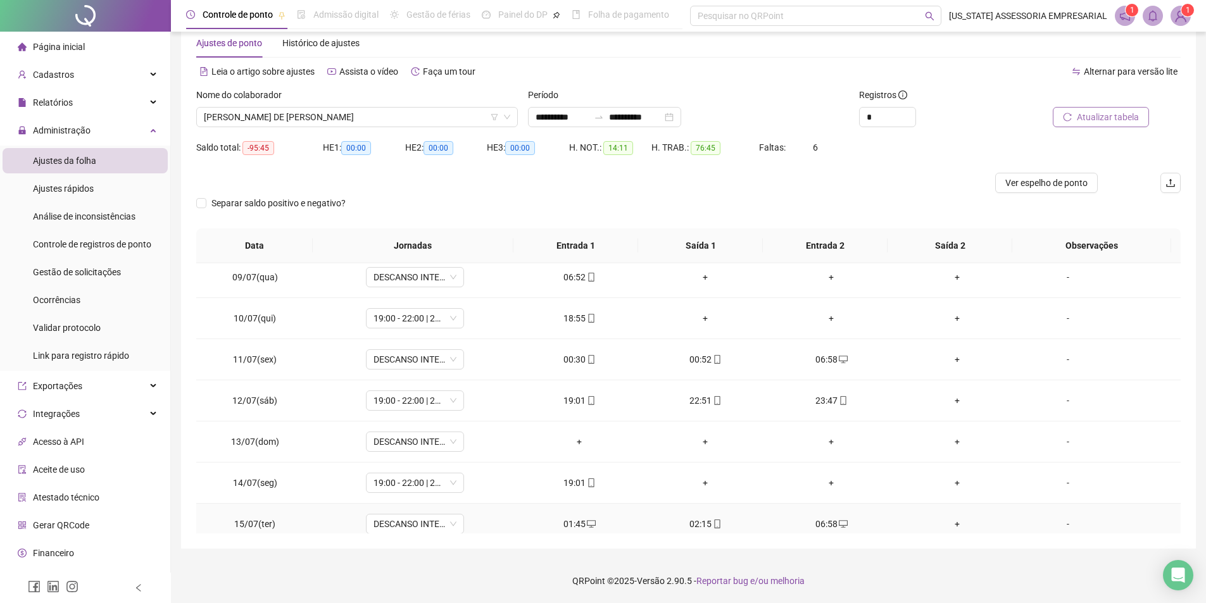
scroll to position [380, 0]
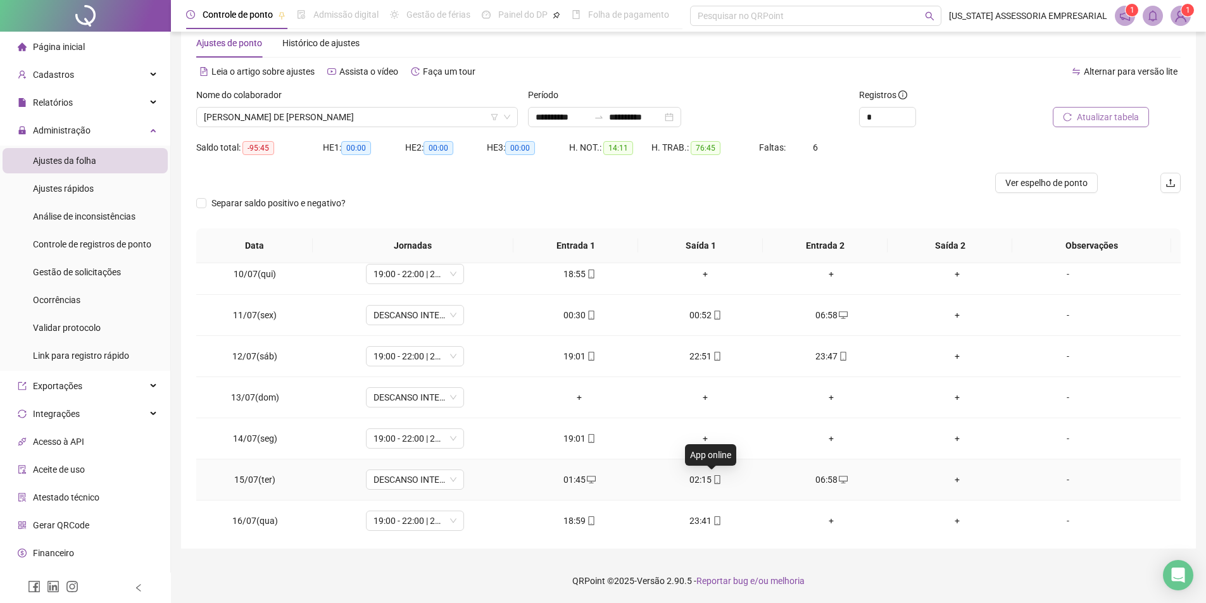
click at [713, 483] on icon "mobile" at bounding box center [717, 479] width 9 height 9
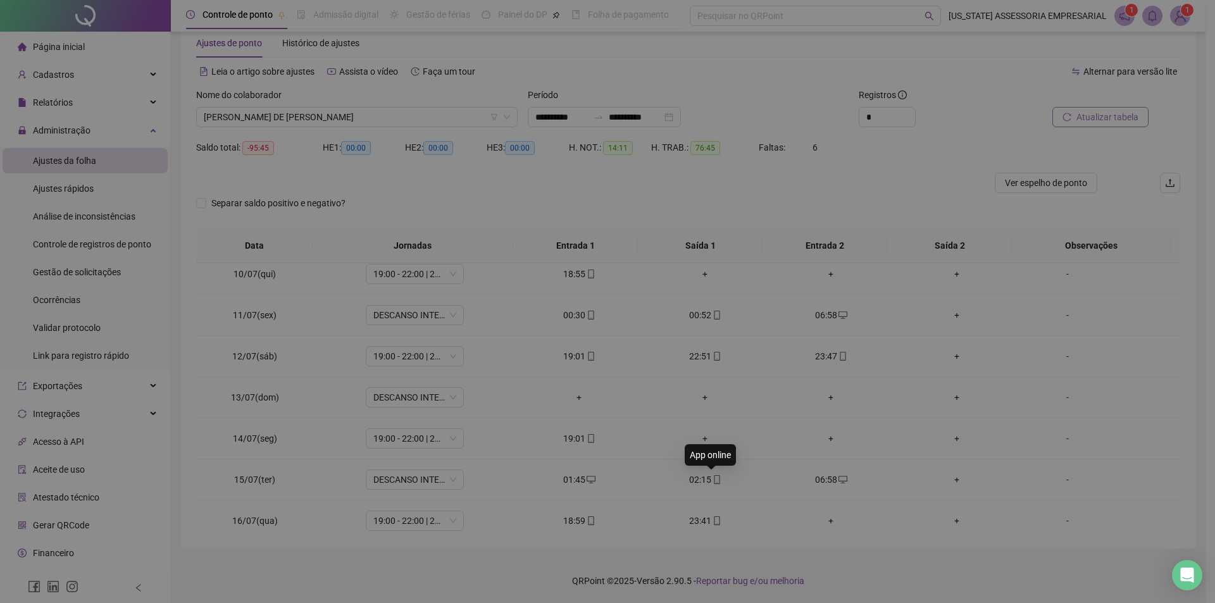
type input "**********"
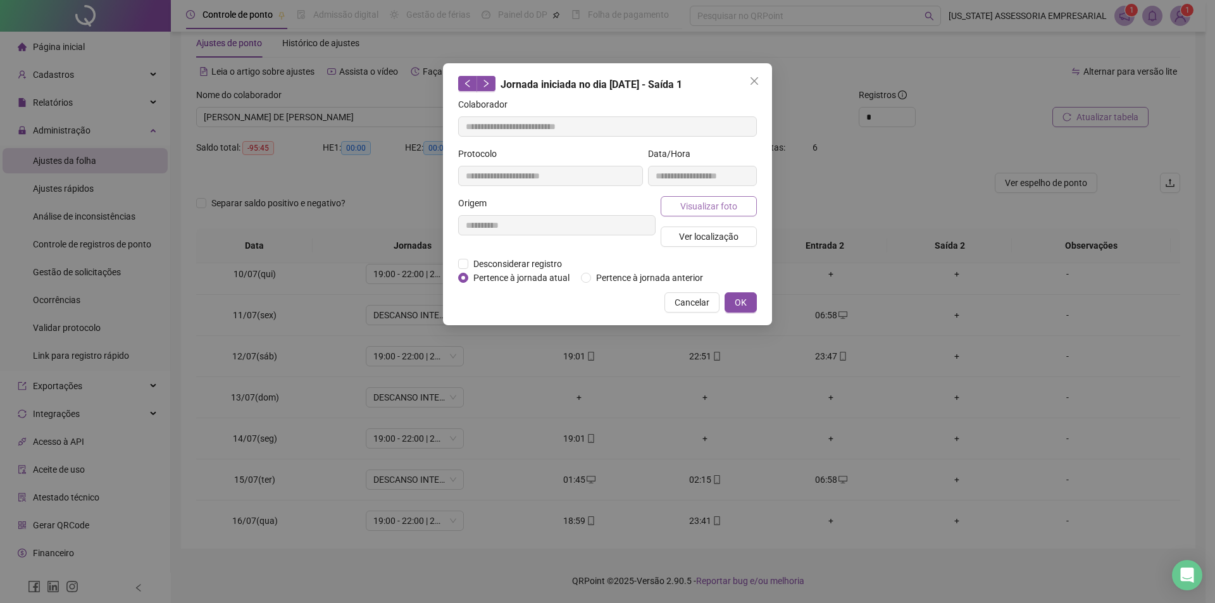
click at [699, 202] on span "Visualizar foto" at bounding box center [708, 206] width 57 height 14
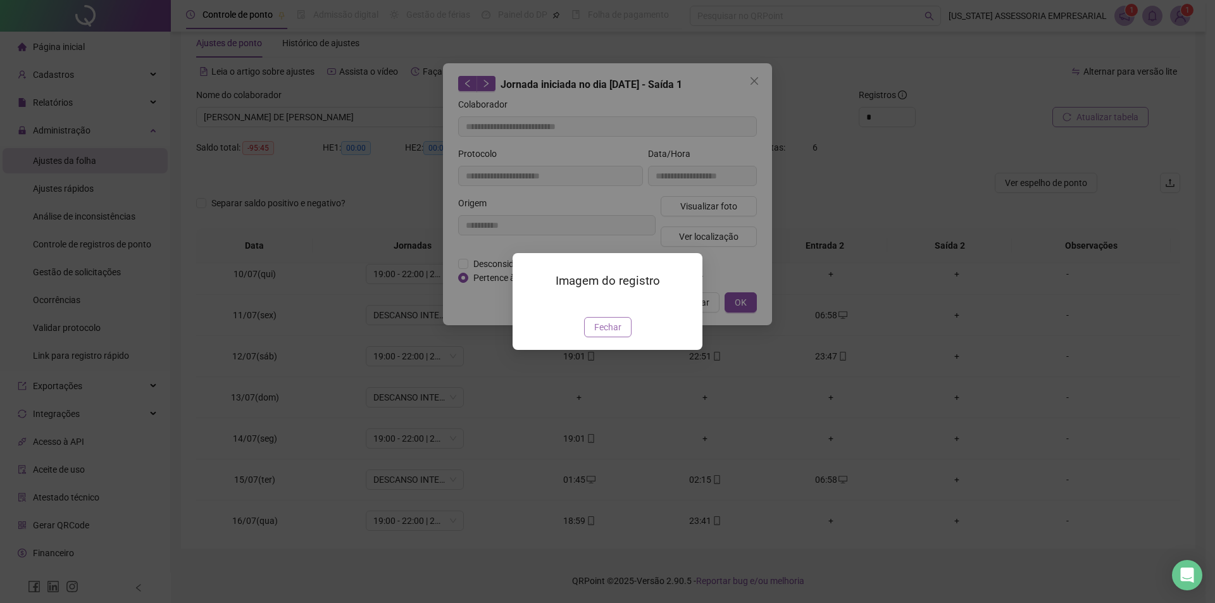
click at [615, 334] on span "Fechar" at bounding box center [607, 327] width 27 height 14
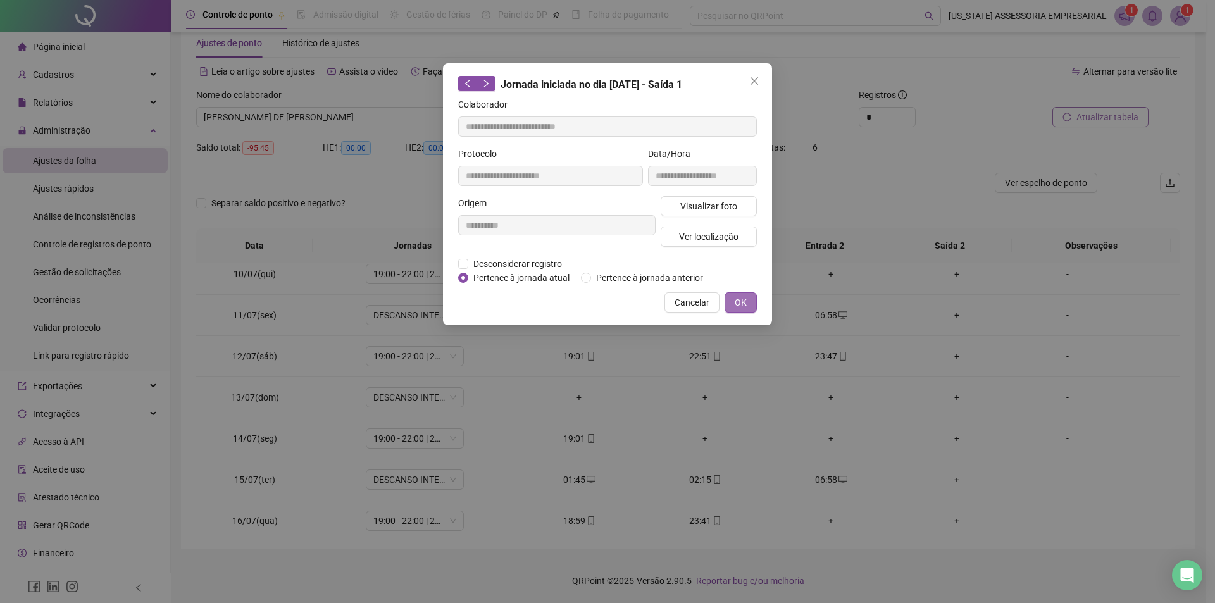
click at [729, 297] on button "OK" at bounding box center [741, 302] width 32 height 20
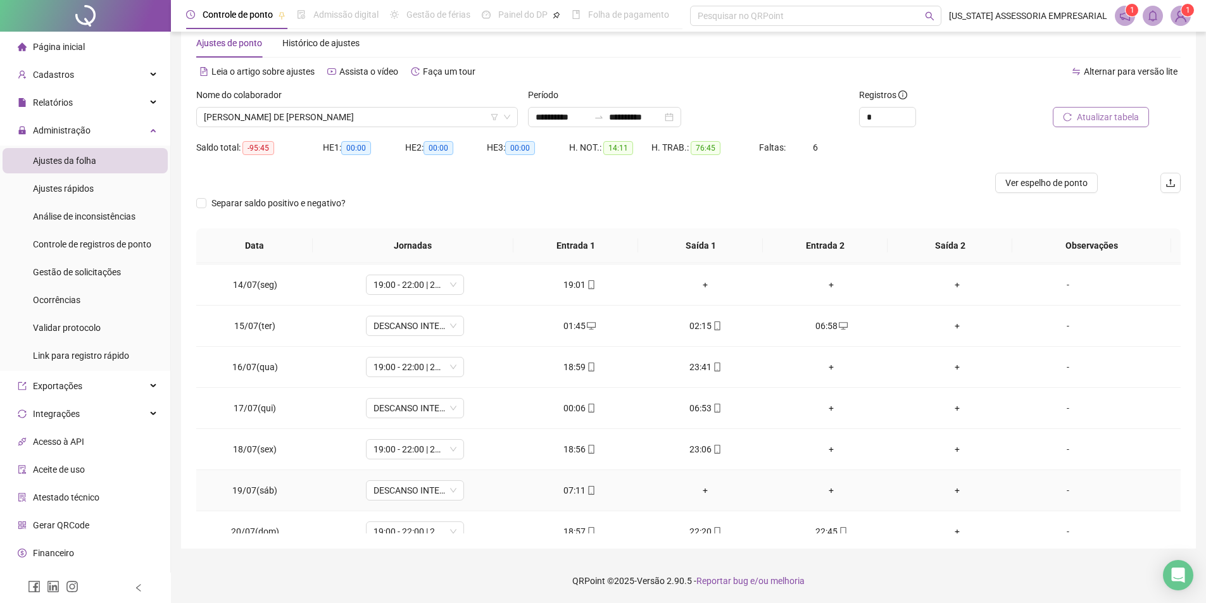
scroll to position [570, 0]
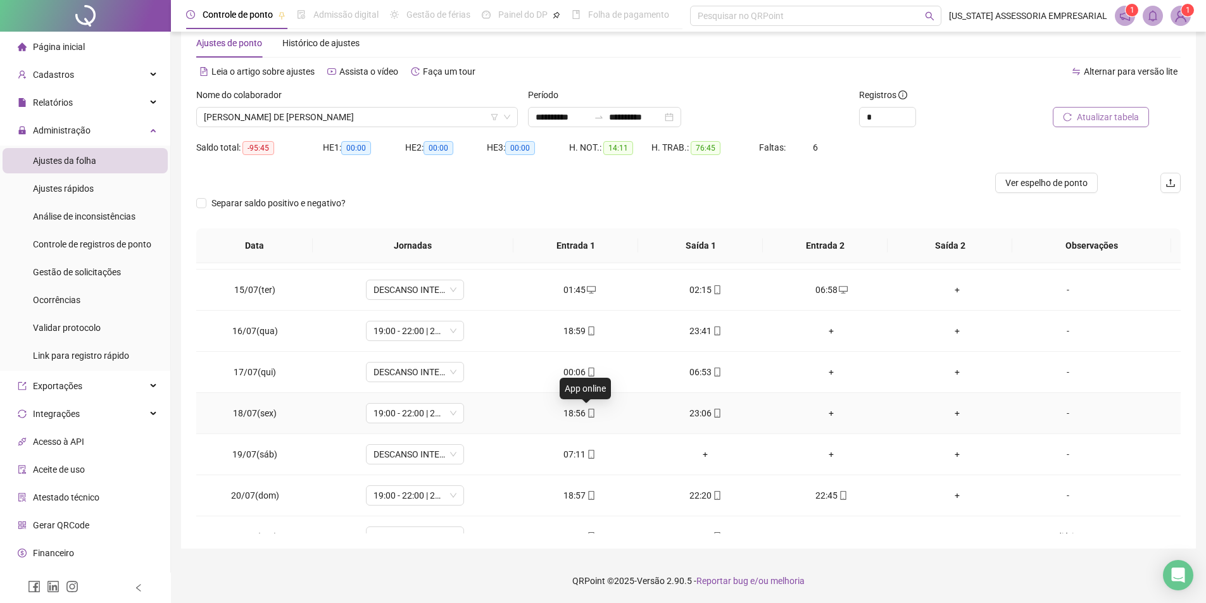
click at [585, 415] on span "mobile" at bounding box center [590, 413] width 10 height 9
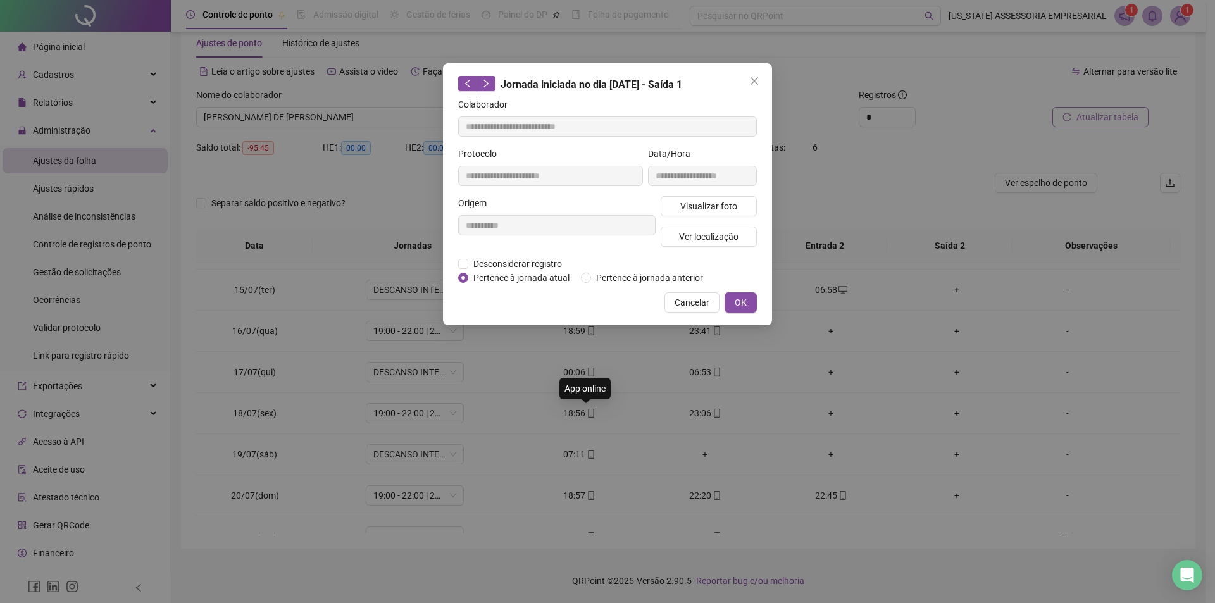
type input "**********"
click at [704, 214] on button "Visualizar foto" at bounding box center [709, 206] width 96 height 20
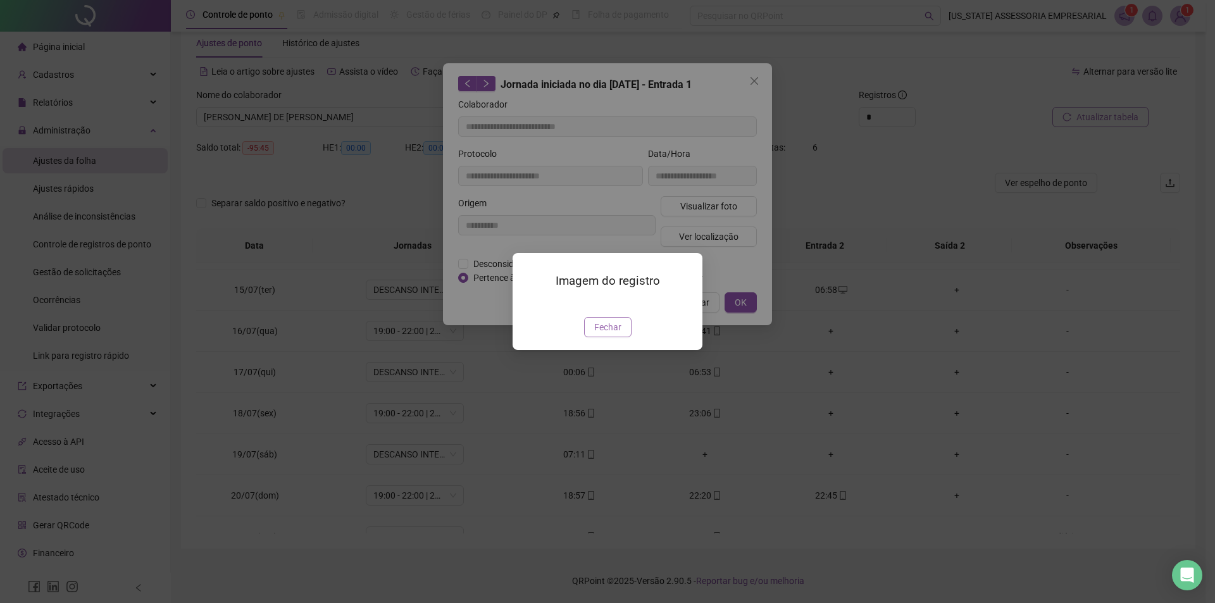
click at [616, 334] on span "Fechar" at bounding box center [607, 327] width 27 height 14
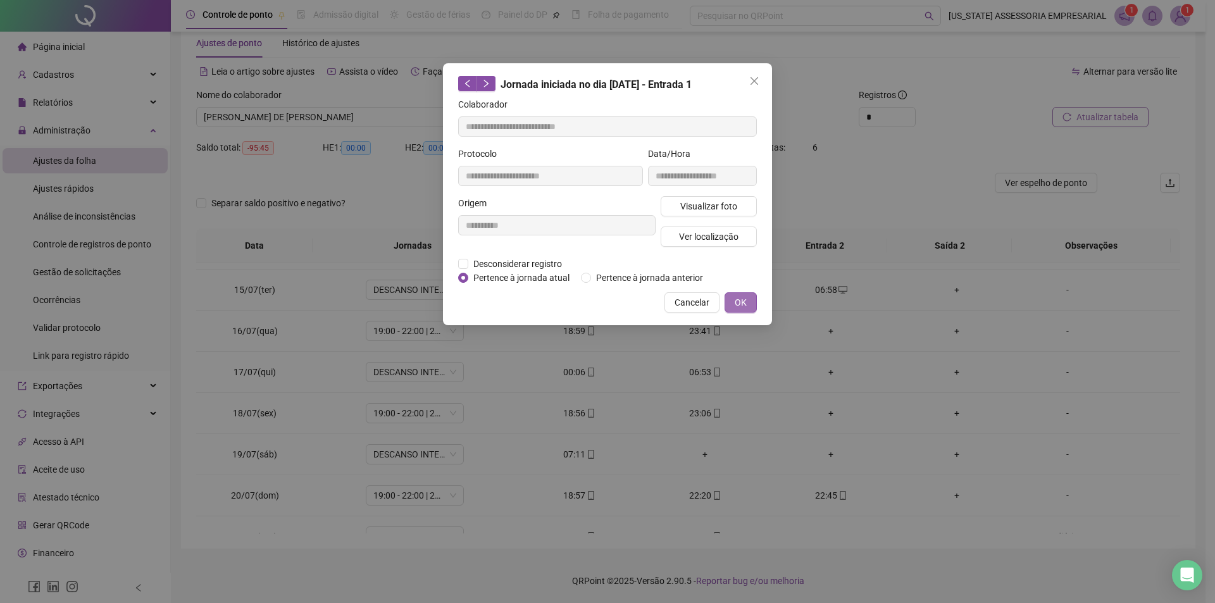
click at [728, 308] on button "OK" at bounding box center [741, 302] width 32 height 20
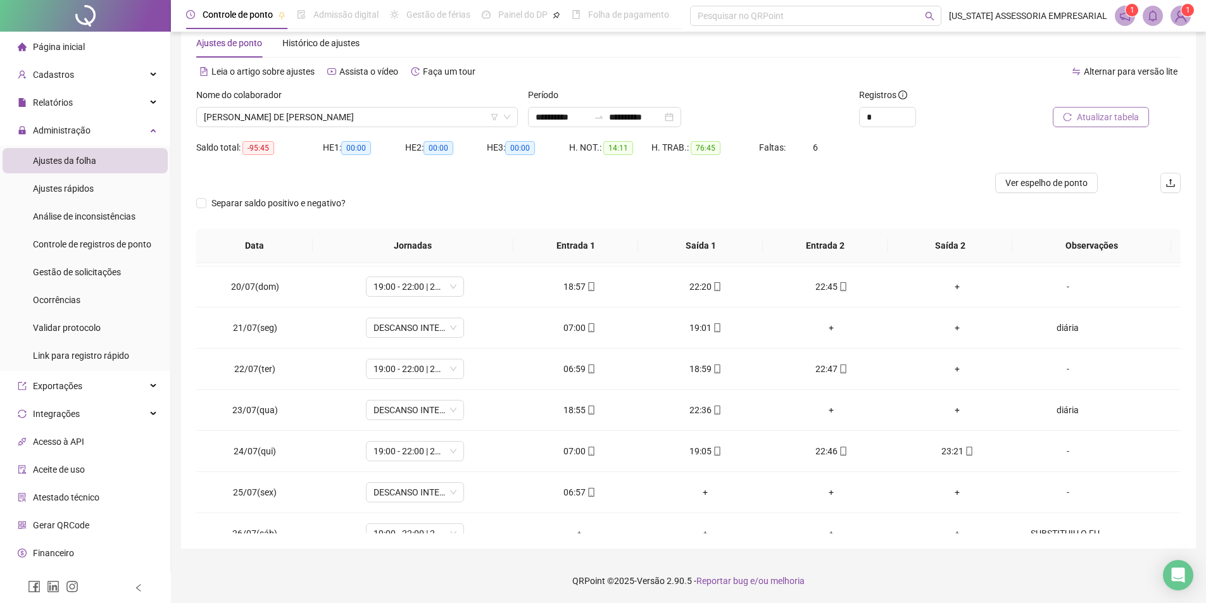
scroll to position [823, 0]
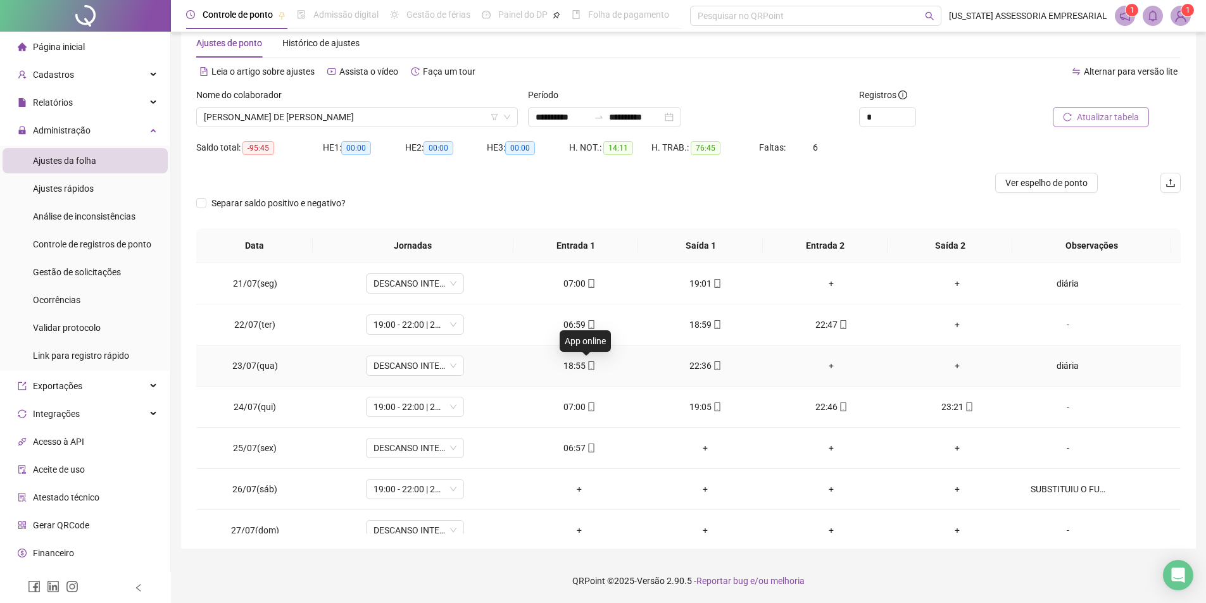
click at [589, 368] on icon "mobile" at bounding box center [591, 365] width 9 height 9
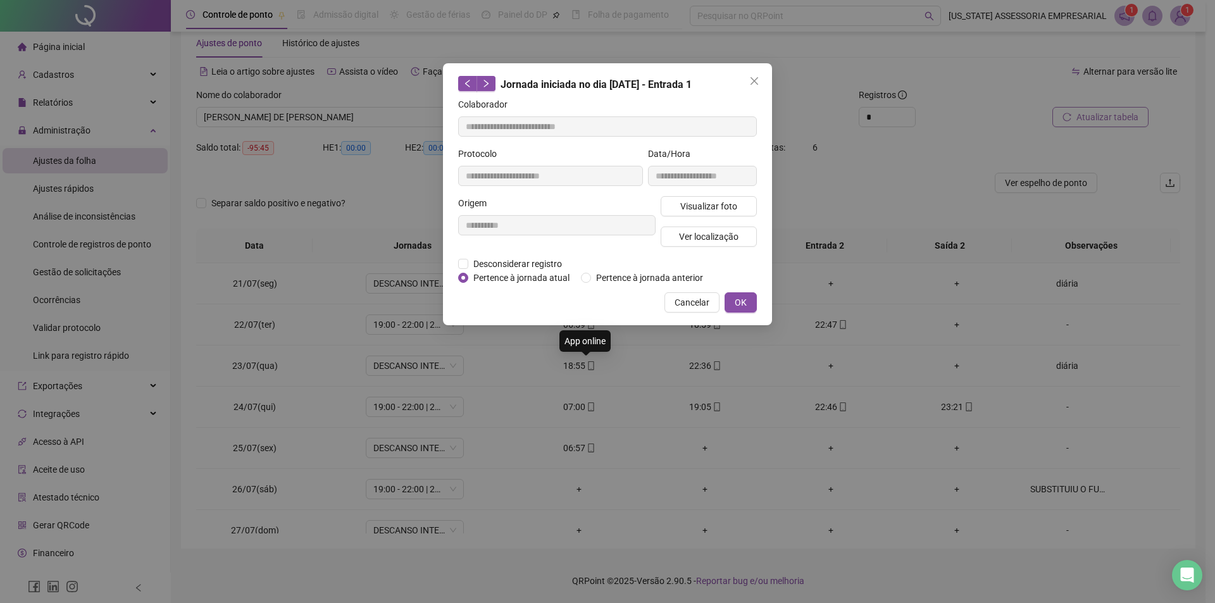
type input "**********"
click at [683, 203] on span "Visualizar foto" at bounding box center [708, 206] width 57 height 14
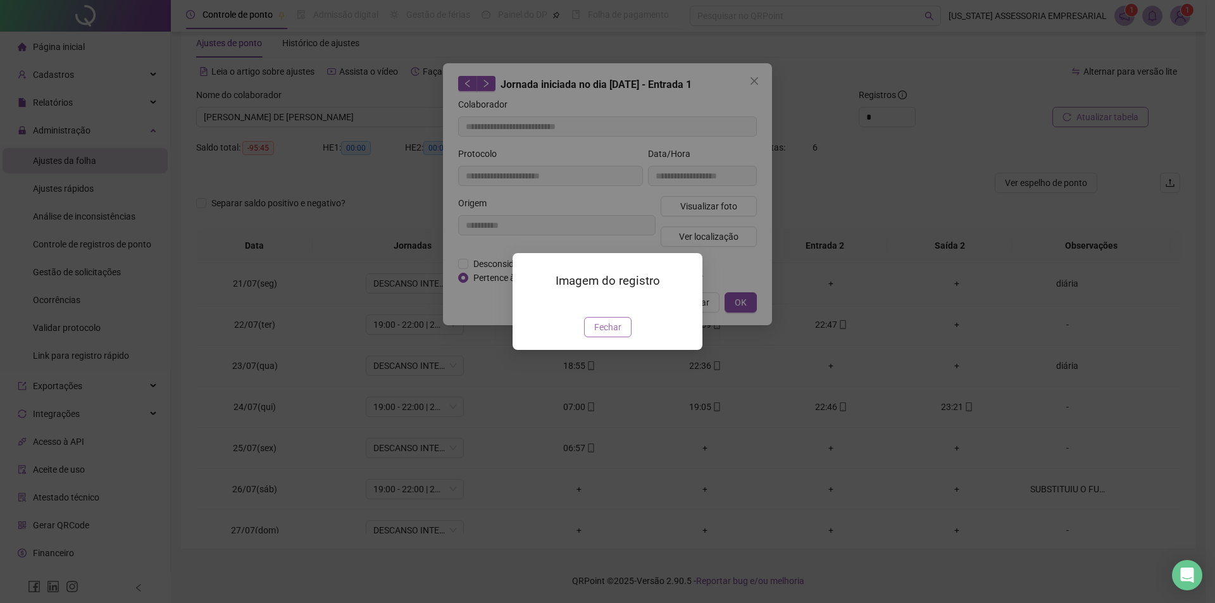
click at [621, 337] on button "Fechar" at bounding box center [607, 327] width 47 height 20
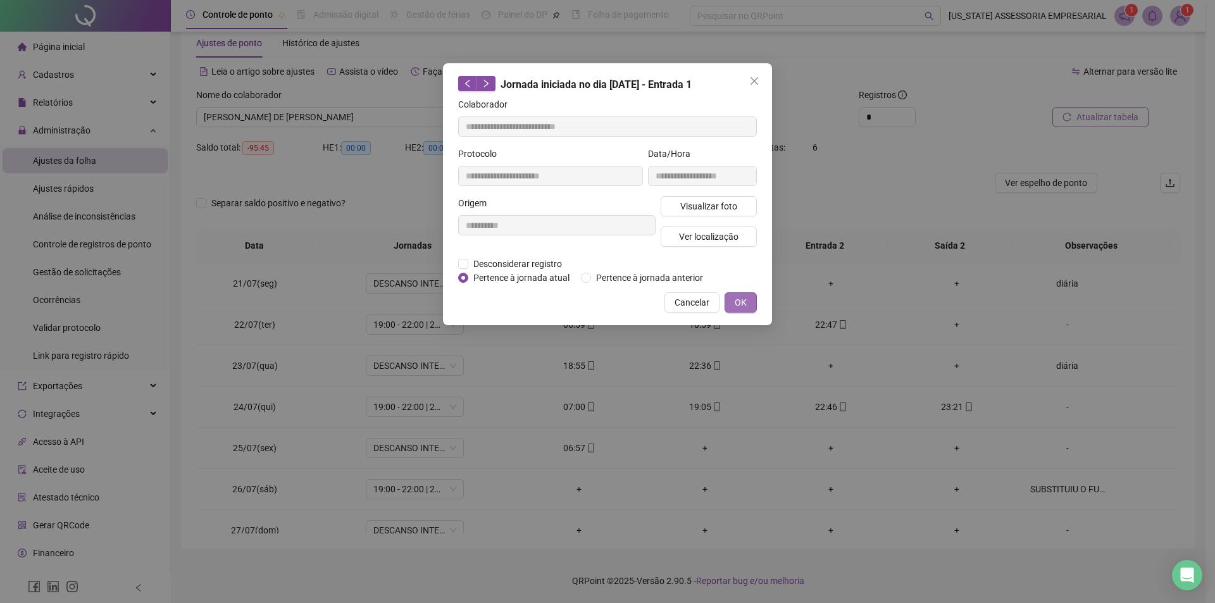
click at [736, 308] on span "OK" at bounding box center [741, 303] width 12 height 14
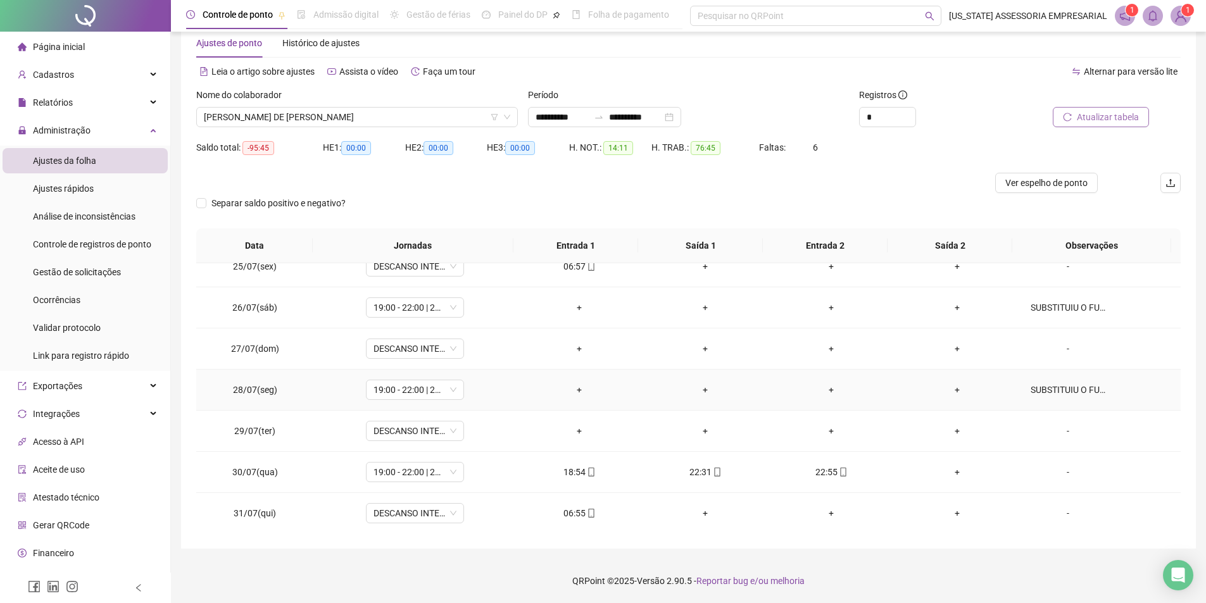
scroll to position [1005, 0]
click at [713, 468] on icon "mobile" at bounding box center [717, 471] width 9 height 9
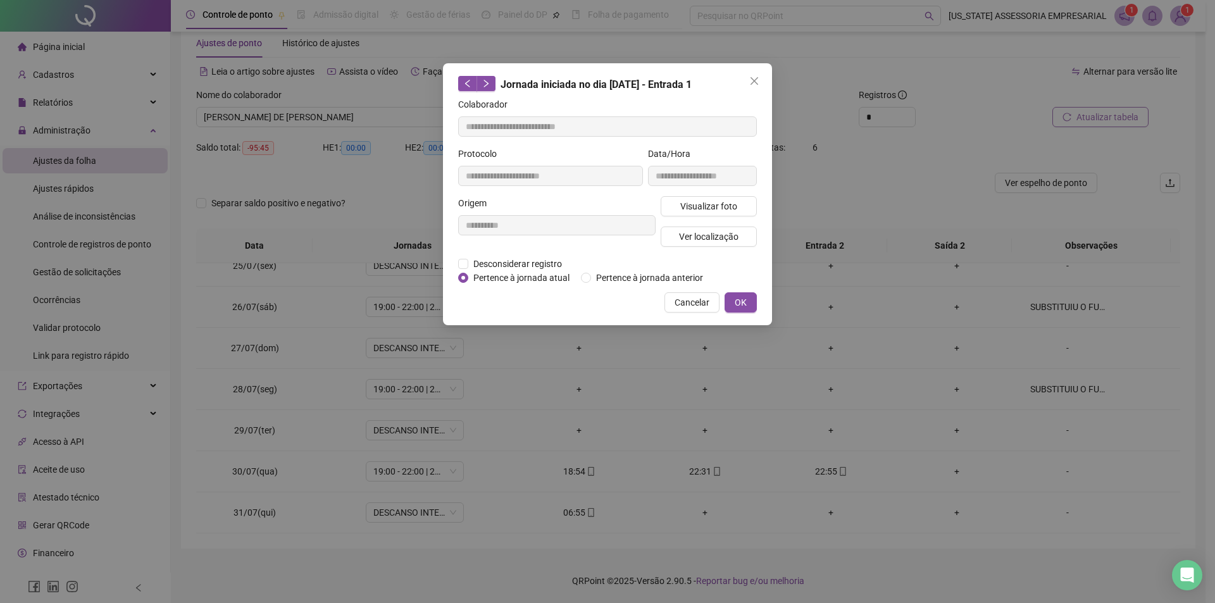
type input "**********"
click at [695, 214] on button "Visualizar foto" at bounding box center [709, 206] width 96 height 20
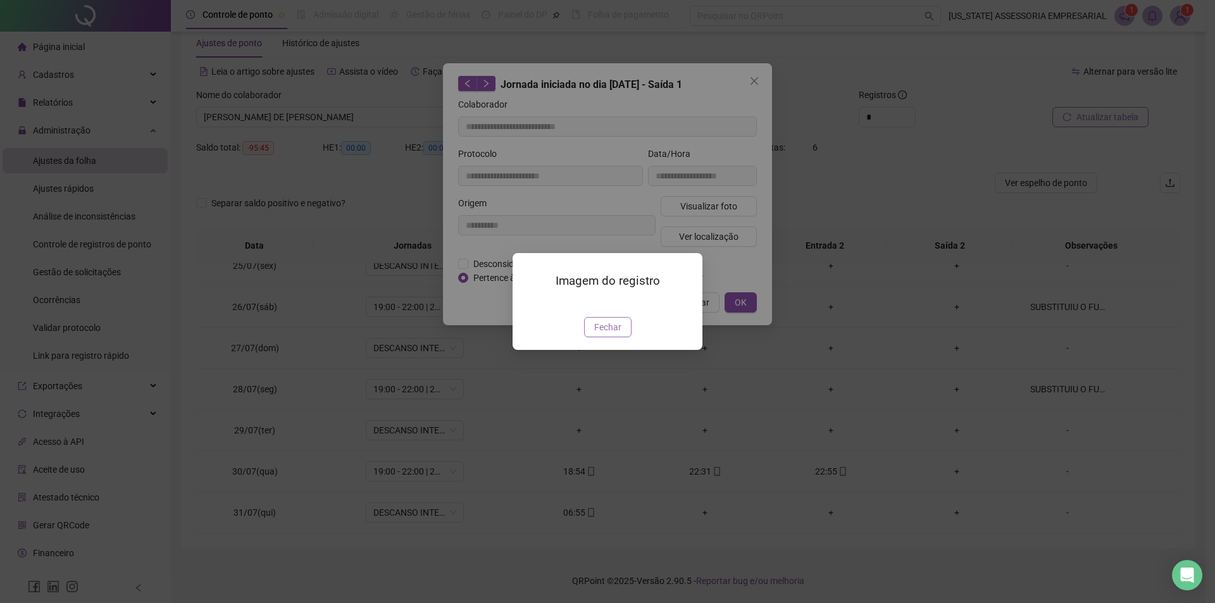
click at [620, 334] on span "Fechar" at bounding box center [607, 327] width 27 height 14
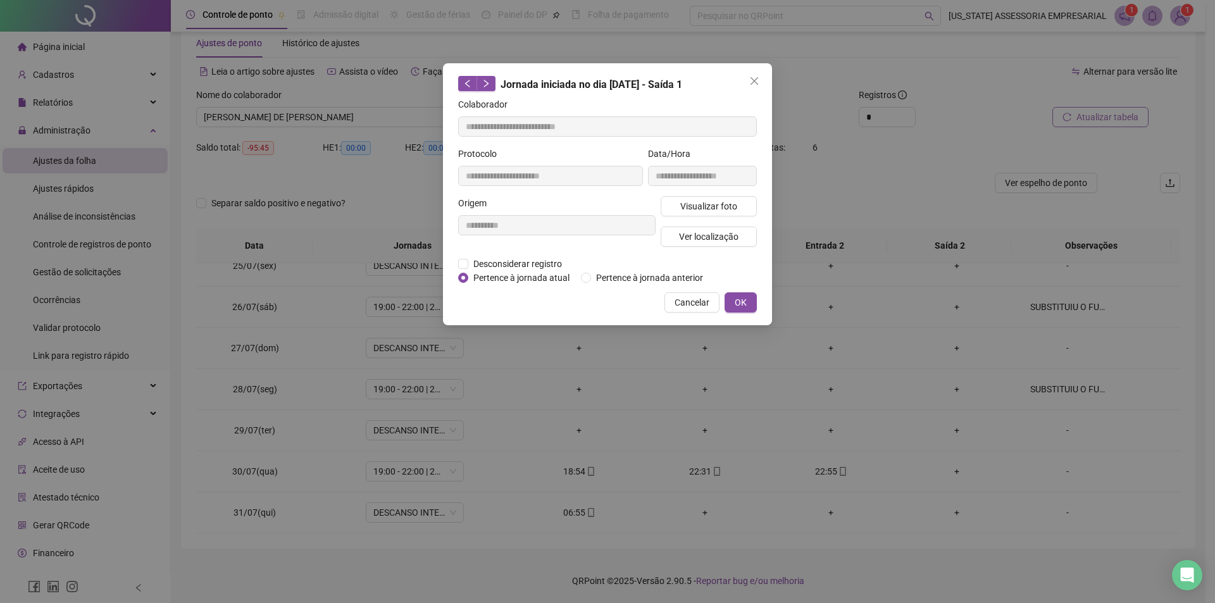
click at [738, 309] on button "OK" at bounding box center [741, 302] width 32 height 20
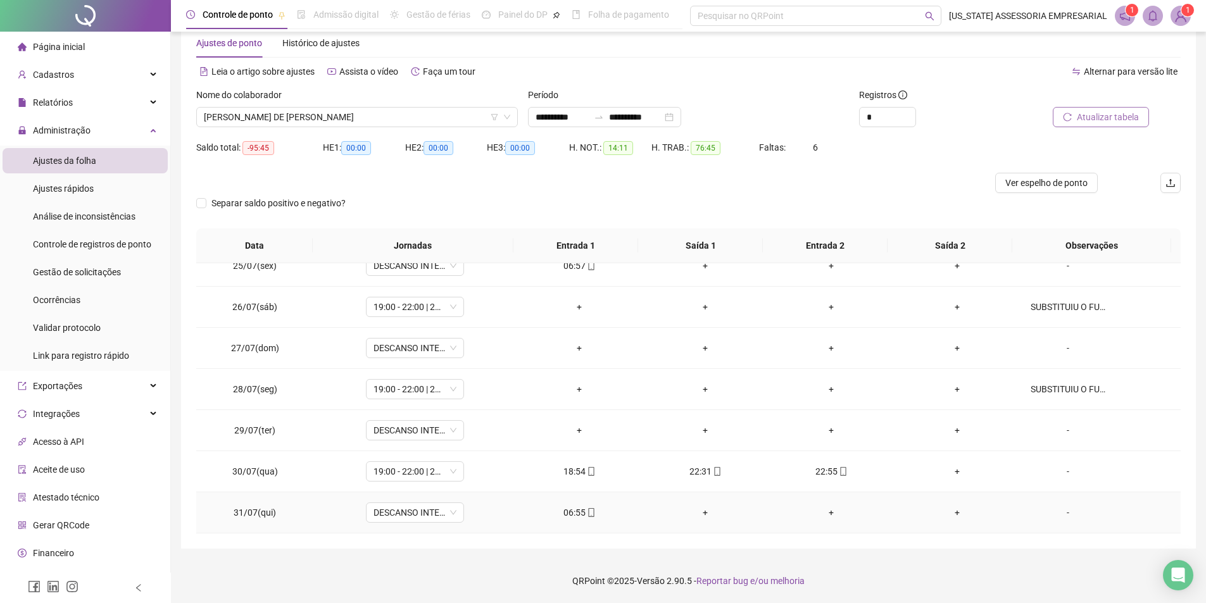
drag, startPoint x: 596, startPoint y: 503, endPoint x: 573, endPoint y: 502, distance: 22.8
click at [577, 502] on td "06:55" at bounding box center [579, 512] width 126 height 41
drag, startPoint x: 587, startPoint y: 515, endPoint x: 590, endPoint y: 495, distance: 20.5
click at [589, 515] on icon "mobile" at bounding box center [591, 512] width 9 height 9
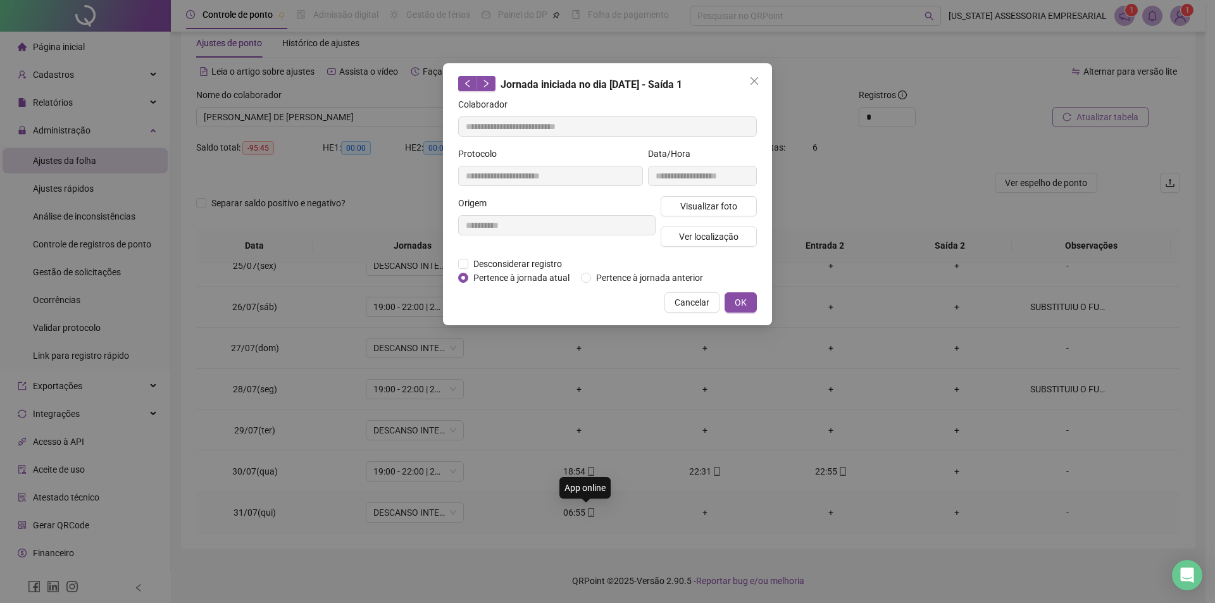
type input "**********"
click at [717, 208] on span "Visualizar foto" at bounding box center [708, 206] width 57 height 14
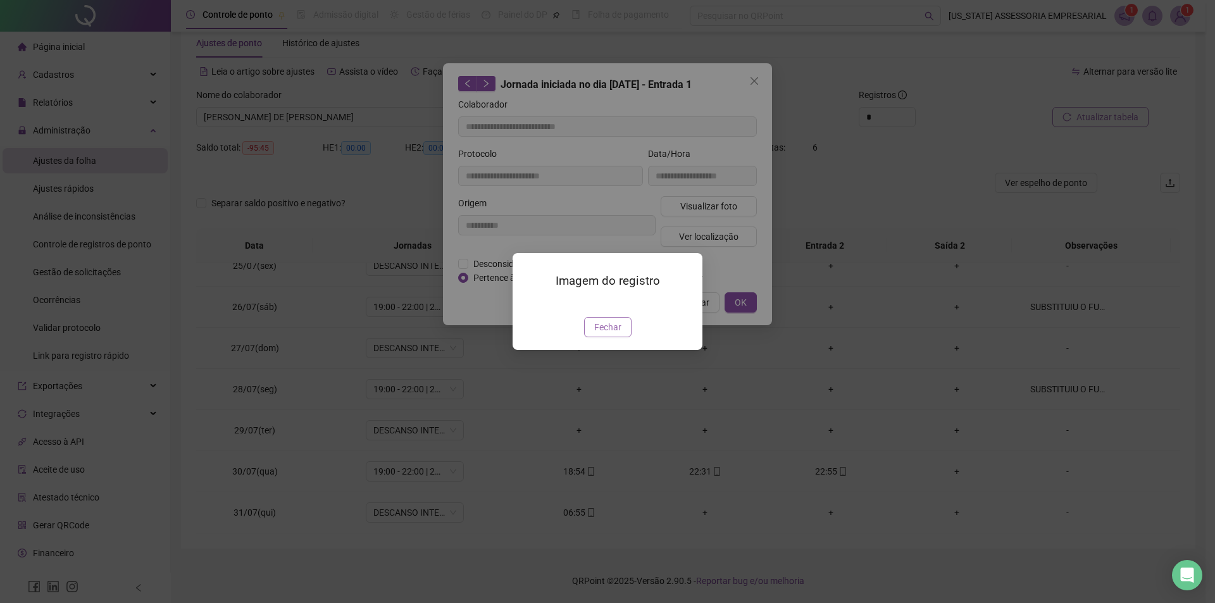
click at [608, 334] on span "Fechar" at bounding box center [607, 327] width 27 height 14
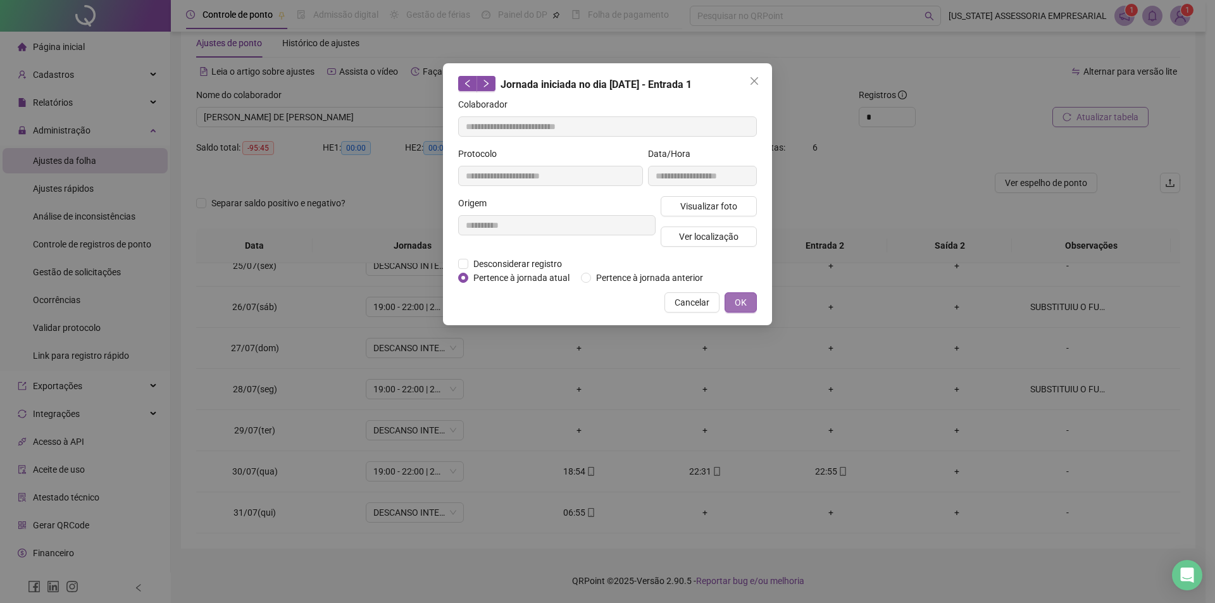
click at [739, 311] on button "OK" at bounding box center [741, 302] width 32 height 20
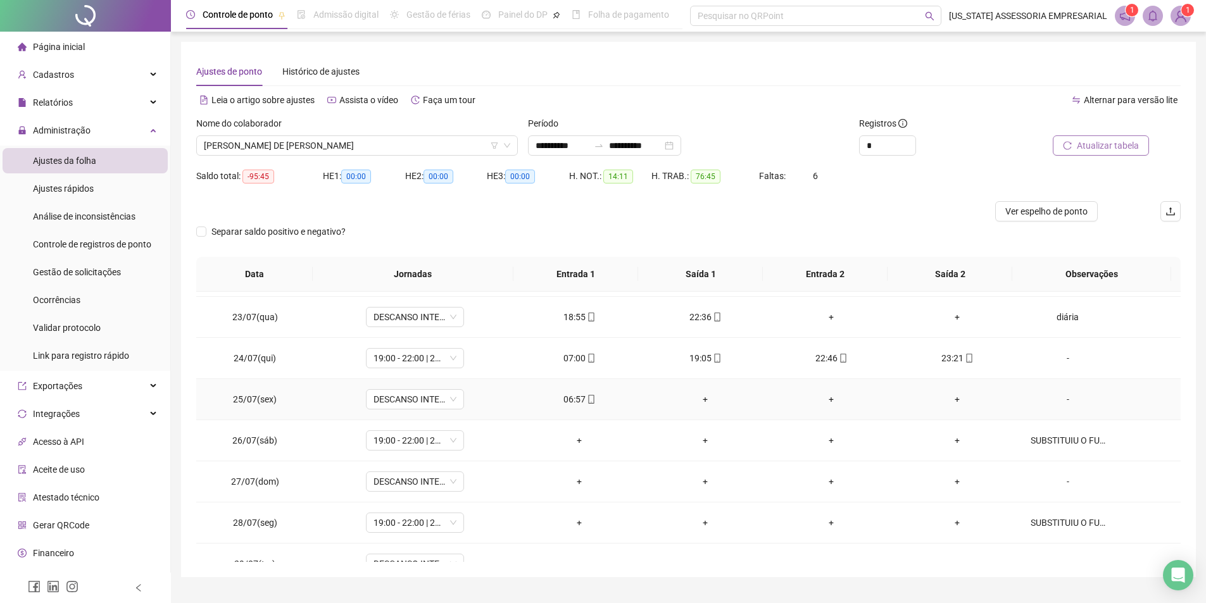
scroll to position [878, 0]
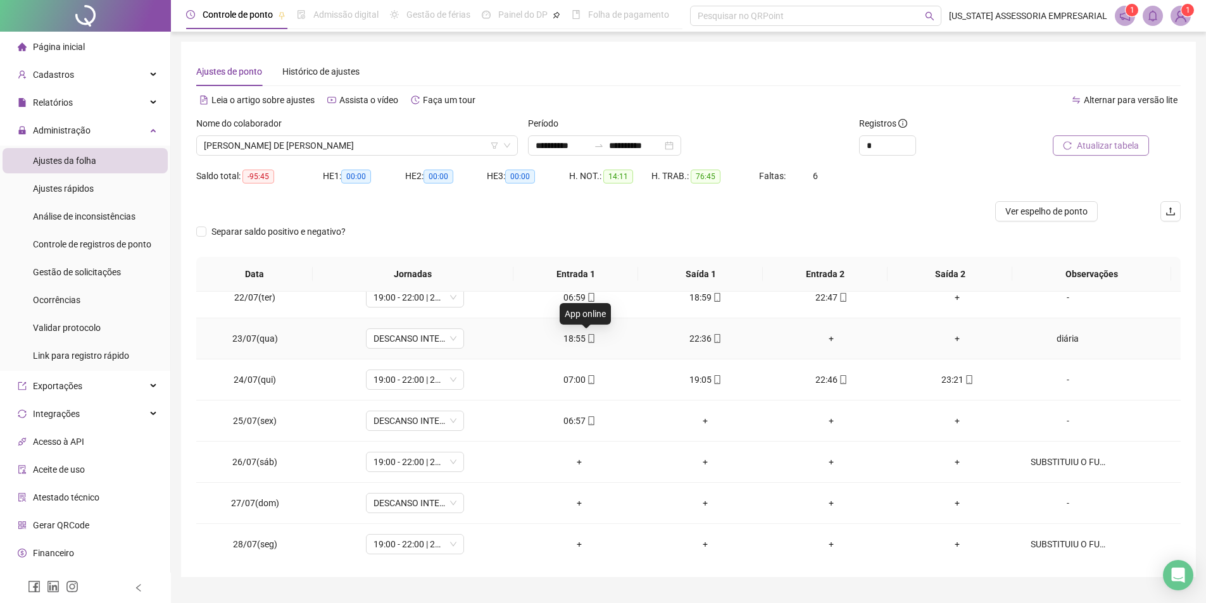
click at [587, 336] on icon "mobile" at bounding box center [591, 338] width 9 height 9
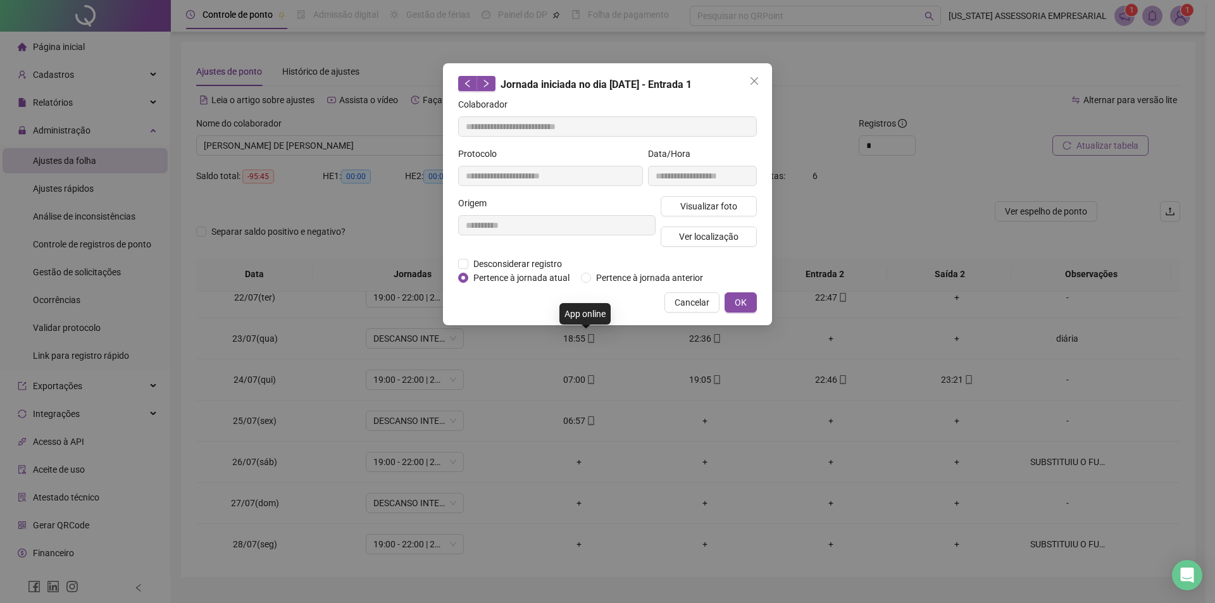
type input "**********"
click at [685, 205] on span "Visualizar foto" at bounding box center [708, 206] width 57 height 14
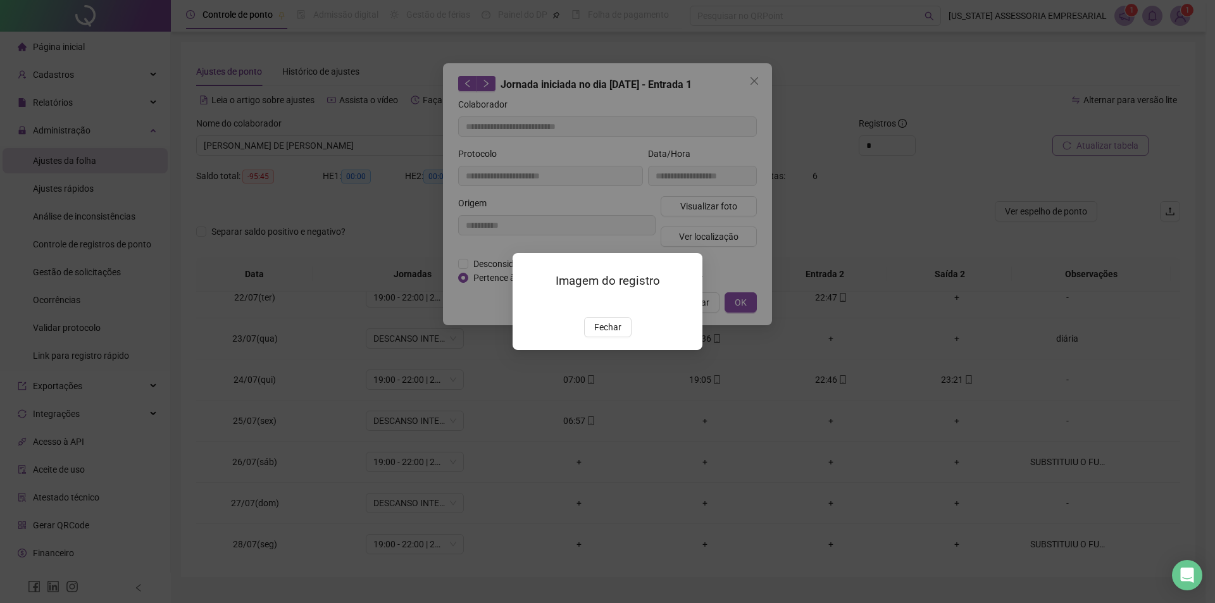
drag, startPoint x: 613, startPoint y: 398, endPoint x: 621, endPoint y: 392, distance: 10.0
click at [616, 334] on span "Fechar" at bounding box center [607, 327] width 27 height 14
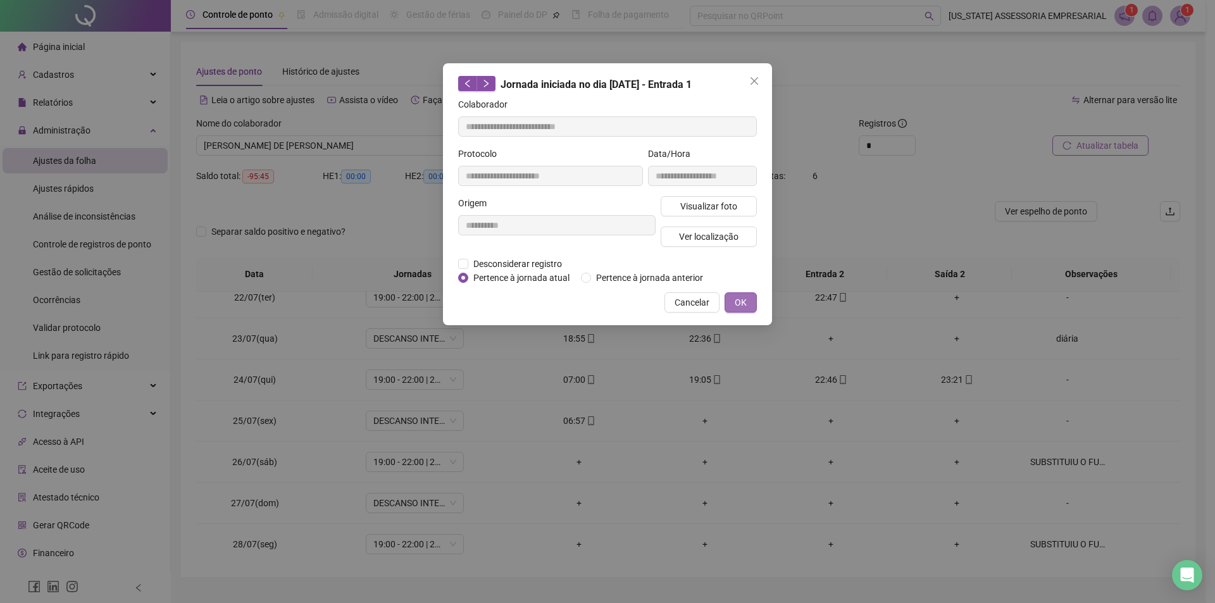
click at [737, 308] on button "OK" at bounding box center [741, 302] width 32 height 20
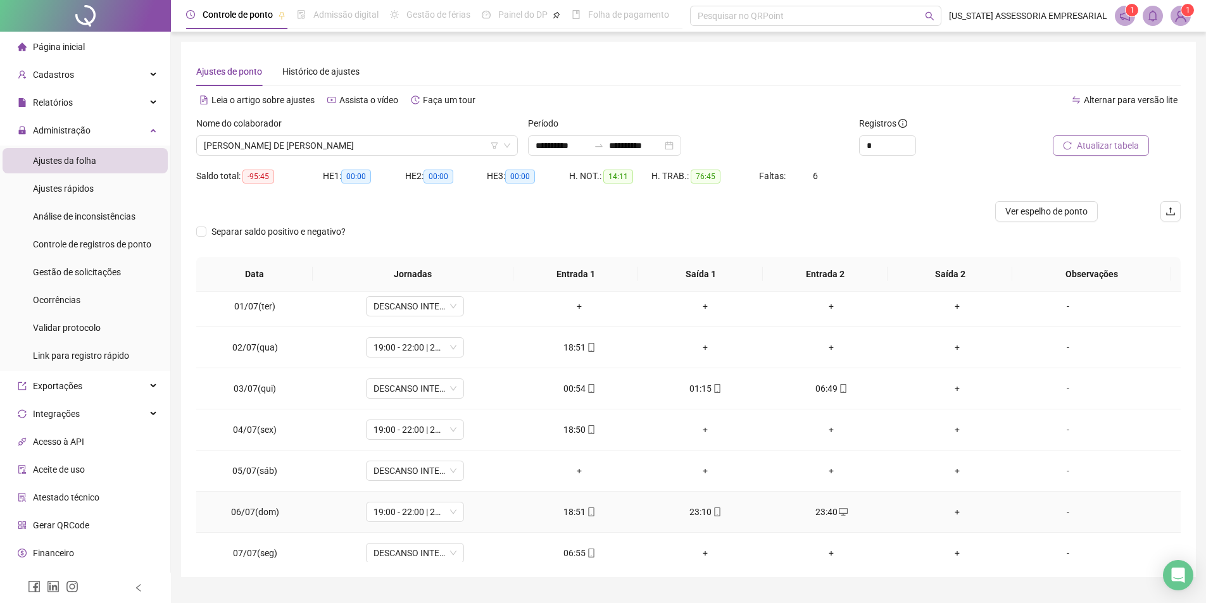
scroll to position [0, 0]
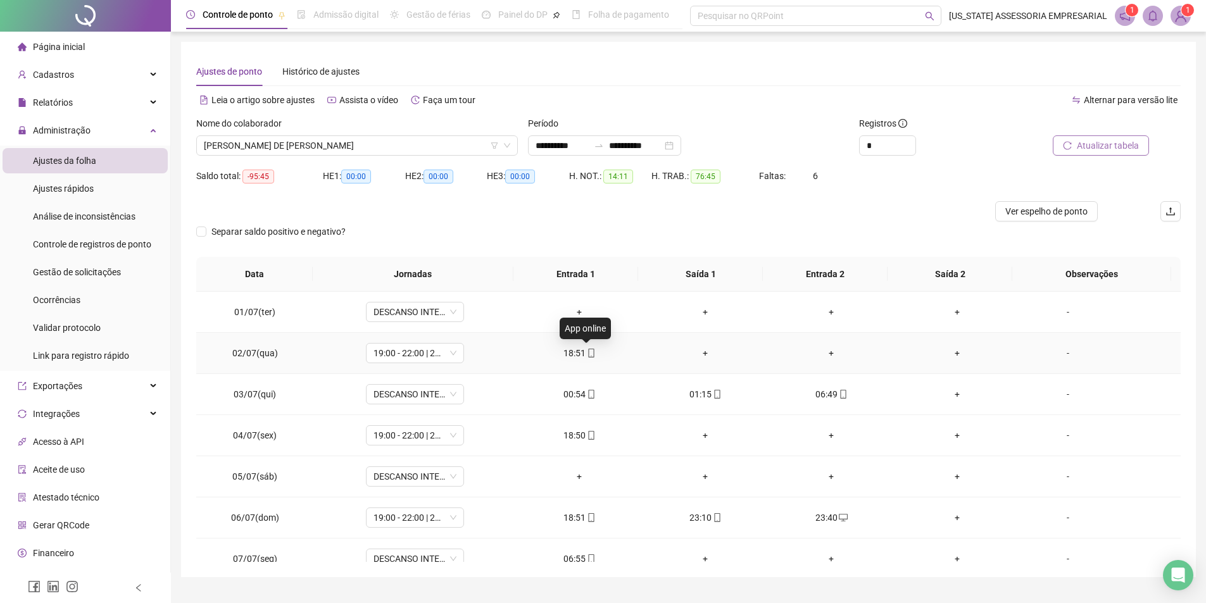
click at [587, 351] on icon "mobile" at bounding box center [591, 353] width 9 height 9
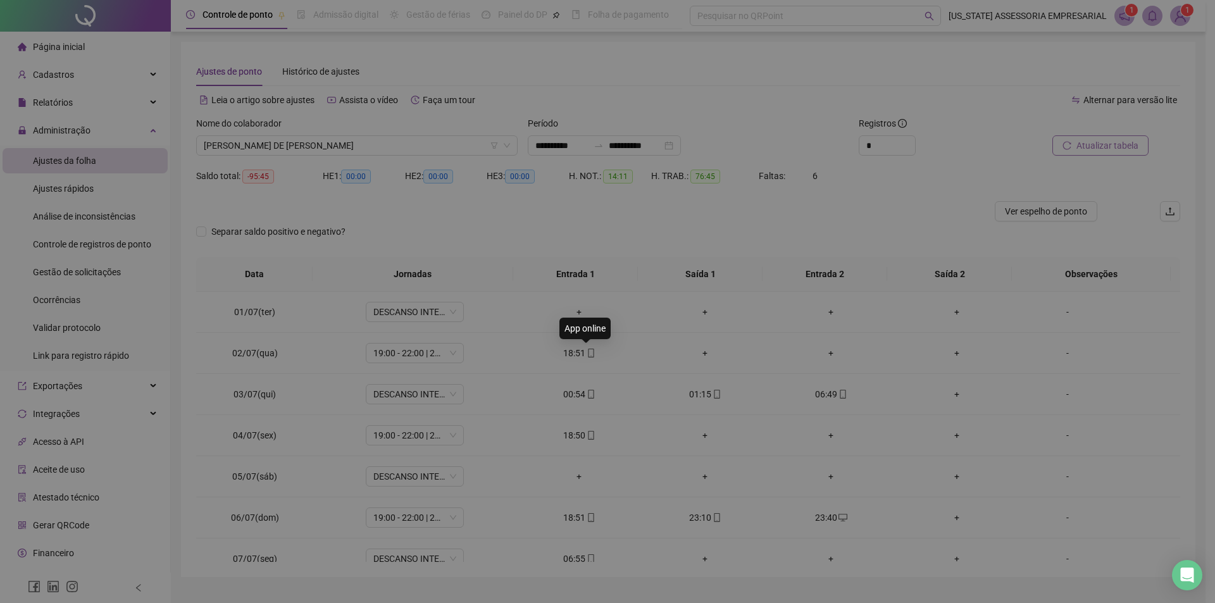
type input "**********"
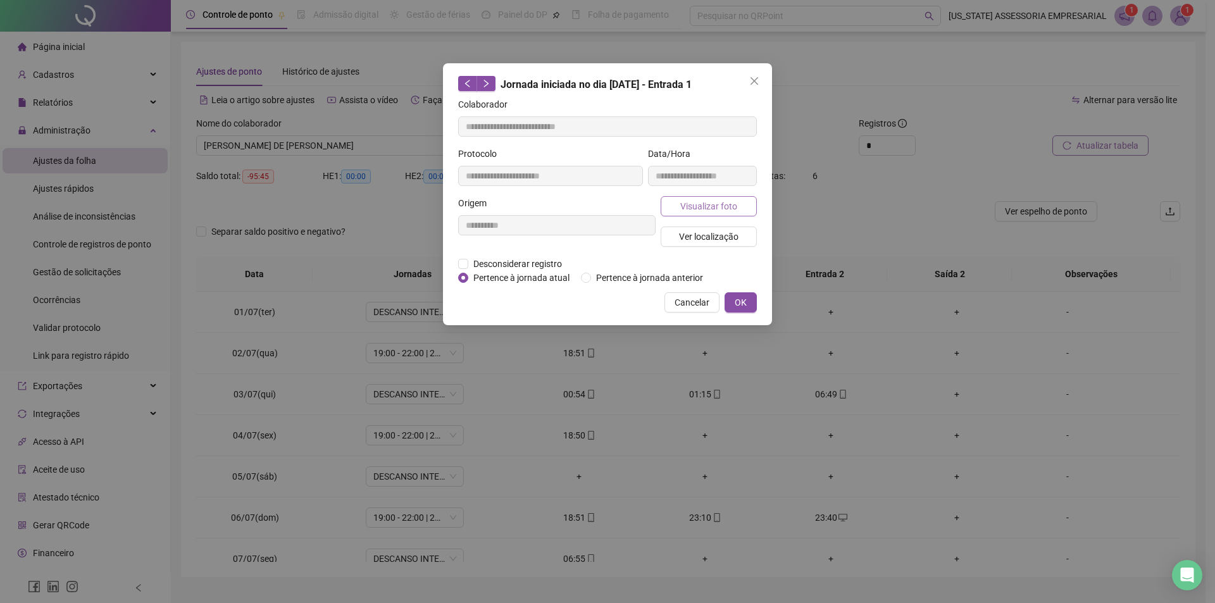
click at [687, 210] on span "Visualizar foto" at bounding box center [708, 206] width 57 height 14
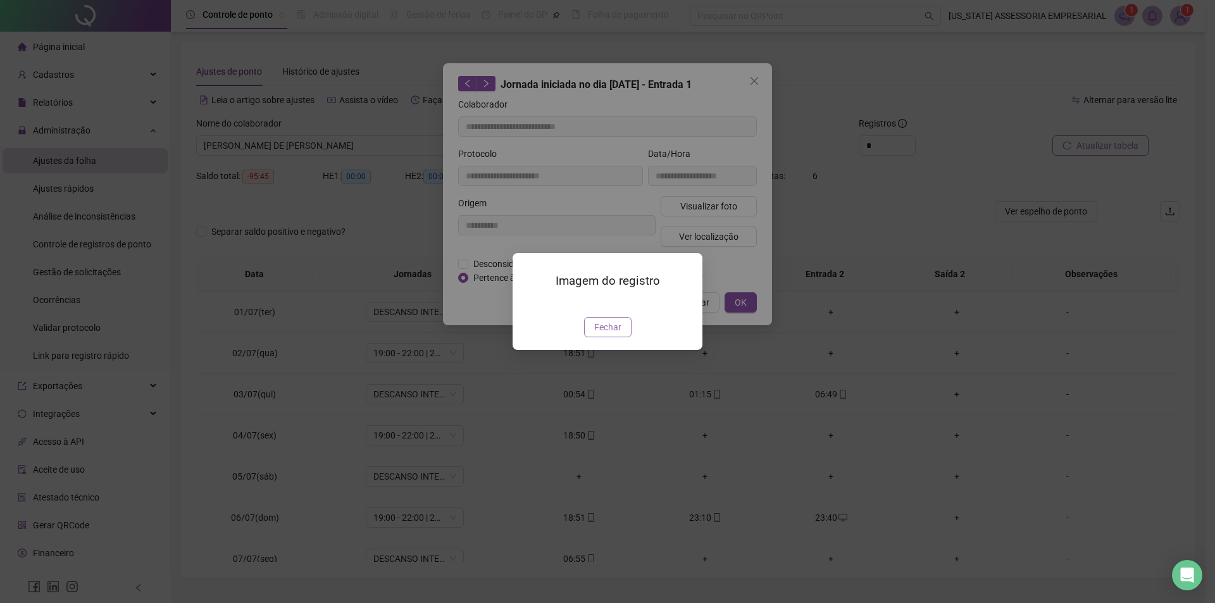
click at [614, 334] on span "Fechar" at bounding box center [607, 327] width 27 height 14
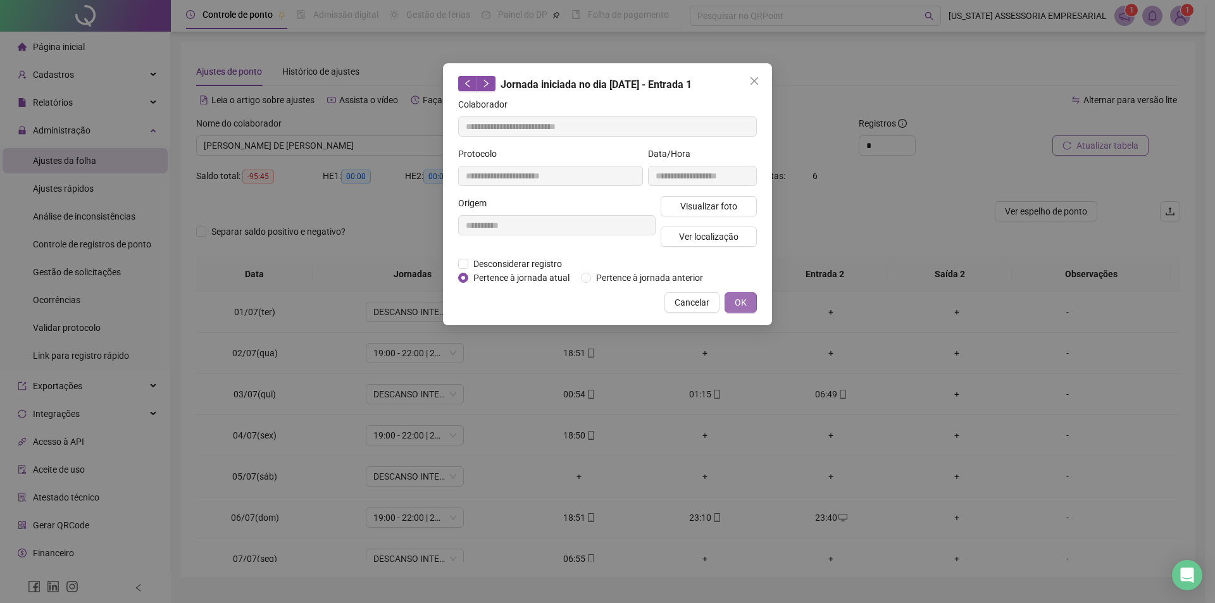
click at [742, 309] on button "OK" at bounding box center [741, 302] width 32 height 20
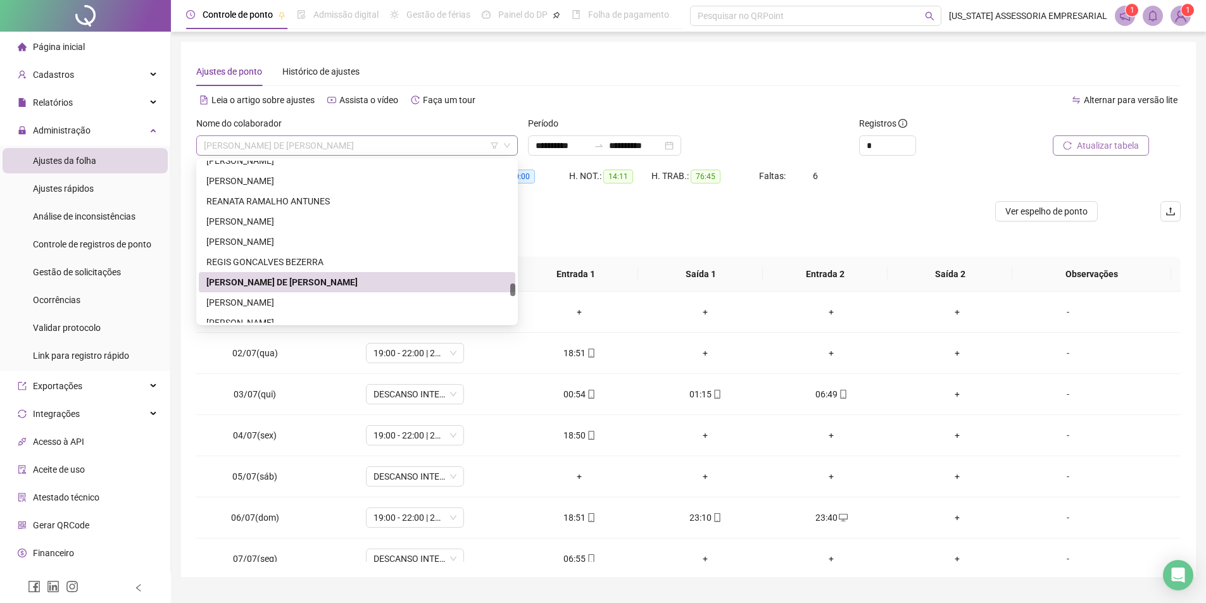
click at [394, 139] on span "[PERSON_NAME] DE [PERSON_NAME]" at bounding box center [357, 145] width 306 height 19
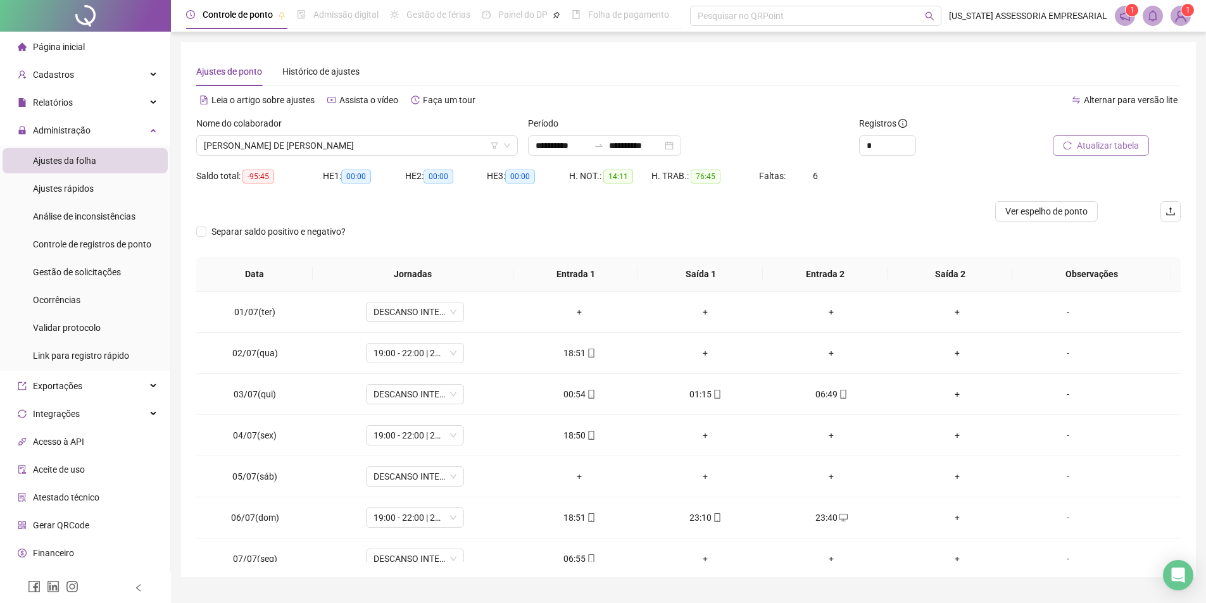
click at [617, 75] on div "Ajustes de ponto Histórico de ajustes" at bounding box center [688, 71] width 984 height 29
